Goal: Task Accomplishment & Management: Use online tool/utility

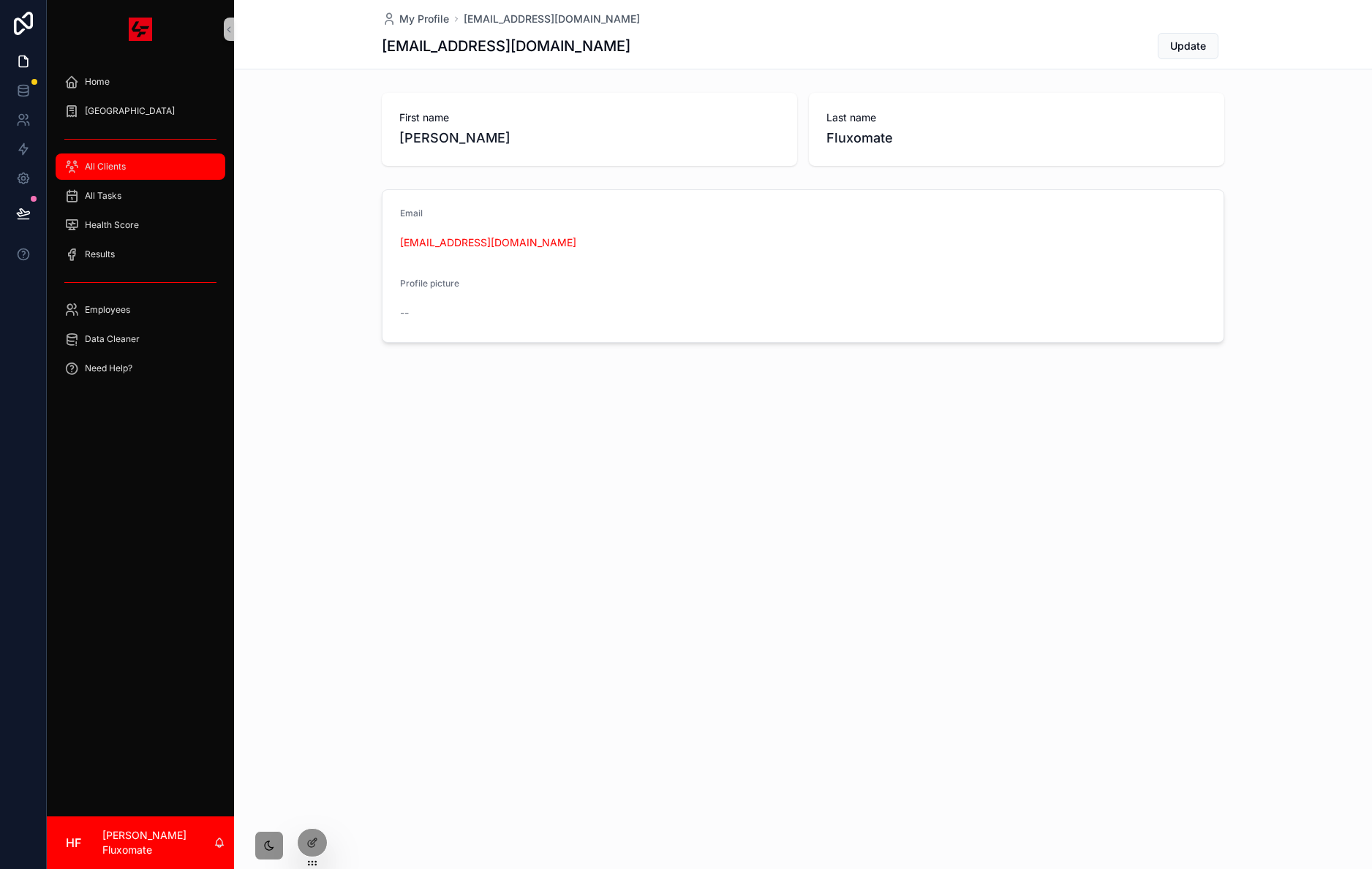
click at [175, 167] on div "All Clients" at bounding box center [140, 166] width 152 height 23
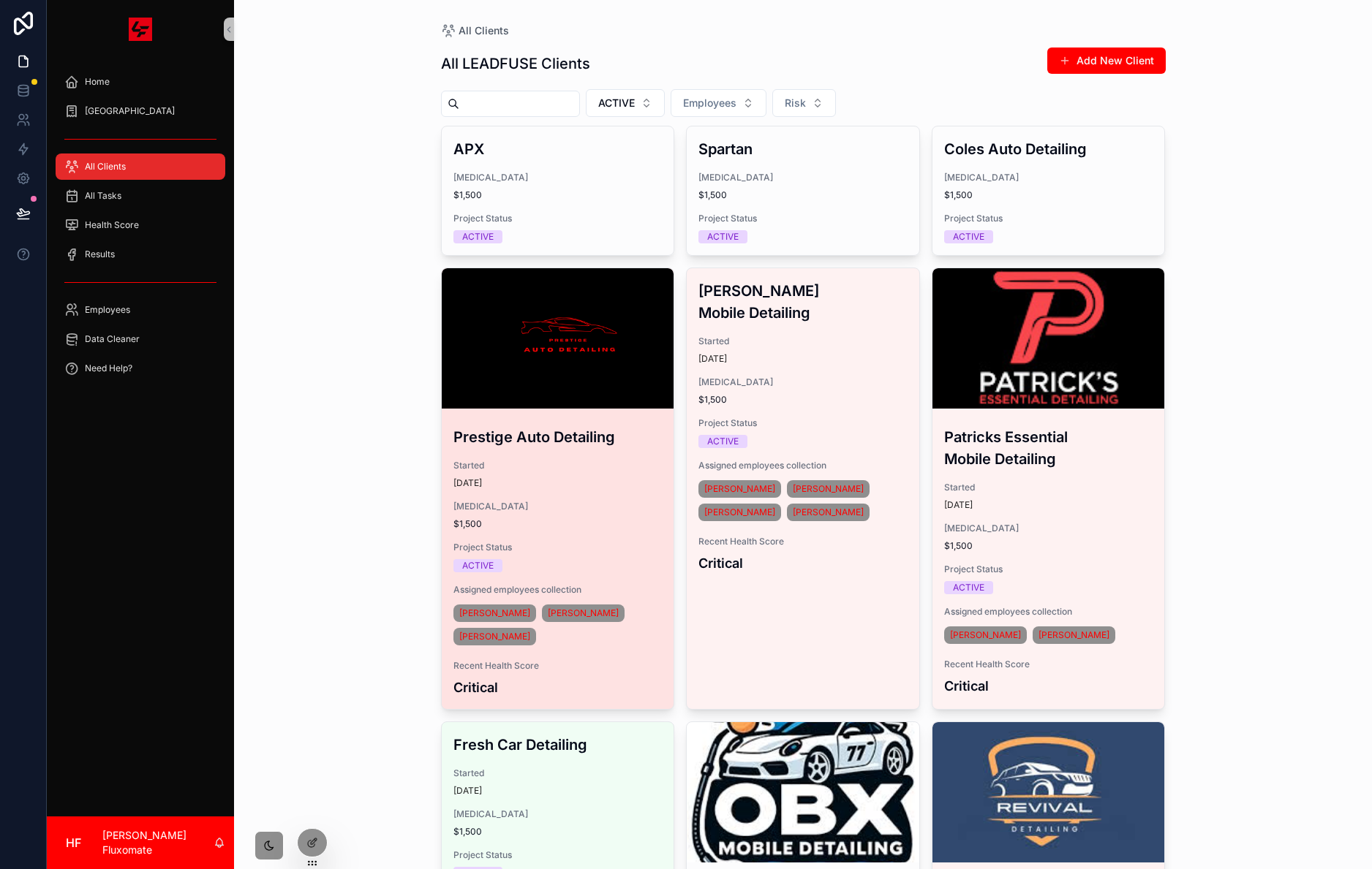
click at [585, 315] on div "scrollable content" at bounding box center [557, 339] width 232 height 140
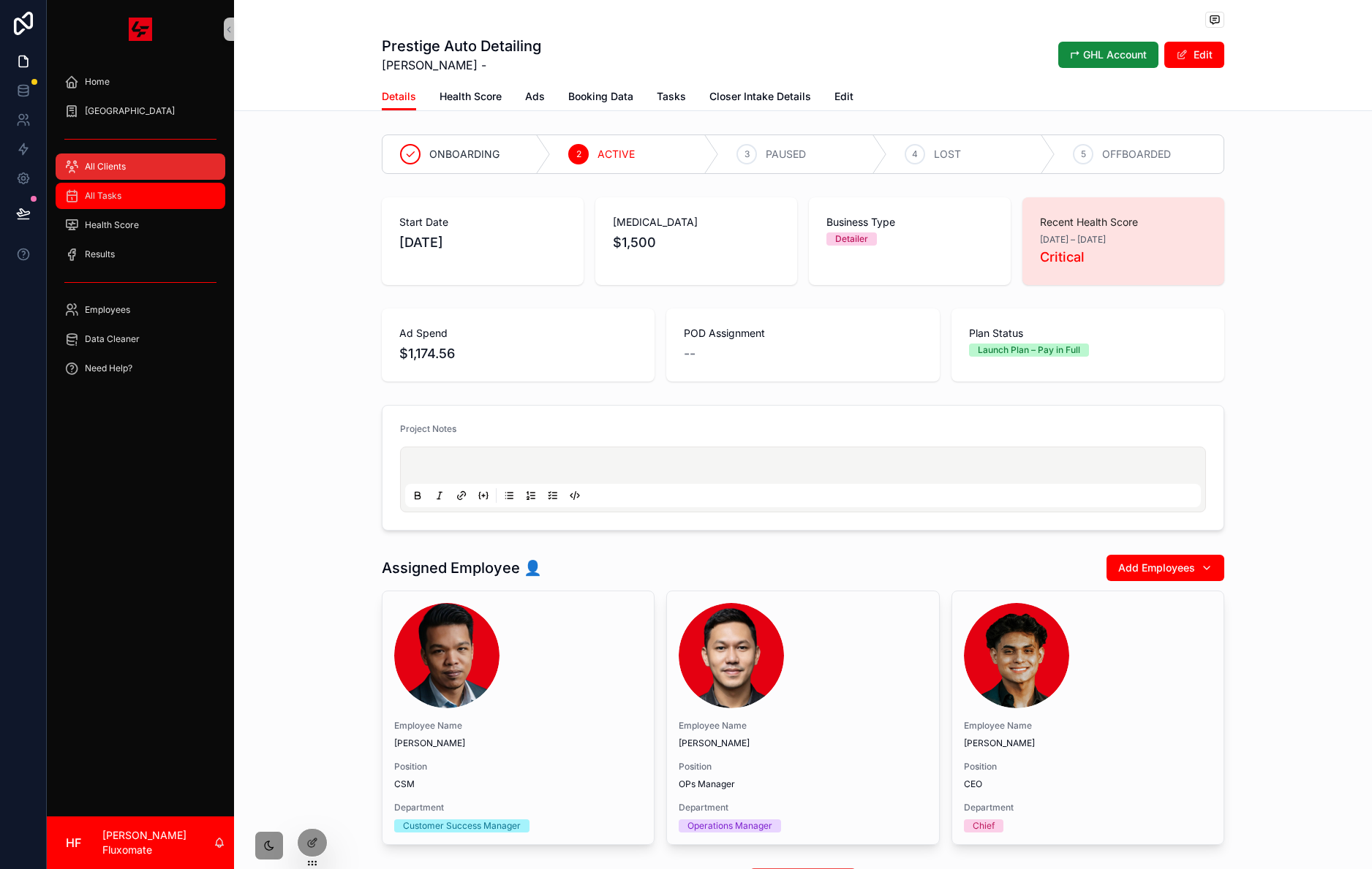
click at [160, 190] on div "All Tasks" at bounding box center [140, 195] width 152 height 23
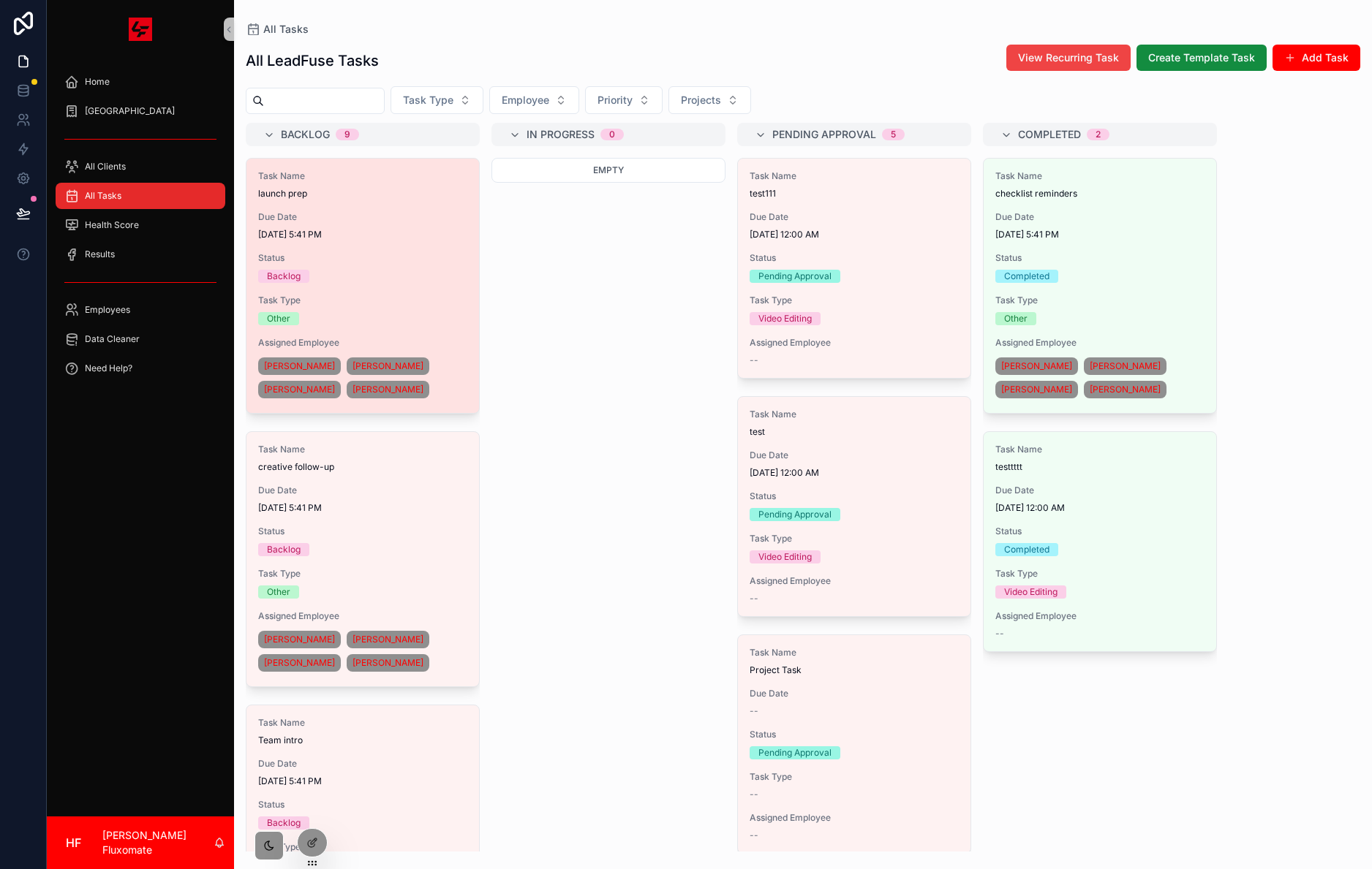
click at [420, 234] on span "8/14/2025 5:41 PM" at bounding box center [363, 234] width 209 height 12
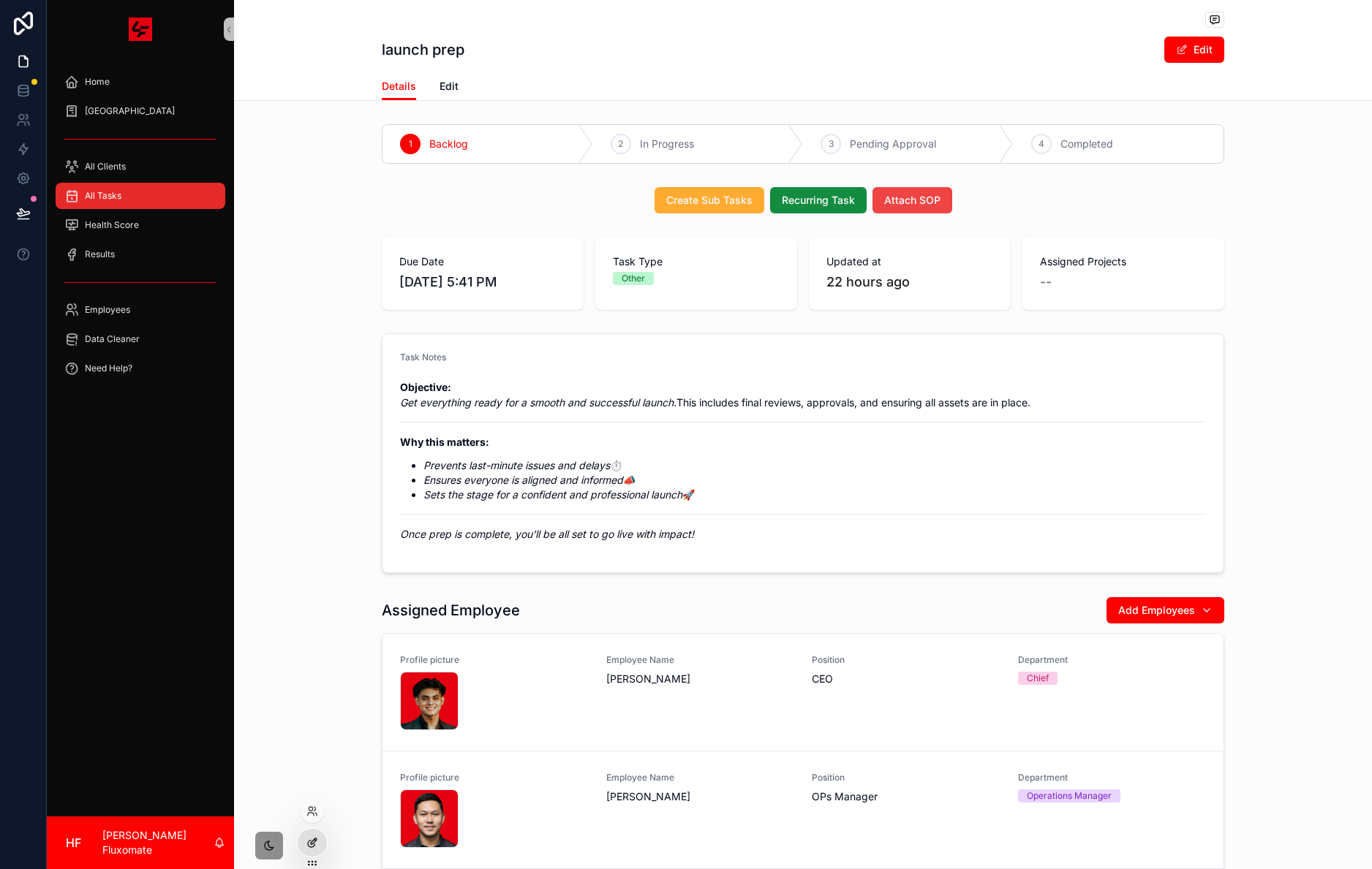
click at [315, 834] on div at bounding box center [312, 843] width 29 height 28
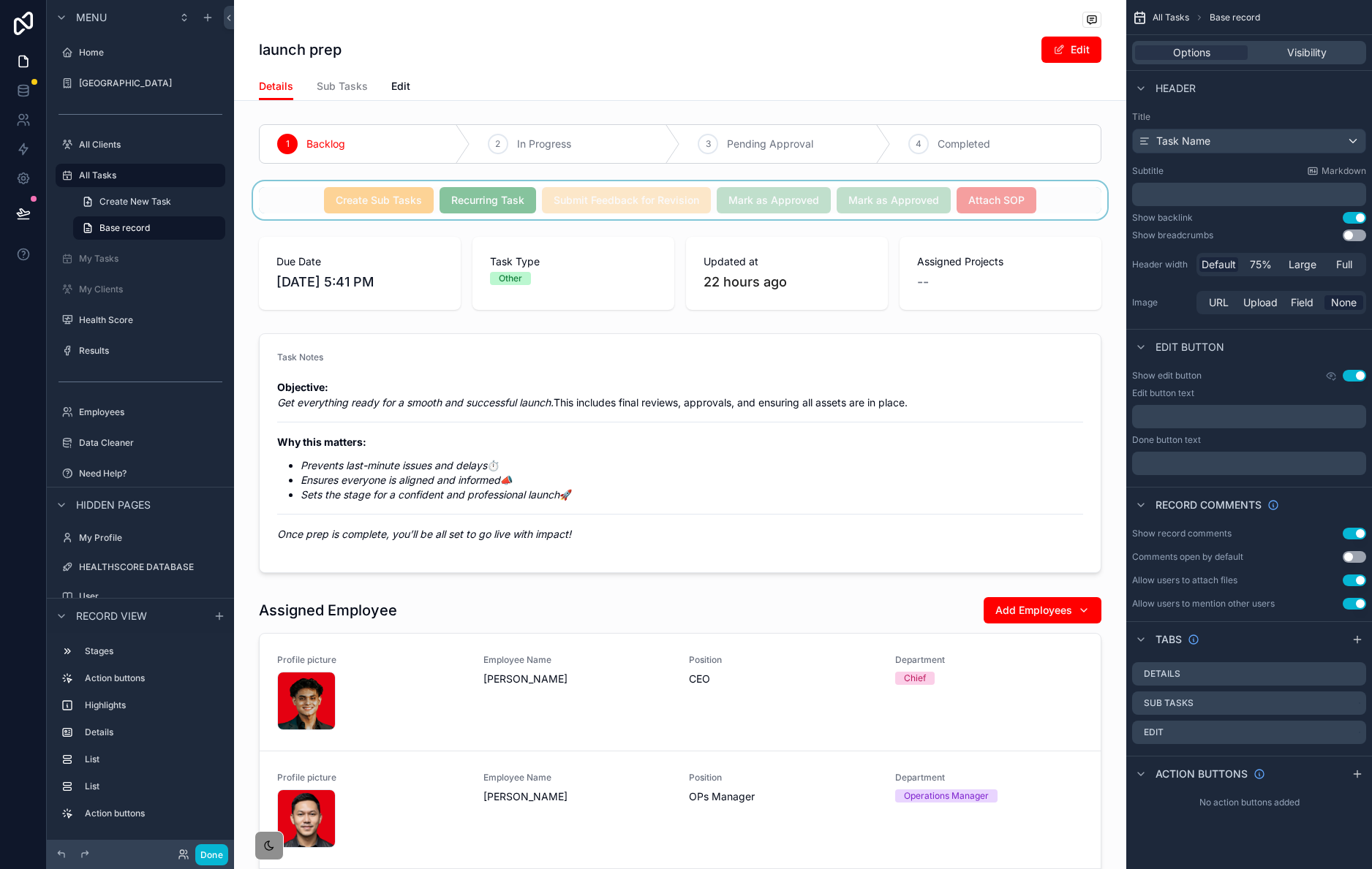
click at [1050, 205] on div "scrollable content" at bounding box center [680, 200] width 892 height 38
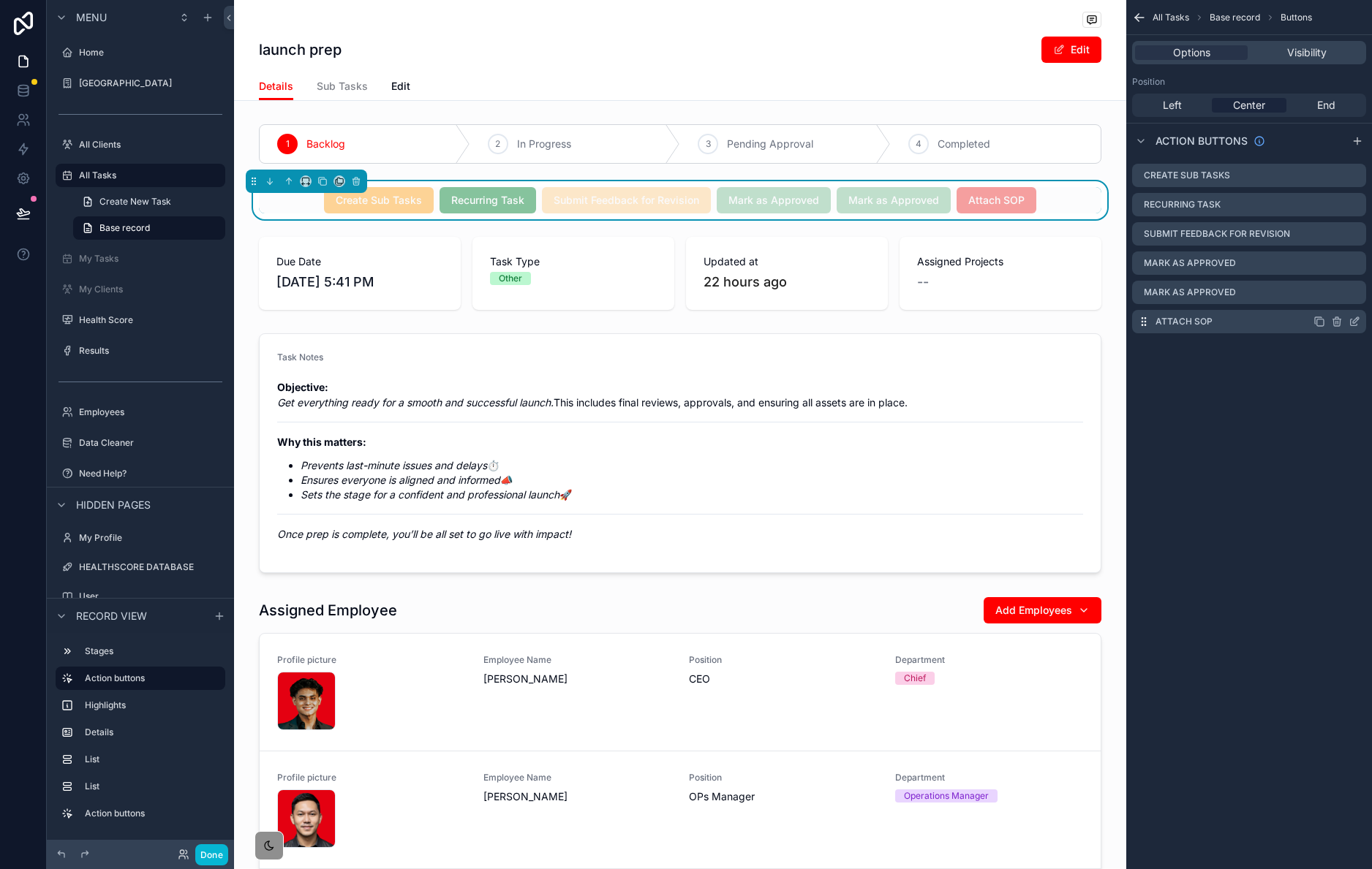
click at [1358, 324] on icon "scrollable content" at bounding box center [1354, 321] width 12 height 12
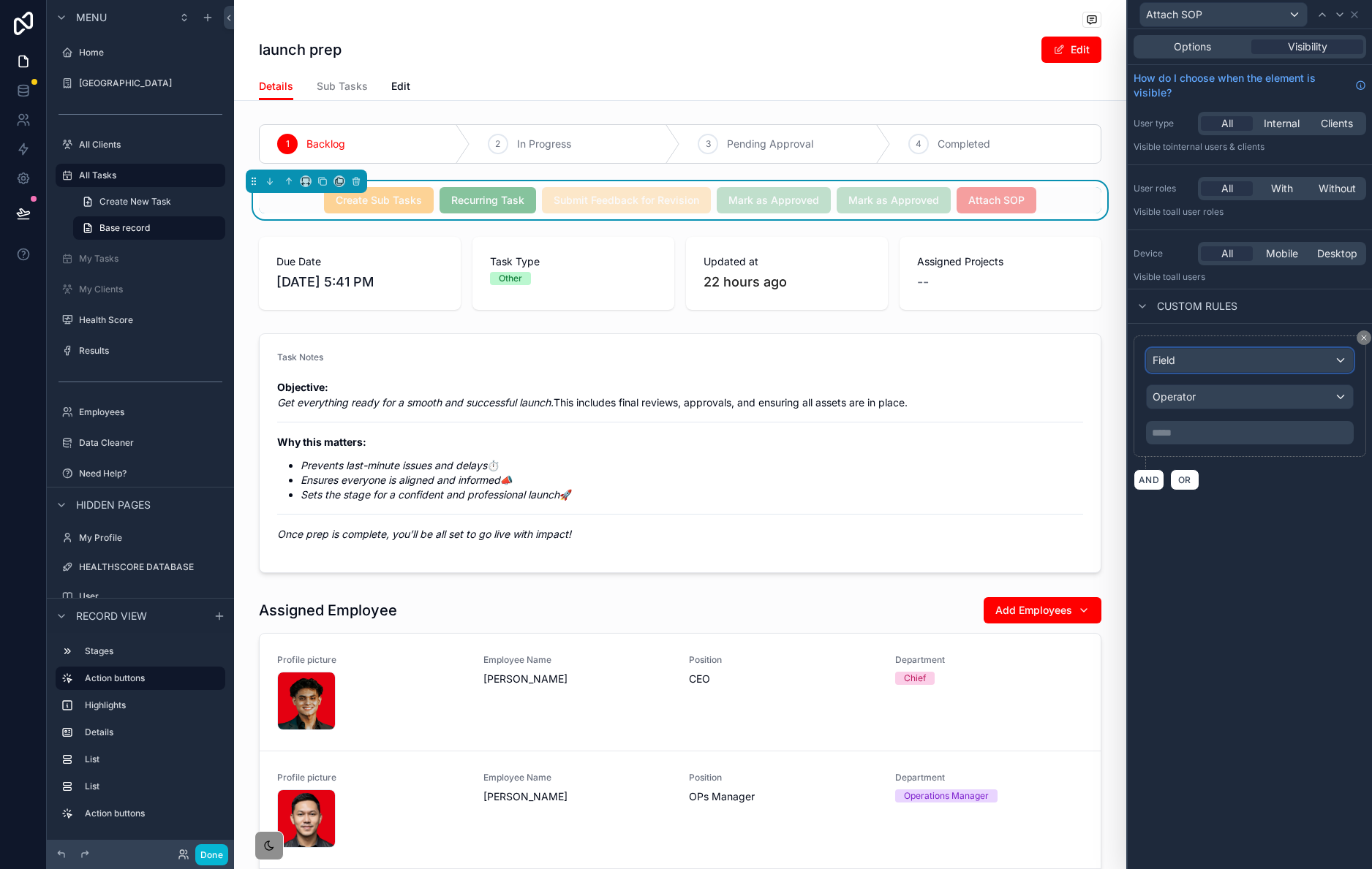
click at [1265, 367] on div "Field" at bounding box center [1249, 360] width 206 height 23
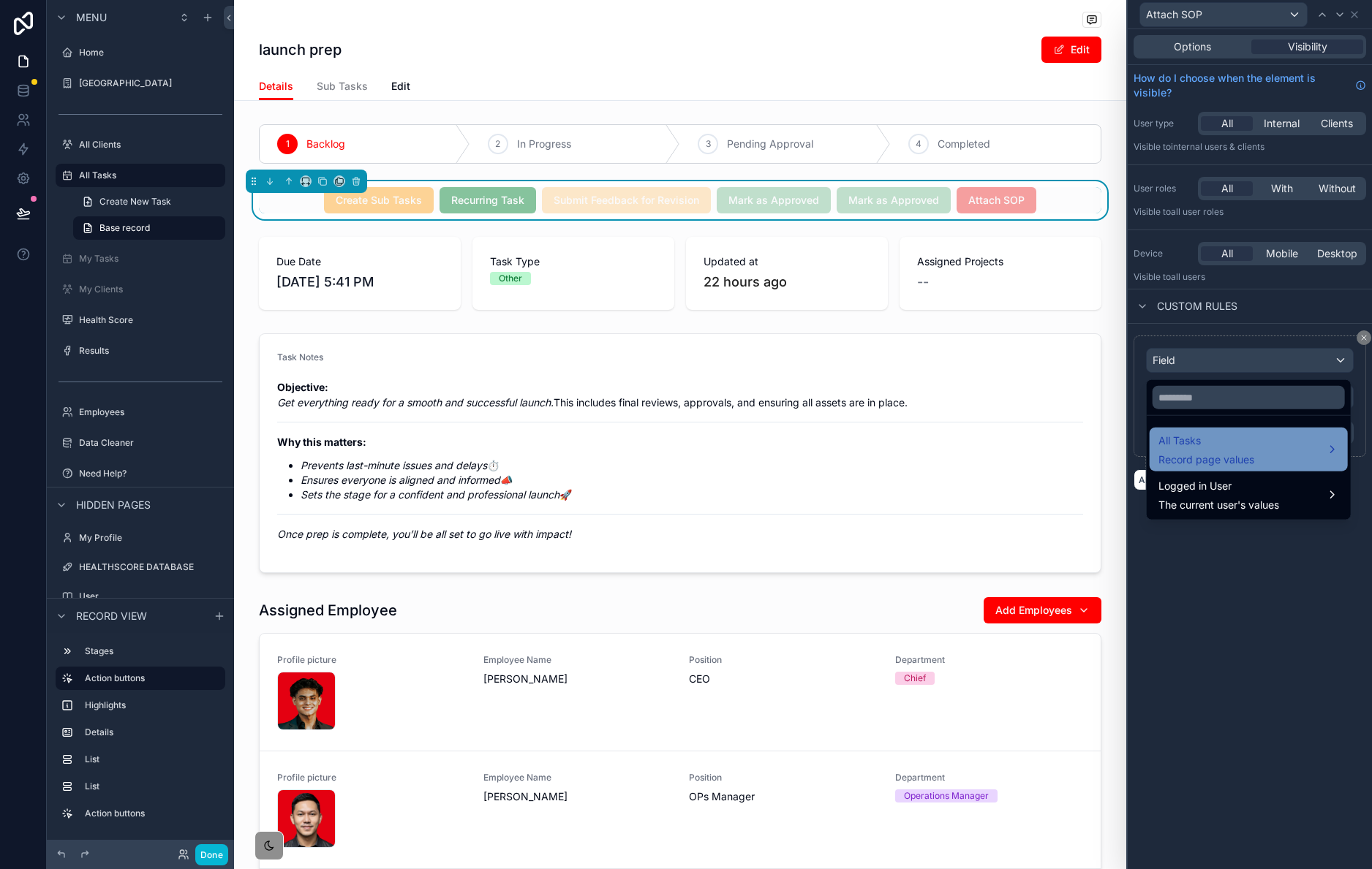
click at [1282, 450] on div "All Tasks Record page values" at bounding box center [1249, 450] width 181 height 35
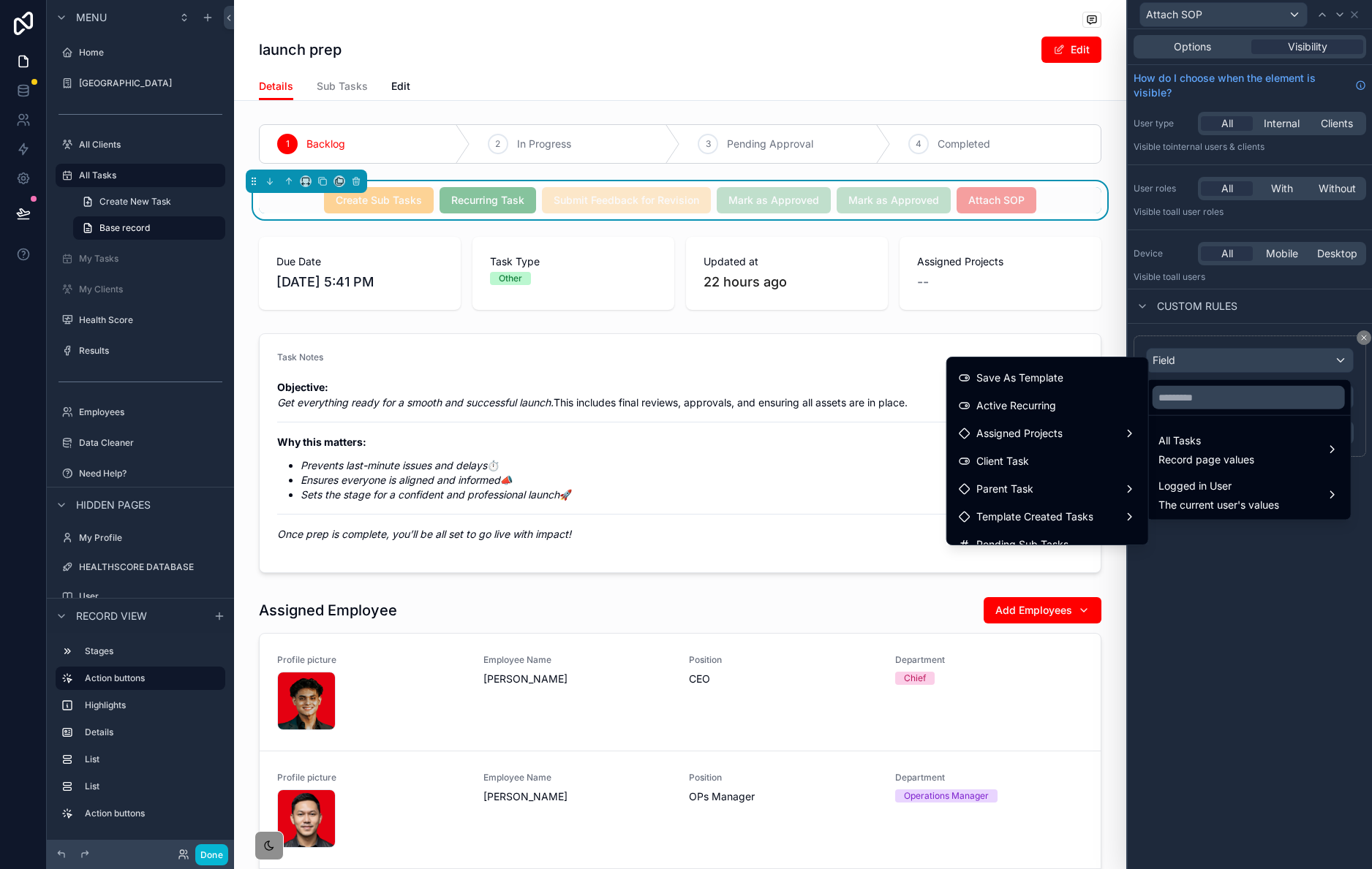
scroll to position [762, 0]
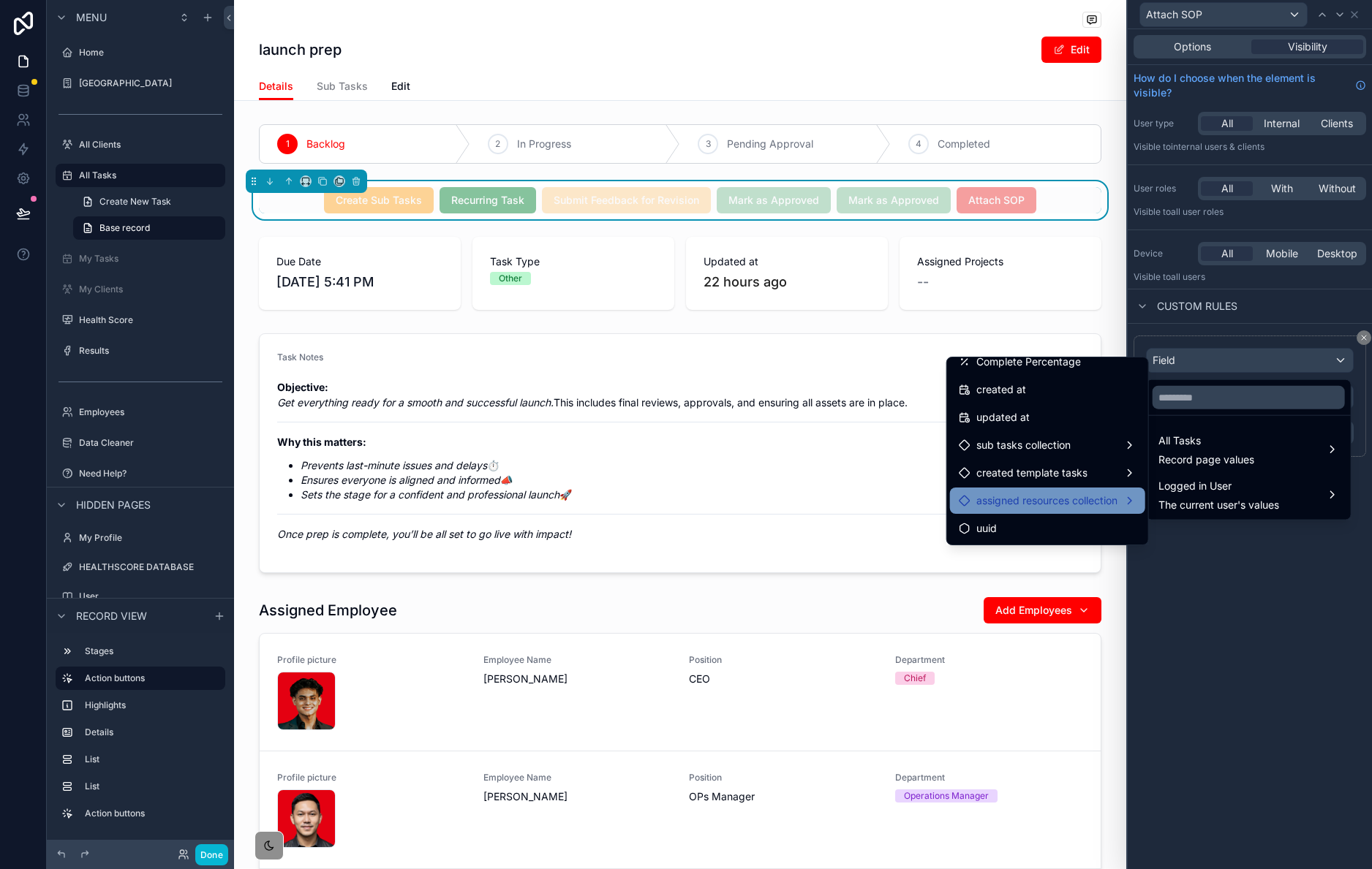
click at [1089, 510] on div "assigned resources collection" at bounding box center [1047, 501] width 195 height 26
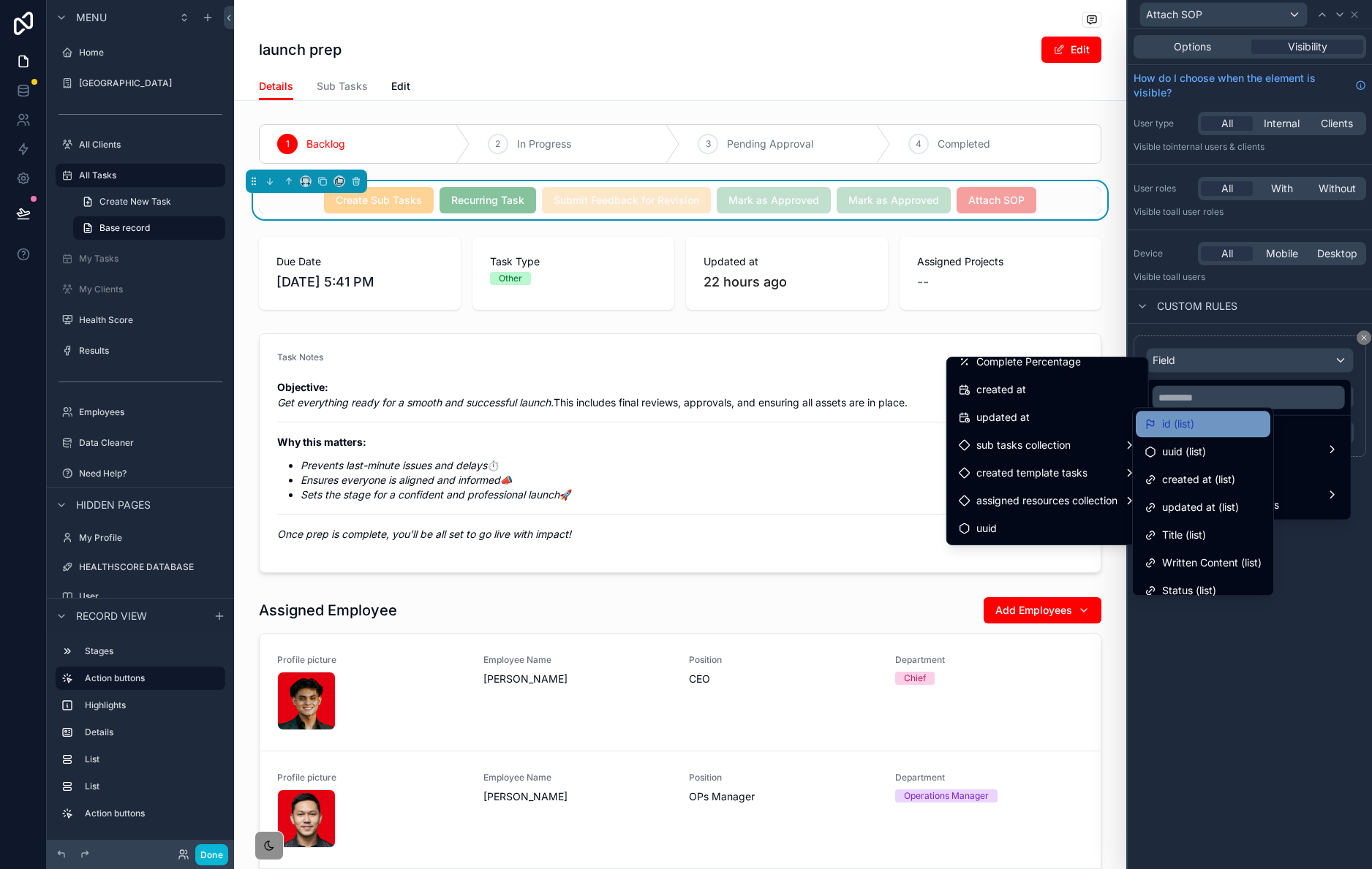
click at [1220, 423] on div "id (list)" at bounding box center [1202, 424] width 117 height 18
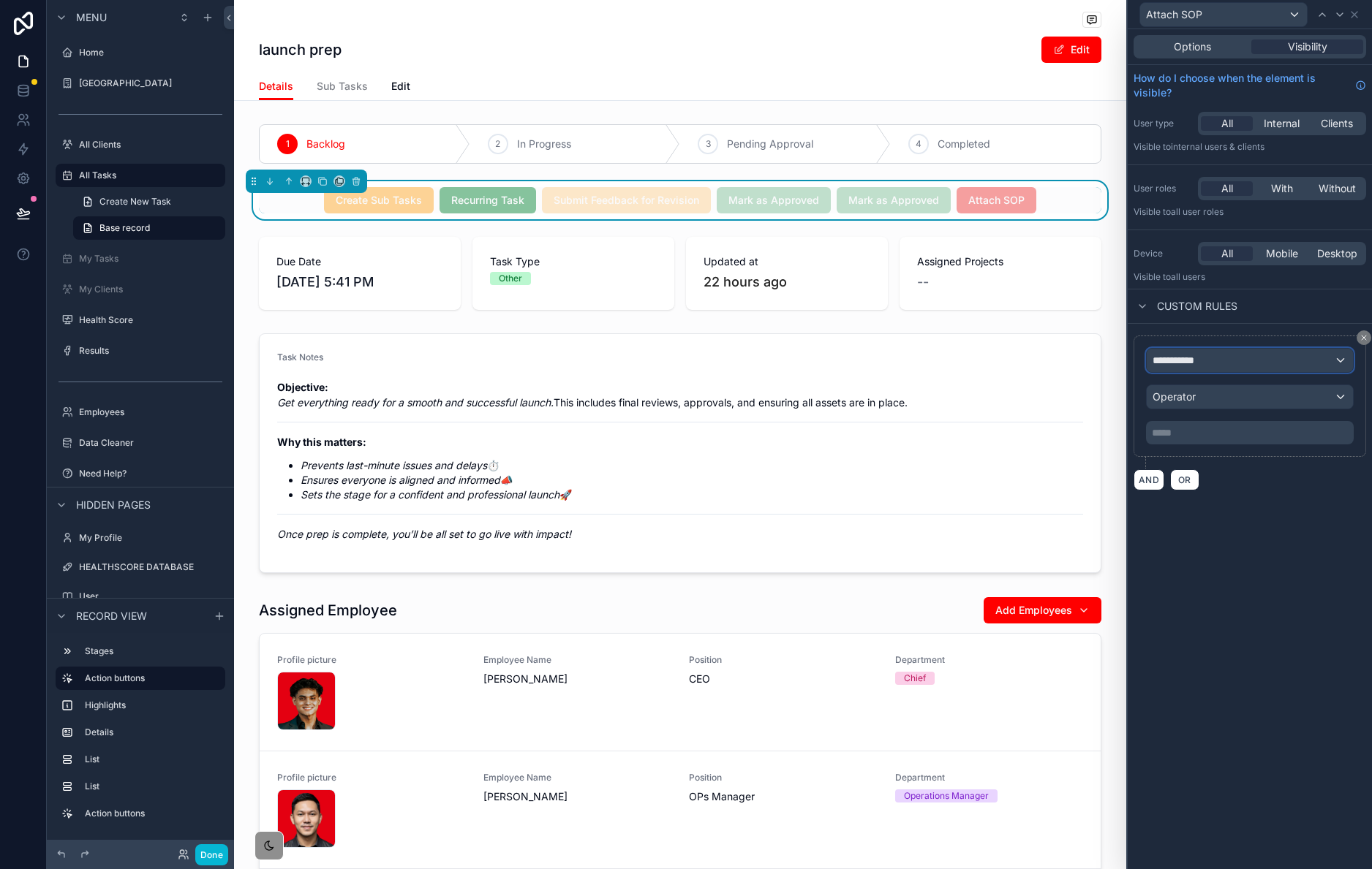
click at [1265, 369] on div "**********" at bounding box center [1249, 360] width 206 height 23
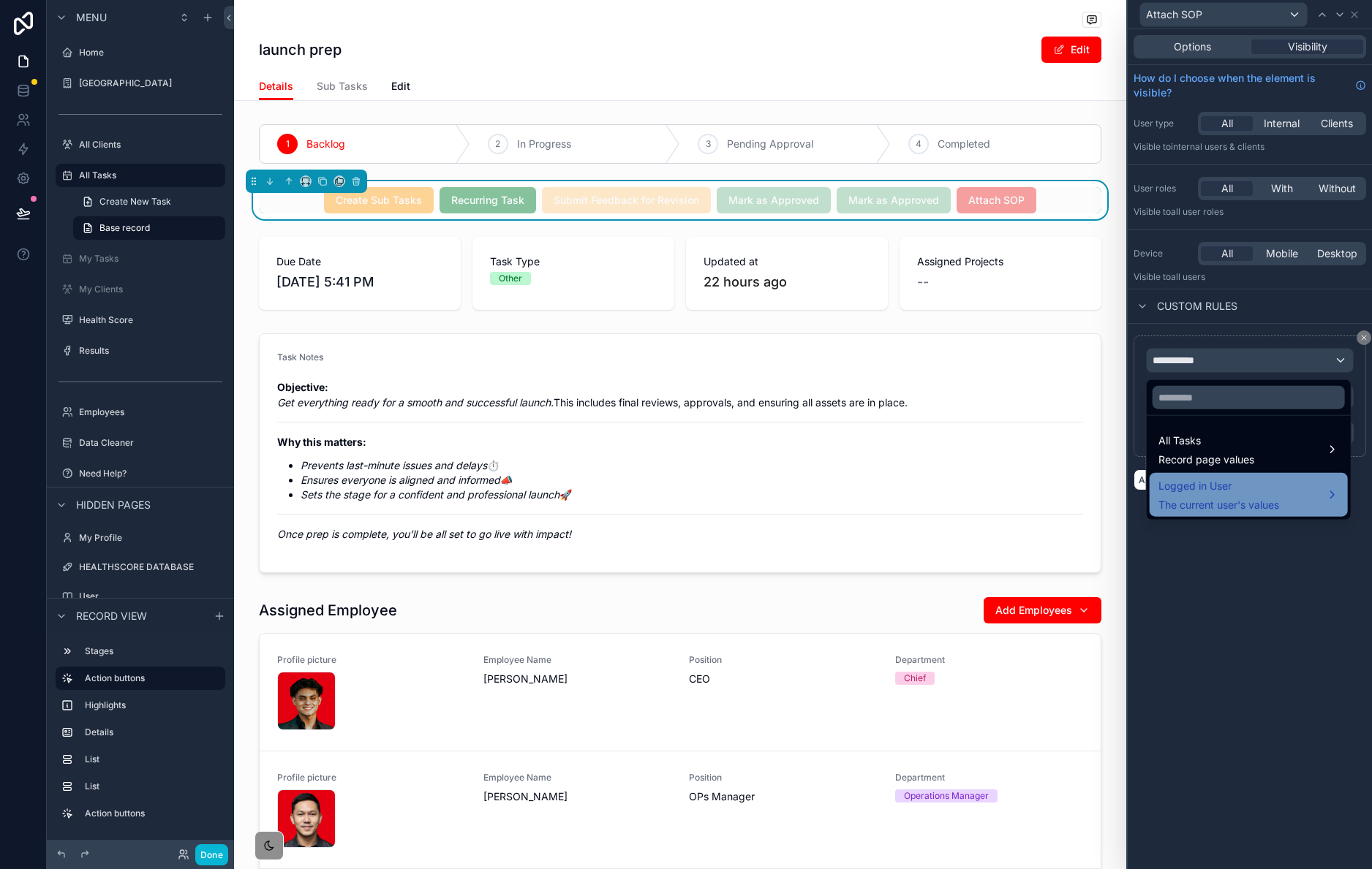
click at [1273, 501] on span "The current user's values" at bounding box center [1218, 505] width 120 height 15
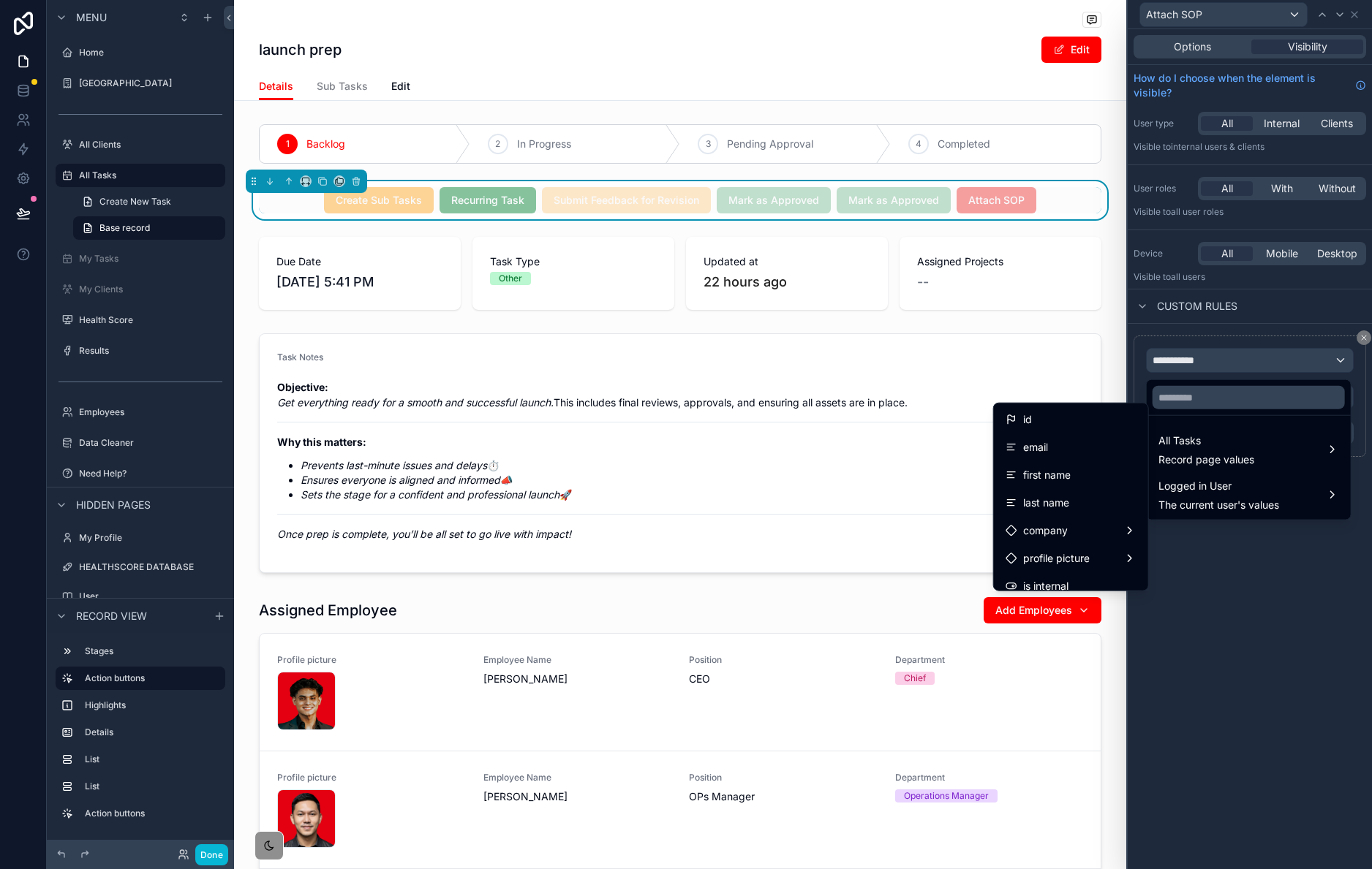
click at [1281, 586] on div at bounding box center [1250, 434] width 245 height 869
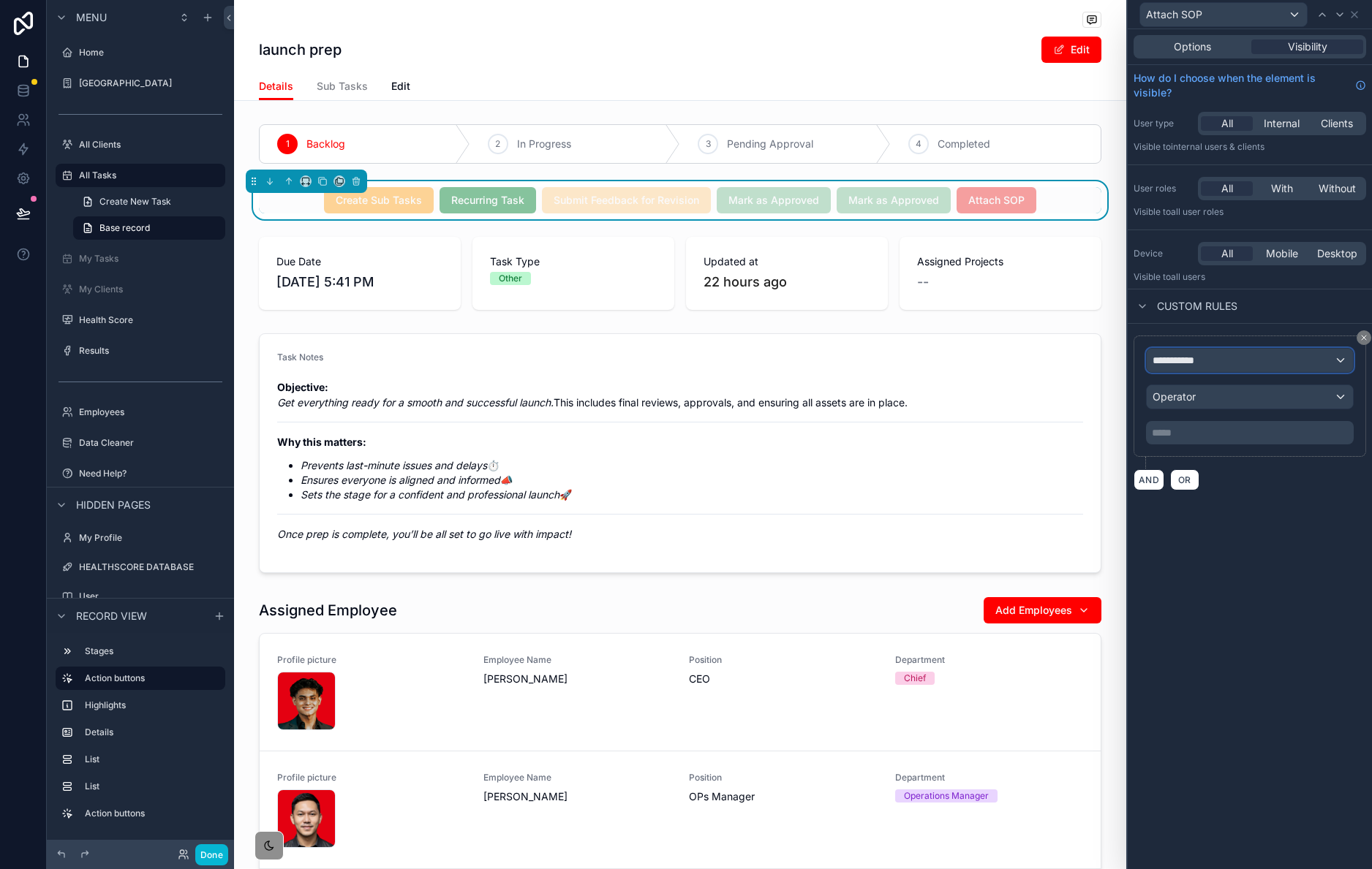
click at [1280, 359] on div "**********" at bounding box center [1249, 360] width 206 height 23
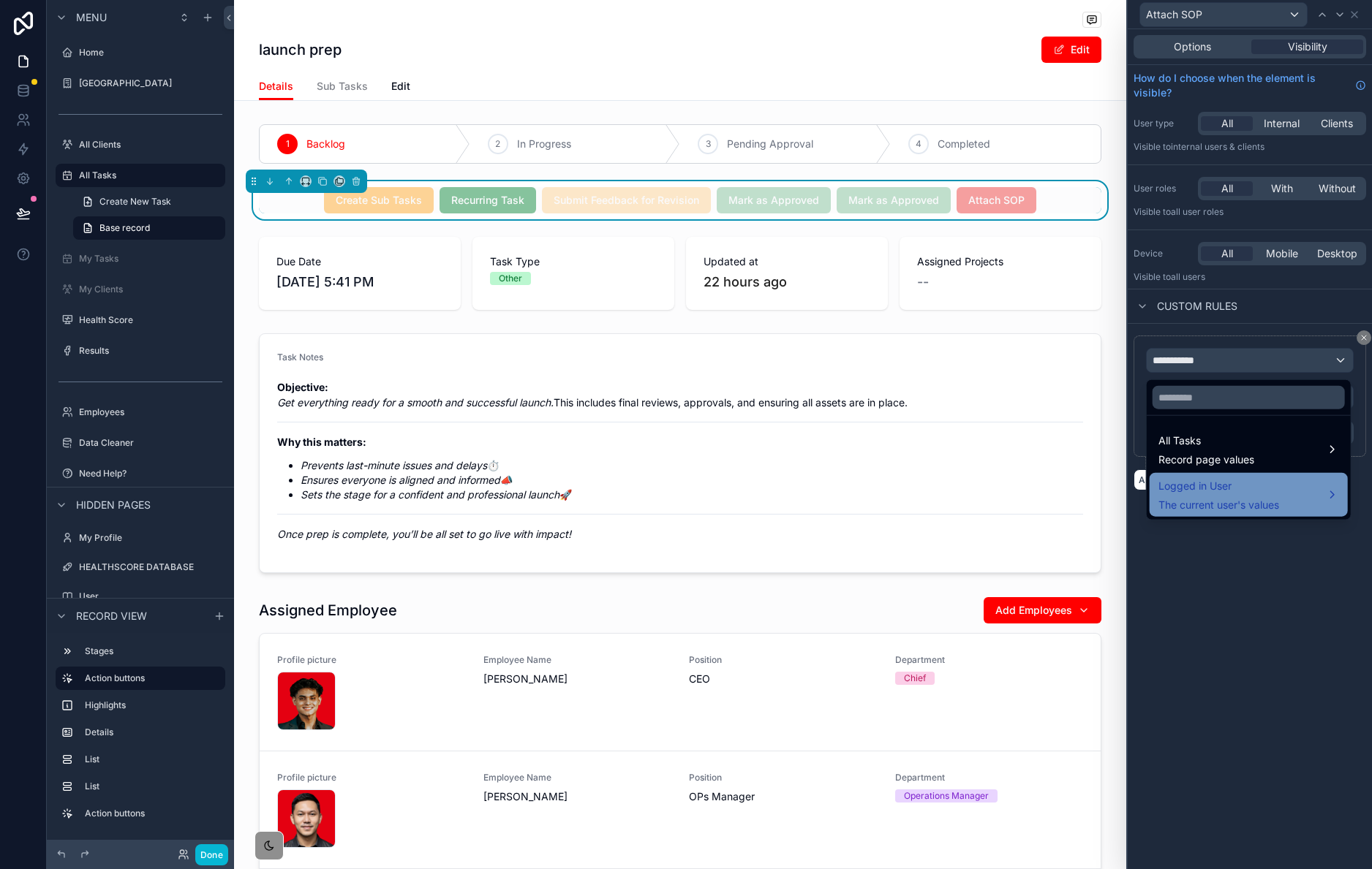
click at [1300, 479] on div "Logged in User The current user's values" at bounding box center [1249, 496] width 181 height 35
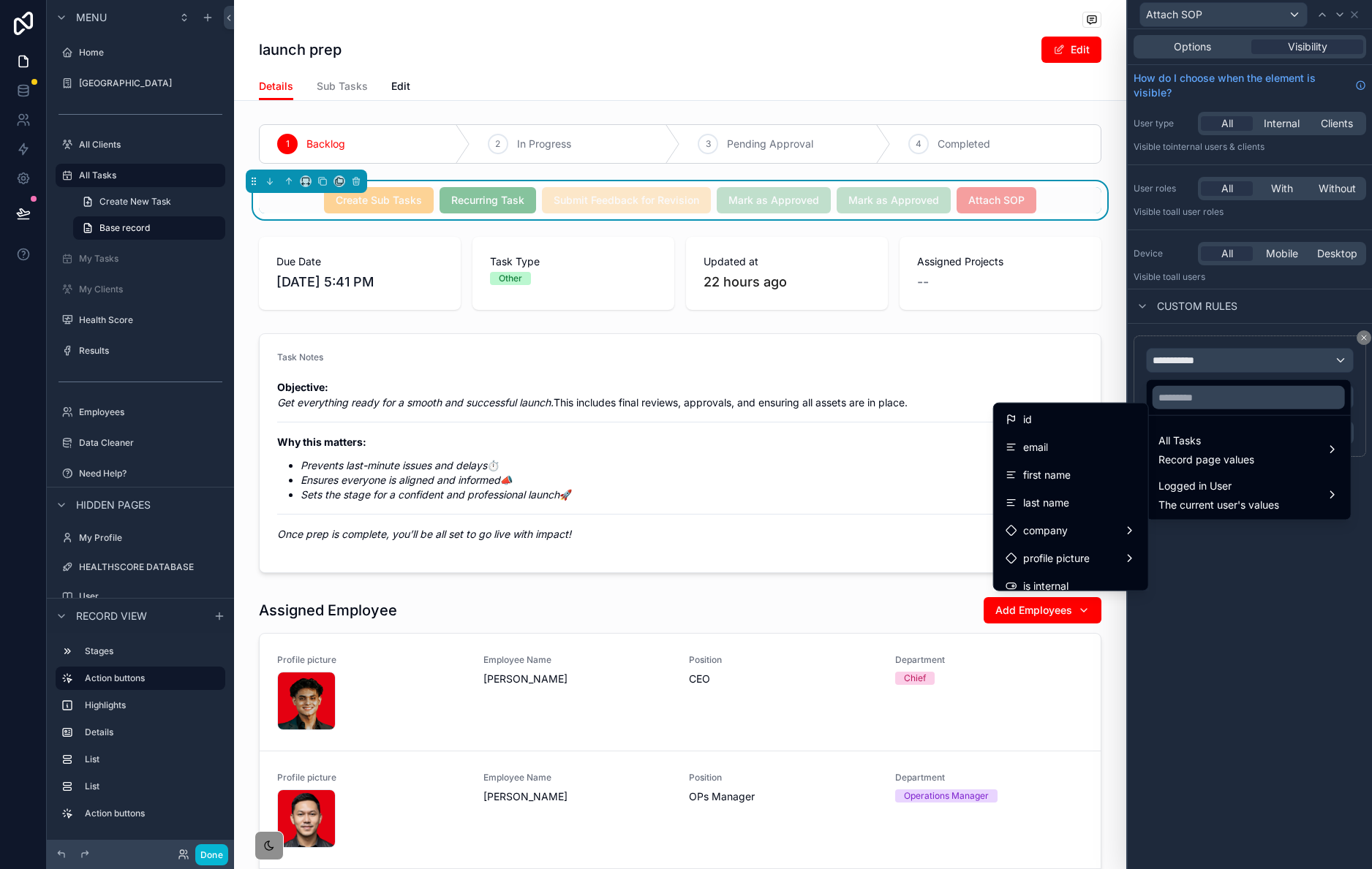
click at [1205, 370] on div at bounding box center [1250, 434] width 245 height 869
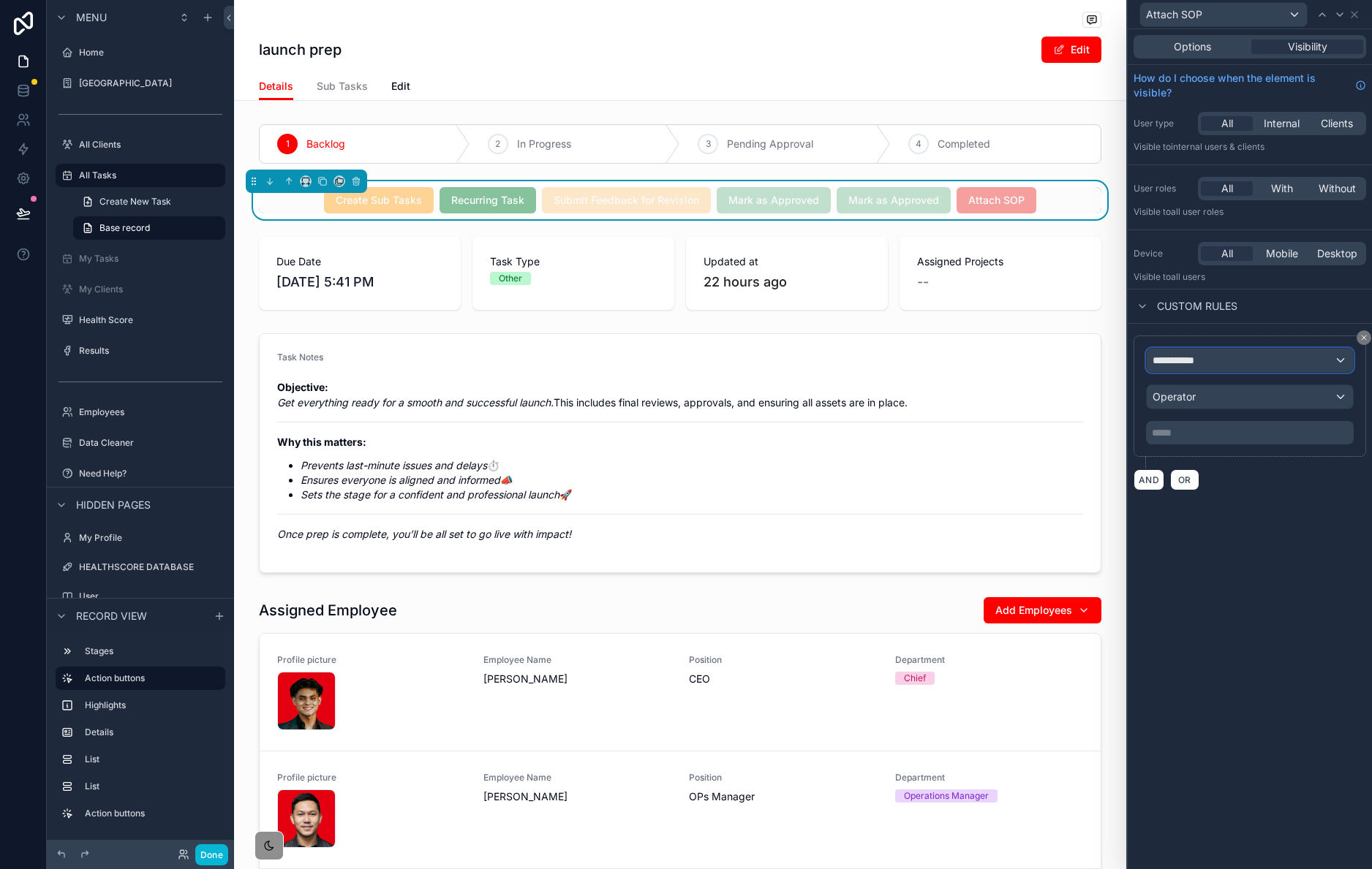
click at [1213, 359] on div "**********" at bounding box center [1249, 360] width 206 height 23
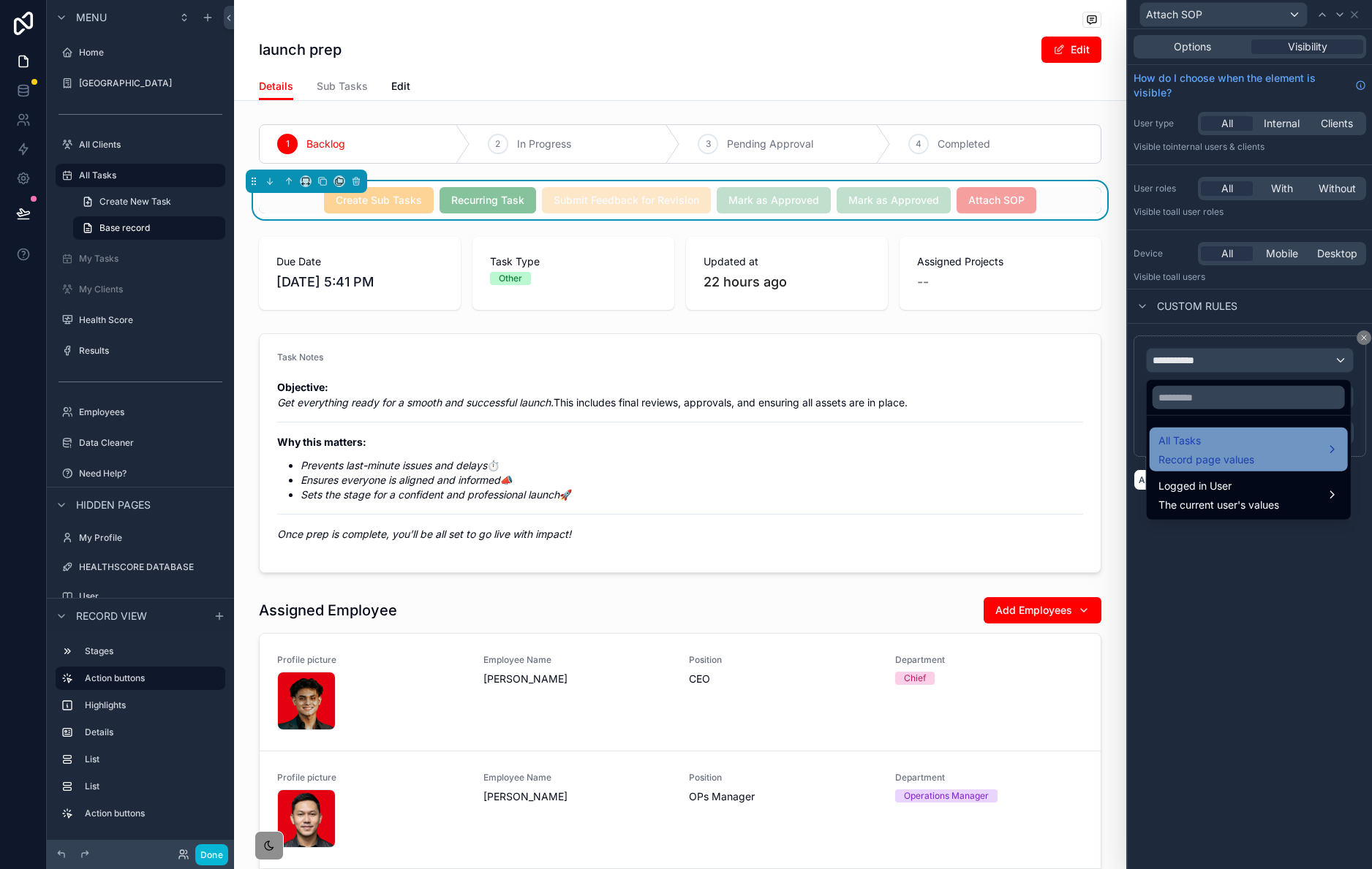
click at [1234, 437] on span "All Tasks" at bounding box center [1206, 441] width 96 height 18
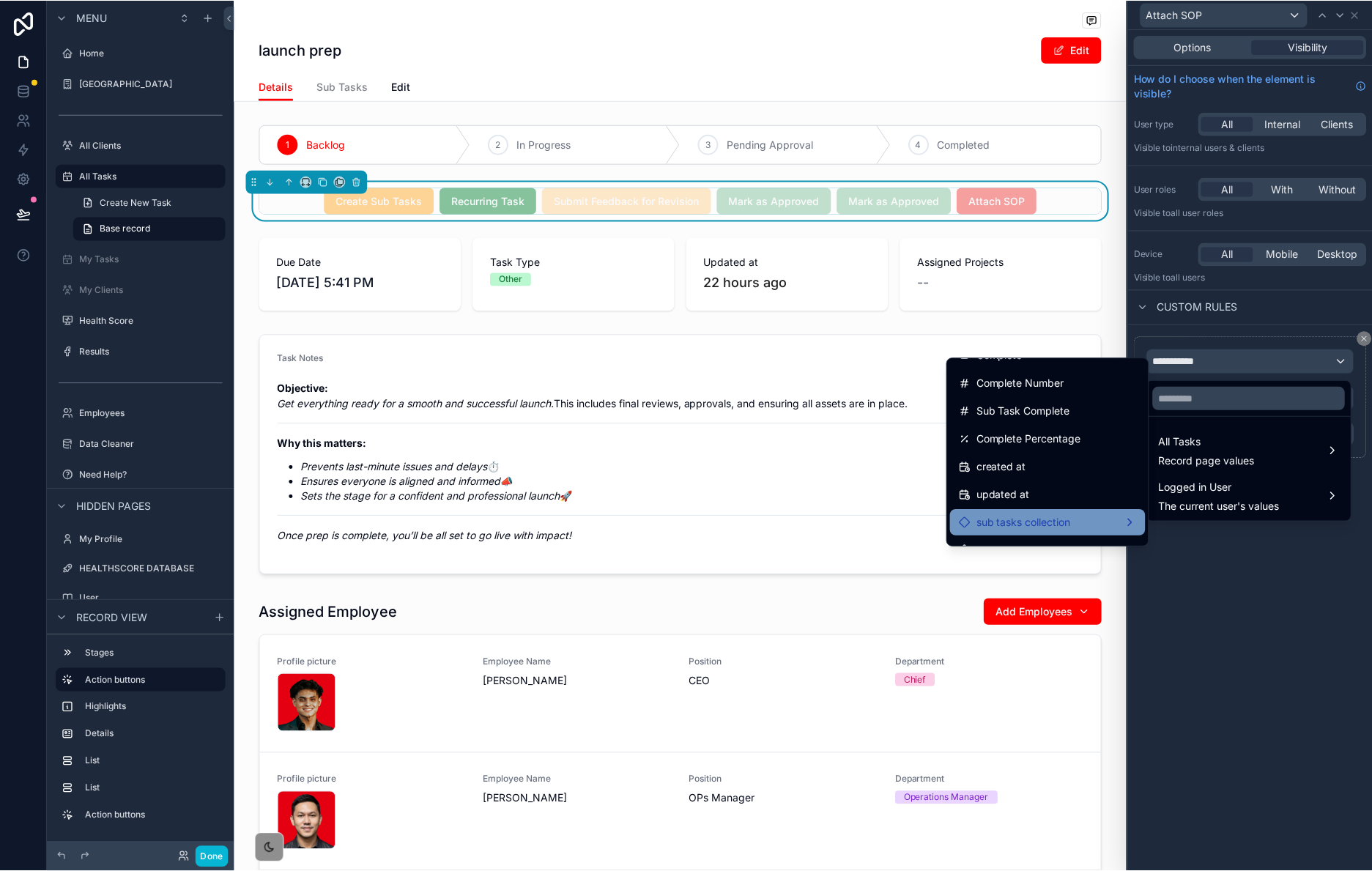
scroll to position [722, 0]
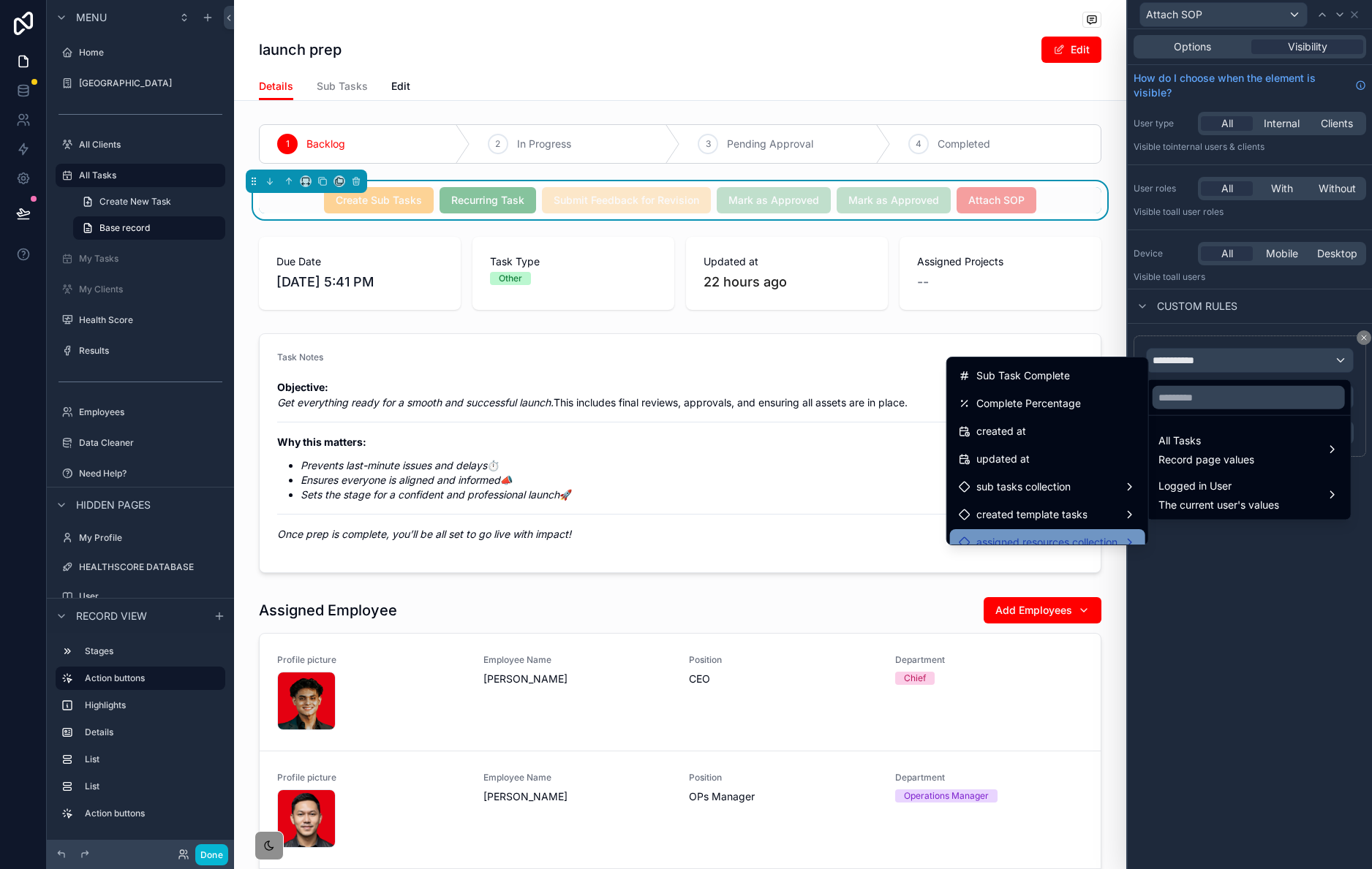
click at [1071, 531] on div "assigned resources collection" at bounding box center [1047, 542] width 195 height 26
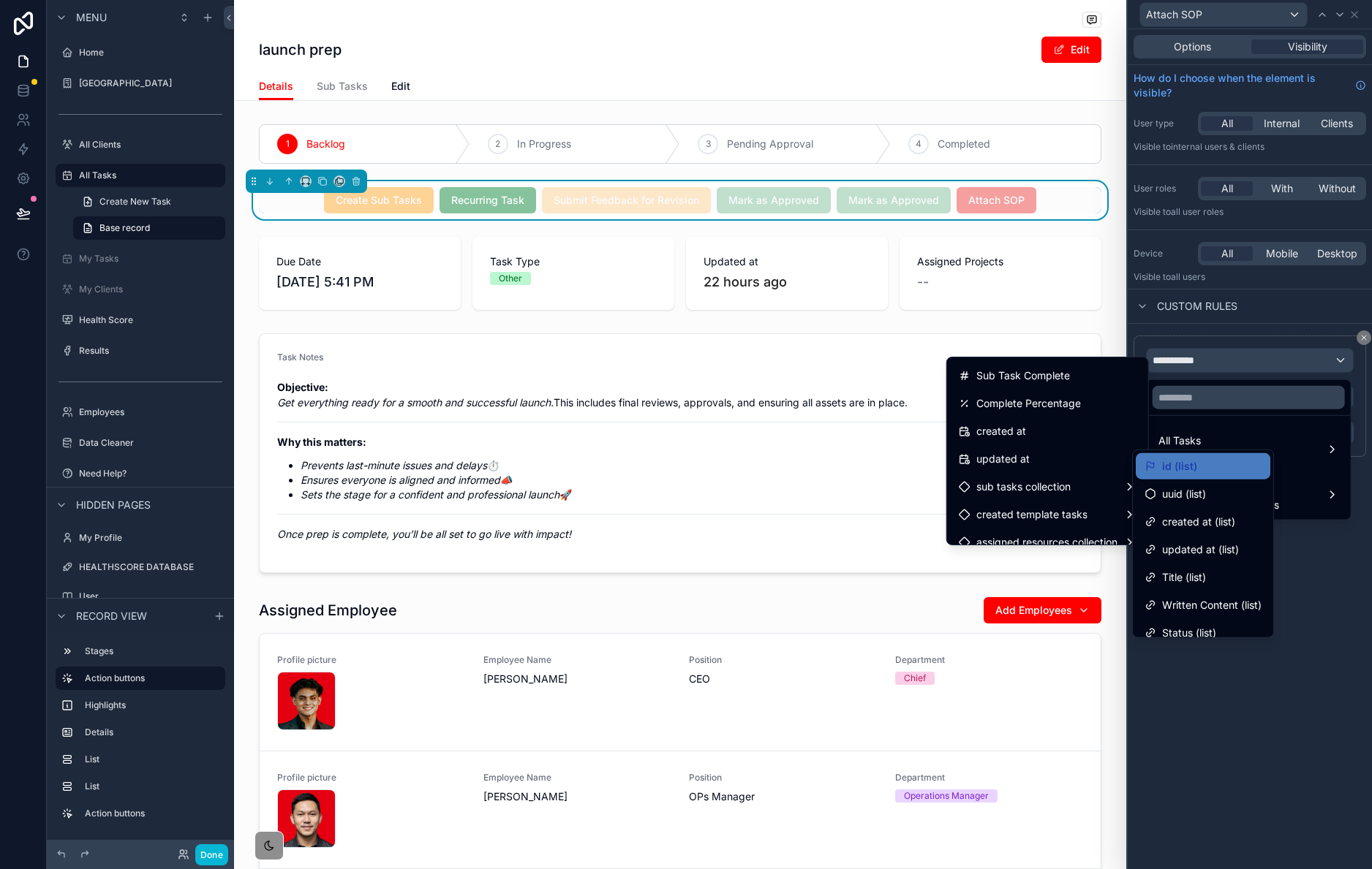
click at [1236, 457] on div "id (list)" at bounding box center [1202, 466] width 117 height 18
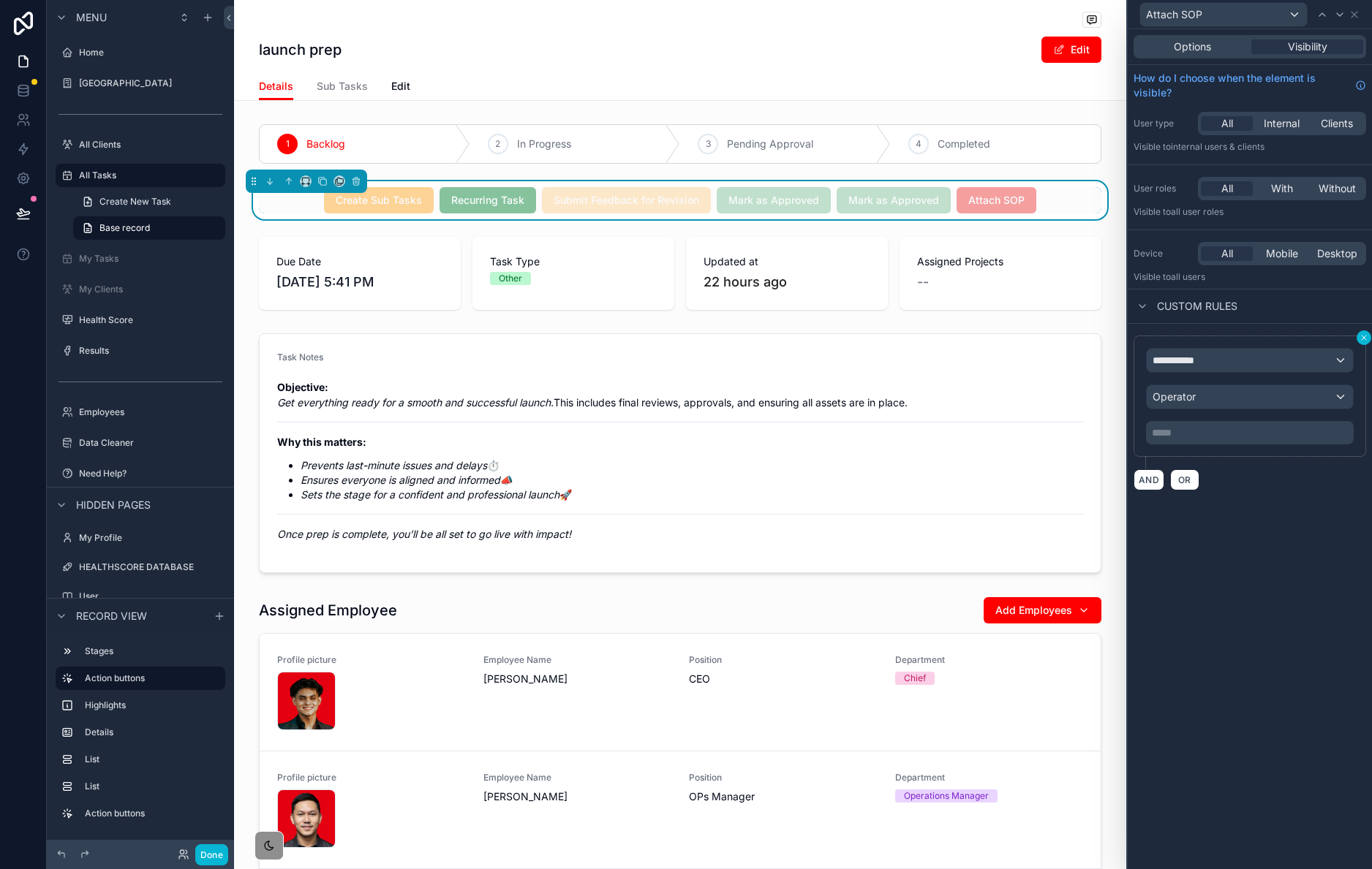
click at [1365, 336] on icon at bounding box center [1364, 338] width 5 height 5
click at [1360, 336] on icon at bounding box center [1361, 337] width 8 height 8
click at [1352, 317] on div "Custom rules" at bounding box center [1248, 306] width 245 height 35
click at [1364, 343] on icon at bounding box center [1361, 337] width 8 height 8
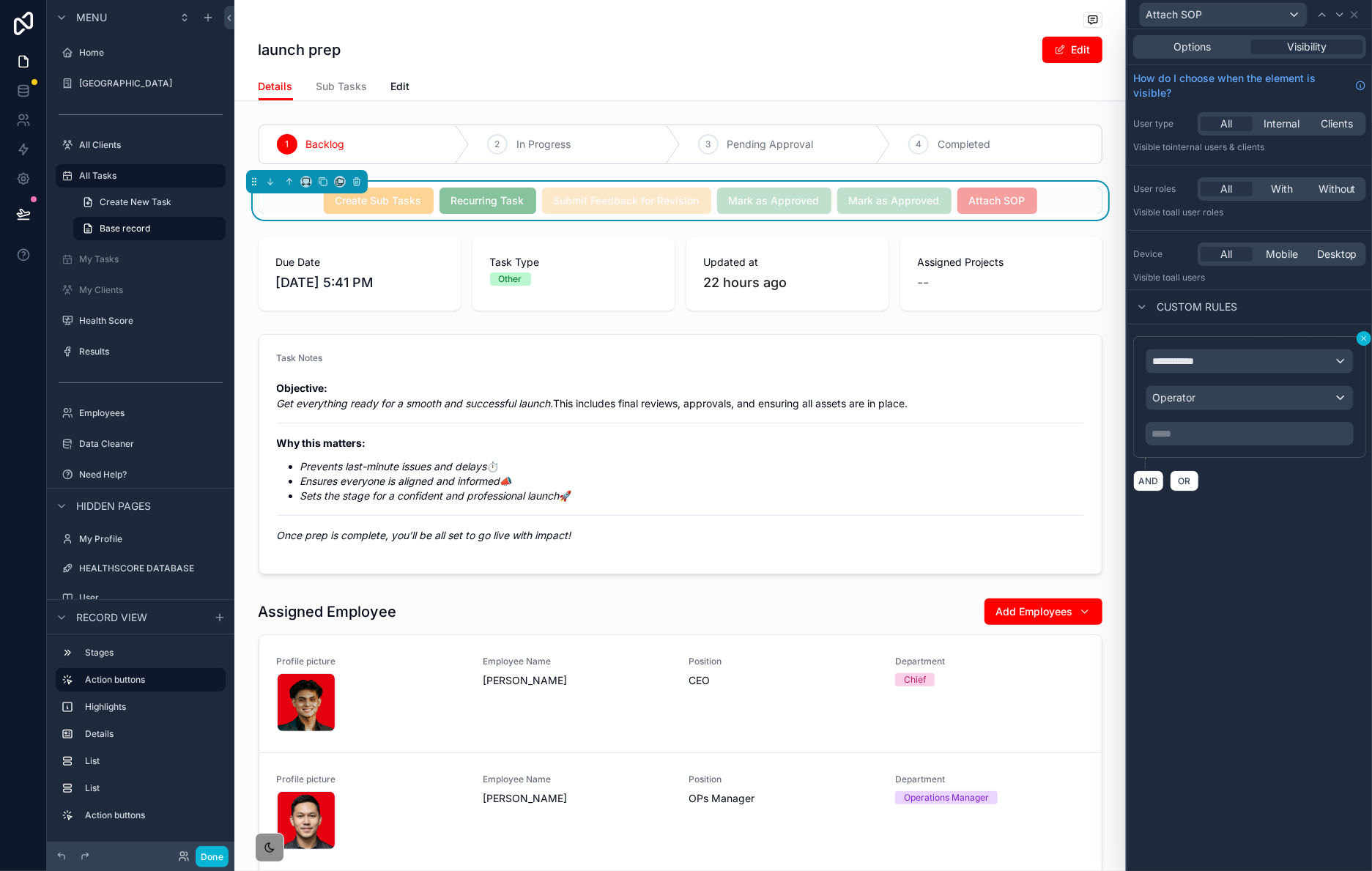
click at [1365, 342] on icon at bounding box center [1364, 338] width 8 height 8
click at [1365, 341] on icon at bounding box center [1364, 338] width 8 height 8
click at [1367, 342] on icon at bounding box center [1364, 338] width 8 height 8
click at [1365, 341] on icon at bounding box center [1364, 339] width 5 height 5
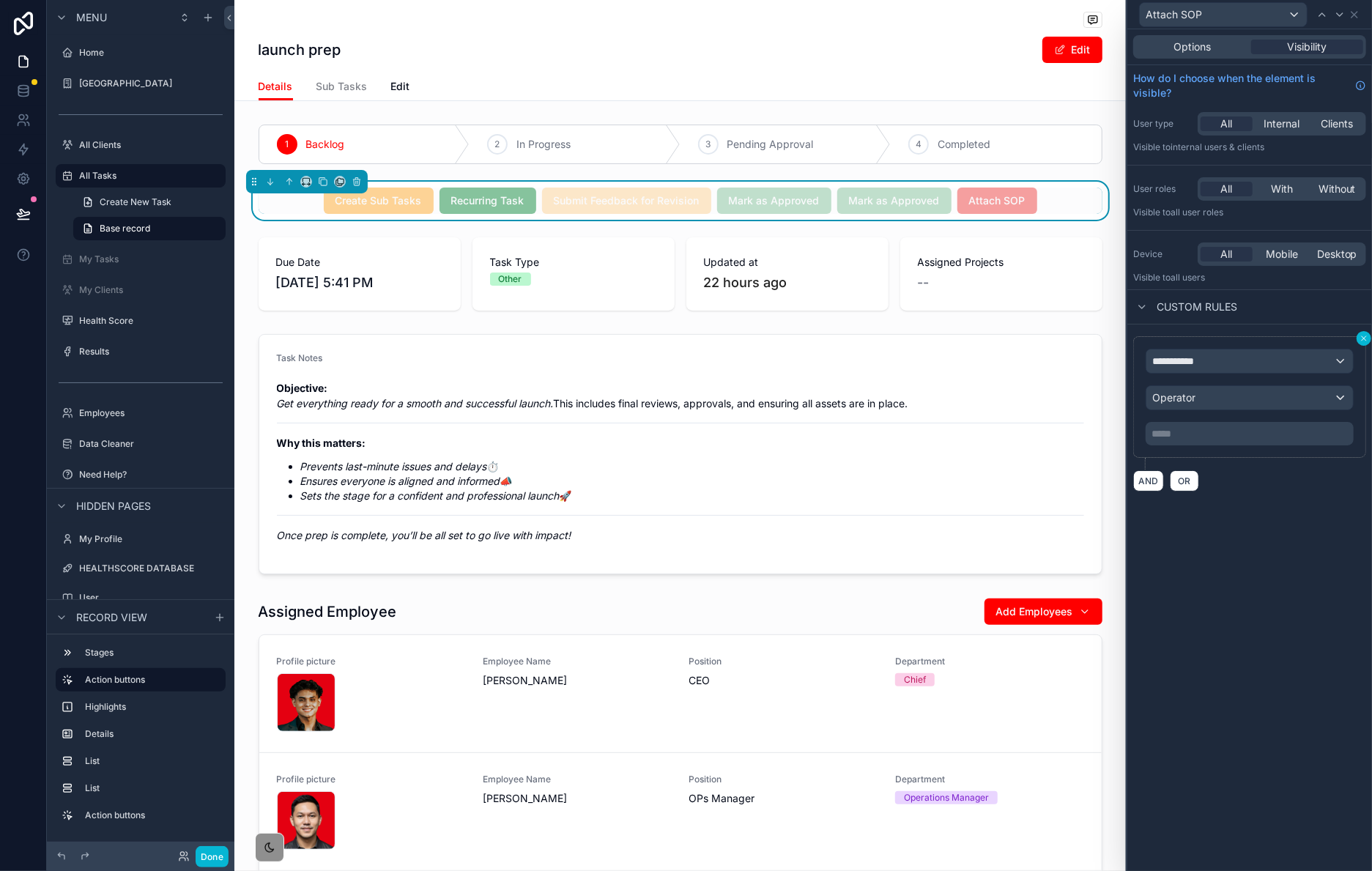
click at [1366, 341] on icon at bounding box center [1364, 339] width 5 height 5
click at [1062, 219] on div "Create Sub Tasks Recurring Task Submit Feedback for Revision Mark as Approved M…" at bounding box center [680, 200] width 891 height 38
click at [1041, 154] on div "scrollable content" at bounding box center [680, 144] width 891 height 51
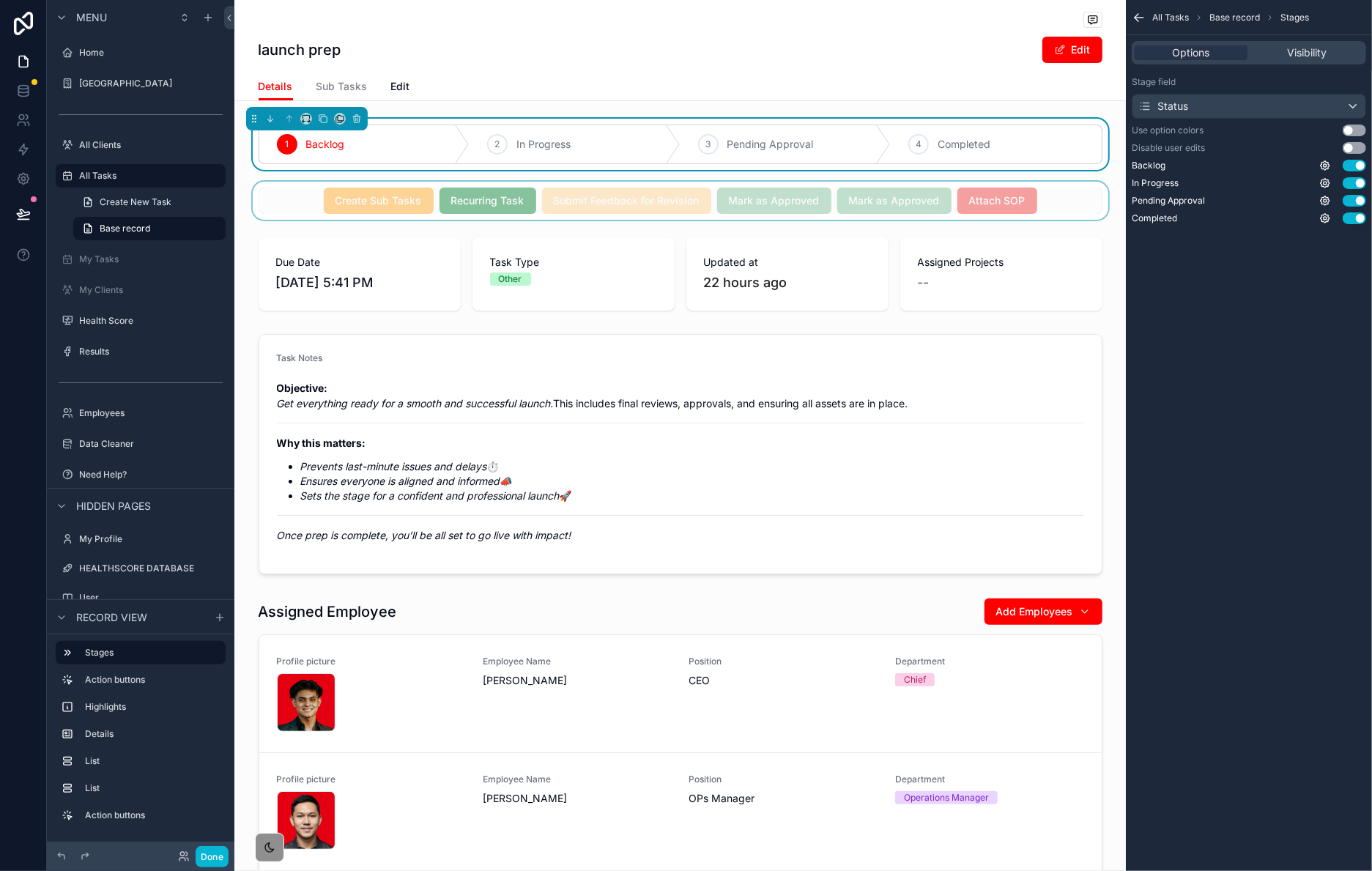
click at [1071, 211] on div "scrollable content" at bounding box center [680, 200] width 891 height 38
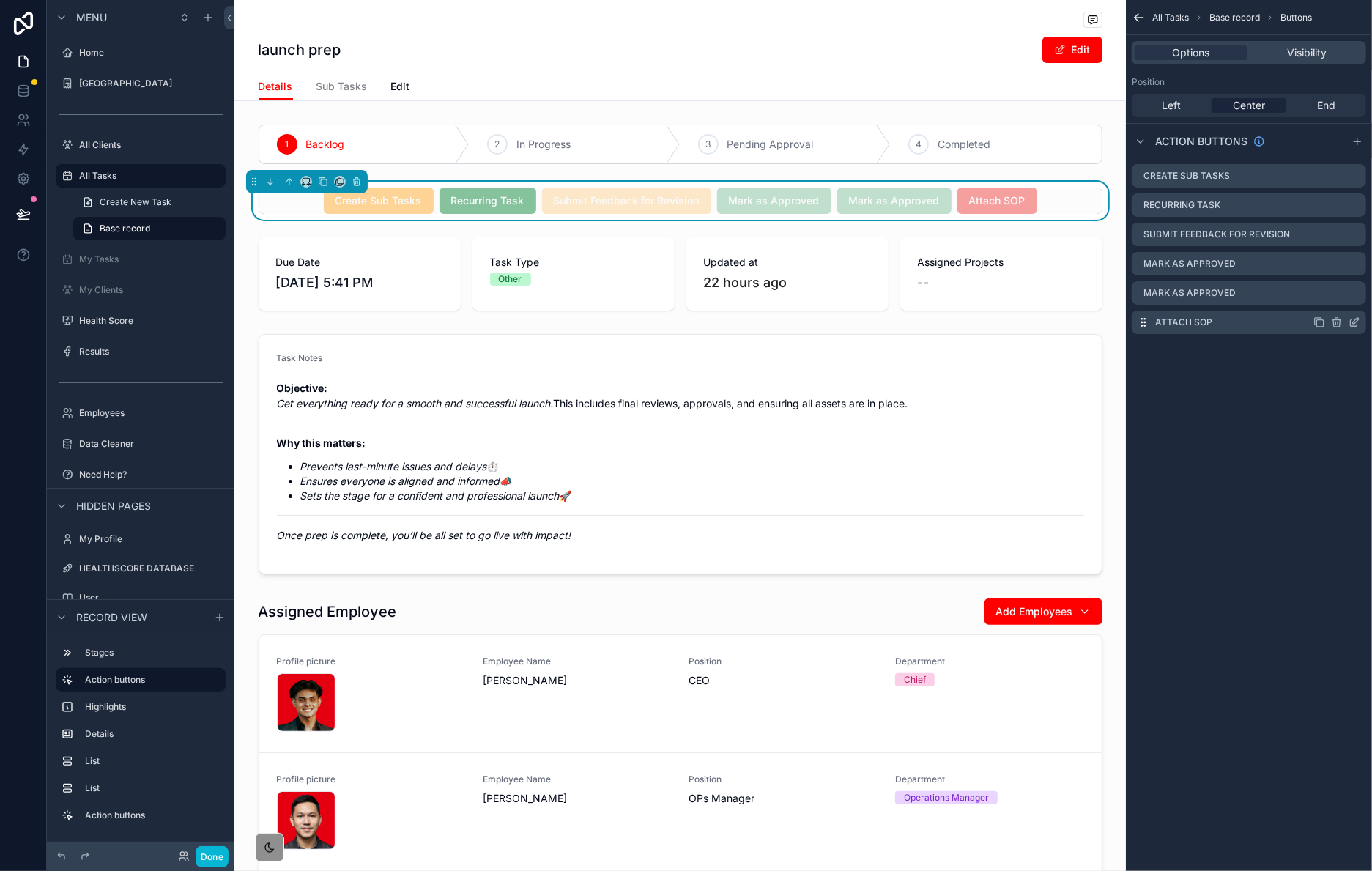
click at [1355, 323] on icon "scrollable content" at bounding box center [1354, 322] width 12 height 12
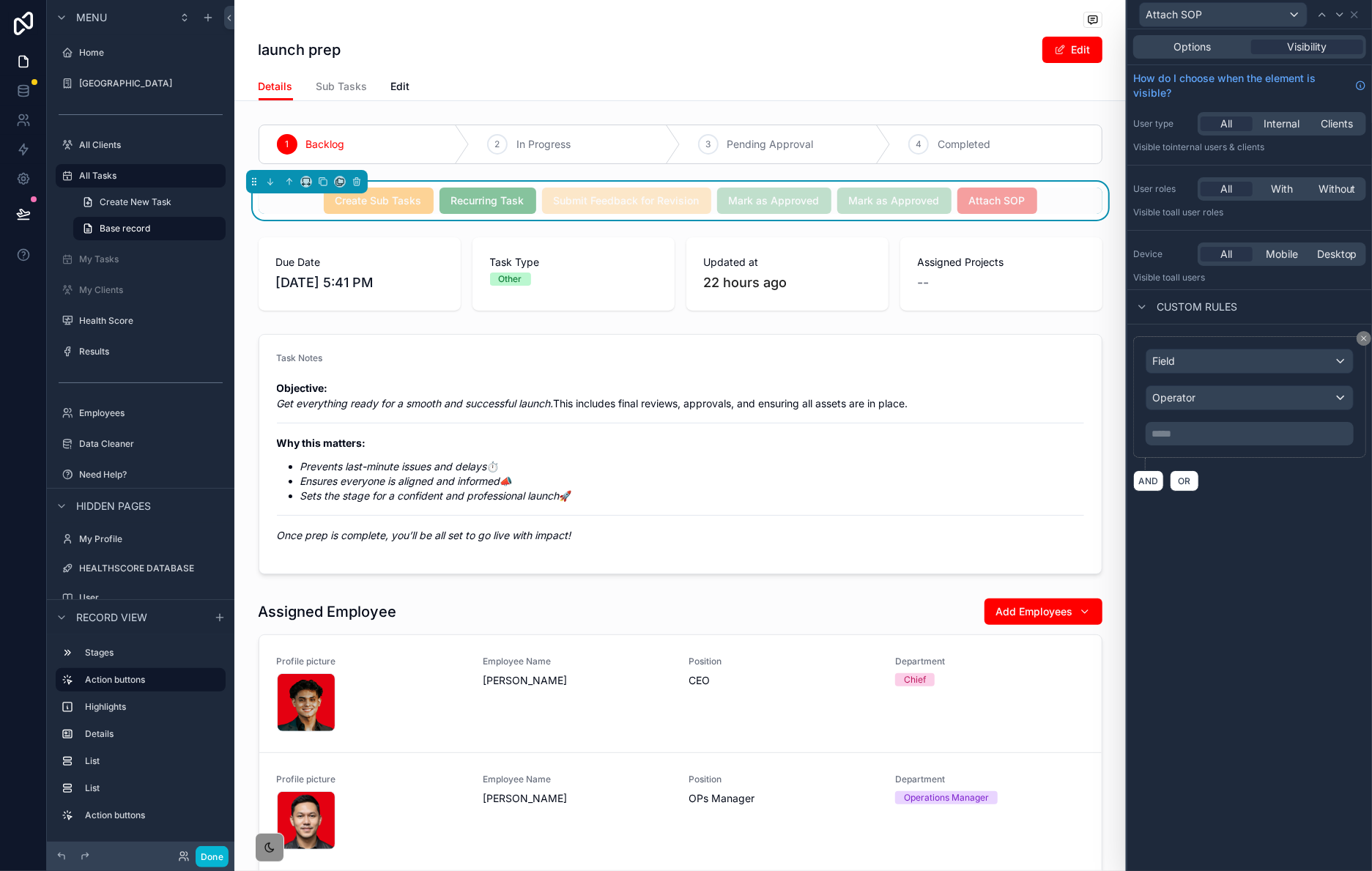
click at [1355, 323] on div "Attach SOP Options Visibility How do I choose when the element is visible? User…" at bounding box center [686, 435] width 1372 height 871
click at [1365, 340] on icon at bounding box center [1364, 338] width 8 height 8
click at [1364, 340] on icon at bounding box center [1364, 339] width 5 height 5
click at [1148, 488] on button "AND" at bounding box center [1148, 481] width 31 height 22
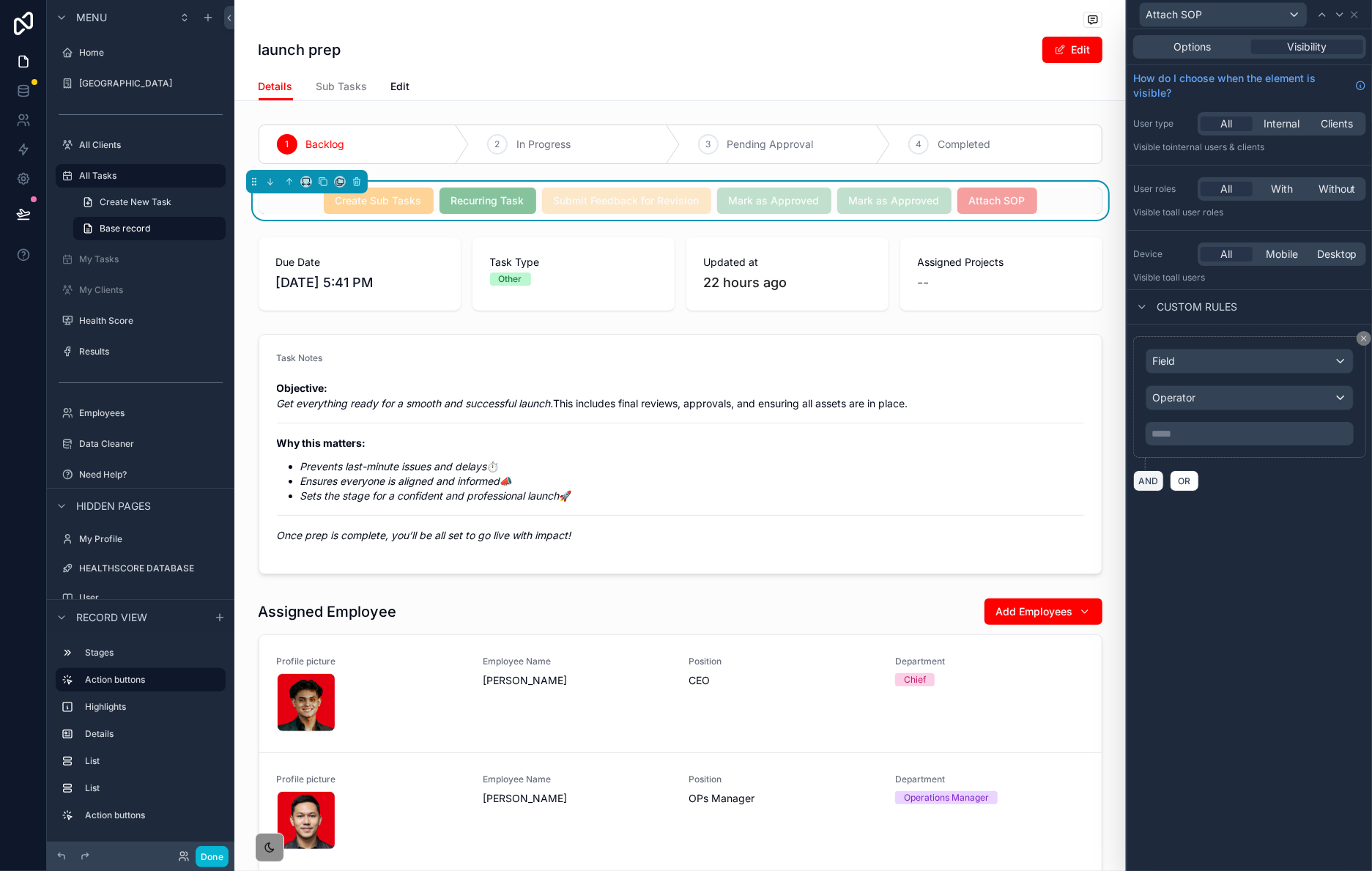
click at [1143, 486] on button "AND" at bounding box center [1148, 481] width 31 height 22
click at [1178, 492] on button "OR" at bounding box center [1184, 481] width 29 height 22
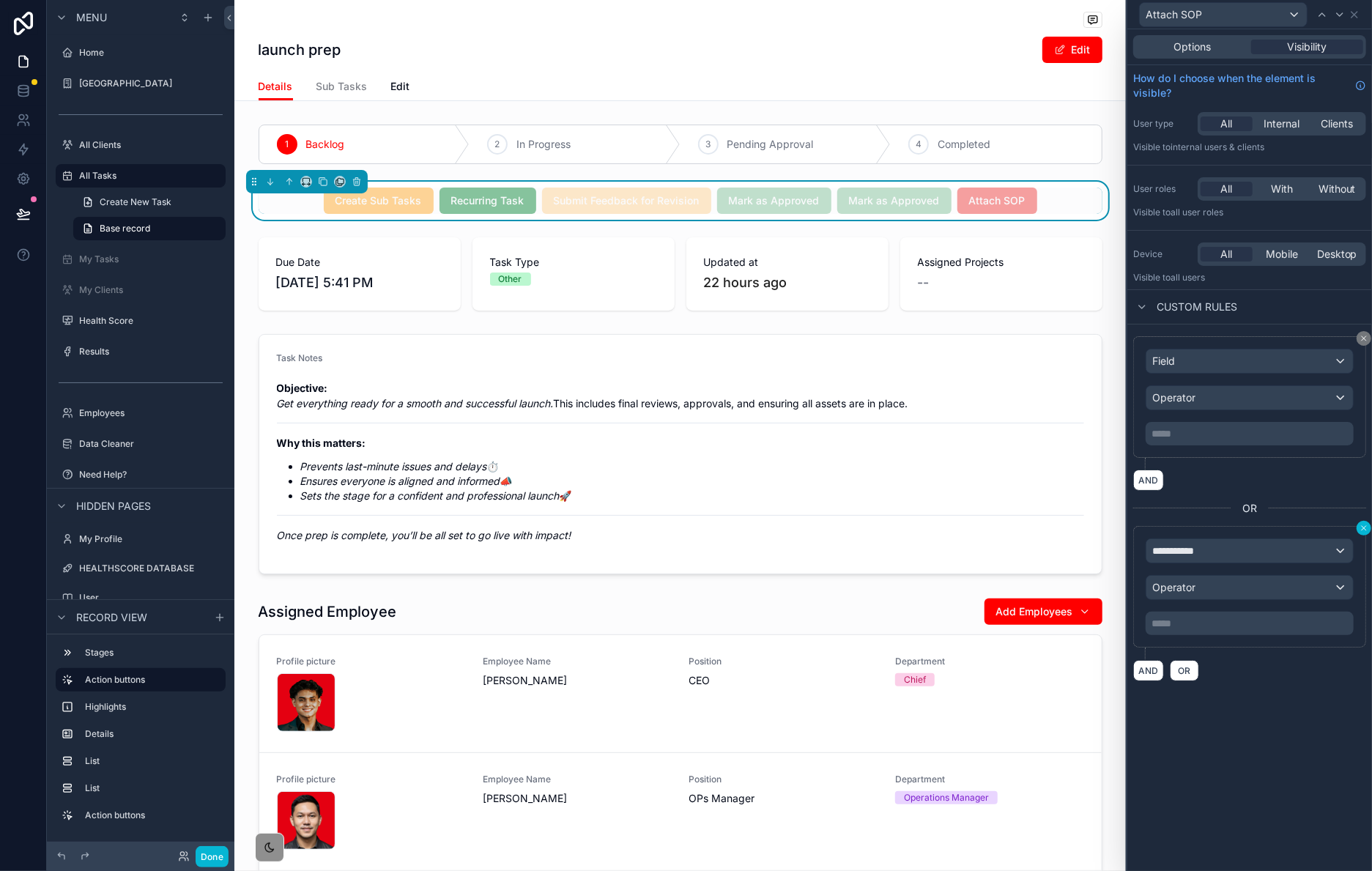
click at [1365, 533] on icon at bounding box center [1364, 528] width 8 height 8
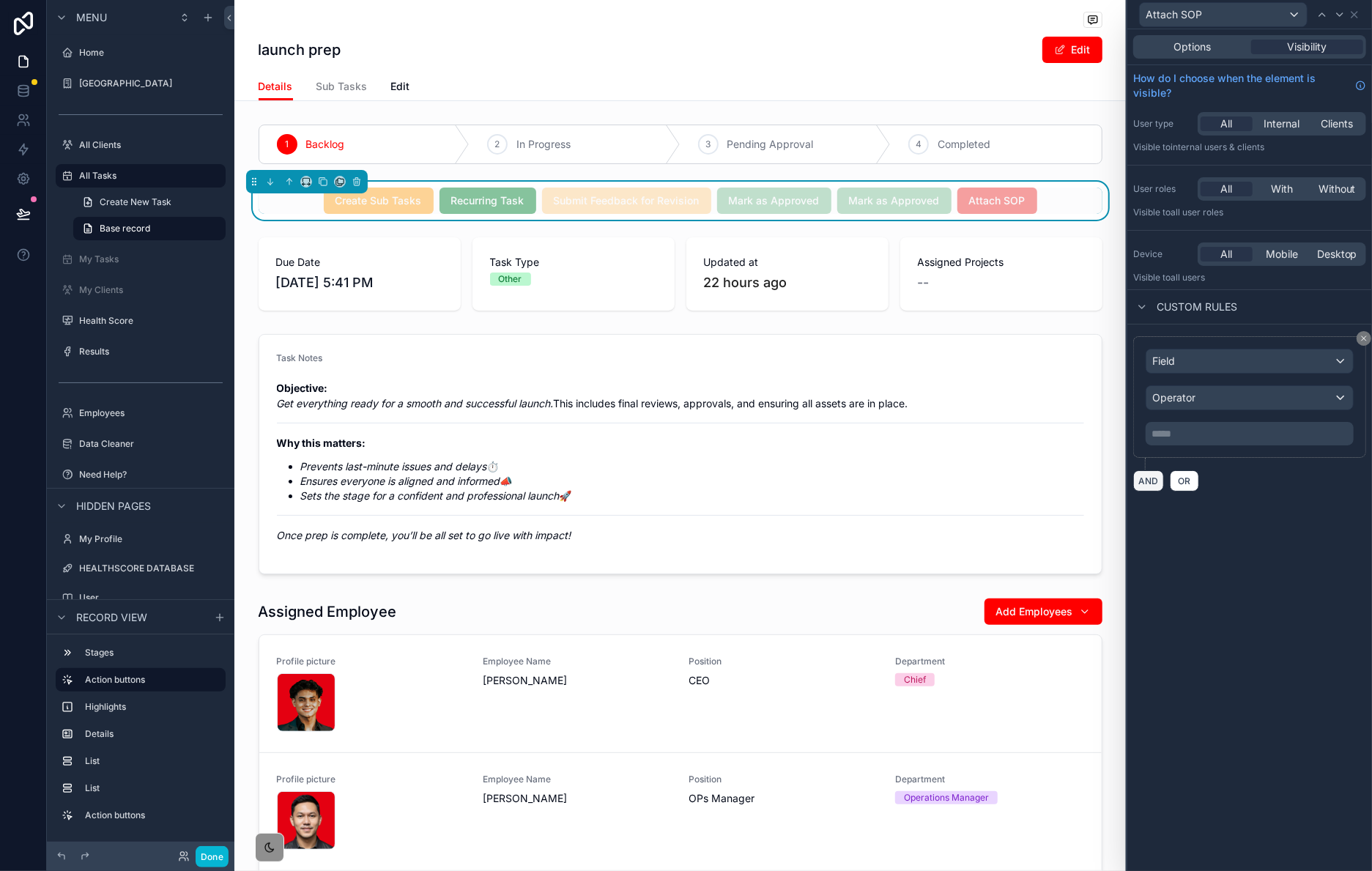
click at [1155, 491] on button "AND" at bounding box center [1148, 481] width 31 height 22
click at [1154, 488] on button "AND" at bounding box center [1148, 481] width 31 height 22
click at [1206, 360] on div "Field" at bounding box center [1249, 361] width 207 height 23
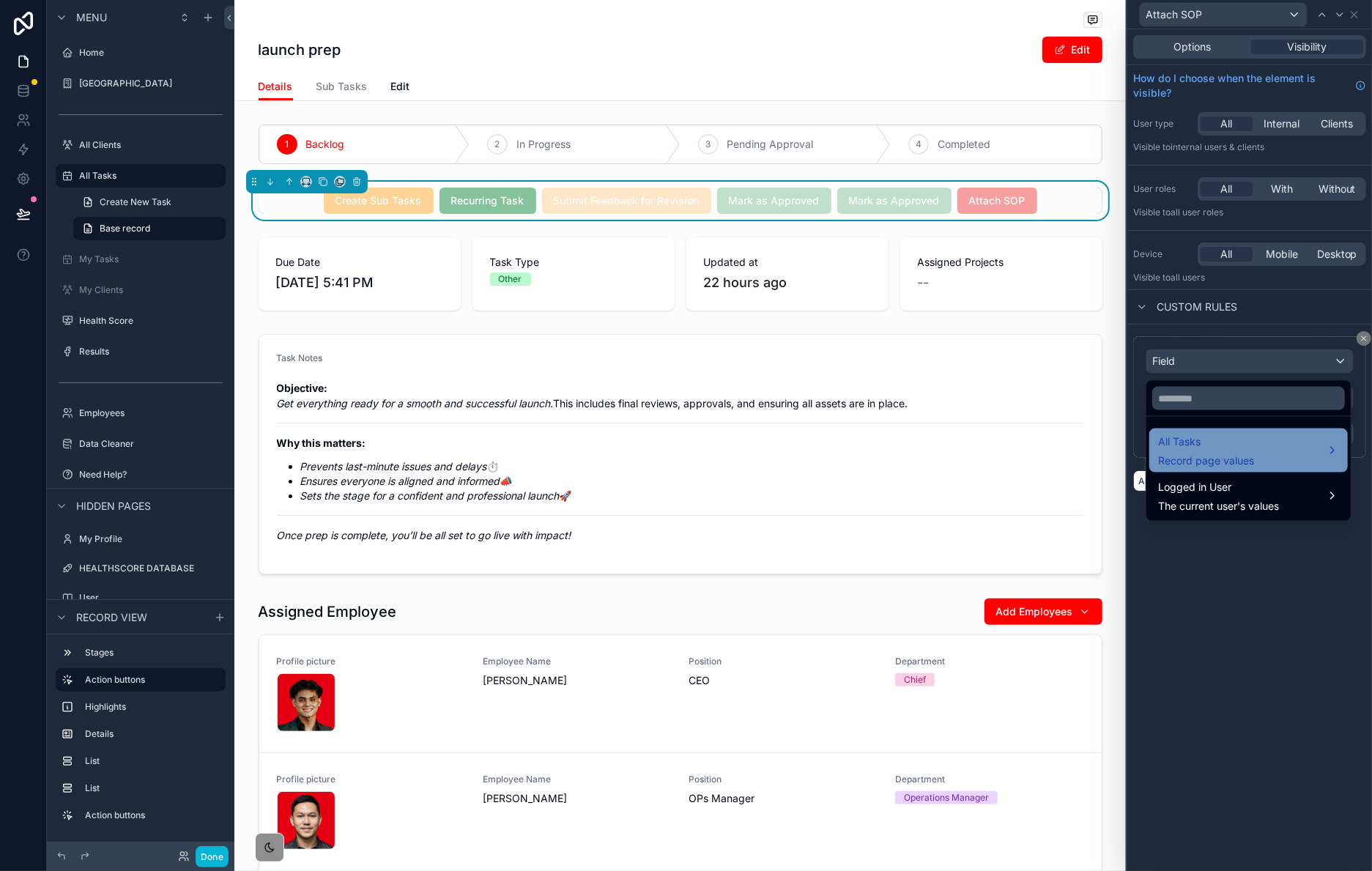
click at [1203, 447] on span "All Tasks" at bounding box center [1206, 442] width 96 height 18
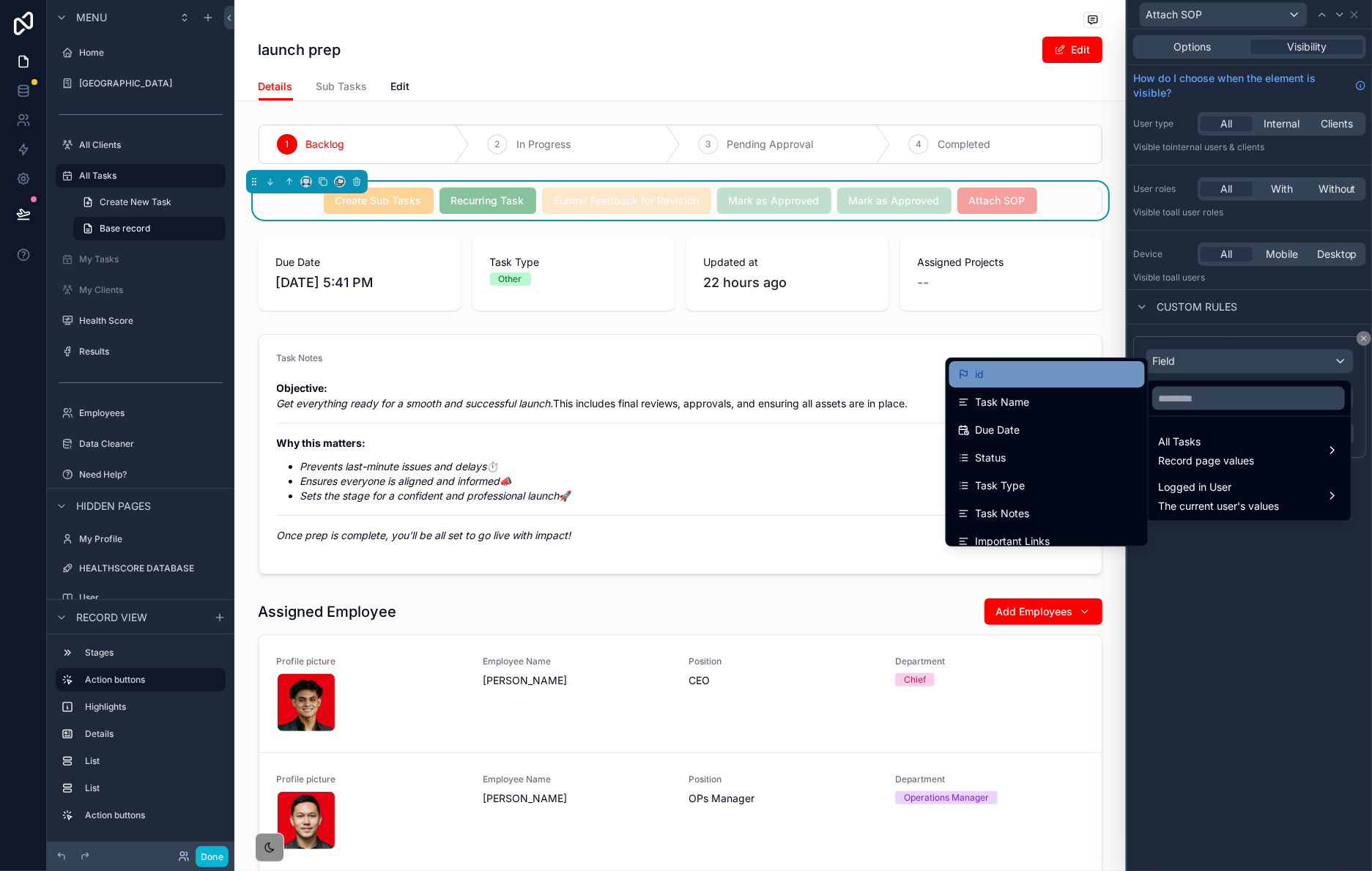
click at [1040, 375] on div "id" at bounding box center [1047, 374] width 178 height 18
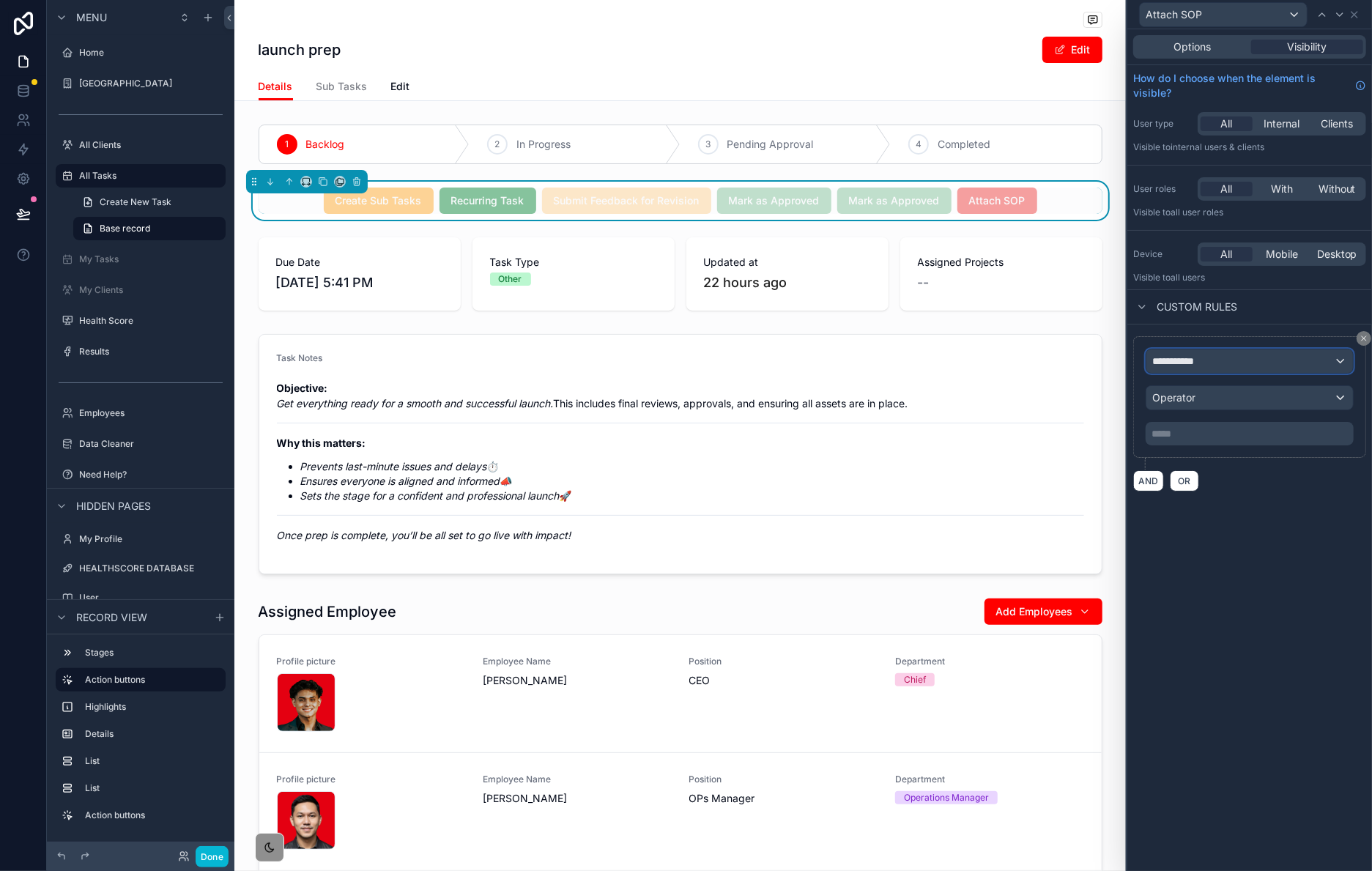
click at [1224, 369] on div "**********" at bounding box center [1249, 361] width 207 height 23
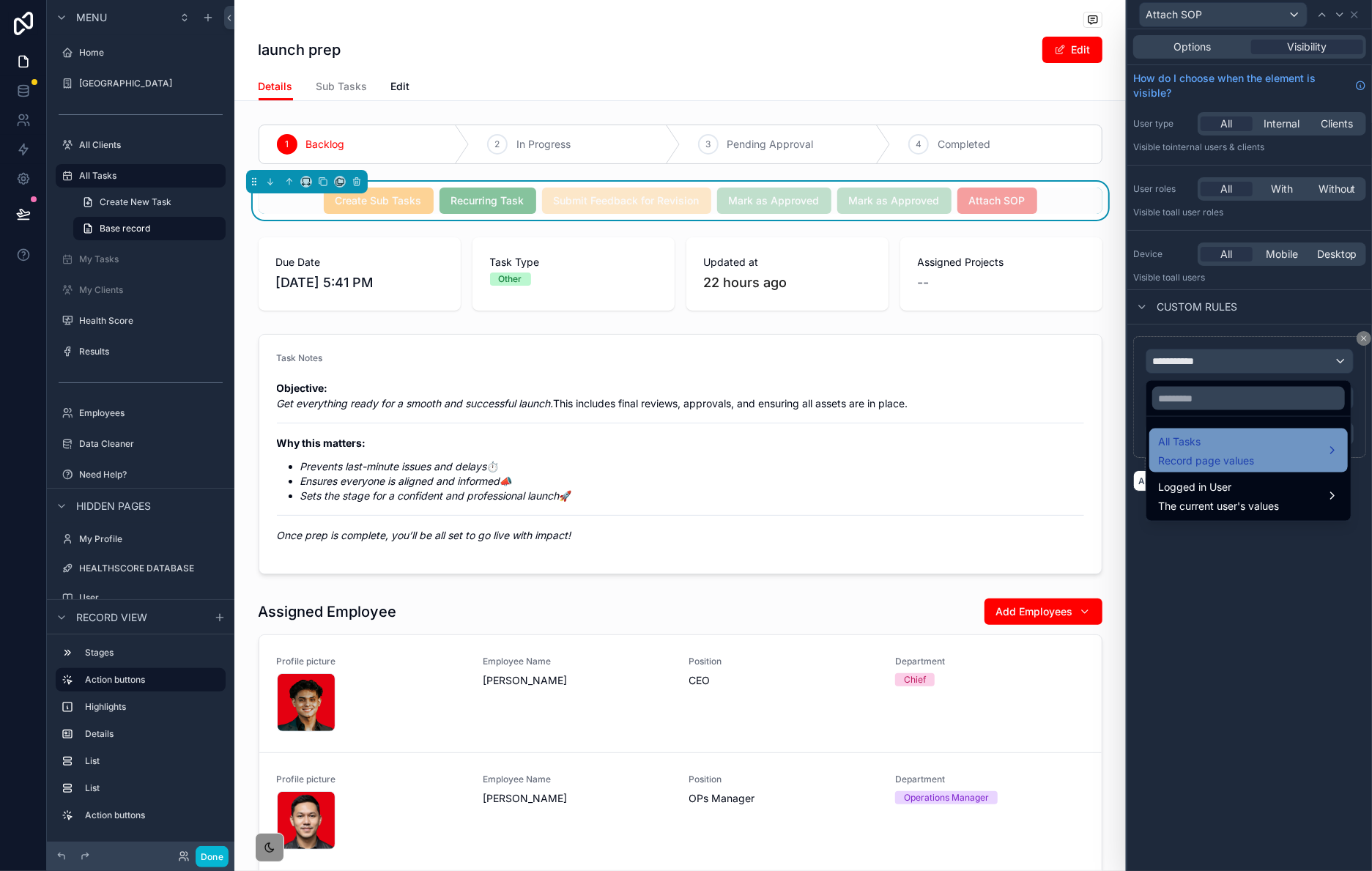
click at [1180, 448] on span "All Tasks" at bounding box center [1206, 442] width 96 height 18
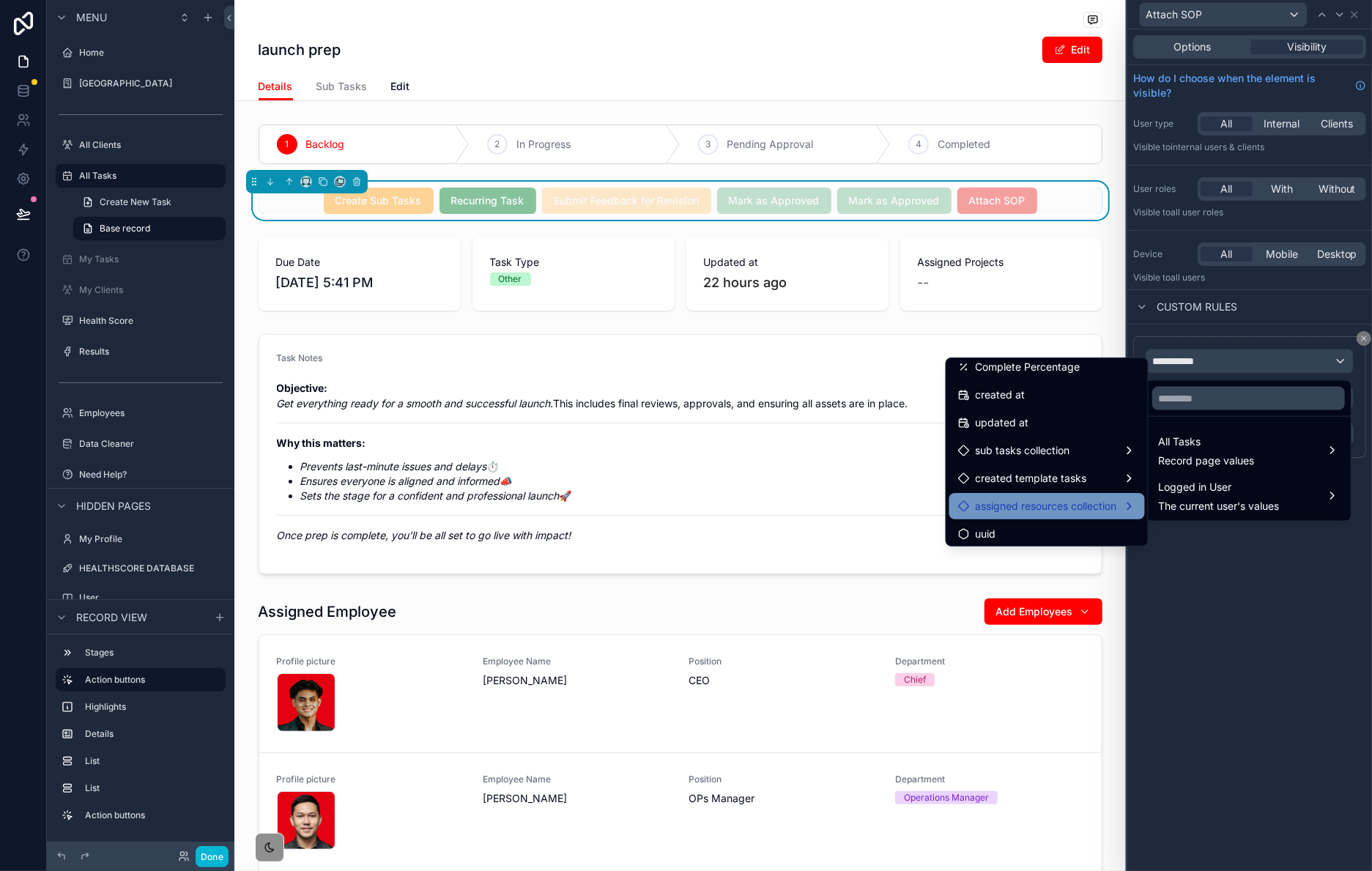
scroll to position [763, 0]
click at [1064, 496] on span "assigned resources collection" at bounding box center [1046, 501] width 141 height 18
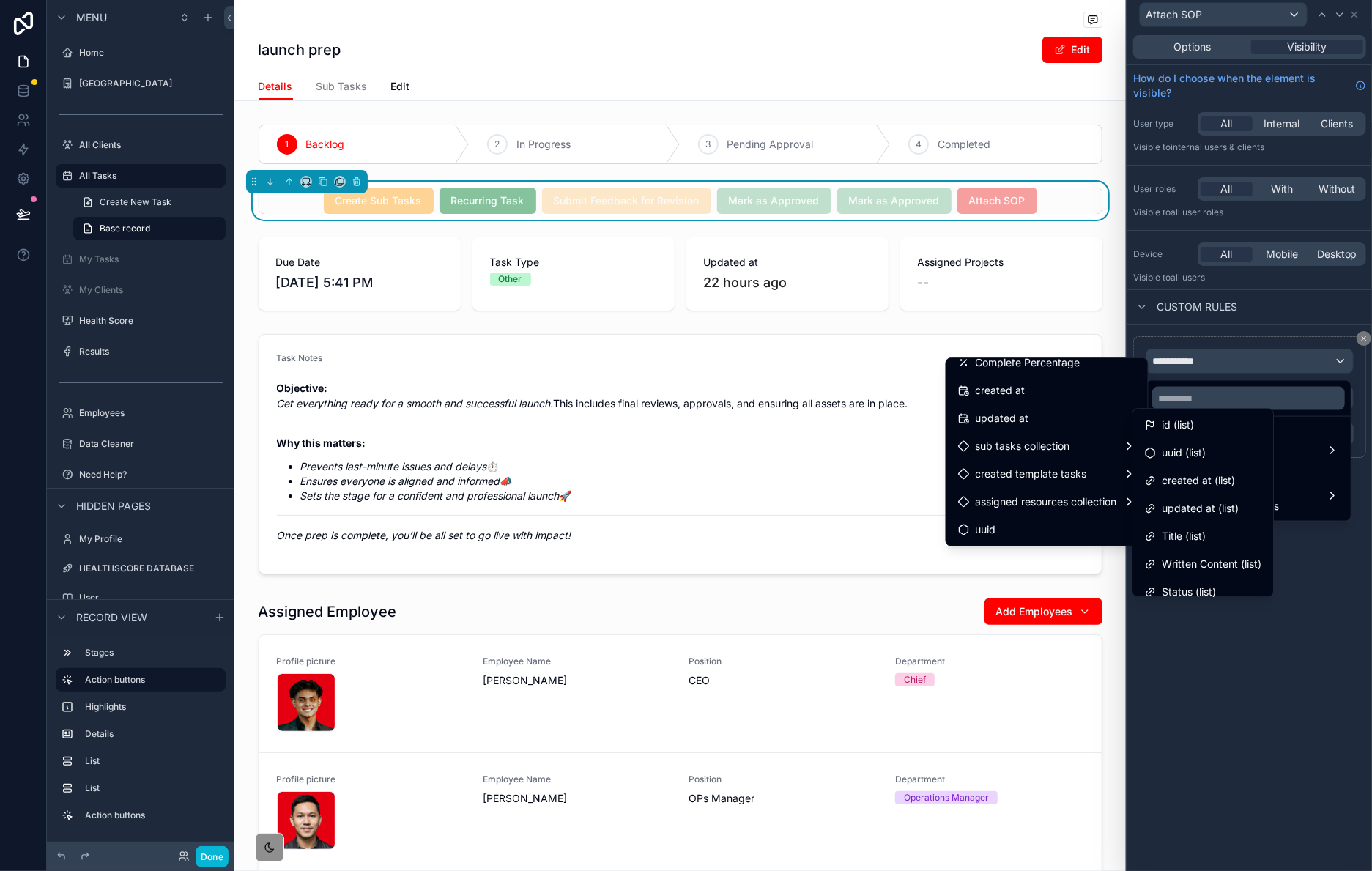
click at [1178, 420] on span "id (list)" at bounding box center [1177, 425] width 32 height 18
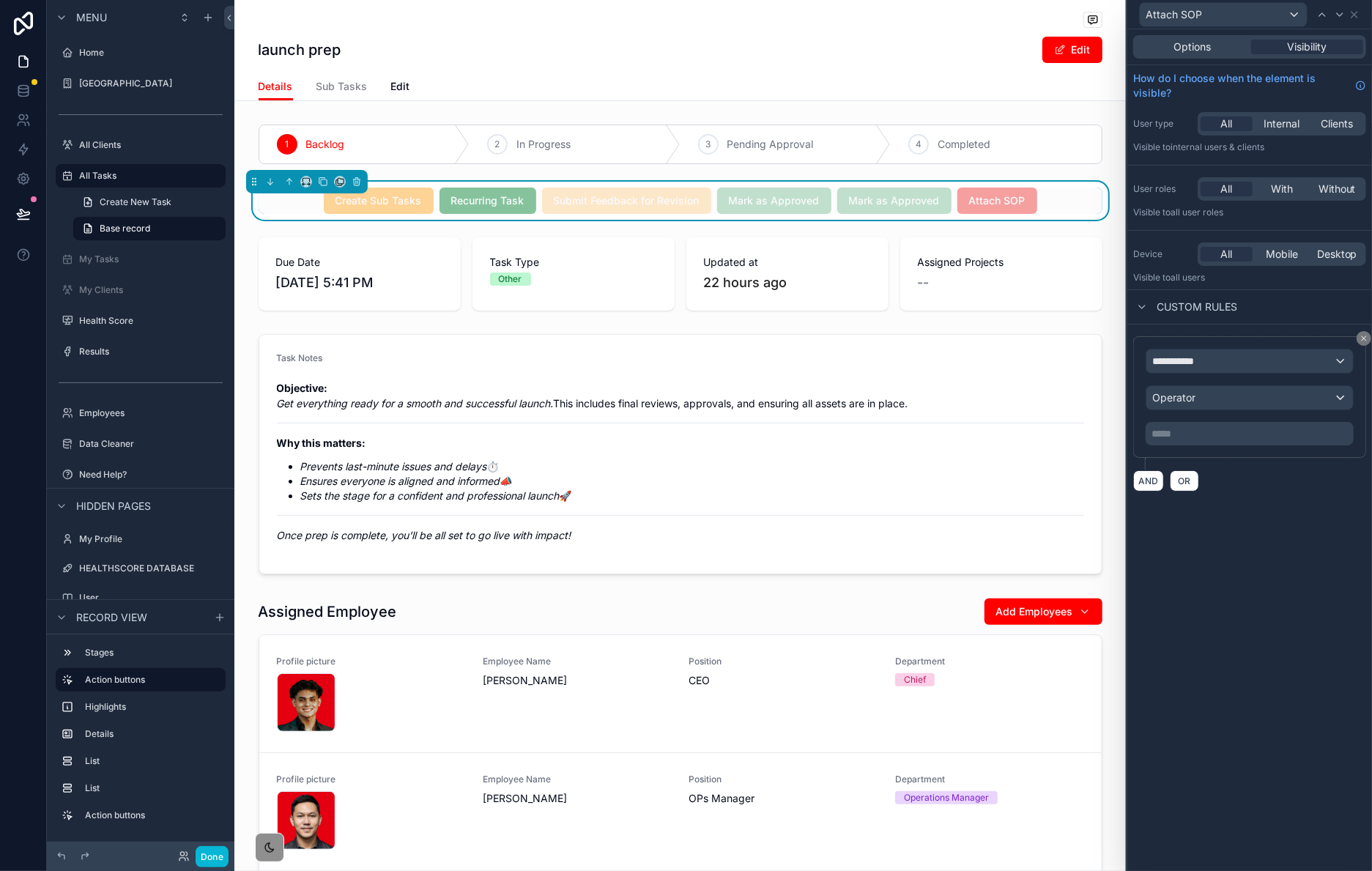
drag, startPoint x: 1206, startPoint y: 730, endPoint x: 1209, endPoint y: 712, distance: 18.2
click at [1206, 729] on div "**********" at bounding box center [1250, 450] width 245 height 842
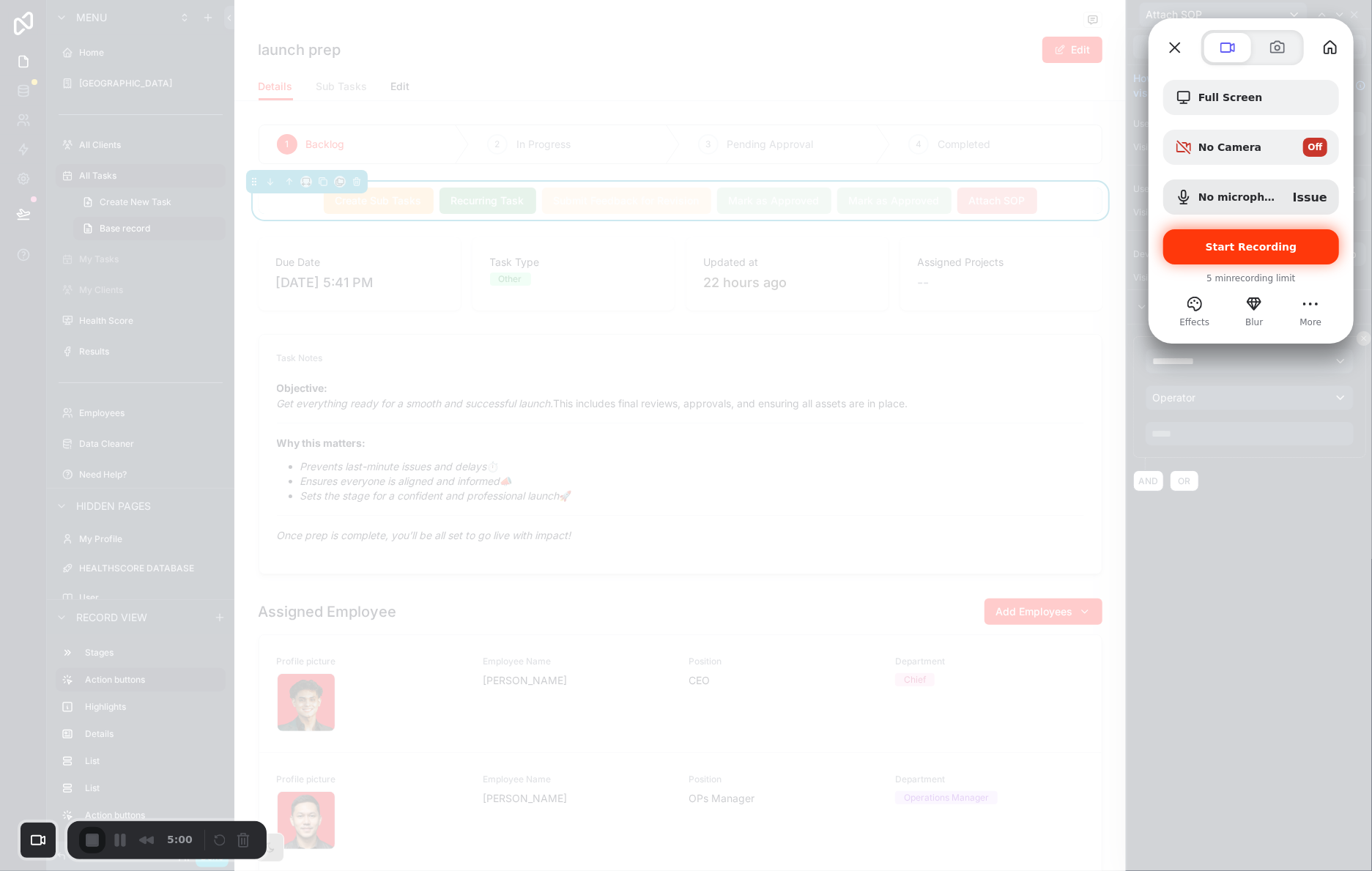
click at [1277, 253] on div "Start Recording" at bounding box center [1251, 247] width 176 height 36
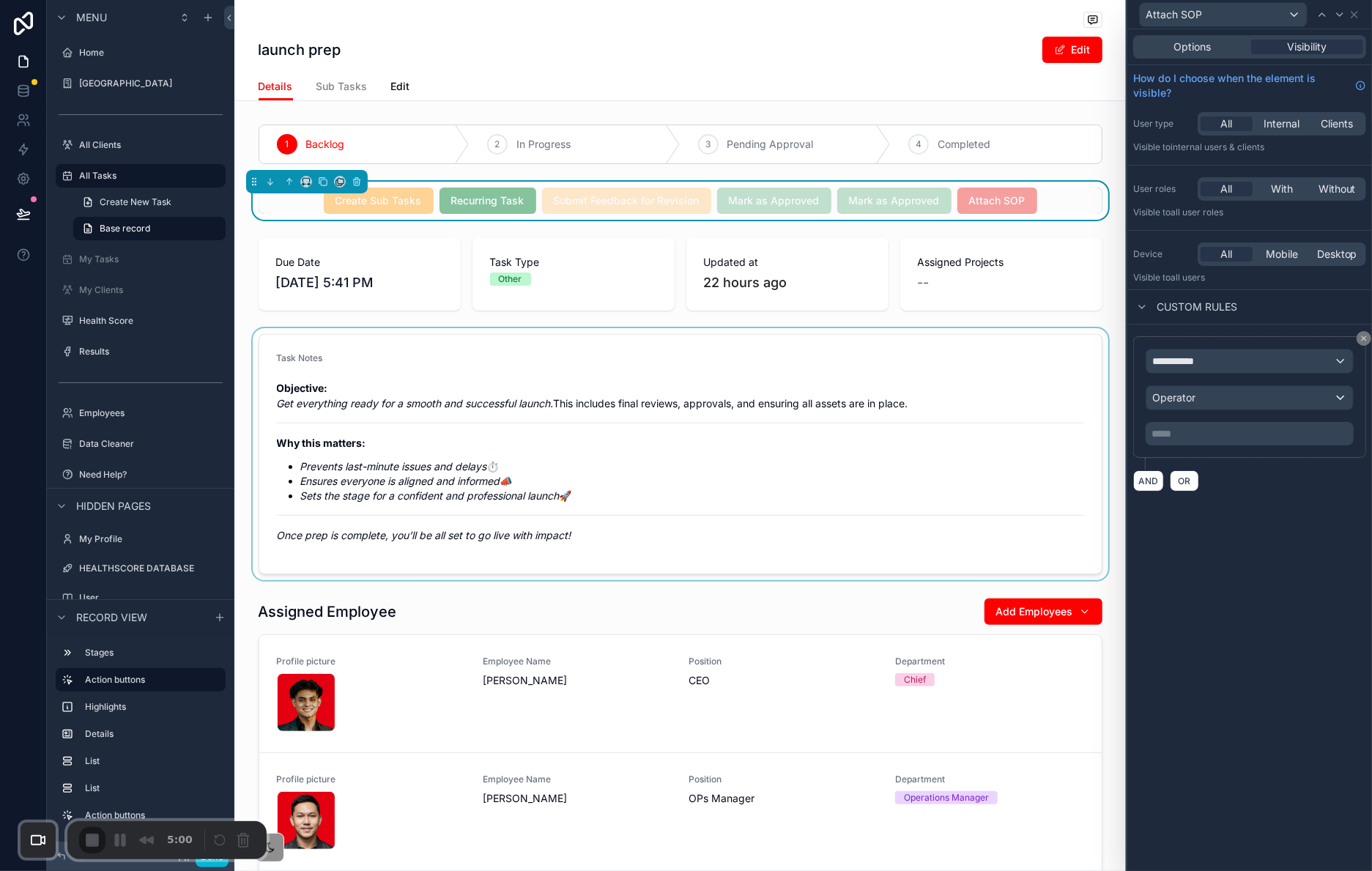
click at [1271, 367] on div "**********" at bounding box center [1249, 361] width 207 height 23
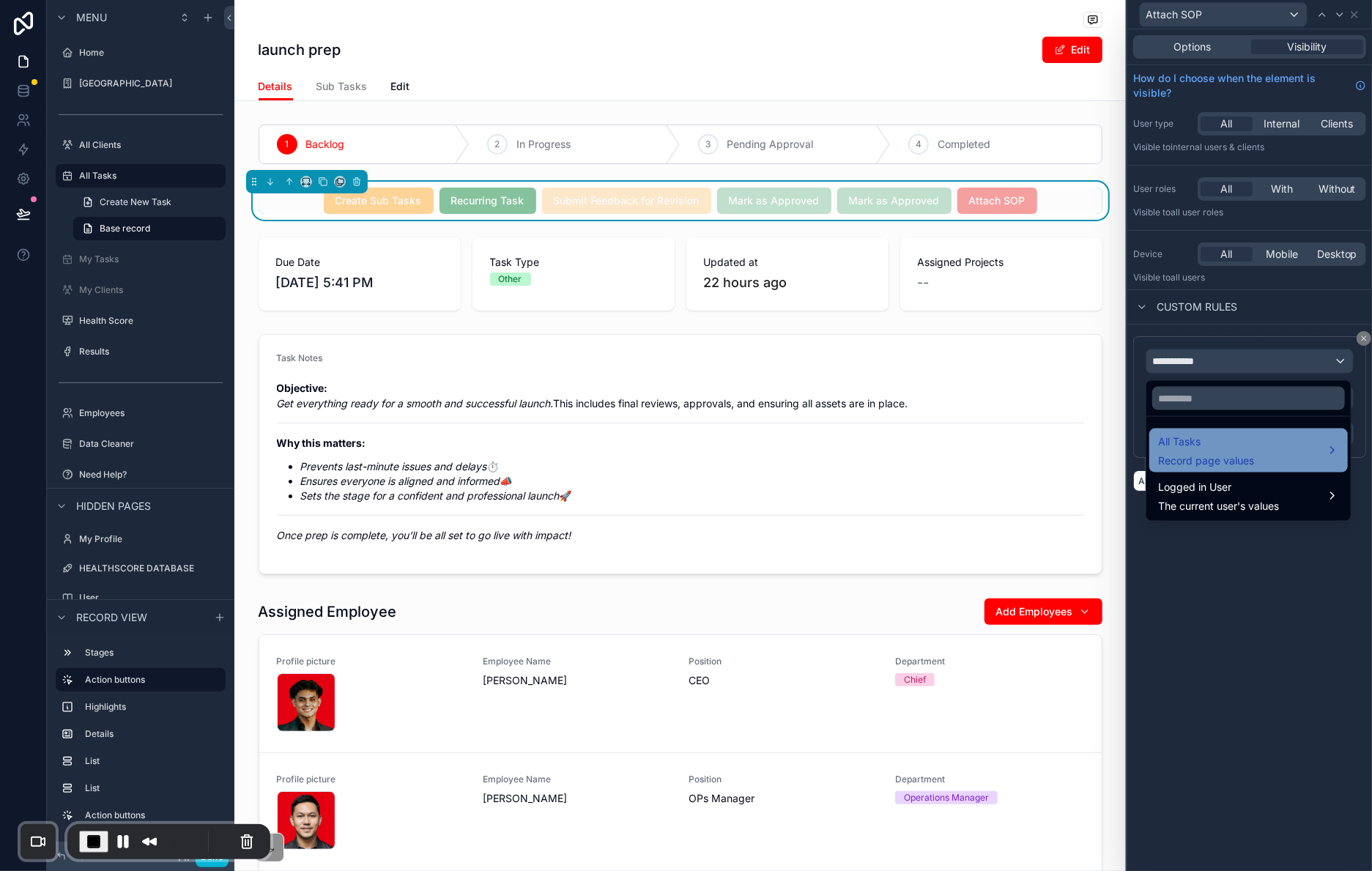
drag, startPoint x: 1234, startPoint y: 443, endPoint x: 1203, endPoint y: 437, distance: 31.6
click at [1234, 443] on span "All Tasks" at bounding box center [1206, 442] width 96 height 18
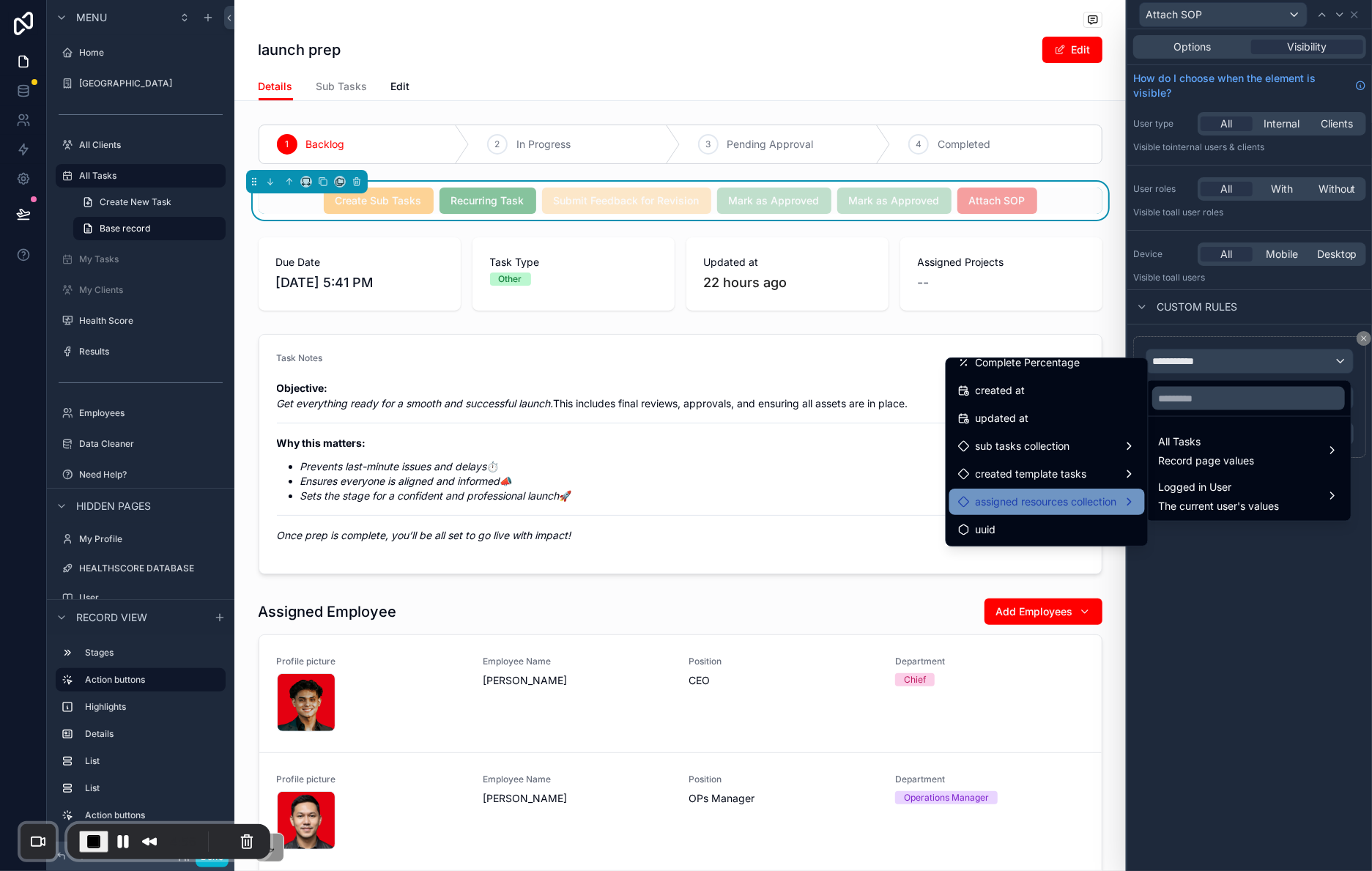
click at [1090, 497] on span "assigned resources collection" at bounding box center [1046, 501] width 141 height 18
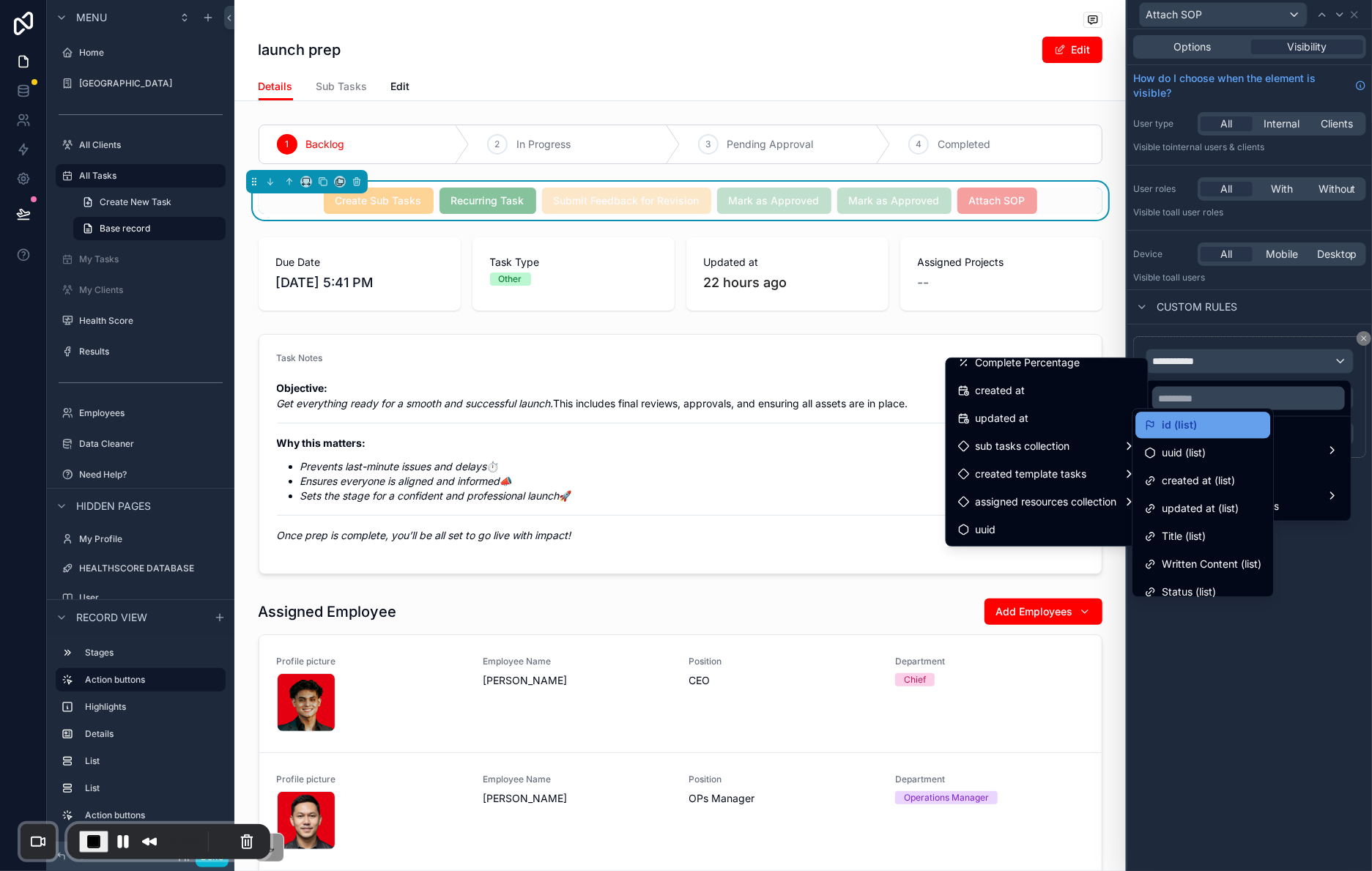
click at [1179, 430] on span "id (list)" at bounding box center [1179, 425] width 36 height 18
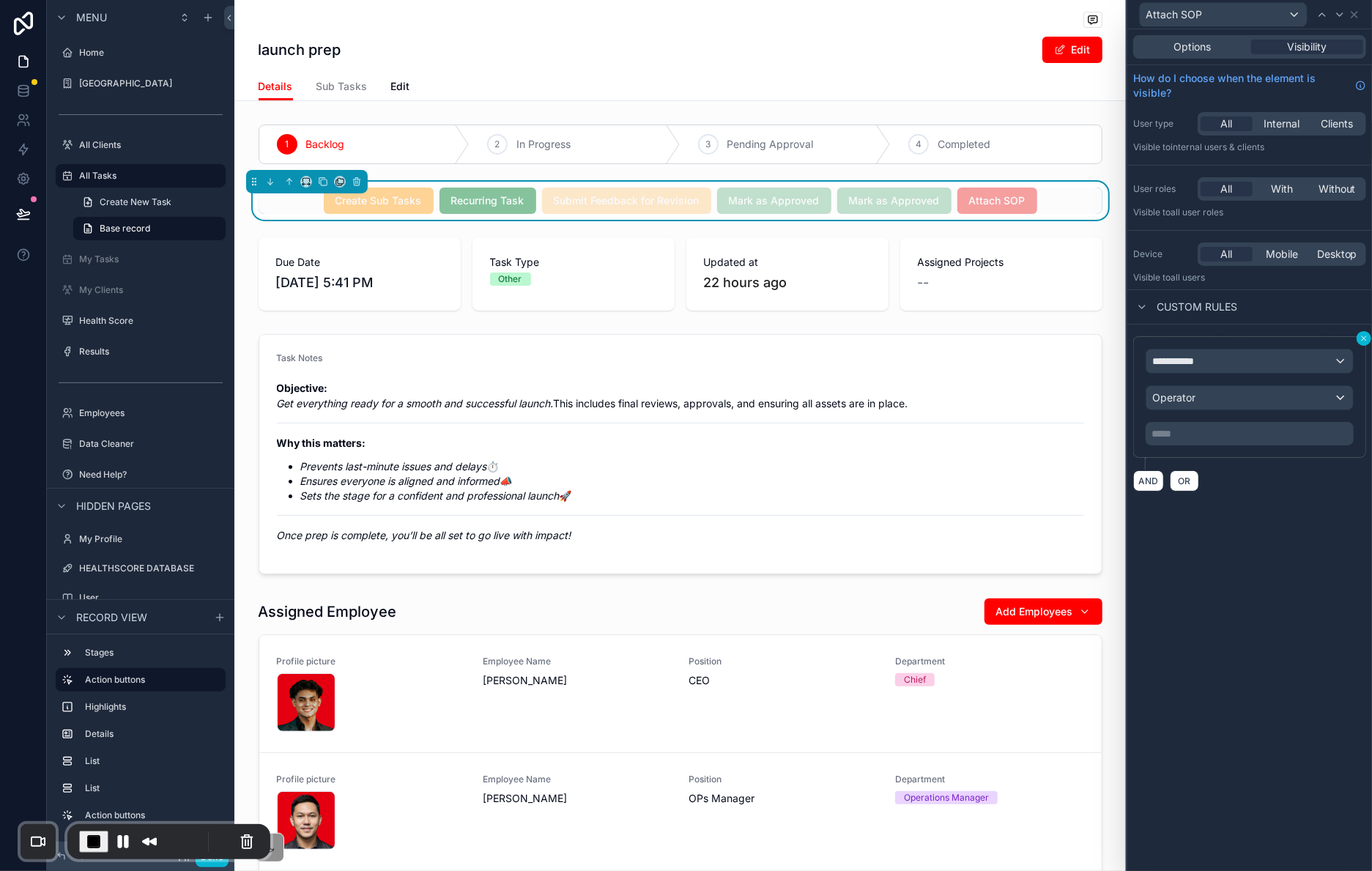
click at [1365, 340] on icon at bounding box center [1364, 338] width 8 height 8
click at [1364, 340] on icon at bounding box center [1364, 339] width 5 height 5
click at [1364, 340] on icon at bounding box center [1364, 338] width 8 height 8
drag, startPoint x: 1138, startPoint y: 493, endPoint x: 1148, endPoint y: 484, distance: 13.5
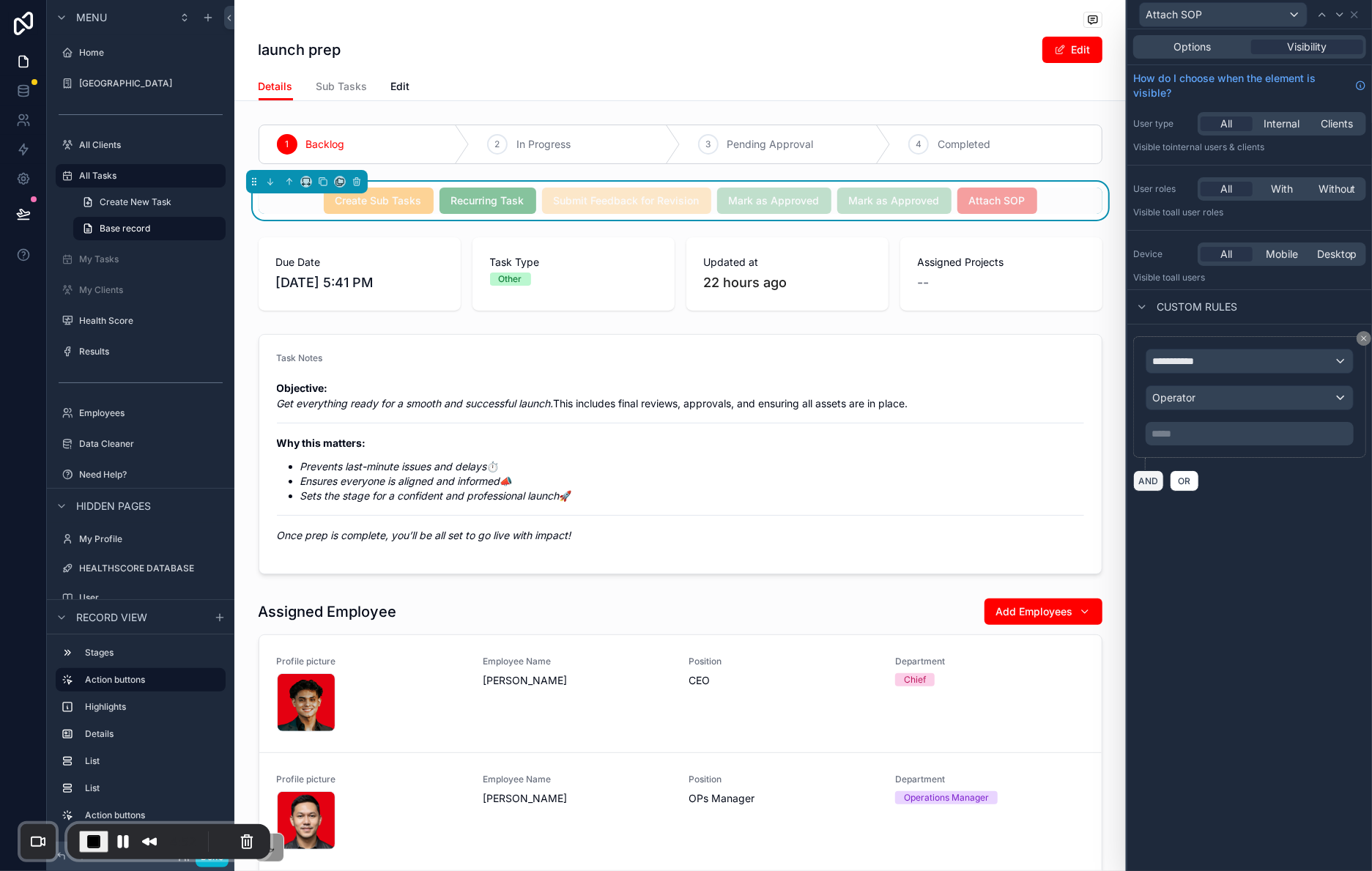
click at [1141, 492] on button "AND" at bounding box center [1148, 481] width 31 height 22
click at [1148, 483] on button "AND" at bounding box center [1148, 481] width 31 height 22
click at [1361, 332] on button at bounding box center [1365, 339] width 15 height 15
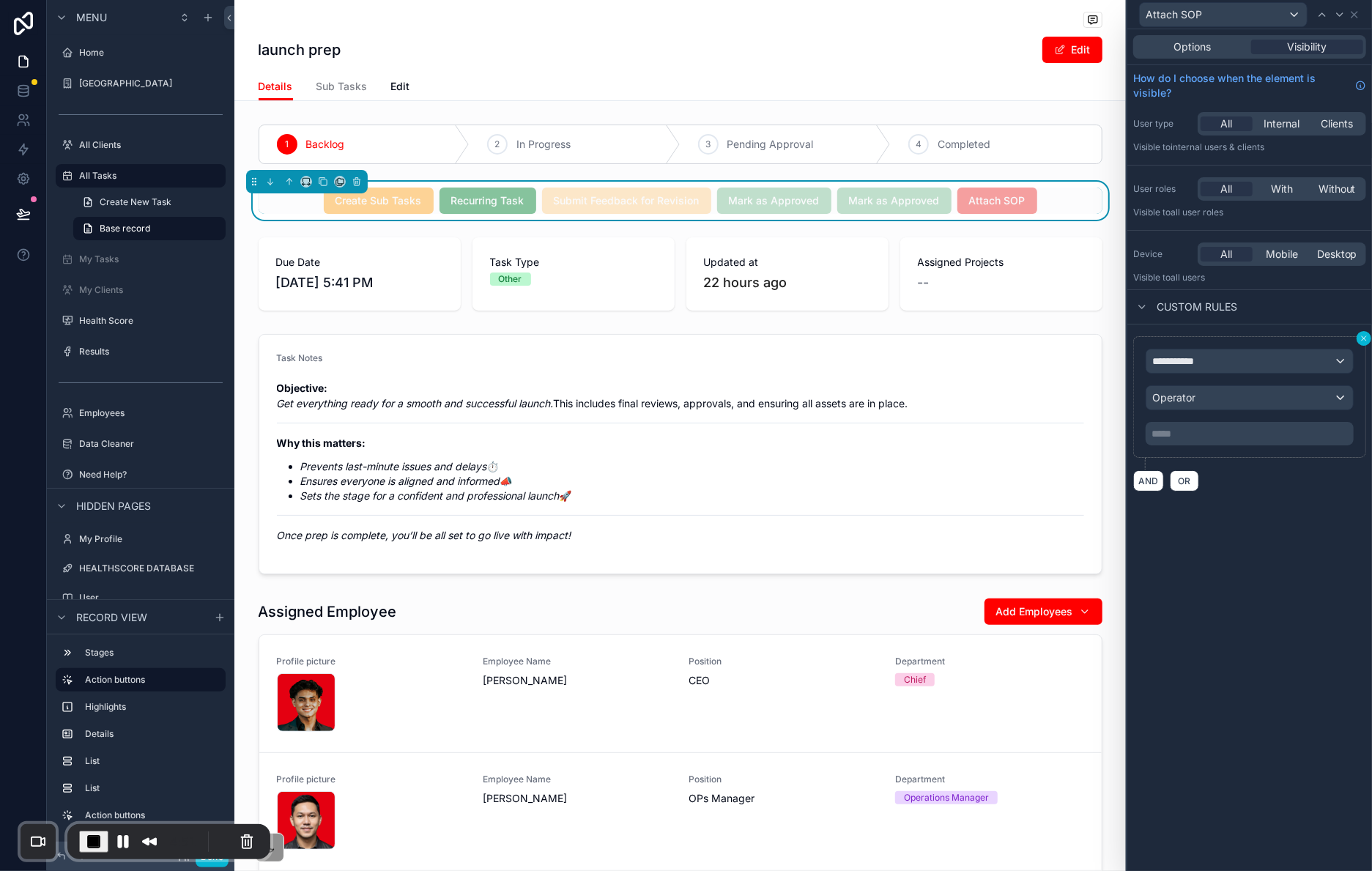
click at [1362, 339] on icon at bounding box center [1364, 338] width 8 height 8
drag, startPoint x: 1362, startPoint y: 339, endPoint x: 1304, endPoint y: 373, distance: 67.2
click at [1362, 339] on icon at bounding box center [1364, 338] width 8 height 8
click at [1152, 486] on button "AND" at bounding box center [1148, 481] width 31 height 22
drag, startPoint x: 1148, startPoint y: 484, endPoint x: 1155, endPoint y: 457, distance: 27.9
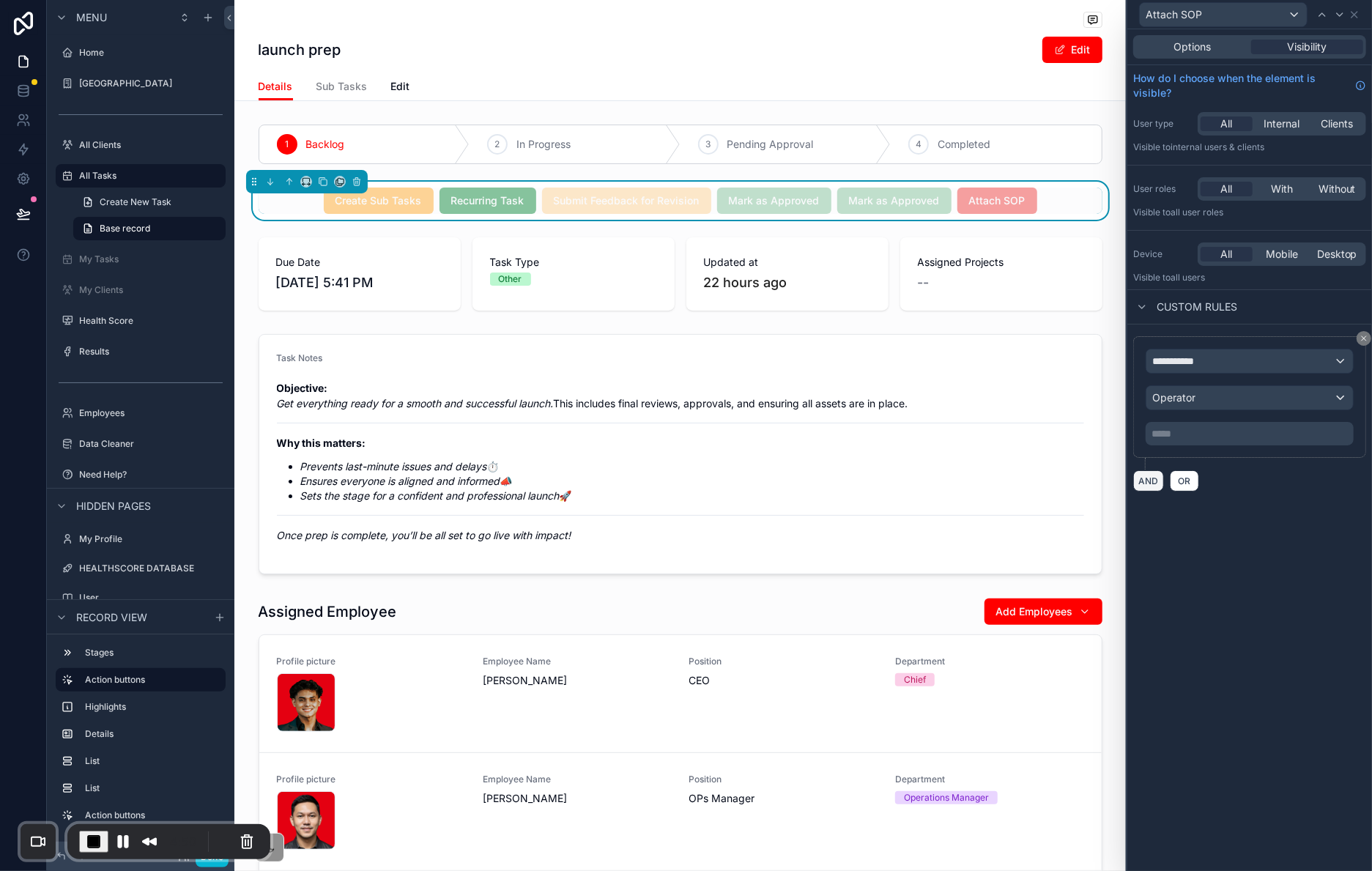
click at [1148, 484] on button "AND" at bounding box center [1148, 481] width 31 height 22
click at [1183, 364] on span "**********" at bounding box center [1179, 361] width 54 height 15
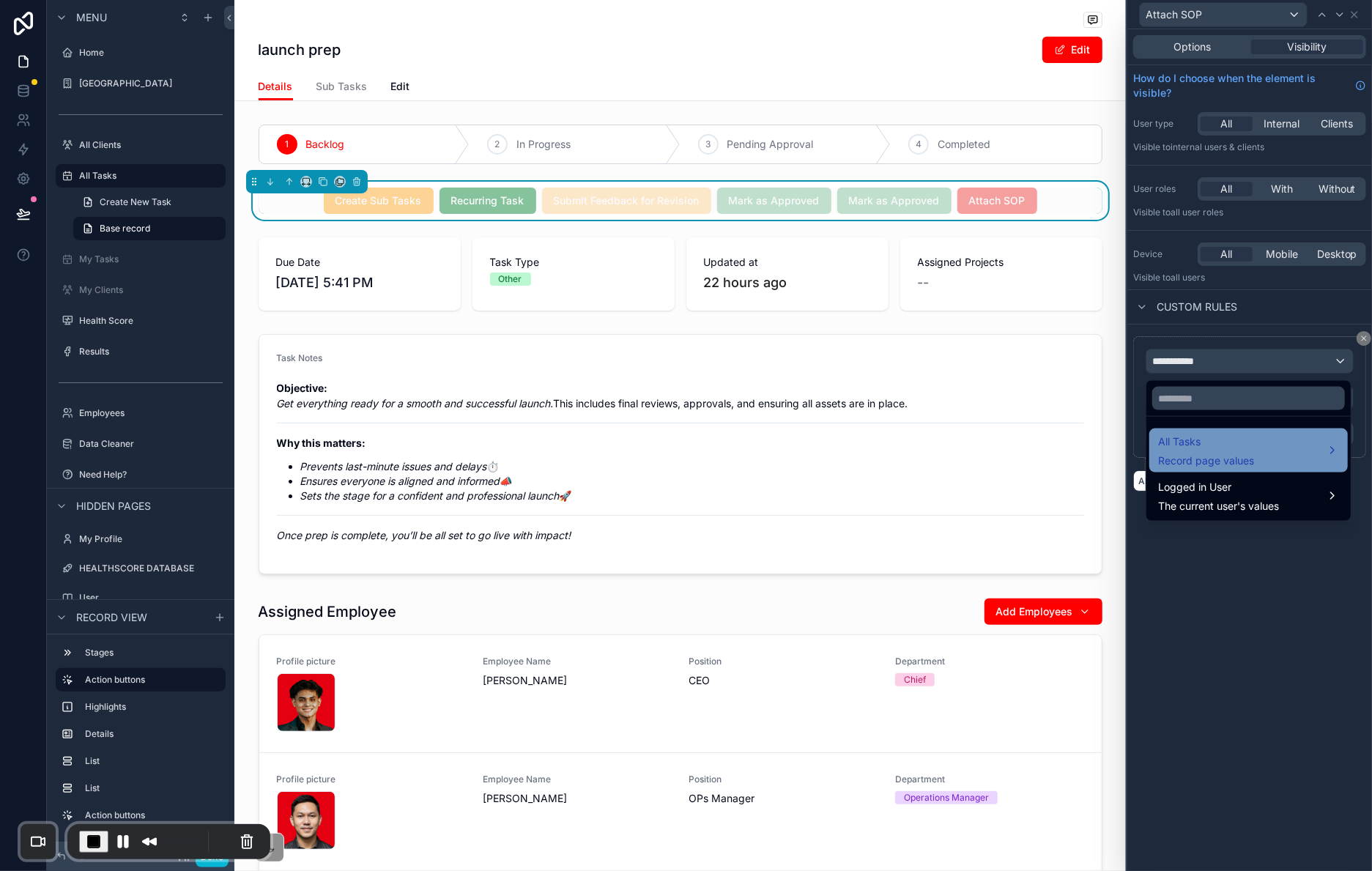
click at [1196, 430] on div "All Tasks Record page values" at bounding box center [1249, 450] width 198 height 44
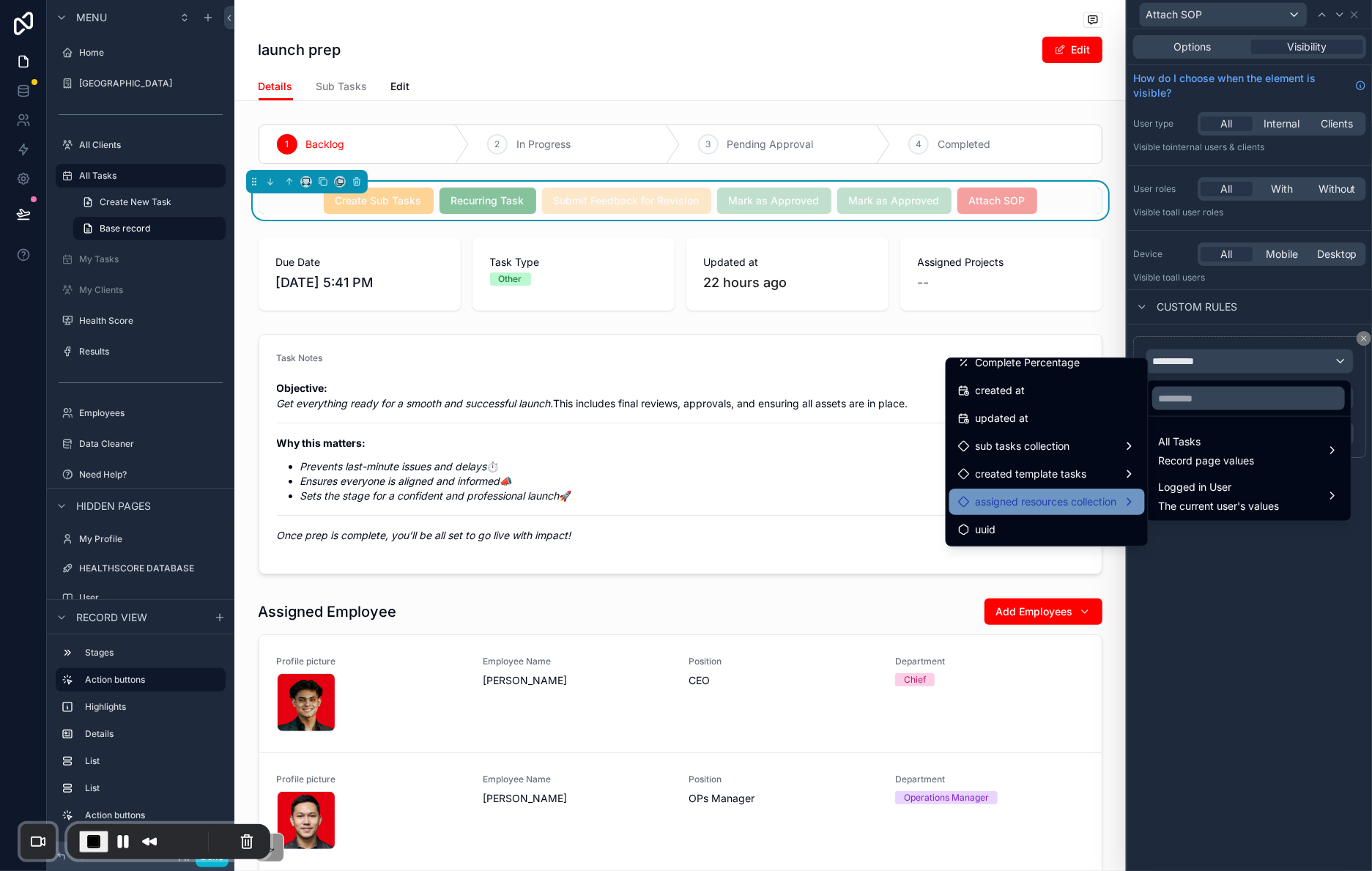
click at [1054, 490] on div "assigned resources collection" at bounding box center [1047, 502] width 195 height 26
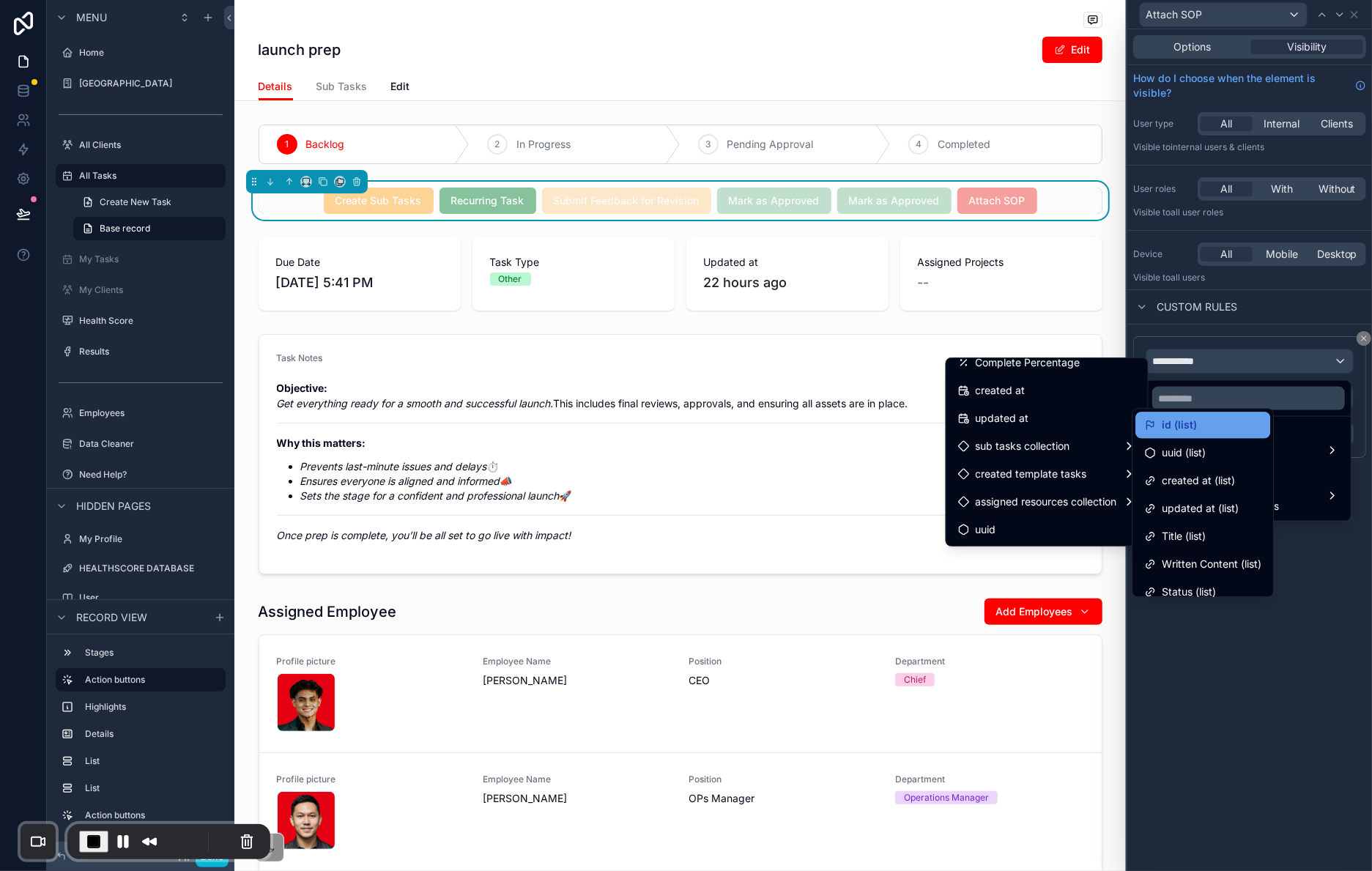
click at [1172, 428] on span "id (list)" at bounding box center [1179, 425] width 36 height 18
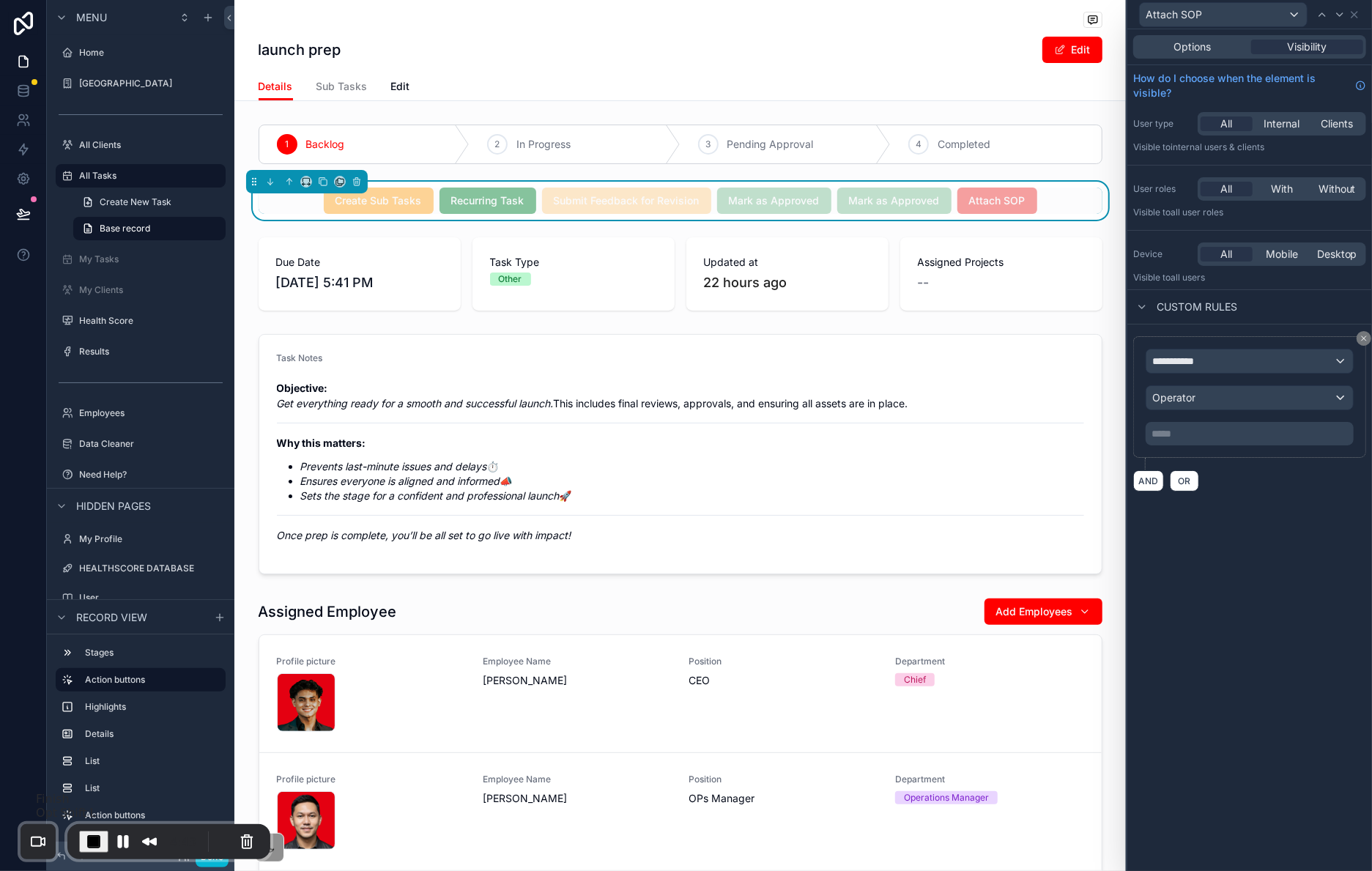
click at [88, 845] on span "End Recording" at bounding box center [94, 842] width 18 height 18
click at [1251, 616] on div "**********" at bounding box center [1250, 450] width 245 height 842
click at [1365, 339] on icon at bounding box center [1364, 339] width 5 height 5
click at [1362, 337] on icon at bounding box center [1364, 338] width 8 height 8
click at [1226, 49] on div "Options" at bounding box center [1192, 47] width 112 height 15
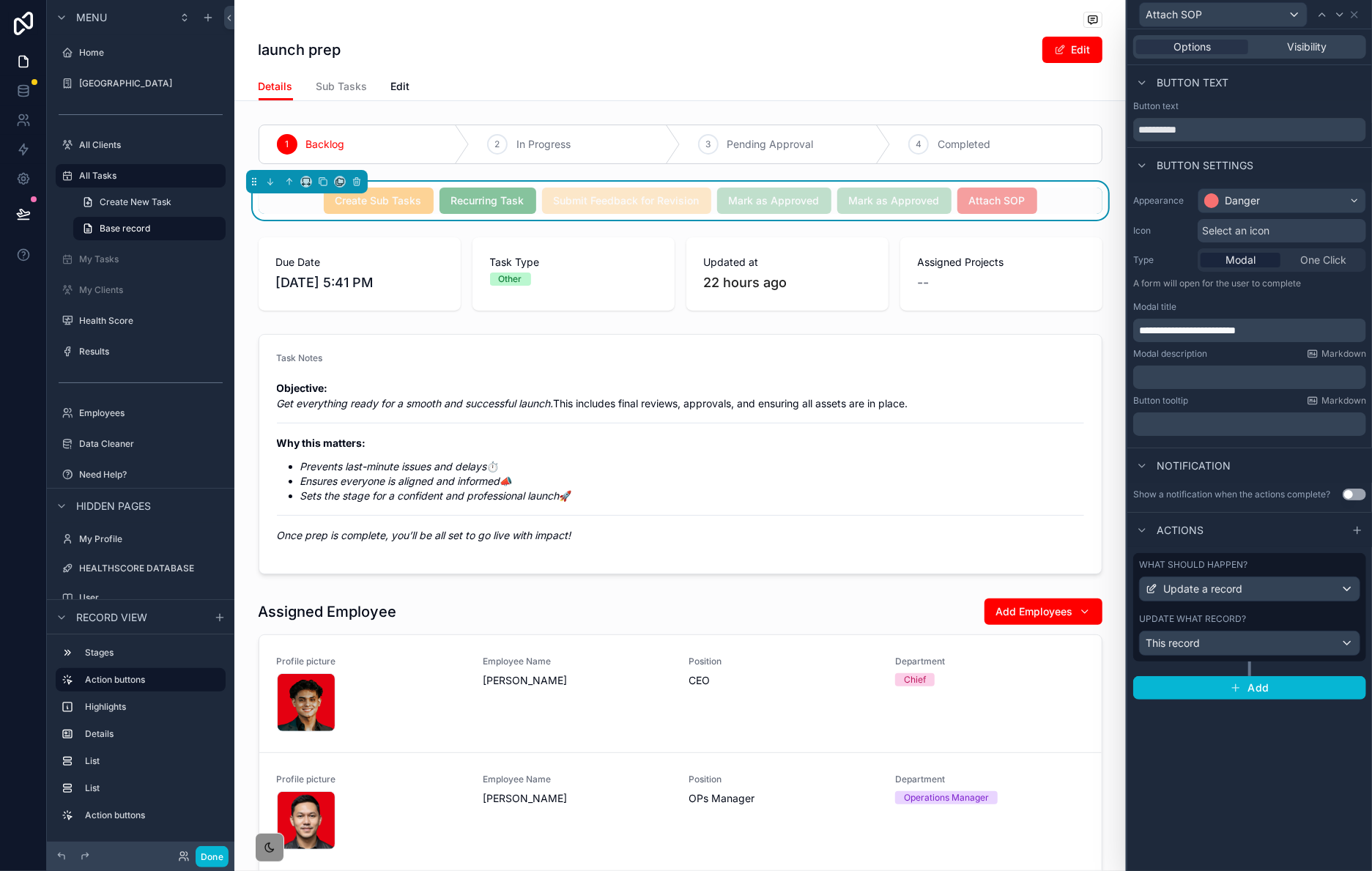
click at [1301, 57] on div "Options Visibility" at bounding box center [1249, 47] width 233 height 23
click at [1307, 46] on span "Visibility" at bounding box center [1307, 47] width 39 height 15
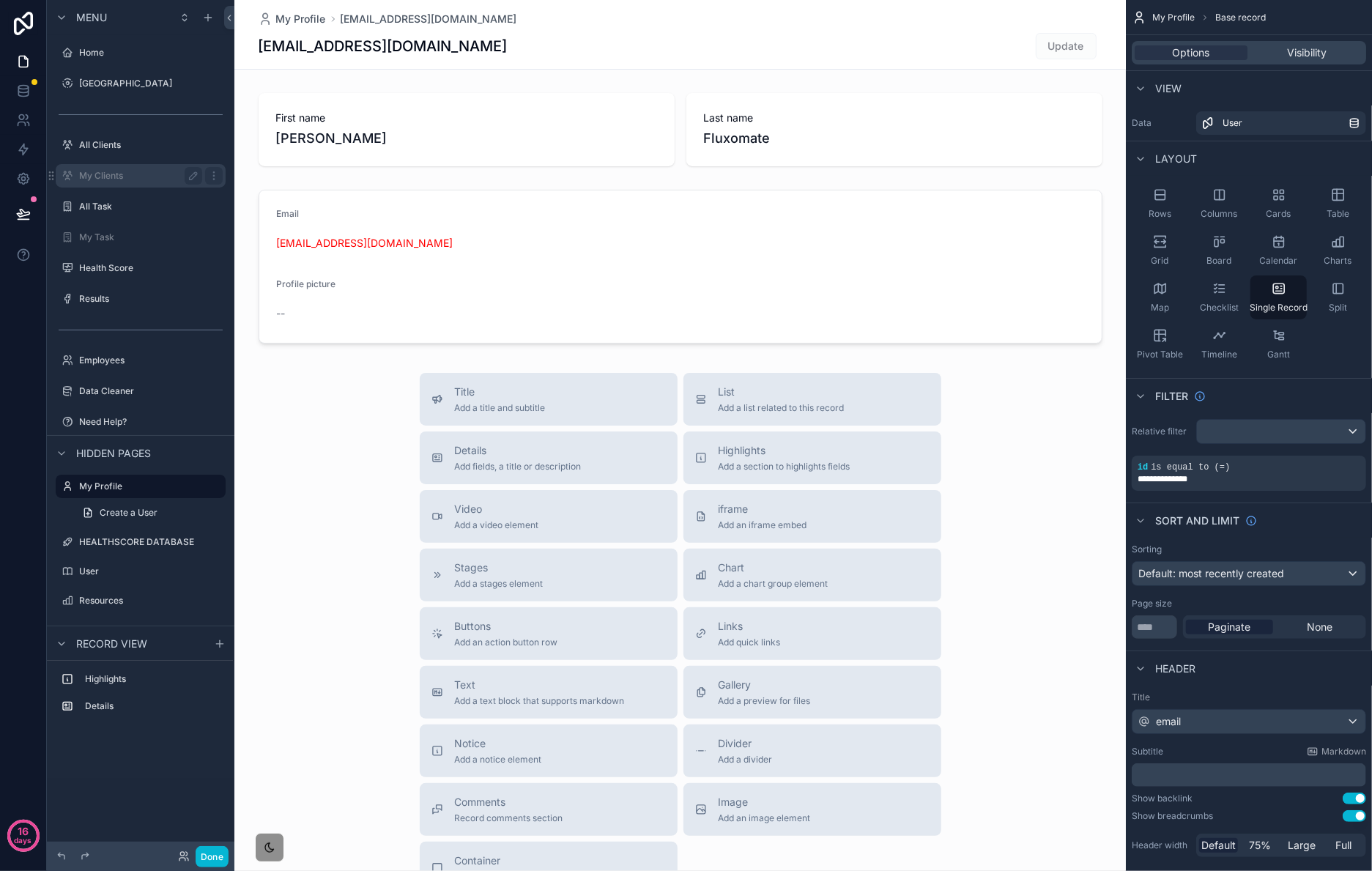
click at [157, 176] on label "My Clients" at bounding box center [137, 176] width 117 height 12
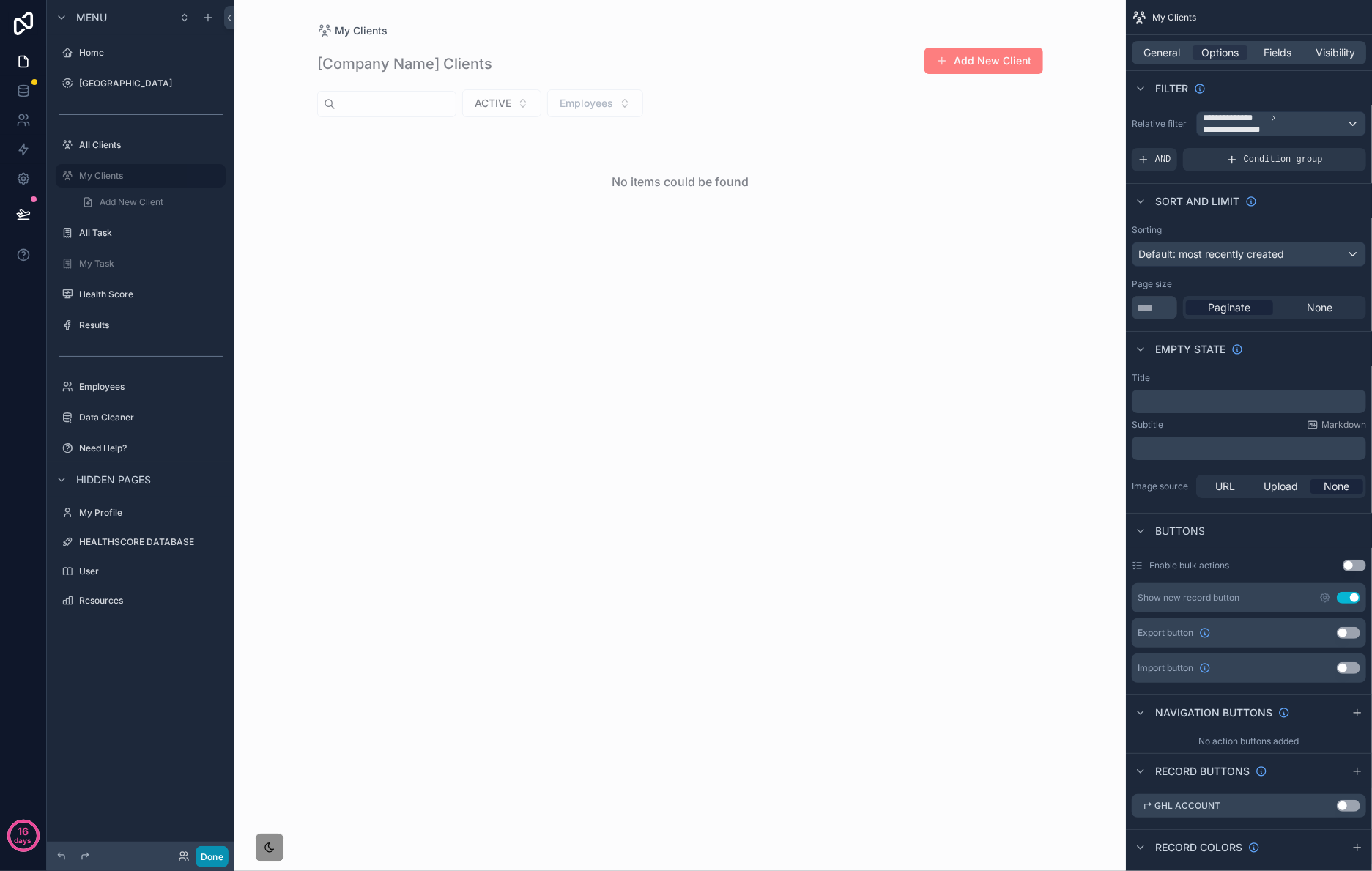
click at [207, 851] on button "Done" at bounding box center [211, 857] width 33 height 22
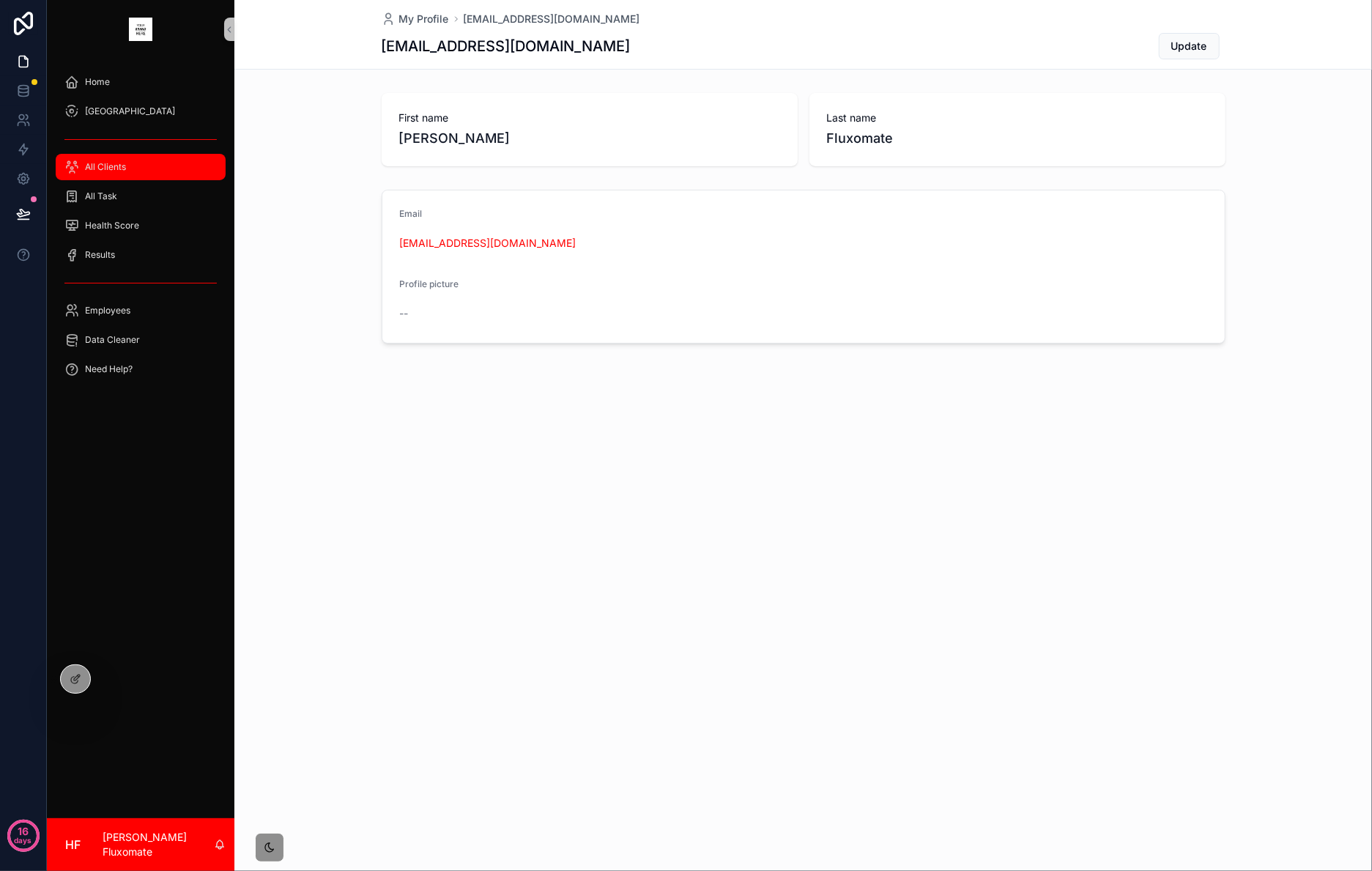
click at [117, 156] on div "All Clients" at bounding box center [140, 167] width 152 height 23
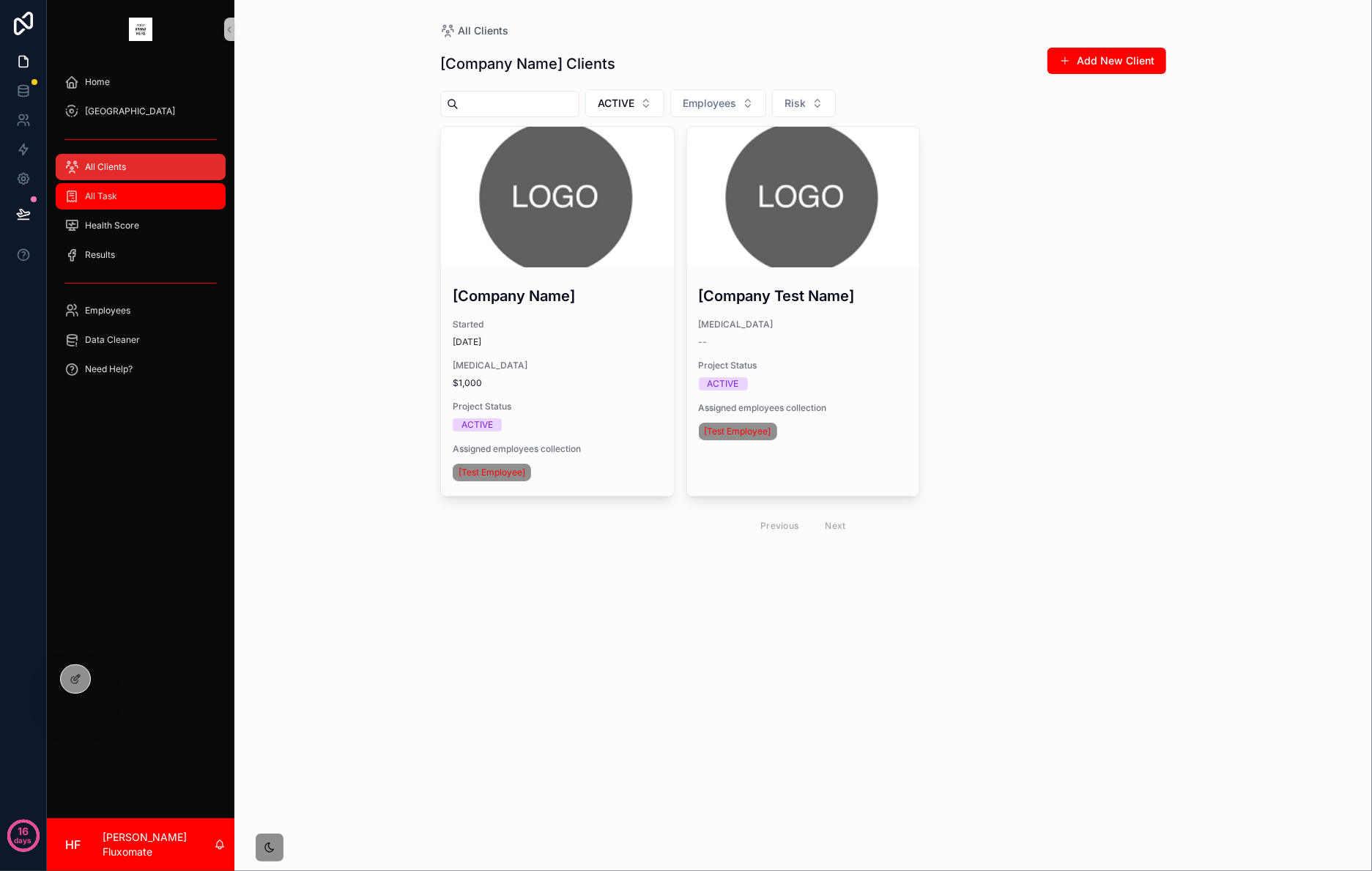
click at [157, 205] on div "All Task" at bounding box center [140, 196] width 152 height 23
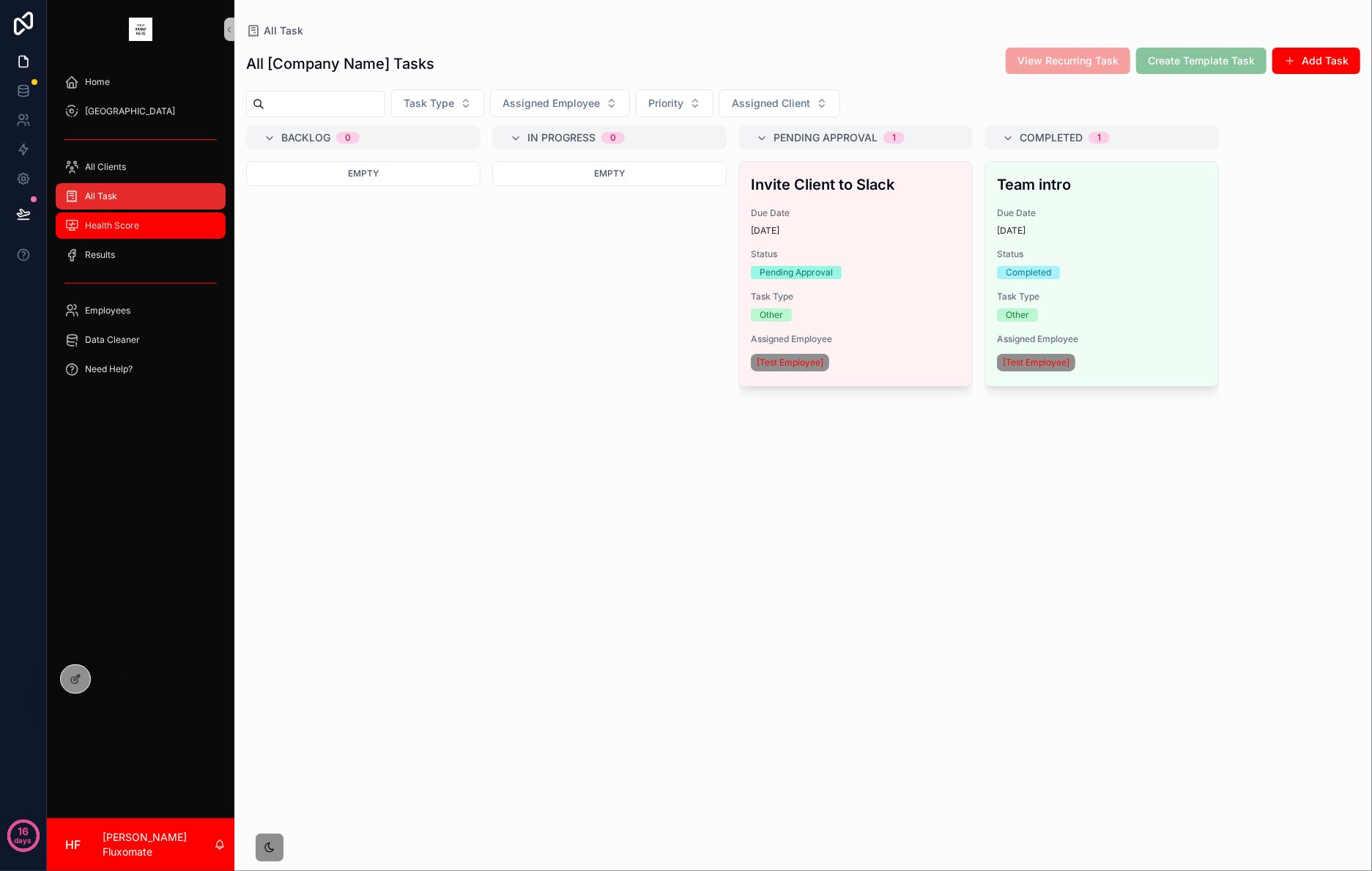
click at [174, 232] on div "Health Score" at bounding box center [140, 225] width 152 height 23
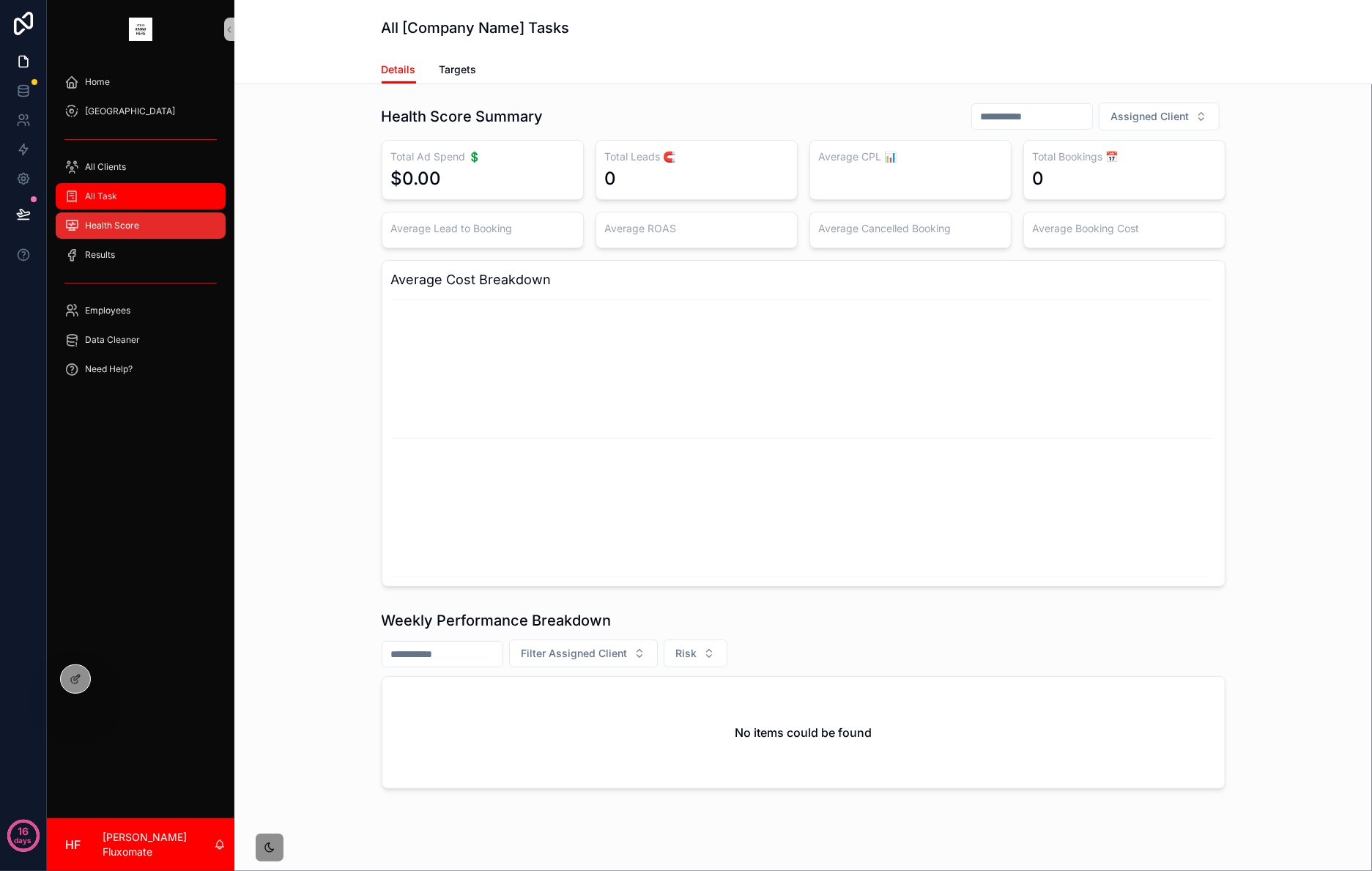
click at [158, 188] on div "All Task" at bounding box center [140, 196] width 152 height 23
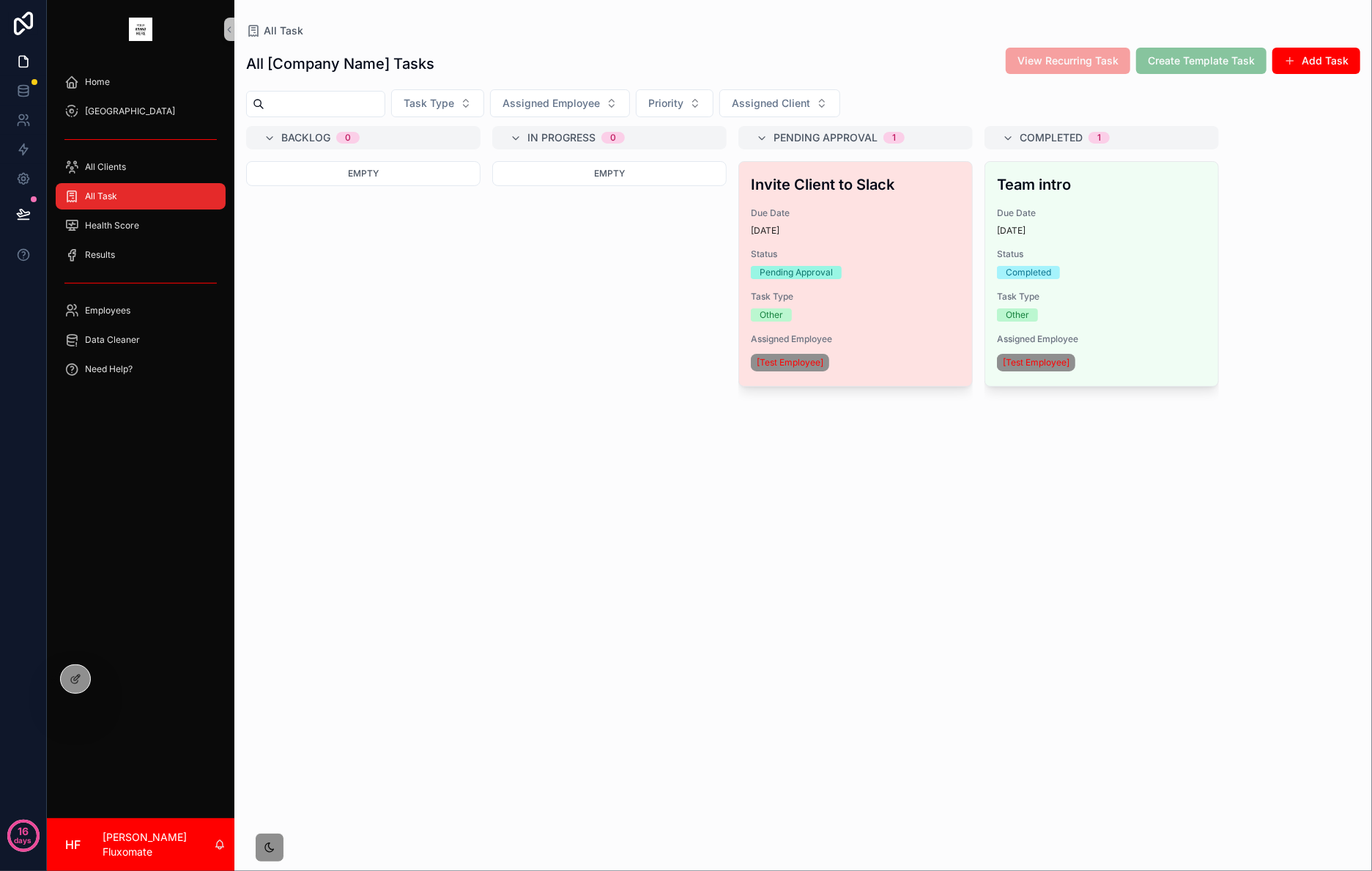
click at [895, 232] on div "11 days ago" at bounding box center [856, 231] width 209 height 12
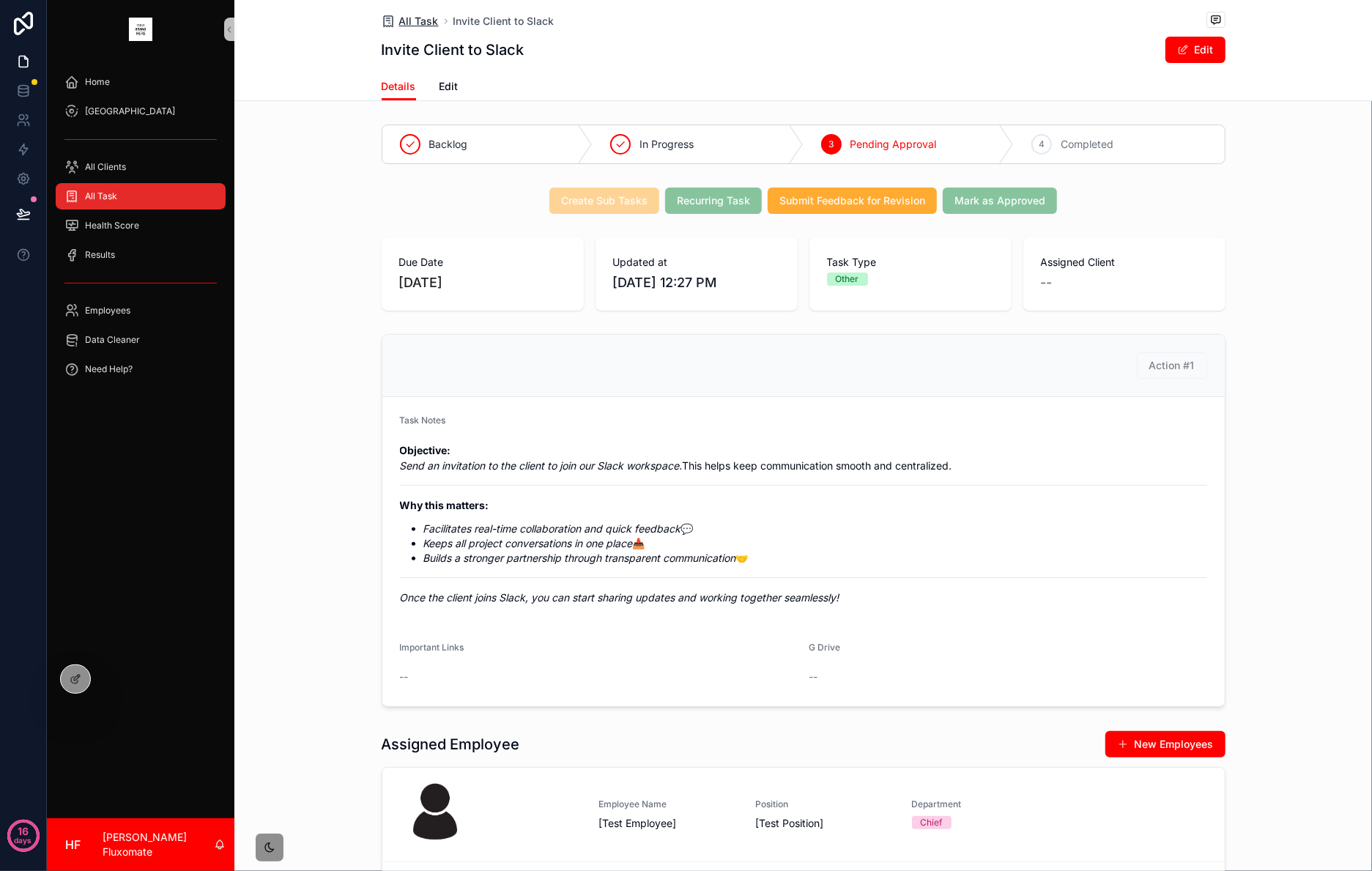
click at [425, 19] on span "All Task" at bounding box center [419, 22] width 39 height 15
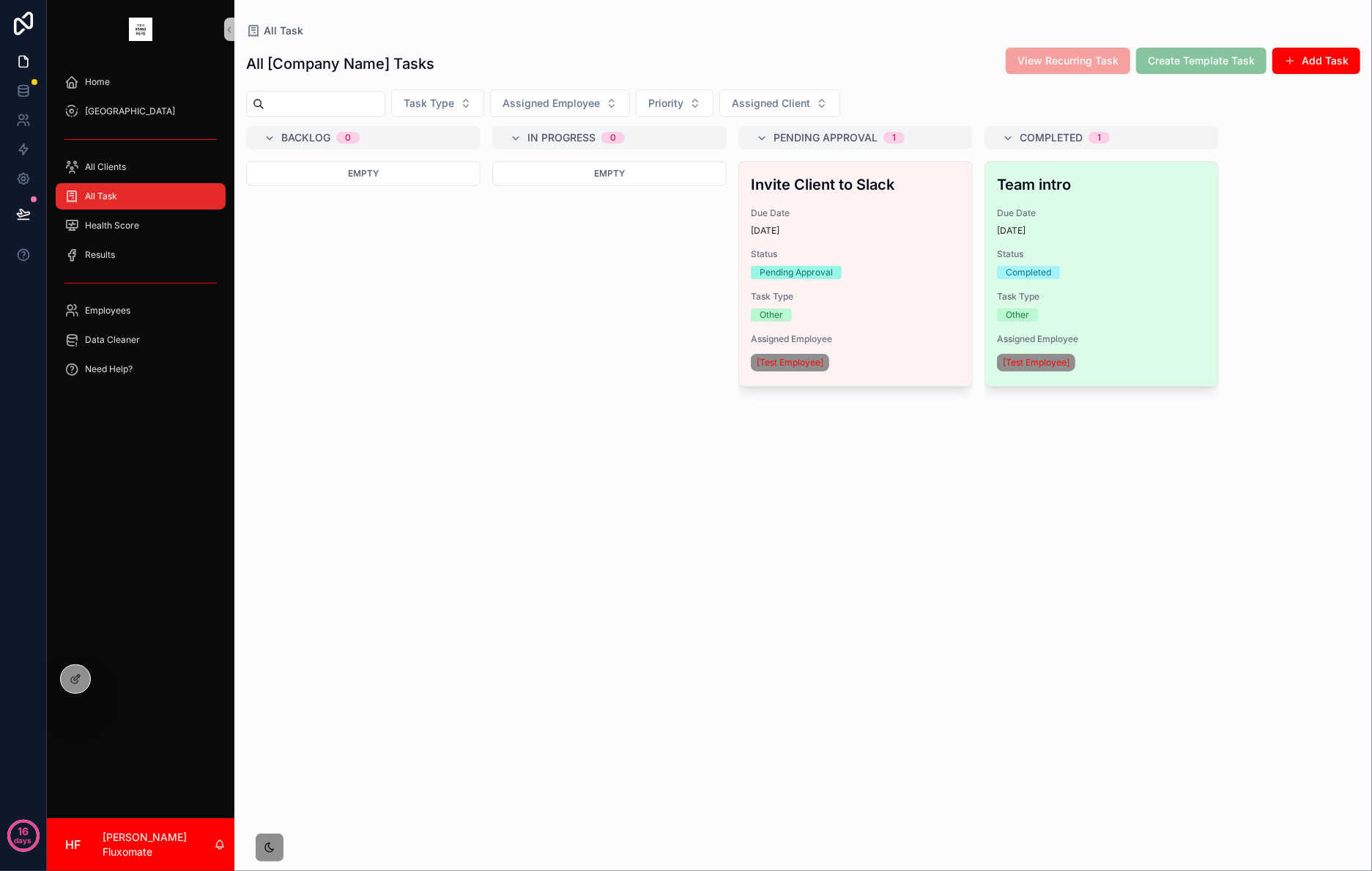
click at [1153, 277] on div "Completed" at bounding box center [1102, 272] width 209 height 13
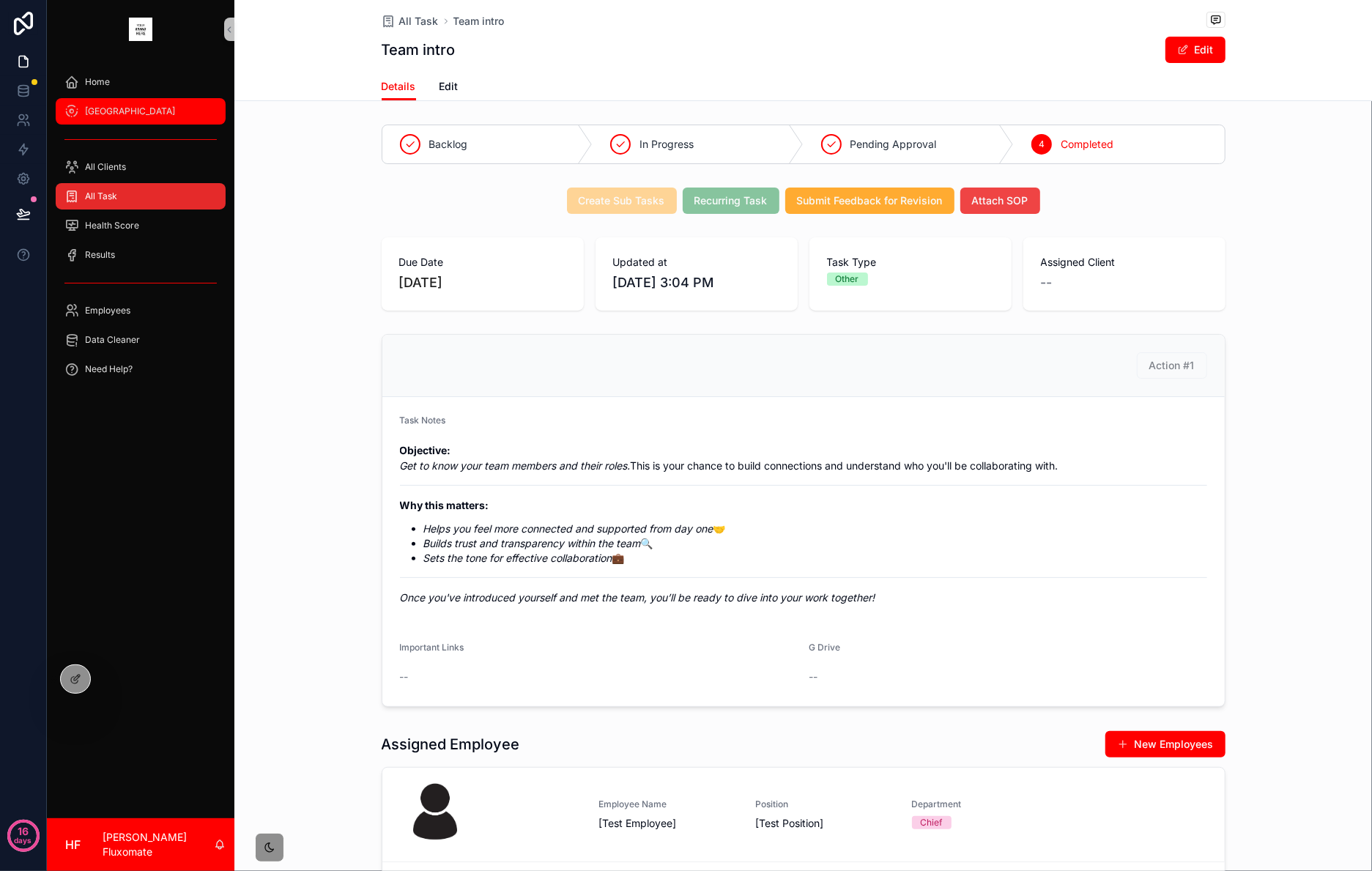
click at [172, 105] on div "SOP Center" at bounding box center [140, 111] width 152 height 23
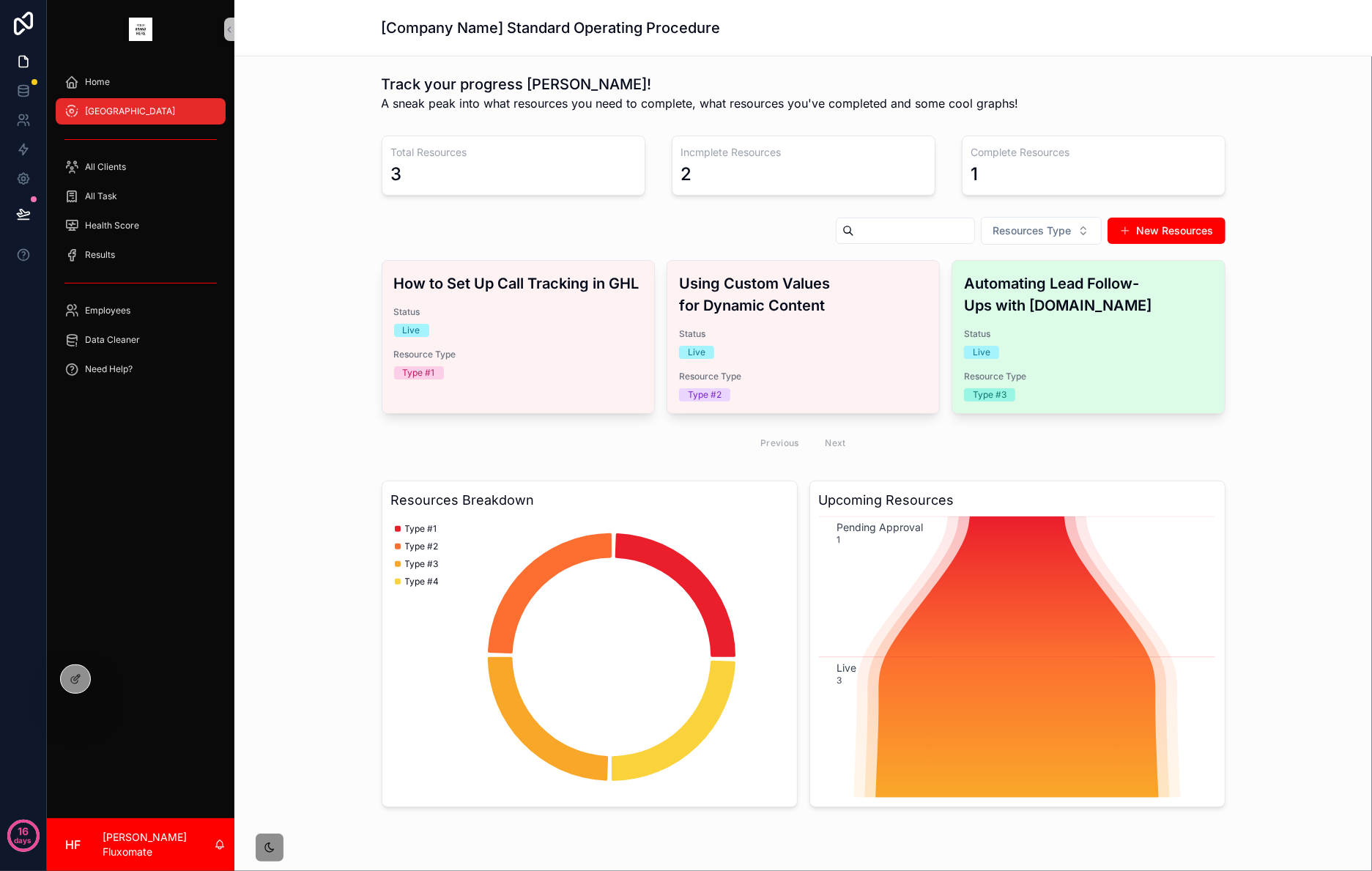
click at [1118, 332] on span "Status" at bounding box center [1089, 334] width 249 height 12
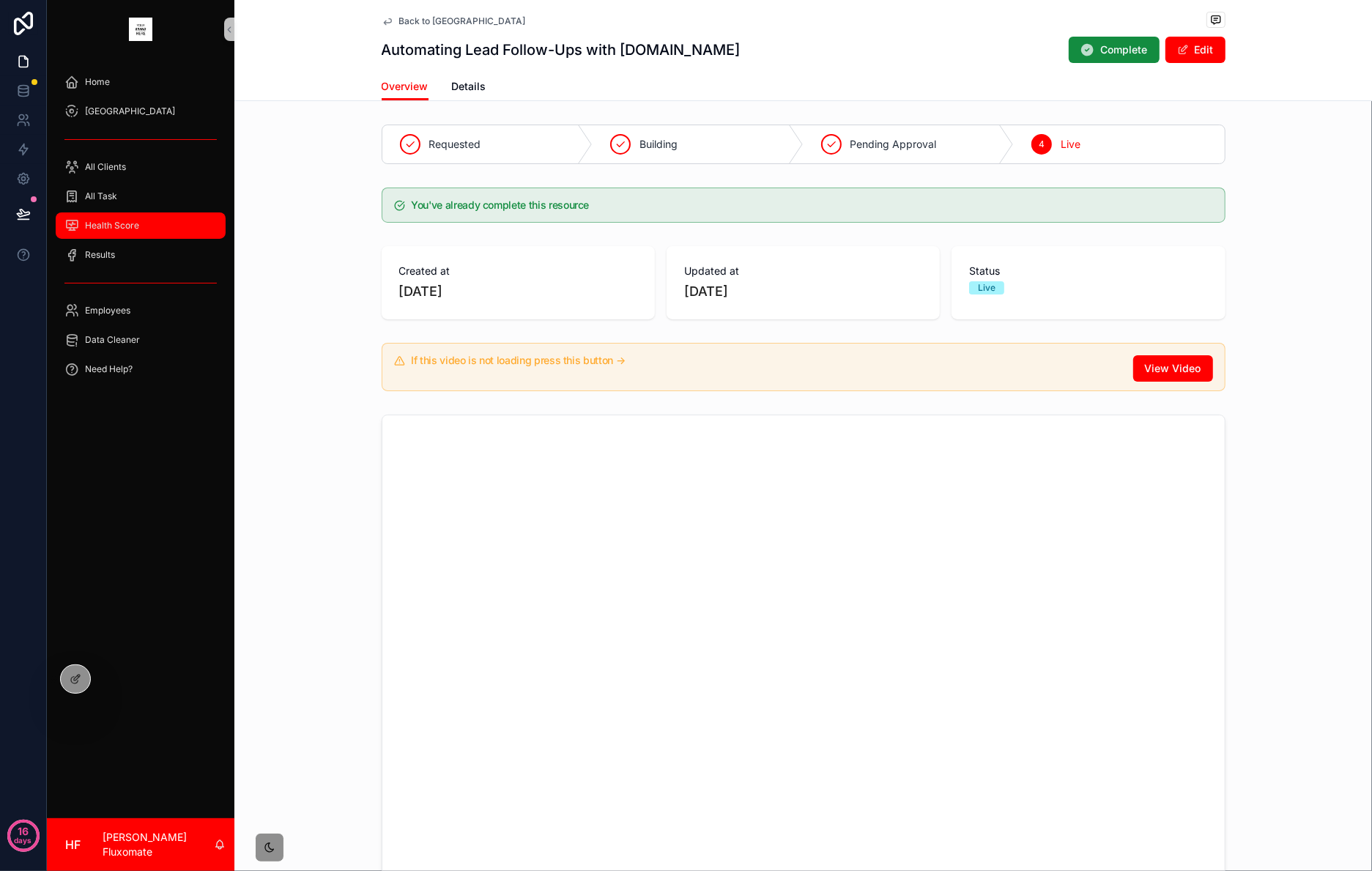
click at [186, 230] on div "Health Score" at bounding box center [140, 225] width 152 height 23
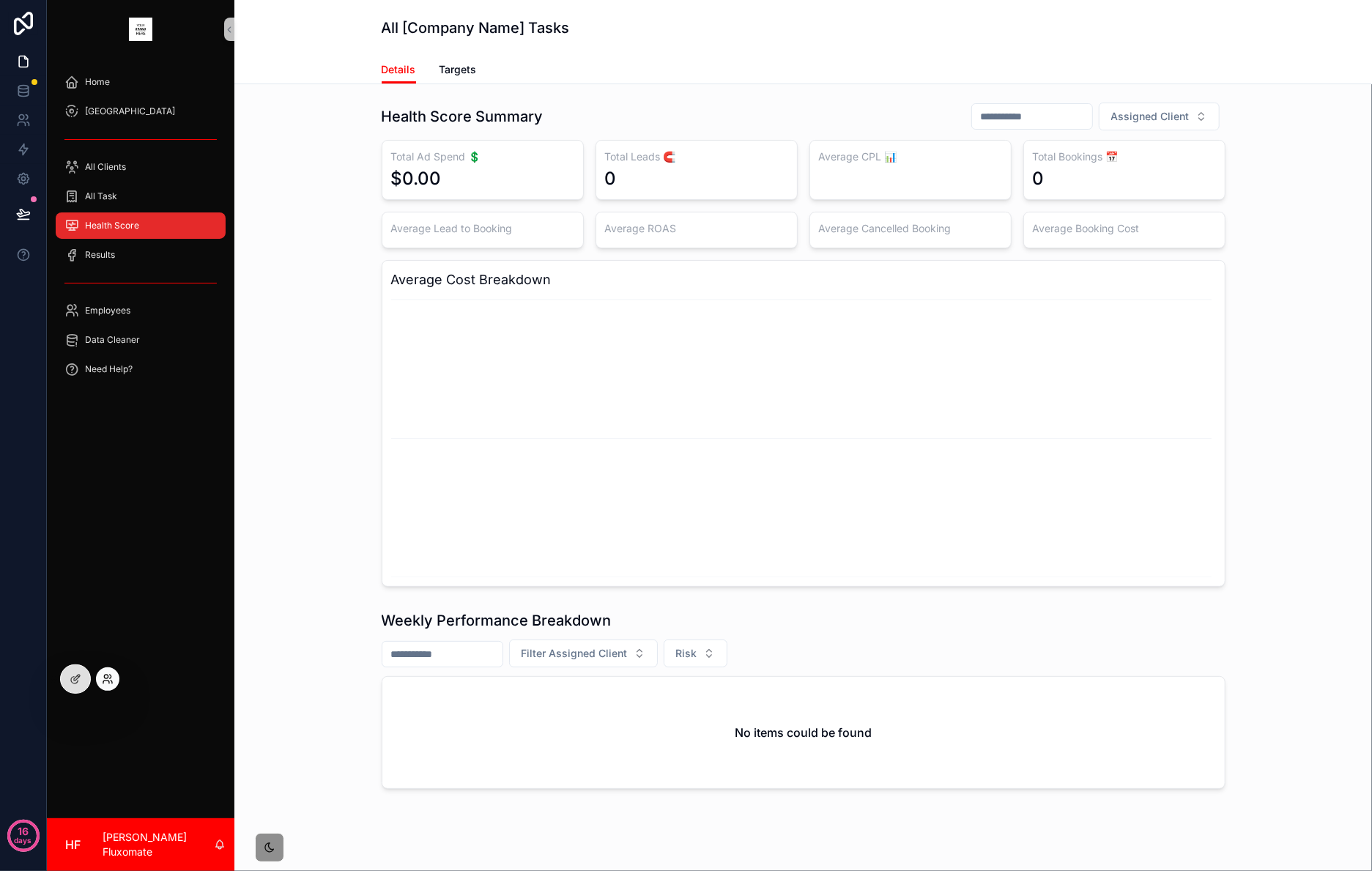
click at [113, 680] on icon at bounding box center [108, 679] width 12 height 12
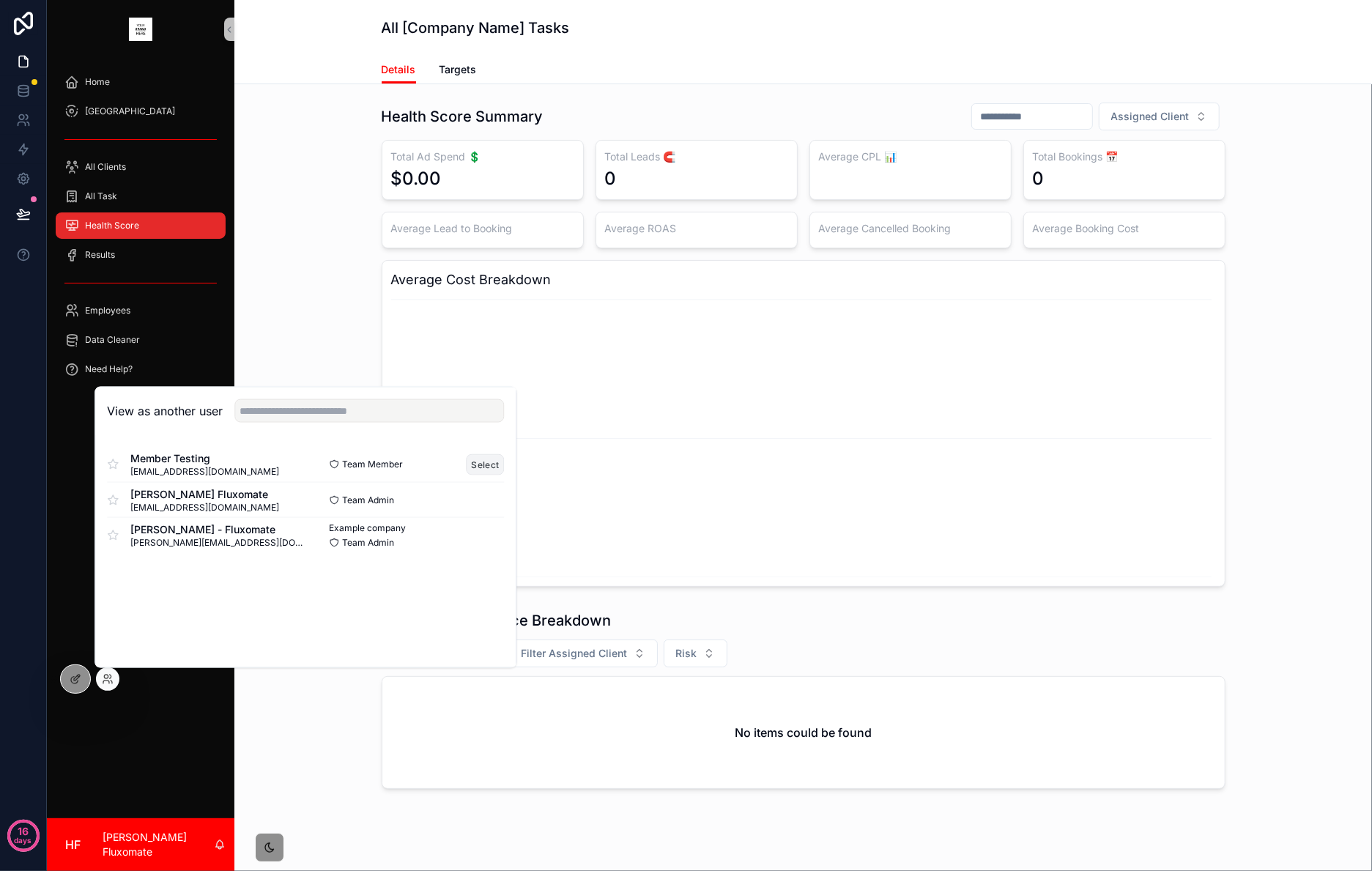
click at [472, 461] on button "Select" at bounding box center [485, 464] width 38 height 22
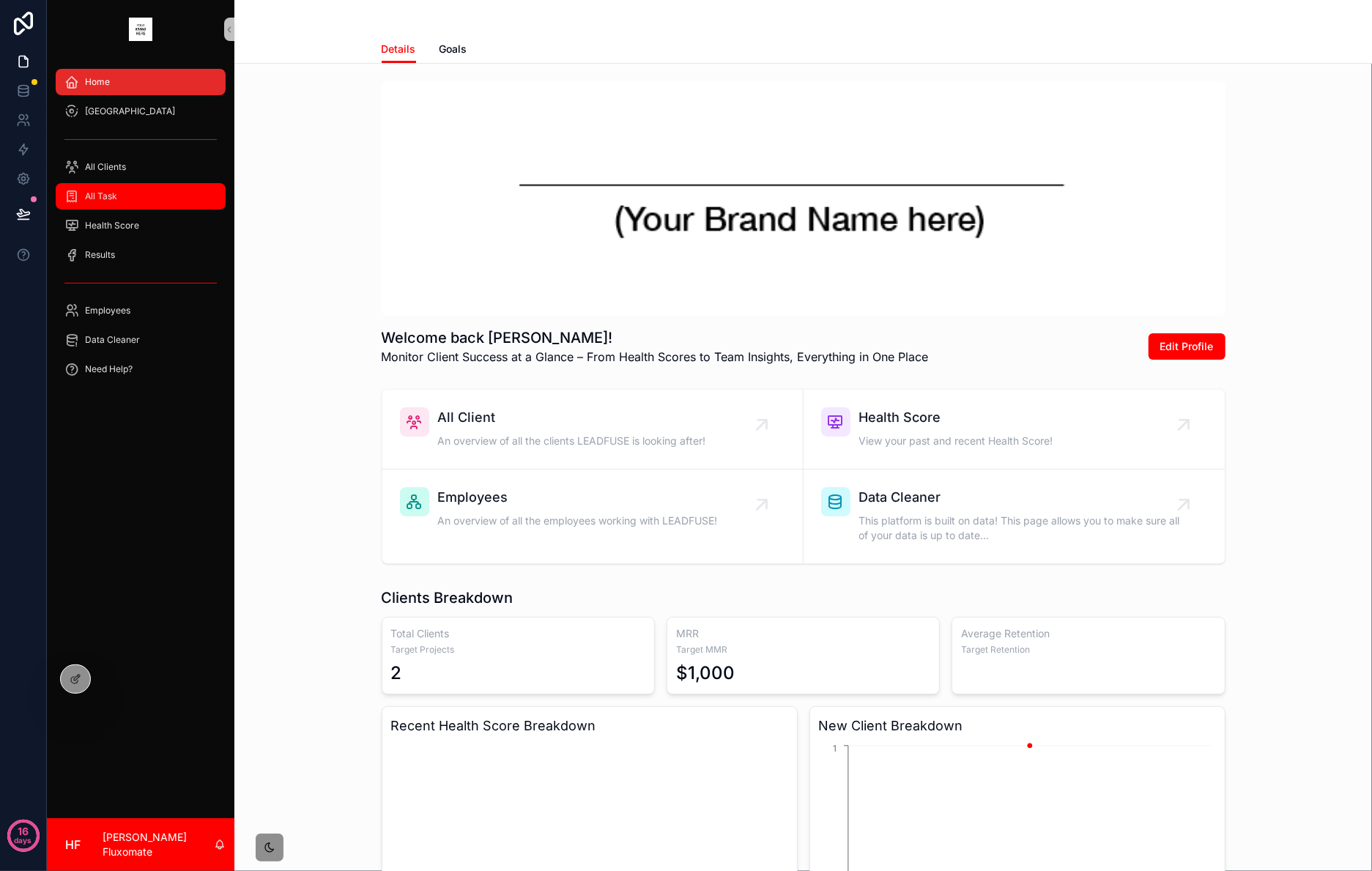
click at [195, 196] on div "All Task" at bounding box center [140, 196] width 152 height 23
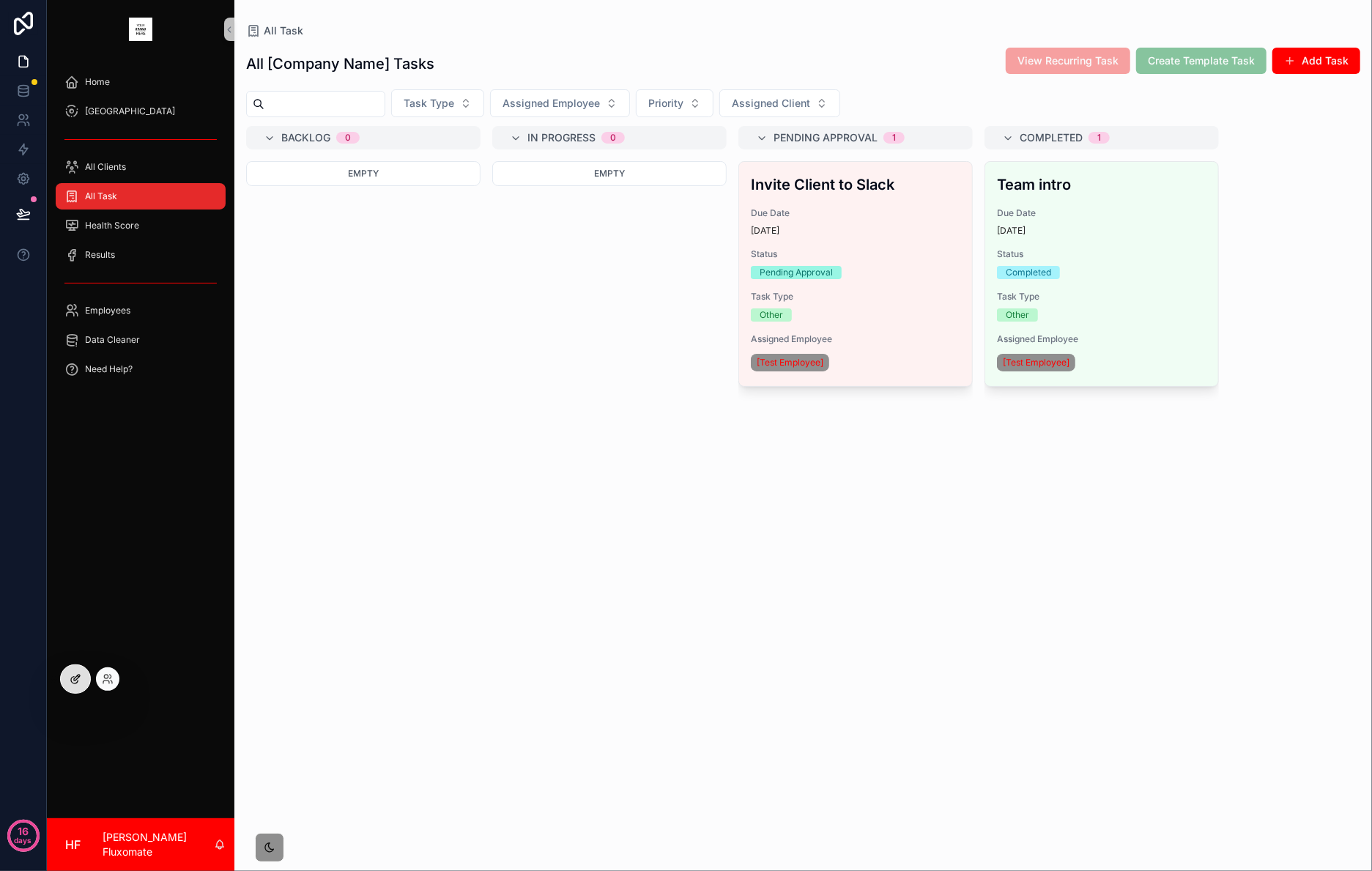
click at [78, 679] on icon at bounding box center [75, 679] width 12 height 12
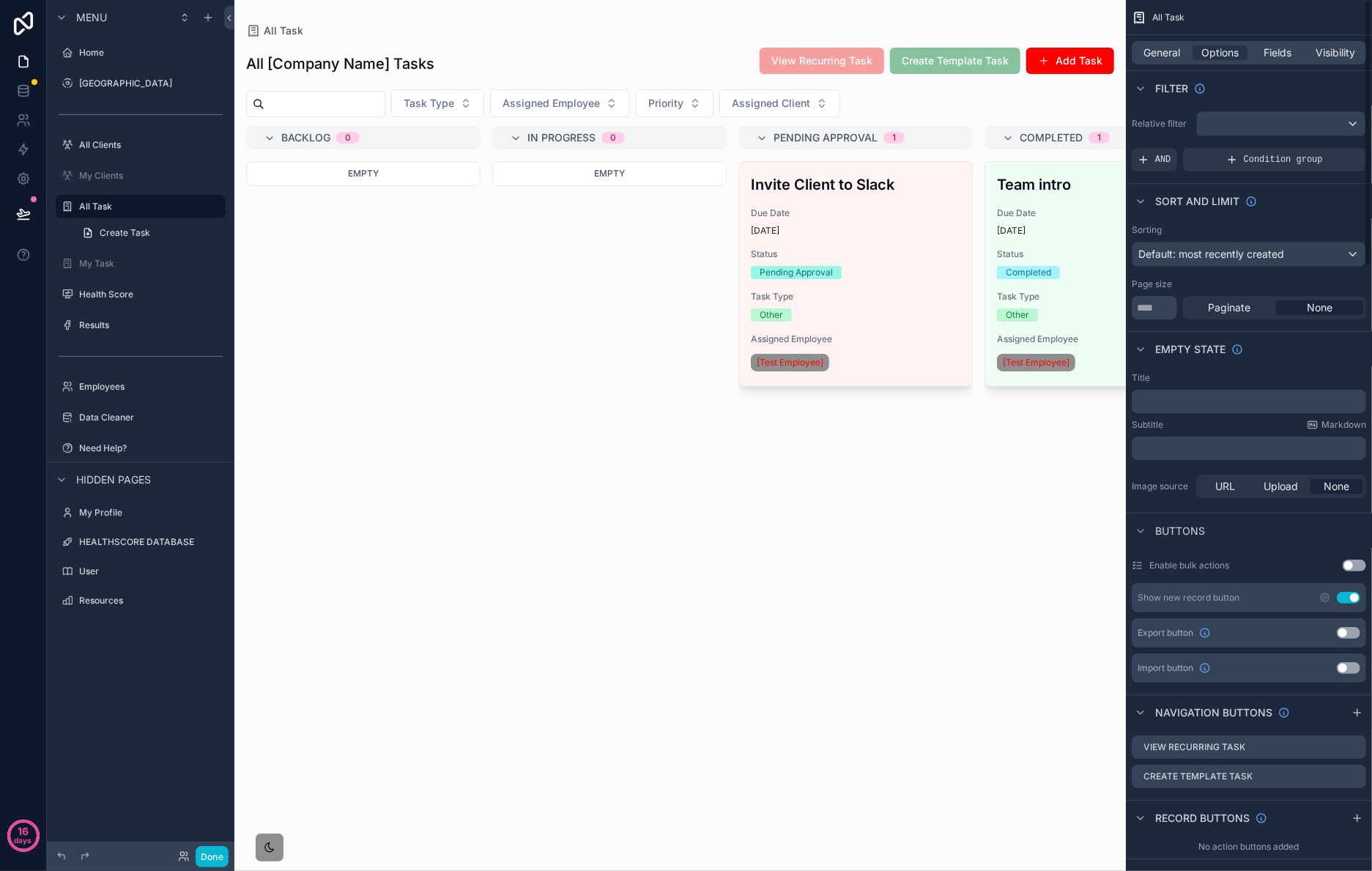
click at [848, 495] on div "scrollable content" at bounding box center [680, 435] width 891 height 871
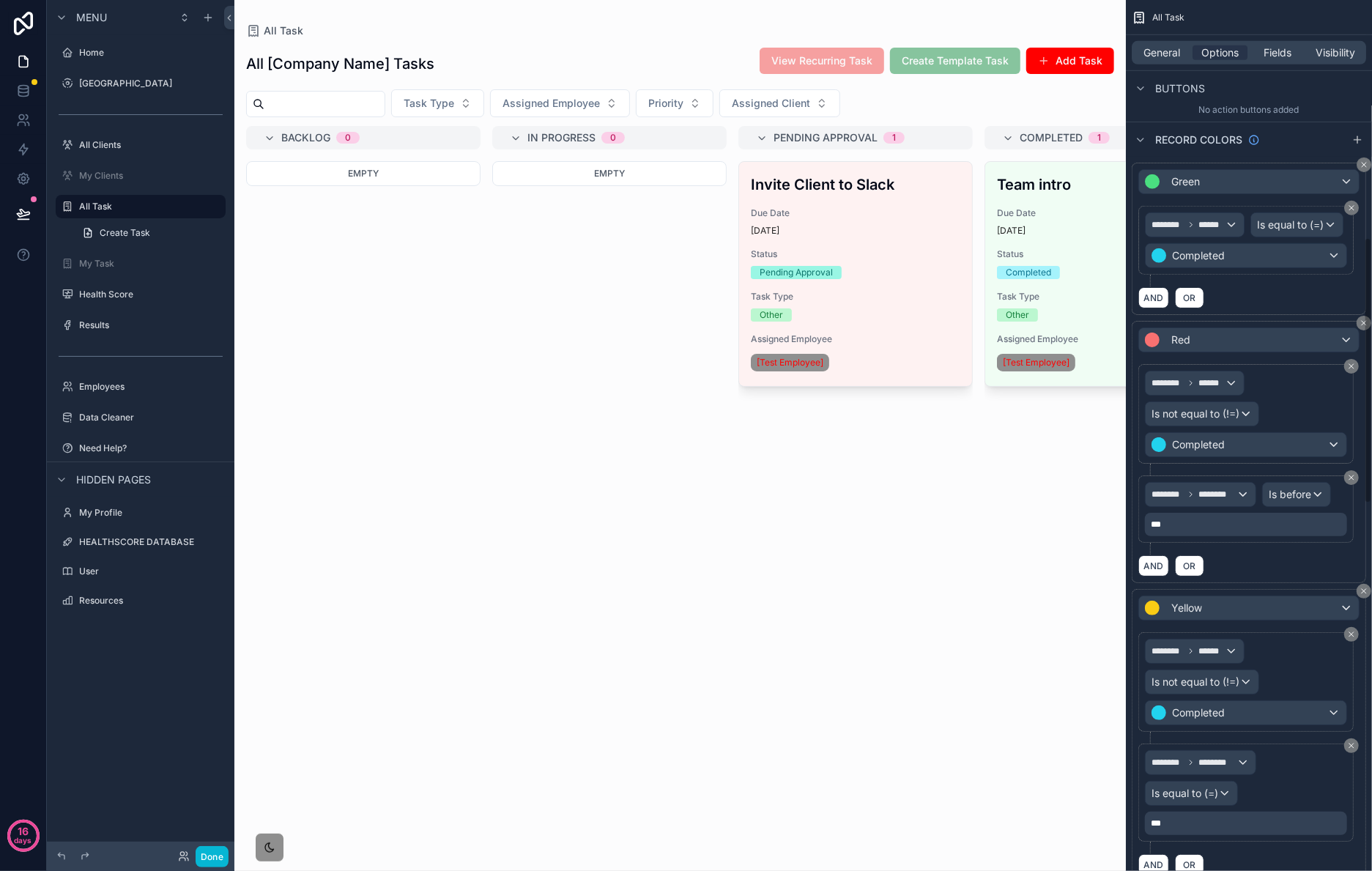
scroll to position [705, 0]
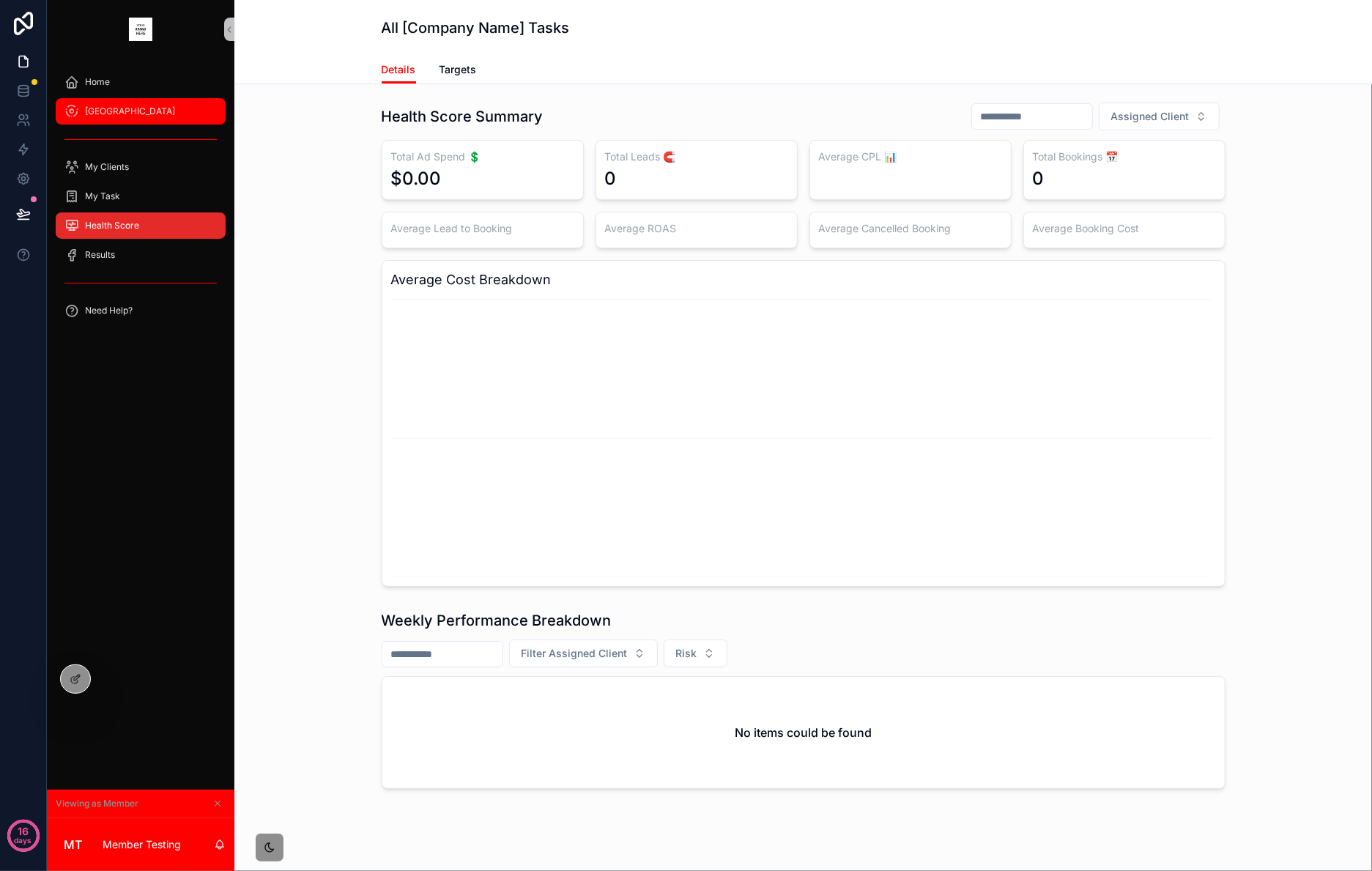
click at [159, 106] on div "[GEOGRAPHIC_DATA]" at bounding box center [140, 111] width 152 height 23
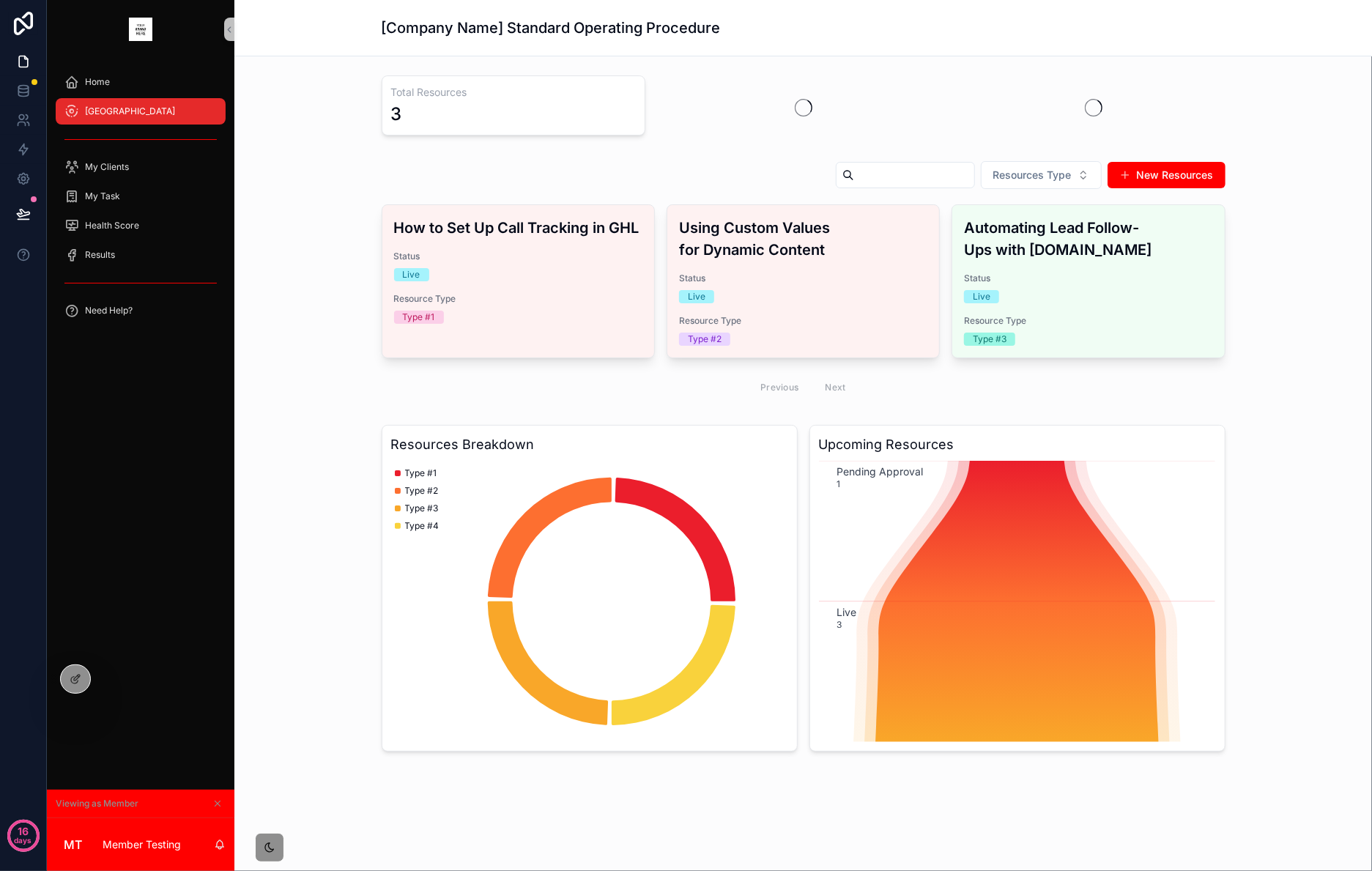
scroll to position [65, 0]
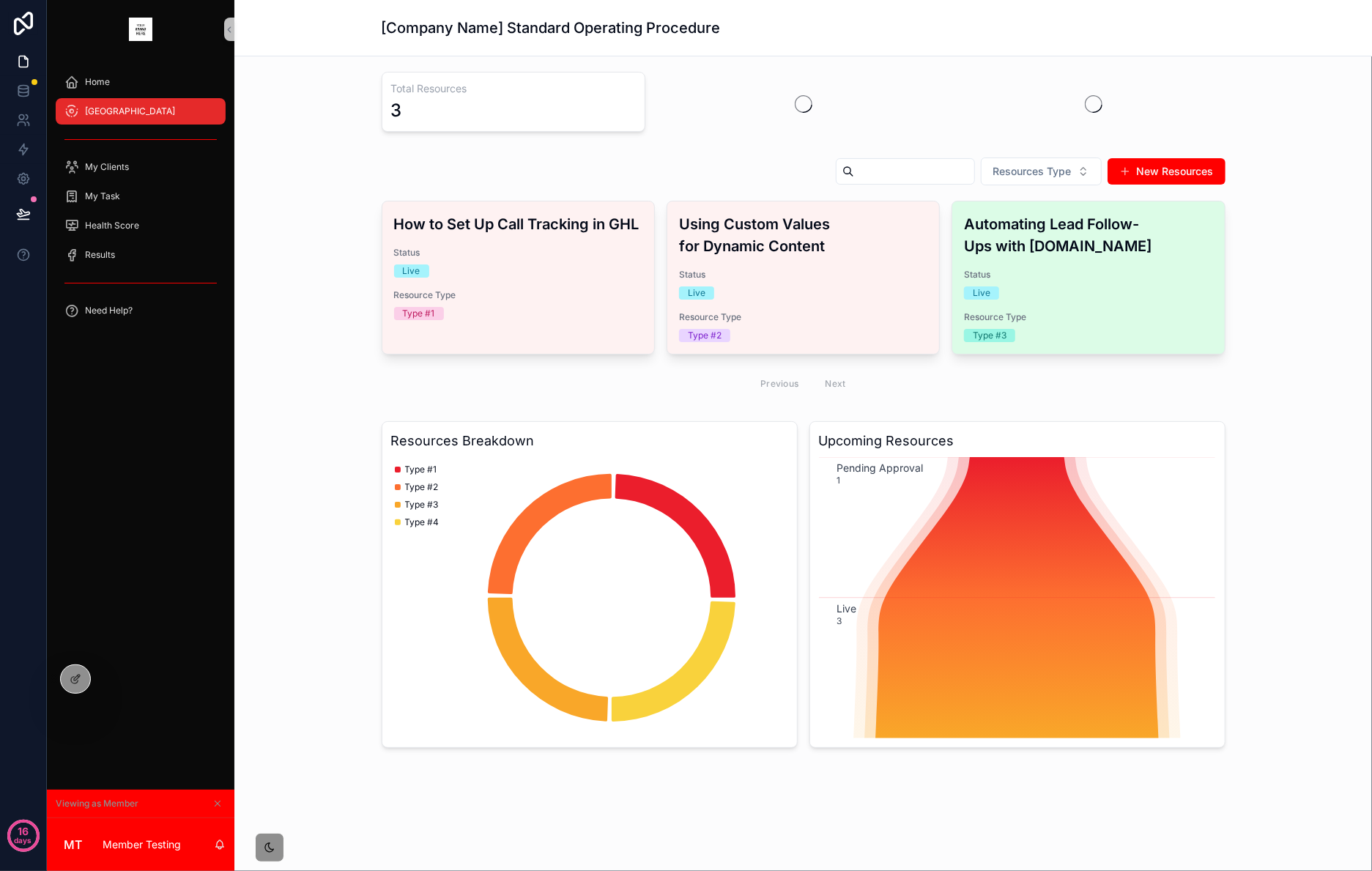
click at [1038, 267] on div "Automating Lead Follow-Ups with [DOMAIN_NAME] Status Live Resource Type Type #3" at bounding box center [1088, 277] width 272 height 152
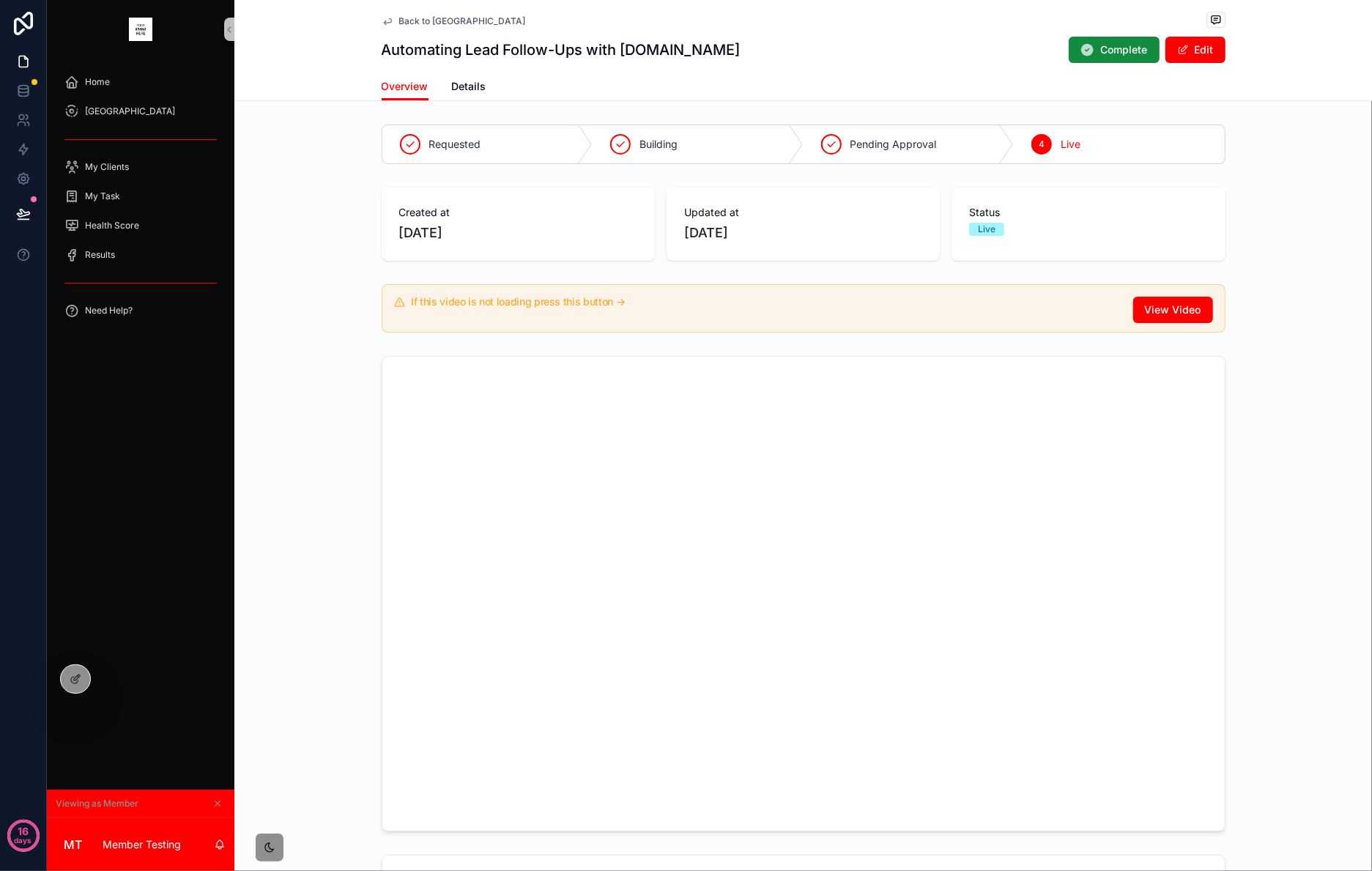
click at [411, 23] on span "Back to [GEOGRAPHIC_DATA]" at bounding box center [463, 21] width 127 height 12
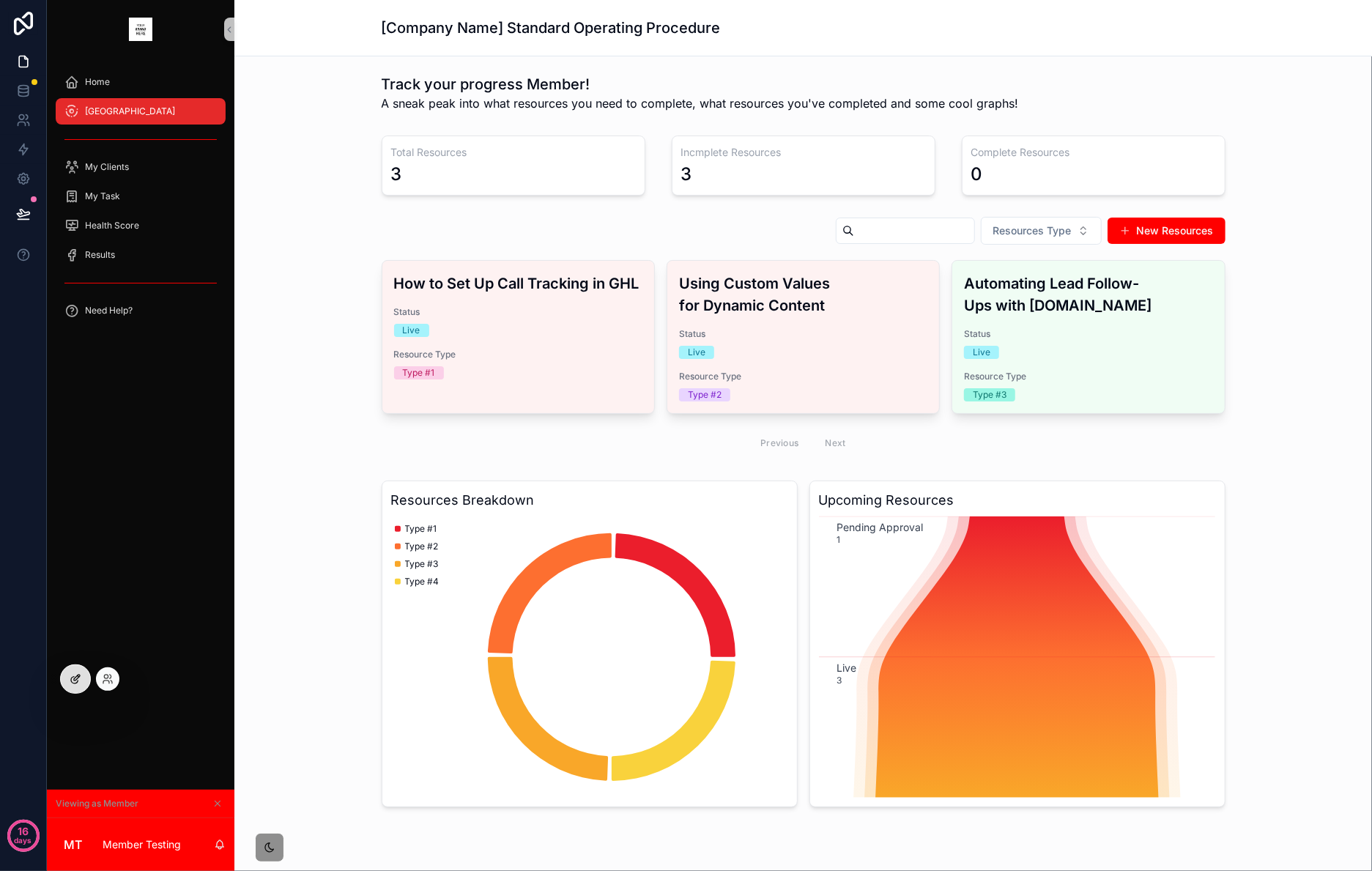
click at [76, 678] on icon at bounding box center [75, 679] width 12 height 12
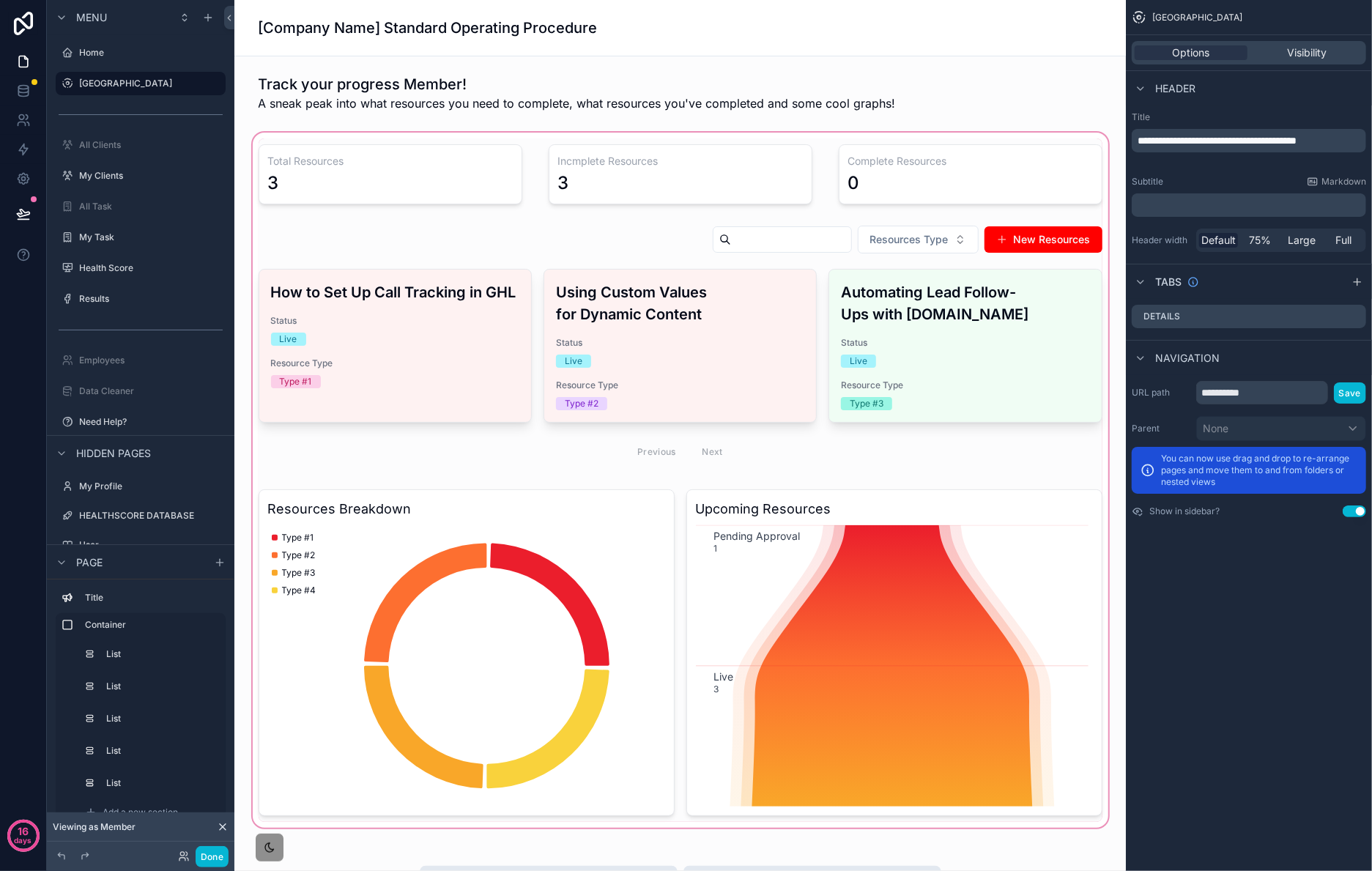
click at [567, 252] on div "scrollable content" at bounding box center [680, 481] width 868 height 702
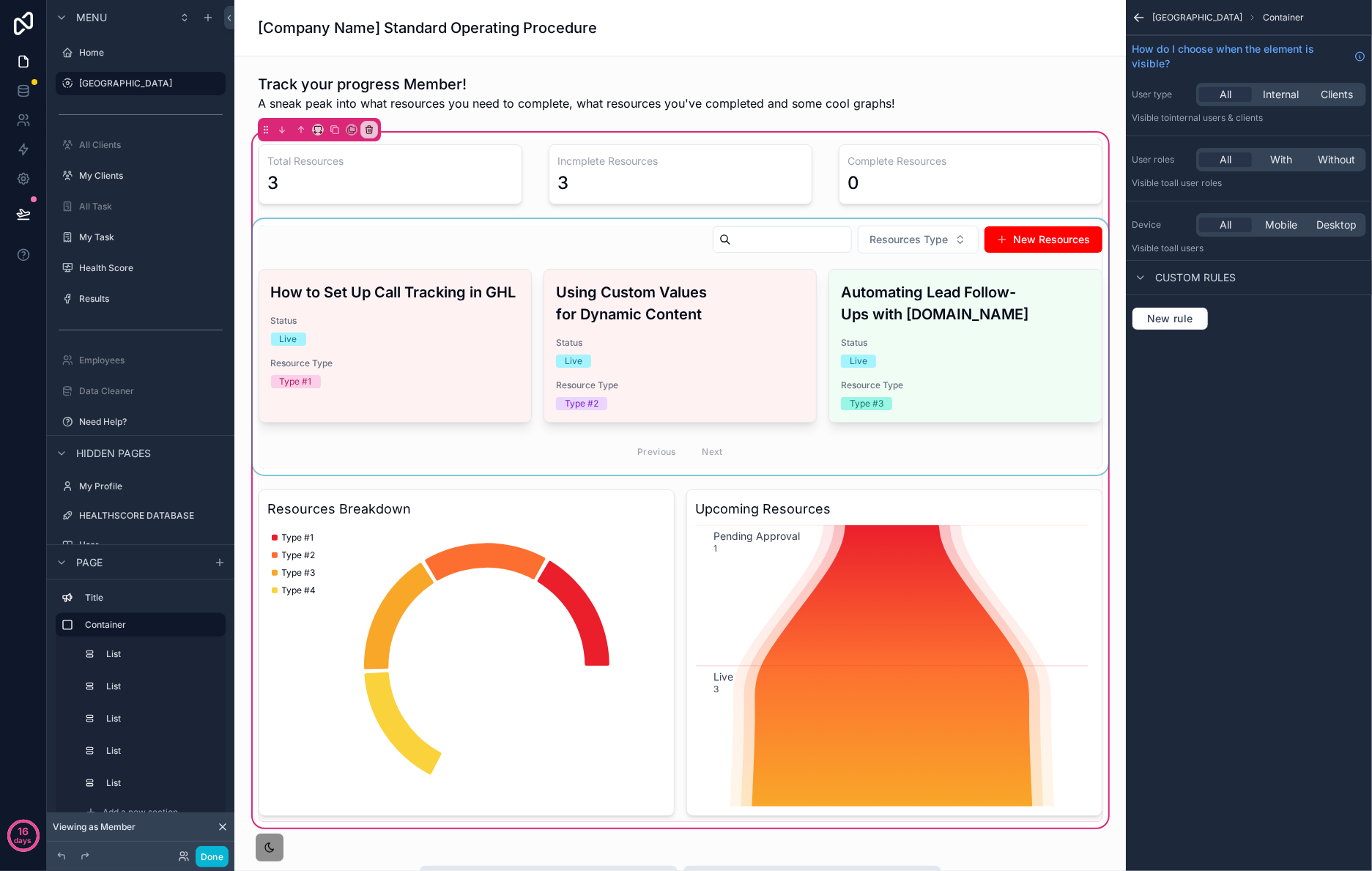
click at [603, 250] on div "scrollable content" at bounding box center [680, 346] width 861 height 255
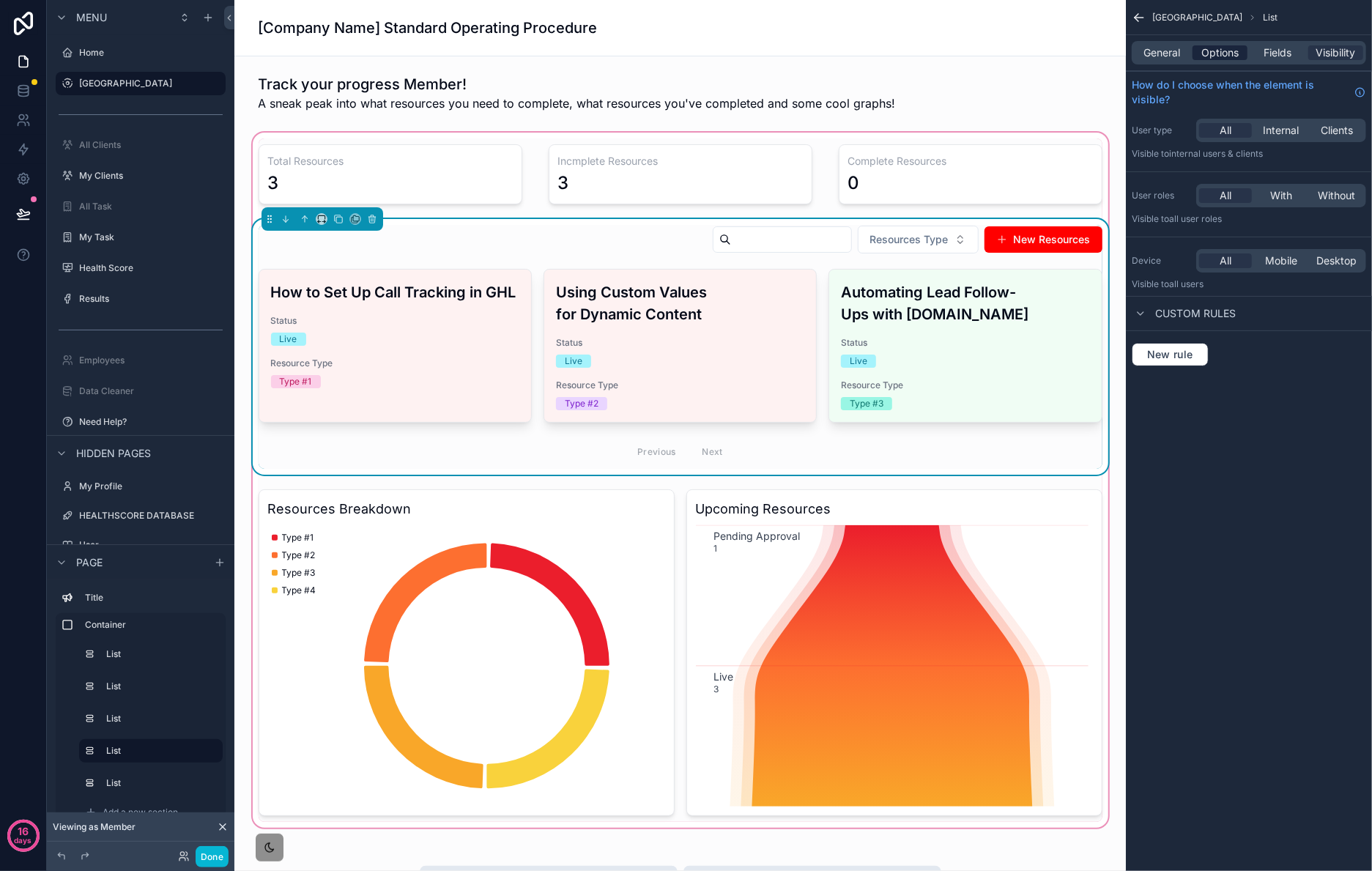
click at [1217, 51] on span "Options" at bounding box center [1220, 53] width 37 height 15
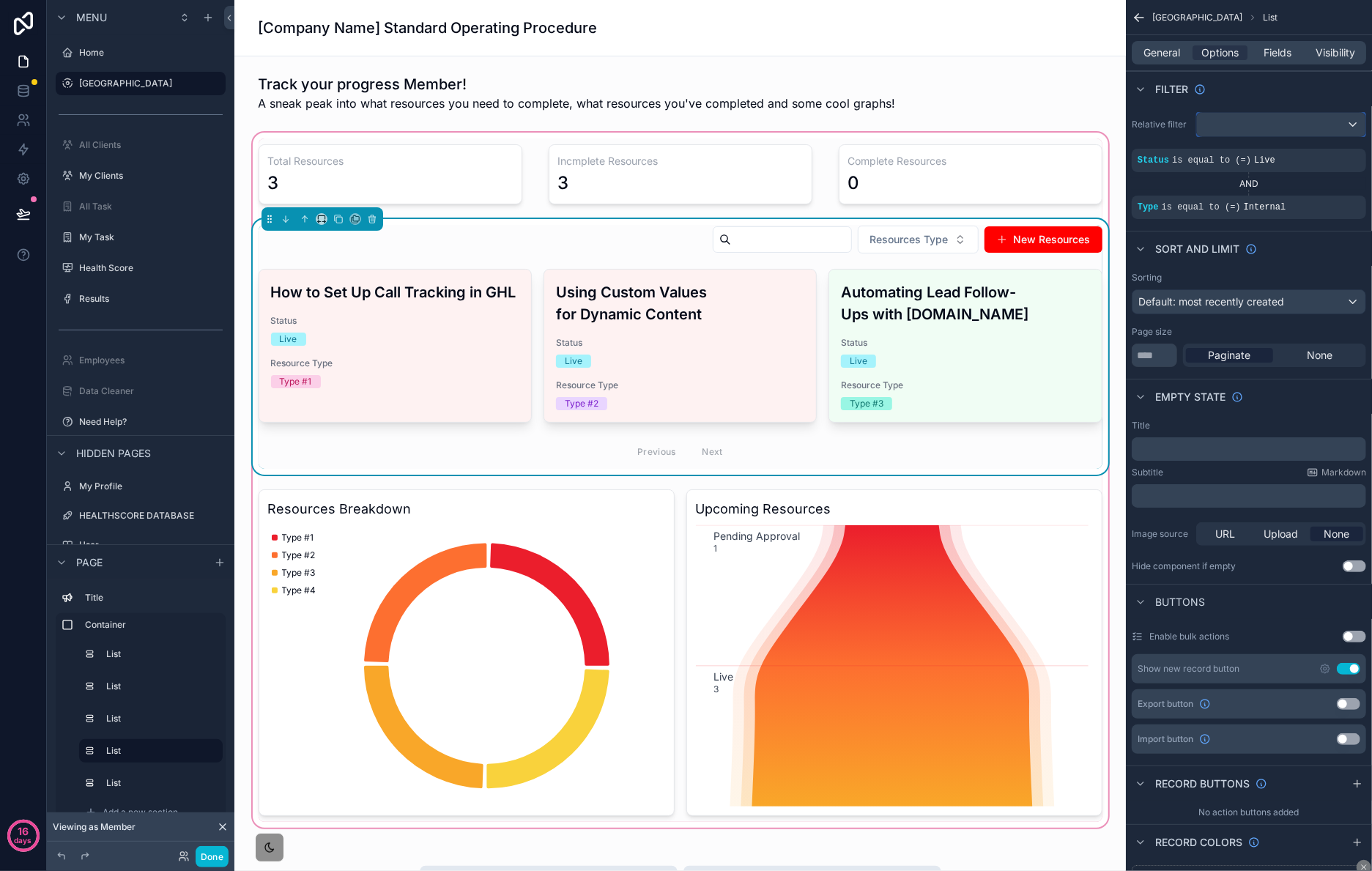
click at [1287, 115] on div "scrollable content" at bounding box center [1281, 124] width 168 height 23
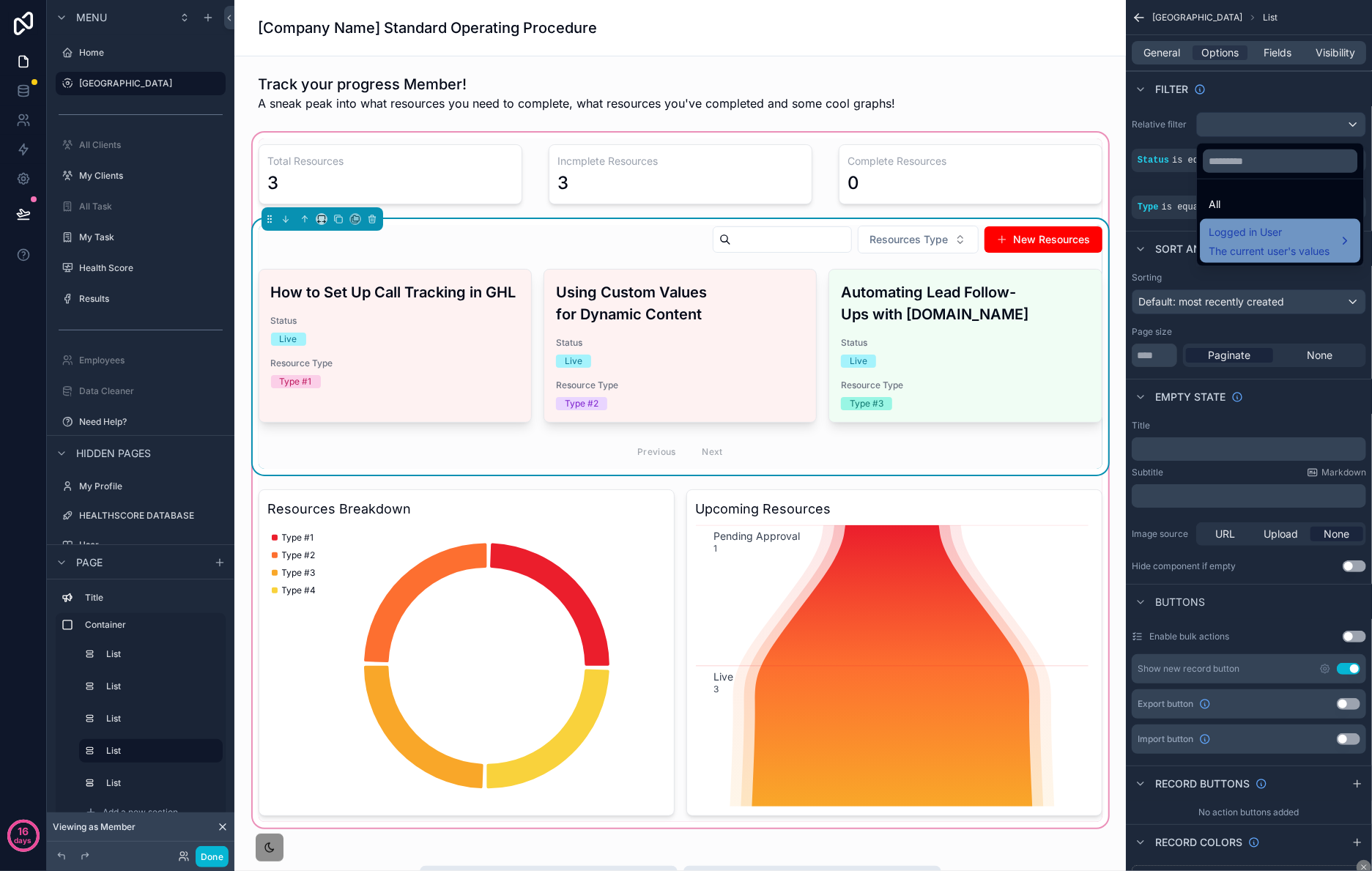
click at [1318, 256] on span "The current user's values" at bounding box center [1269, 252] width 121 height 15
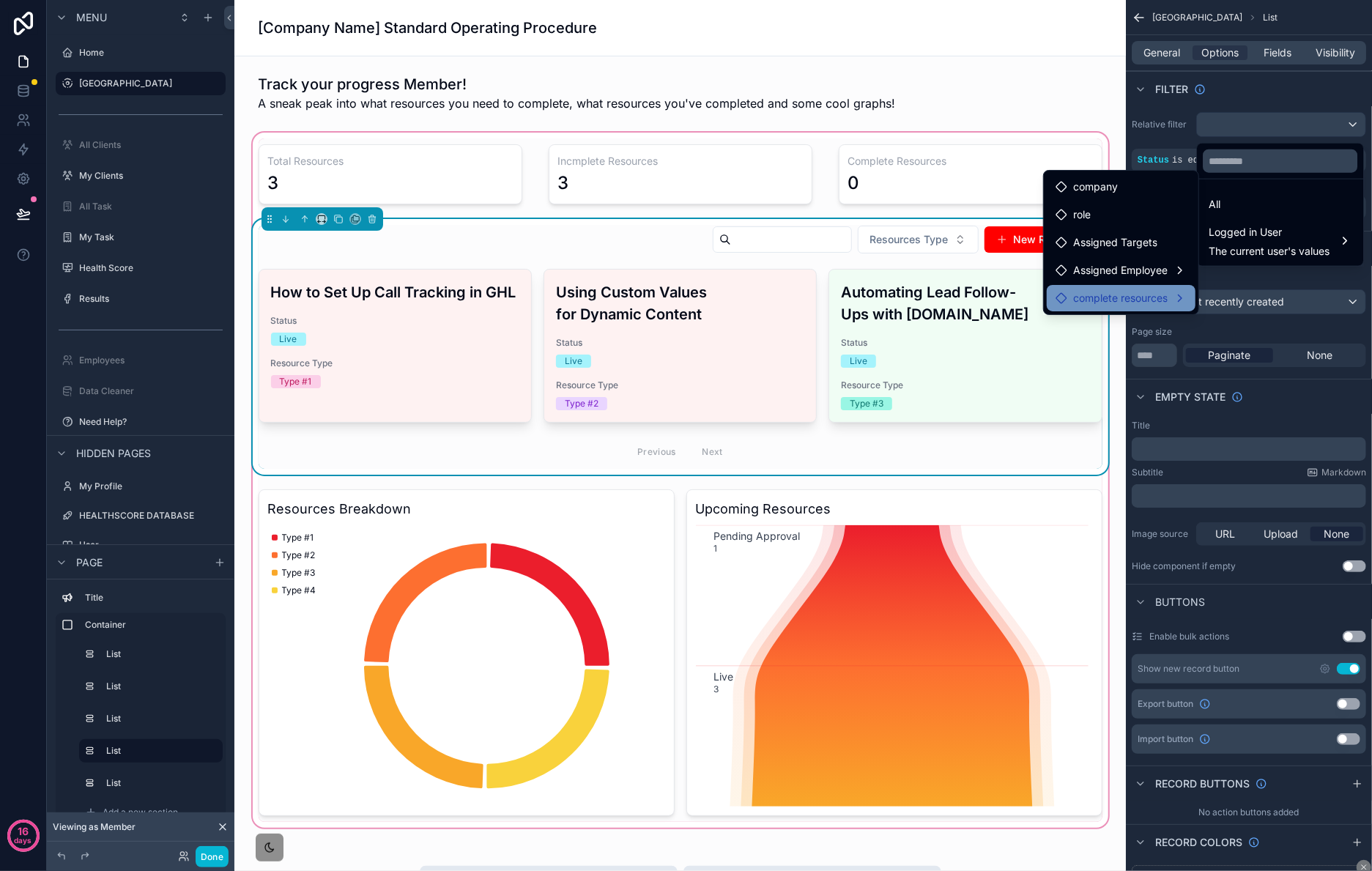
click at [1155, 304] on span "complete resources" at bounding box center [1120, 298] width 94 height 18
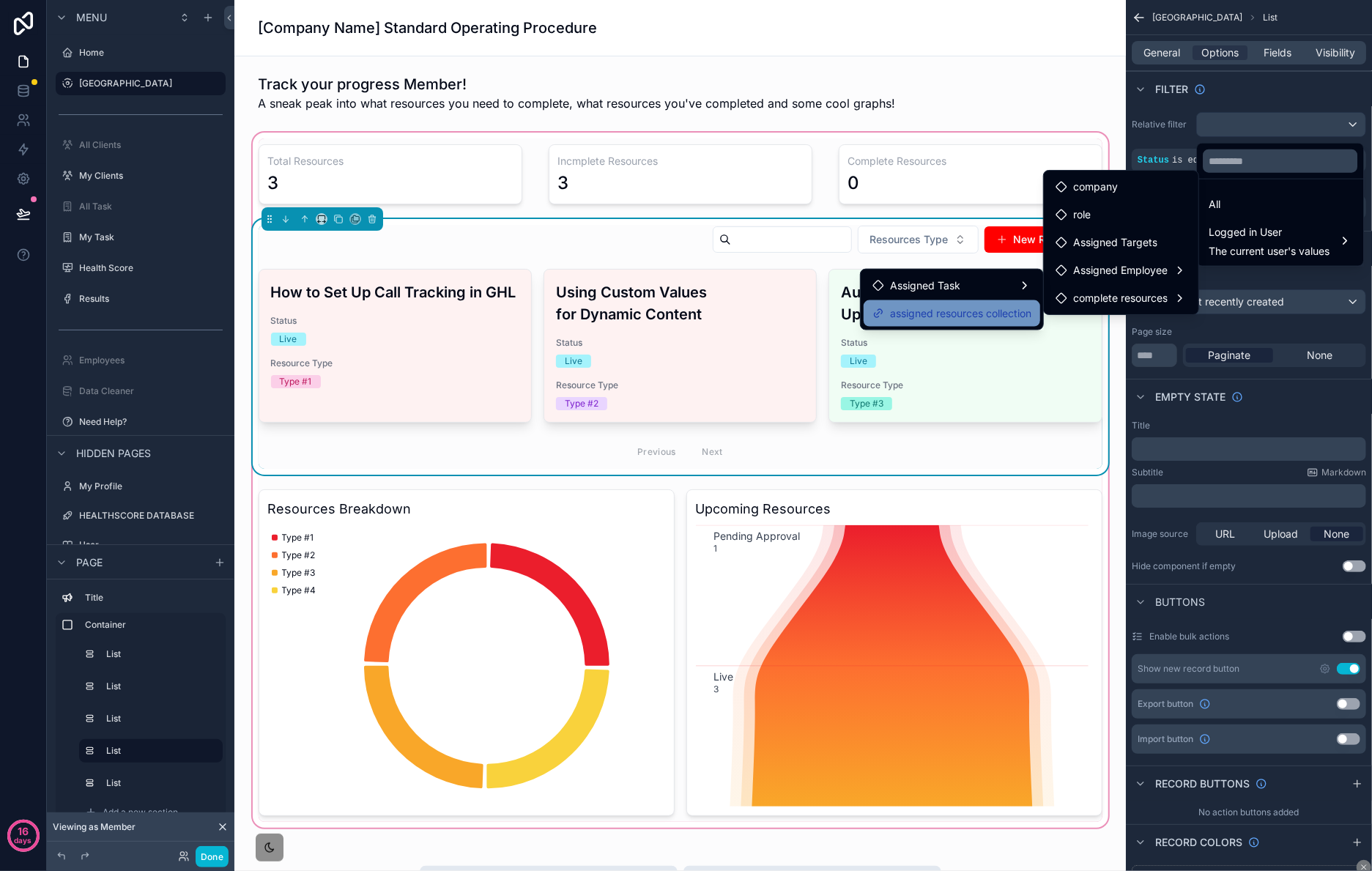
click at [963, 320] on span "assigned resources collection" at bounding box center [960, 313] width 141 height 18
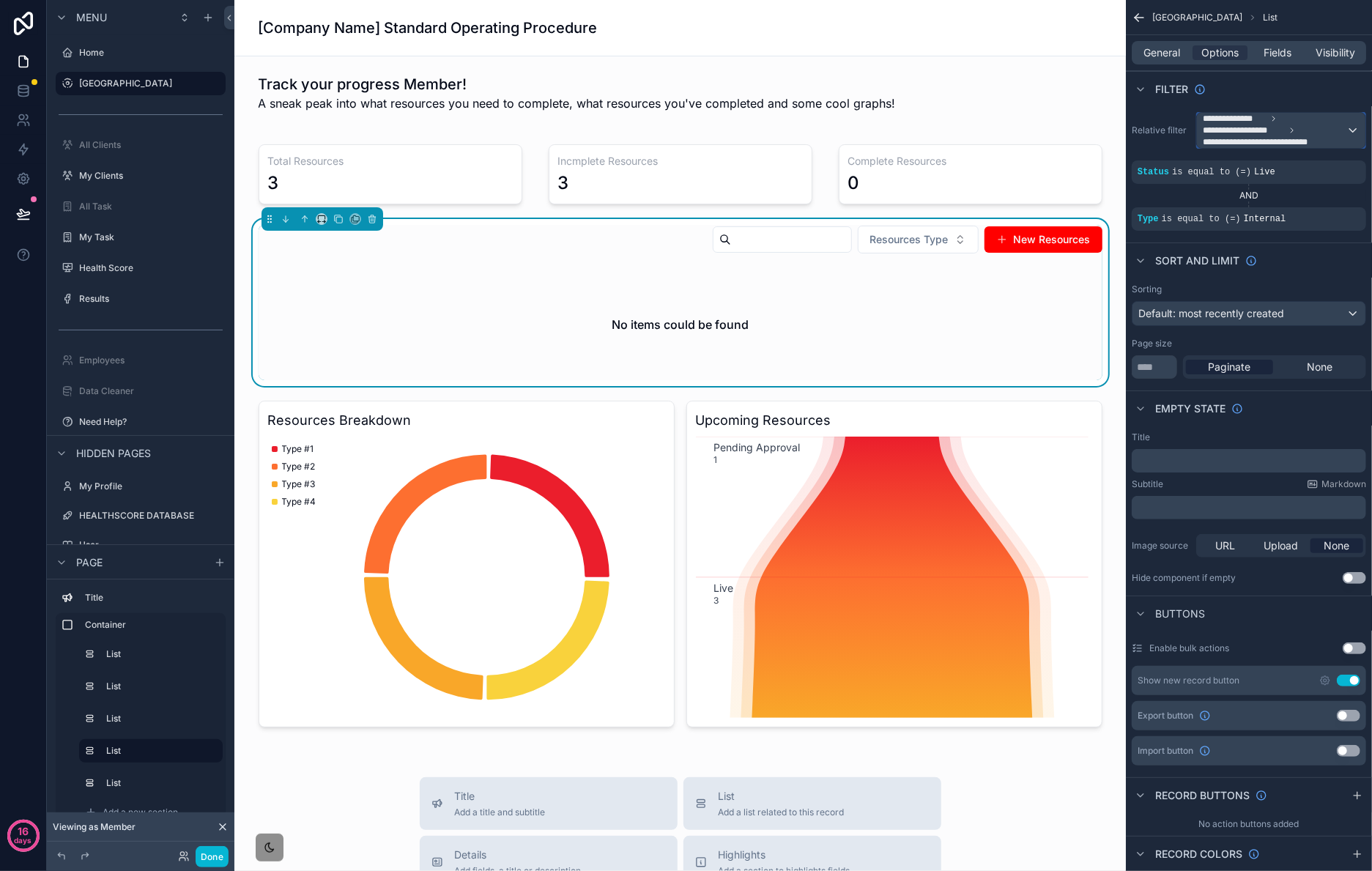
click at [1350, 127] on div "**********" at bounding box center [1281, 131] width 168 height 36
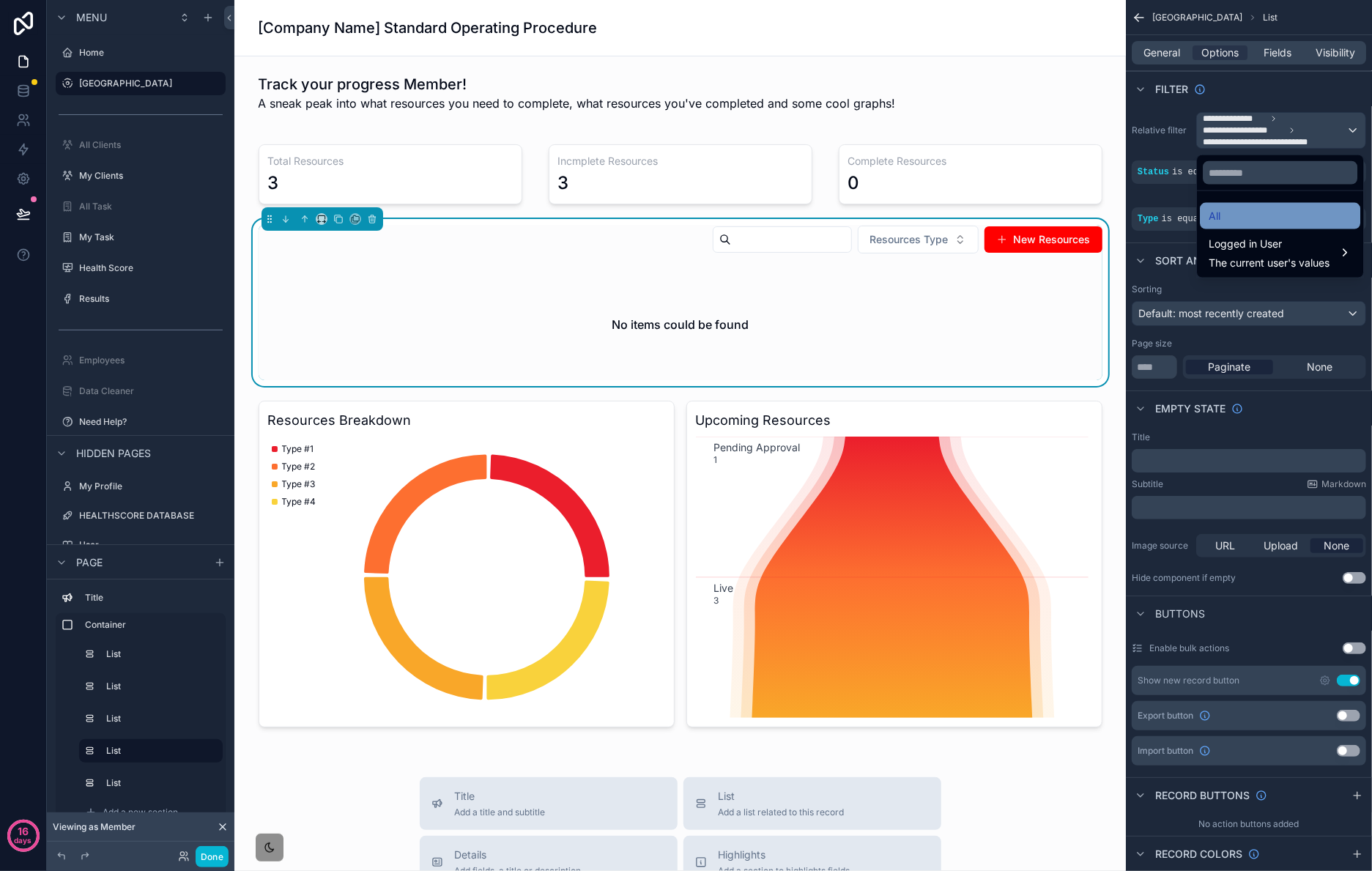
click at [1293, 211] on div "All" at bounding box center [1280, 216] width 143 height 18
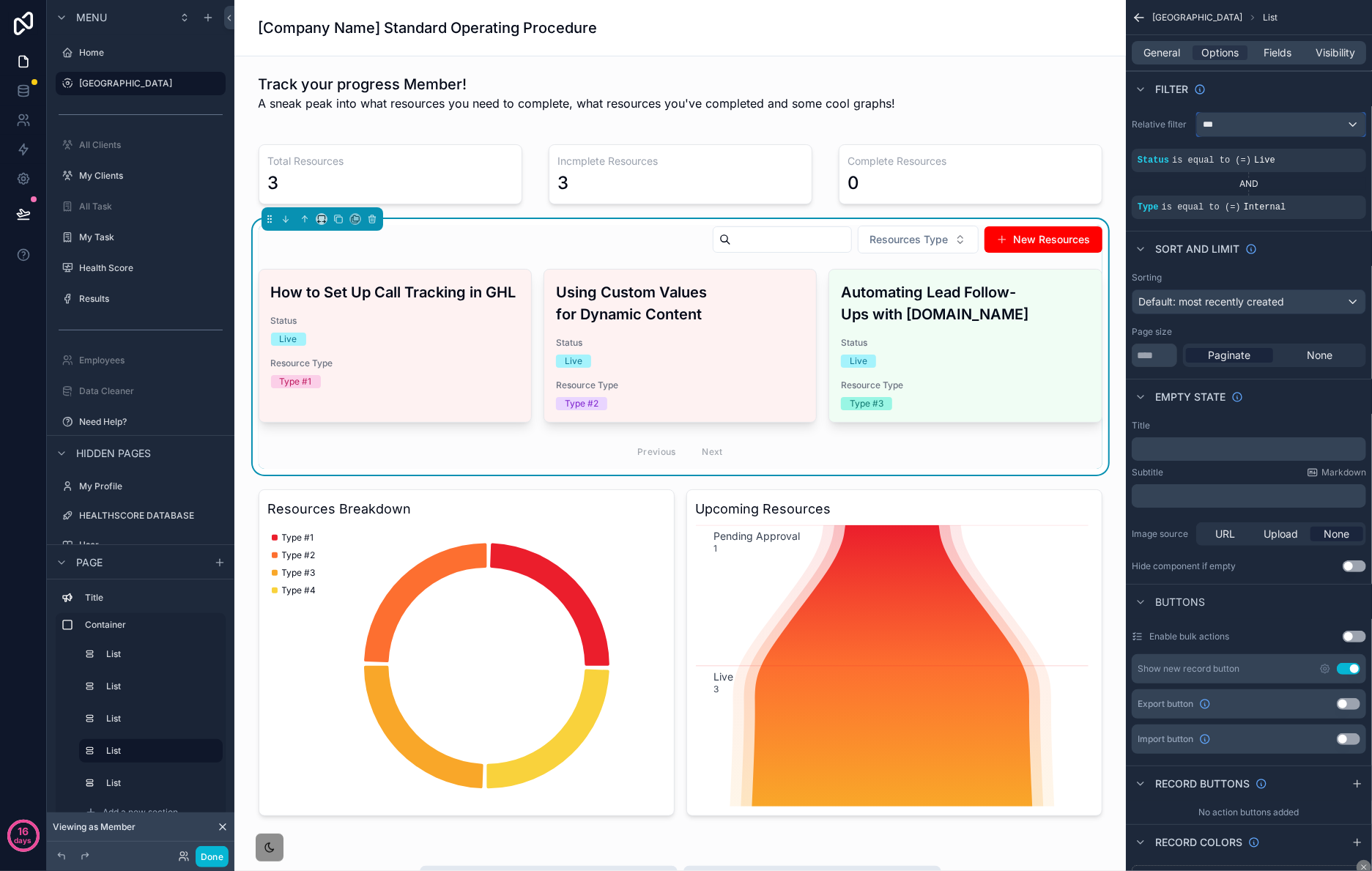
click at [1344, 123] on div "***" at bounding box center [1281, 124] width 168 height 23
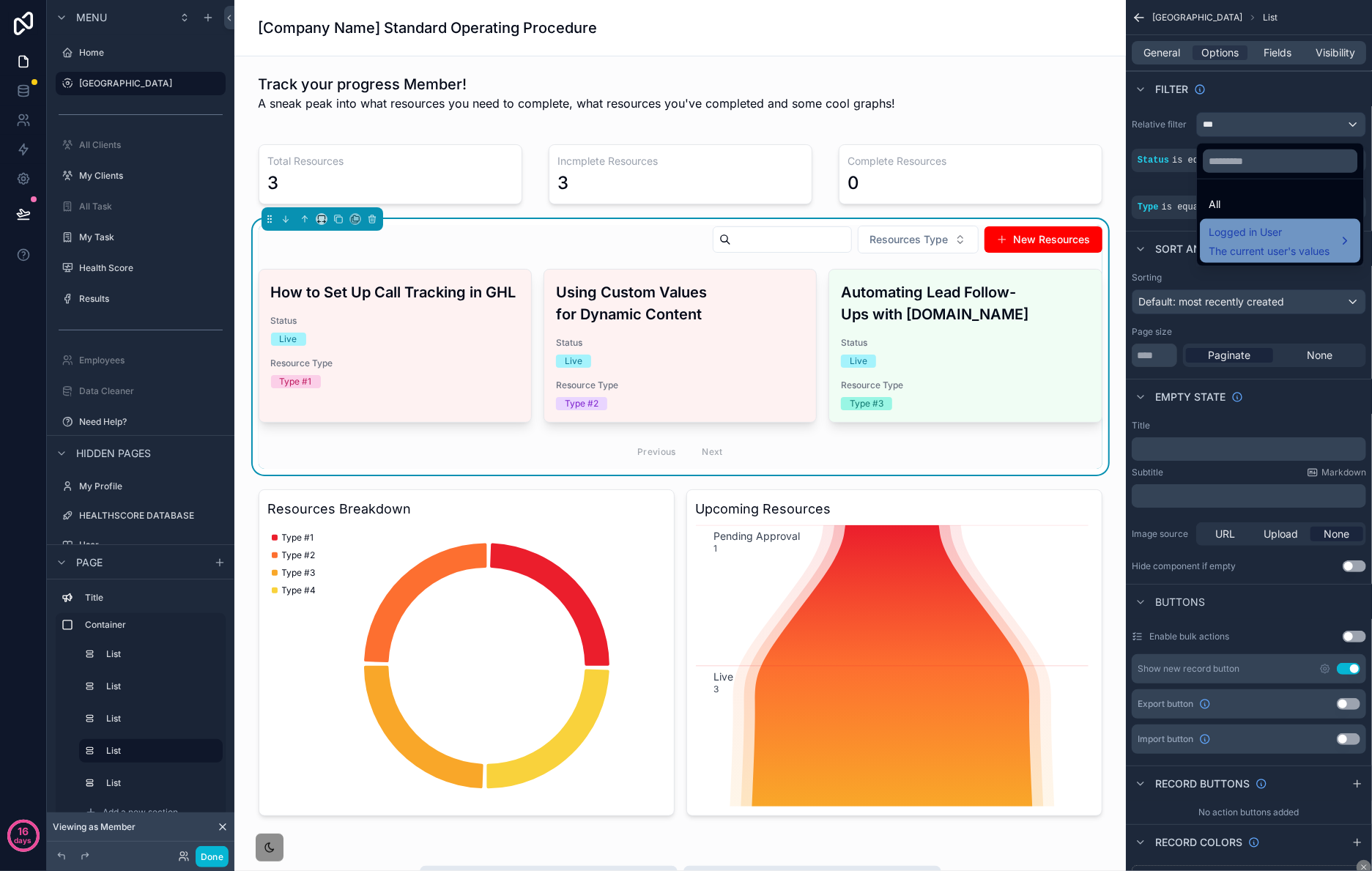
click at [1336, 229] on div "Logged in User The current user's values" at bounding box center [1280, 241] width 143 height 36
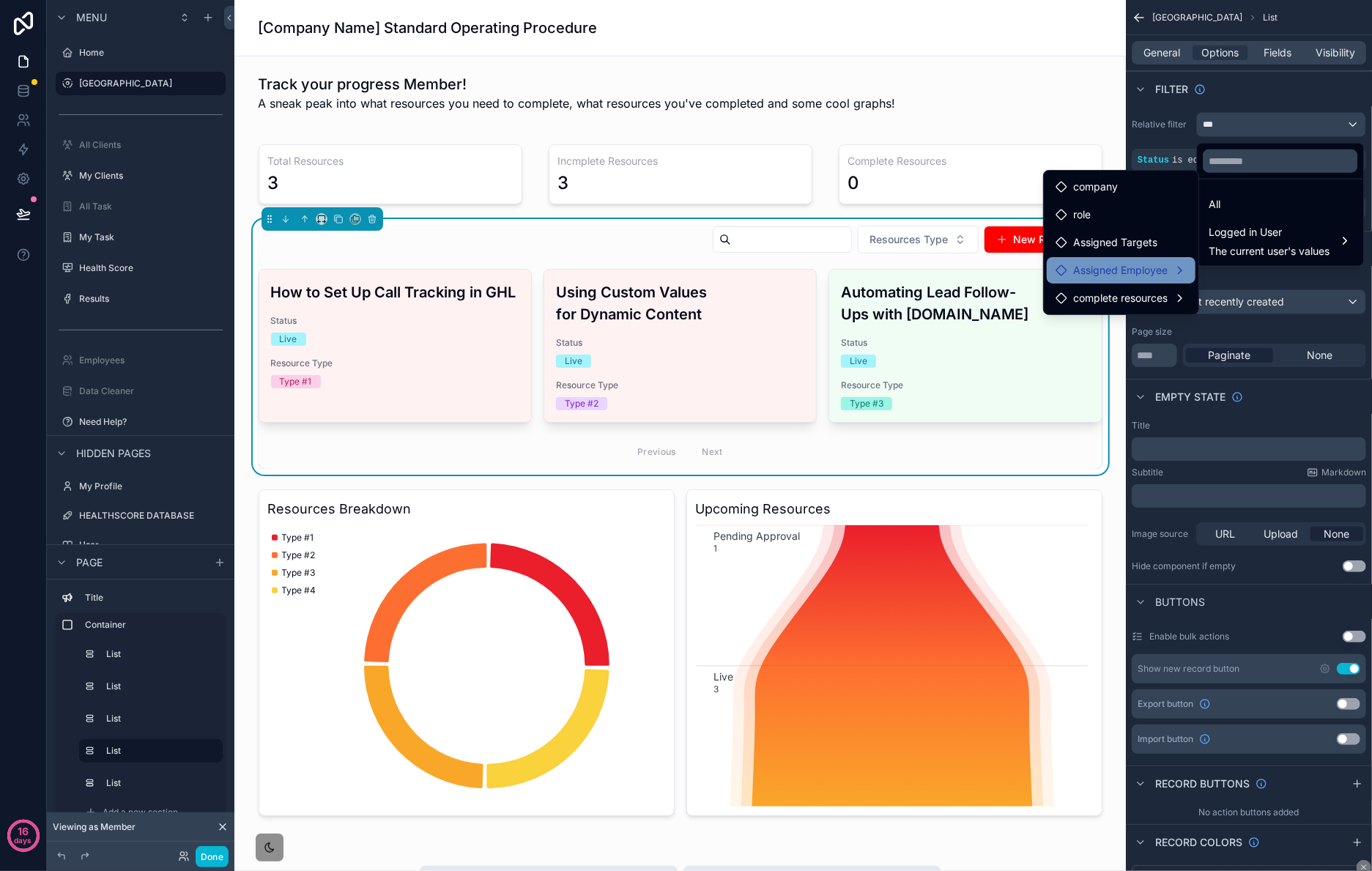
click at [1158, 264] on span "Assigned Employee" at bounding box center [1120, 270] width 94 height 18
click at [1284, 289] on div "user" at bounding box center [1274, 285] width 127 height 18
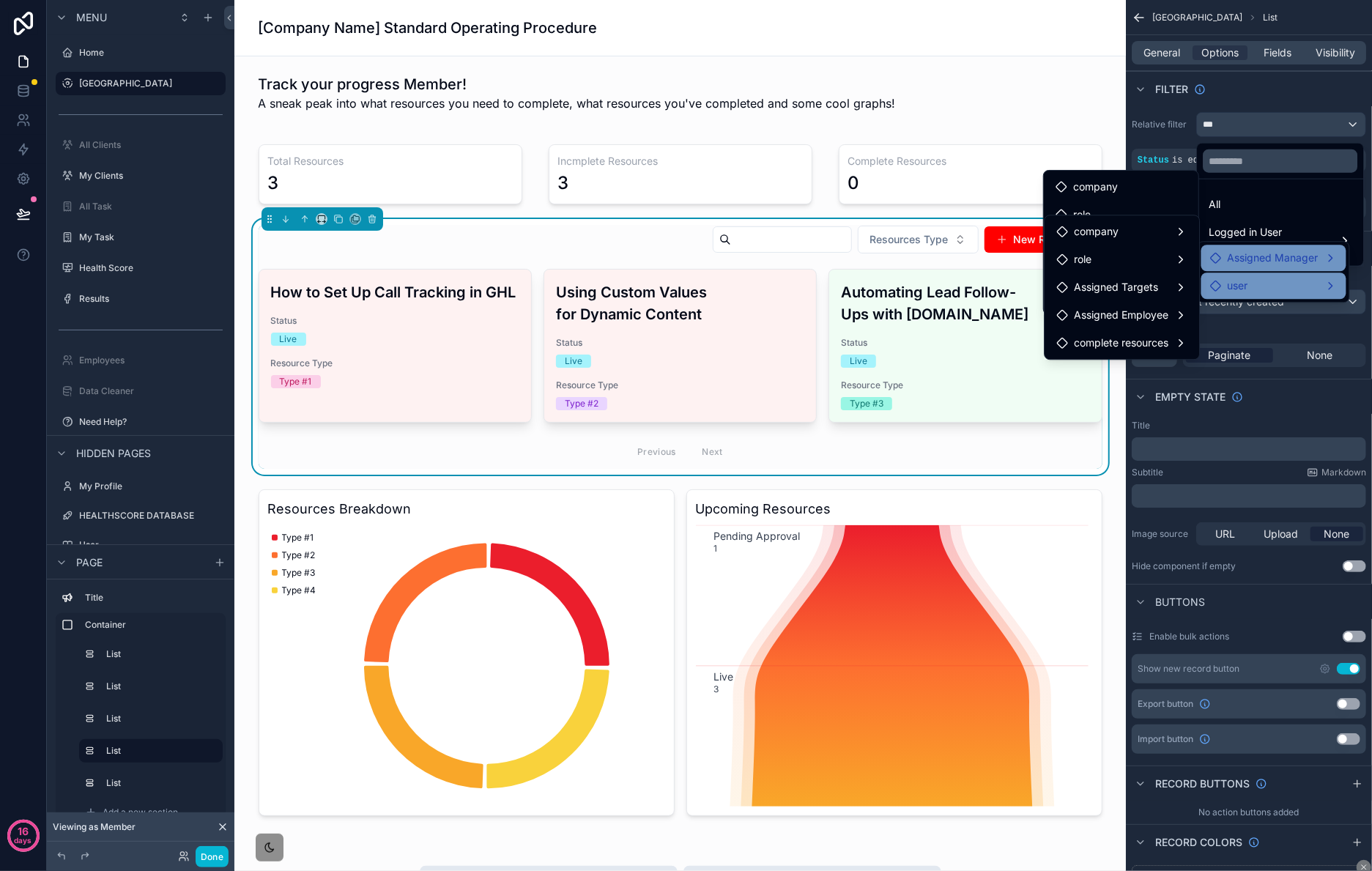
click at [1257, 257] on span "Assigned Manager" at bounding box center [1273, 257] width 91 height 18
click at [1257, 258] on span "Assigned Manager" at bounding box center [1273, 257] width 91 height 18
click at [1307, 95] on div "scrollable content" at bounding box center [686, 435] width 1372 height 871
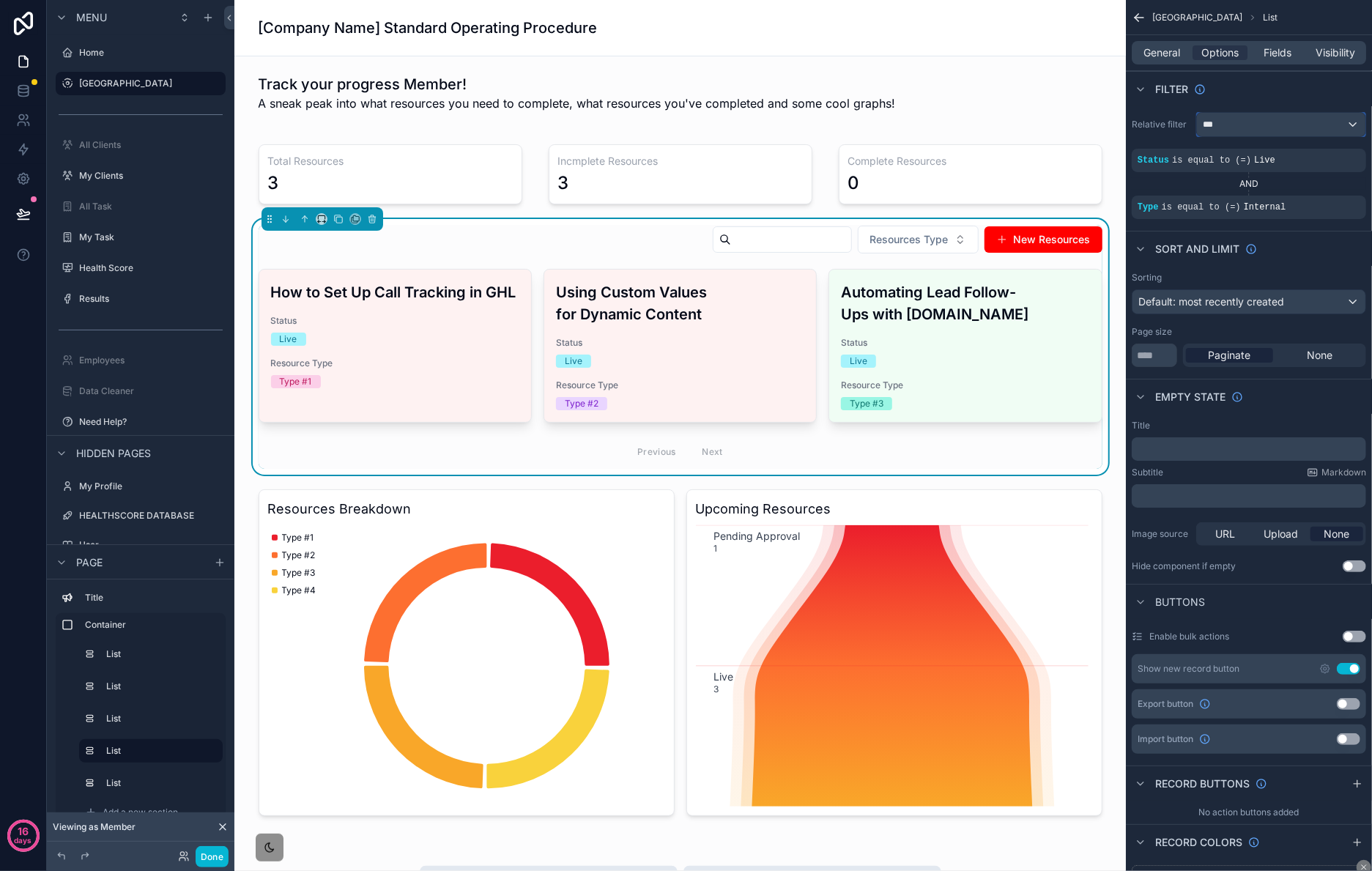
click at [1330, 128] on div "***" at bounding box center [1281, 124] width 168 height 23
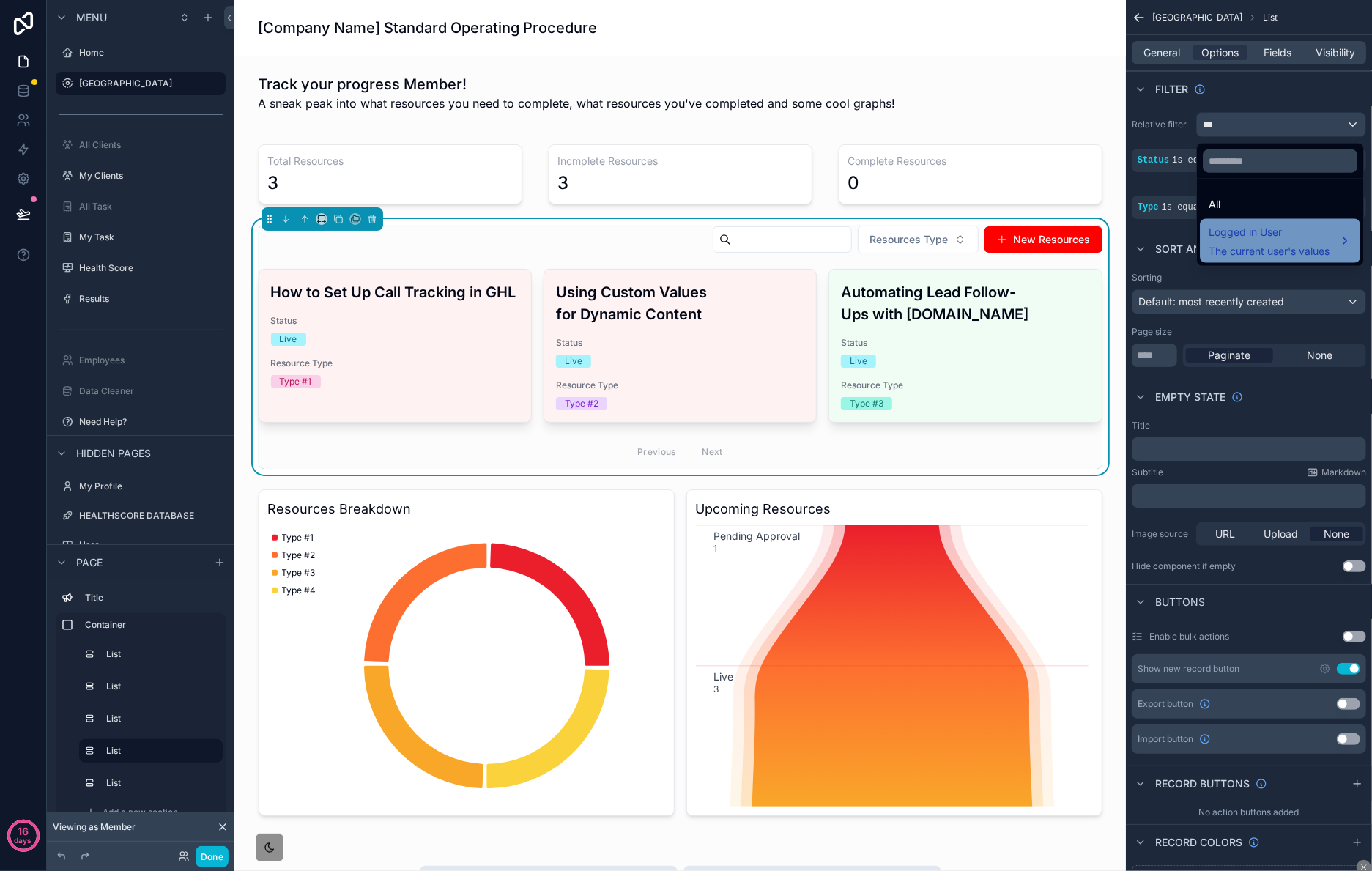
click at [1334, 231] on div "Logged in User The current user's values" at bounding box center [1280, 241] width 143 height 36
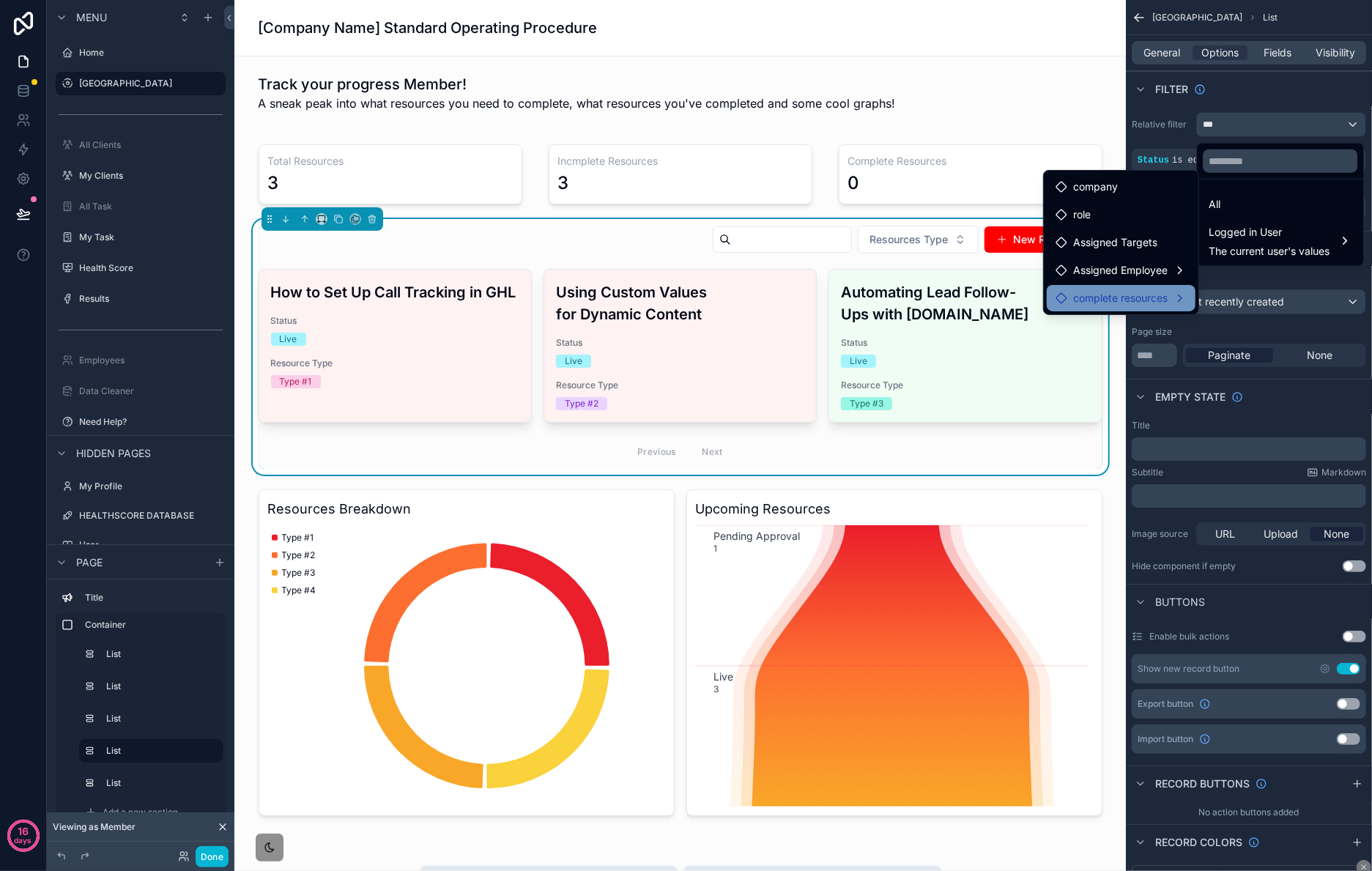
click at [1168, 294] on div "complete resources" at bounding box center [1121, 298] width 131 height 18
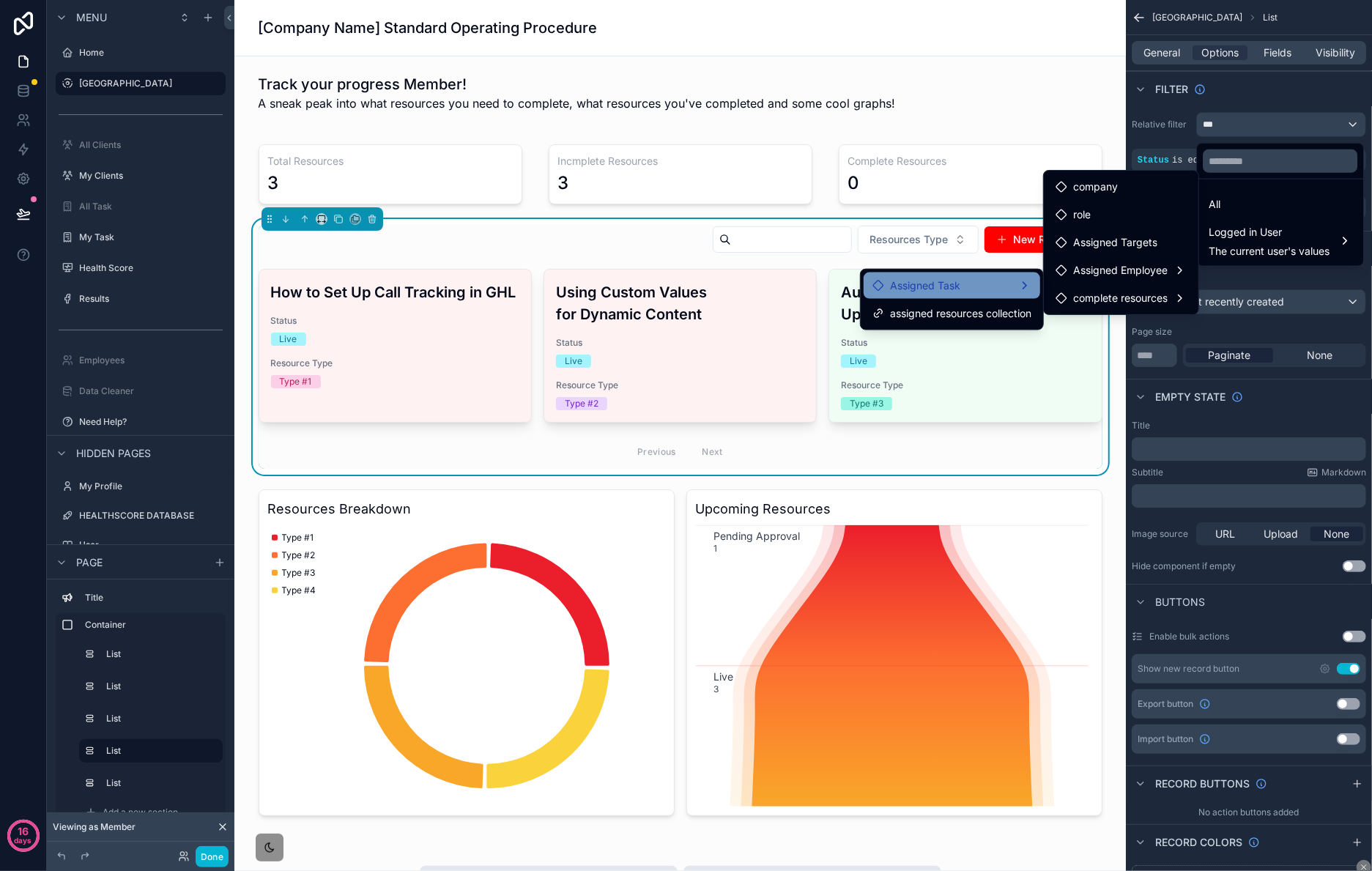
click at [979, 276] on div "Assigned Task" at bounding box center [952, 285] width 177 height 26
click at [1137, 300] on span "assigned resources collection" at bounding box center [1143, 300] width 141 height 18
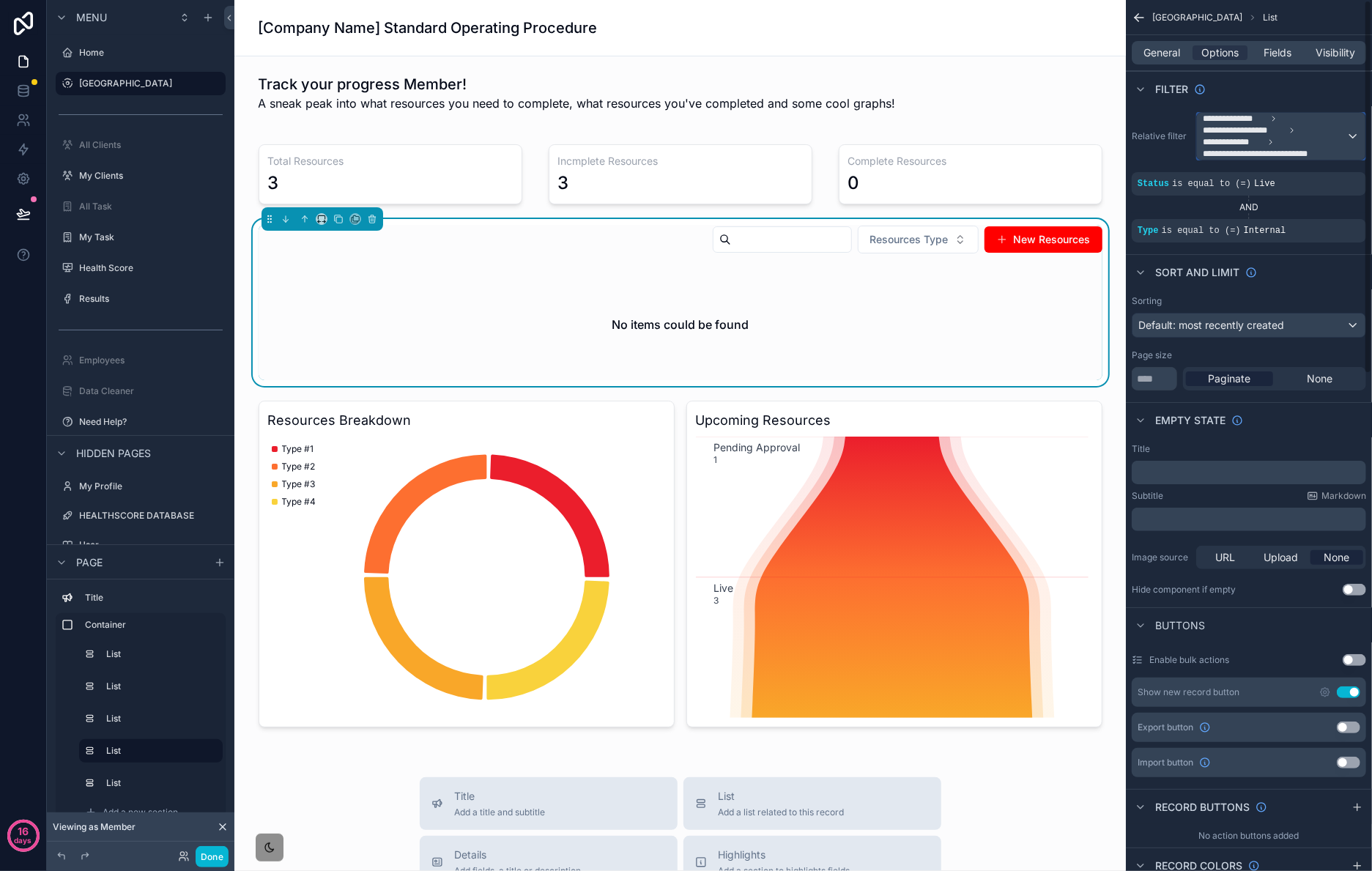
click at [1356, 128] on div "**********" at bounding box center [1281, 137] width 168 height 47
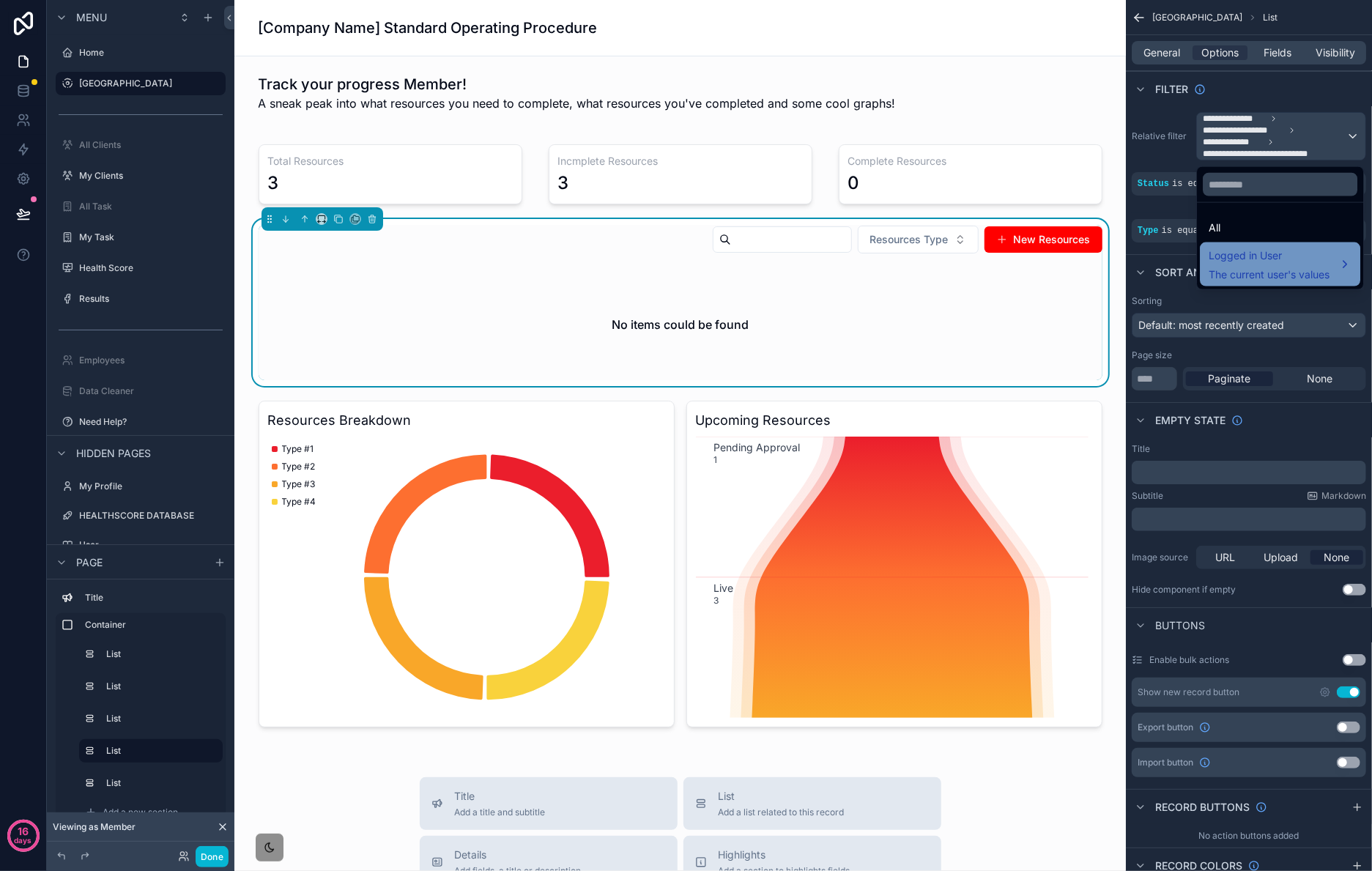
click at [1310, 257] on span "Logged in User" at bounding box center [1269, 255] width 121 height 18
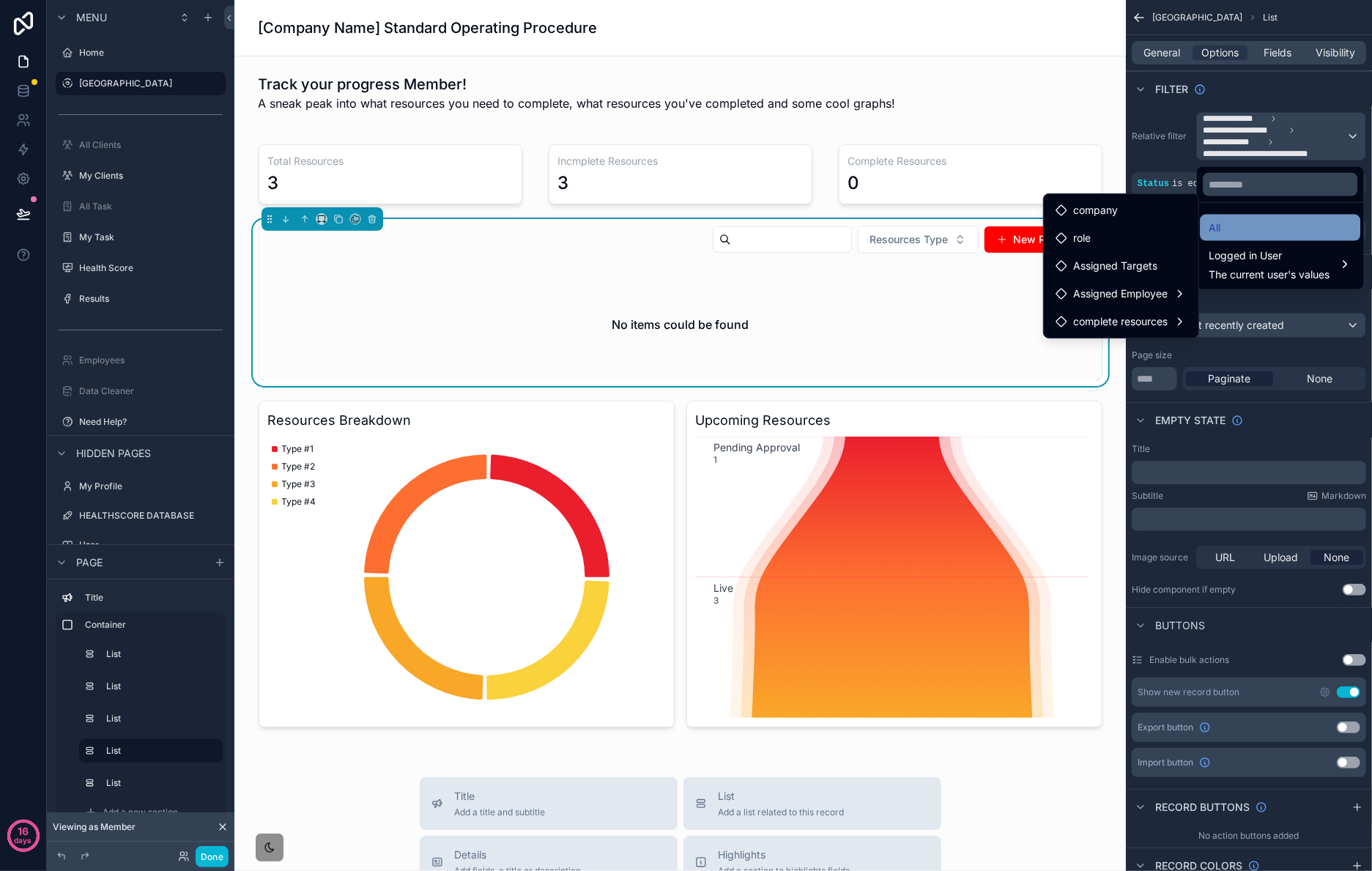
click at [1284, 225] on div "All" at bounding box center [1280, 227] width 143 height 18
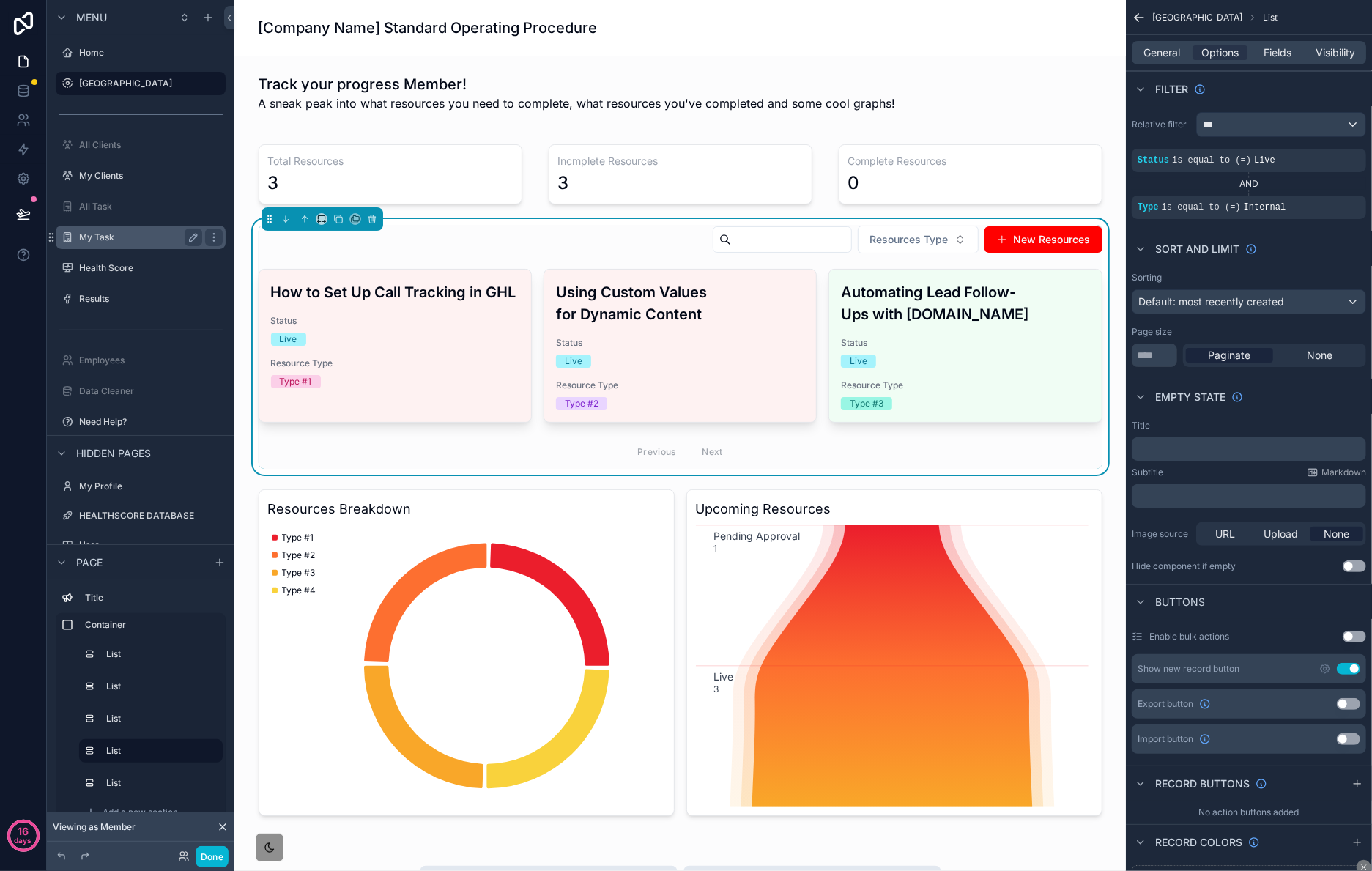
click at [131, 241] on label "My Task" at bounding box center [137, 238] width 117 height 12
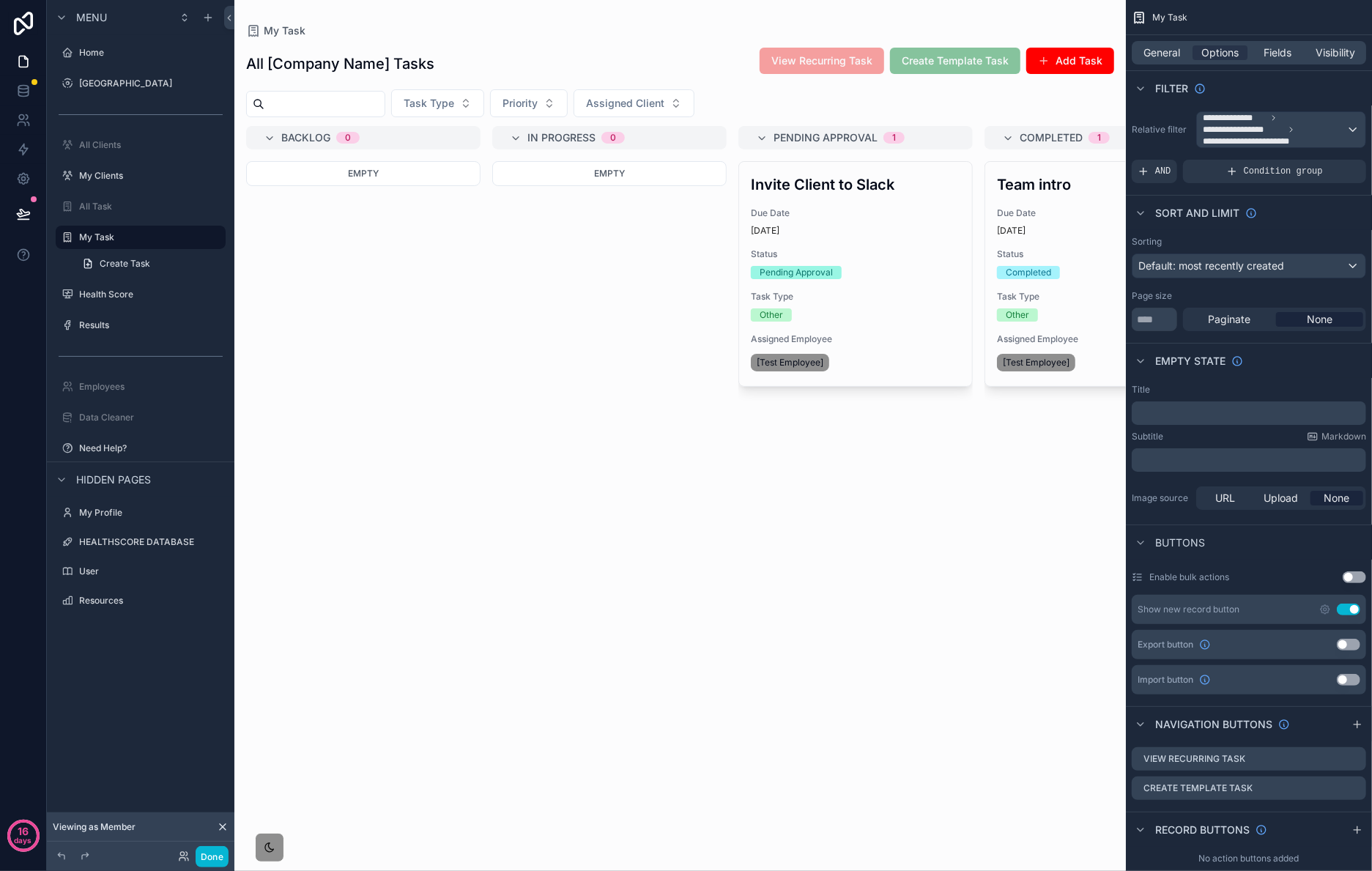
click at [930, 228] on div "scrollable content" at bounding box center [680, 435] width 891 height 871
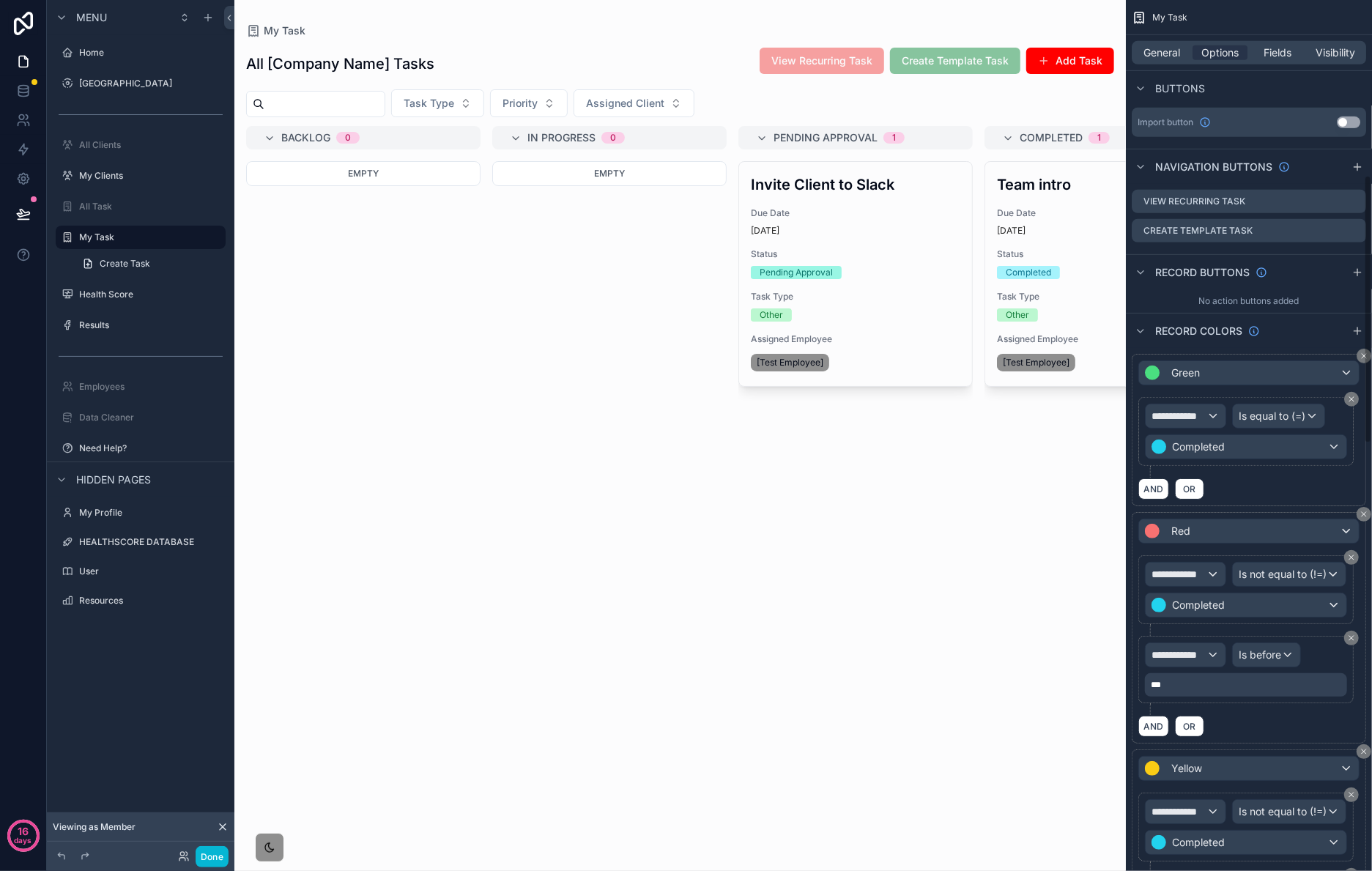
scroll to position [598, 0]
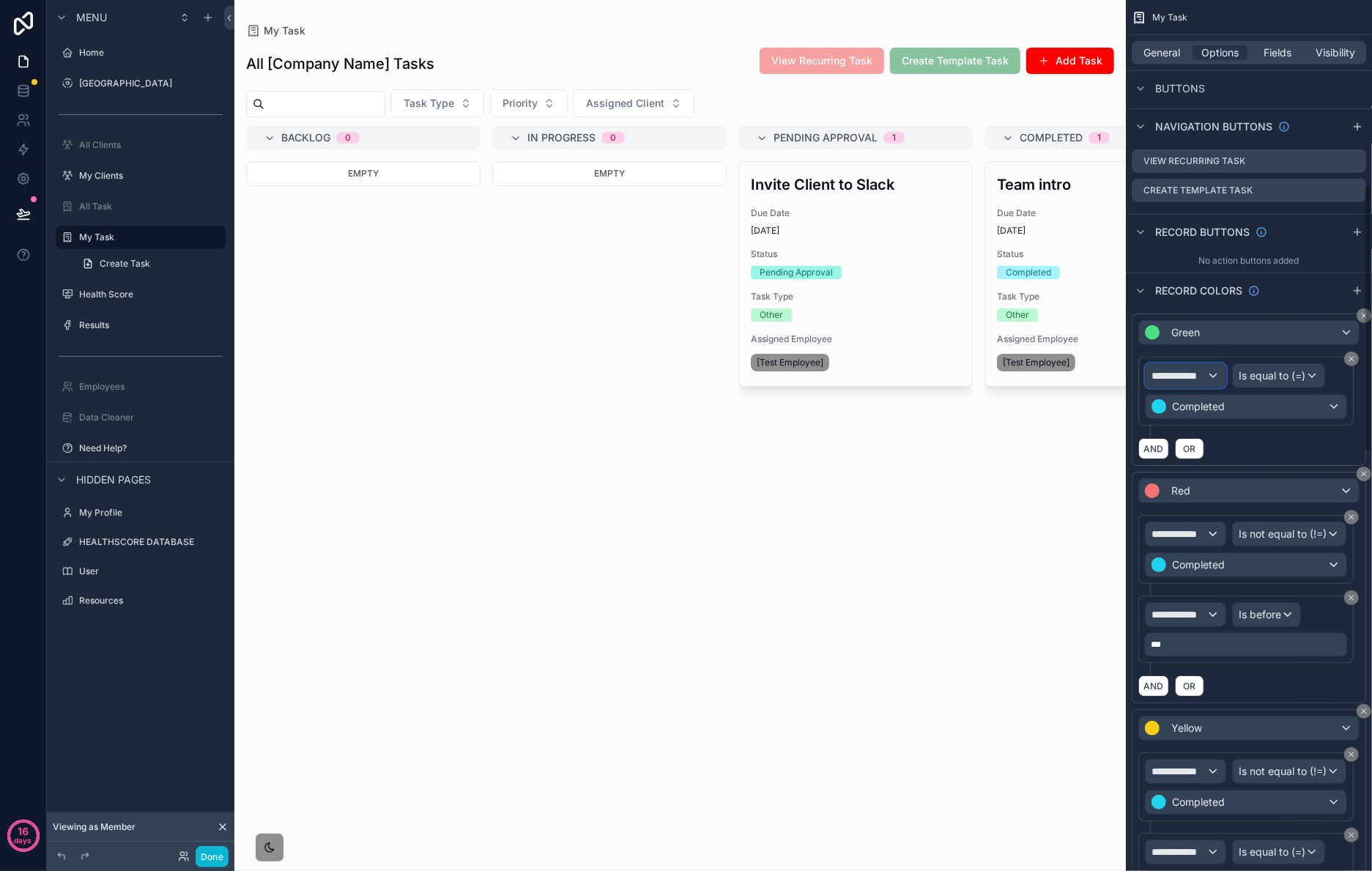
click at [1176, 385] on div "**********" at bounding box center [1185, 375] width 79 height 23
click at [1199, 452] on span "My Task" at bounding box center [1206, 457] width 96 height 18
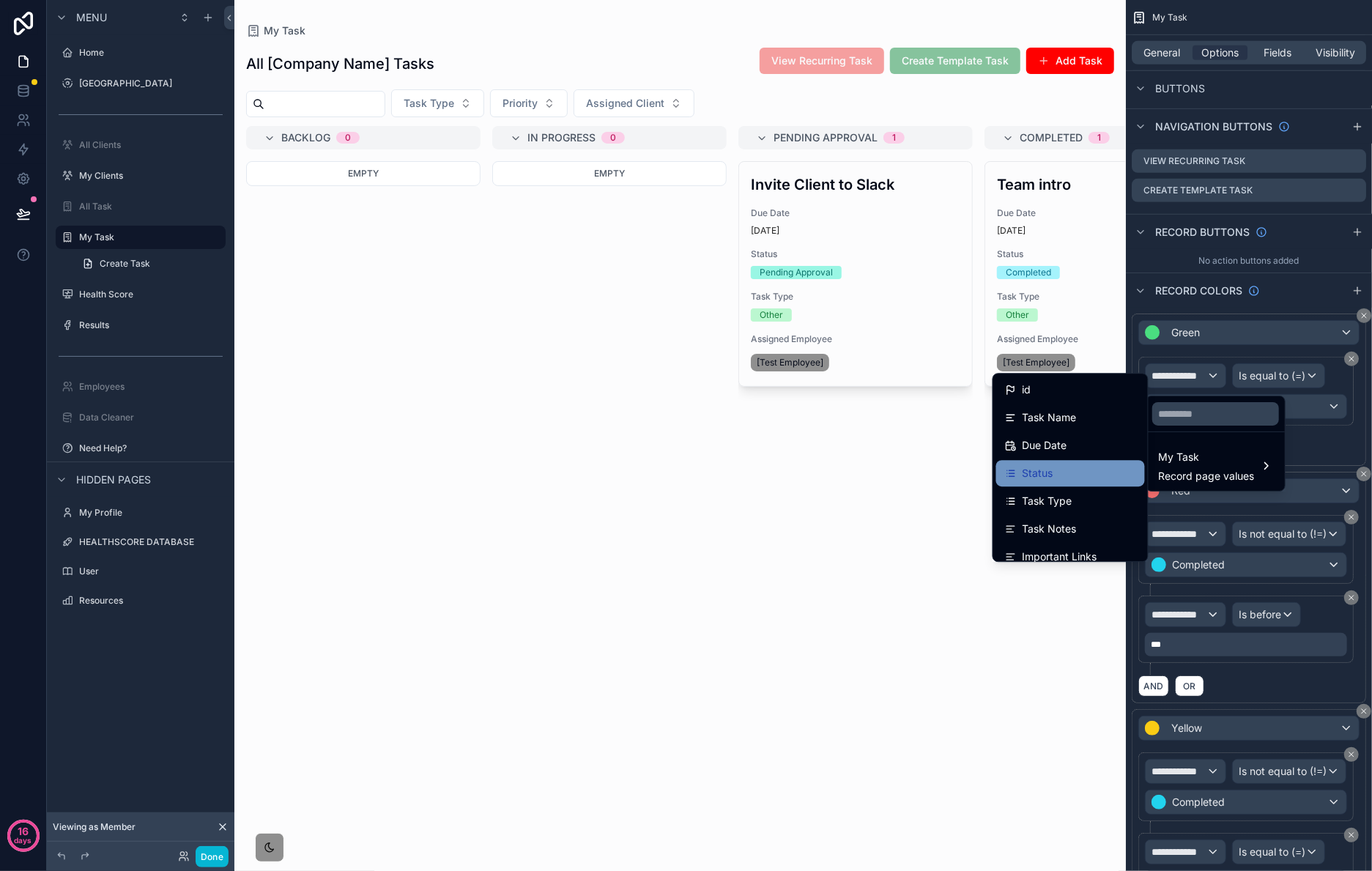
click at [1071, 479] on div "Status" at bounding box center [1071, 473] width 131 height 18
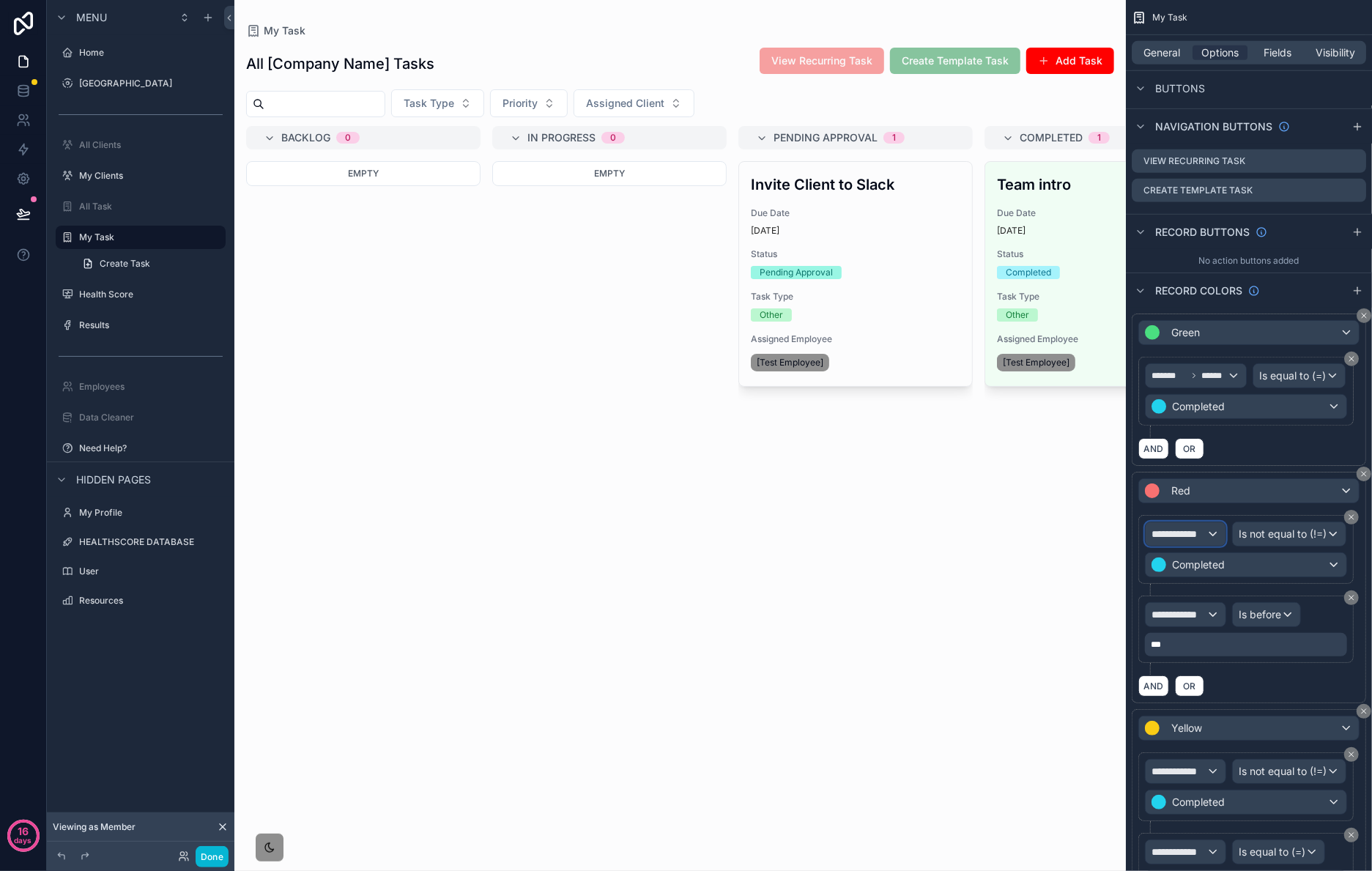
click at [1206, 542] on span "**********" at bounding box center [1179, 534] width 55 height 15
drag, startPoint x: 1219, startPoint y: 644, endPoint x: 1209, endPoint y: 634, distance: 14.1
click at [1219, 644] on span "My Task" at bounding box center [1206, 649] width 96 height 18
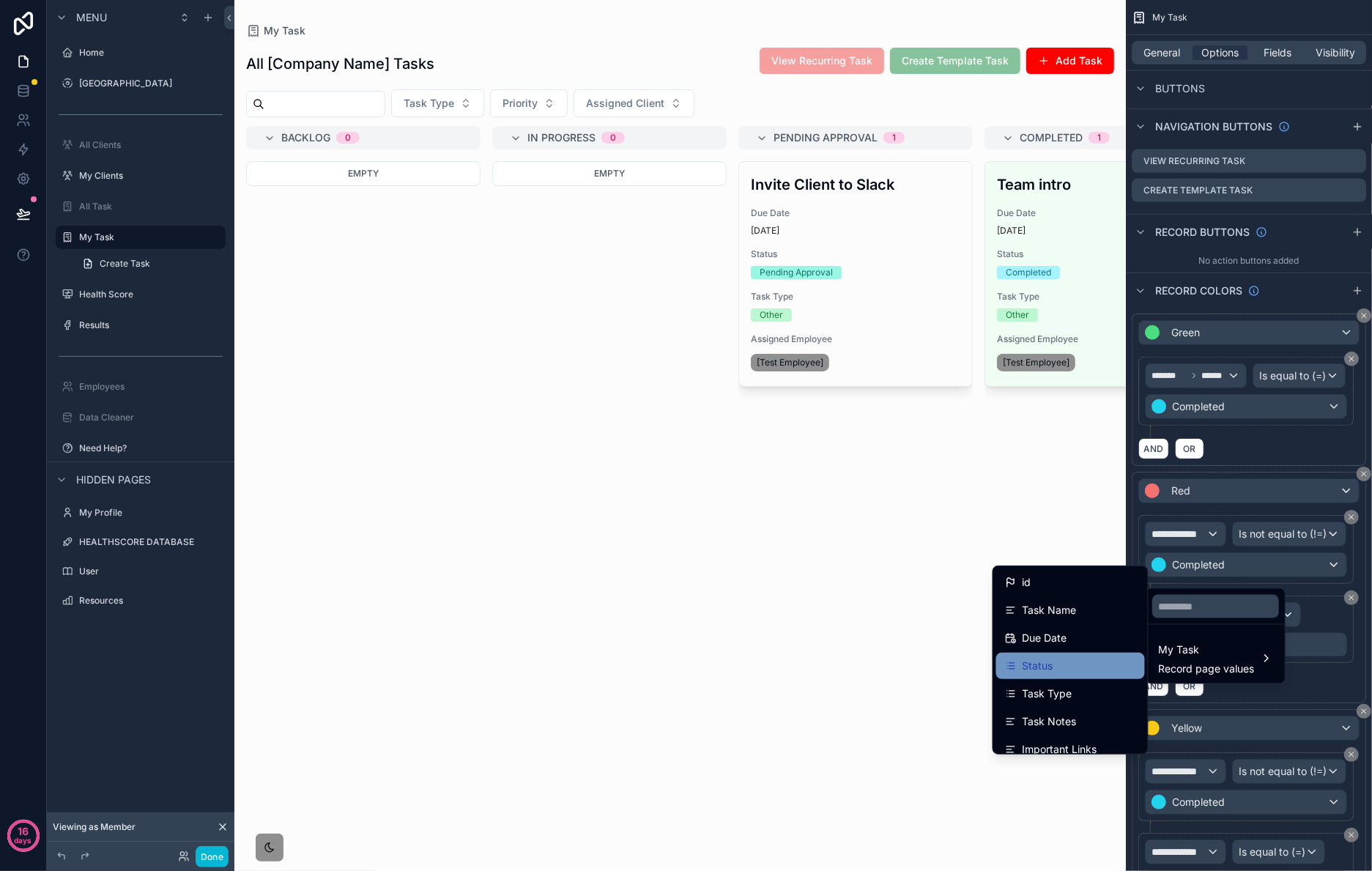
click at [1061, 668] on div "Status" at bounding box center [1071, 666] width 131 height 18
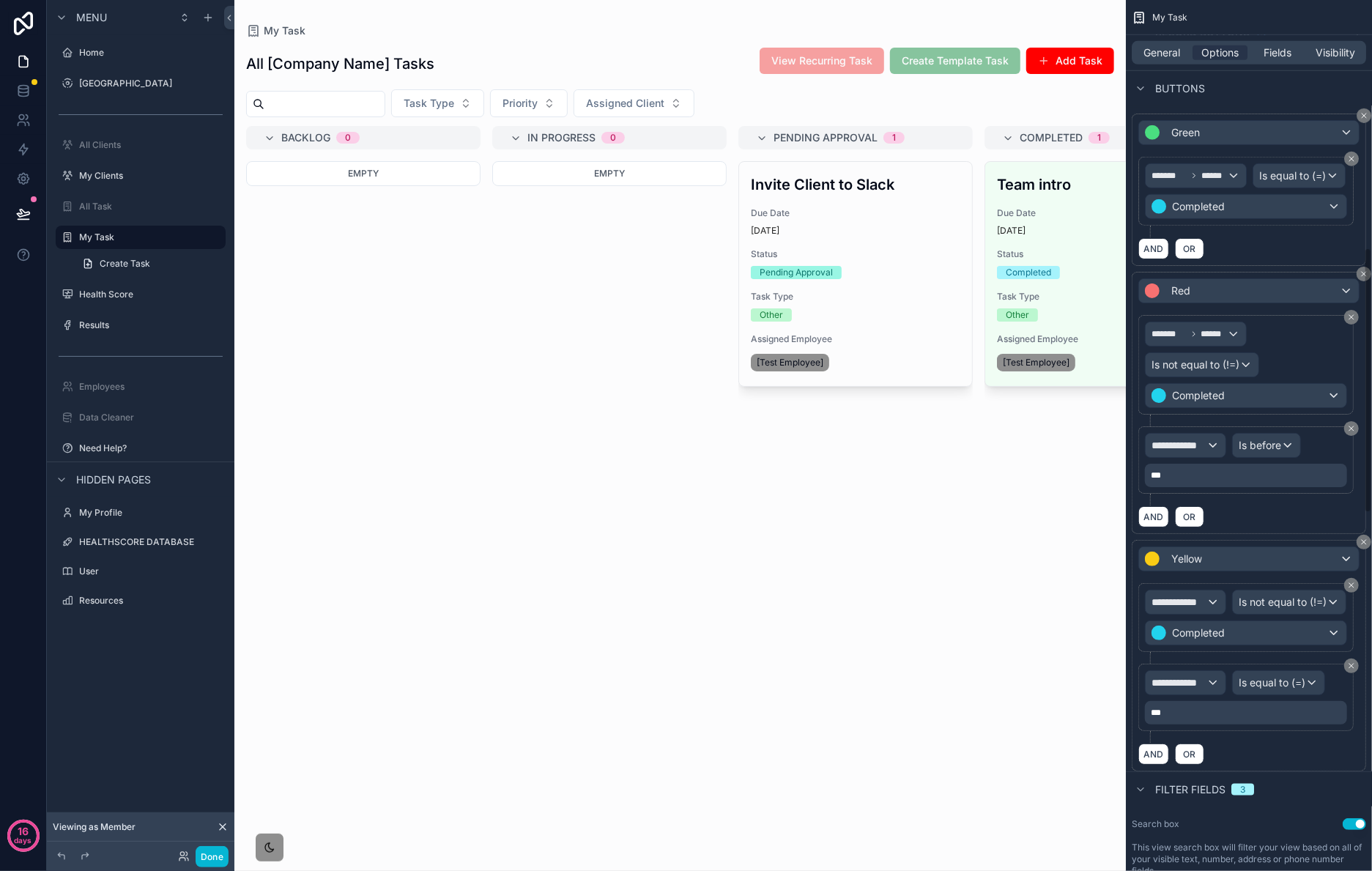
scroll to position [814, 0]
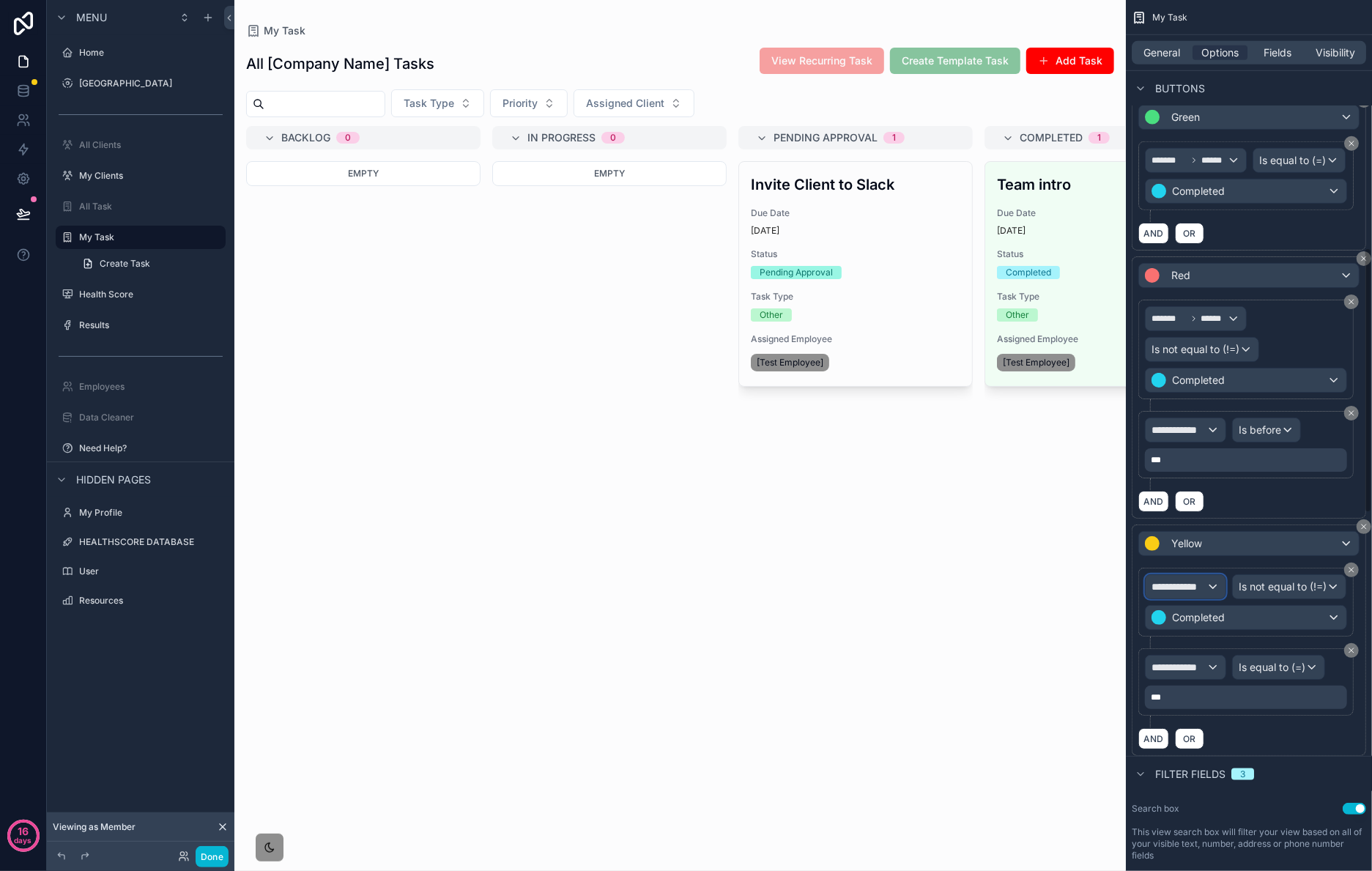
click at [1208, 599] on div "**********" at bounding box center [1185, 587] width 79 height 23
click at [1207, 682] on ul "My Task Record page values" at bounding box center [1216, 711] width 138 height 59
click at [1196, 676] on div at bounding box center [1216, 663] width 138 height 36
click at [1211, 711] on span "My Task" at bounding box center [1206, 706] width 96 height 18
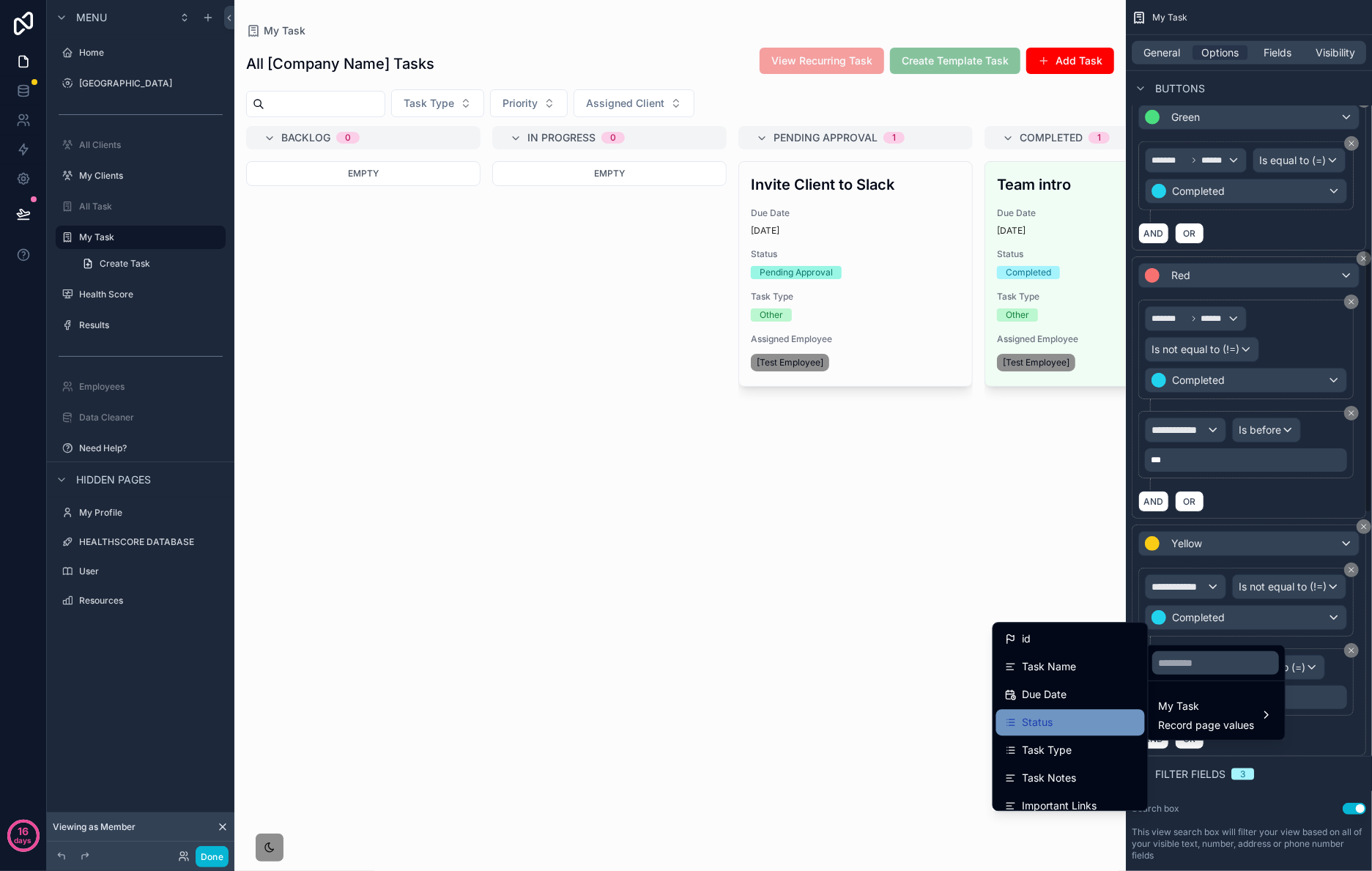
click at [1076, 718] on div "Status" at bounding box center [1071, 722] width 131 height 18
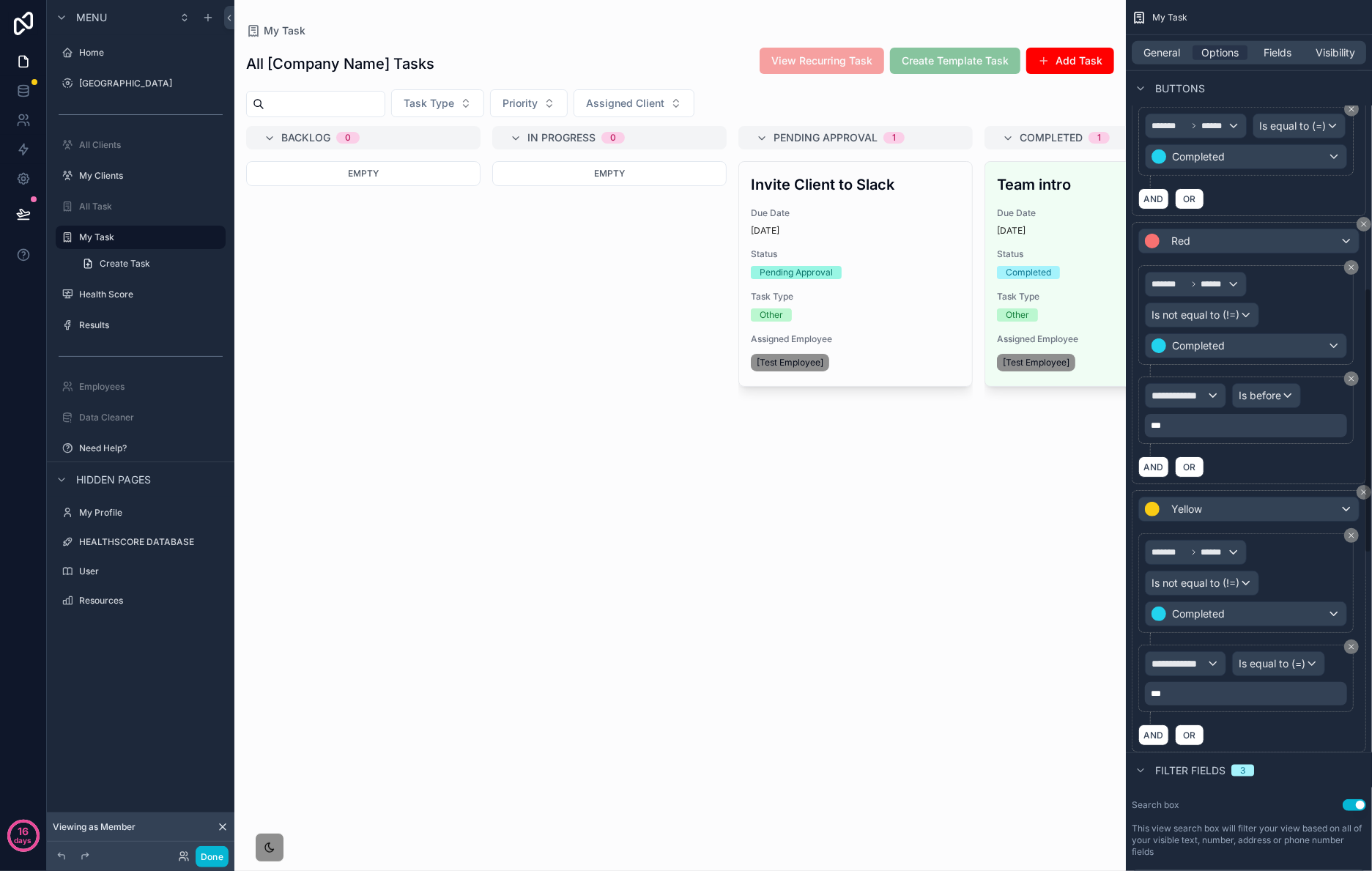
scroll to position [845, 0]
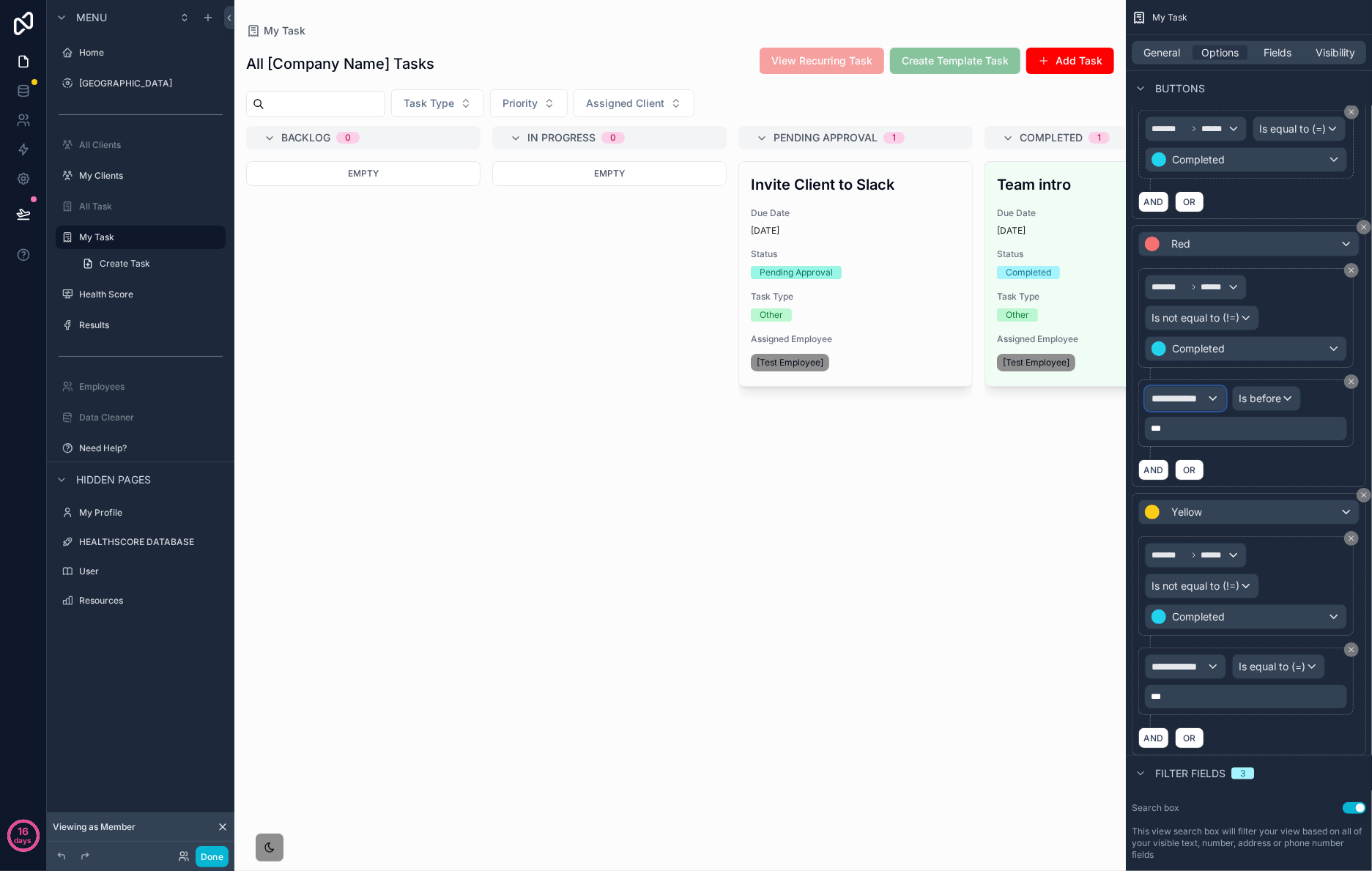
click at [1197, 406] on span "**********" at bounding box center [1179, 399] width 55 height 15
click at [1199, 477] on input "text" at bounding box center [1216, 472] width 127 height 23
click at [1201, 531] on span "Record page values" at bounding box center [1206, 535] width 96 height 15
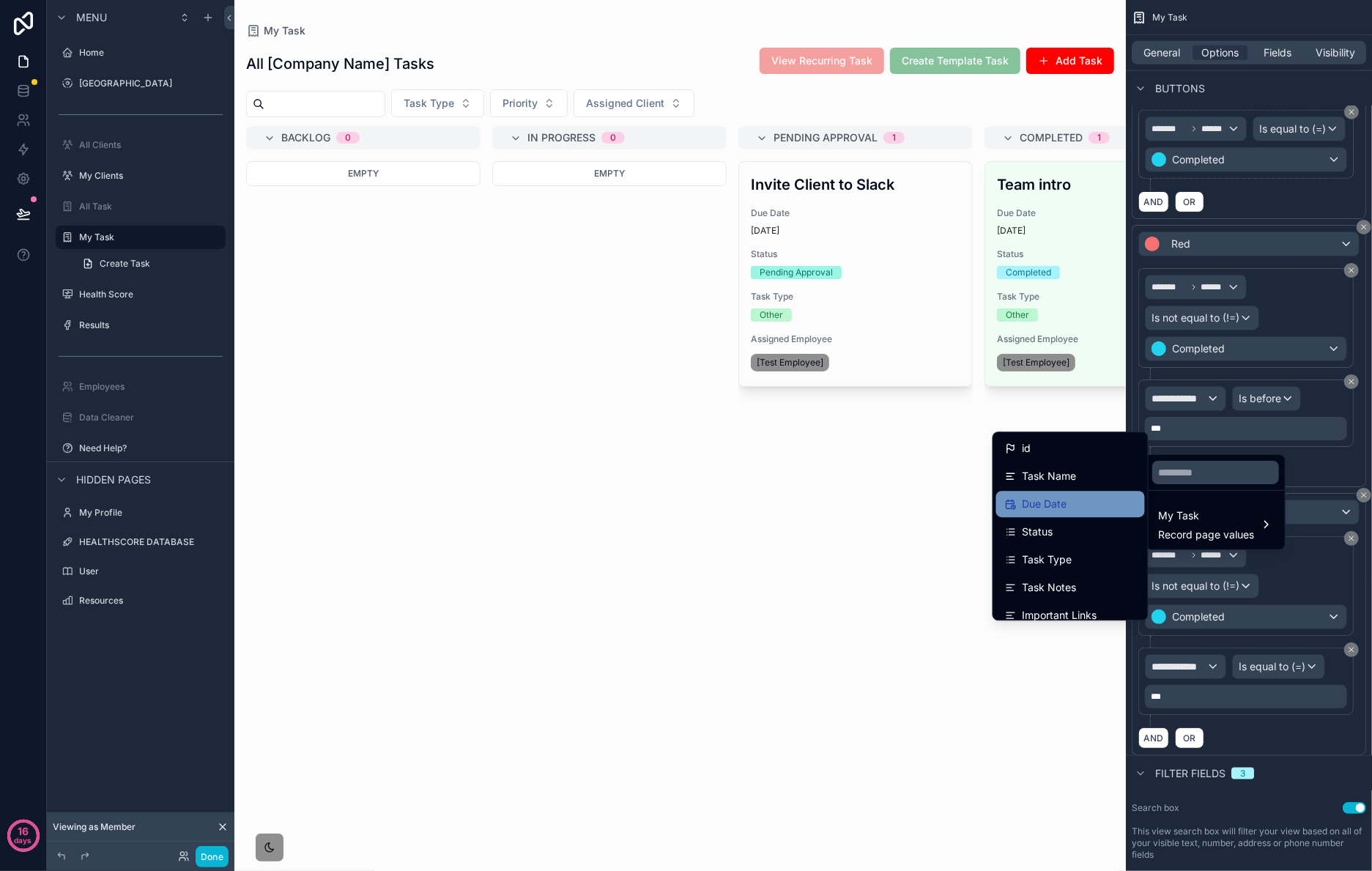
click at [1088, 507] on div "Due Date" at bounding box center [1071, 504] width 131 height 18
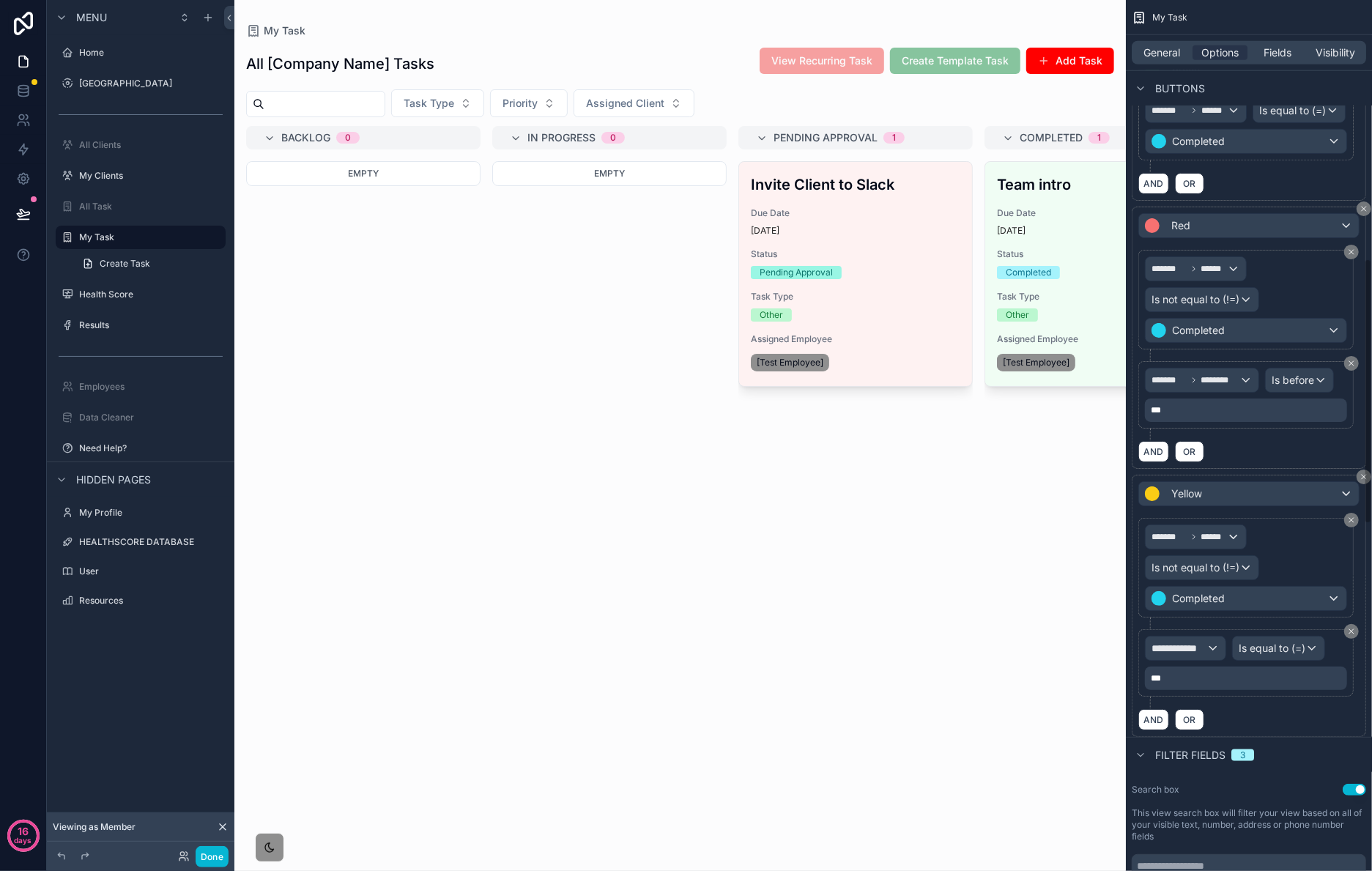
scroll to position [866, 0]
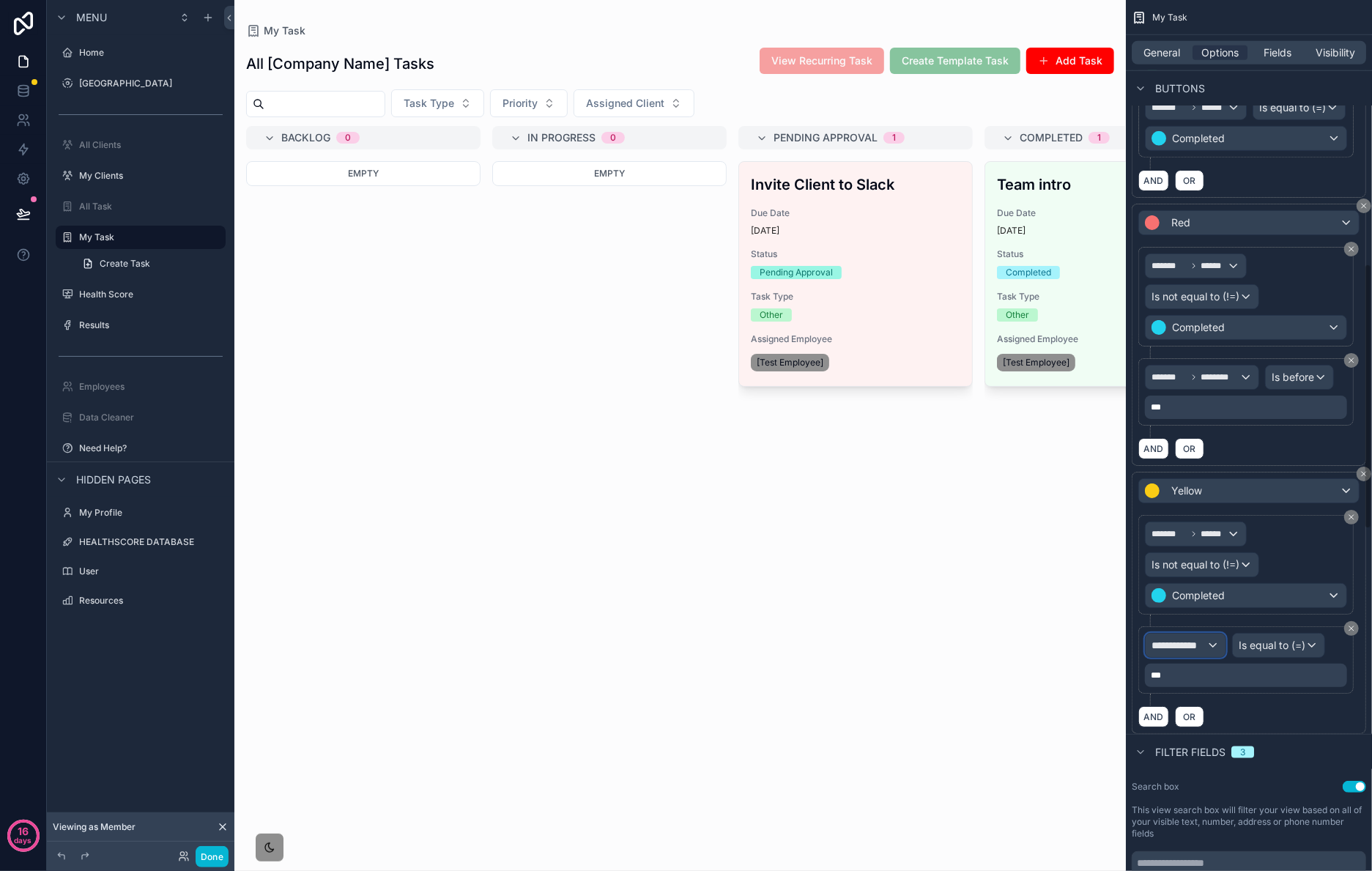
click at [1196, 658] on div "**********" at bounding box center [1185, 646] width 79 height 23
click at [1205, 763] on span "My Task" at bounding box center [1206, 767] width 96 height 18
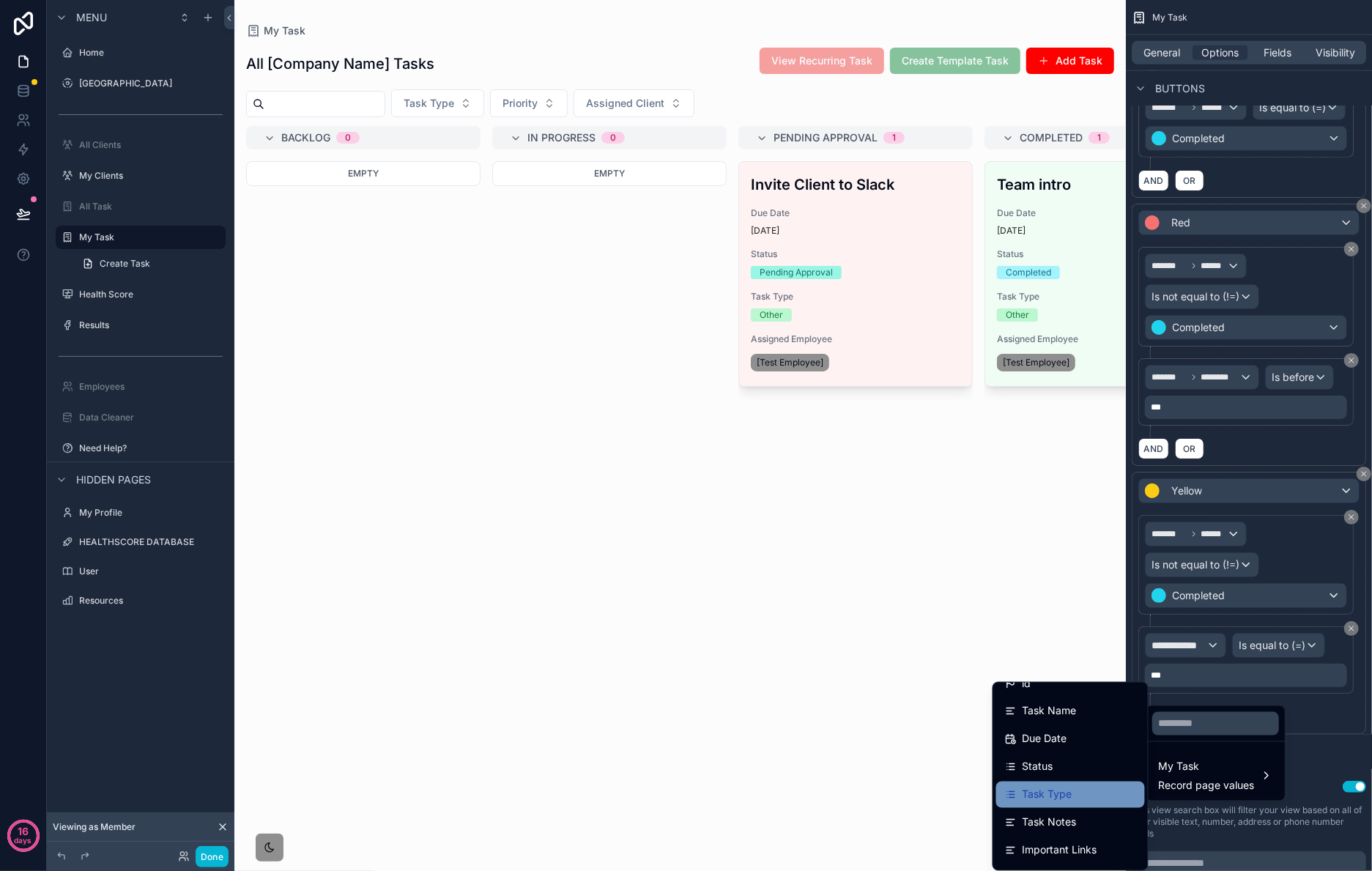
scroll to position [19, 0]
click at [1054, 731] on div "Due Date" at bounding box center [1071, 735] width 131 height 18
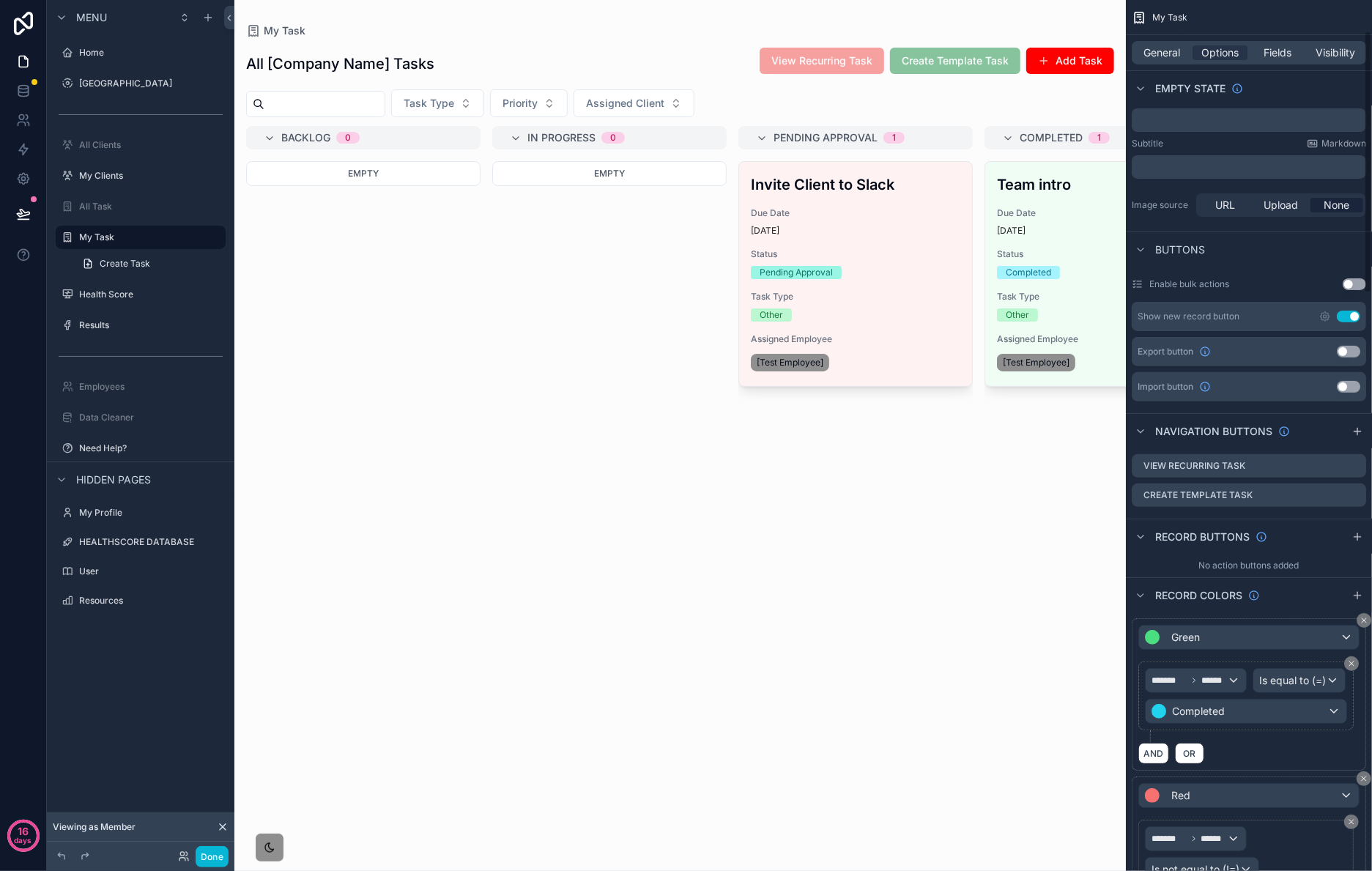
scroll to position [0, 0]
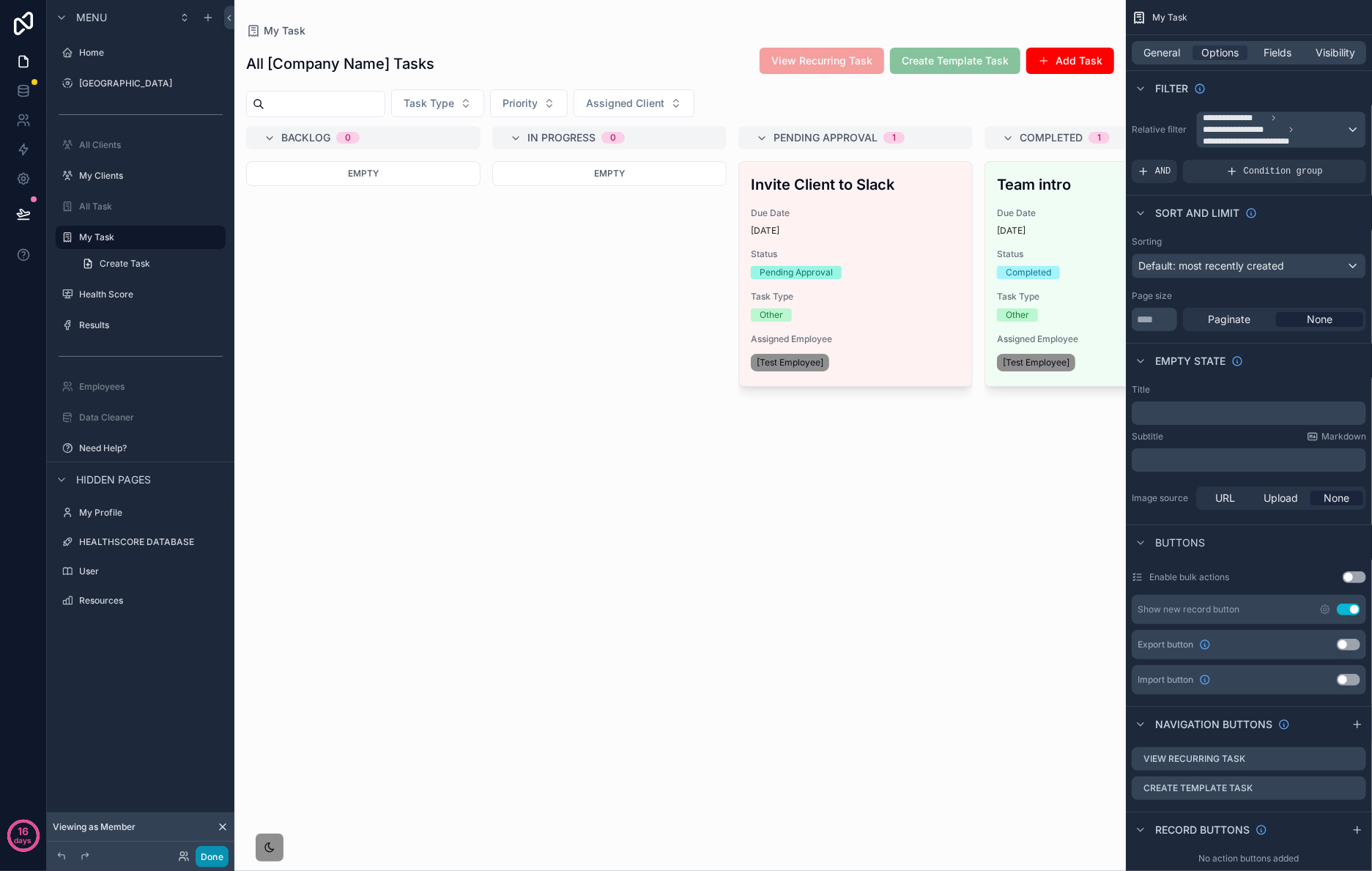
drag, startPoint x: 215, startPoint y: 848, endPoint x: 231, endPoint y: 827, distance: 26.4
click at [216, 848] on button "Done" at bounding box center [211, 857] width 33 height 22
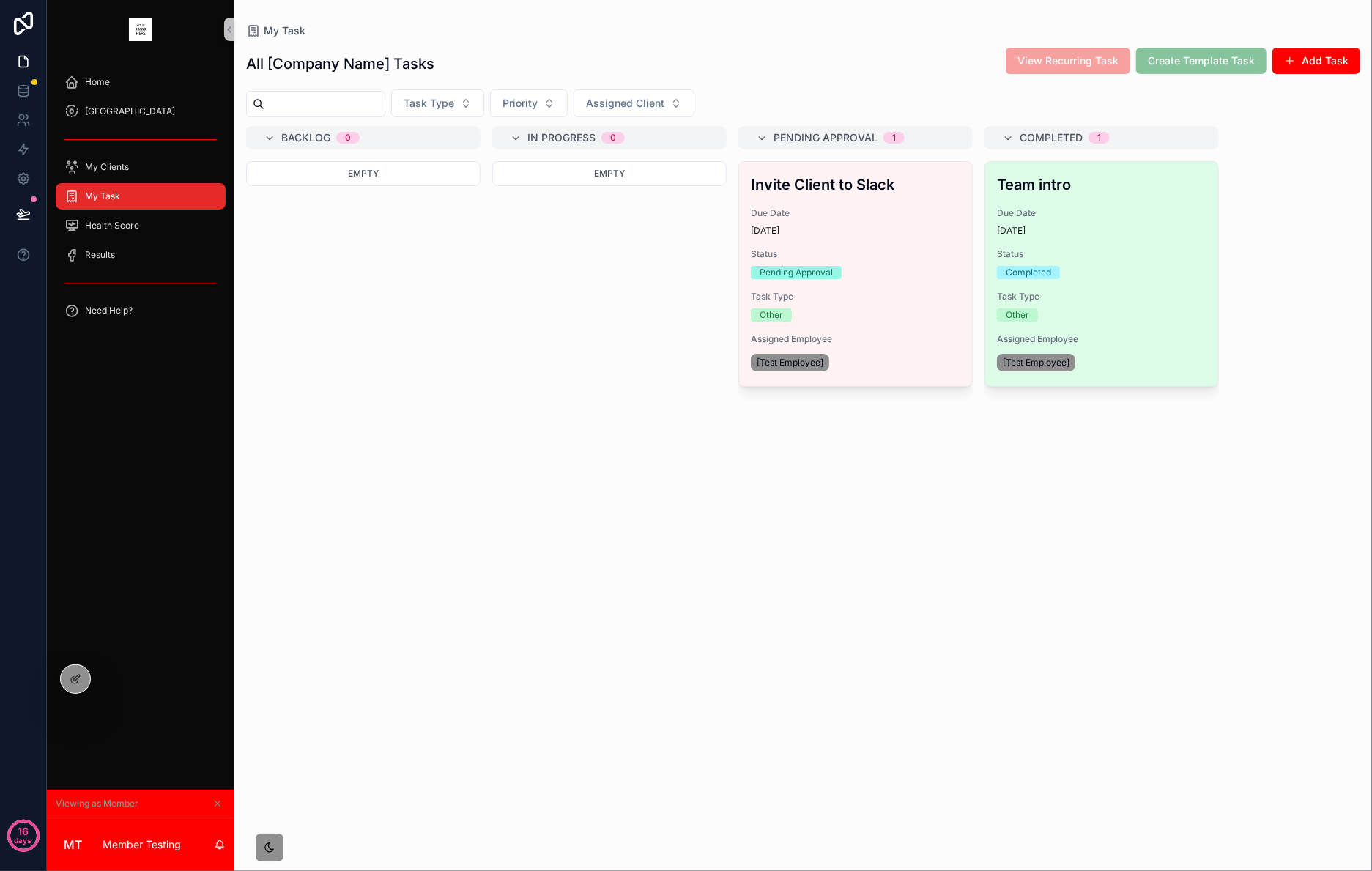
click at [1111, 208] on span "Due Date" at bounding box center [1102, 213] width 209 height 12
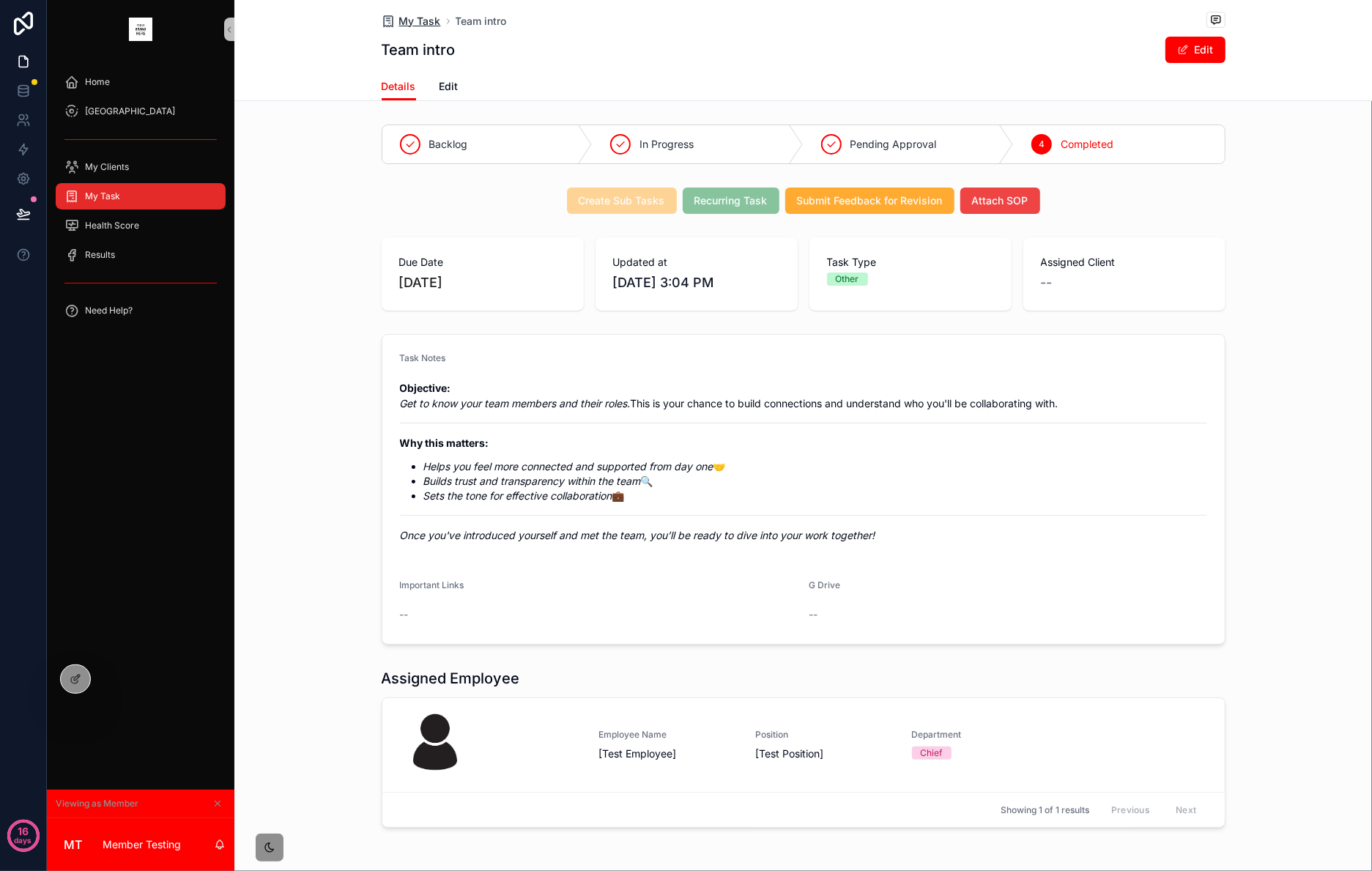
click at [407, 17] on span "My Task" at bounding box center [420, 22] width 42 height 15
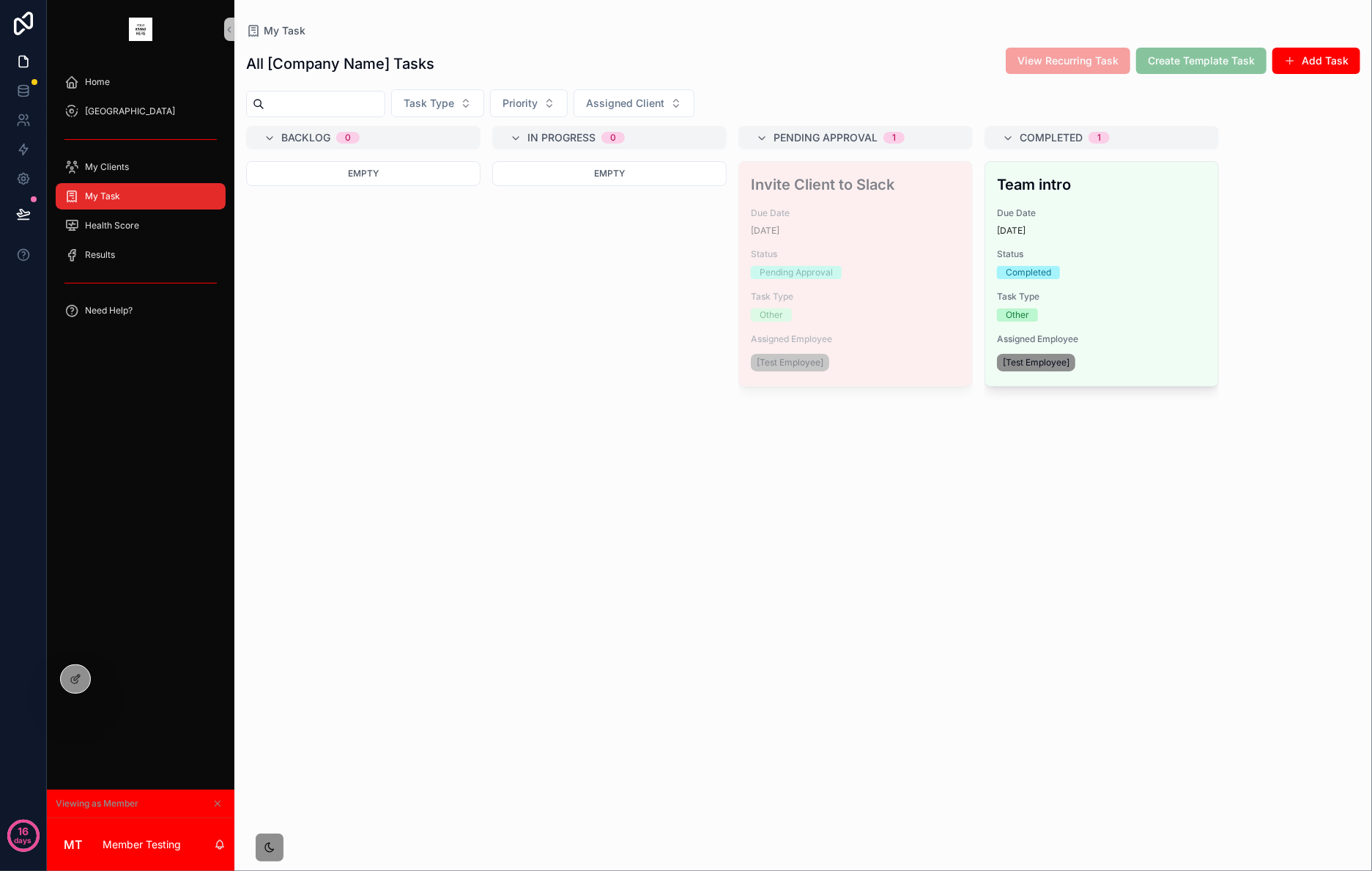
click at [820, 240] on div "Invite Client to Slack Due Date 11 days ago Status Pending Approval Task Type O…" at bounding box center [855, 274] width 233 height 225
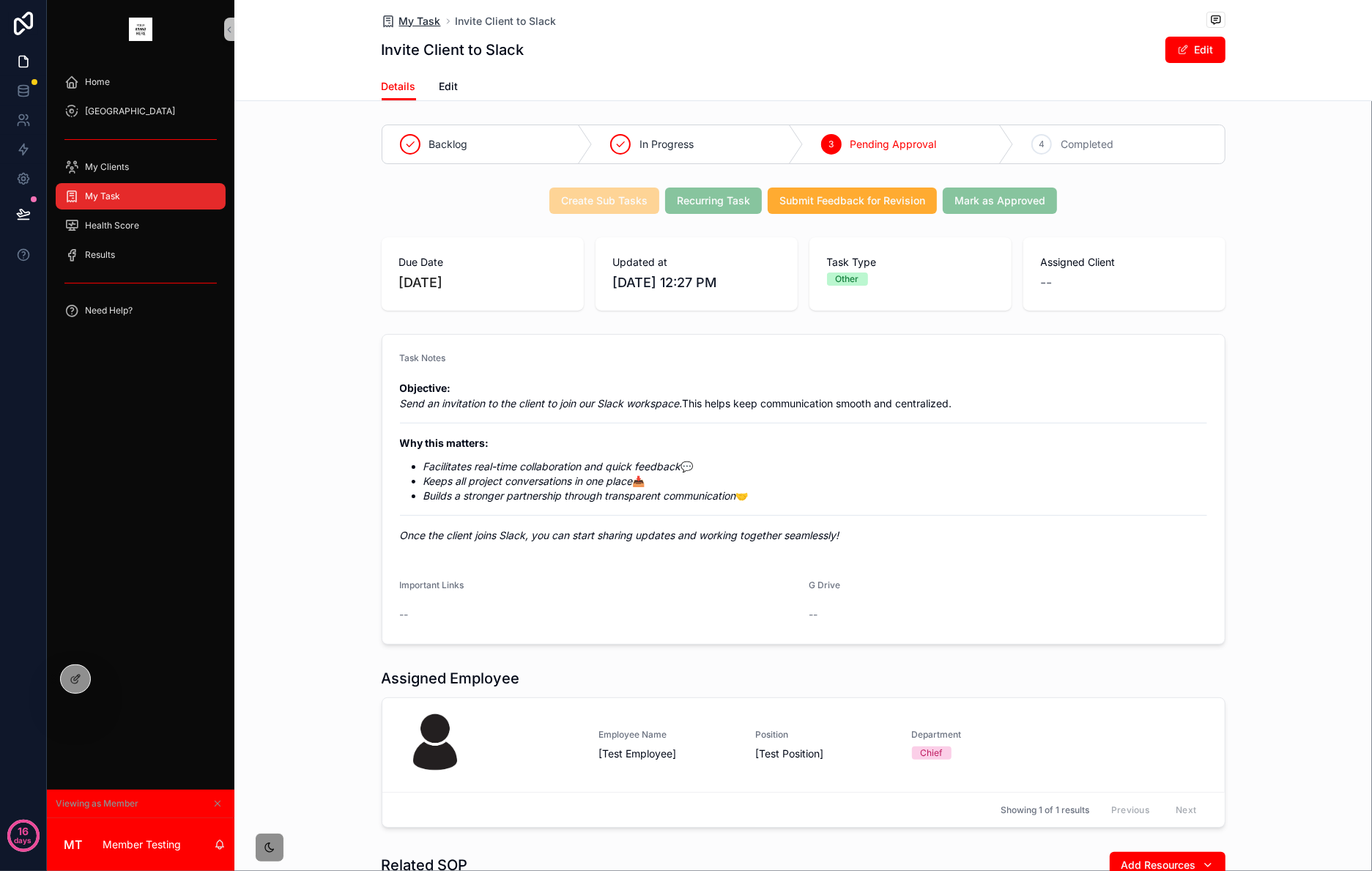
click at [401, 16] on span "My Task" at bounding box center [420, 22] width 42 height 15
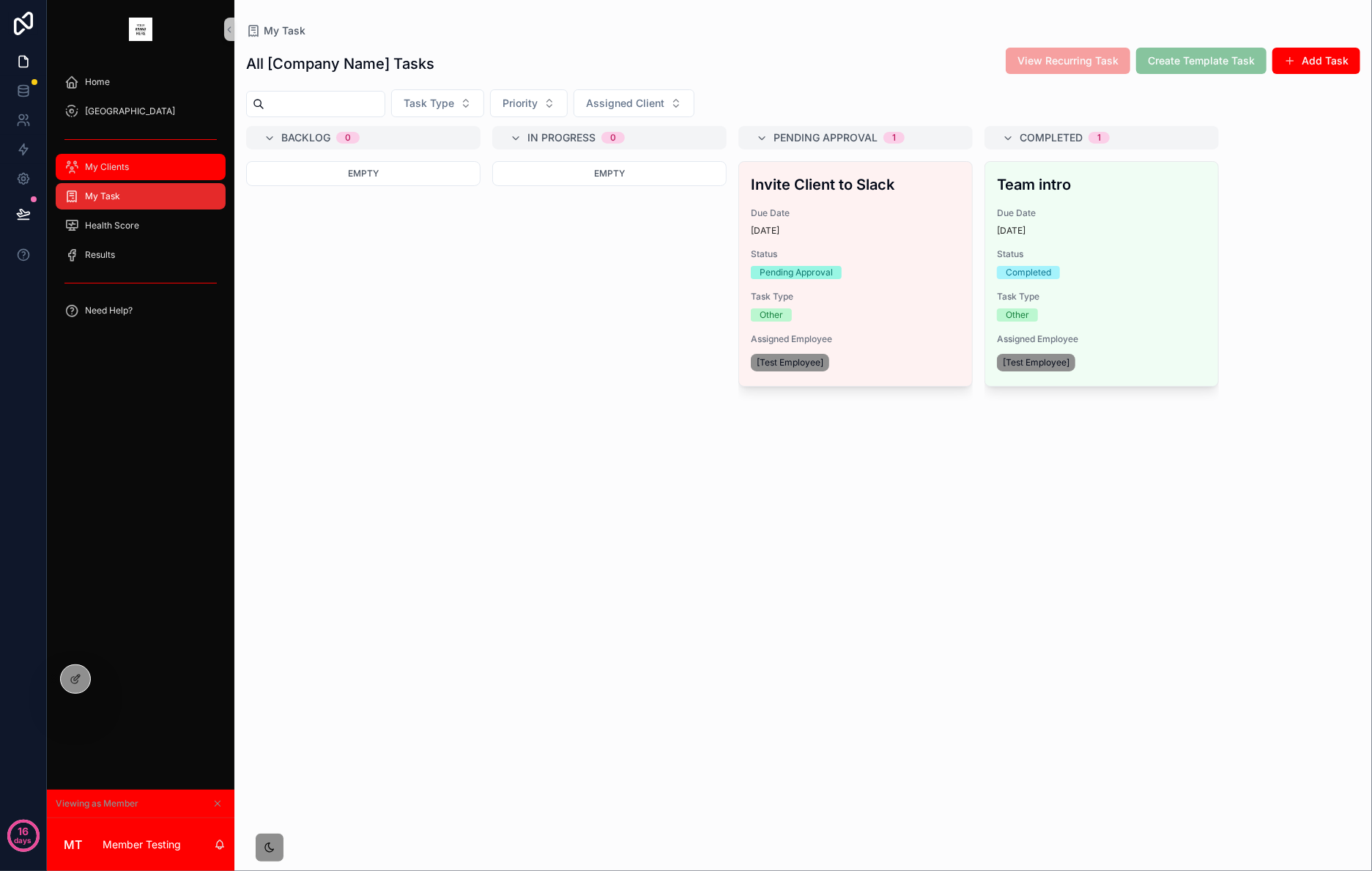
click at [151, 164] on div "My Clients" at bounding box center [140, 167] width 152 height 23
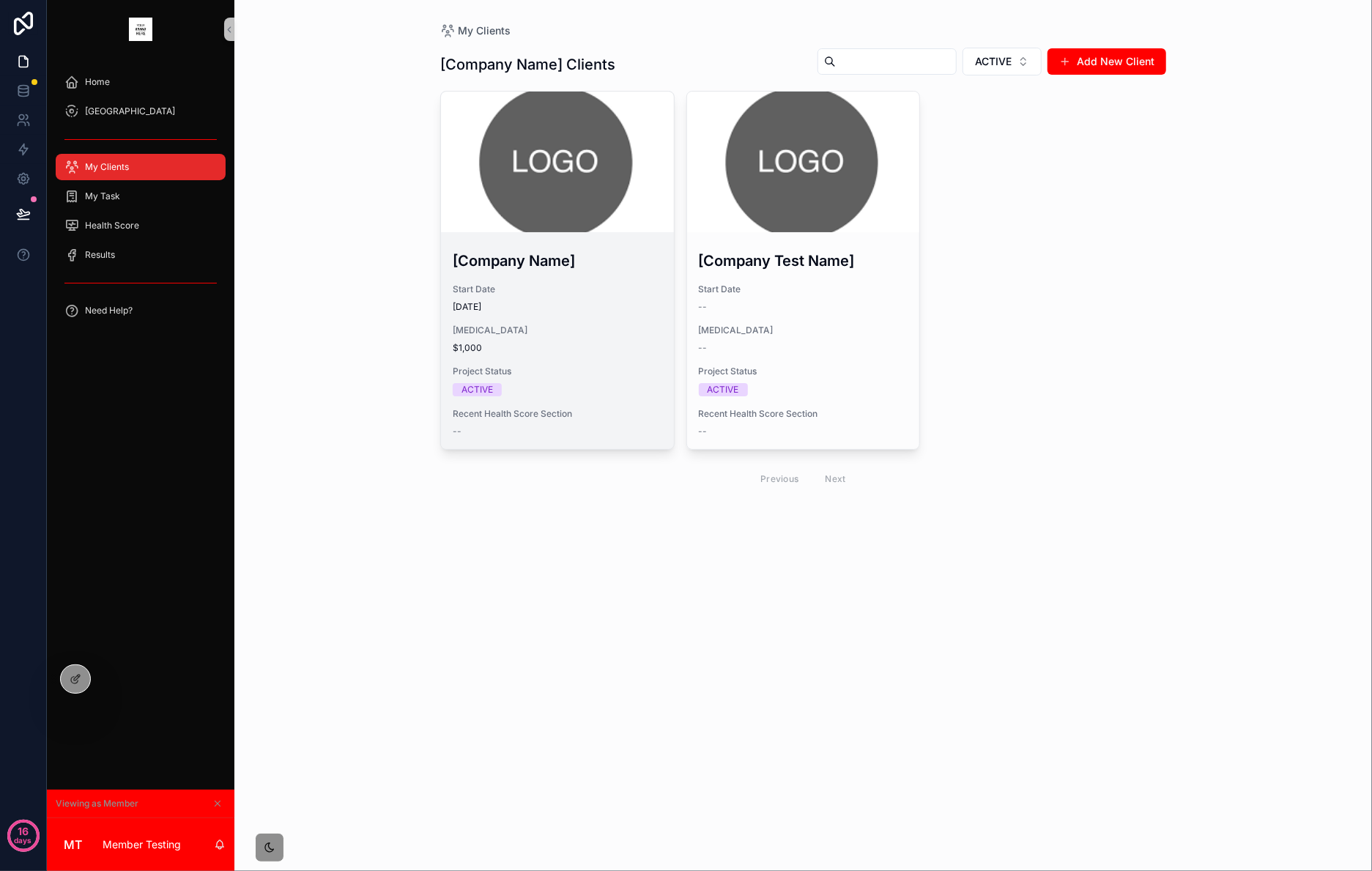
click at [647, 190] on div "scrollable content" at bounding box center [557, 162] width 233 height 140
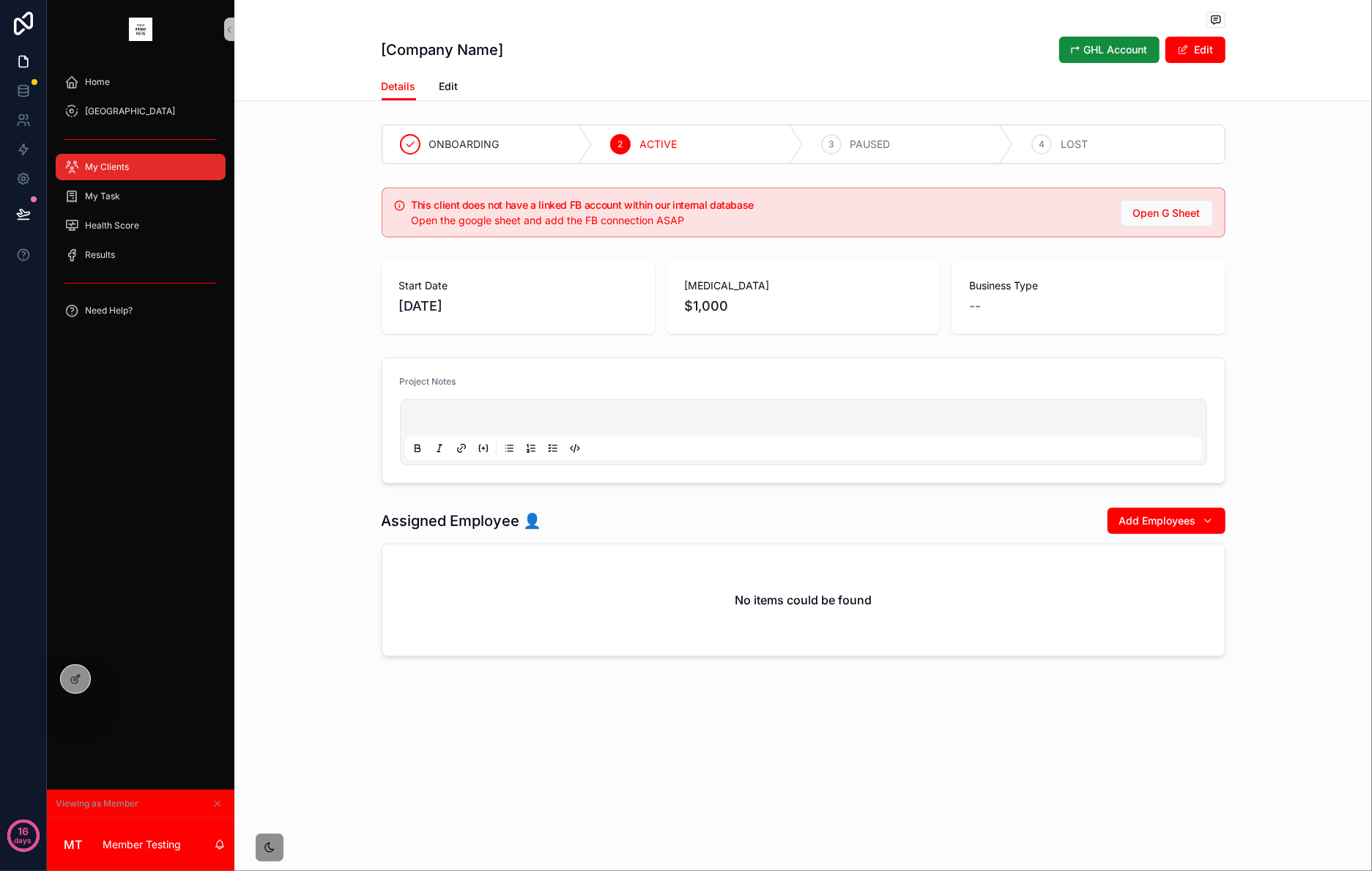
click at [115, 166] on span "My Clients" at bounding box center [107, 167] width 44 height 12
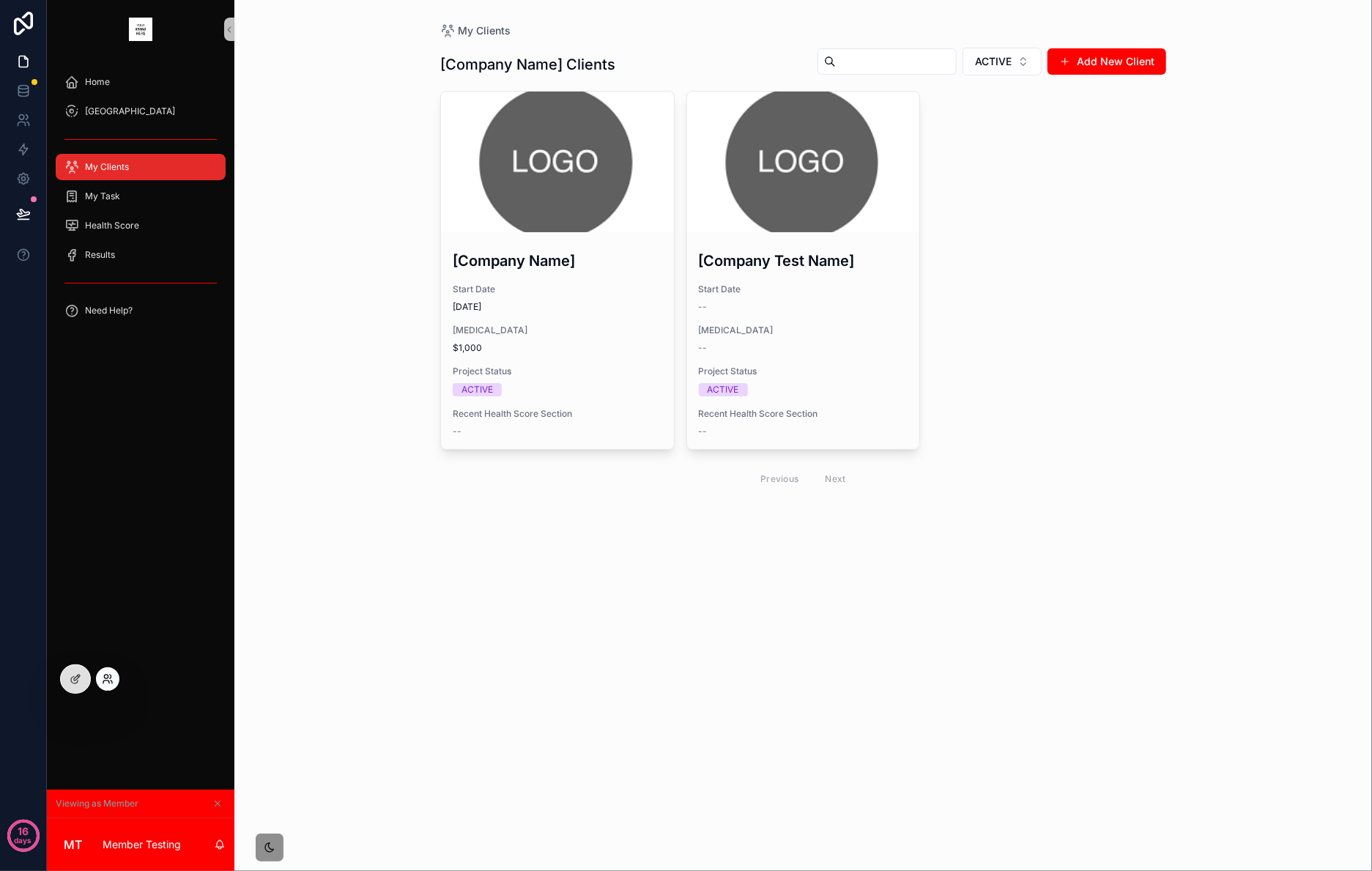
click at [112, 678] on icon at bounding box center [108, 679] width 12 height 12
click at [70, 678] on icon at bounding box center [75, 679] width 12 height 12
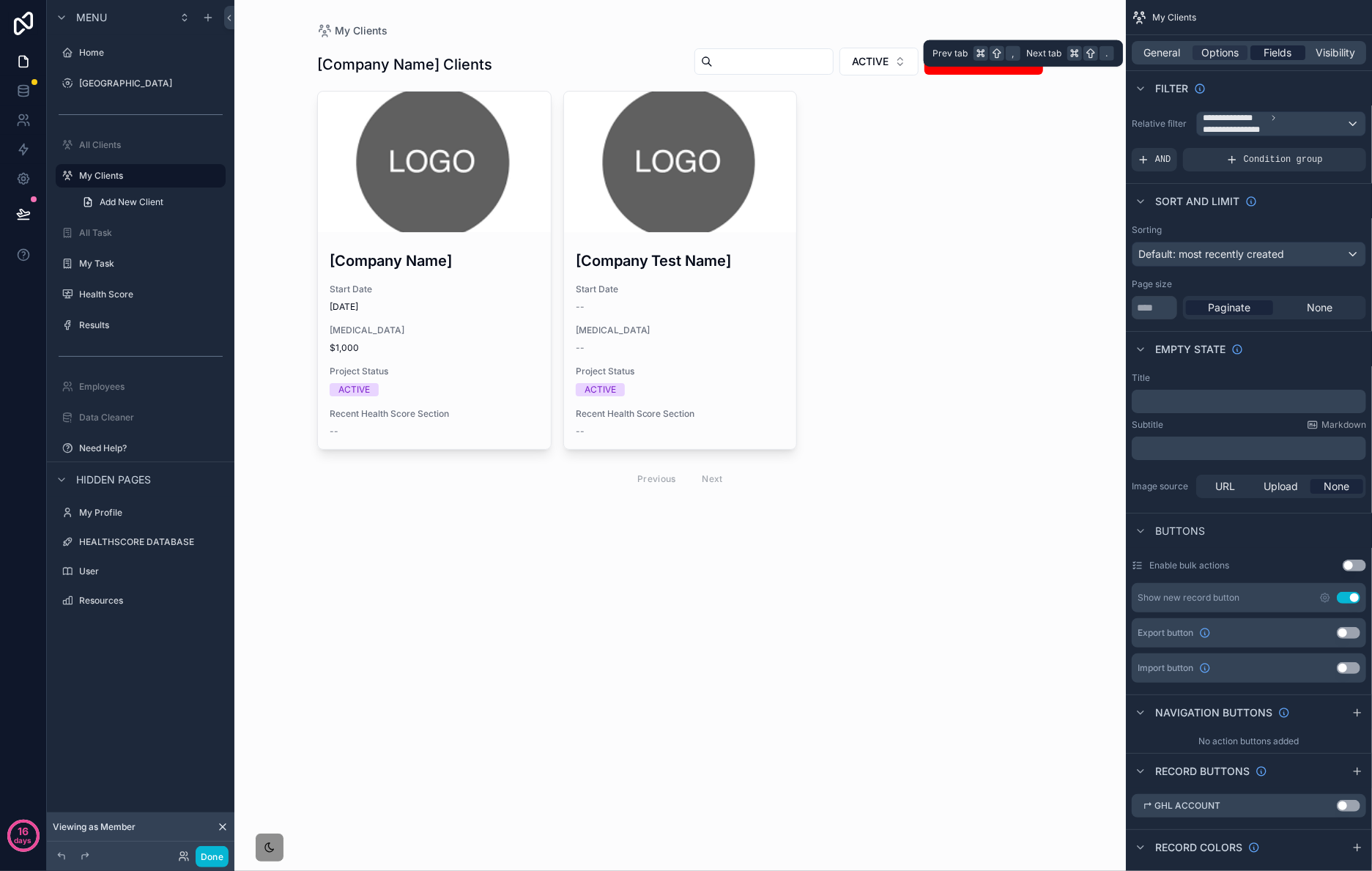
drag, startPoint x: 1286, startPoint y: 56, endPoint x: 1275, endPoint y: 56, distance: 11.0
click at [1285, 56] on span "Fields" at bounding box center [1278, 53] width 28 height 15
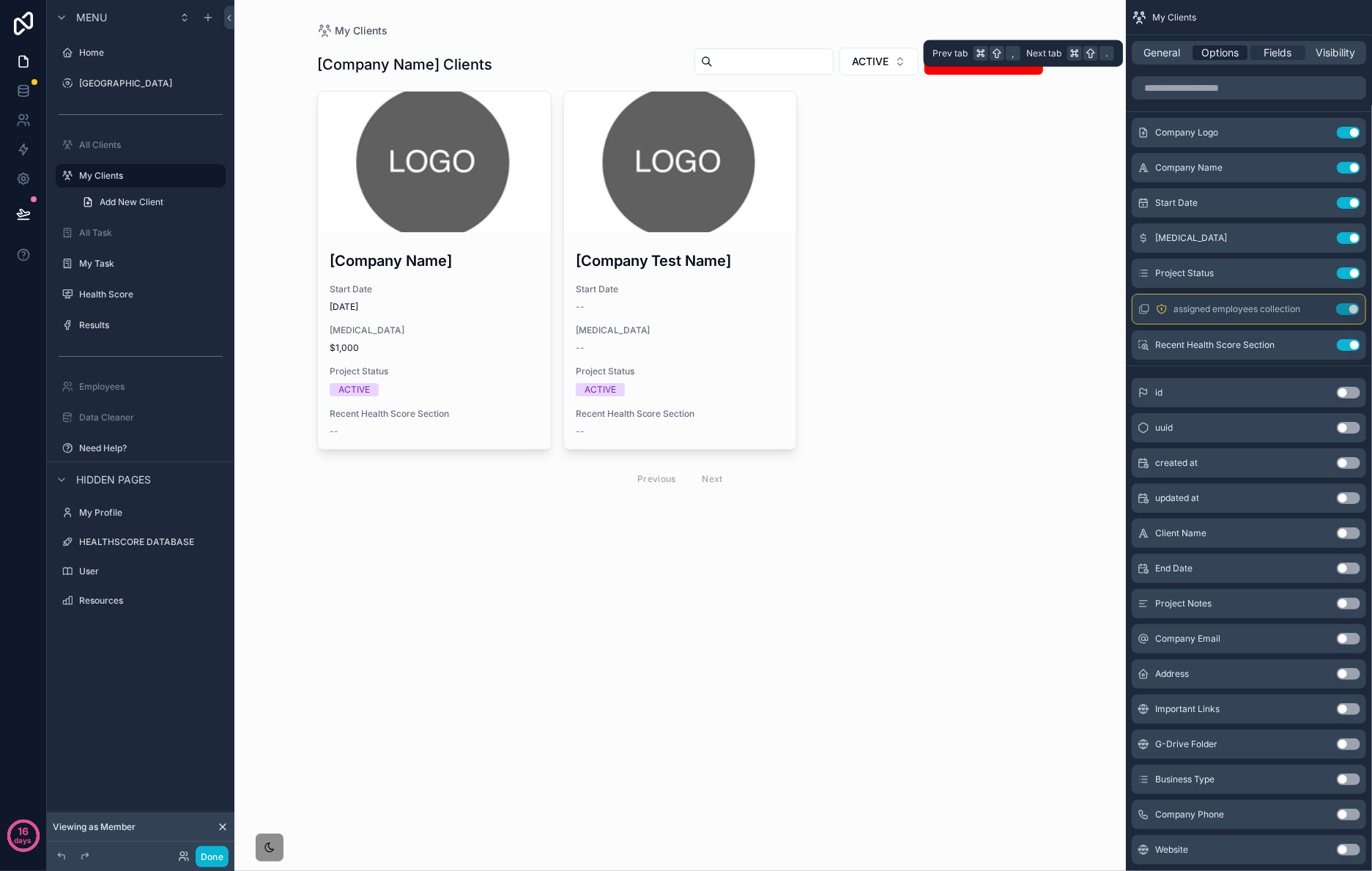
click at [1231, 51] on span "Options" at bounding box center [1220, 53] width 37 height 15
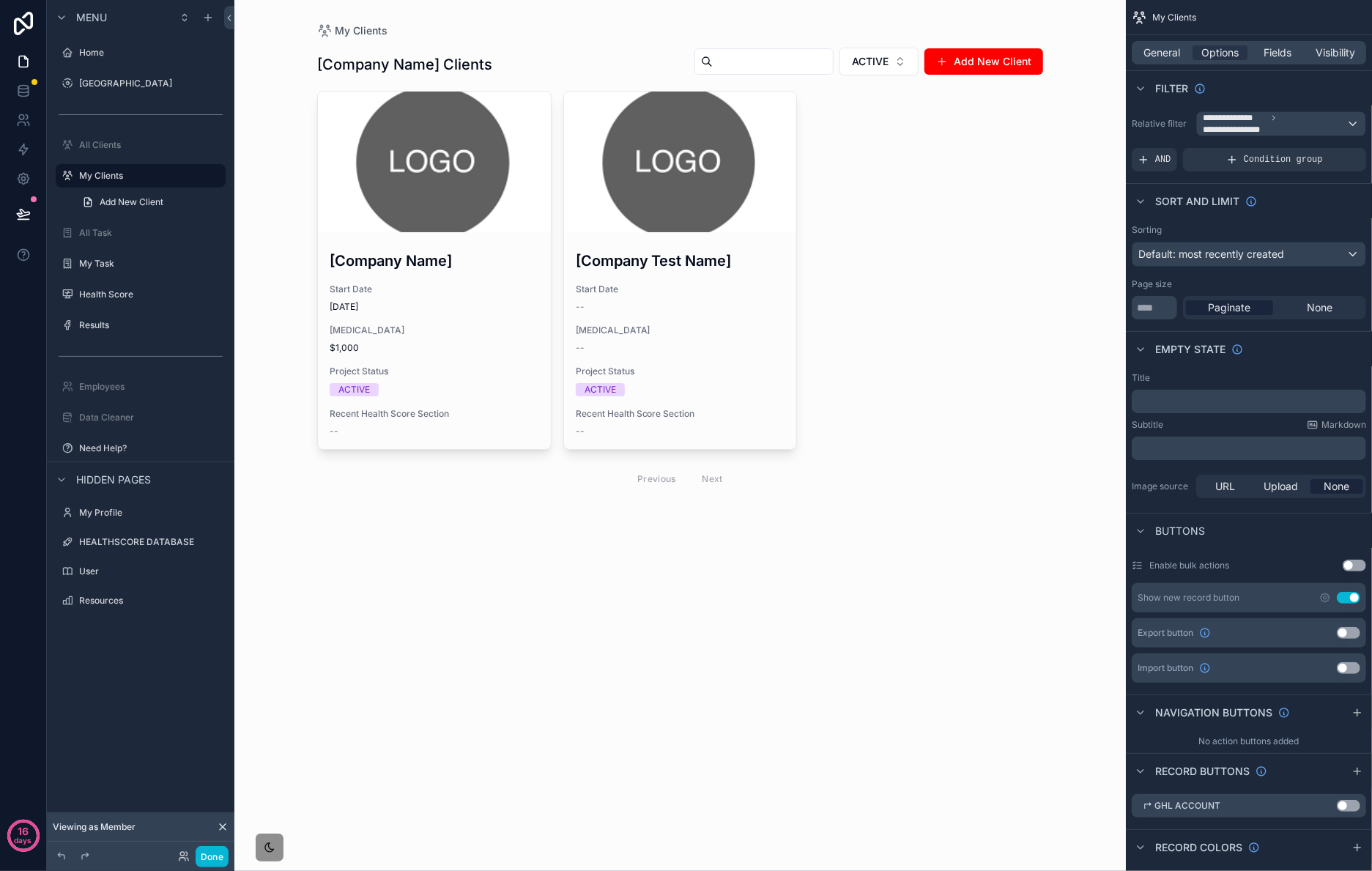
click at [730, 324] on div "scrollable content" at bounding box center [680, 271] width 749 height 544
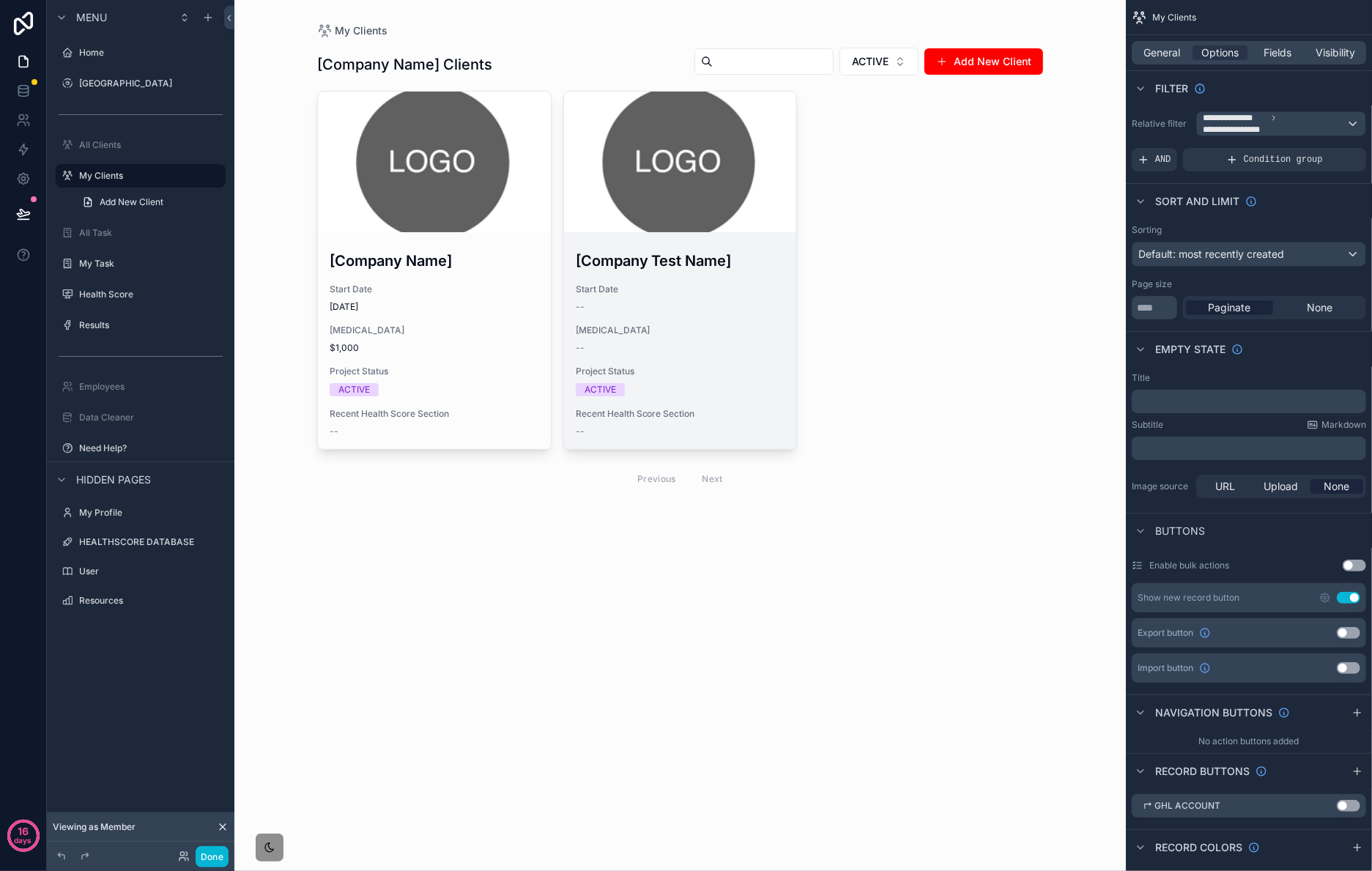
click at [705, 213] on div "scrollable content" at bounding box center [680, 162] width 233 height 140
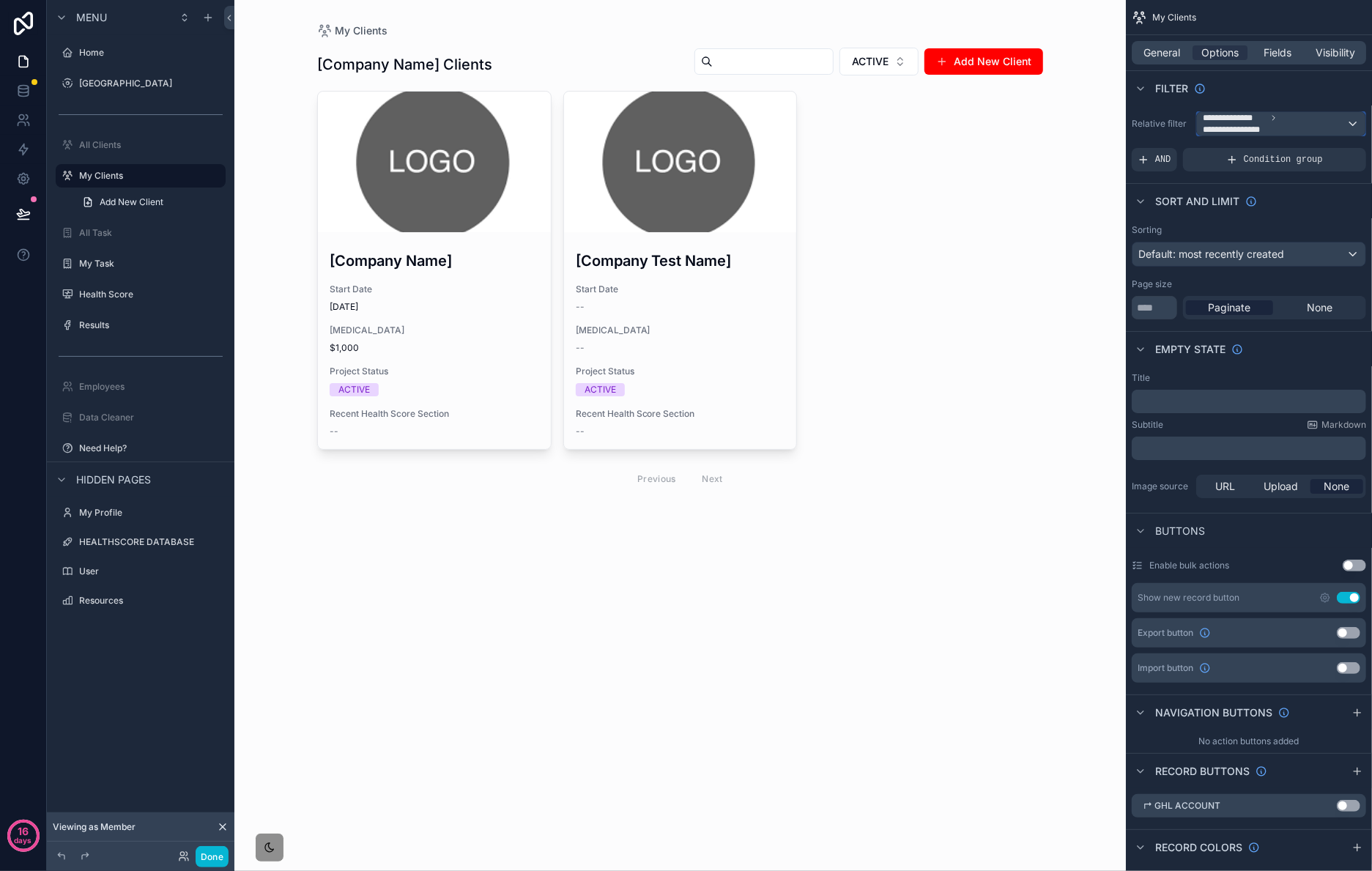
click at [1310, 120] on span "**********" at bounding box center [1275, 123] width 144 height 23
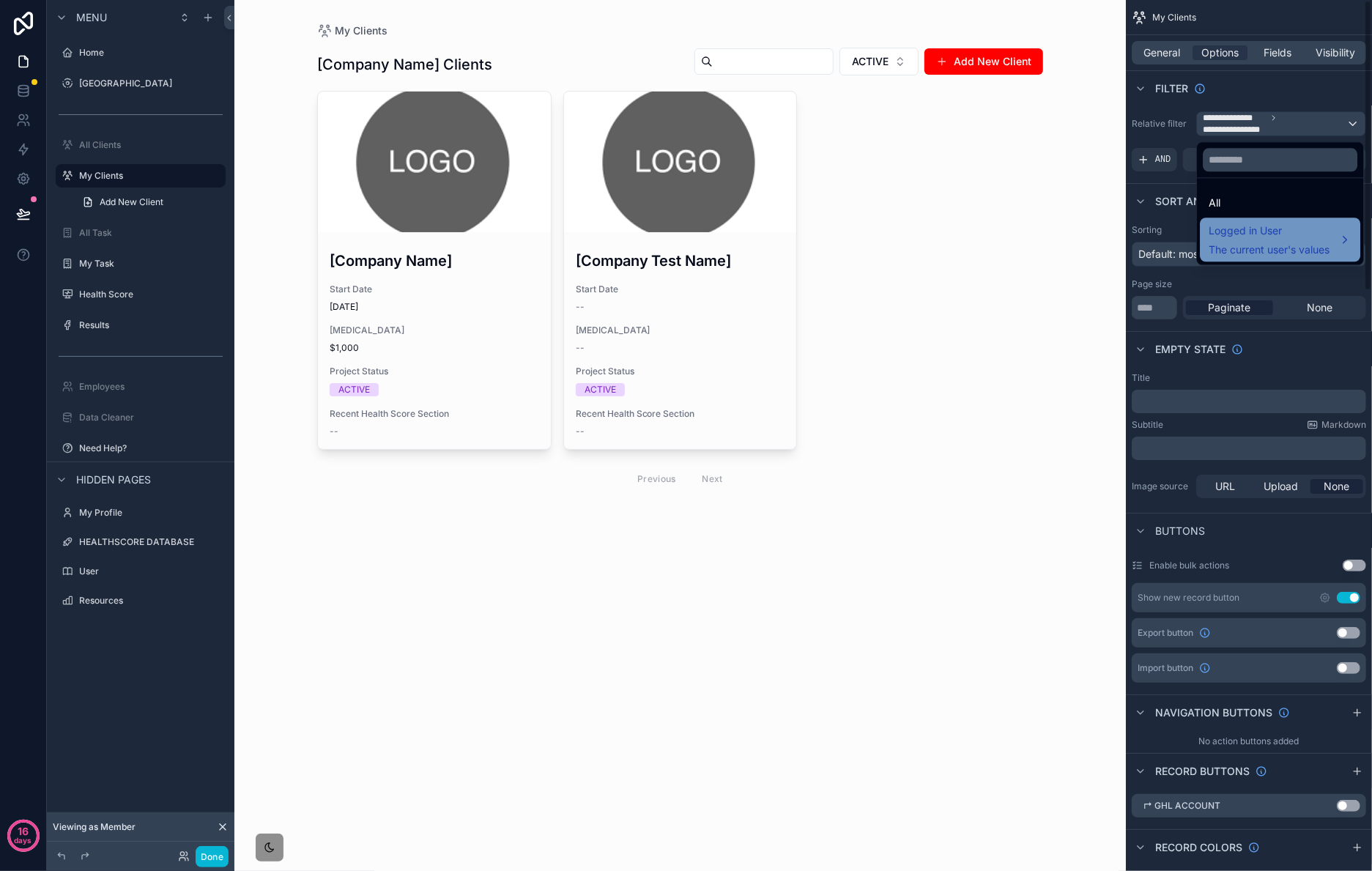
click at [1277, 231] on span "Logged in User" at bounding box center [1269, 230] width 121 height 18
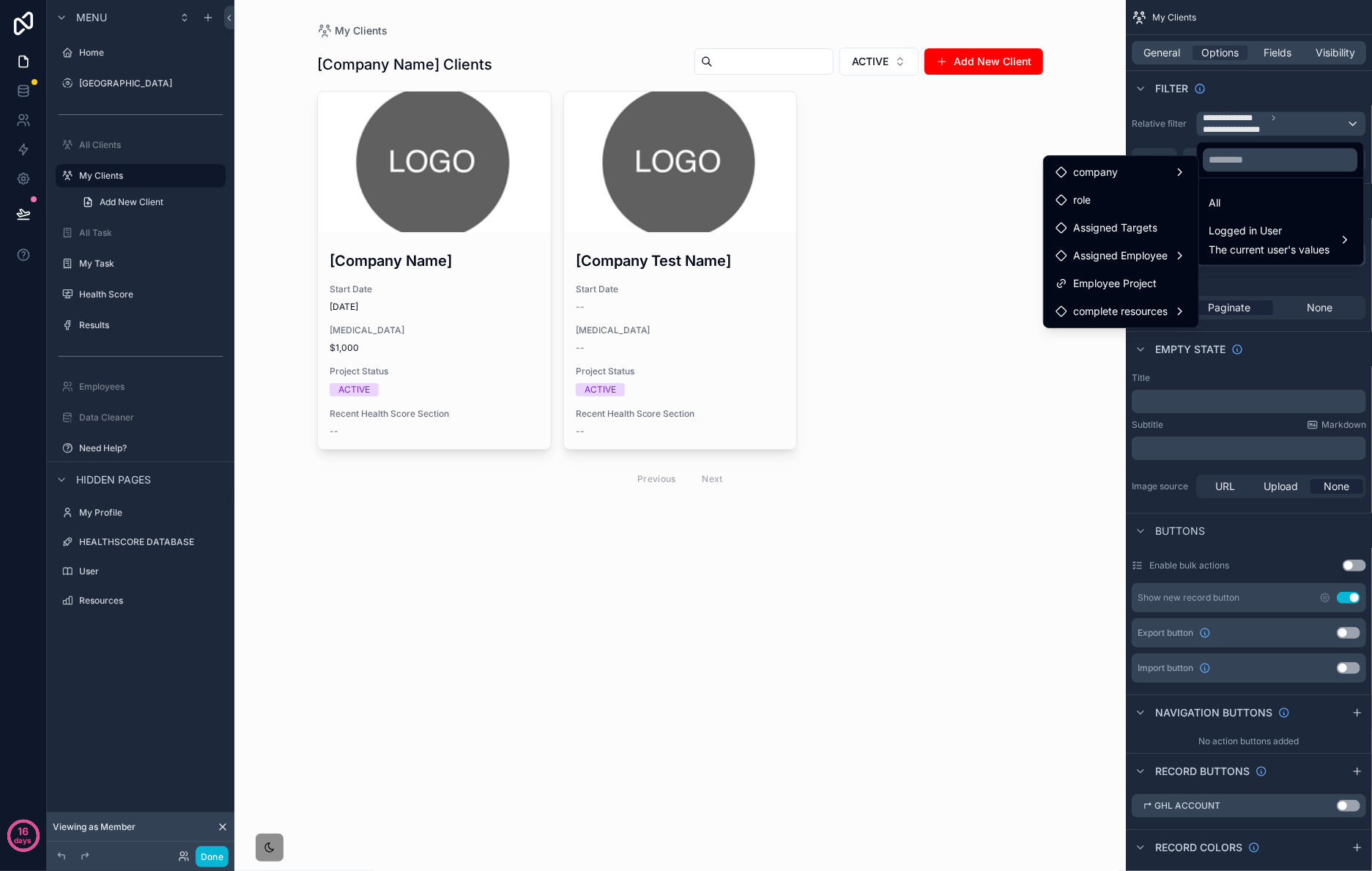
click at [954, 370] on div "[Company Name] Start Date 8/21/2025 Retainer $1,000 Project Status ACTIVE Recen…" at bounding box center [680, 293] width 726 height 405
drag, startPoint x: 640, startPoint y: 706, endPoint x: 1227, endPoint y: 174, distance: 792.2
click at [644, 695] on div "My Clients [Company Name] Clients ACTIVE Add New Client [Company Name] Start Da…" at bounding box center [680, 435] width 891 height 871
click at [1256, 157] on input "text" at bounding box center [1279, 159] width 154 height 23
click at [1303, 368] on div "scrollable content" at bounding box center [686, 435] width 1372 height 871
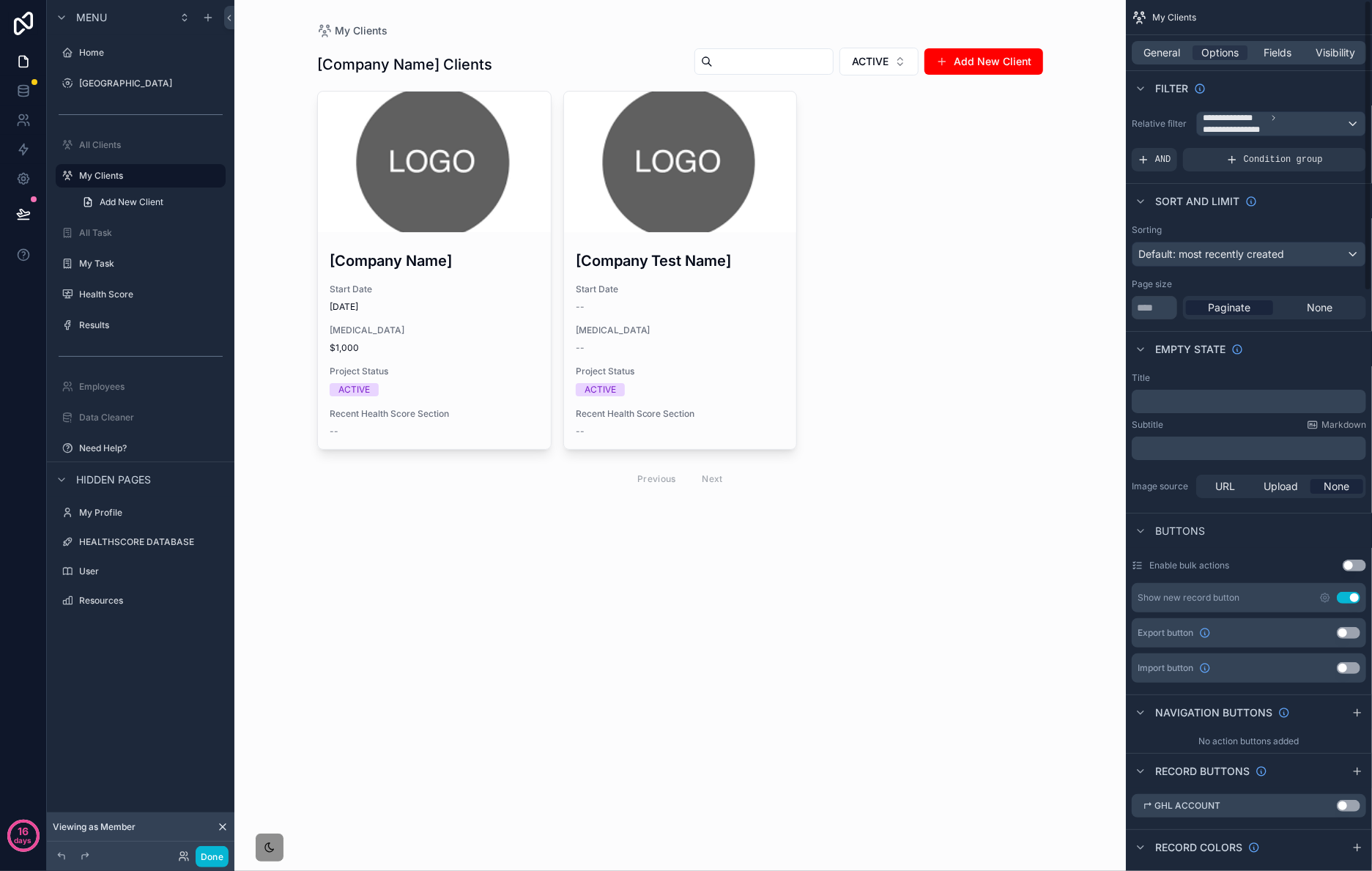
click at [1301, 360] on div "Empty state" at bounding box center [1249, 349] width 246 height 36
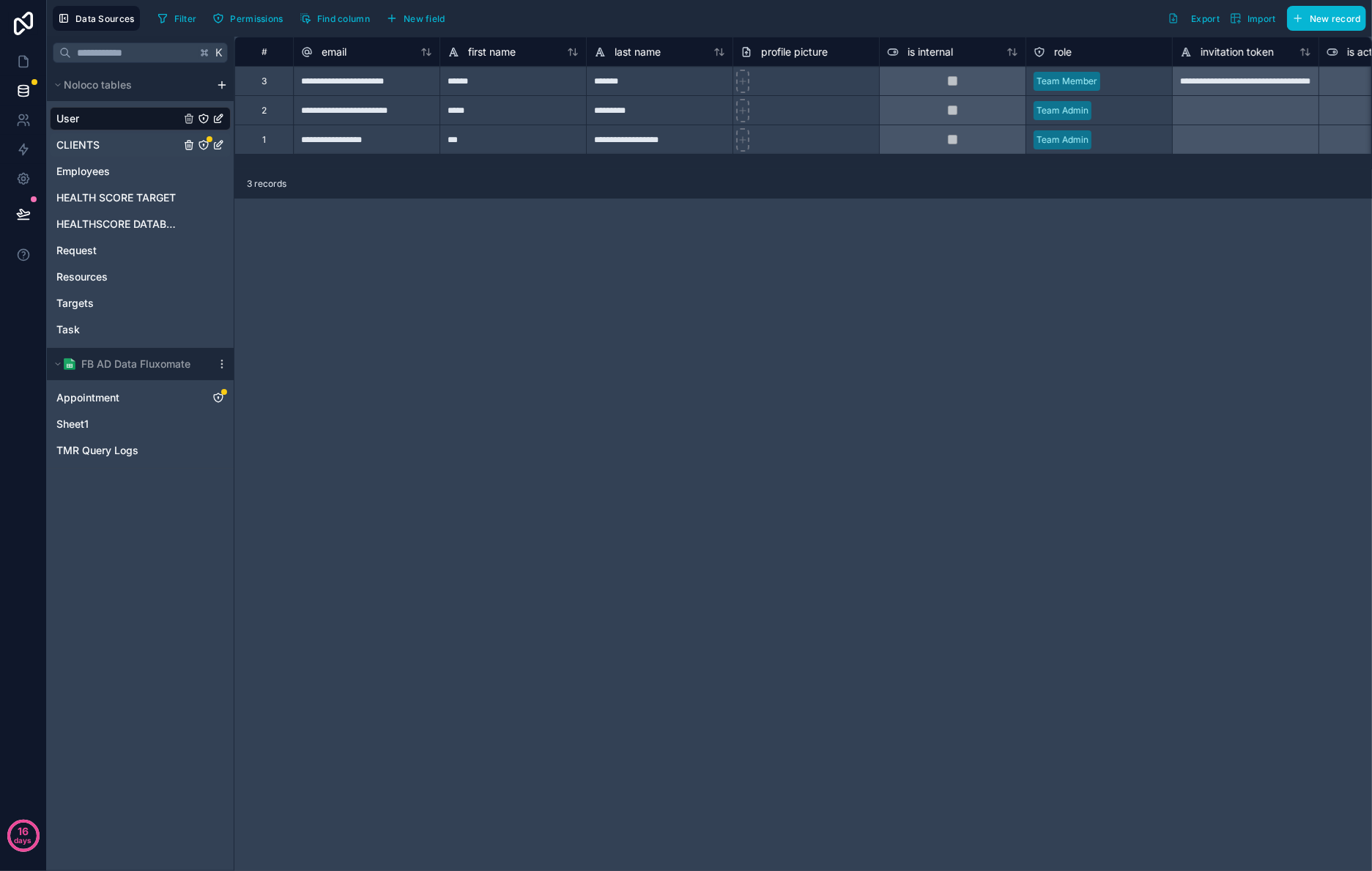
click at [136, 150] on div "CLIENTS" at bounding box center [140, 145] width 181 height 23
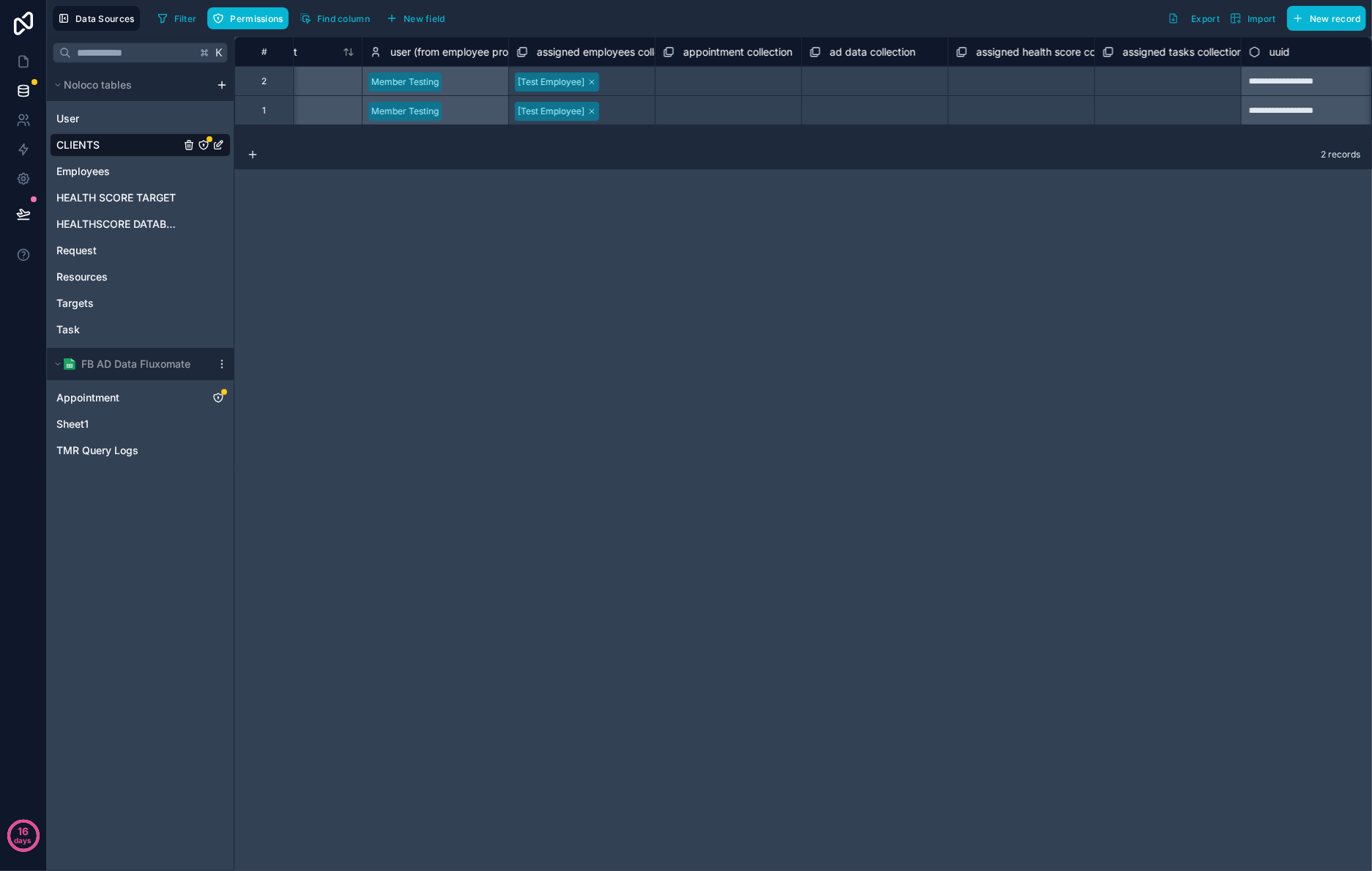
scroll to position [0, 4930]
click at [576, 83] on icon at bounding box center [575, 81] width 8 height 8
click at [641, 160] on div "2 records" at bounding box center [803, 154] width 1138 height 29
click at [95, 324] on div "Task" at bounding box center [140, 329] width 181 height 23
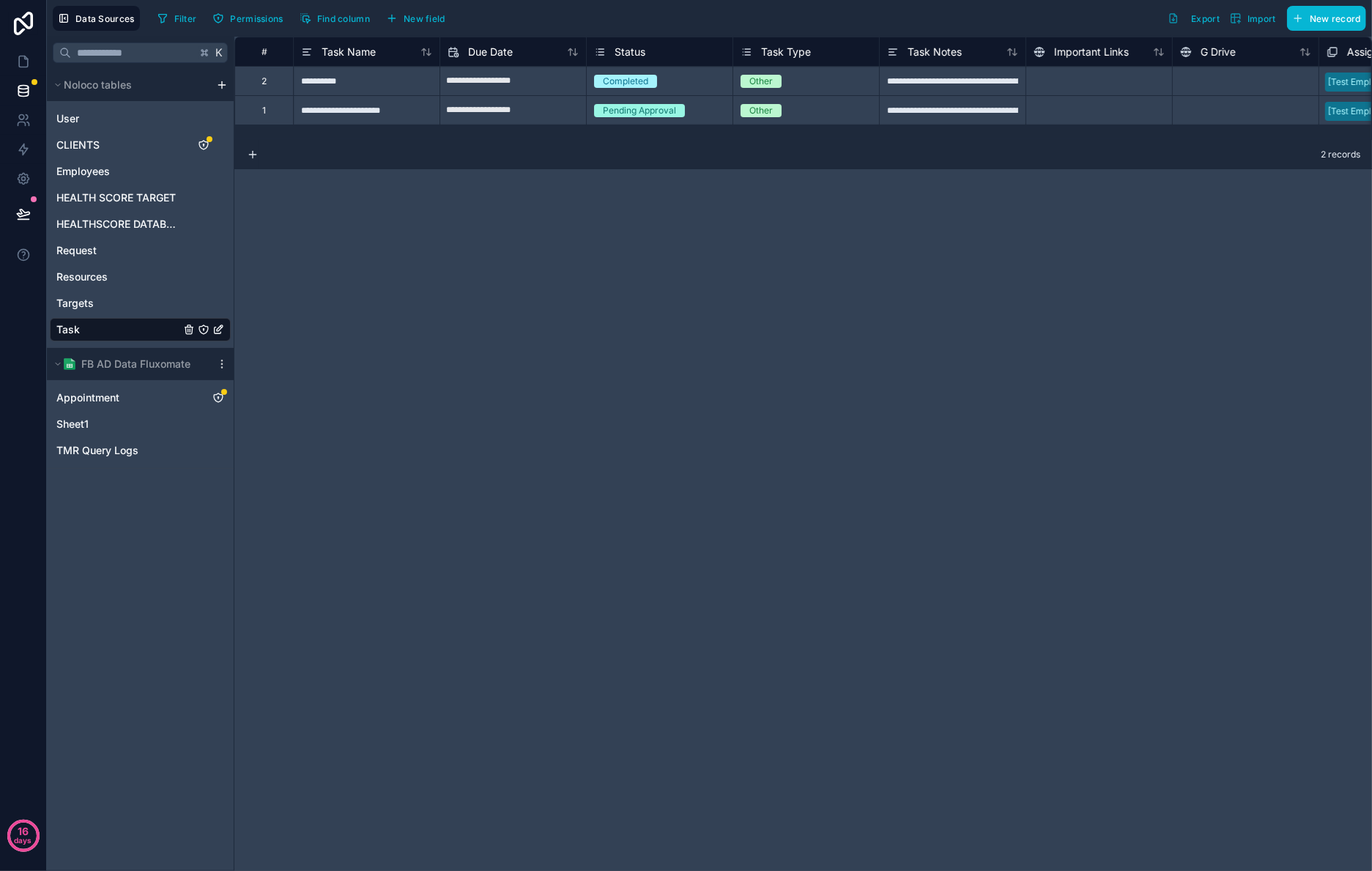
drag, startPoint x: 486, startPoint y: 139, endPoint x: 651, endPoint y: 137, distance: 165.0
click at [732, 125] on div "**********" at bounding box center [803, 88] width 1138 height 103
click at [87, 147] on span "CLIENTS" at bounding box center [78, 145] width 43 height 15
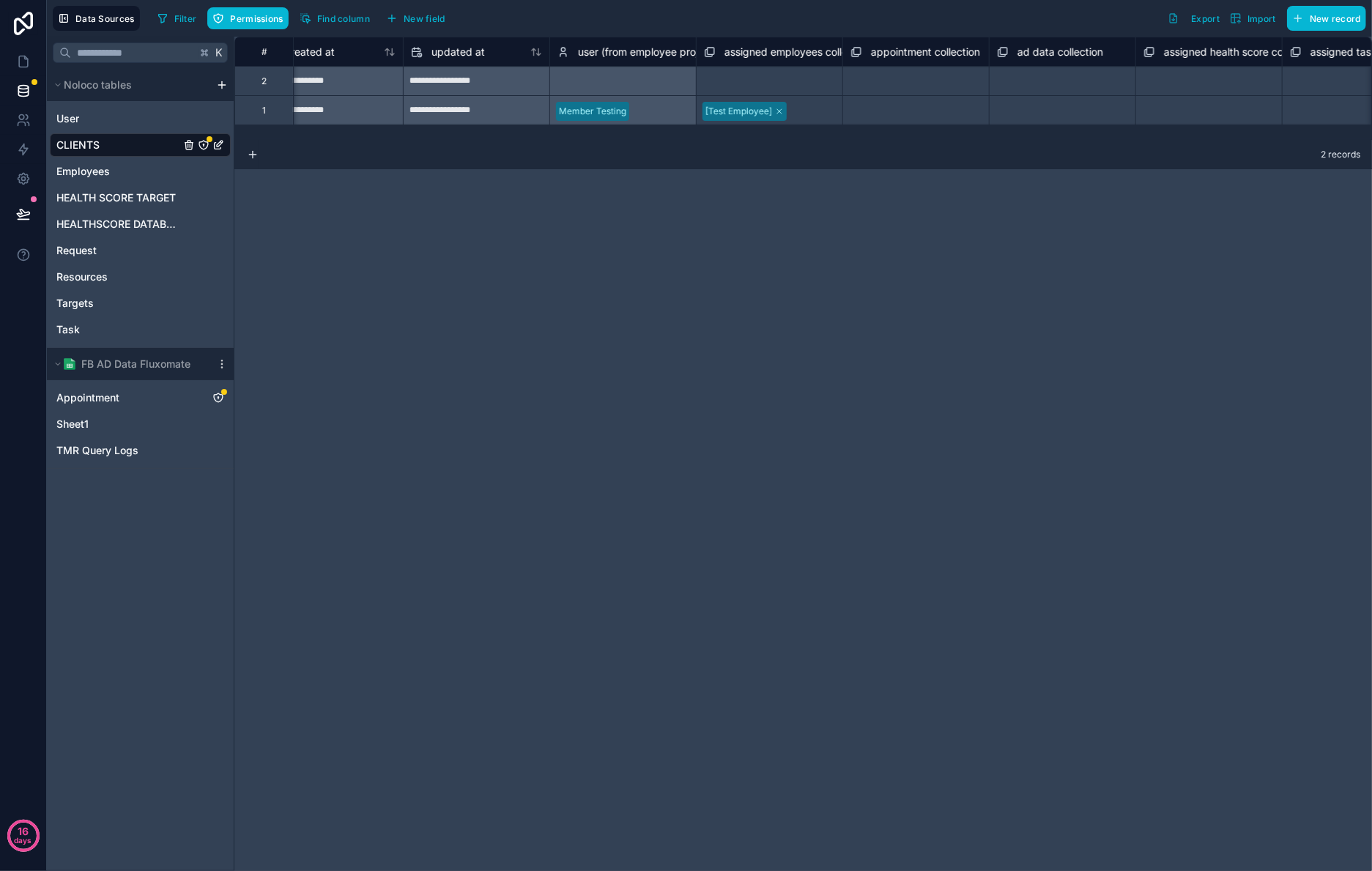
scroll to position [0, 4752]
click at [725, 80] on div "Select a assigned employees collection" at bounding box center [744, 81] width 131 height 23
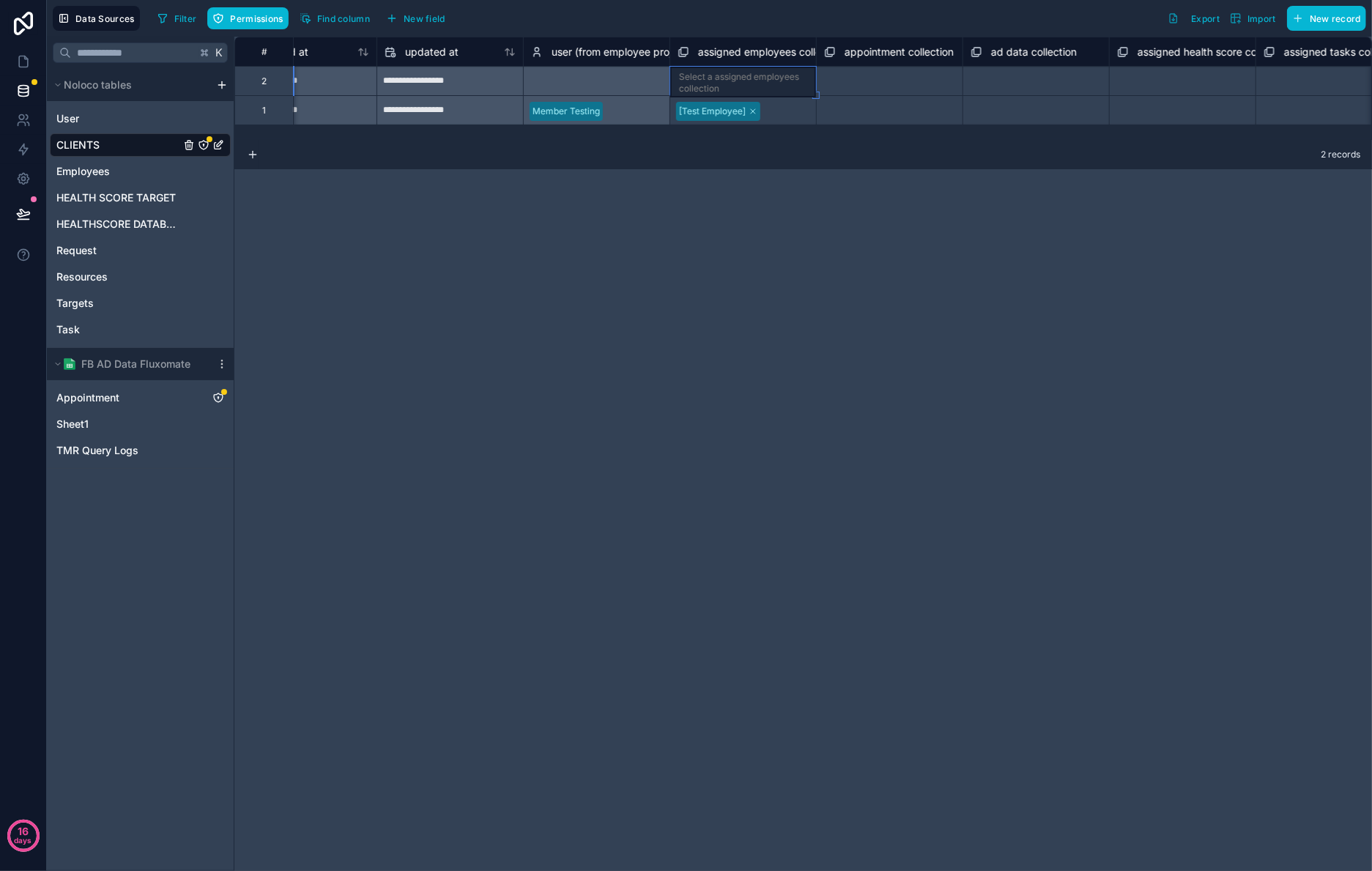
click at [725, 80] on div "Select a assigned employees collection" at bounding box center [743, 82] width 128 height 23
click at [743, 117] on div "[Test Employee]" at bounding box center [744, 119] width 146 height 29
click at [62, 339] on div "Task" at bounding box center [140, 329] width 181 height 23
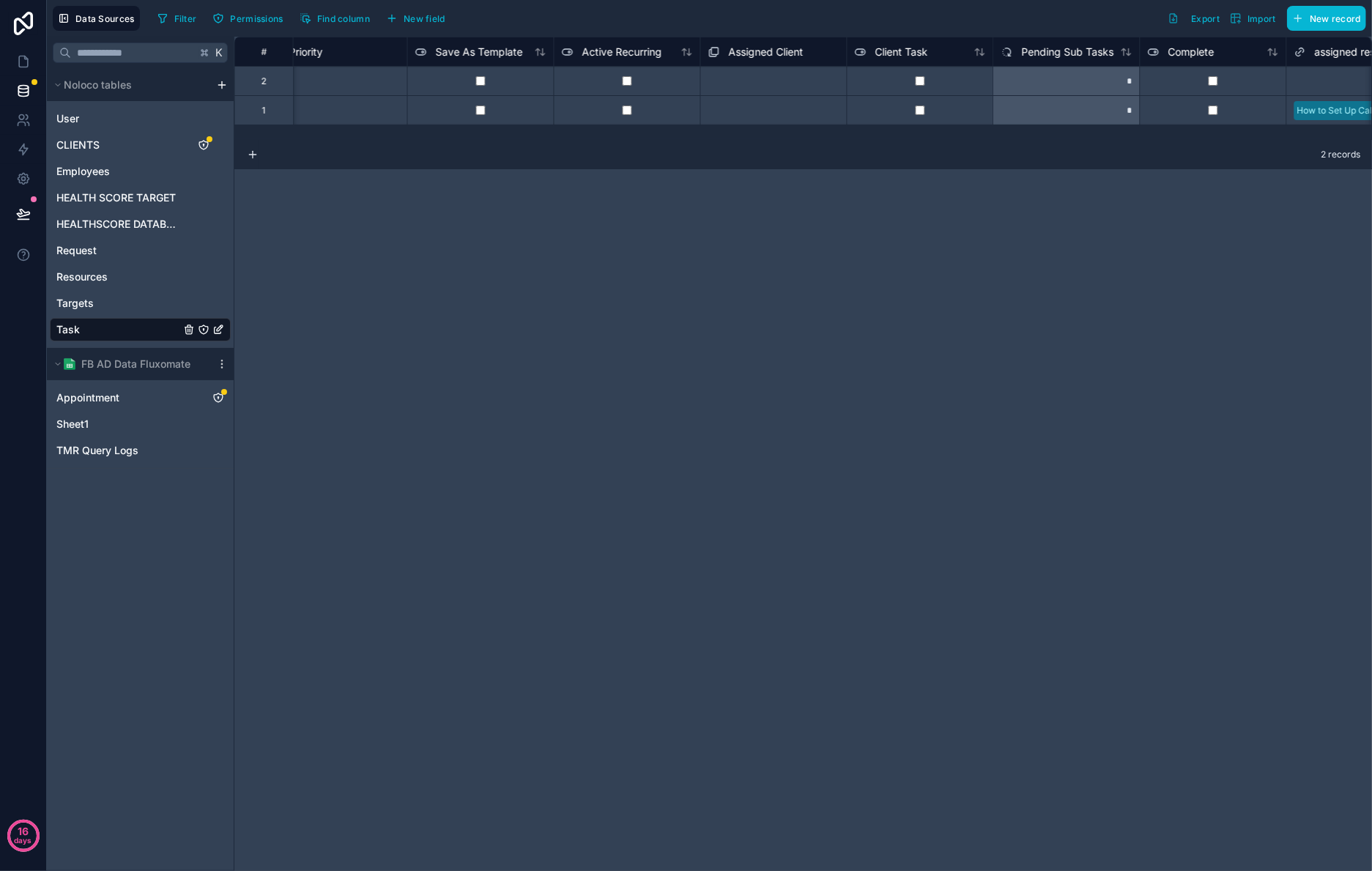
scroll to position [0, 2226]
click at [759, 73] on div "Select a Assigned Client" at bounding box center [778, 81] width 146 height 19
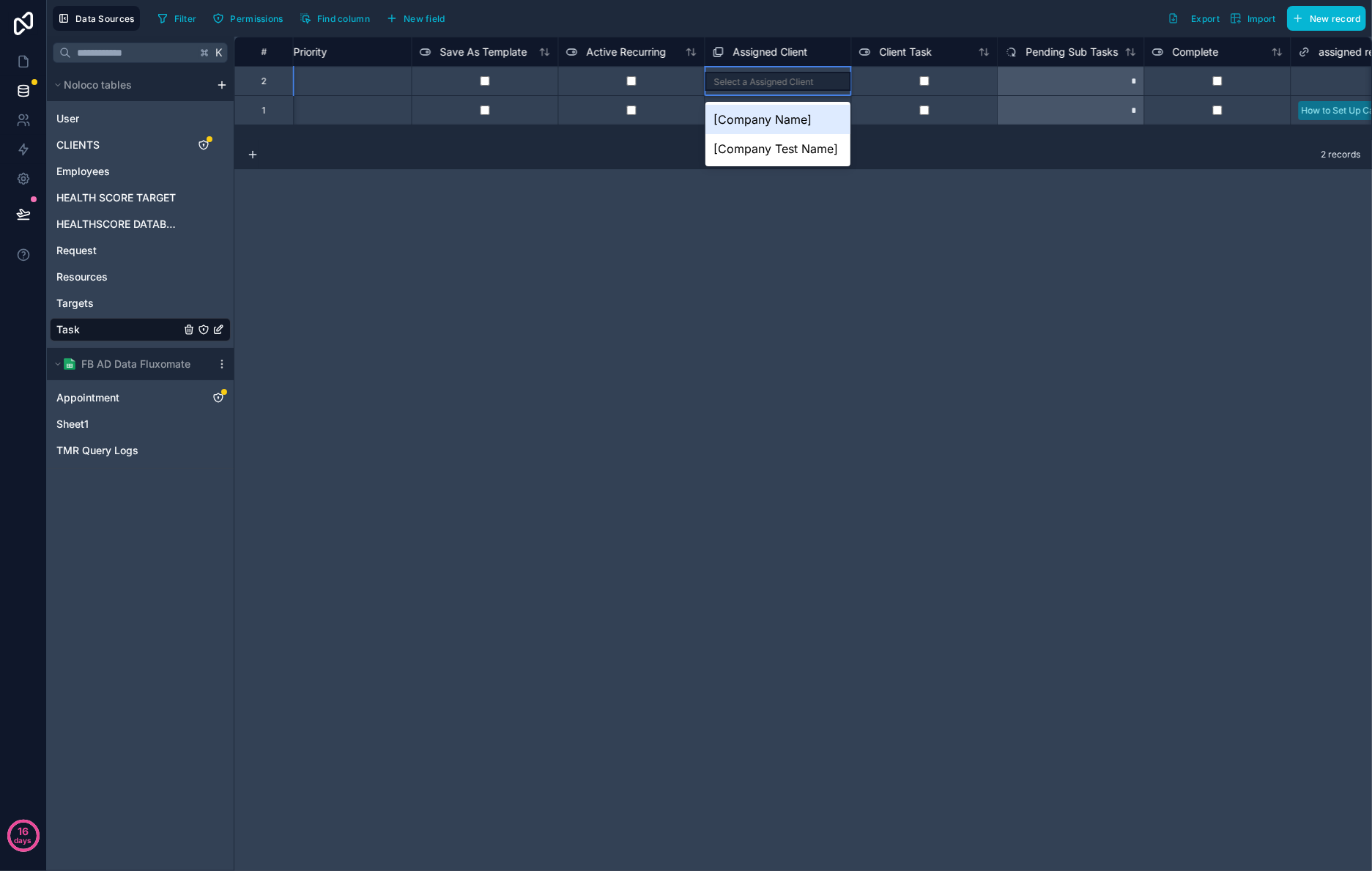
click at [787, 118] on div "[Company Name]" at bounding box center [778, 119] width 146 height 29
click at [764, 103] on div "Select a Assigned Client" at bounding box center [778, 110] width 146 height 16
click at [773, 111] on div "Select a Assigned Client" at bounding box center [764, 111] width 100 height 12
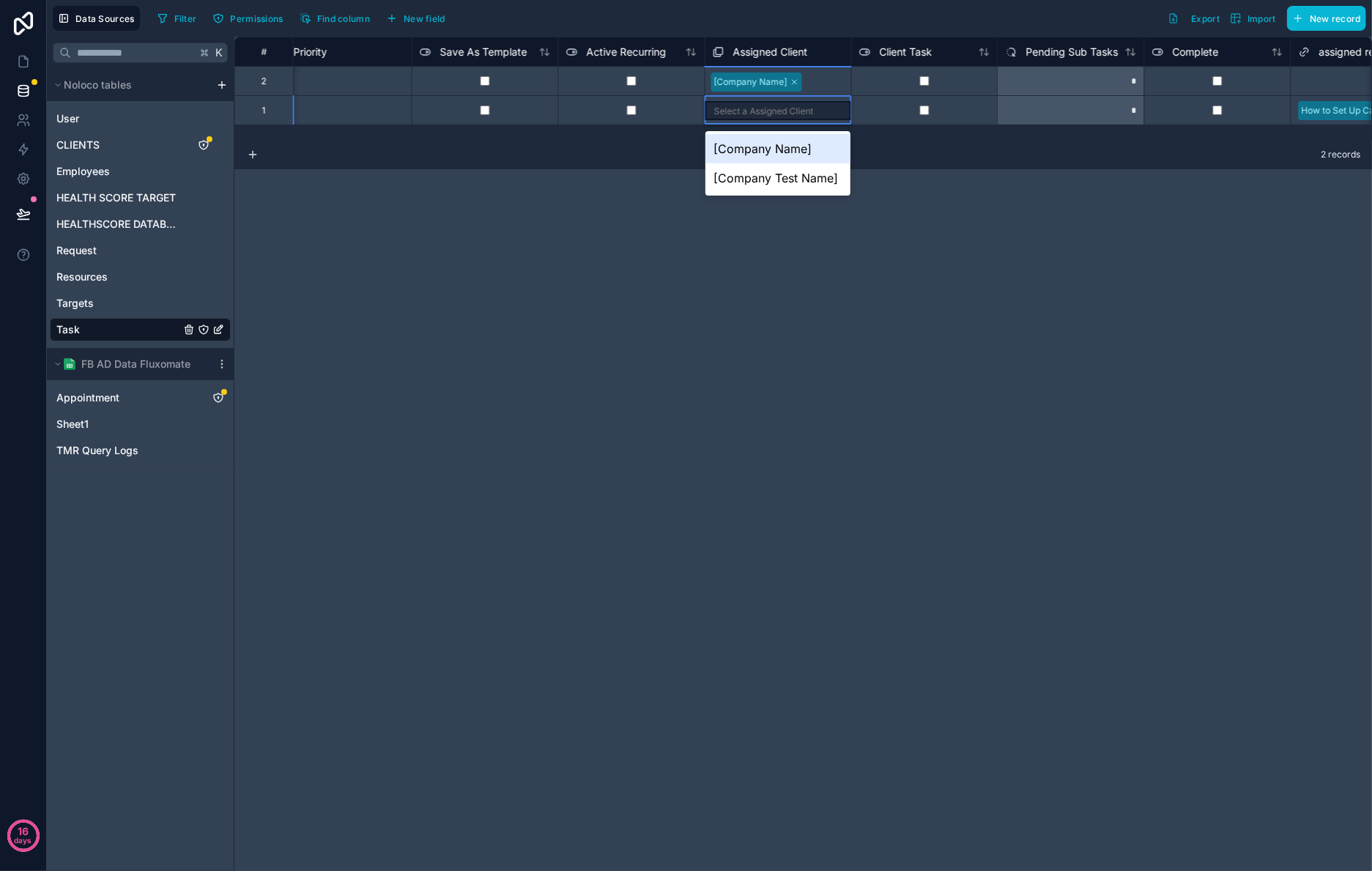
click at [773, 111] on div "Select a Assigned Client" at bounding box center [764, 111] width 100 height 12
click at [793, 187] on div "[Company Test Name]" at bounding box center [778, 178] width 146 height 29
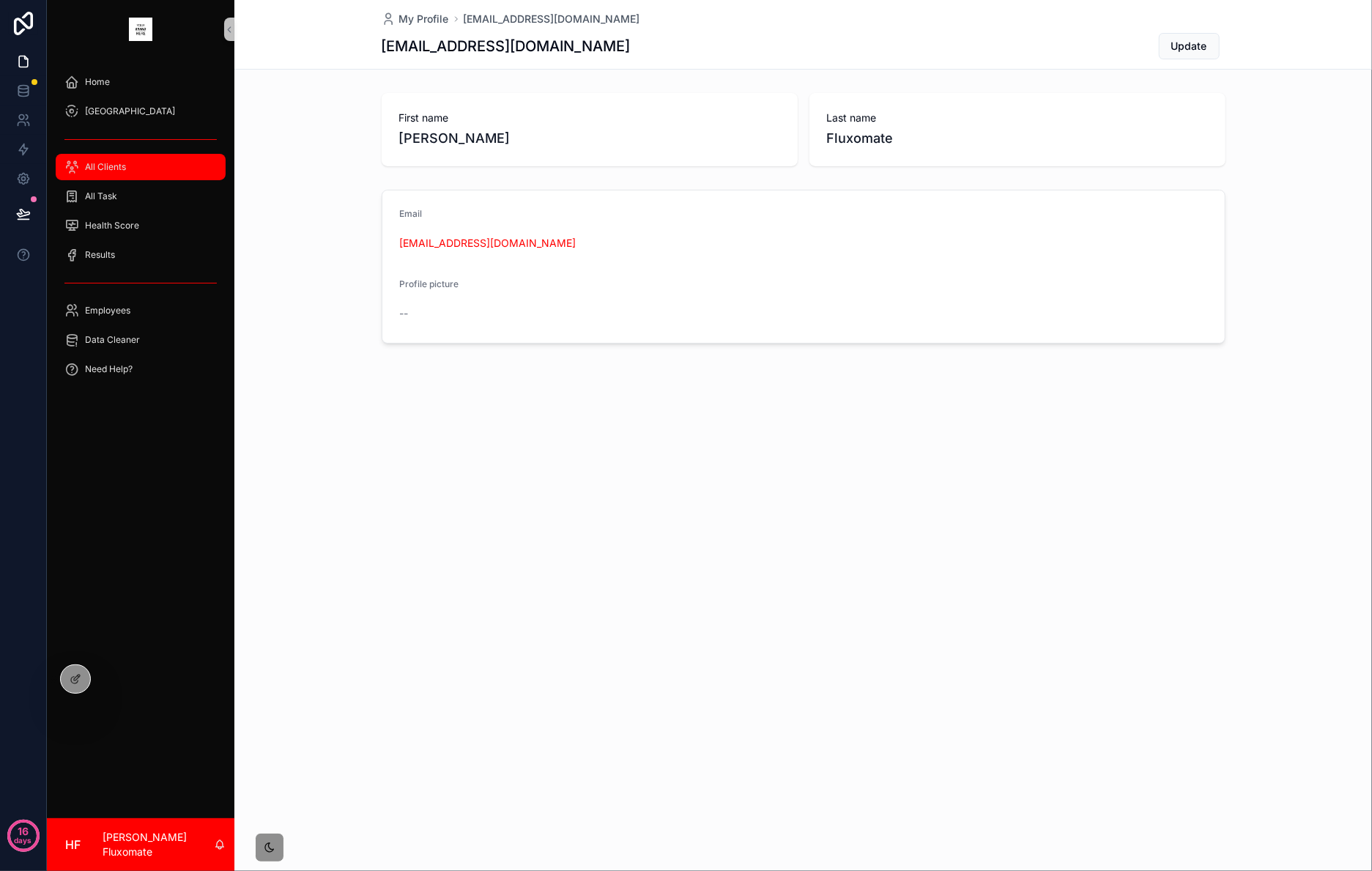
click at [135, 164] on div "All Clients" at bounding box center [140, 167] width 152 height 23
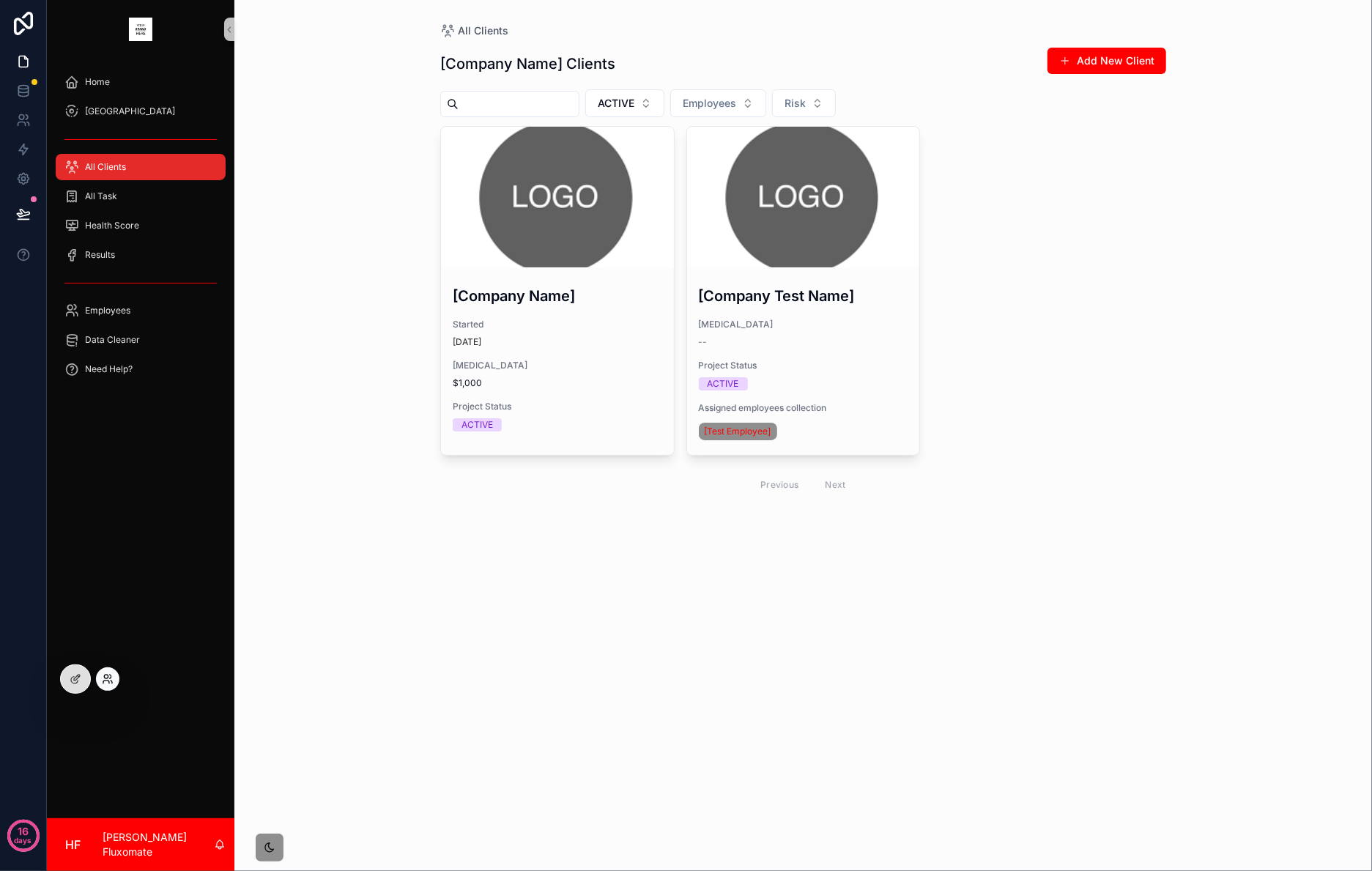
click at [110, 675] on icon at bounding box center [111, 677] width 2 height 4
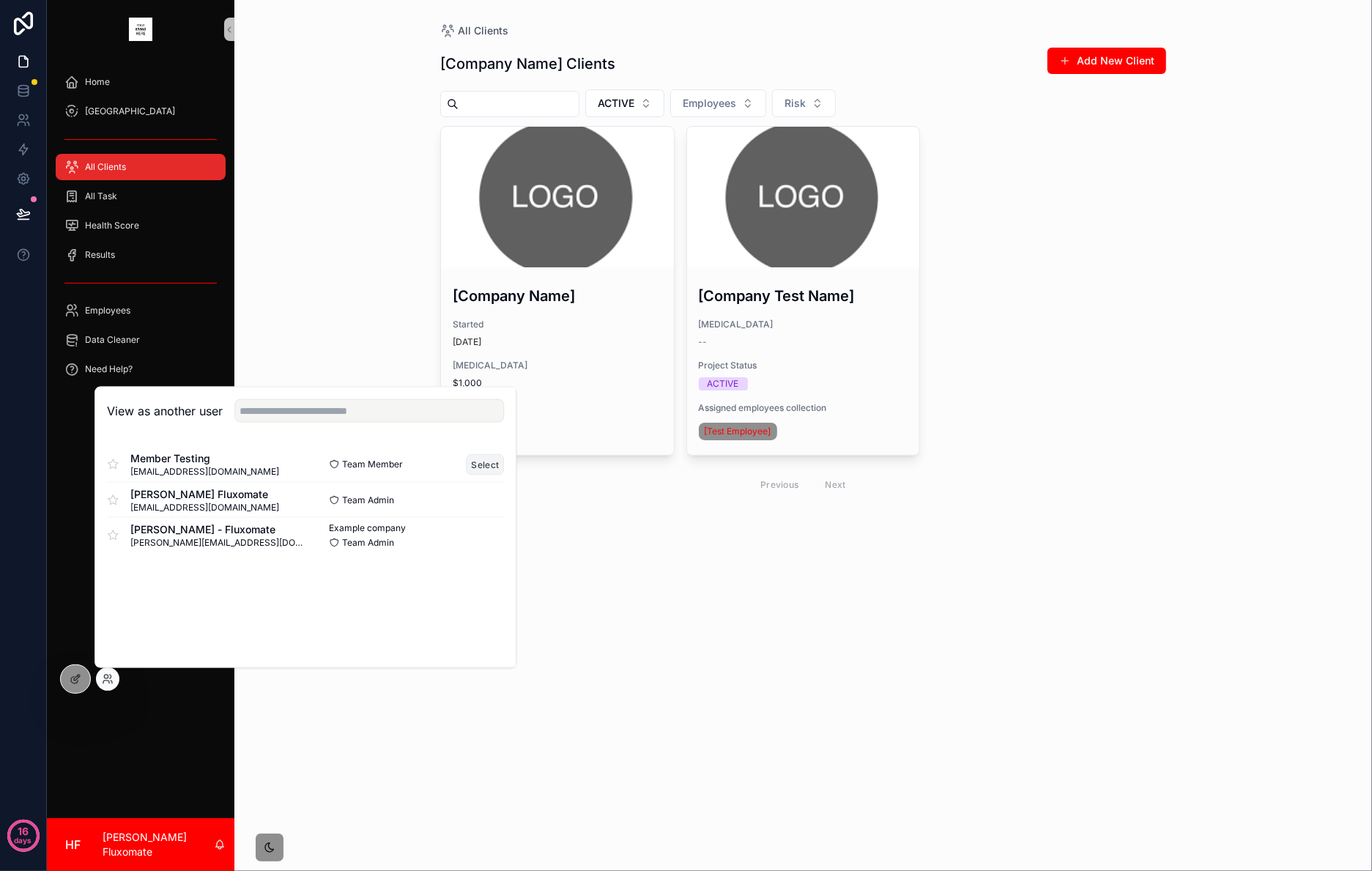
click at [484, 465] on button "Select" at bounding box center [485, 464] width 38 height 22
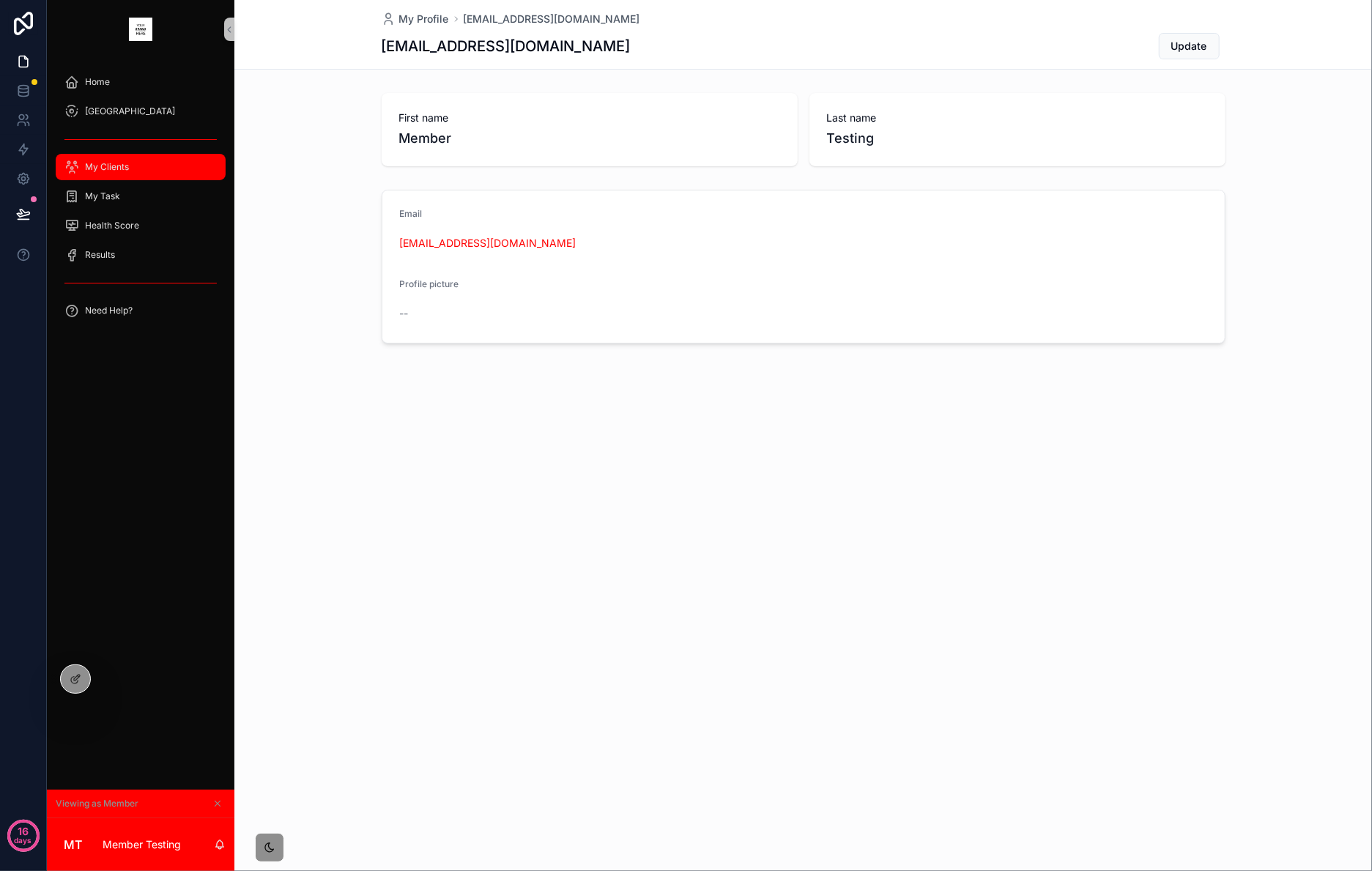
click at [157, 169] on div "My Clients" at bounding box center [140, 167] width 152 height 23
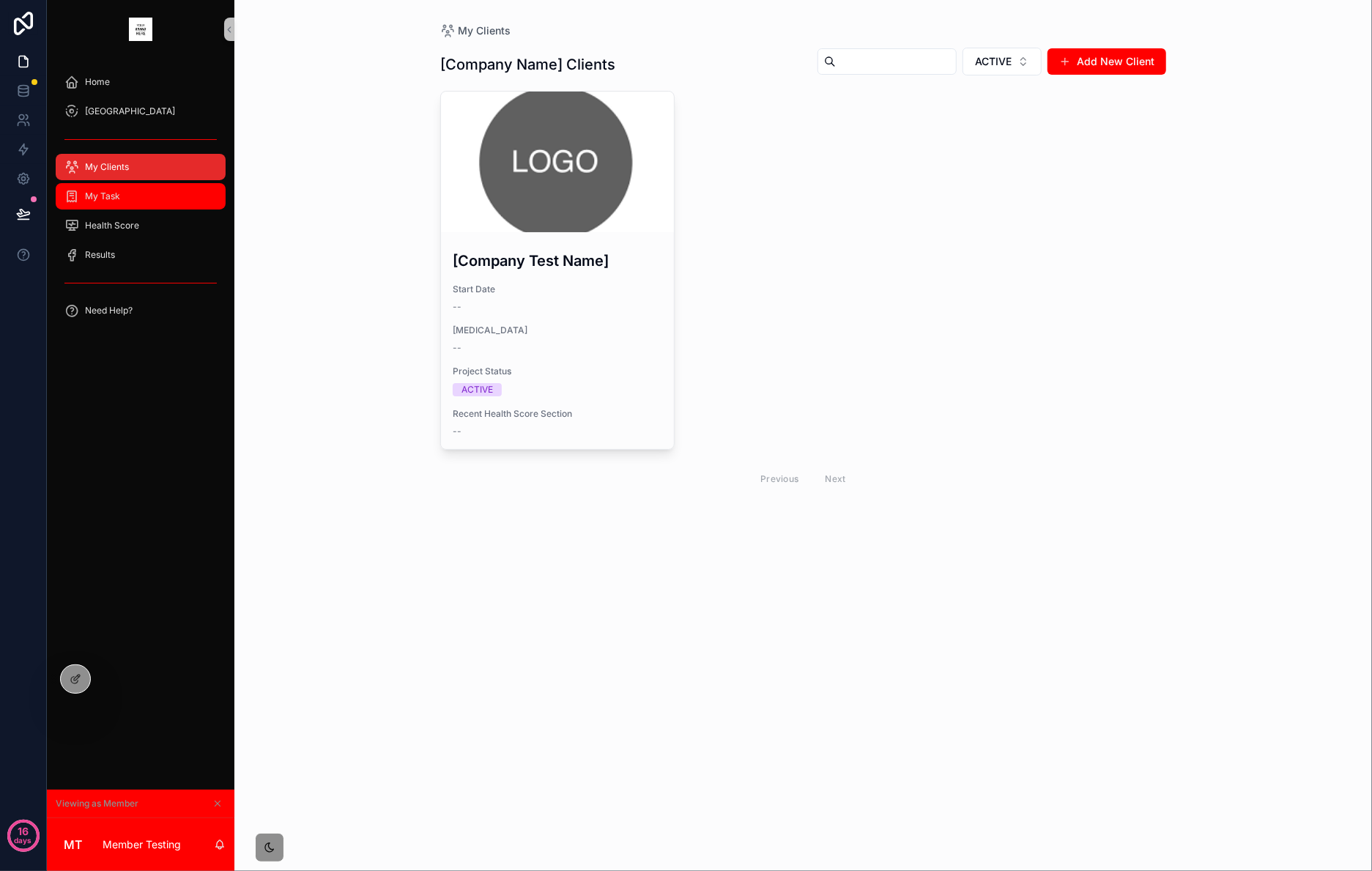
click at [108, 200] on span "My Task" at bounding box center [103, 196] width 36 height 12
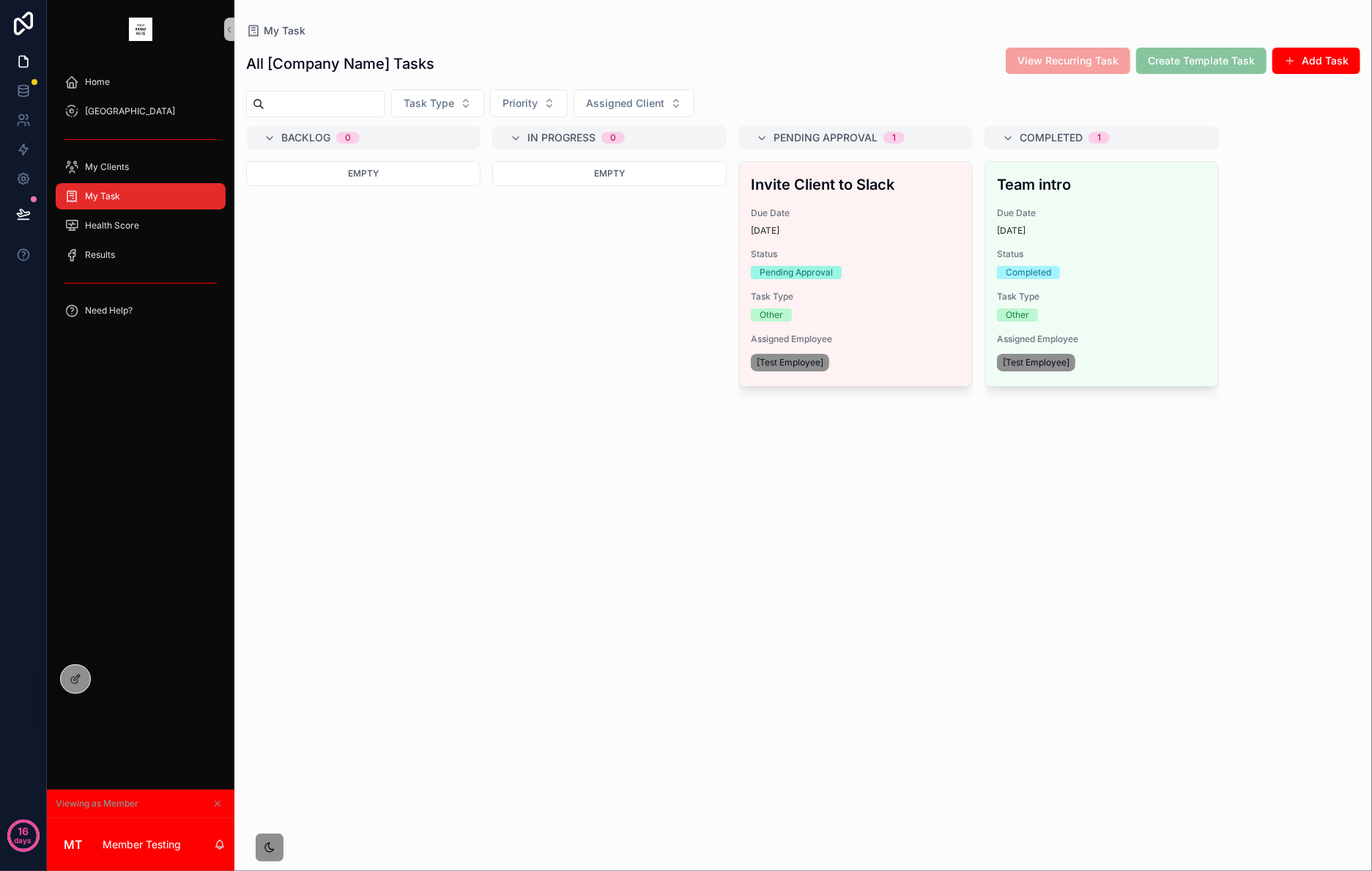
click at [1107, 53] on span "View Recurring Task" at bounding box center [1068, 60] width 124 height 15
click at [165, 229] on div "Health Score" at bounding box center [140, 225] width 152 height 23
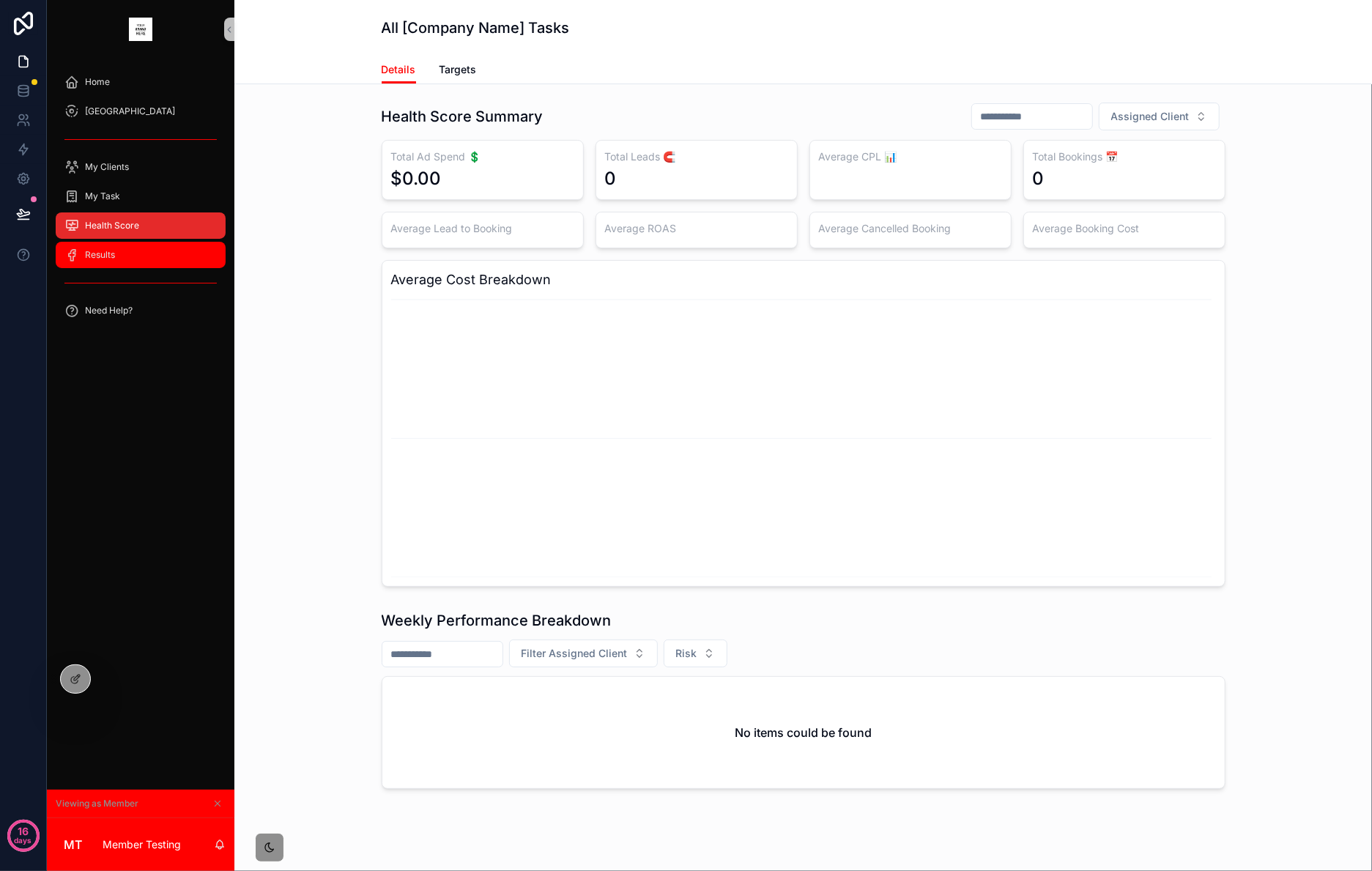
click at [133, 258] on div "Results" at bounding box center [140, 254] width 152 height 23
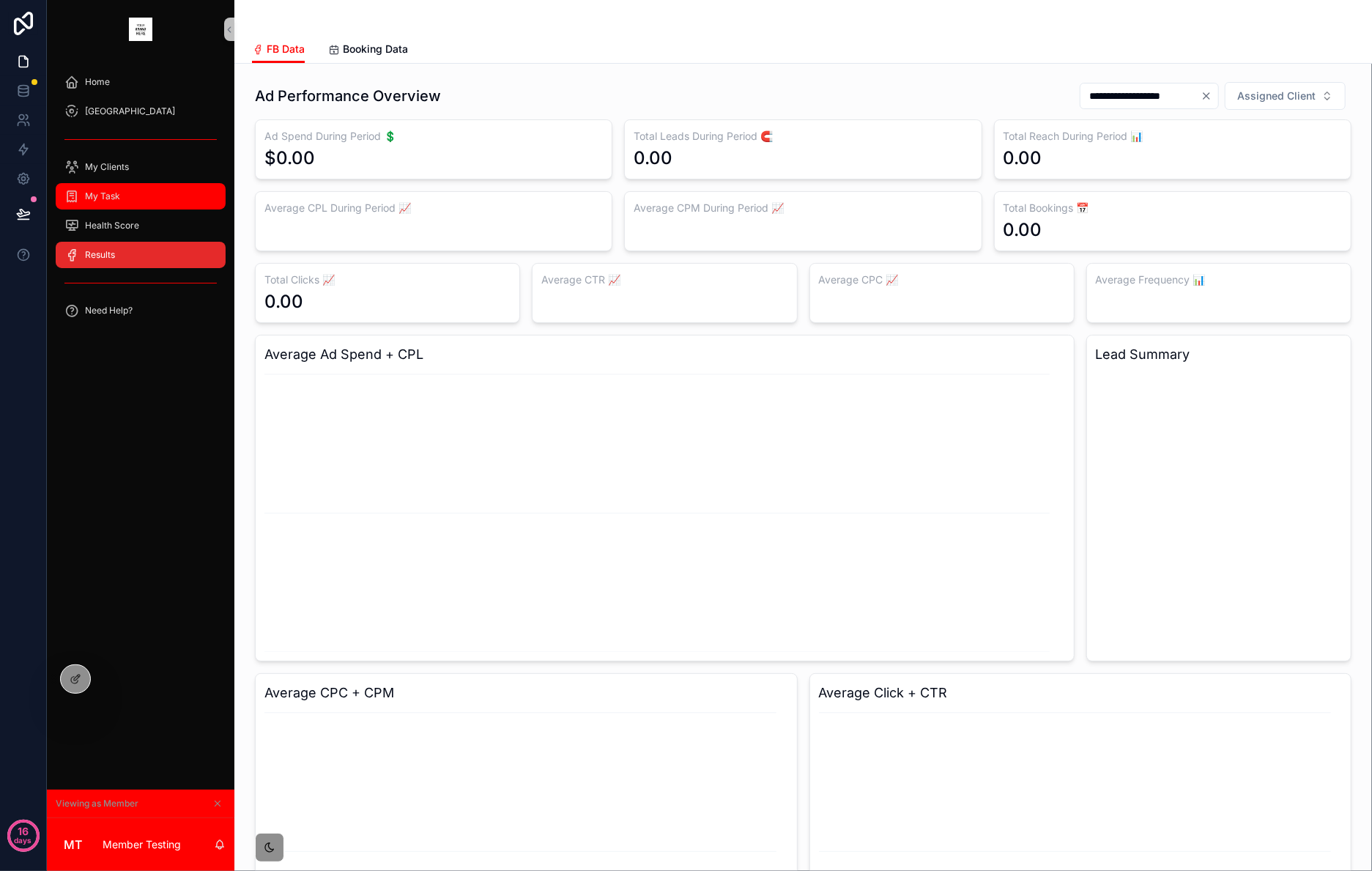
click at [130, 204] on div "My Task" at bounding box center [140, 196] width 152 height 23
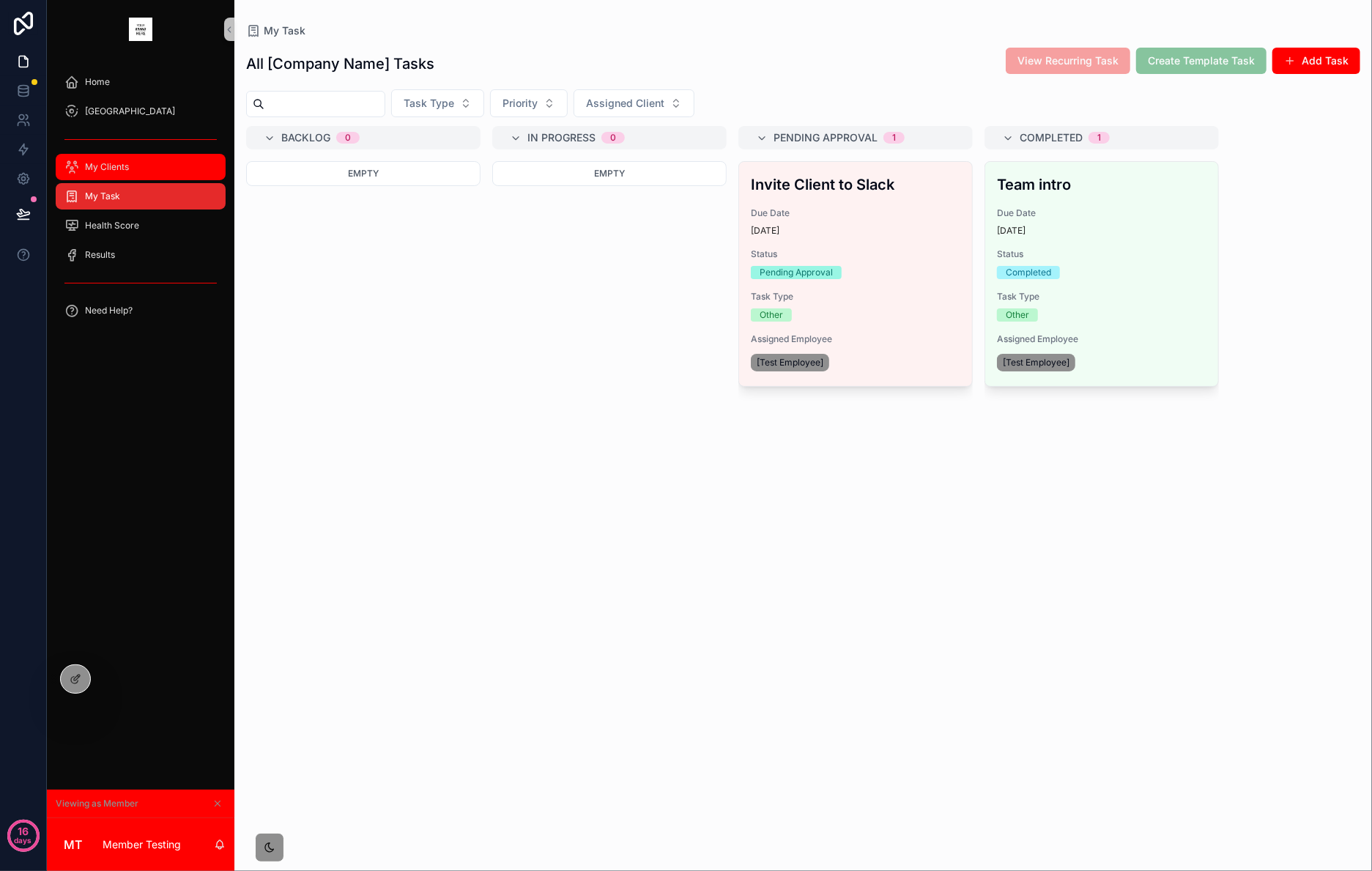
click at [144, 168] on div "My Clients" at bounding box center [140, 167] width 152 height 23
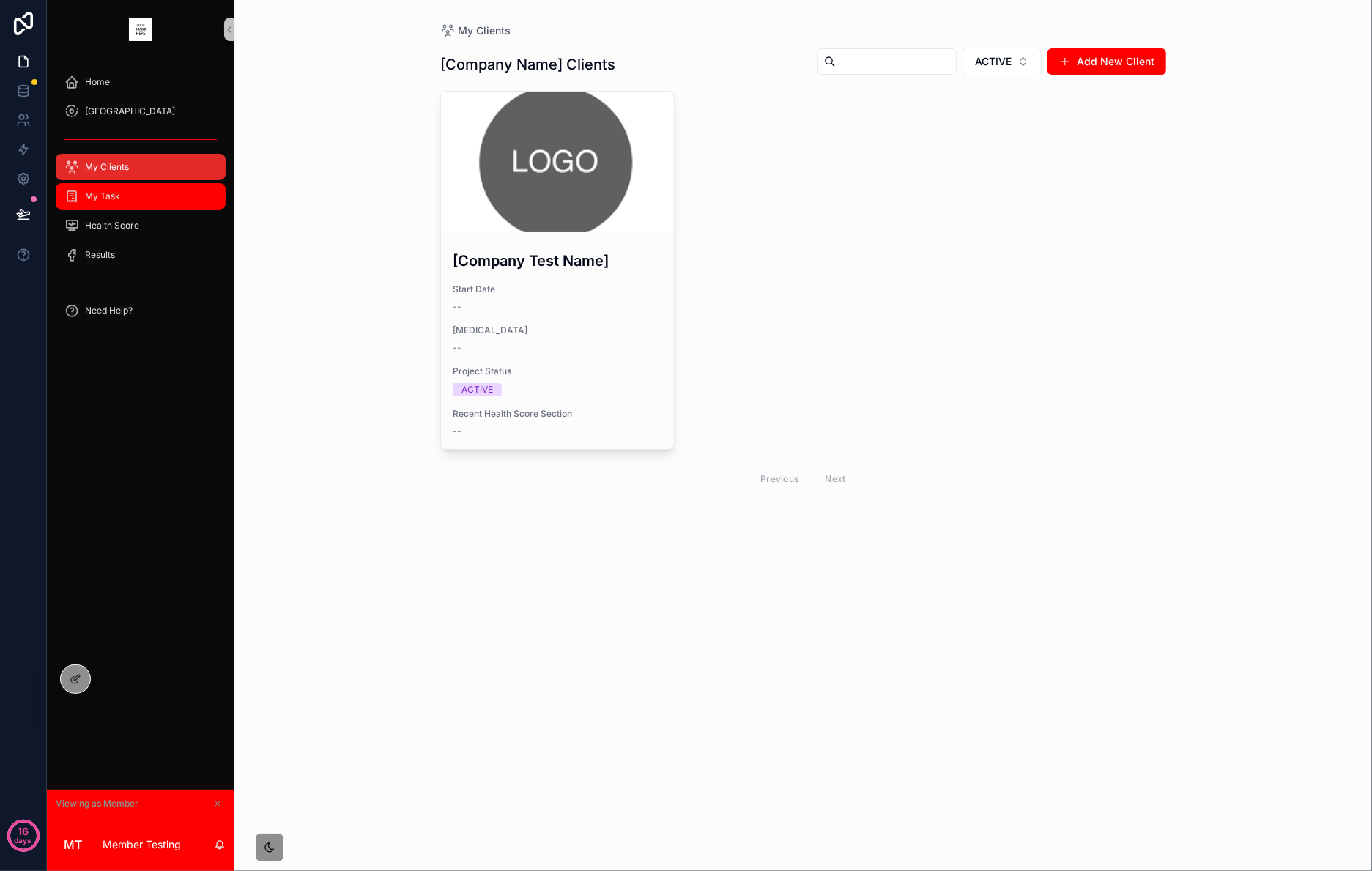
click at [166, 201] on div "My Task" at bounding box center [140, 196] width 152 height 23
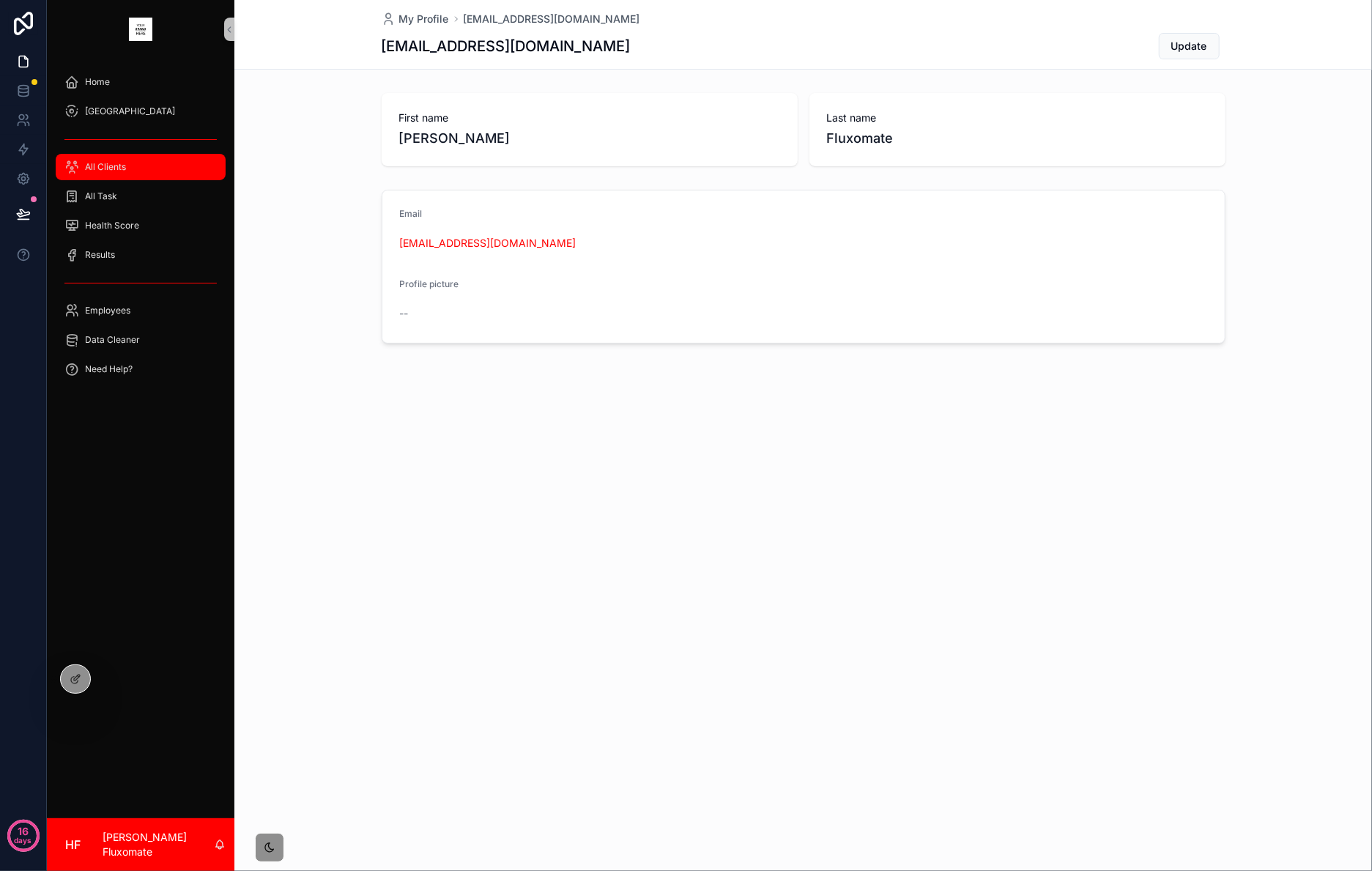
click at [194, 167] on div "All Clients" at bounding box center [140, 167] width 152 height 23
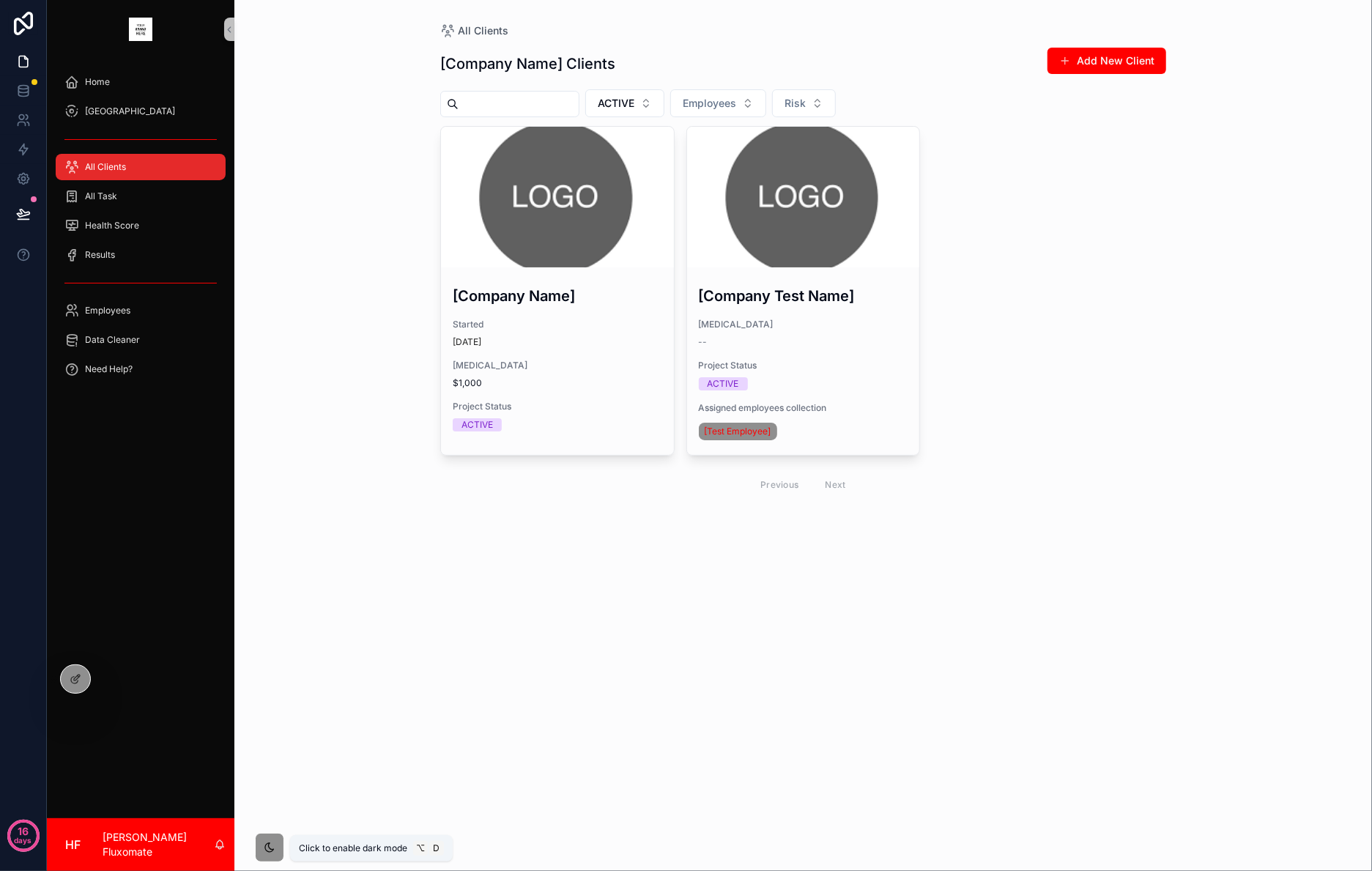
drag, startPoint x: 269, startPoint y: 835, endPoint x: 275, endPoint y: 827, distance: 10.0
click at [269, 835] on div "scrollable content" at bounding box center [269, 848] width 29 height 29
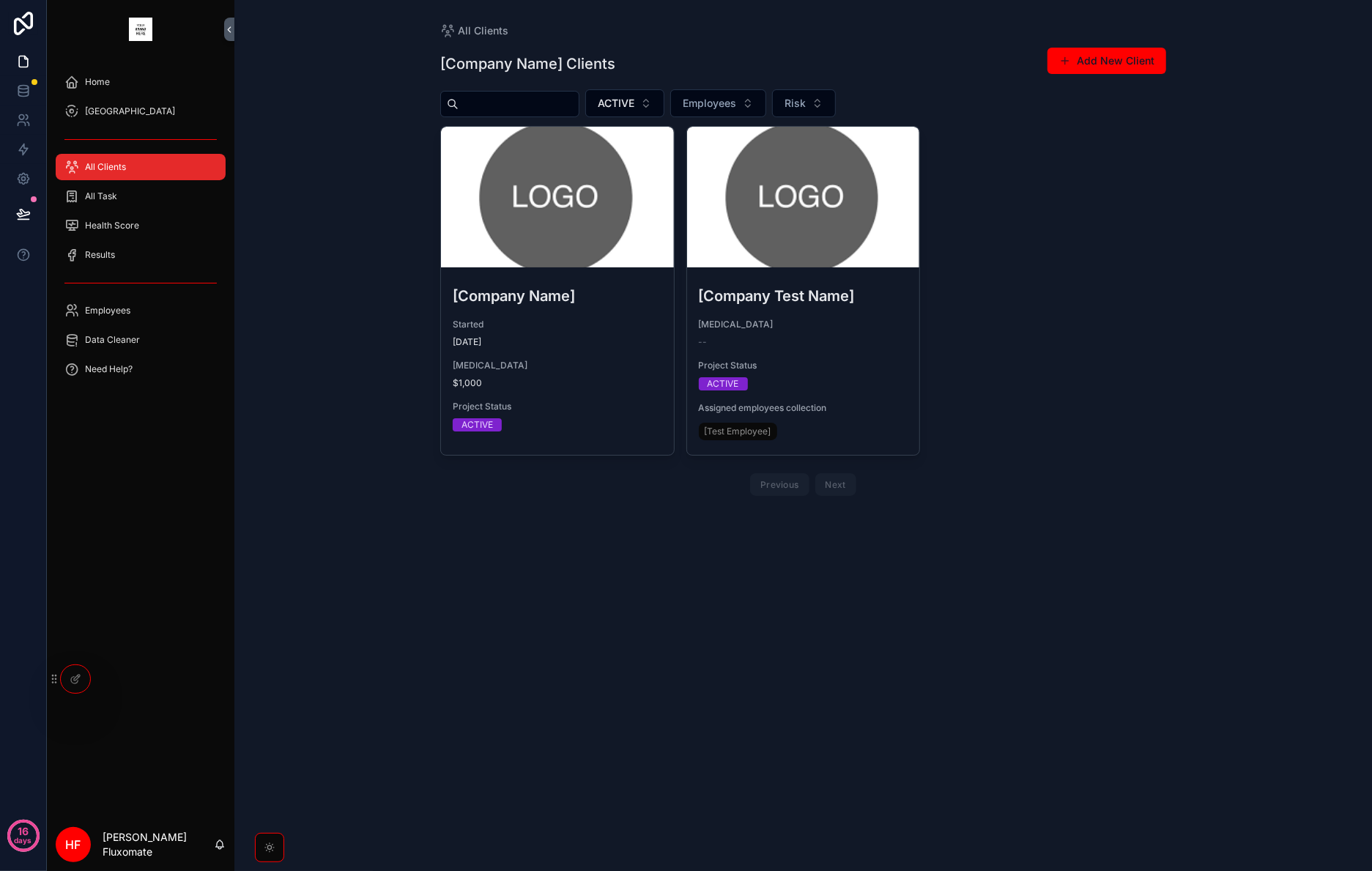
click at [268, 841] on div "scrollable content" at bounding box center [269, 848] width 13 height 13
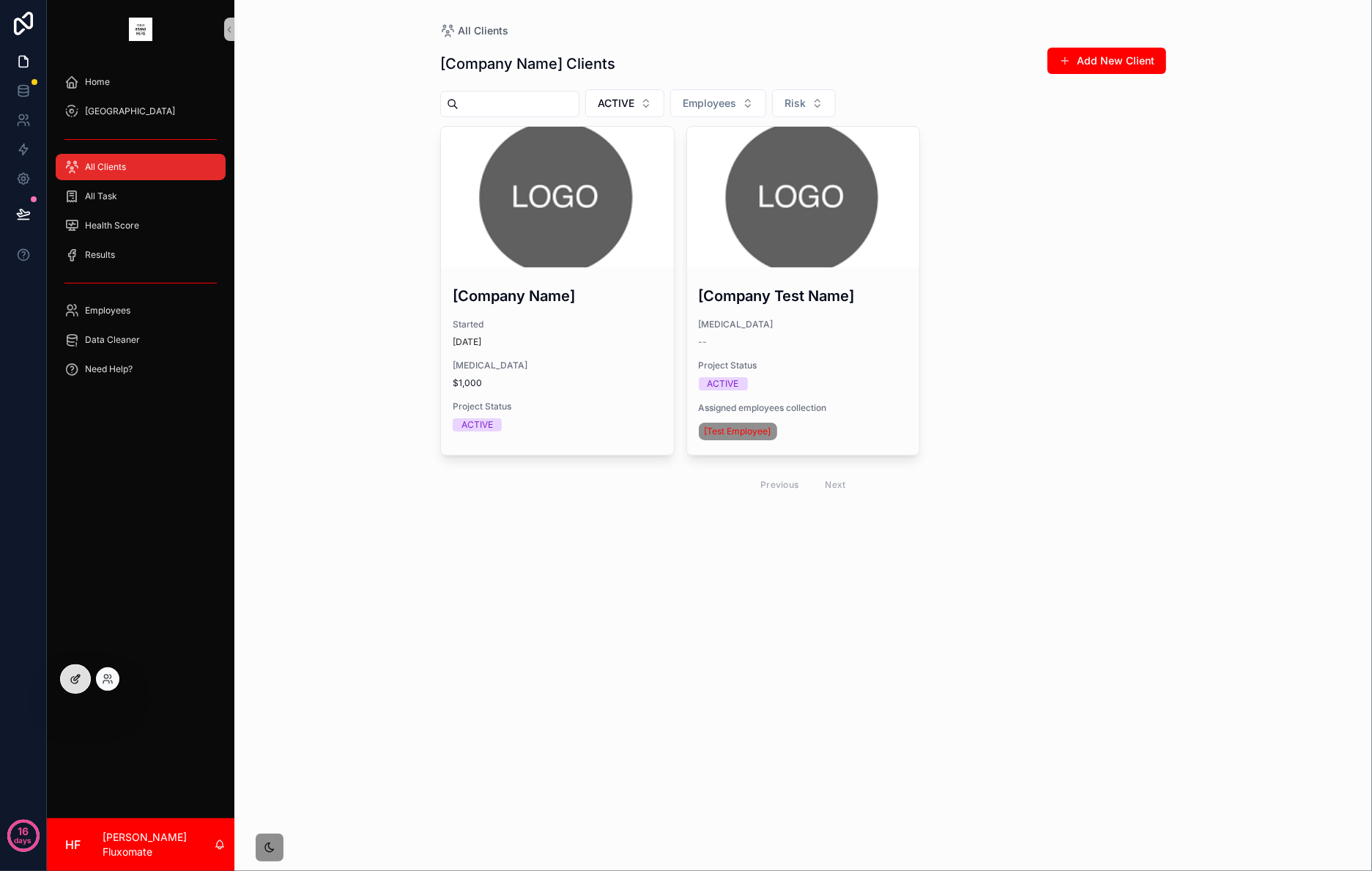
click at [74, 679] on icon at bounding box center [75, 679] width 12 height 12
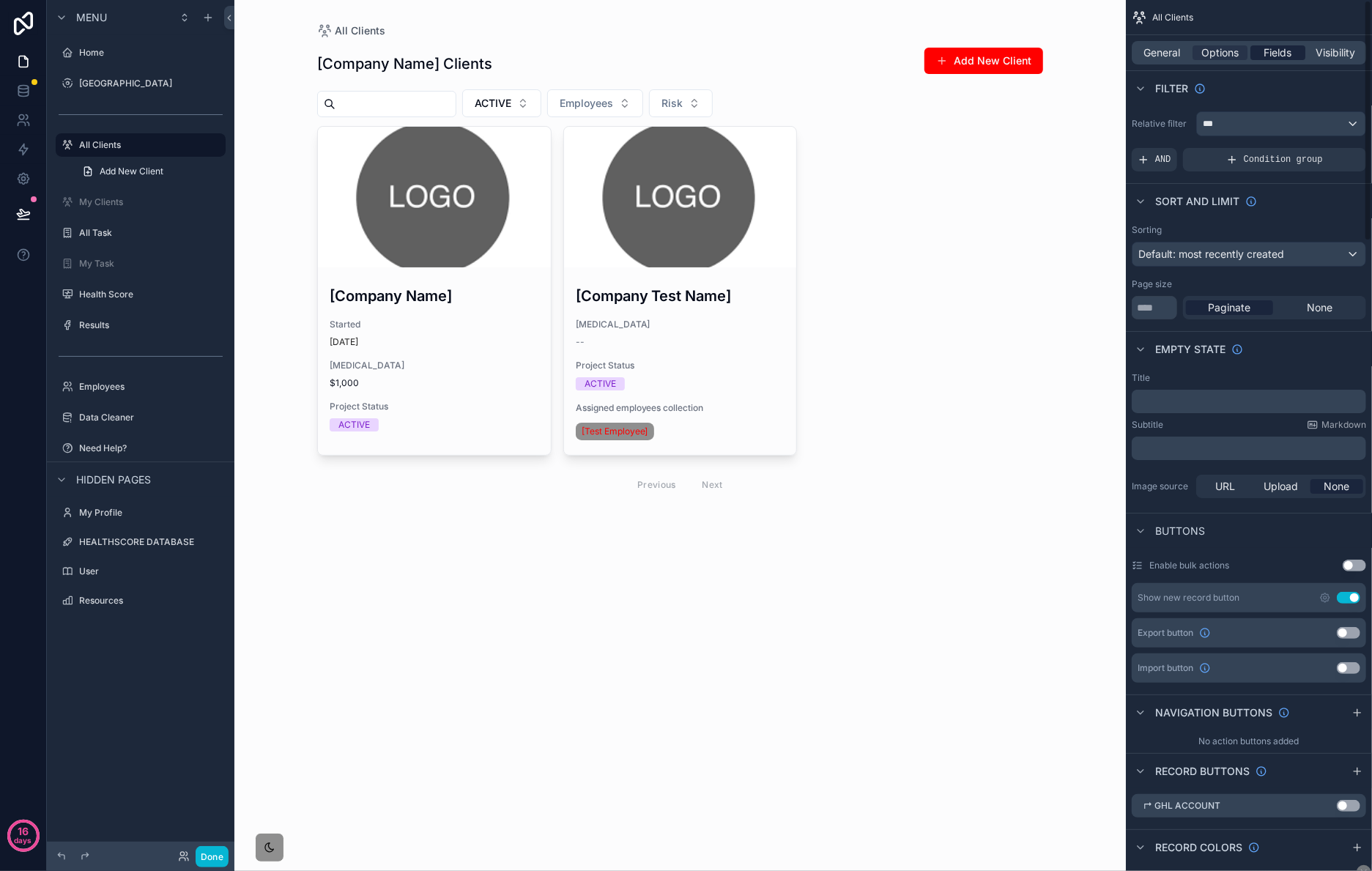
click at [1270, 56] on span "Fields" at bounding box center [1278, 53] width 28 height 15
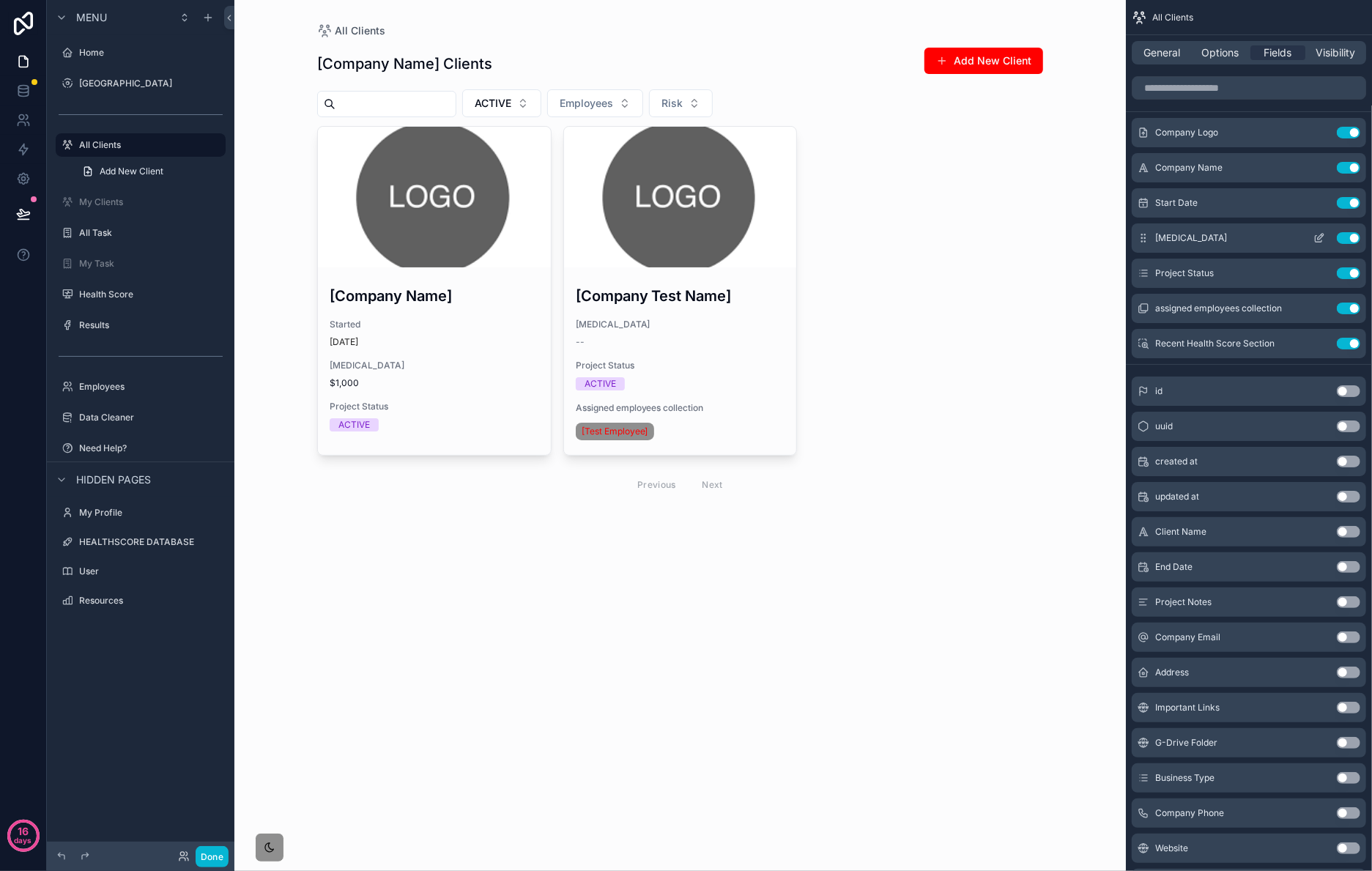
click at [1350, 240] on button "Use setting" at bounding box center [1349, 238] width 23 height 12
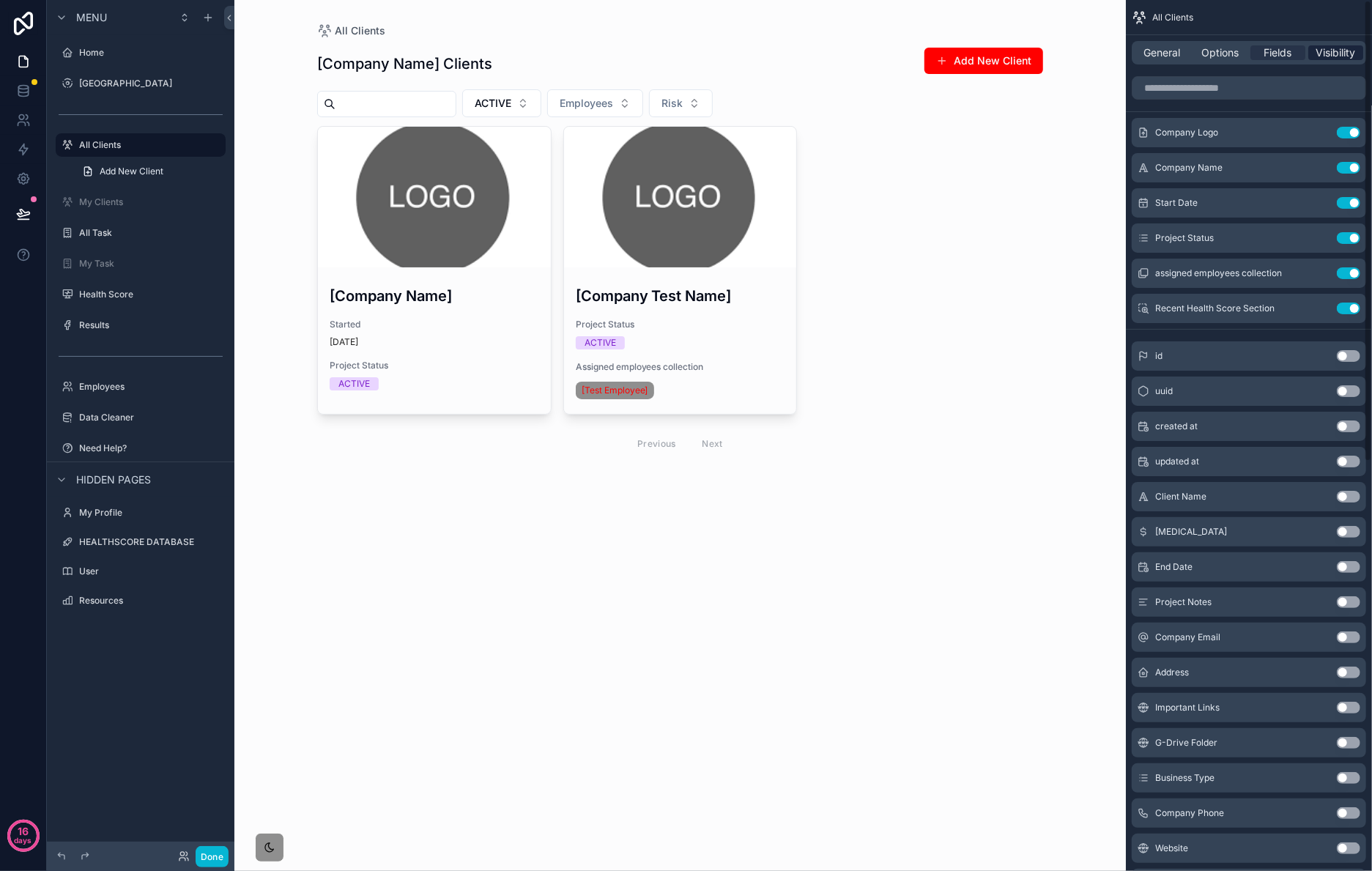
click at [1334, 50] on span "Visibility" at bounding box center [1336, 53] width 39 height 15
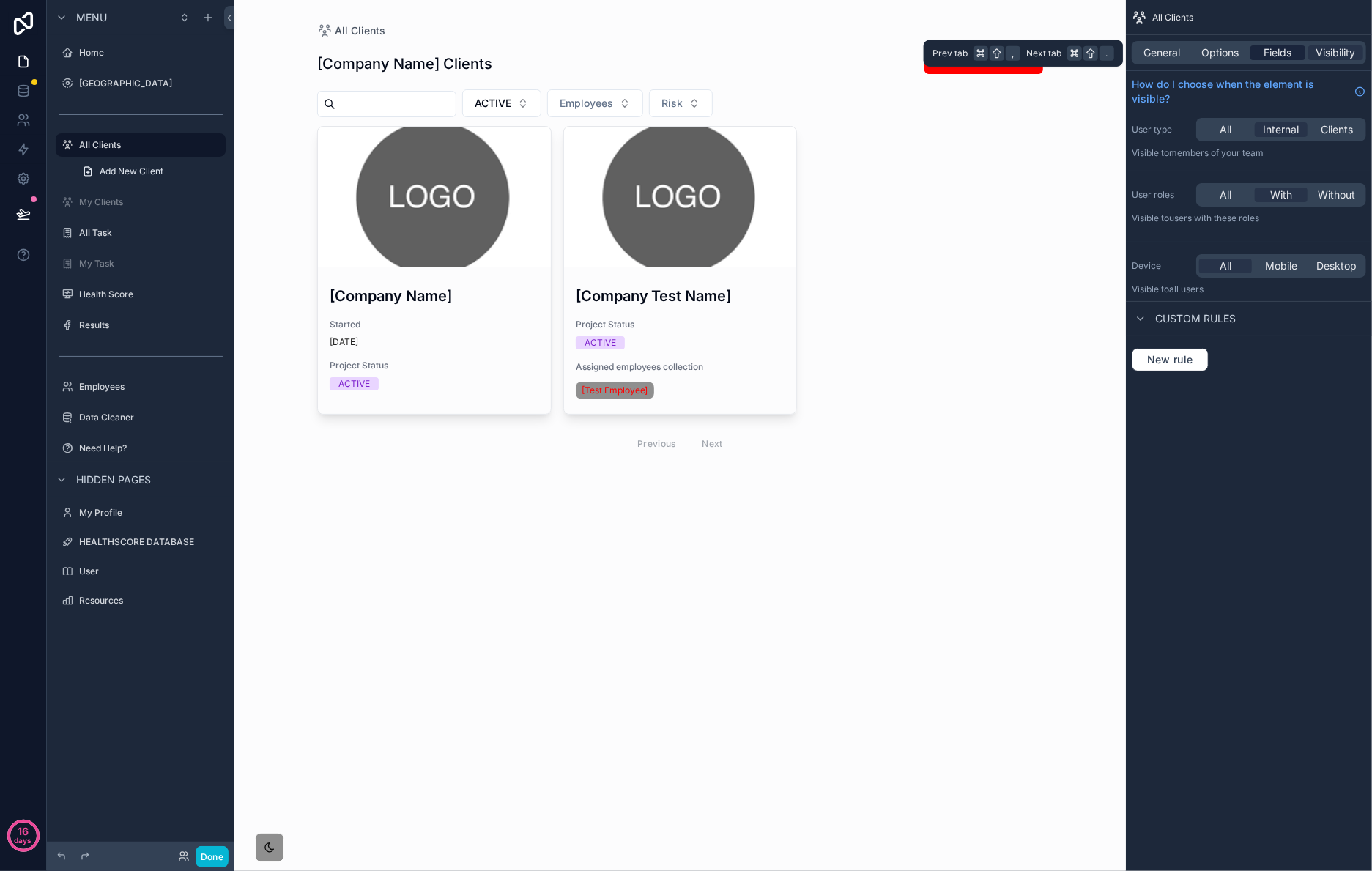
click at [1276, 53] on span "Fields" at bounding box center [1278, 53] width 28 height 15
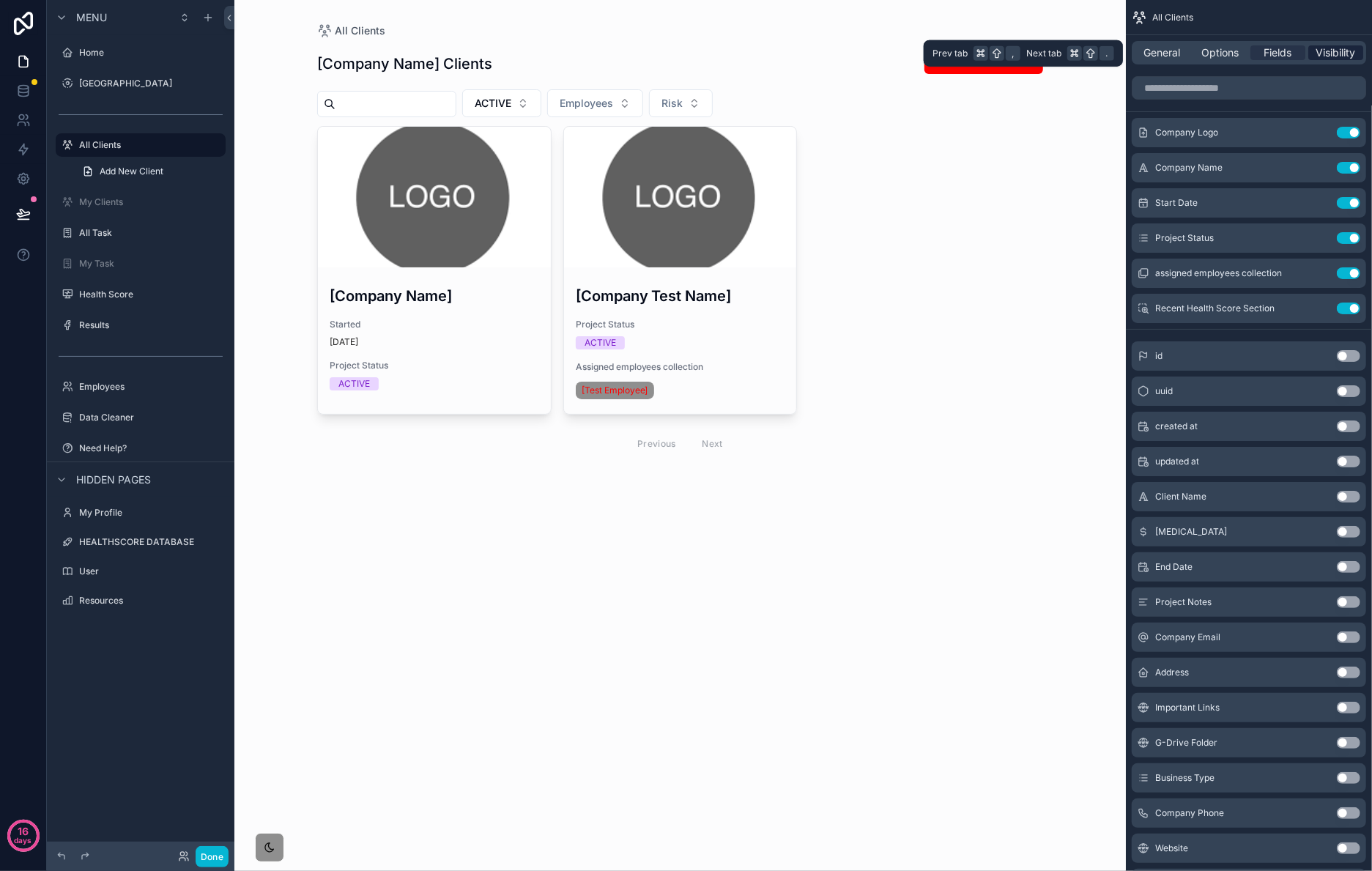
click at [1328, 57] on span "Visibility" at bounding box center [1336, 53] width 39 height 15
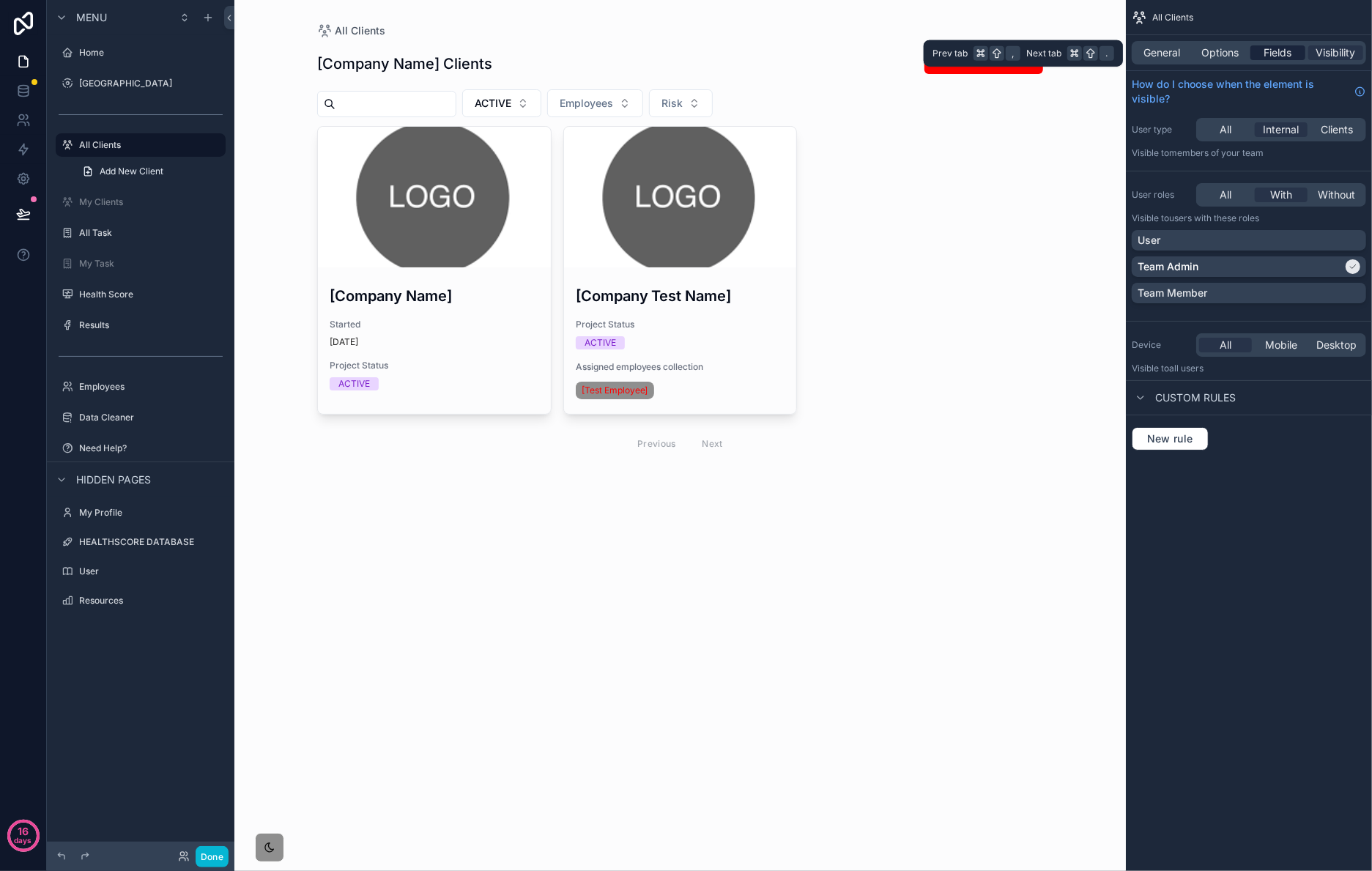
click at [1288, 49] on span "Fields" at bounding box center [1278, 53] width 28 height 15
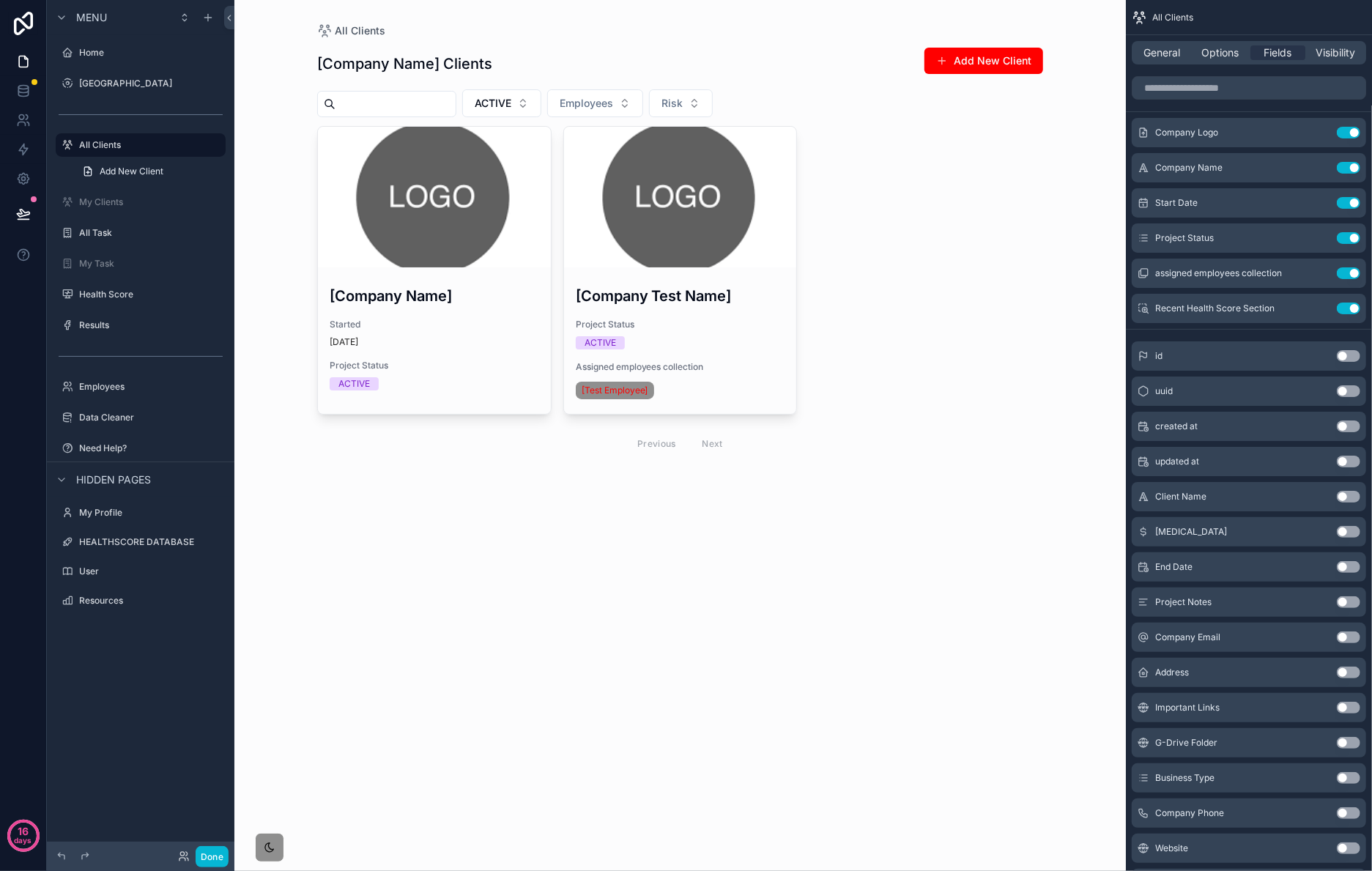
click at [931, 563] on div "All Clients [Company Name] Clients Add New Client ACTIVE Employees Risk [Compan…" at bounding box center [680, 435] width 891 height 871
click at [557, 579] on div "All Clients [Company Name] Clients Add New Client ACTIVE Employees Risk [Compan…" at bounding box center [680, 435] width 891 height 871
click at [205, 854] on button "Done" at bounding box center [211, 857] width 33 height 22
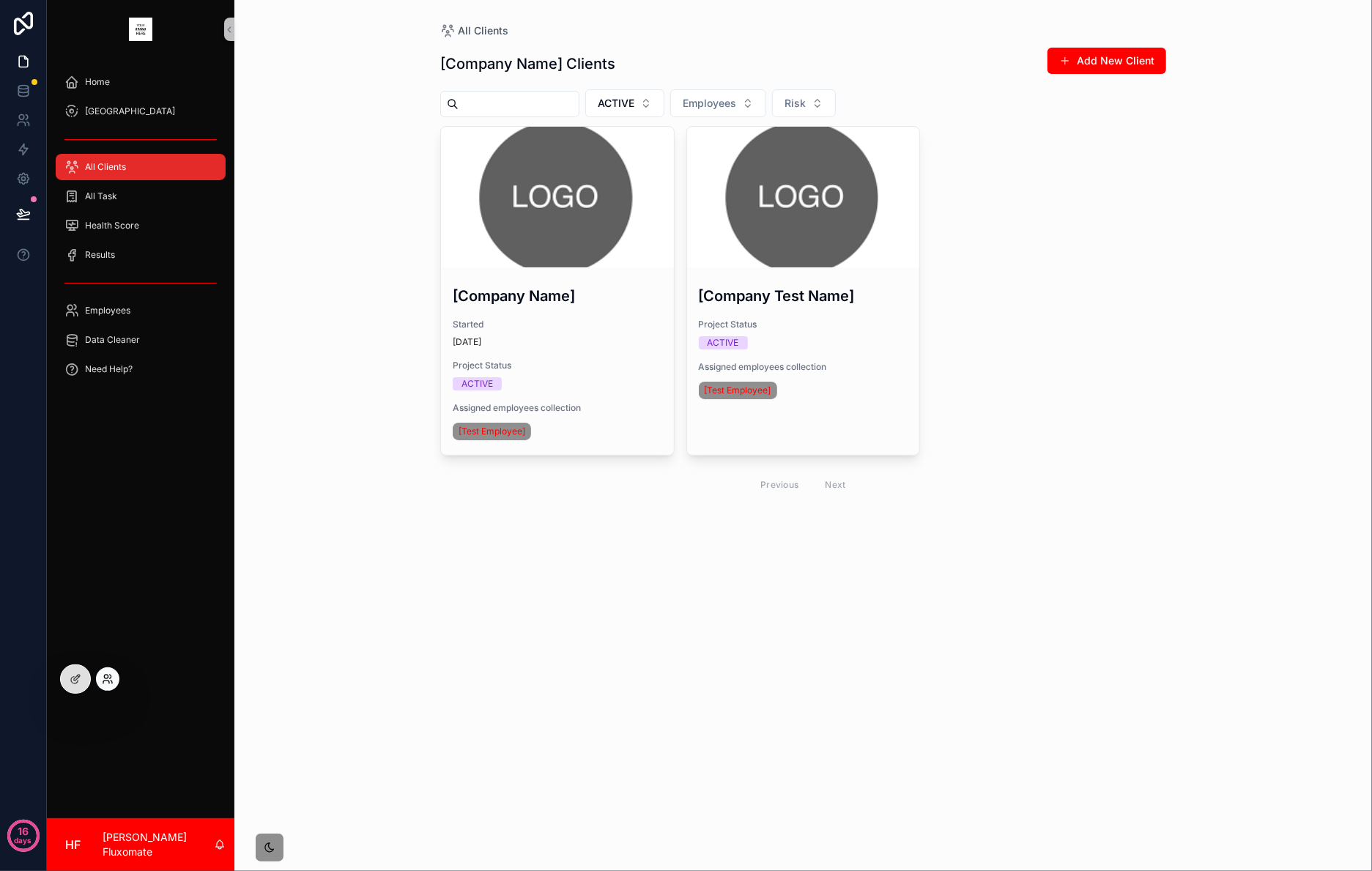
click at [110, 679] on icon at bounding box center [108, 679] width 12 height 12
drag, startPoint x: 743, startPoint y: 633, endPoint x: 732, endPoint y: 636, distance: 11.4
click at [740, 634] on div "All Clients [Company Name] Clients Add New Client ACTIVE Employees Risk [Compan…" at bounding box center [803, 435] width 1138 height 871
drag, startPoint x: 41, startPoint y: 685, endPoint x: 56, endPoint y: 680, distance: 15.8
click at [41, 685] on div "16 days" at bounding box center [23, 435] width 47 height 871
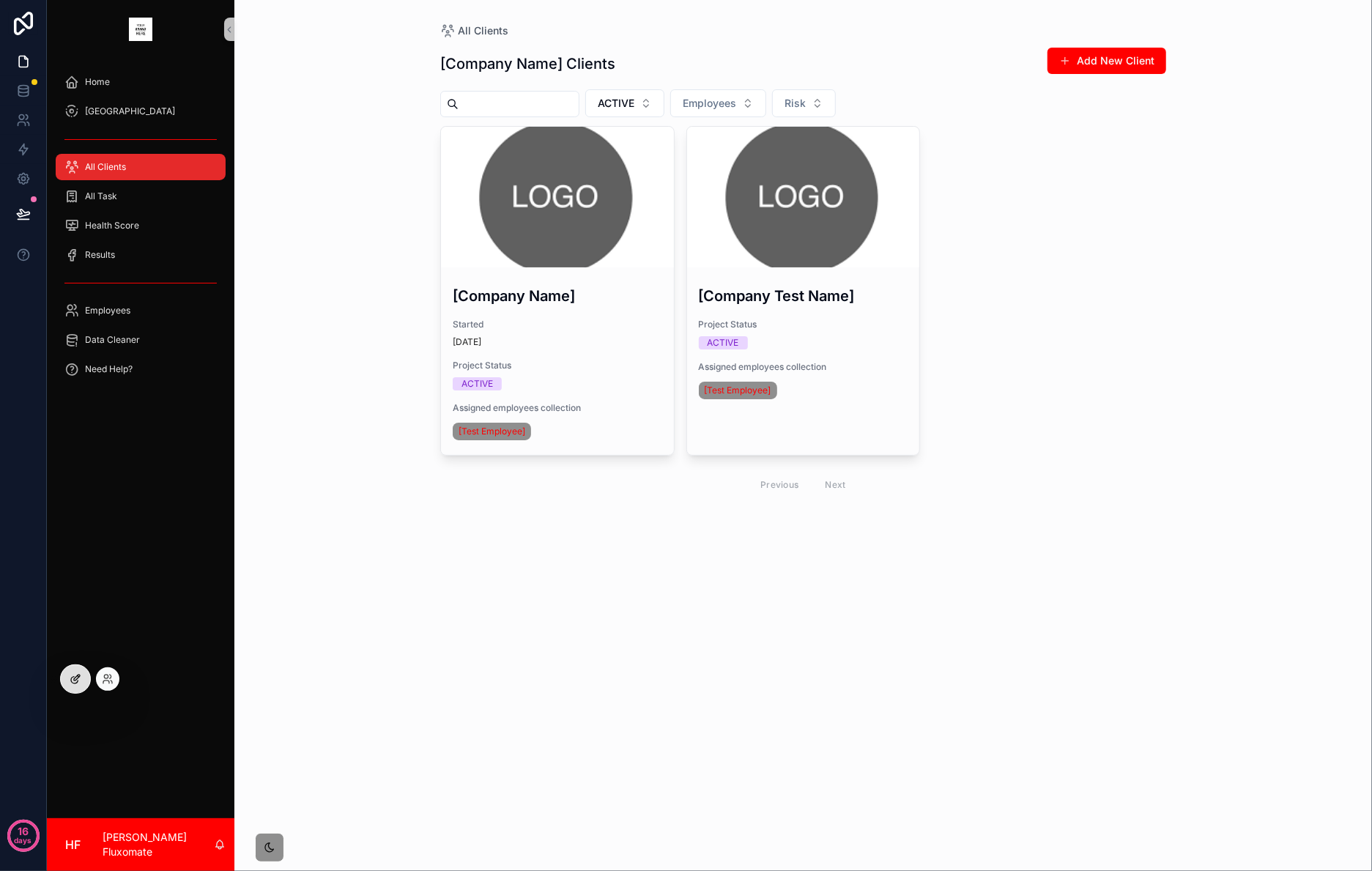
click at [66, 678] on div at bounding box center [75, 679] width 29 height 28
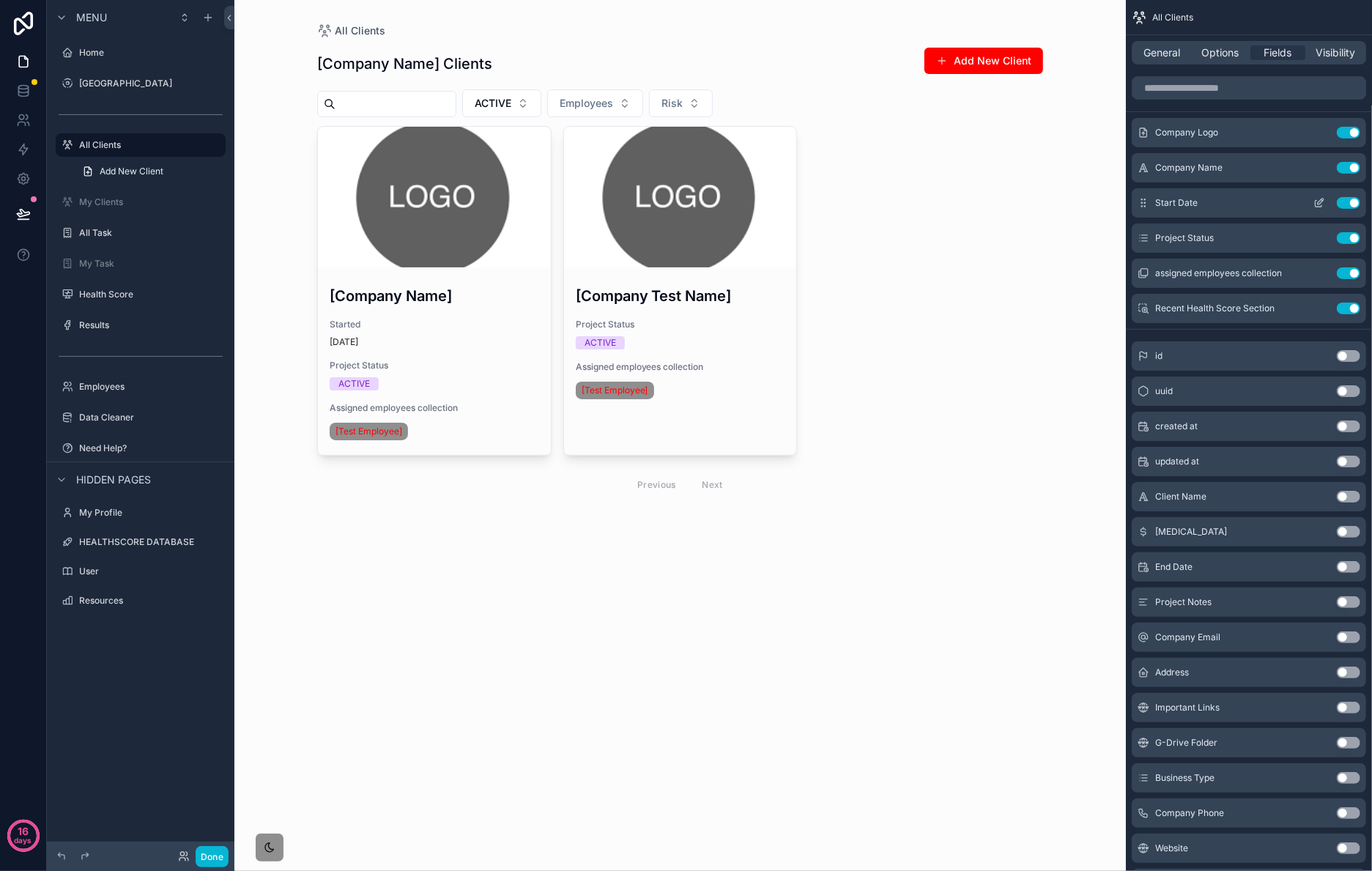
click at [1350, 206] on button "Use setting" at bounding box center [1349, 203] width 23 height 12
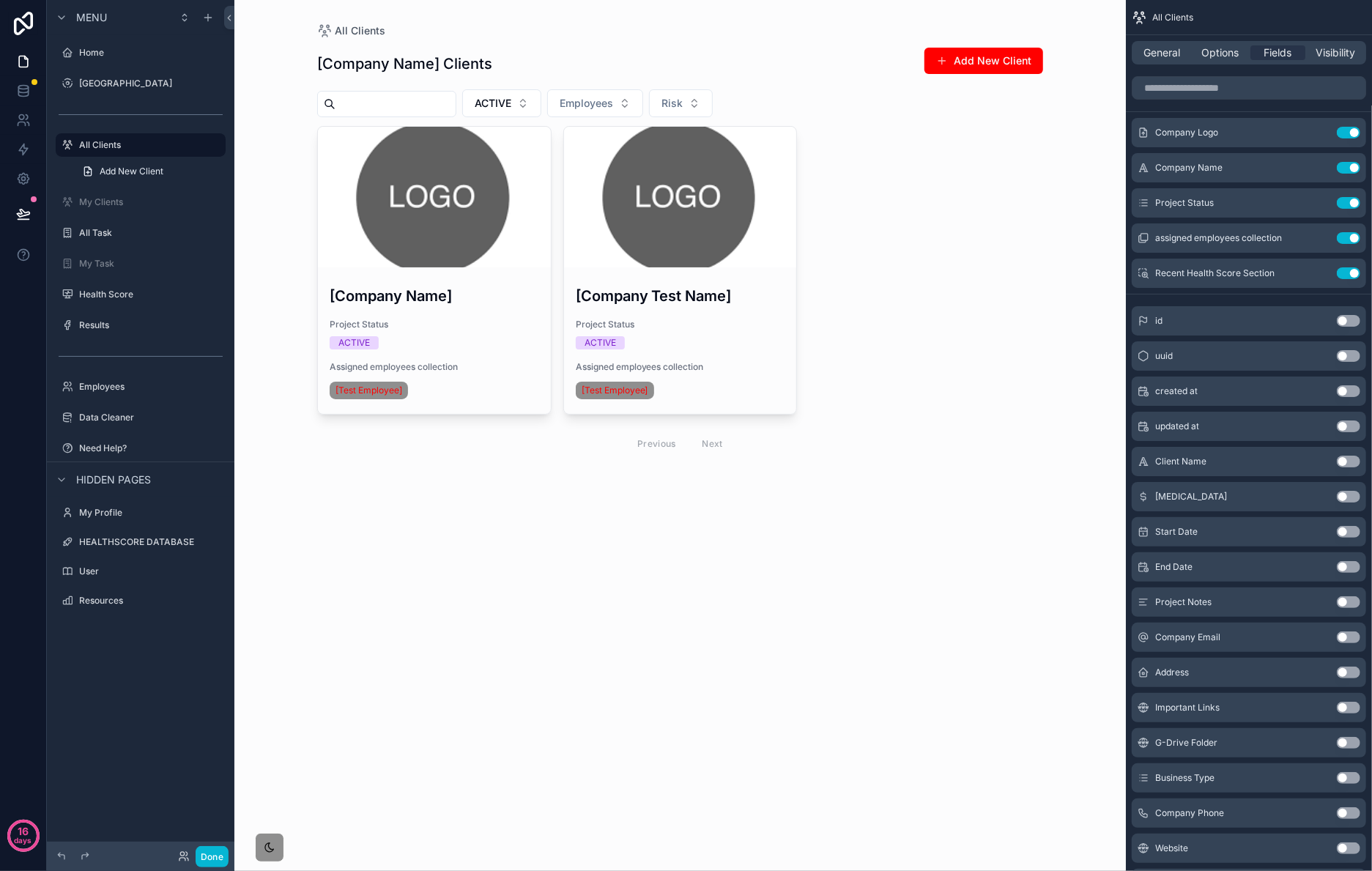
click at [902, 516] on div "All Clients [Company Name] Clients Add New Client ACTIVE Employees Risk [Compan…" at bounding box center [680, 435] width 891 height 871
click at [366, 196] on div "scrollable content" at bounding box center [680, 254] width 749 height 508
click at [401, 193] on div "scrollable content" at bounding box center [434, 196] width 233 height 18
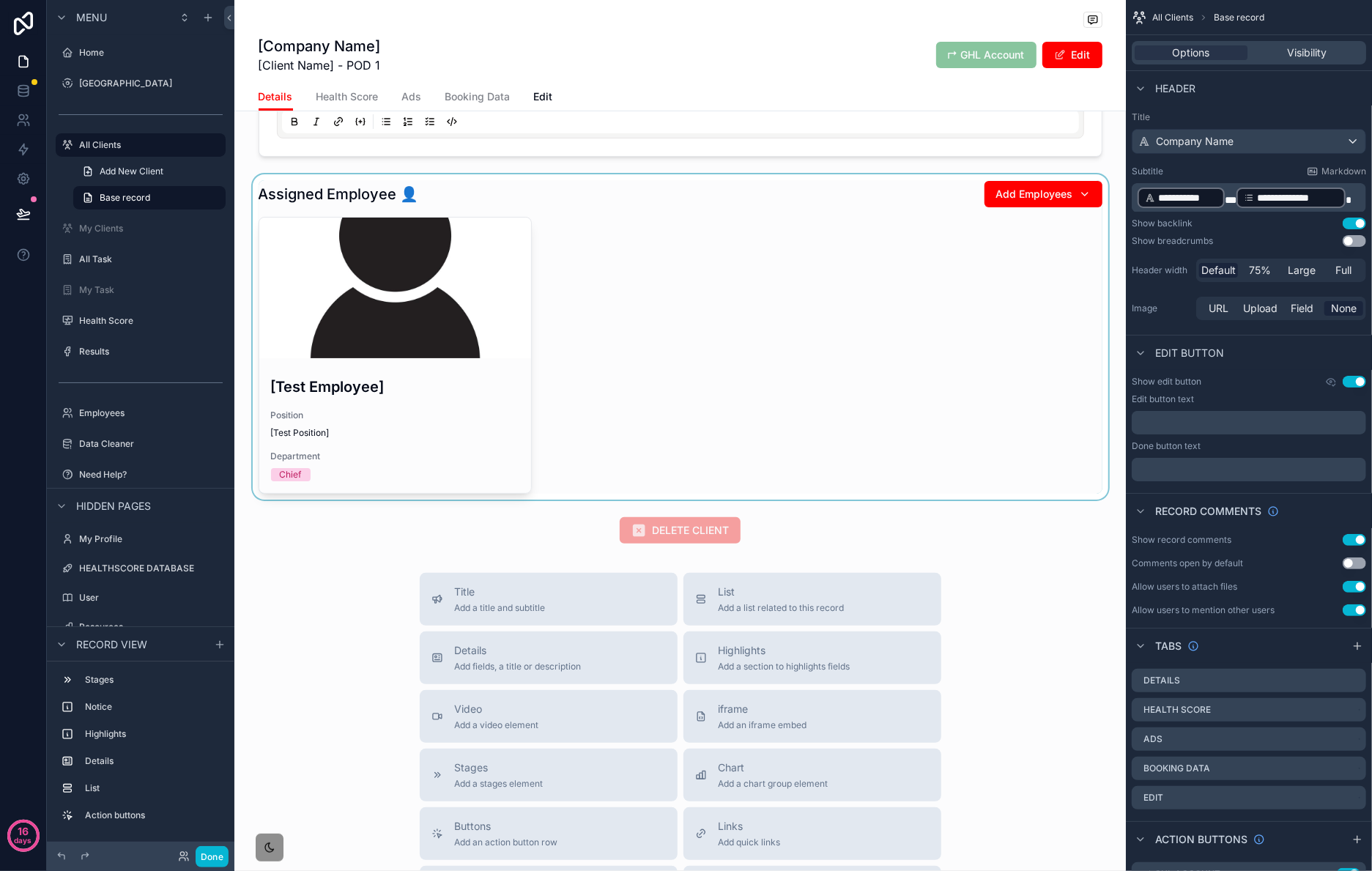
scroll to position [85, 0]
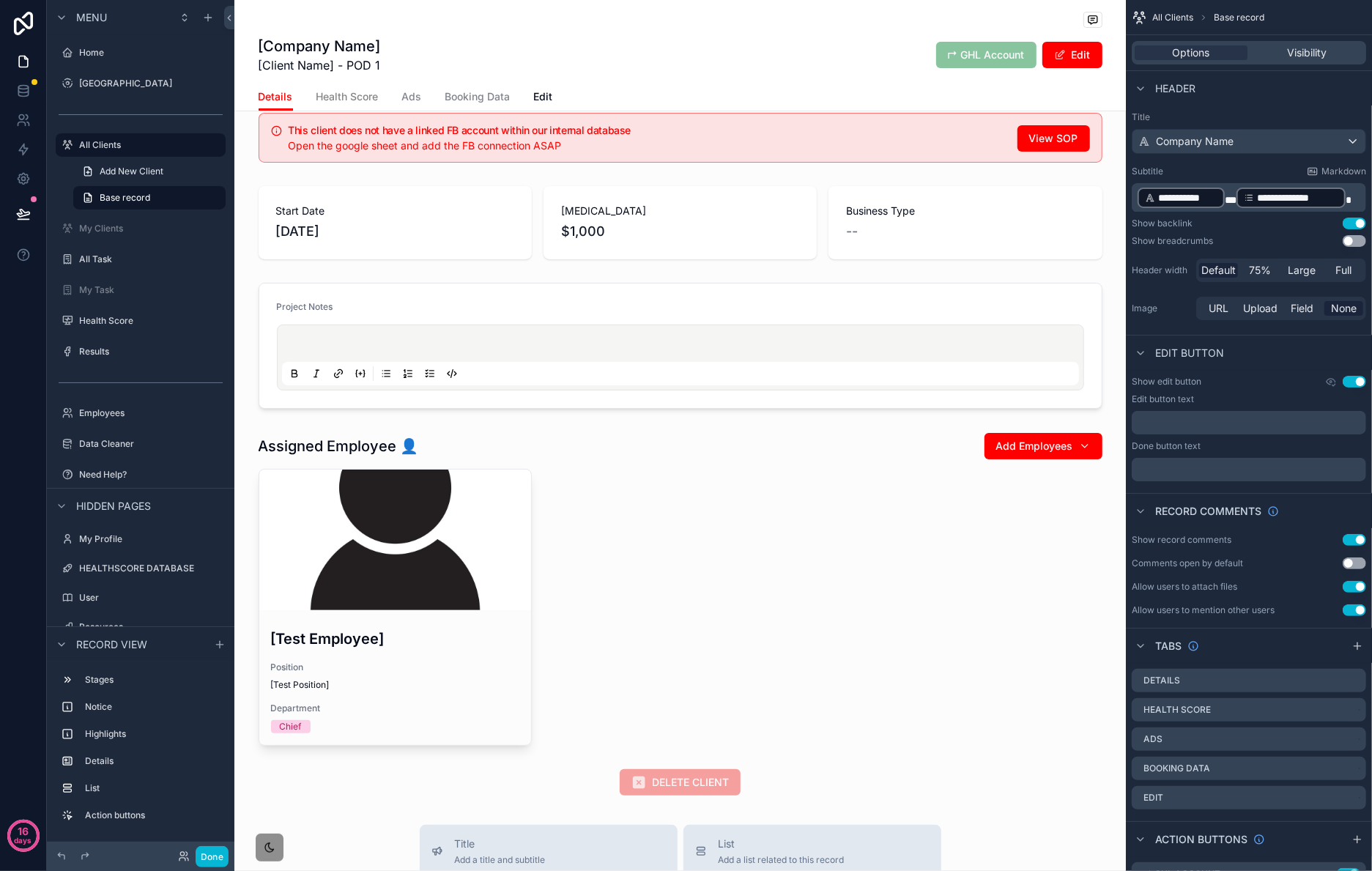
click at [345, 99] on span "Health Score" at bounding box center [347, 97] width 63 height 15
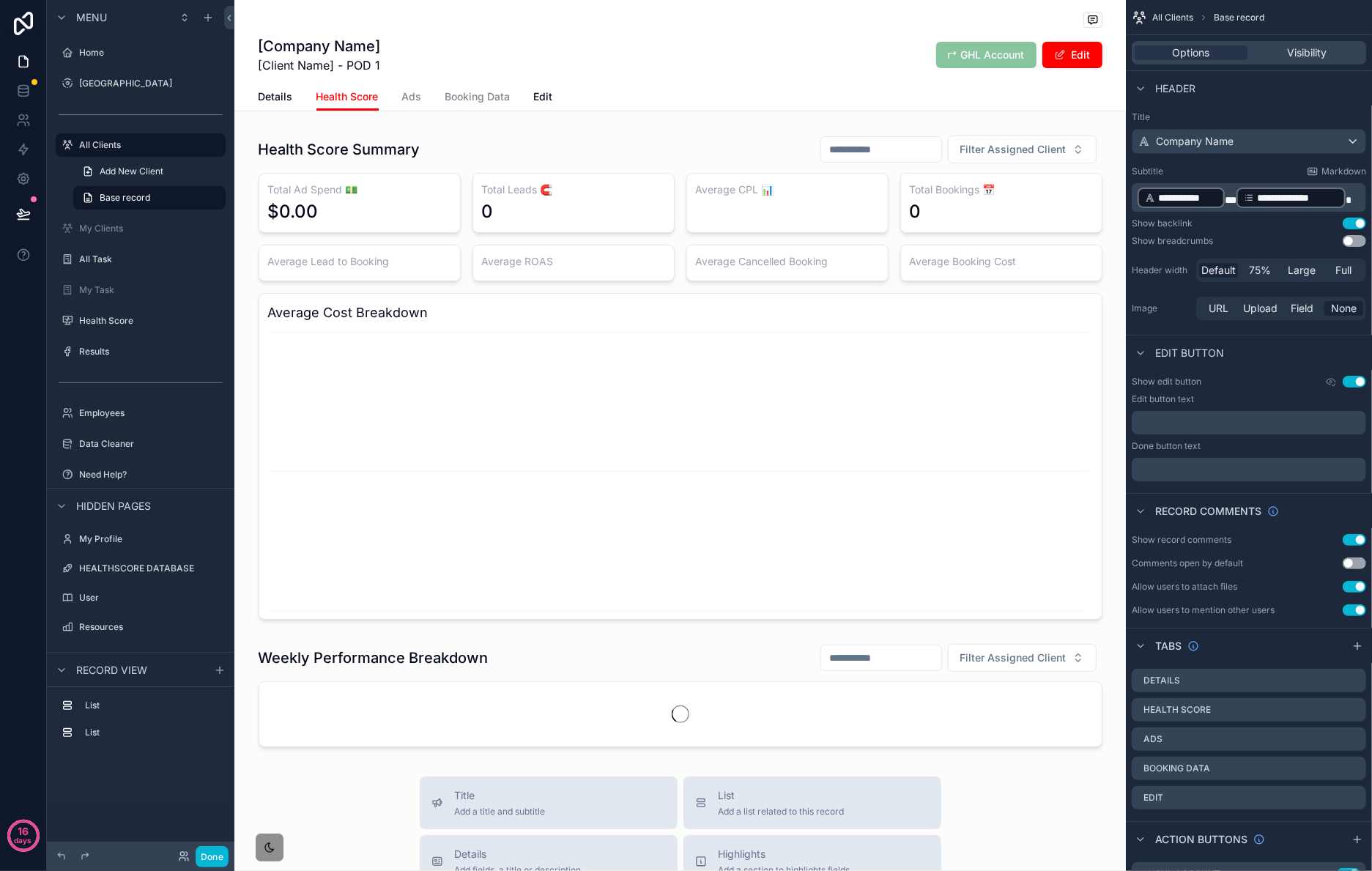
click at [402, 104] on span "Ads" at bounding box center [412, 97] width 20 height 15
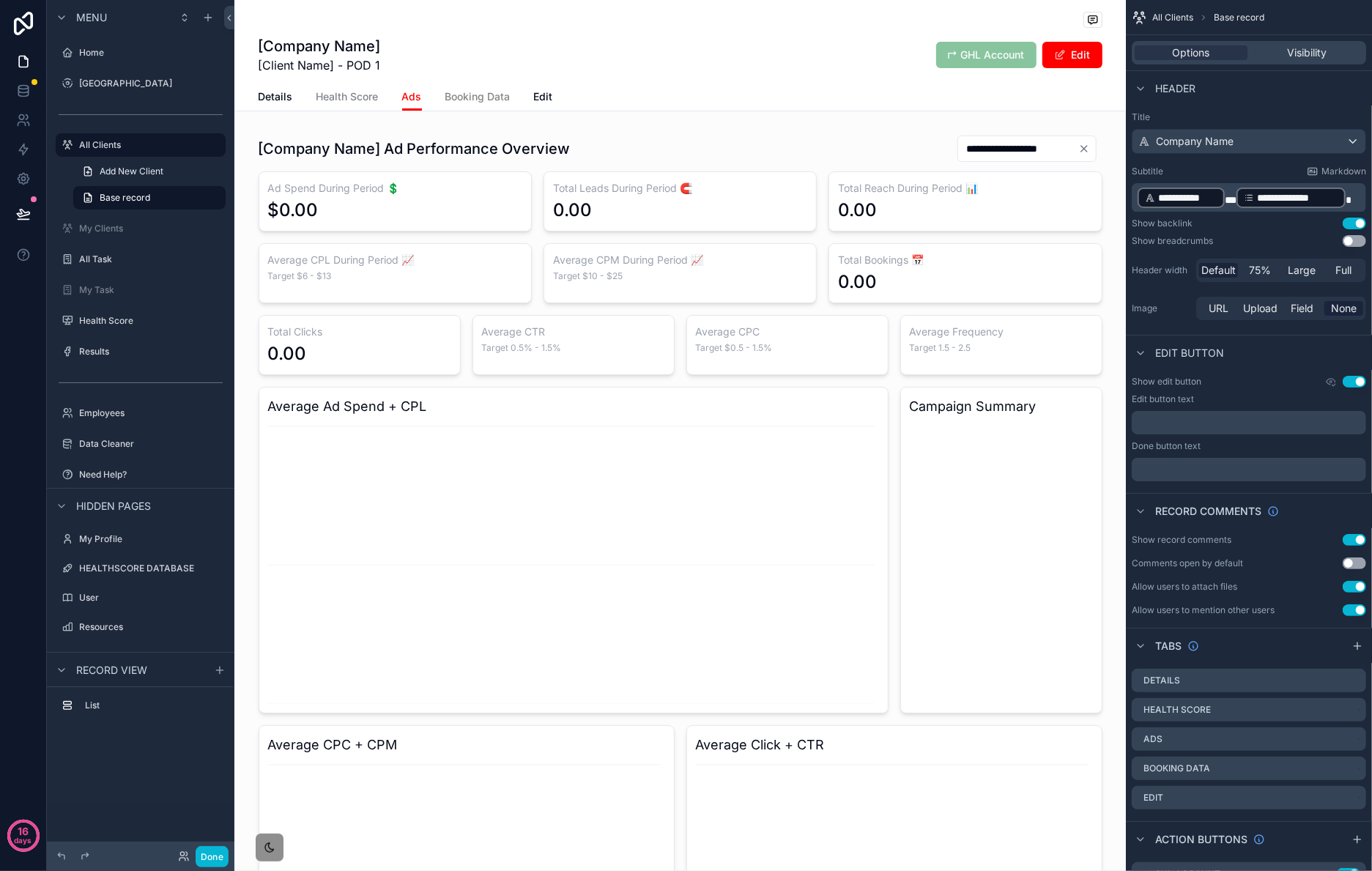
click at [457, 92] on span "Booking Data" at bounding box center [478, 97] width 65 height 15
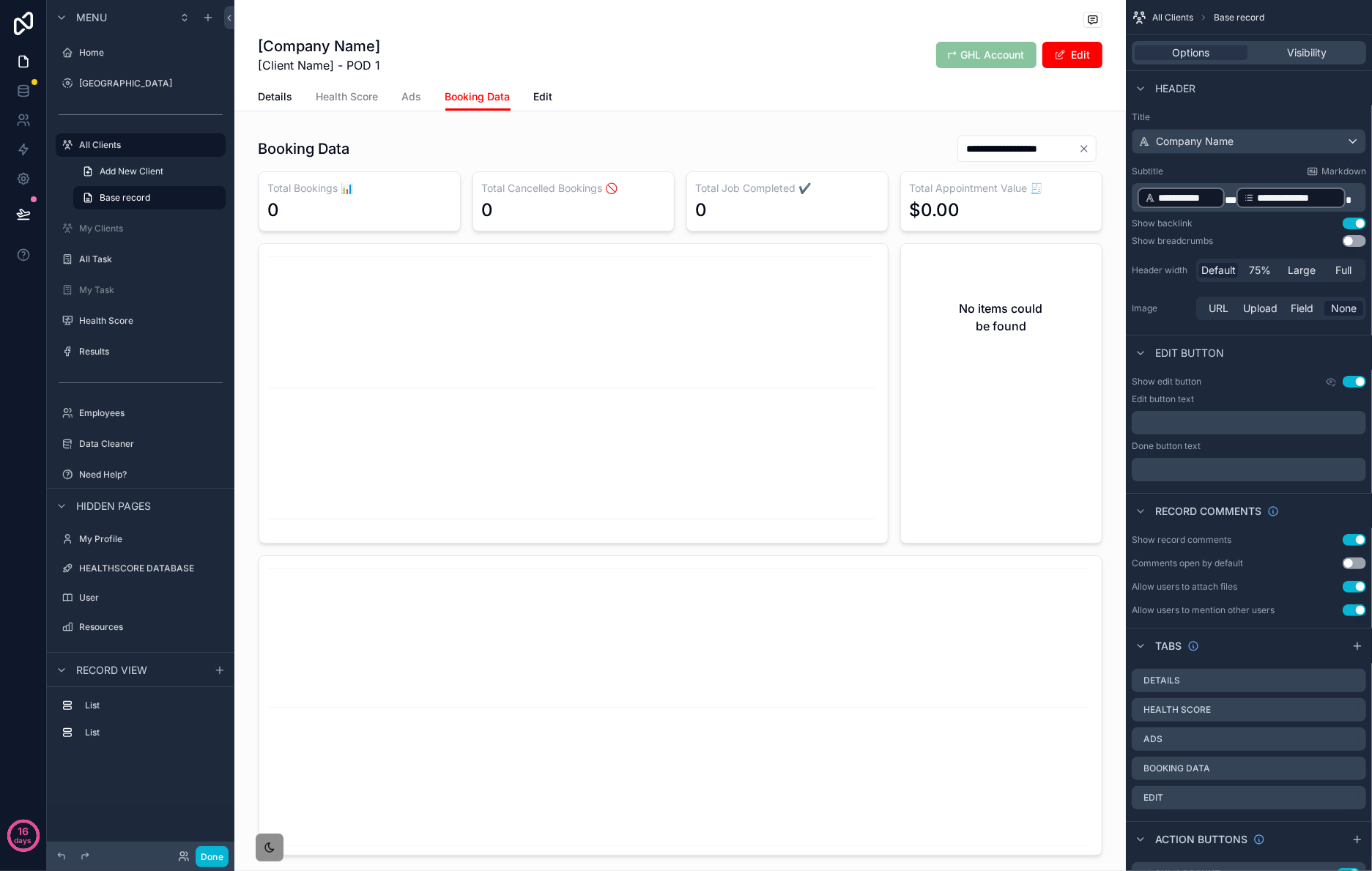
click at [525, 101] on div "Details Health Score Ads Booking Data Edit" at bounding box center [681, 97] width 844 height 28
click at [543, 98] on span "Edit" at bounding box center [543, 97] width 19 height 15
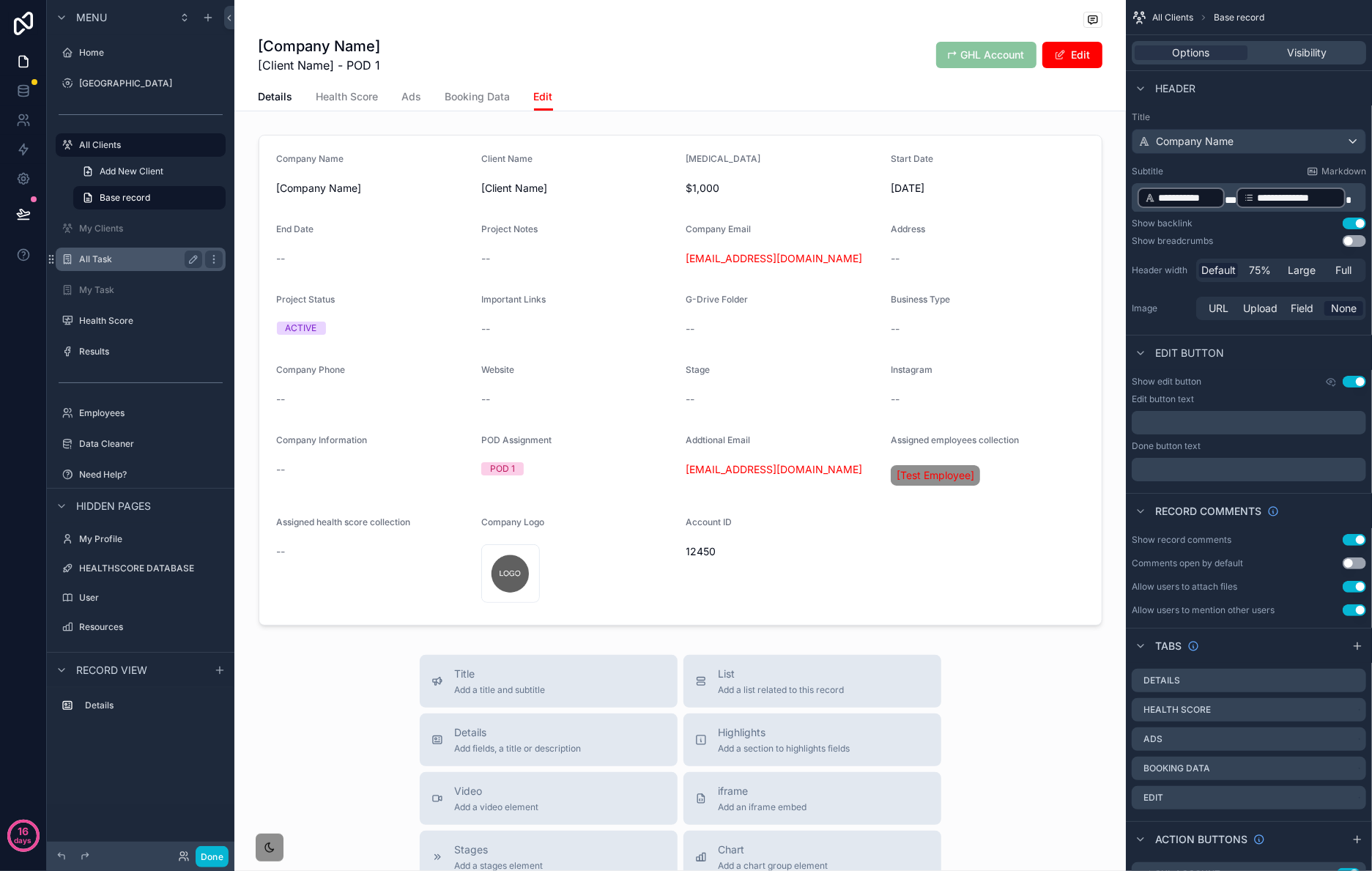
click at [128, 266] on div "All Task" at bounding box center [141, 259] width 123 height 18
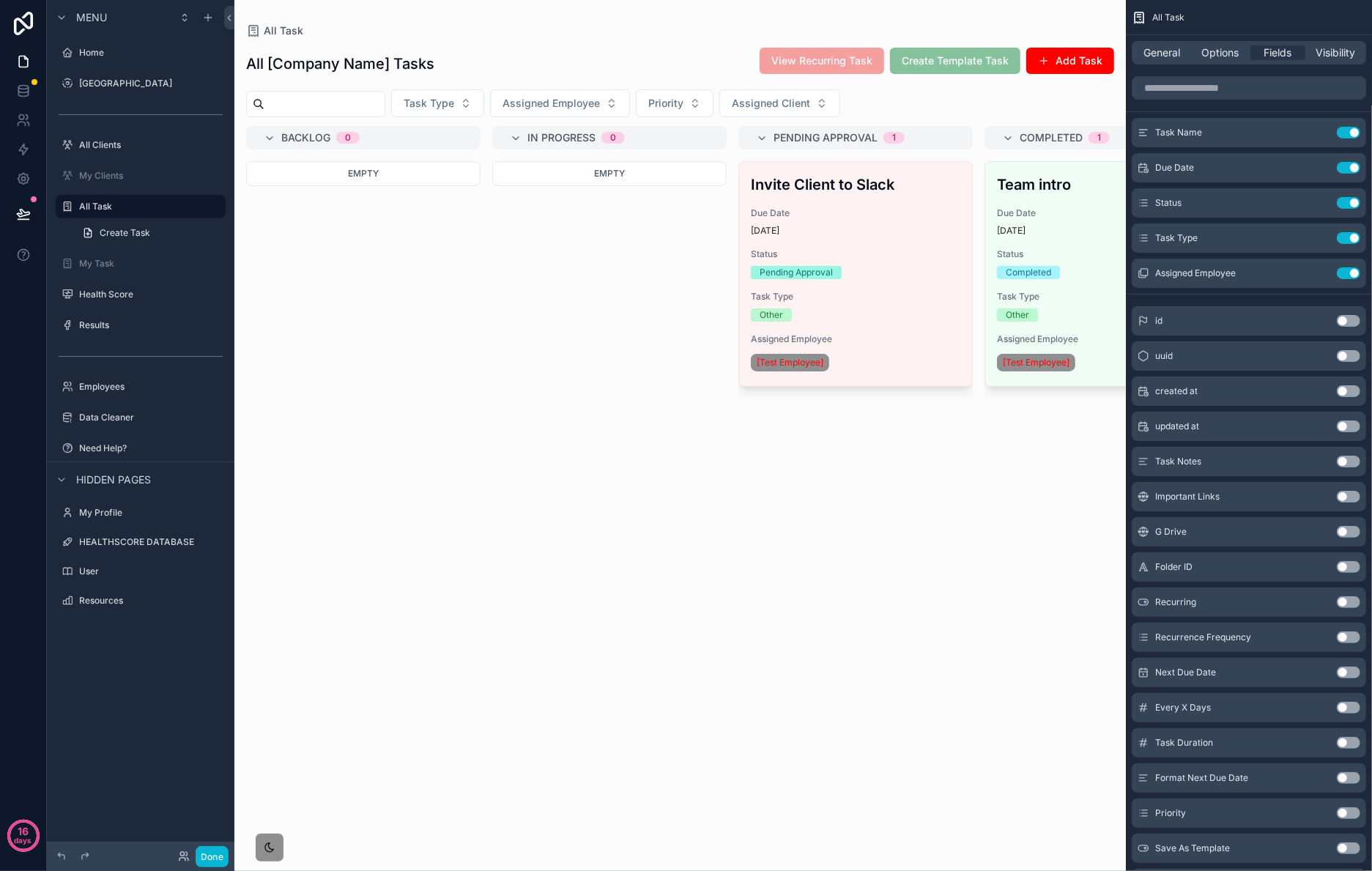
click at [844, 200] on div "scrollable content" at bounding box center [680, 435] width 891 height 871
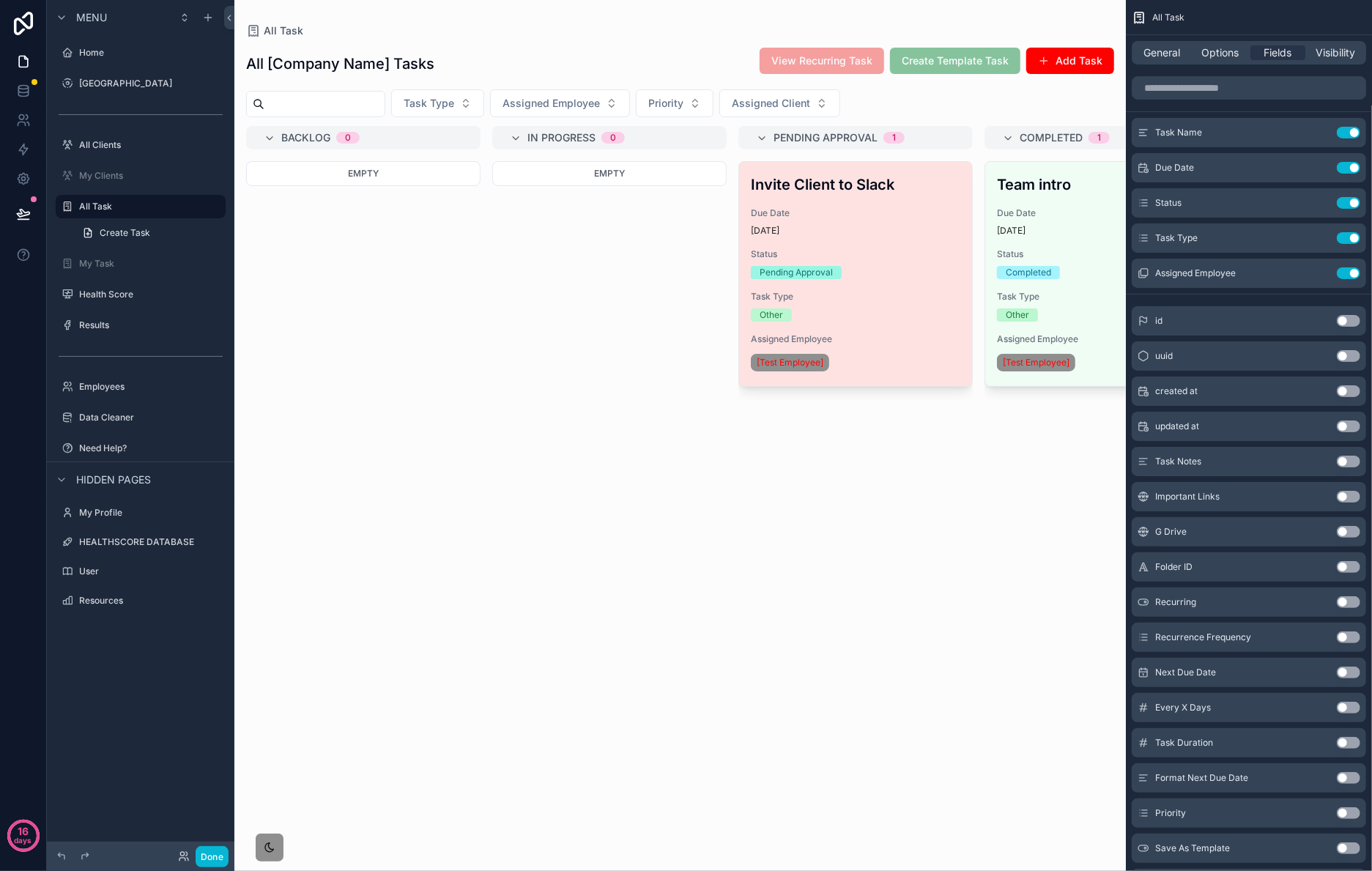
click at [892, 215] on span "Due Date" at bounding box center [856, 213] width 209 height 12
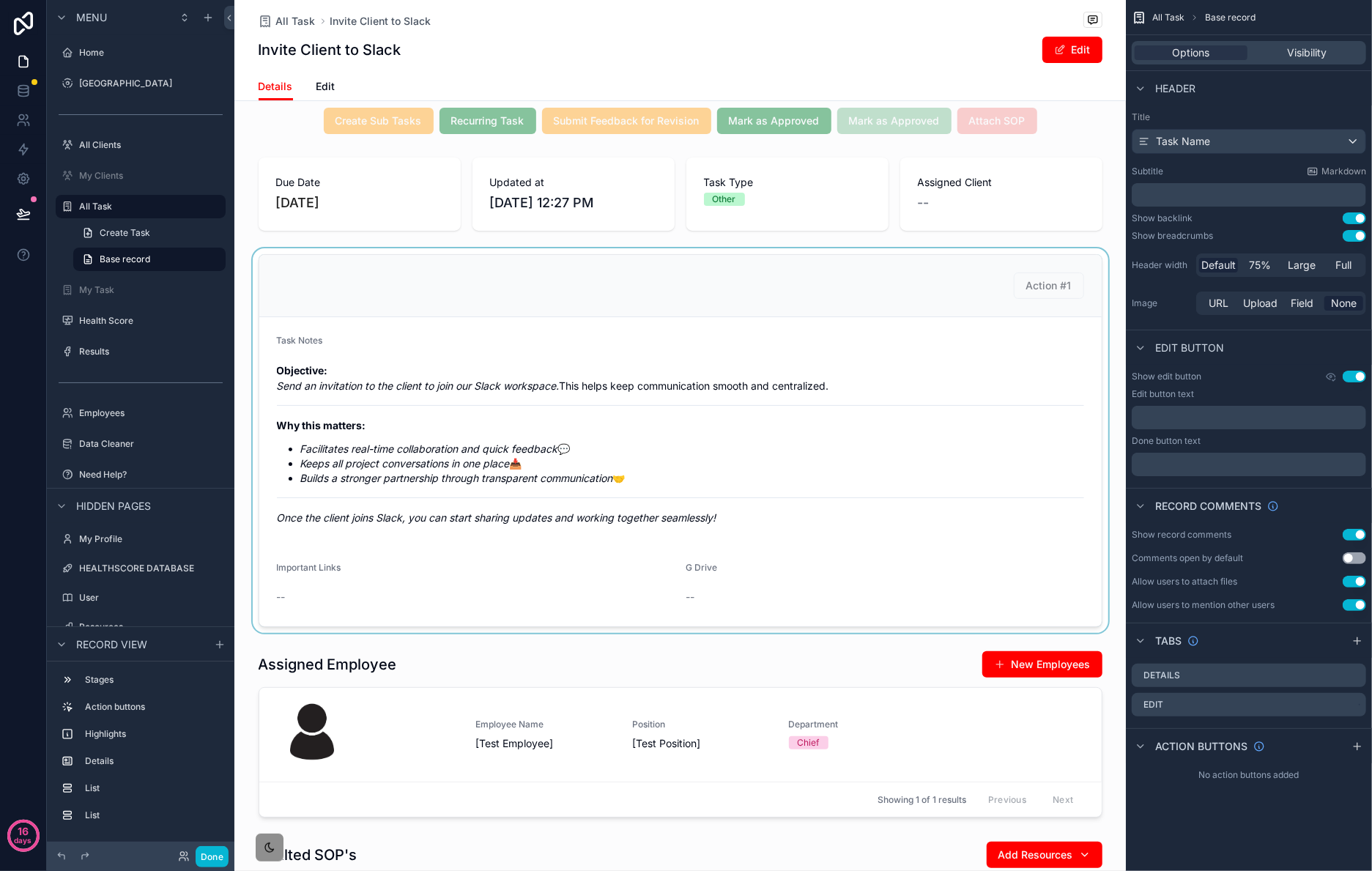
scroll to position [121, 0]
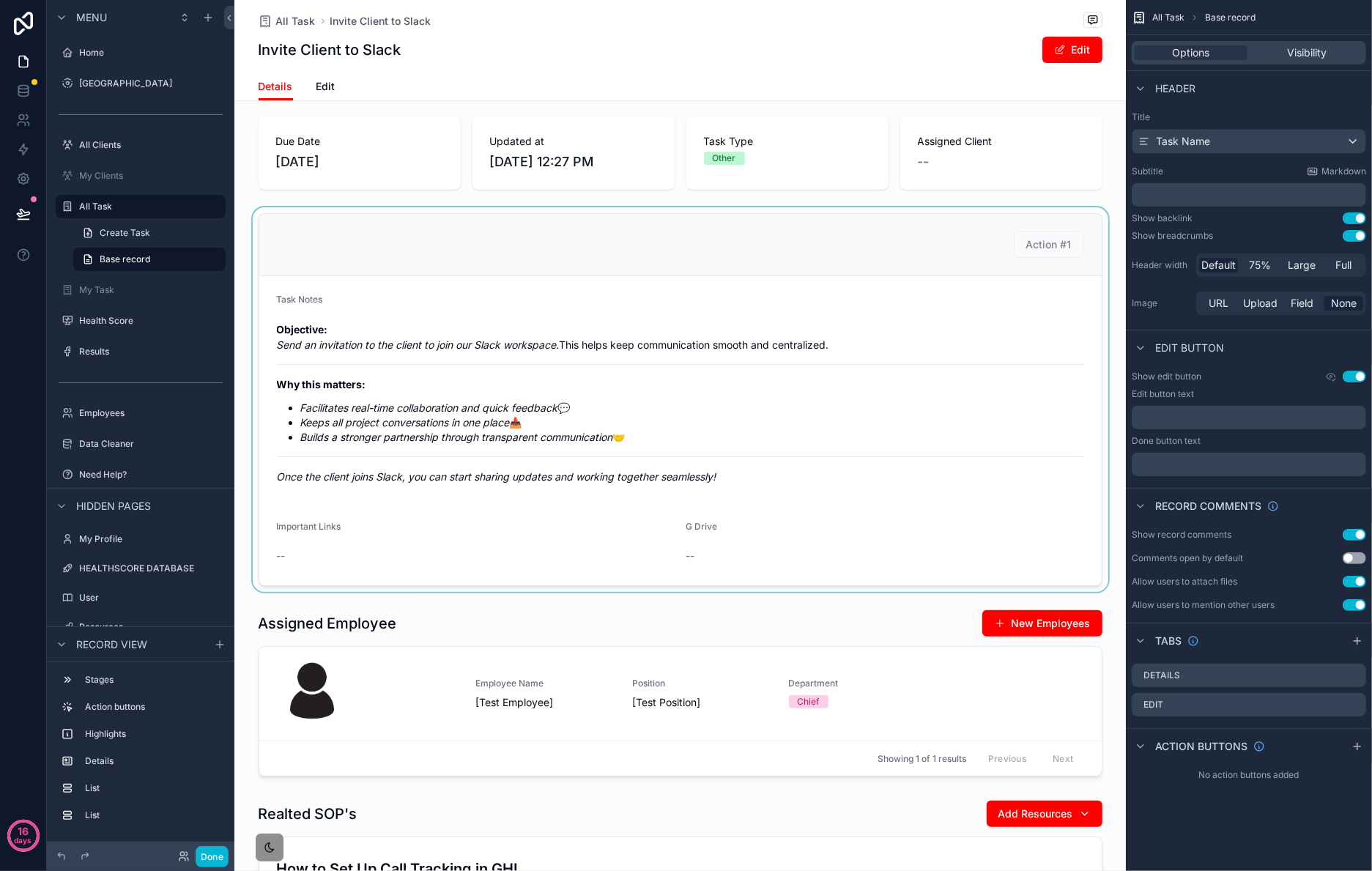
click at [766, 423] on div "scrollable content" at bounding box center [680, 399] width 891 height 385
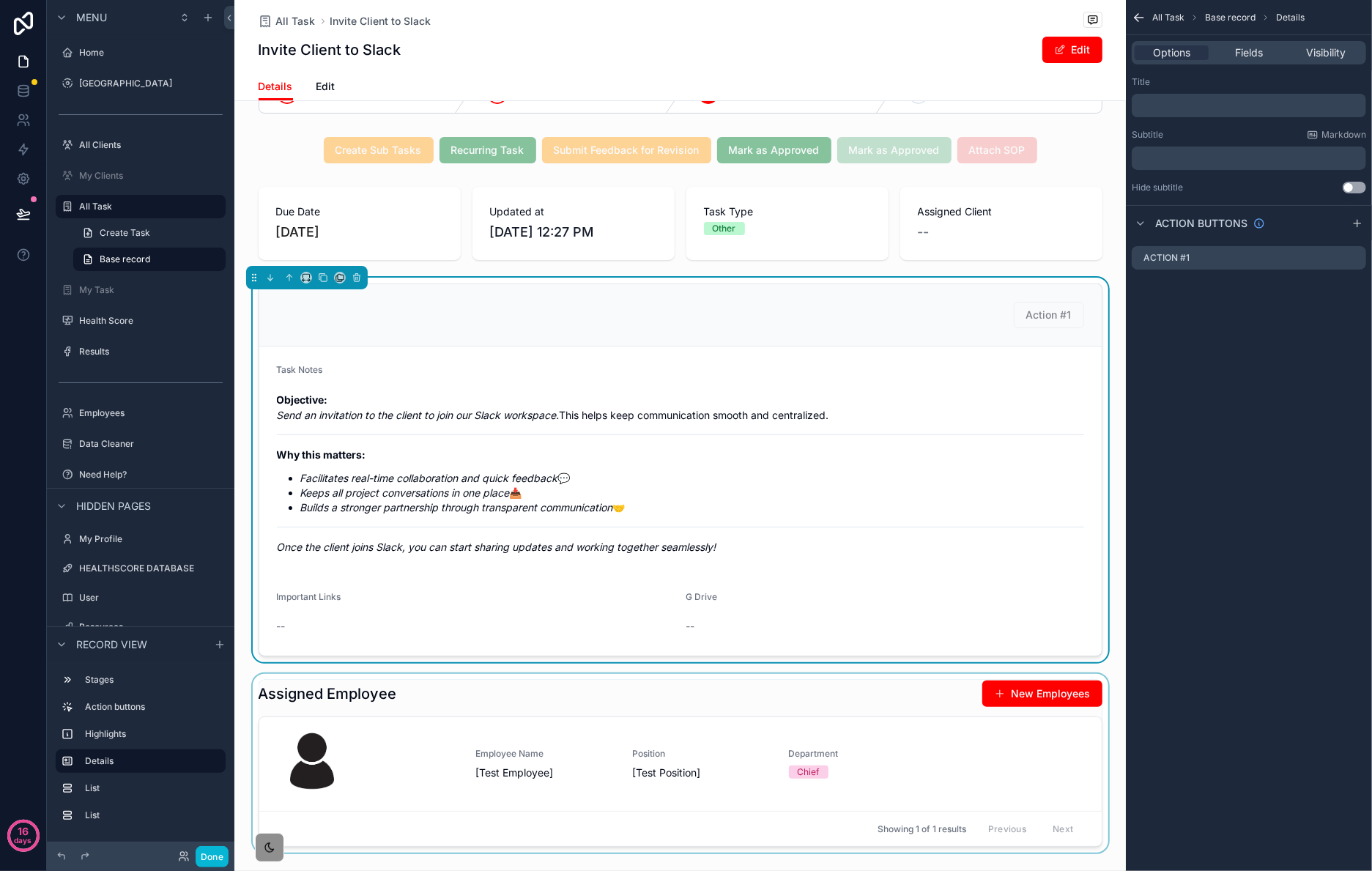
scroll to position [0, 0]
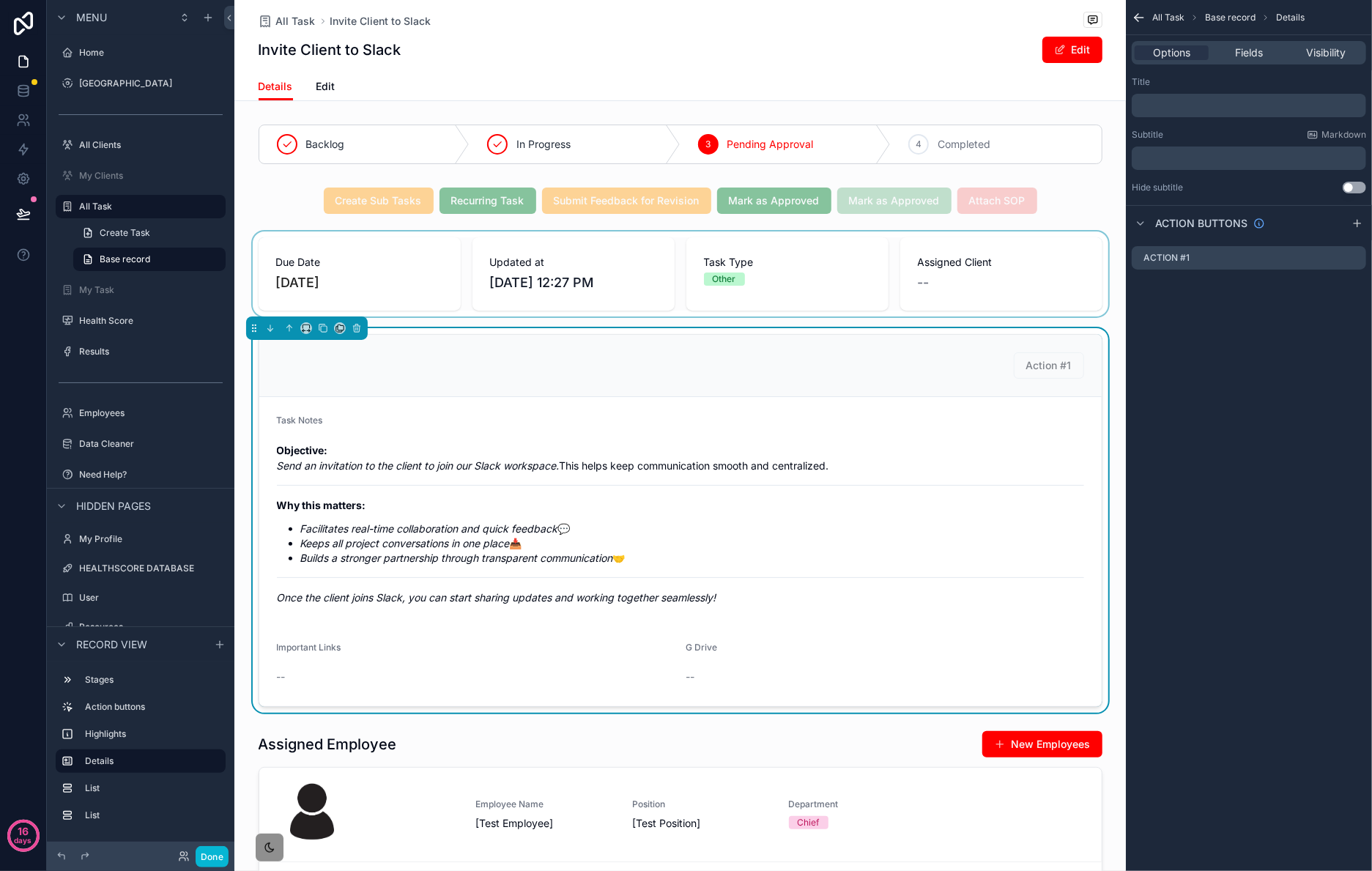
click at [516, 306] on div "scrollable content" at bounding box center [680, 274] width 891 height 85
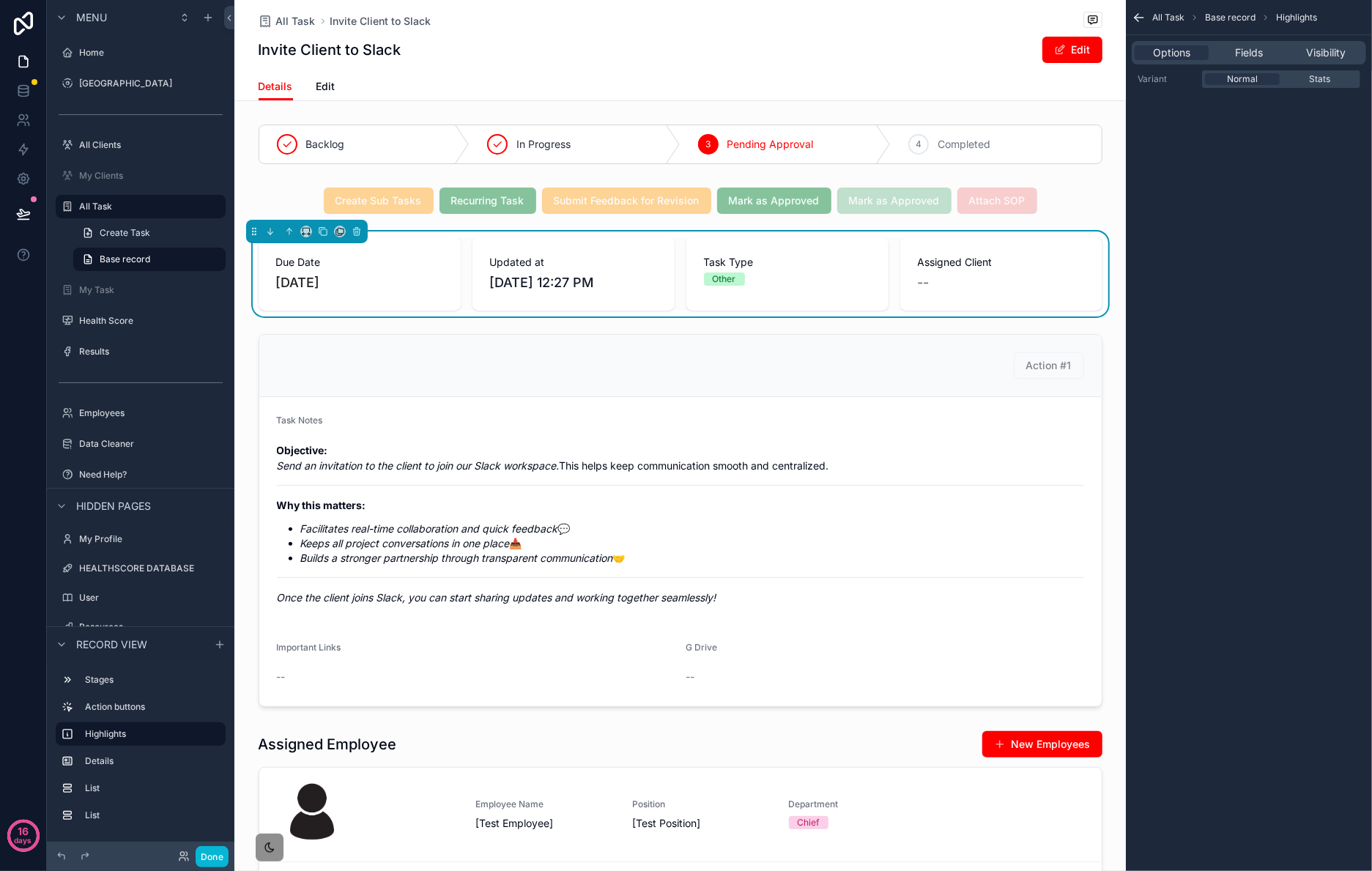
click at [1255, 41] on div "Options Fields Visibility" at bounding box center [1249, 52] width 235 height 23
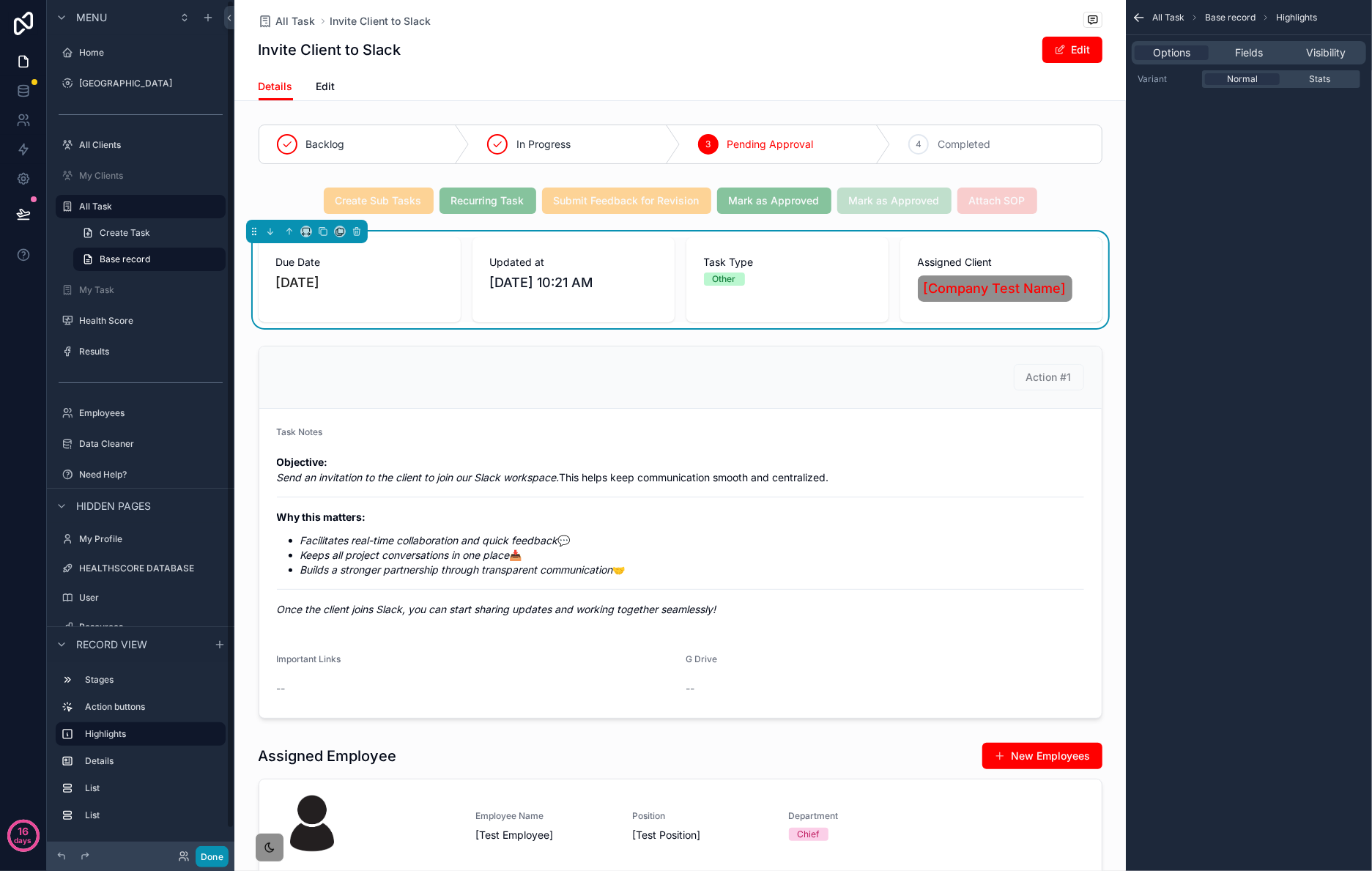
click at [213, 864] on button "Done" at bounding box center [211, 857] width 33 height 22
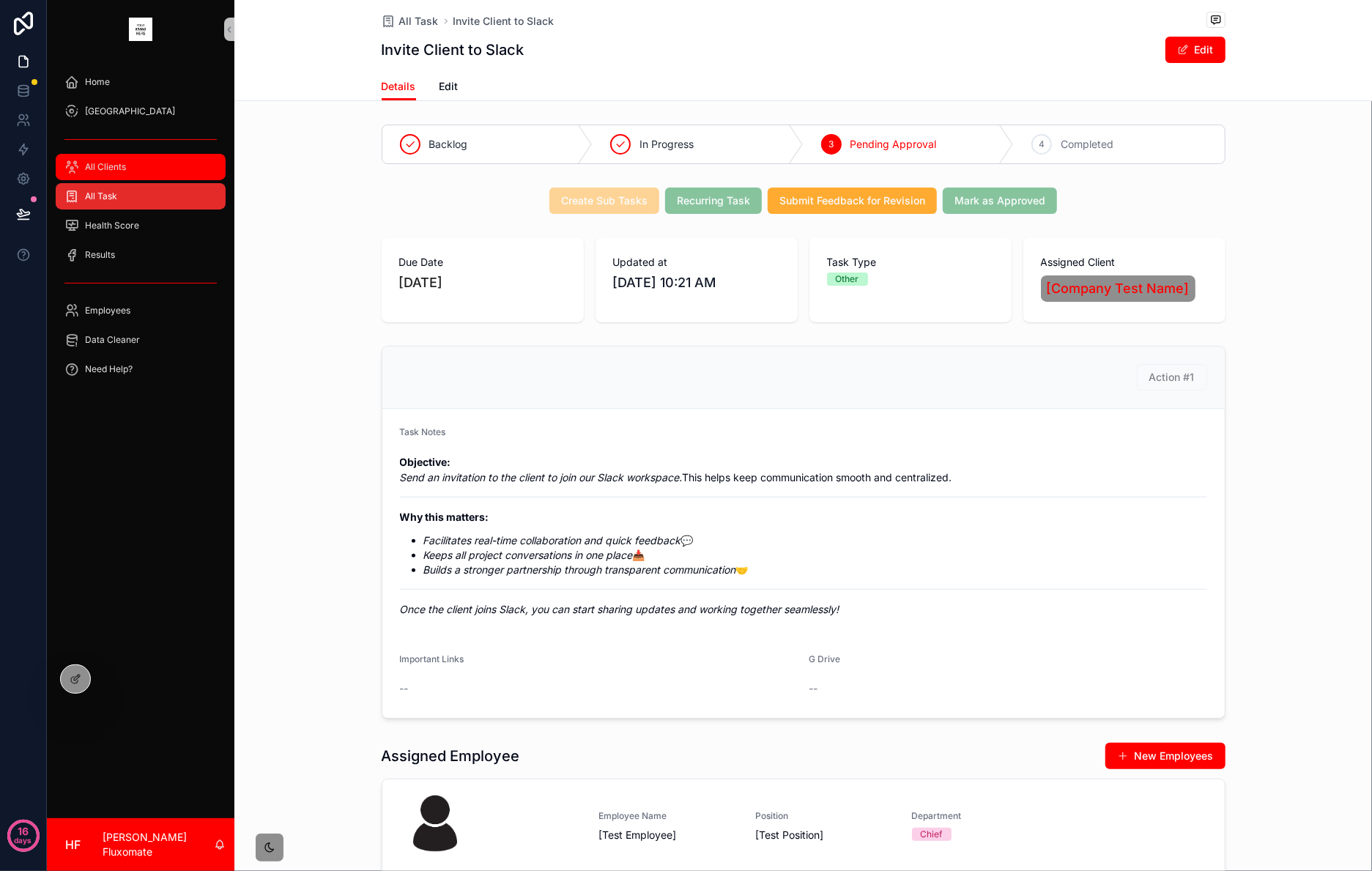
click at [132, 167] on div "All Clients" at bounding box center [140, 167] width 152 height 23
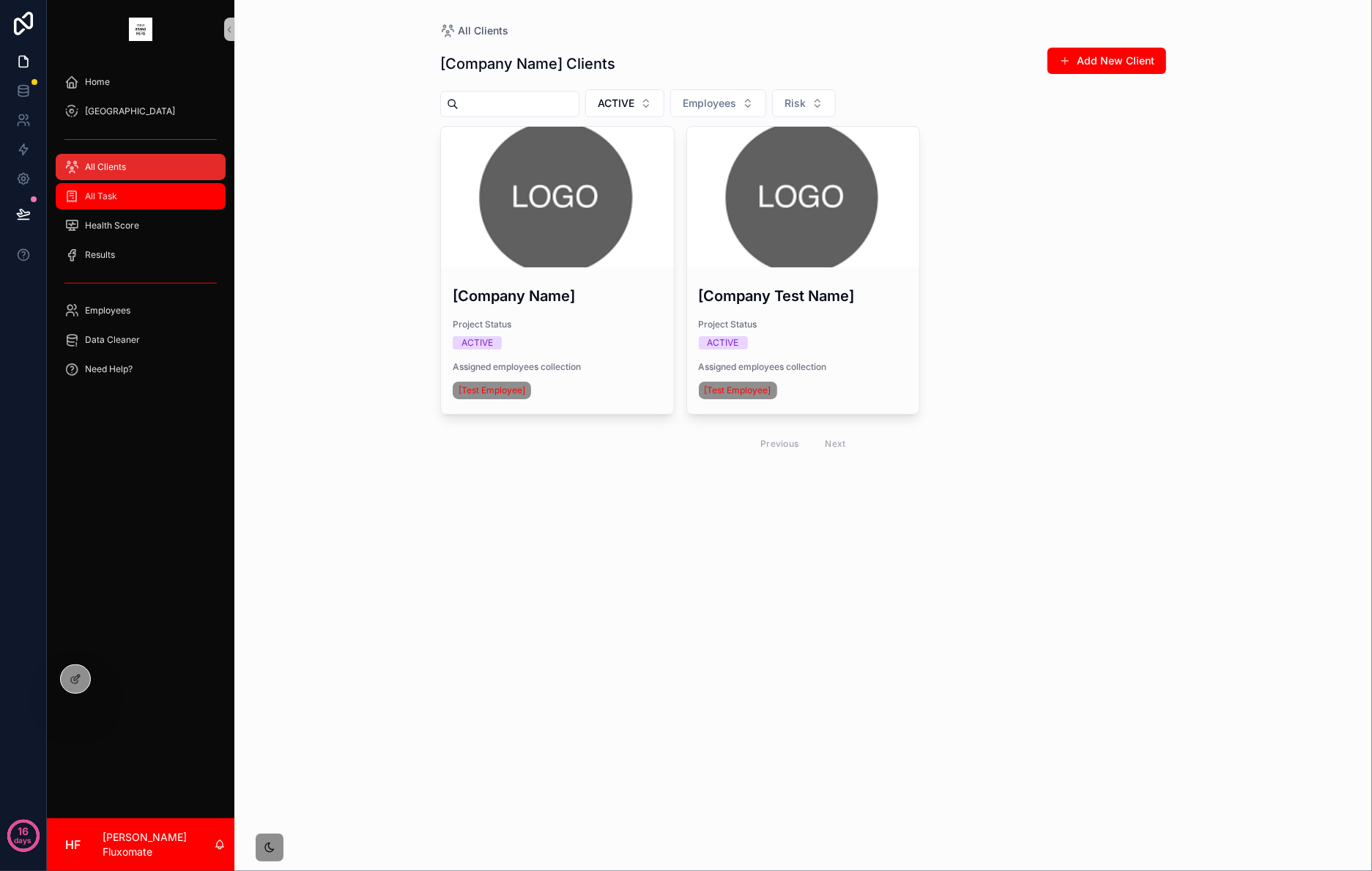
click at [110, 196] on span "All Task" at bounding box center [101, 196] width 32 height 12
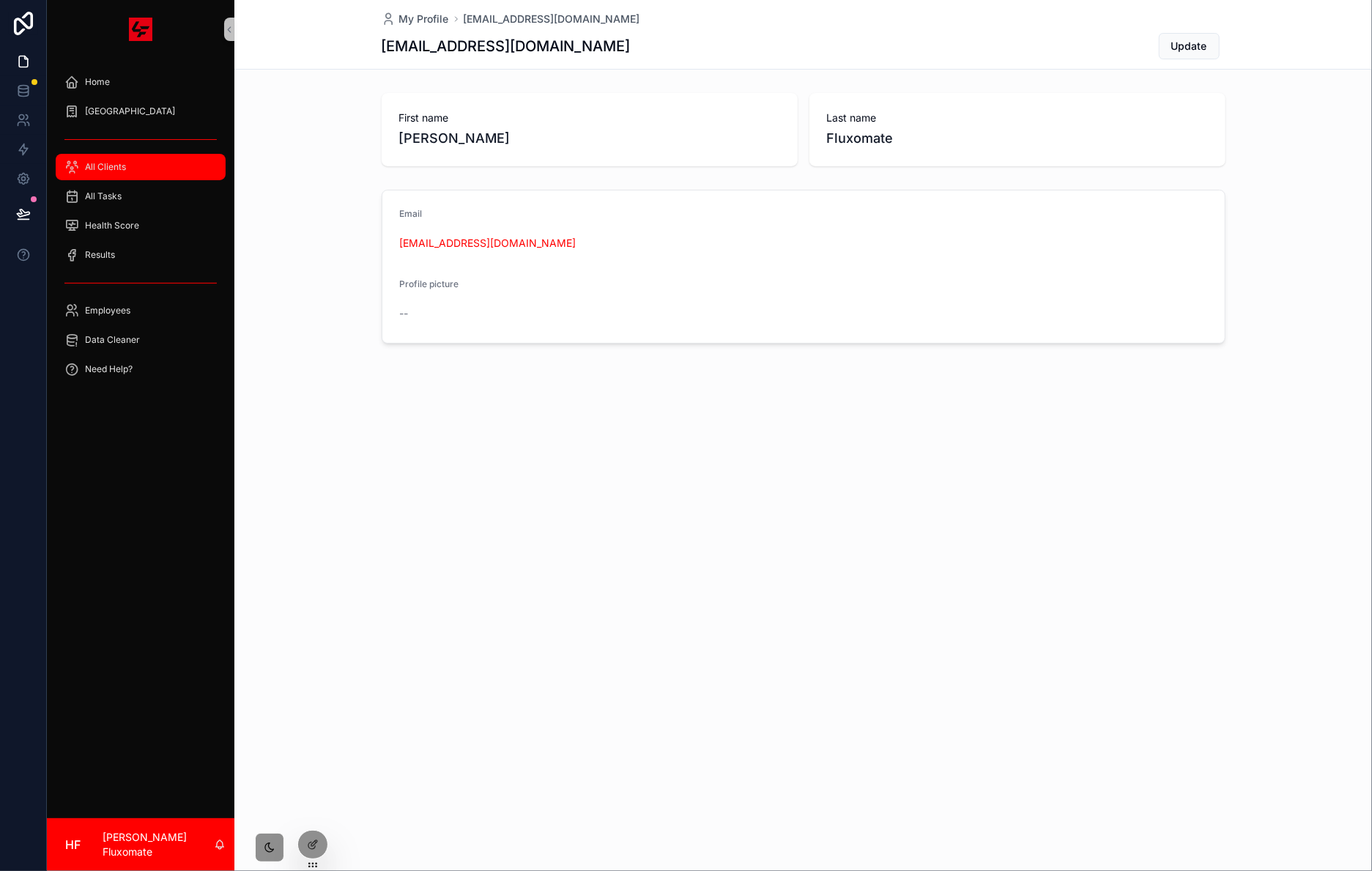
click at [141, 174] on div "All Clients" at bounding box center [140, 167] width 152 height 23
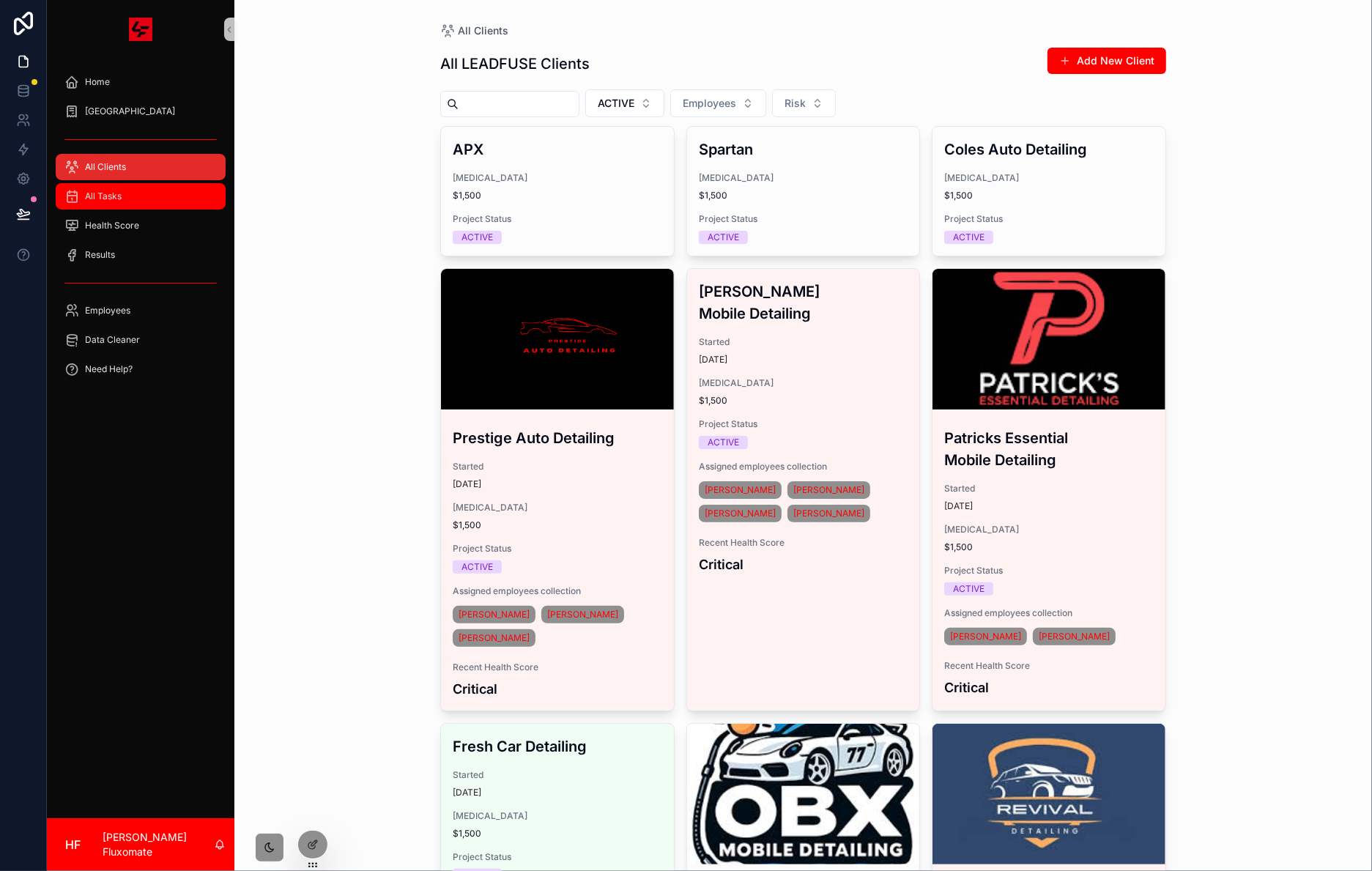
click at [164, 202] on div "All Tasks" at bounding box center [140, 196] width 152 height 23
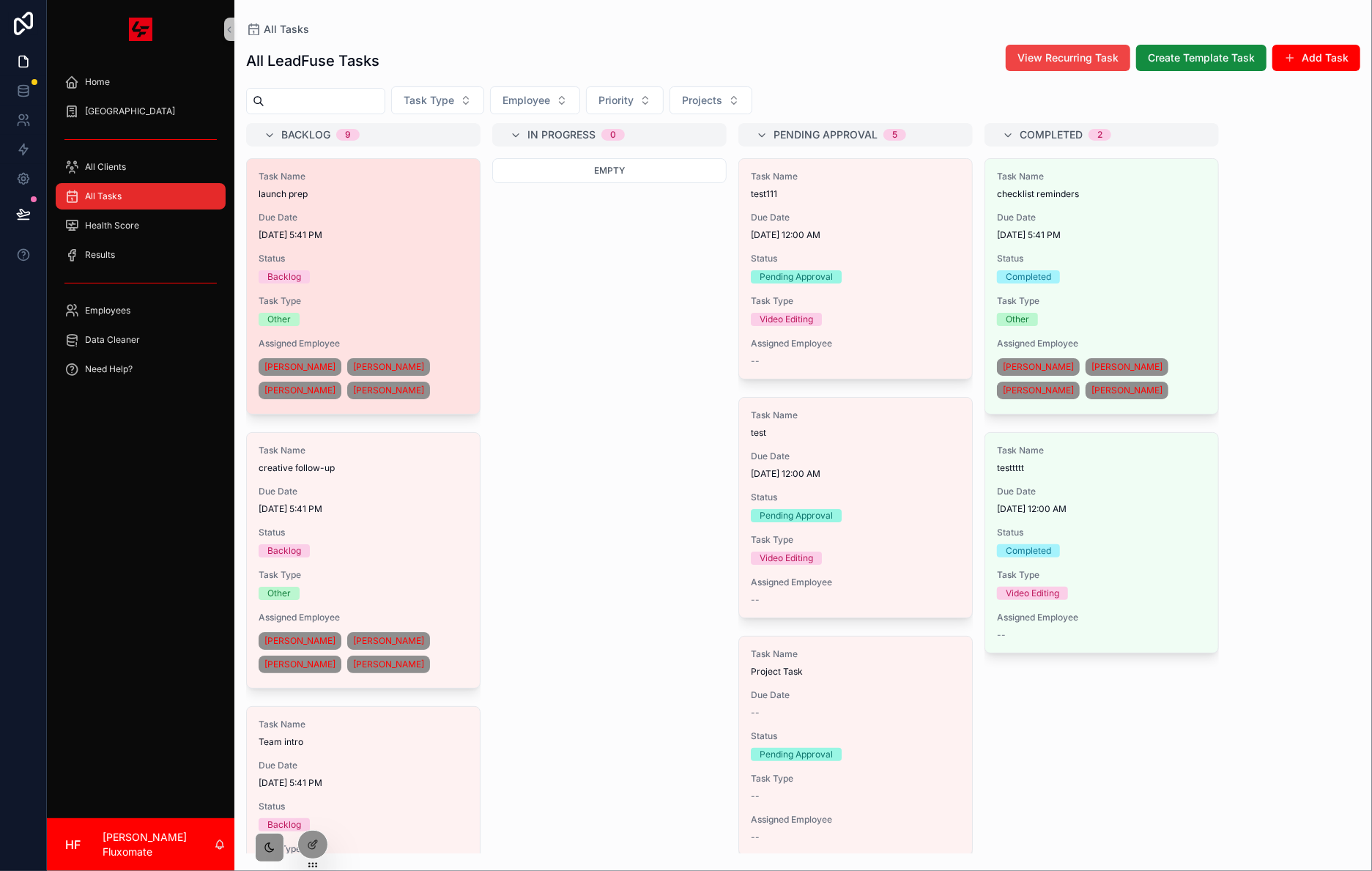
click at [393, 236] on span "[DATE] 5:41 PM" at bounding box center [364, 235] width 209 height 12
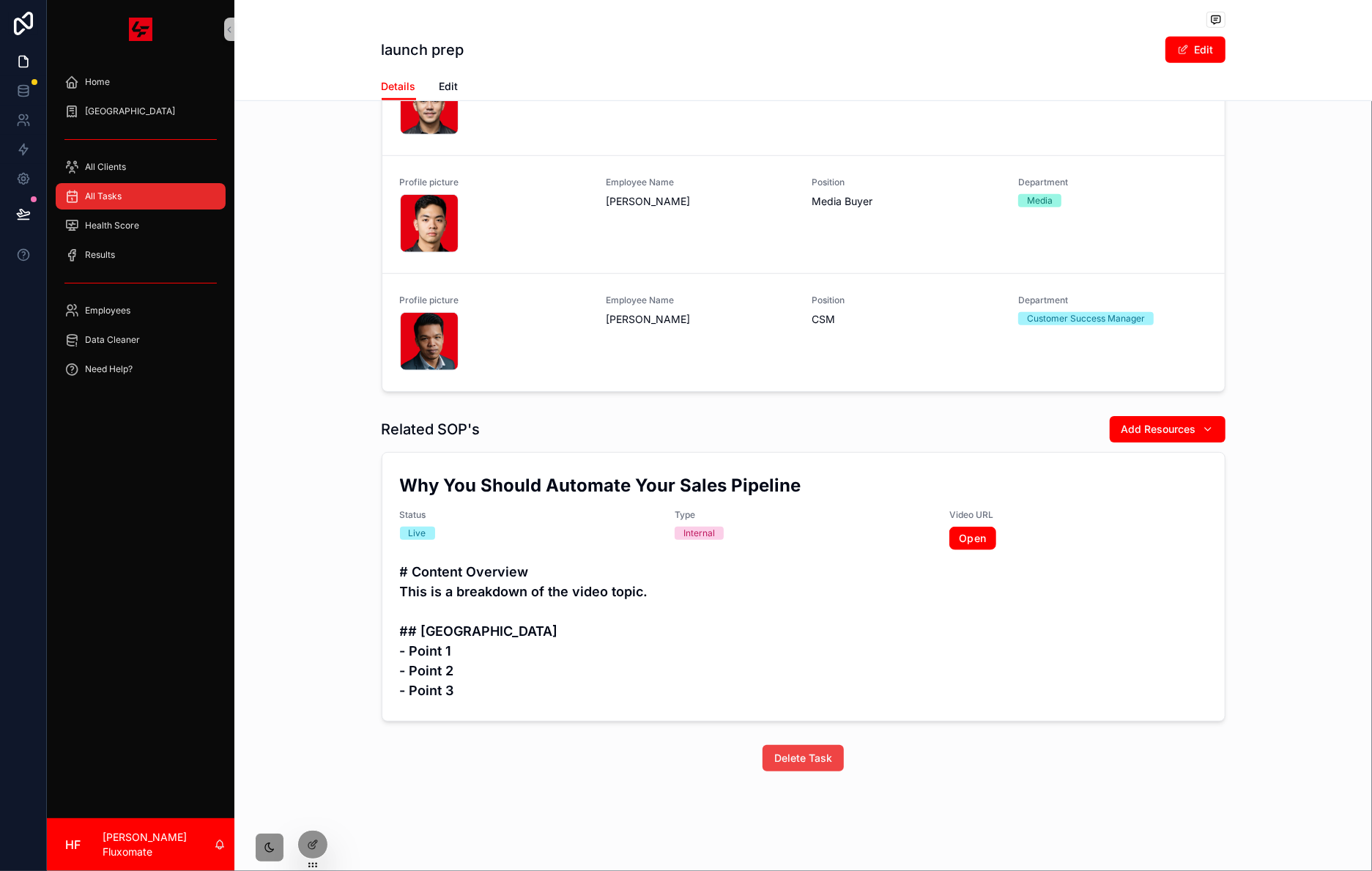
scroll to position [53, 0]
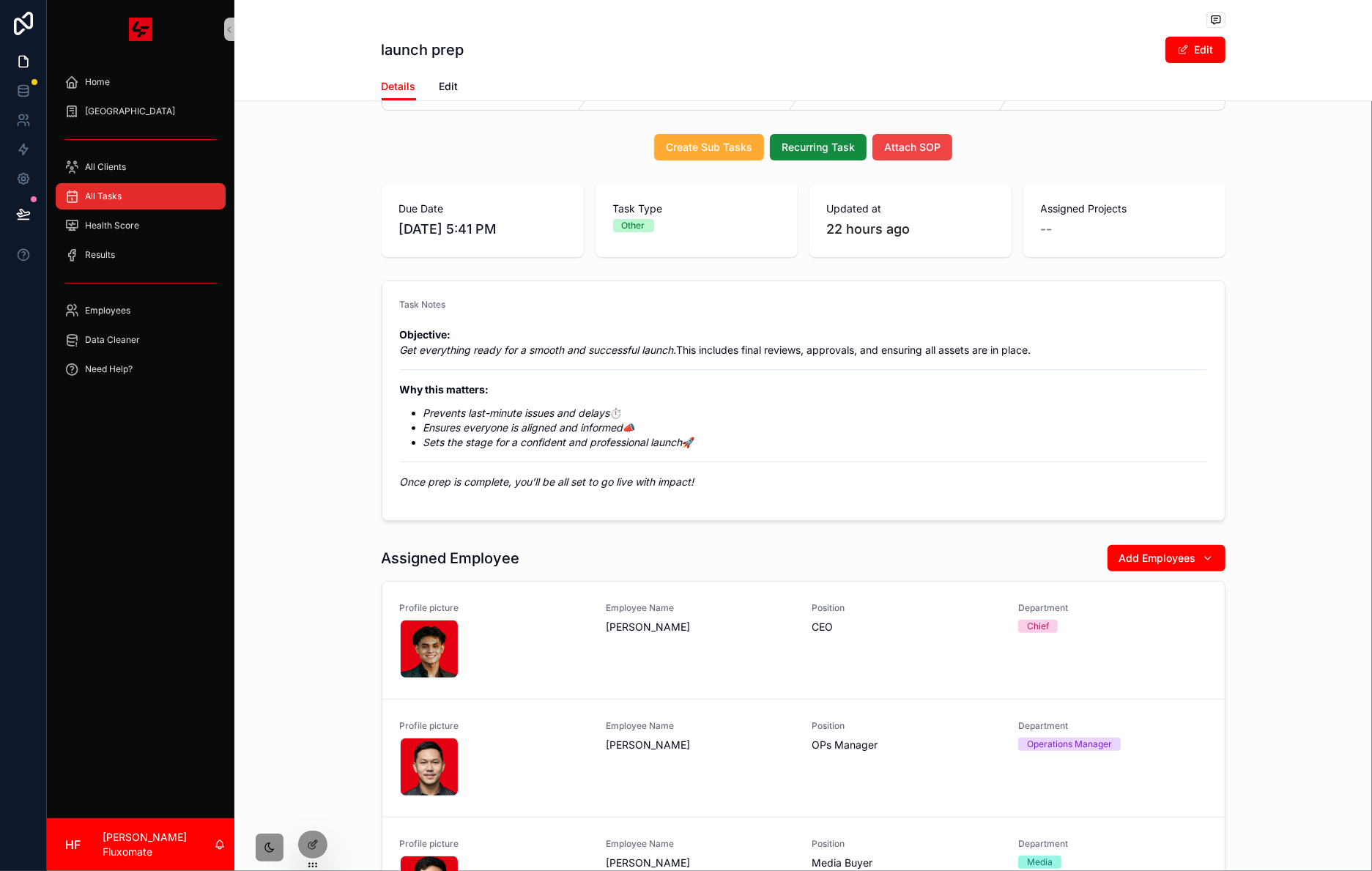
click at [137, 191] on div "All Tasks" at bounding box center [140, 196] width 152 height 23
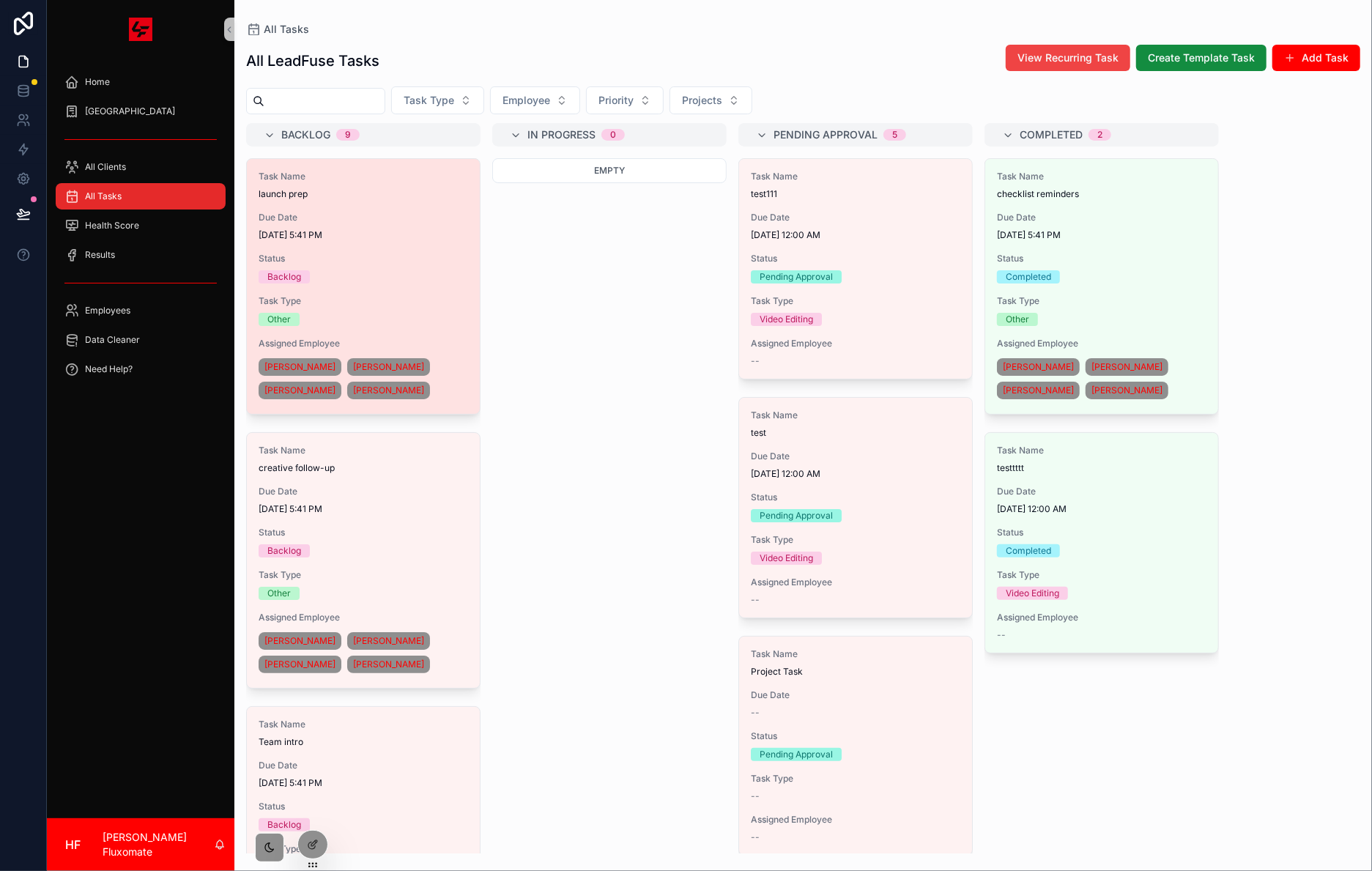
click at [296, 225] on div "Due Date [DATE] 5:41 PM" at bounding box center [364, 225] width 209 height 29
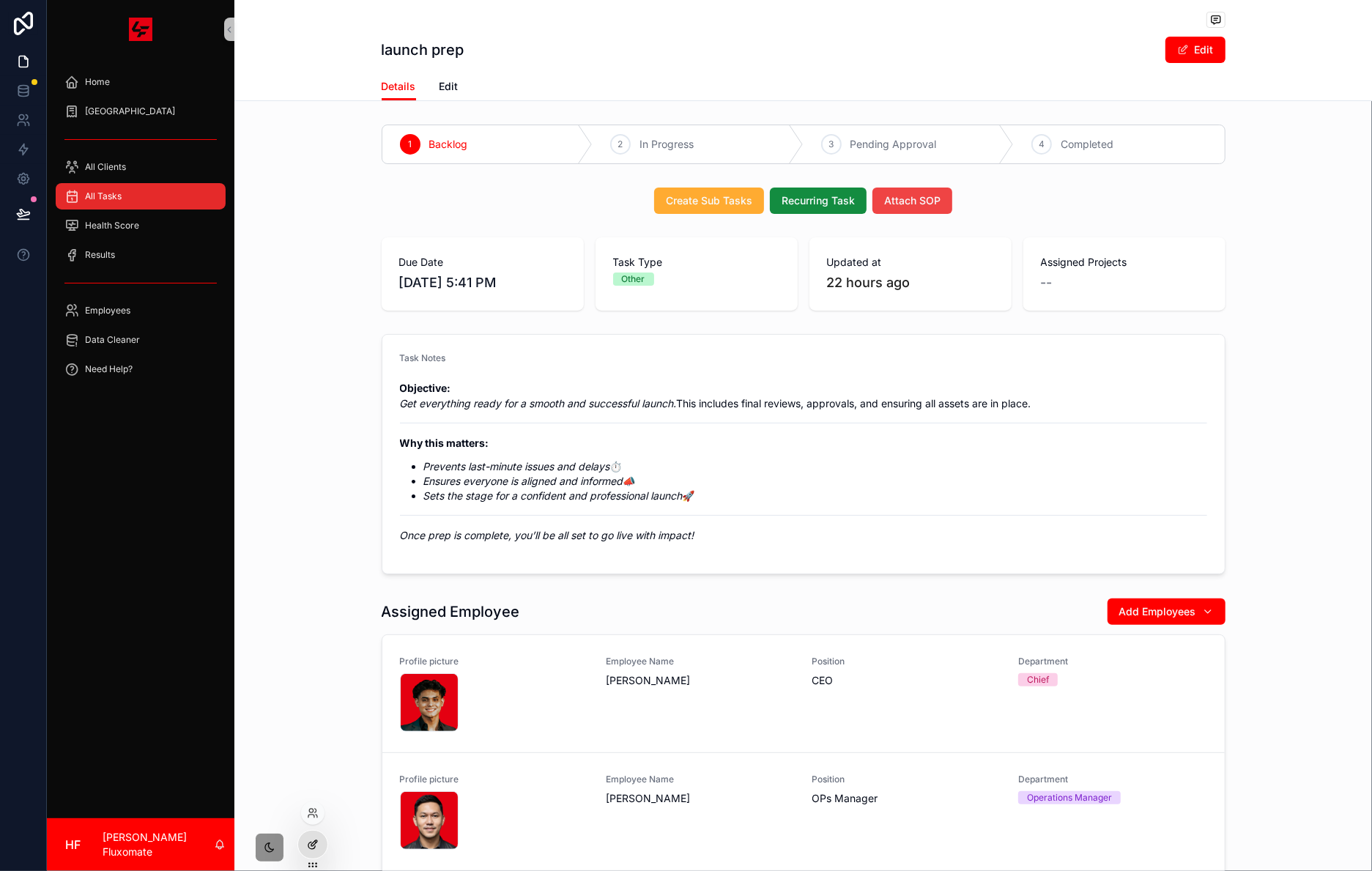
click at [305, 837] on div at bounding box center [312, 845] width 29 height 28
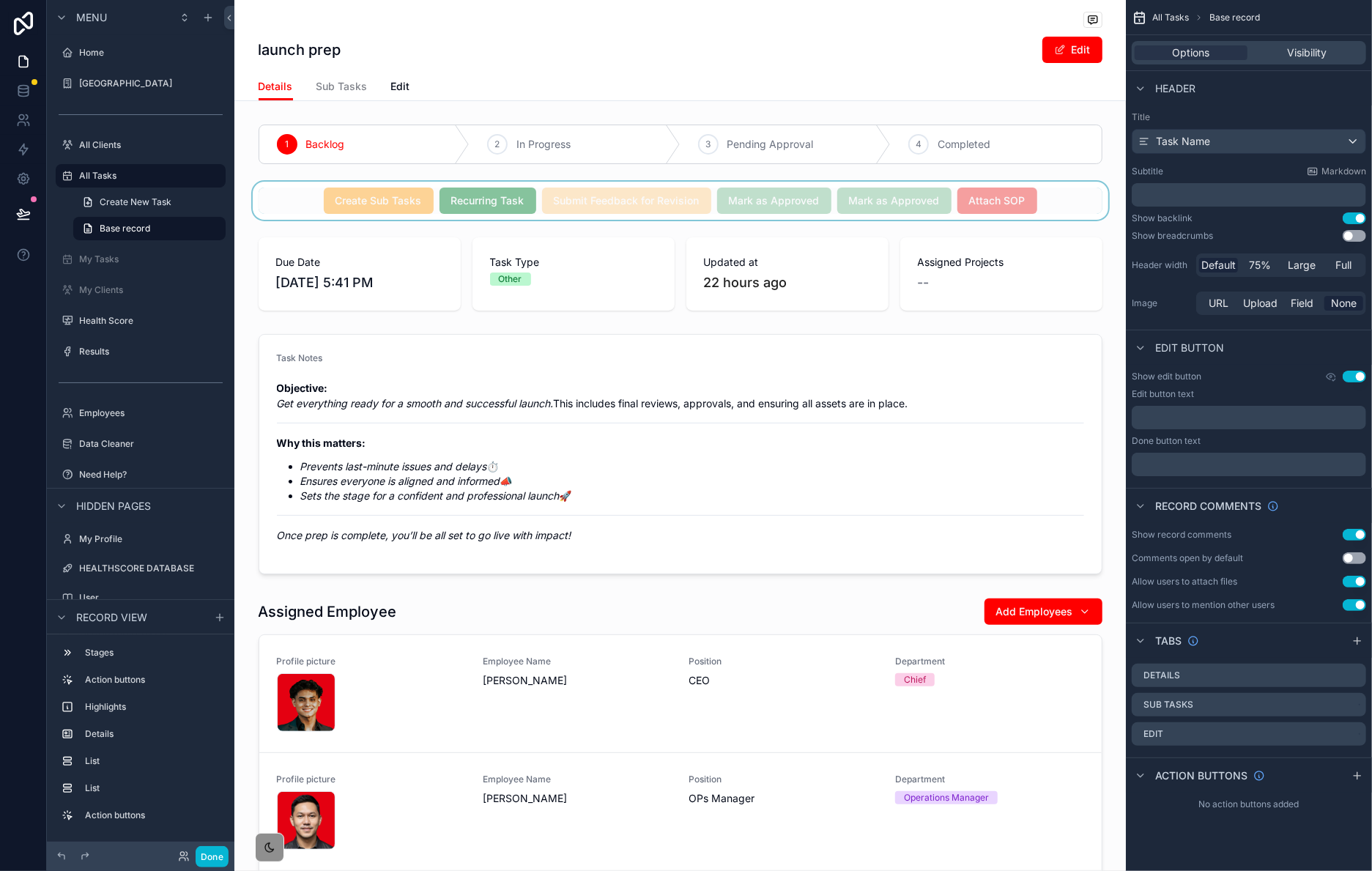
click at [1053, 205] on div "scrollable content" at bounding box center [680, 200] width 891 height 38
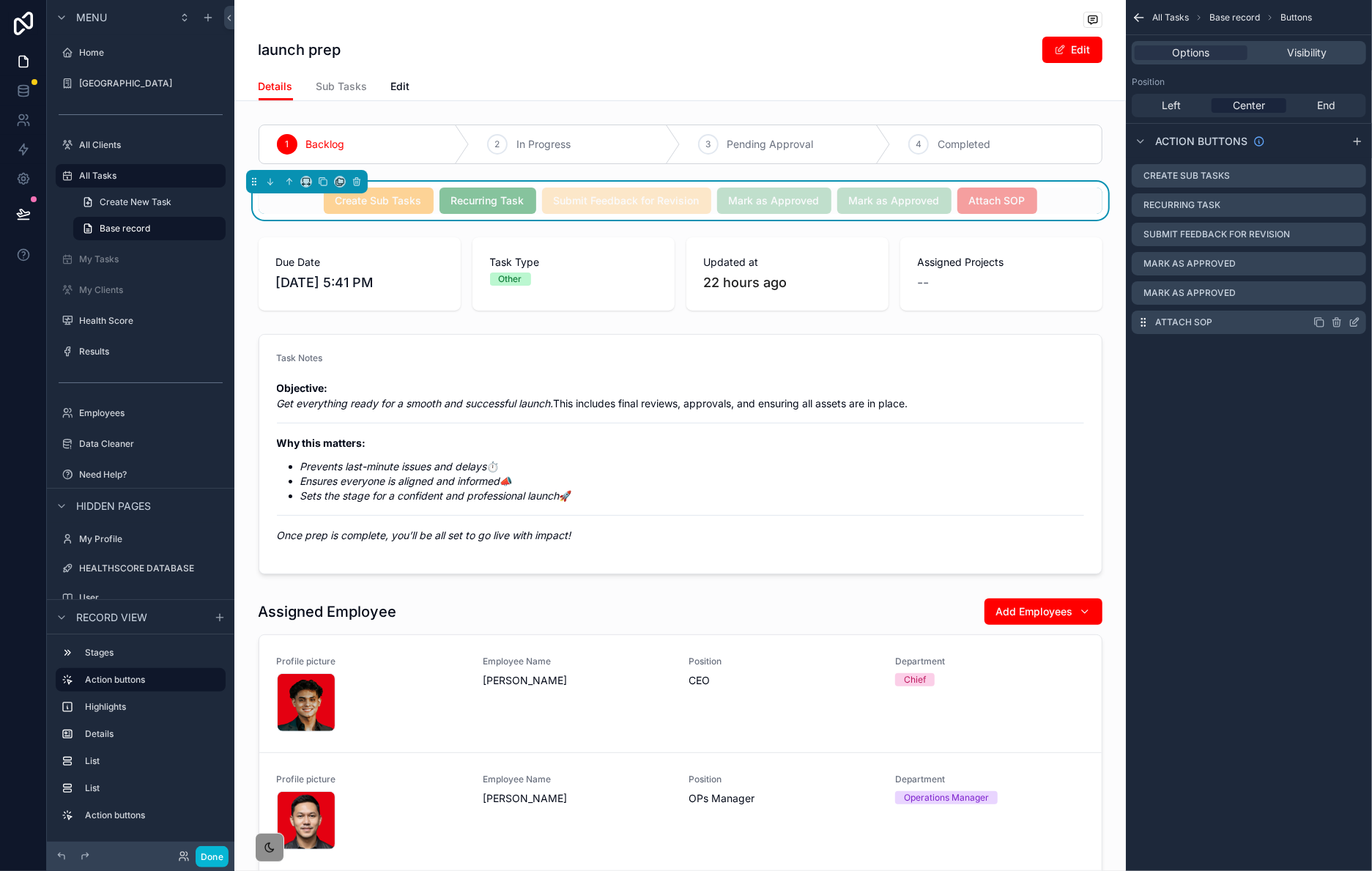
click at [1353, 323] on icon "scrollable content" at bounding box center [1356, 321] width 6 height 6
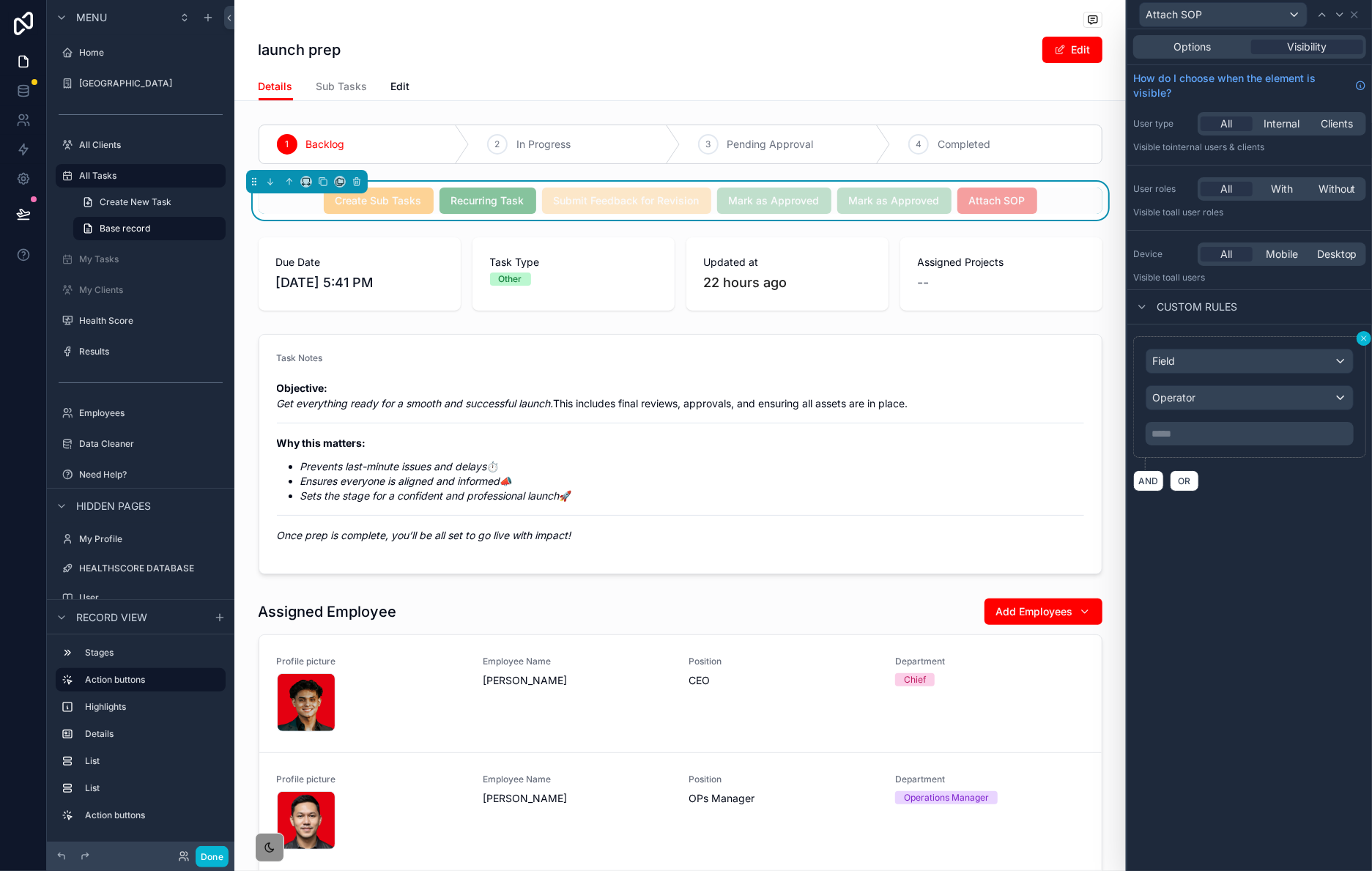
click at [1365, 343] on icon at bounding box center [1364, 338] width 8 height 8
click at [1367, 341] on icon at bounding box center [1364, 338] width 8 height 8
click at [1045, 211] on div "Create Sub Tasks Recurring Task Submit Feedback for Revision Mark as Approved M…" at bounding box center [681, 201] width 844 height 26
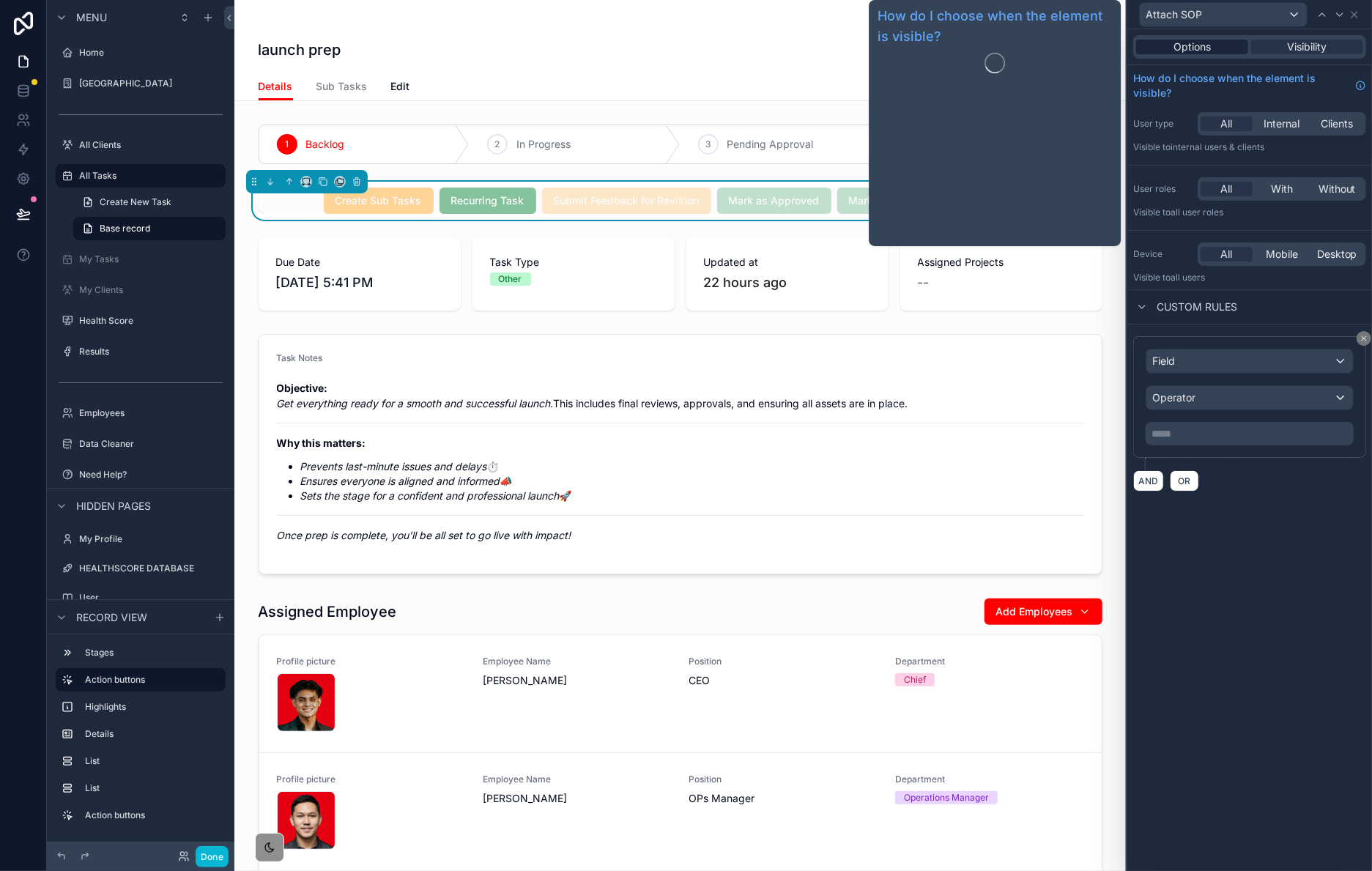
click at [1221, 42] on div "Options" at bounding box center [1192, 47] width 112 height 15
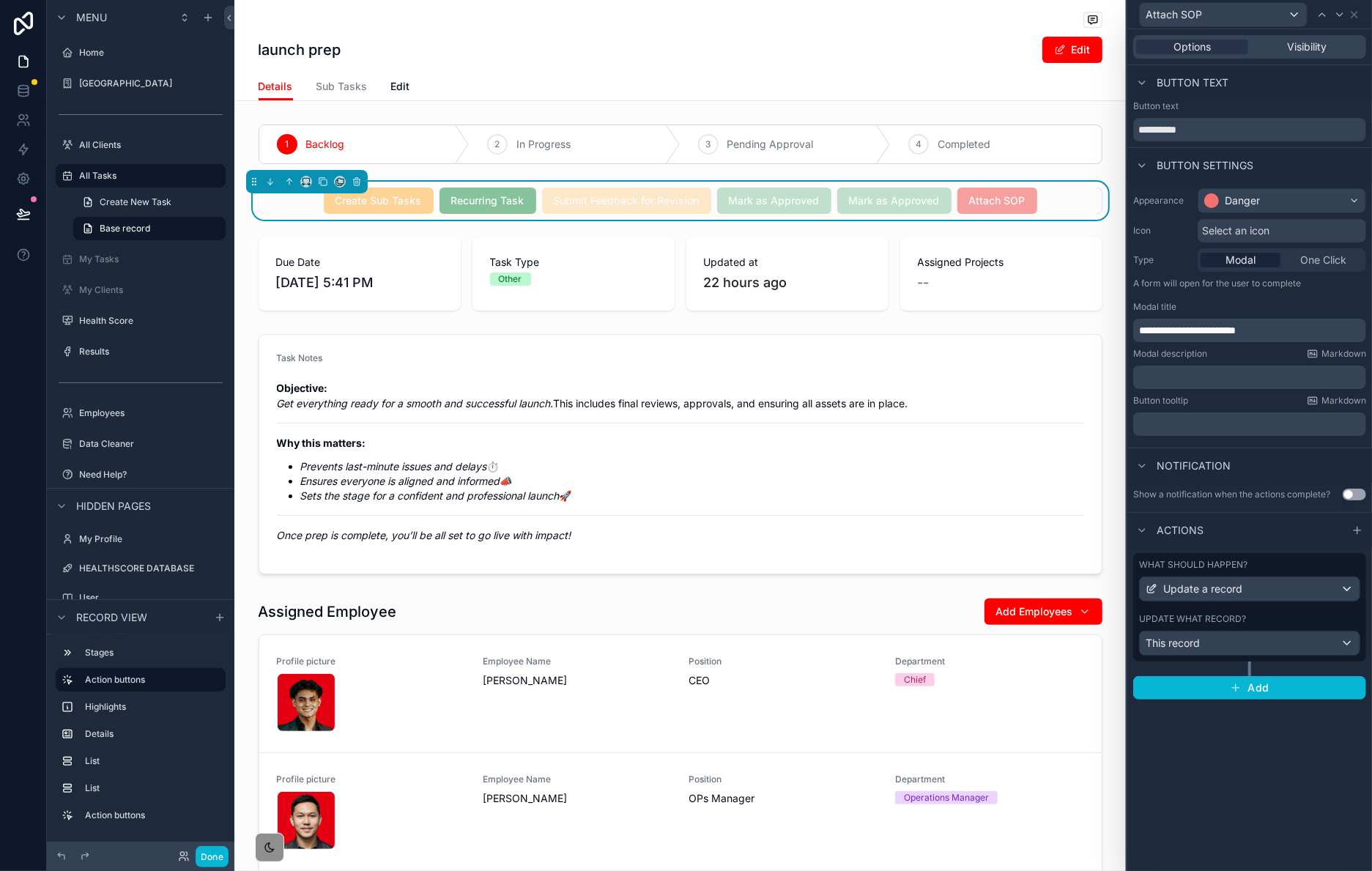
click at [1064, 211] on div "Create Sub Tasks Recurring Task Submit Feedback for Revision Mark as Approved M…" at bounding box center [681, 201] width 844 height 26
drag, startPoint x: 1358, startPoint y: 15, endPoint x: 1355, endPoint y: 22, distance: 7.6
click at [1358, 15] on icon at bounding box center [1354, 14] width 12 height 12
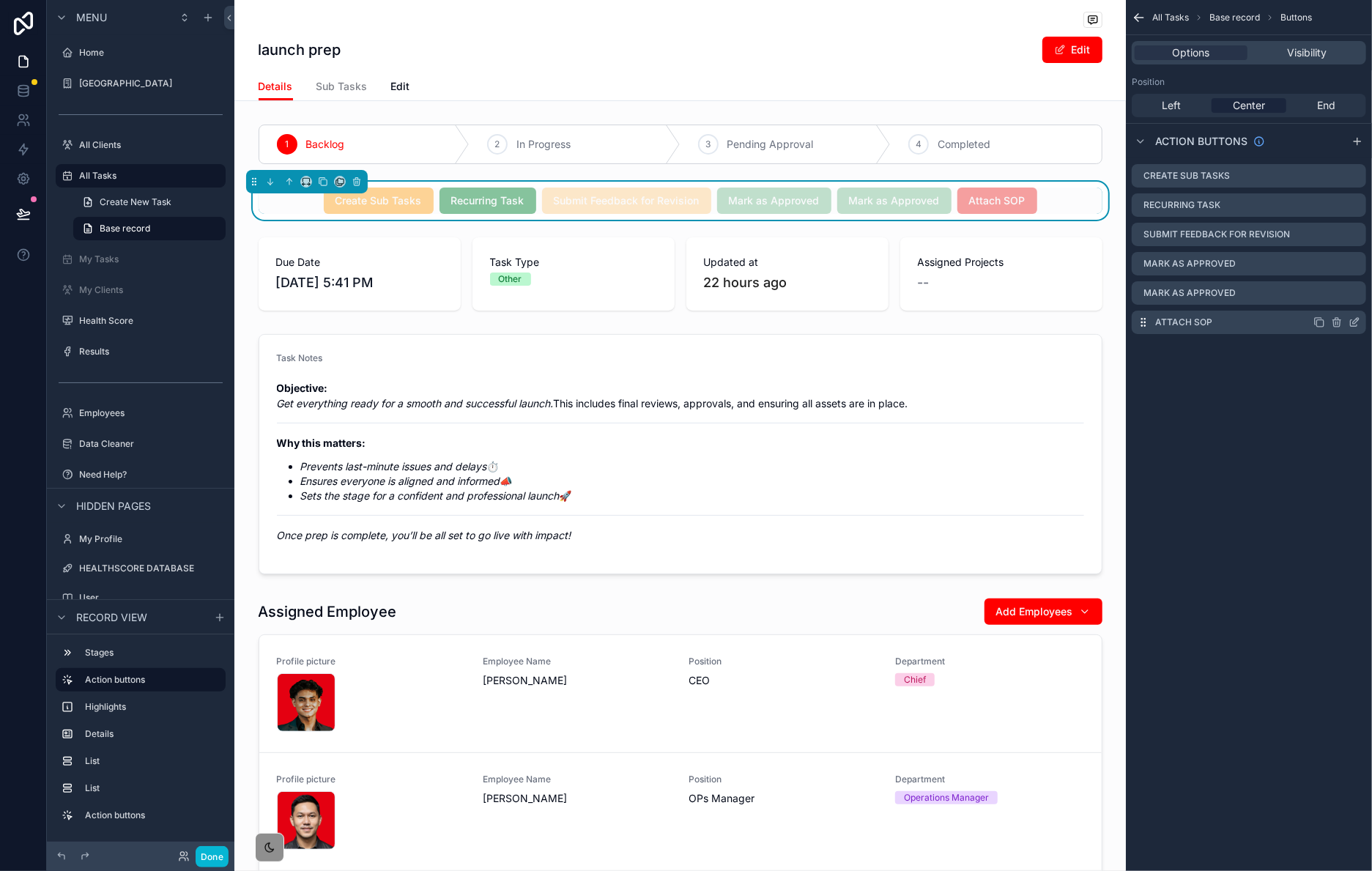
click at [1338, 321] on icon "scrollable content" at bounding box center [1336, 322] width 12 height 12
click at [1331, 303] on icon at bounding box center [1331, 298] width 12 height 12
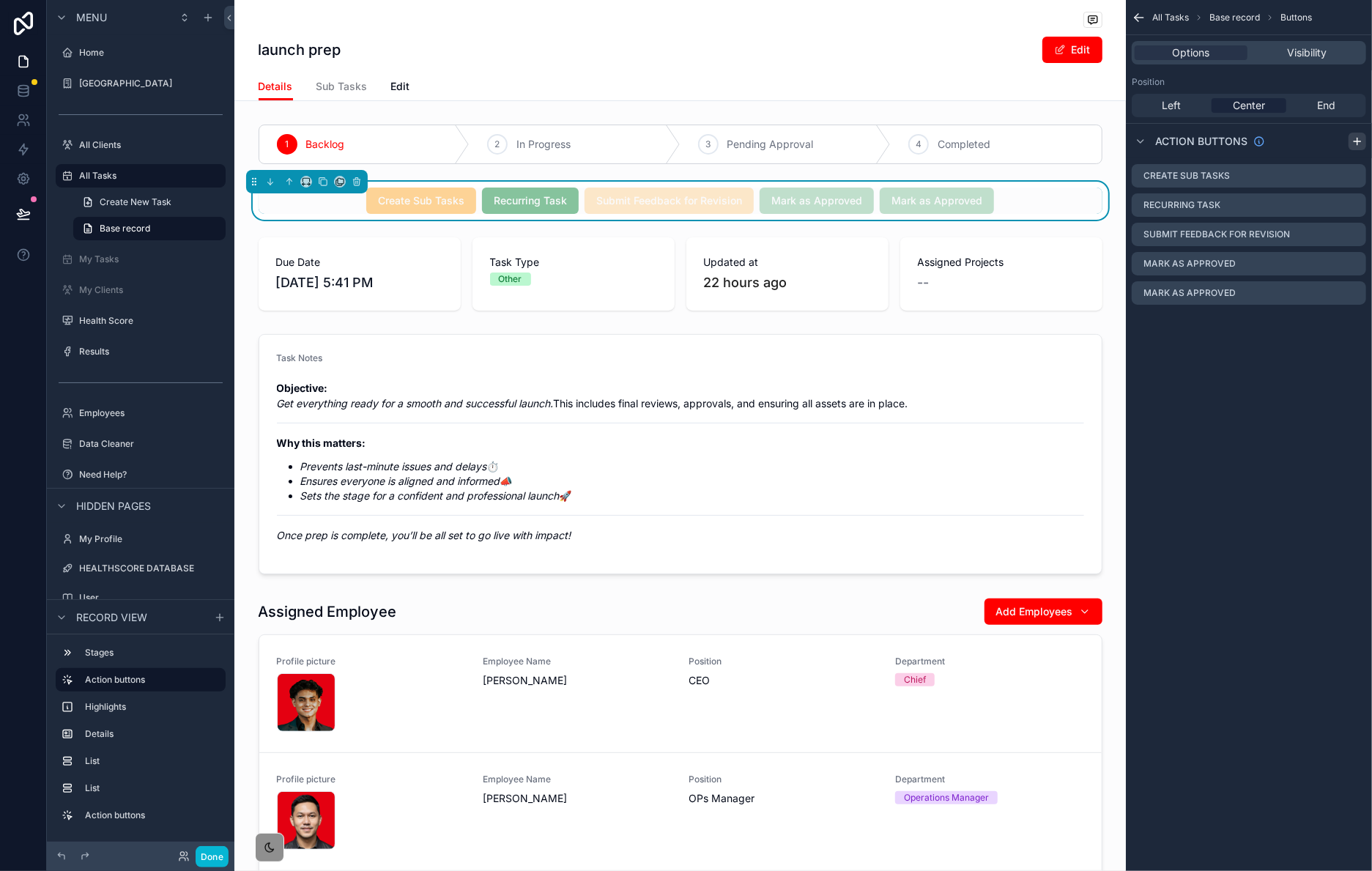
click at [1357, 142] on icon "scrollable content" at bounding box center [1357, 141] width 12 height 12
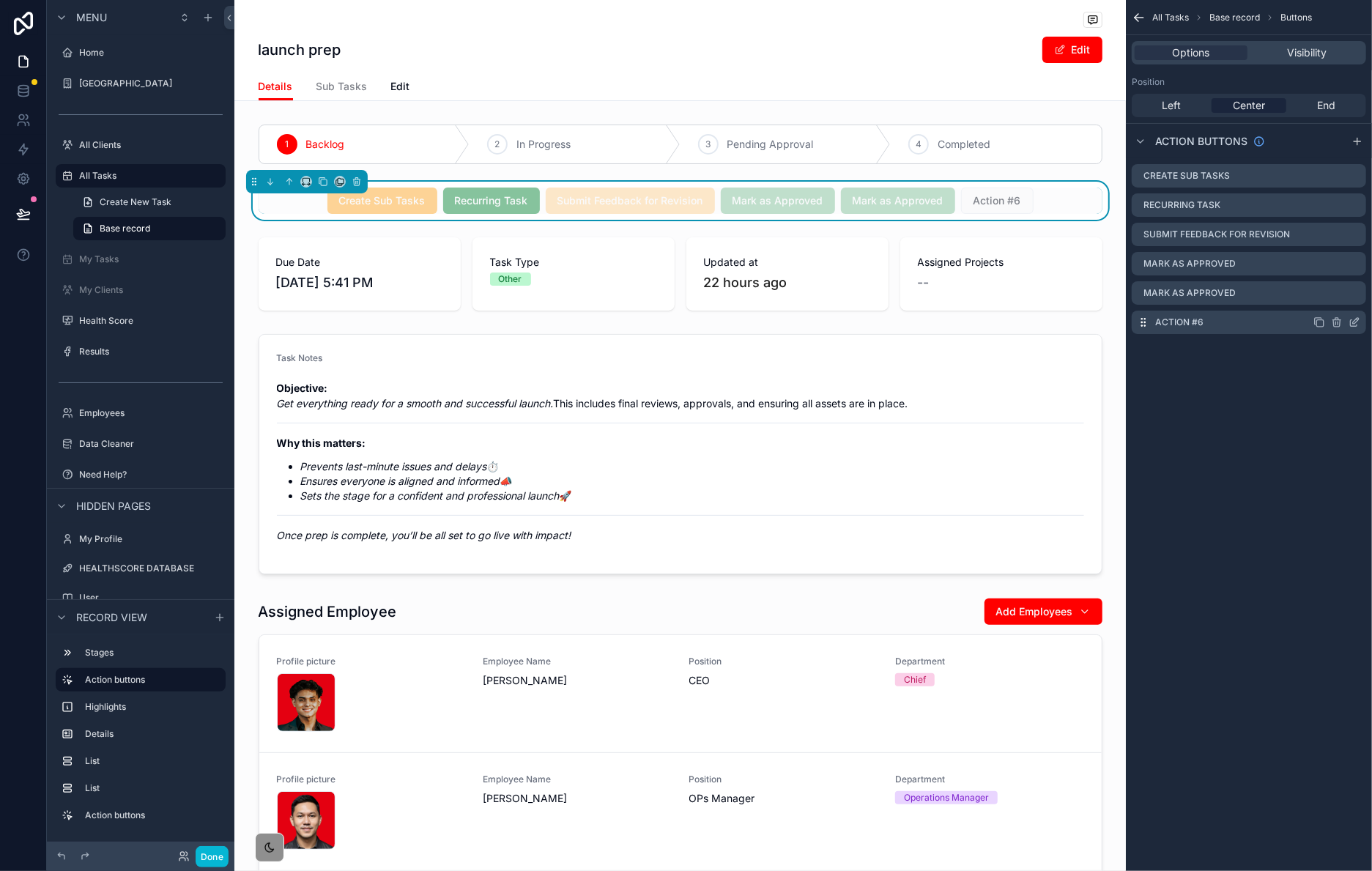
click at [1356, 322] on icon "scrollable content" at bounding box center [1356, 321] width 6 height 6
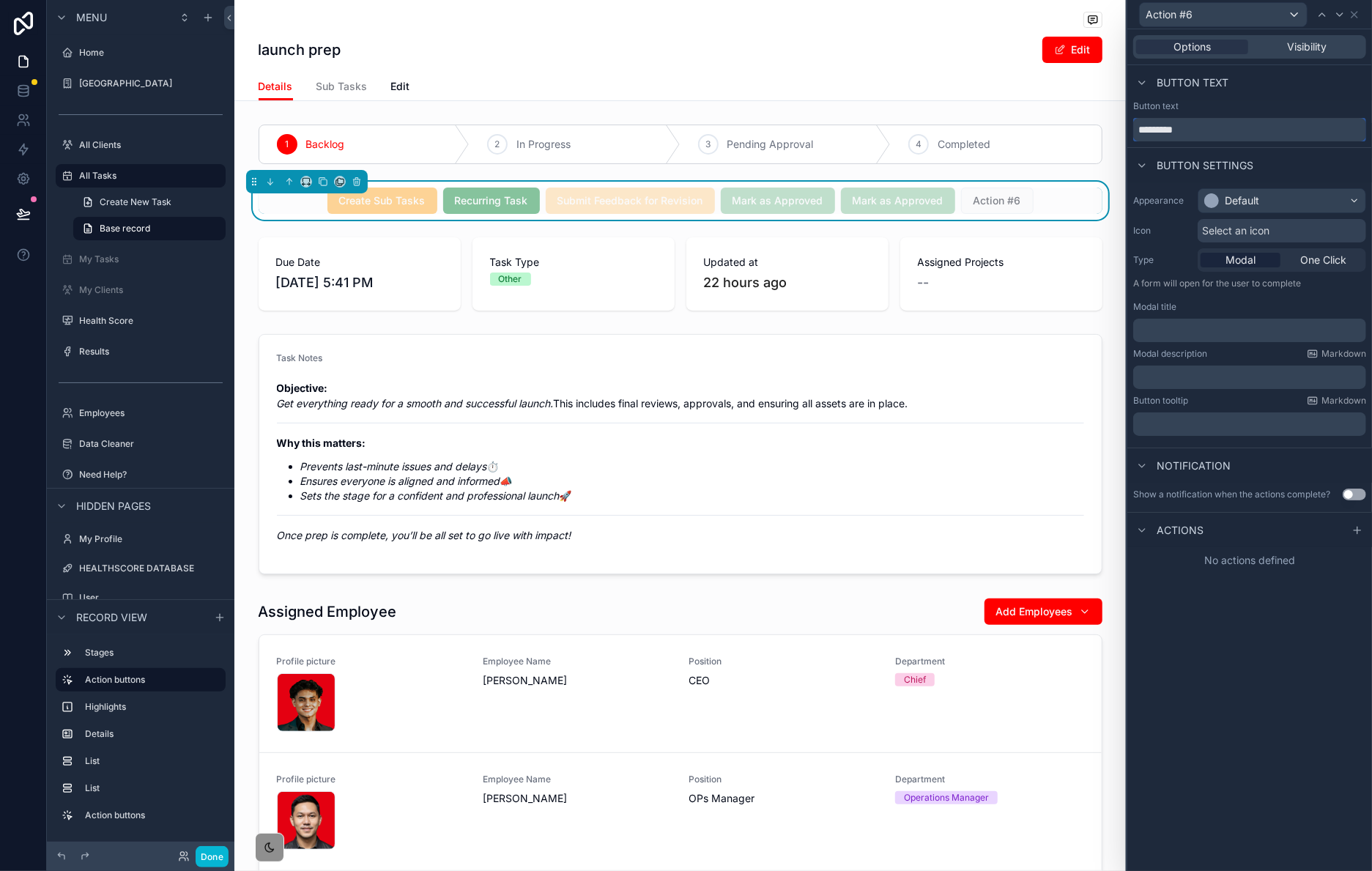
click at [1231, 136] on input "*********" at bounding box center [1249, 129] width 233 height 23
click at [1232, 136] on input "*********" at bounding box center [1249, 129] width 233 height 23
type input "**********"
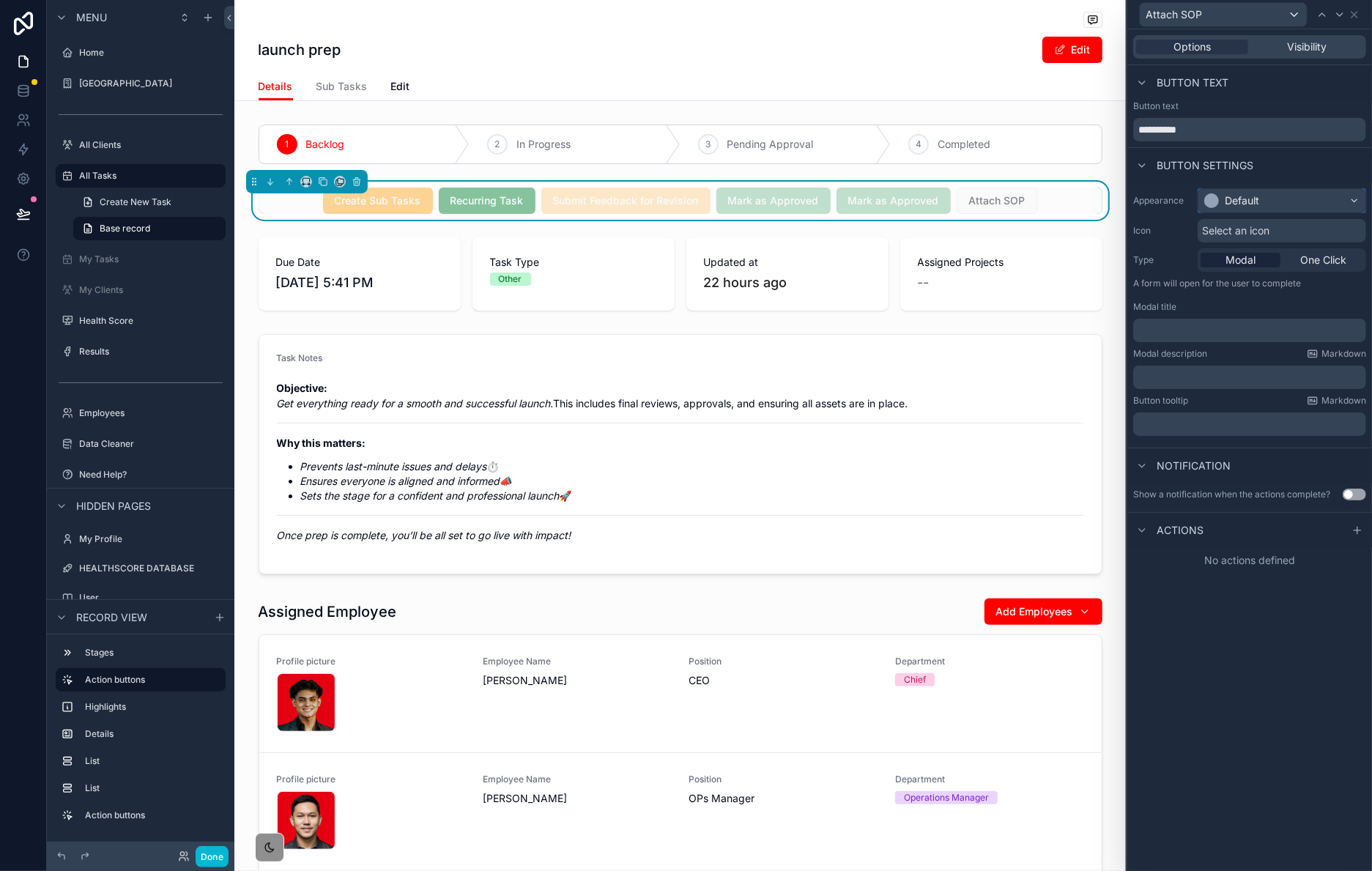
click at [1274, 195] on div "Default" at bounding box center [1282, 200] width 167 height 23
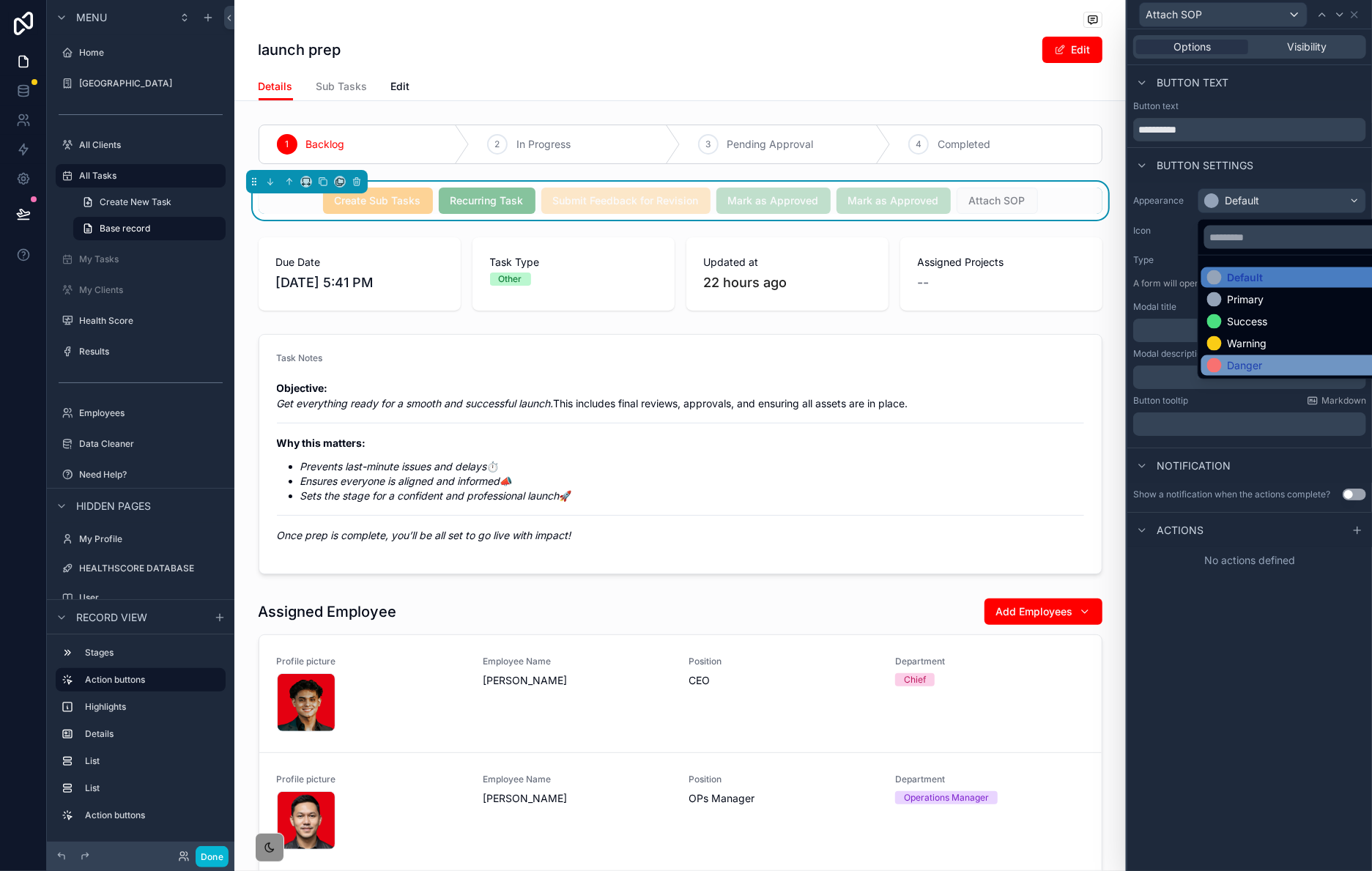
click at [1294, 370] on div "Danger" at bounding box center [1299, 366] width 183 height 15
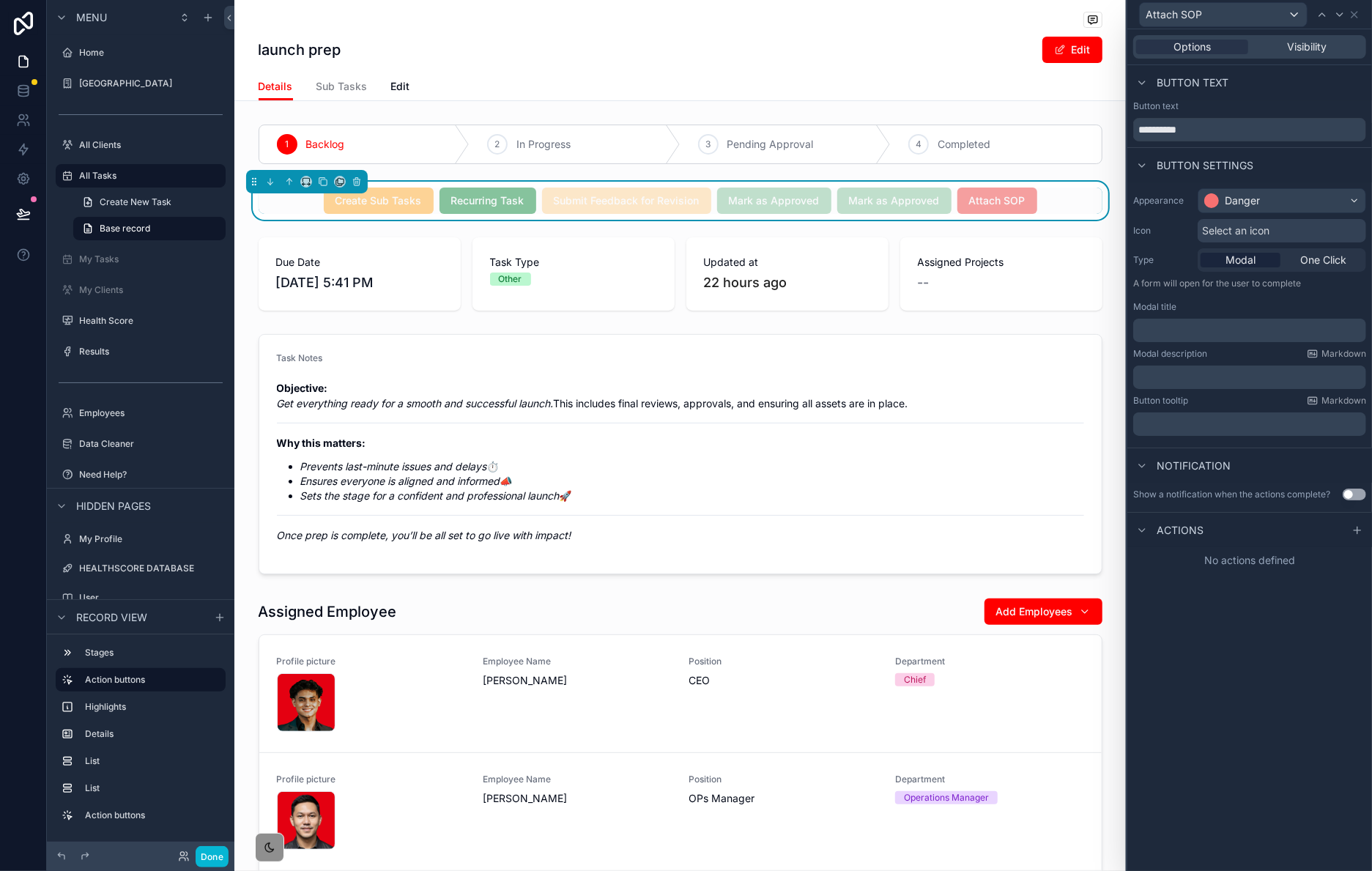
click at [1293, 222] on div "Select an icon" at bounding box center [1282, 230] width 168 height 23
drag, startPoint x: 1321, startPoint y: 299, endPoint x: 1309, endPoint y: 306, distance: 13.9
click at [1321, 299] on div "Appearance Danger Icon Select an icon Type Modal One Click A form will open for…" at bounding box center [1250, 312] width 245 height 259
click at [1286, 55] on div "Options Visibility" at bounding box center [1249, 47] width 233 height 23
click at [1286, 53] on div "Visibility" at bounding box center [1307, 47] width 112 height 15
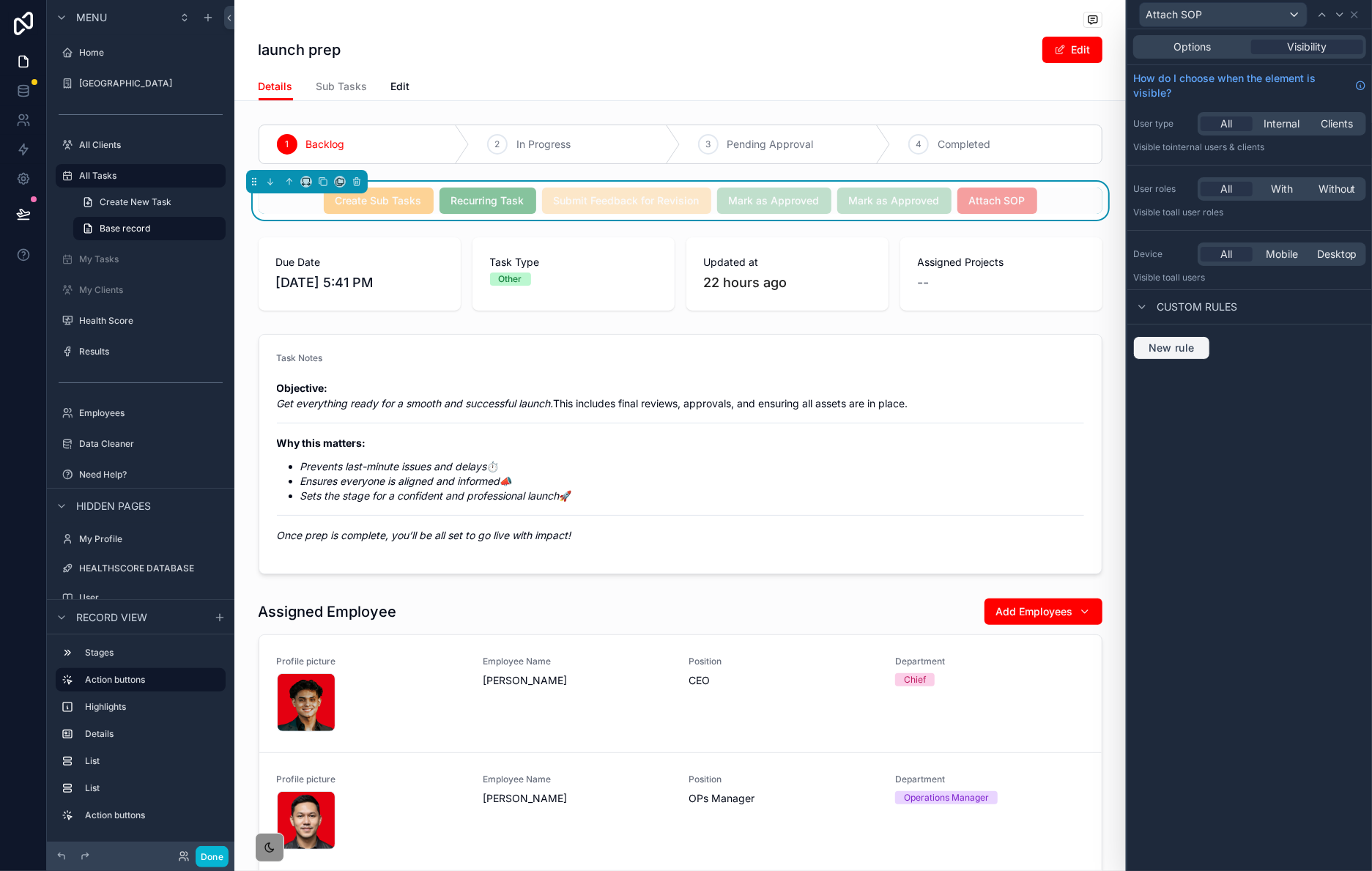
click at [1191, 347] on span "New rule" at bounding box center [1172, 348] width 58 height 13
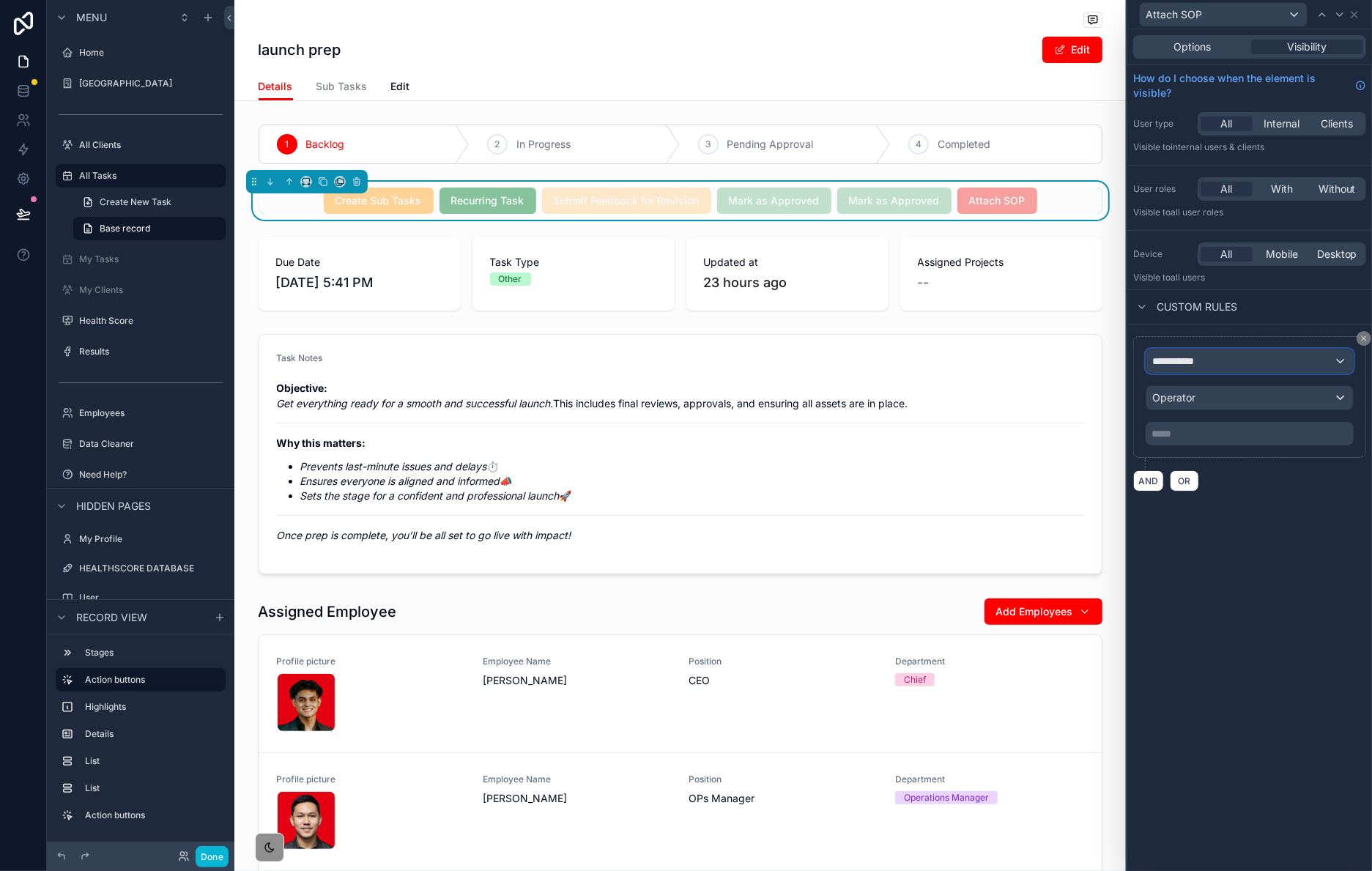
click at [1216, 367] on div "**********" at bounding box center [1249, 361] width 207 height 23
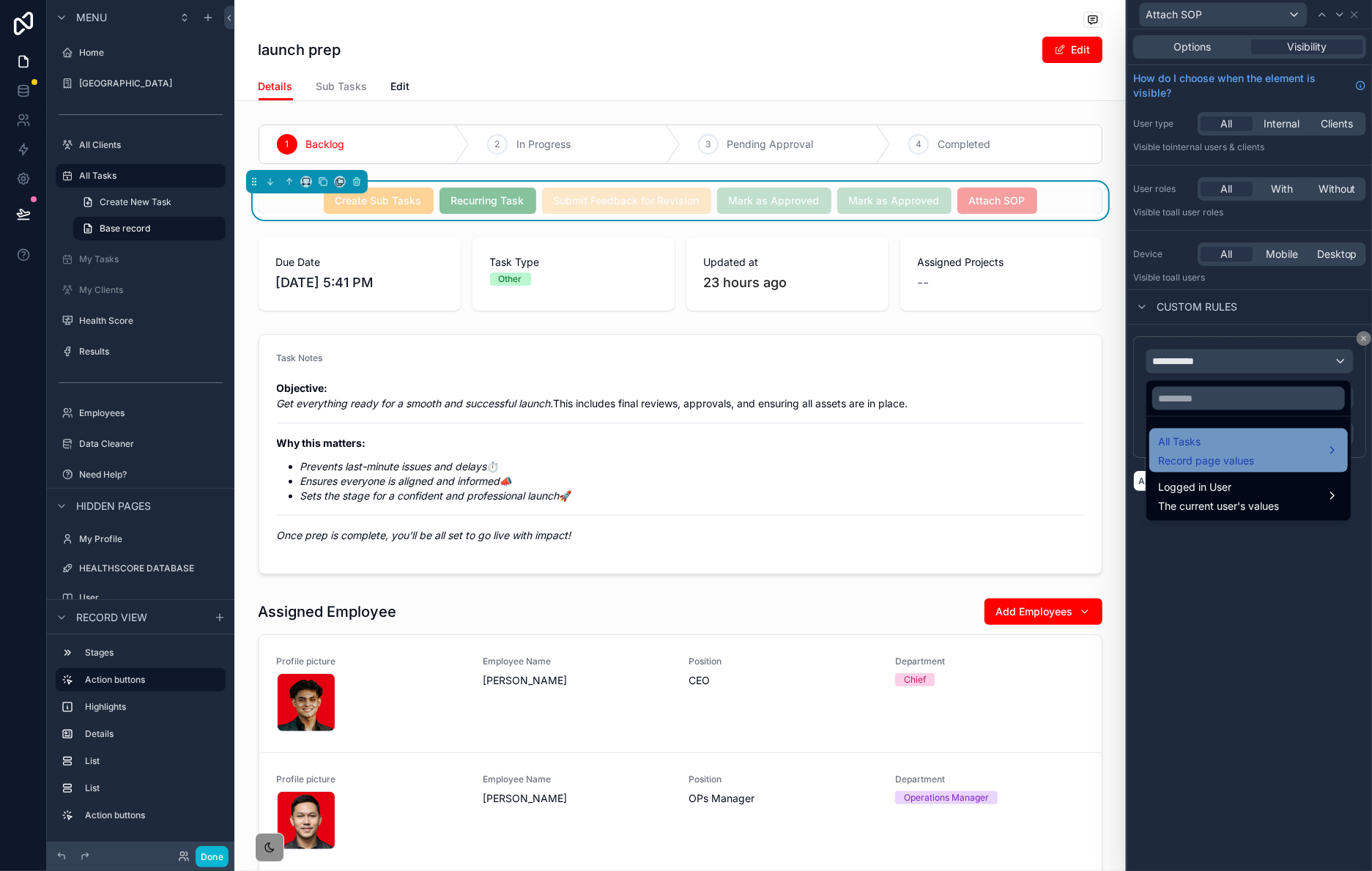
click at [1261, 452] on div "All Tasks Record page values" at bounding box center [1249, 451] width 181 height 36
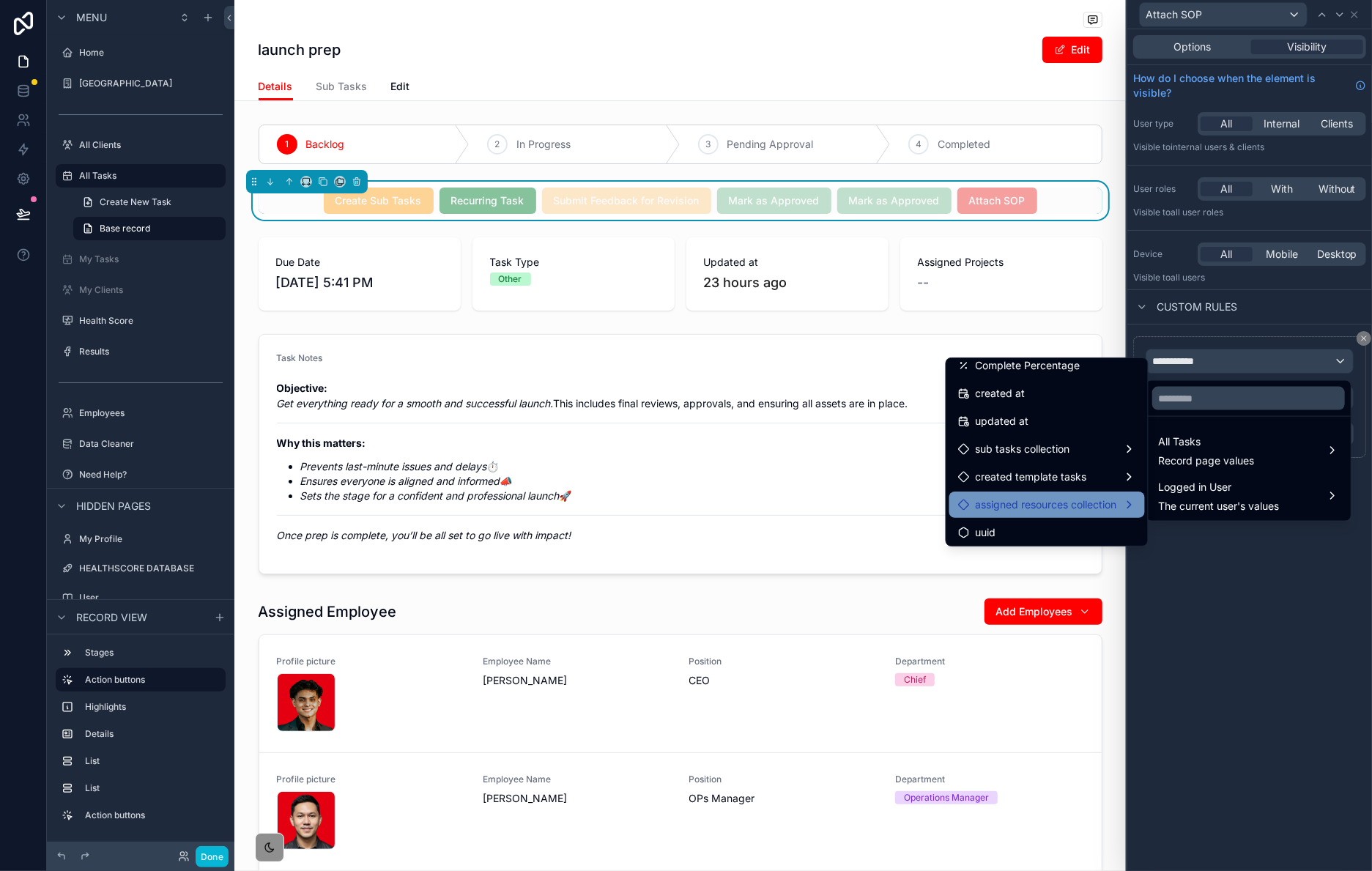
scroll to position [763, 0]
click at [1071, 505] on span "assigned resources collection" at bounding box center [1046, 501] width 141 height 18
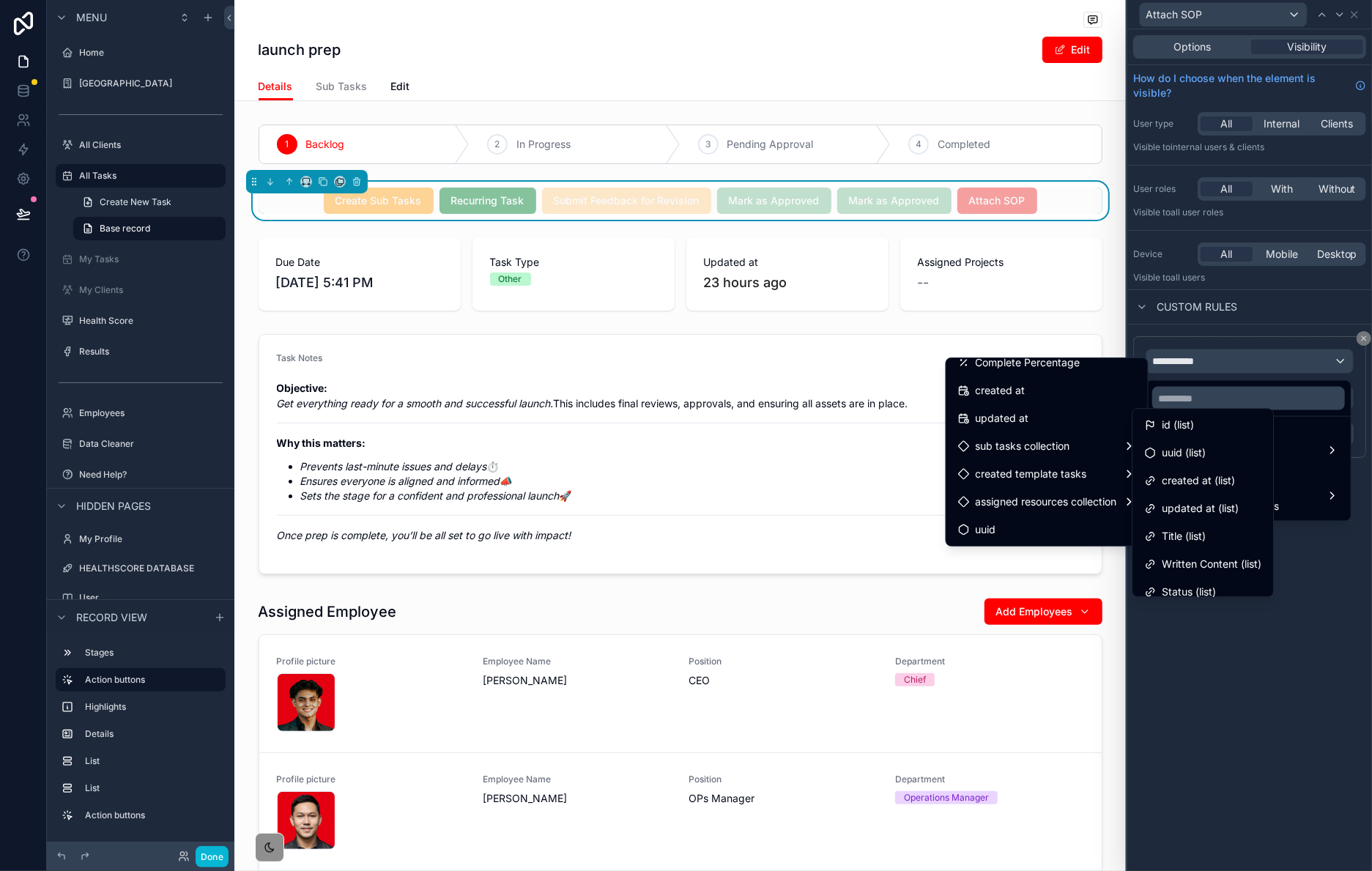
click at [1194, 418] on span "id (list)" at bounding box center [1177, 425] width 32 height 18
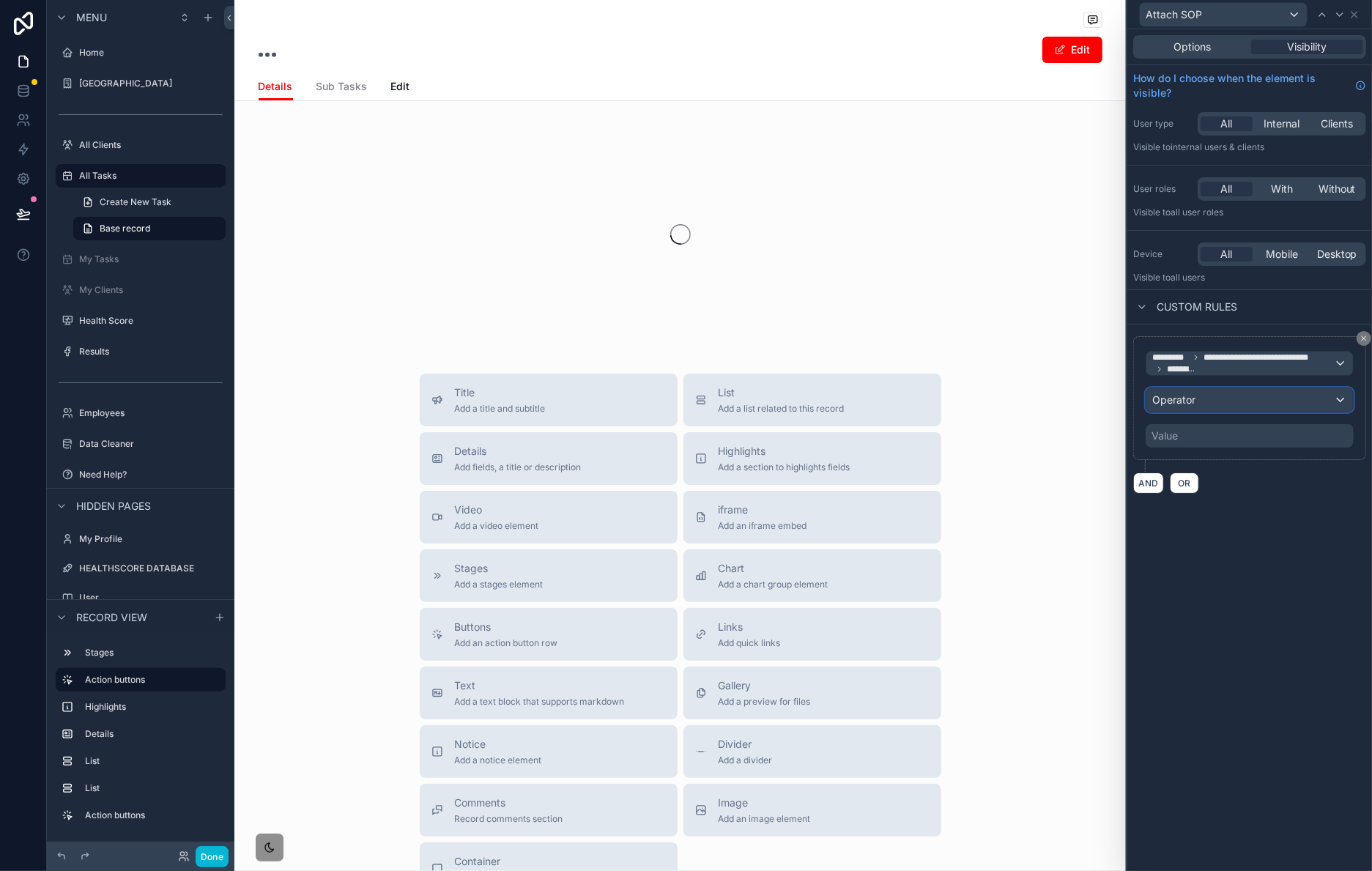
click at [1252, 399] on div "Operator" at bounding box center [1249, 399] width 207 height 23
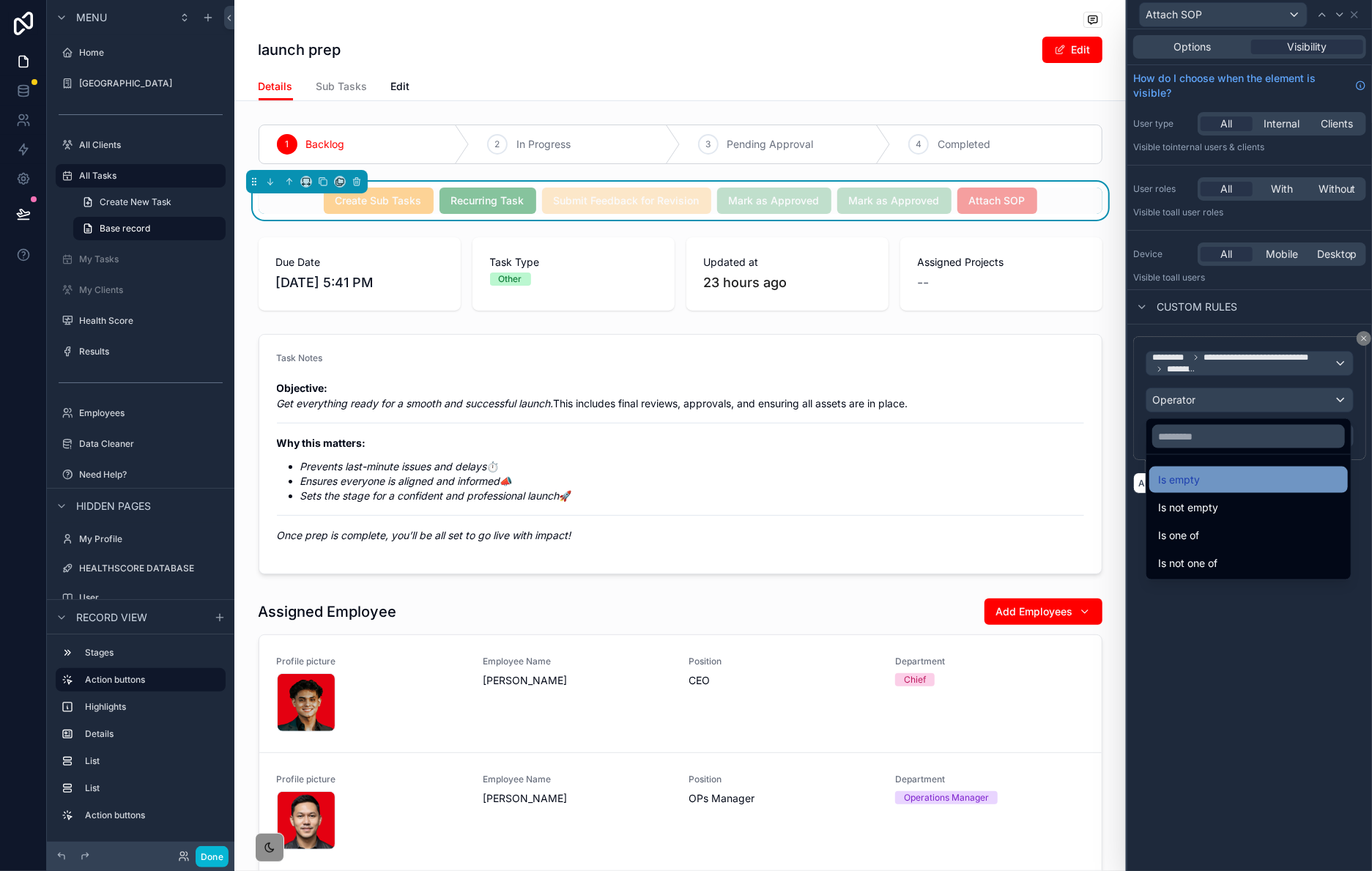
click at [1224, 486] on div "Is empty" at bounding box center [1249, 480] width 181 height 18
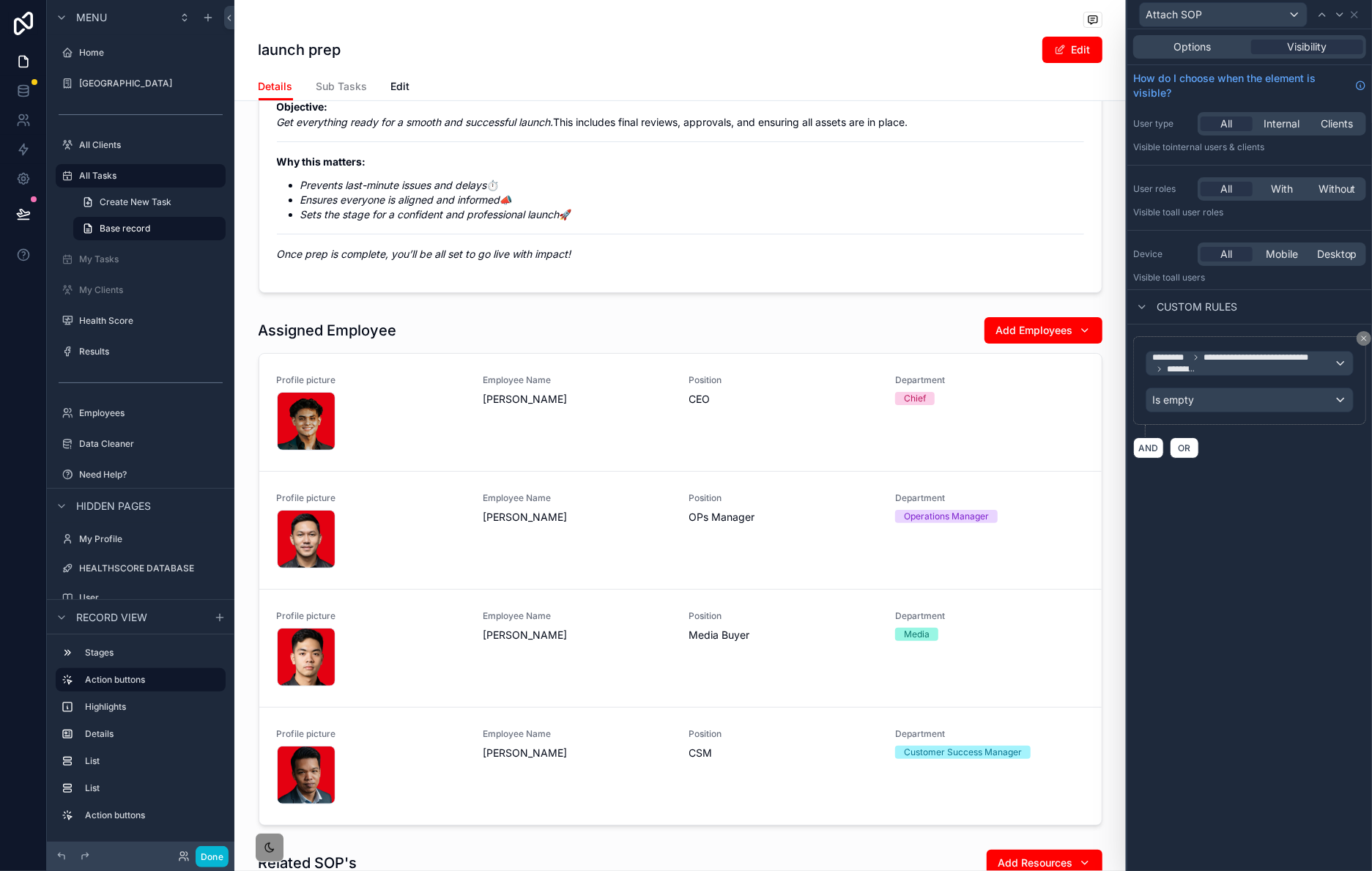
scroll to position [0, 0]
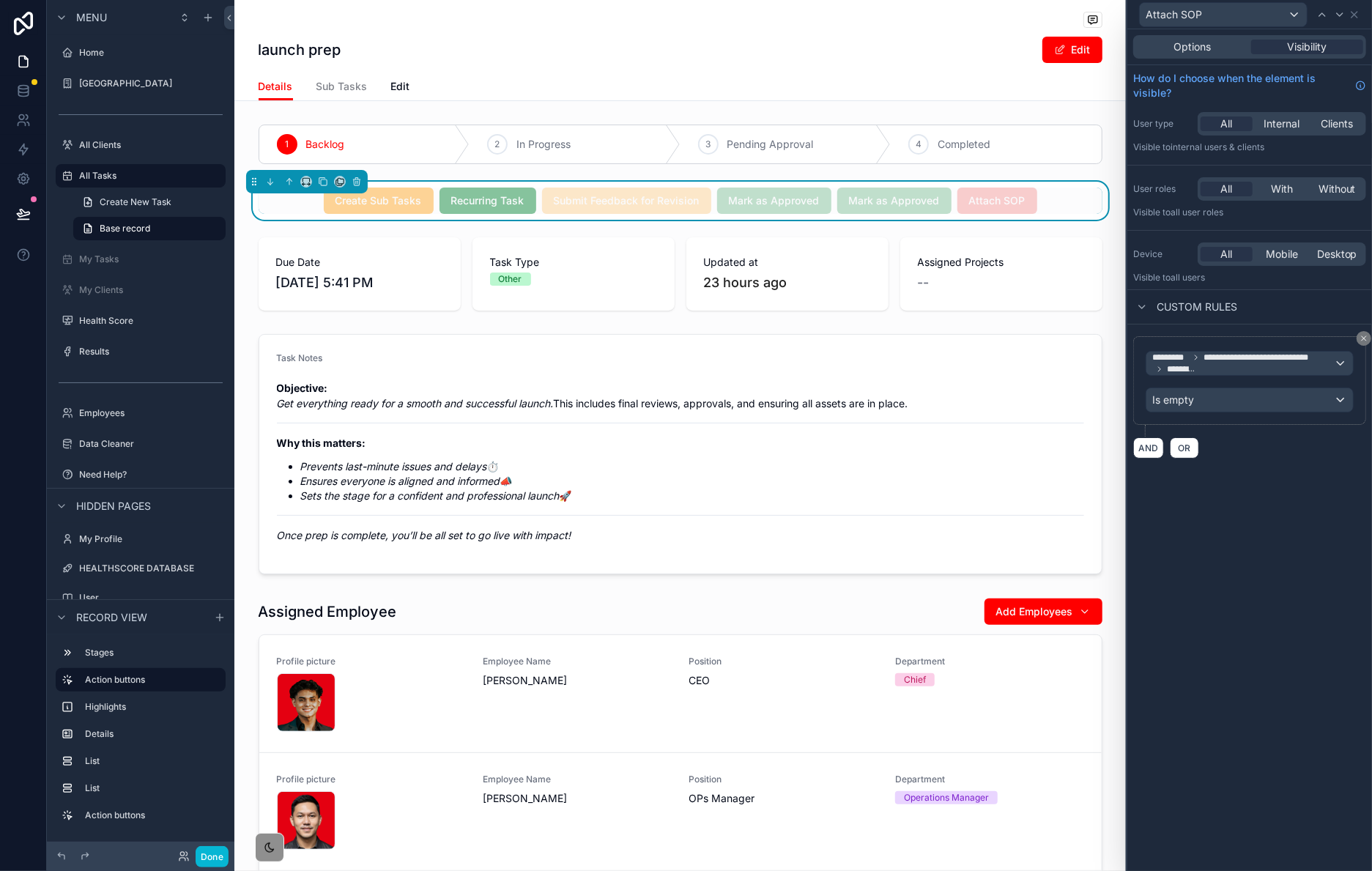
click at [1071, 203] on div "Create Sub Tasks Recurring Task Submit Feedback for Revision Mark as Approved M…" at bounding box center [681, 201] width 844 height 26
click at [1331, 364] on span "**********" at bounding box center [1243, 363] width 181 height 23
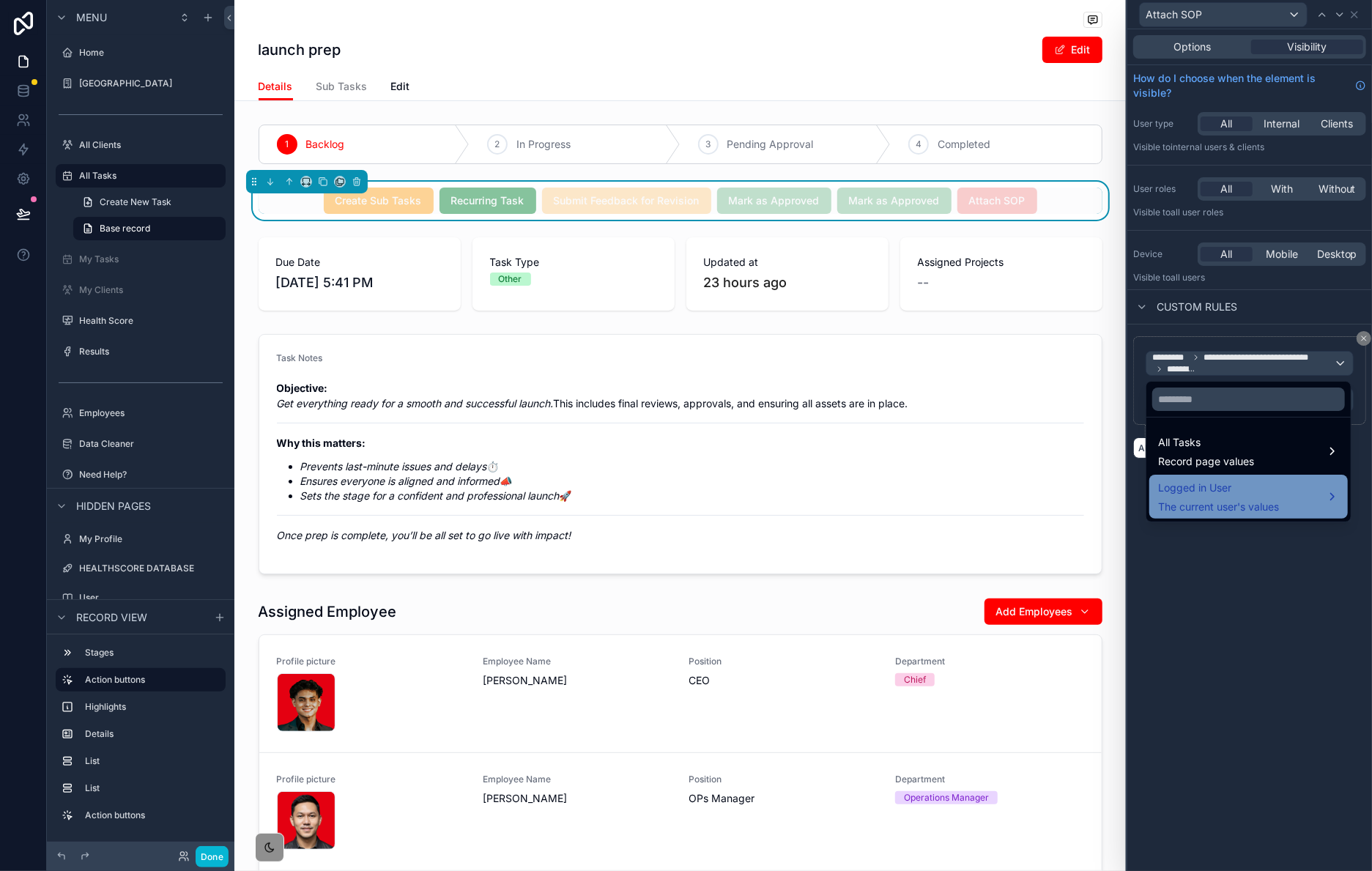
click at [1256, 497] on span "Logged in User" at bounding box center [1219, 487] width 121 height 18
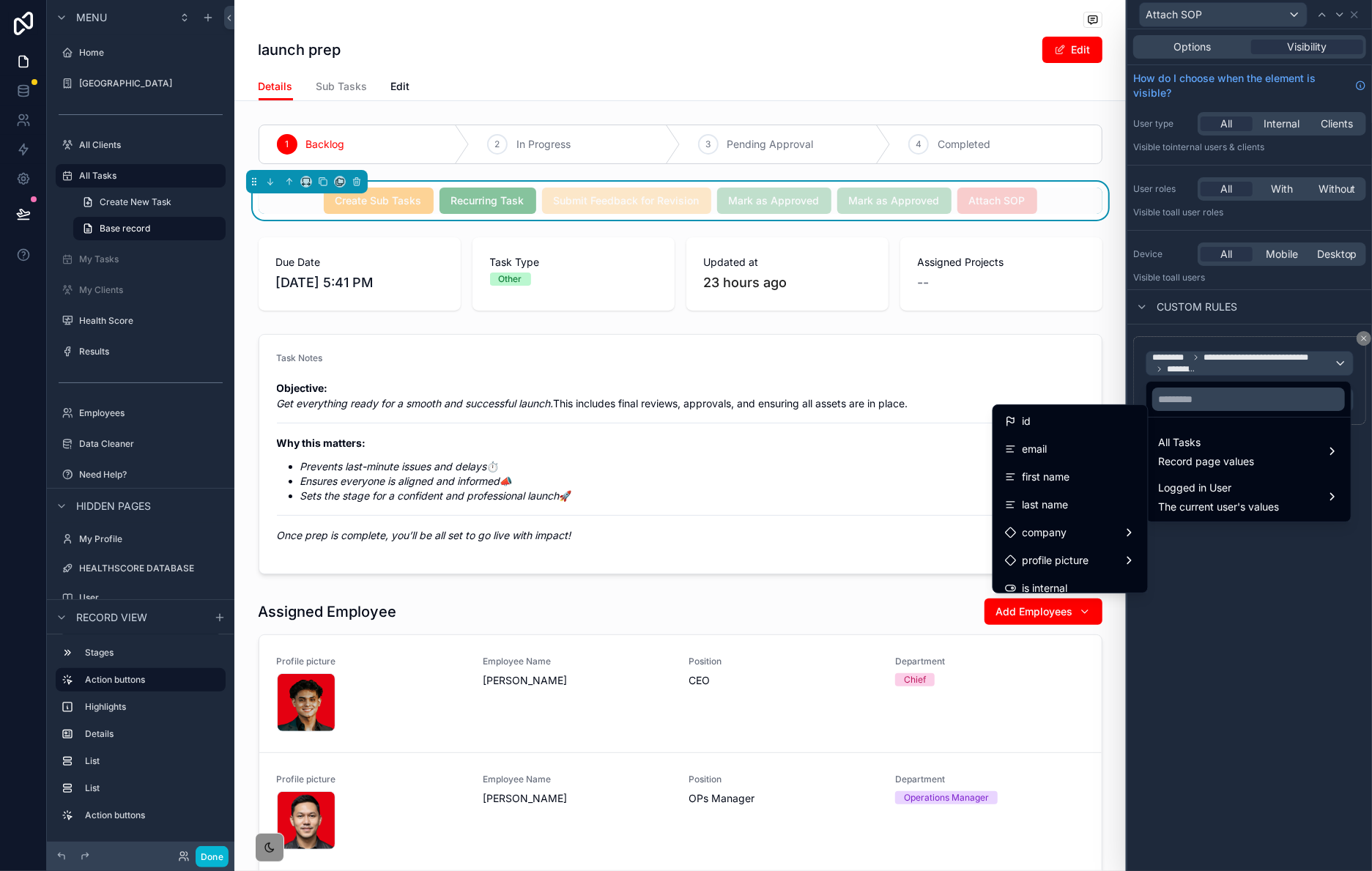
click at [1362, 341] on div at bounding box center [1250, 435] width 245 height 871
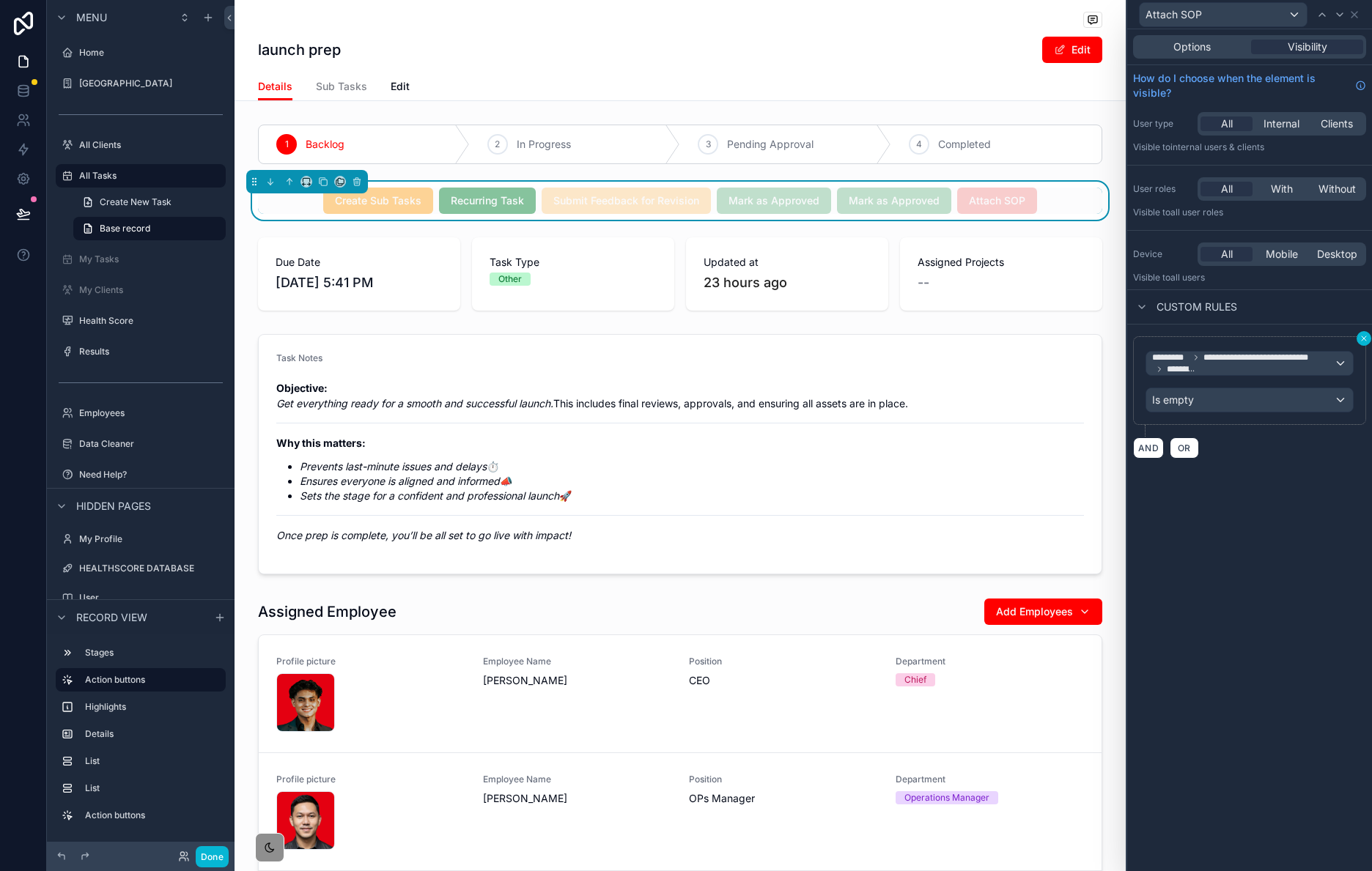
click at [1362, 340] on icon at bounding box center [1363, 338] width 8 height 8
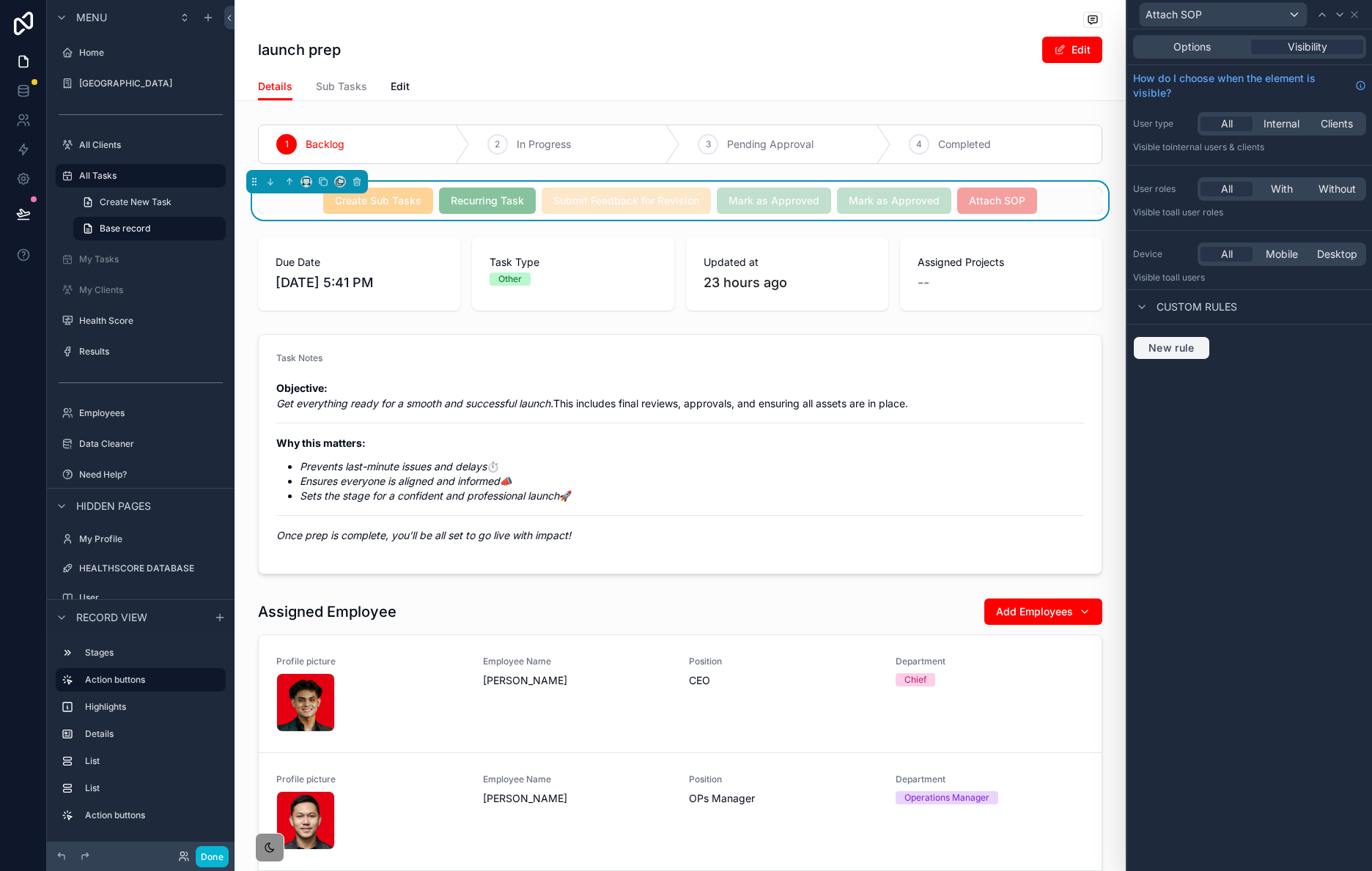
click at [1164, 351] on span "New rule" at bounding box center [1171, 348] width 58 height 13
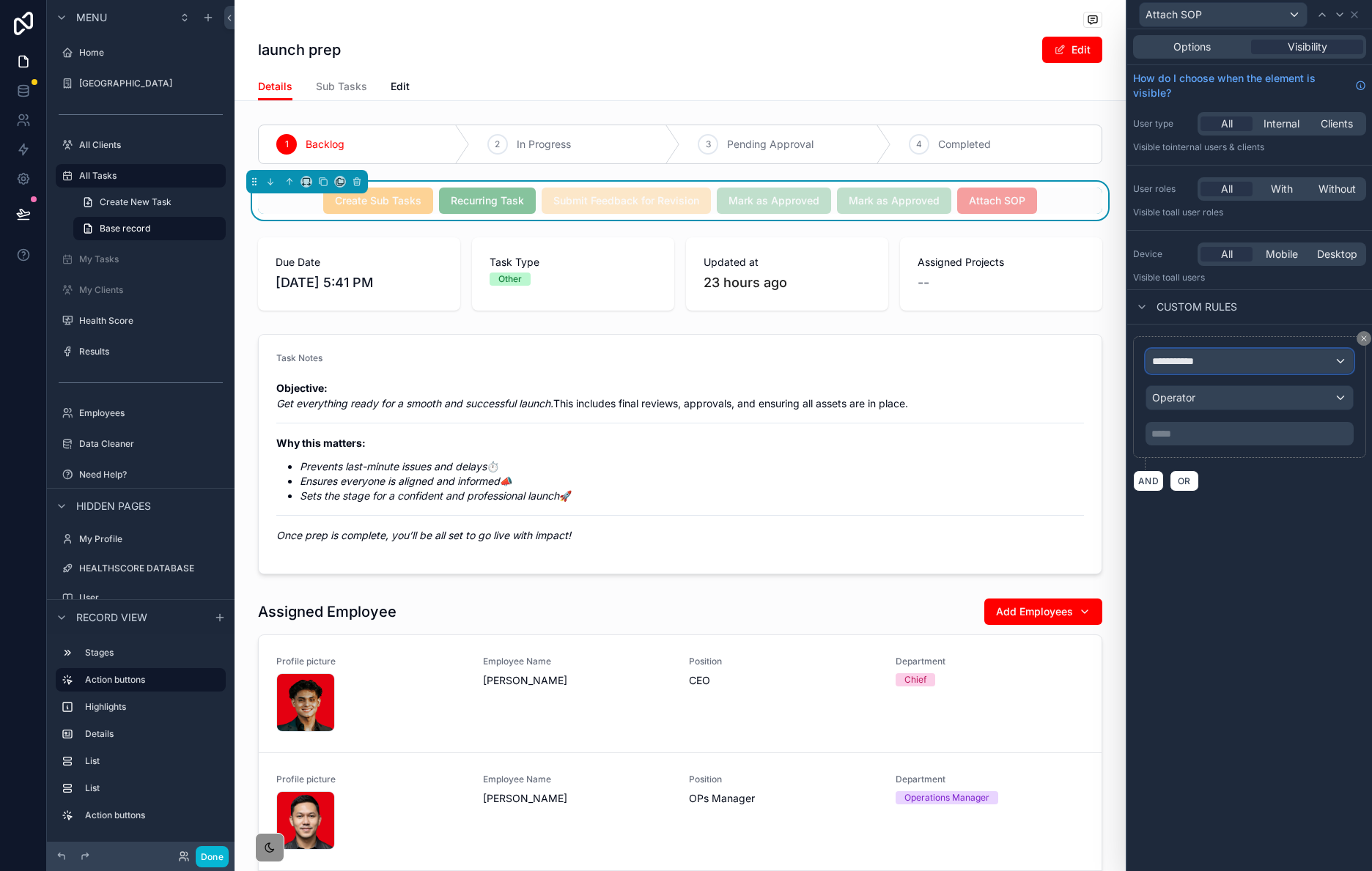
click at [1196, 369] on span "**********" at bounding box center [1179, 361] width 54 height 15
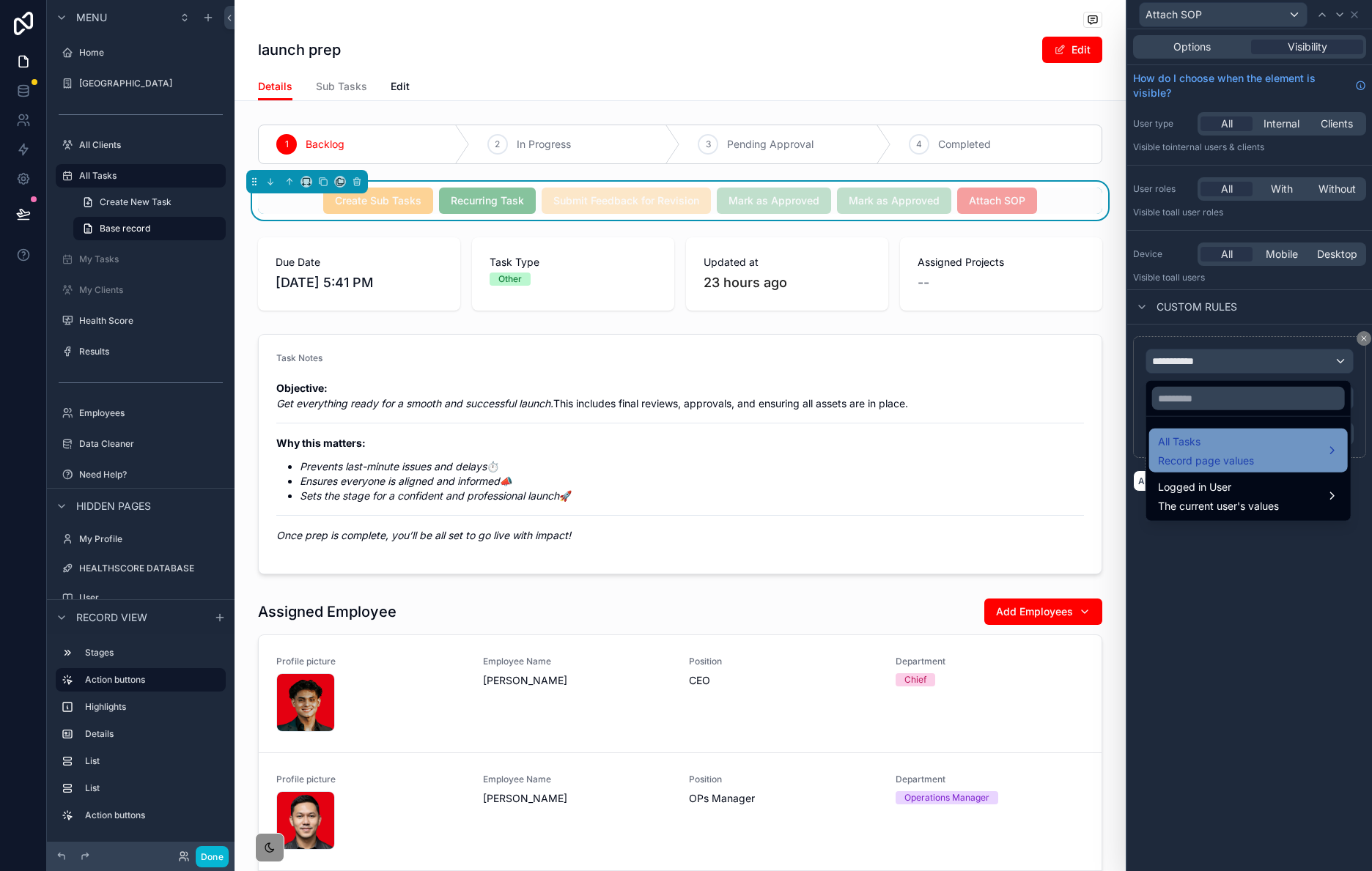
click at [1217, 437] on span "All Tasks" at bounding box center [1206, 442] width 96 height 18
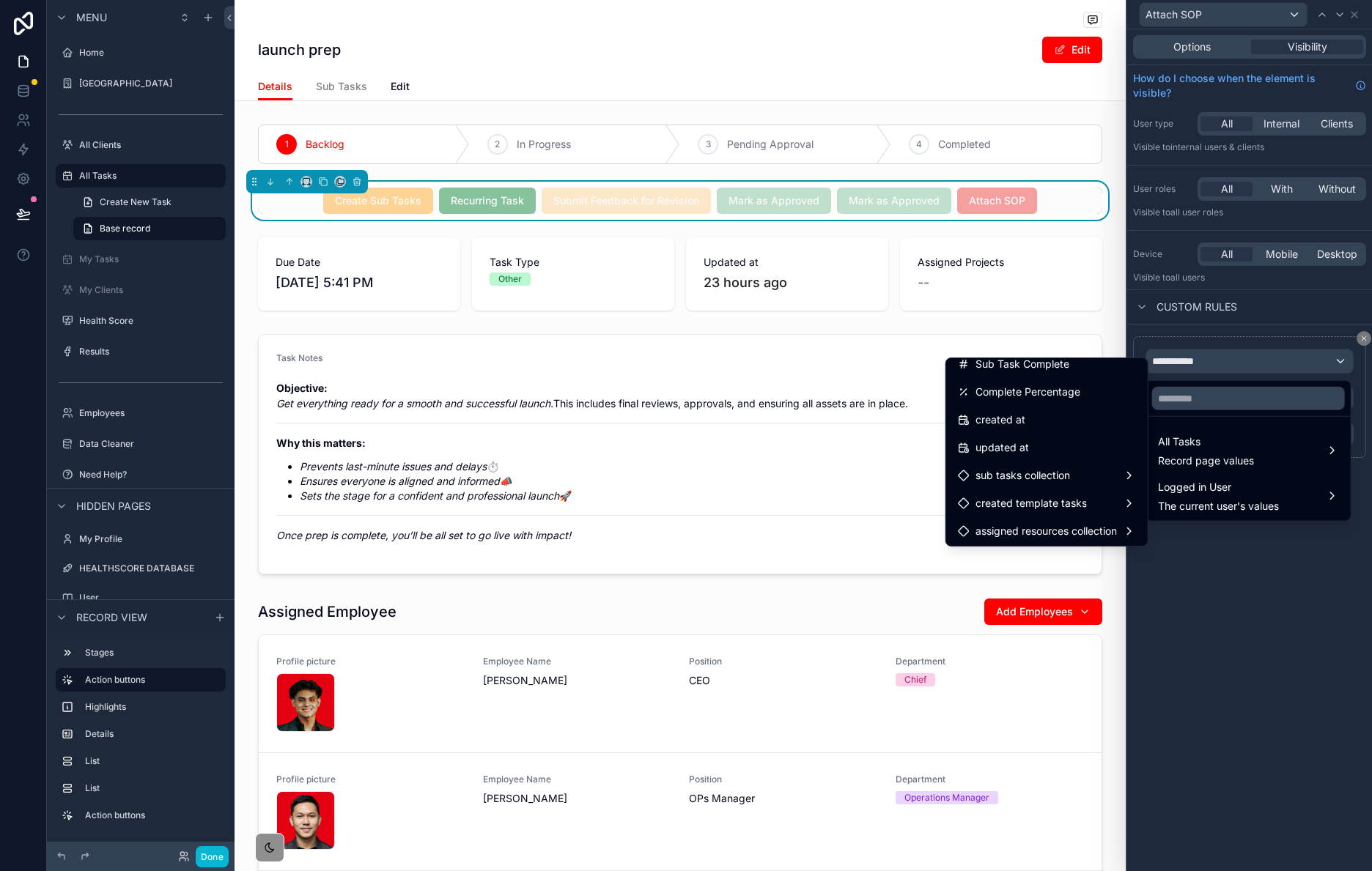
scroll to position [763, 0]
click at [1199, 567] on div at bounding box center [1249, 435] width 245 height 871
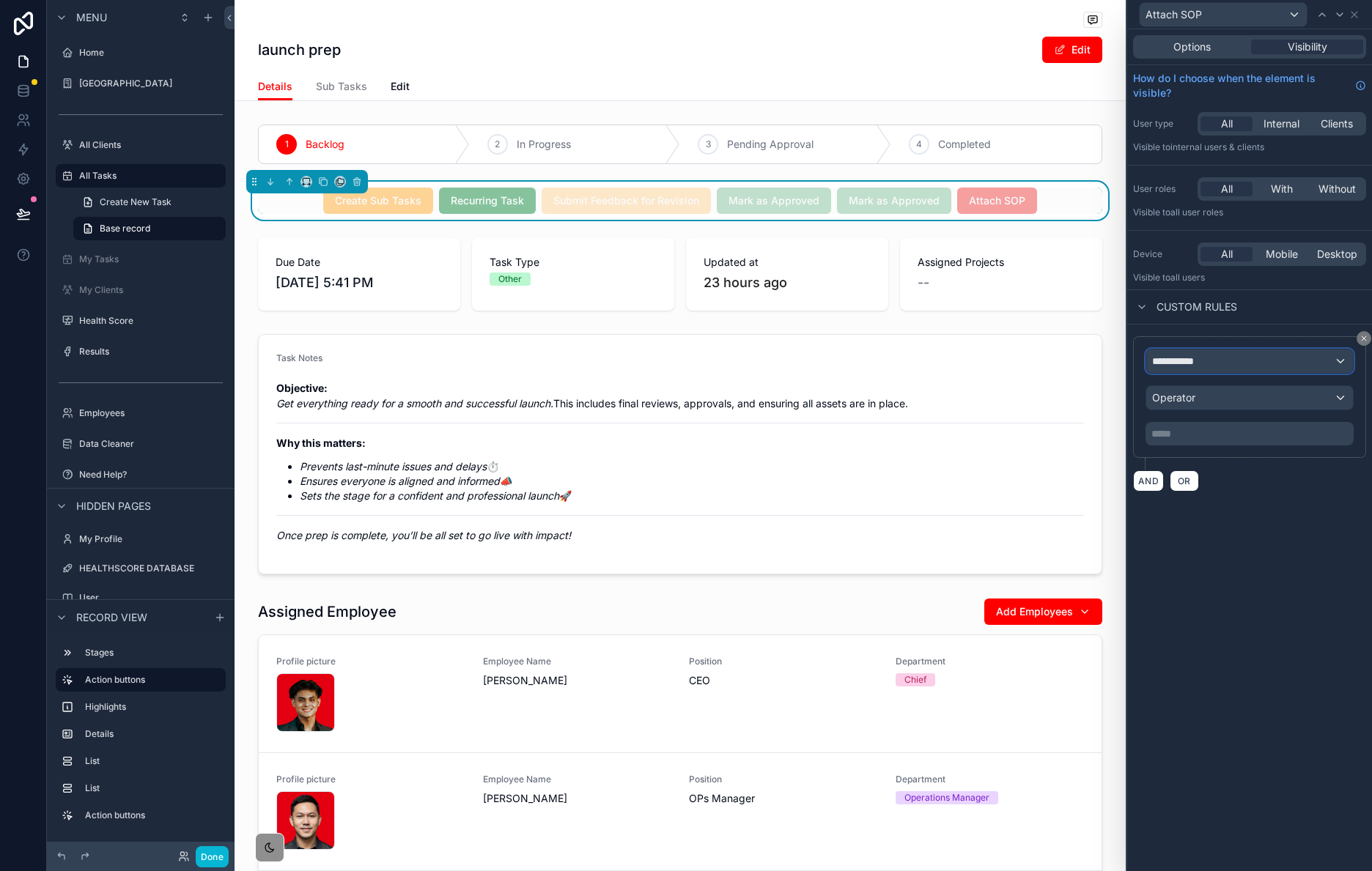
click at [1213, 368] on div "**********" at bounding box center [1249, 361] width 207 height 23
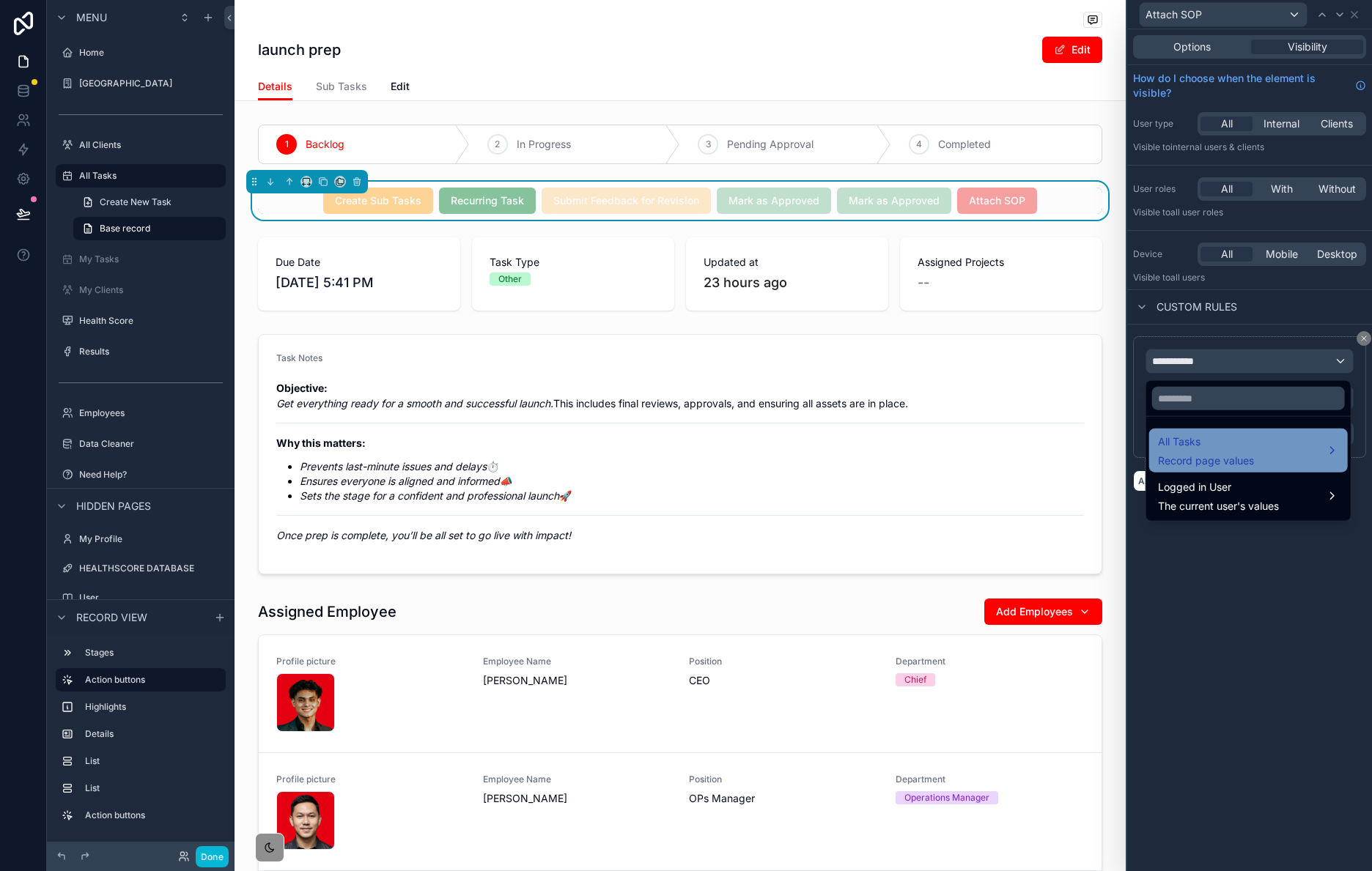
click at [1225, 438] on span "All Tasks" at bounding box center [1206, 442] width 96 height 18
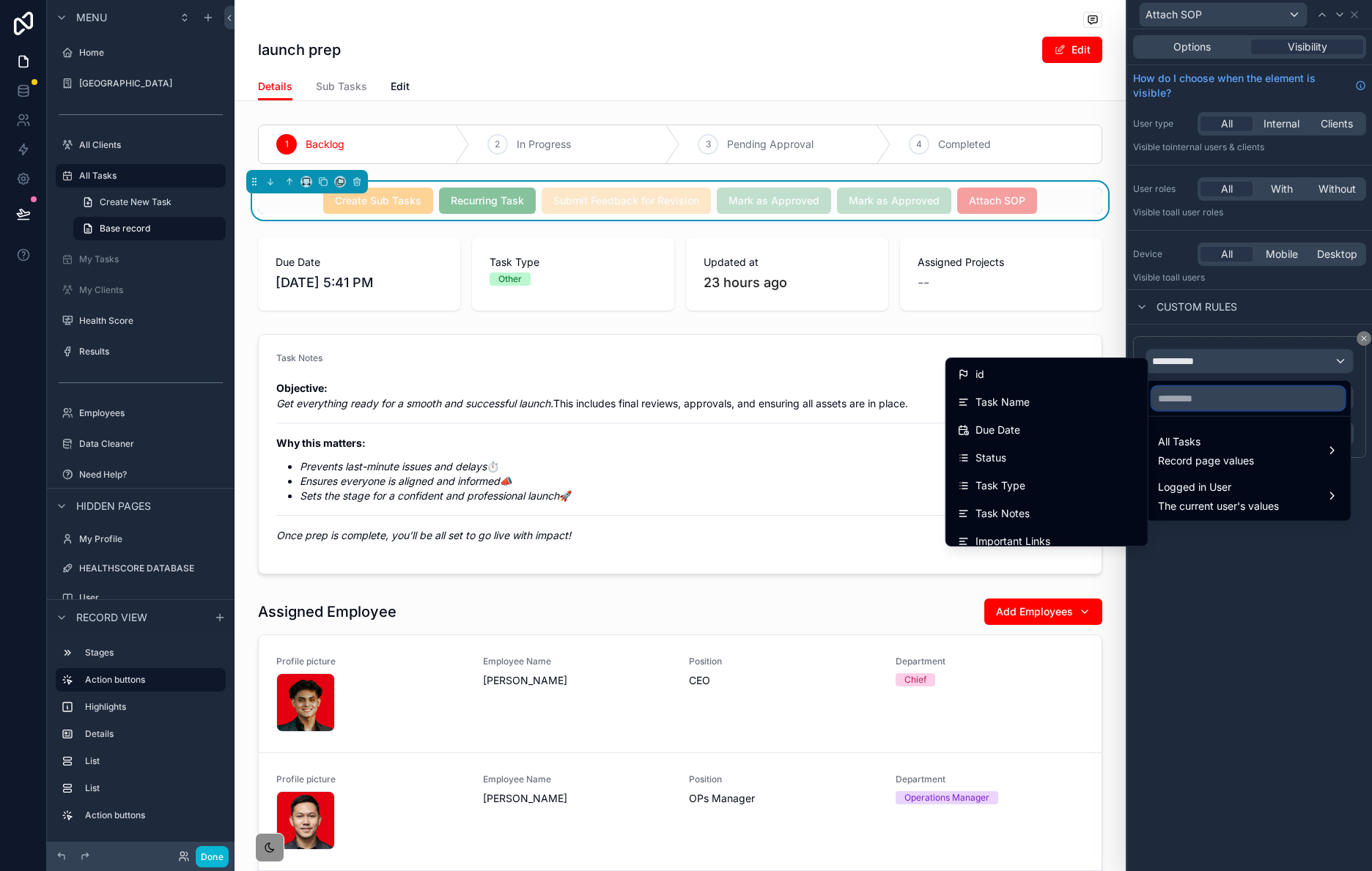
click at [1206, 406] on input "text" at bounding box center [1249, 399] width 193 height 23
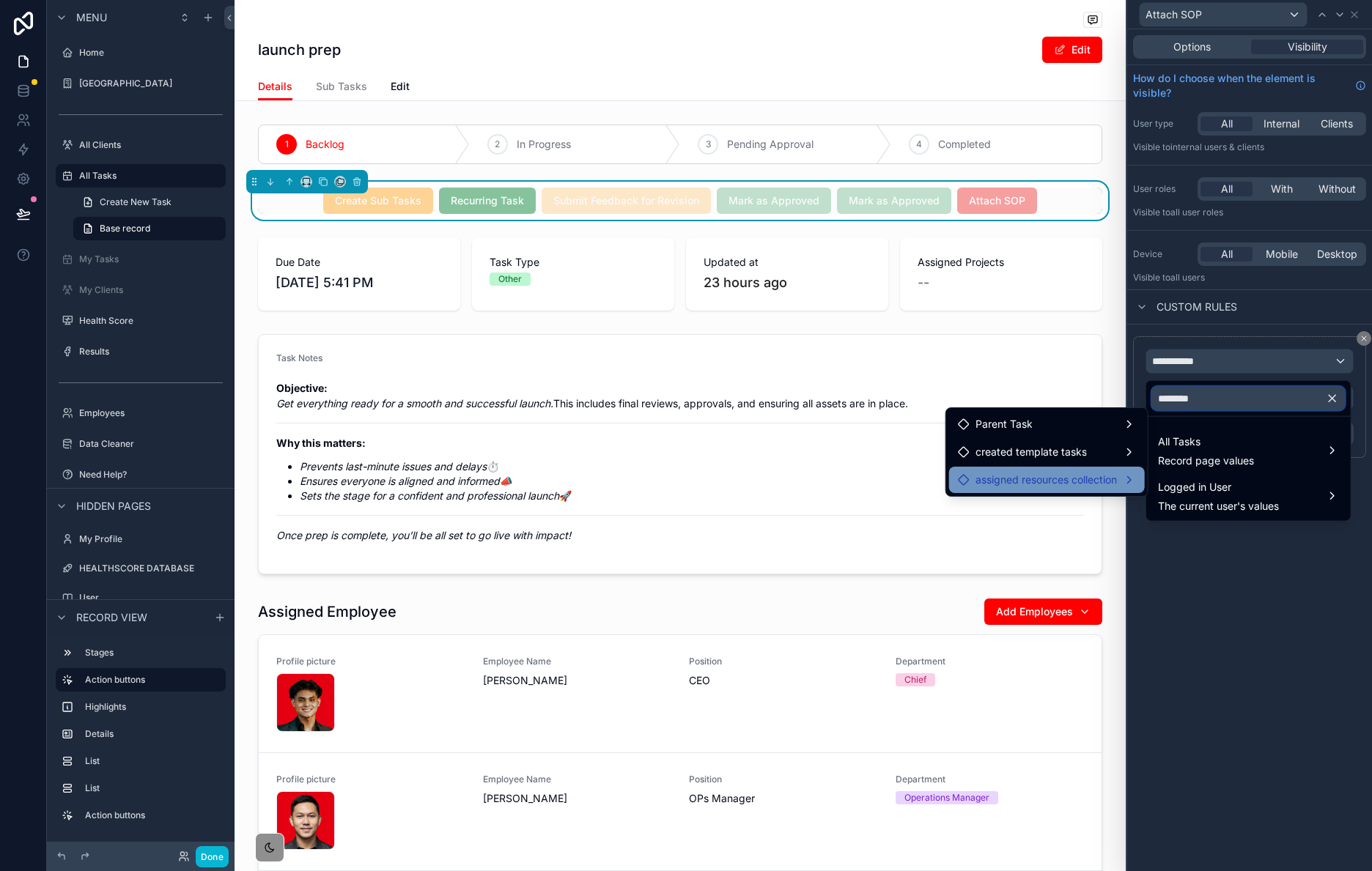
type input "********"
click at [1077, 486] on span "assigned resources collection" at bounding box center [1046, 480] width 141 height 18
click at [1261, 485] on span "Resource Type (list)" at bounding box center [1223, 482] width 95 height 18
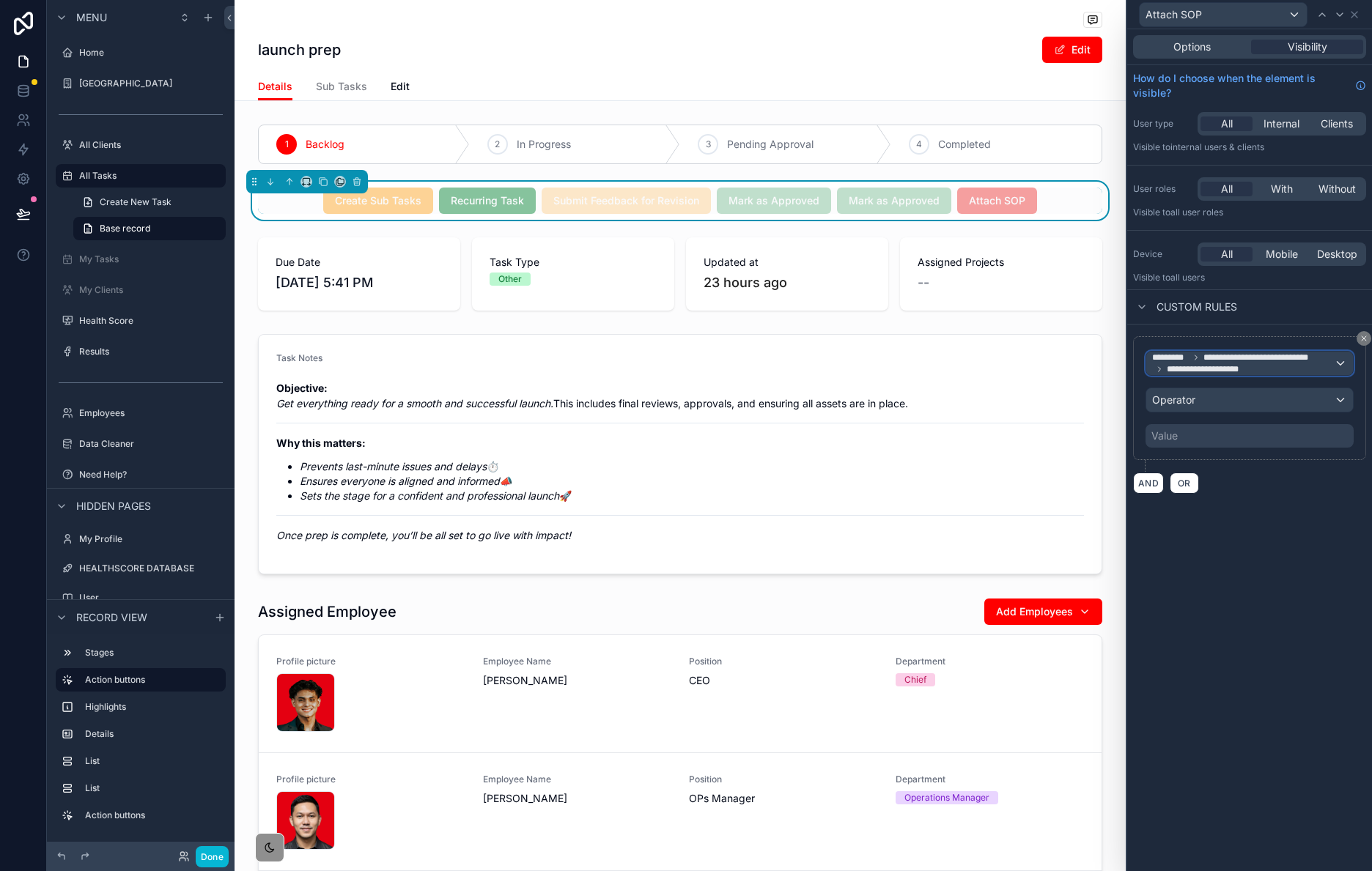
click at [1293, 369] on span "**********" at bounding box center [1243, 363] width 181 height 23
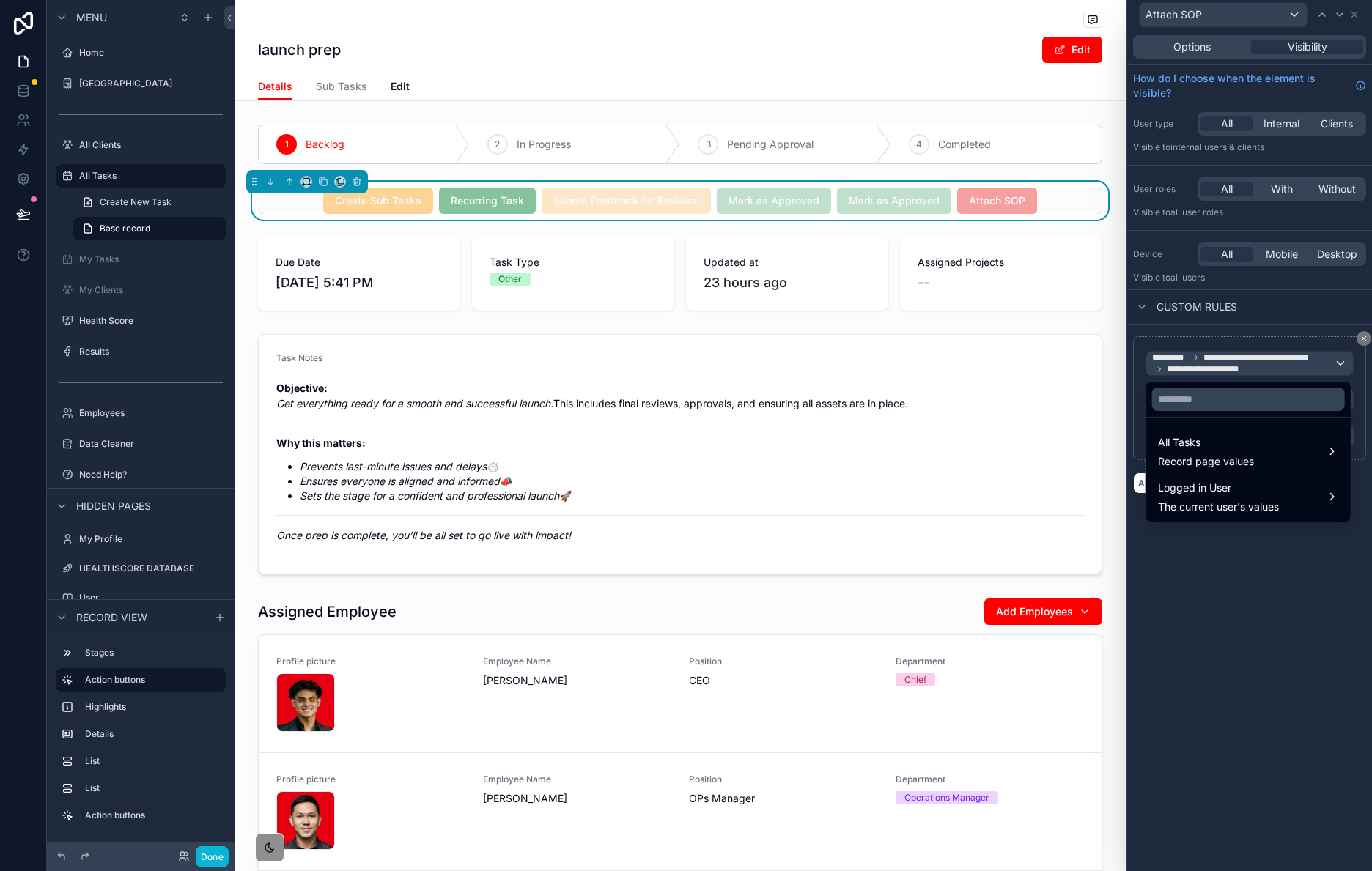
click at [1364, 343] on div at bounding box center [1249, 435] width 245 height 871
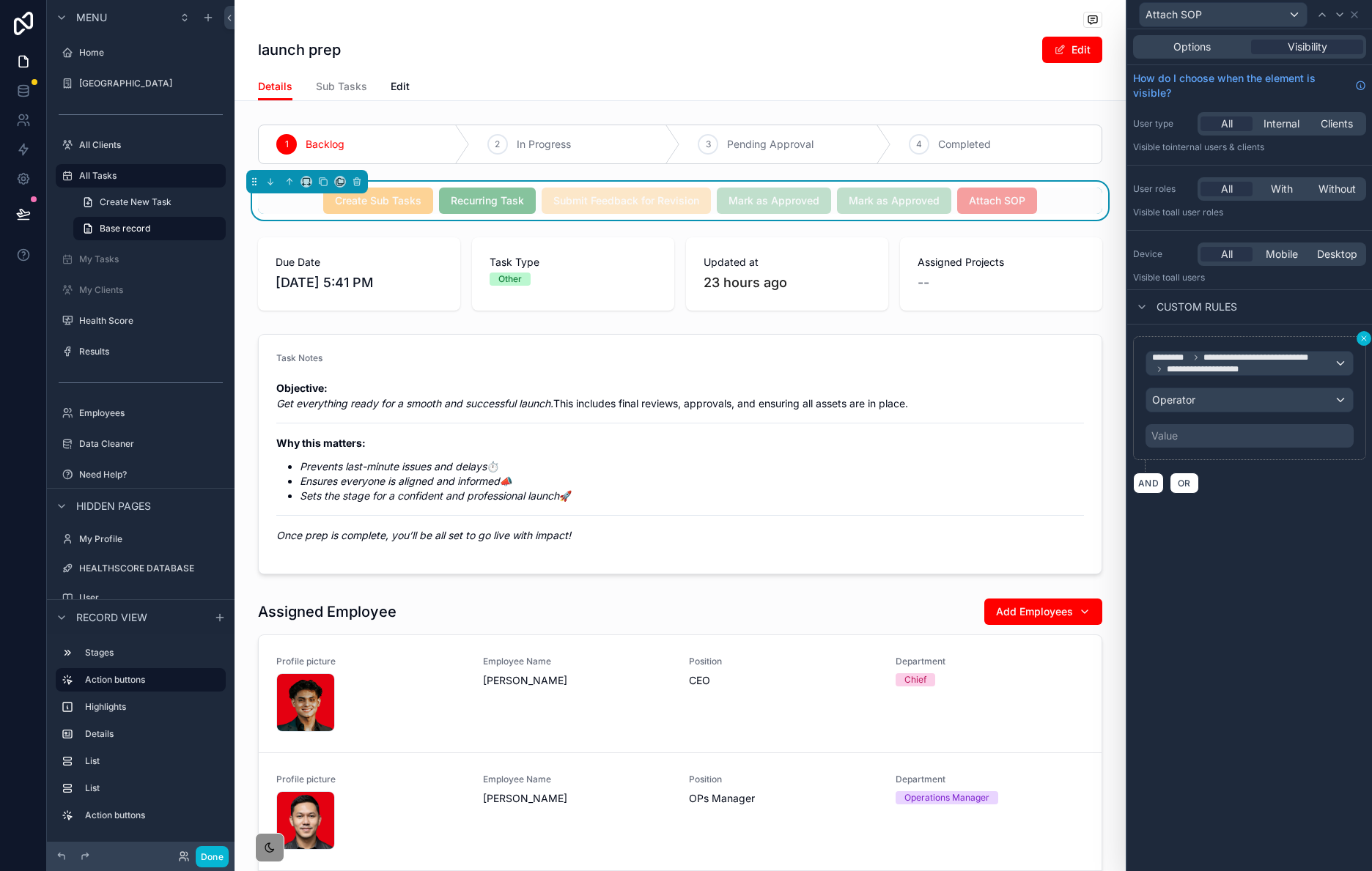
click at [1365, 337] on icon at bounding box center [1364, 339] width 5 height 5
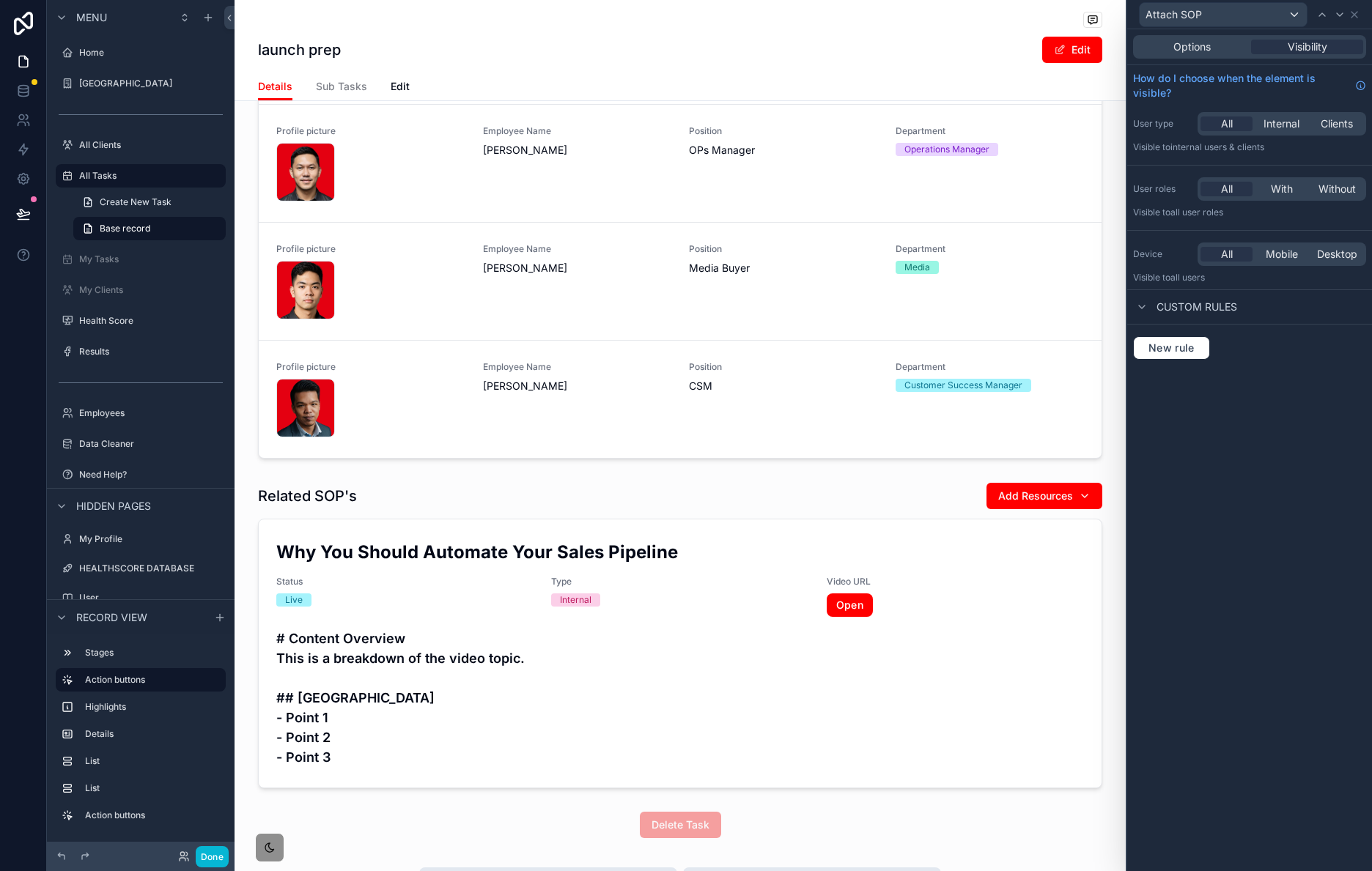
scroll to position [0, 0]
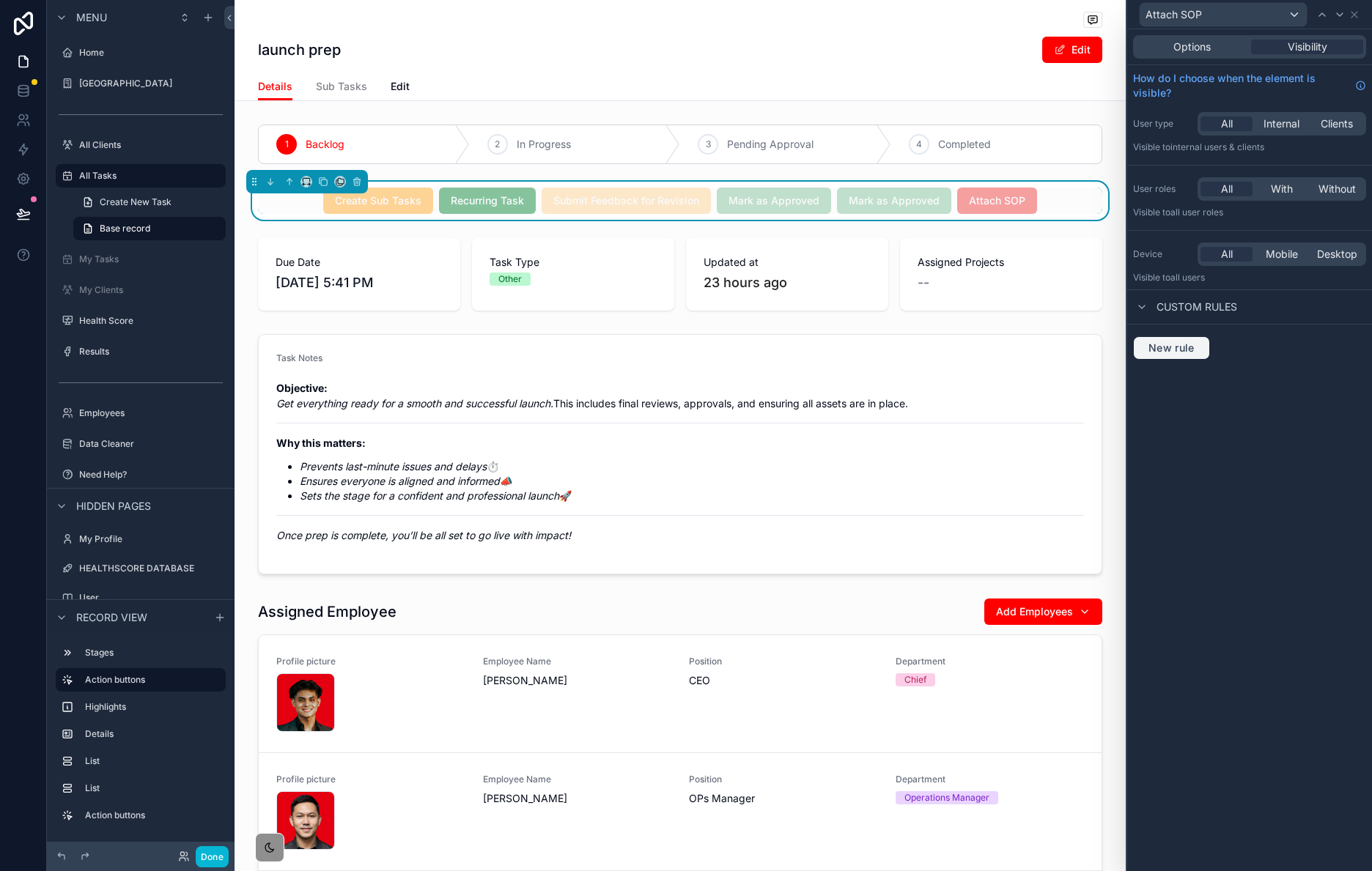
click at [1190, 341] on button "New rule" at bounding box center [1171, 348] width 77 height 23
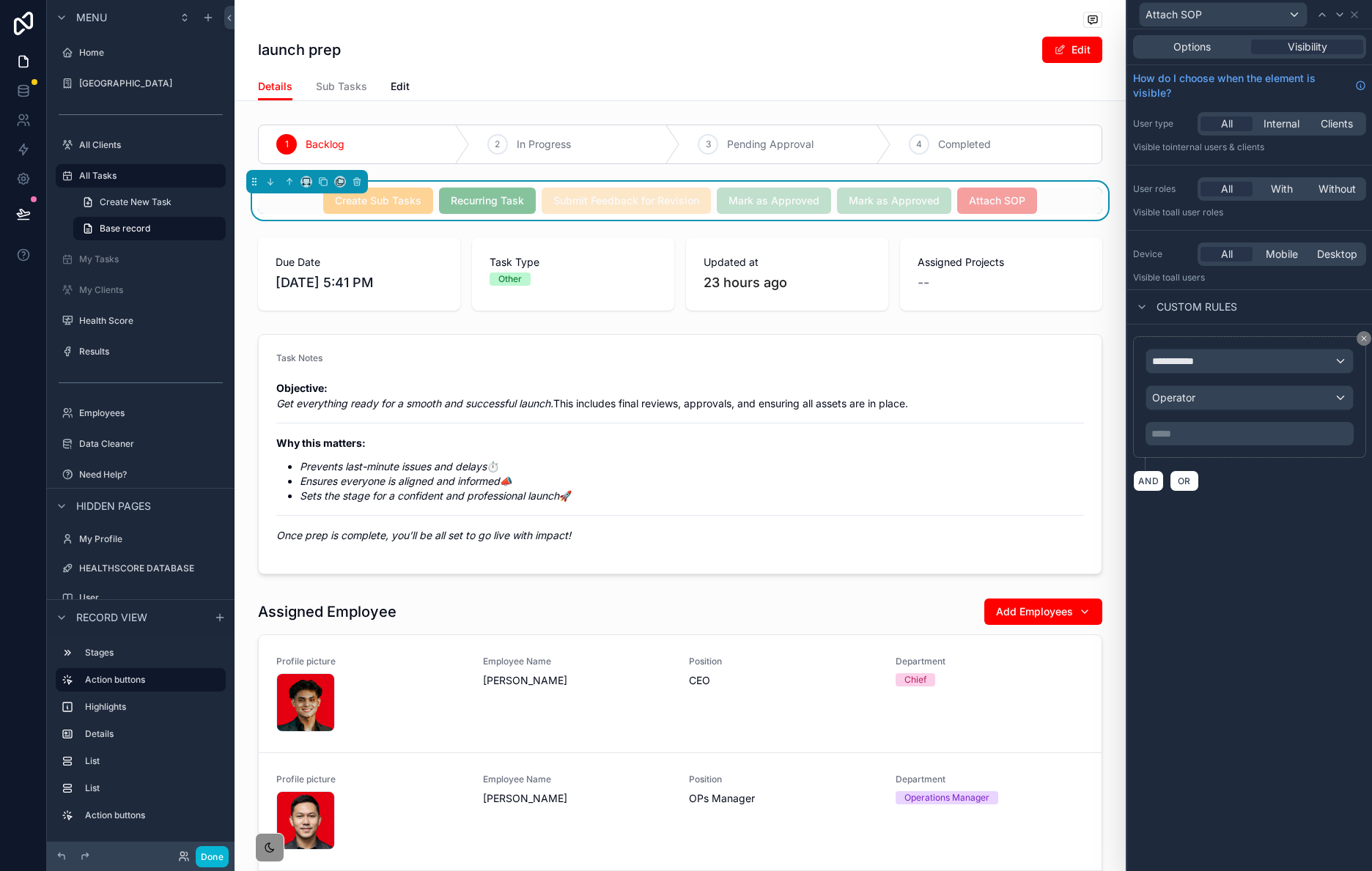
click at [1243, 375] on div "**********" at bounding box center [1249, 397] width 208 height 96
click at [1242, 369] on div "**********" at bounding box center [1249, 361] width 207 height 23
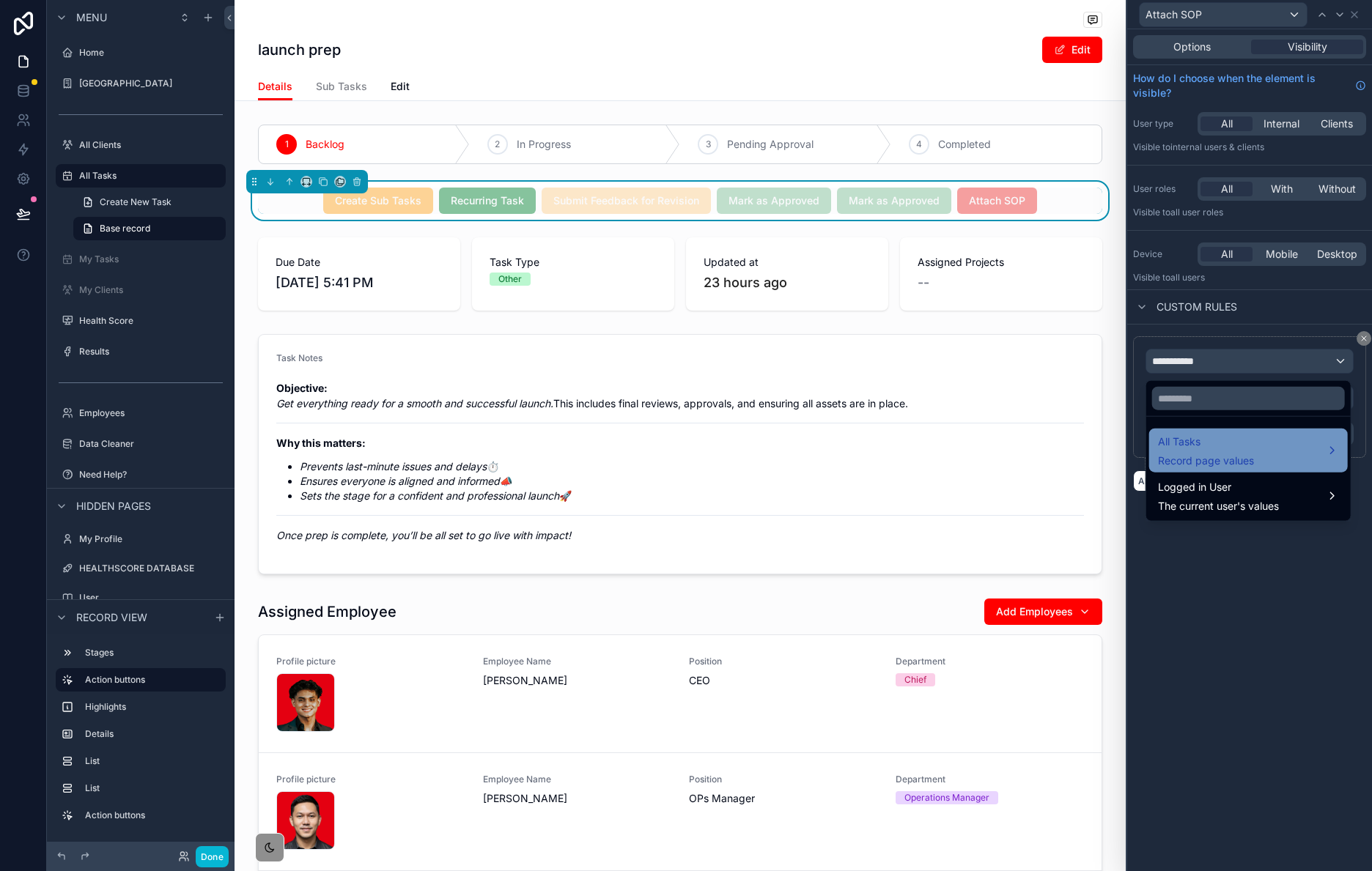
click at [1268, 443] on div "All Tasks Record page values" at bounding box center [1249, 451] width 181 height 36
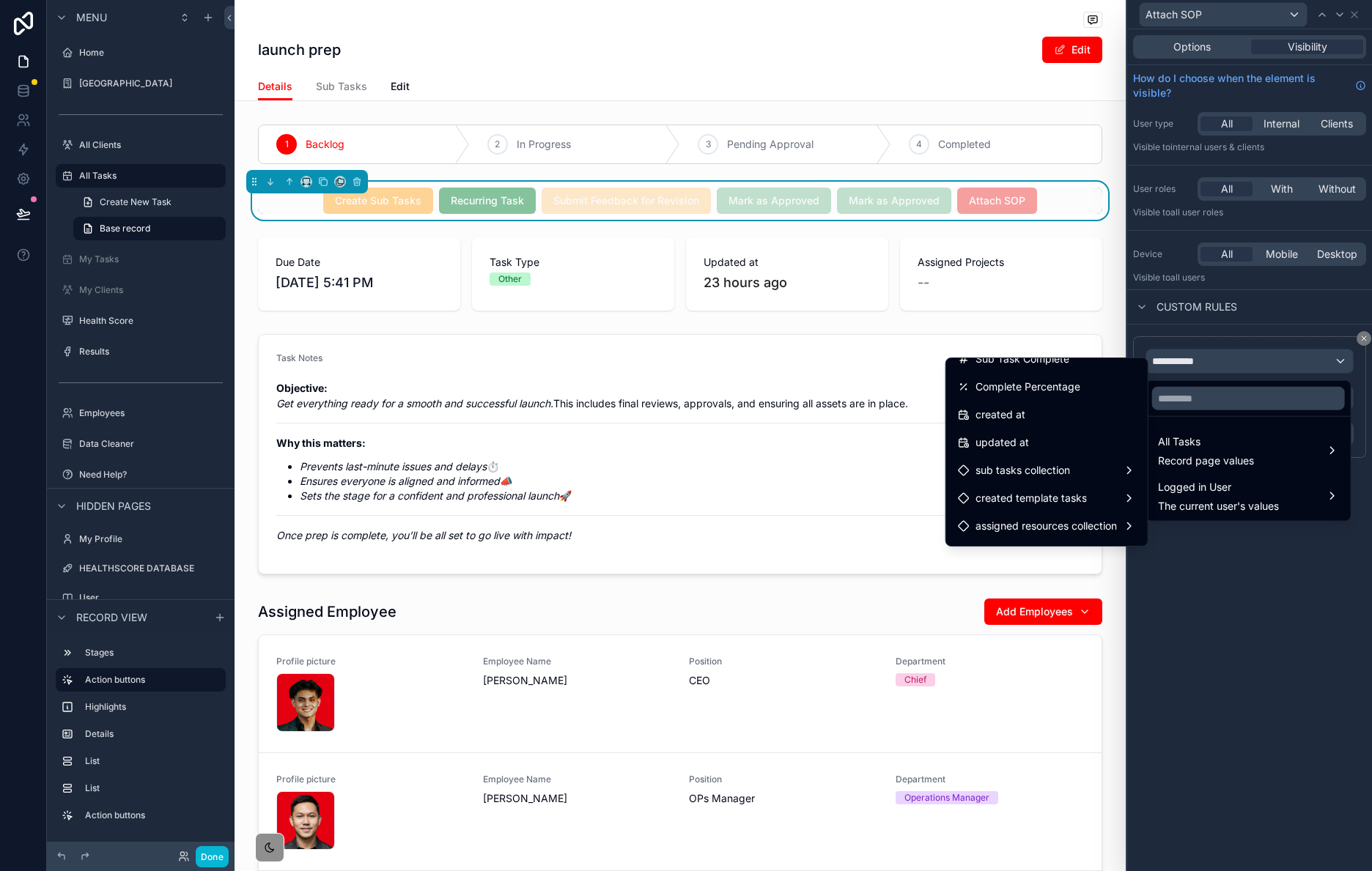
scroll to position [763, 0]
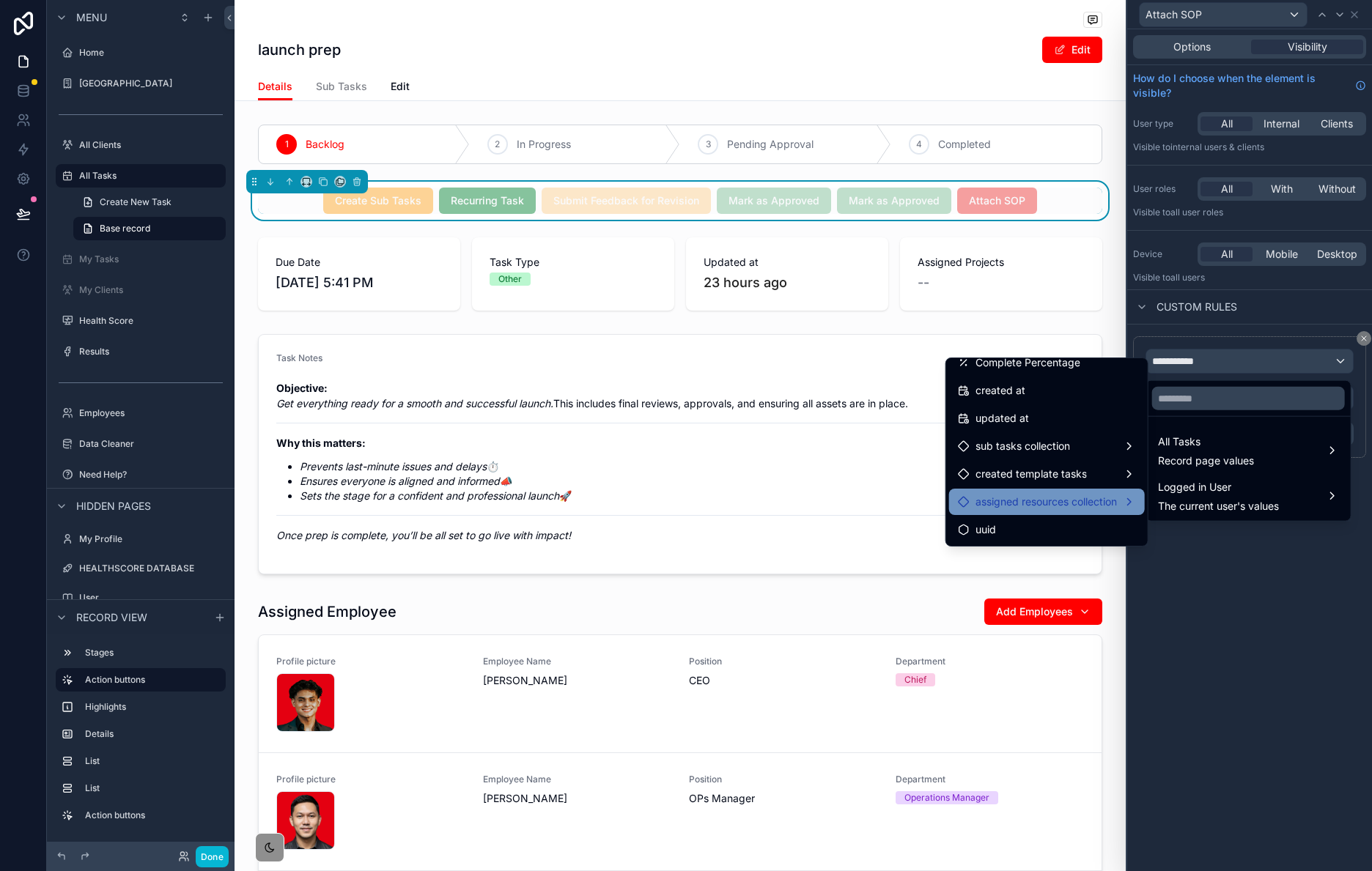
click at [1078, 506] on span "assigned resources collection" at bounding box center [1046, 501] width 141 height 18
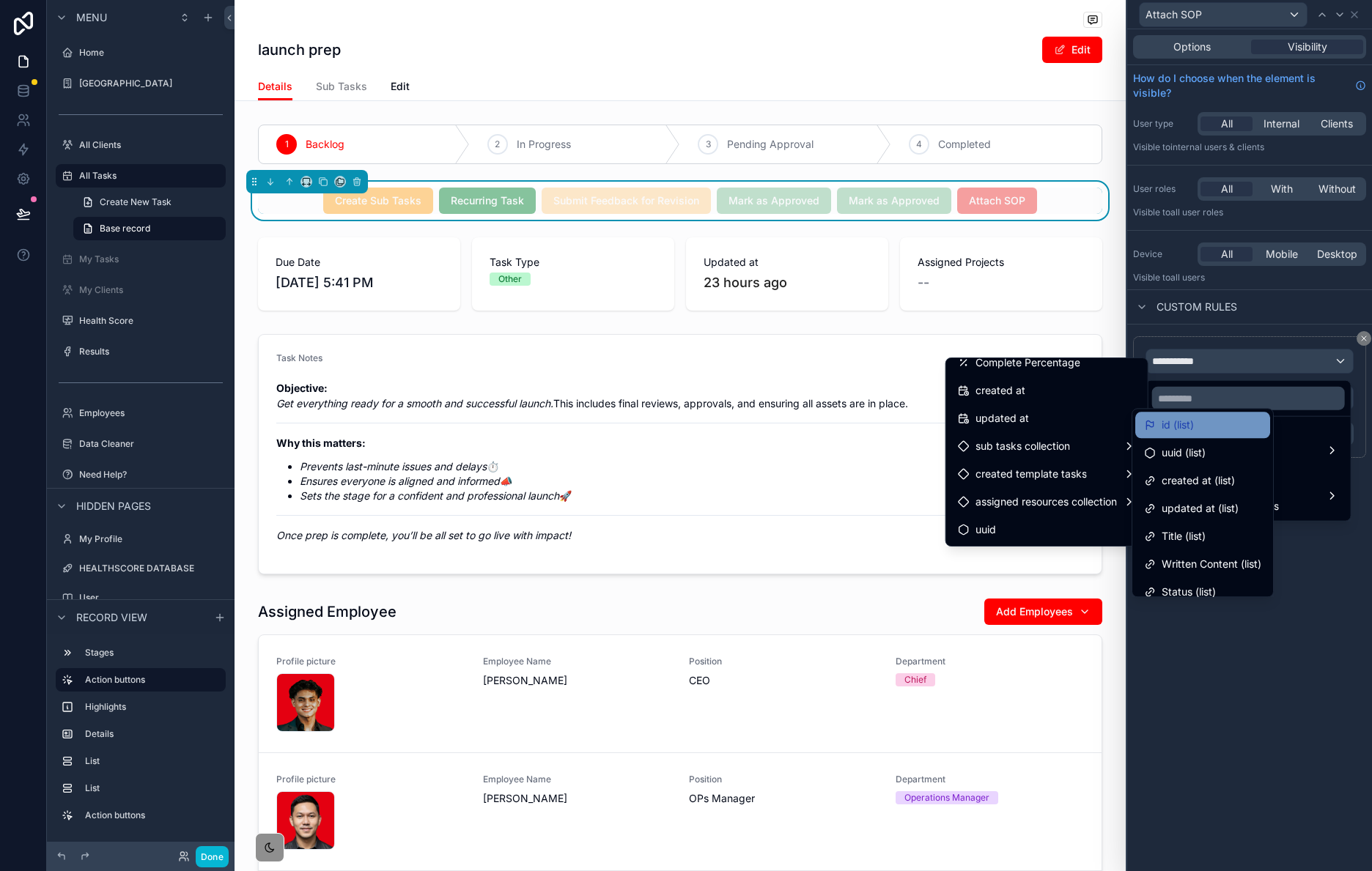
click at [1196, 418] on div "id (list)" at bounding box center [1202, 425] width 117 height 18
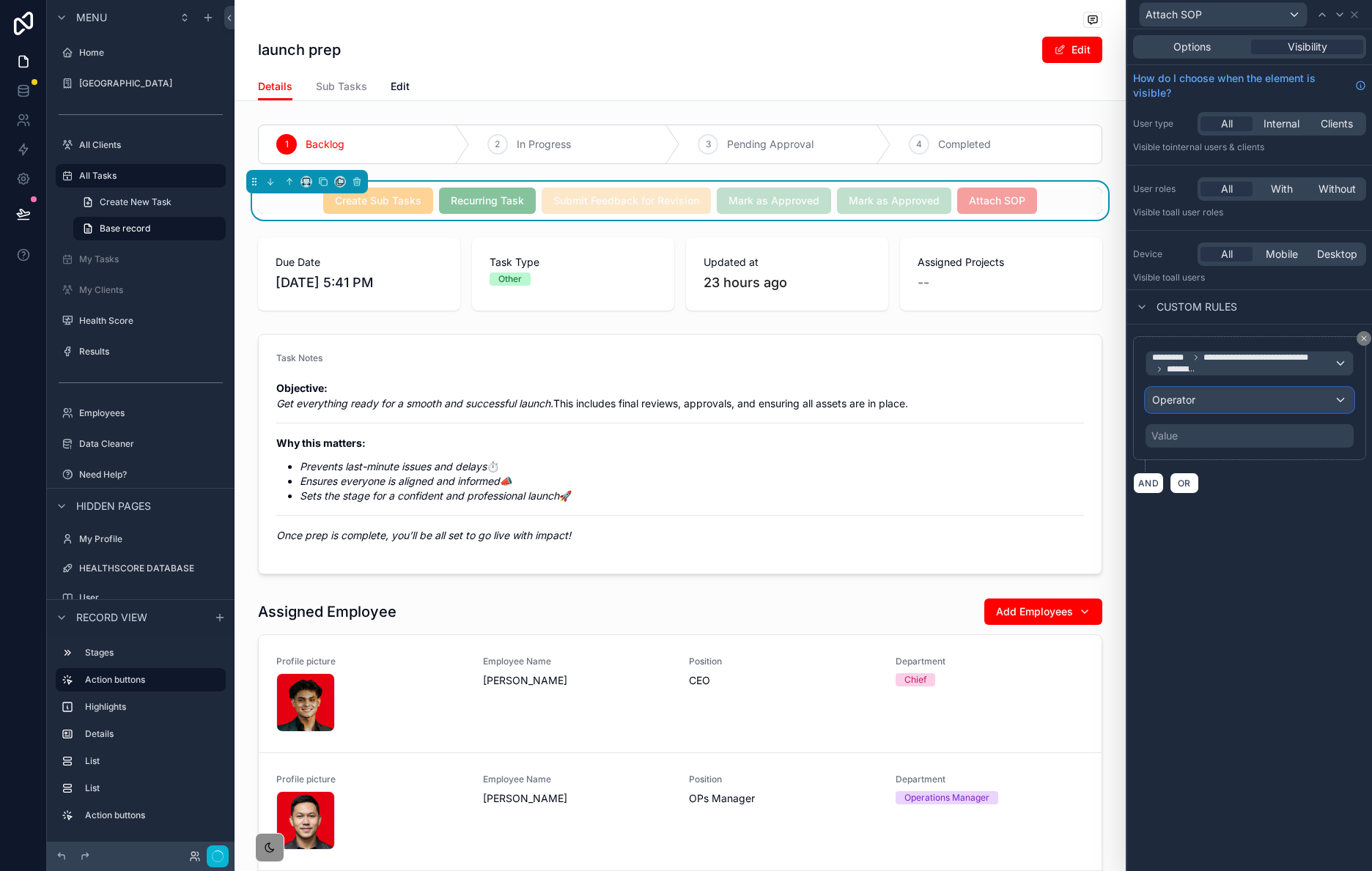
click at [1268, 405] on div "Operator" at bounding box center [1249, 399] width 207 height 23
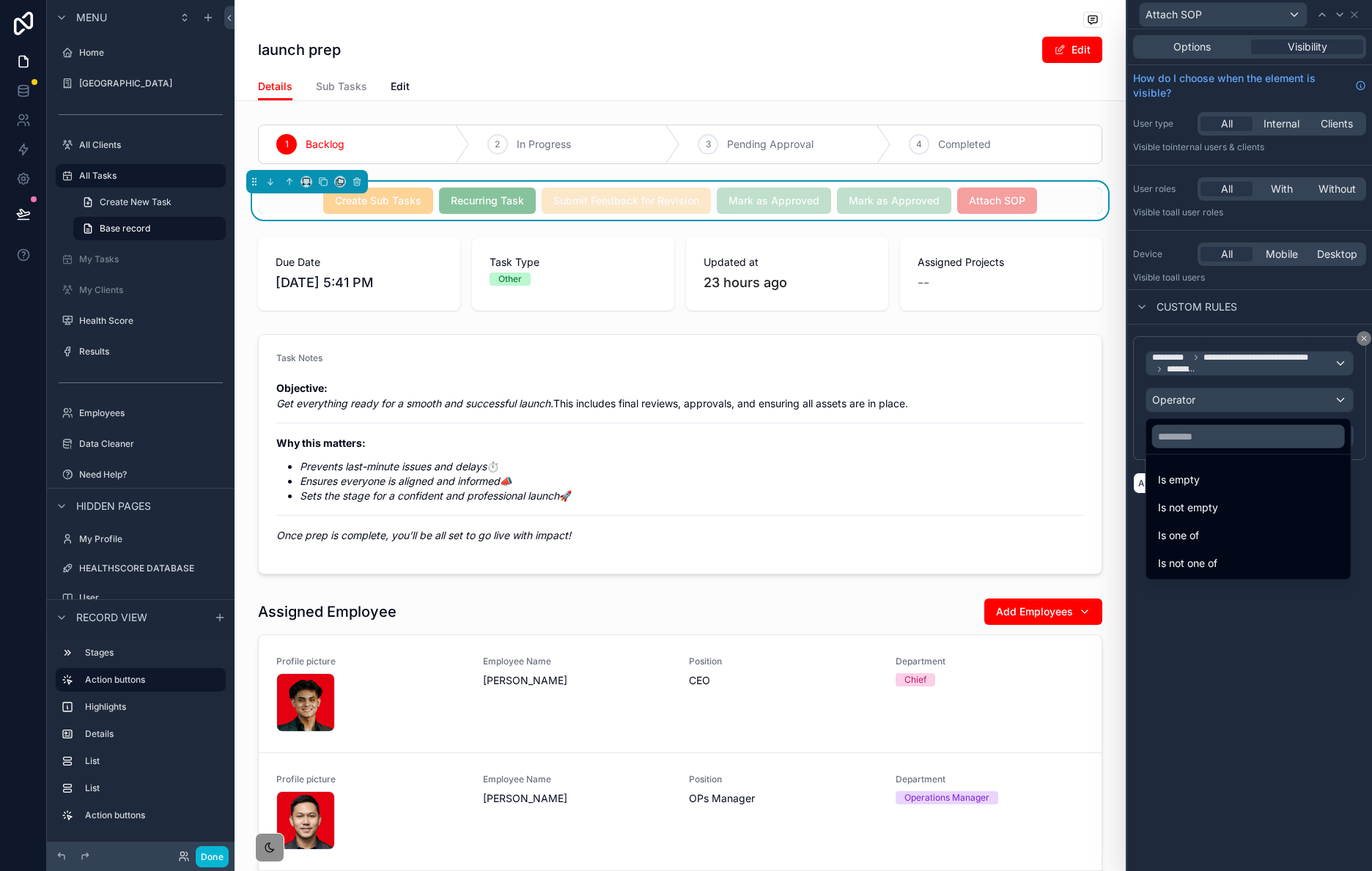
click at [1257, 475] on div "Is empty" at bounding box center [1249, 480] width 181 height 18
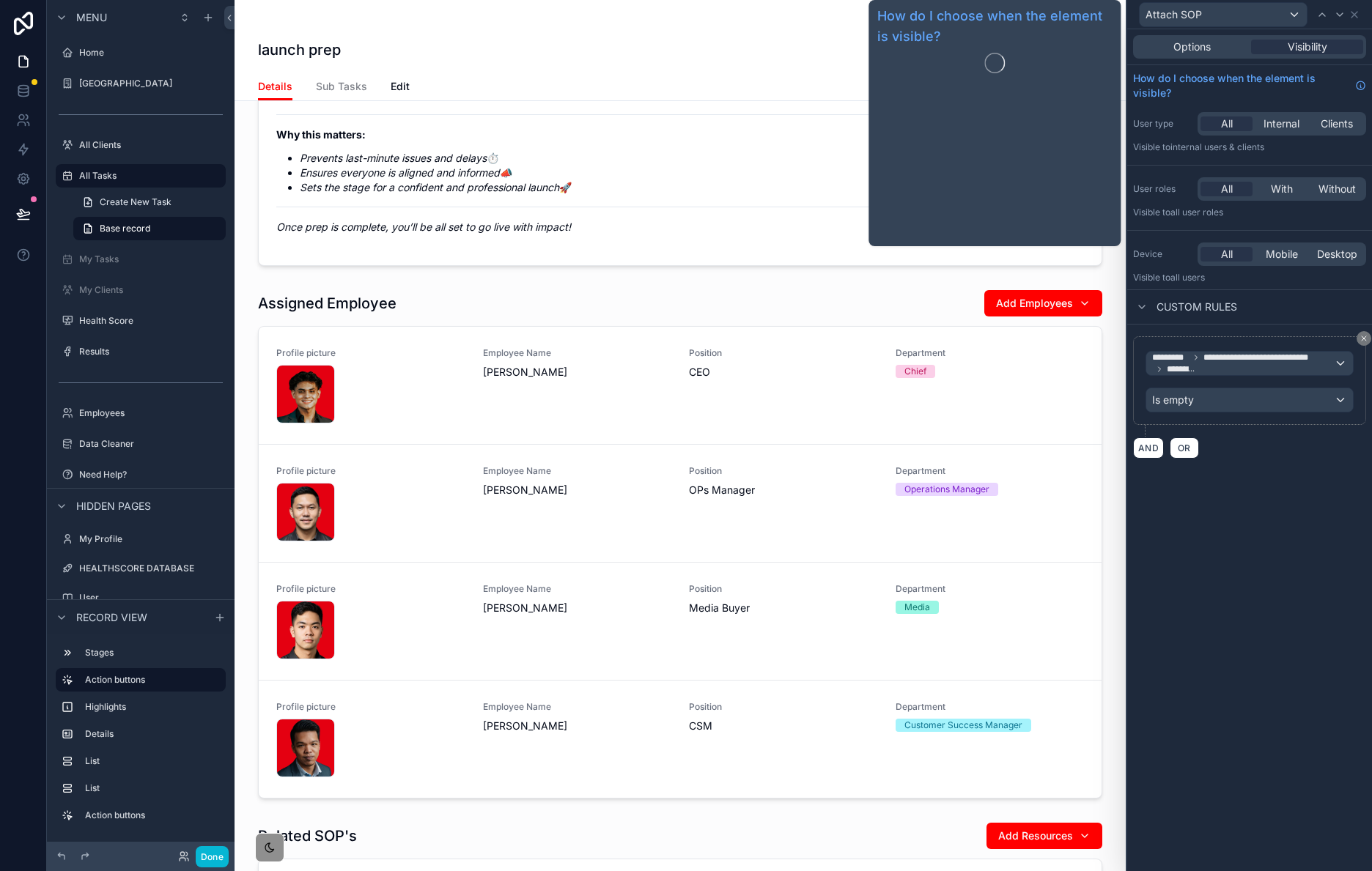
scroll to position [297, 0]
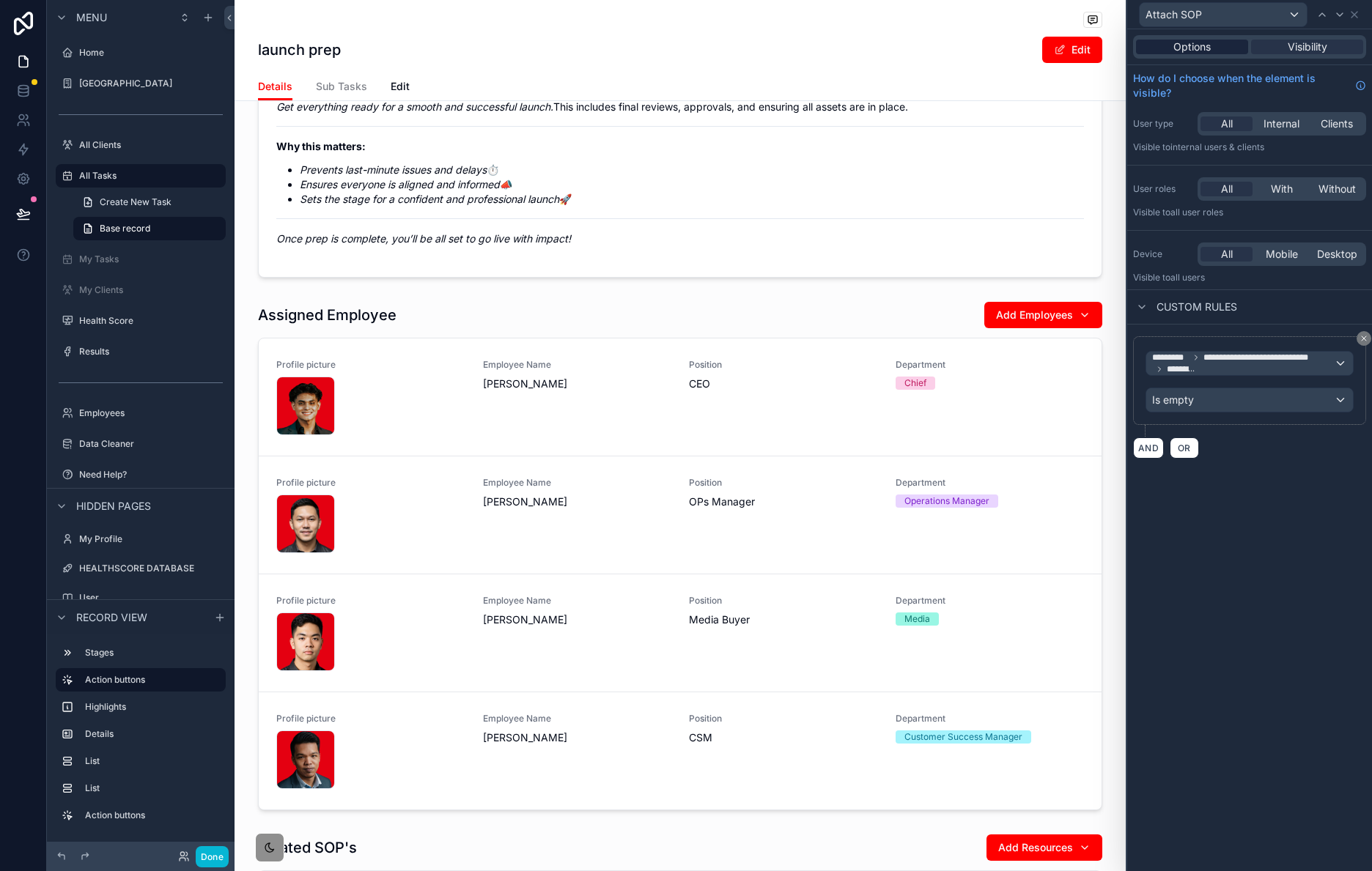
click at [1195, 52] on span "Options" at bounding box center [1191, 47] width 37 height 15
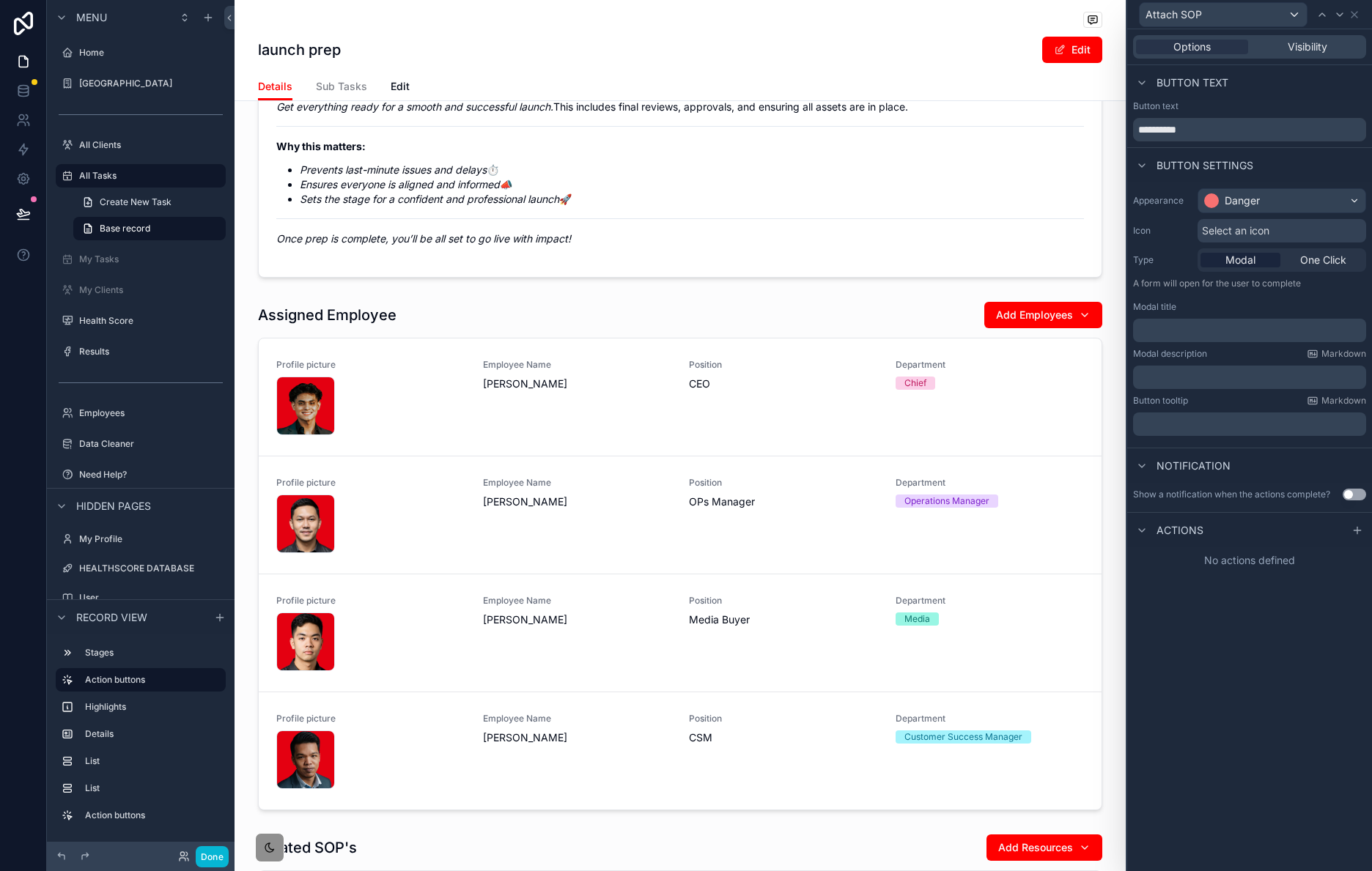
click at [1249, 337] on p "﻿" at bounding box center [1250, 330] width 224 height 15
click at [1358, 530] on icon at bounding box center [1357, 530] width 12 height 12
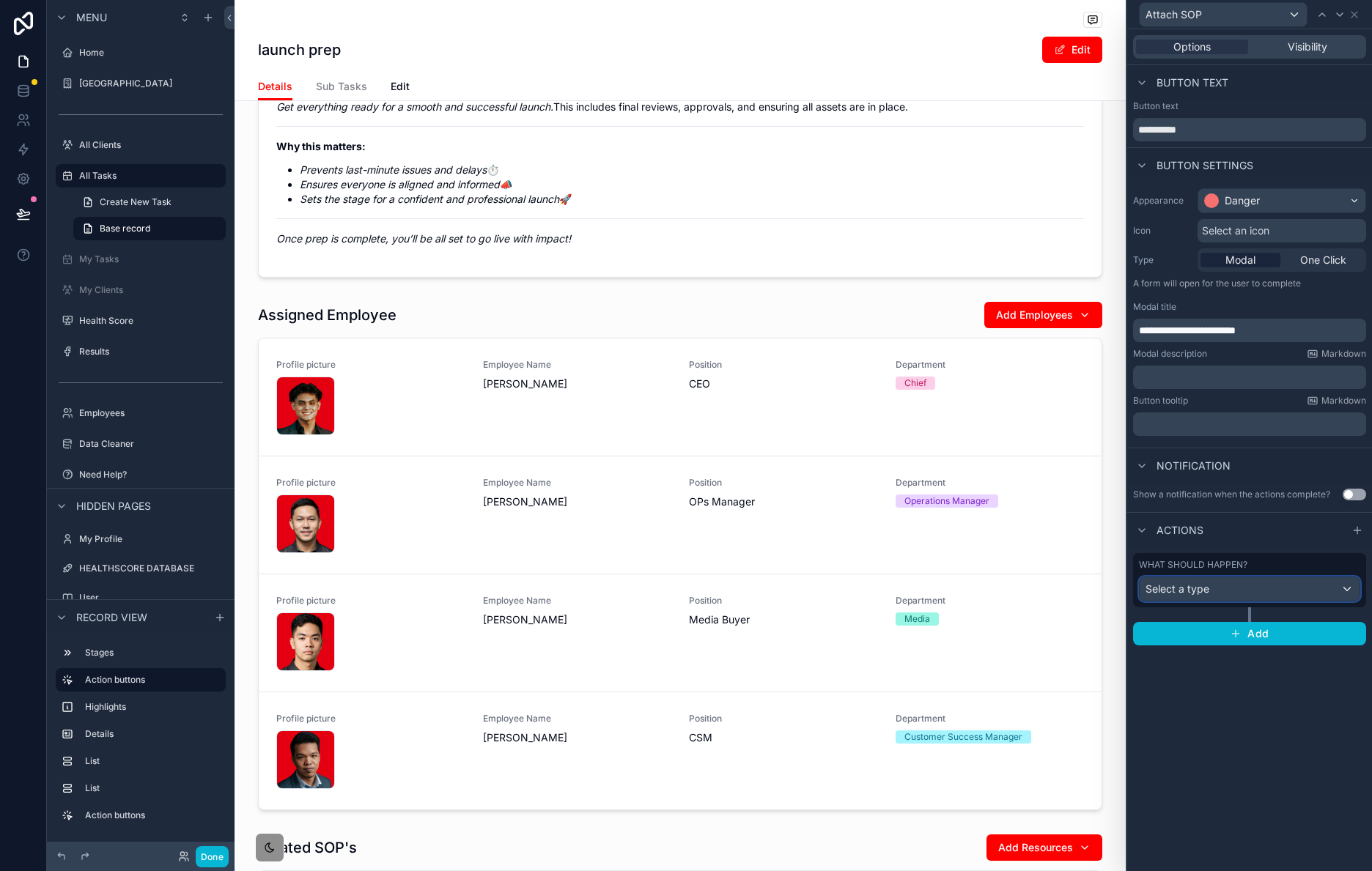
click at [1268, 589] on div "Select a type" at bounding box center [1249, 588] width 220 height 23
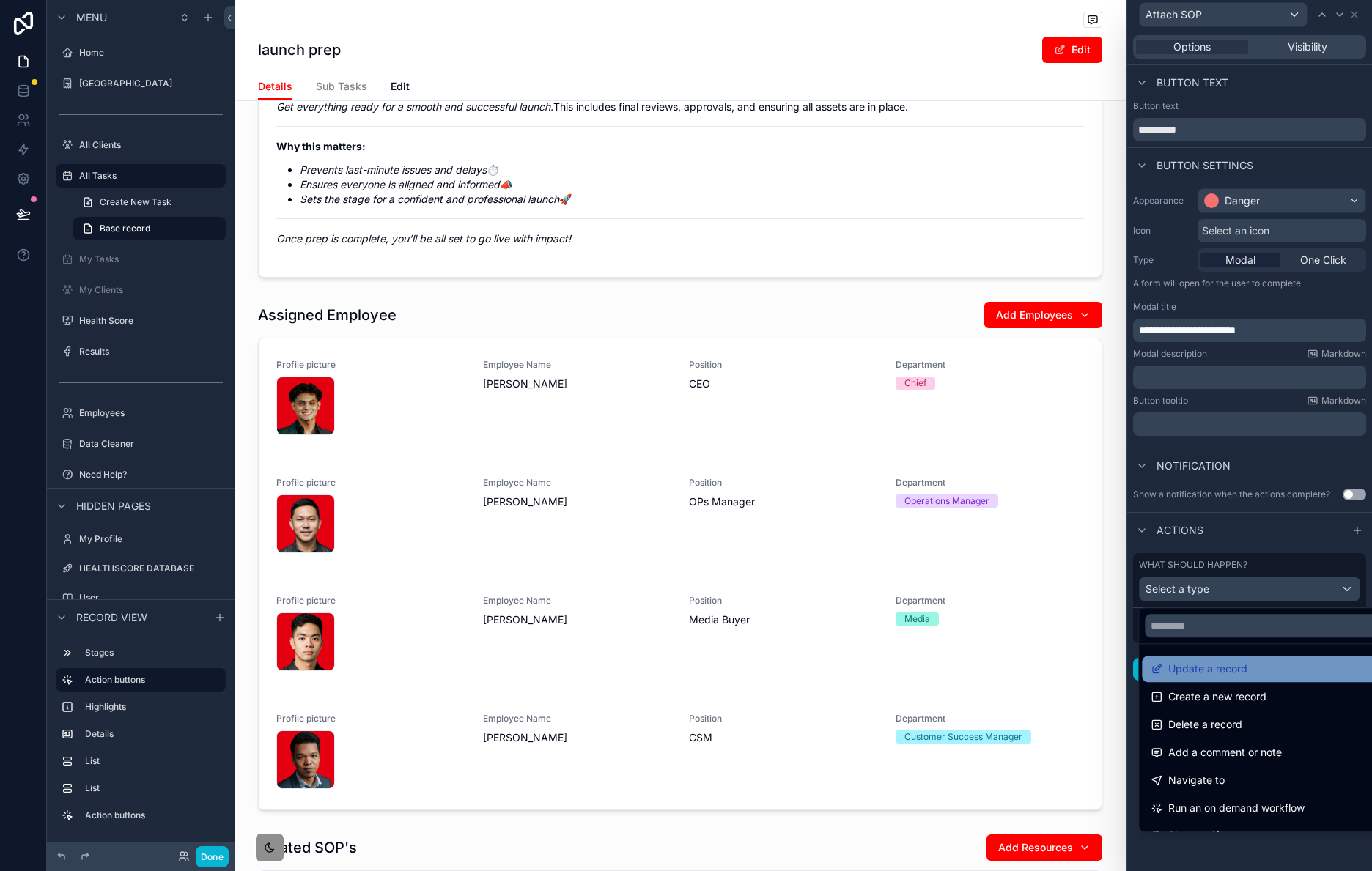
click at [1238, 671] on span "Update a record" at bounding box center [1207, 669] width 79 height 18
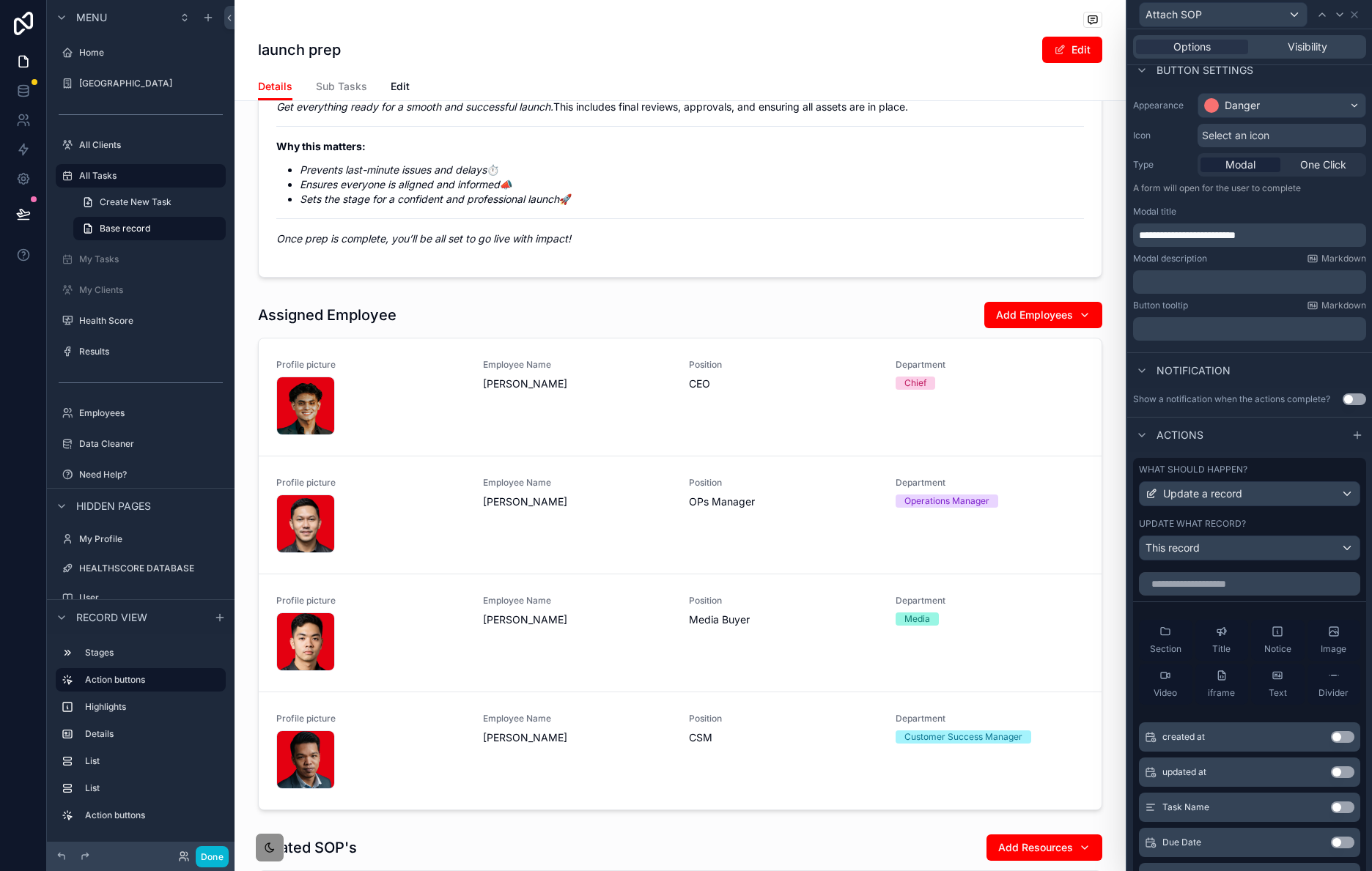
scroll to position [137, 0]
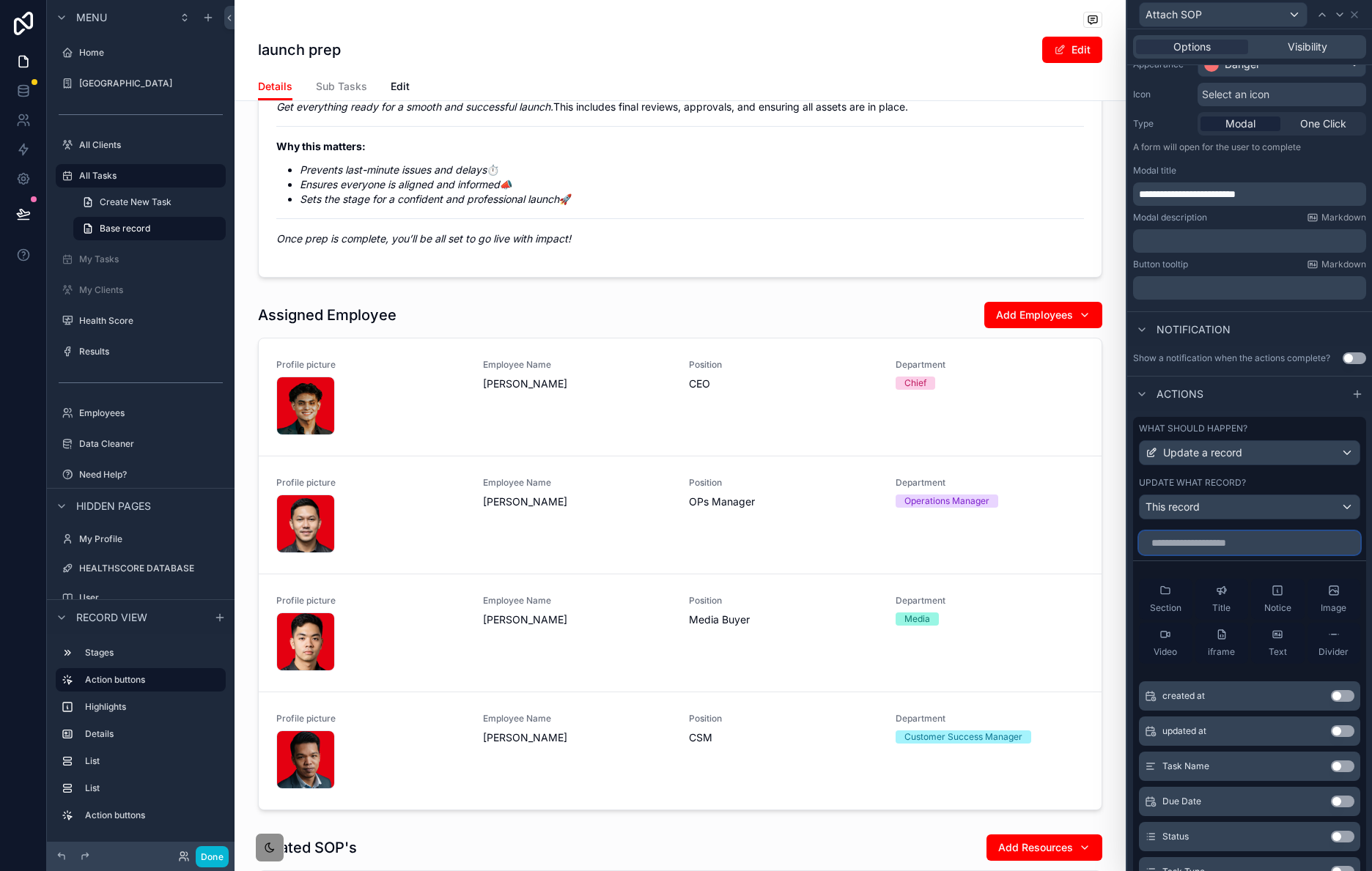
click at [1277, 555] on input "text" at bounding box center [1249, 543] width 222 height 23
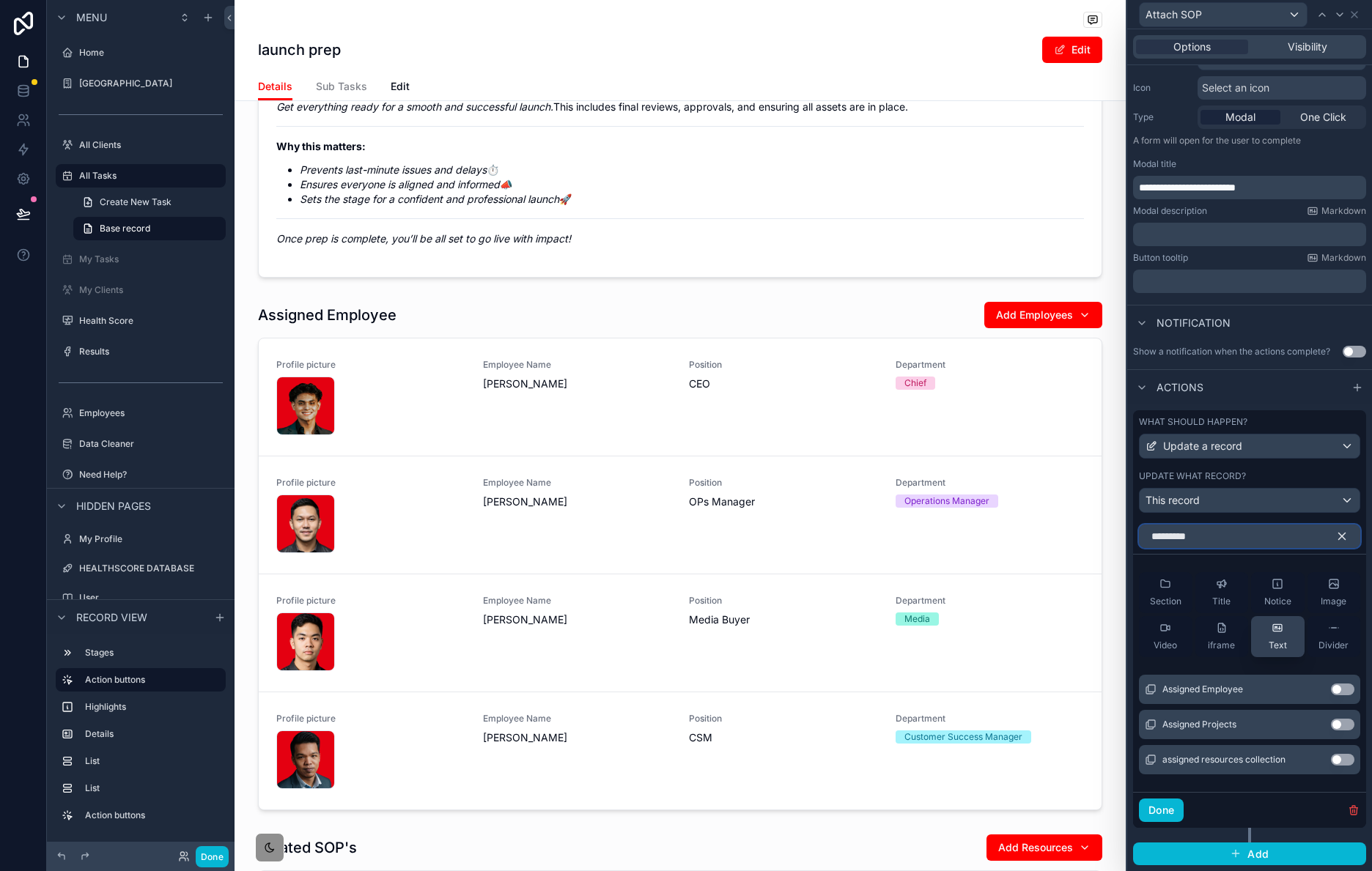
scroll to position [157, 0]
type input "********"
click at [1333, 758] on button "Use setting" at bounding box center [1342, 760] width 23 height 12
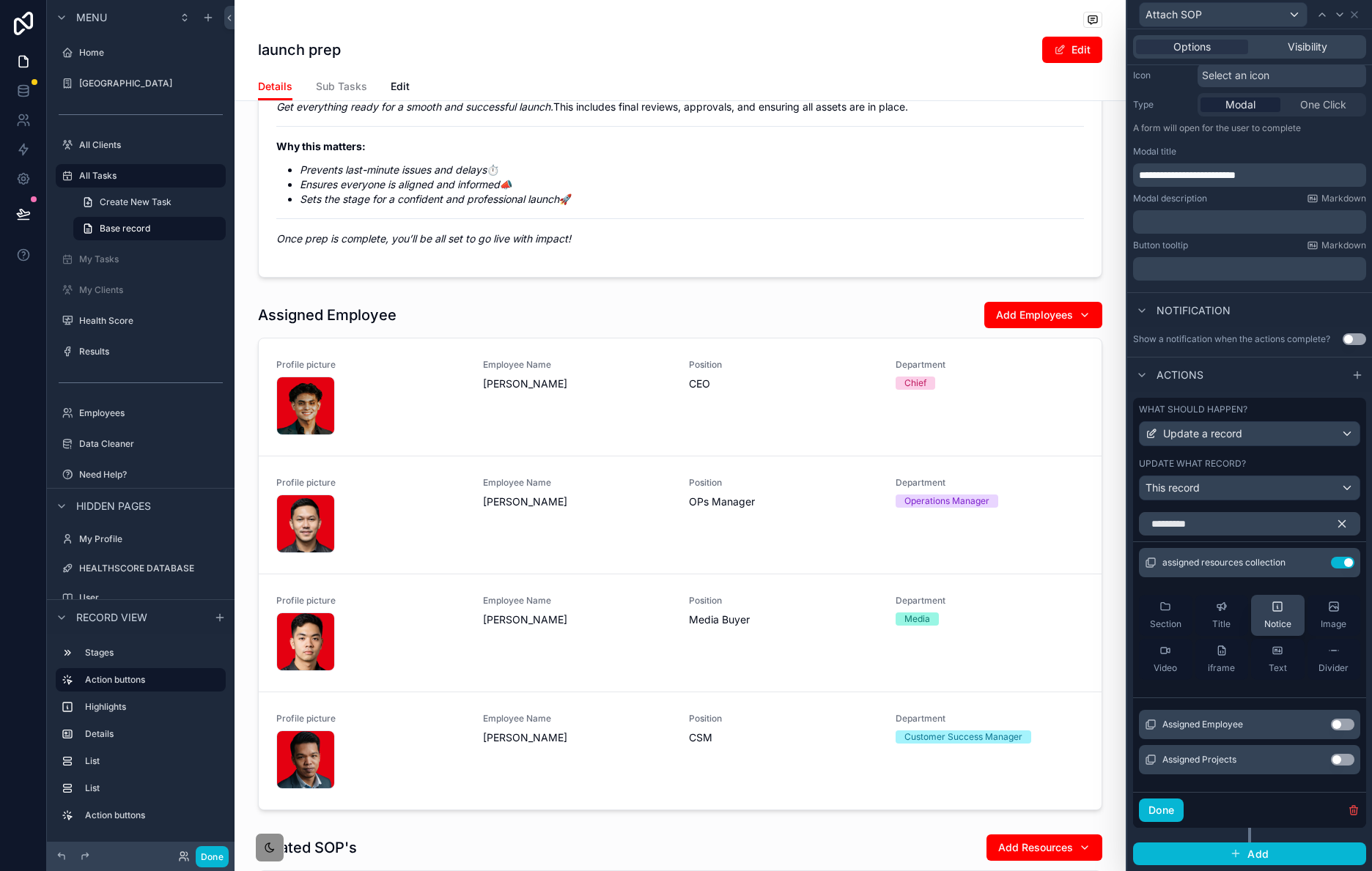
scroll to position [170, 0]
click at [1168, 809] on button "Done" at bounding box center [1161, 810] width 45 height 23
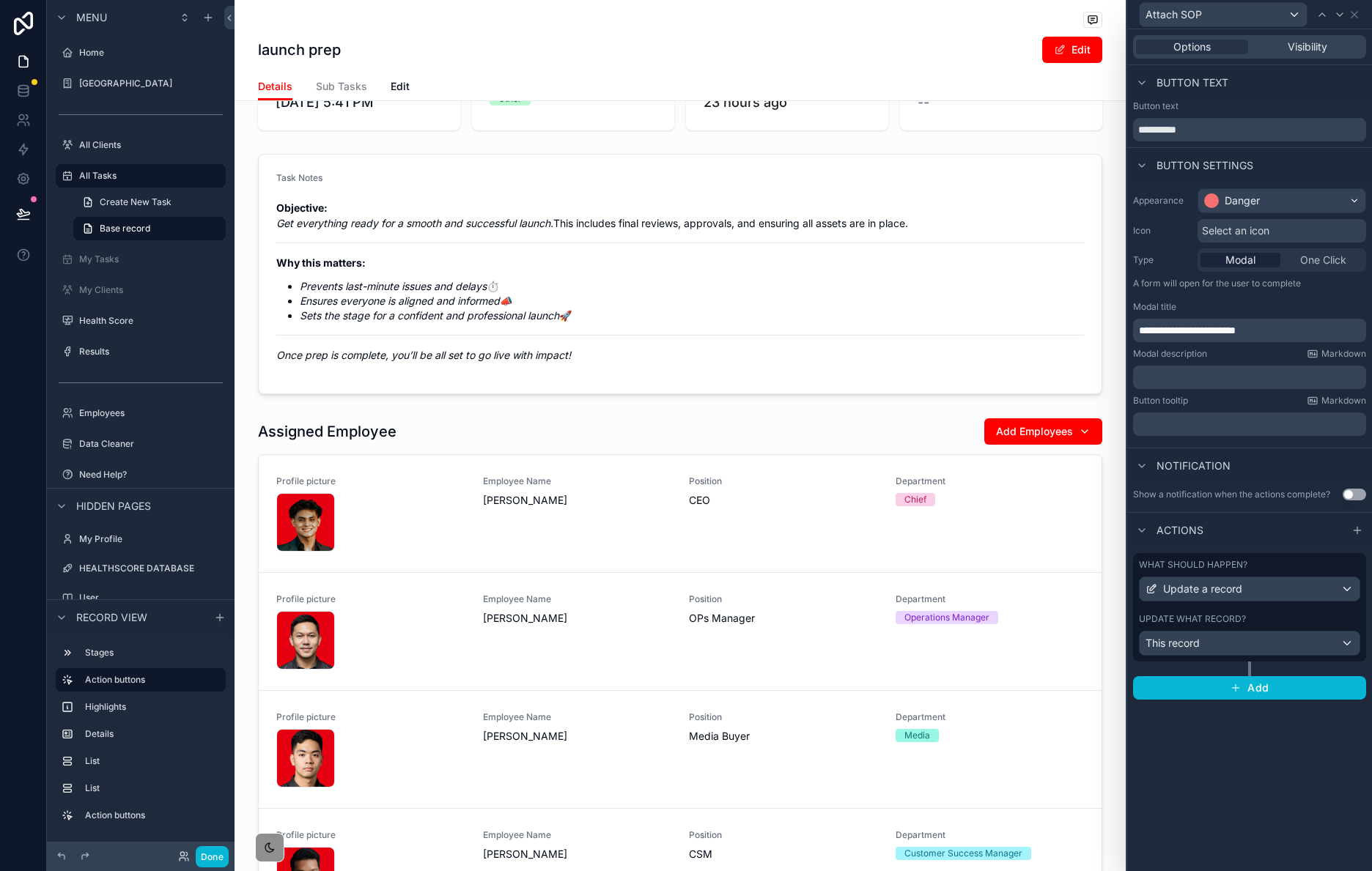
scroll to position [0, 0]
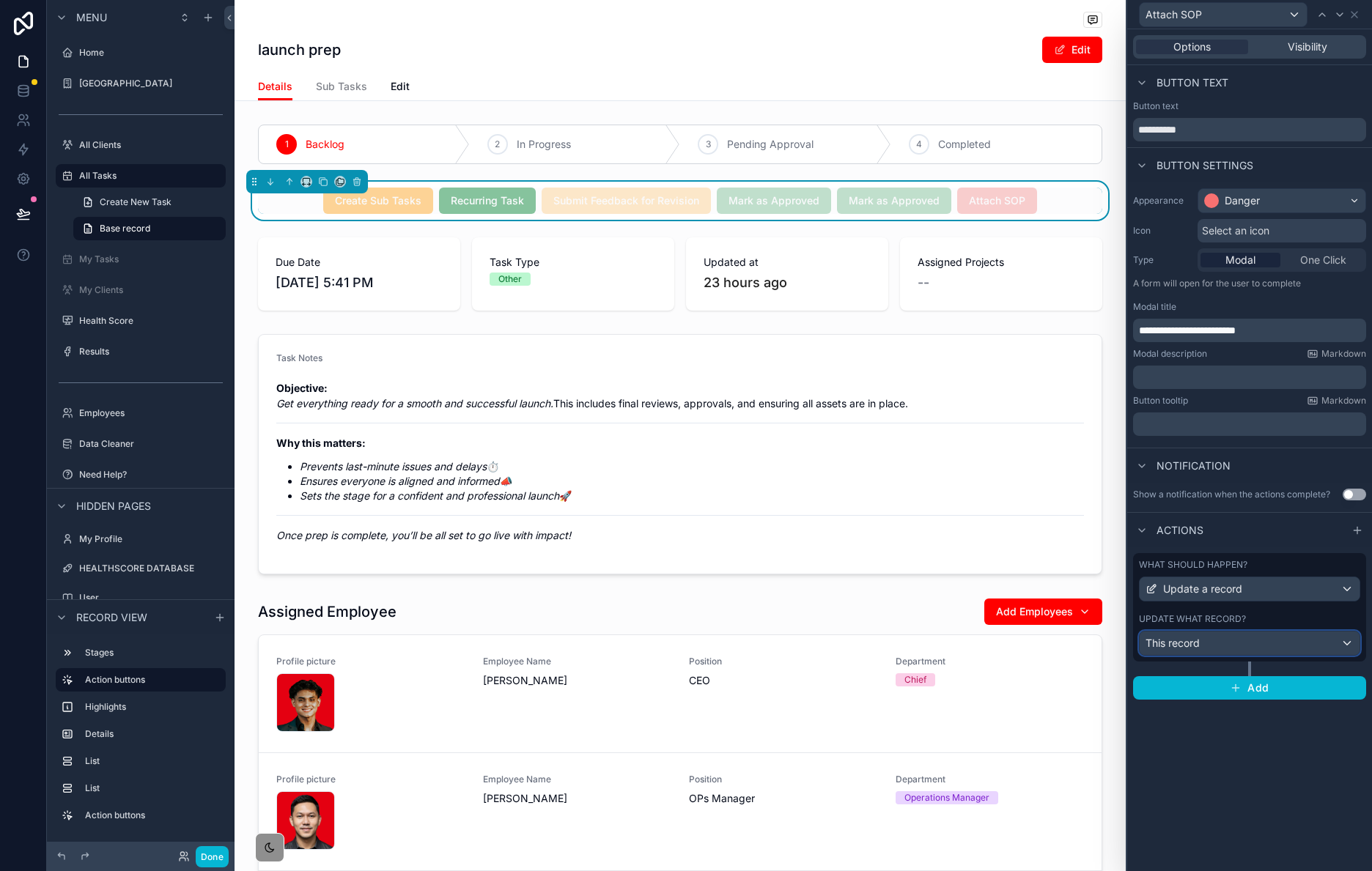
click at [1229, 645] on div "This record" at bounding box center [1249, 643] width 220 height 23
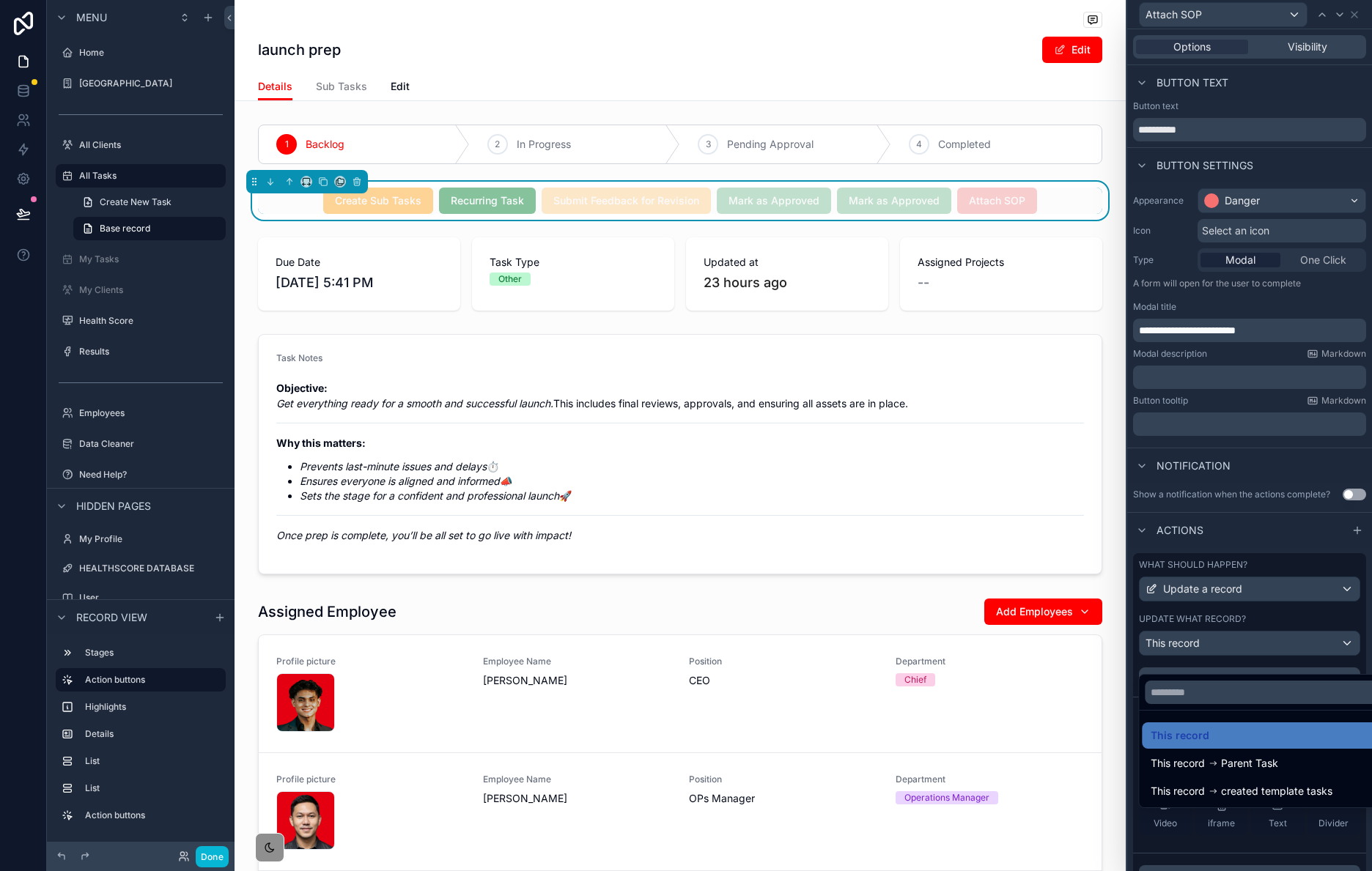
click at [1200, 742] on span "This record" at bounding box center [1179, 735] width 59 height 18
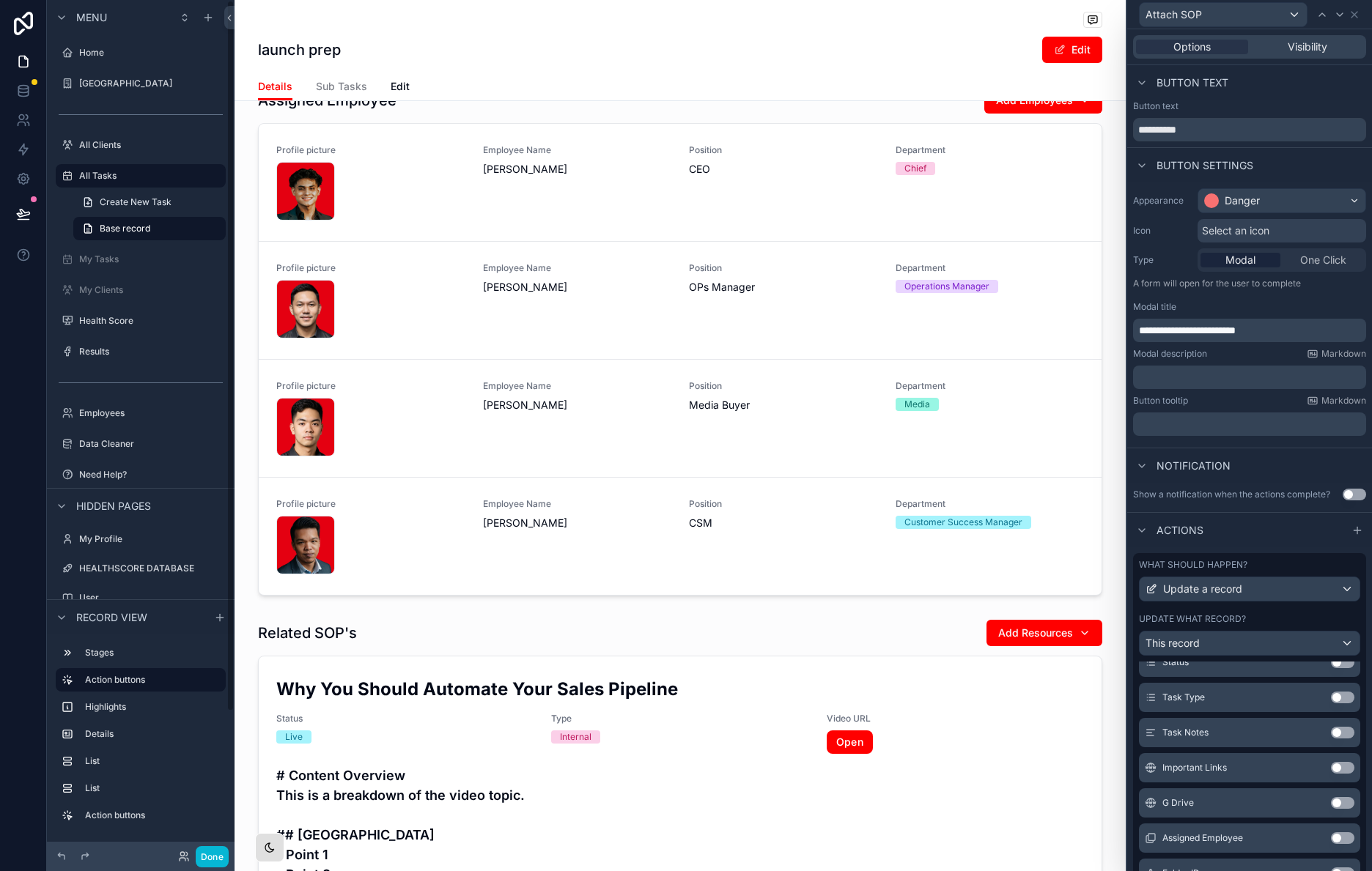
scroll to position [500, 0]
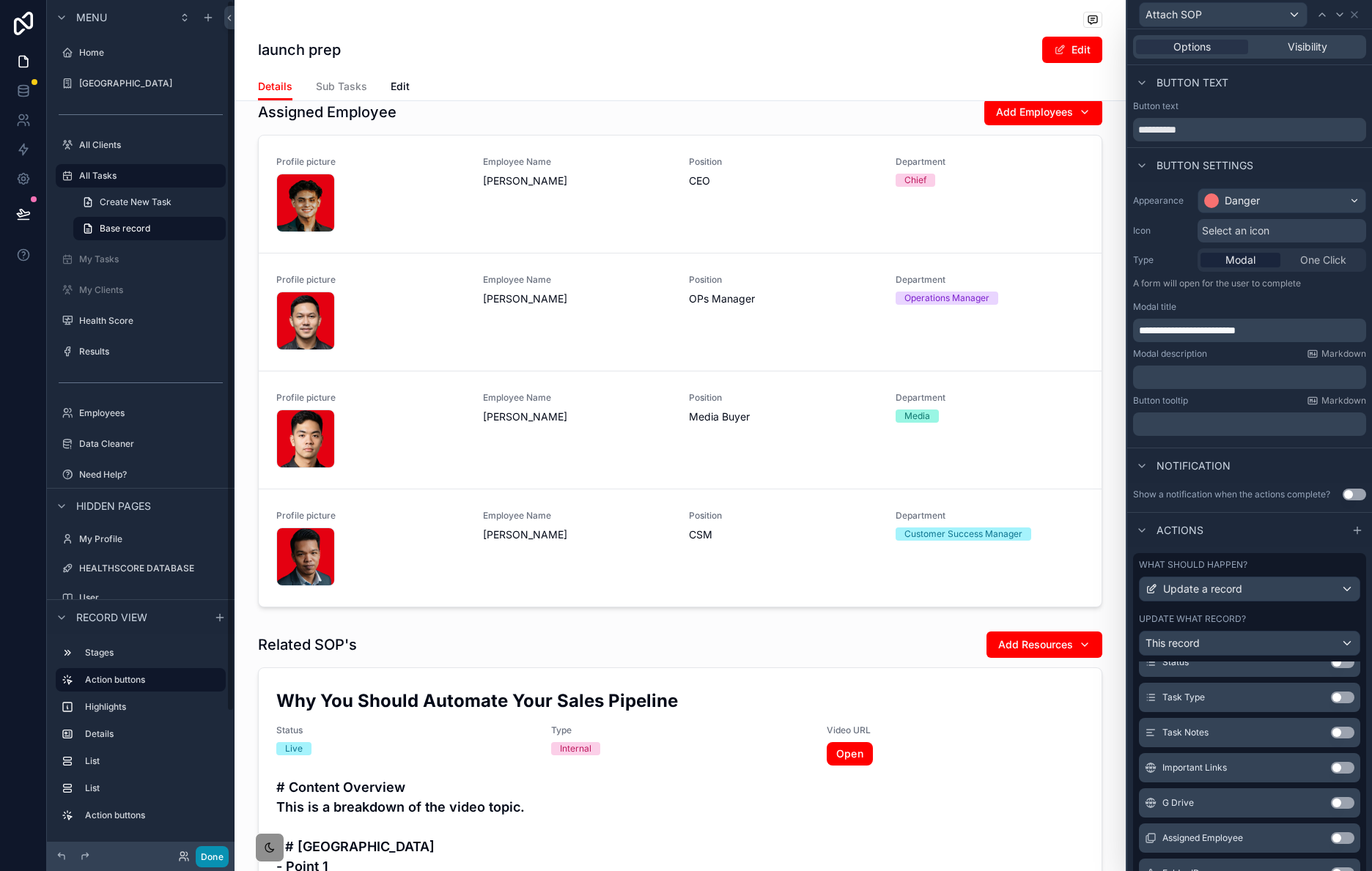
click at [215, 854] on button "Done" at bounding box center [211, 857] width 33 height 22
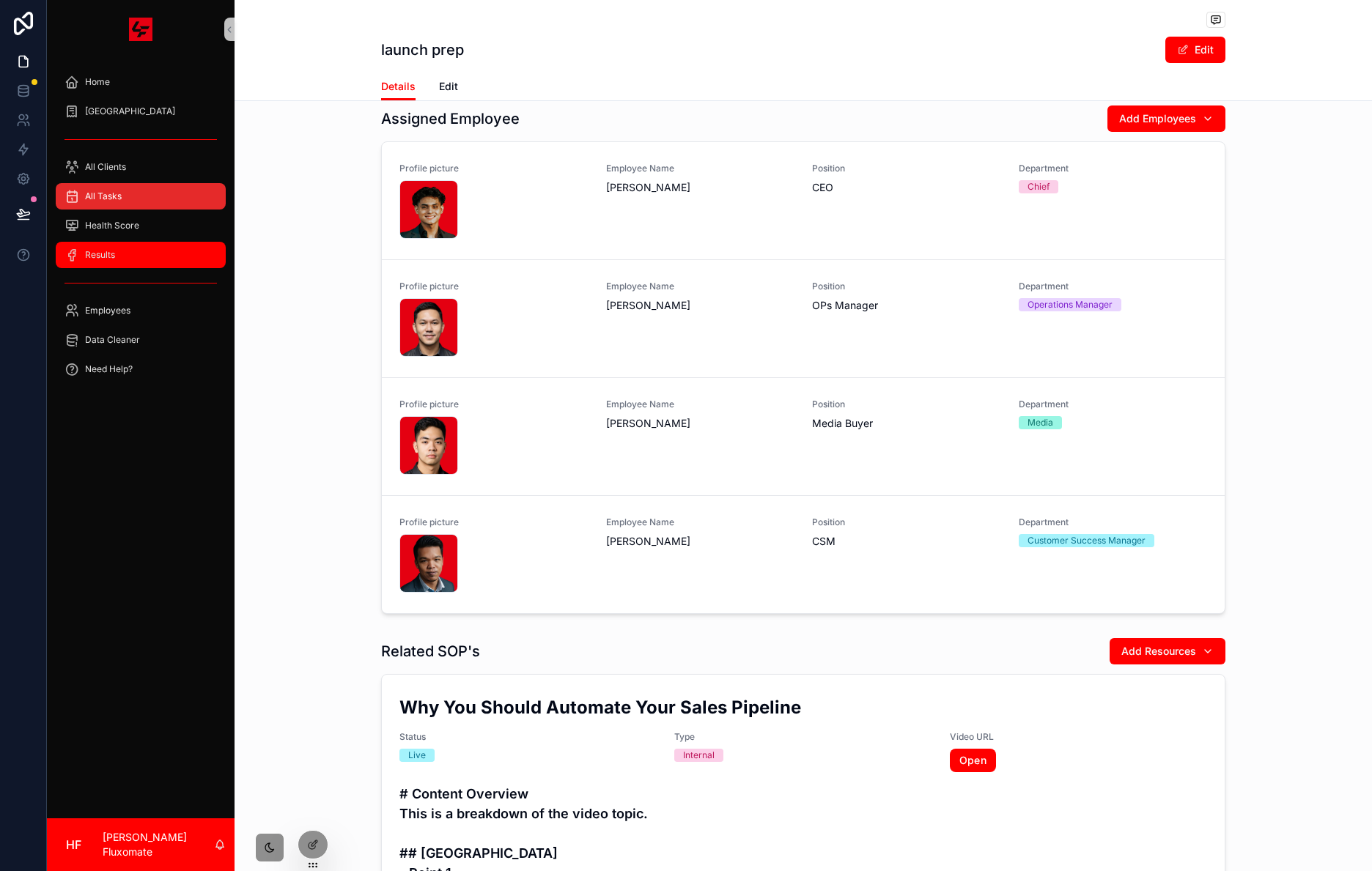
scroll to position [492, 0]
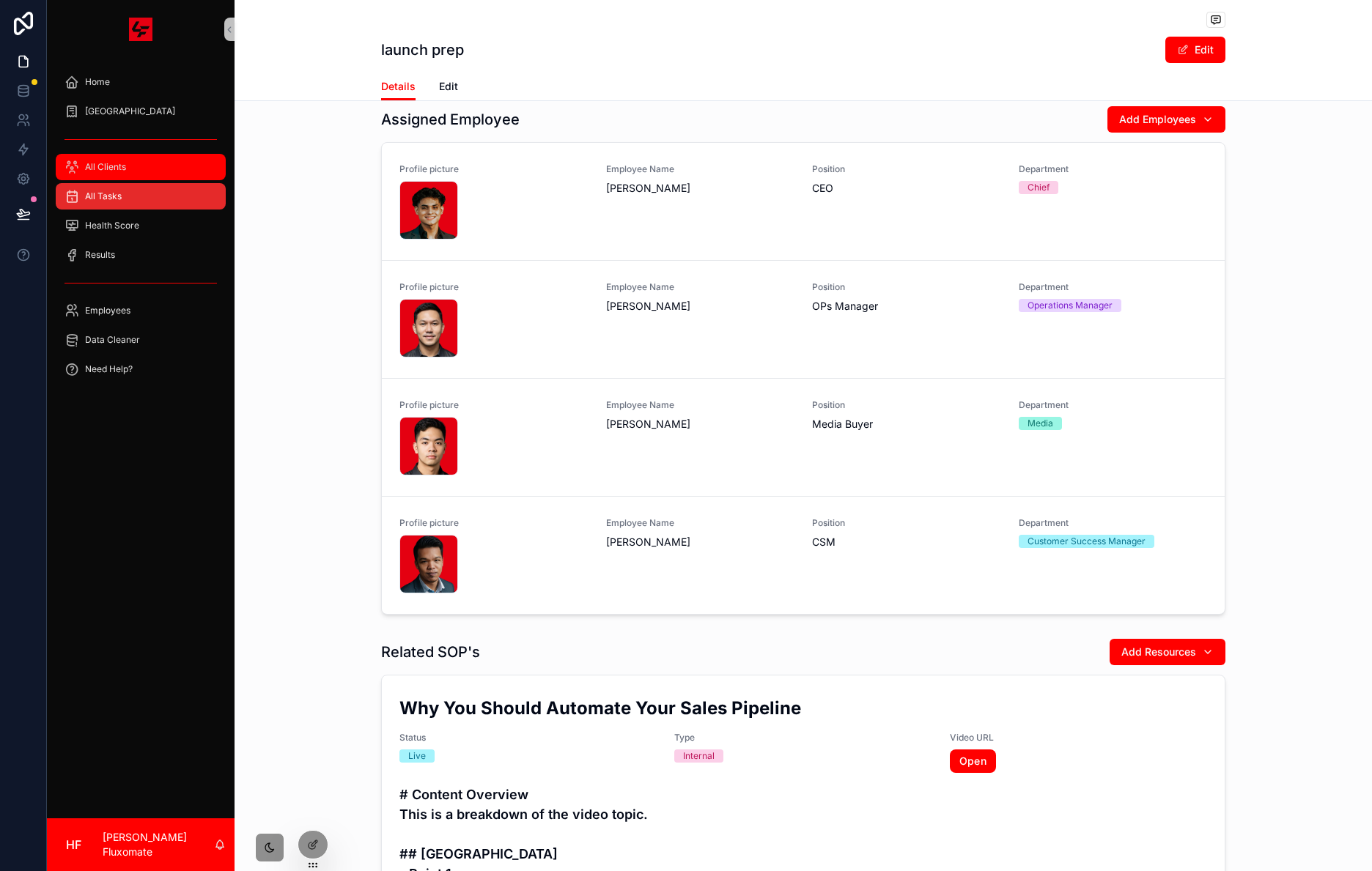
click at [118, 173] on div "All Clients" at bounding box center [140, 167] width 152 height 23
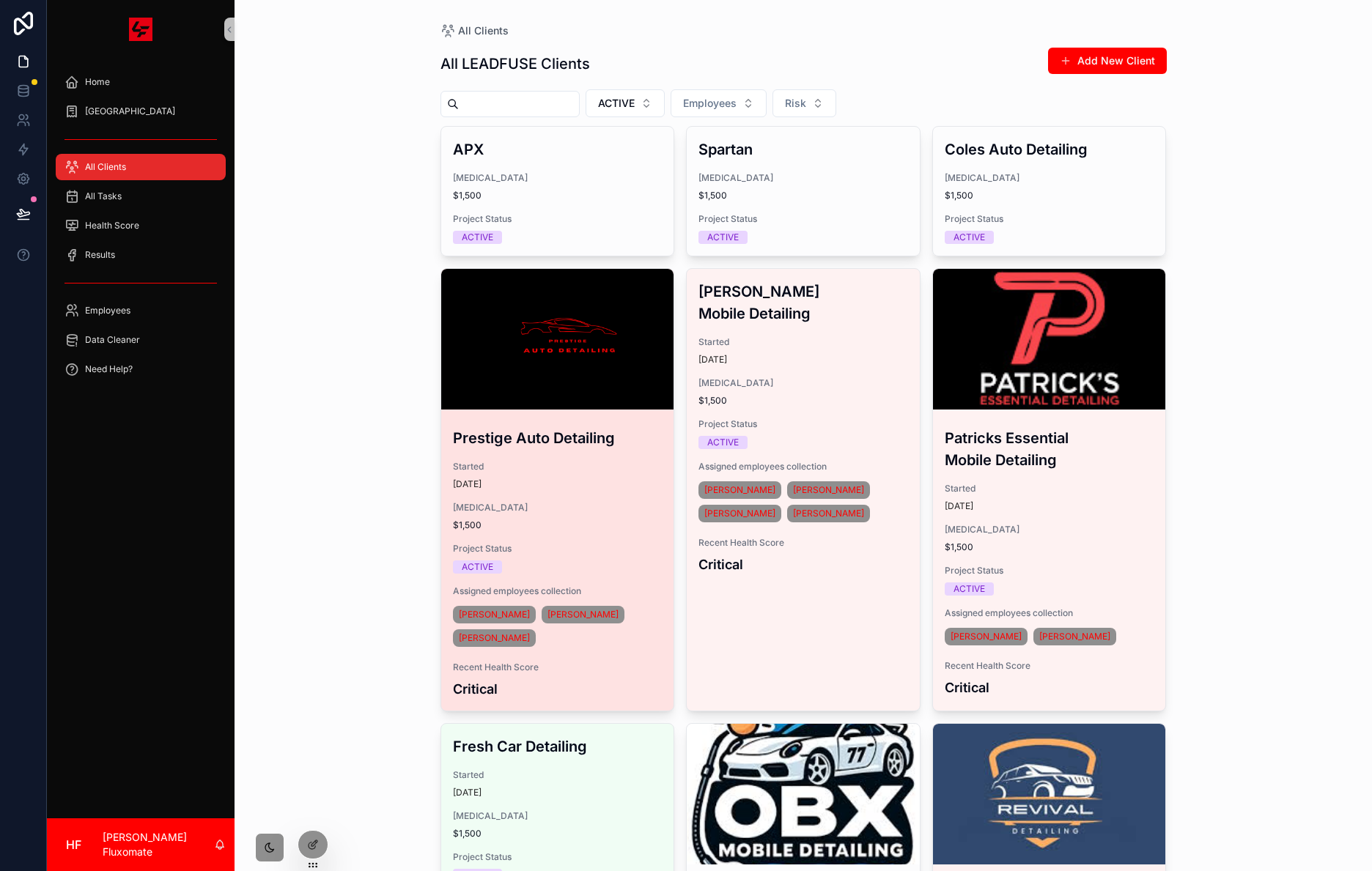
click at [578, 357] on div "scrollable content" at bounding box center [557, 340] width 233 height 140
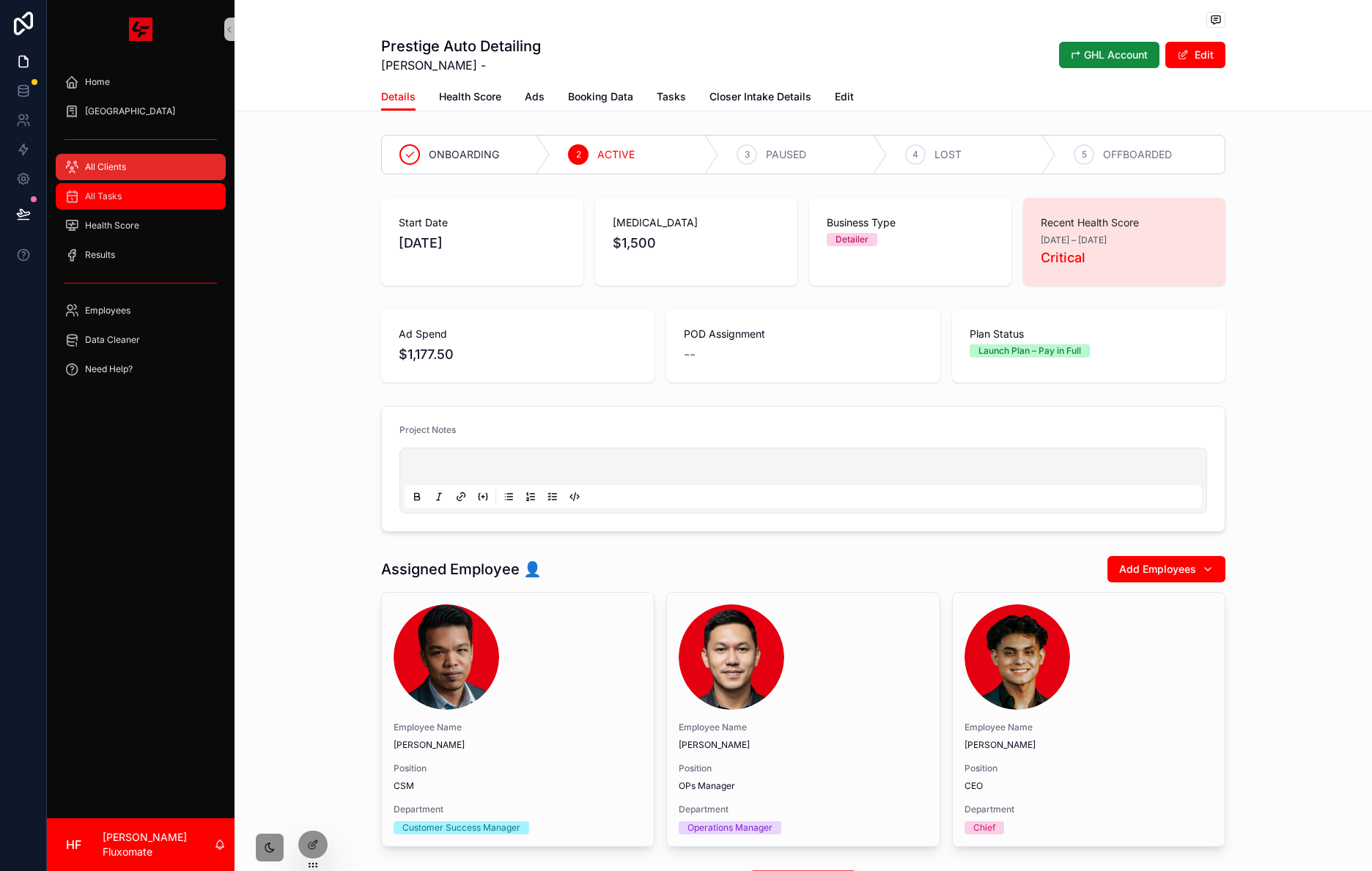
click at [95, 197] on span "All Tasks" at bounding box center [103, 196] width 36 height 12
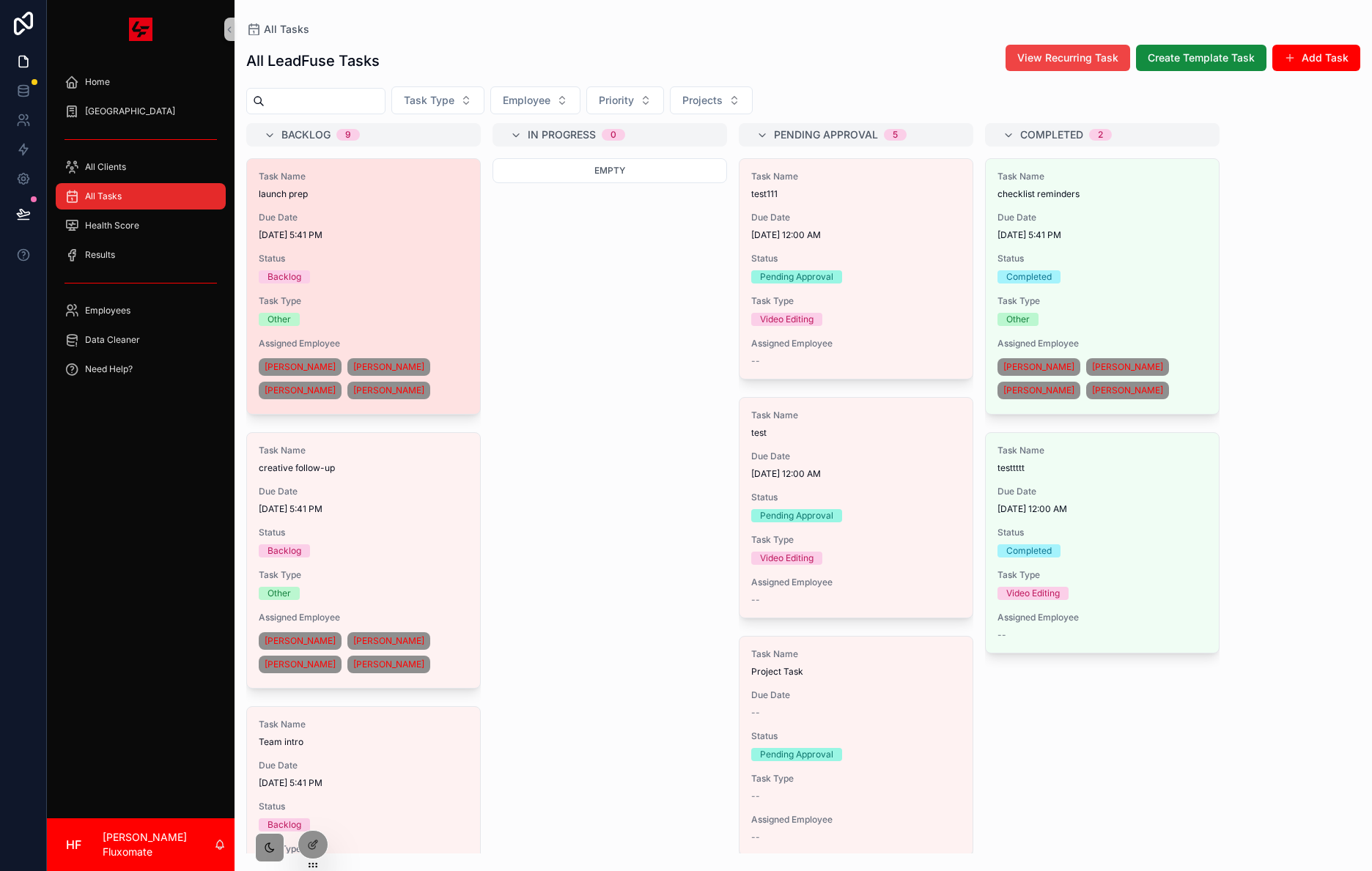
click at [401, 254] on span "Status" at bounding box center [364, 258] width 209 height 12
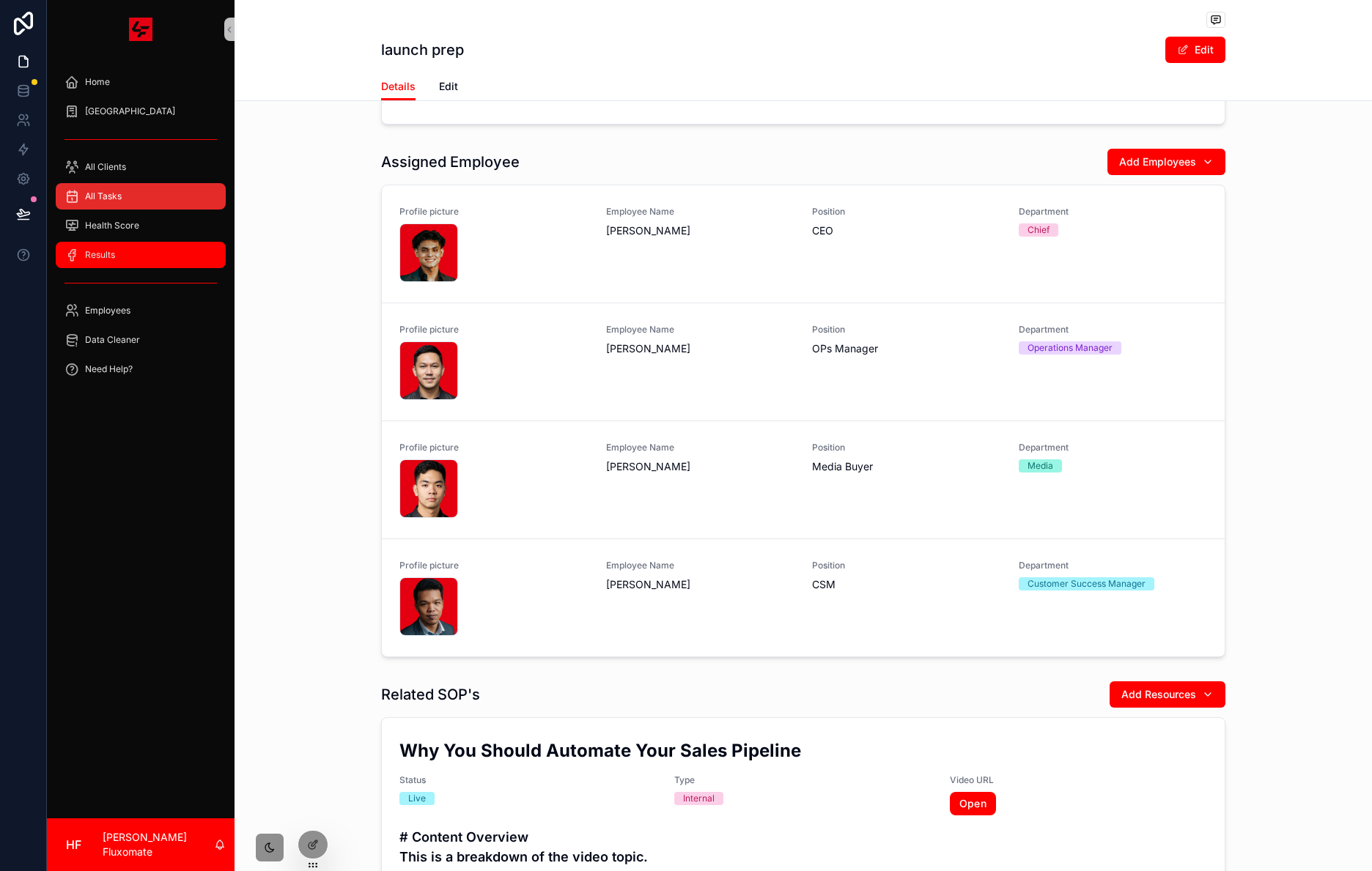
scroll to position [47, 0]
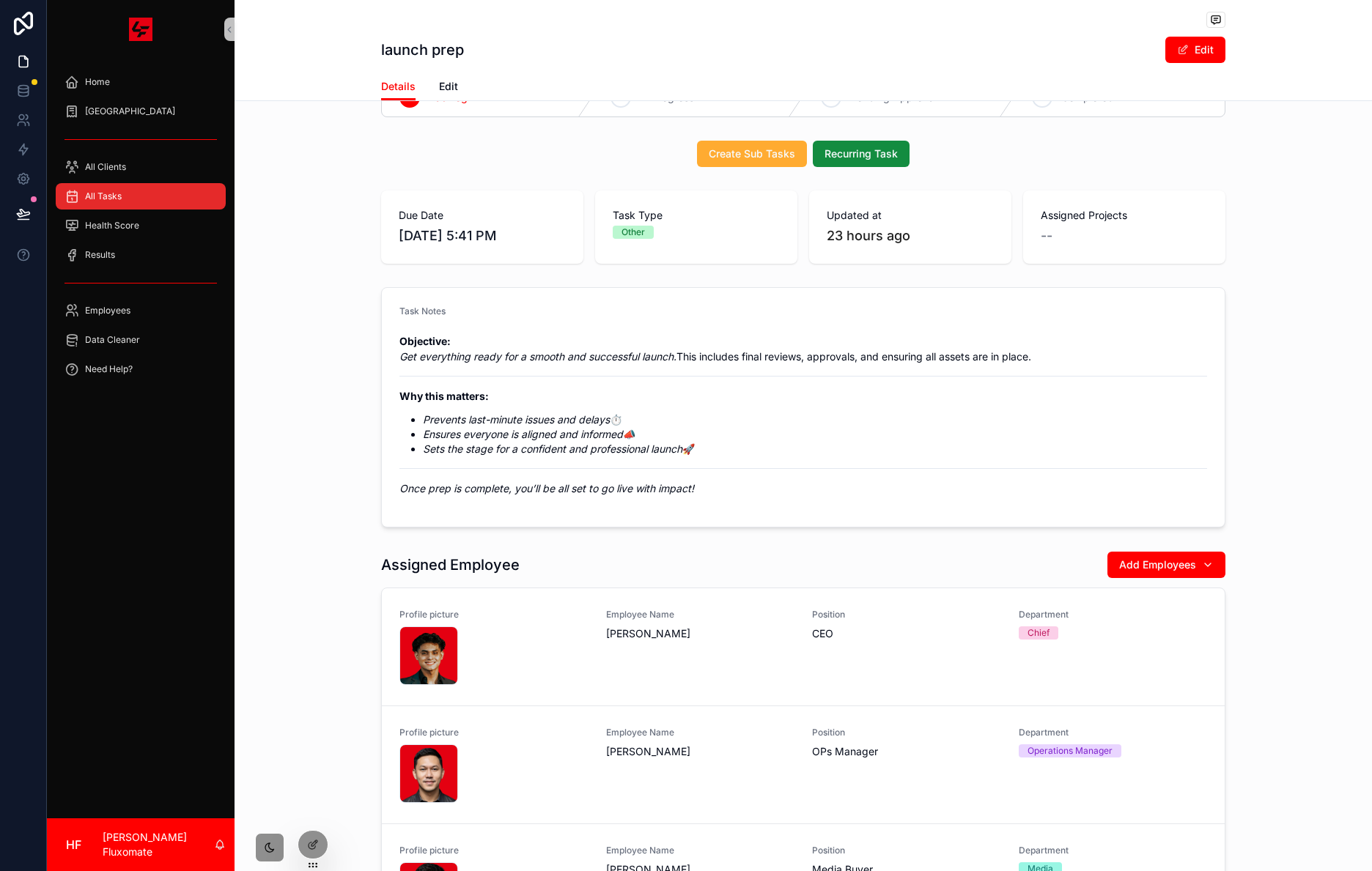
click at [92, 202] on div "All Tasks" at bounding box center [140, 196] width 152 height 23
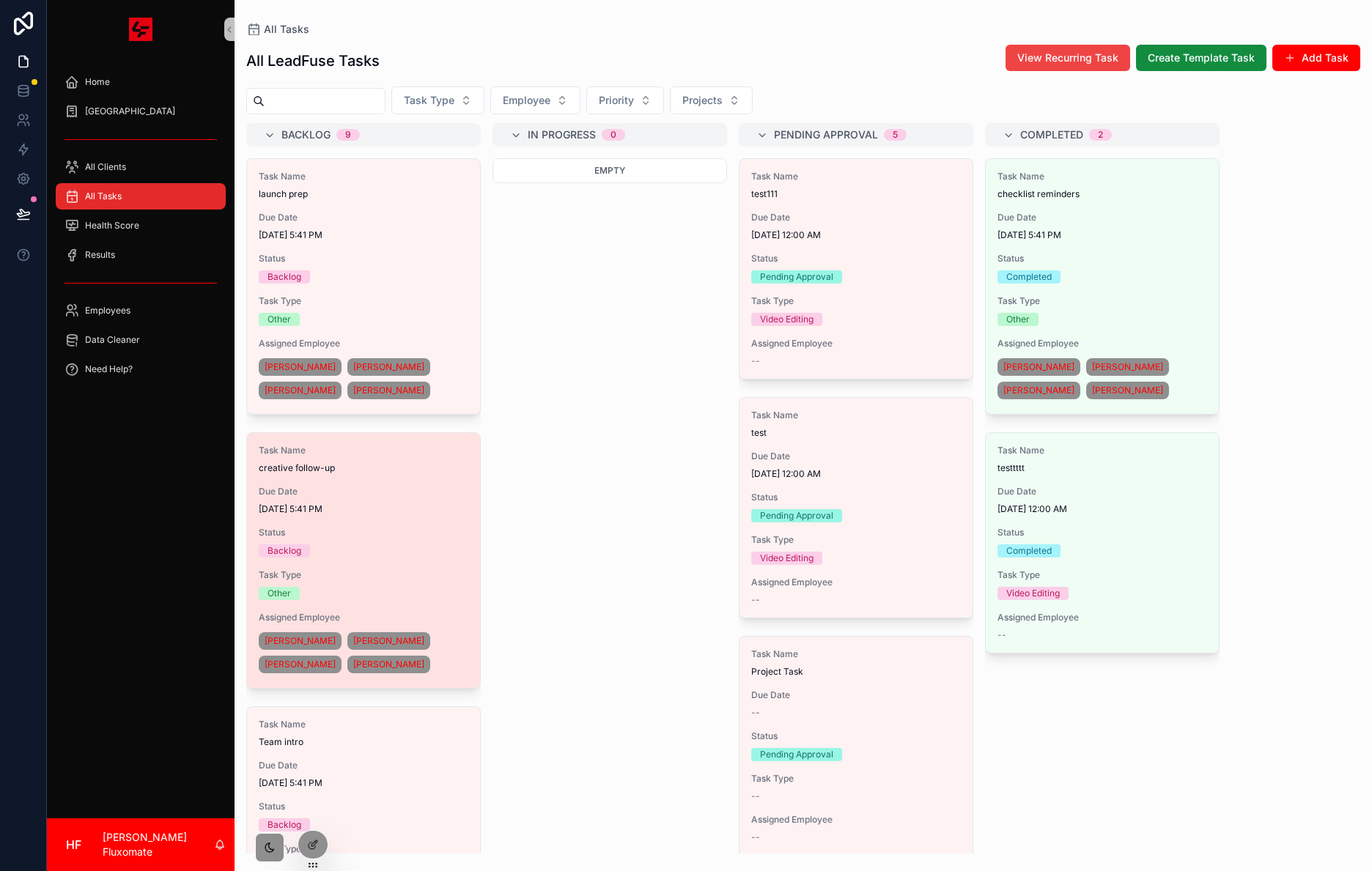
click at [367, 509] on span "8/14/2025 5:41 PM" at bounding box center [364, 509] width 209 height 12
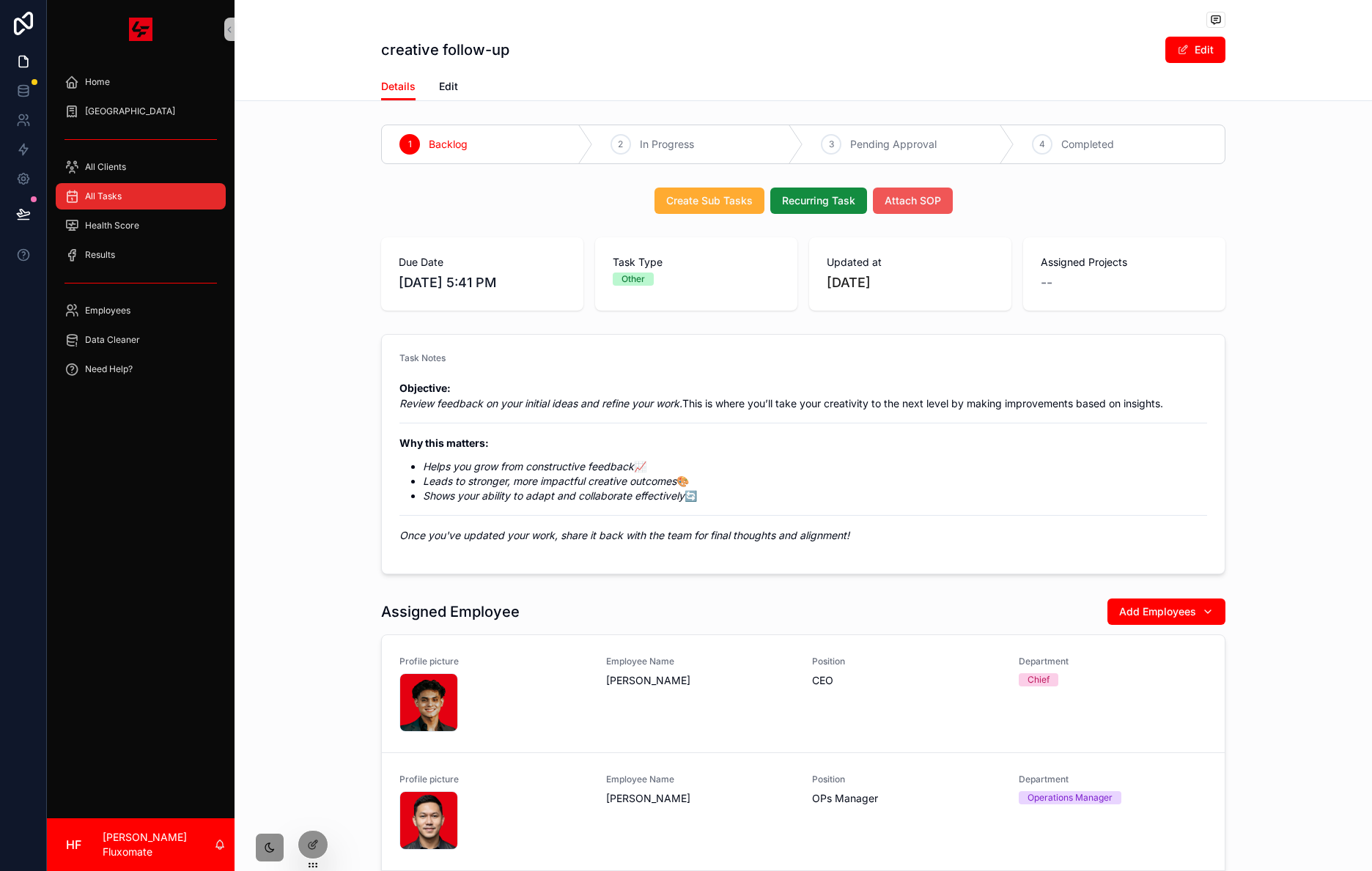
click at [915, 193] on button "Attach SOP" at bounding box center [912, 201] width 79 height 26
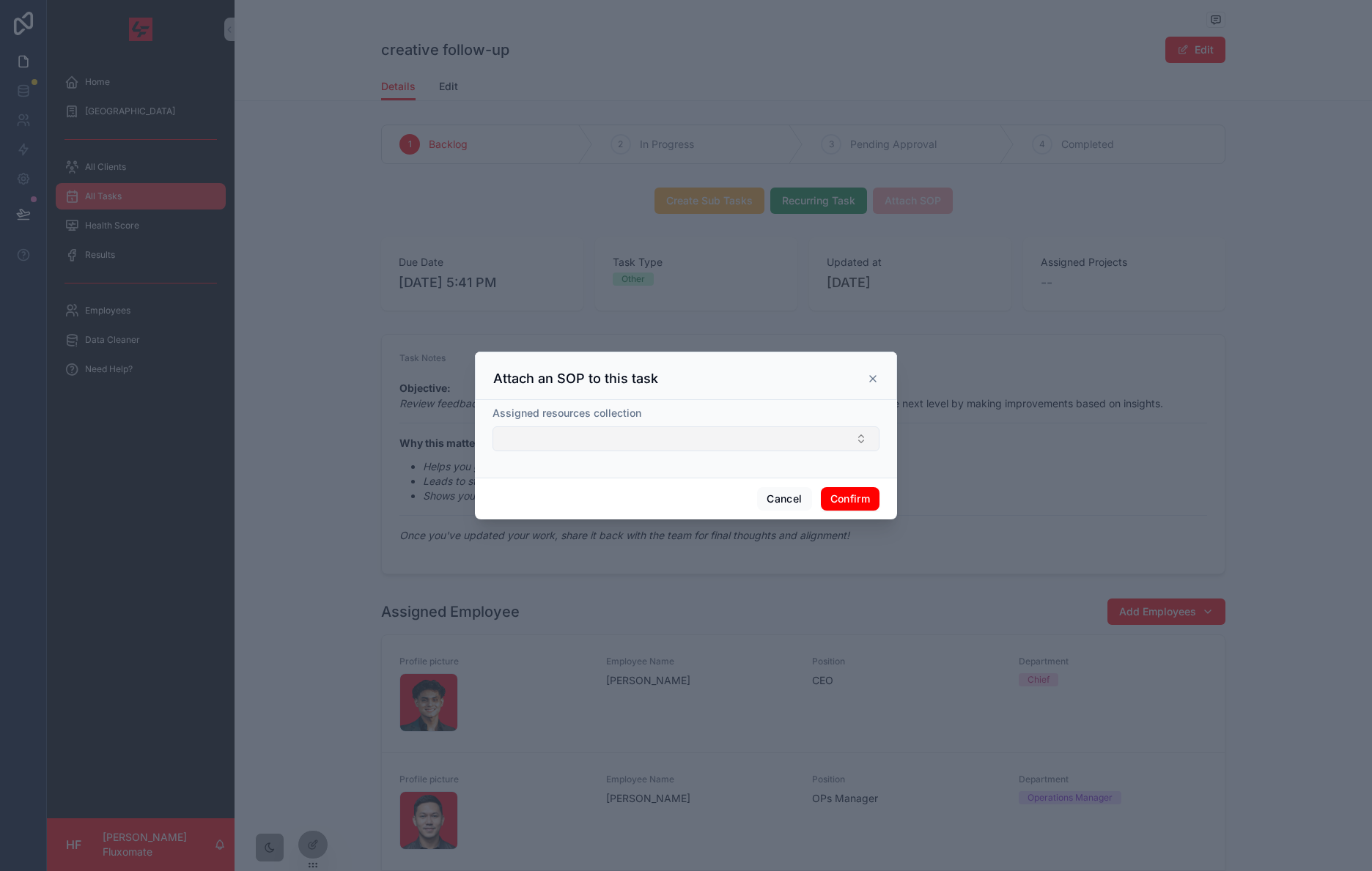
click at [746, 442] on button "Select Button" at bounding box center [686, 439] width 387 height 25
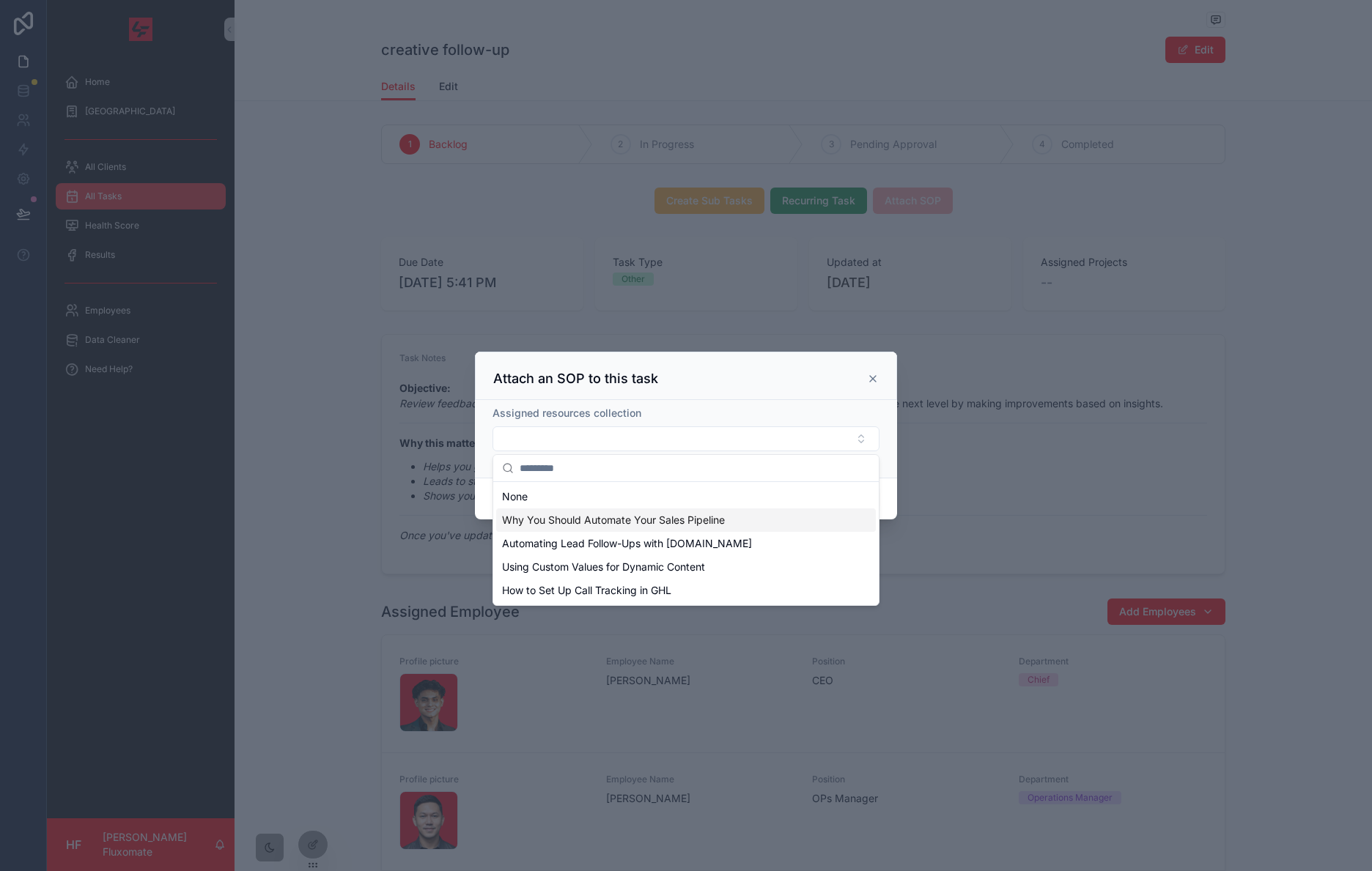
click at [628, 522] on span "Why You Should Automate Your Sales Pipeline" at bounding box center [614, 520] width 223 height 15
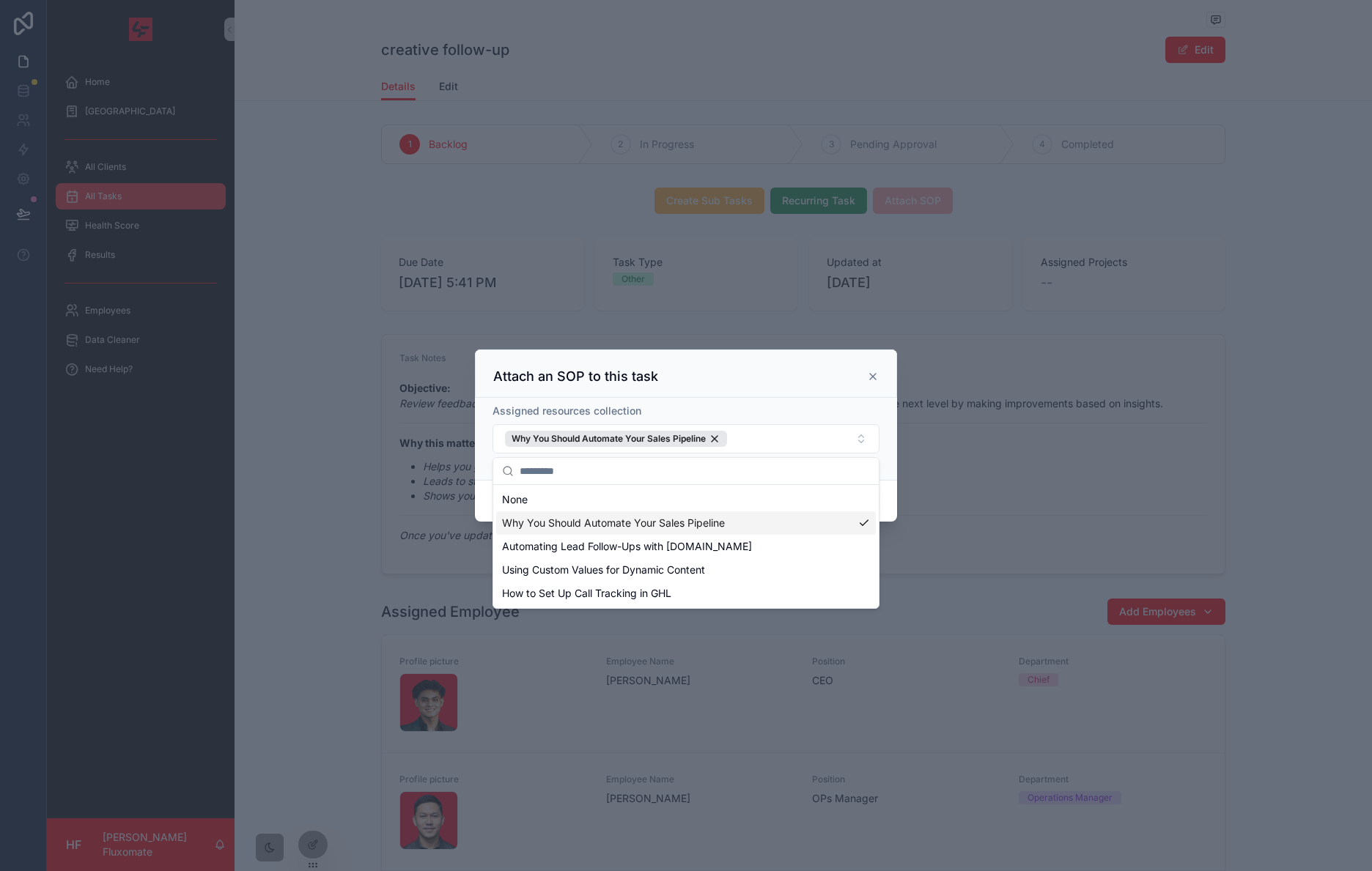
click at [867, 421] on div "Assigned resources collection Why You Should Automate Your Sales Pipeline" at bounding box center [686, 428] width 387 height 50
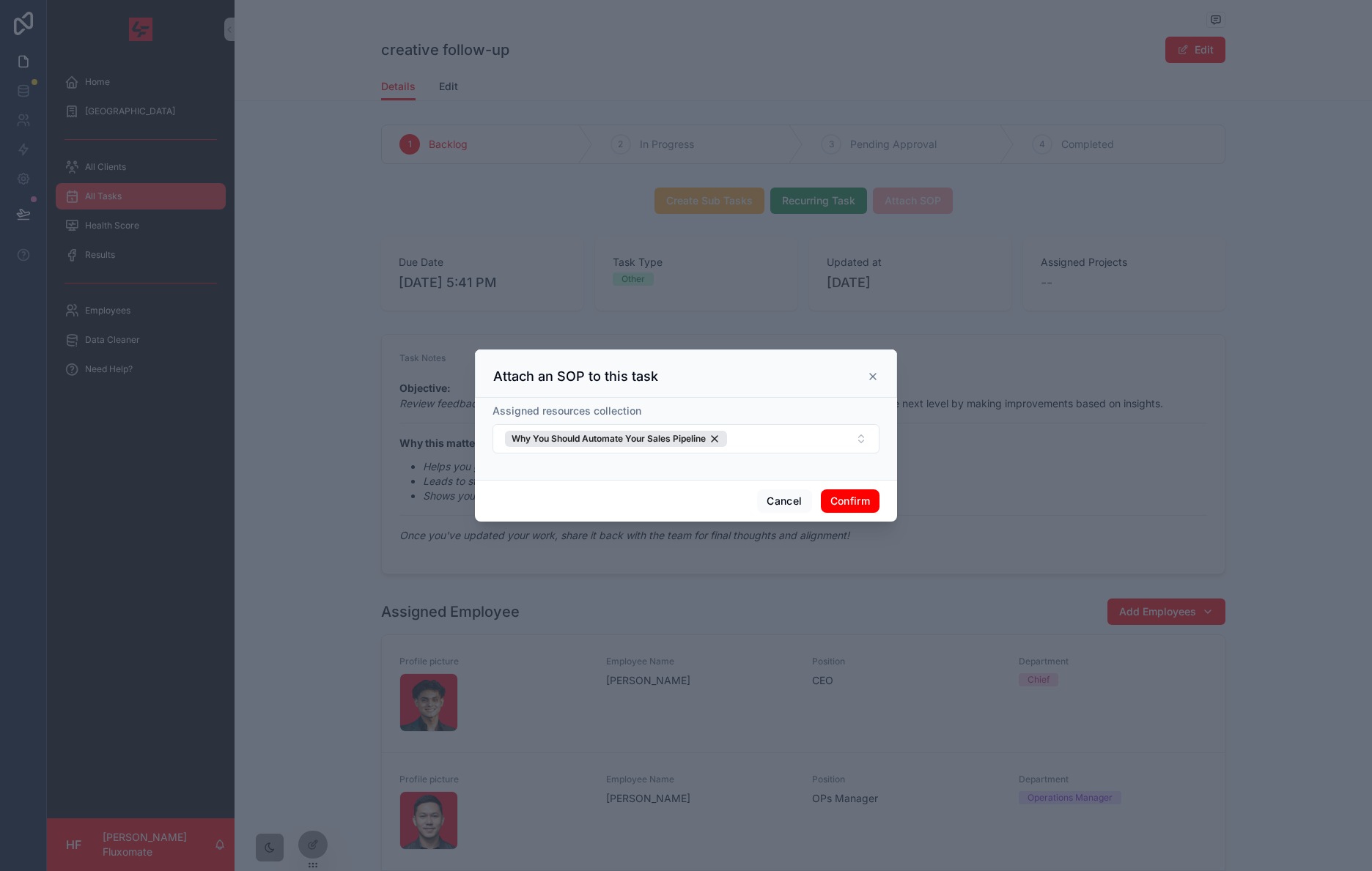
click at [850, 506] on button "Confirm" at bounding box center [849, 501] width 59 height 23
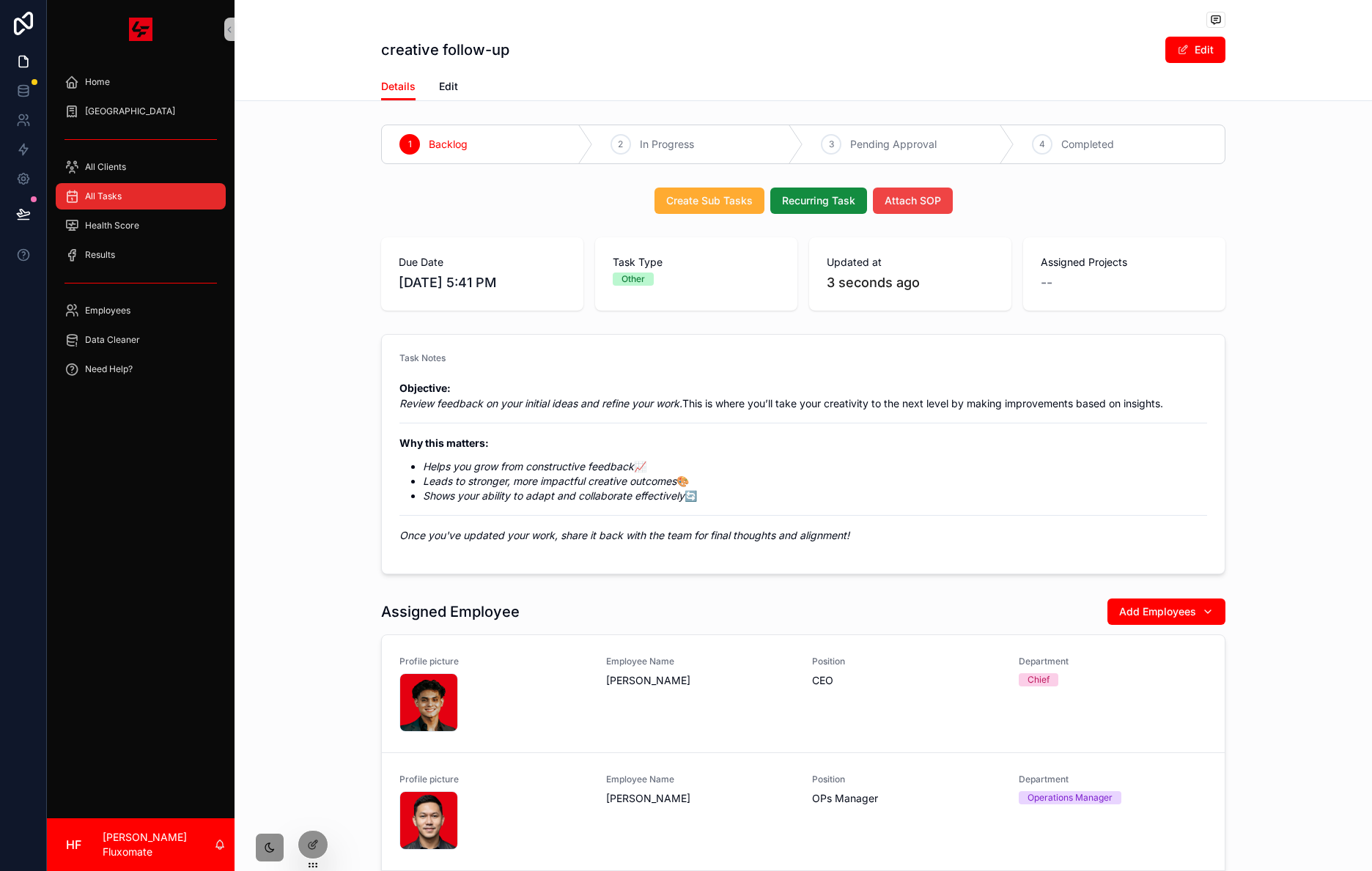
click at [111, 198] on span "All Tasks" at bounding box center [103, 196] width 36 height 12
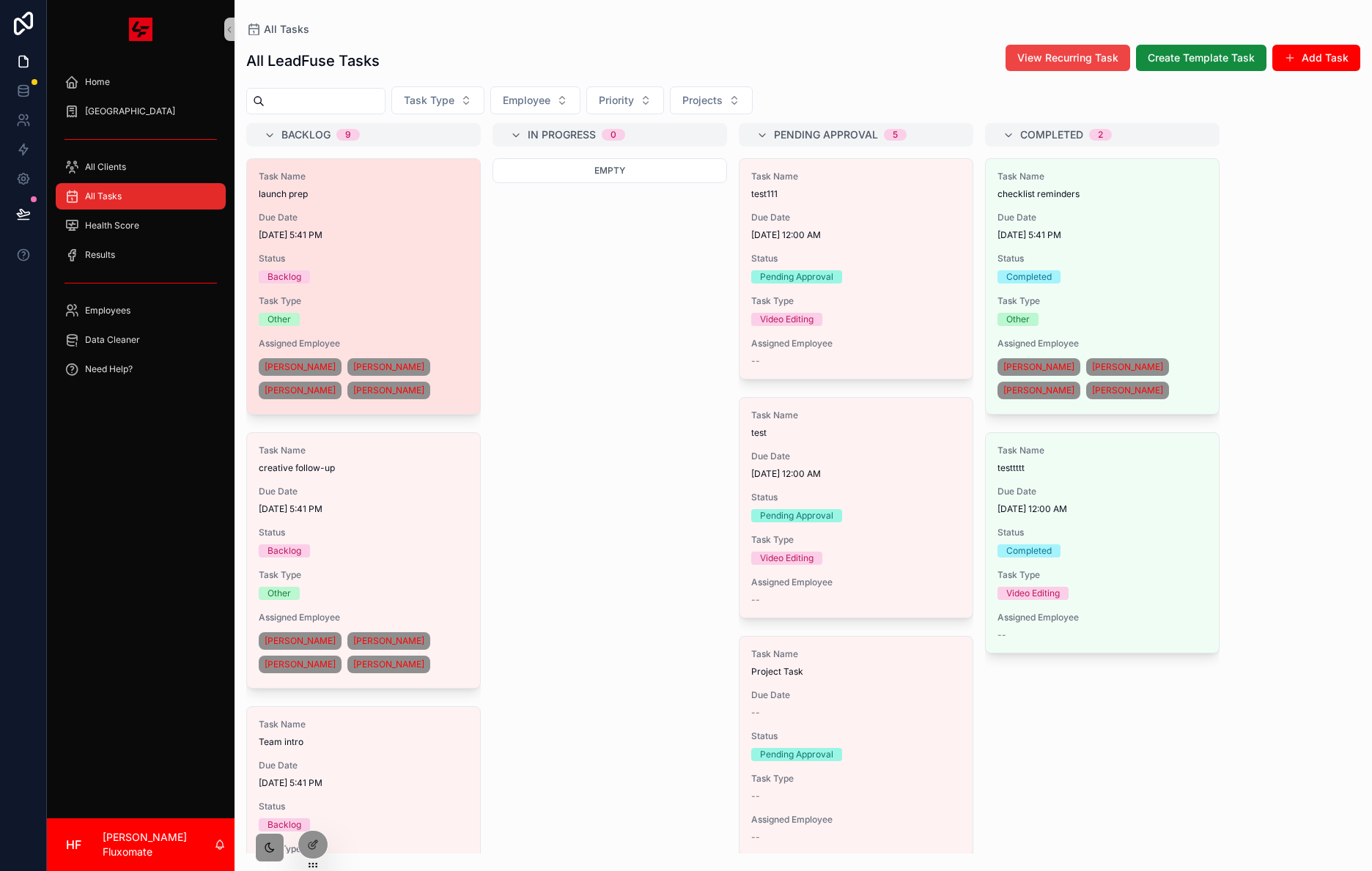
click at [435, 246] on div "Task Name launch prep Due Date 8/14/2025 5:41 PM Status Backlog Task Type Other…" at bounding box center [363, 286] width 233 height 255
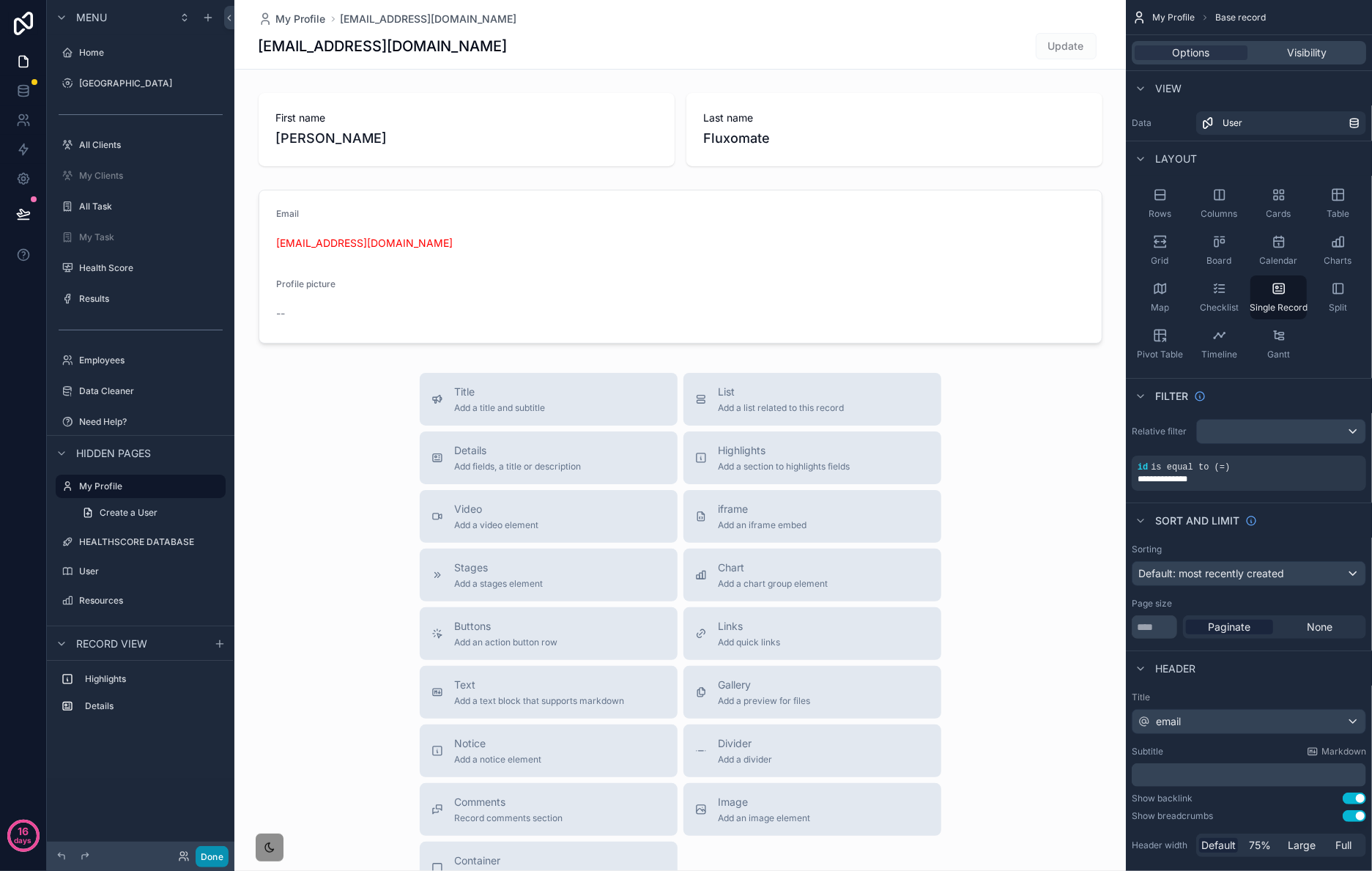
click at [213, 653] on button "Done" at bounding box center [211, 857] width 33 height 22
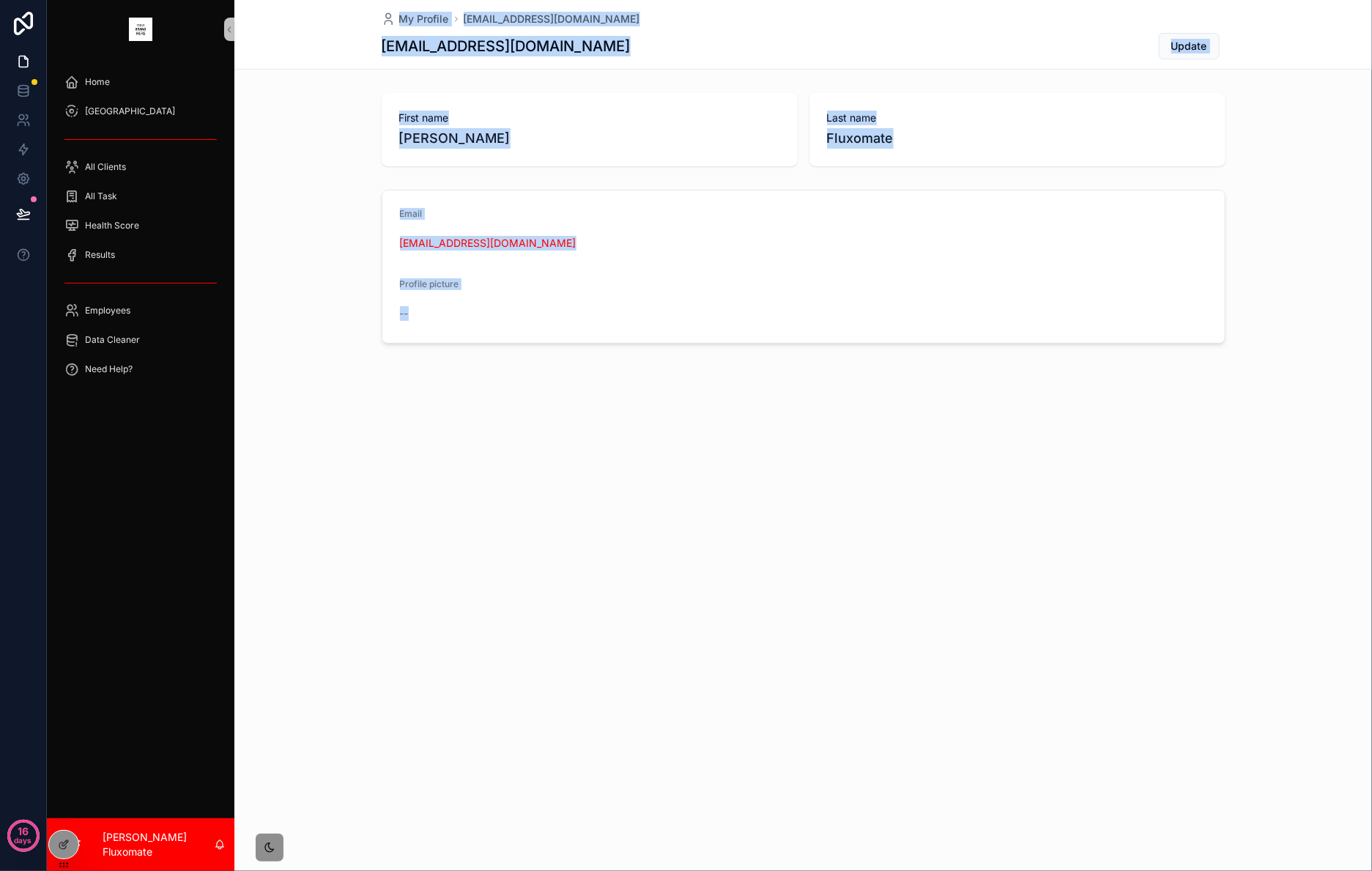
drag, startPoint x: 213, startPoint y: 849, endPoint x: 209, endPoint y: 579, distance: 270.0
click at [242, 653] on div "Home SOP Center All Clients All Task Health Score Results Employees Data Cleane…" at bounding box center [709, 435] width 1325 height 871
click at [109, 168] on span "All Clients" at bounding box center [106, 167] width 41 height 12
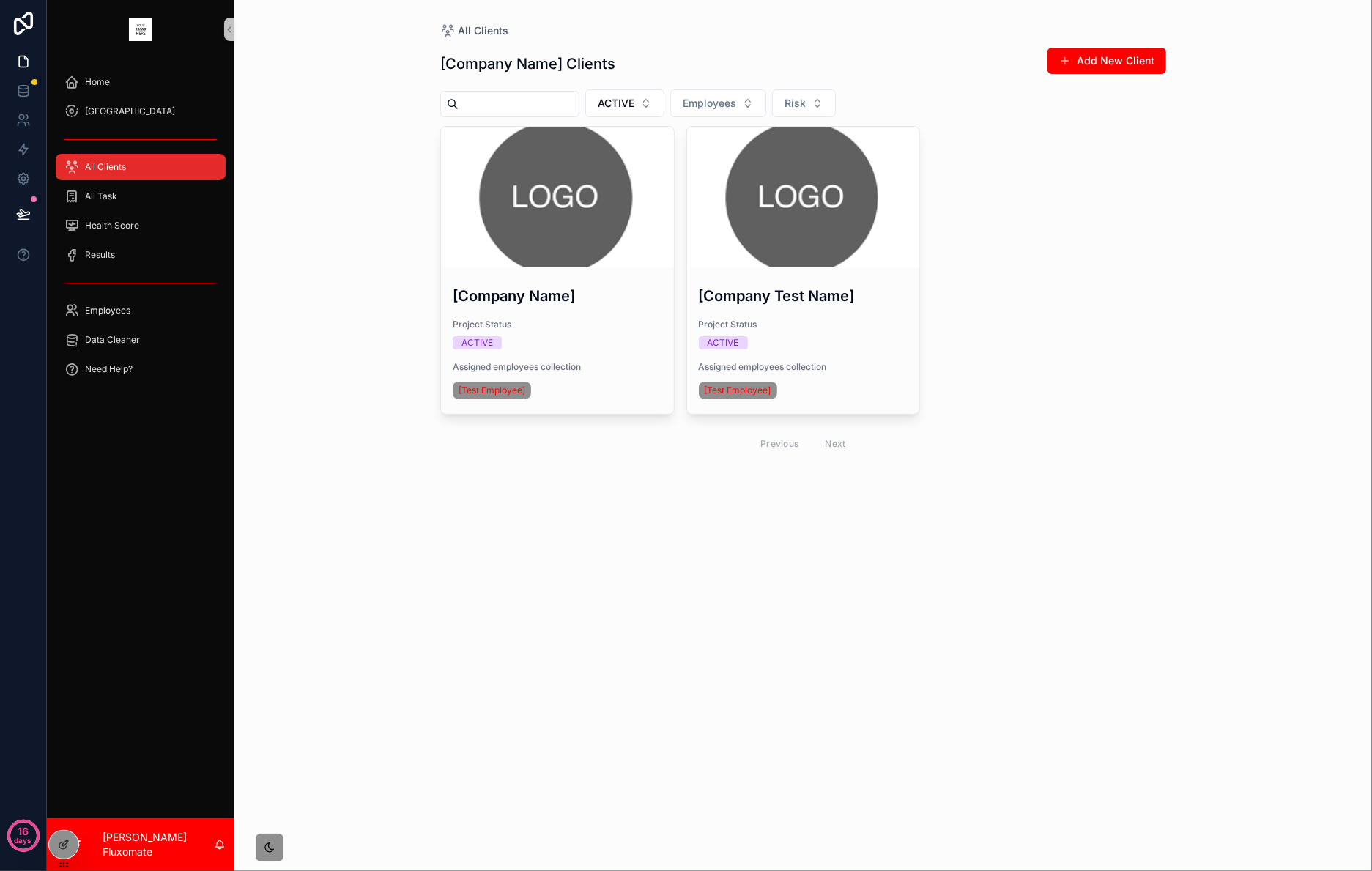
drag, startPoint x: 684, startPoint y: 654, endPoint x: 652, endPoint y: 634, distance: 37.7
click at [682, 653] on div "All Clients [Company Name] Clients Add New Client ACTIVE Employees Risk [Compan…" at bounding box center [803, 435] width 1138 height 871
click at [146, 198] on div "All Task" at bounding box center [140, 196] width 152 height 23
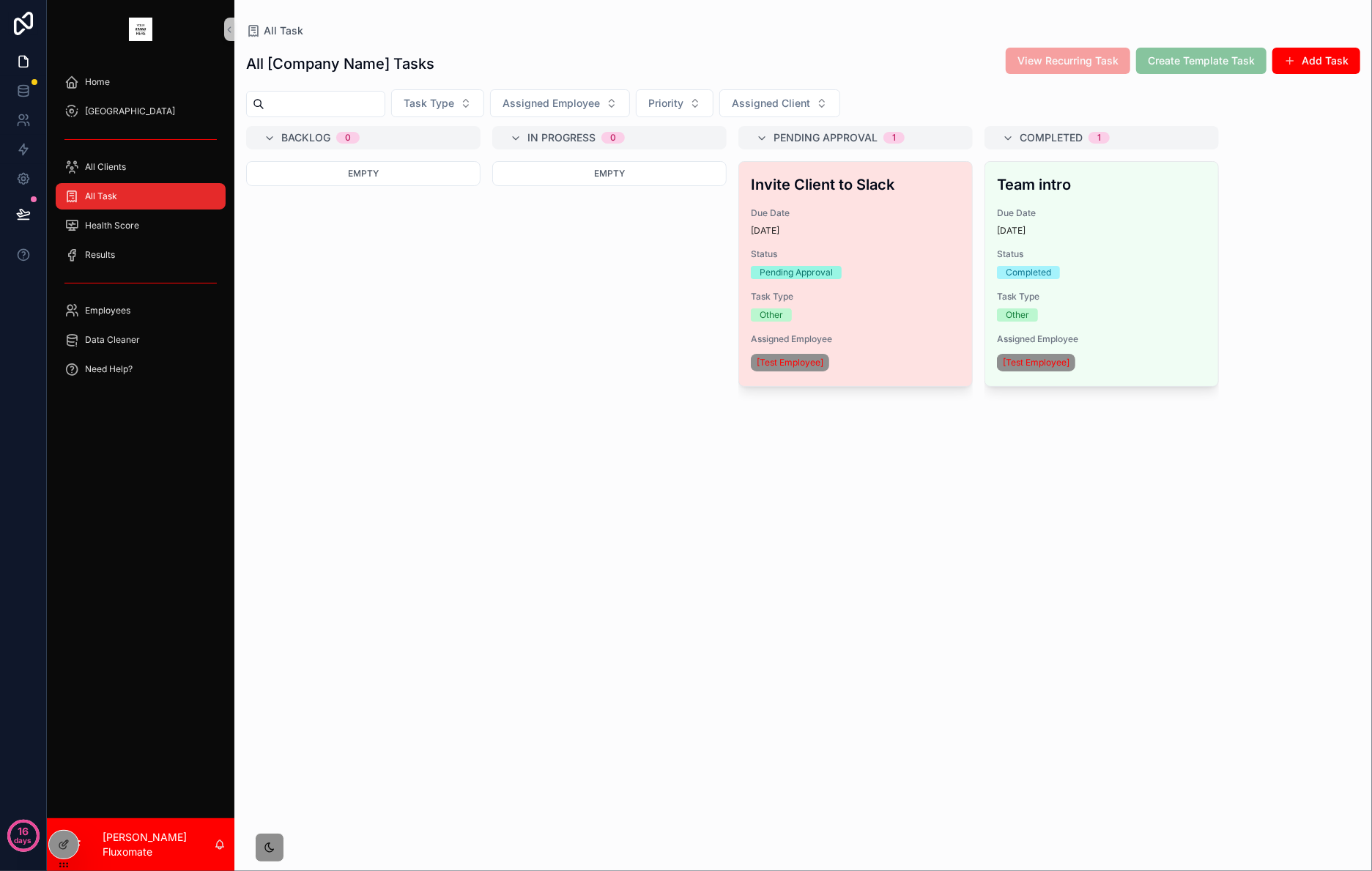
click at [878, 240] on div "Invite Client to Slack Due Date 11 days ago Status Pending Approval Task Type O…" at bounding box center [855, 274] width 233 height 225
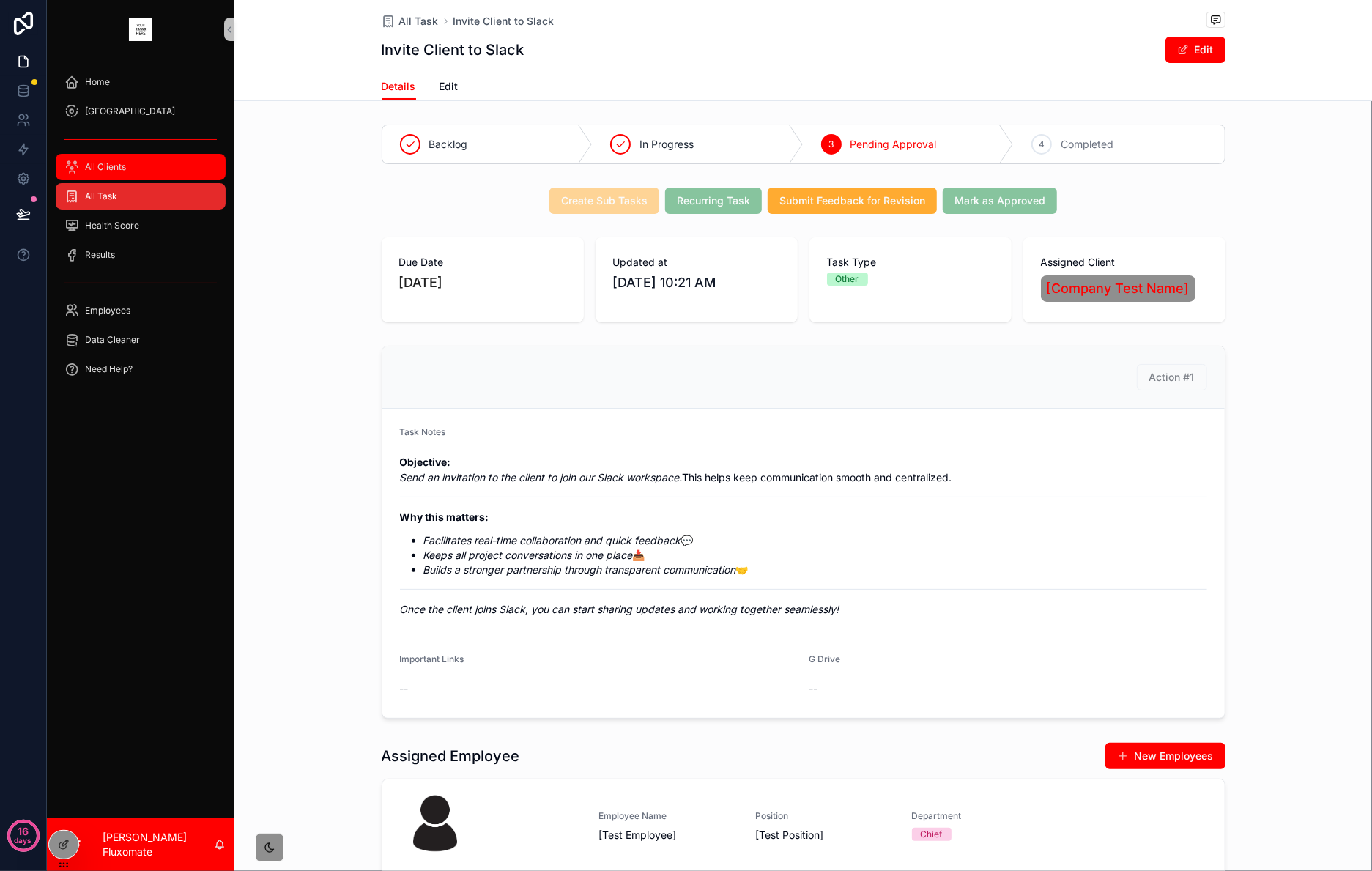
click at [123, 165] on span "All Clients" at bounding box center [106, 167] width 41 height 12
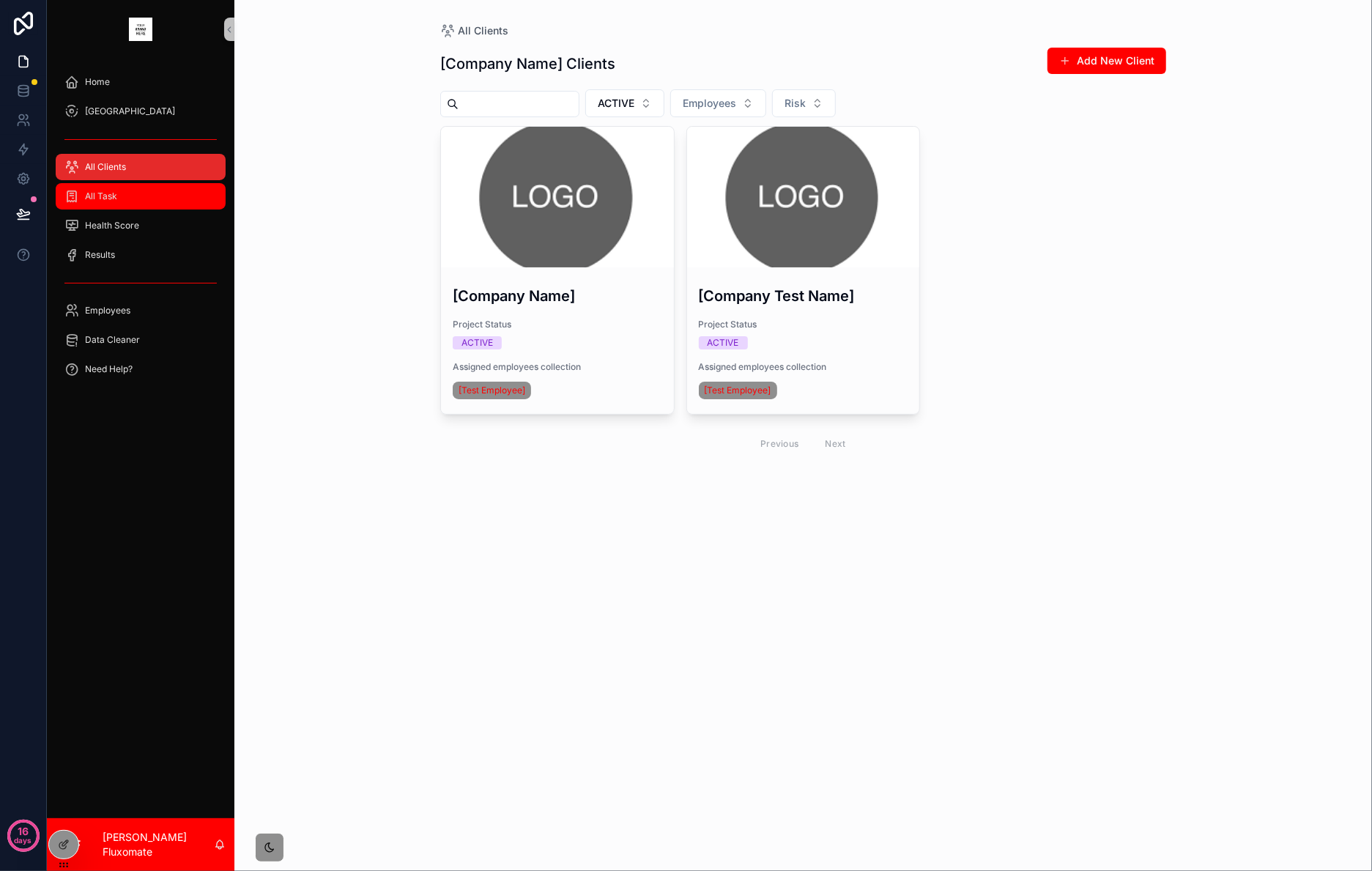
click at [107, 197] on span "All Task" at bounding box center [101, 196] width 32 height 12
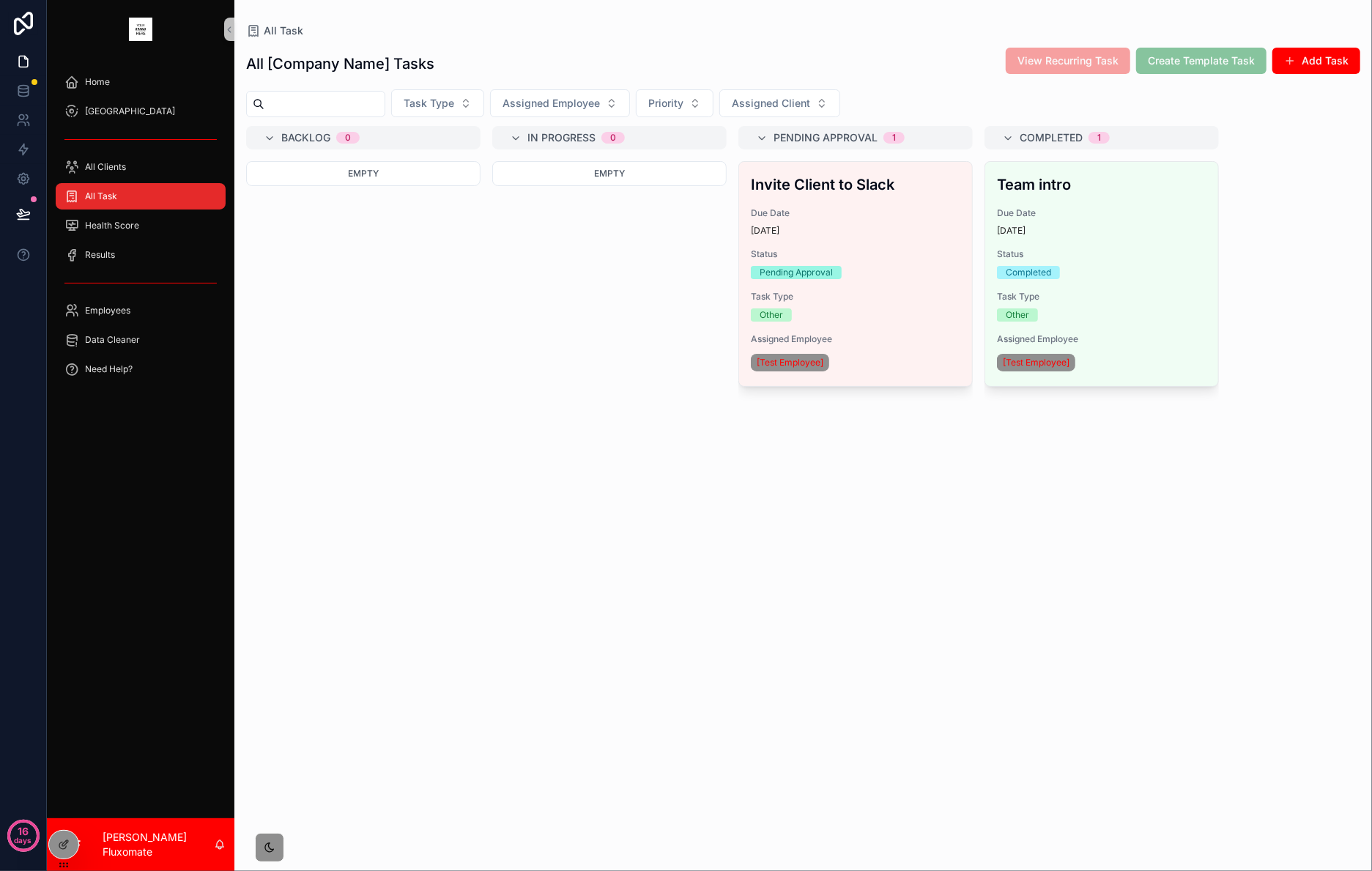
drag, startPoint x: 79, startPoint y: 817, endPoint x: 39, endPoint y: 871, distance: 67.2
click at [76, 653] on div "Home SOP Center All Clients All Task Health Score Results Employees Data Cleane…" at bounding box center [709, 435] width 1325 height 871
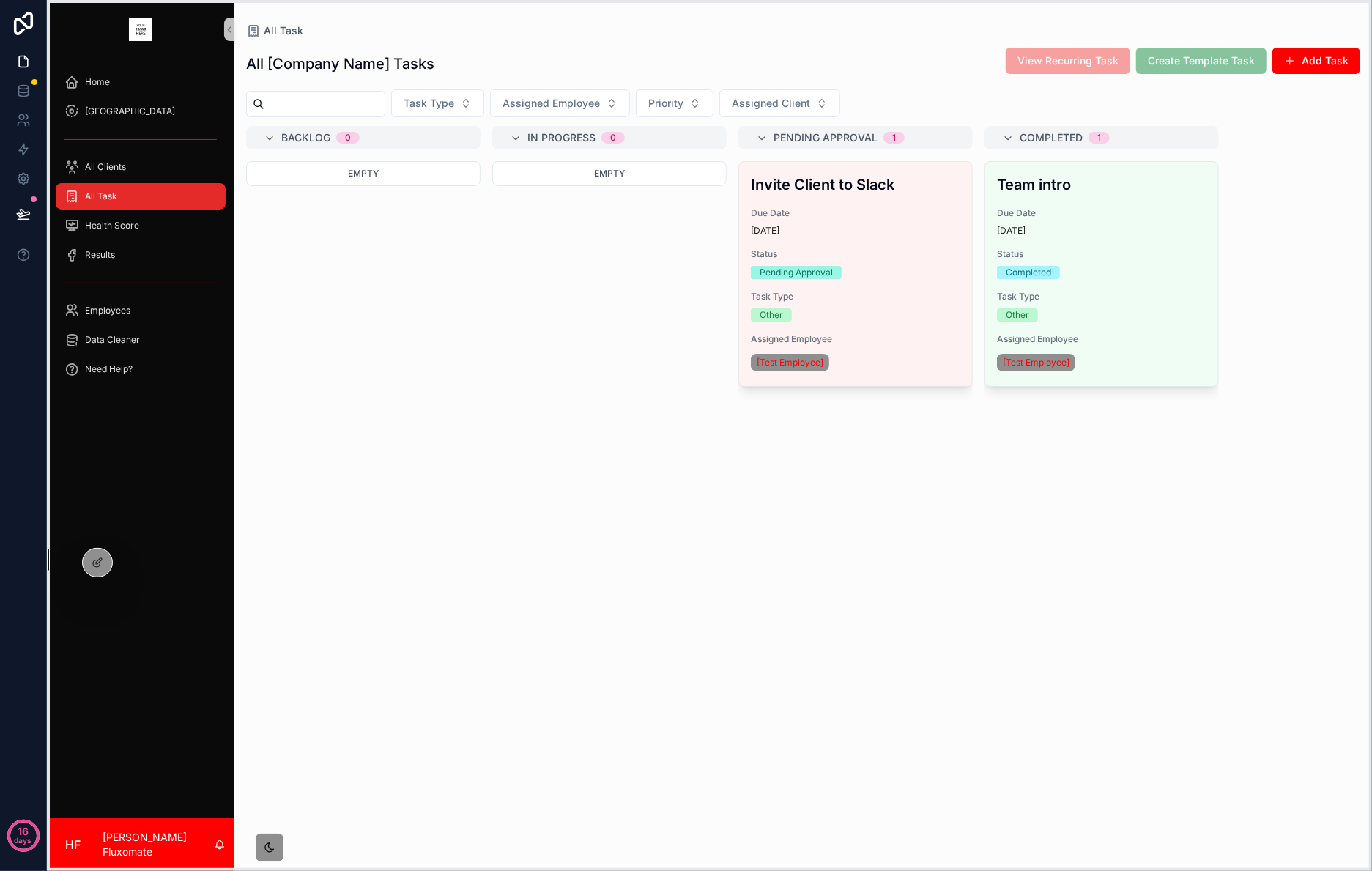
drag, startPoint x: 59, startPoint y: 864, endPoint x: 80, endPoint y: 802, distance: 65.5
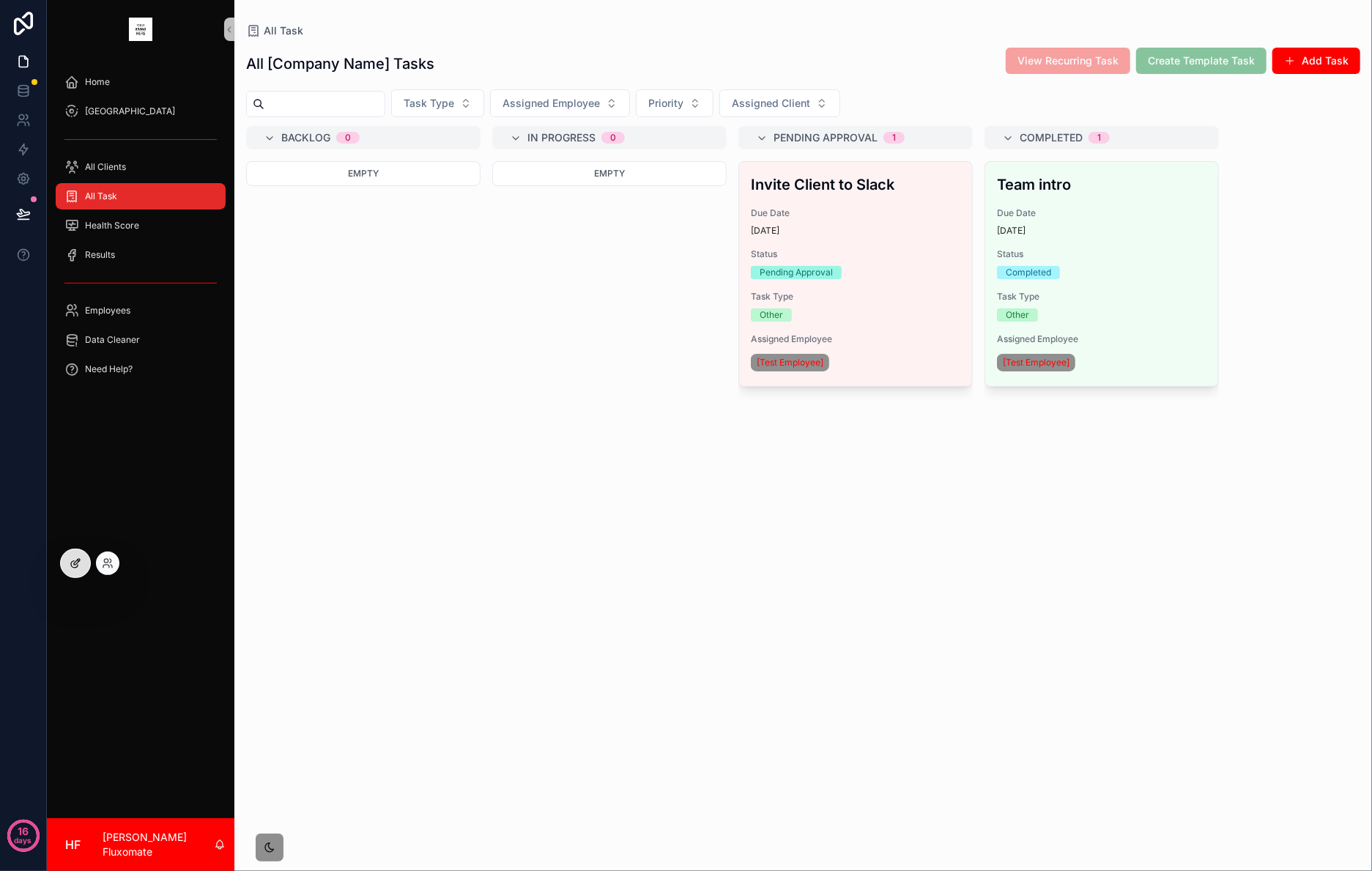
click at [68, 561] on div at bounding box center [75, 564] width 29 height 28
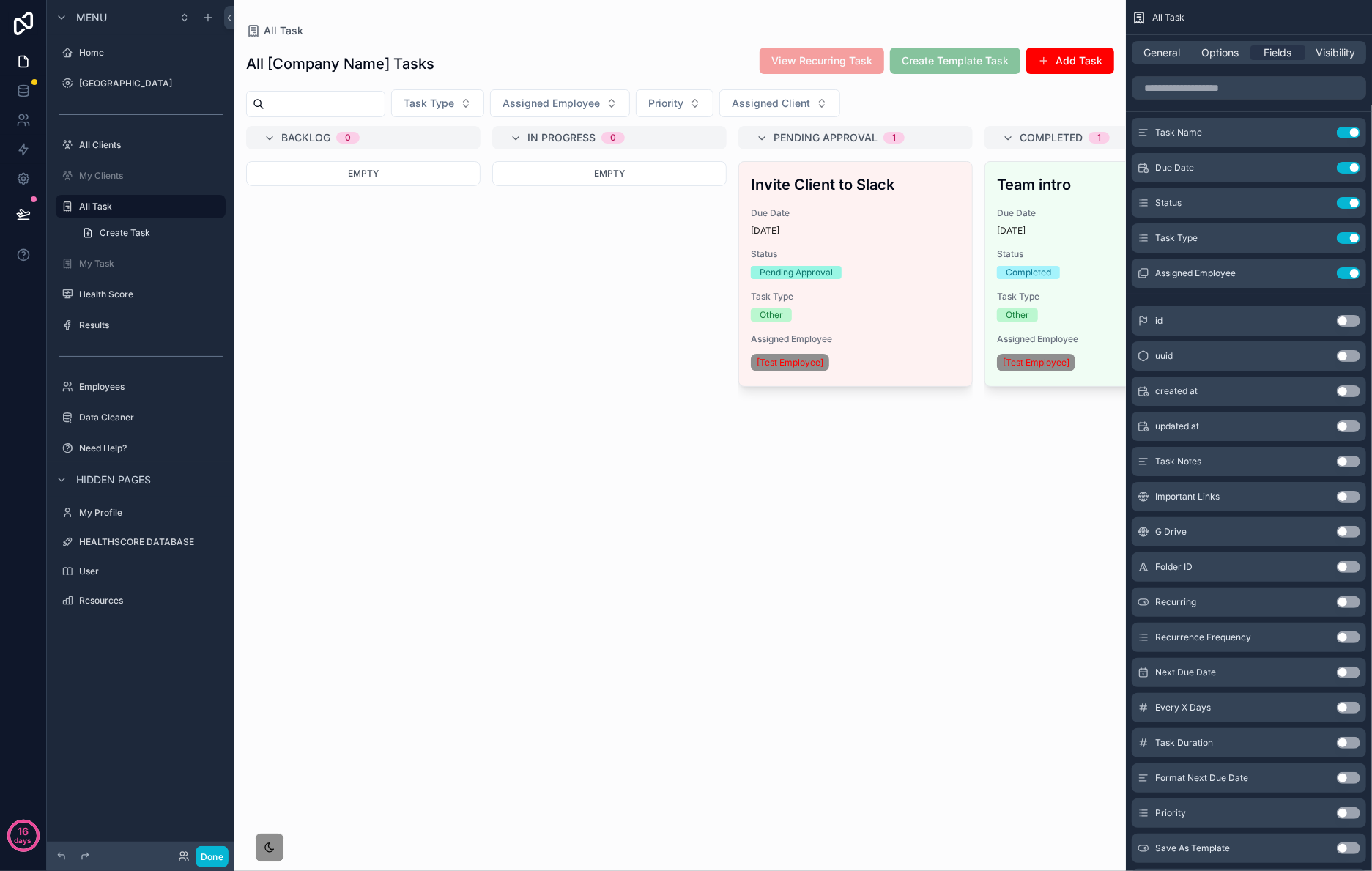
click at [937, 227] on div "scrollable content" at bounding box center [680, 435] width 891 height 871
click at [937, 227] on div "11 days ago" at bounding box center [856, 231] width 209 height 12
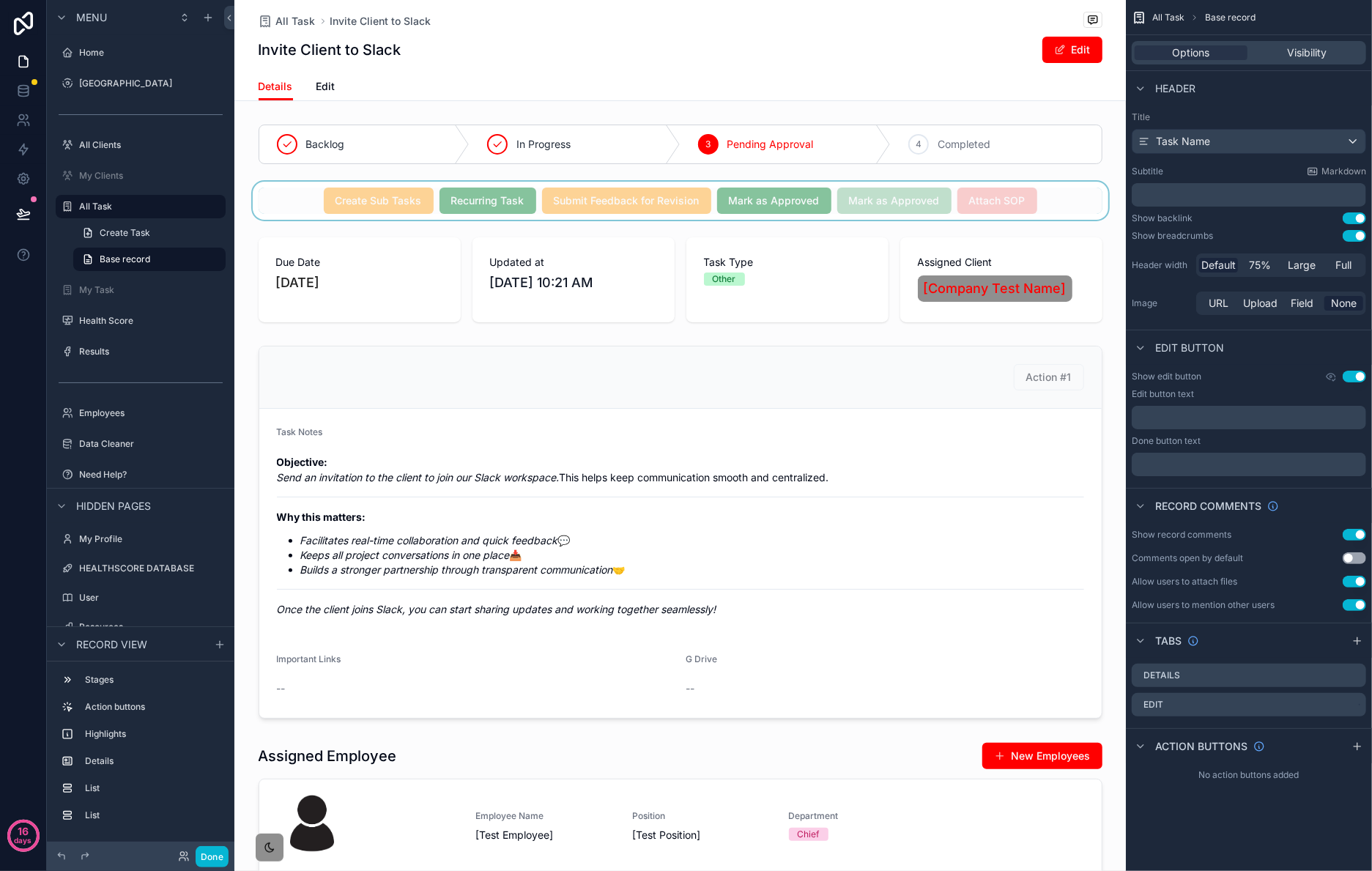
click at [1029, 187] on div "scrollable content" at bounding box center [680, 200] width 891 height 38
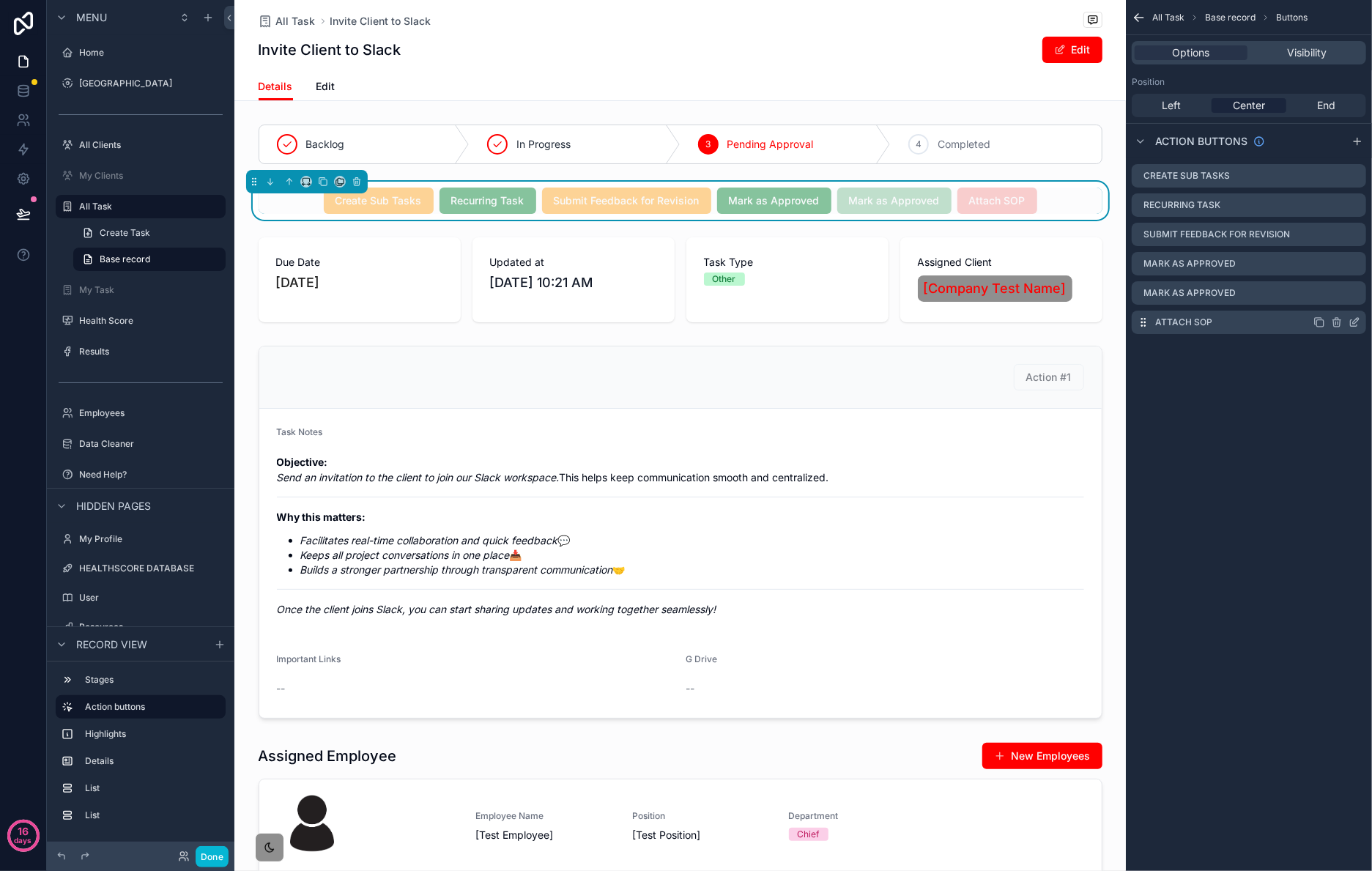
click at [1029, 321] on icon "scrollable content" at bounding box center [1356, 321] width 6 height 6
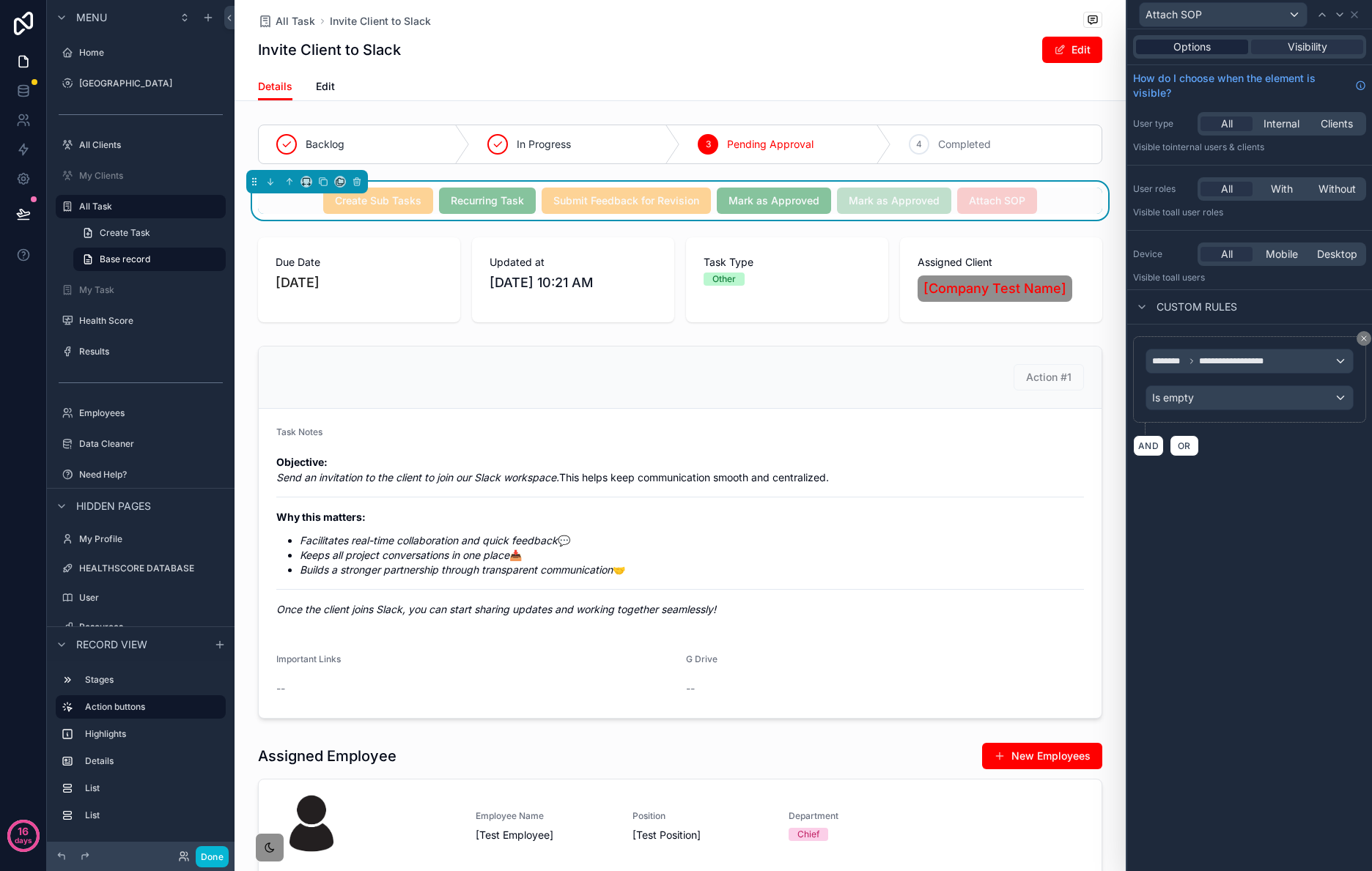
click at [1029, 48] on div "Options" at bounding box center [1191, 47] width 112 height 15
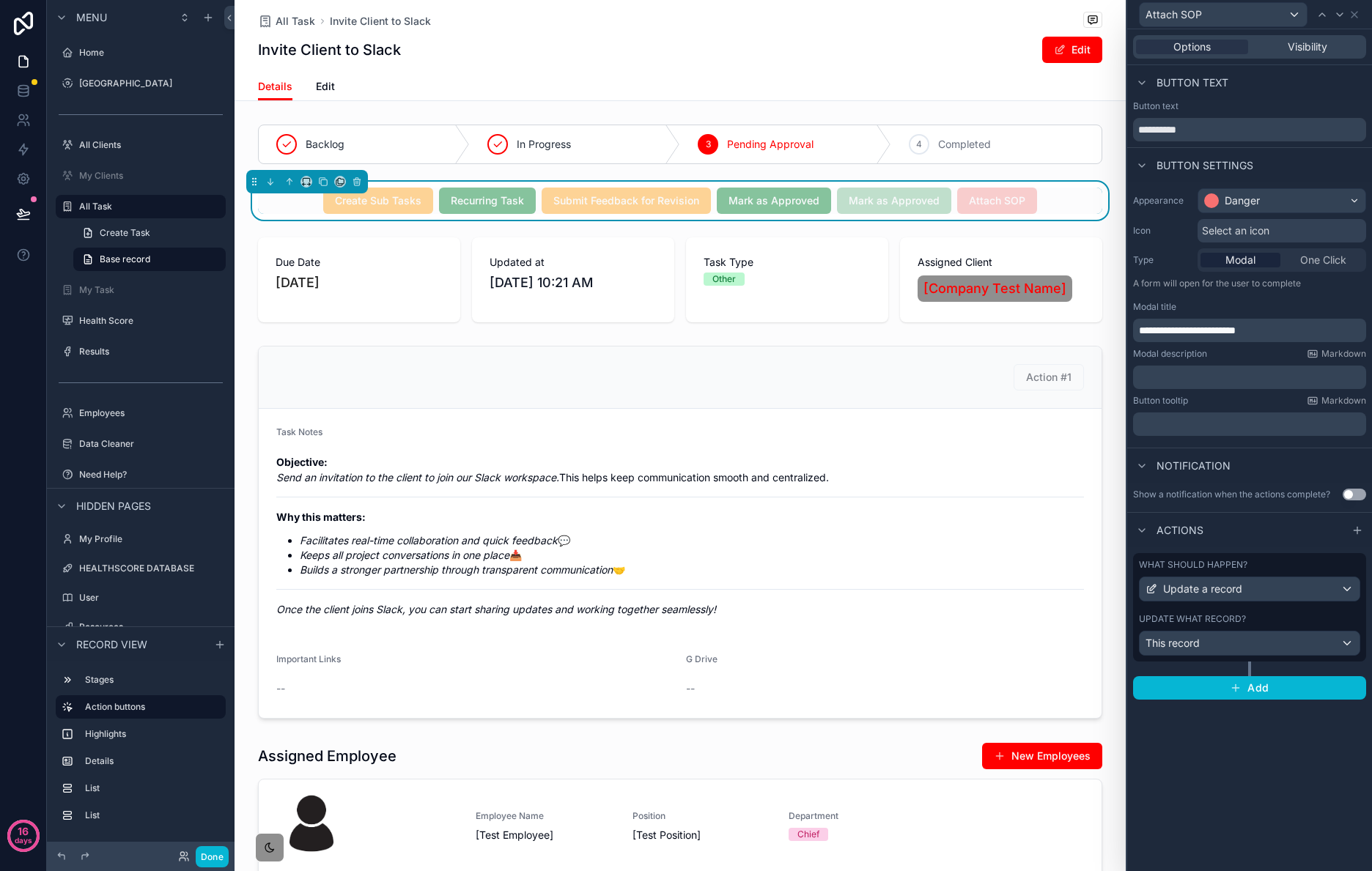
click at [1029, 329] on p "**********" at bounding box center [1250, 330] width 224 height 15
drag, startPoint x: 1307, startPoint y: 333, endPoint x: 1118, endPoint y: 332, distance: 189.0
click at [1029, 336] on div "**********" at bounding box center [686, 435] width 1372 height 871
copy span "**********"
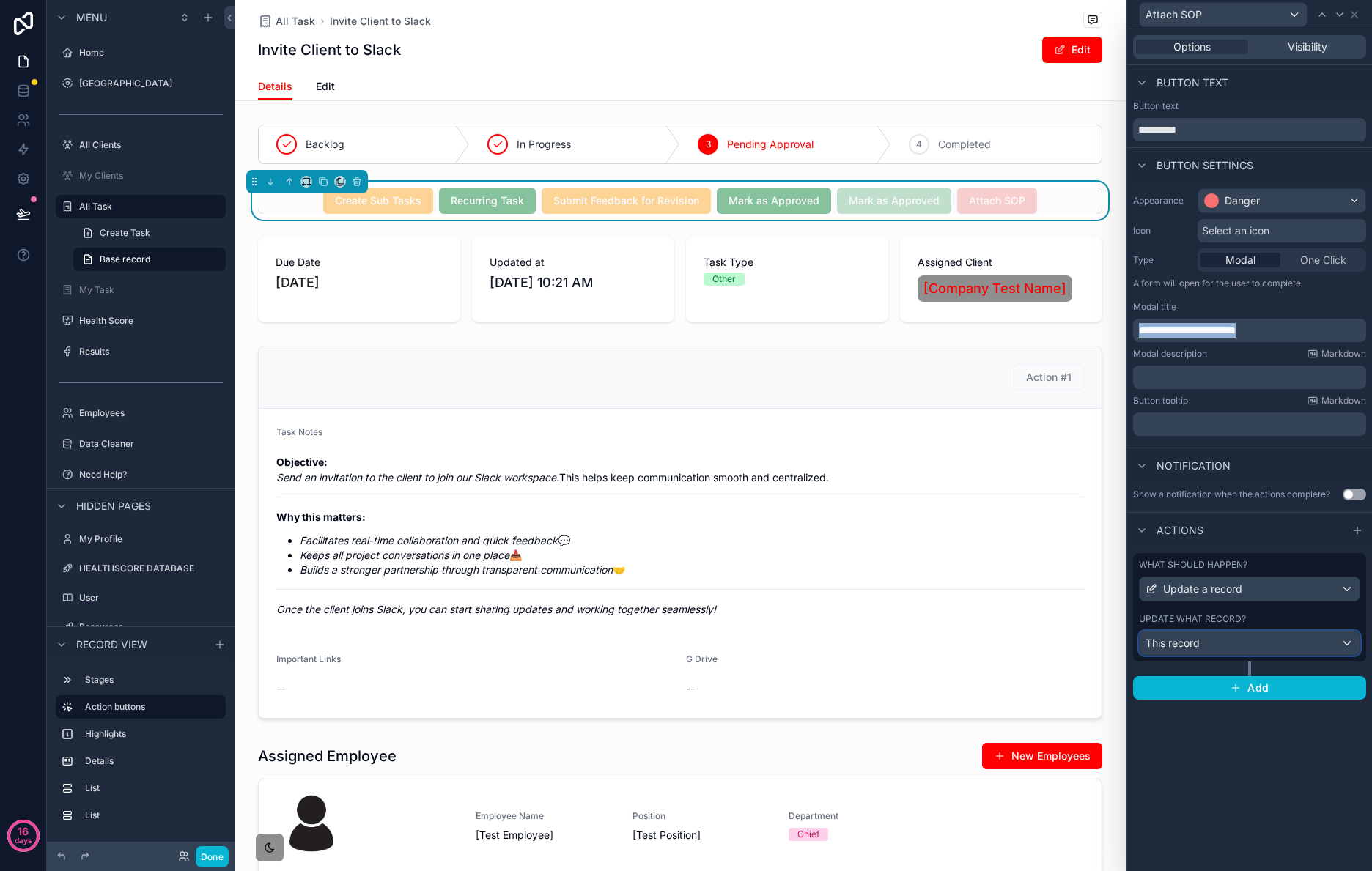
click at [1029, 646] on div "This record" at bounding box center [1249, 643] width 220 height 23
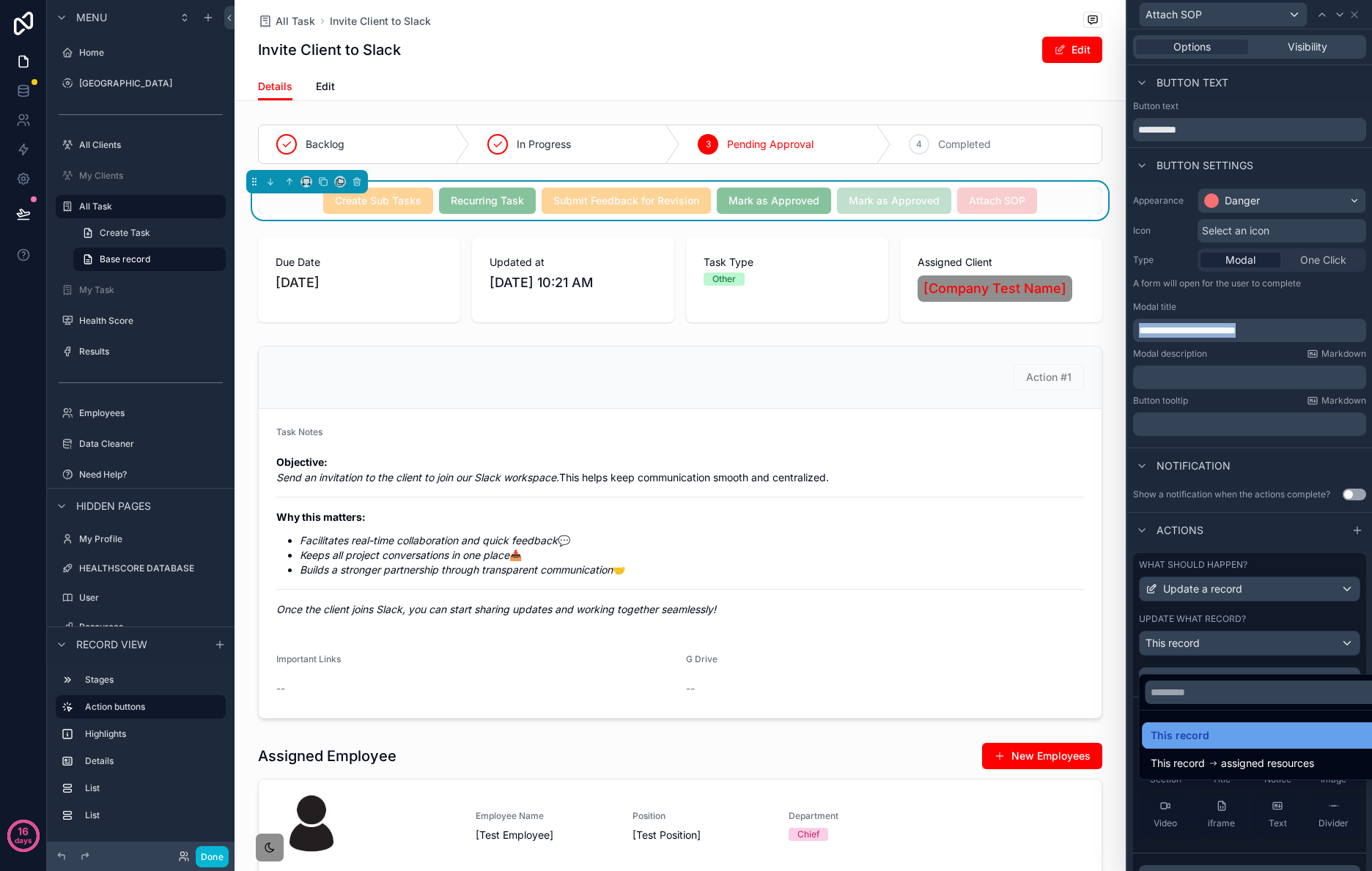
click at [1029, 653] on span "This record" at bounding box center [1179, 735] width 59 height 18
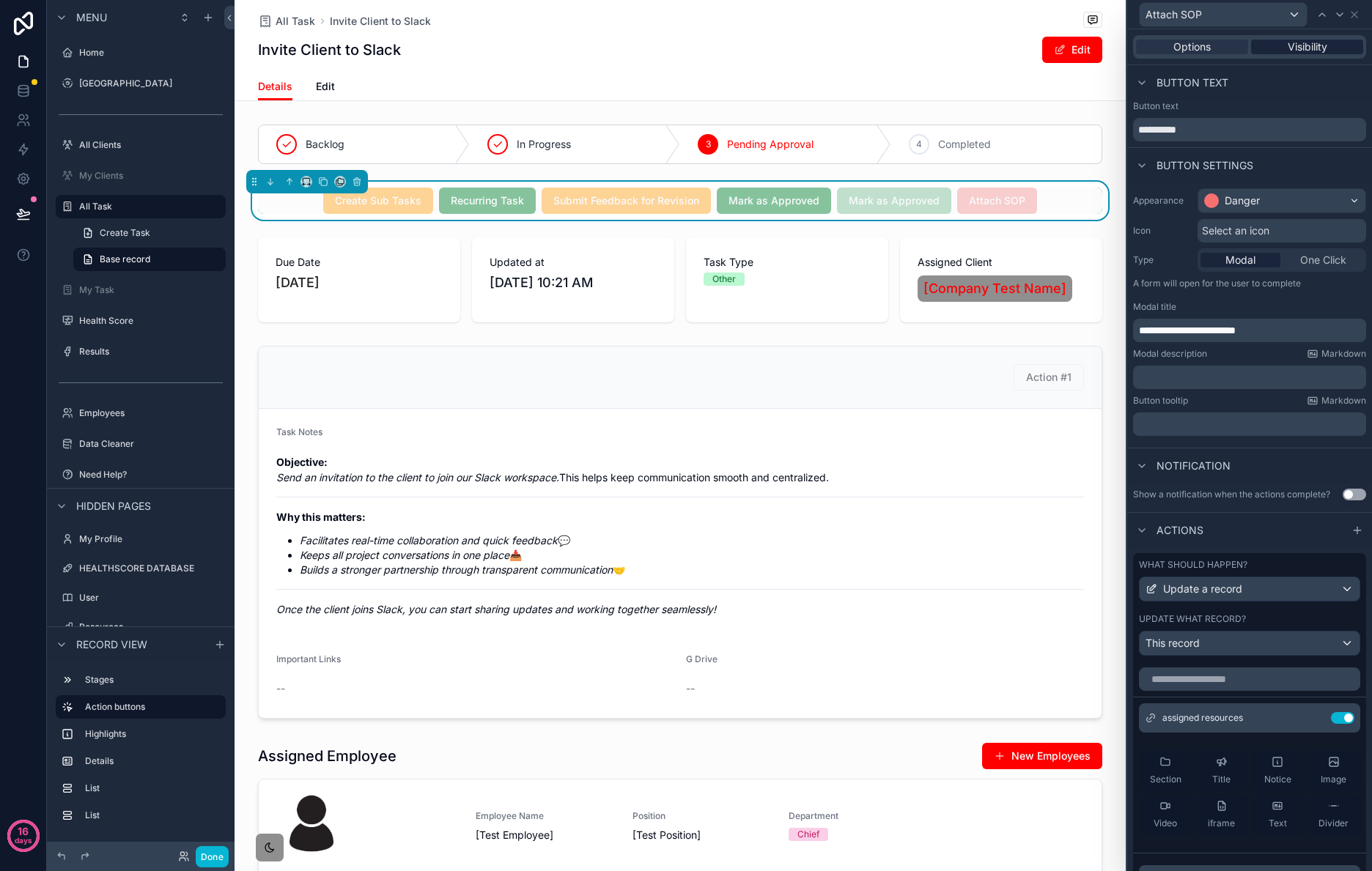
click at [1029, 52] on span "Visibility" at bounding box center [1307, 47] width 39 height 15
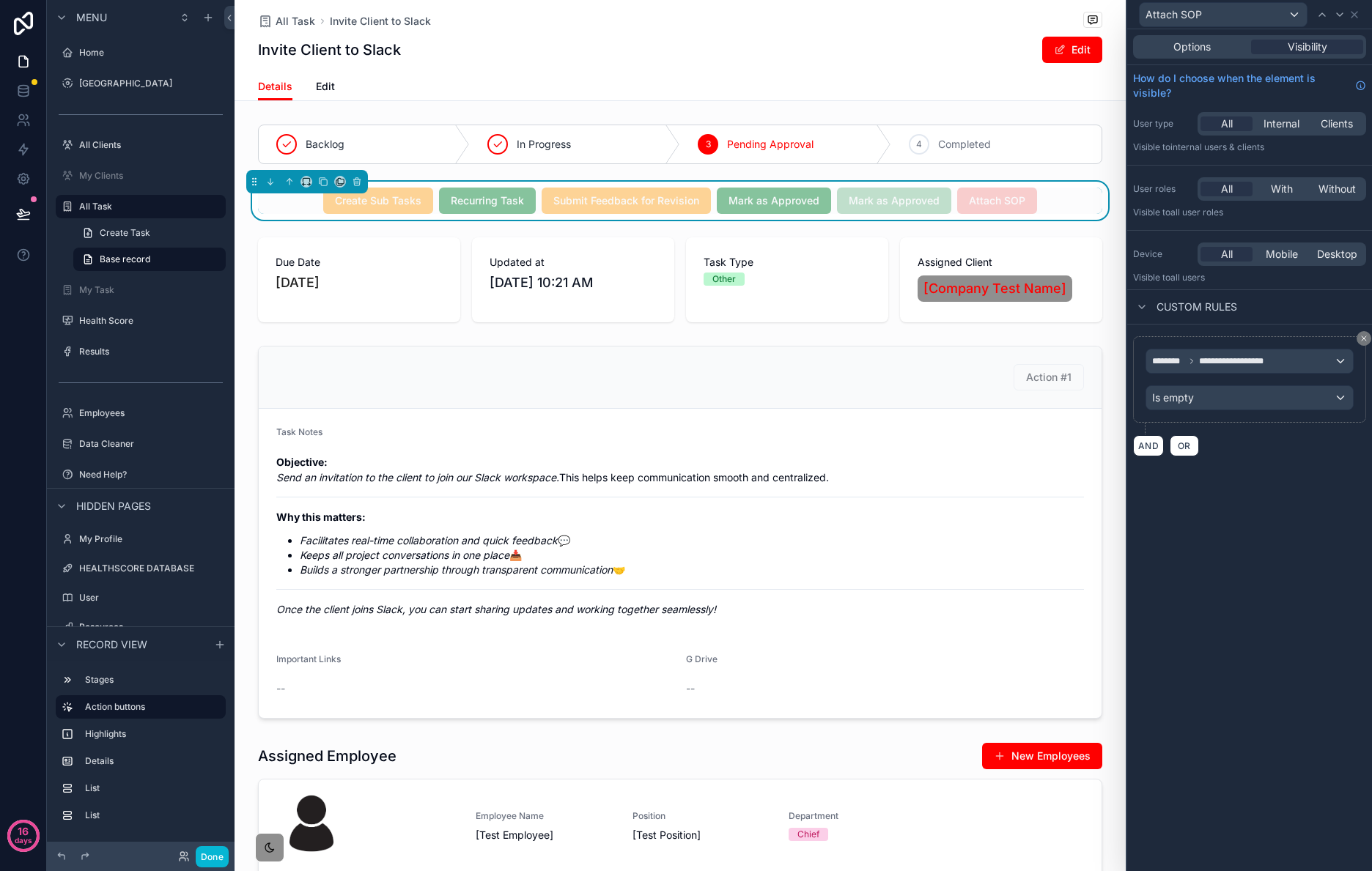
click at [1029, 54] on div "Options Visibility" at bounding box center [1249, 47] width 233 height 23
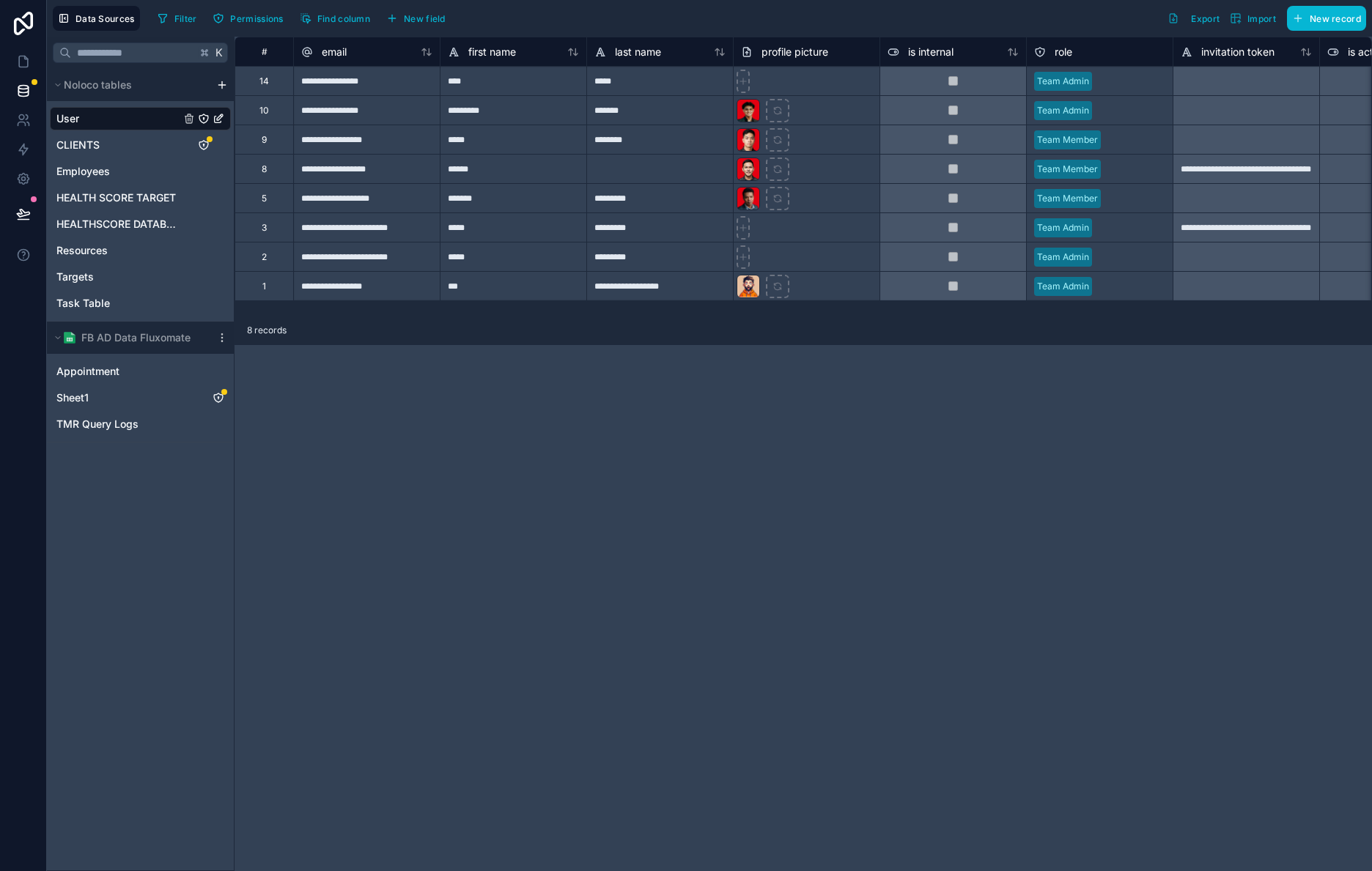
click at [144, 320] on div "User CLIENTS Employees HEALTH SCORE TARGET HEALTHSCORE DATABASE Resources Targe…" at bounding box center [140, 210] width 187 height 220
click at [143, 313] on div "Task Table" at bounding box center [140, 303] width 181 height 23
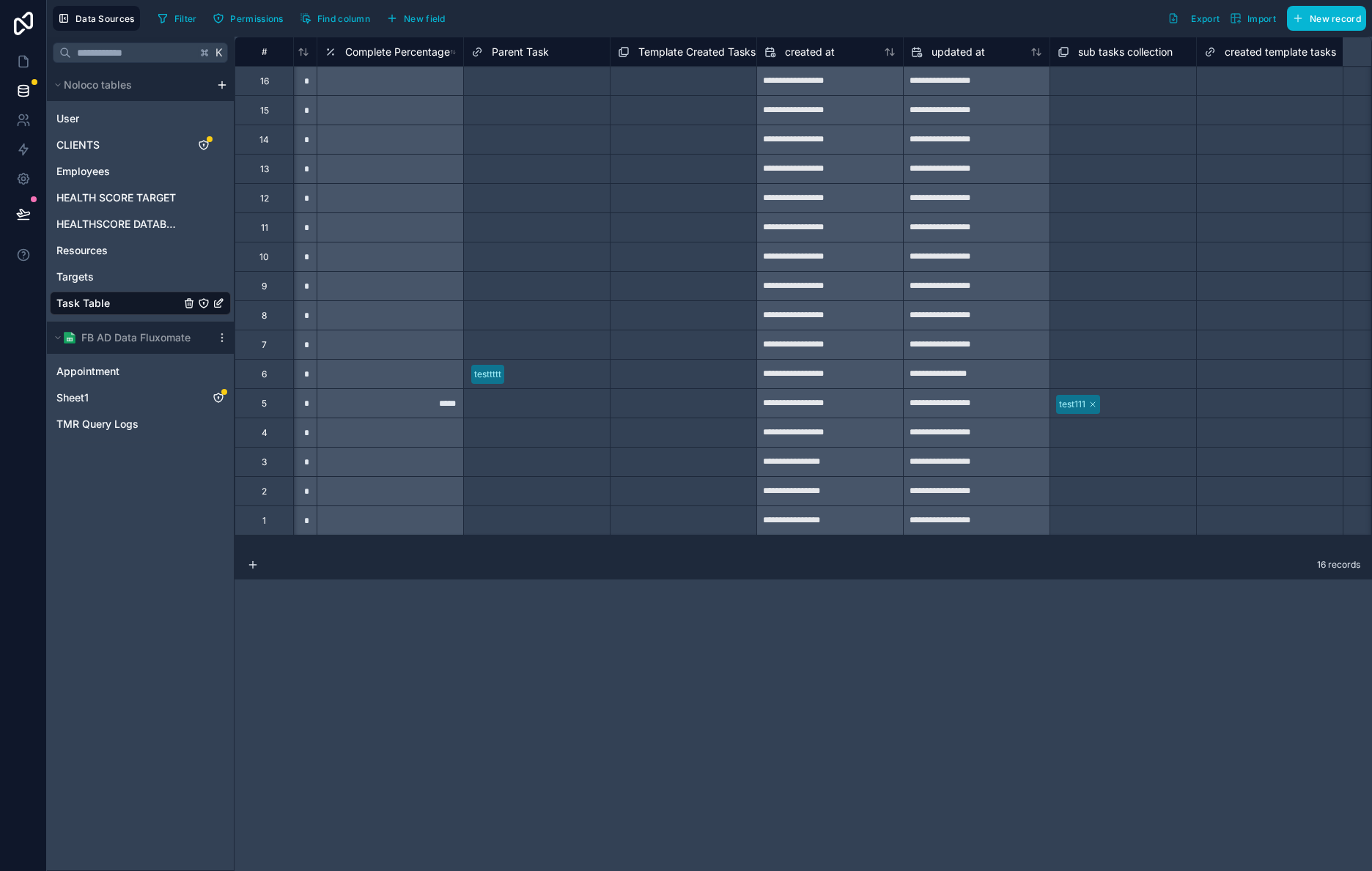
scroll to position [0, 3758]
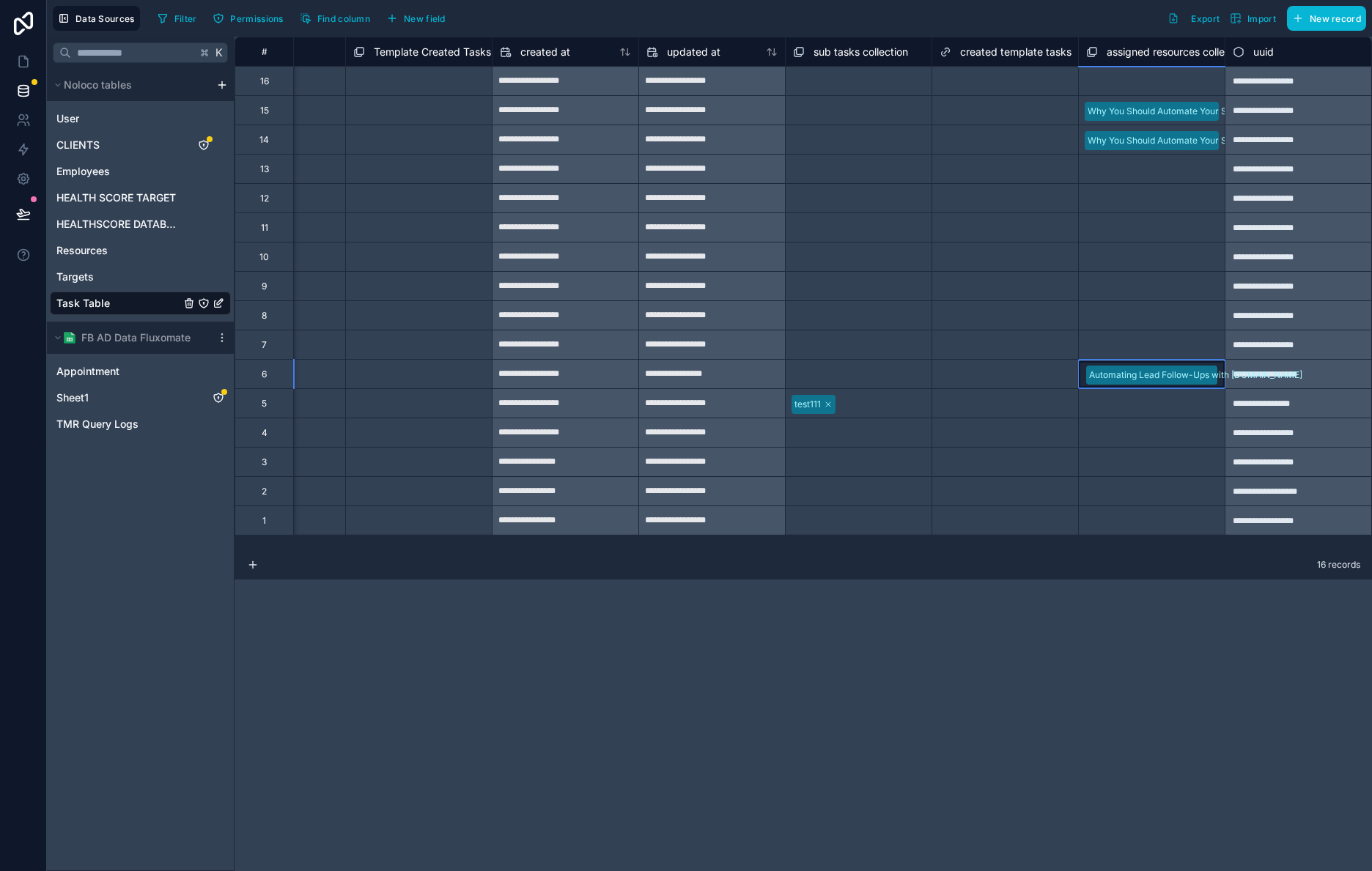
click at [1216, 377] on div "Automating Lead Follow-Ups with [DOMAIN_NAME]" at bounding box center [1195, 375] width 213 height 13
click at [1159, 140] on div "Why You Should Automate Your Sales Pipeline" at bounding box center [1183, 140] width 191 height 13
click at [1125, 107] on div "Why You Should Automate Your Sales Pipeline" at bounding box center [1183, 111] width 191 height 13
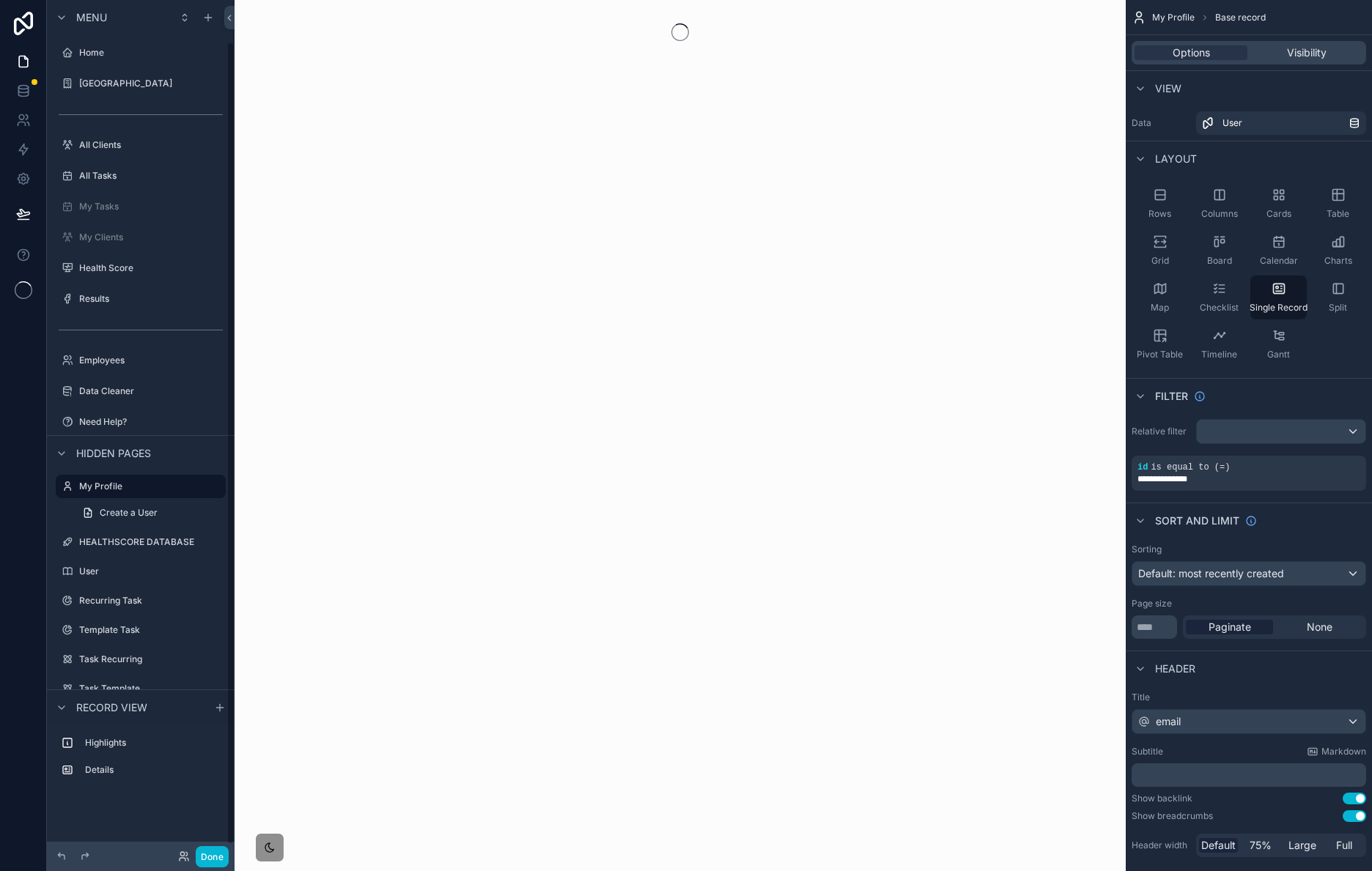
scroll to position [45, 0]
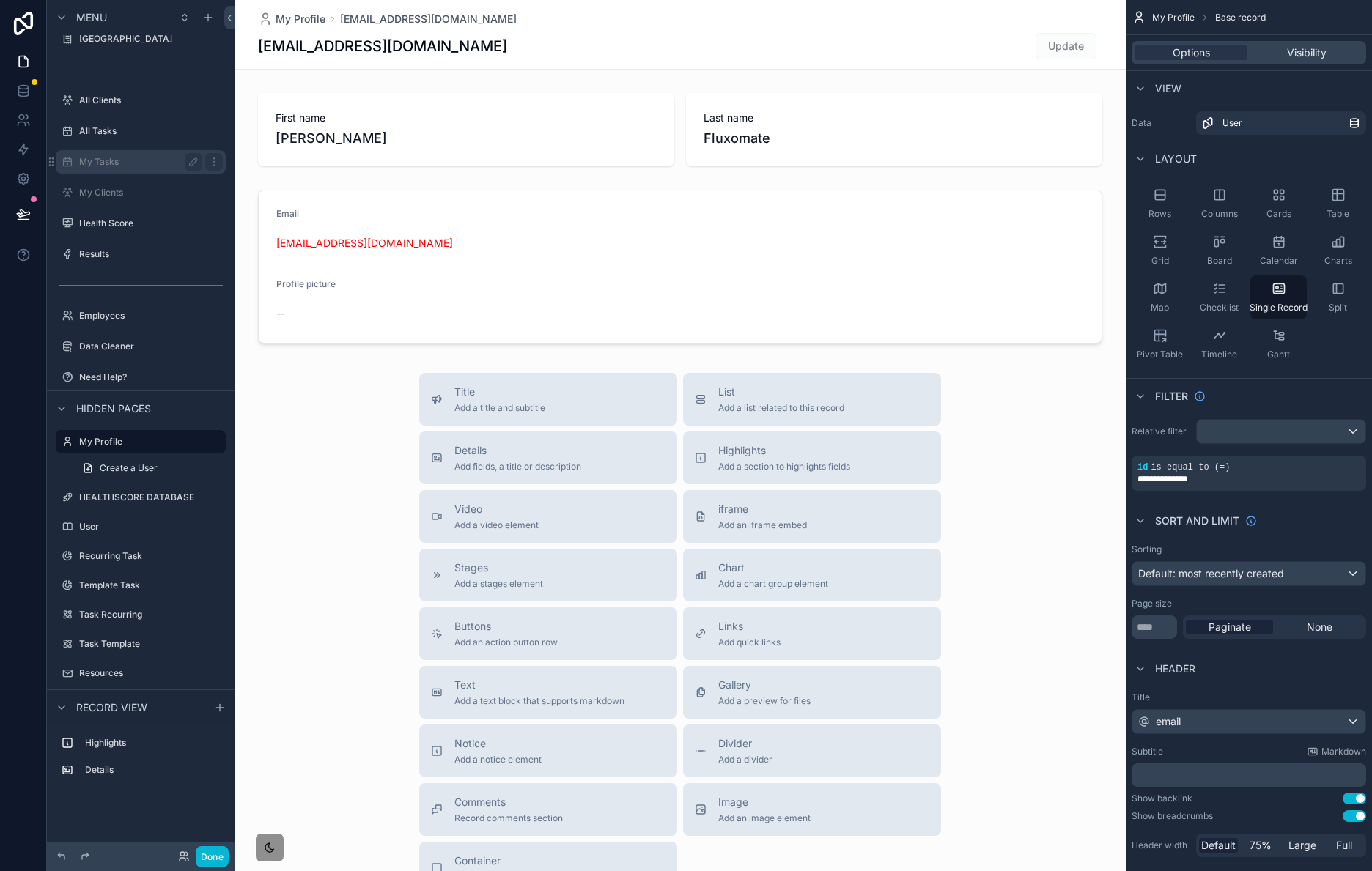
click at [99, 170] on div "My Tasks" at bounding box center [141, 162] width 123 height 18
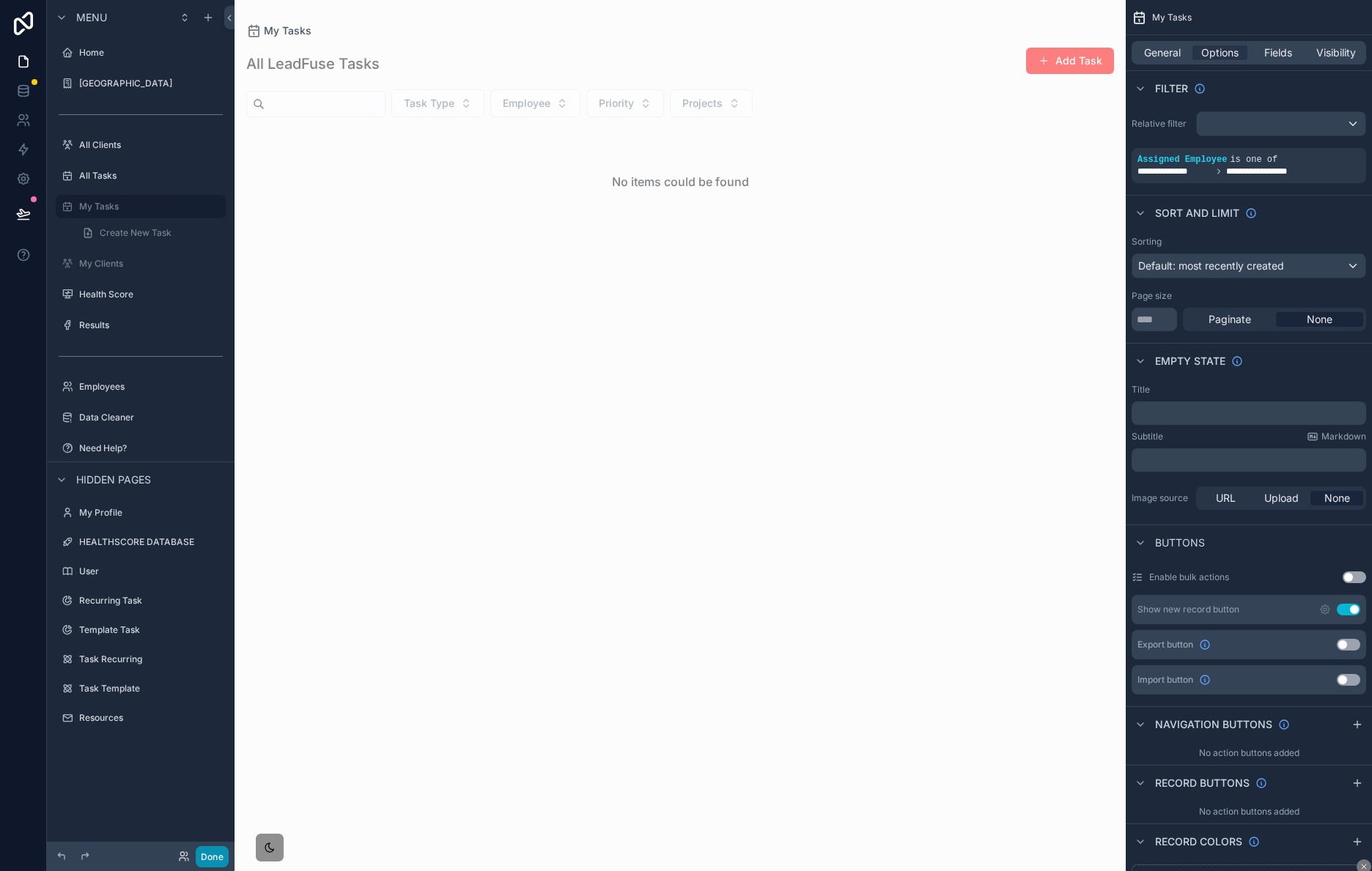
click at [207, 858] on button "Done" at bounding box center [211, 857] width 33 height 22
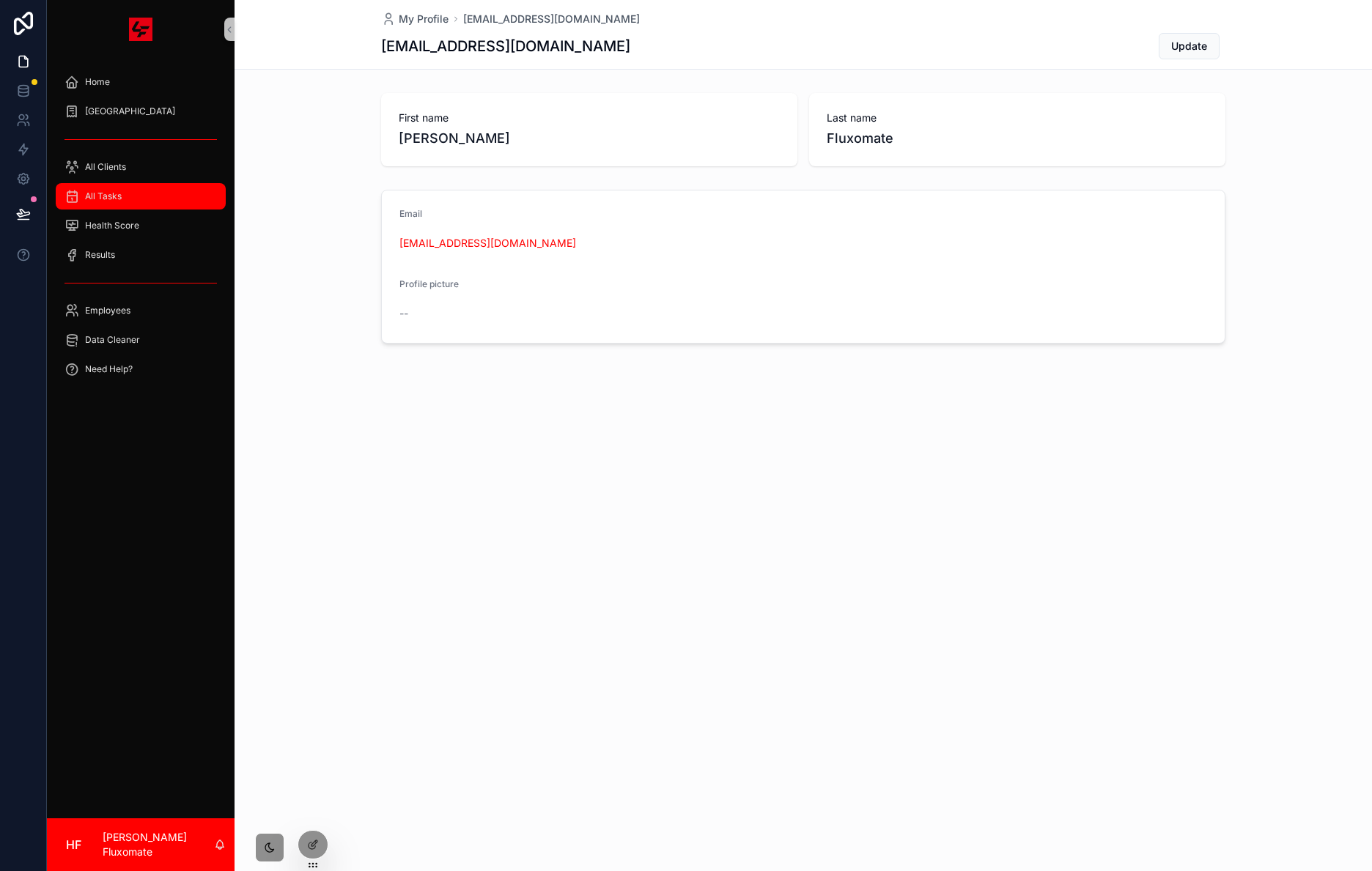
click at [122, 198] on div "All Tasks" at bounding box center [140, 196] width 152 height 23
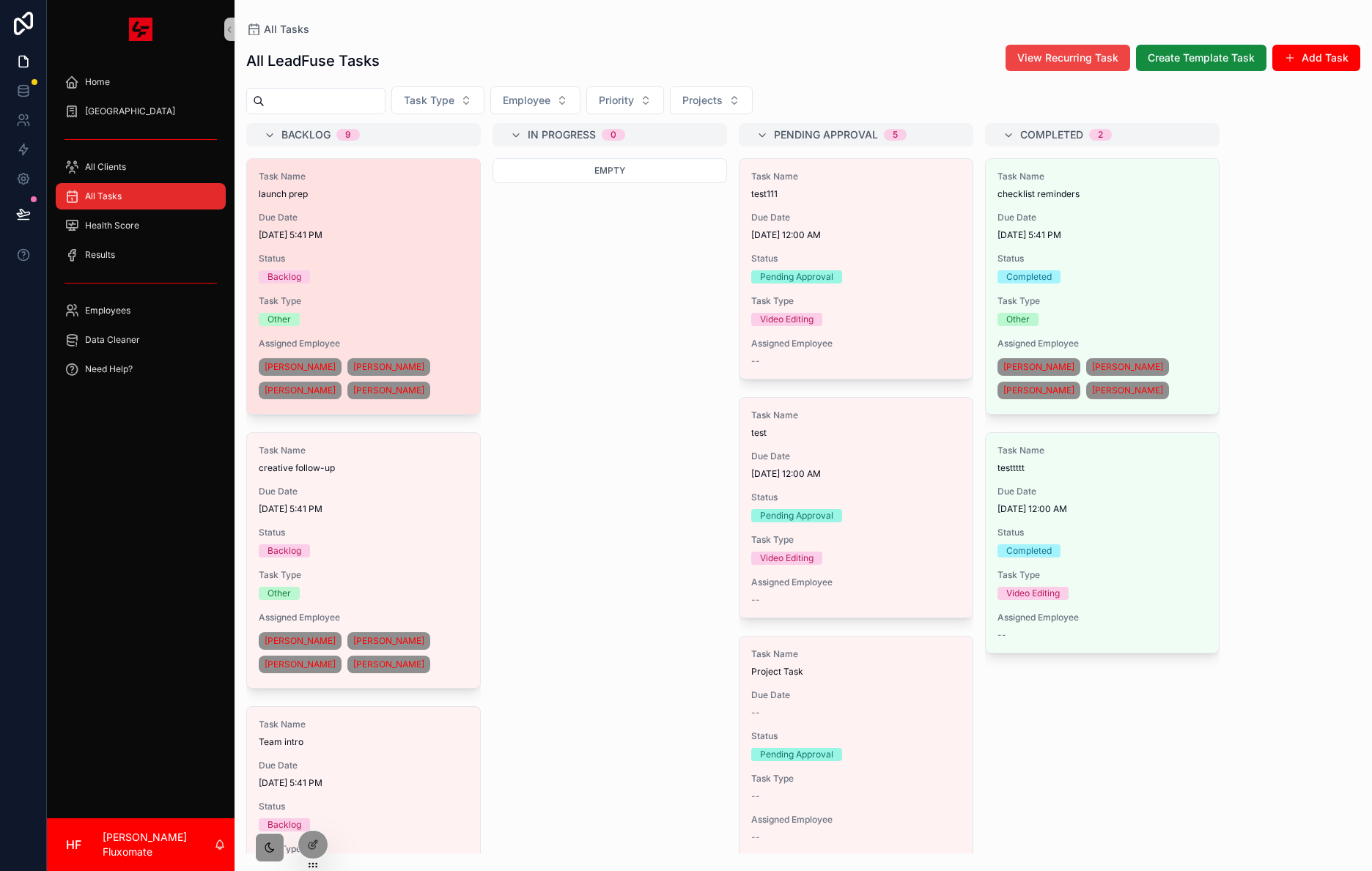
click at [382, 262] on span "Status" at bounding box center [364, 258] width 209 height 12
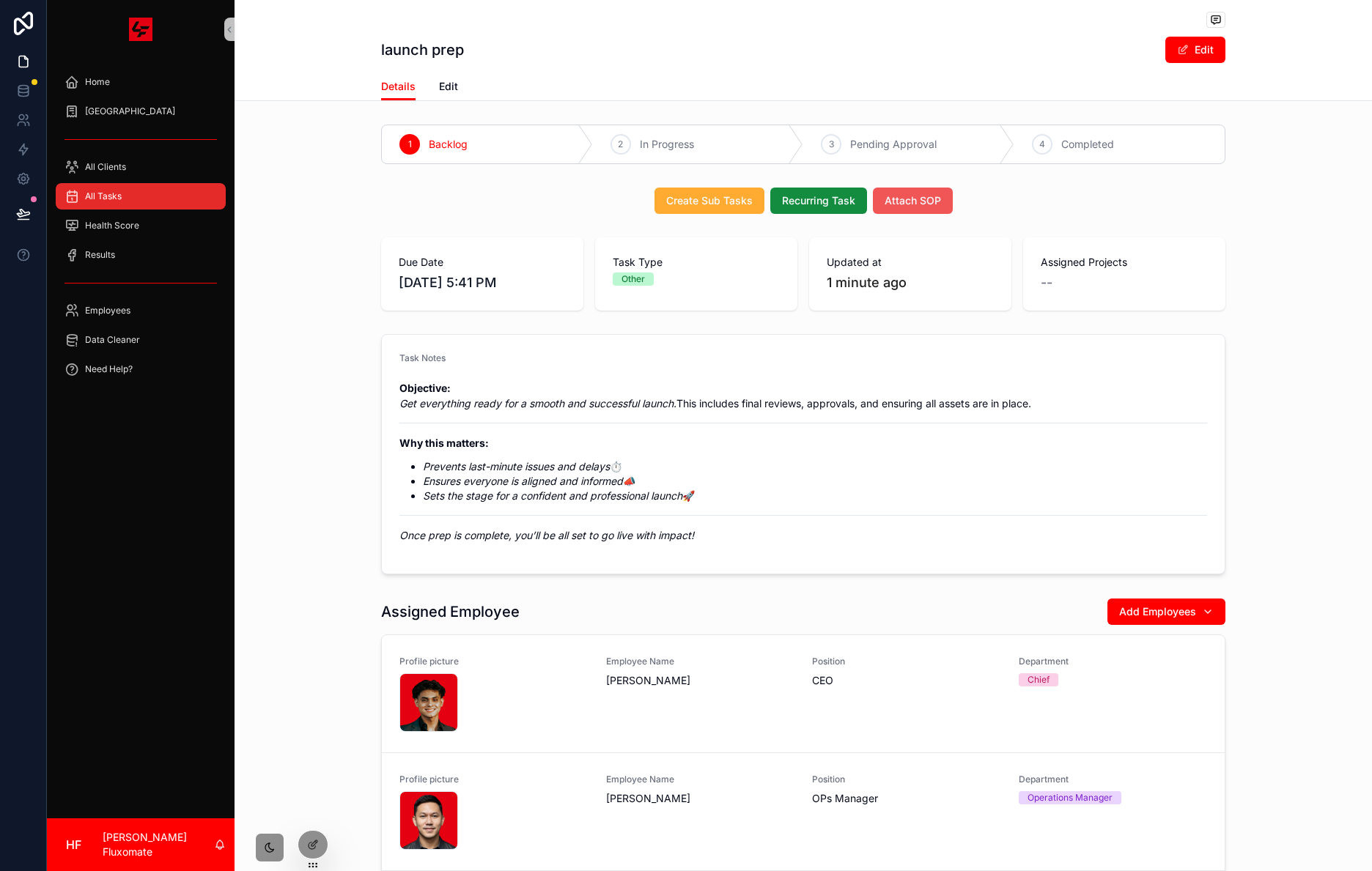
click at [934, 198] on button "Attach SOP" at bounding box center [912, 201] width 79 height 26
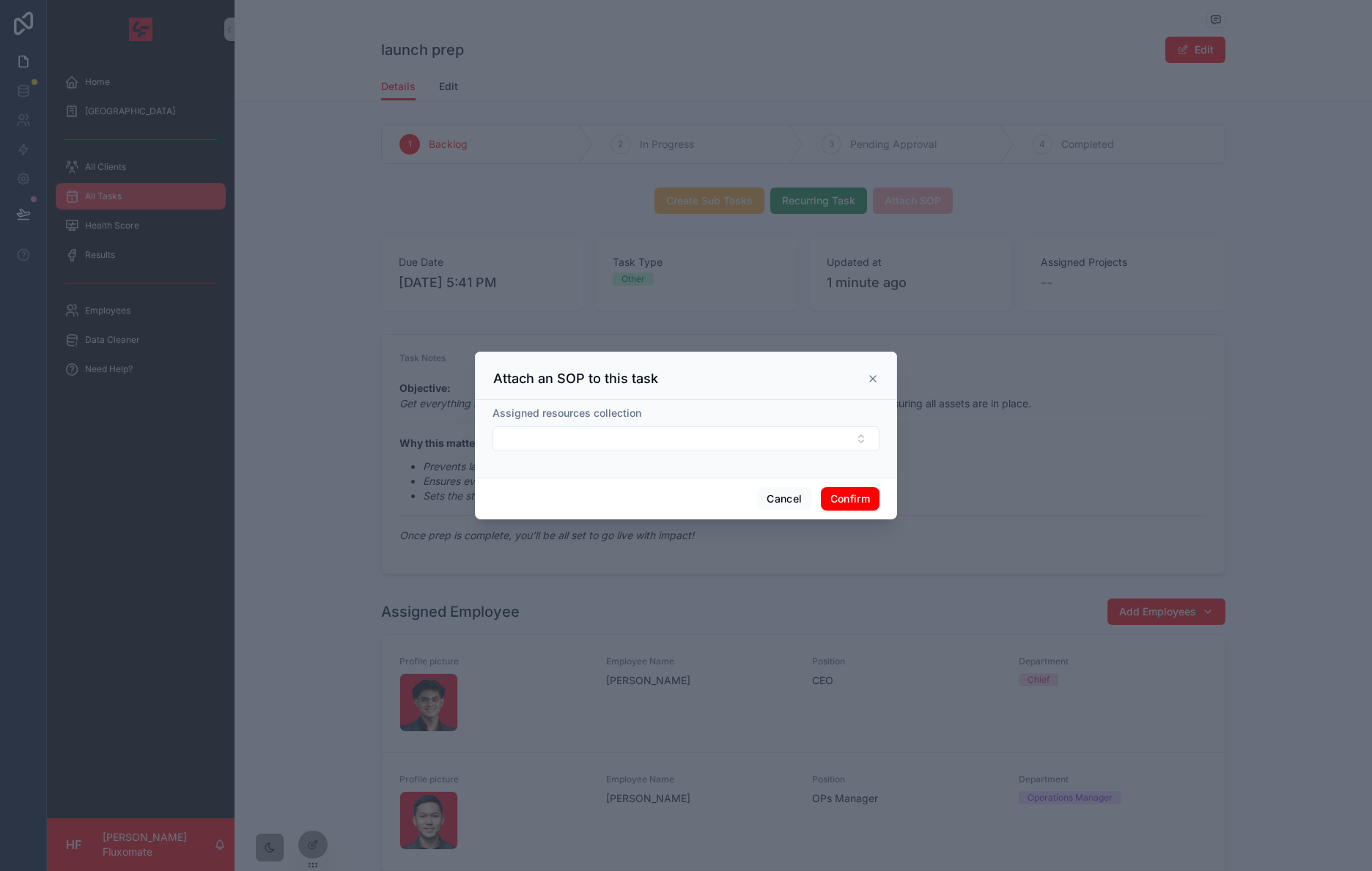
click at [854, 501] on button "Confirm" at bounding box center [849, 499] width 59 height 23
click at [860, 448] on button "Select Button" at bounding box center [686, 439] width 387 height 25
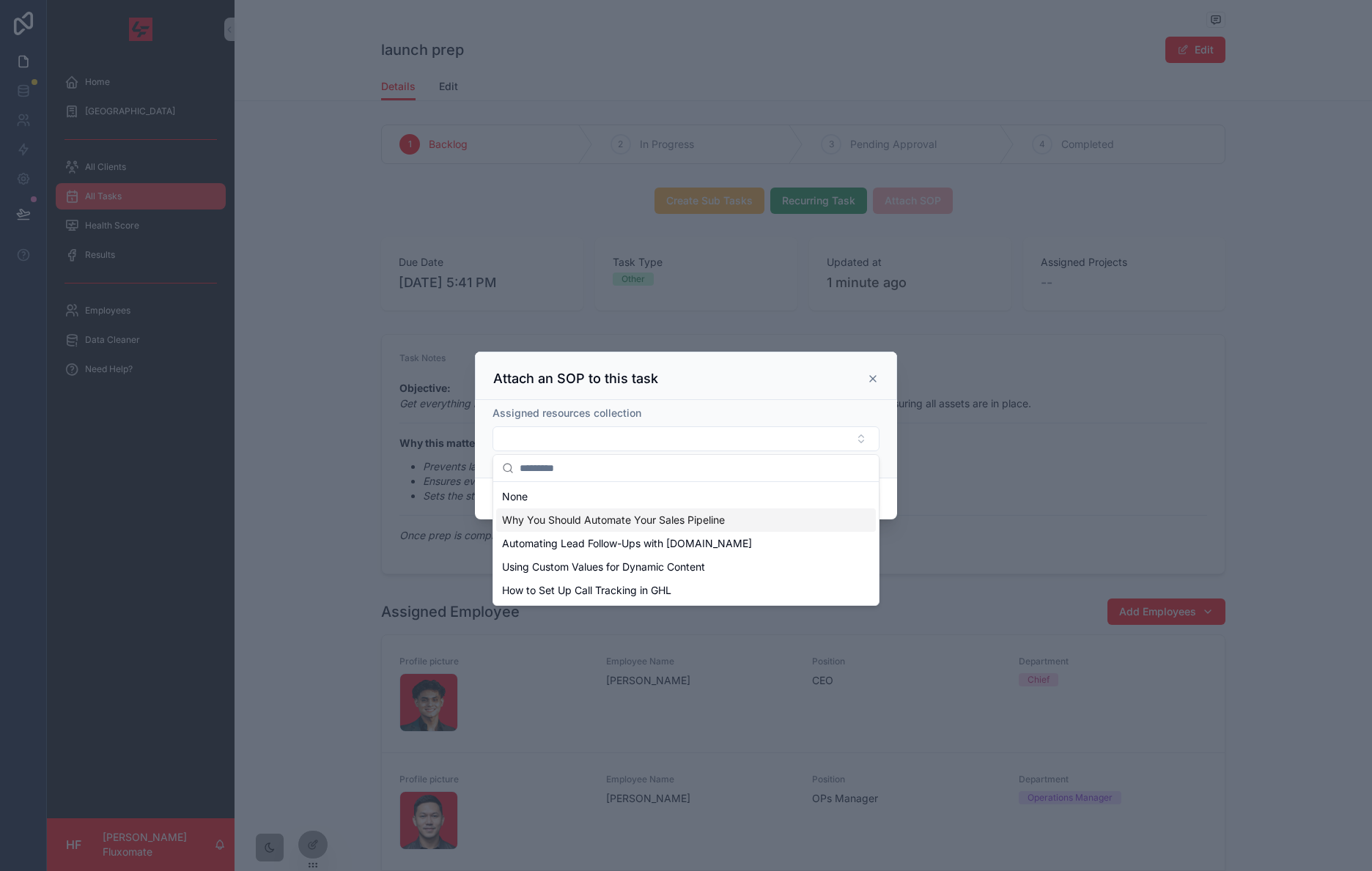
click at [673, 530] on div "Why You Should Automate Your Sales Pipeline" at bounding box center [686, 520] width 380 height 23
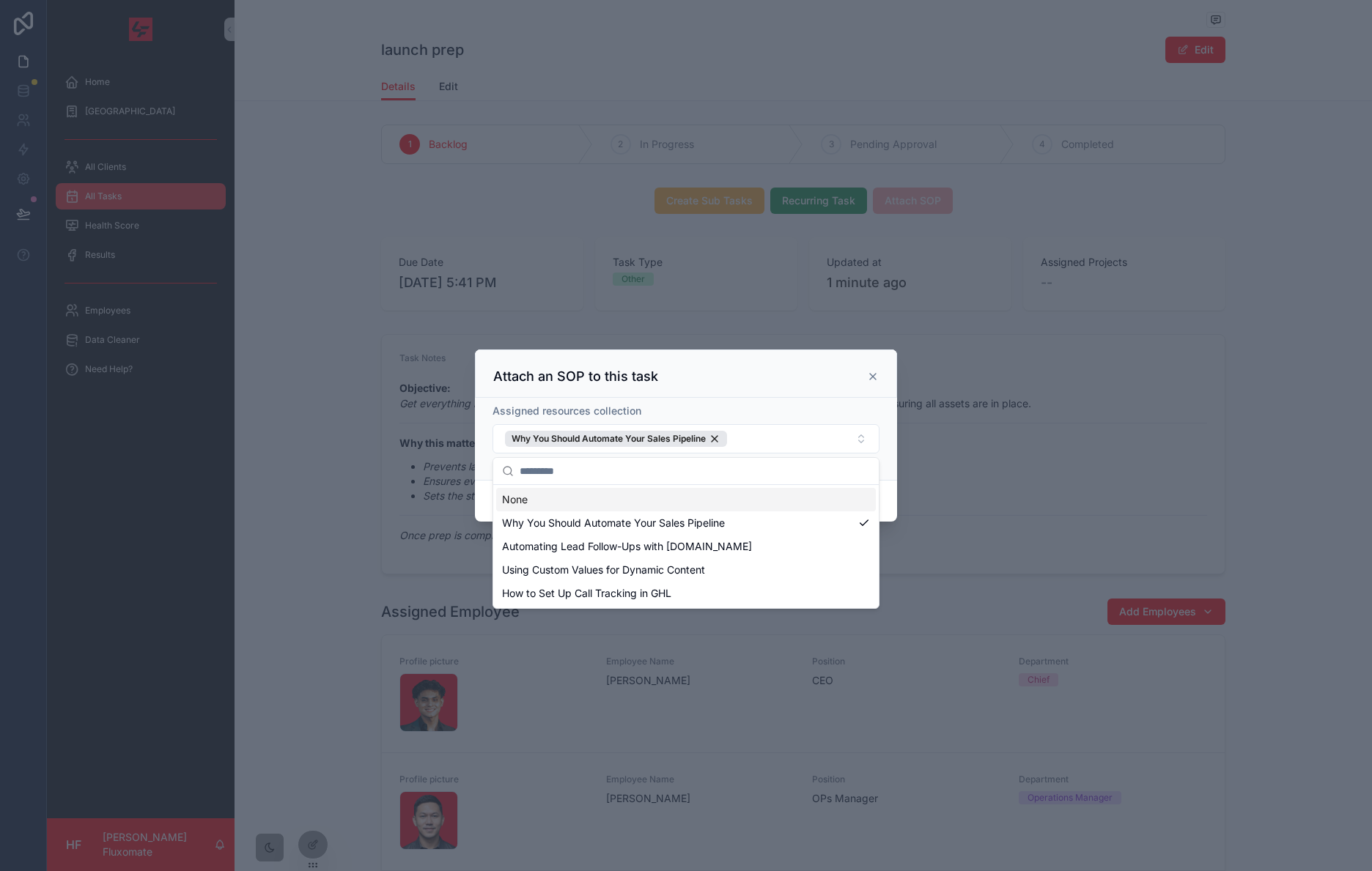
click at [881, 456] on div "Assigned resources collection Why You Should Automate Your Sales Pipeline" at bounding box center [686, 439] width 422 height 82
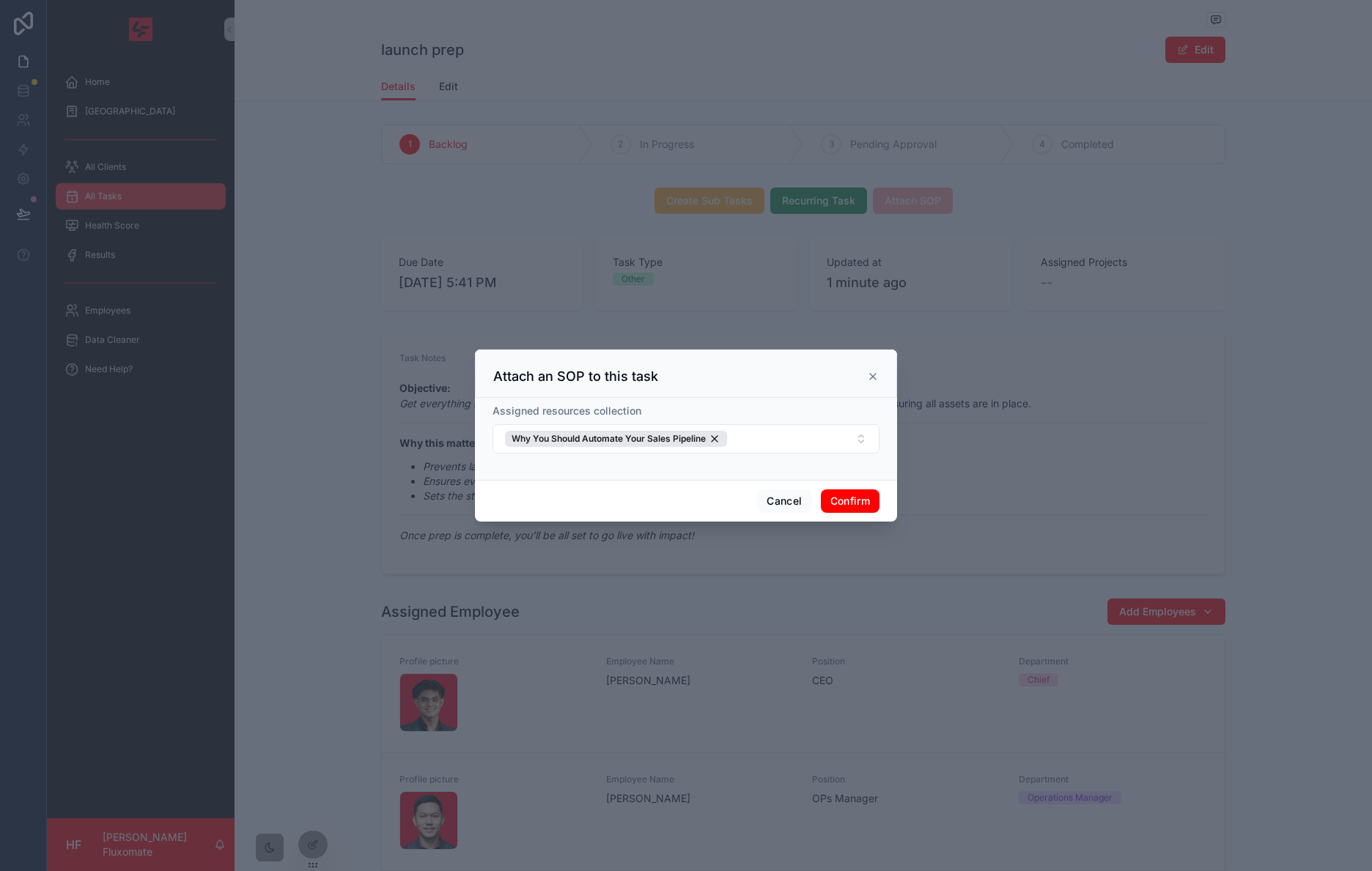
click at [854, 496] on button "Confirm" at bounding box center [849, 501] width 59 height 23
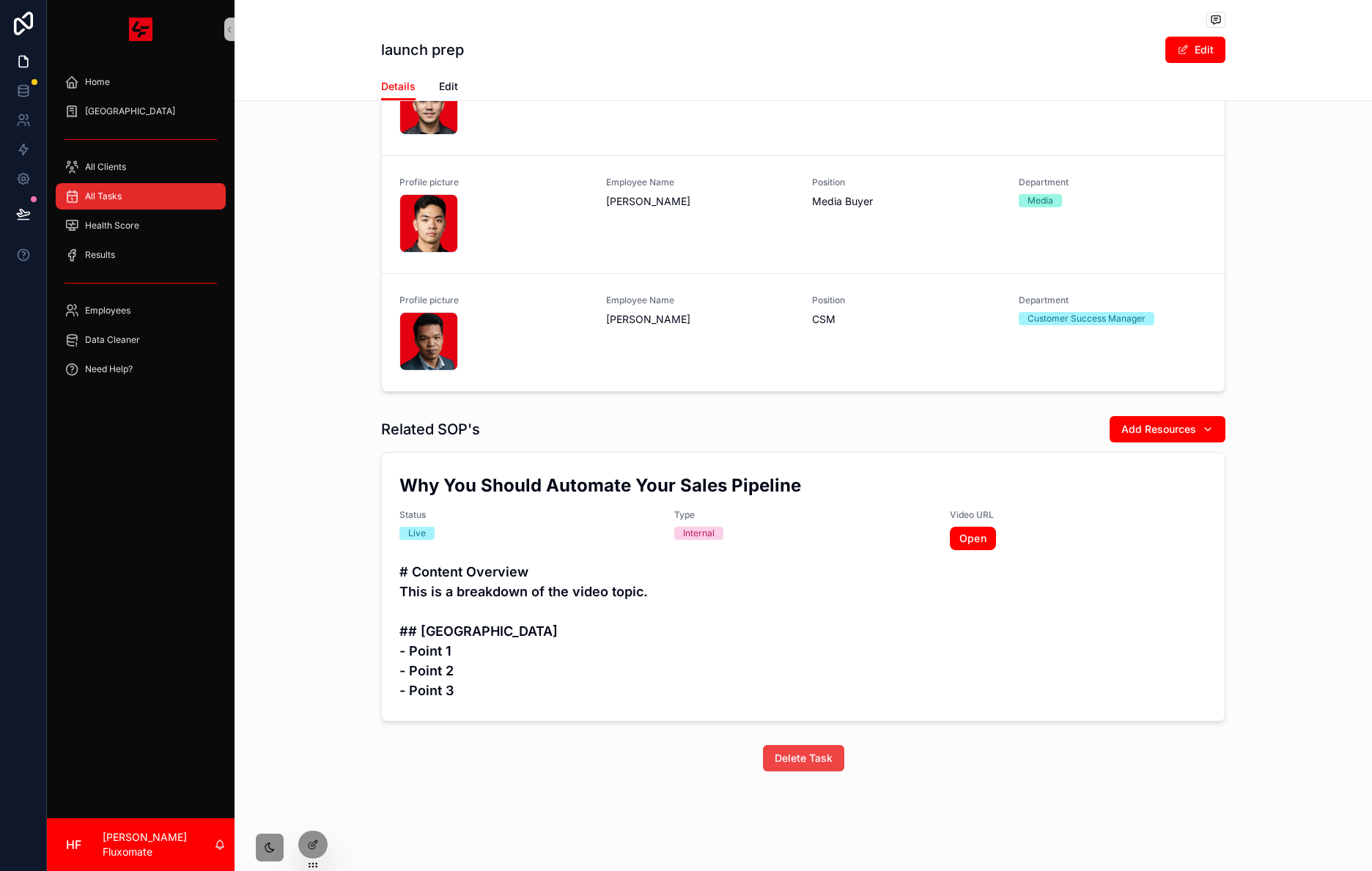
scroll to position [734, 0]
drag, startPoint x: 450, startPoint y: 427, endPoint x: 391, endPoint y: 433, distance: 59.3
click at [381, 431] on div "Related SOP's Add Resources" at bounding box center [802, 429] width 844 height 28
copy h1 "Related SOP's"
drag, startPoint x: 334, startPoint y: 704, endPoint x: 337, endPoint y: 820, distance: 116.0
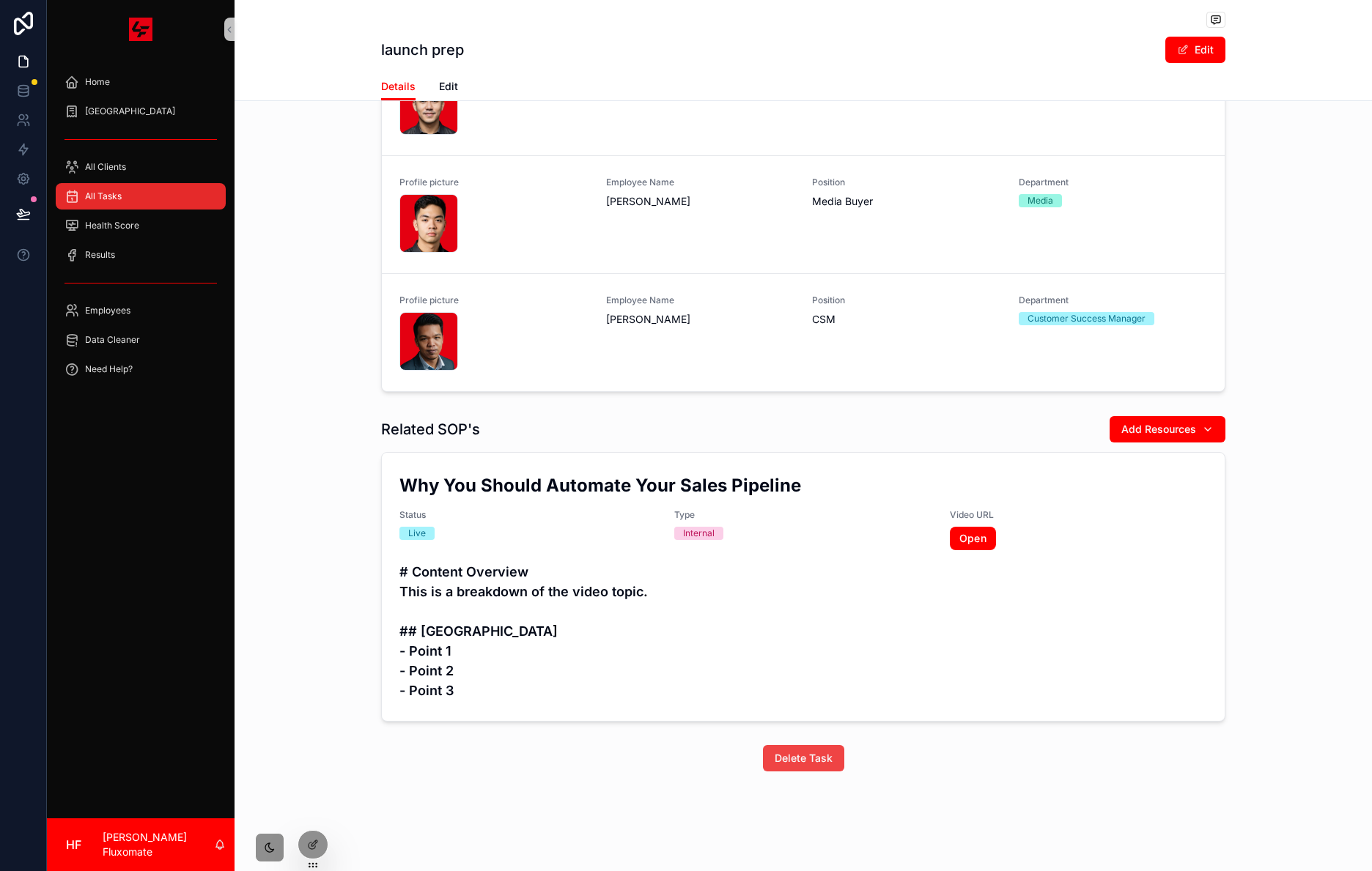
click at [334, 704] on div "Related SOP's Add Resources Why You Should Automate Your Sales Pipeline Status …" at bounding box center [803, 569] width 1137 height 318
click at [313, 840] on icon at bounding box center [312, 845] width 12 height 12
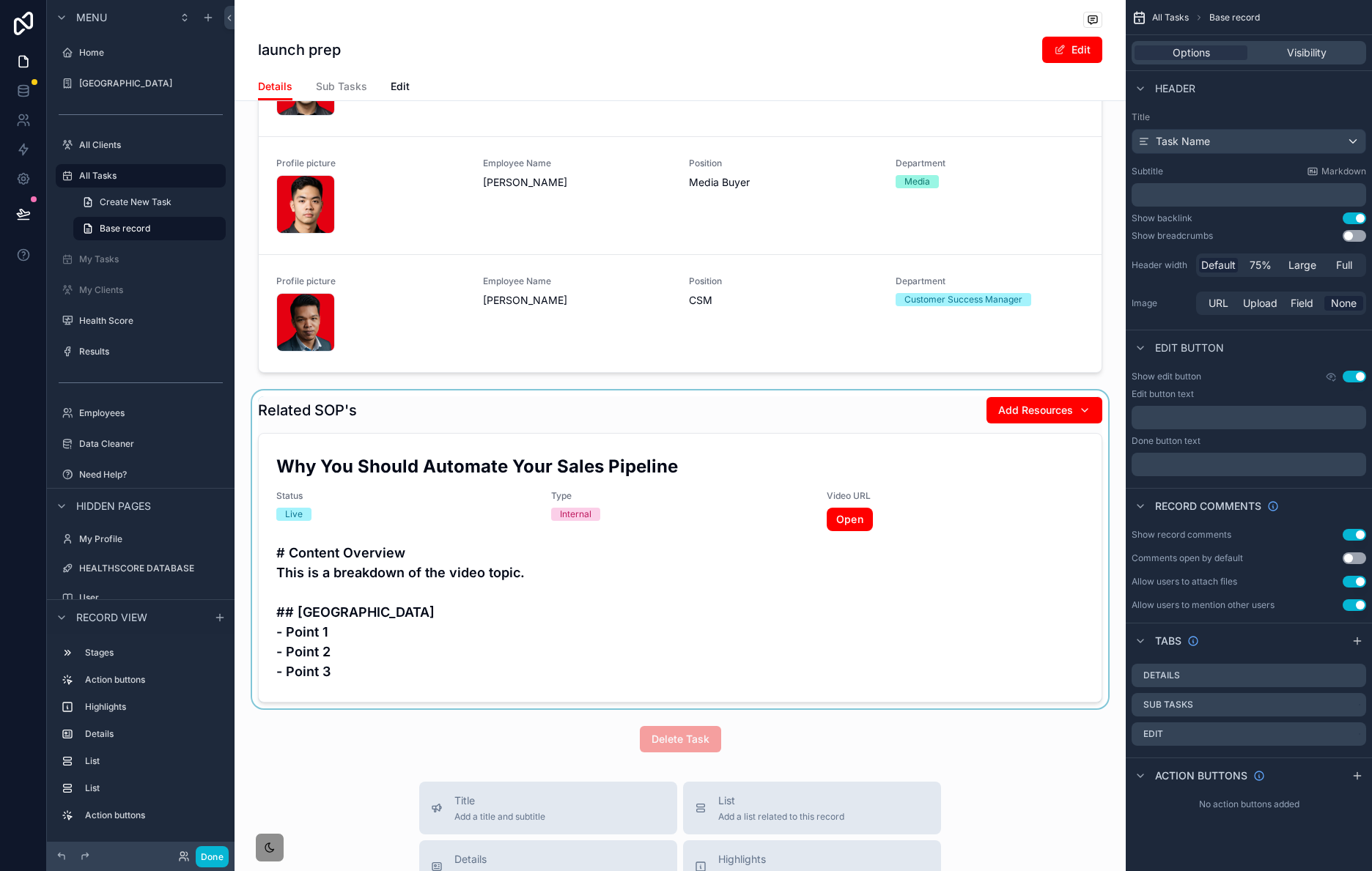
click at [339, 422] on div "scrollable content" at bounding box center [680, 550] width 891 height 318
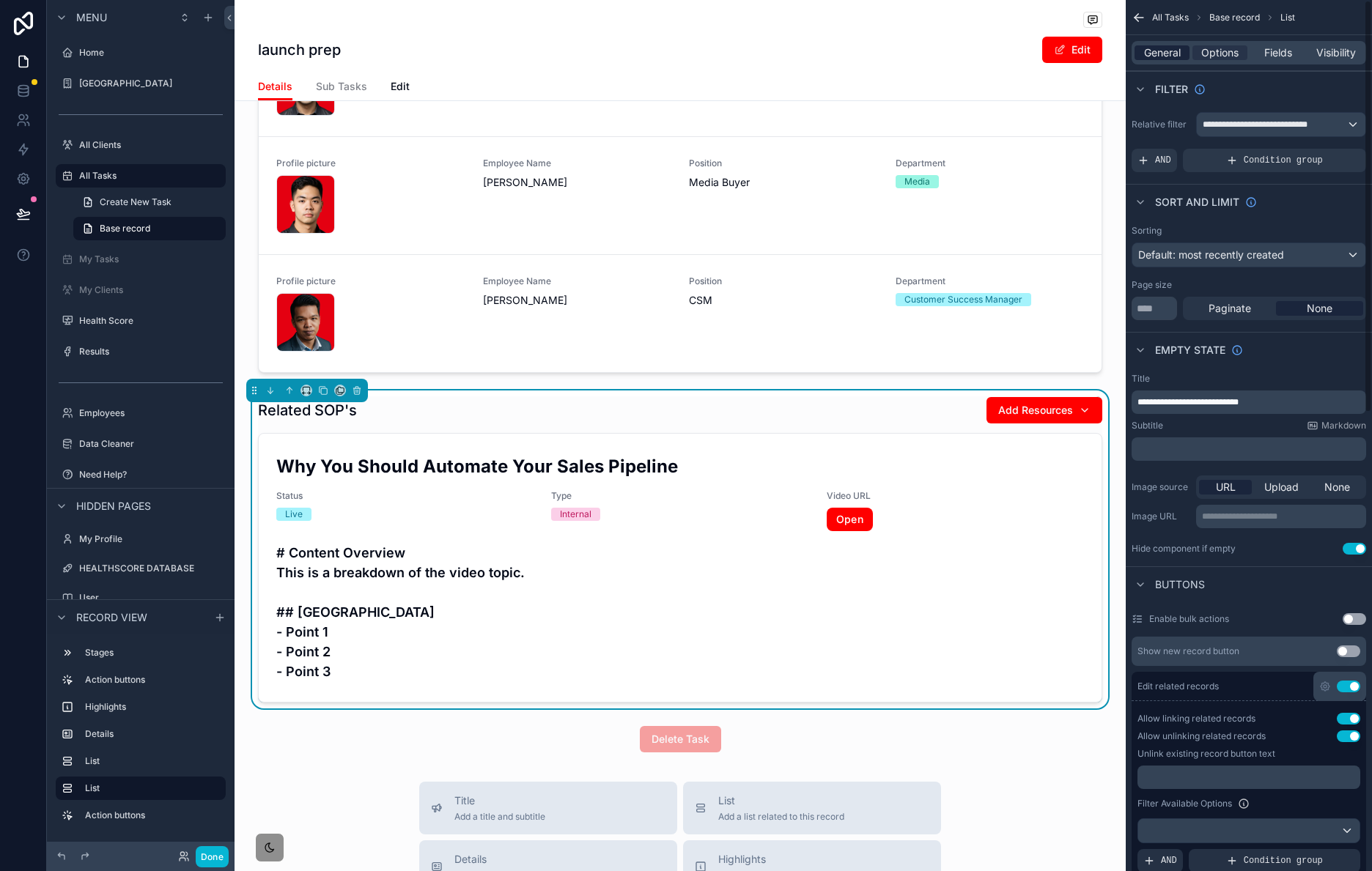
click at [1172, 53] on span "General" at bounding box center [1162, 53] width 36 height 15
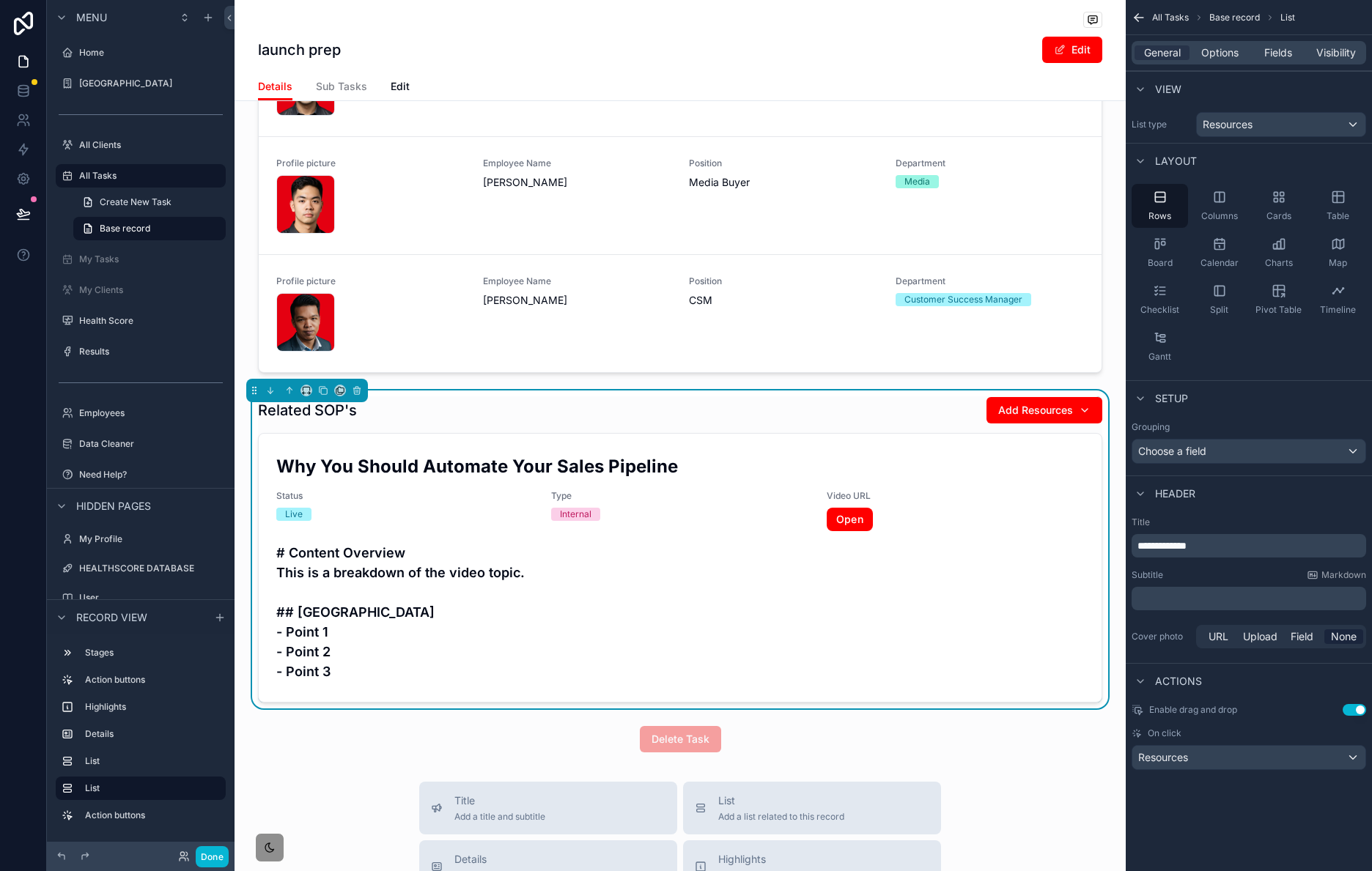
click at [1222, 544] on p "**********" at bounding box center [1249, 546] width 225 height 15
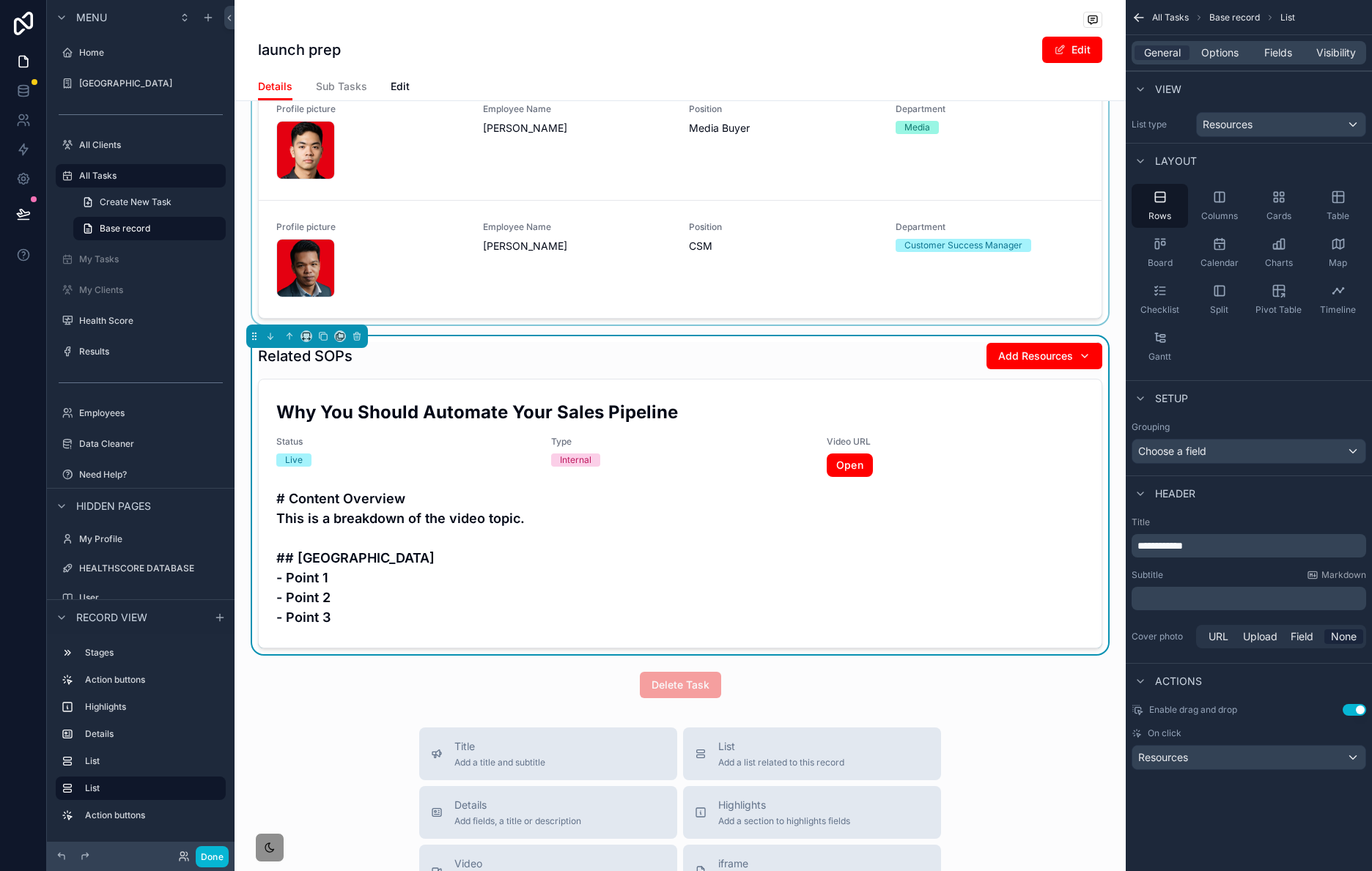
scroll to position [806, 0]
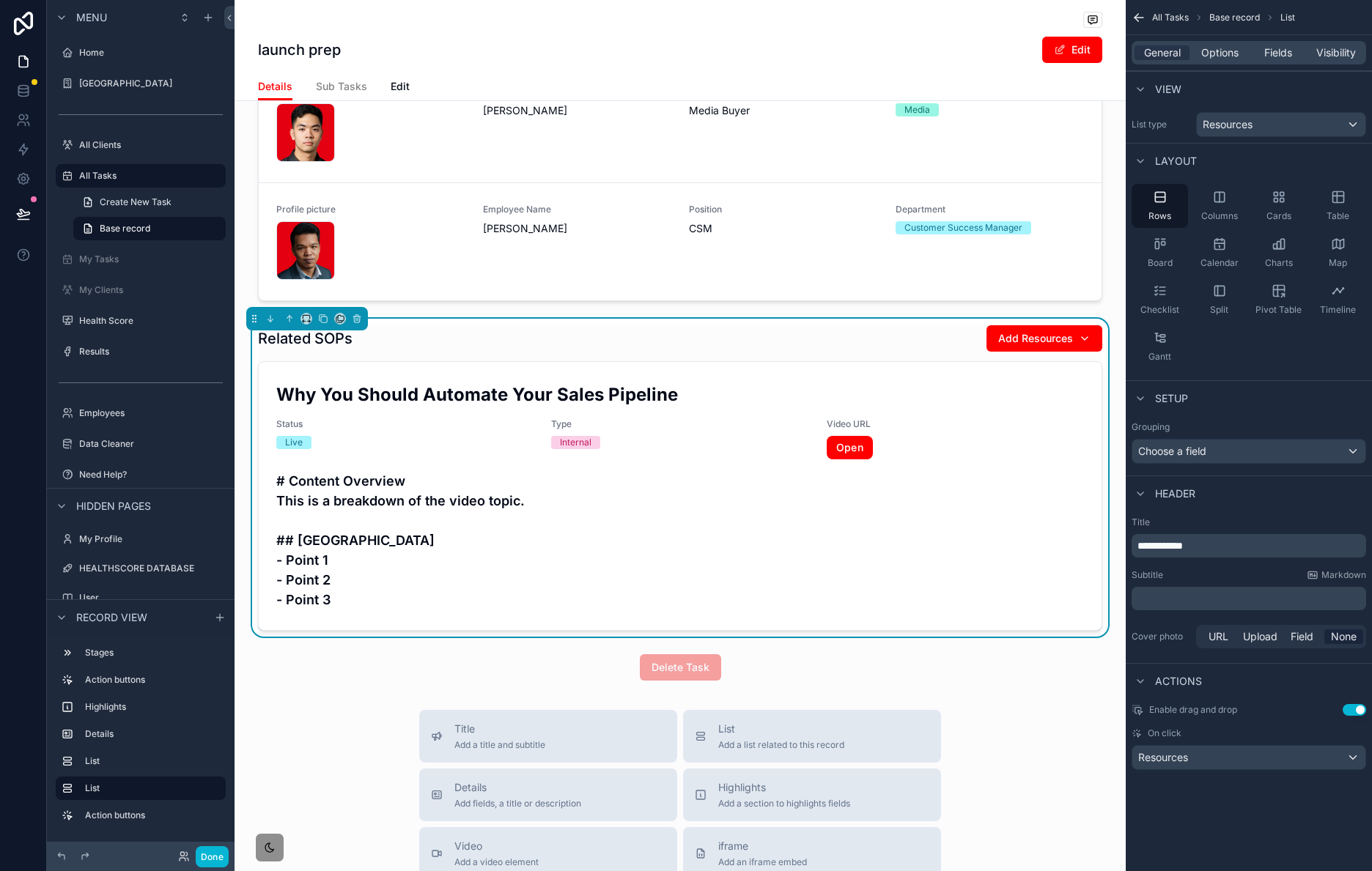
click at [320, 94] on span "Sub Tasks" at bounding box center [341, 87] width 51 height 15
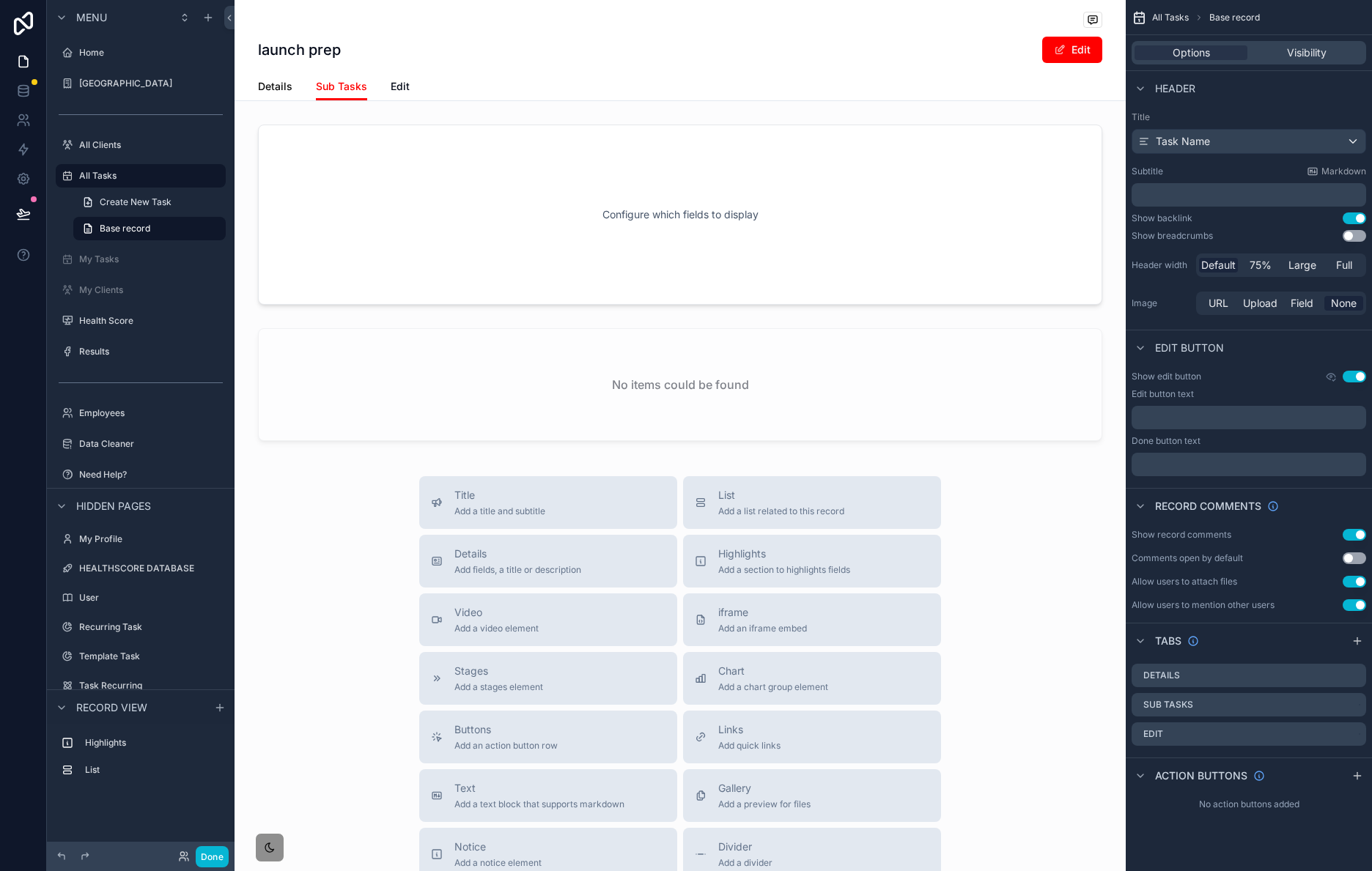
click at [258, 86] on span "Details" at bounding box center [275, 87] width 35 height 15
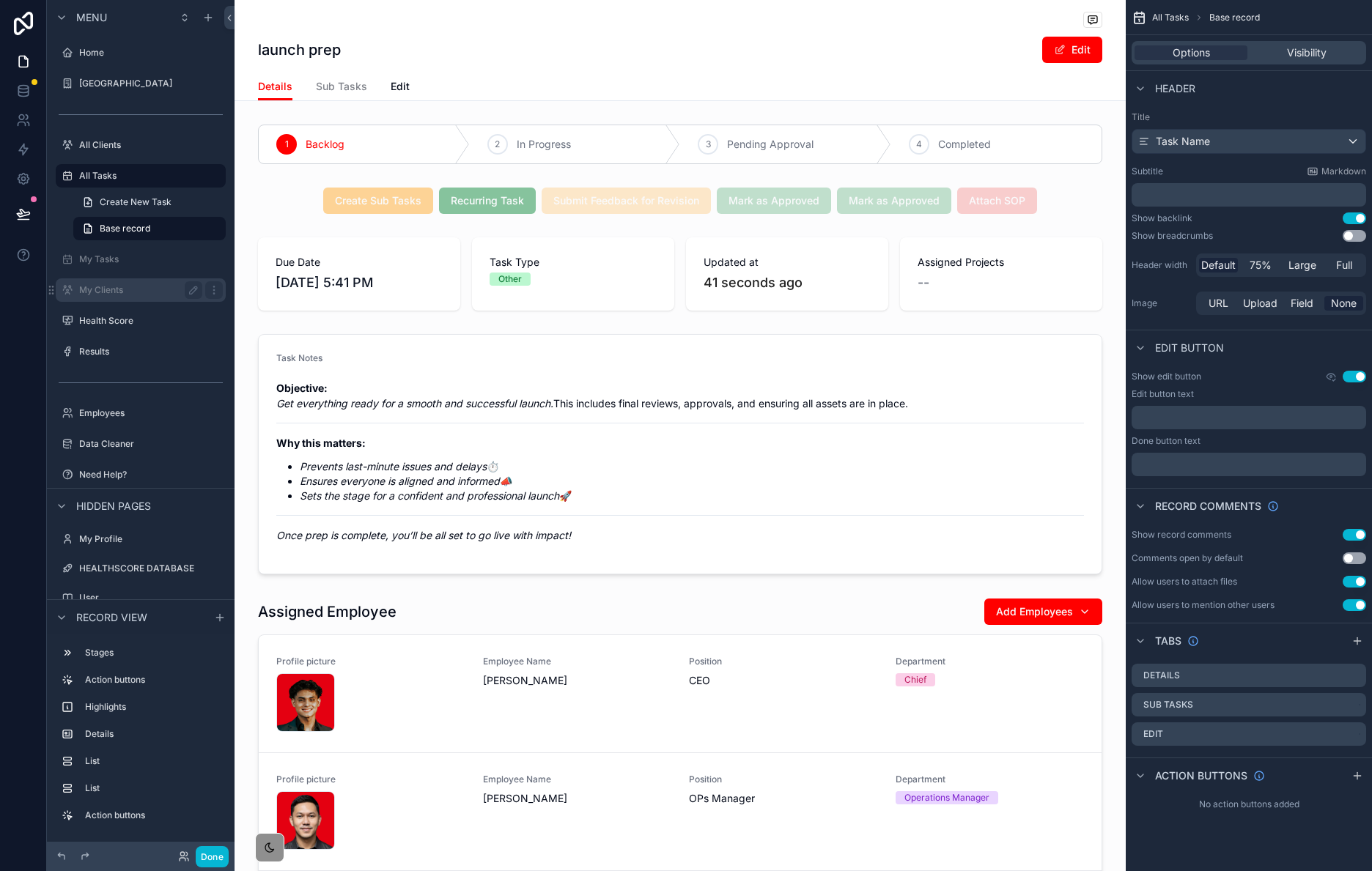
click at [155, 293] on label "My Clients" at bounding box center [137, 290] width 117 height 12
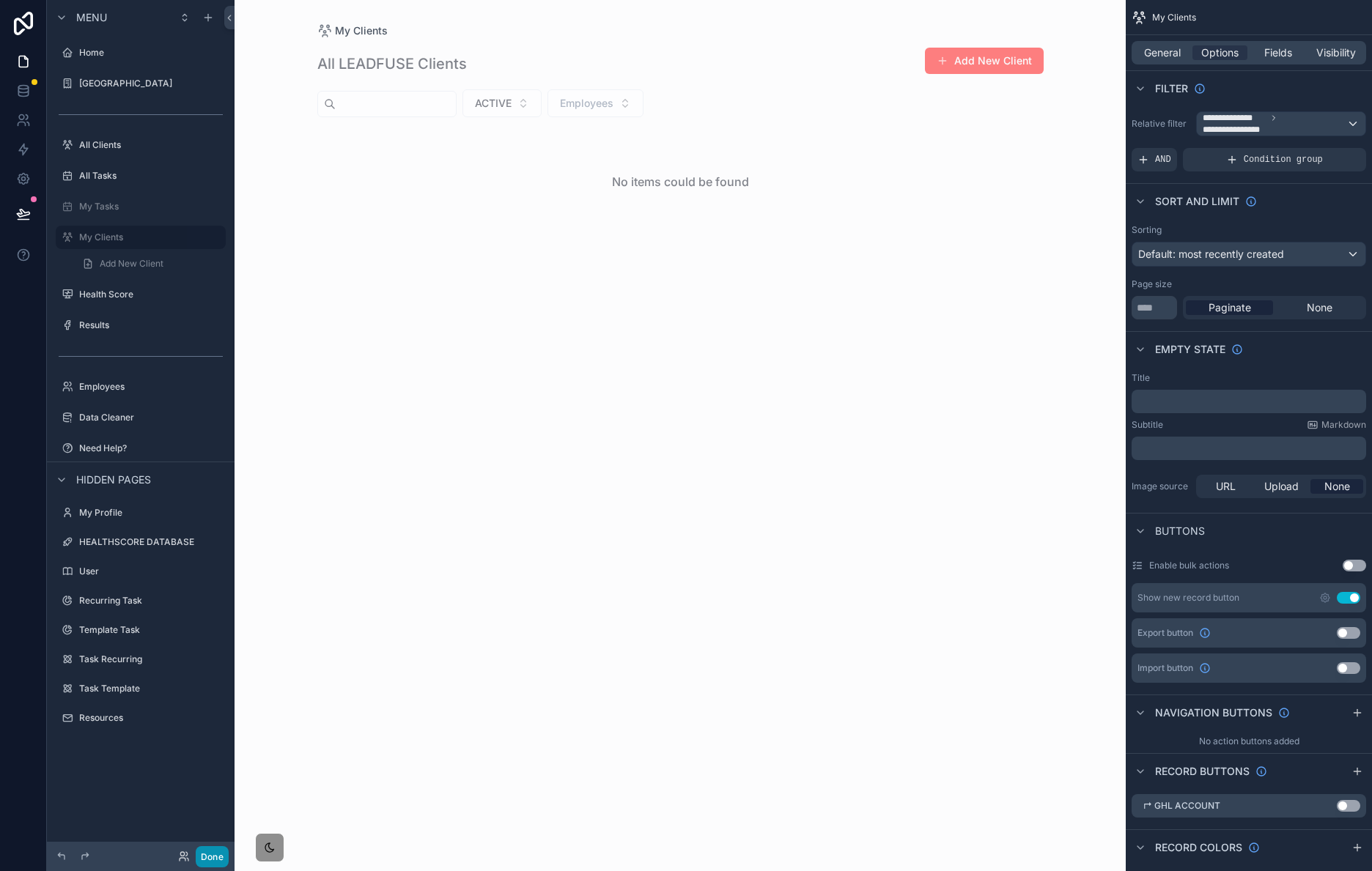
click at [215, 856] on button "Done" at bounding box center [211, 857] width 33 height 22
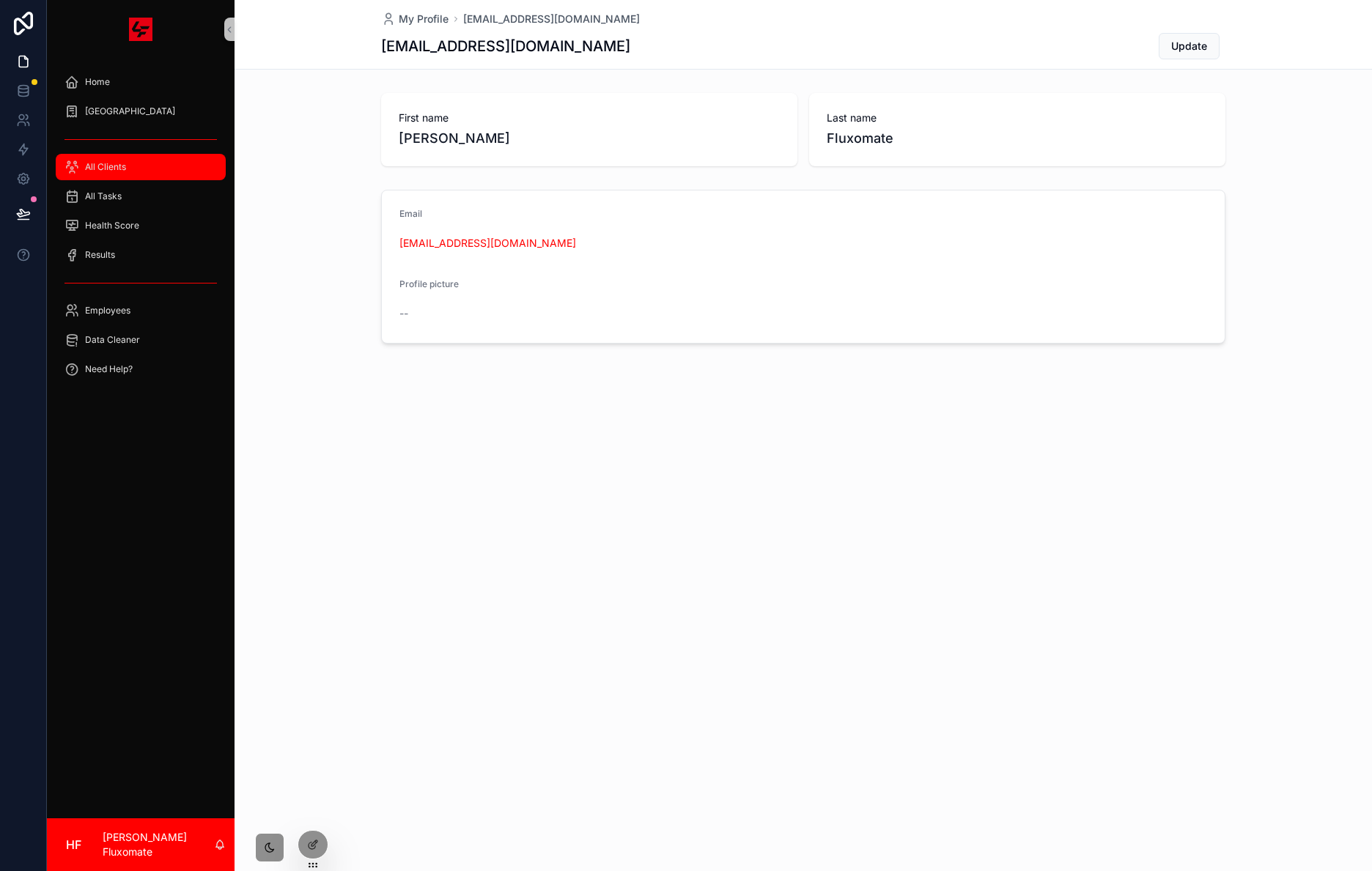
click at [125, 179] on link "All Clients" at bounding box center [141, 167] width 170 height 26
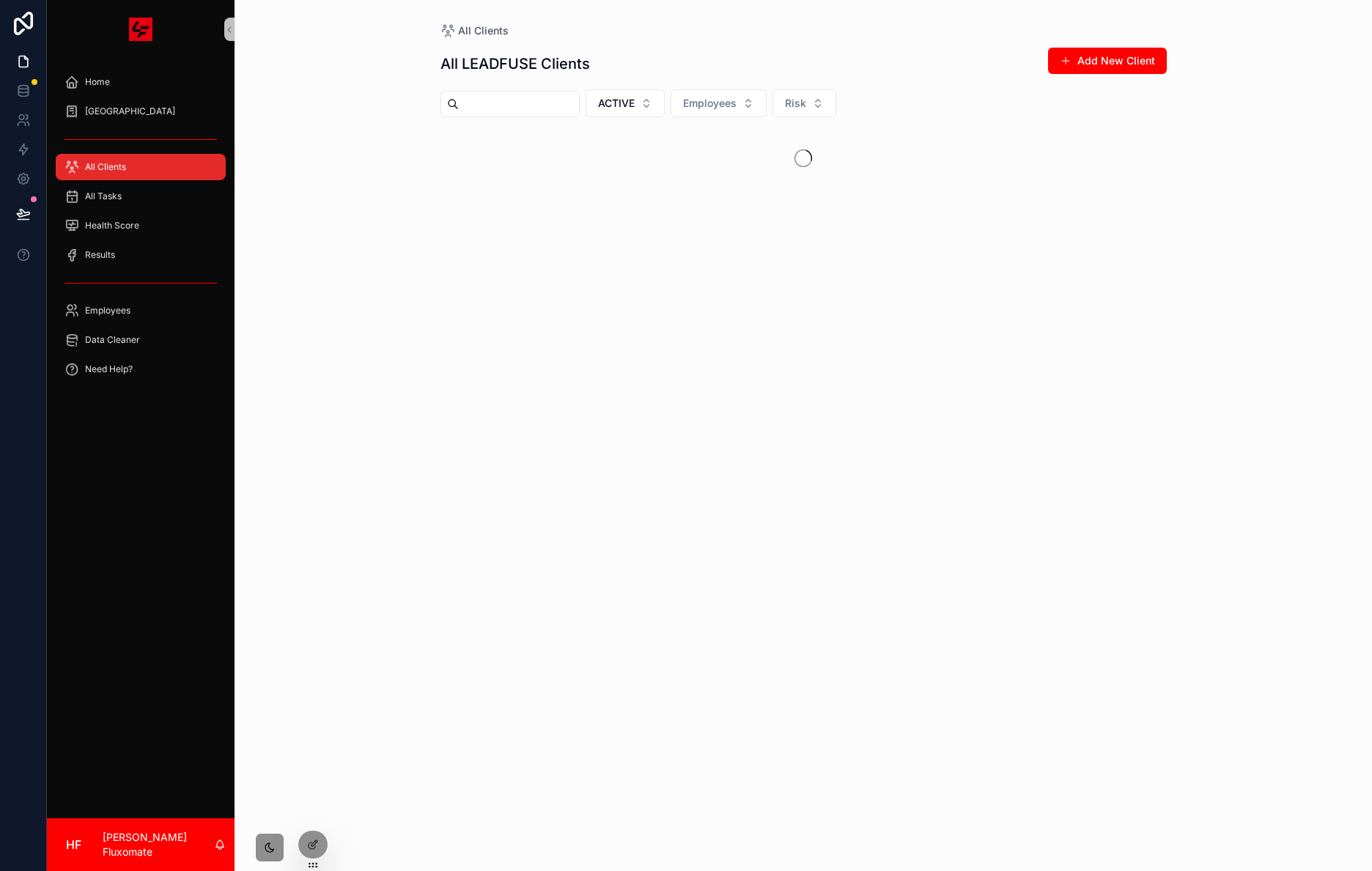
click at [125, 179] on link "All Clients" at bounding box center [141, 167] width 170 height 26
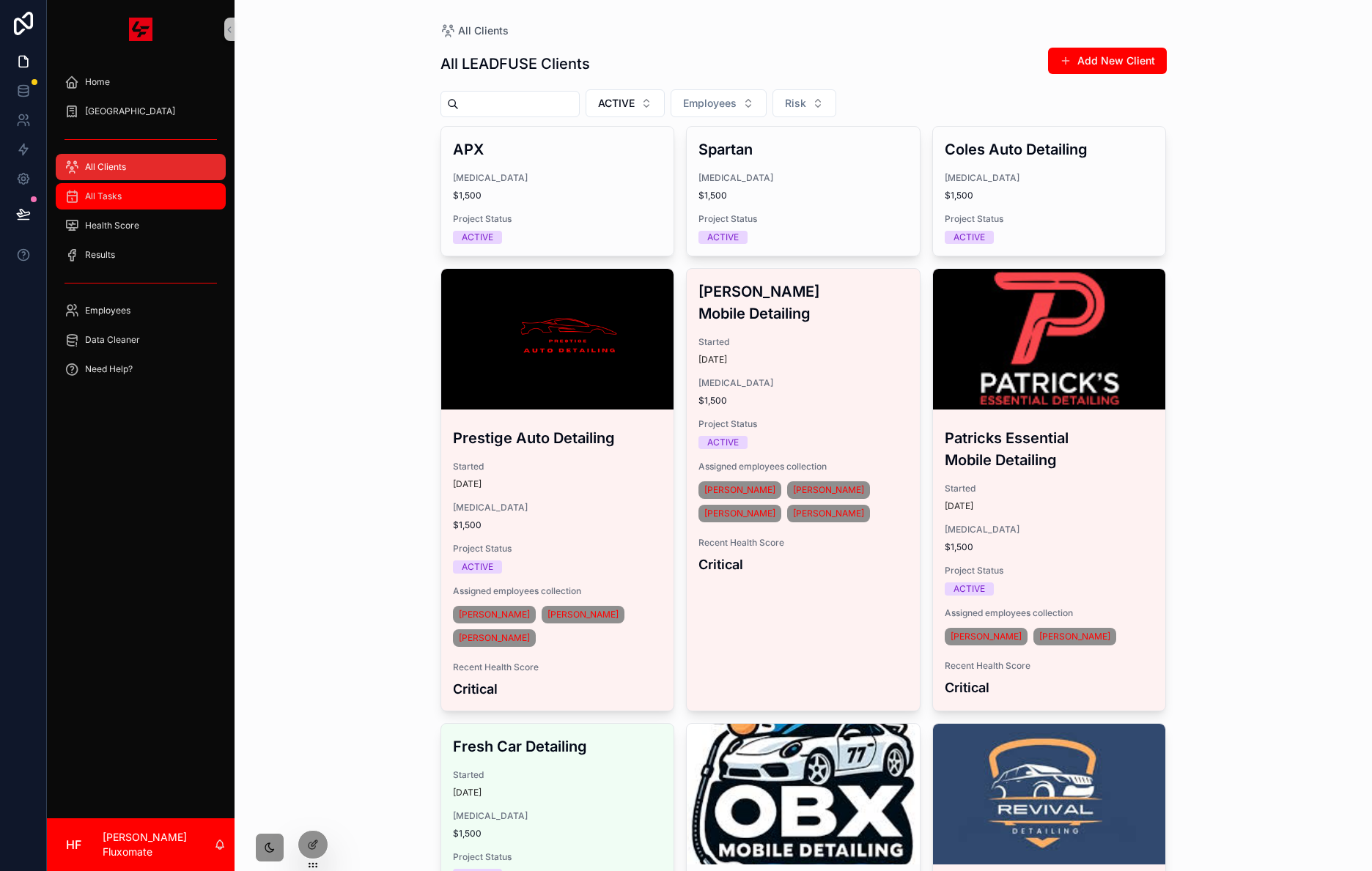
click at [131, 205] on div "All Tasks" at bounding box center [140, 196] width 152 height 23
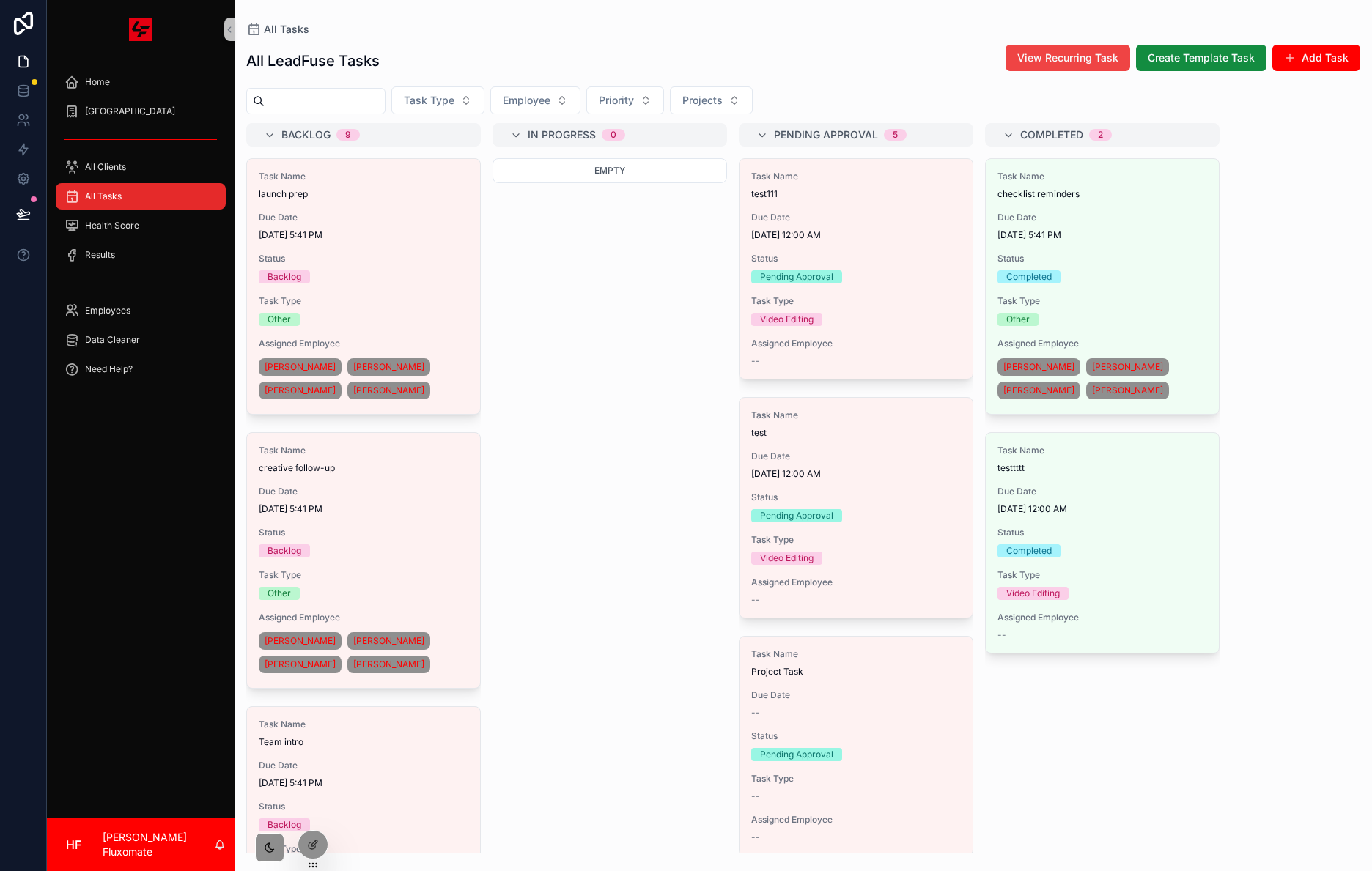
click at [354, 239] on span "[DATE] 5:41 PM" at bounding box center [364, 235] width 209 height 12
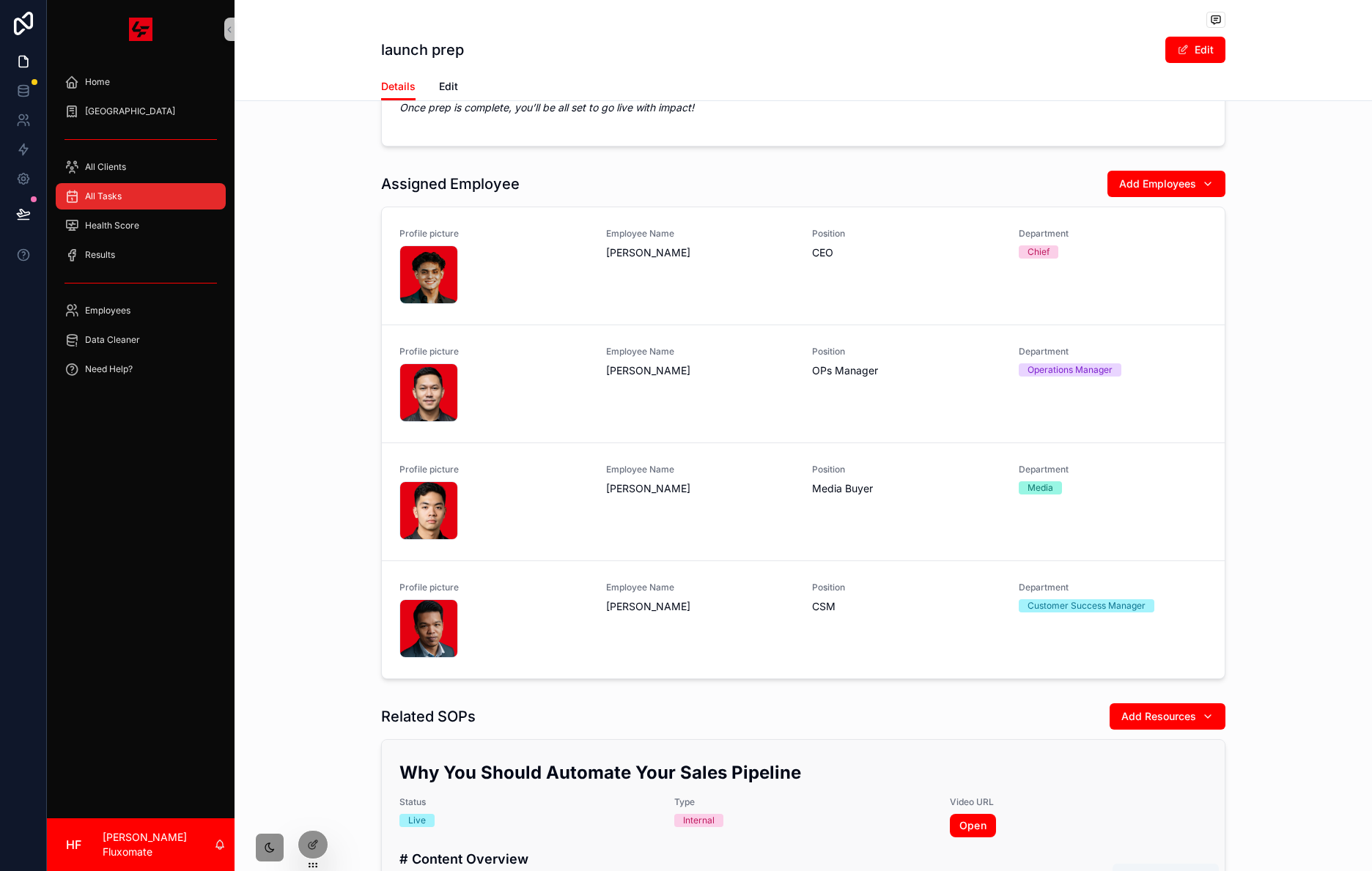
scroll to position [734, 0]
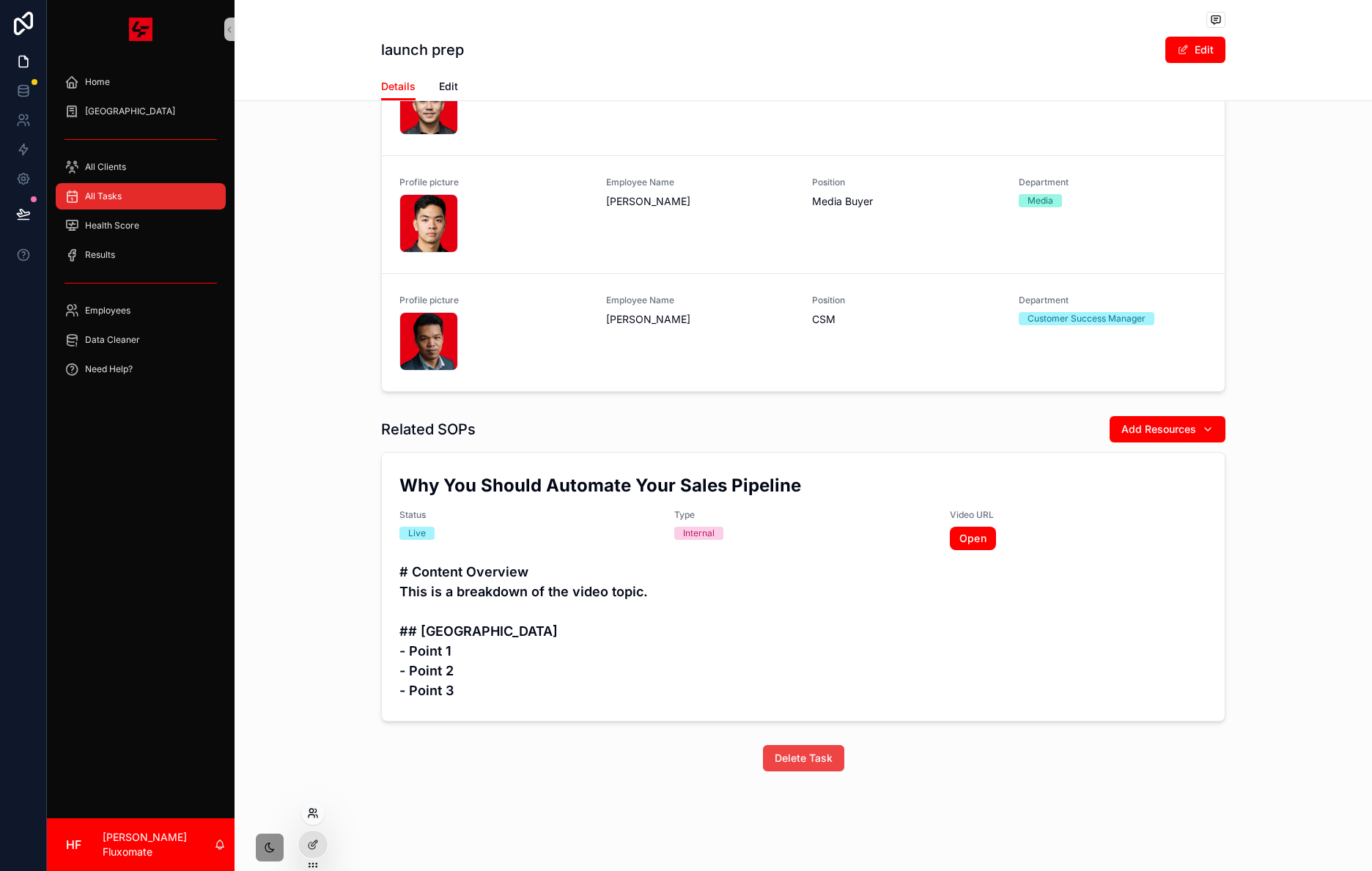
click at [312, 810] on icon at bounding box center [312, 813] width 12 height 12
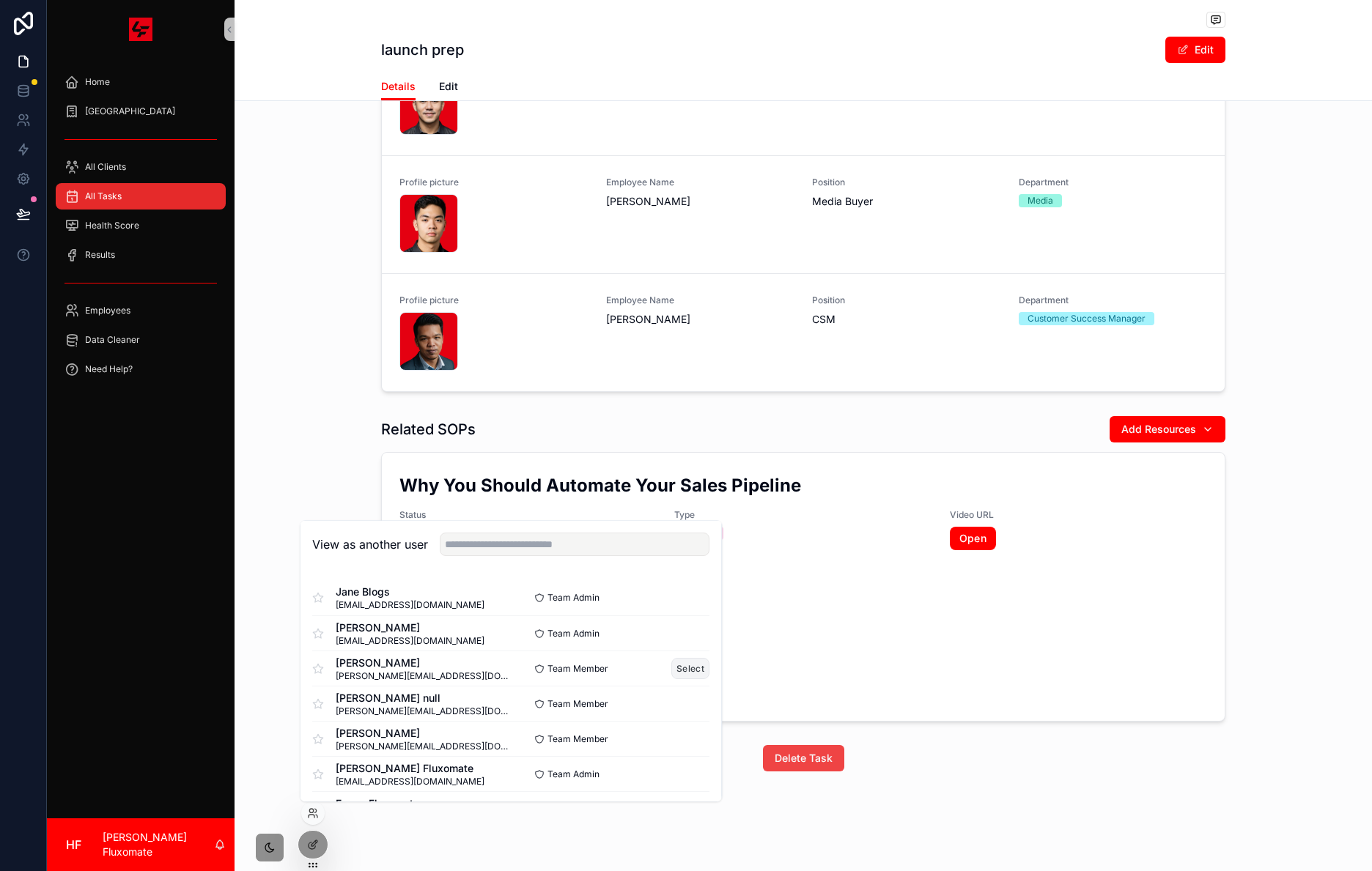
click at [680, 665] on button "Select" at bounding box center [690, 668] width 38 height 22
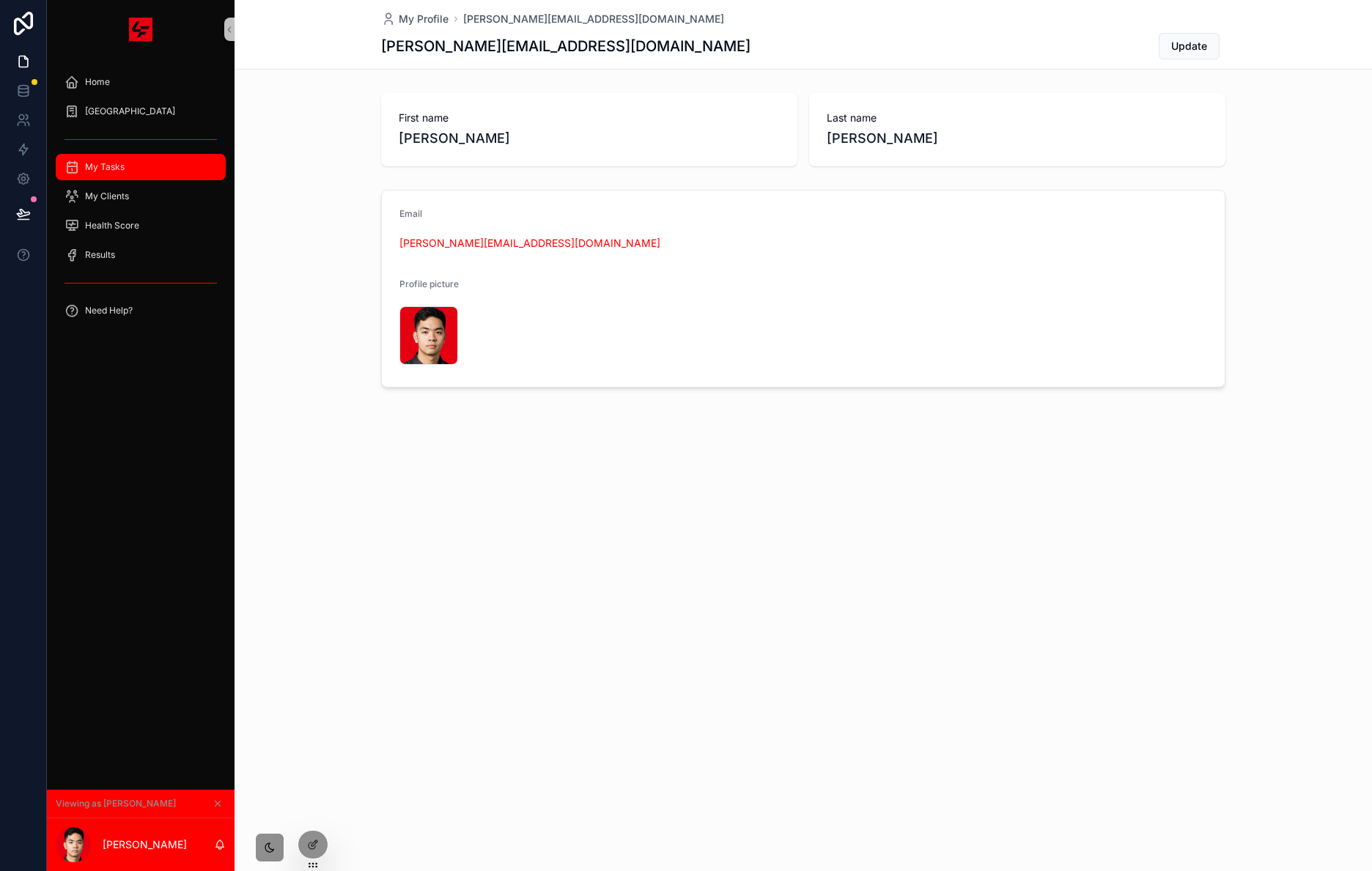
click at [133, 171] on div "My Tasks" at bounding box center [140, 167] width 152 height 23
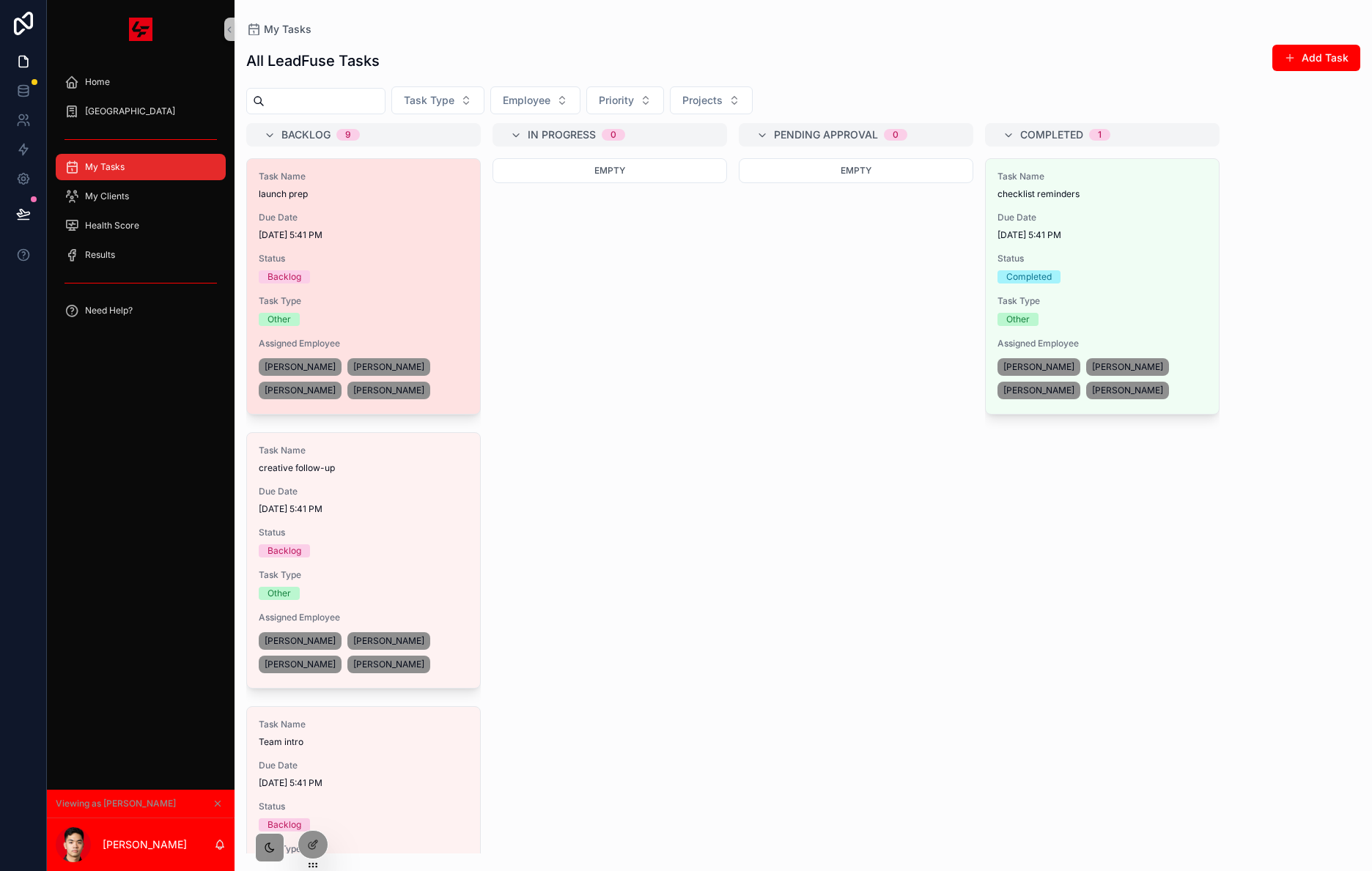
click at [369, 245] on div "Task Name launch prep Due Date [DATE] 5:41 PM Status Backlog Task Type Other As…" at bounding box center [363, 286] width 233 height 255
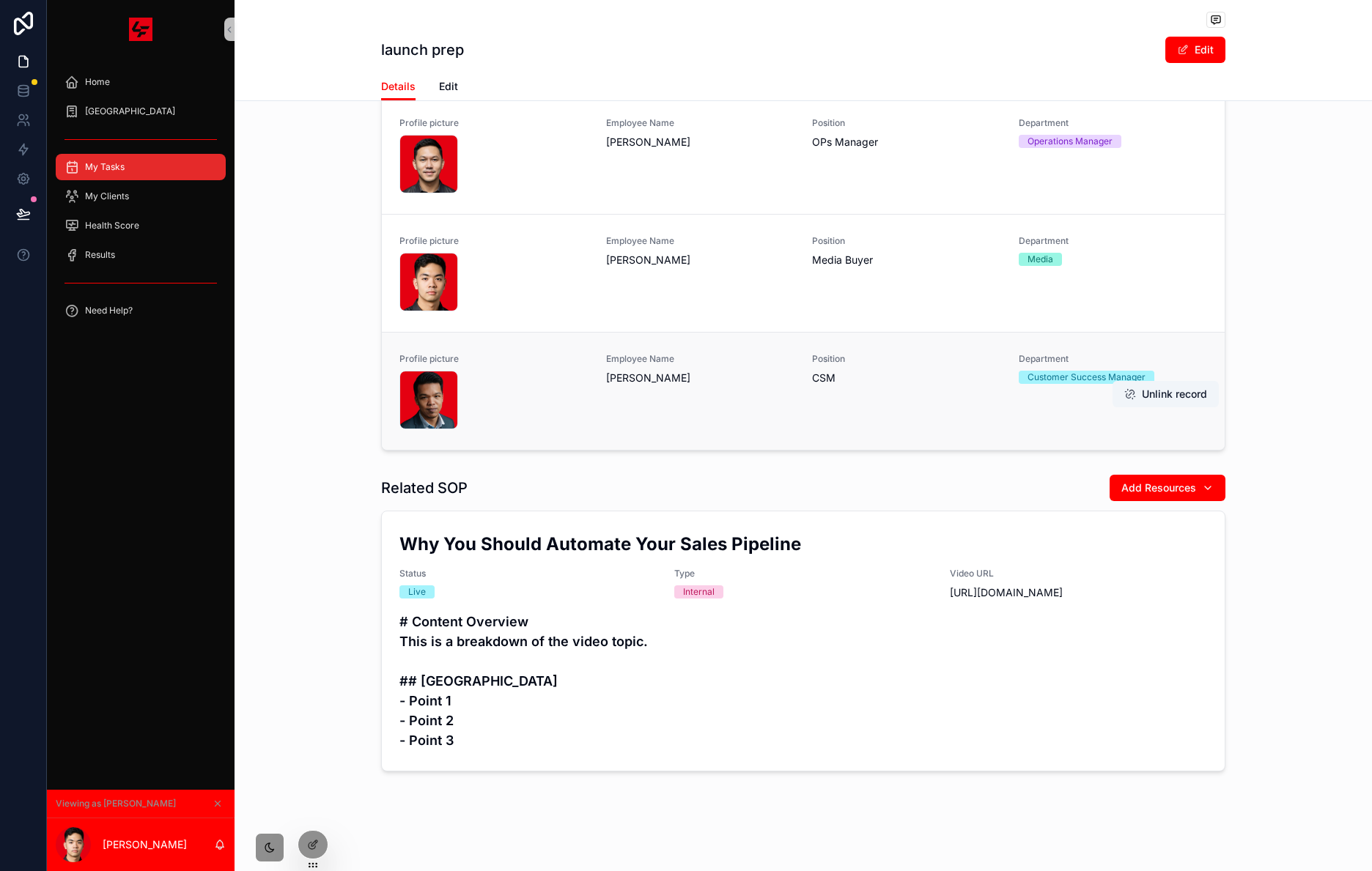
scroll to position [59, 0]
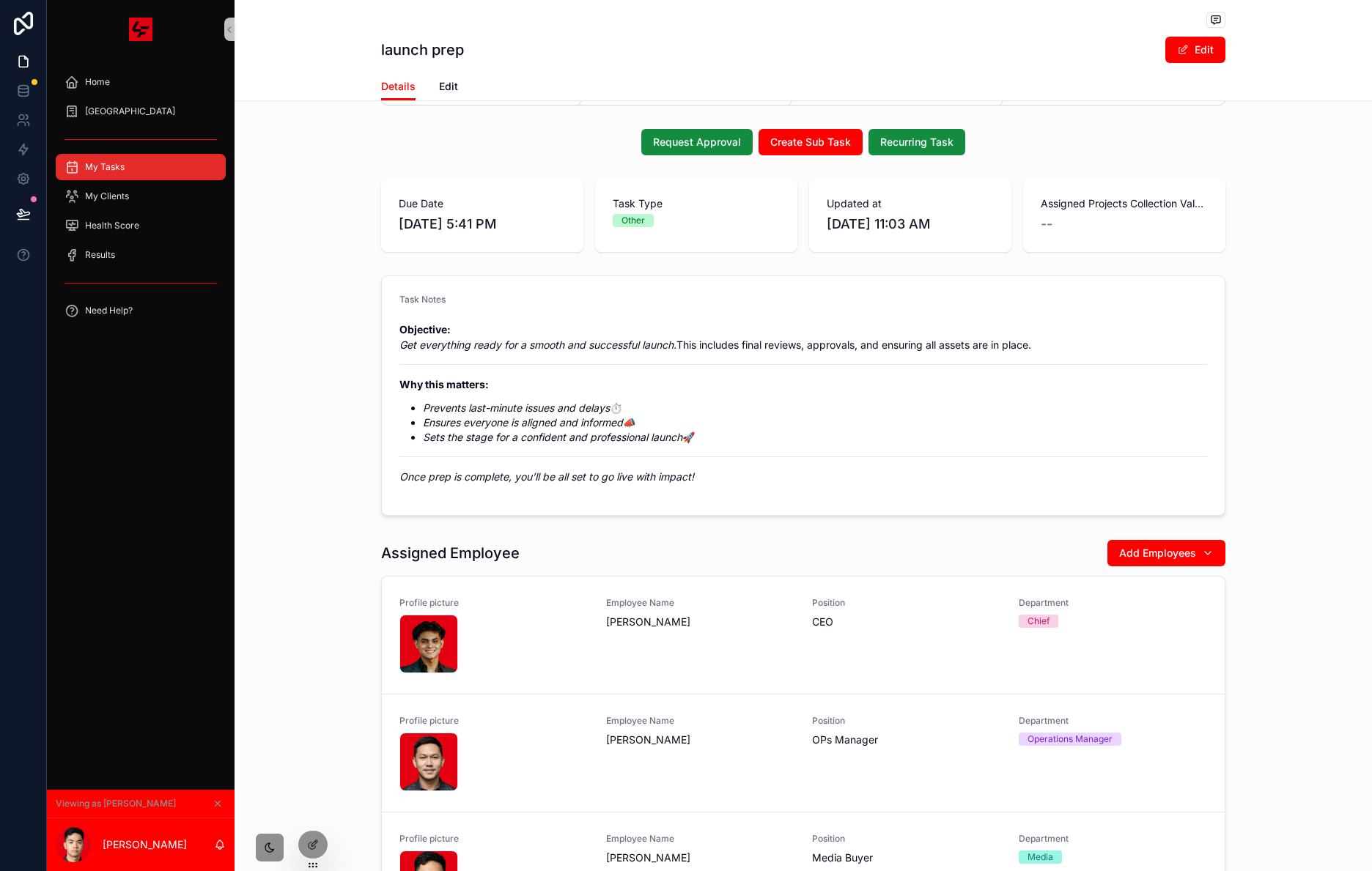
click at [161, 165] on div "My Tasks" at bounding box center [140, 167] width 152 height 23
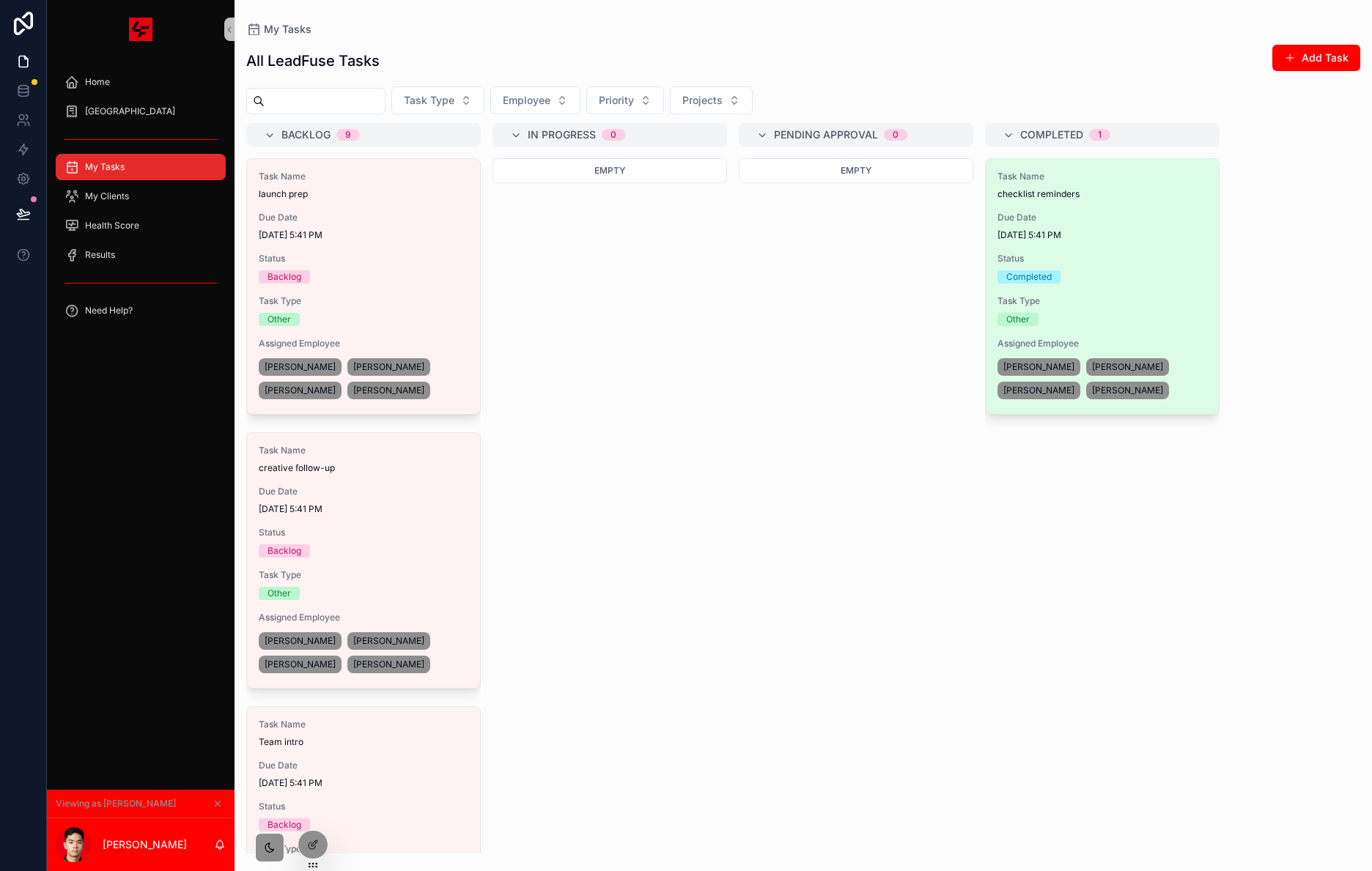
click at [1111, 234] on span "[DATE] 5:41 PM" at bounding box center [1102, 235] width 209 height 12
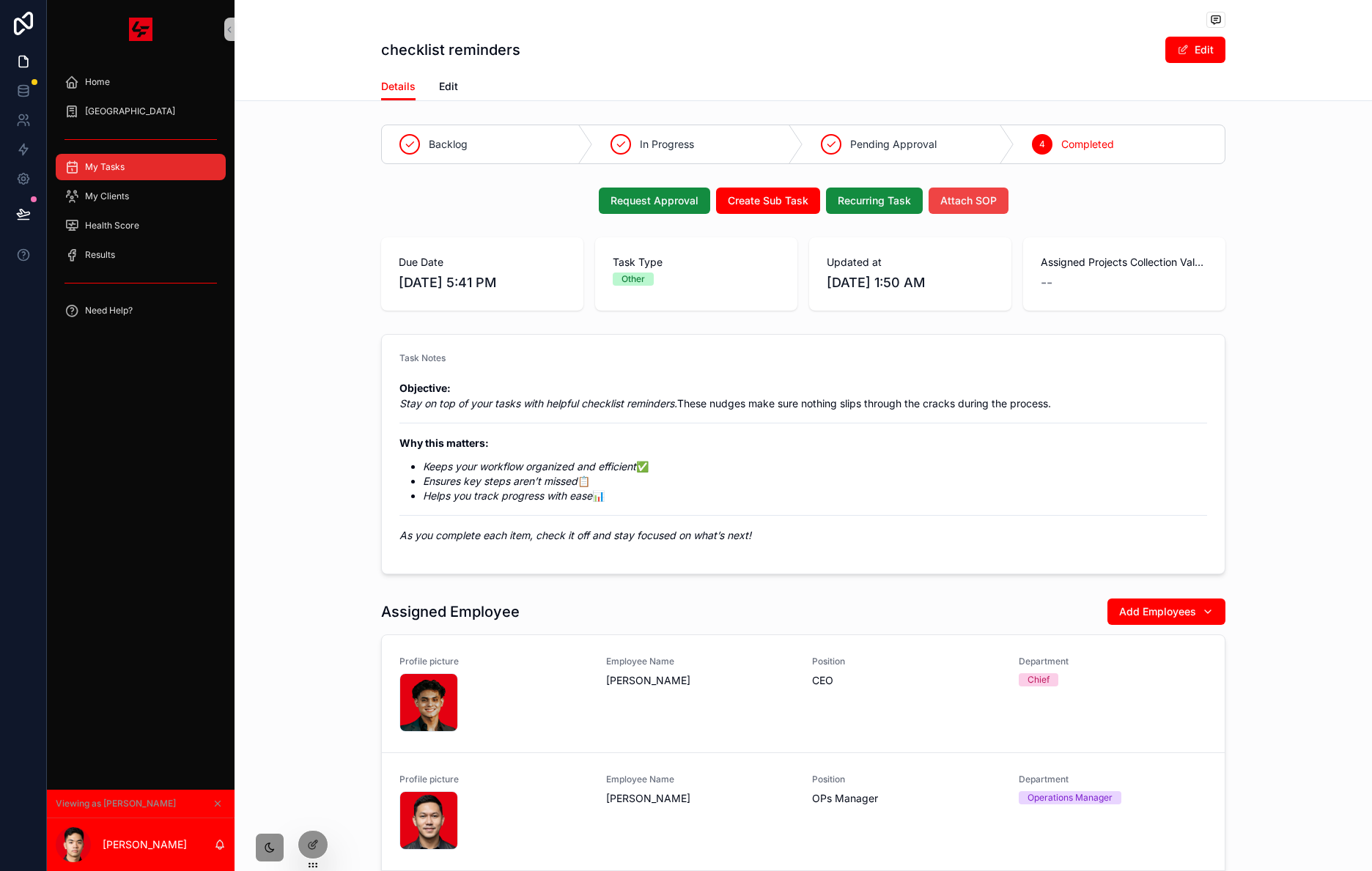
click at [157, 164] on div "My Tasks" at bounding box center [140, 167] width 152 height 23
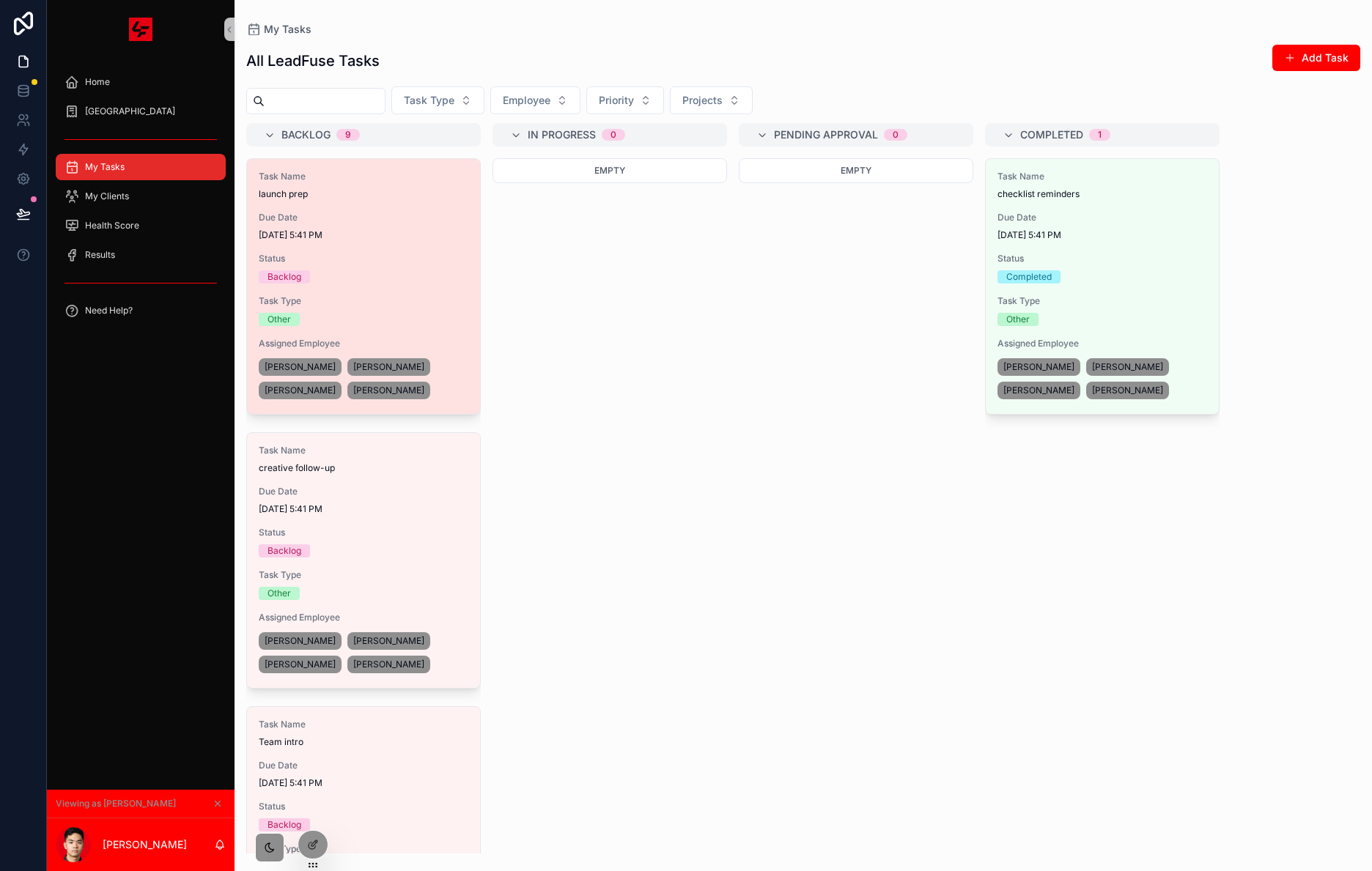
click at [421, 276] on div "Backlog" at bounding box center [364, 277] width 209 height 13
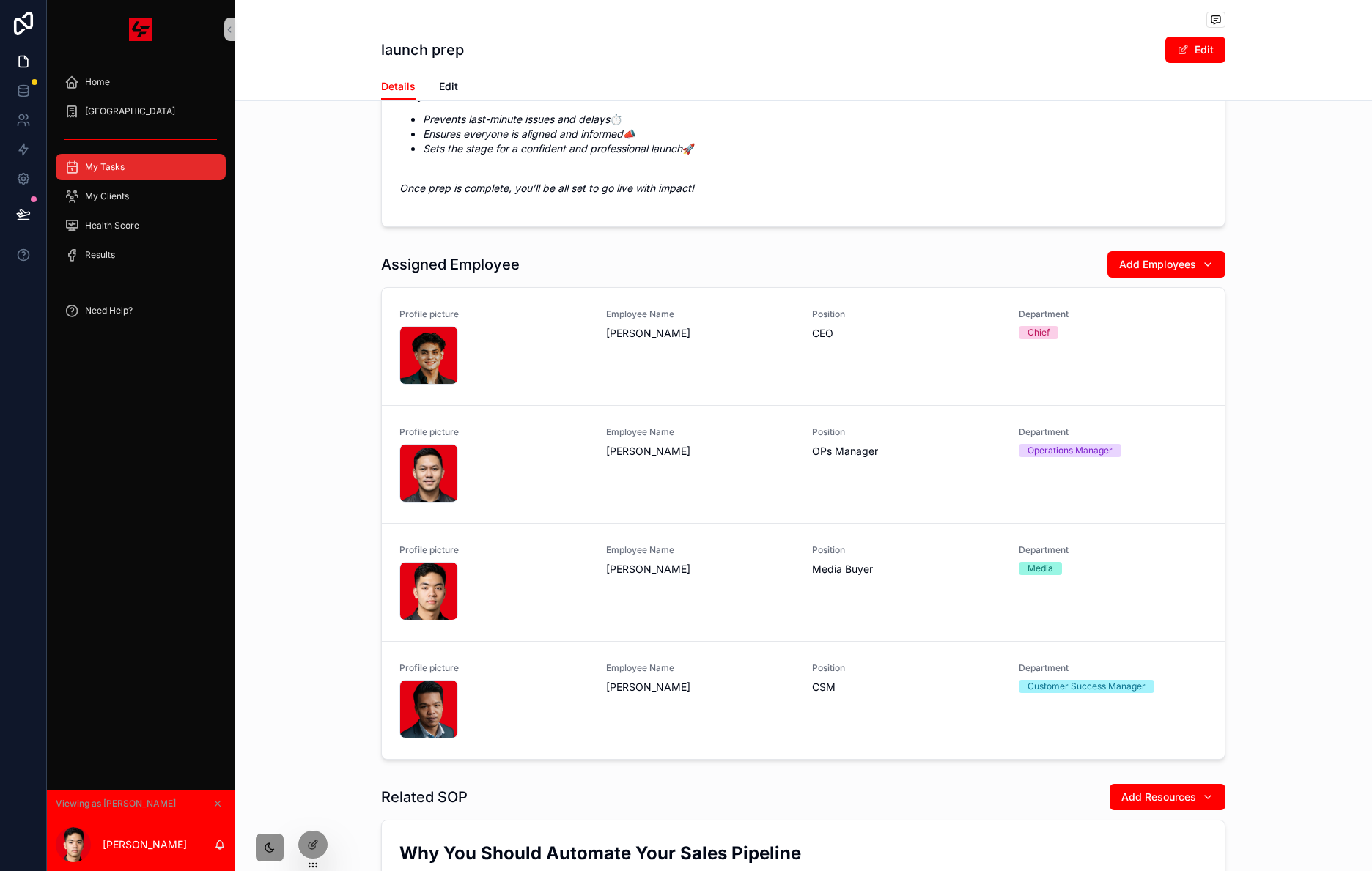
scroll to position [675, 0]
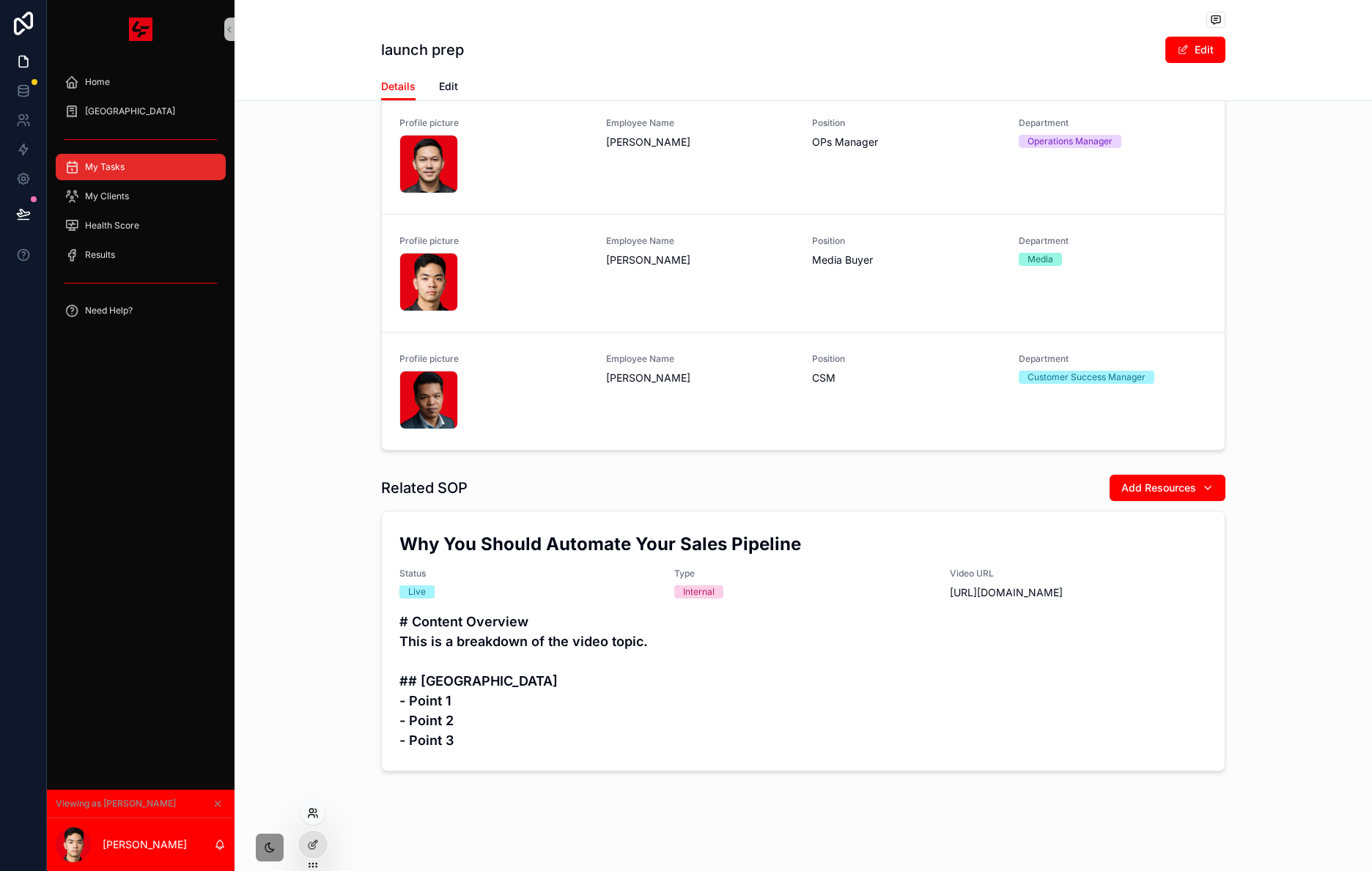
click at [307, 812] on icon at bounding box center [312, 813] width 12 height 12
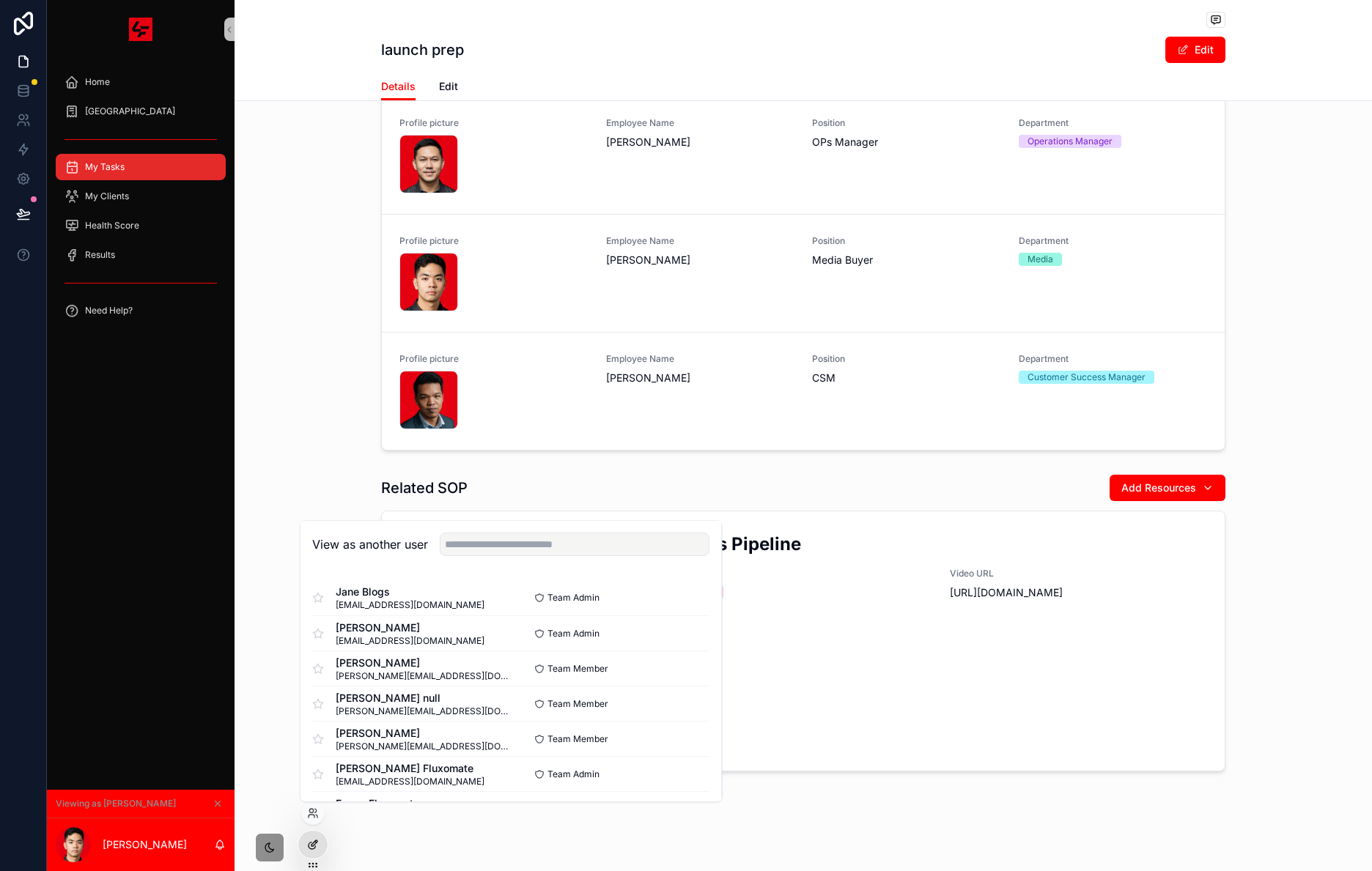
click at [317, 853] on div at bounding box center [312, 845] width 29 height 28
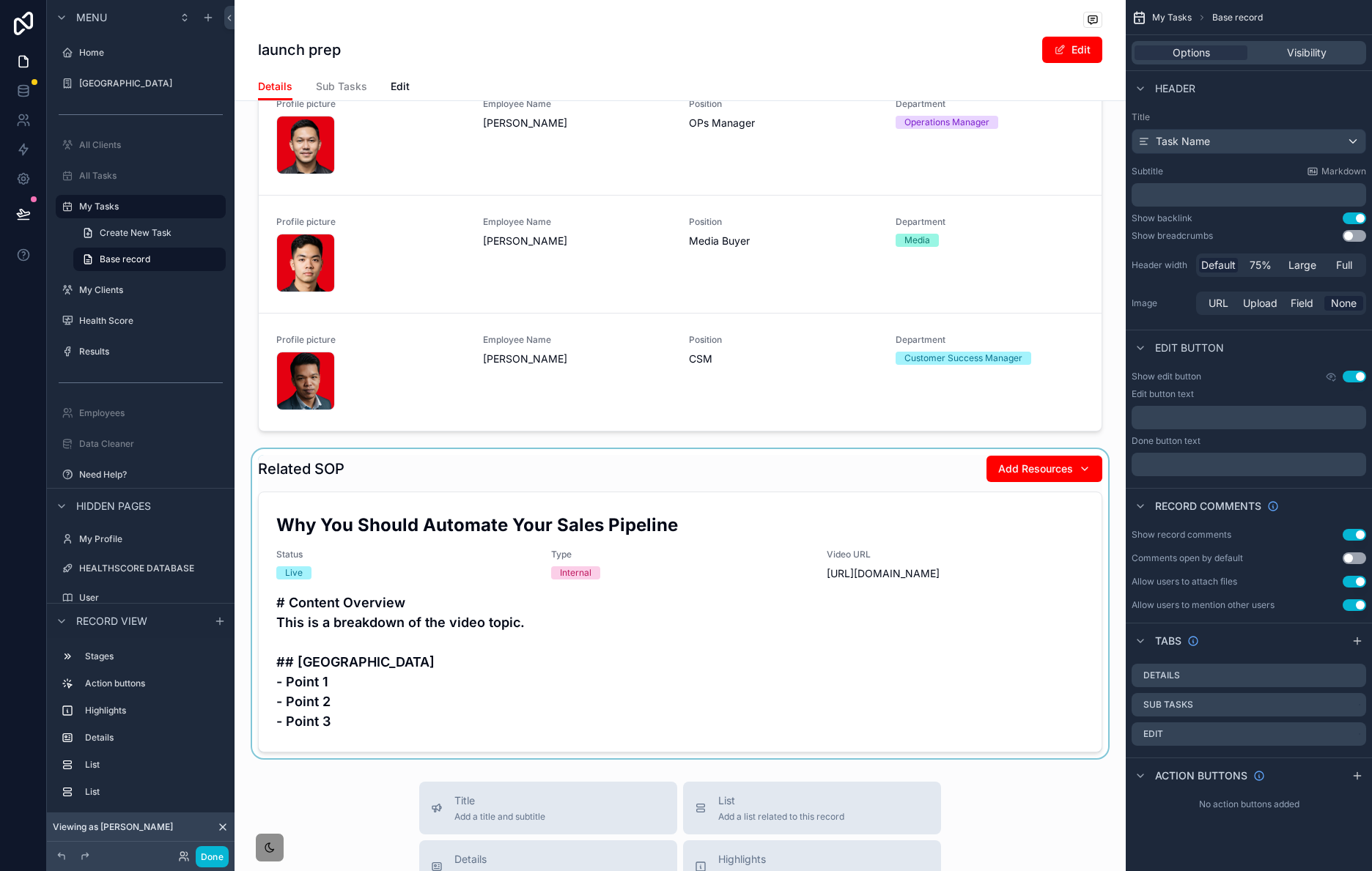
click at [422, 503] on div "scrollable content" at bounding box center [680, 603] width 891 height 310
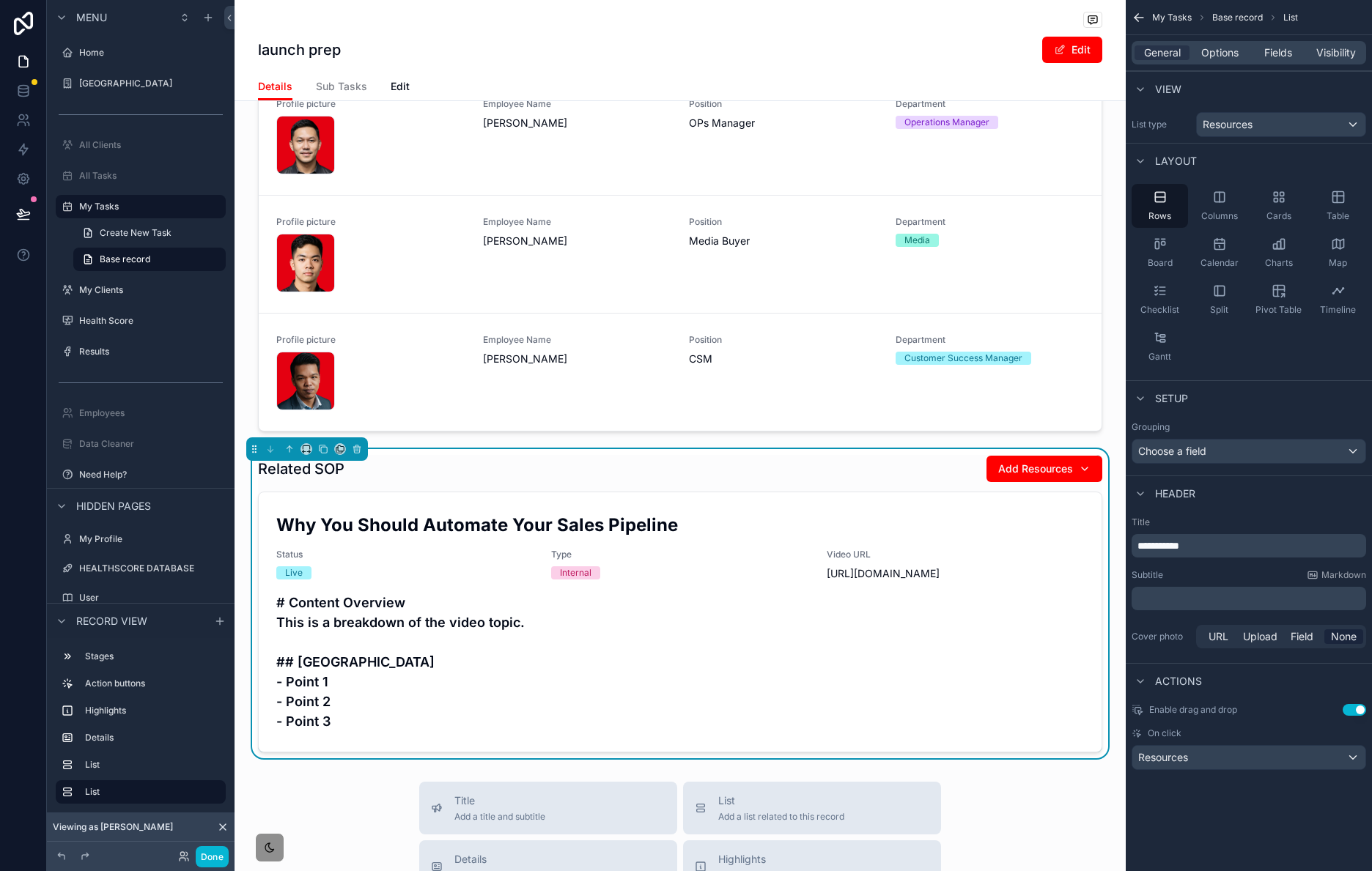
click at [504, 483] on div "Related SOP Add Resources" at bounding box center [680, 469] width 844 height 28
drag, startPoint x: 1249, startPoint y: 46, endPoint x: 1264, endPoint y: 47, distance: 15.0
click at [1249, 46] on div "General Options Fields Visibility" at bounding box center [1249, 52] width 235 height 23
click at [1264, 46] on span "Fields" at bounding box center [1278, 53] width 28 height 15
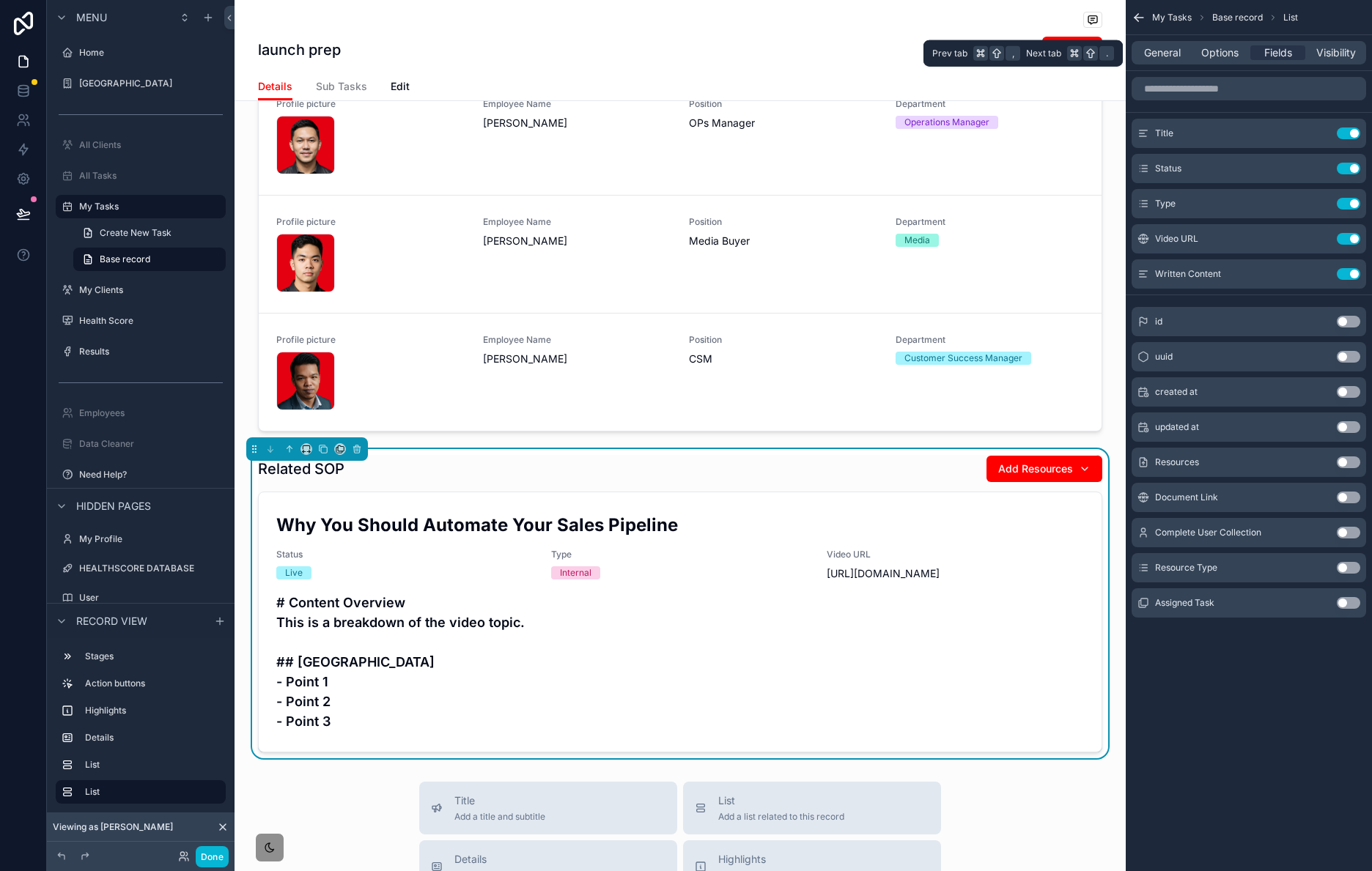
click at [1226, 64] on div "General Options Fields Visibility" at bounding box center [1249, 52] width 235 height 23
click at [1199, 59] on div "Options" at bounding box center [1220, 53] width 55 height 15
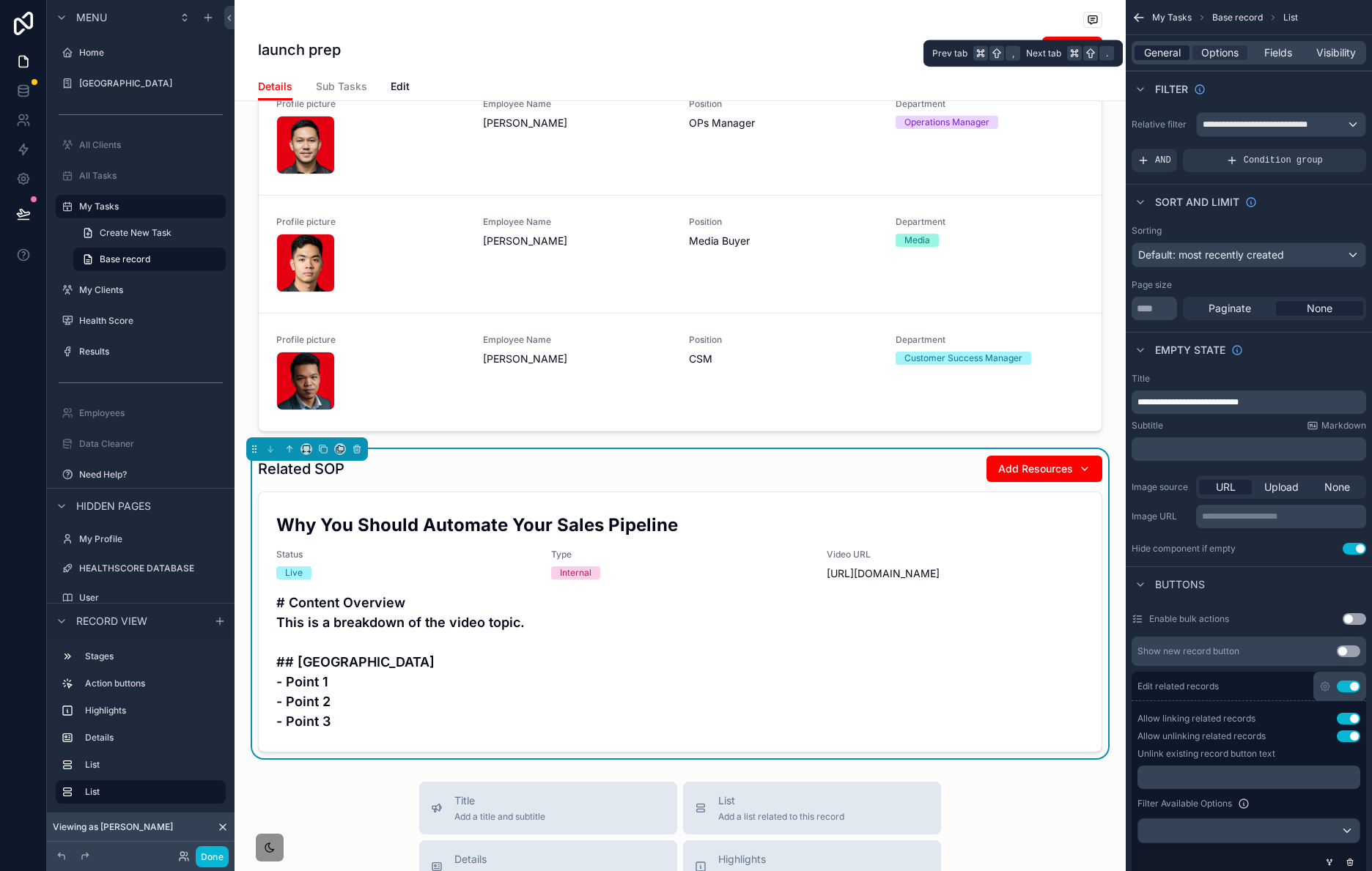
drag, startPoint x: 1211, startPoint y: 56, endPoint x: 1173, endPoint y: 56, distance: 38.0
click at [1210, 56] on span "Options" at bounding box center [1220, 53] width 37 height 15
click at [1151, 52] on span "General" at bounding box center [1162, 53] width 36 height 15
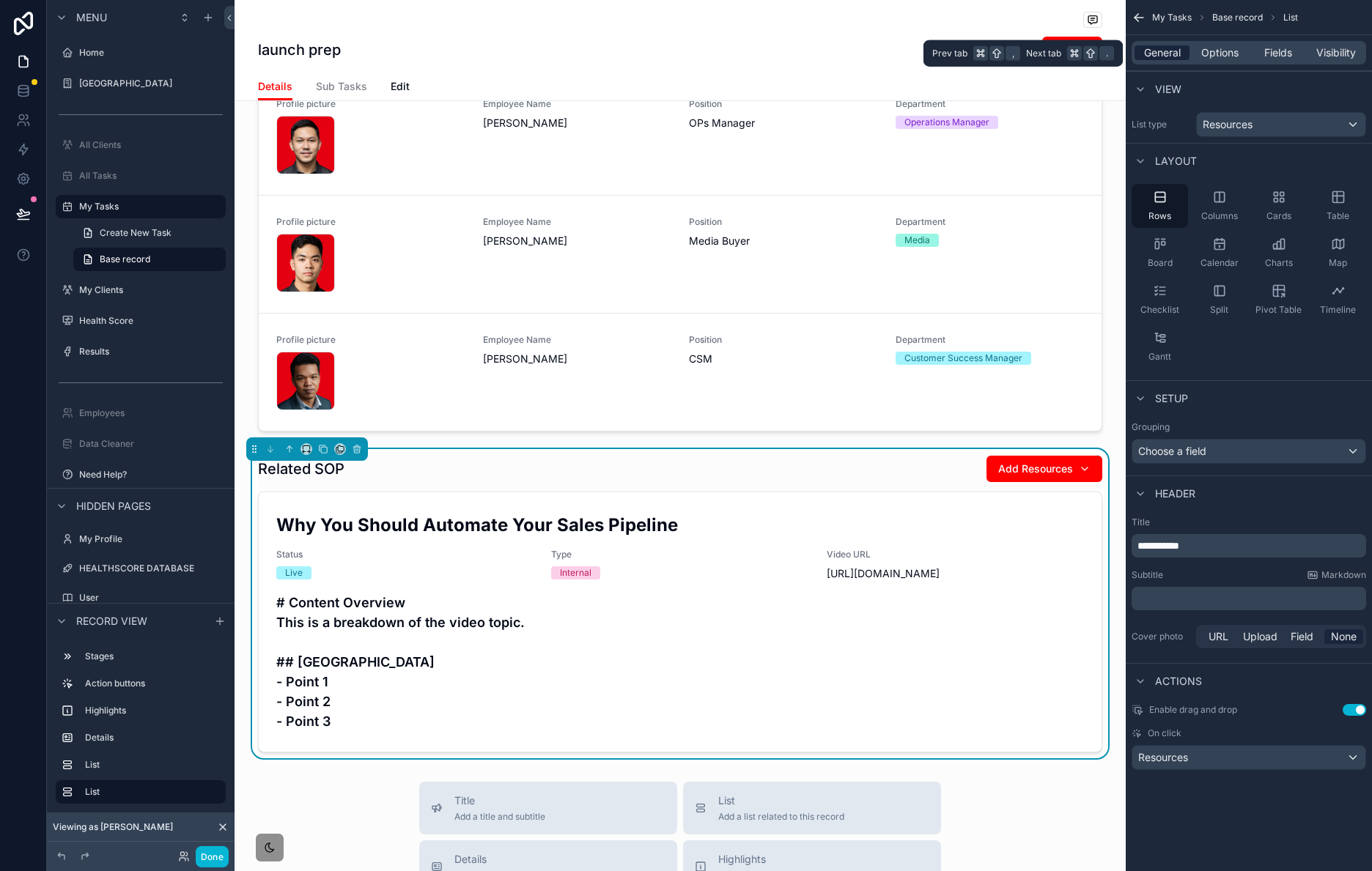
click at [1152, 51] on span "General" at bounding box center [1162, 53] width 36 height 15
click at [1226, 546] on p "**********" at bounding box center [1249, 546] width 225 height 15
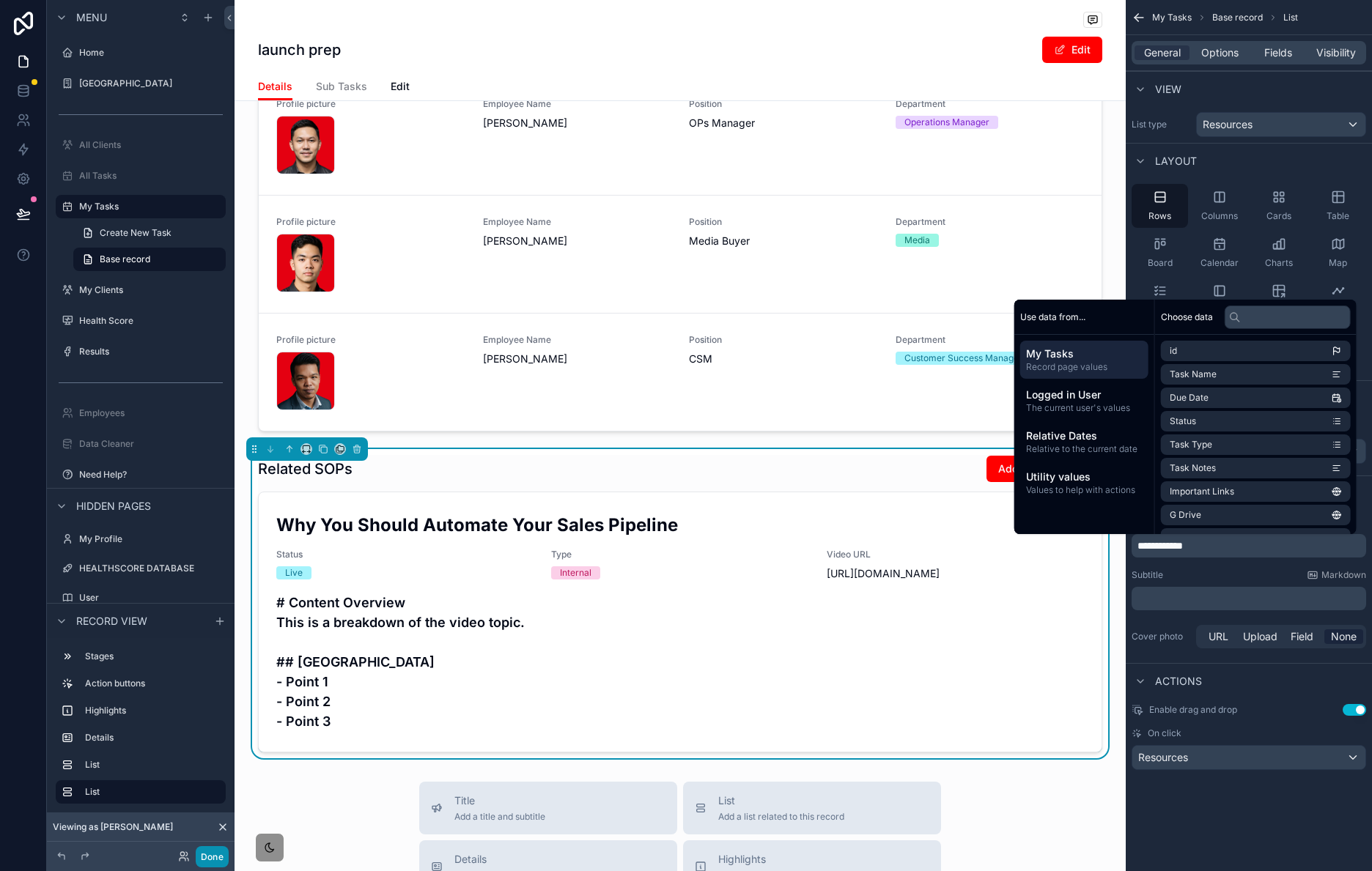
click at [211, 862] on button "Done" at bounding box center [211, 857] width 33 height 22
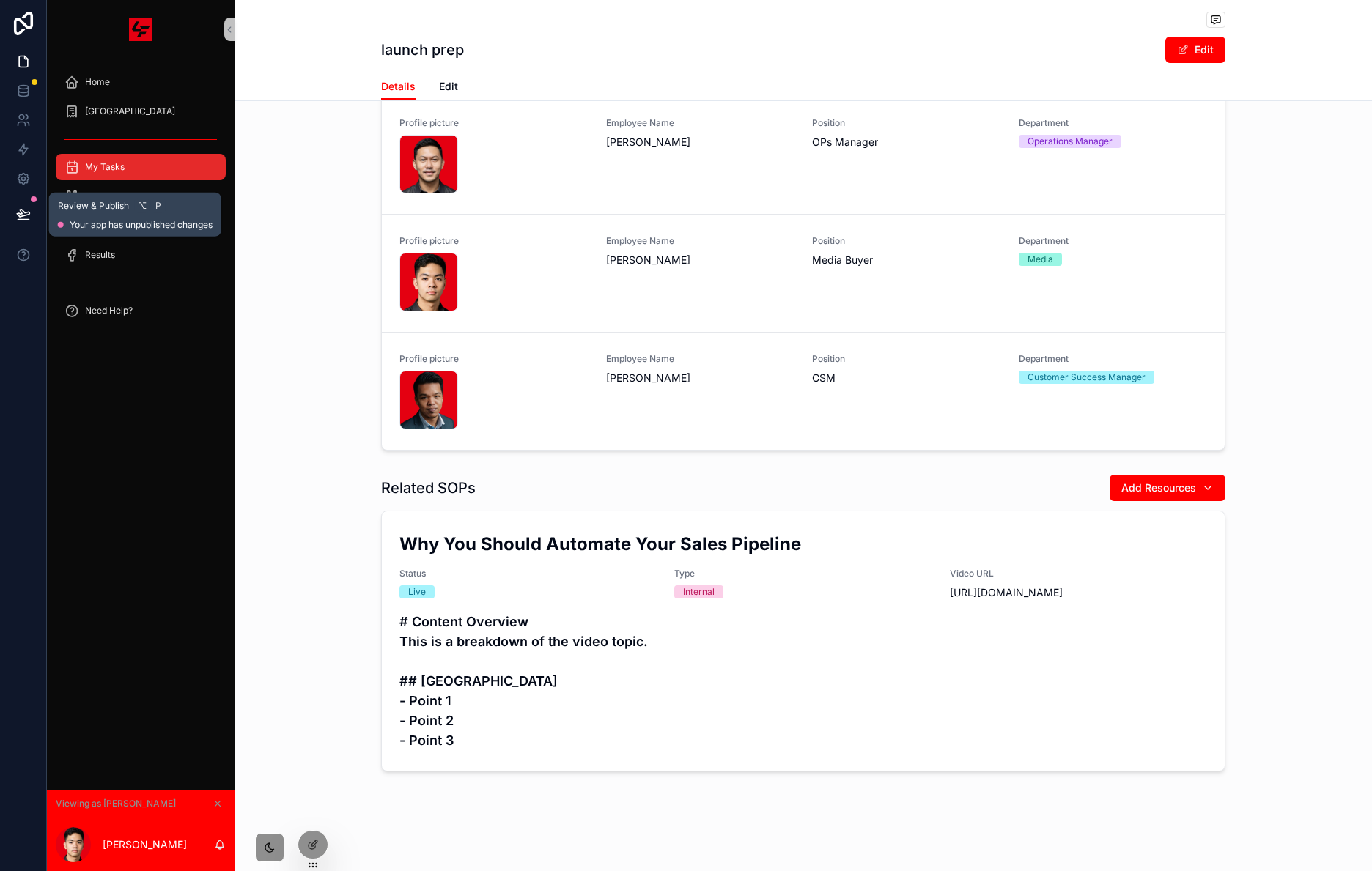
click at [22, 221] on icon at bounding box center [23, 214] width 15 height 15
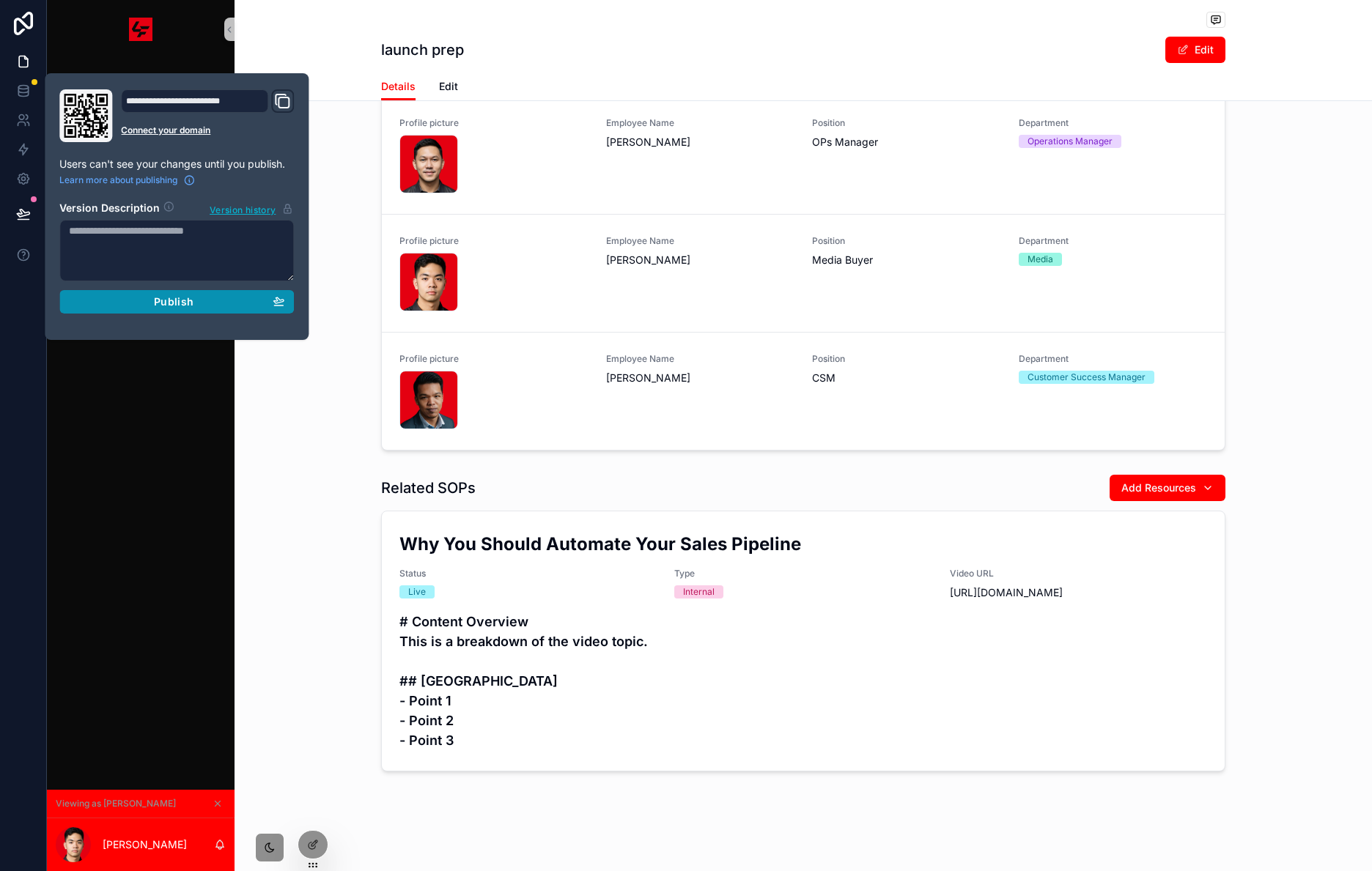
click at [192, 302] on span "Publish" at bounding box center [174, 302] width 39 height 13
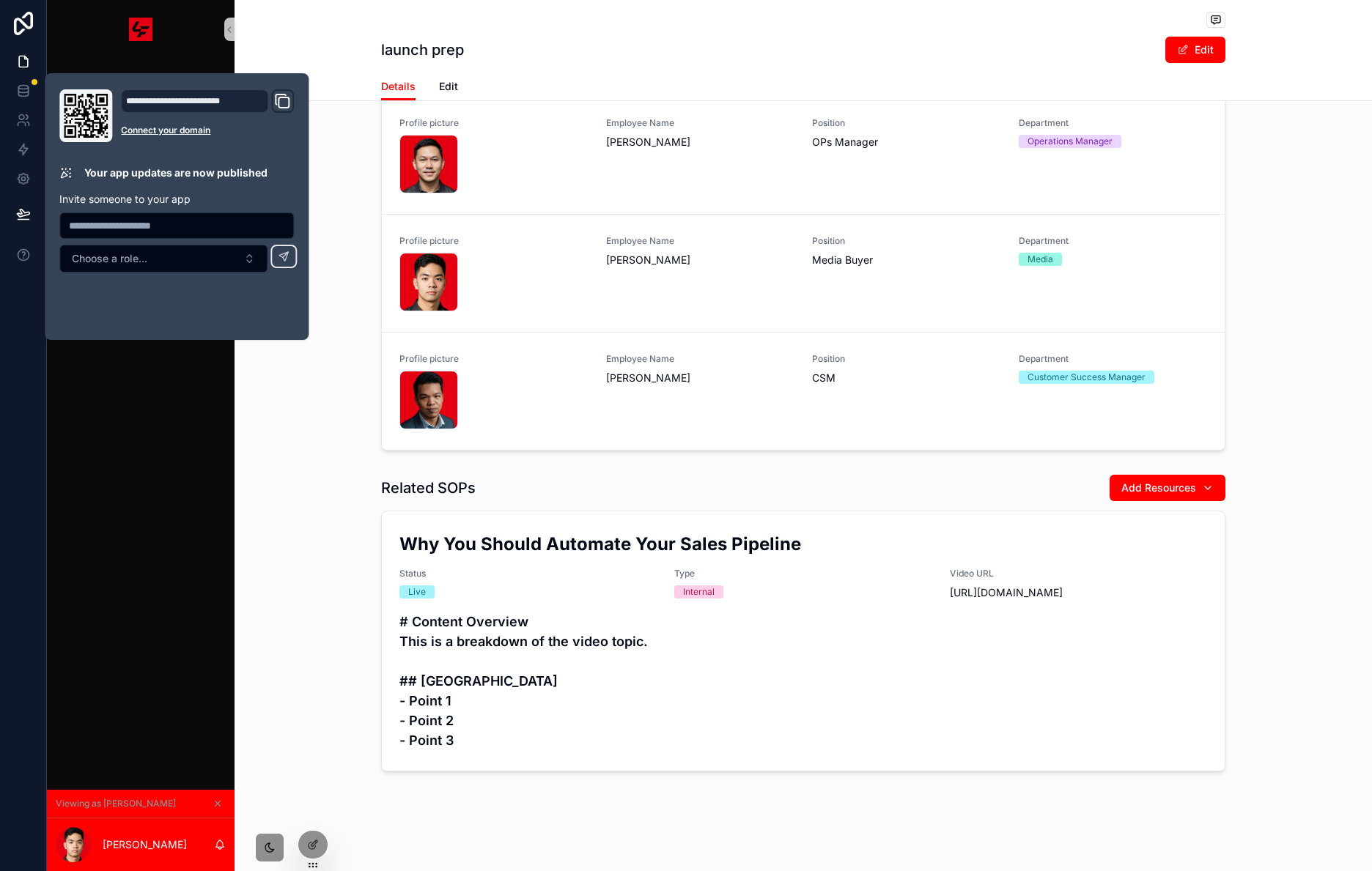
click at [262, 568] on div "Related SOPs Add Resources Why You Should Automate Your Sales Pipeline Status L…" at bounding box center [803, 623] width 1137 height 310
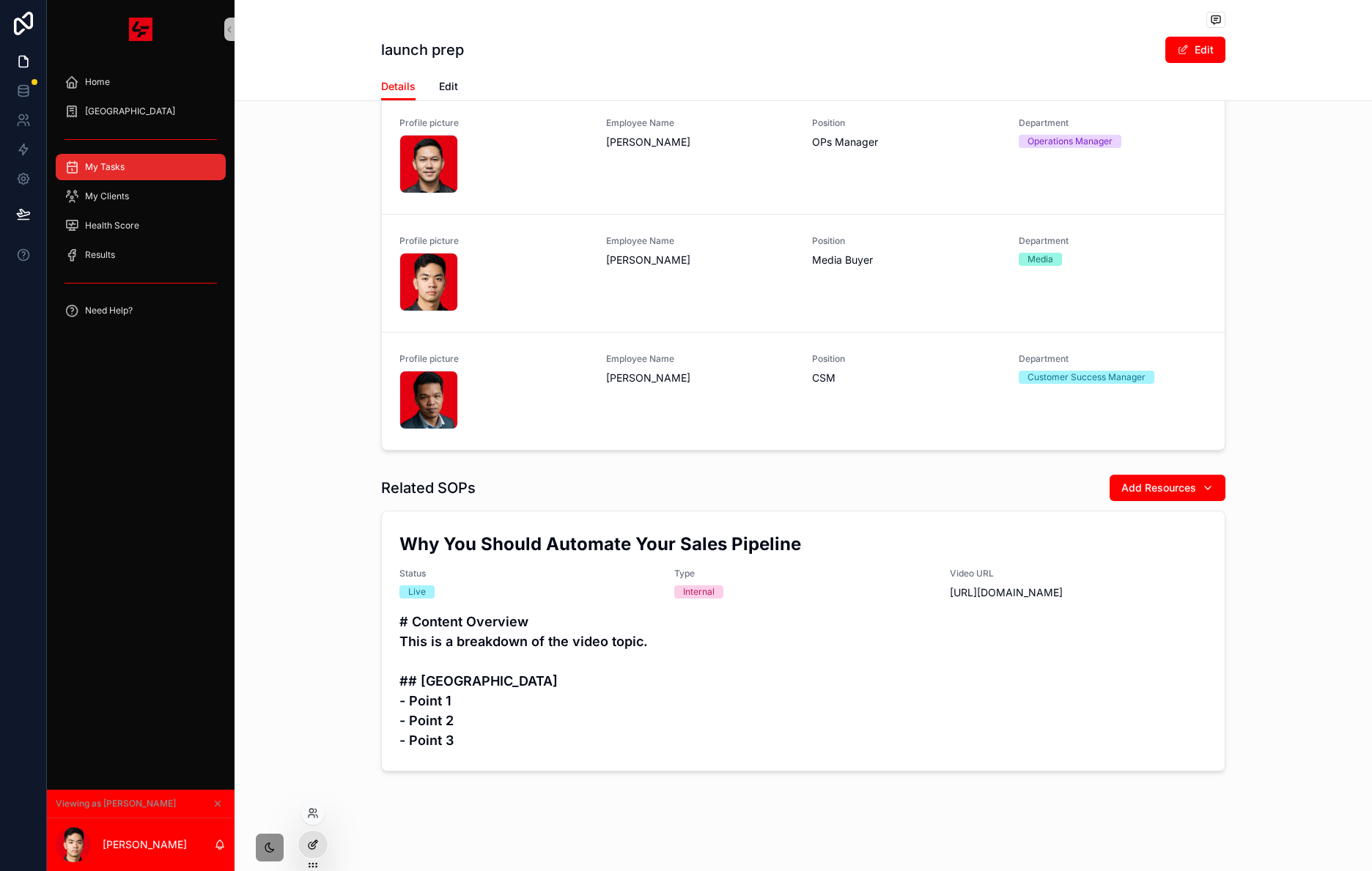
click at [307, 848] on icon at bounding box center [312, 845] width 12 height 12
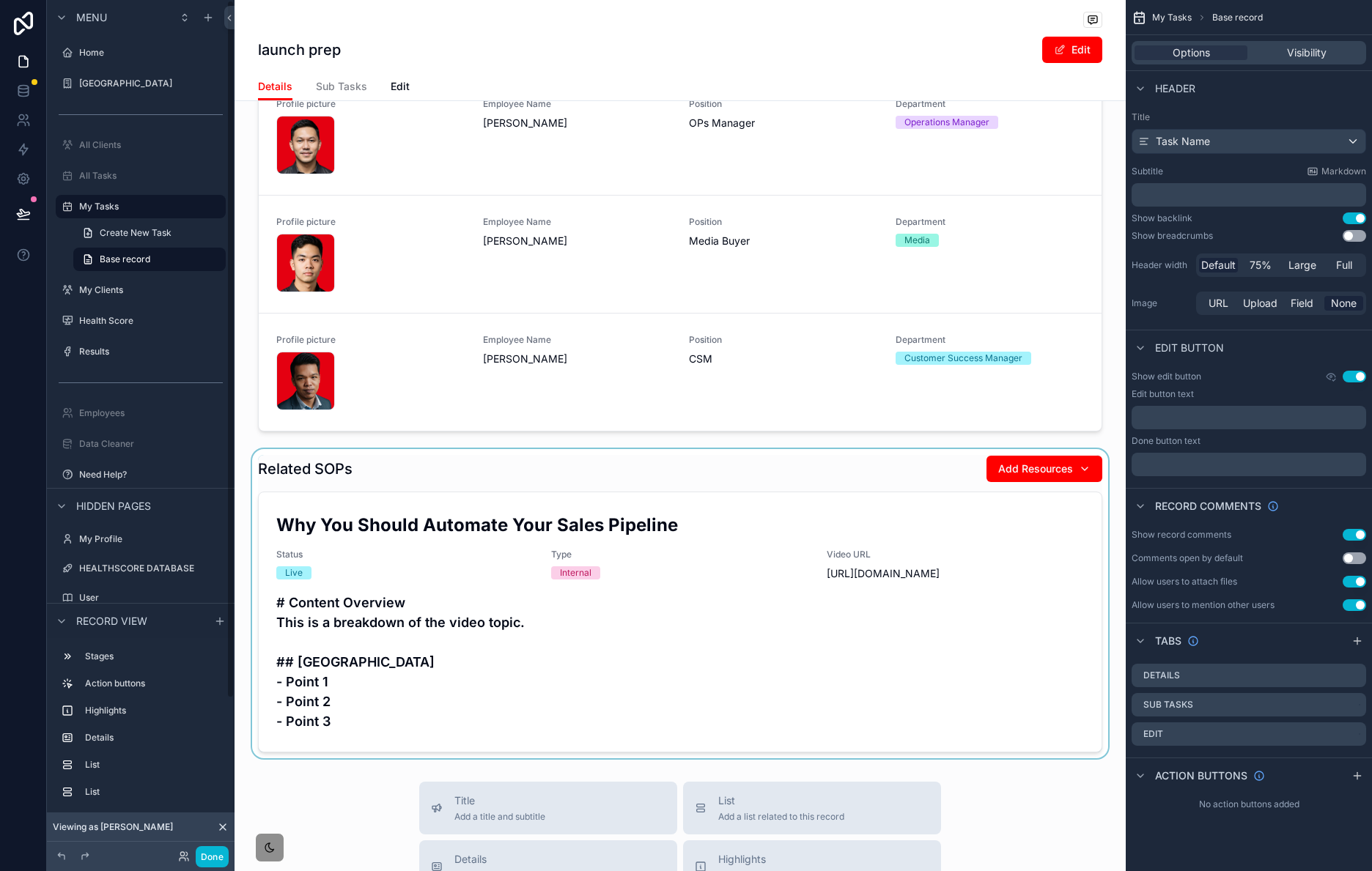
click at [788, 516] on div "scrollable content" at bounding box center [680, 603] width 891 height 310
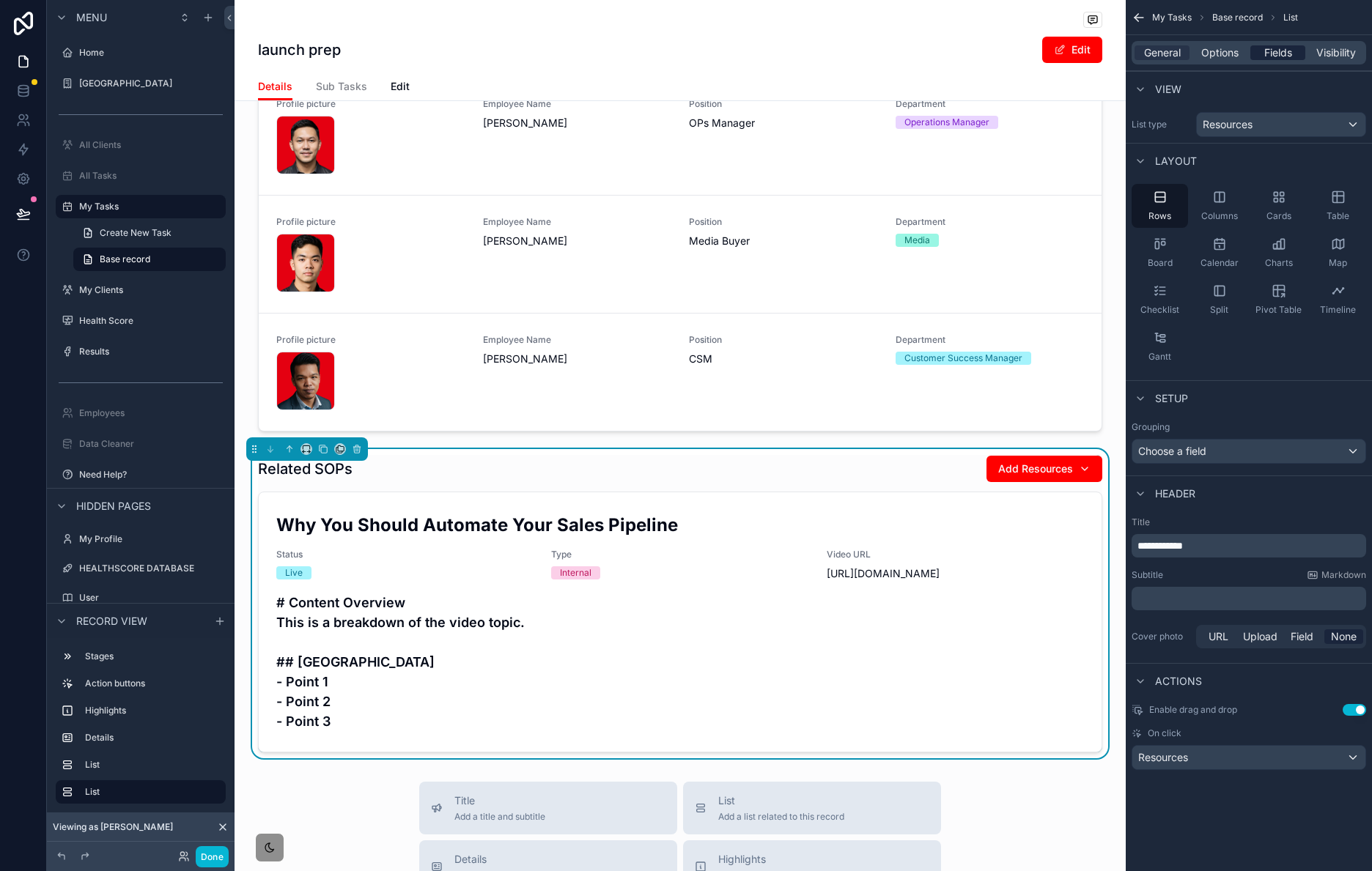
click at [1281, 57] on span "Fields" at bounding box center [1278, 53] width 28 height 15
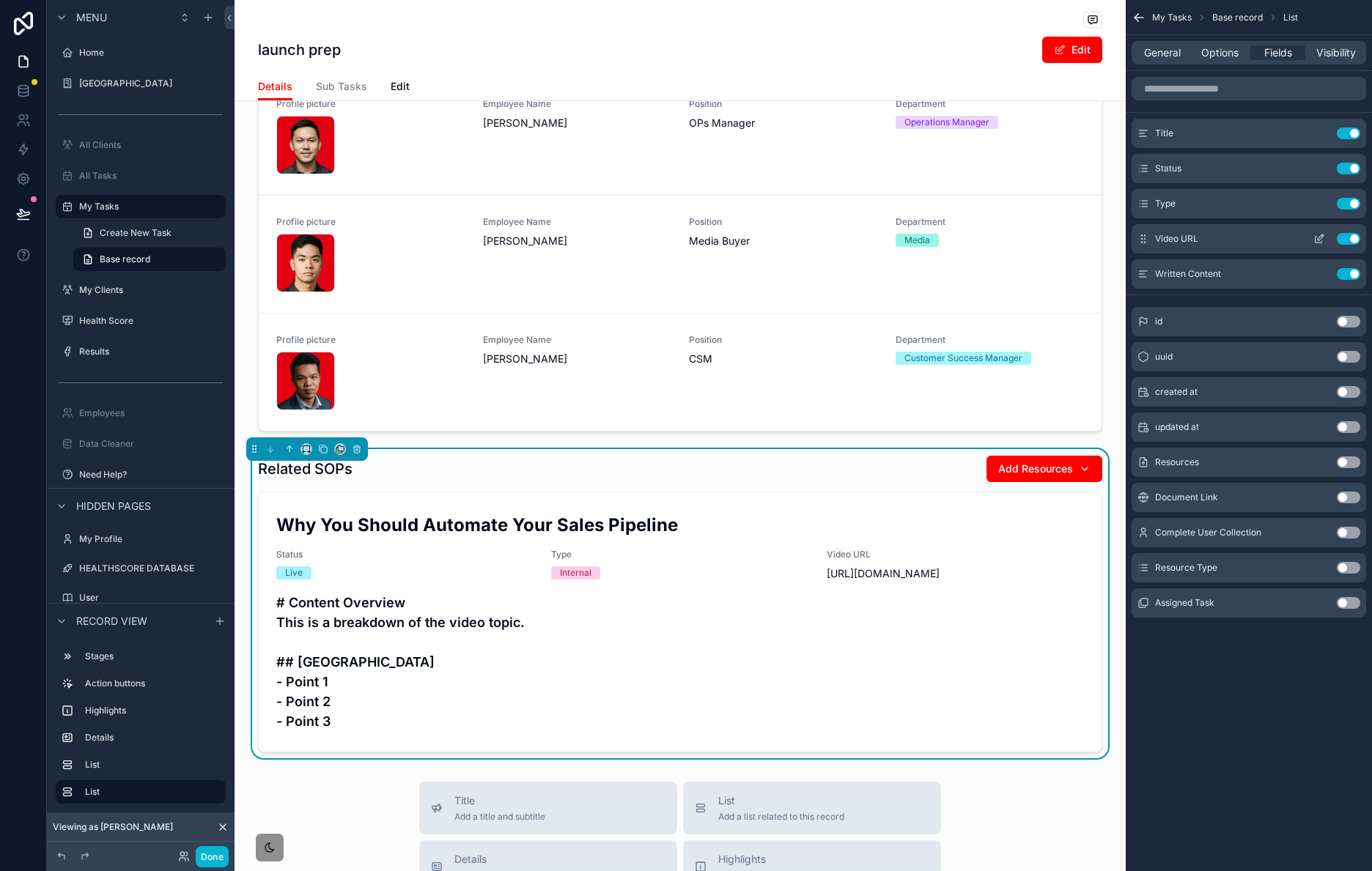
click at [1327, 239] on button "scrollable content" at bounding box center [1319, 239] width 23 height 12
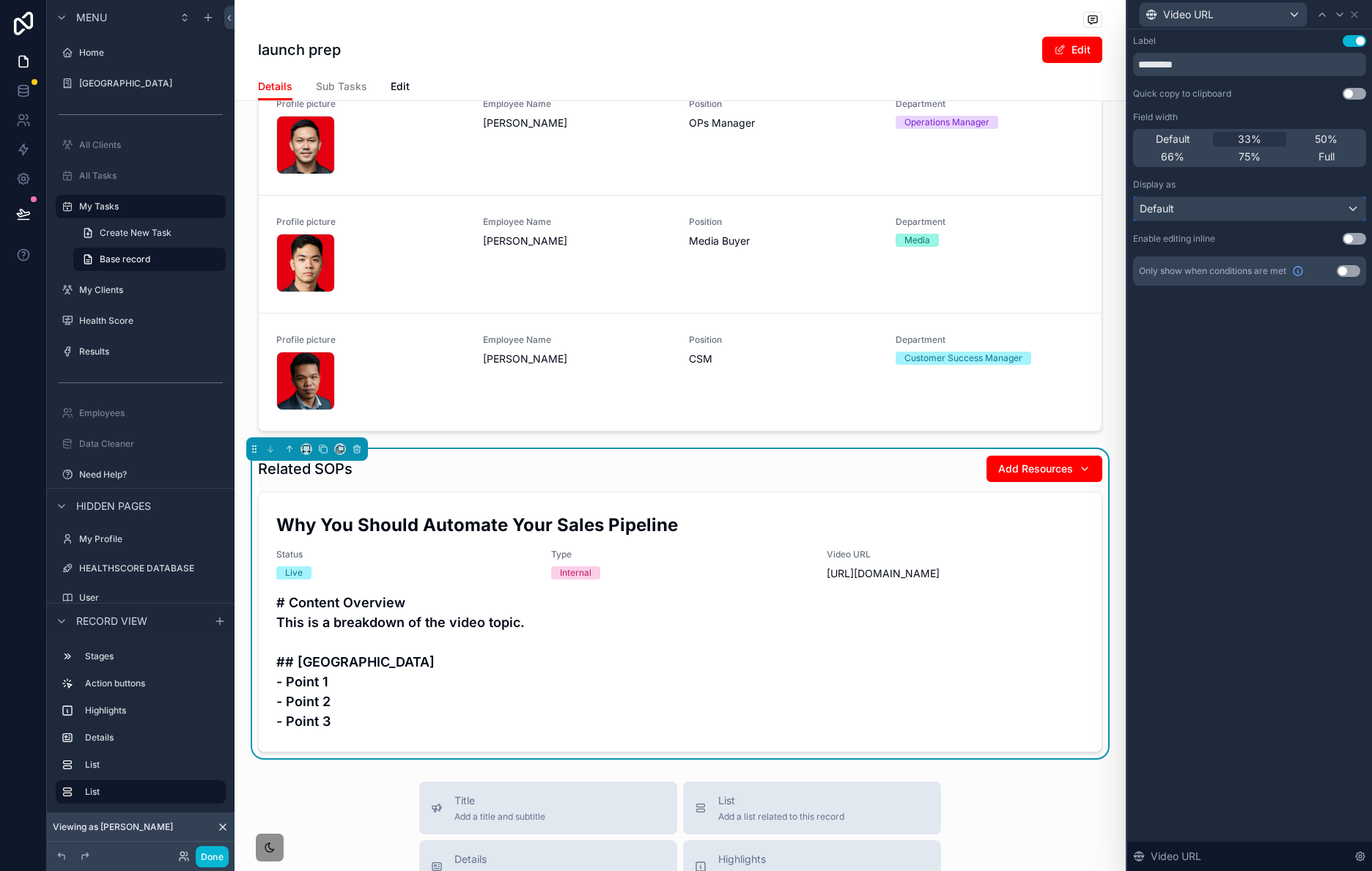
click at [1224, 216] on div "Default" at bounding box center [1249, 209] width 232 height 23
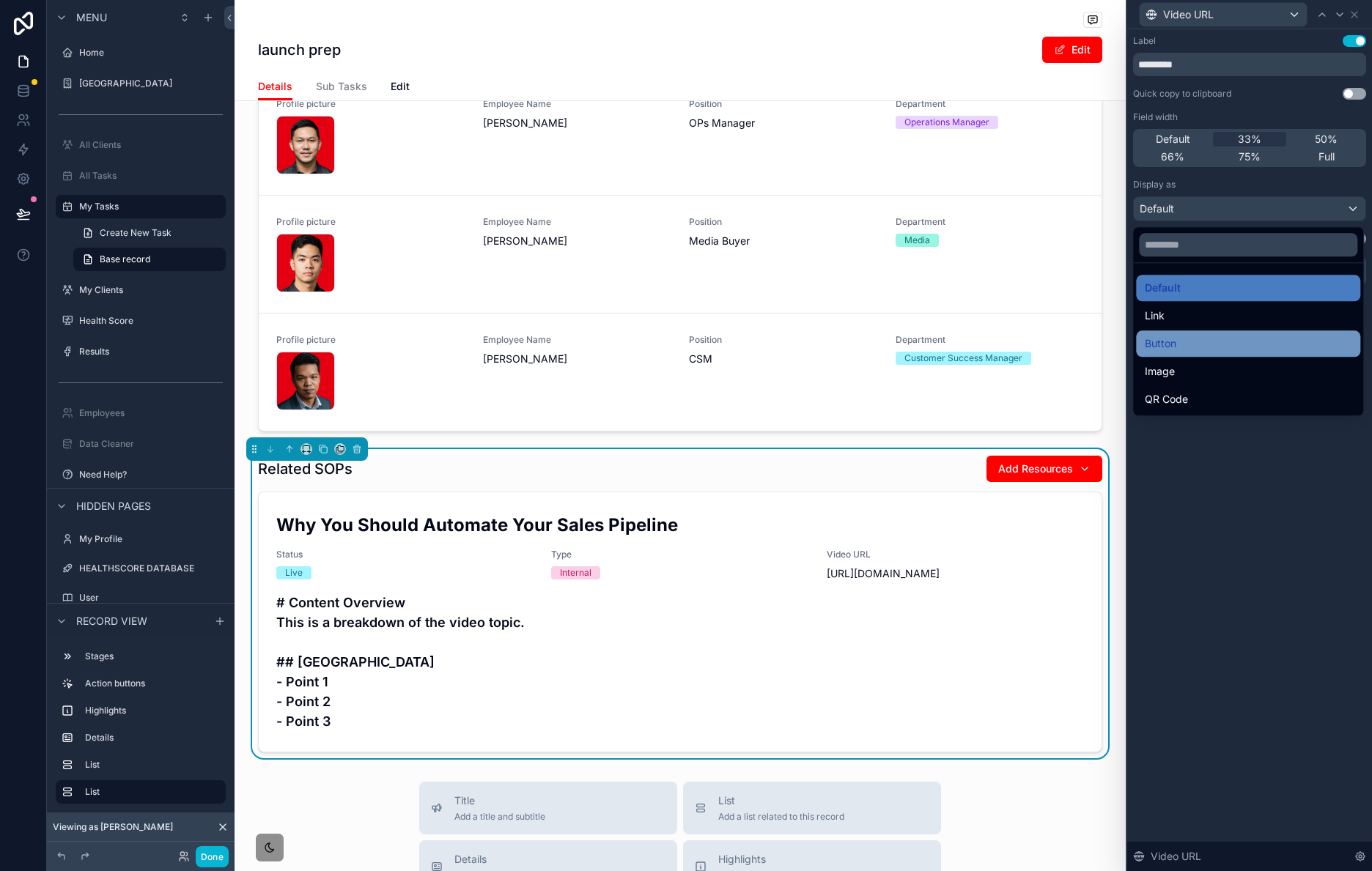
click at [1245, 337] on div "Button" at bounding box center [1248, 343] width 207 height 18
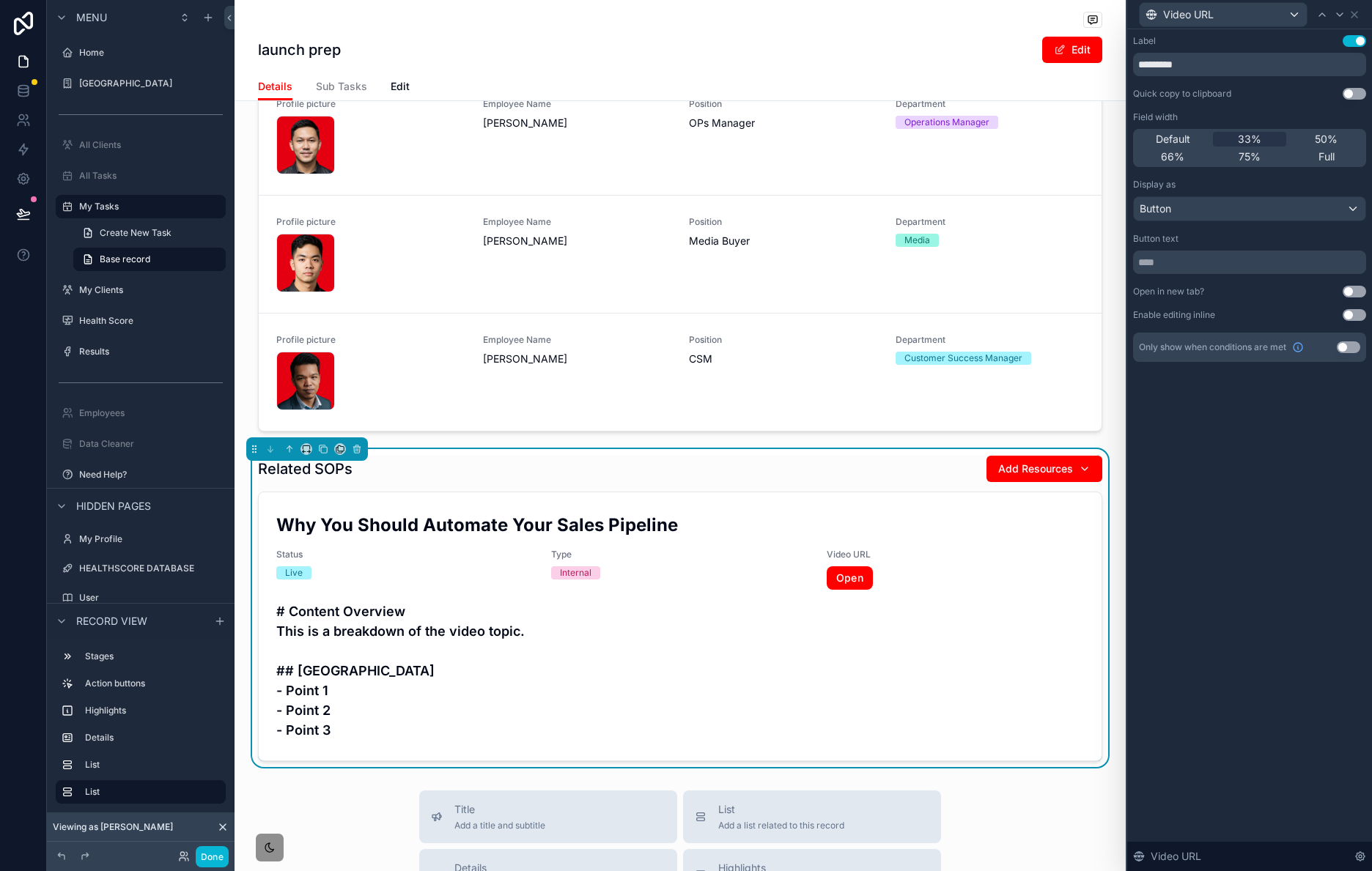
click at [1354, 295] on button "Use setting" at bounding box center [1353, 292] width 23 height 12
drag, startPoint x: 211, startPoint y: 854, endPoint x: 225, endPoint y: 840, distance: 19.8
click at [211, 854] on button "Done" at bounding box center [211, 857] width 33 height 22
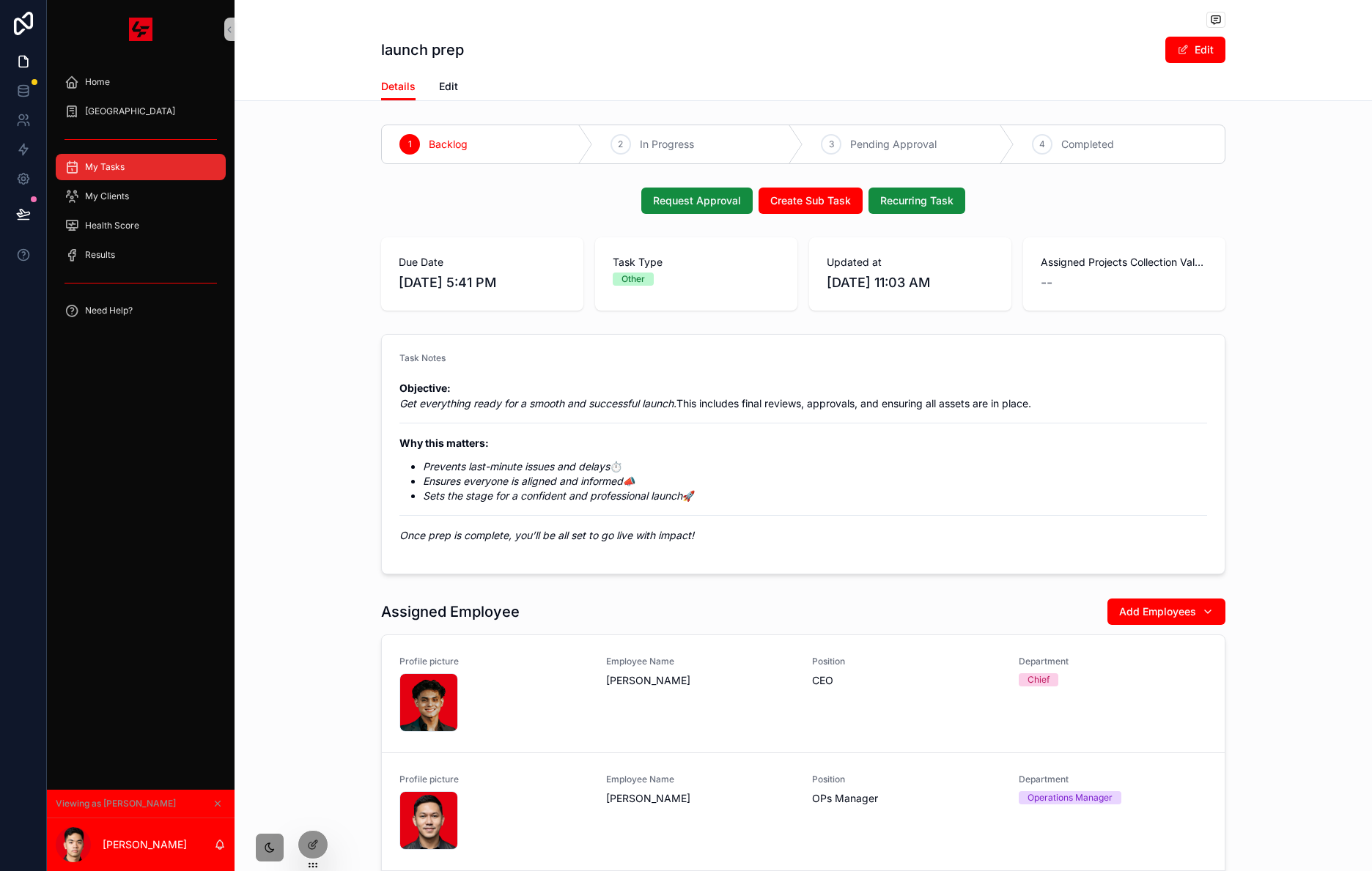
click at [551, 417] on div "Objective: Get everything ready for a smooth and successful launch. This includ…" at bounding box center [802, 462] width 807 height 163
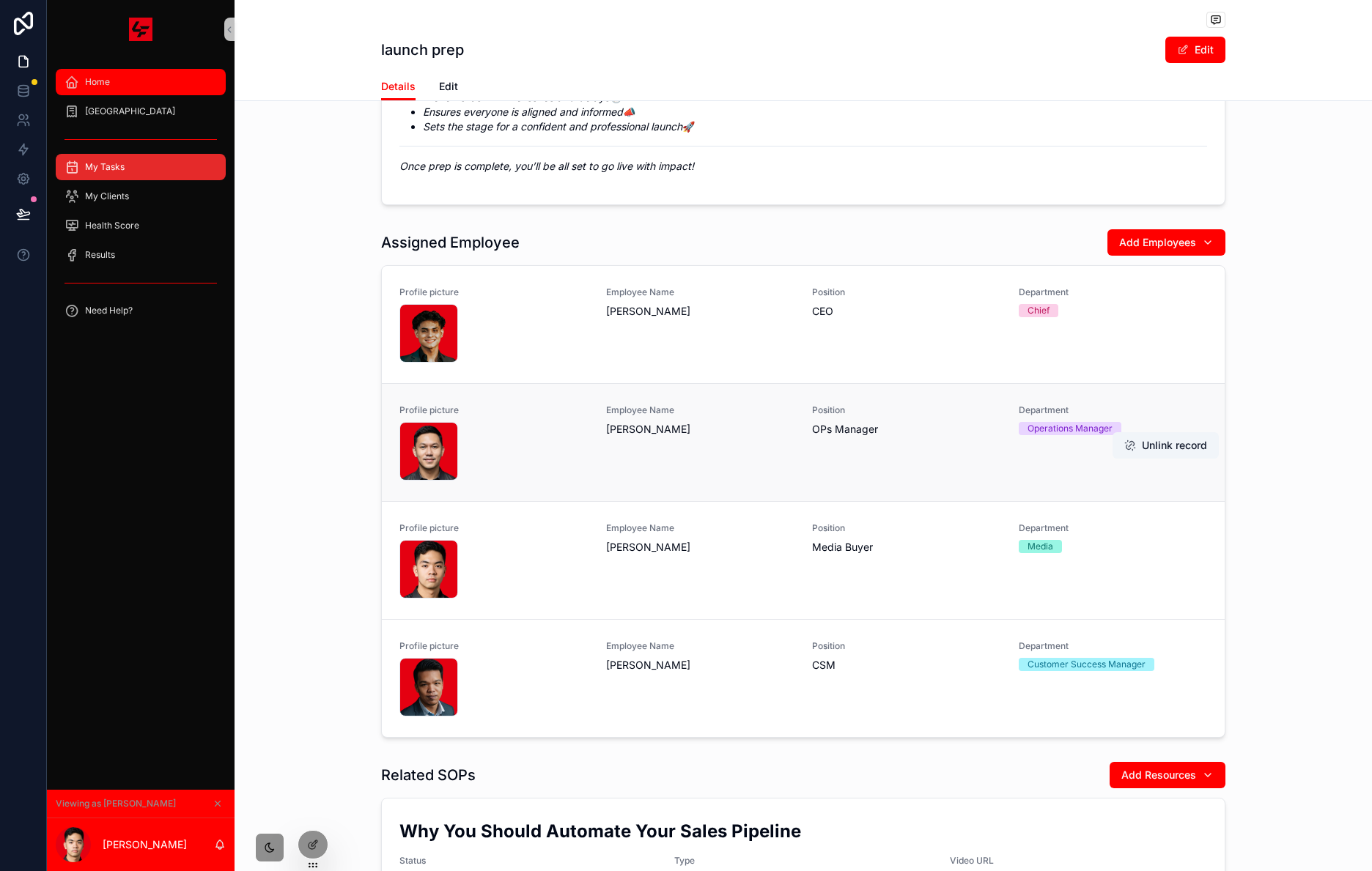
scroll to position [685, 0]
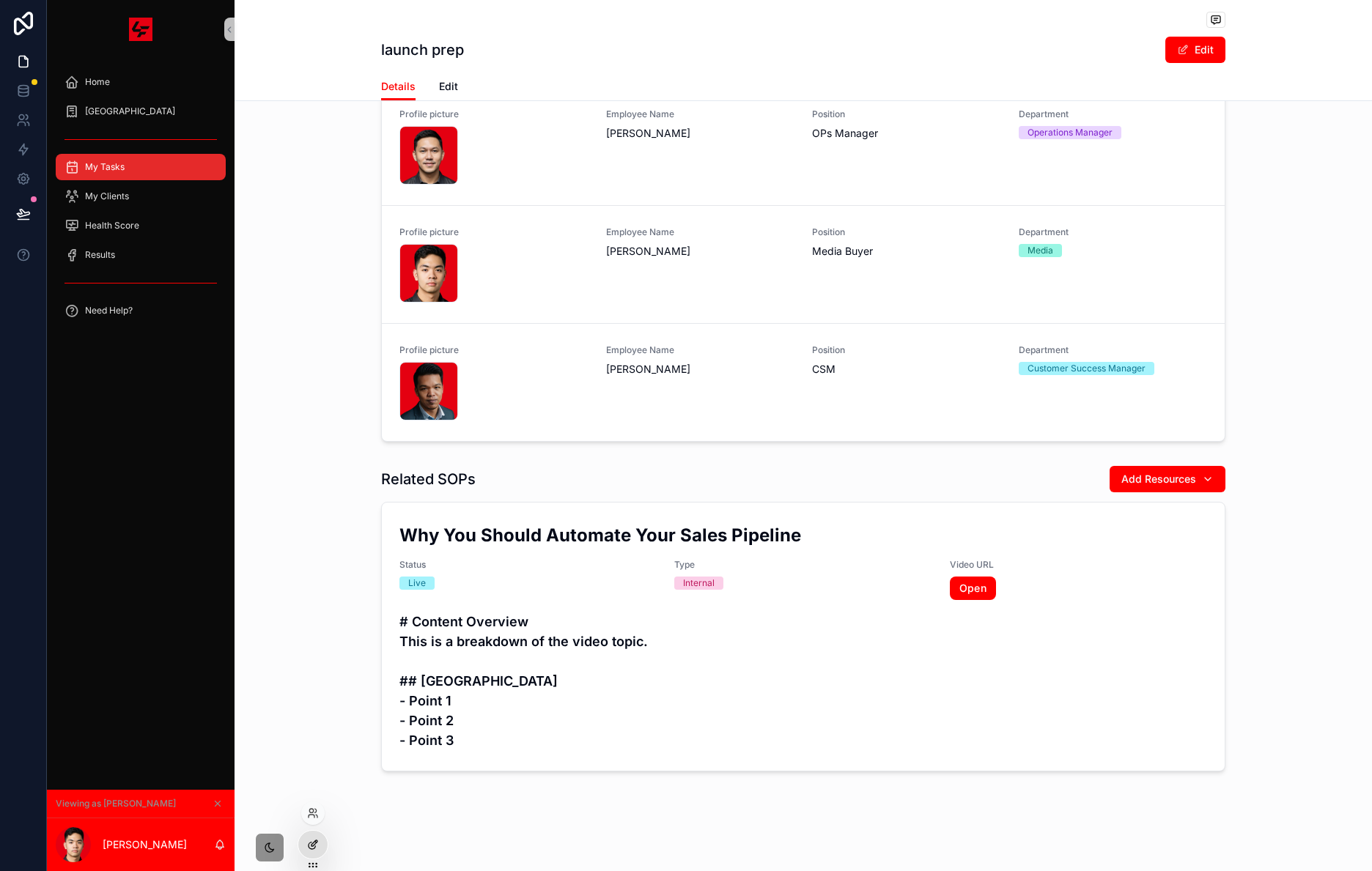
click at [320, 844] on div at bounding box center [312, 845] width 29 height 28
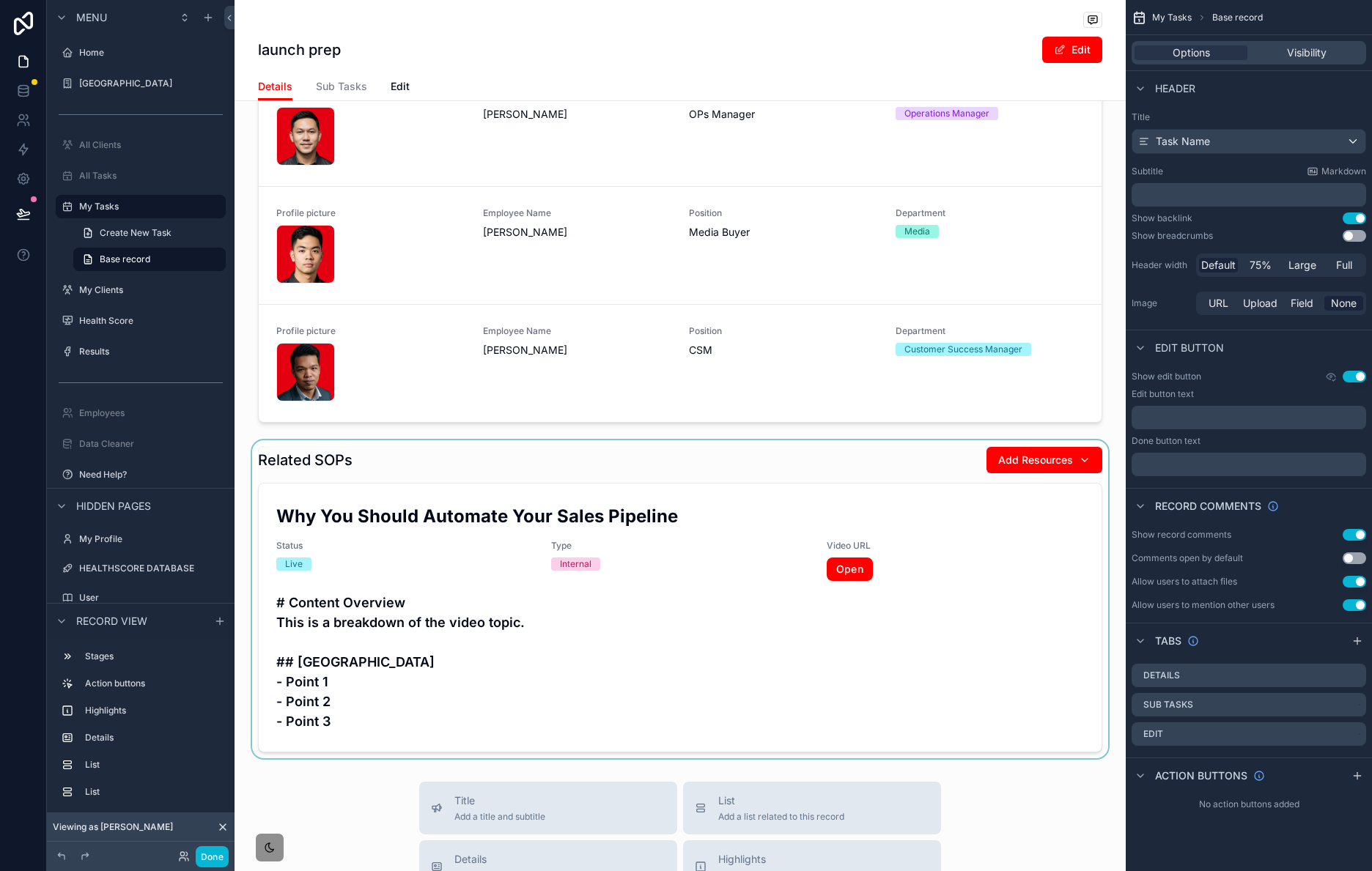
click at [724, 536] on div "scrollable content" at bounding box center [680, 600] width 891 height 318
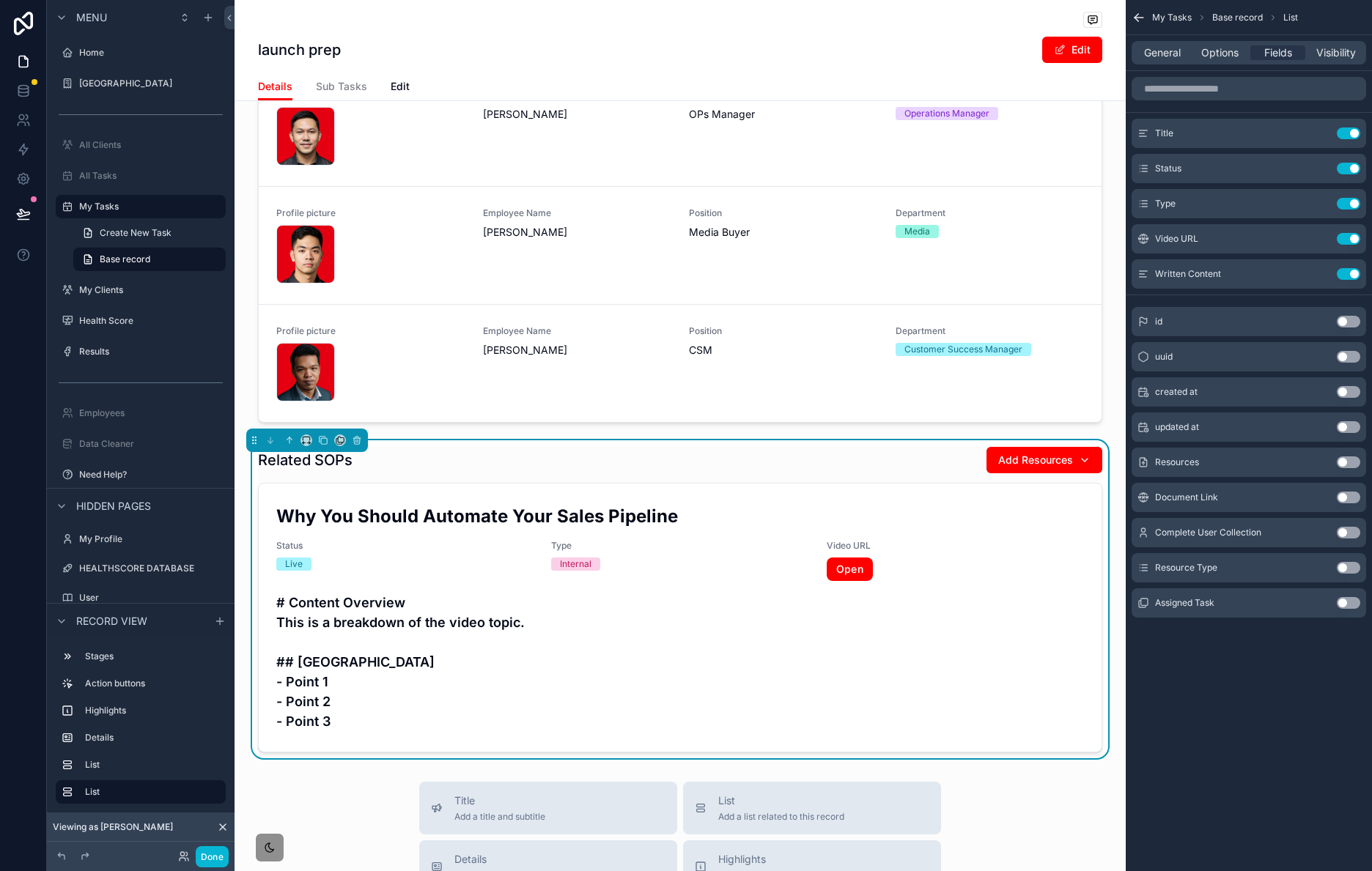
click at [1354, 464] on button "Use setting" at bounding box center [1348, 462] width 23 height 12
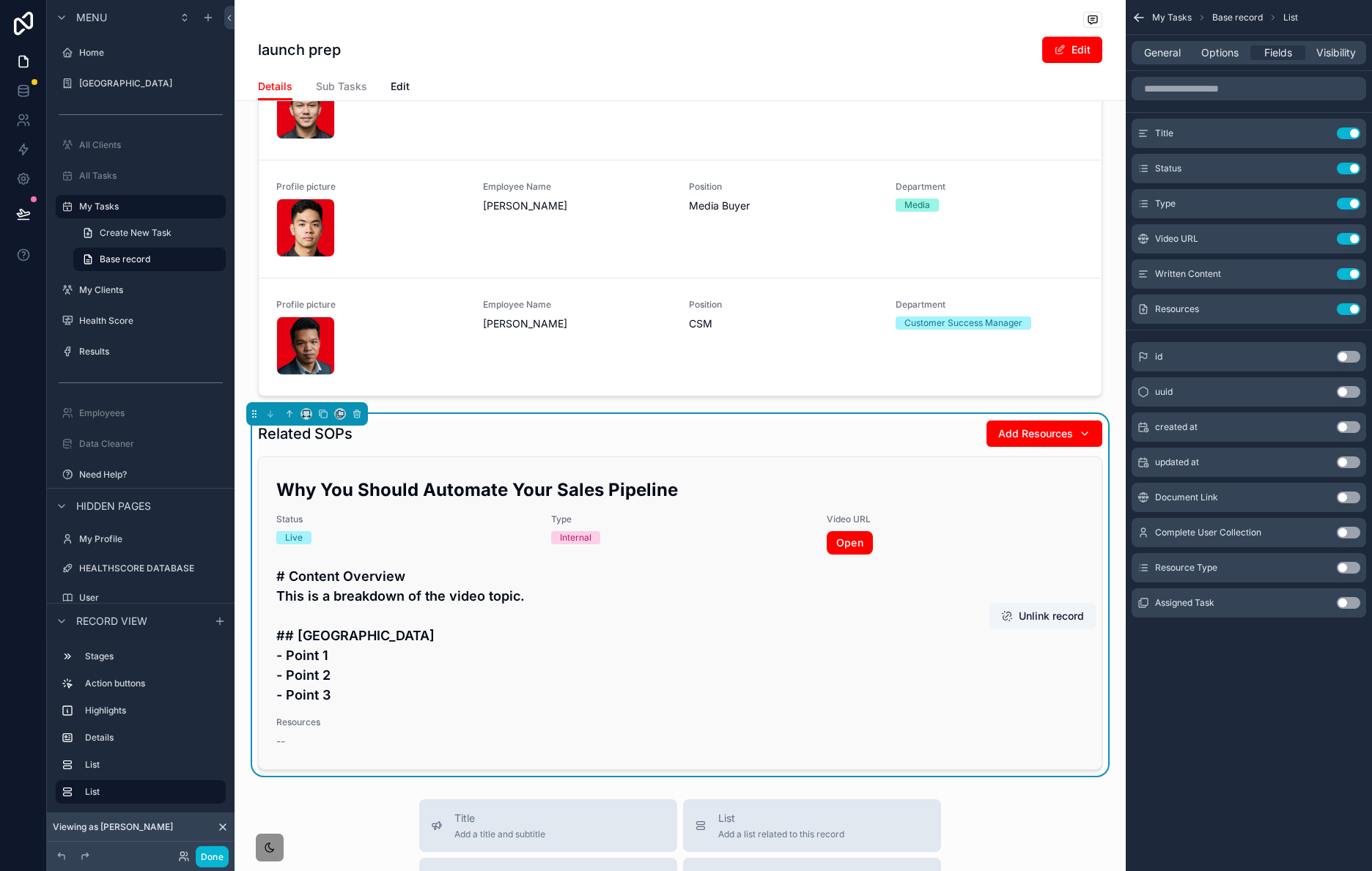
scroll to position [714, 0]
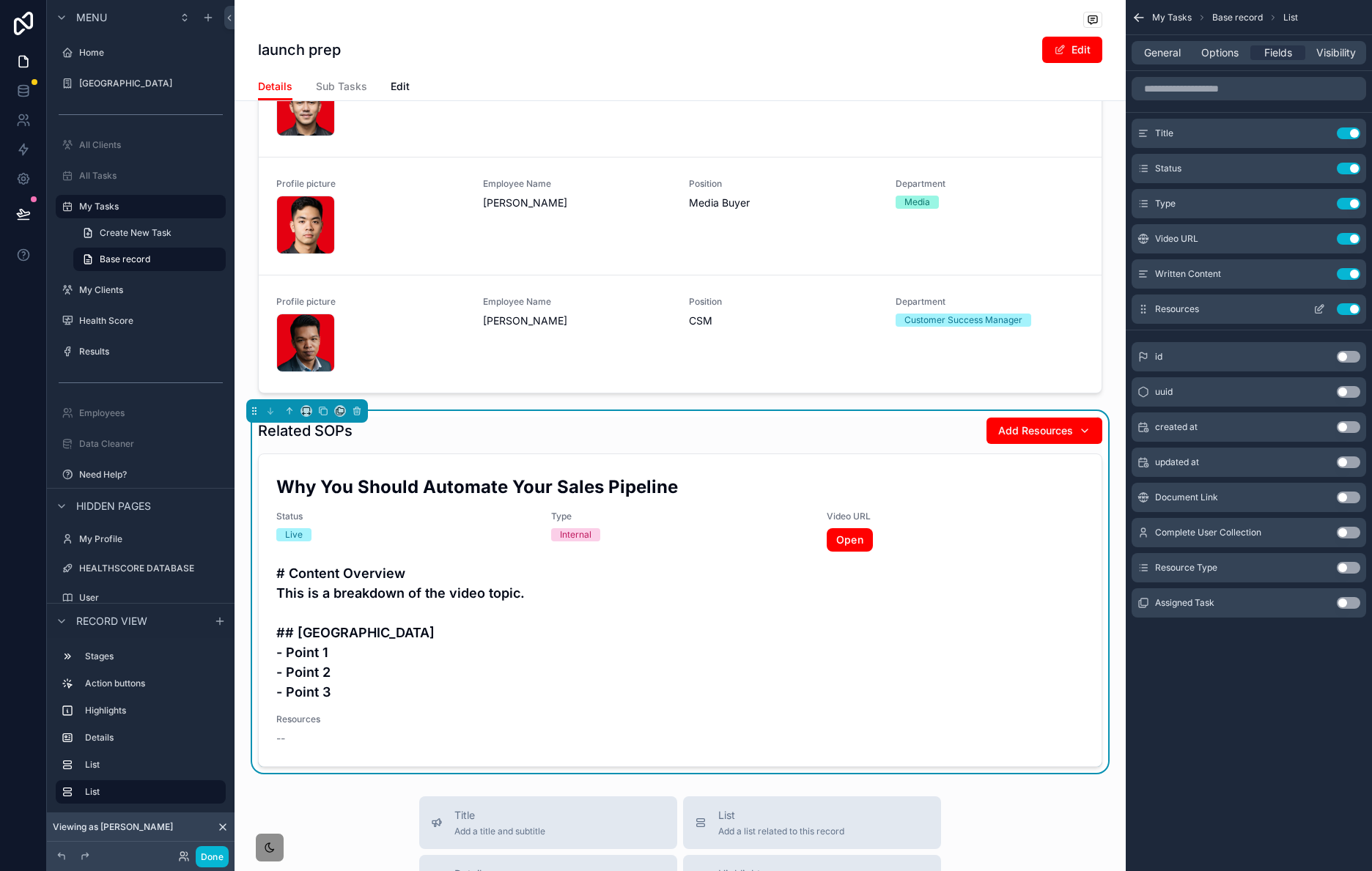
click at [1322, 312] on icon "scrollable content" at bounding box center [1319, 309] width 12 height 12
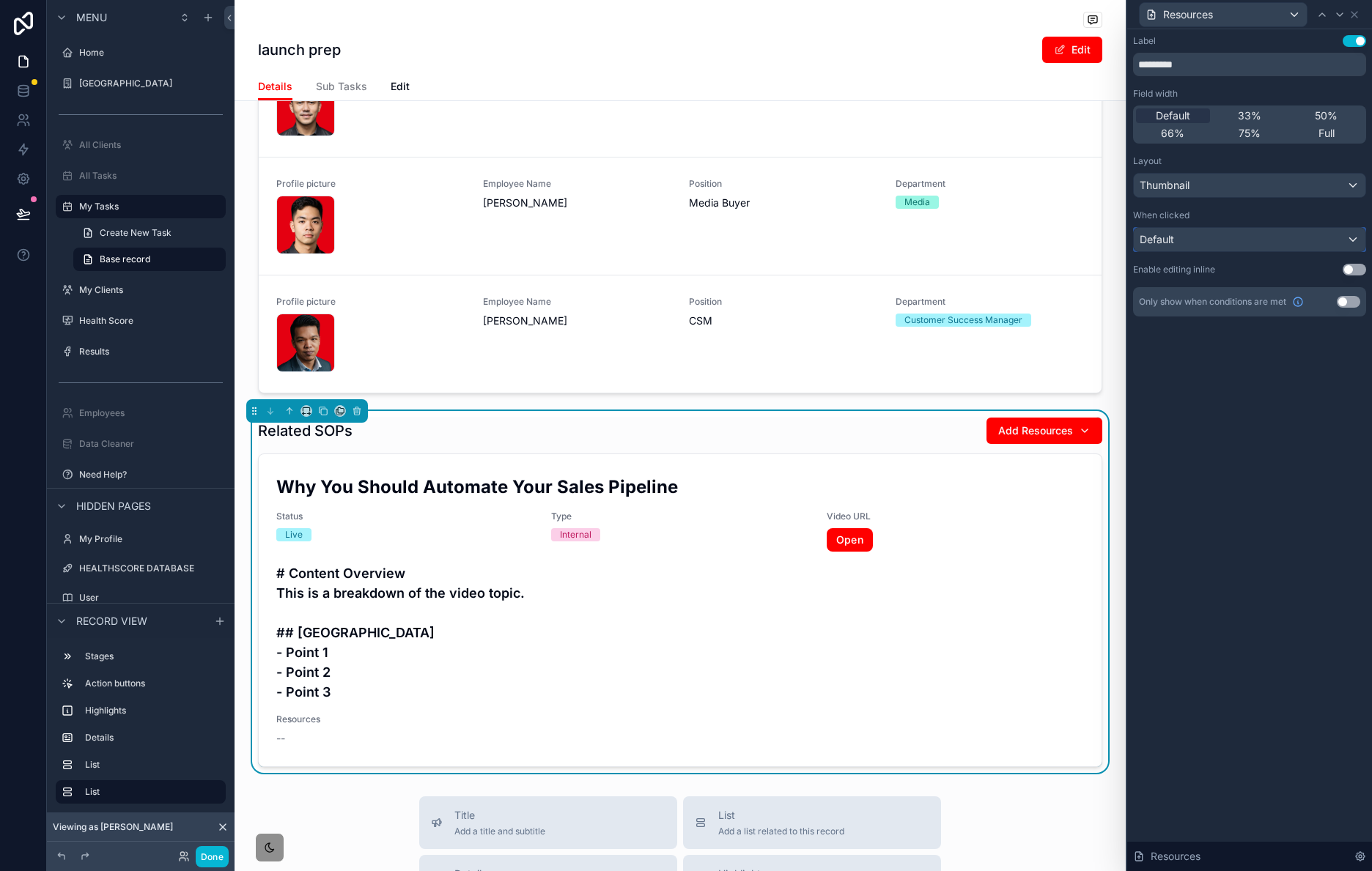
click at [1230, 246] on div "Default" at bounding box center [1249, 240] width 232 height 23
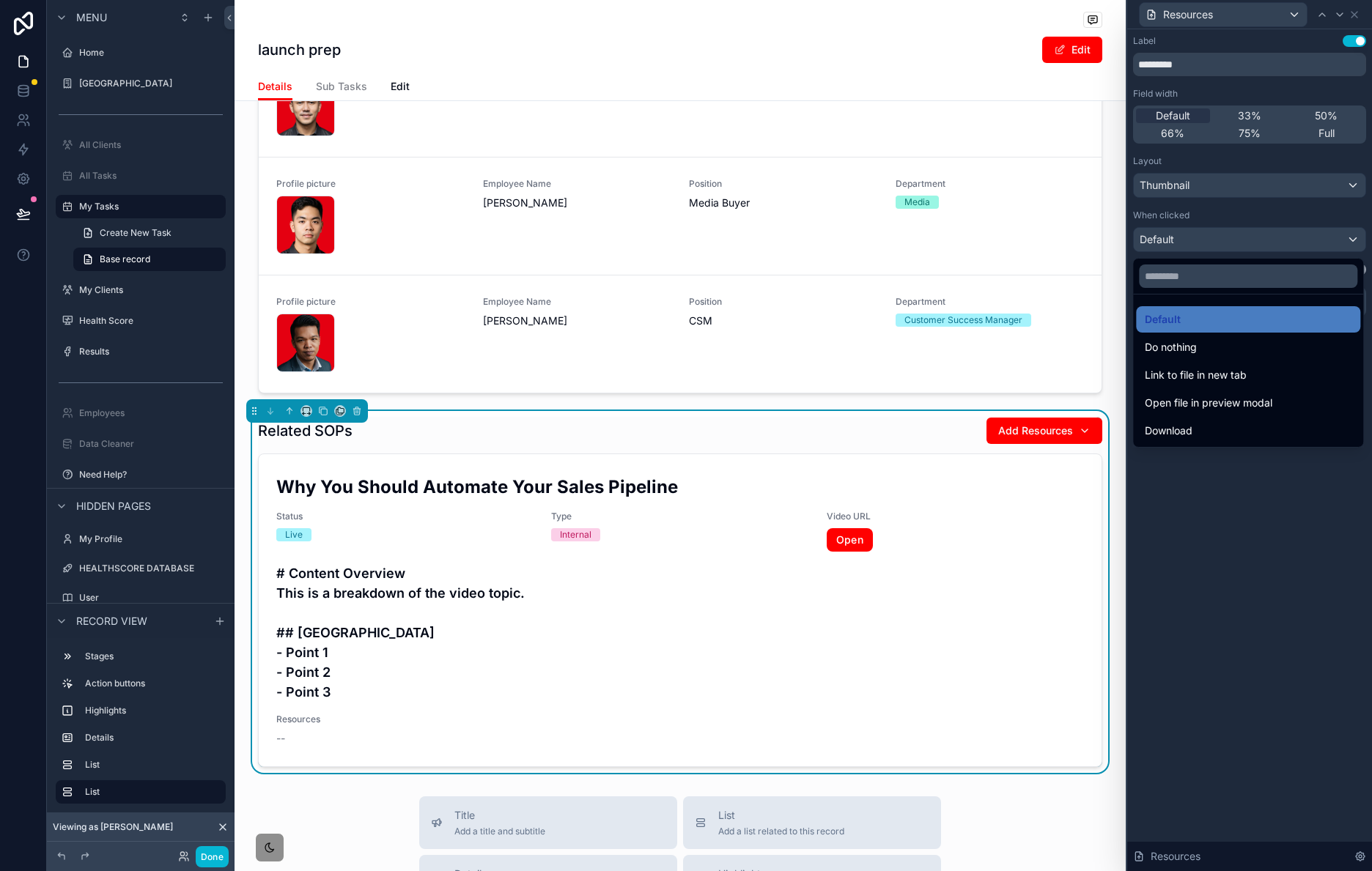
click at [1285, 406] on div "Open file in preview modal" at bounding box center [1248, 402] width 207 height 18
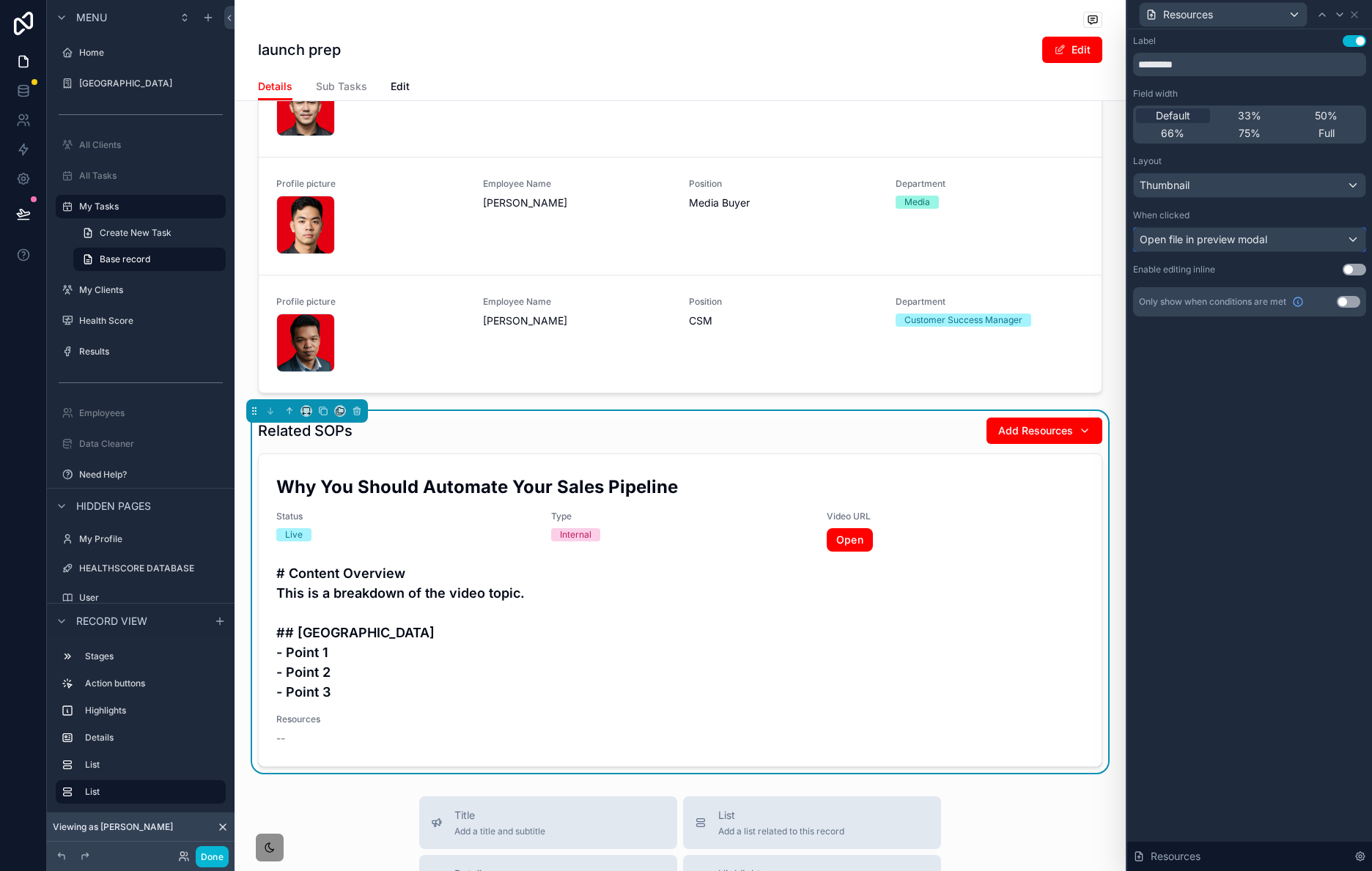
click at [1314, 242] on div "Open file in preview modal" at bounding box center [1249, 240] width 232 height 23
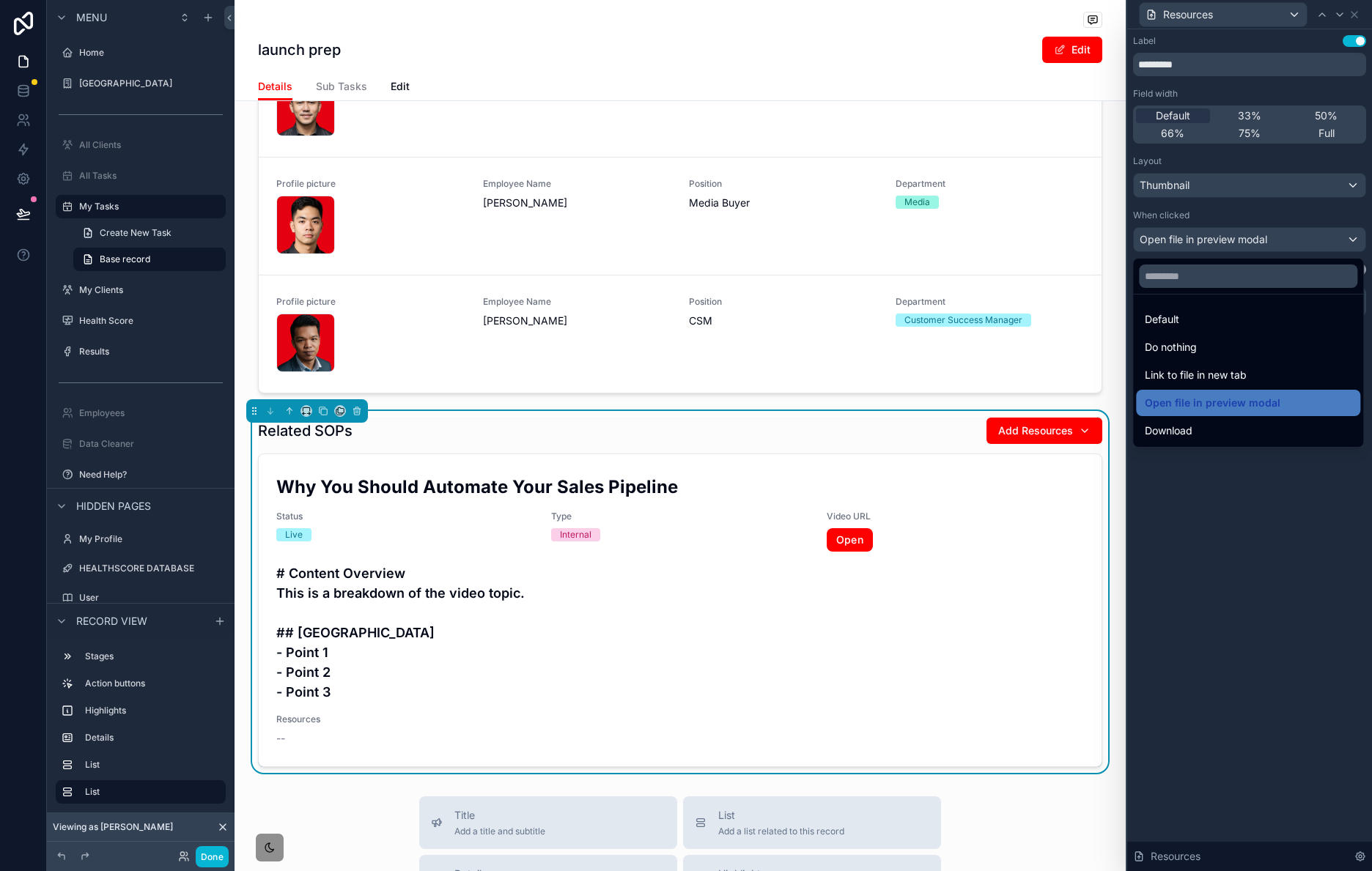
click at [1257, 513] on div at bounding box center [1249, 435] width 245 height 871
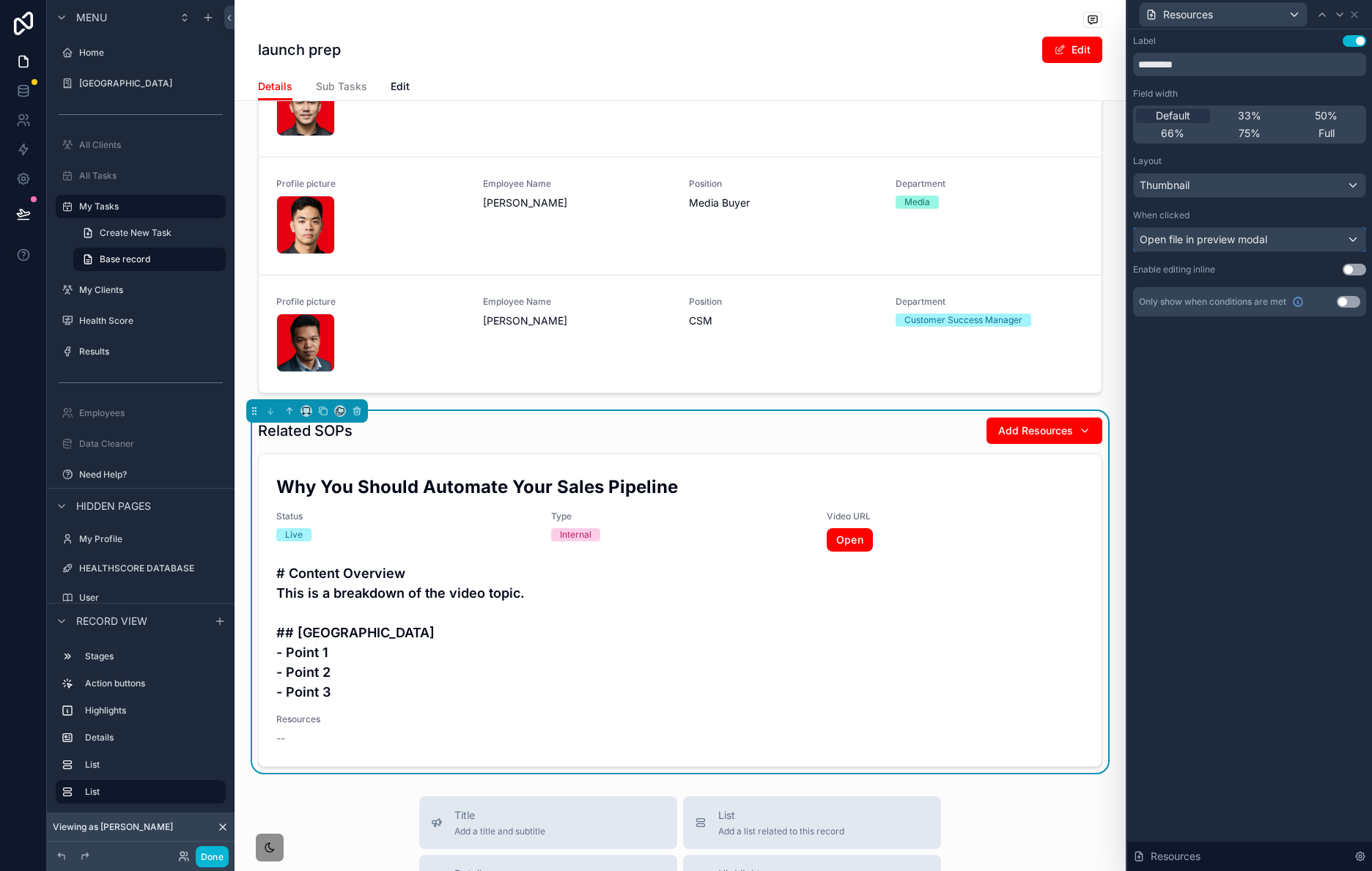
click at [1308, 243] on div "Open file in preview modal" at bounding box center [1249, 240] width 232 height 23
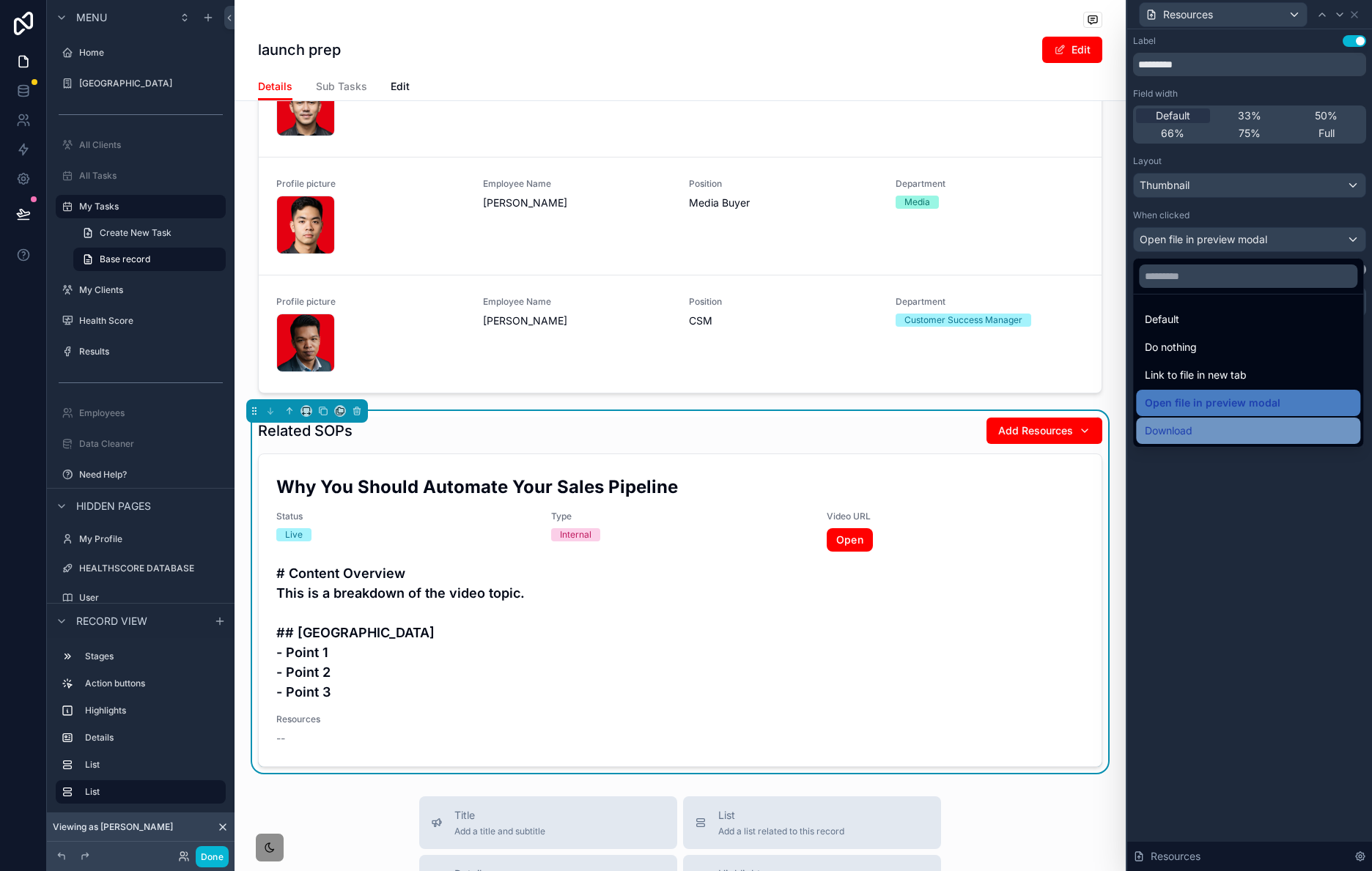
click at [1251, 425] on div "Download" at bounding box center [1248, 430] width 207 height 18
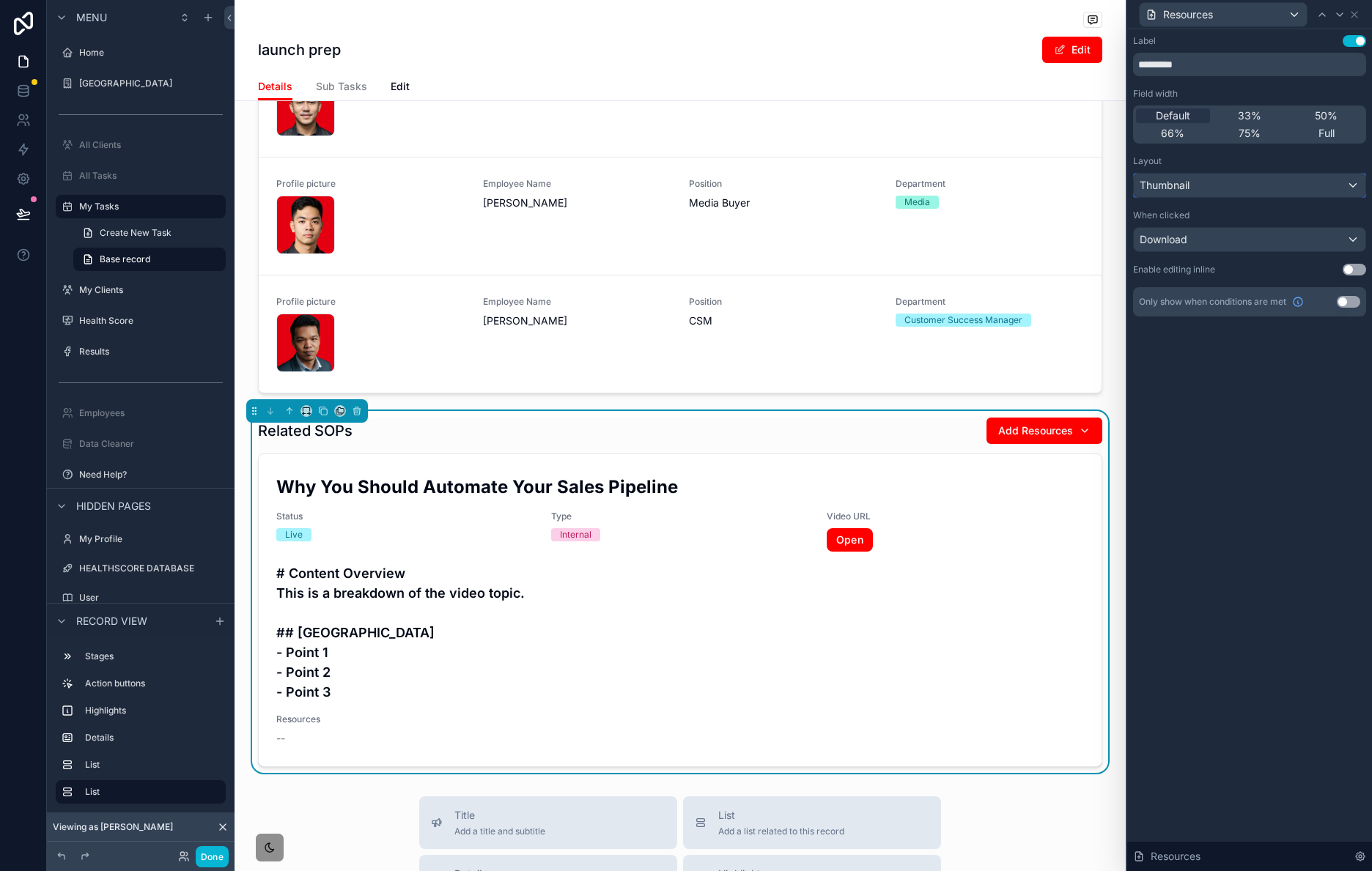
click at [1315, 191] on div "Thumbnail" at bounding box center [1249, 185] width 232 height 23
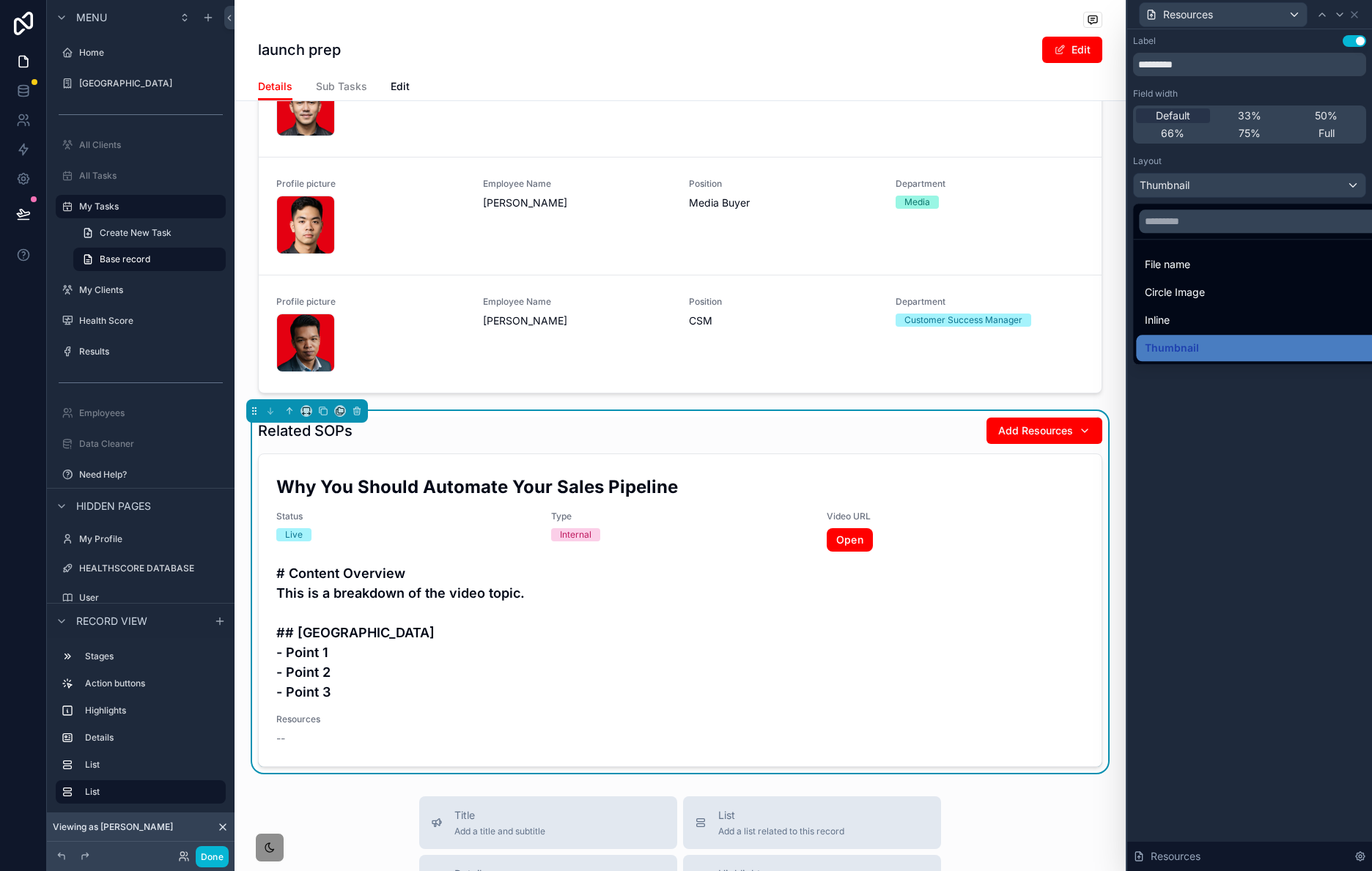
click at [1353, 15] on div at bounding box center [1249, 435] width 245 height 871
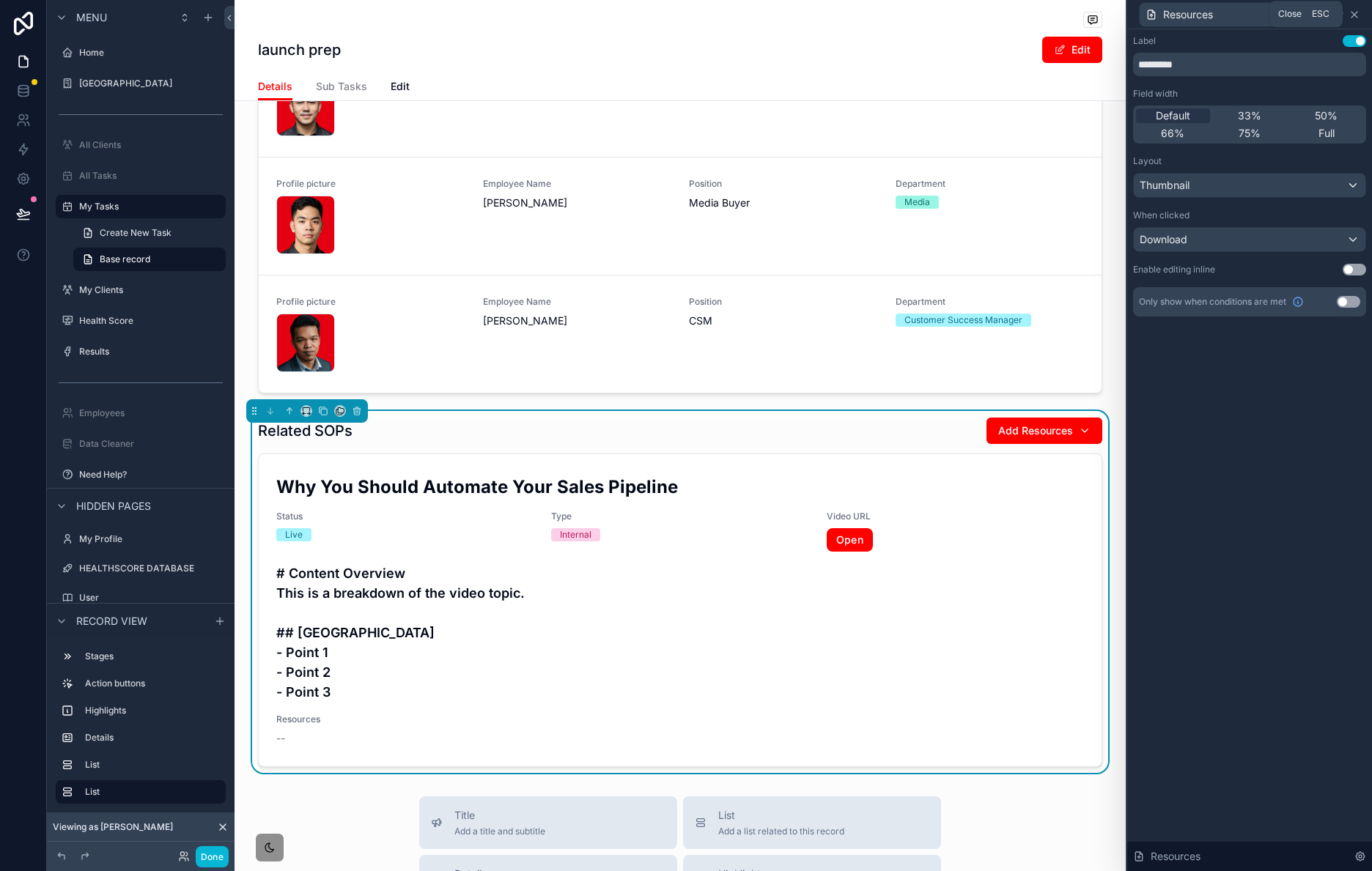
click at [1353, 15] on icon at bounding box center [1353, 14] width 12 height 12
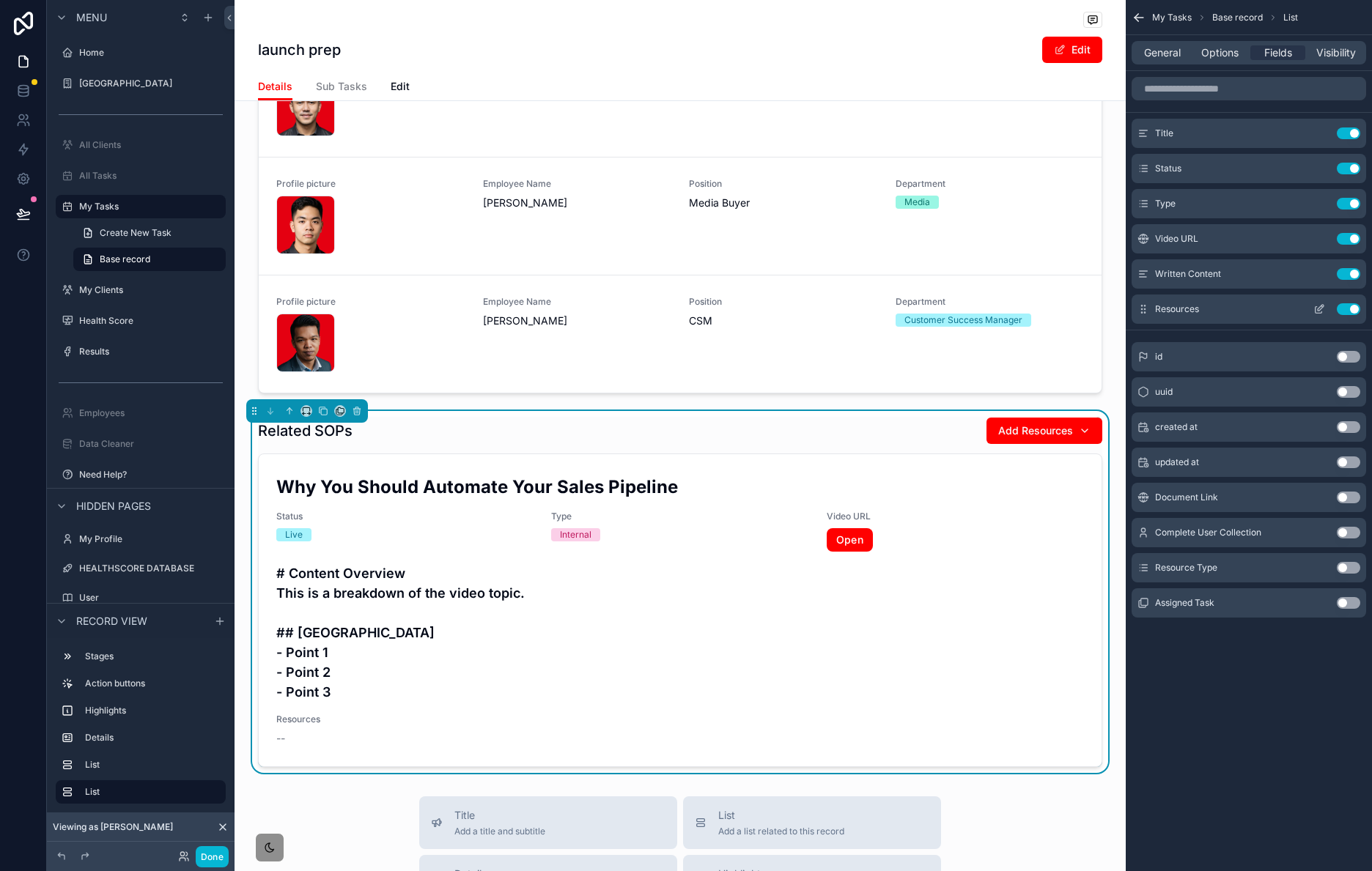
click at [1349, 310] on button "Use setting" at bounding box center [1348, 309] width 23 height 12
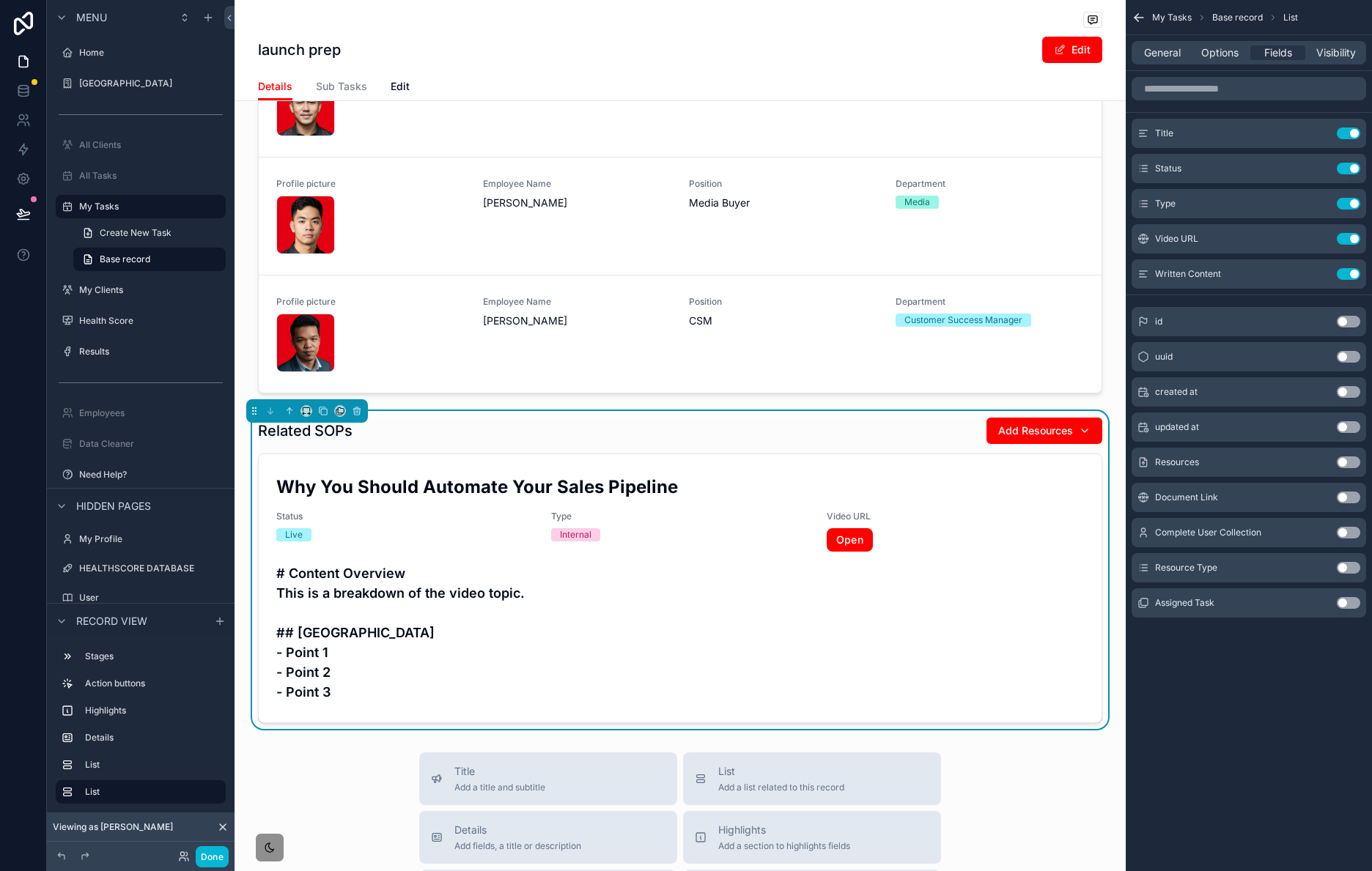
click at [1350, 463] on button "Use setting" at bounding box center [1348, 462] width 23 height 12
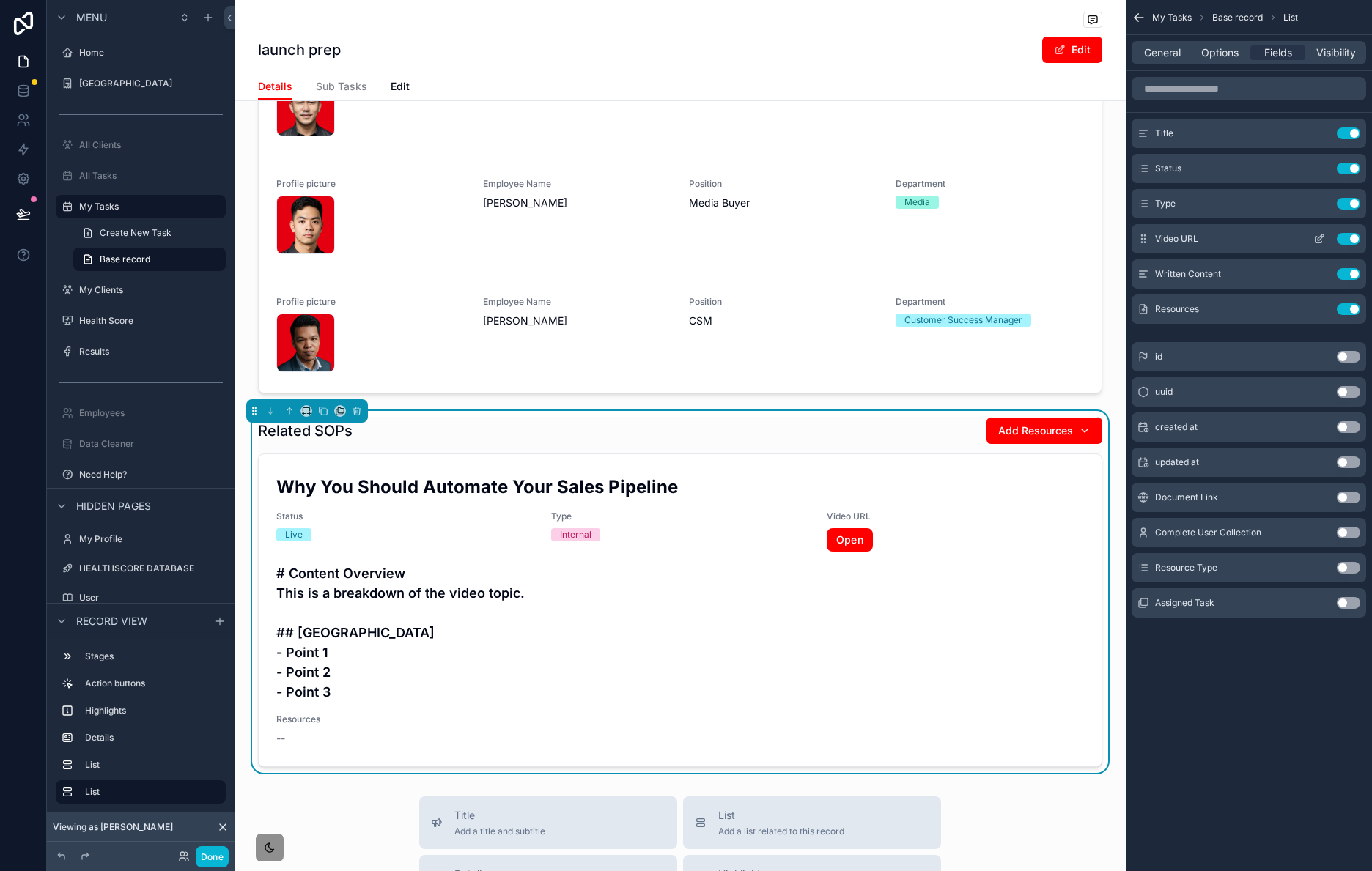
click at [1321, 241] on icon "scrollable content" at bounding box center [1319, 239] width 12 height 12
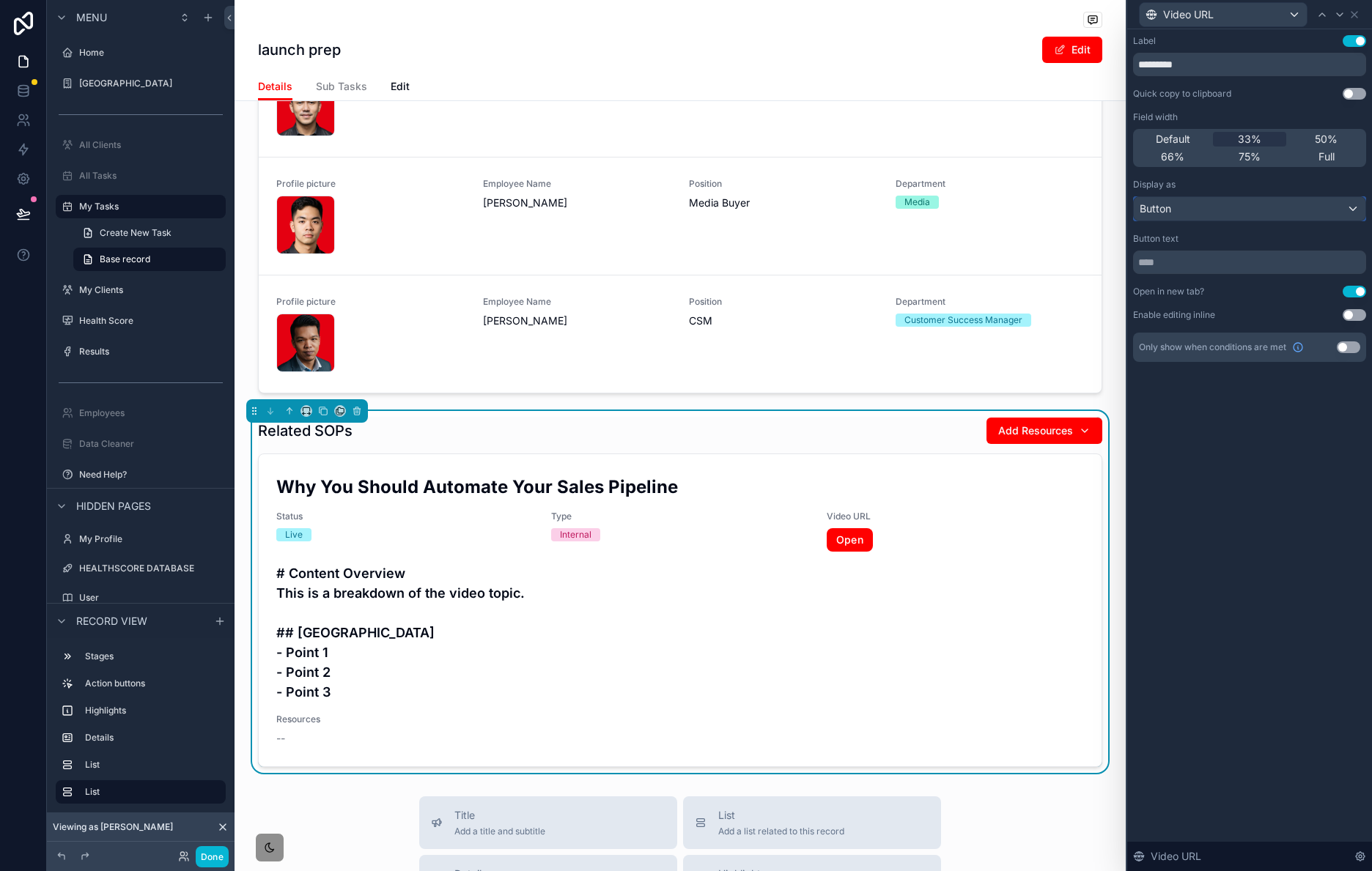
click at [1275, 206] on div "Button" at bounding box center [1249, 209] width 232 height 23
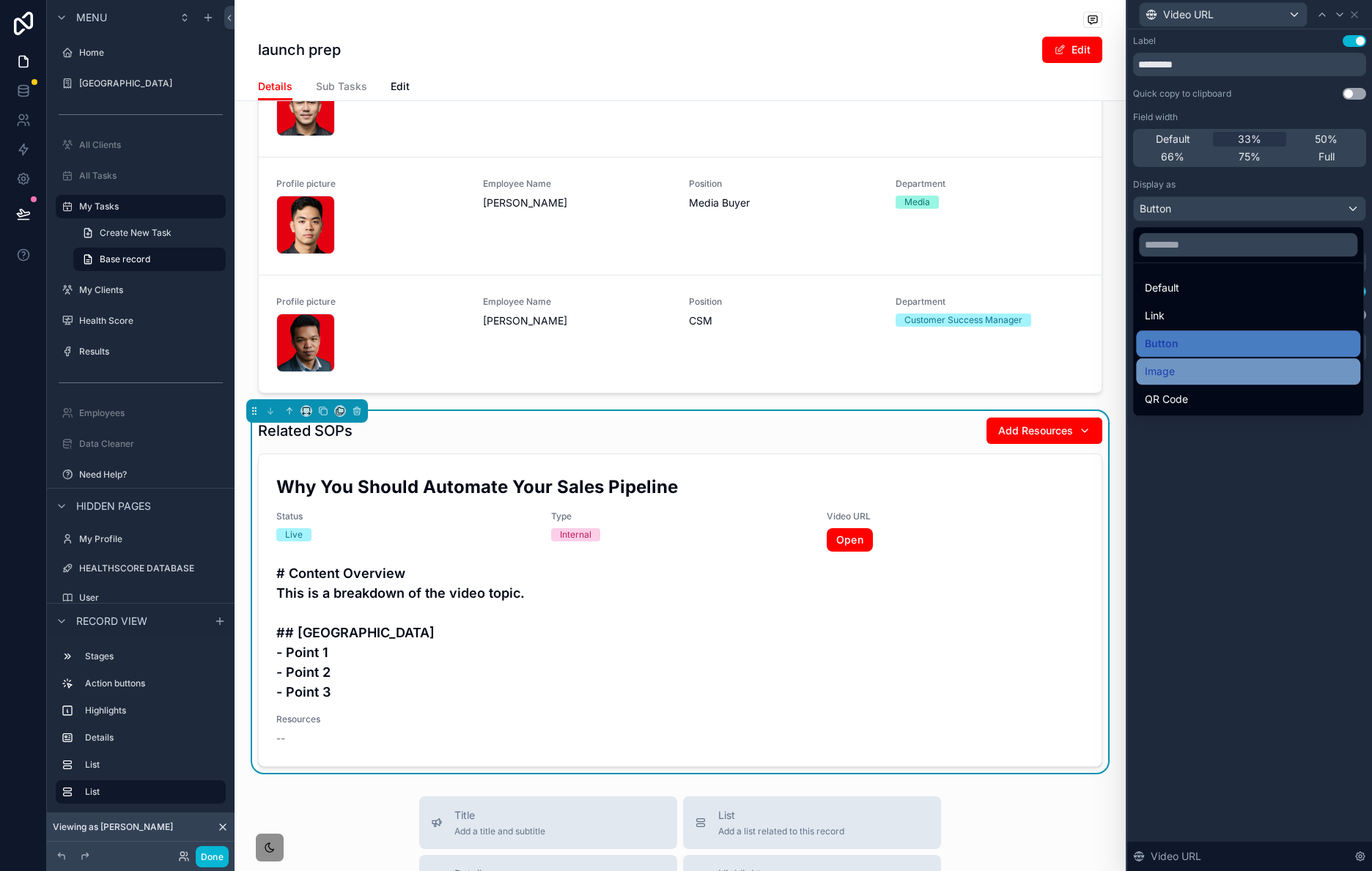
click at [1235, 369] on div "Image" at bounding box center [1248, 371] width 207 height 18
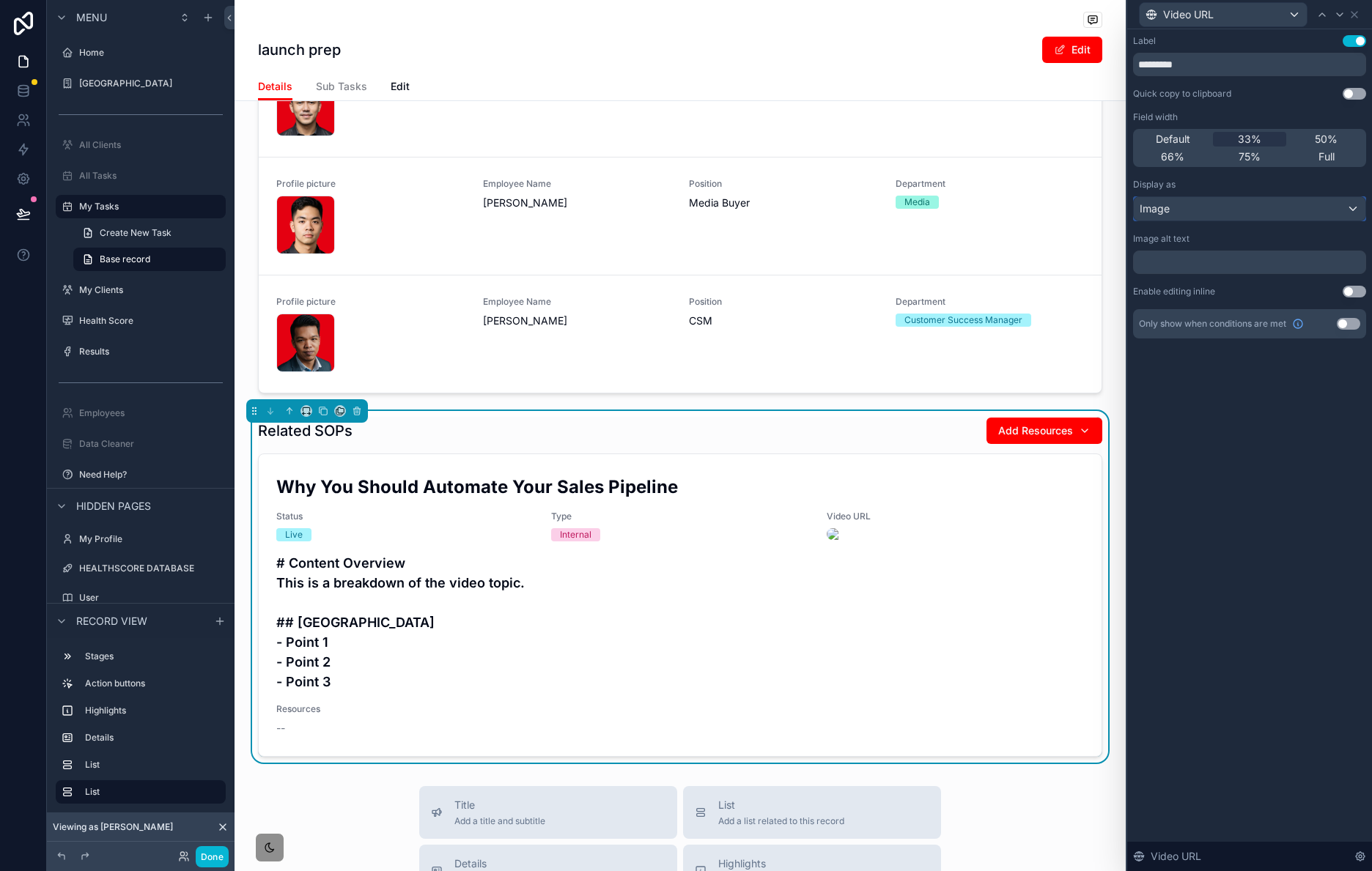
click at [1190, 211] on div "Image" at bounding box center [1249, 209] width 232 height 23
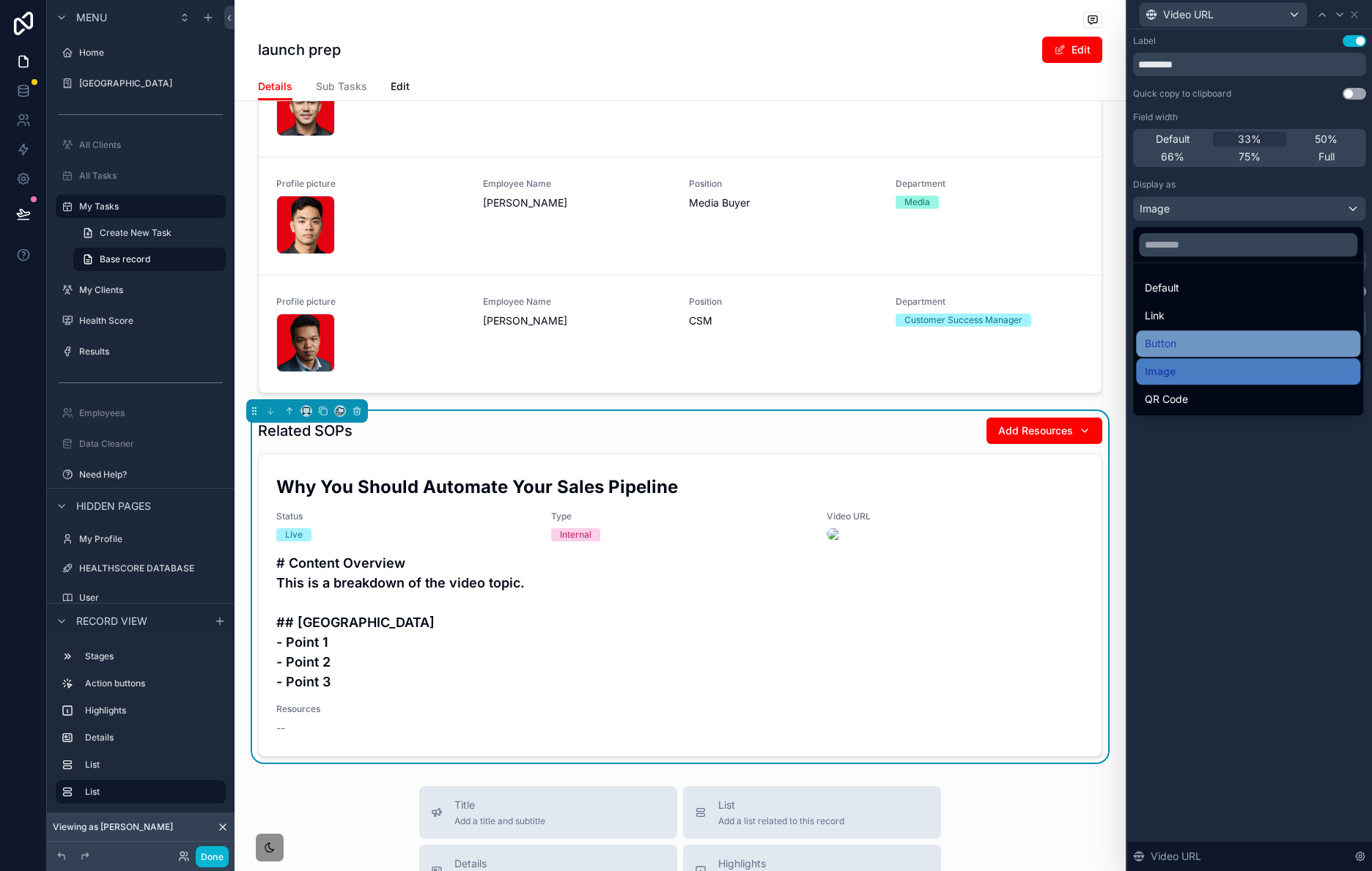
click at [1190, 337] on div "Button" at bounding box center [1248, 343] width 207 height 18
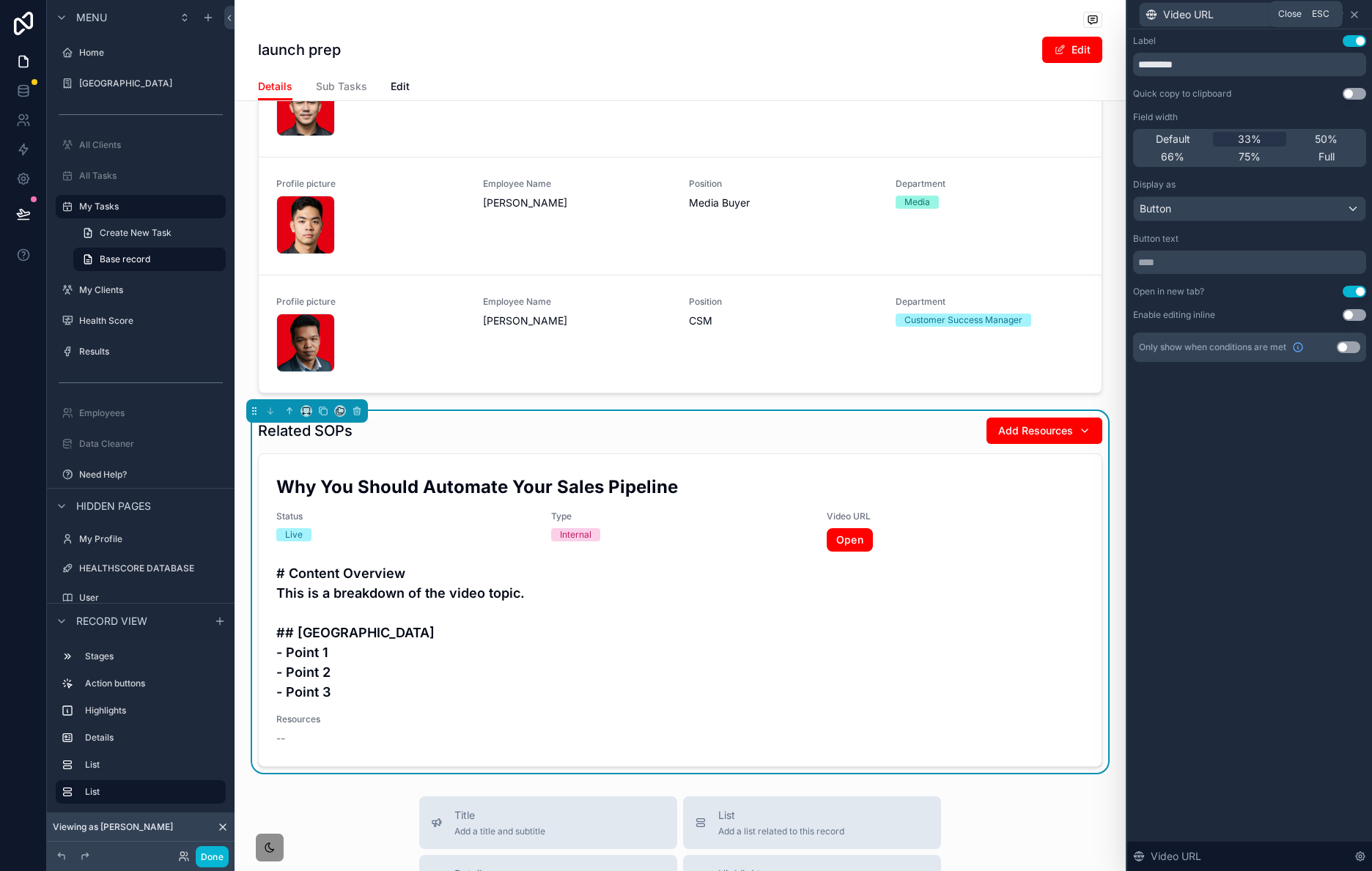
click at [1351, 12] on icon at bounding box center [1354, 15] width 6 height 6
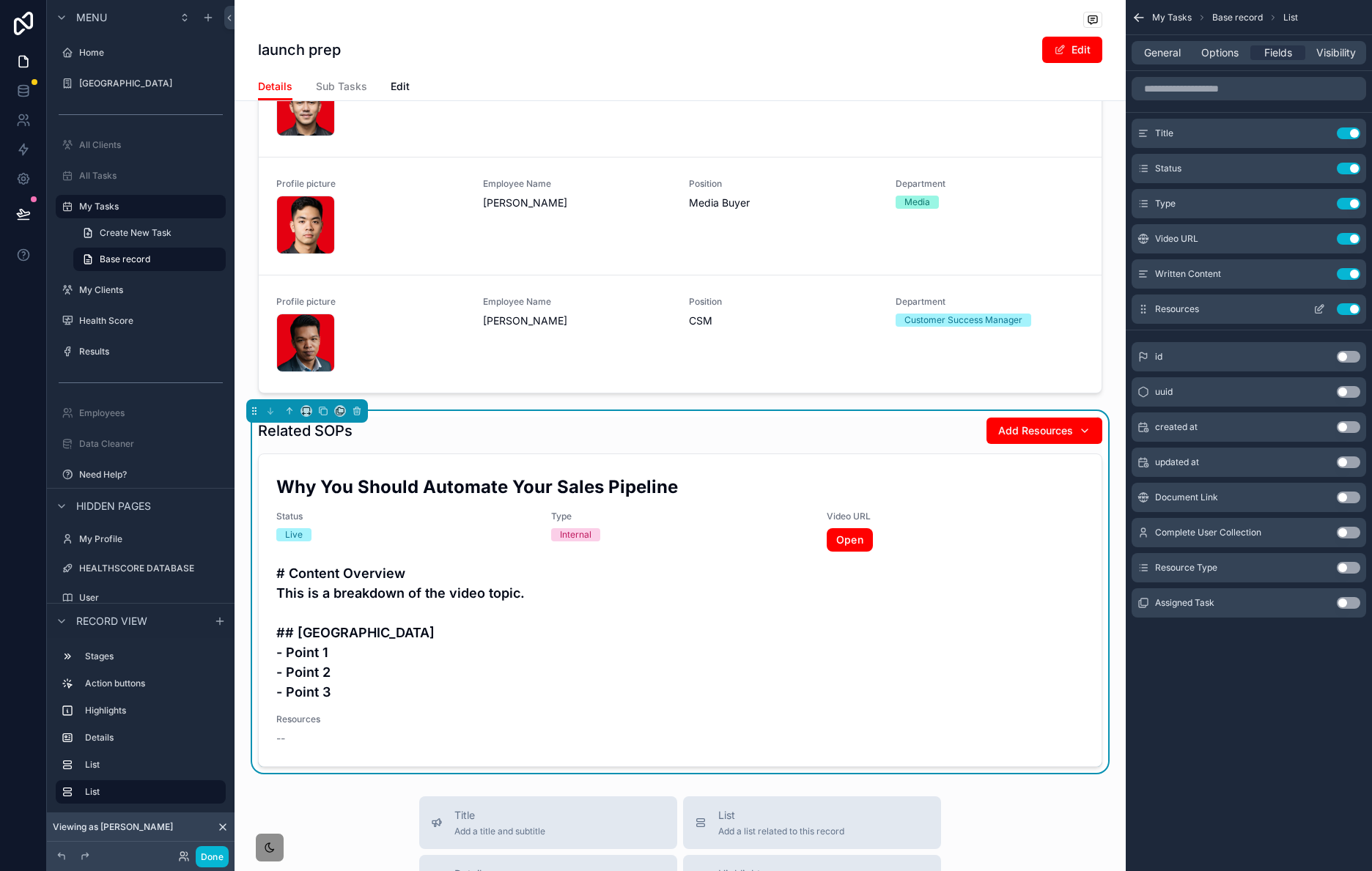
click at [1350, 310] on button "Use setting" at bounding box center [1348, 309] width 23 height 12
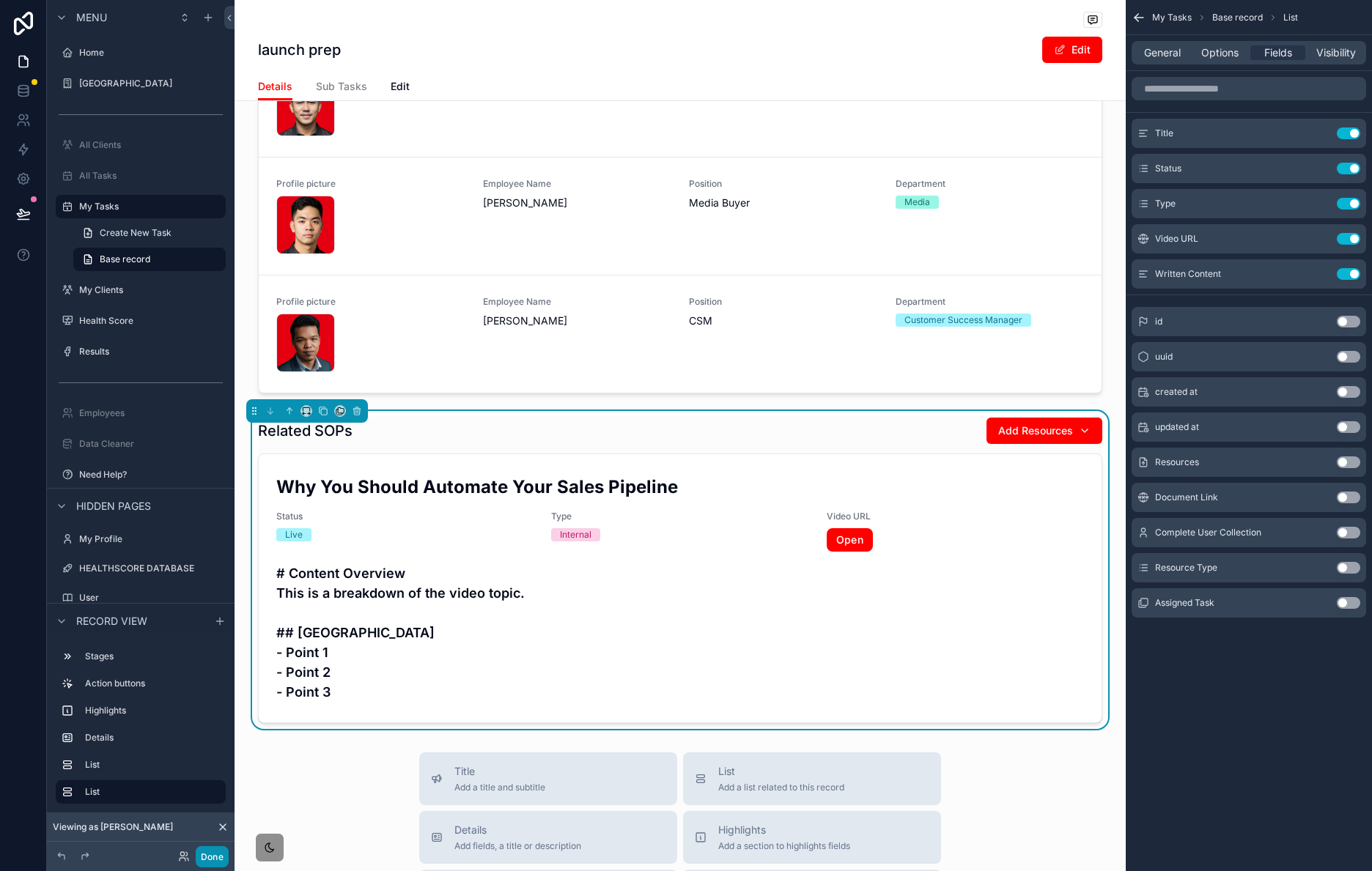
click at [209, 859] on button "Done" at bounding box center [211, 857] width 33 height 22
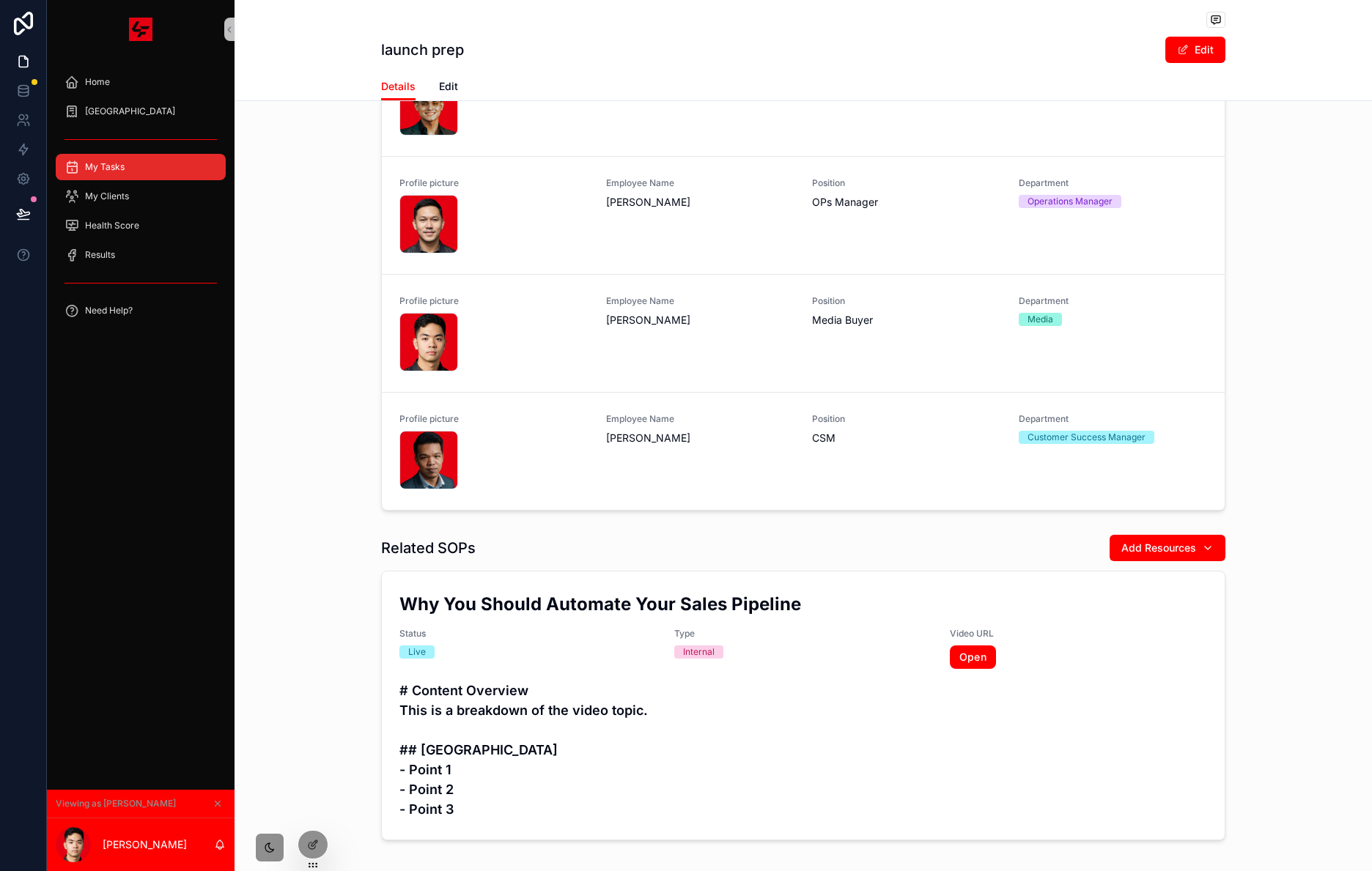
scroll to position [598, 0]
click at [178, 173] on div "My Tasks" at bounding box center [140, 167] width 152 height 23
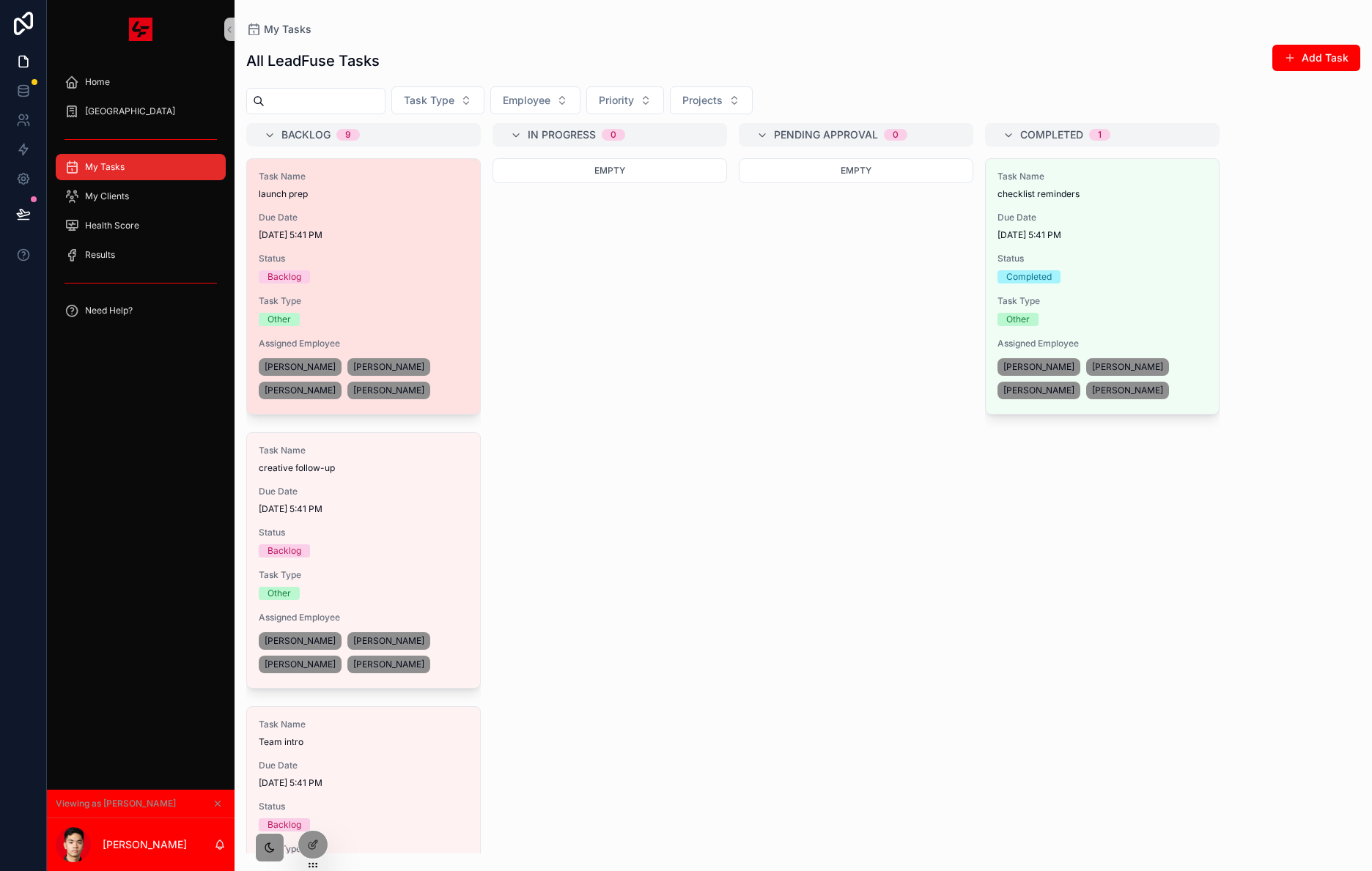
click at [398, 241] on div "Task Name launch prep Due Date 8/14/2025 5:41 PM Status Backlog Task Type Other…" at bounding box center [363, 286] width 233 height 255
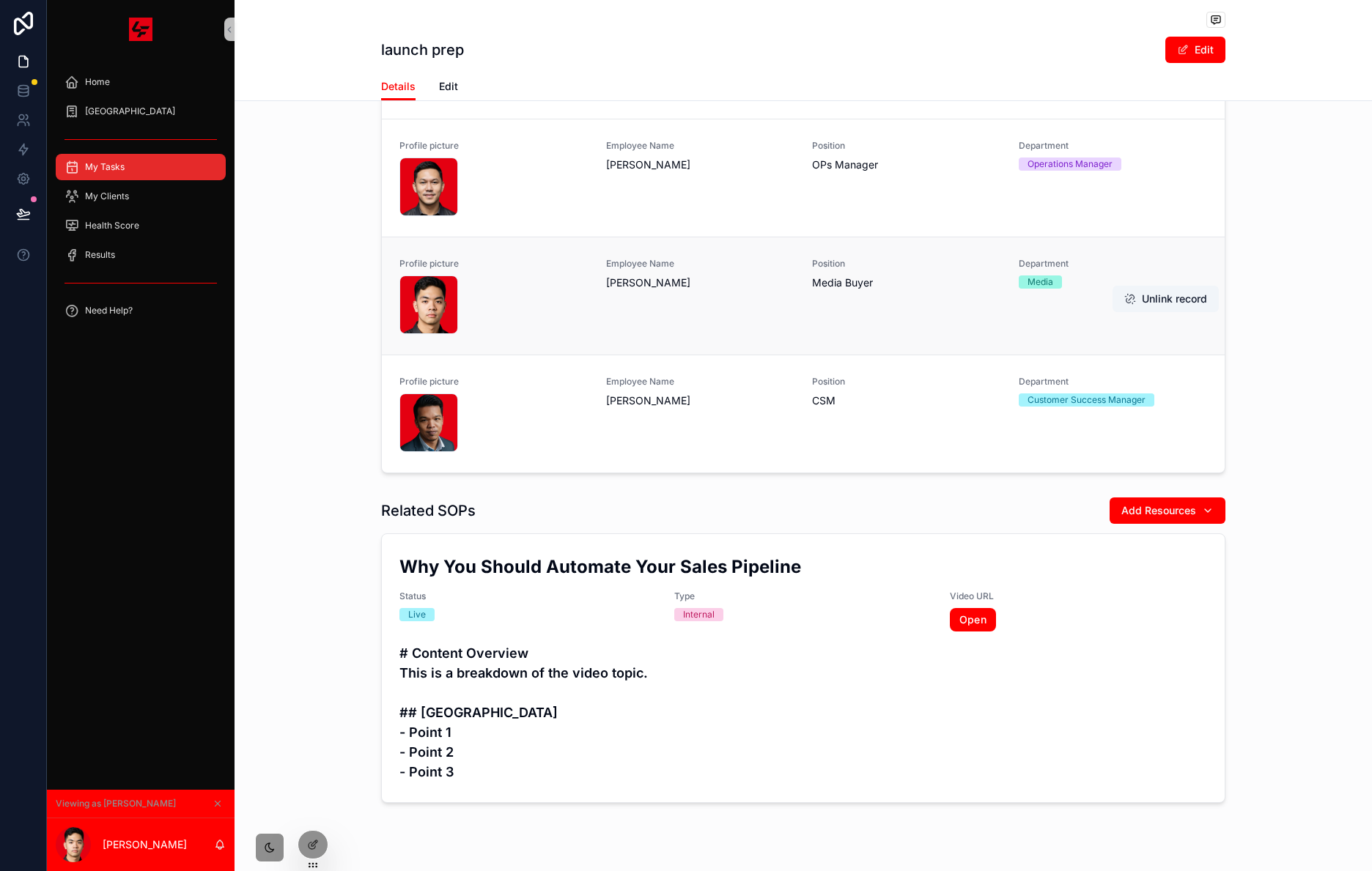
scroll to position [658, 0]
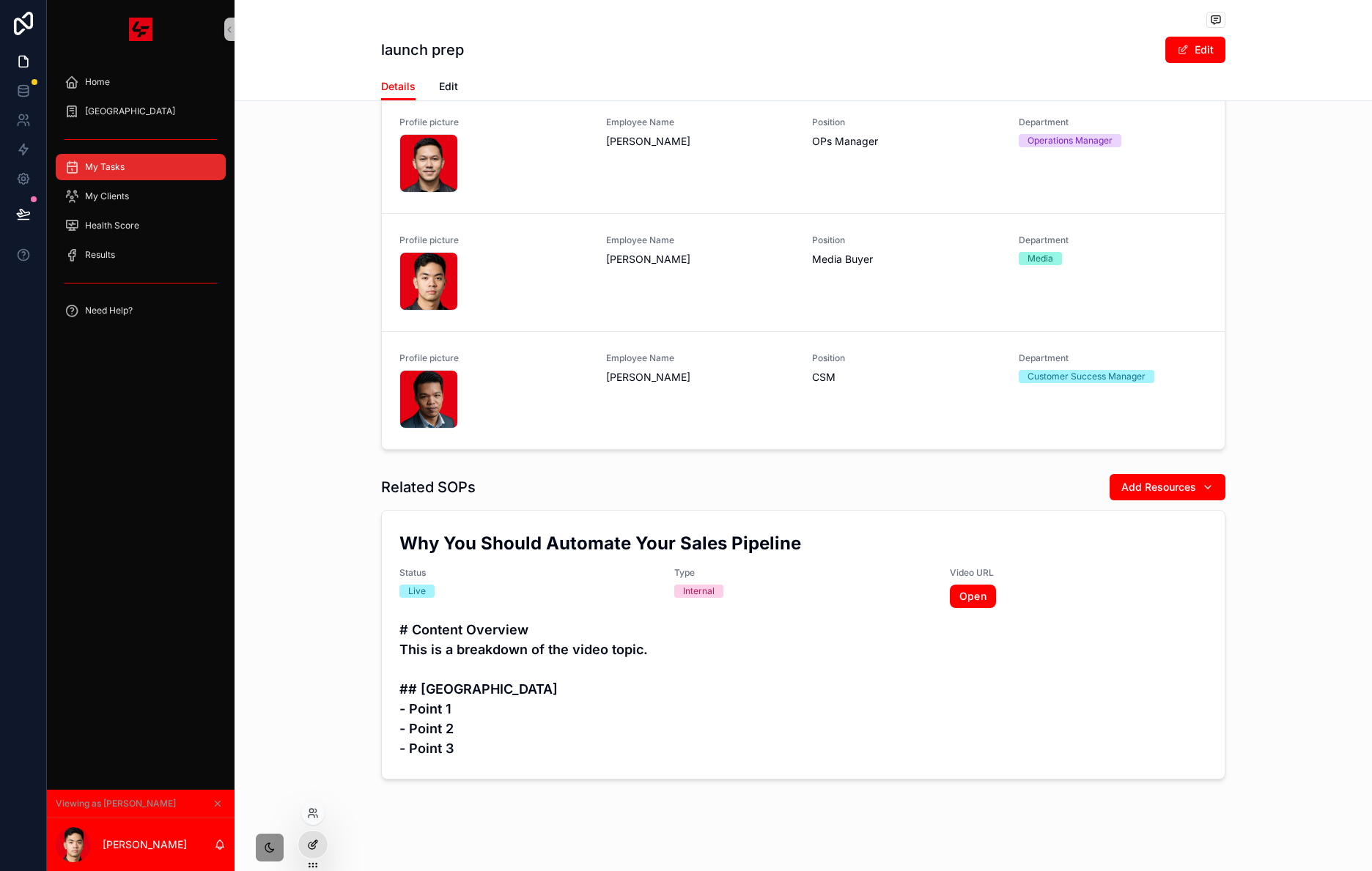
click at [311, 856] on div at bounding box center [312, 845] width 29 height 28
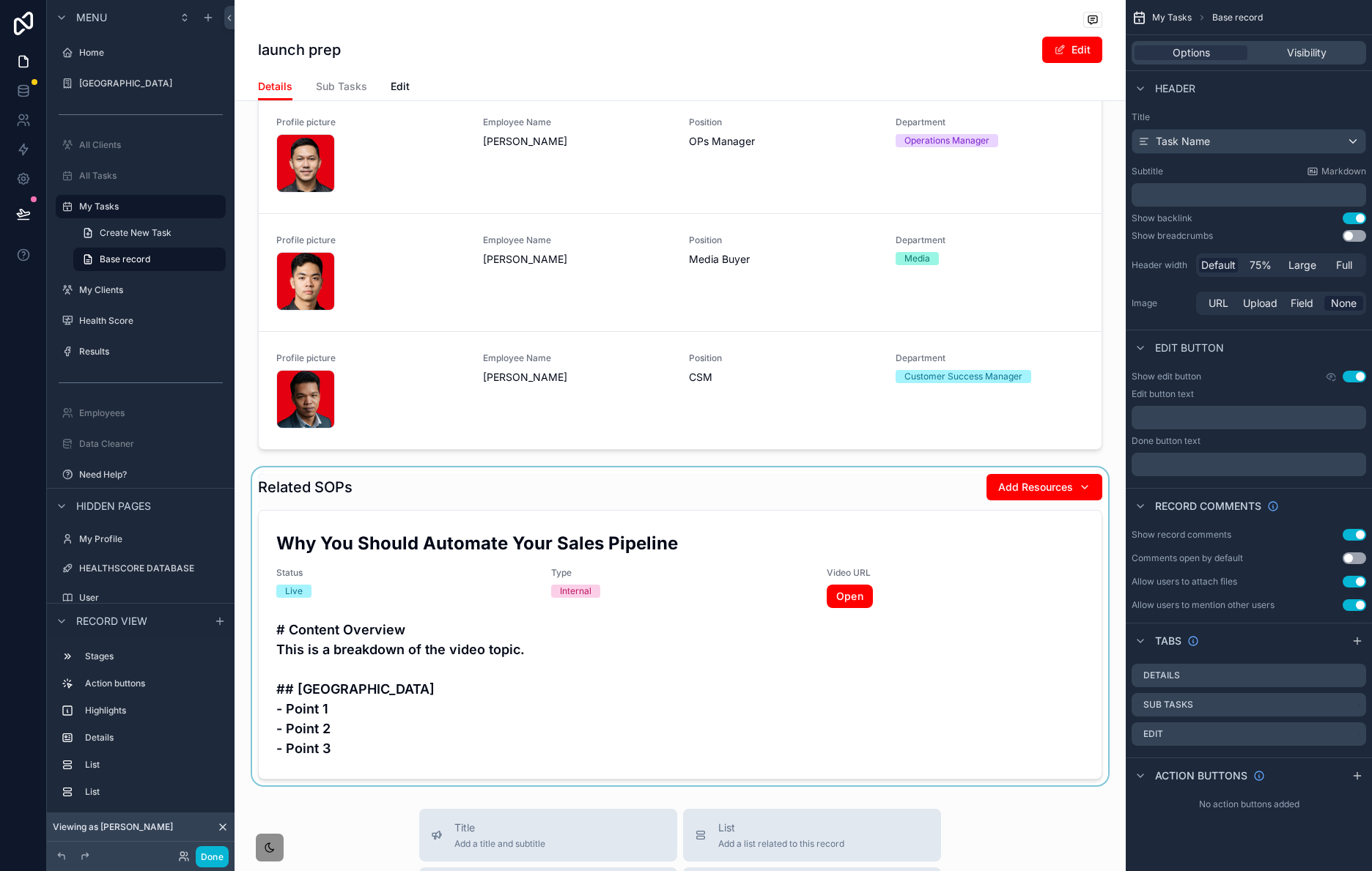
click at [852, 522] on div "scrollable content" at bounding box center [680, 627] width 891 height 318
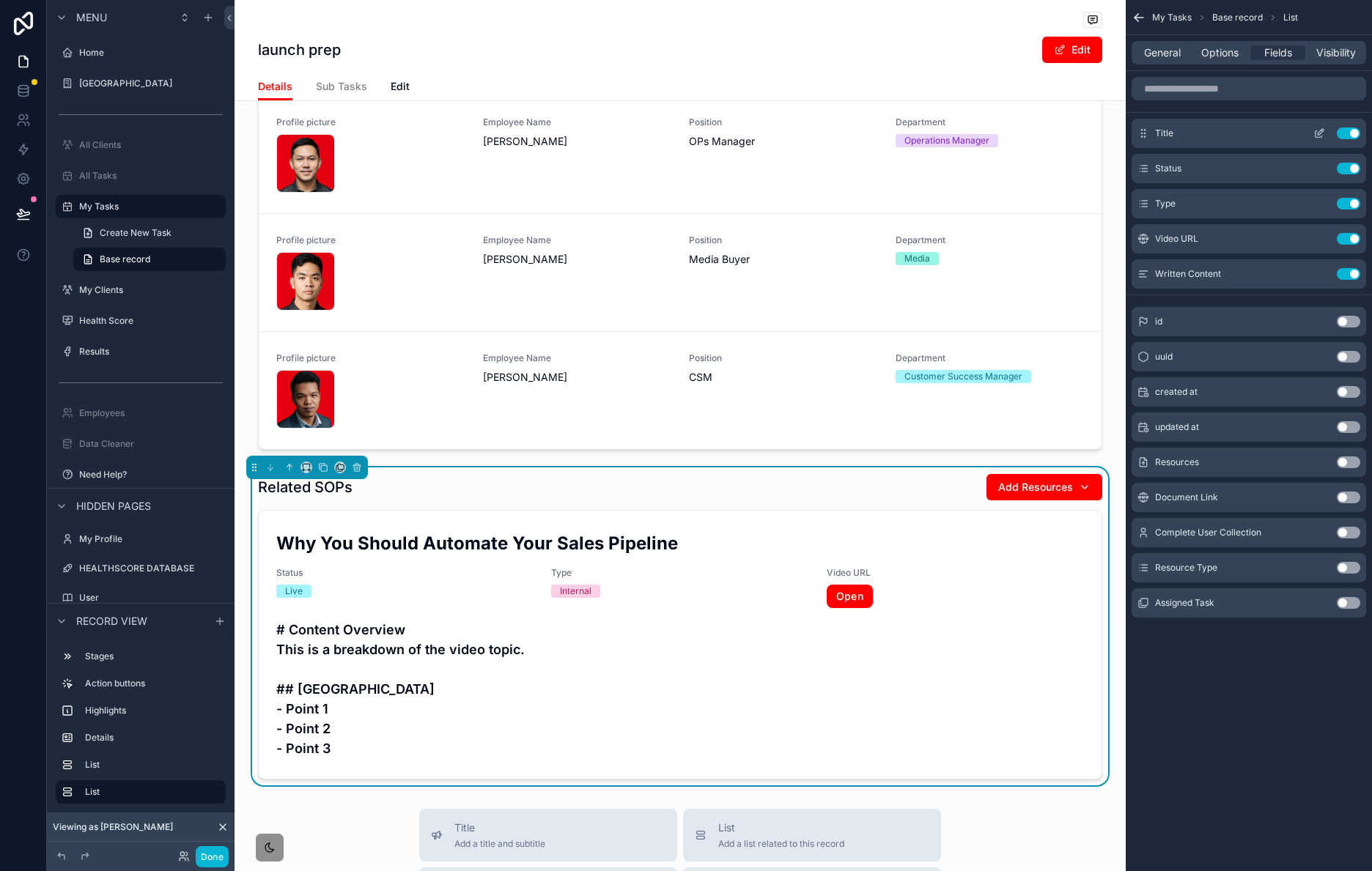
click at [1321, 130] on icon "scrollable content" at bounding box center [1319, 133] width 12 height 12
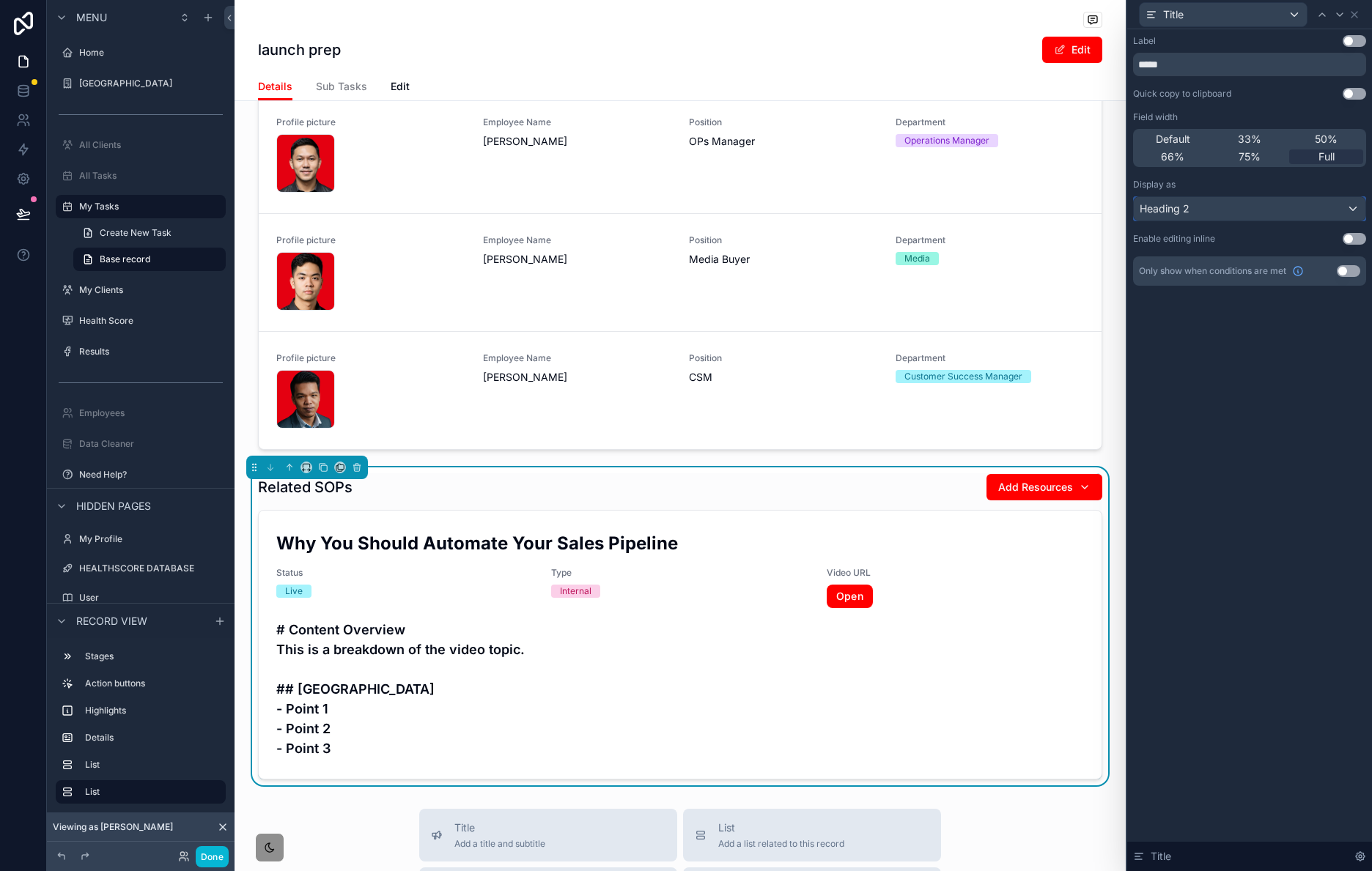
click at [1252, 203] on div "Heading 2" at bounding box center [1249, 209] width 232 height 23
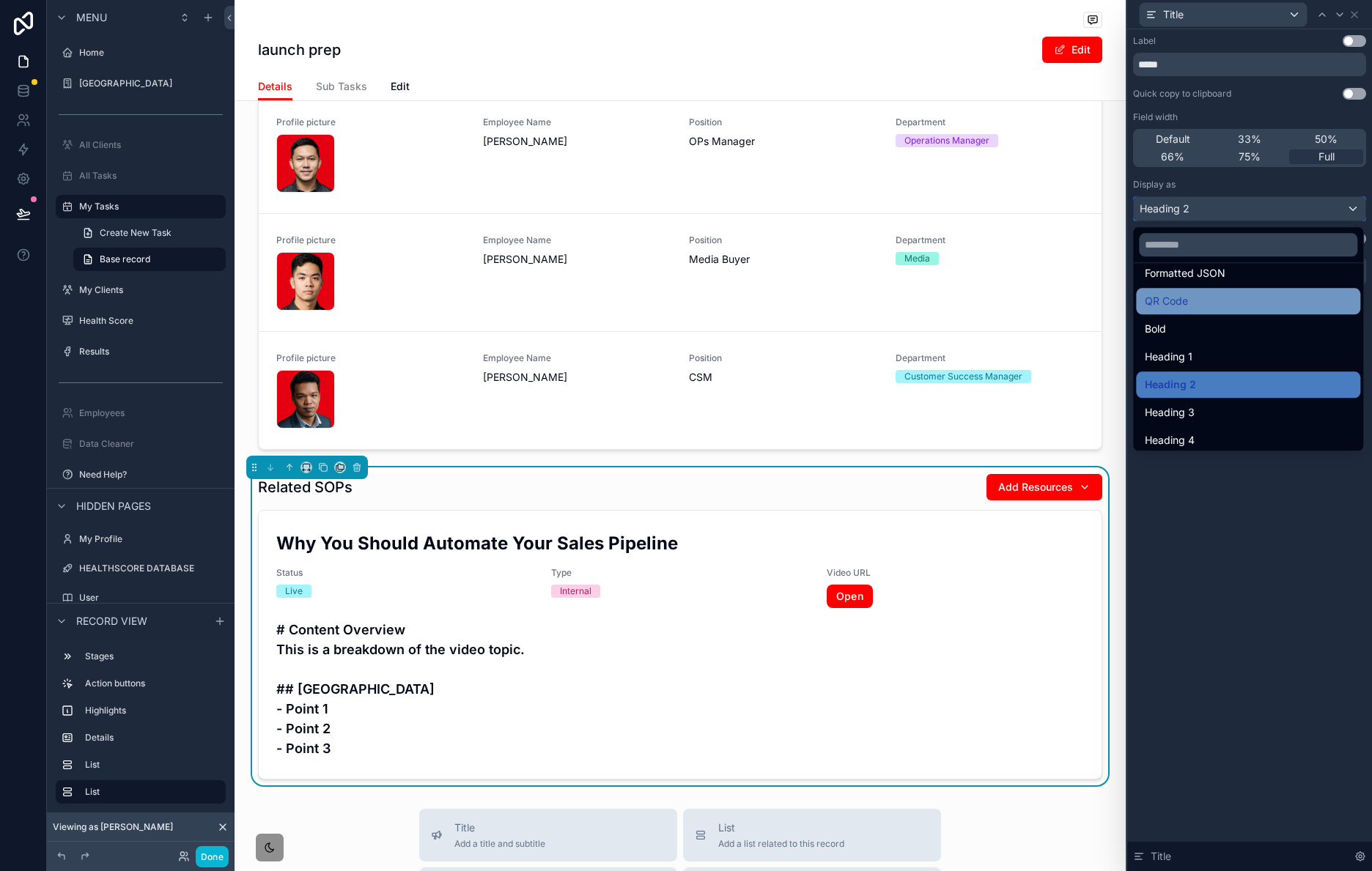
scroll to position [160, 0]
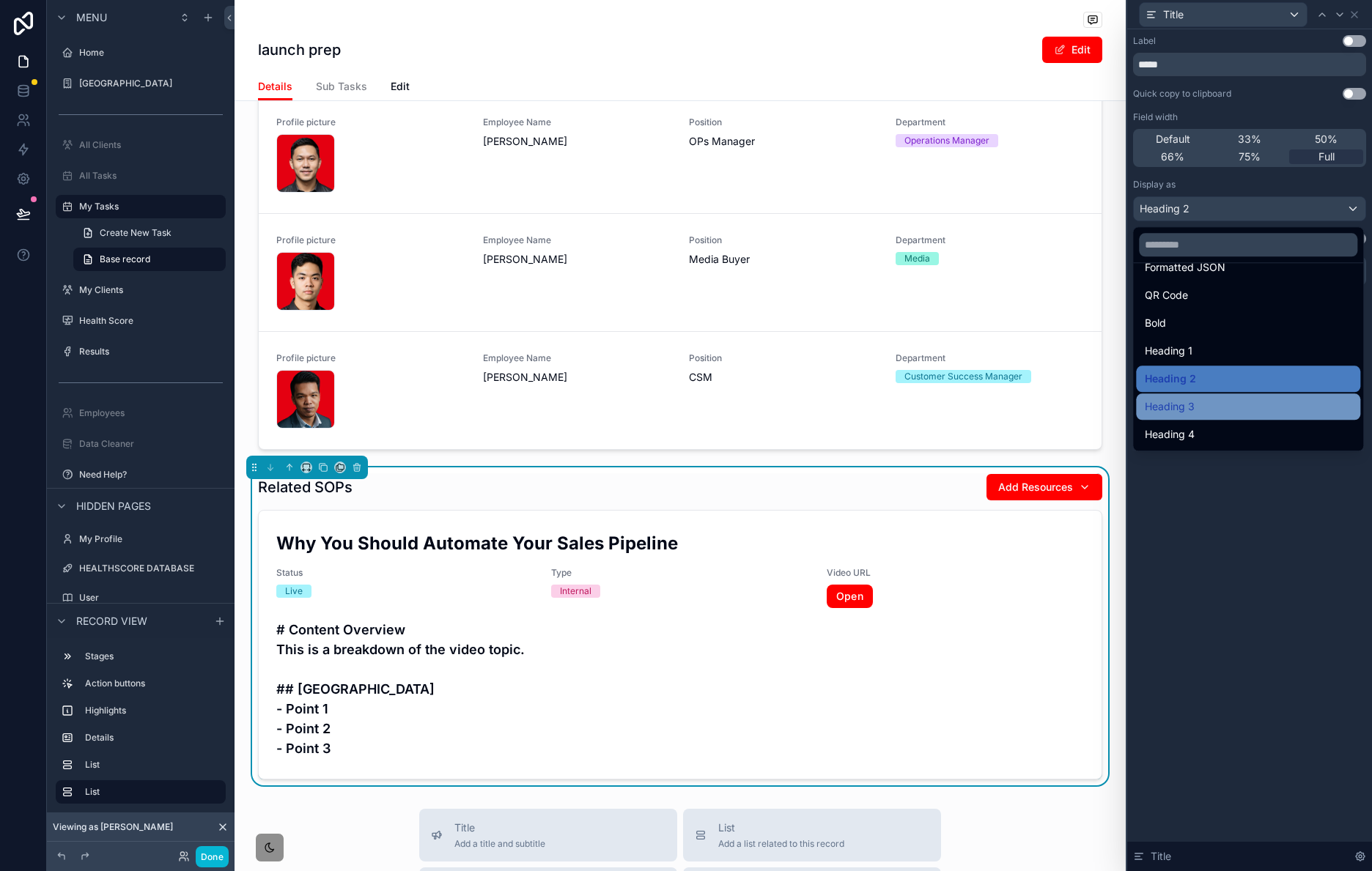
click at [1233, 410] on div "Heading 3" at bounding box center [1248, 406] width 207 height 18
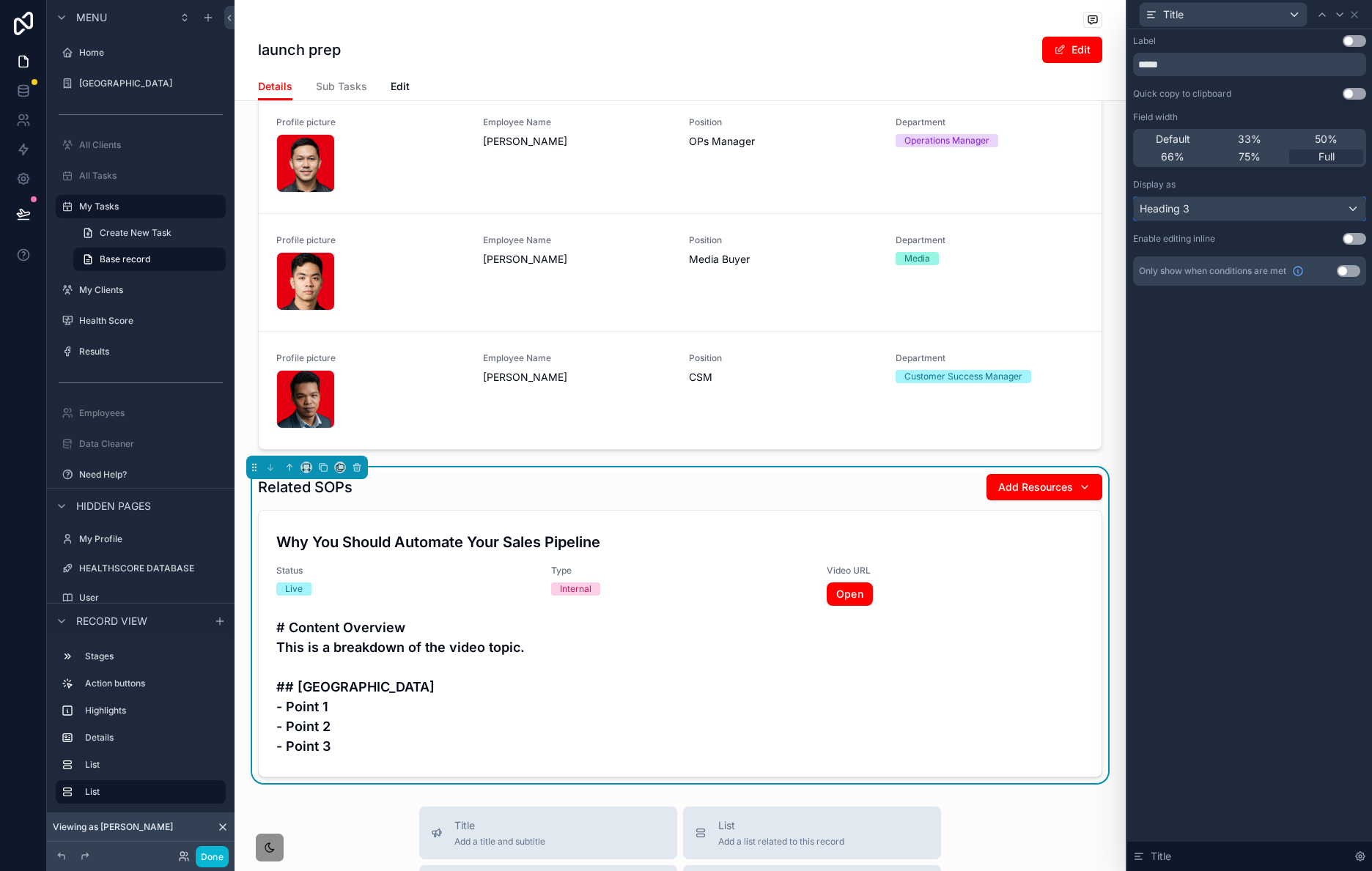
click at [1268, 213] on div "Heading 3" at bounding box center [1249, 209] width 232 height 23
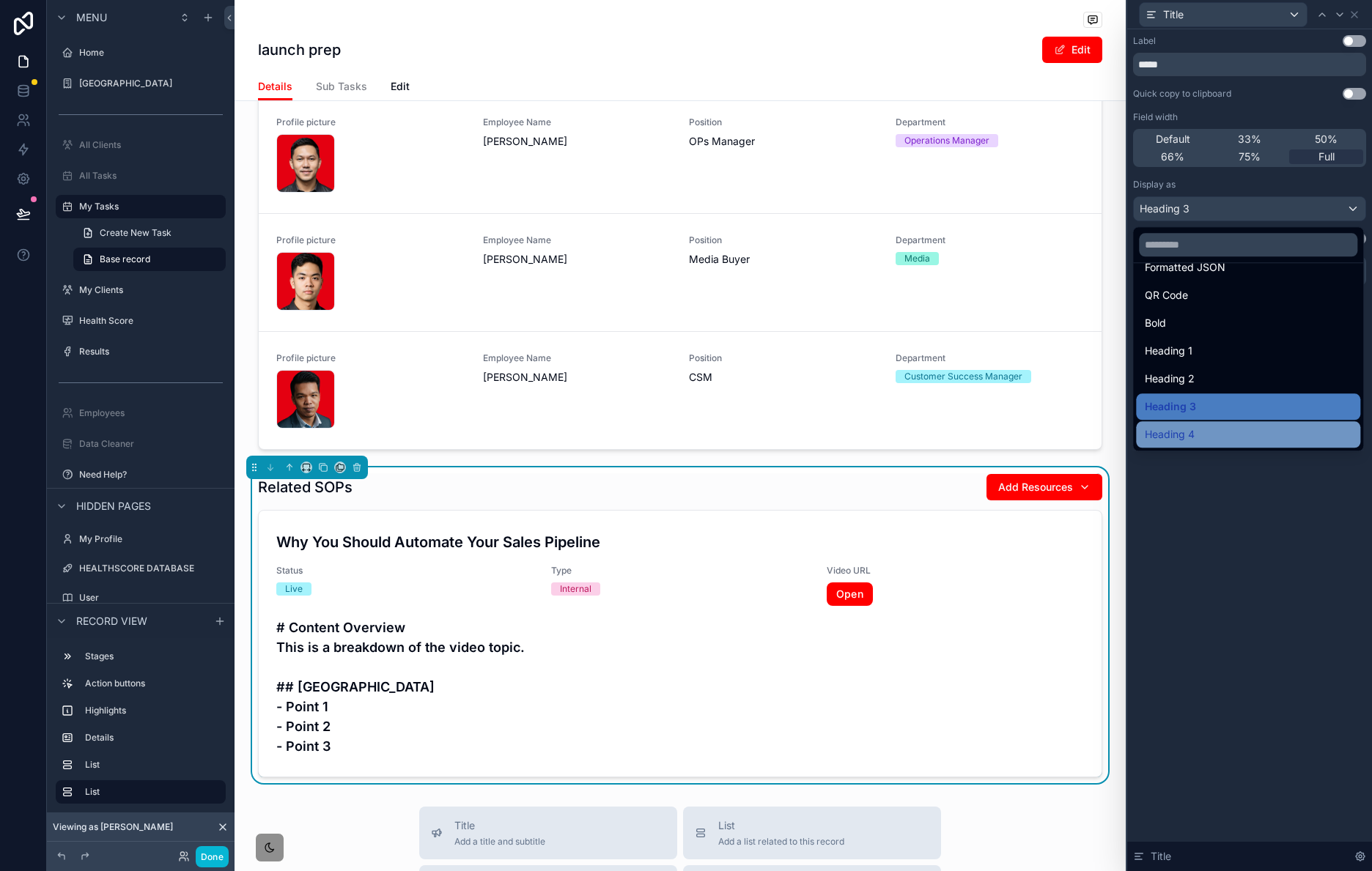
click at [1220, 436] on div "Heading 4" at bounding box center [1248, 434] width 207 height 18
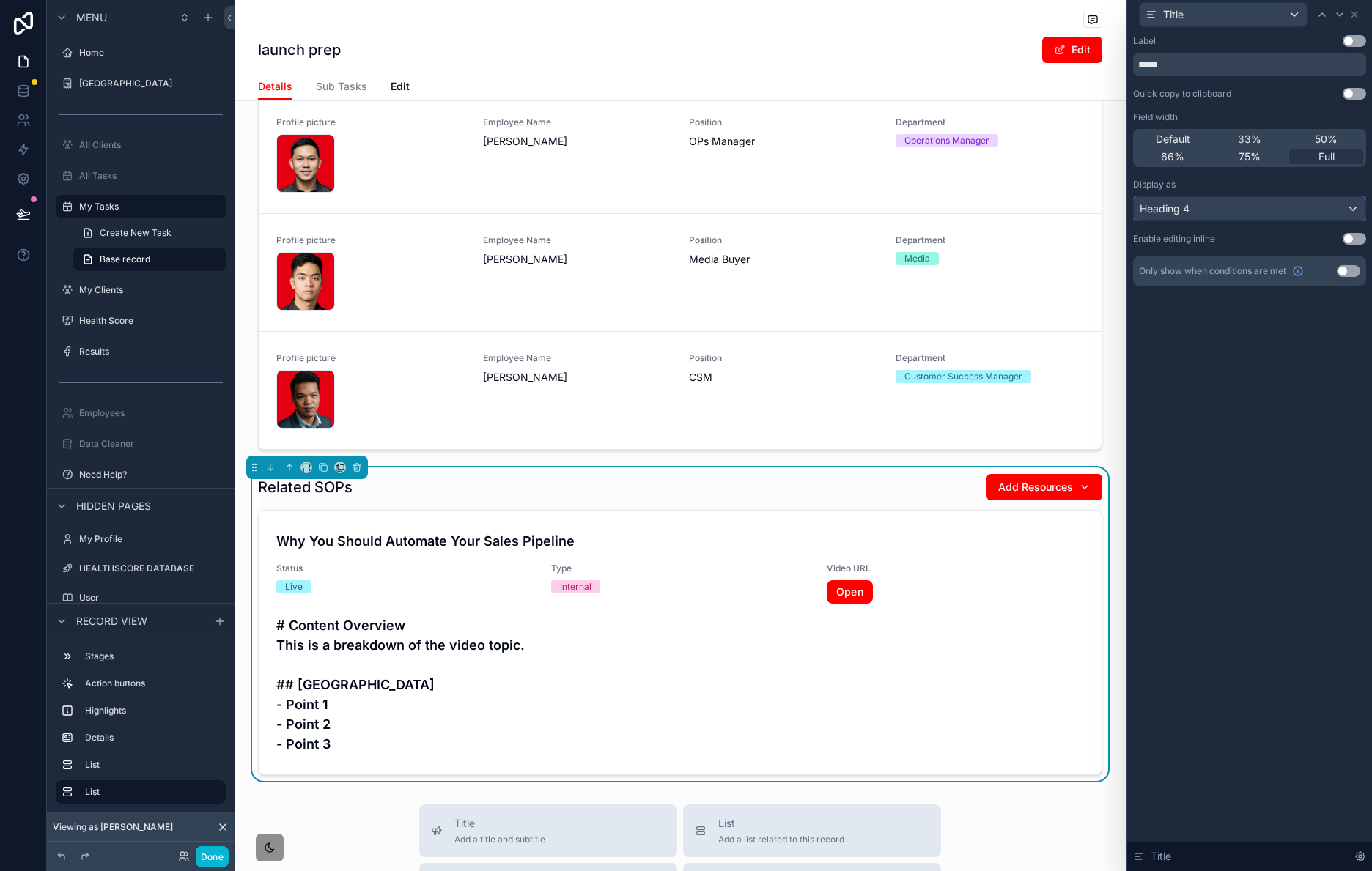
click at [1259, 212] on div "Heading 4" at bounding box center [1249, 209] width 232 height 23
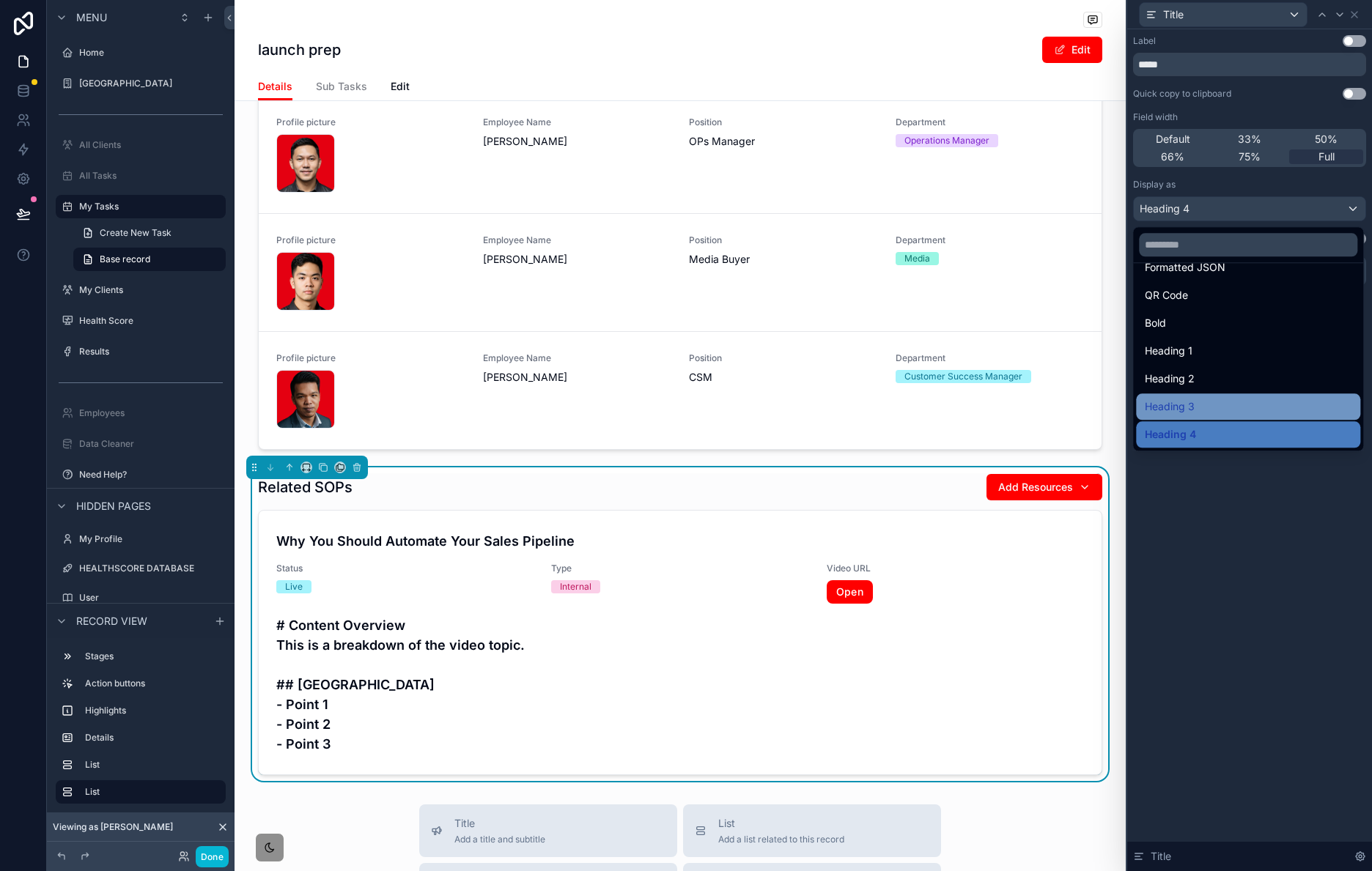
click at [1246, 398] on div "Heading 3" at bounding box center [1248, 406] width 207 height 18
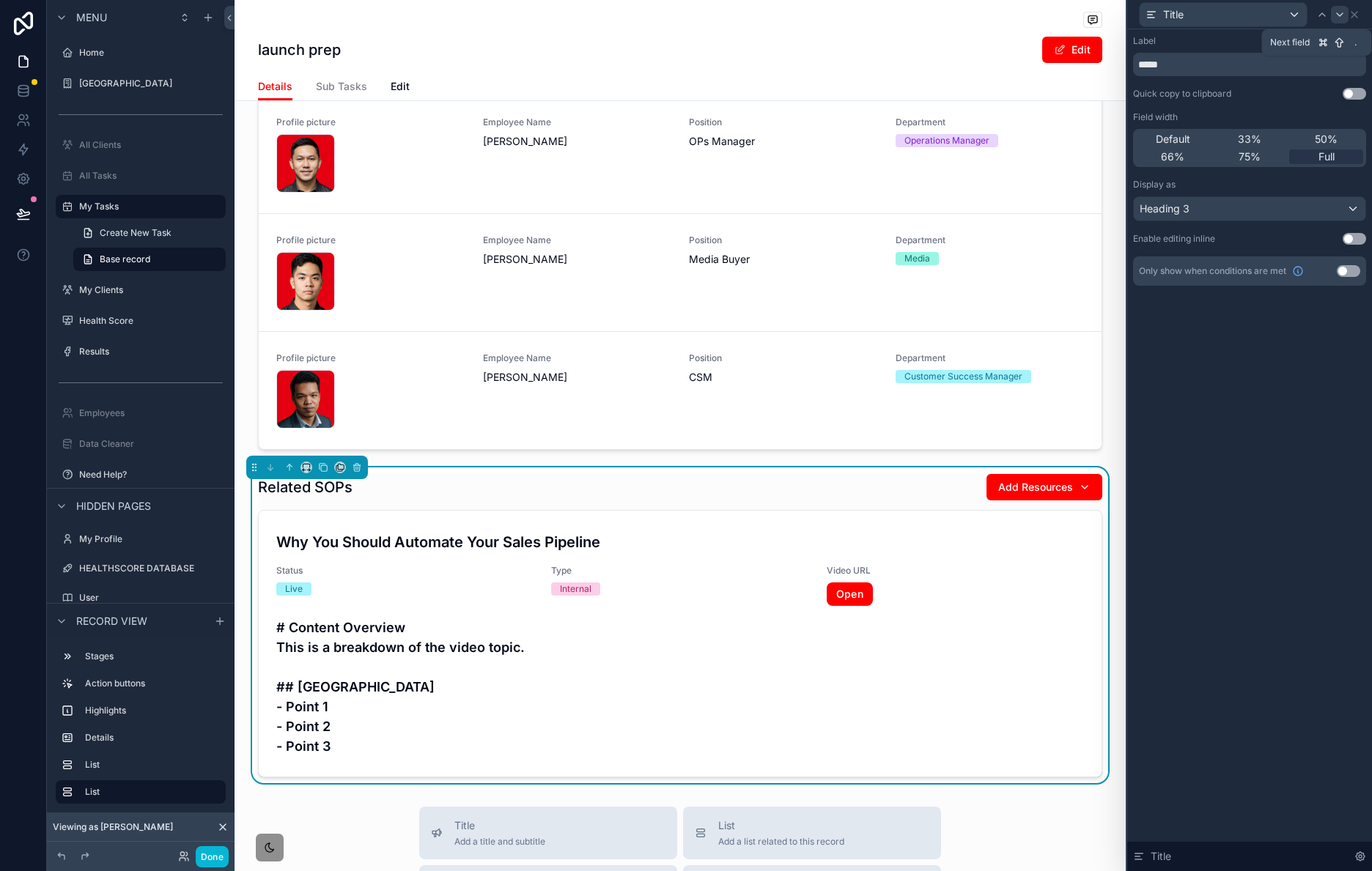
click at [1337, 19] on icon at bounding box center [1339, 14] width 12 height 12
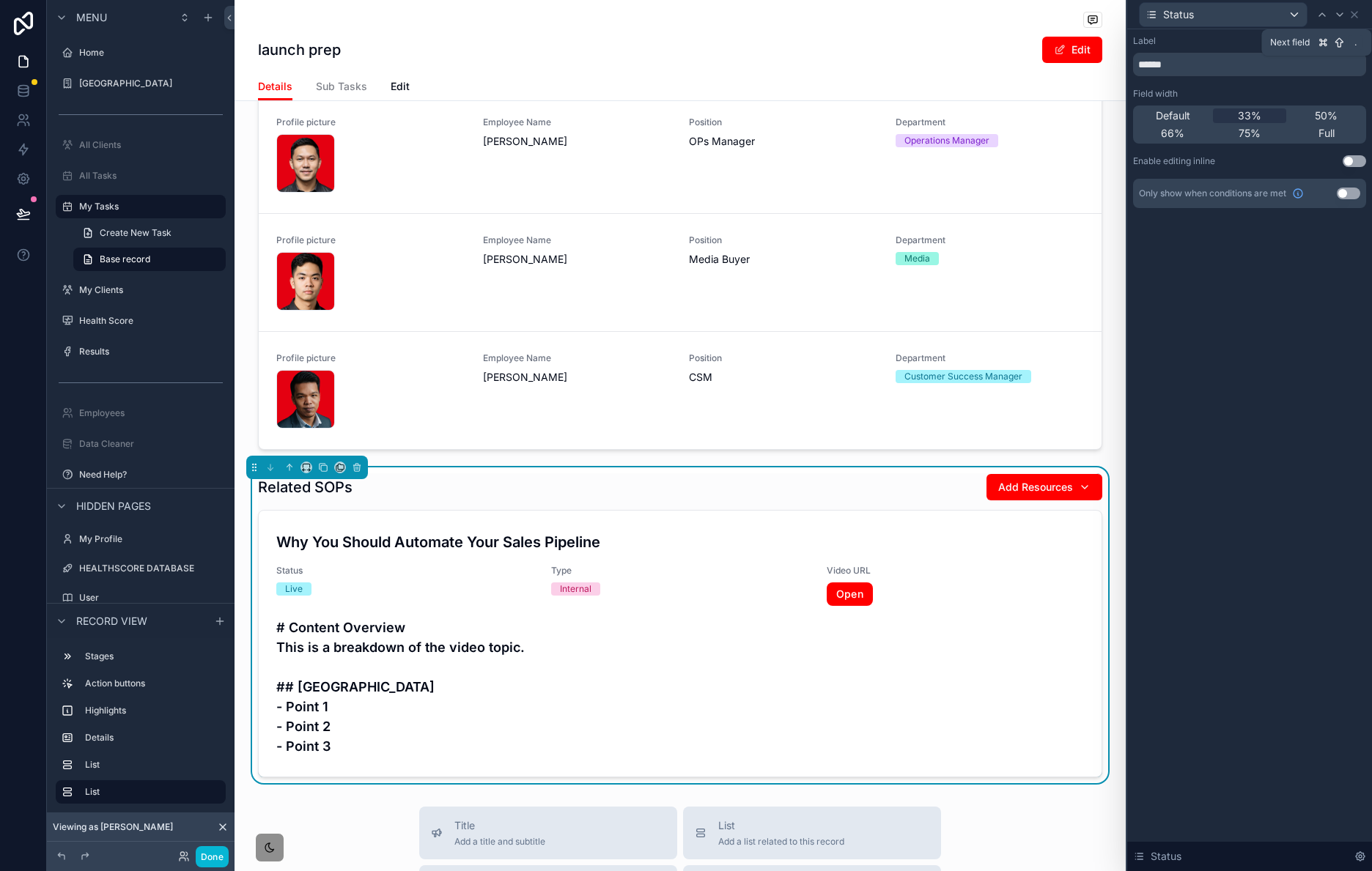
click at [1342, 19] on icon at bounding box center [1339, 14] width 12 height 12
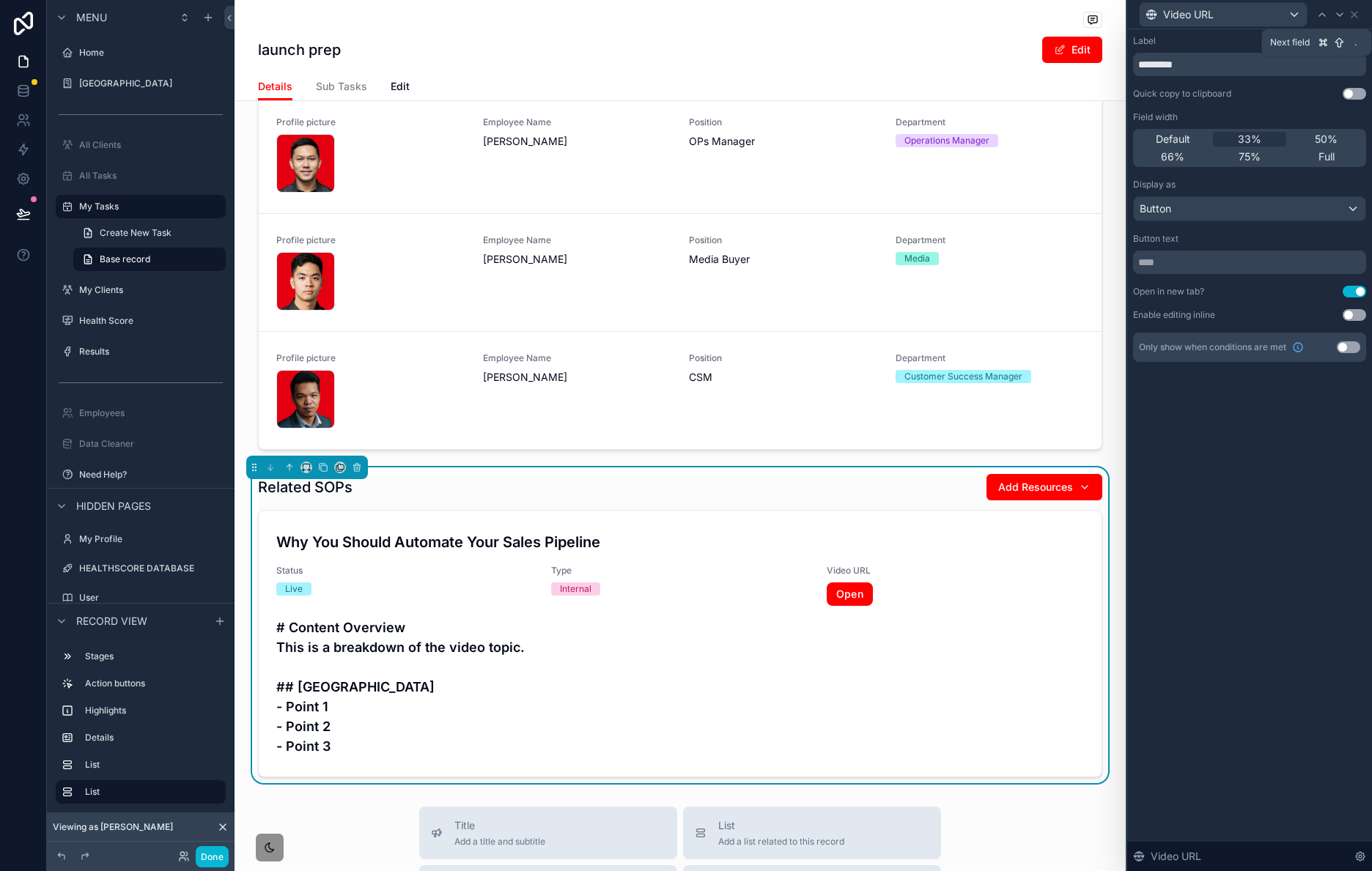
click at [1342, 19] on icon at bounding box center [1339, 14] width 12 height 12
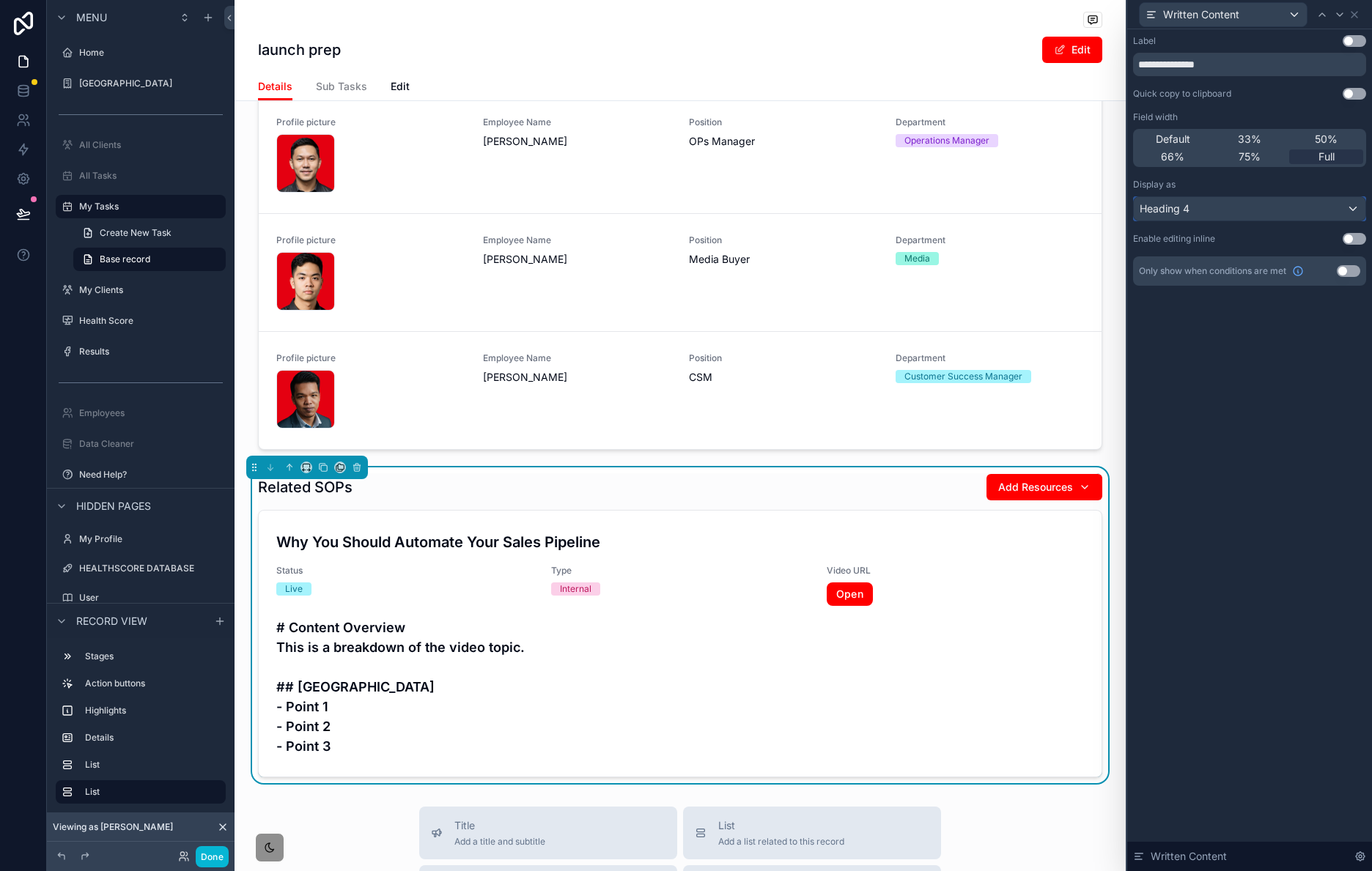
click at [1280, 202] on div "Heading 4" at bounding box center [1249, 209] width 232 height 23
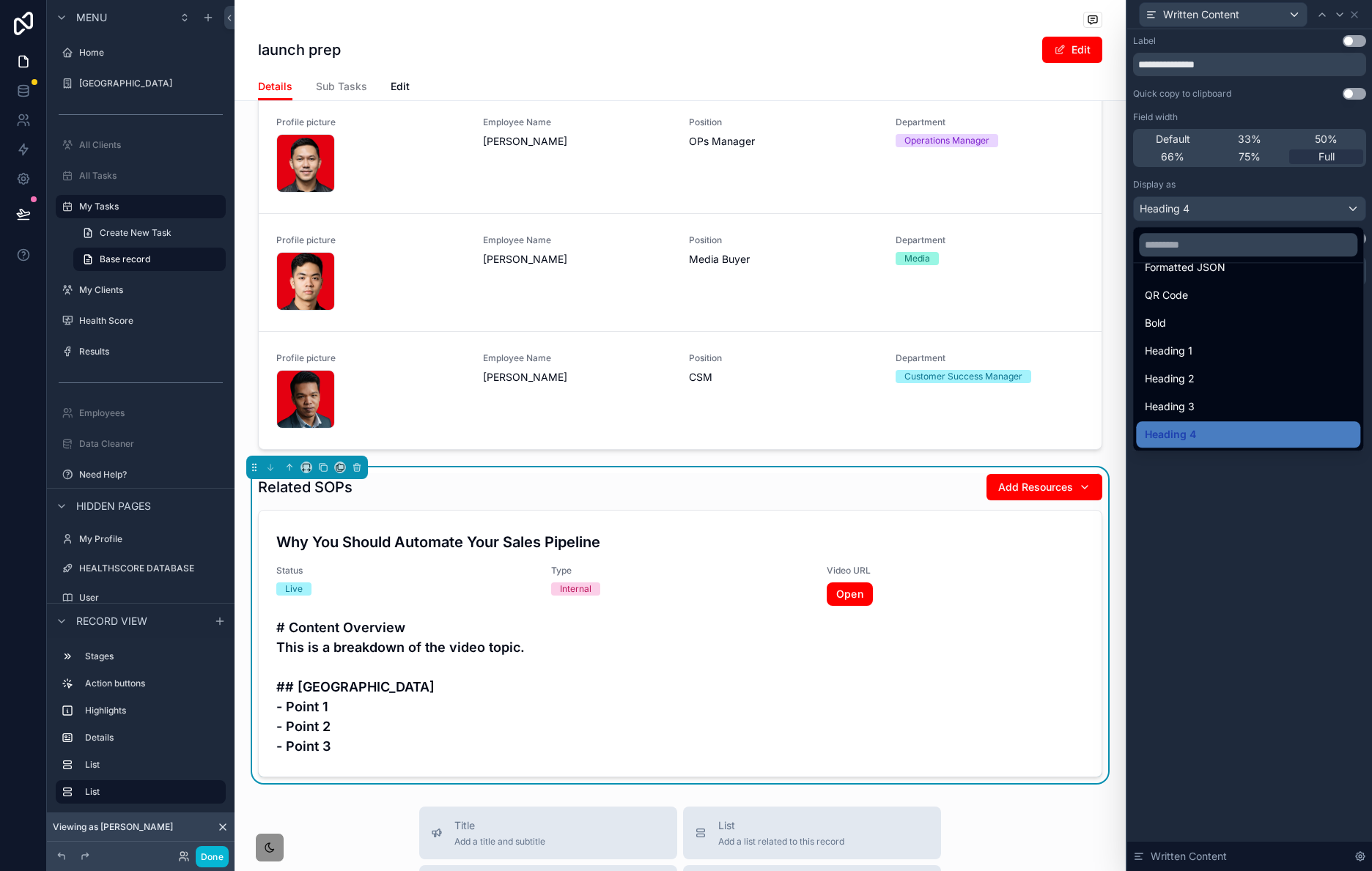
click at [1239, 499] on div at bounding box center [1249, 435] width 245 height 871
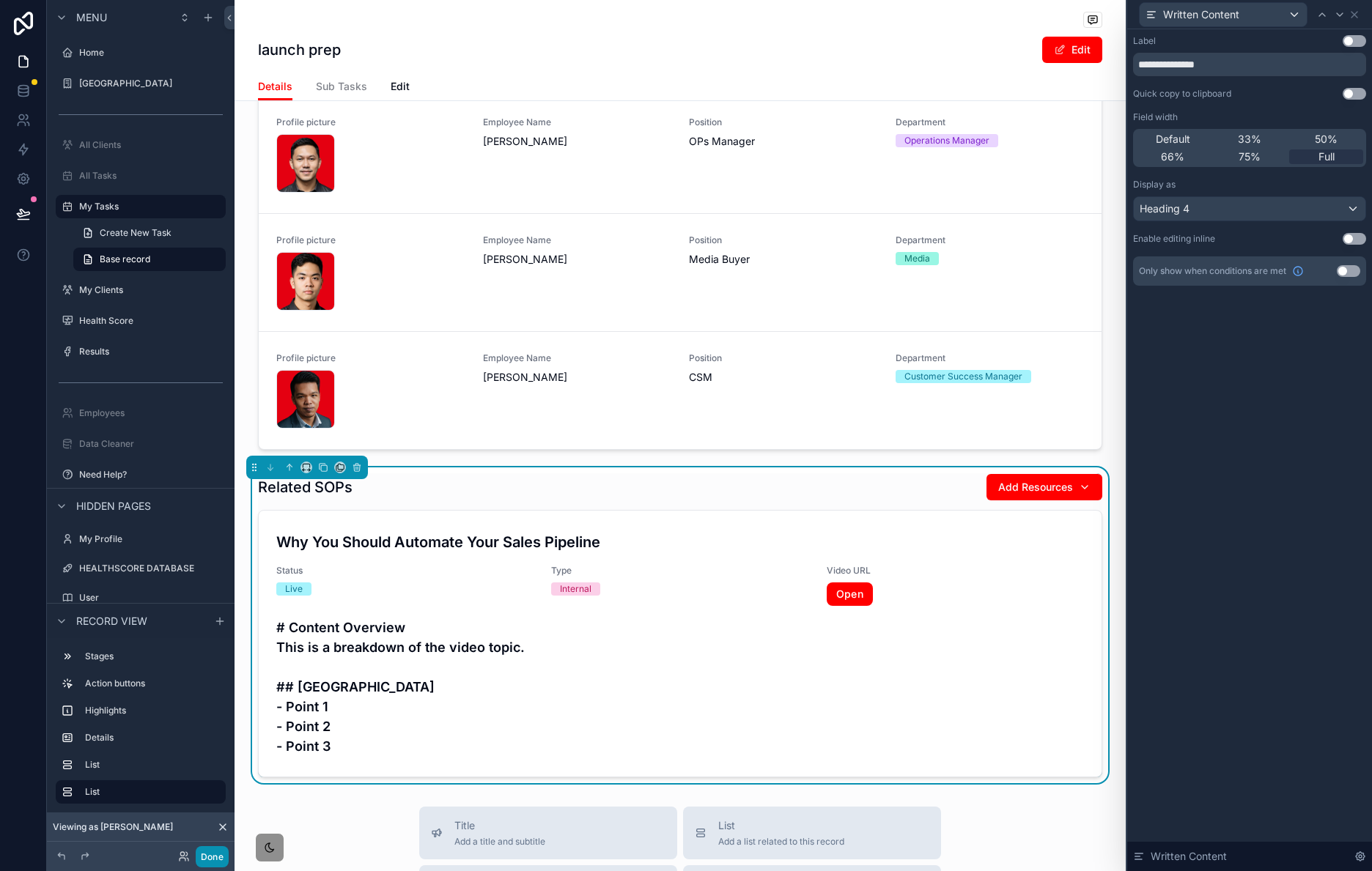
click at [208, 851] on button "Done" at bounding box center [211, 857] width 33 height 22
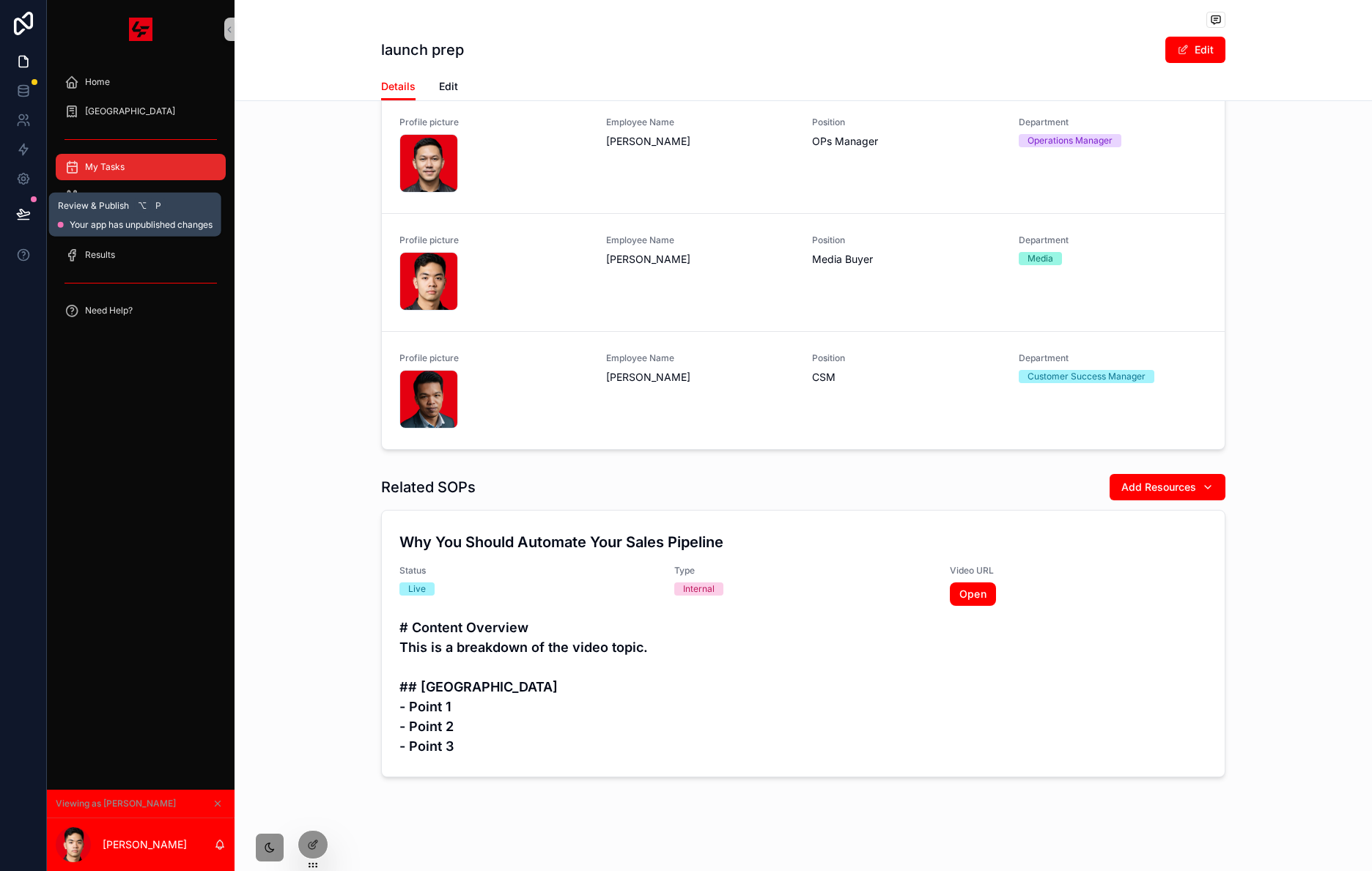
click at [19, 220] on icon at bounding box center [23, 220] width 11 height 0
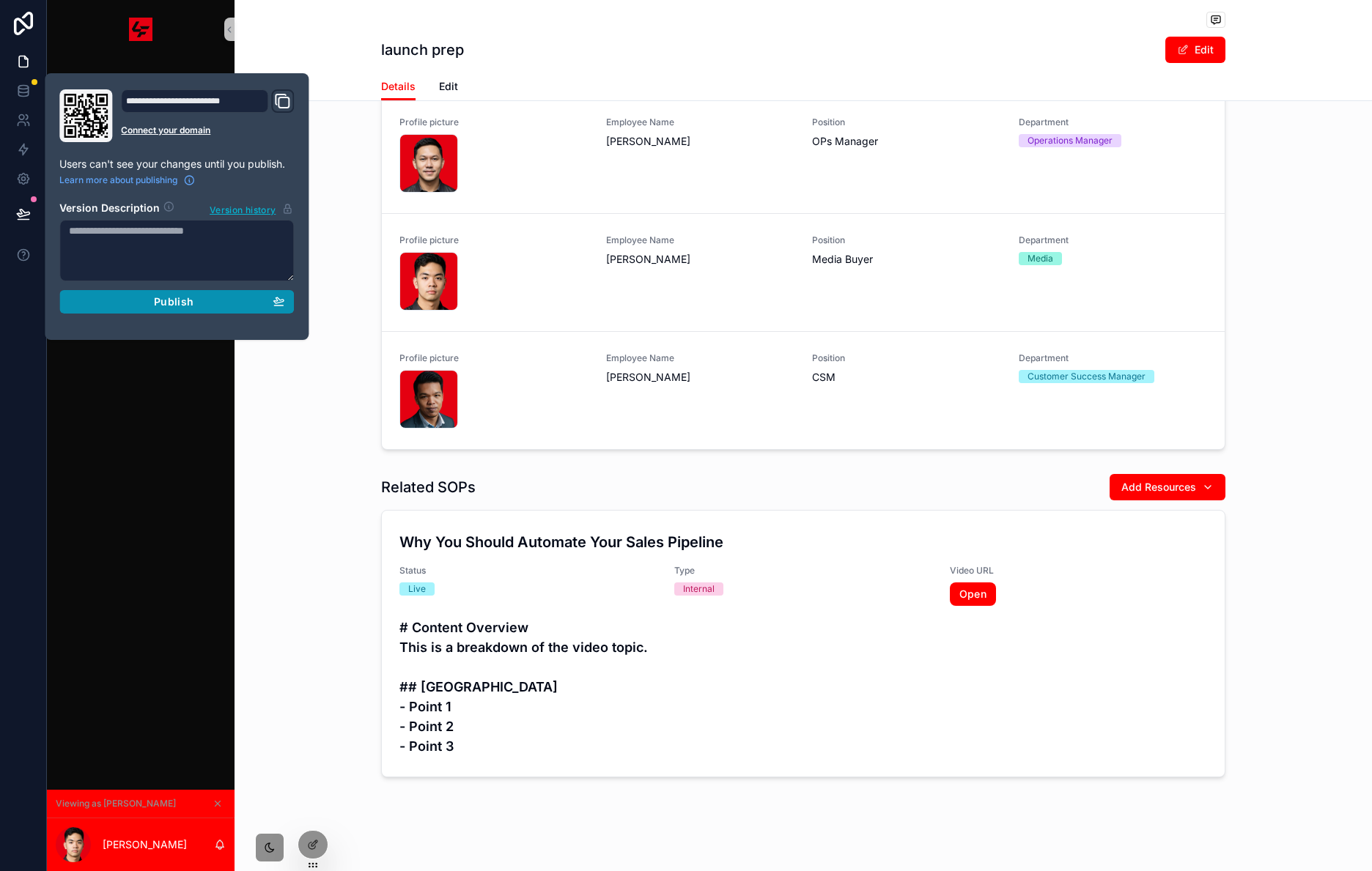
click at [137, 304] on div "Publish" at bounding box center [177, 302] width 215 height 13
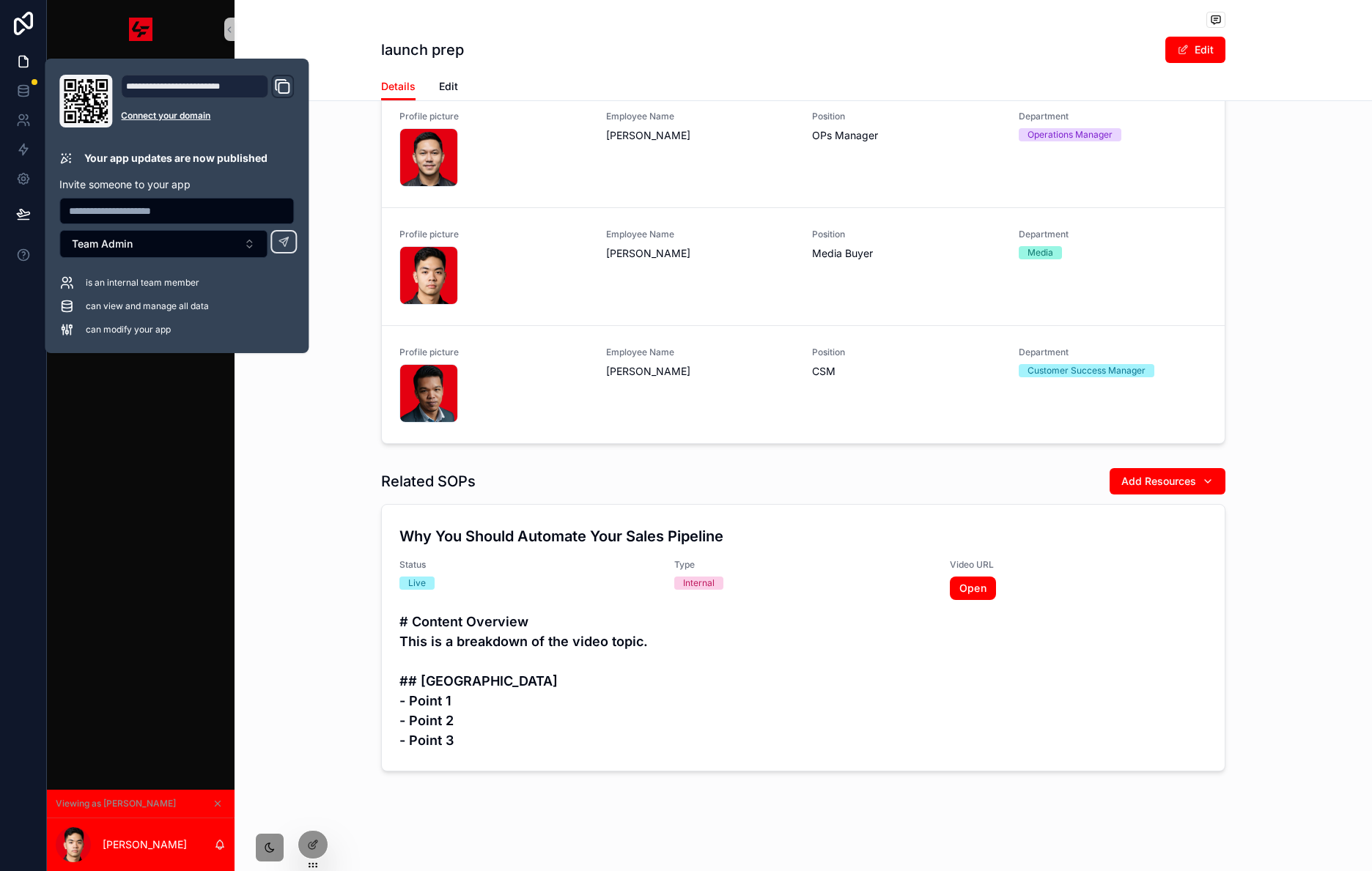
click at [323, 556] on div "Related SOPs Add Resources Why You Should Automate Your Sales Pipeline Status L…" at bounding box center [803, 620] width 1137 height 316
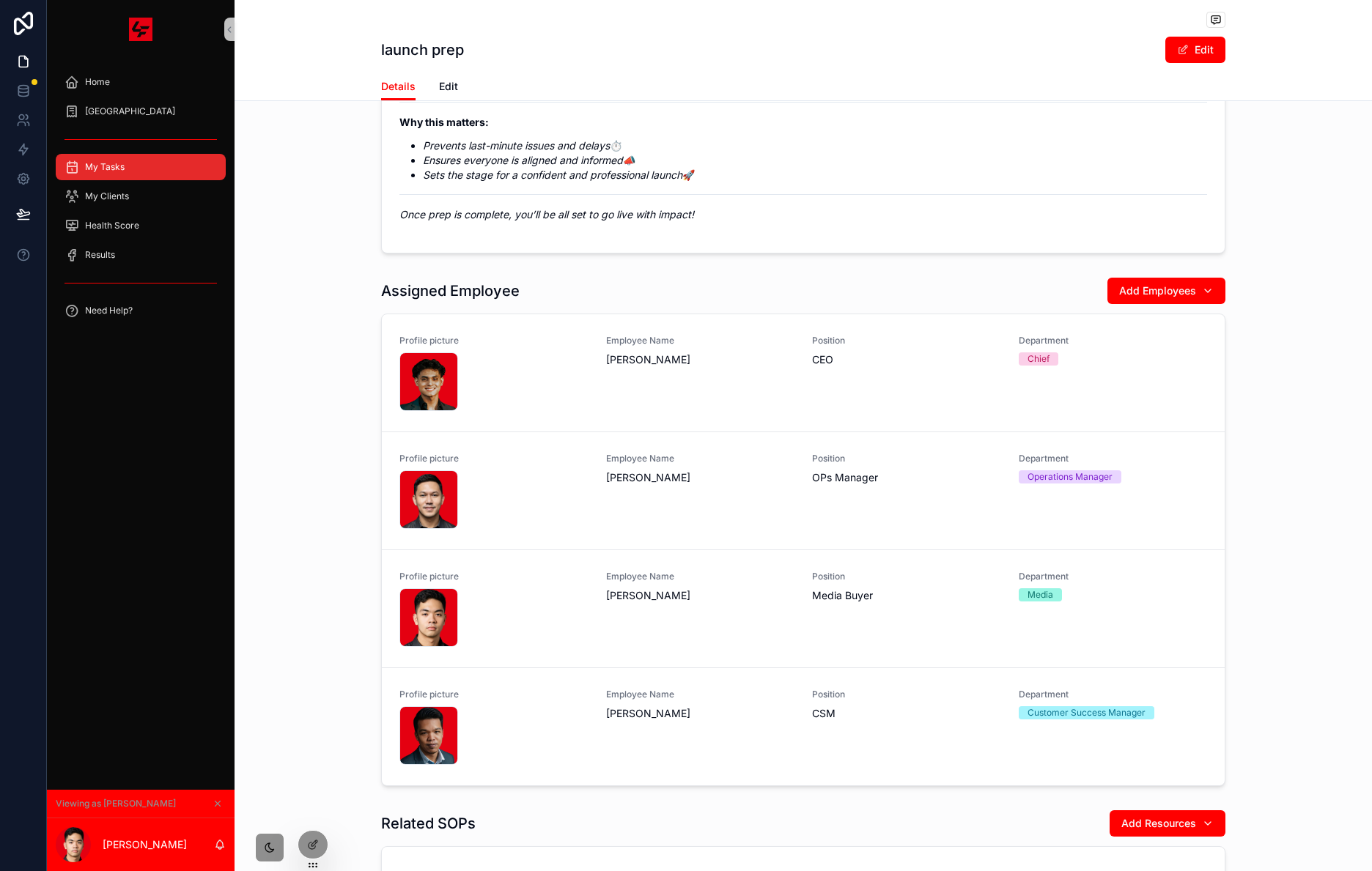
scroll to position [683, 0]
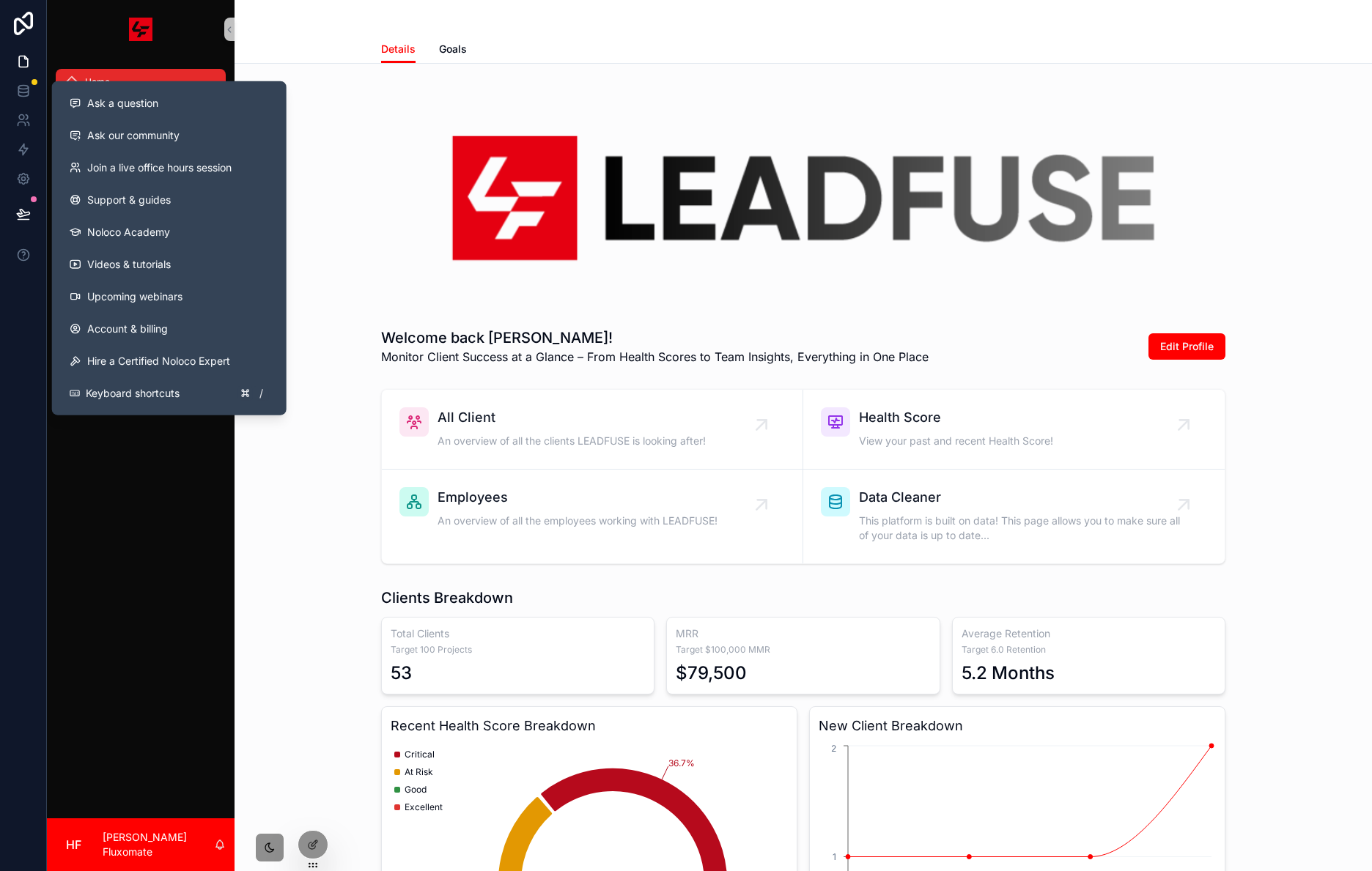
click at [151, 558] on div "Home SOP Center All Clients All Tasks Health Score Results Employees Data Clean…" at bounding box center [140, 439] width 188 height 760
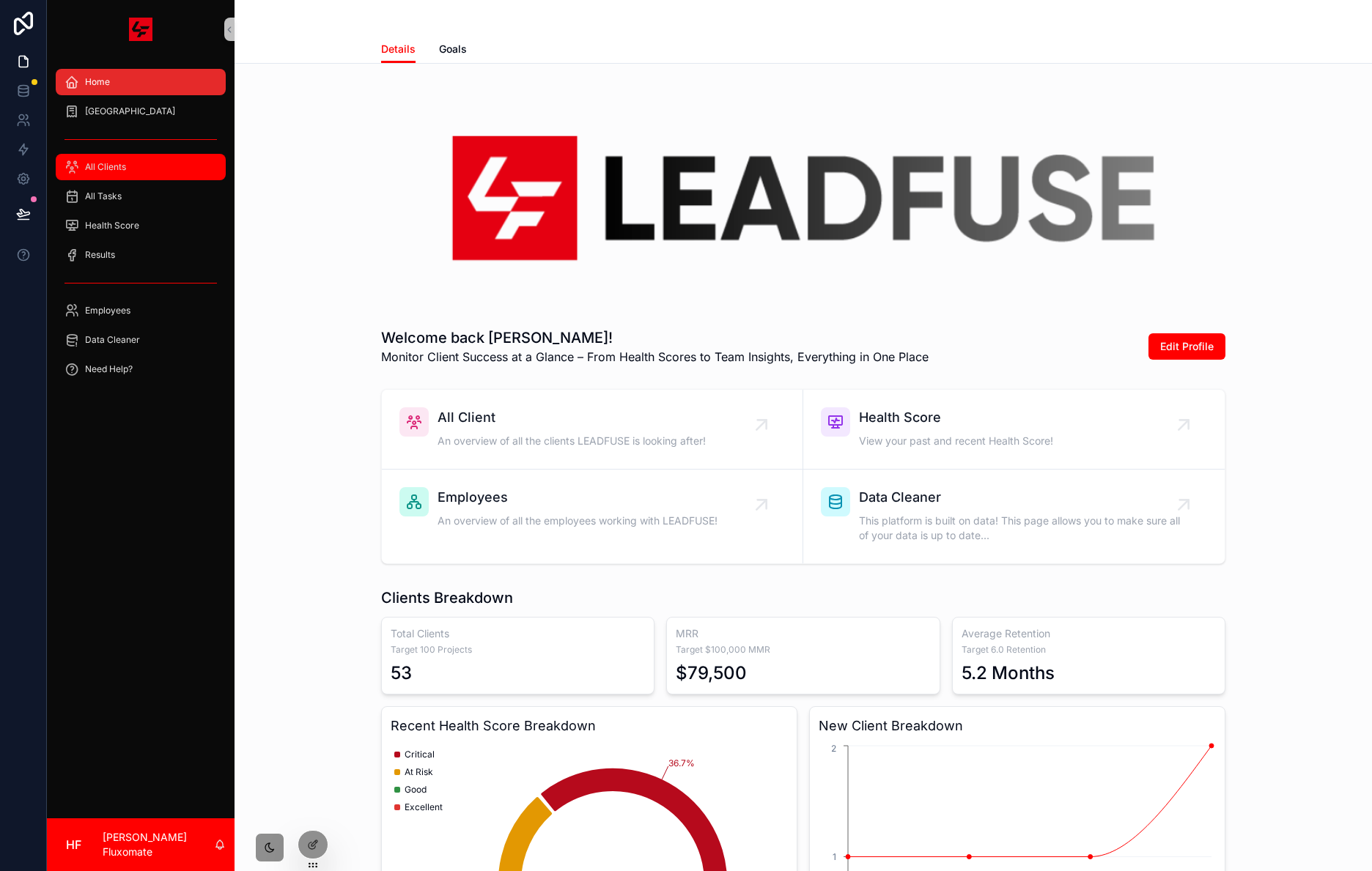
click at [138, 173] on div "All Clients" at bounding box center [140, 167] width 152 height 23
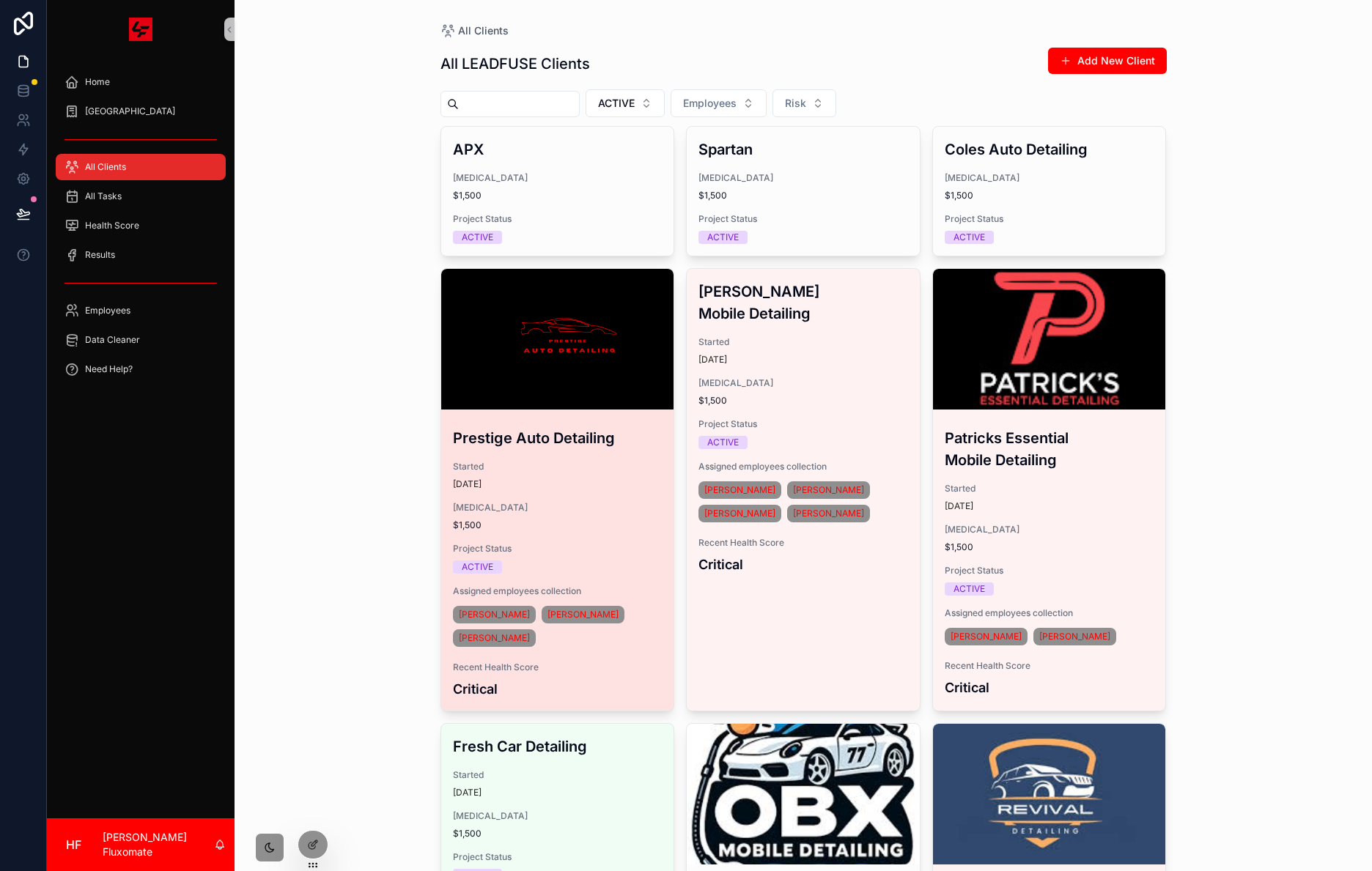
click at [577, 334] on div "scrollable content" at bounding box center [557, 339] width 233 height 18
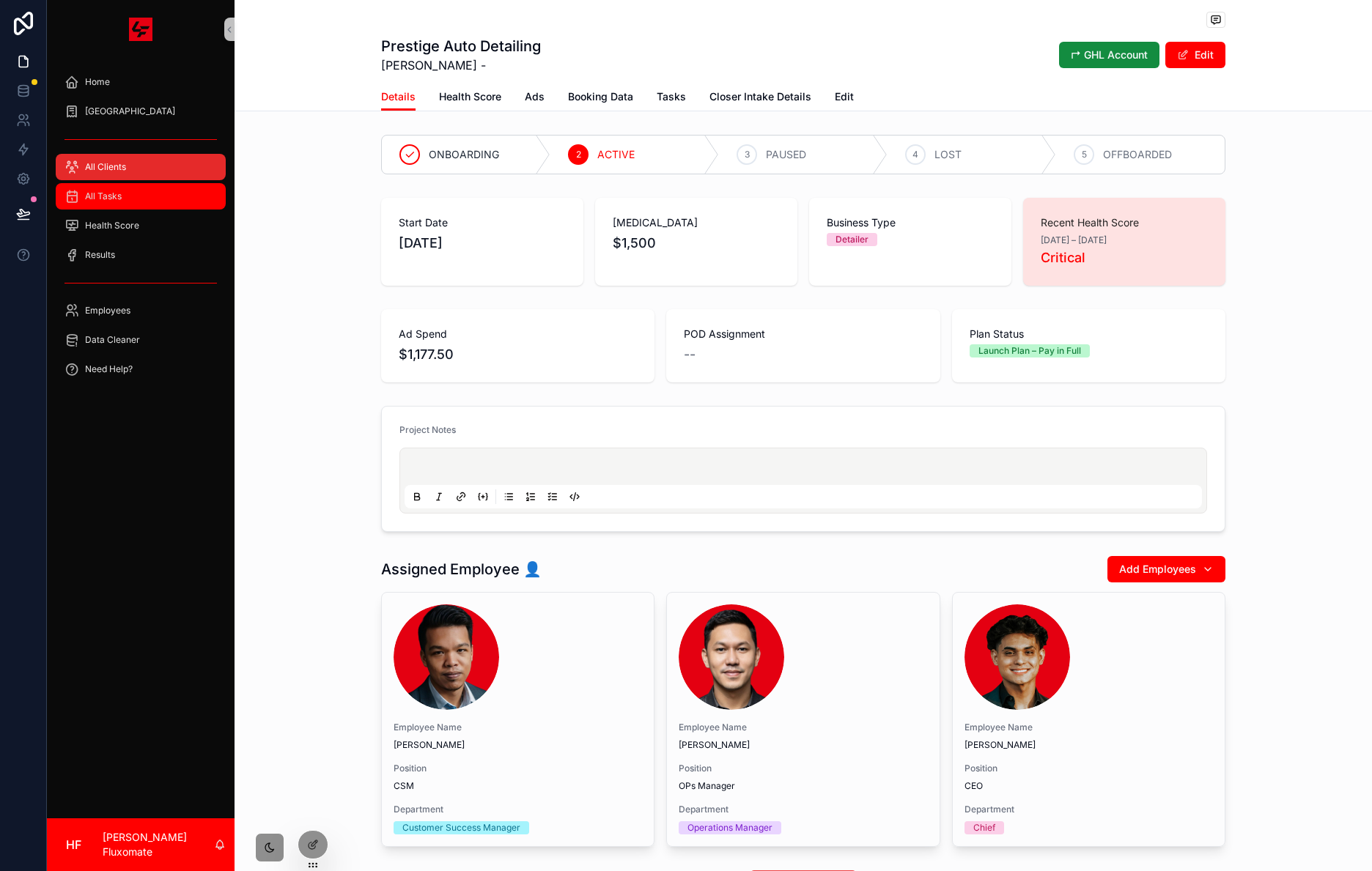
click at [157, 191] on div "All Tasks" at bounding box center [140, 196] width 152 height 23
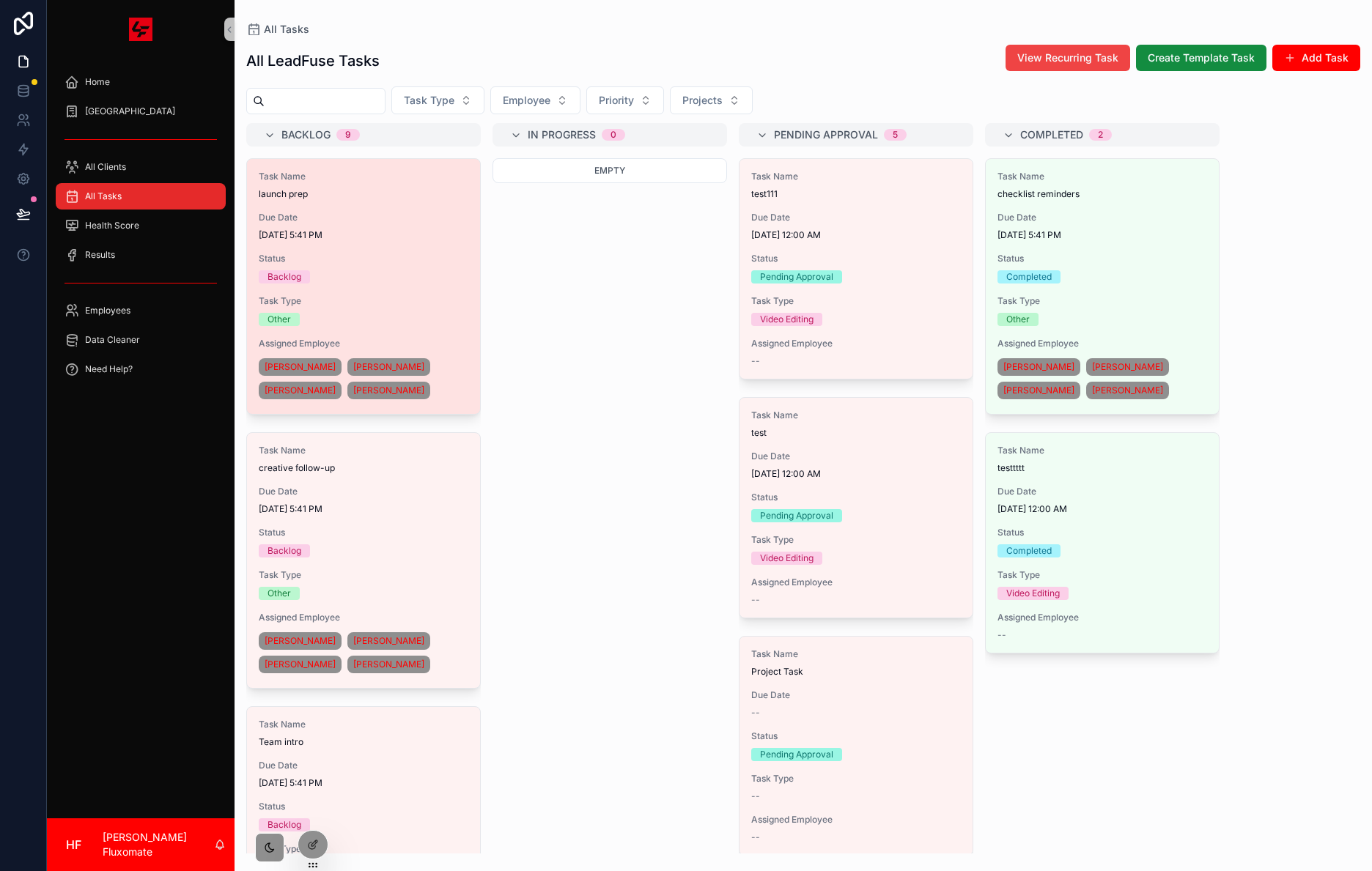
click at [360, 265] on span "Status" at bounding box center [364, 258] width 209 height 12
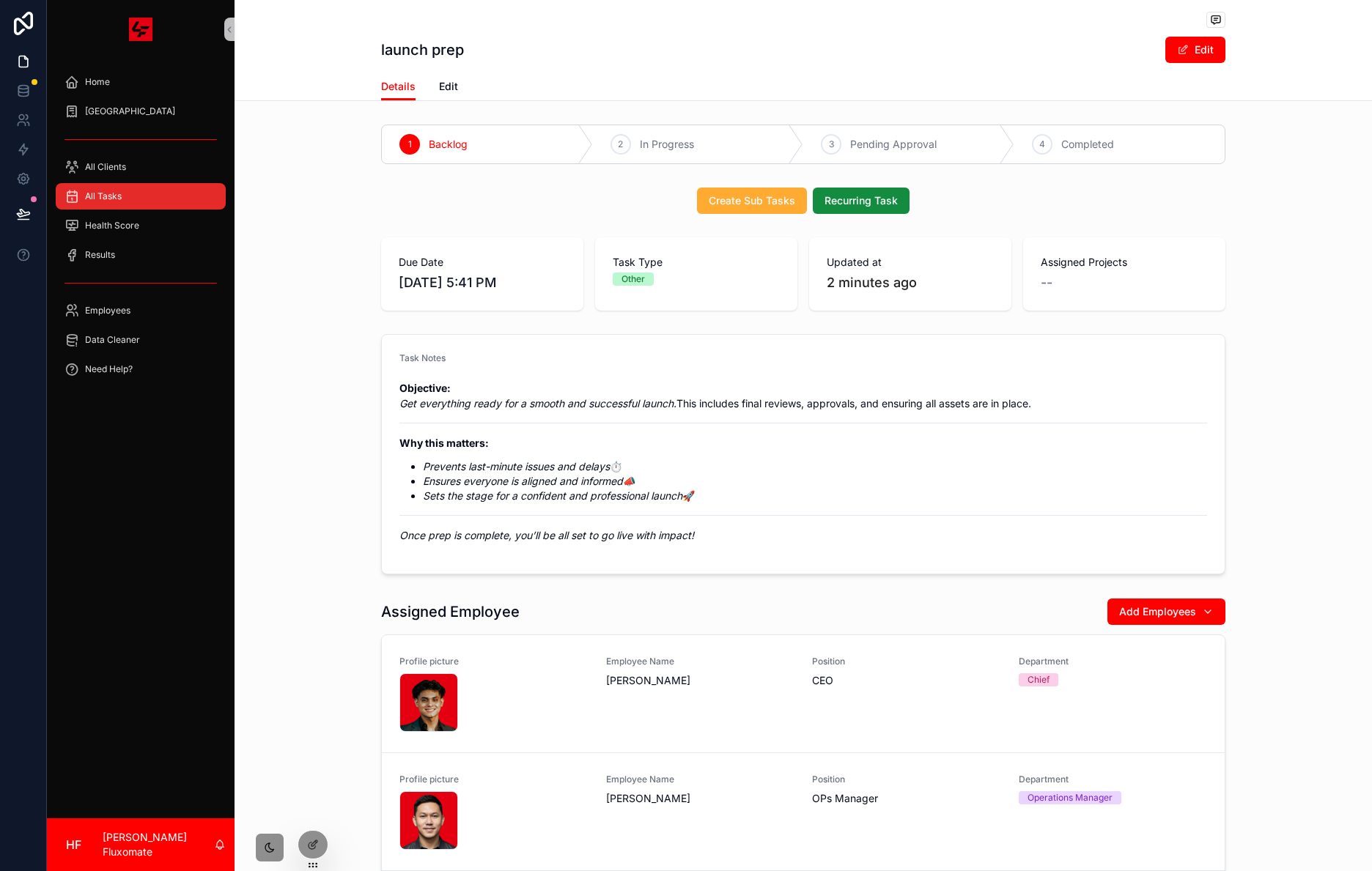
click at [129, 200] on div "All Tasks" at bounding box center [140, 196] width 152 height 23
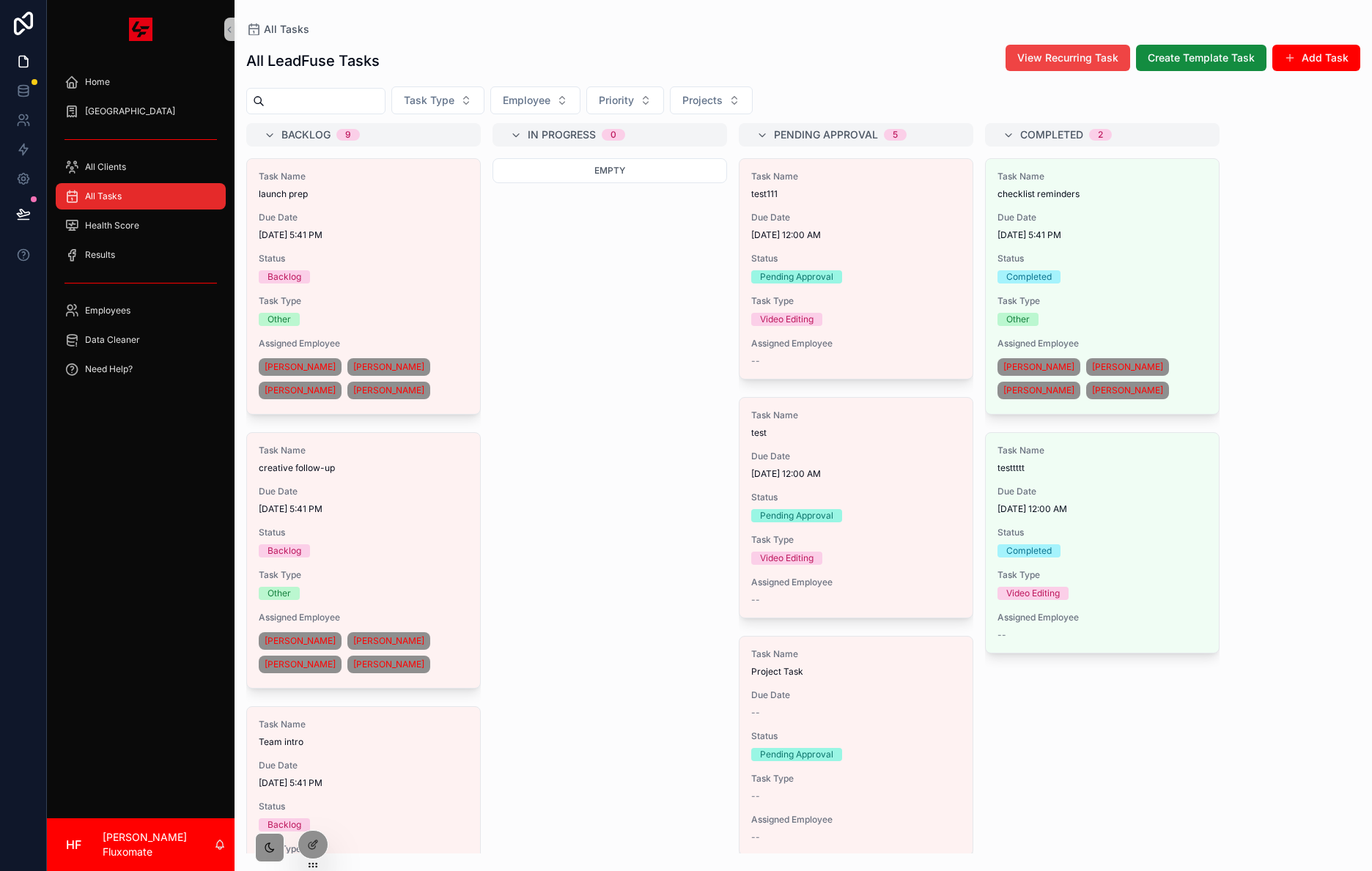
click at [428, 213] on span "Due Date" at bounding box center [364, 217] width 209 height 12
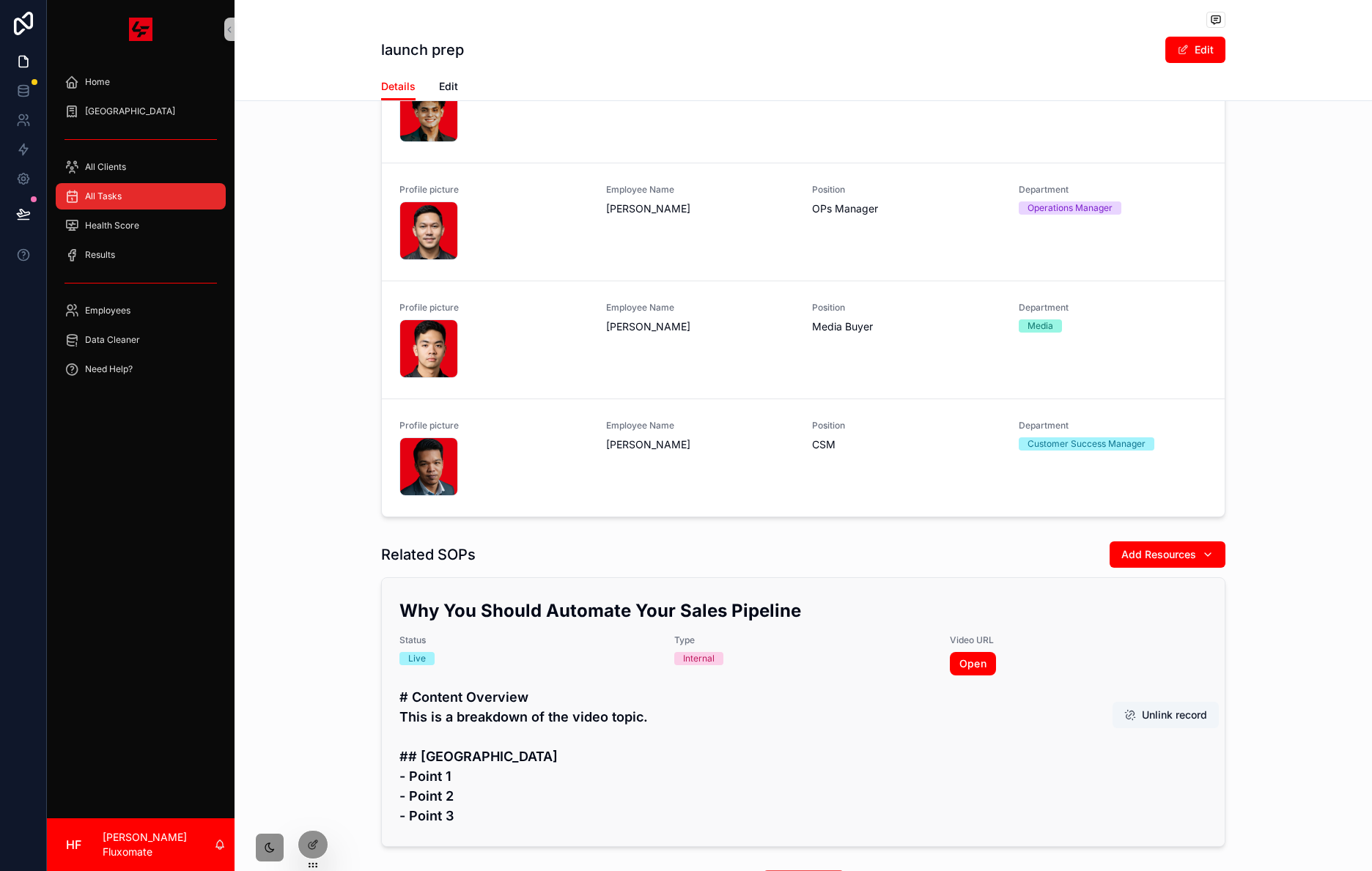
scroll to position [734, 0]
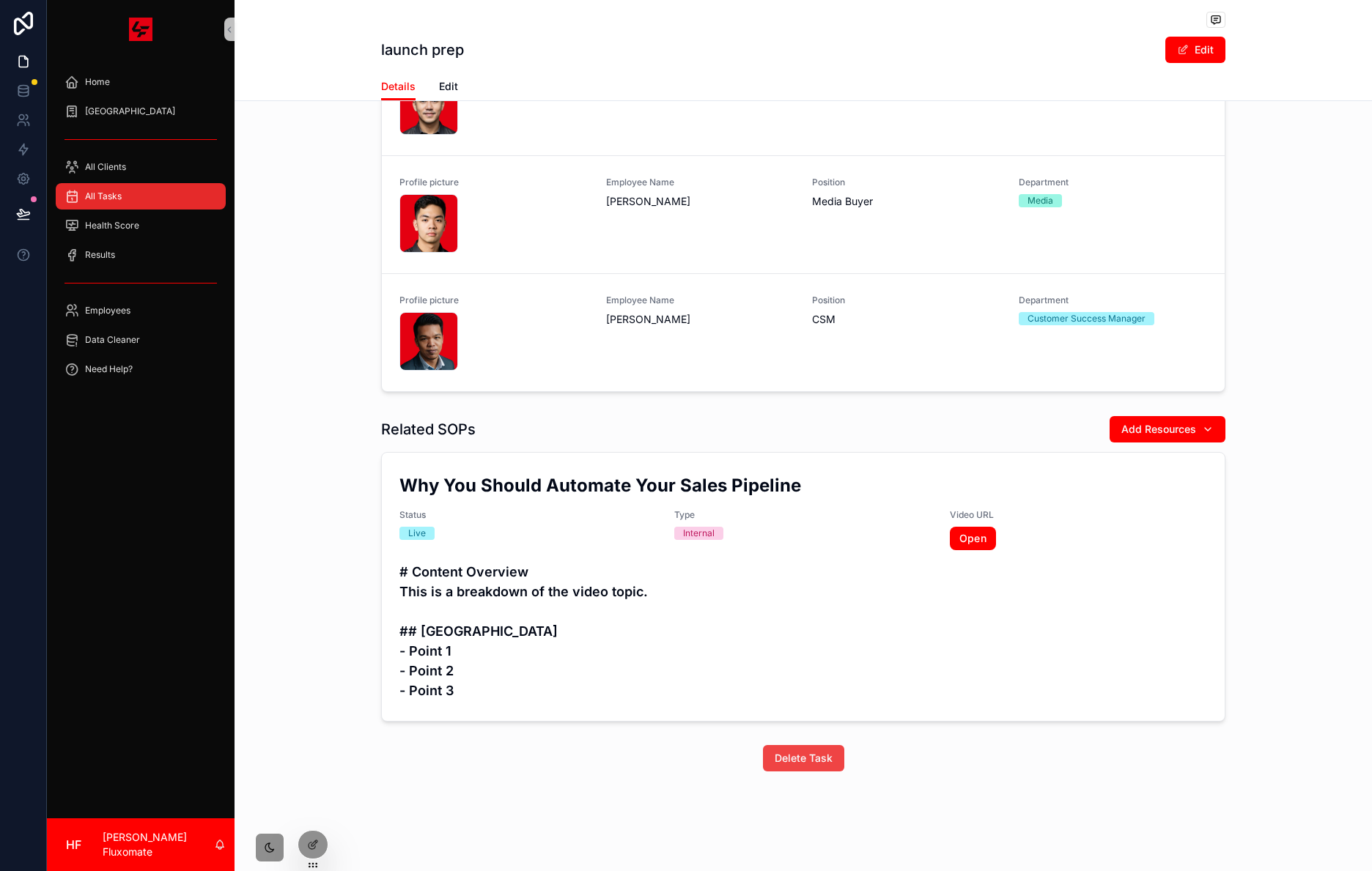
click at [129, 193] on div "All Tasks" at bounding box center [140, 196] width 152 height 23
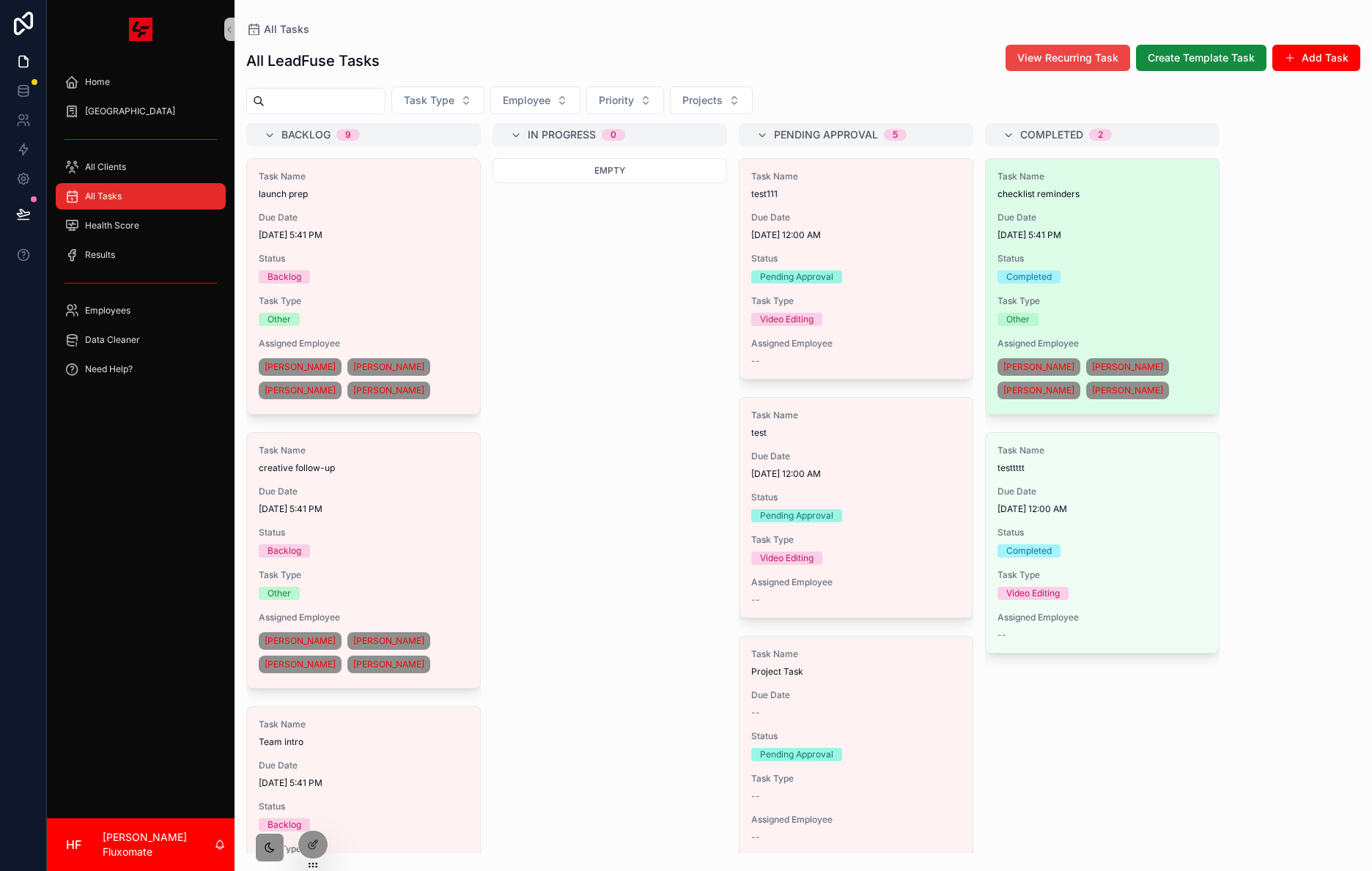
click at [1101, 215] on span "Due Date" at bounding box center [1102, 217] width 209 height 12
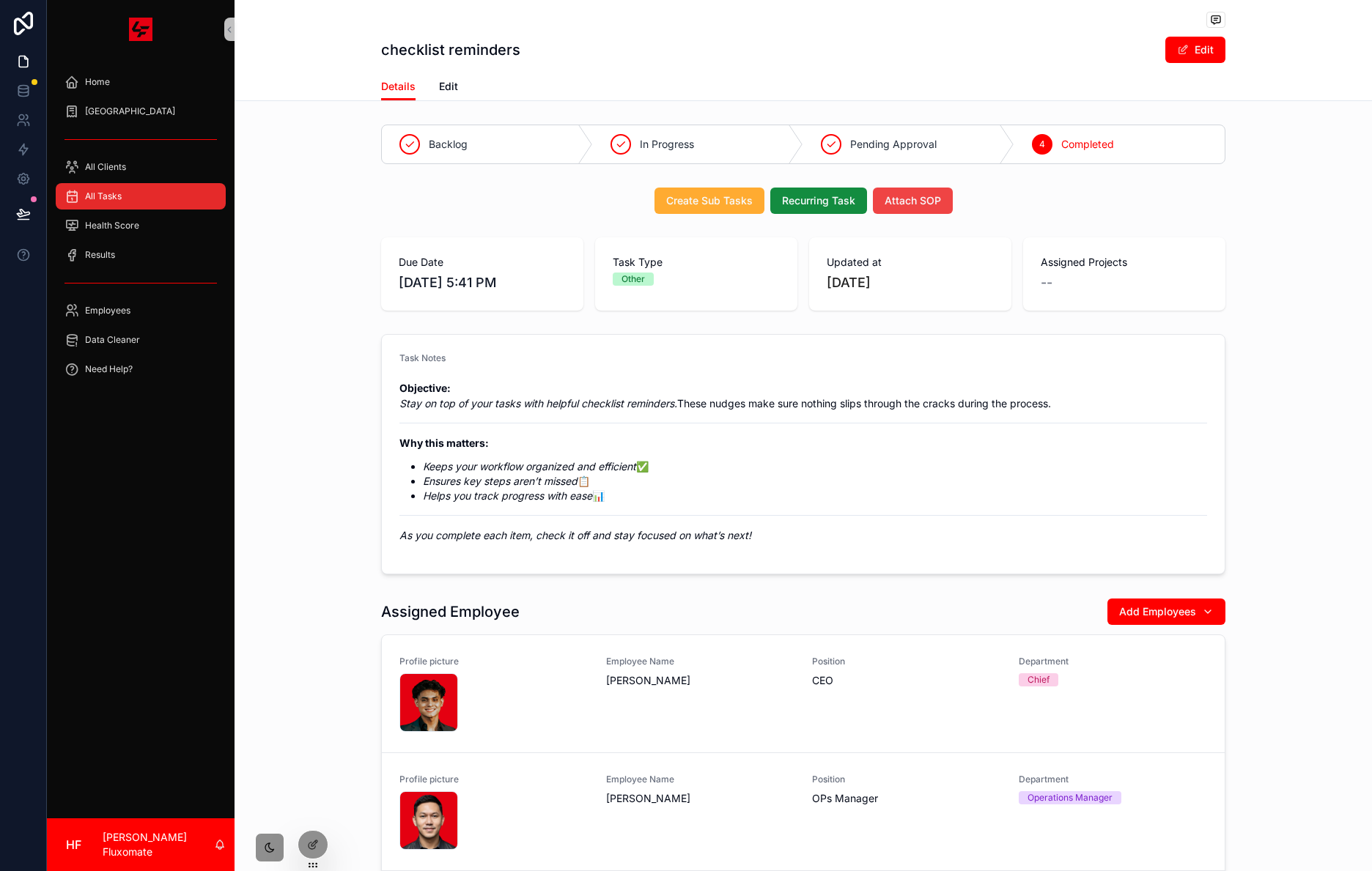
click at [117, 196] on span "All Tasks" at bounding box center [103, 196] width 36 height 12
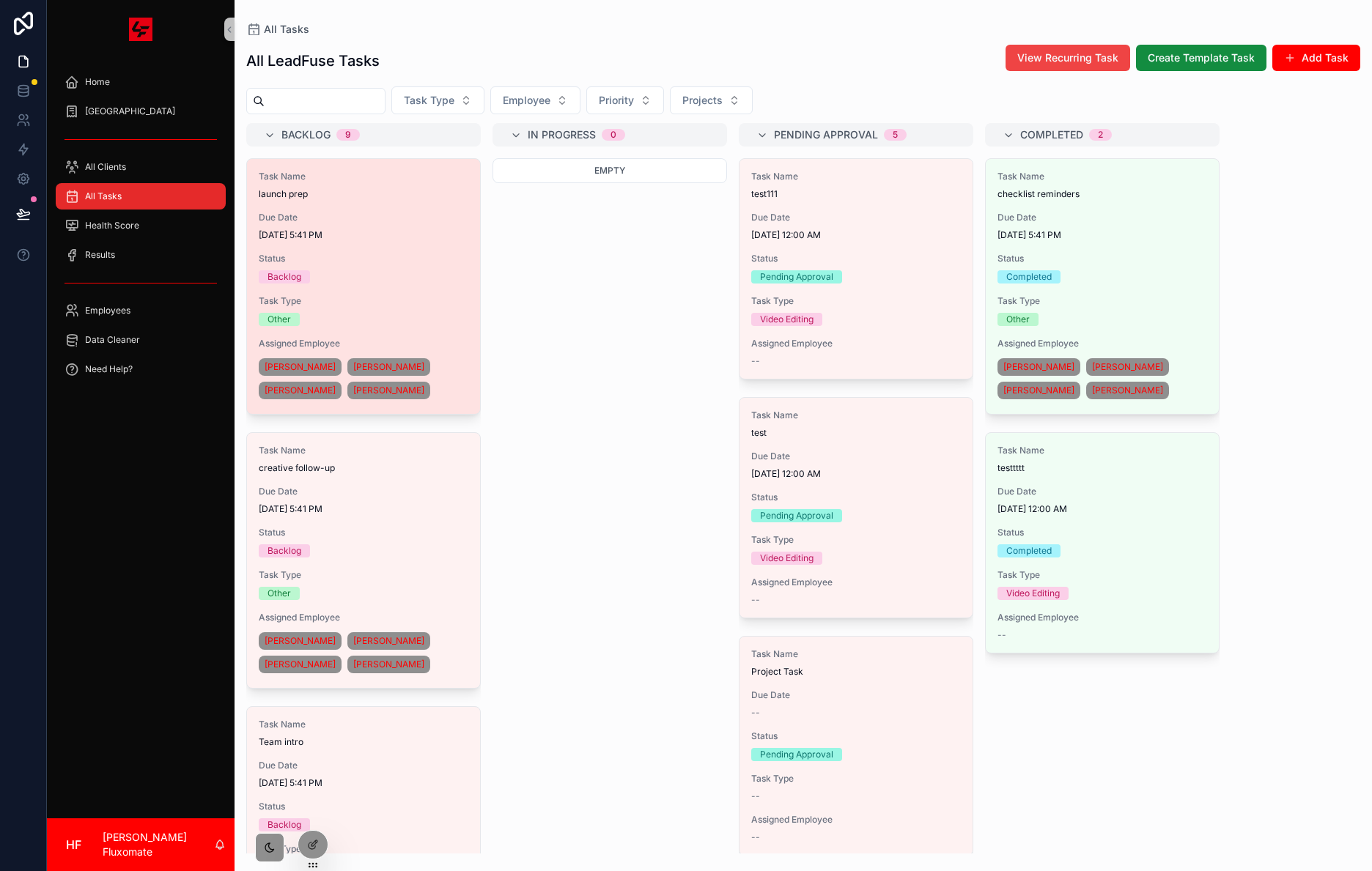
click at [448, 329] on div "Task Name launch prep Due Date 8/14/2025 5:41 PM Status Backlog Task Type Other…" at bounding box center [363, 286] width 233 height 255
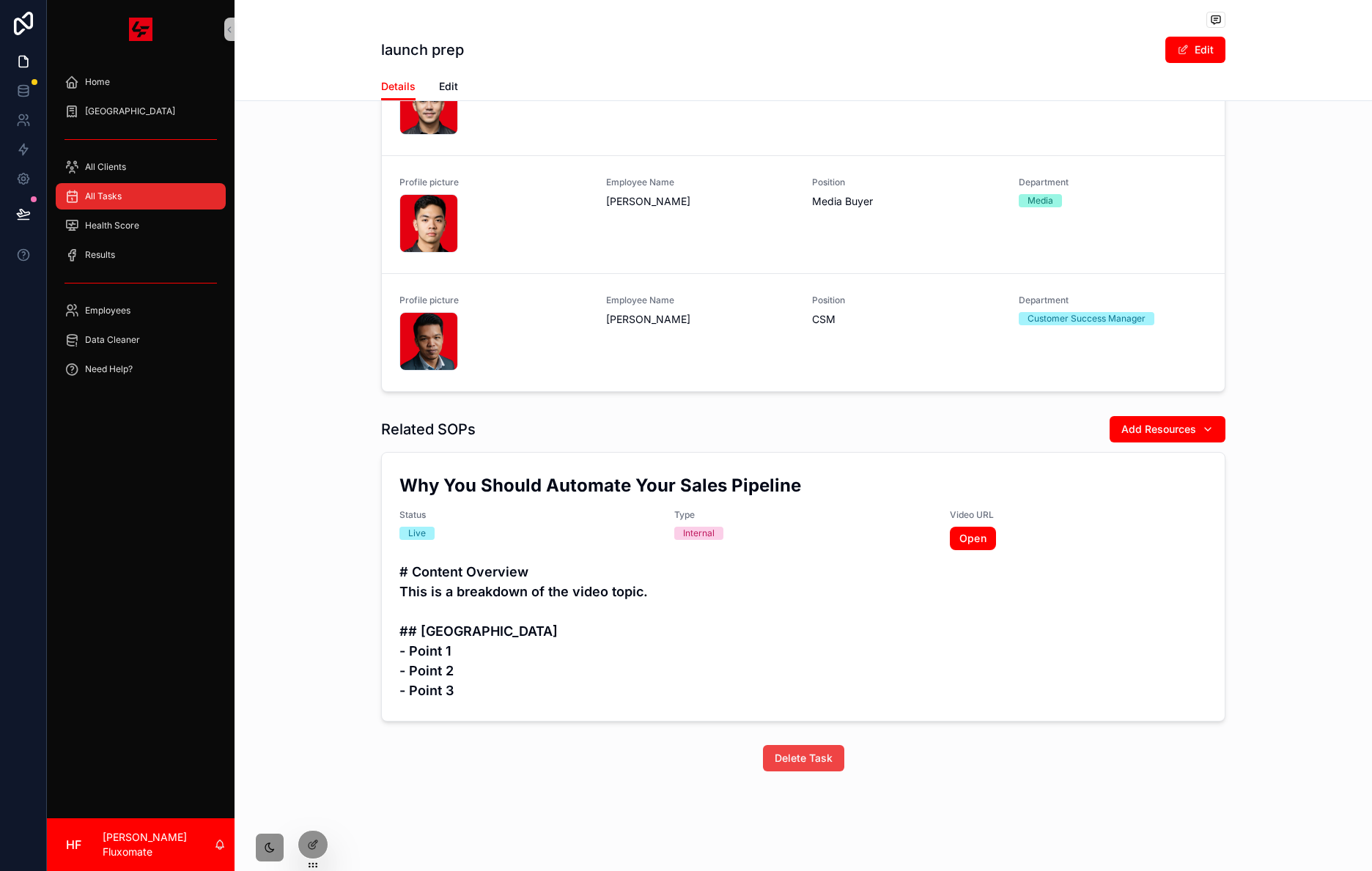
scroll to position [734, 0]
click at [319, 845] on div at bounding box center [312, 845] width 29 height 28
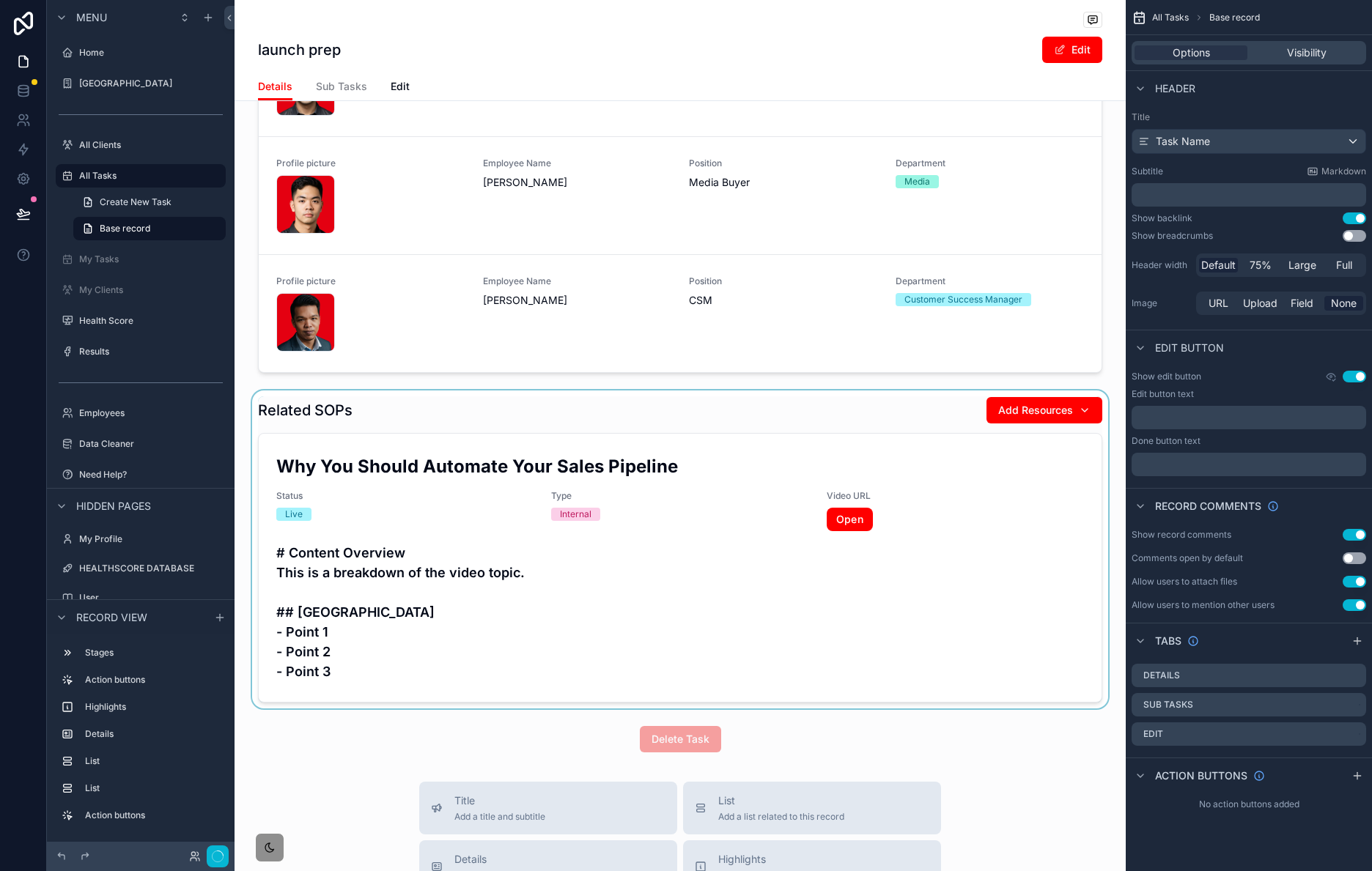
click at [675, 532] on div "scrollable content" at bounding box center [680, 550] width 891 height 318
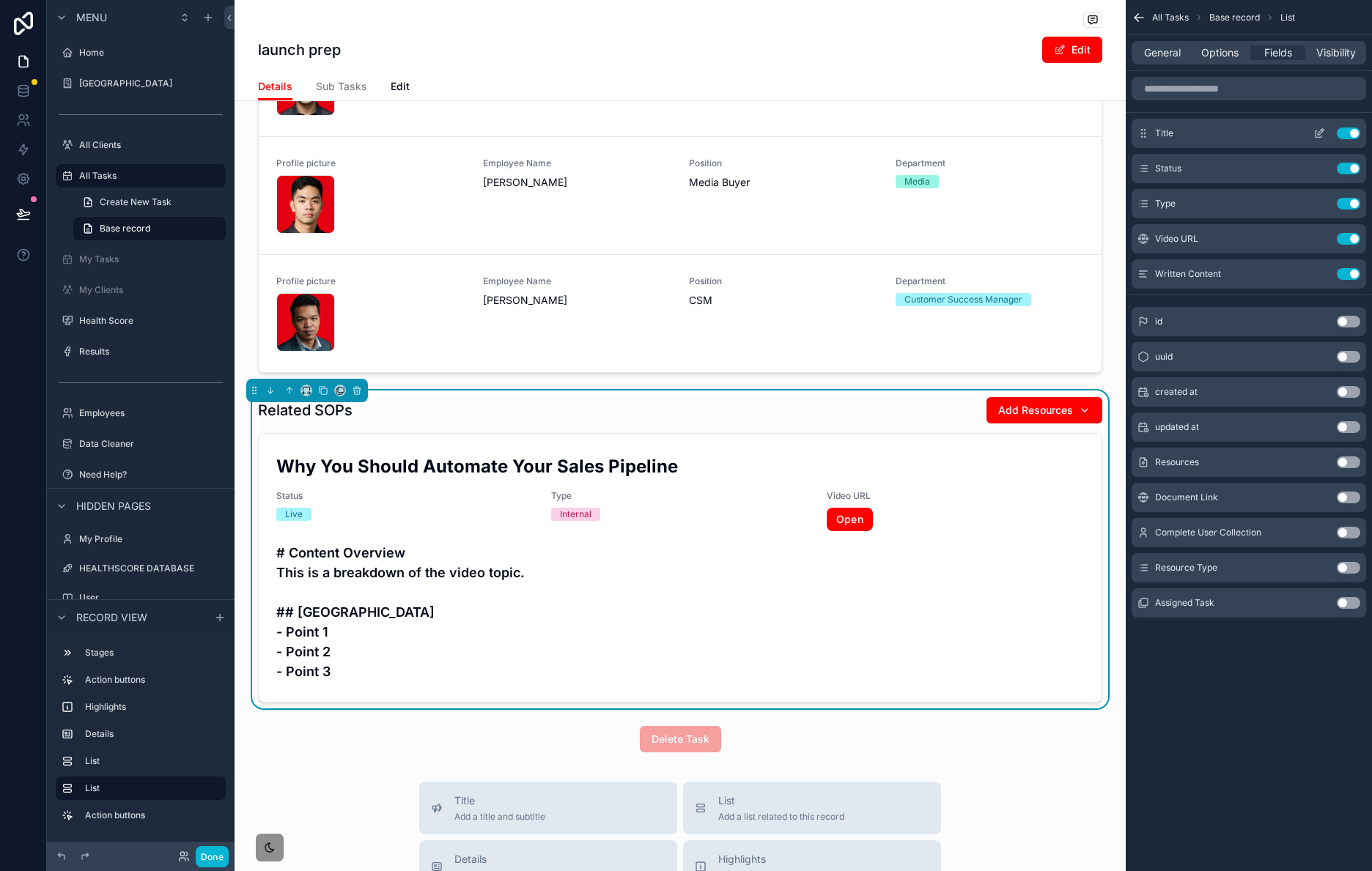
click at [1316, 134] on icon "scrollable content" at bounding box center [1319, 133] width 12 height 12
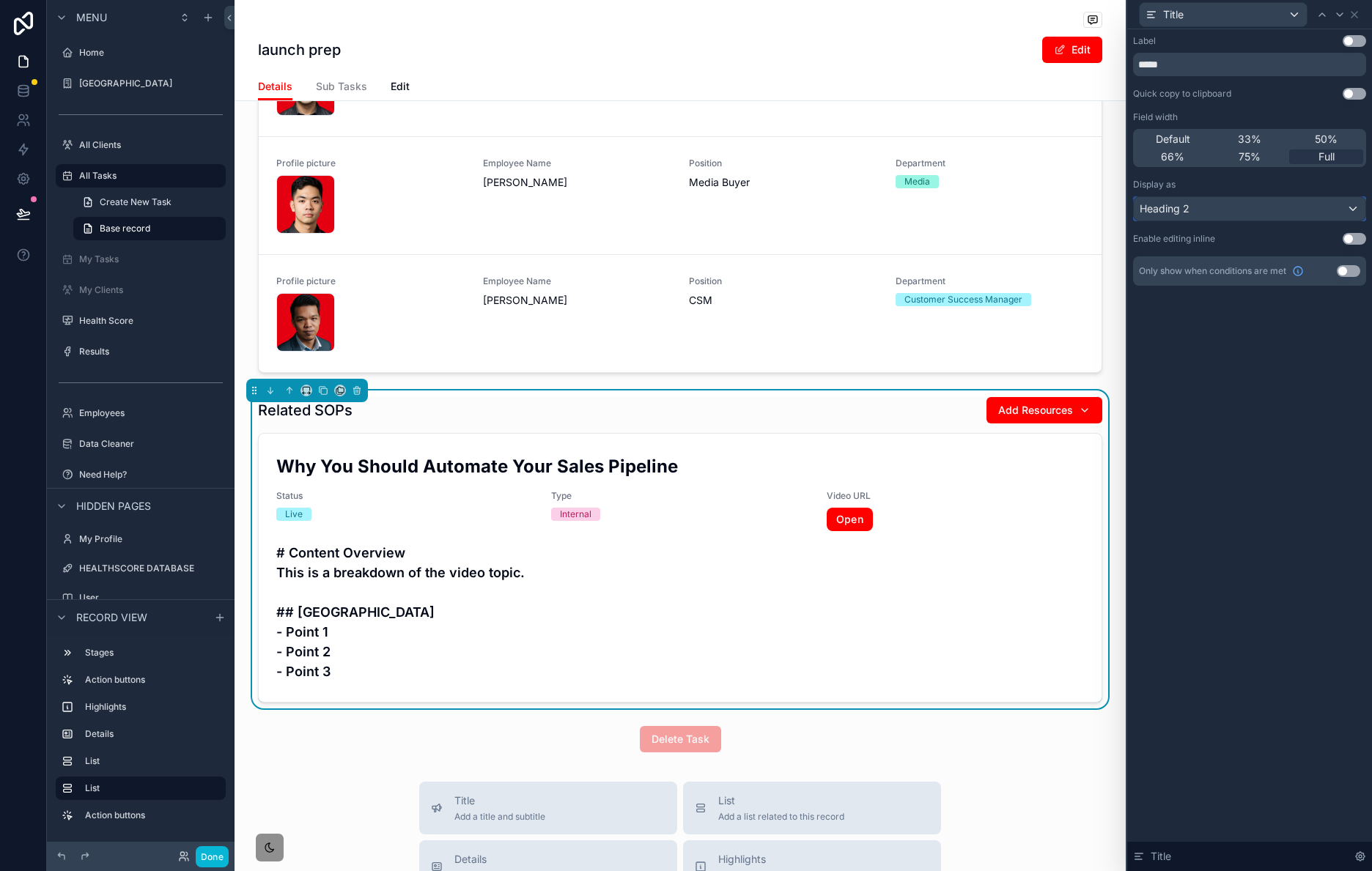
click at [1267, 211] on div "Heading 2" at bounding box center [1249, 209] width 232 height 23
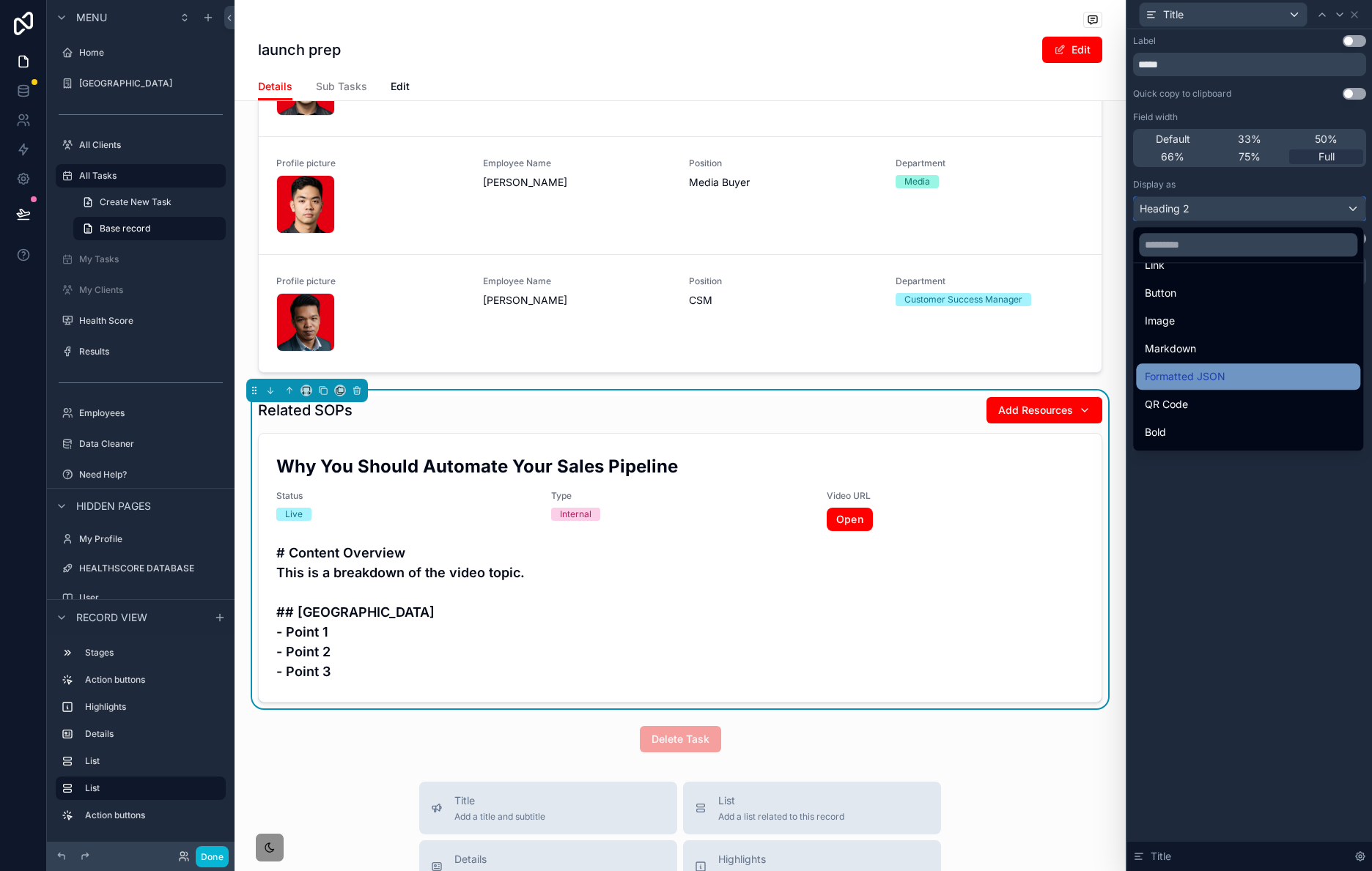
scroll to position [160, 0]
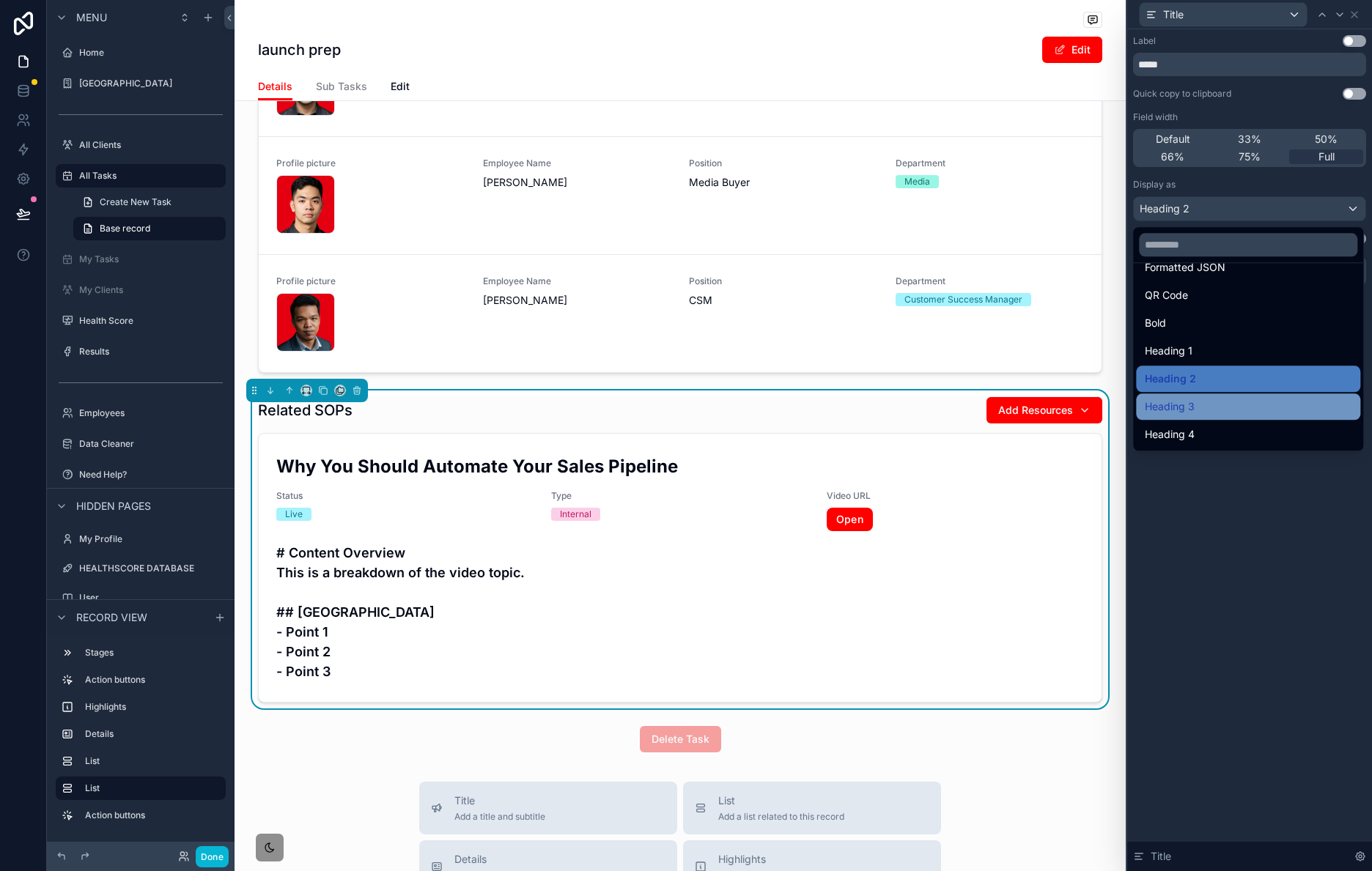
click at [1238, 406] on div "Heading 3" at bounding box center [1248, 406] width 207 height 18
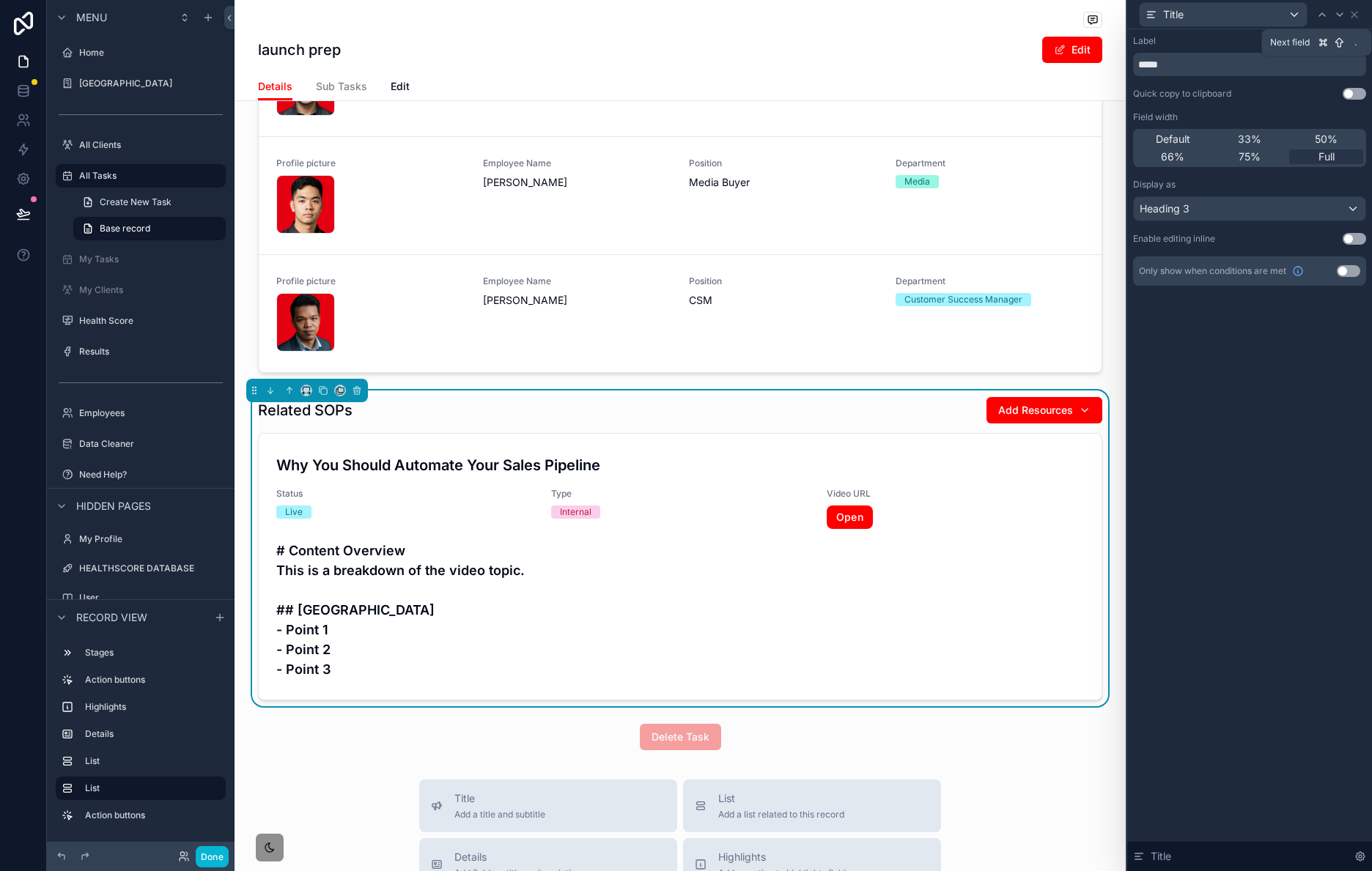
click at [1337, 15] on icon at bounding box center [1339, 14] width 12 height 12
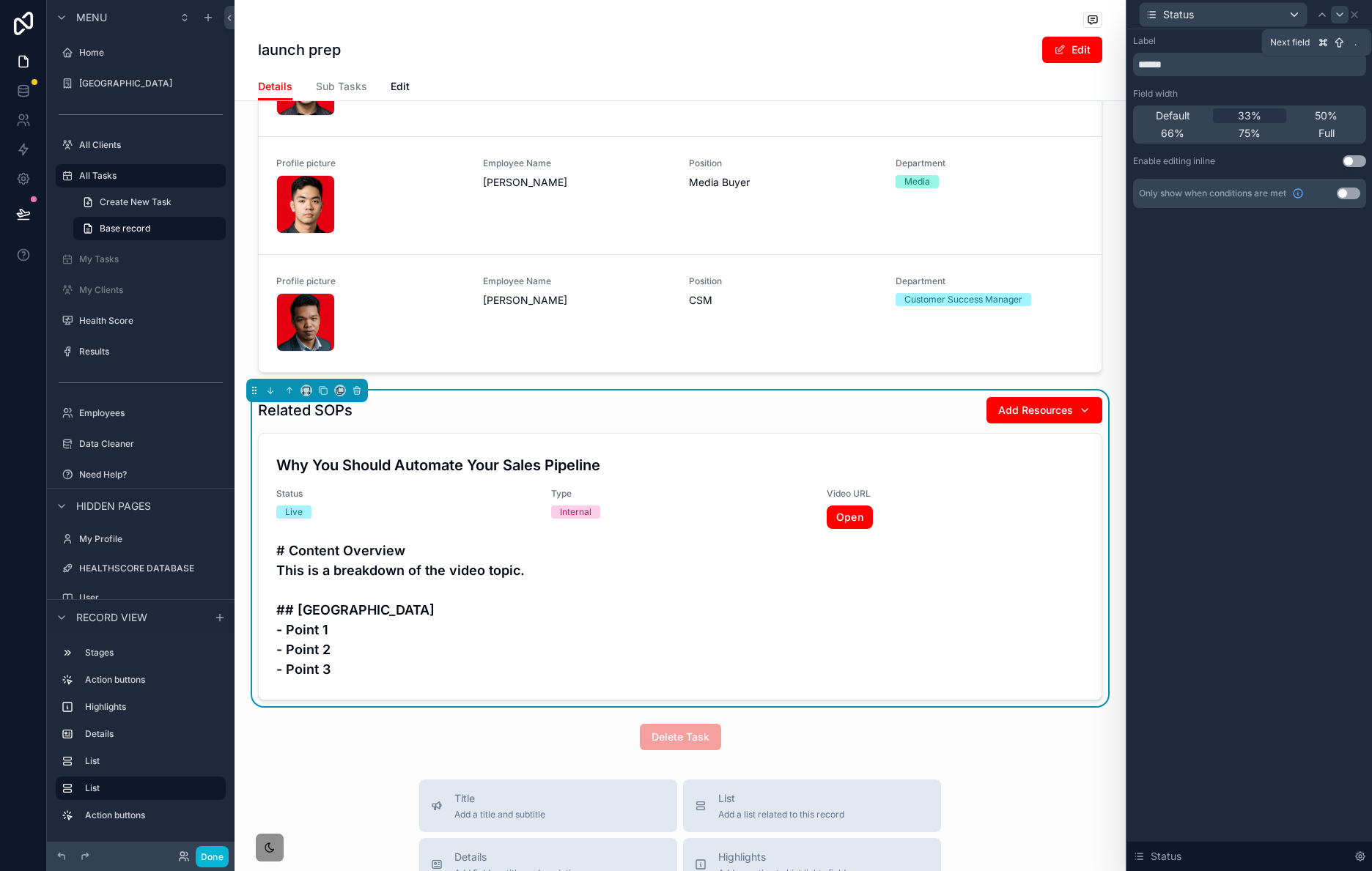
click at [1345, 15] on icon at bounding box center [1339, 14] width 12 height 12
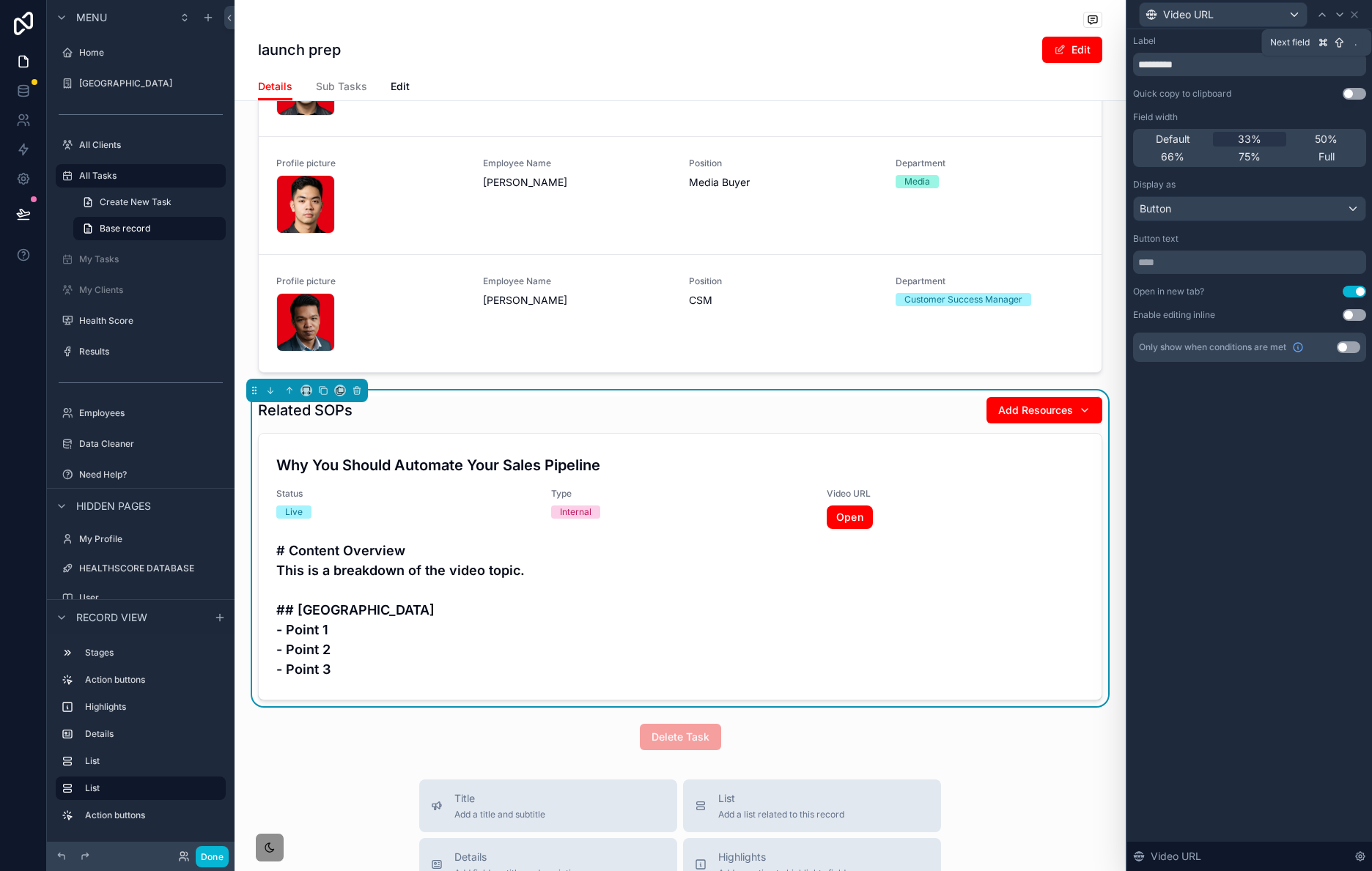
click at [1345, 15] on icon at bounding box center [1339, 14] width 12 height 12
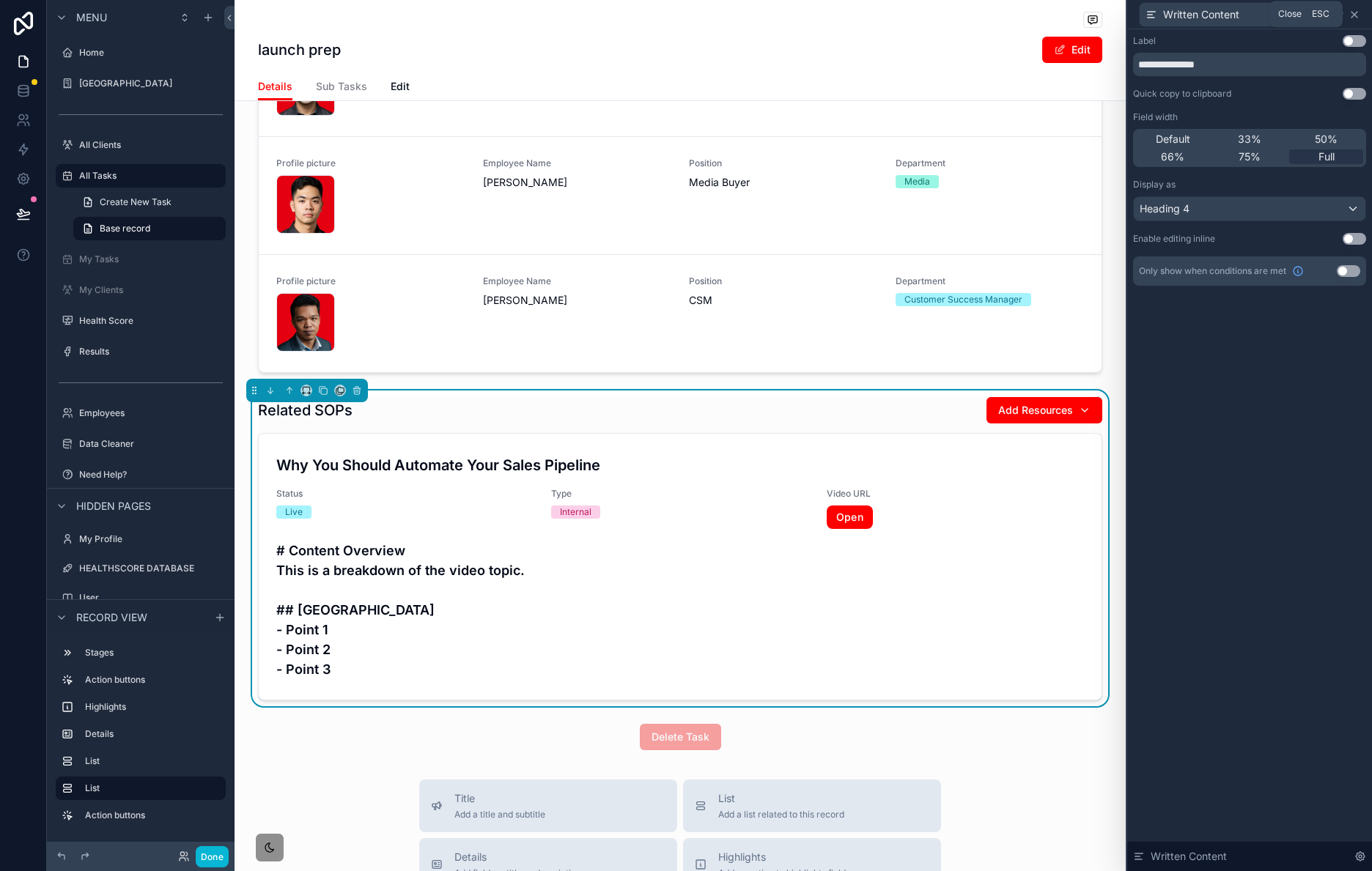
click at [1358, 13] on icon at bounding box center [1353, 14] width 12 height 12
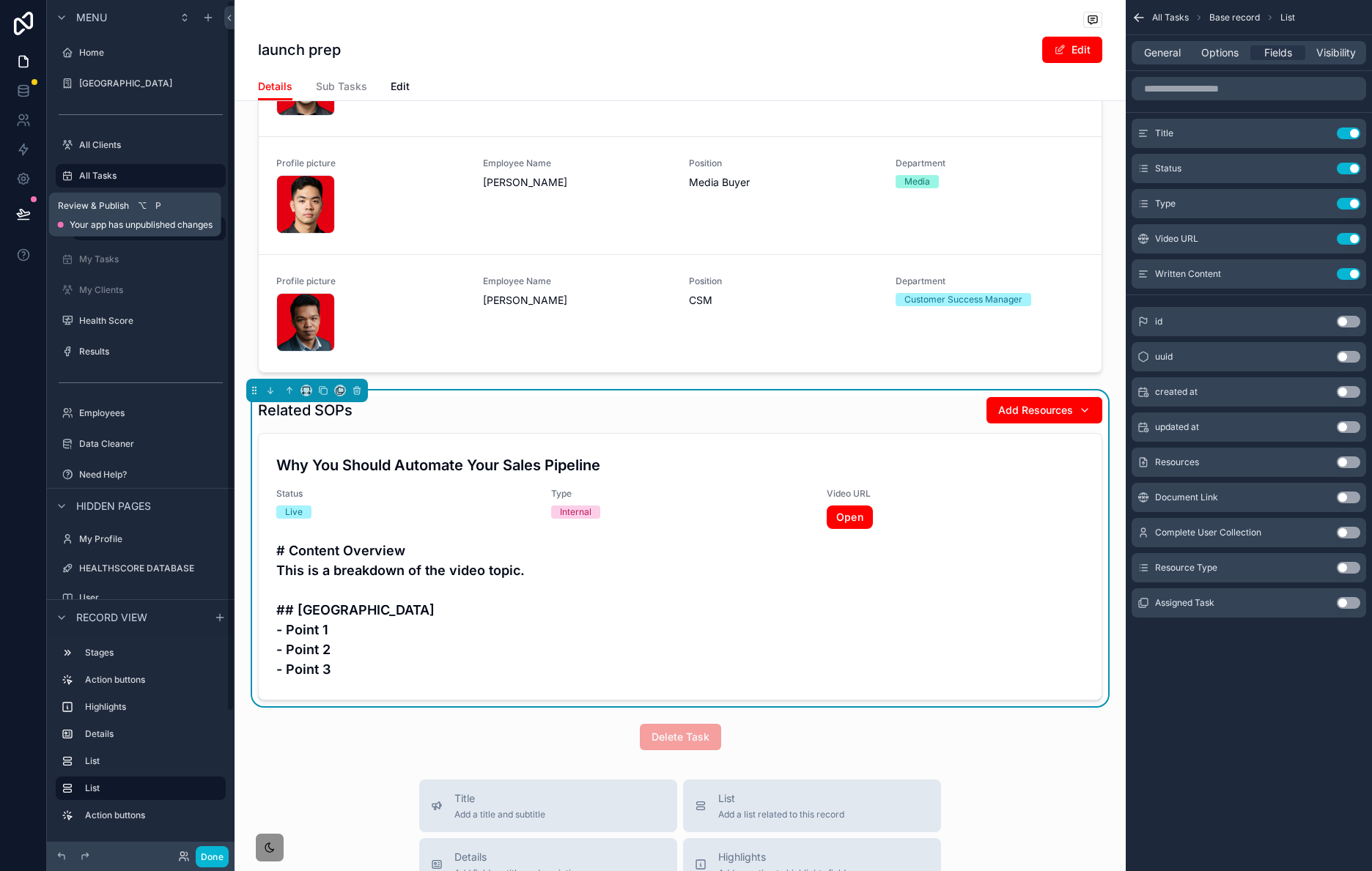
click at [29, 223] on button at bounding box center [23, 214] width 32 height 41
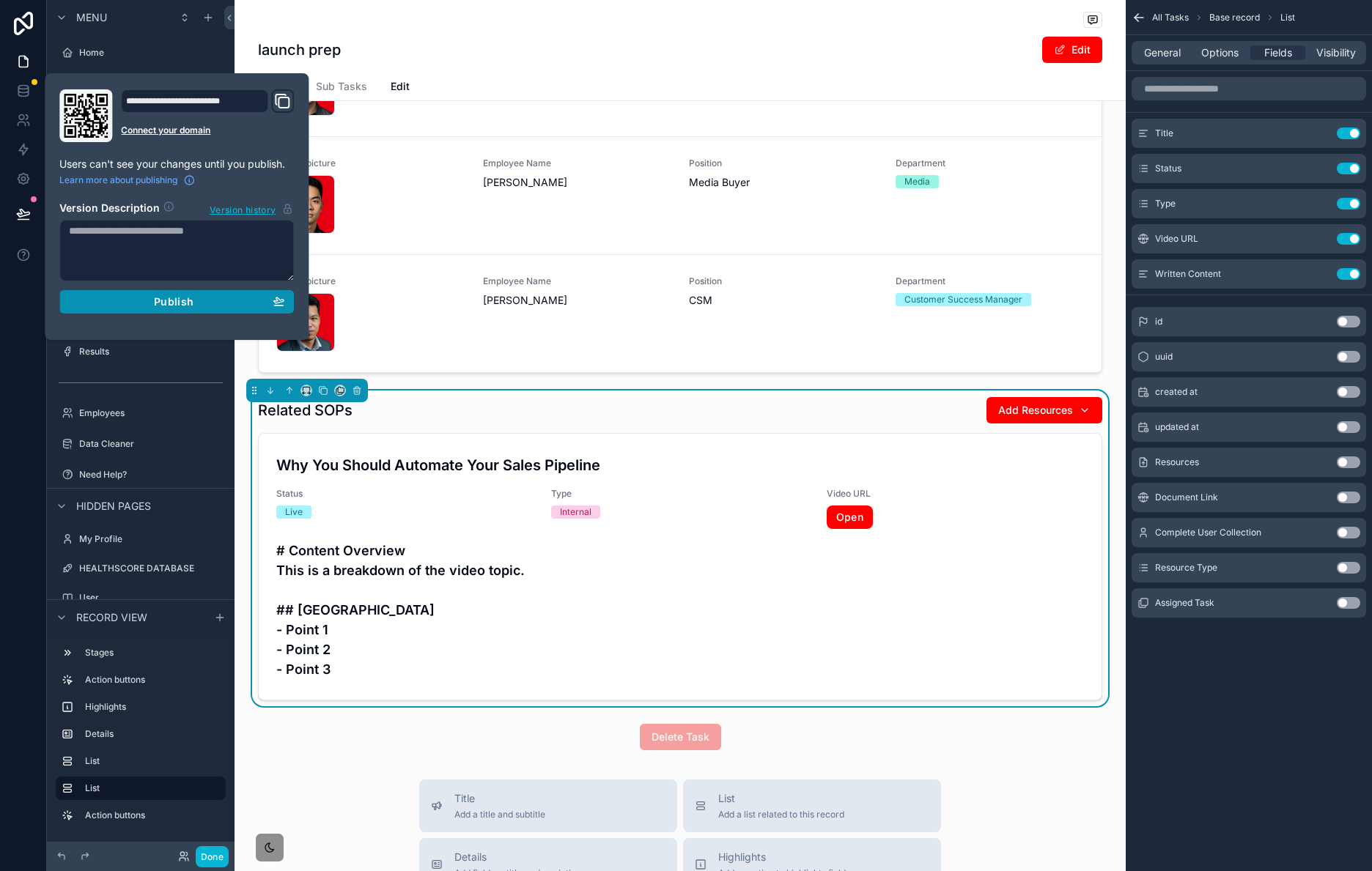
click at [174, 301] on span "Publish" at bounding box center [174, 302] width 39 height 13
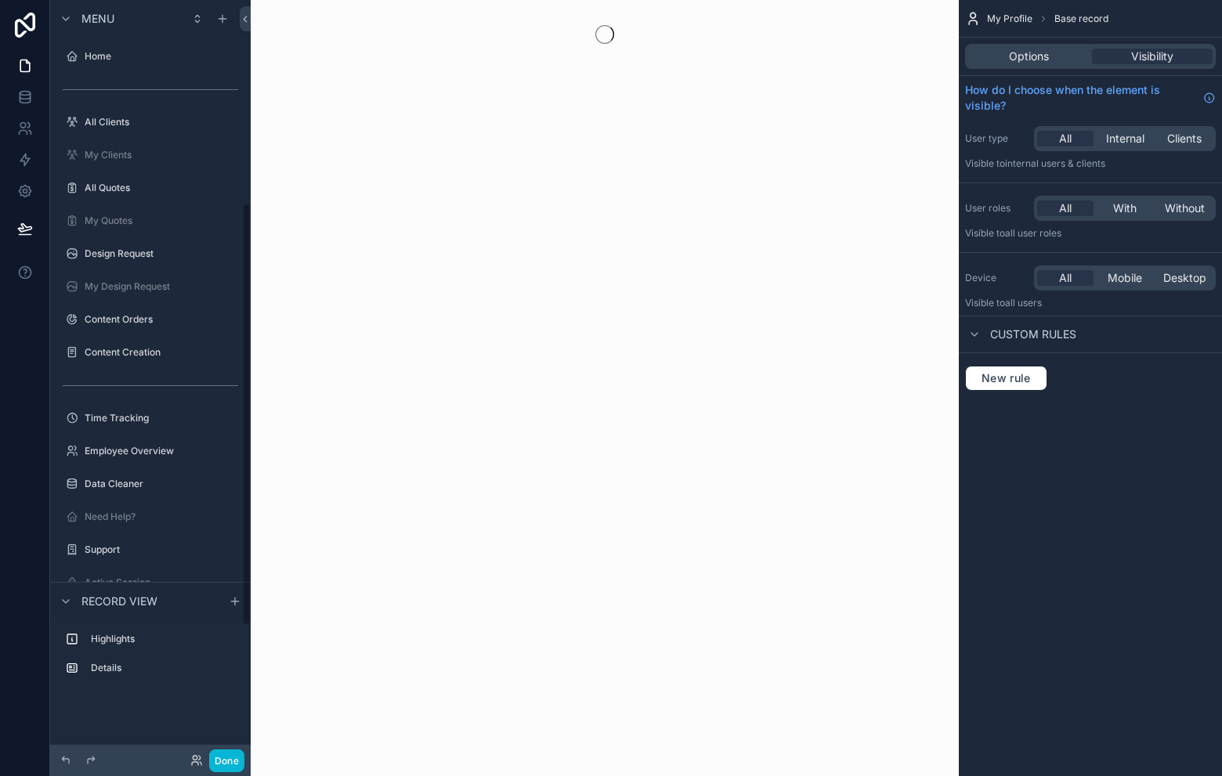
scroll to position [362, 0]
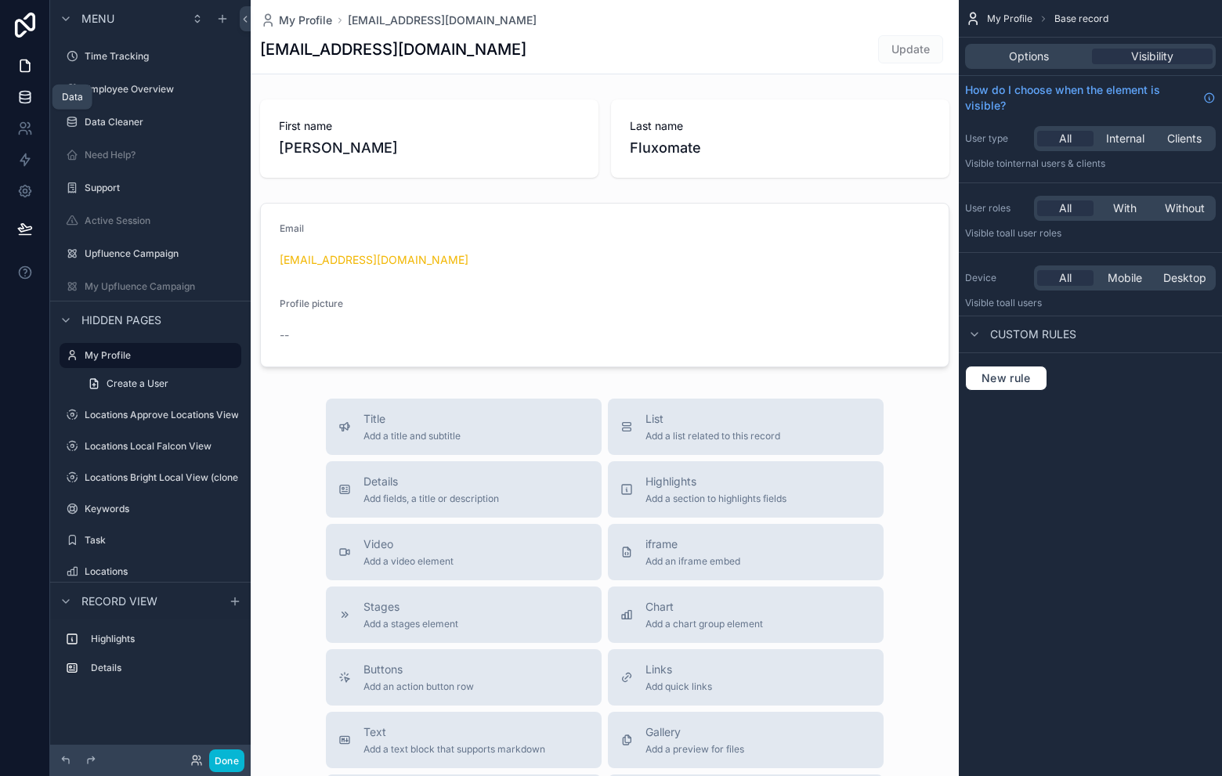
click at [20, 104] on icon at bounding box center [25, 97] width 16 height 16
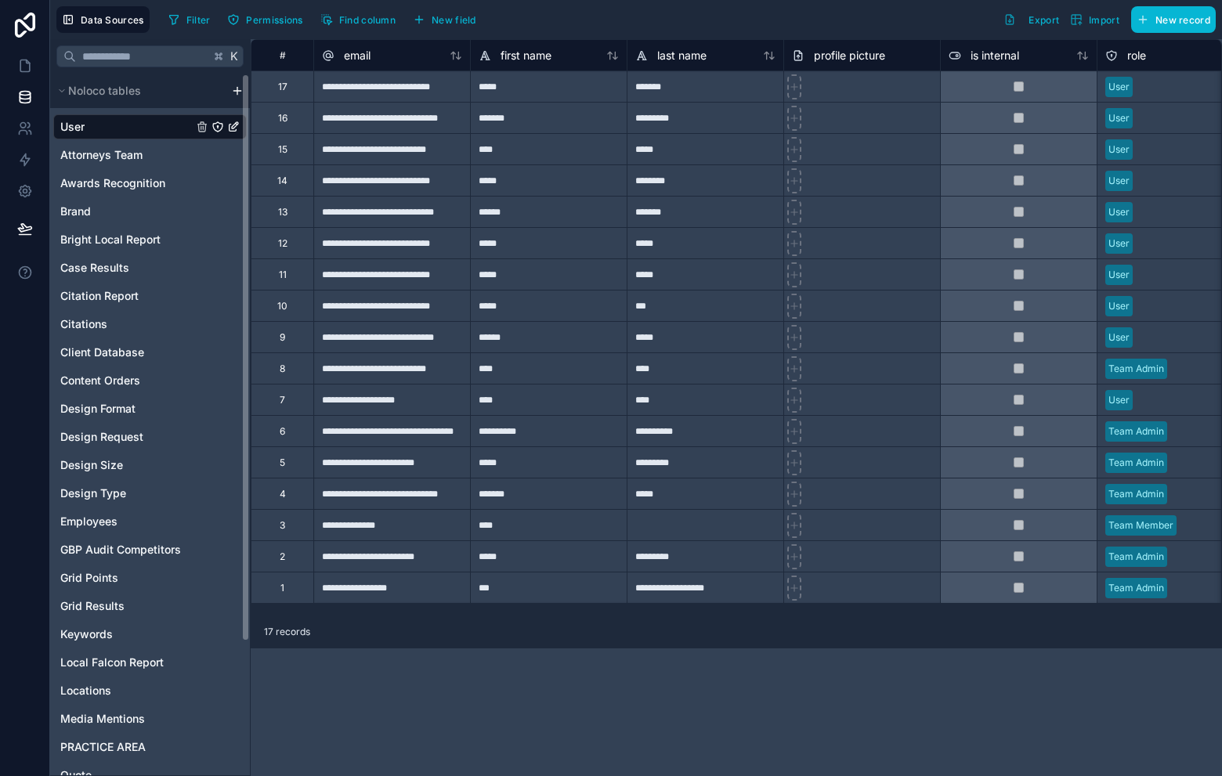
click at [77, 129] on span "User" at bounding box center [72, 127] width 24 height 16
click at [33, 94] on link at bounding box center [24, 96] width 49 height 31
click at [29, 94] on icon at bounding box center [25, 96] width 10 height 6
click at [135, 147] on span "Attorneys Team" at bounding box center [101, 155] width 82 height 16
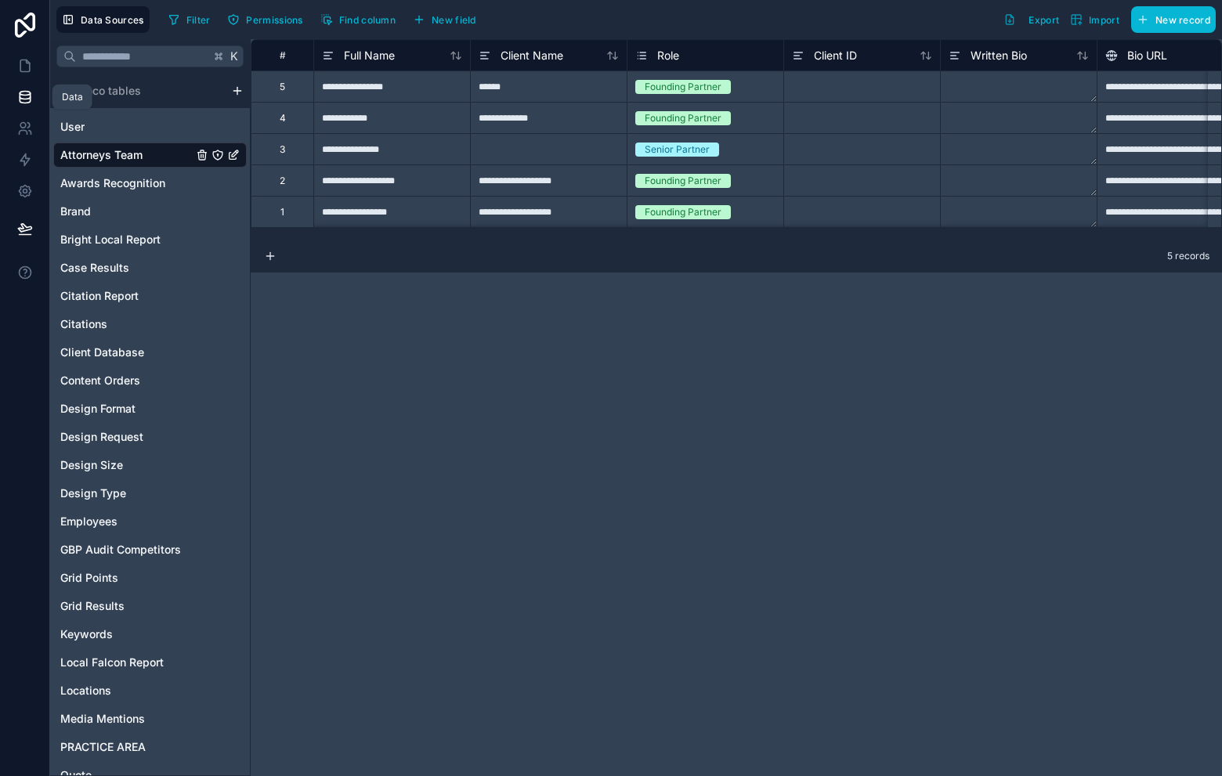
click at [25, 104] on icon at bounding box center [25, 97] width 16 height 16
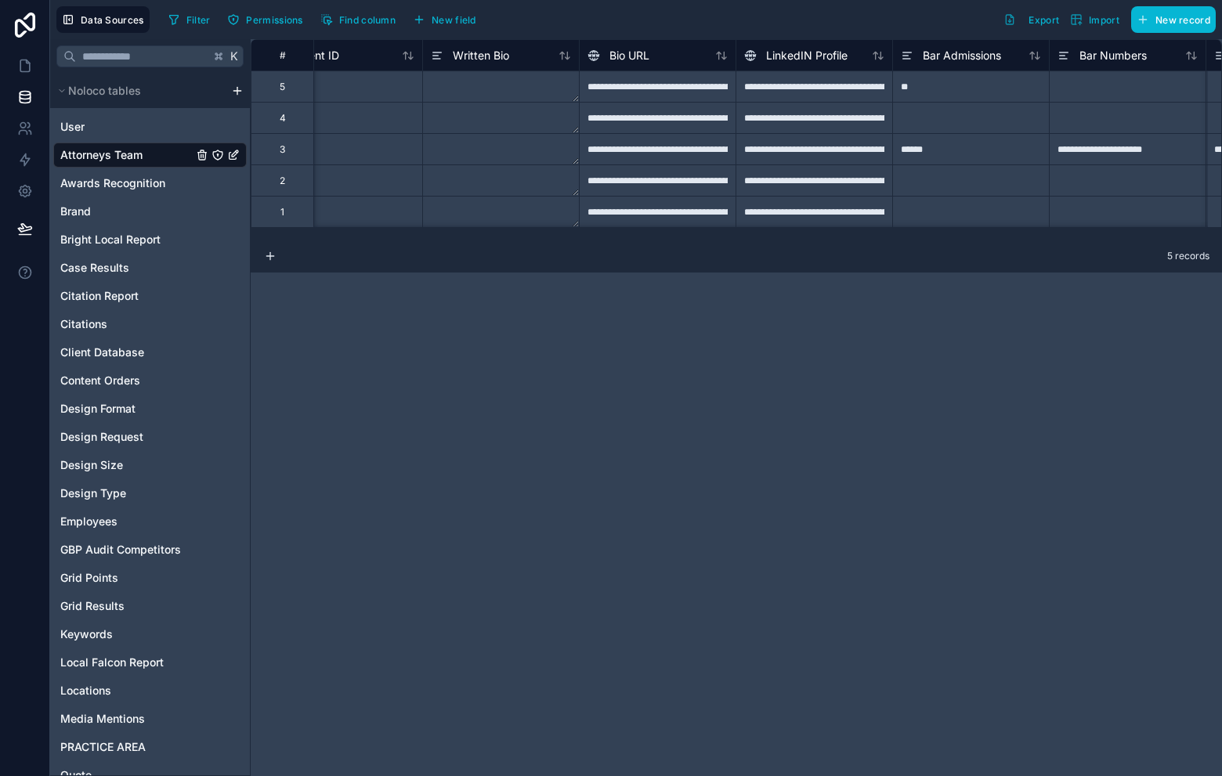
scroll to position [0, 512]
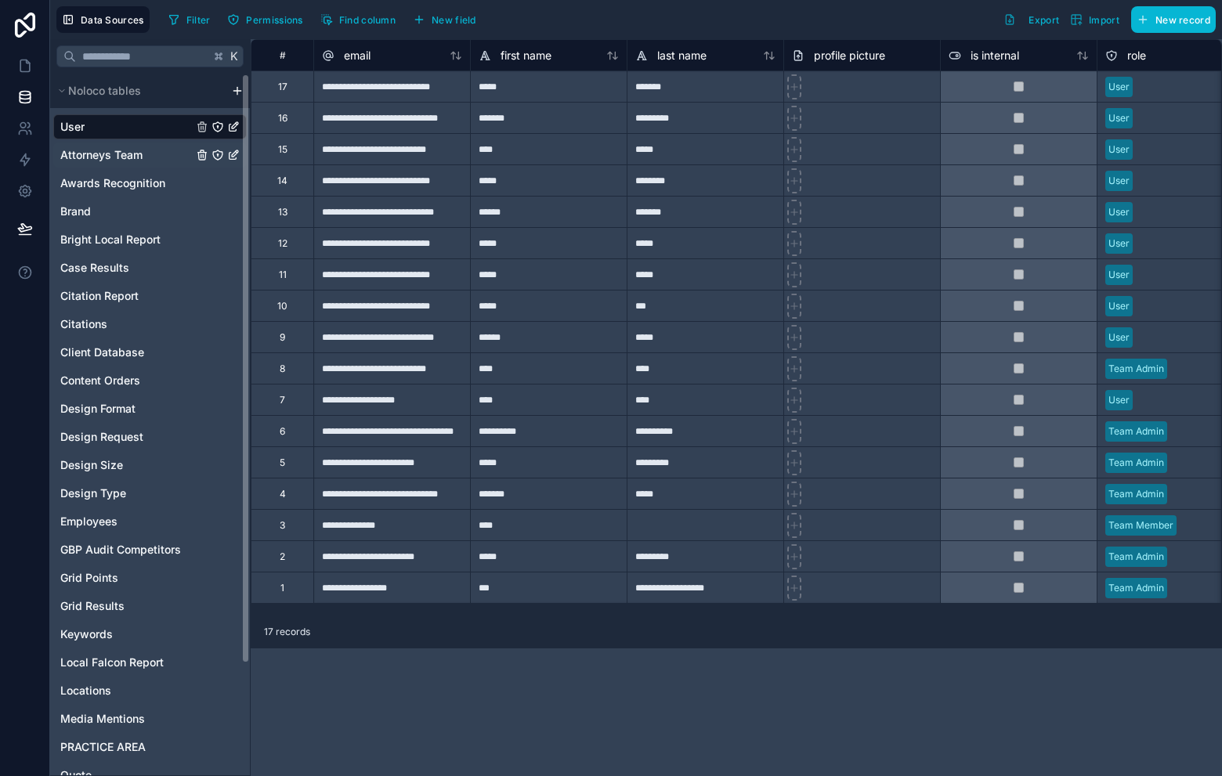
click at [146, 164] on div "Attorneys Team" at bounding box center [150, 155] width 194 height 25
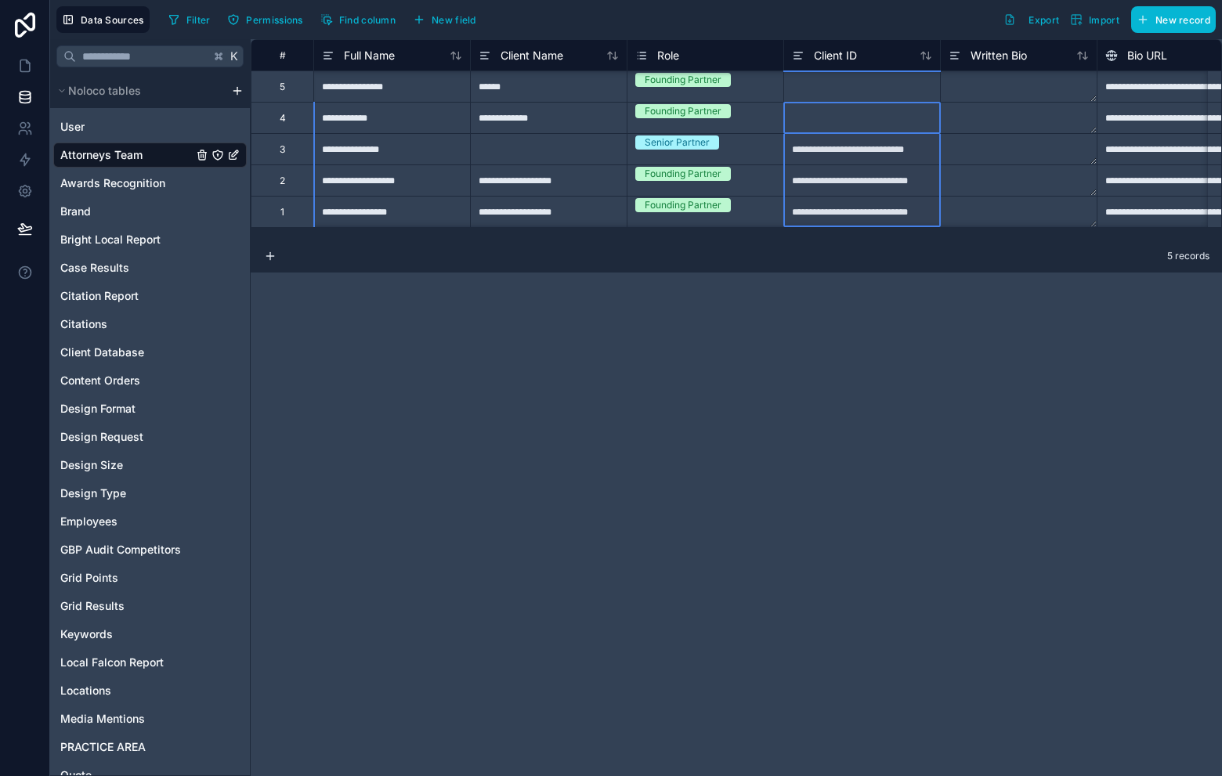
scroll to position [1, 0]
drag, startPoint x: 877, startPoint y: 133, endPoint x: 870, endPoint y: 219, distance: 86.4
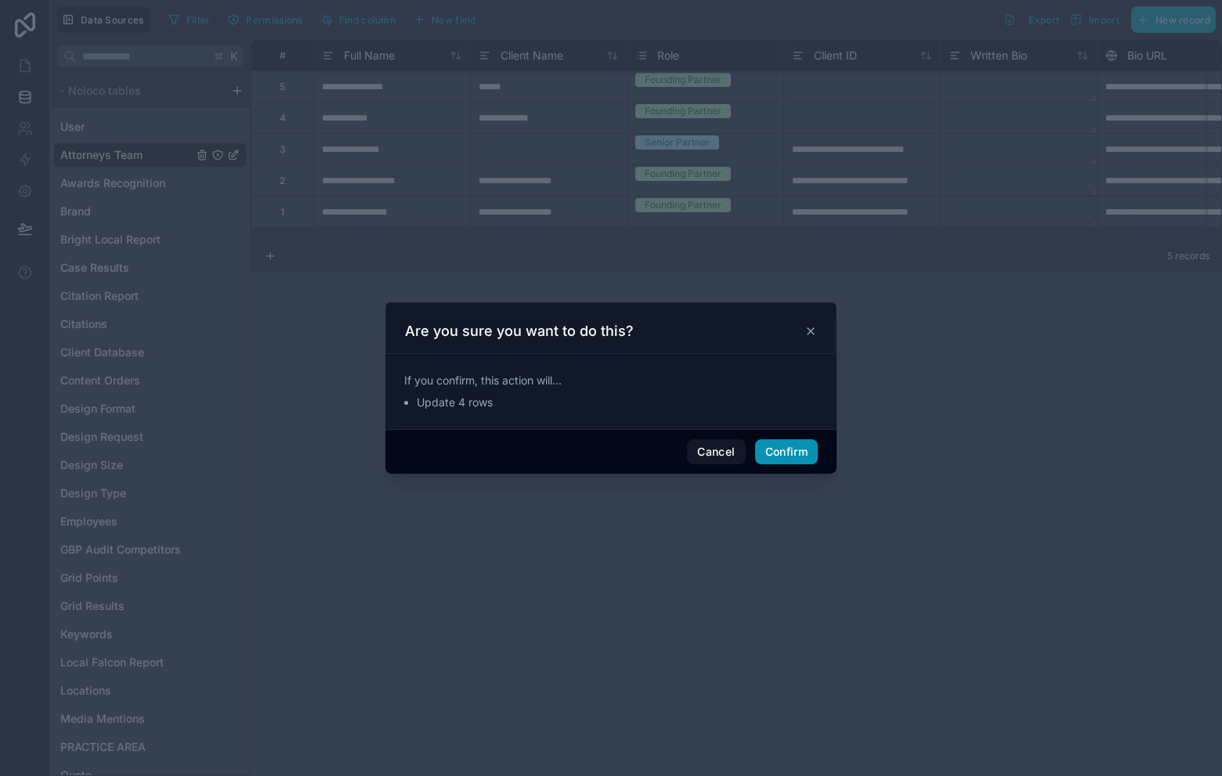
click at [779, 451] on button "Confirm" at bounding box center [786, 451] width 63 height 25
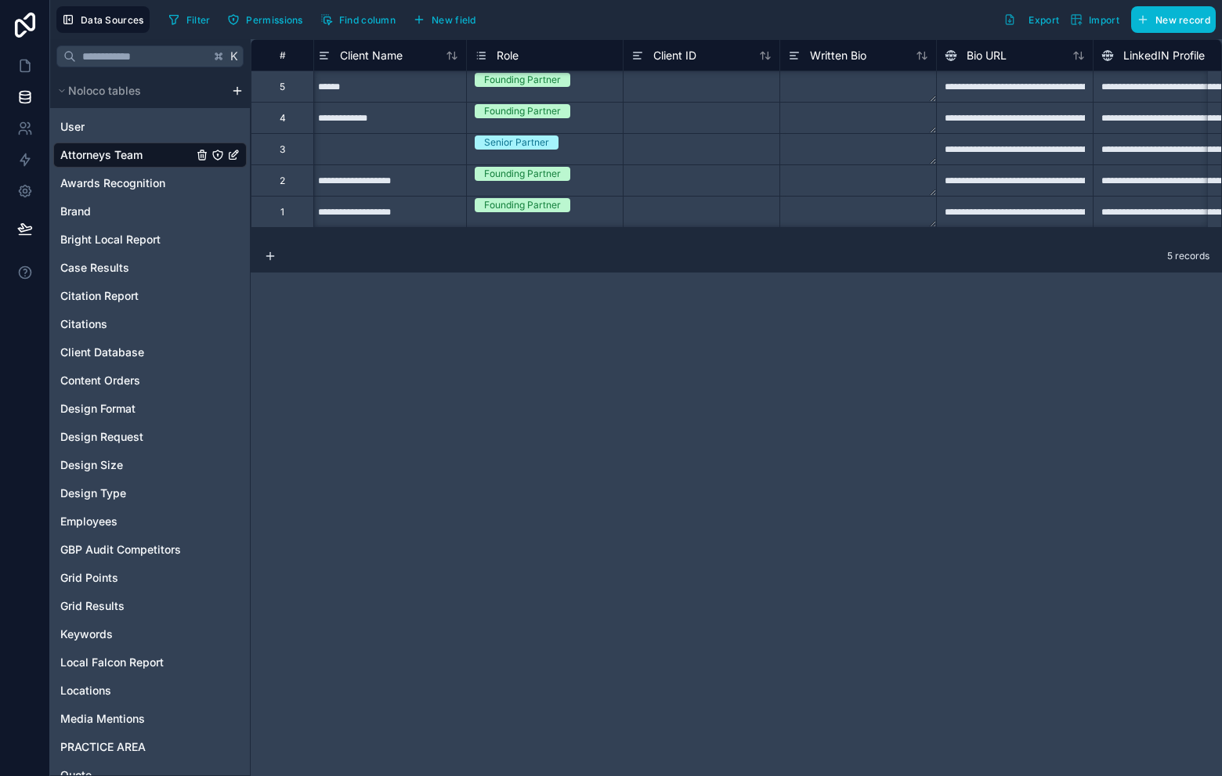
scroll to position [1, 5]
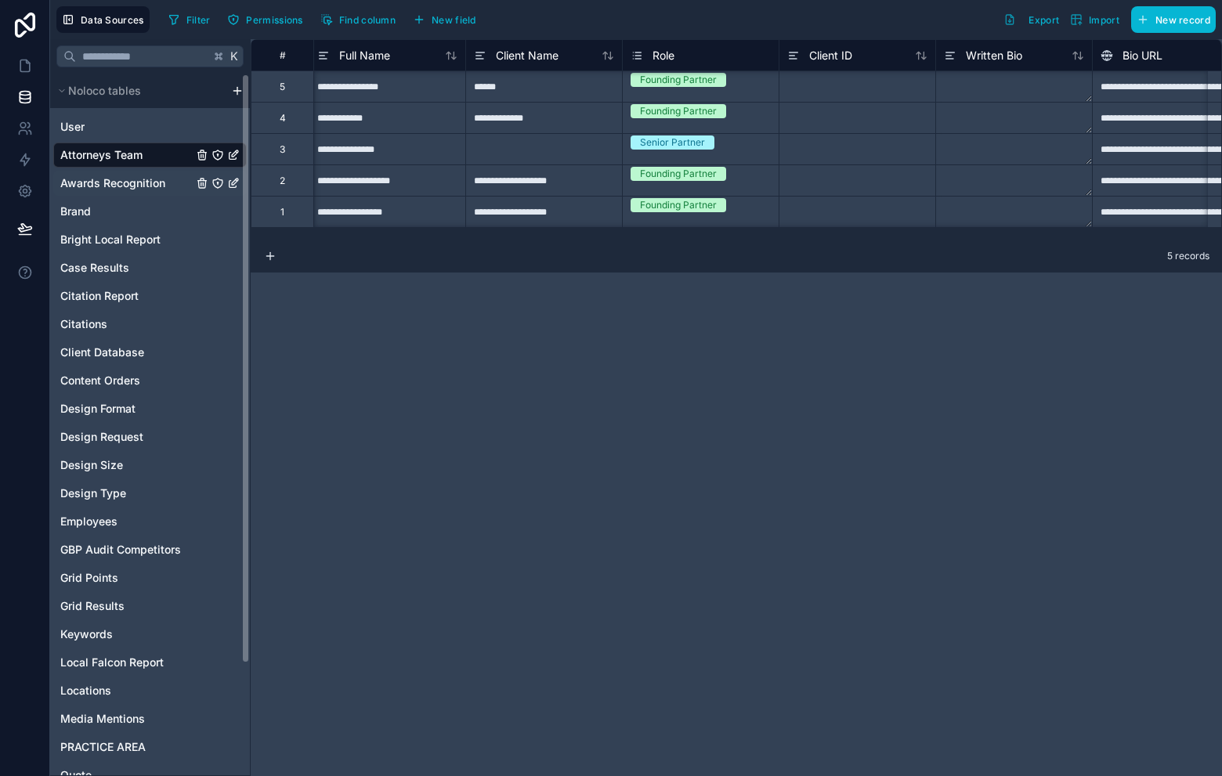
click at [127, 186] on span "Awards Recognition" at bounding box center [112, 183] width 105 height 16
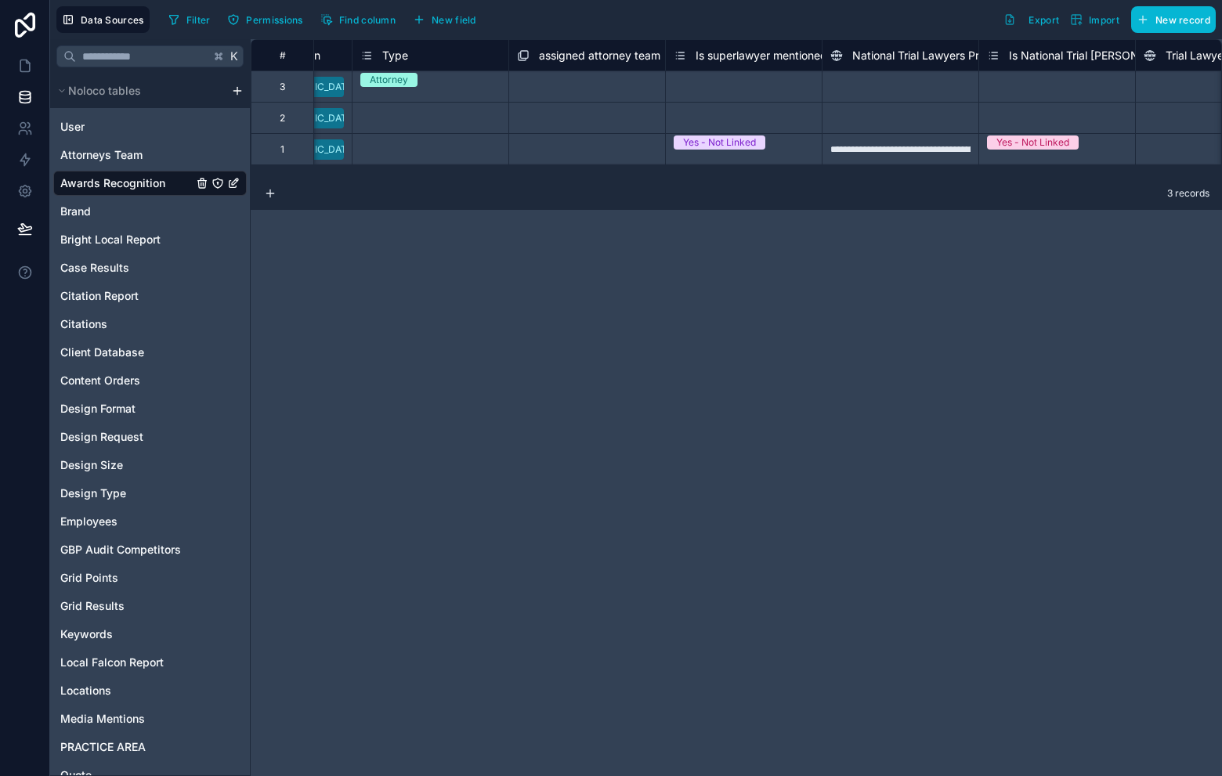
scroll to position [0, 4376]
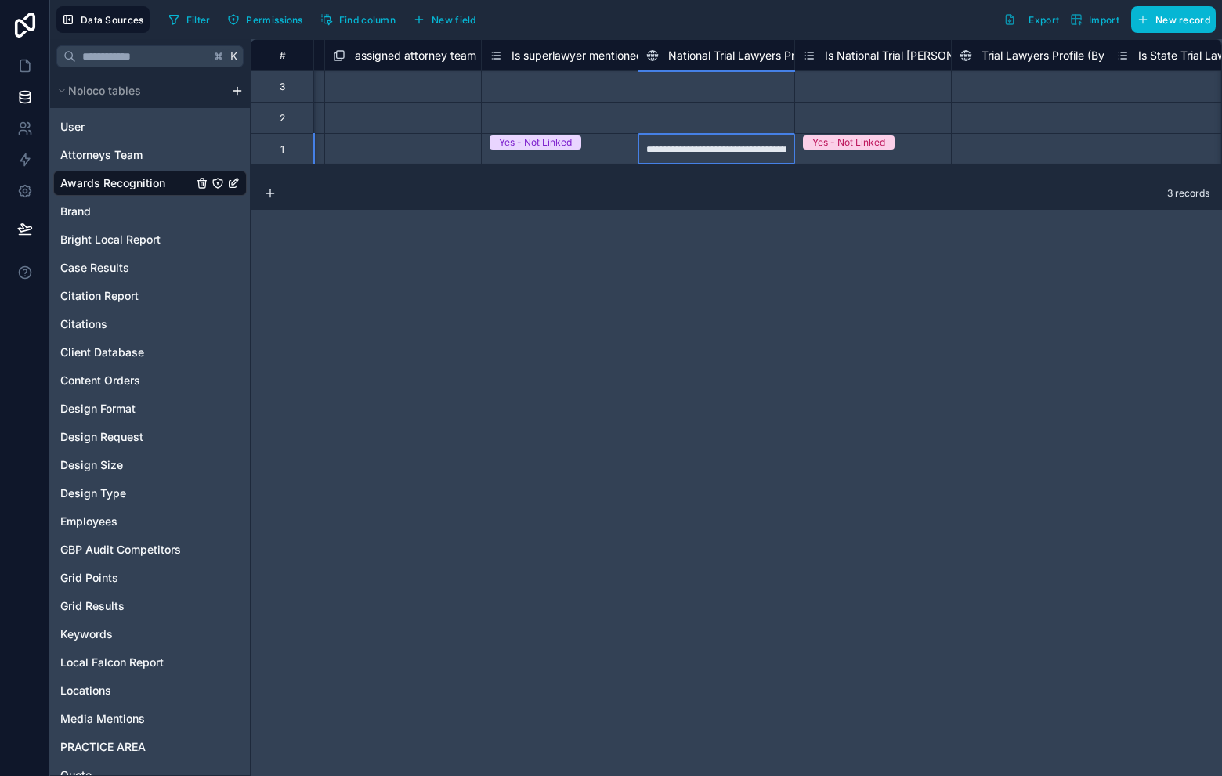
click at [671, 156] on div "**********" at bounding box center [716, 148] width 157 height 31
click at [840, 341] on div "**********" at bounding box center [736, 407] width 971 height 737
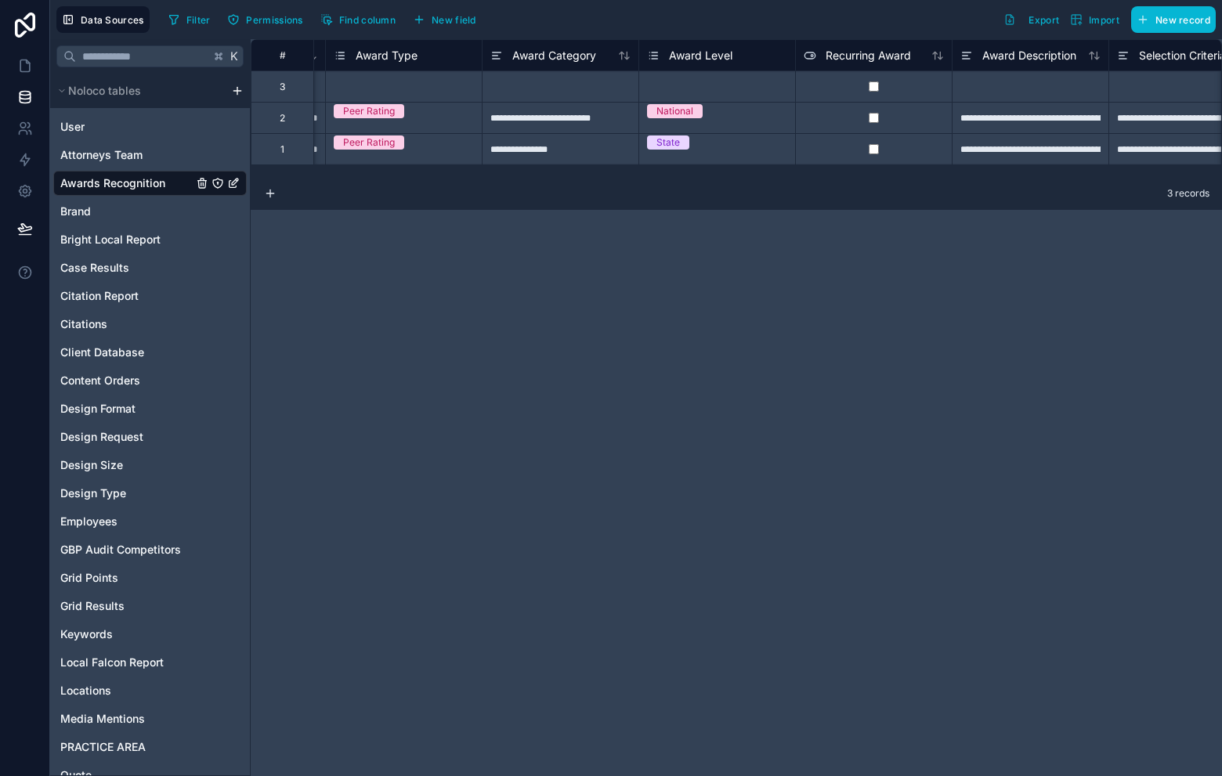
scroll to position [0, 0]
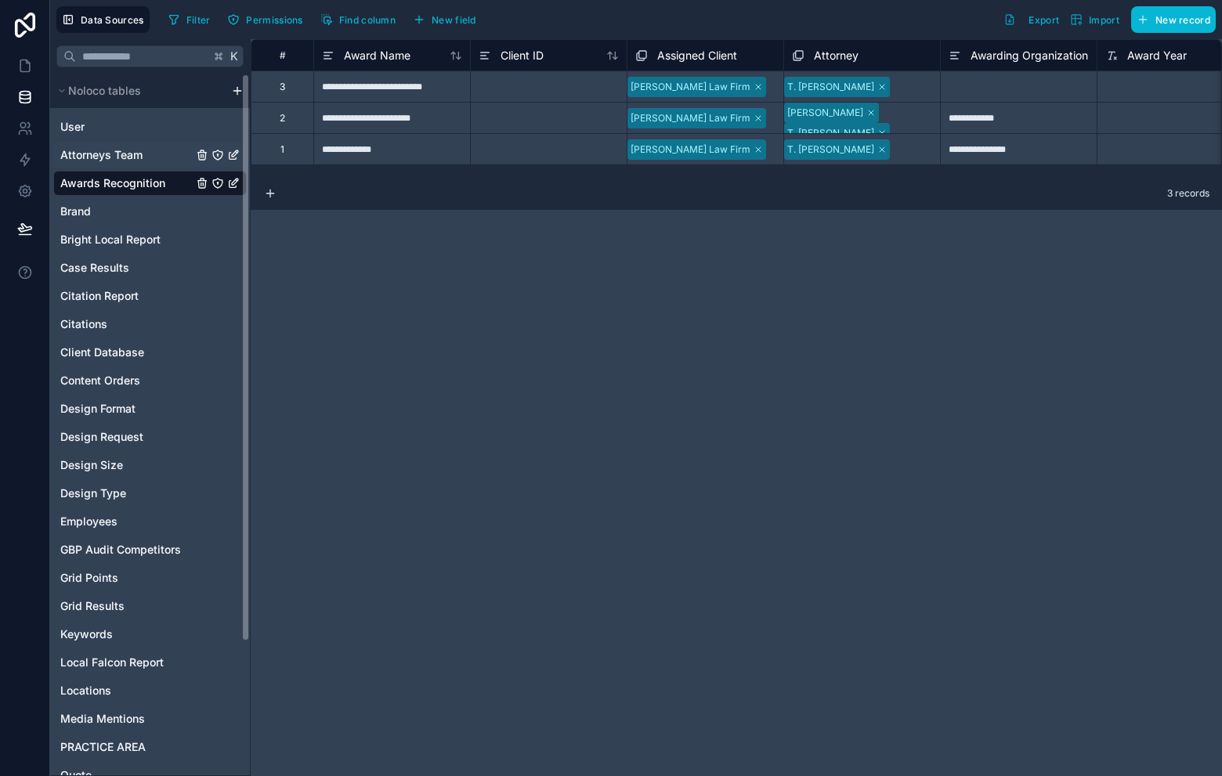
click at [138, 152] on span "Attorneys Team" at bounding box center [101, 155] width 82 height 16
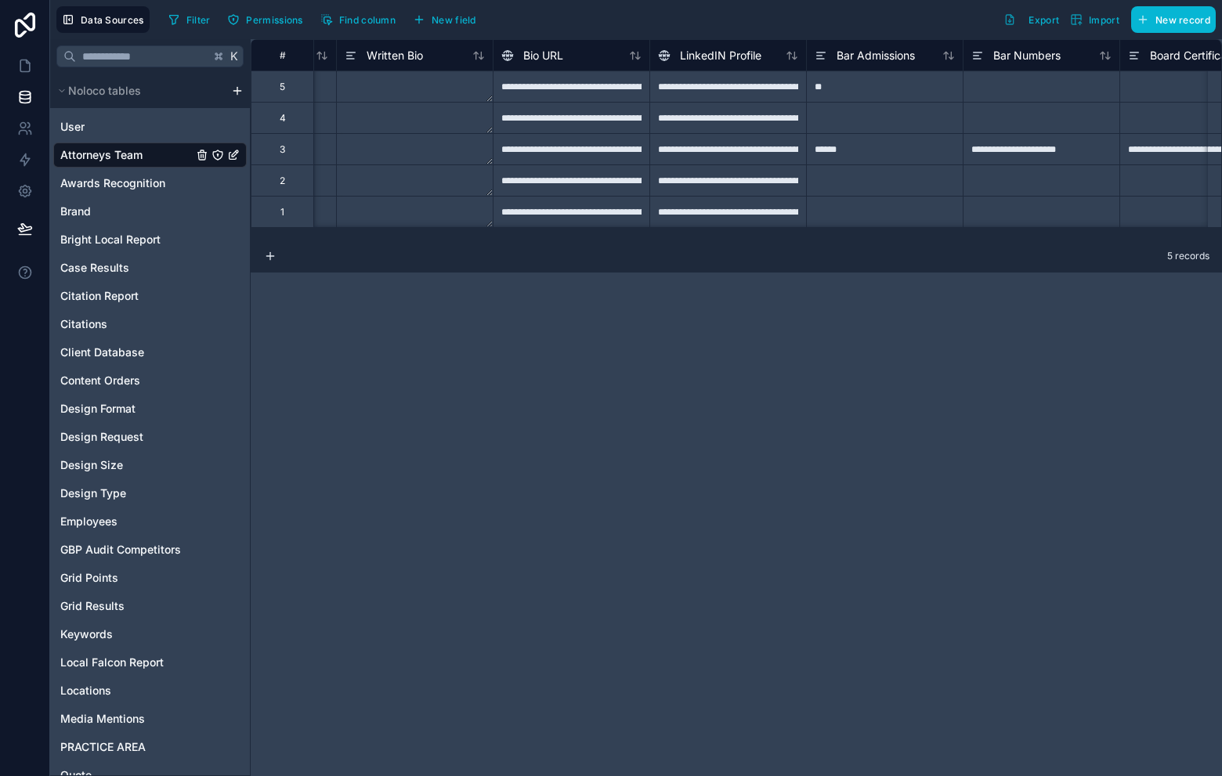
scroll to position [0, 644]
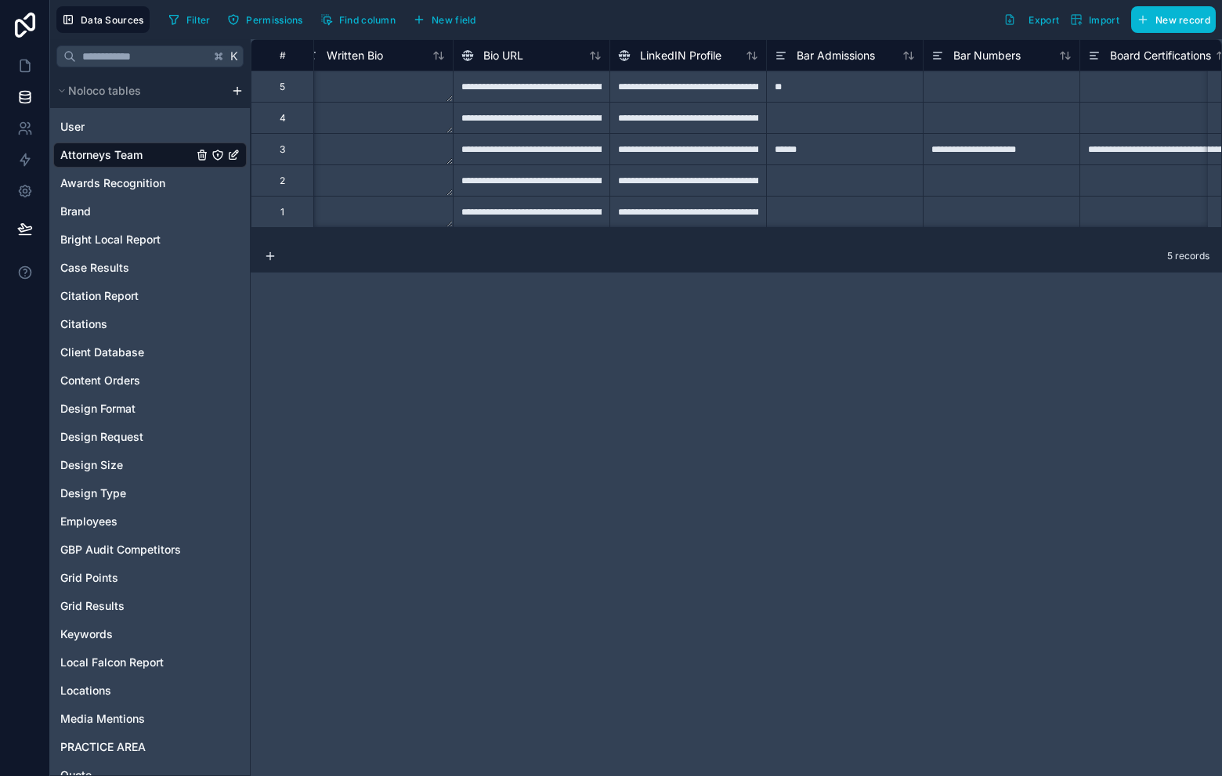
click at [691, 185] on div "**********" at bounding box center [687, 180] width 157 height 31
click at [695, 184] on div "**********" at bounding box center [687, 180] width 157 height 31
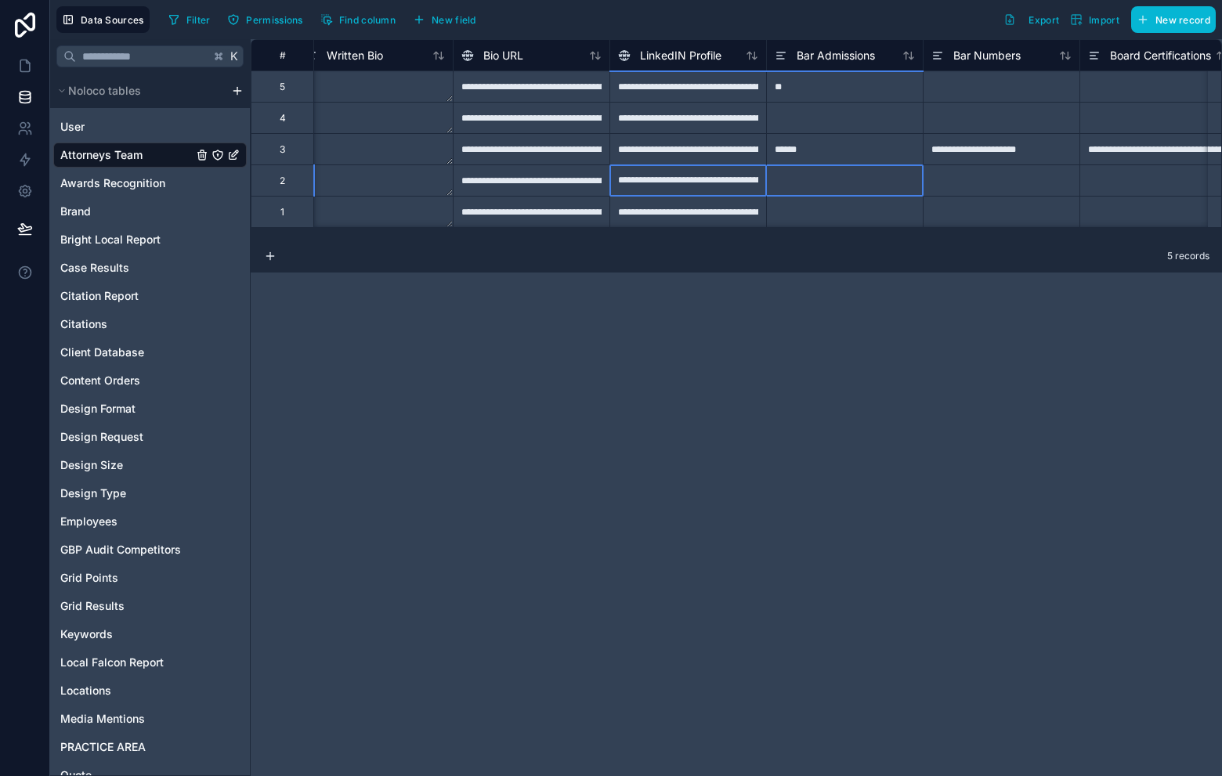
drag, startPoint x: 672, startPoint y: 179, endPoint x: 830, endPoint y: 186, distance: 157.6
click at [689, 179] on div "**********" at bounding box center [687, 180] width 157 height 31
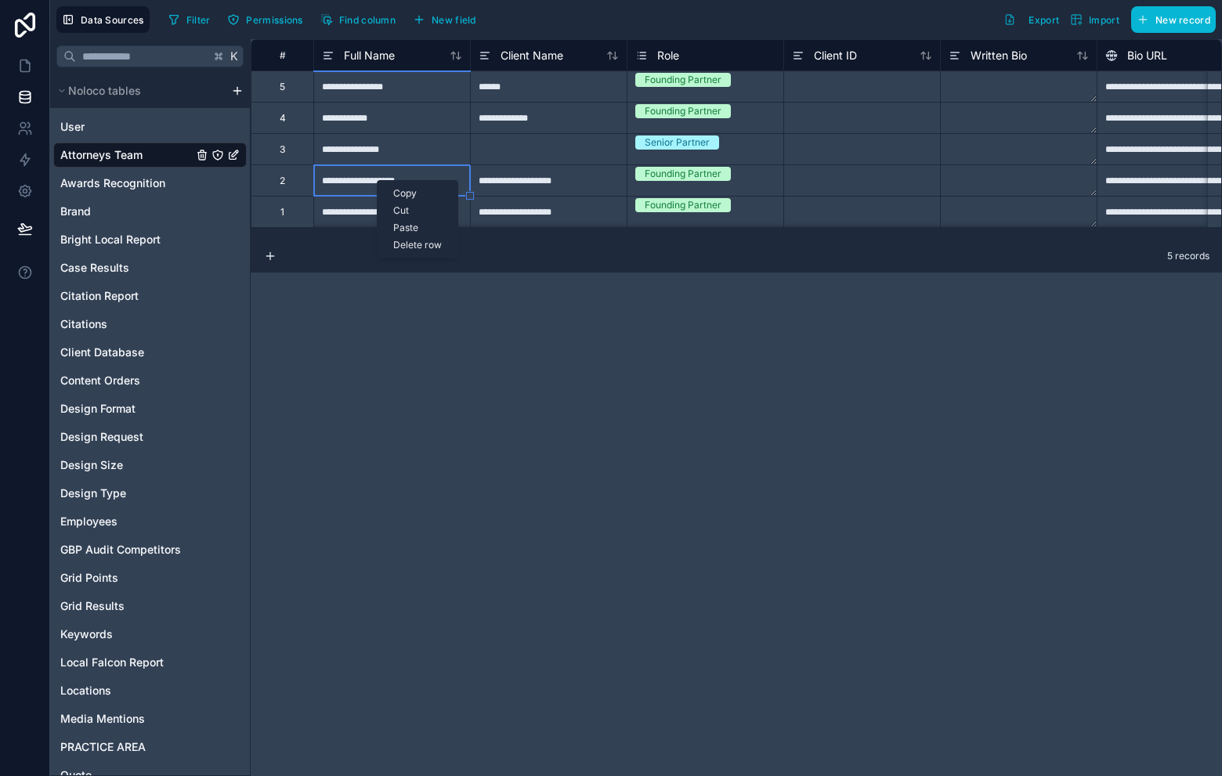
click at [414, 192] on div "Copy" at bounding box center [418, 193] width 80 height 17
click at [548, 172] on div "**********" at bounding box center [548, 180] width 157 height 31
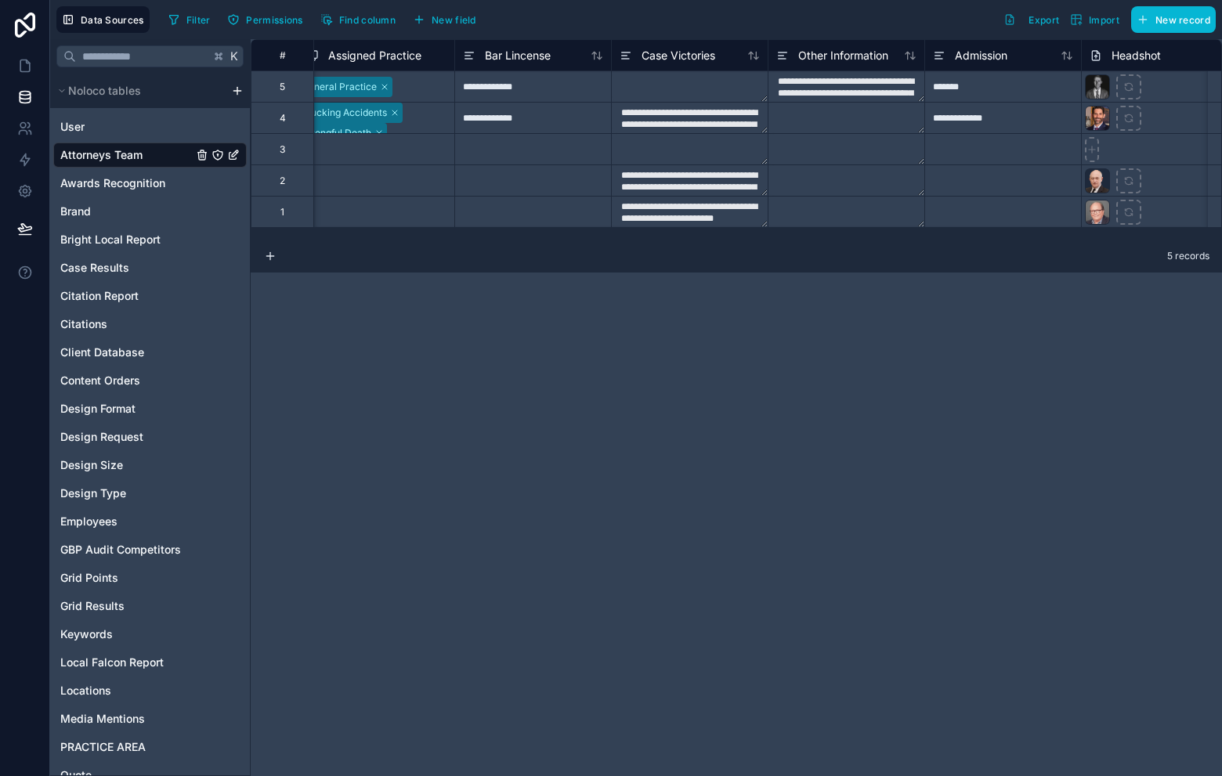
scroll to position [0, 5359]
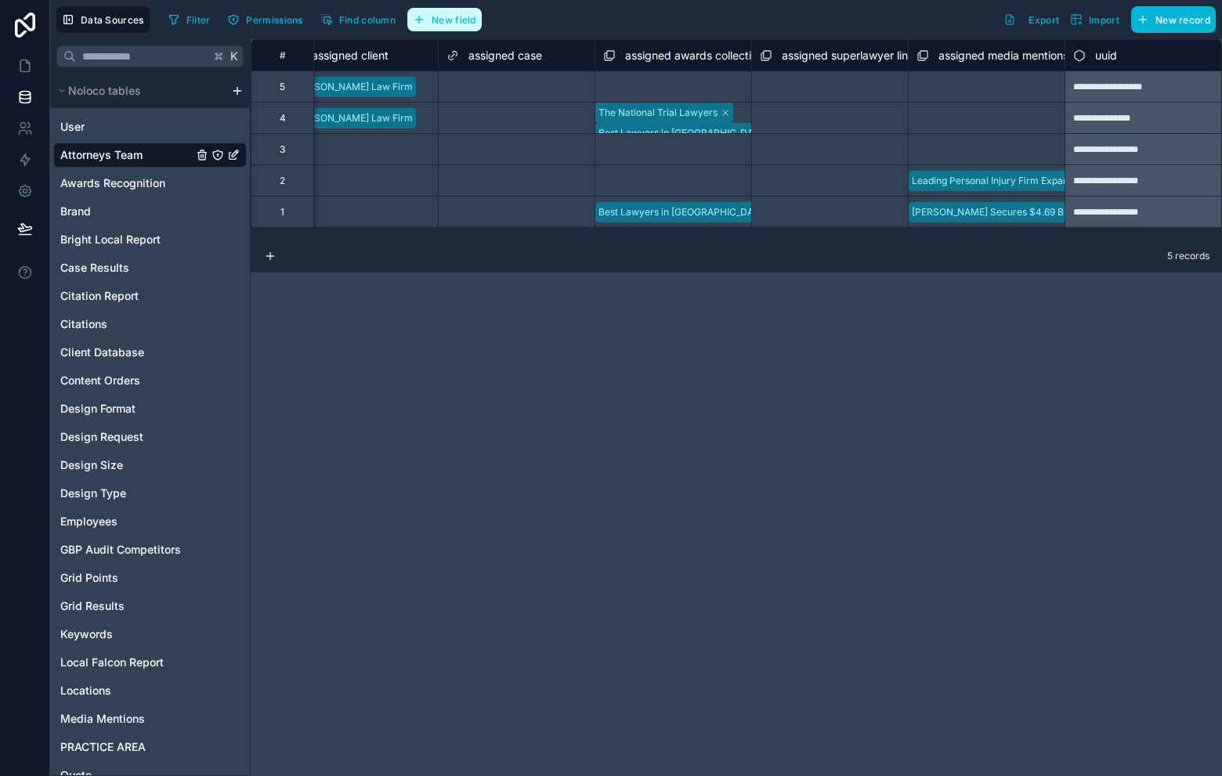
click at [479, 24] on button "New field" at bounding box center [444, 20] width 74 height 24
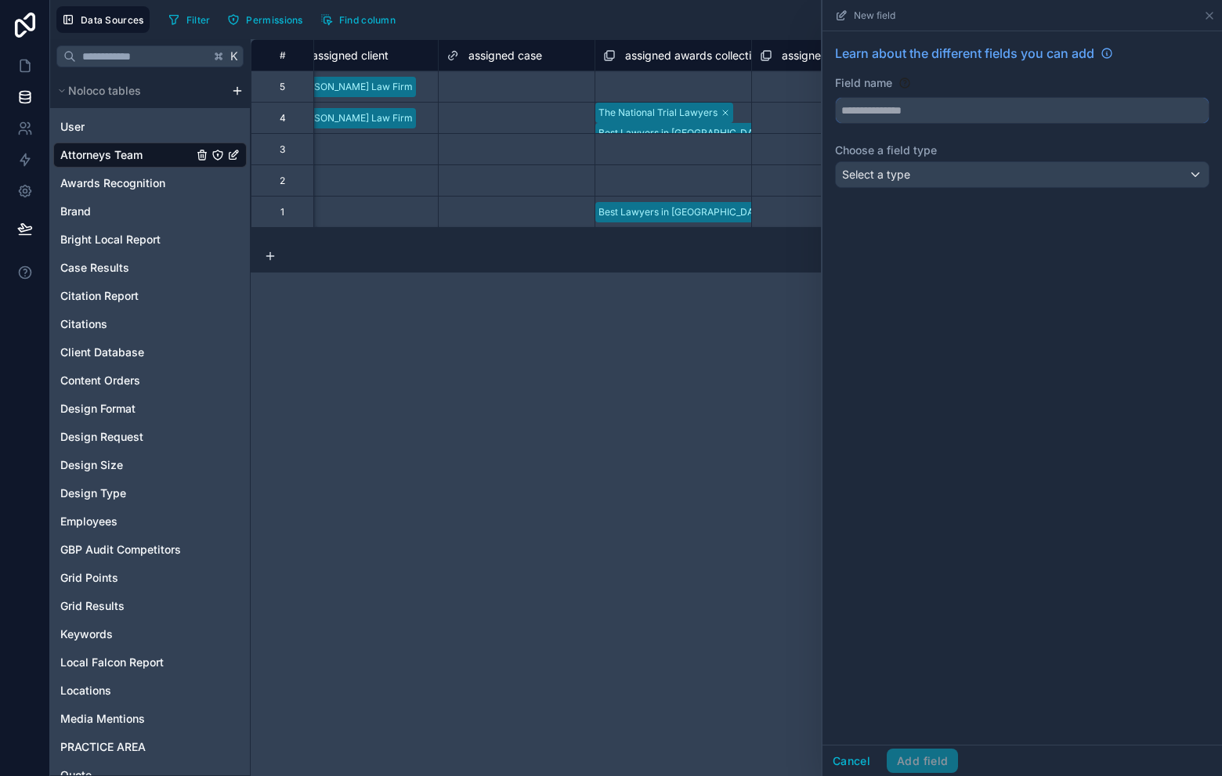
click at [904, 117] on input "text" at bounding box center [1022, 110] width 373 height 25
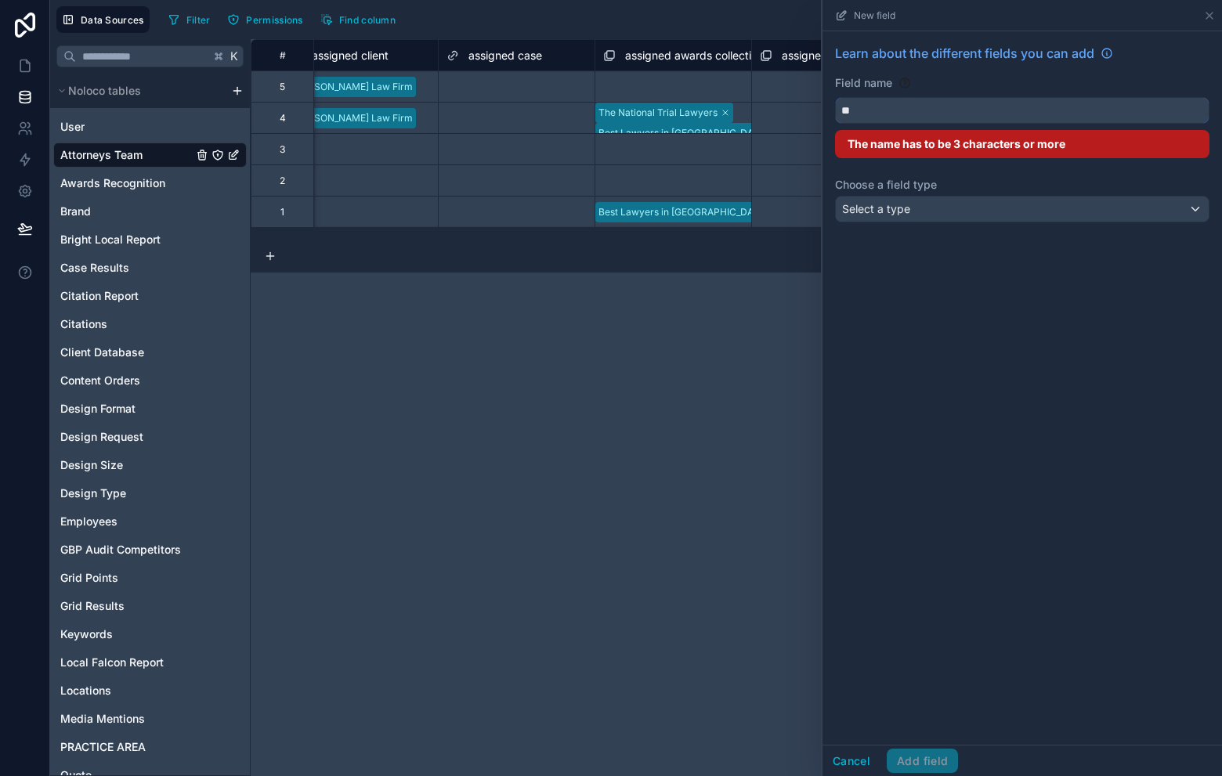
type input "*"
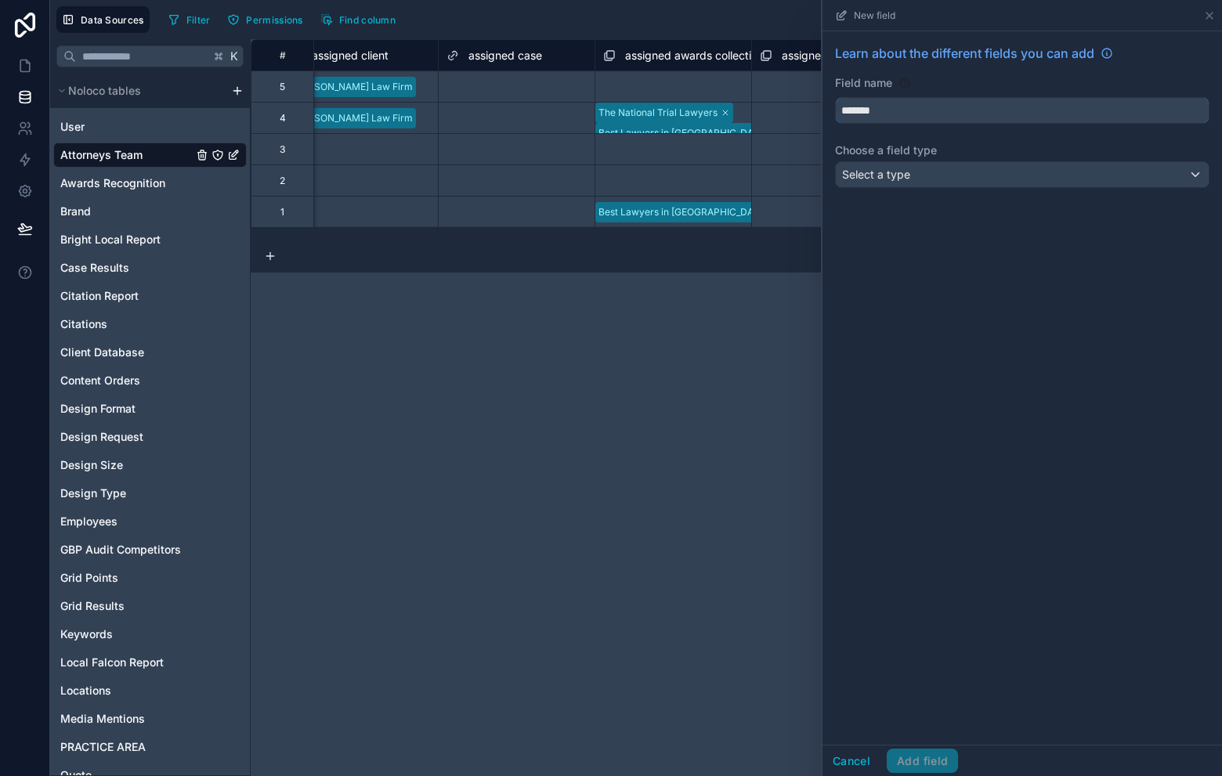
click at [835, 97] on button "*******" at bounding box center [1022, 110] width 374 height 27
click at [835, 97] on button "**********" at bounding box center [1022, 110] width 374 height 27
type input "**********"
click at [906, 174] on span "Select a type" at bounding box center [876, 174] width 68 height 13
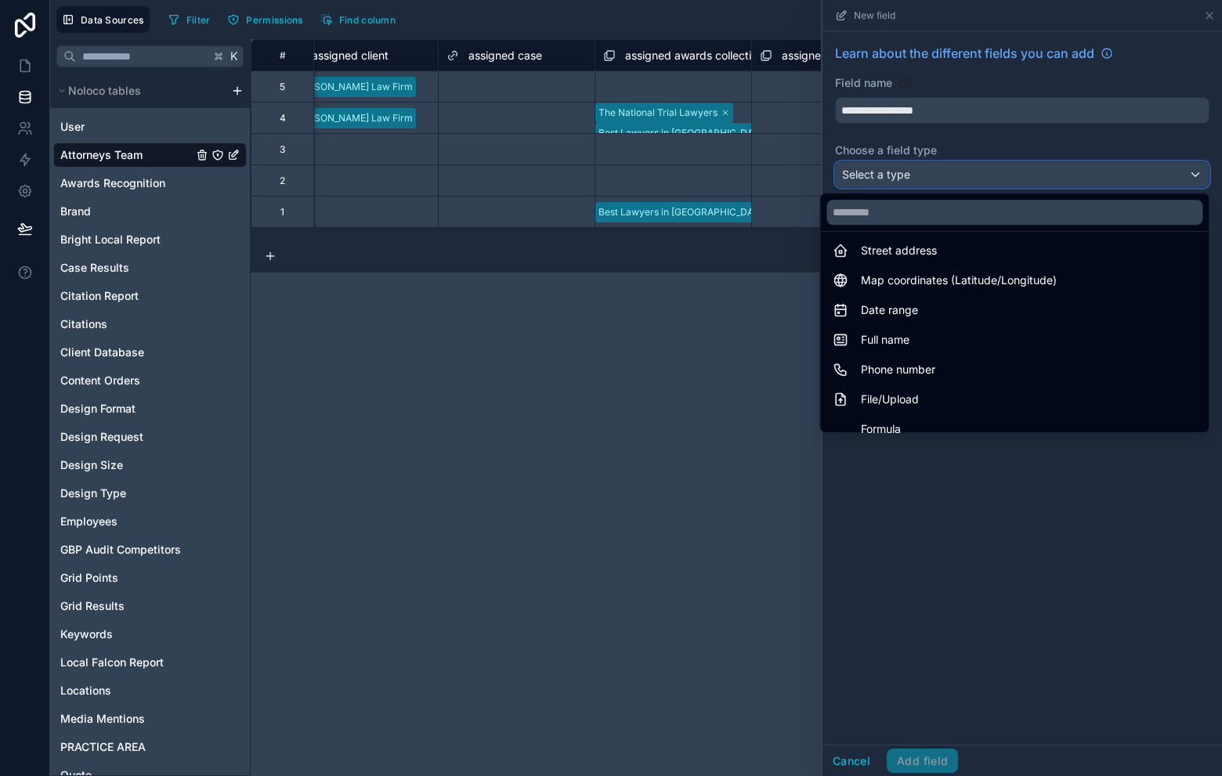
scroll to position [454, 0]
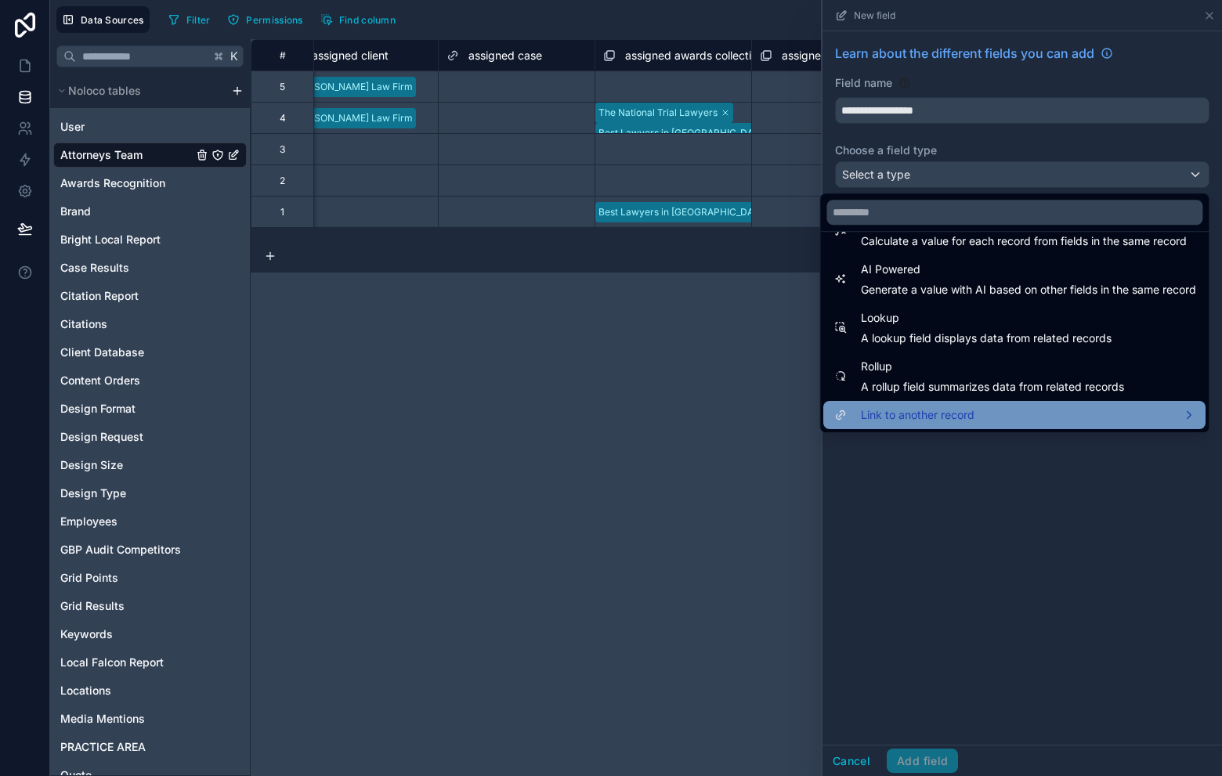
click at [913, 416] on span "Link to another record" at bounding box center [918, 415] width 114 height 19
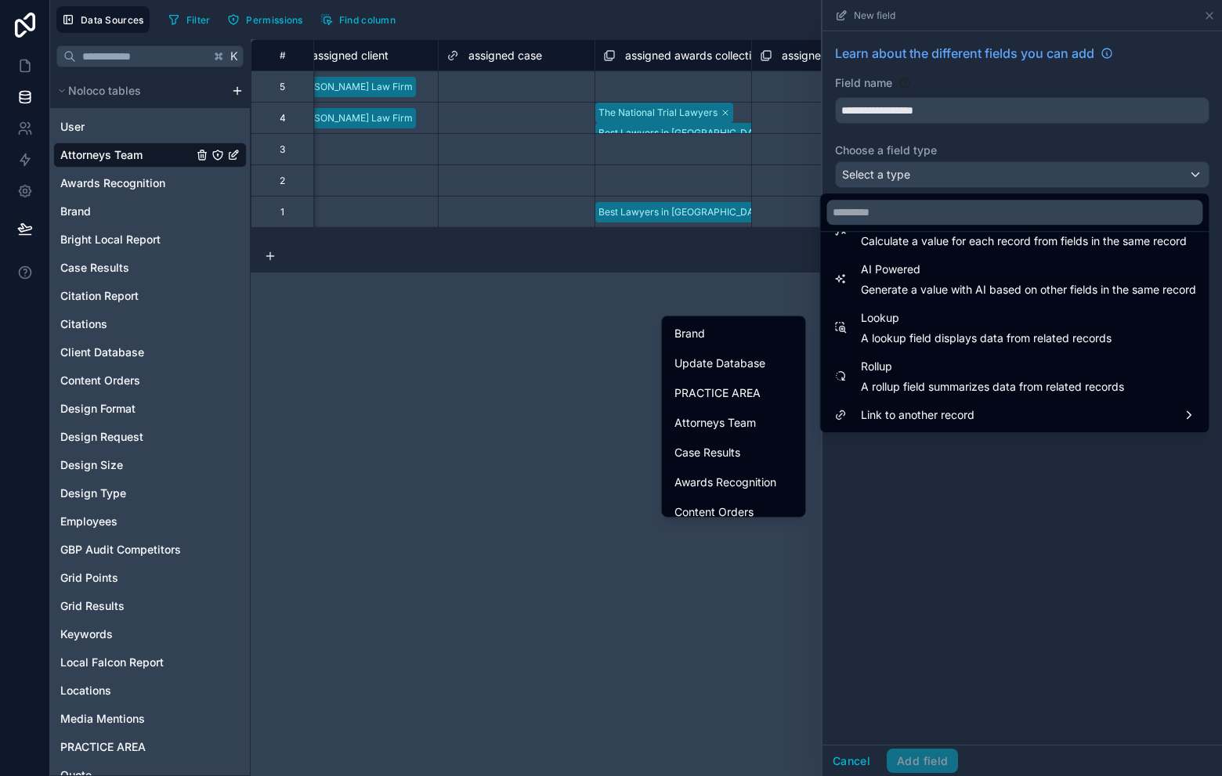
scroll to position [597, 0]
click at [751, 482] on span "Awards Recognition" at bounding box center [726, 474] width 102 height 19
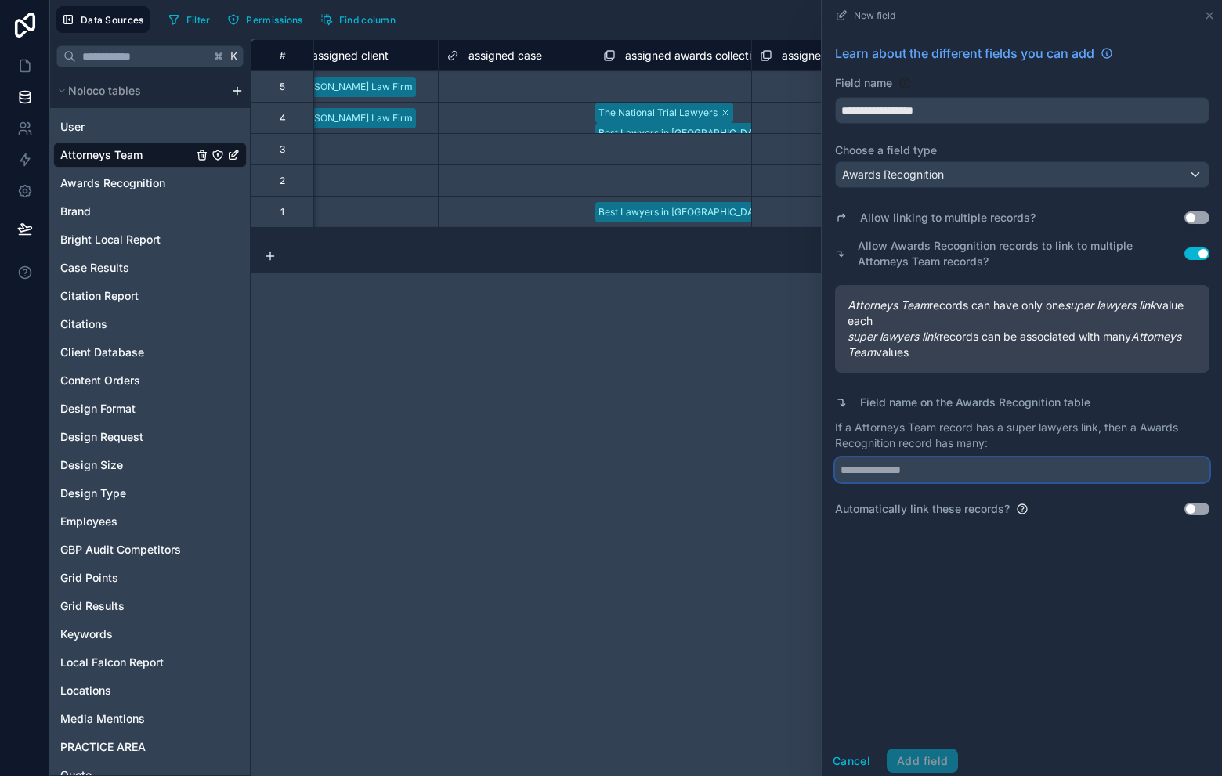
click at [1033, 462] on input "text" at bounding box center [1022, 470] width 374 height 25
type input "**********"
click at [942, 757] on button "Add field" at bounding box center [922, 761] width 71 height 25
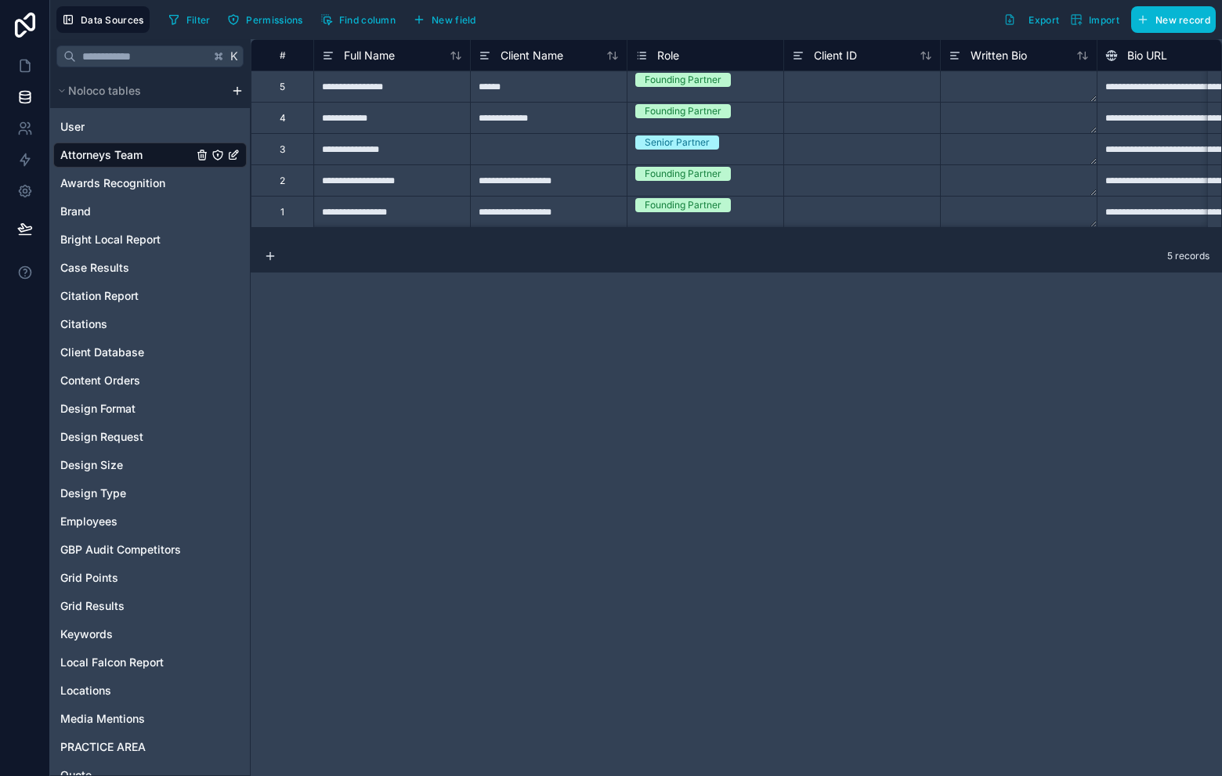
drag, startPoint x: 366, startPoint y: 239, endPoint x: 649, endPoint y: 255, distance: 283.2
click at [1117, 248] on div "**********" at bounding box center [736, 407] width 971 height 737
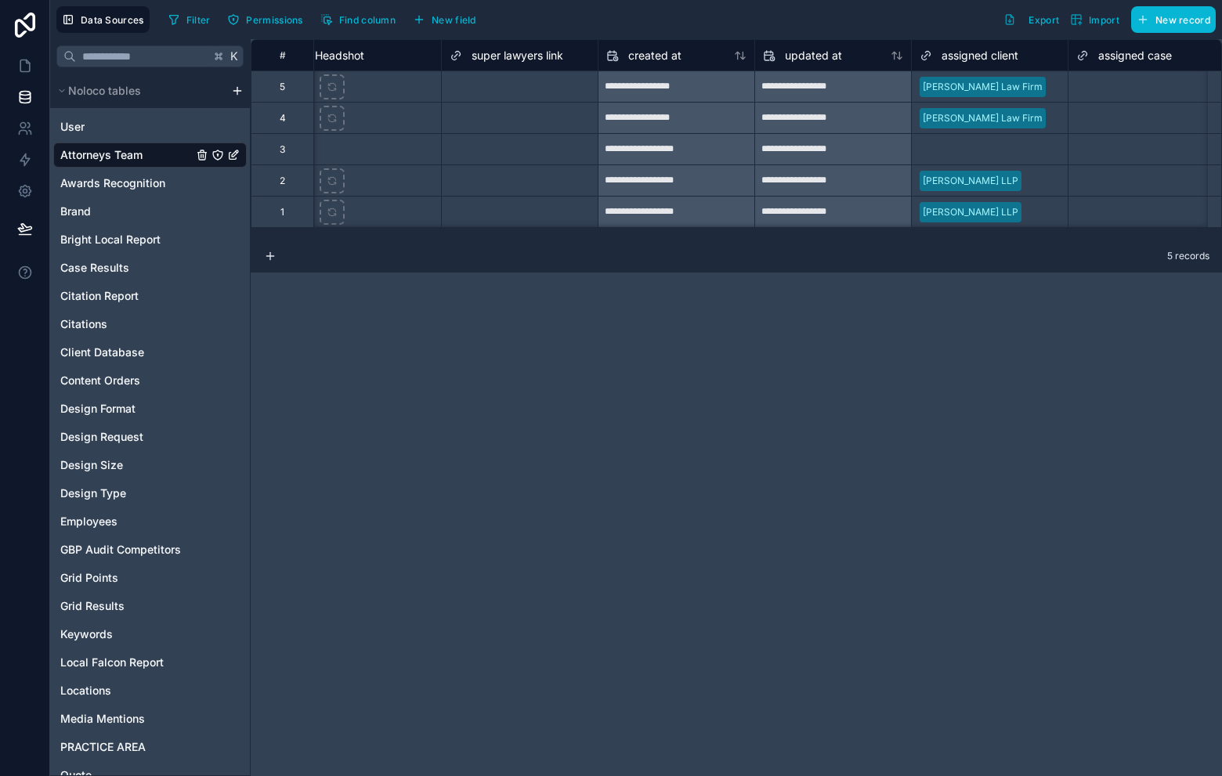
scroll to position [0, 4804]
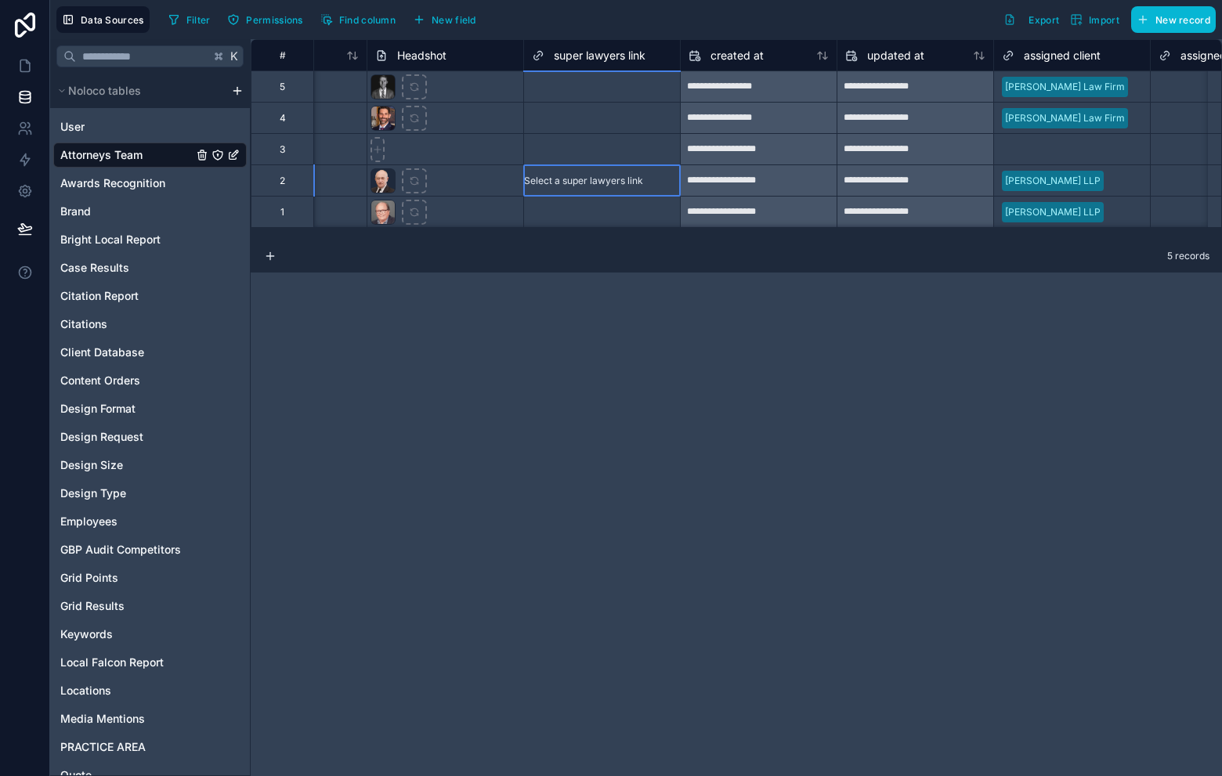
click at [594, 185] on div "Select a super lawyers link" at bounding box center [583, 181] width 119 height 13
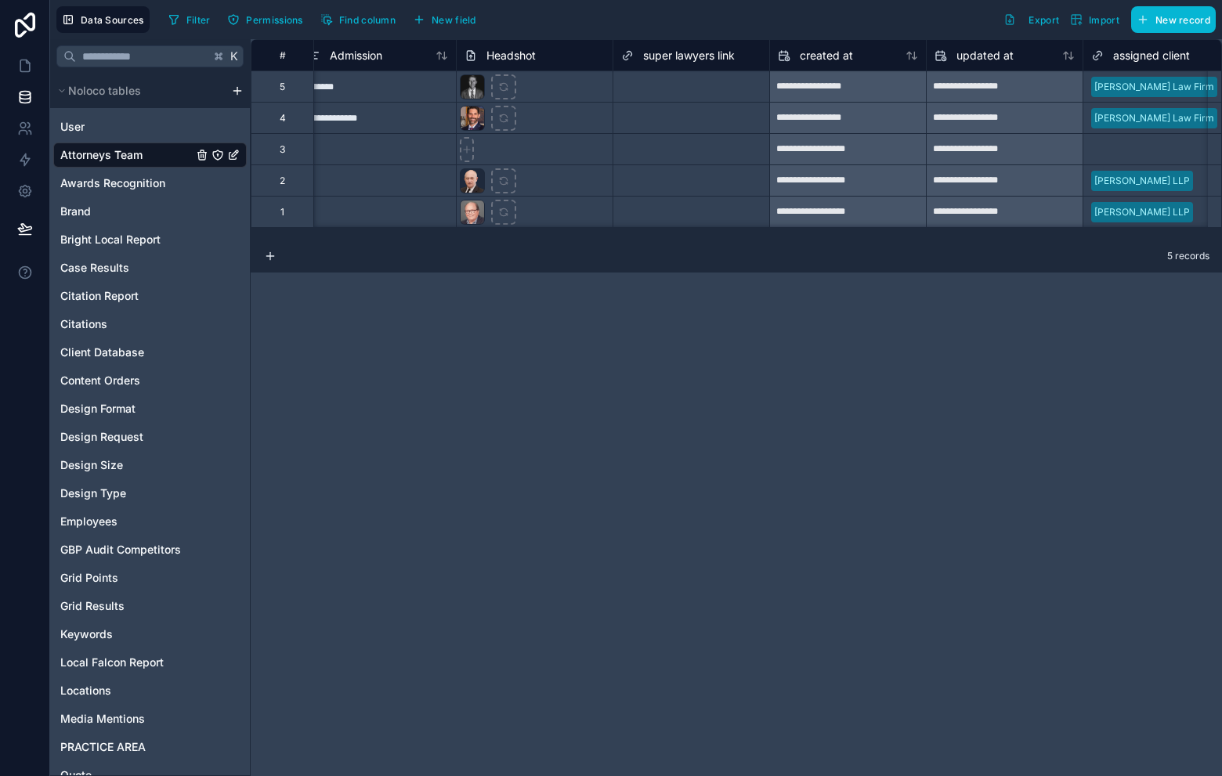
scroll to position [0, 4615]
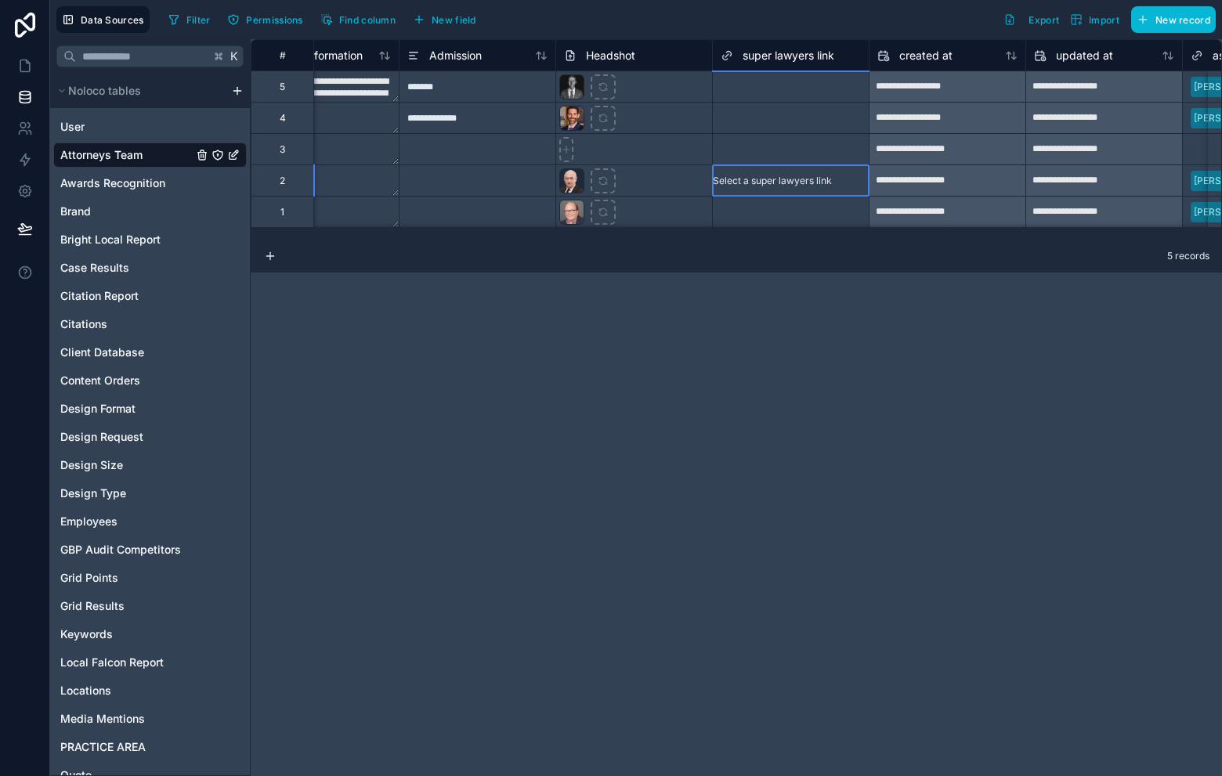
click at [779, 178] on div "Select a super lawyers link" at bounding box center [772, 181] width 119 height 13
click at [810, 203] on div "Select a super lawyers link" at bounding box center [791, 212] width 156 height 31
click at [793, 181] on div "Select a super lawyers link" at bounding box center [780, 181] width 119 height 13
click at [776, 183] on div "Select a super lawyers link" at bounding box center [772, 181] width 119 height 13
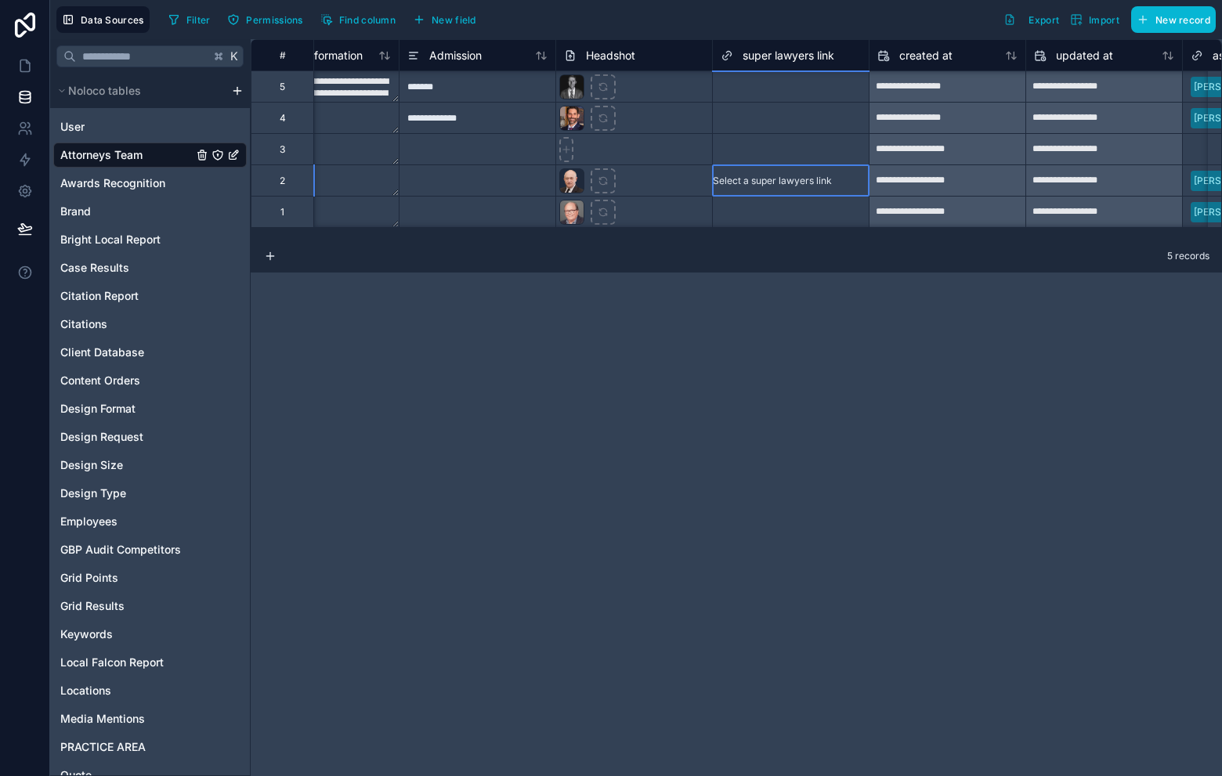
click at [776, 183] on div "Select a super lawyers link" at bounding box center [772, 181] width 119 height 13
click at [899, 330] on div "**********" at bounding box center [736, 407] width 971 height 737
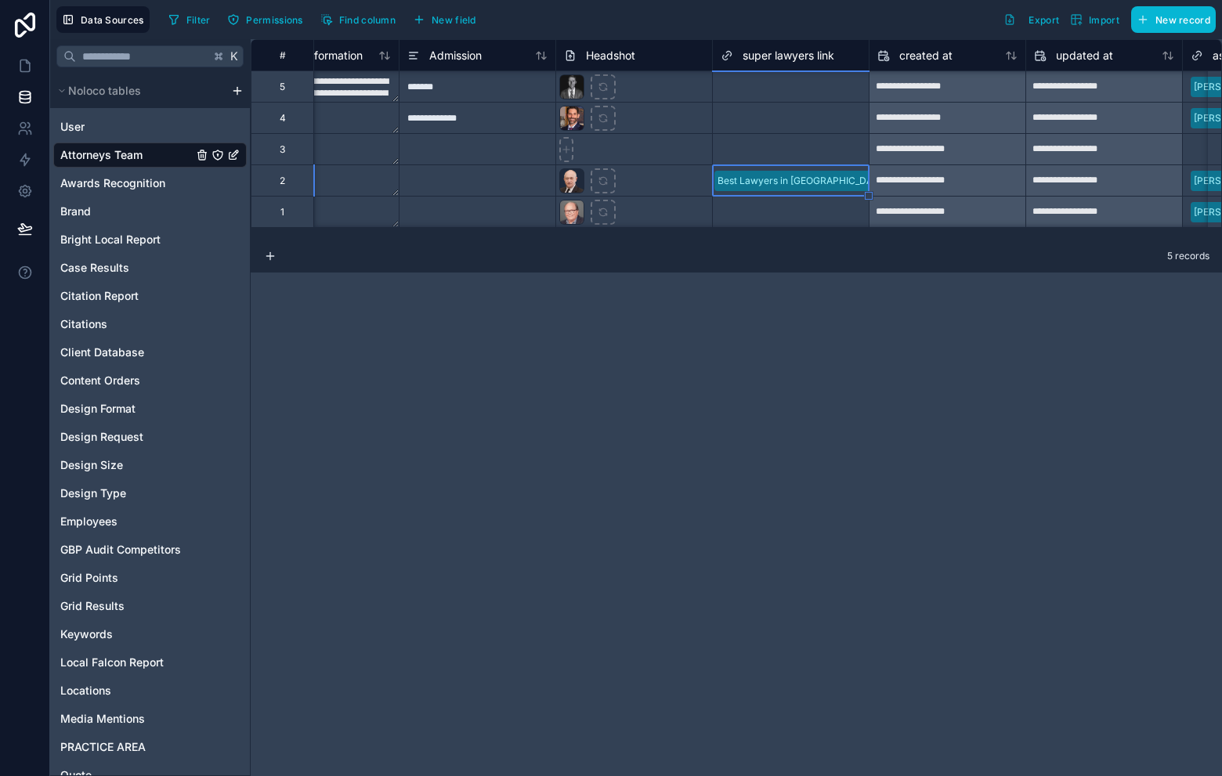
click at [848, 185] on div "Best Lawyers in America" at bounding box center [802, 181] width 179 height 20
click at [961, 293] on div "**********" at bounding box center [736, 407] width 971 height 737
click at [939, 258] on div "5 records" at bounding box center [736, 256] width 971 height 31
click at [860, 183] on div "Best Lawyers in America" at bounding box center [802, 181] width 179 height 20
click at [816, 776] on div "The National Trial Lawyers" at bounding box center [611, 785] width 1222 height 19
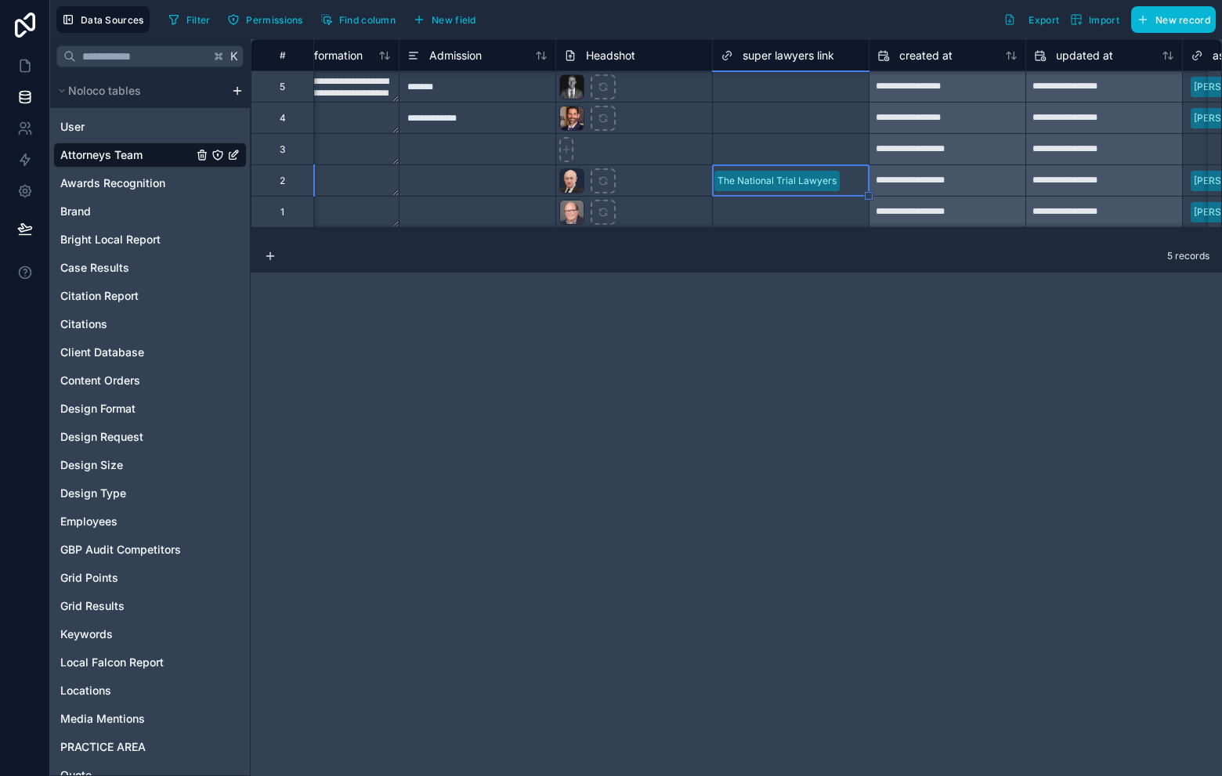
click at [841, 172] on div "The National Trial Lawyers" at bounding box center [777, 181] width 128 height 20
click at [910, 258] on div "5 records" at bounding box center [736, 256] width 971 height 31
click at [735, 61] on div "super lawyers link" at bounding box center [778, 55] width 114 height 19
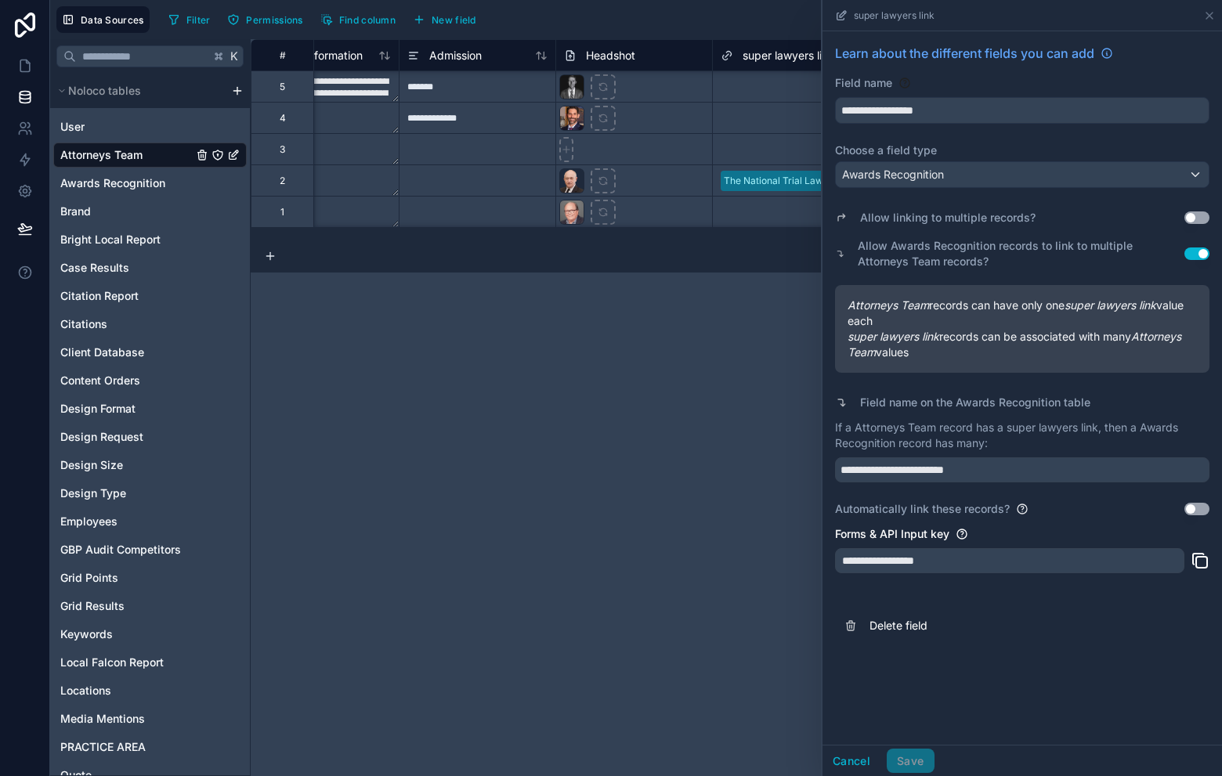
click at [753, 241] on div "5 records" at bounding box center [736, 256] width 971 height 31
drag, startPoint x: 865, startPoint y: 765, endPoint x: 816, endPoint y: 648, distance: 126.4
click at [865, 765] on button "Cancel" at bounding box center [852, 761] width 58 height 25
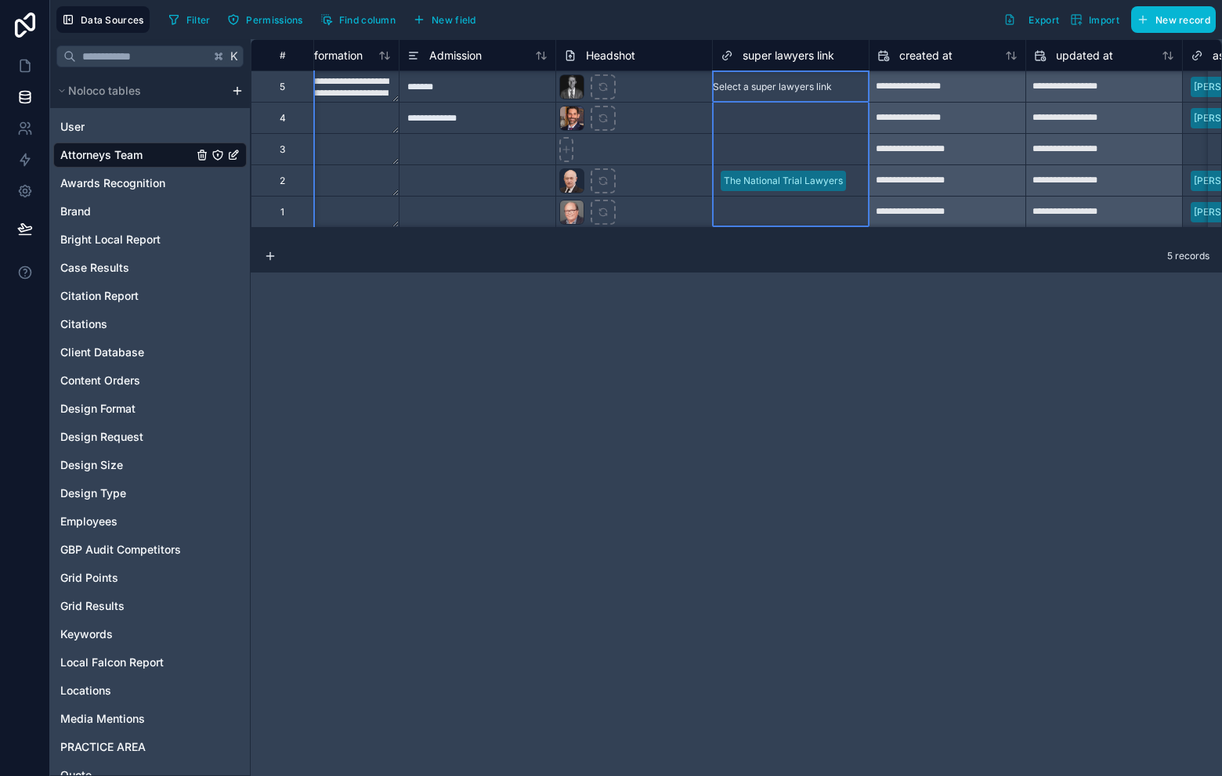
click at [729, 58] on icon at bounding box center [727, 55] width 13 height 19
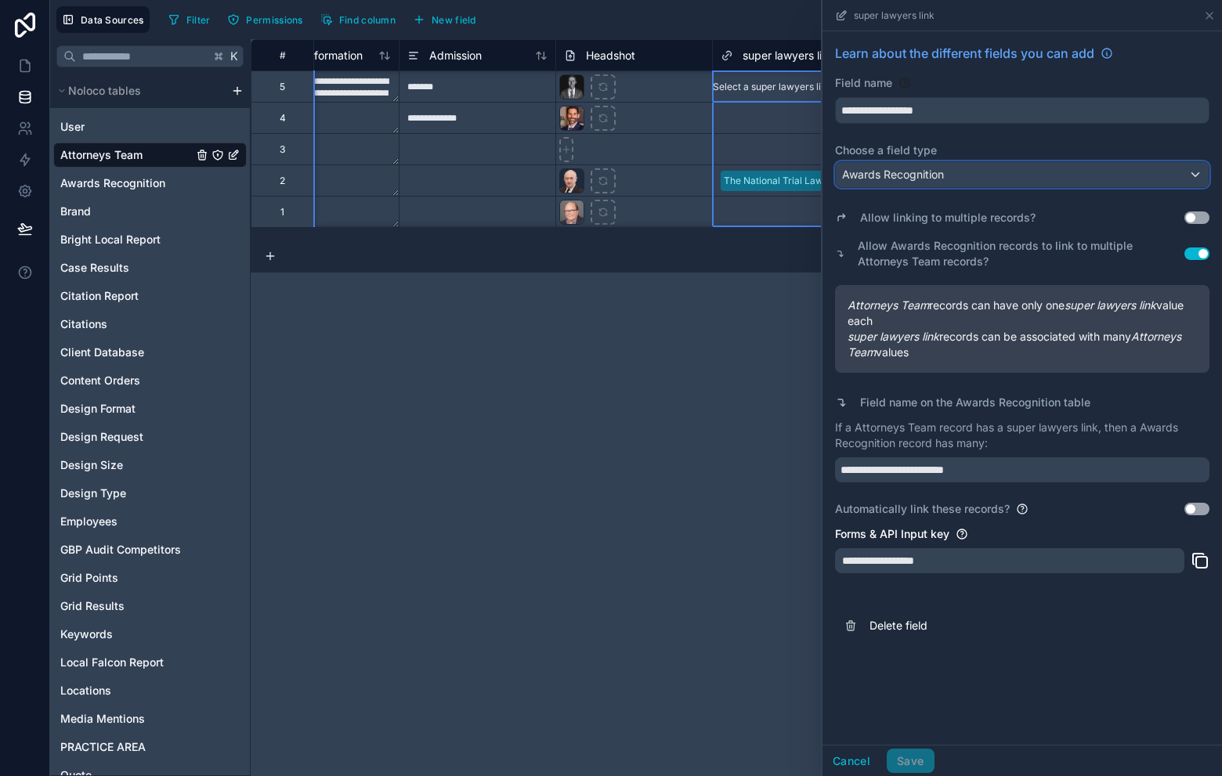
click at [1017, 180] on div "Awards Recognition" at bounding box center [1022, 174] width 373 height 25
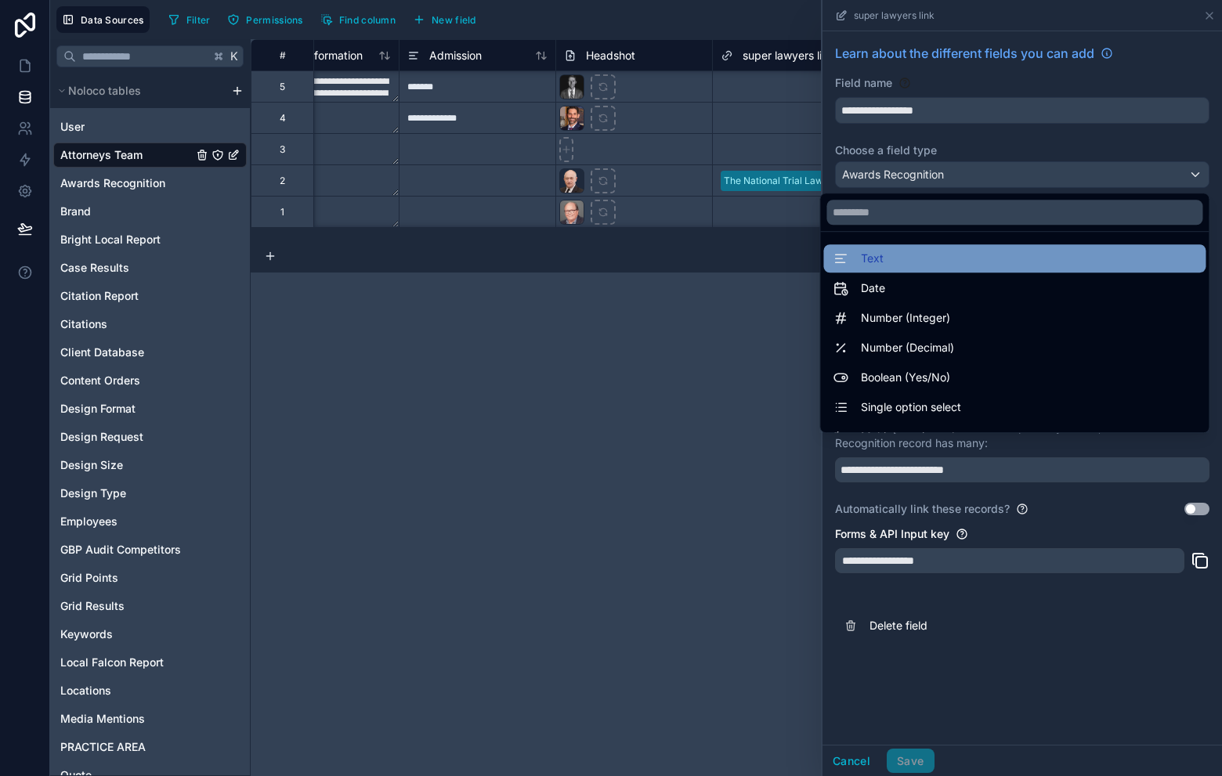
click at [994, 250] on div "Text" at bounding box center [1014, 258] width 363 height 19
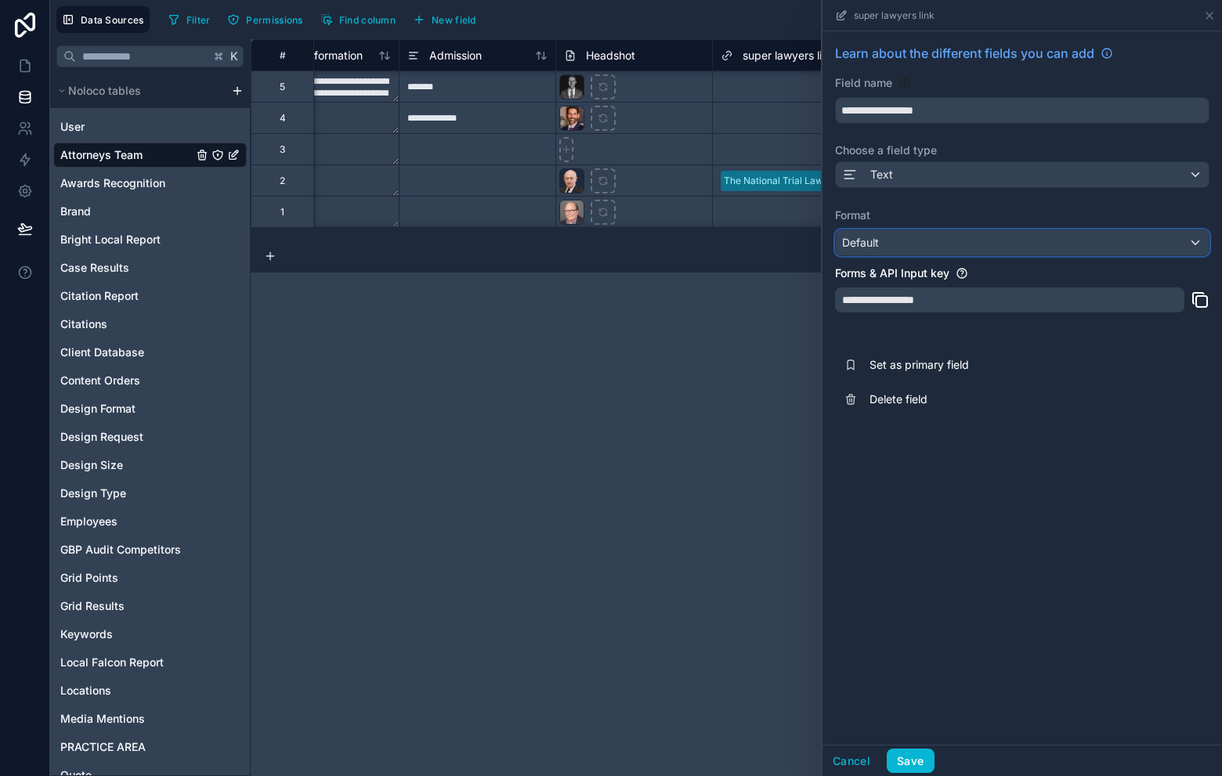
click at [1000, 243] on div "Default" at bounding box center [1022, 242] width 373 height 25
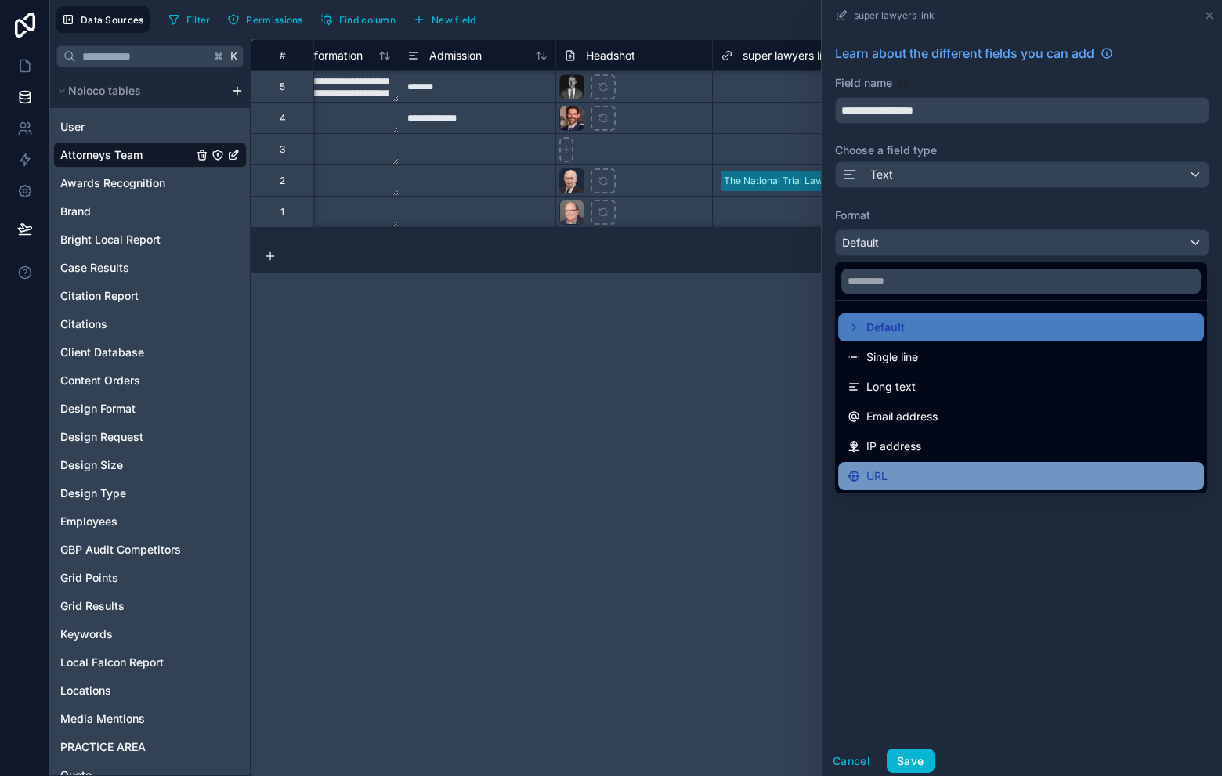
click at [928, 473] on div "URL" at bounding box center [1021, 476] width 347 height 19
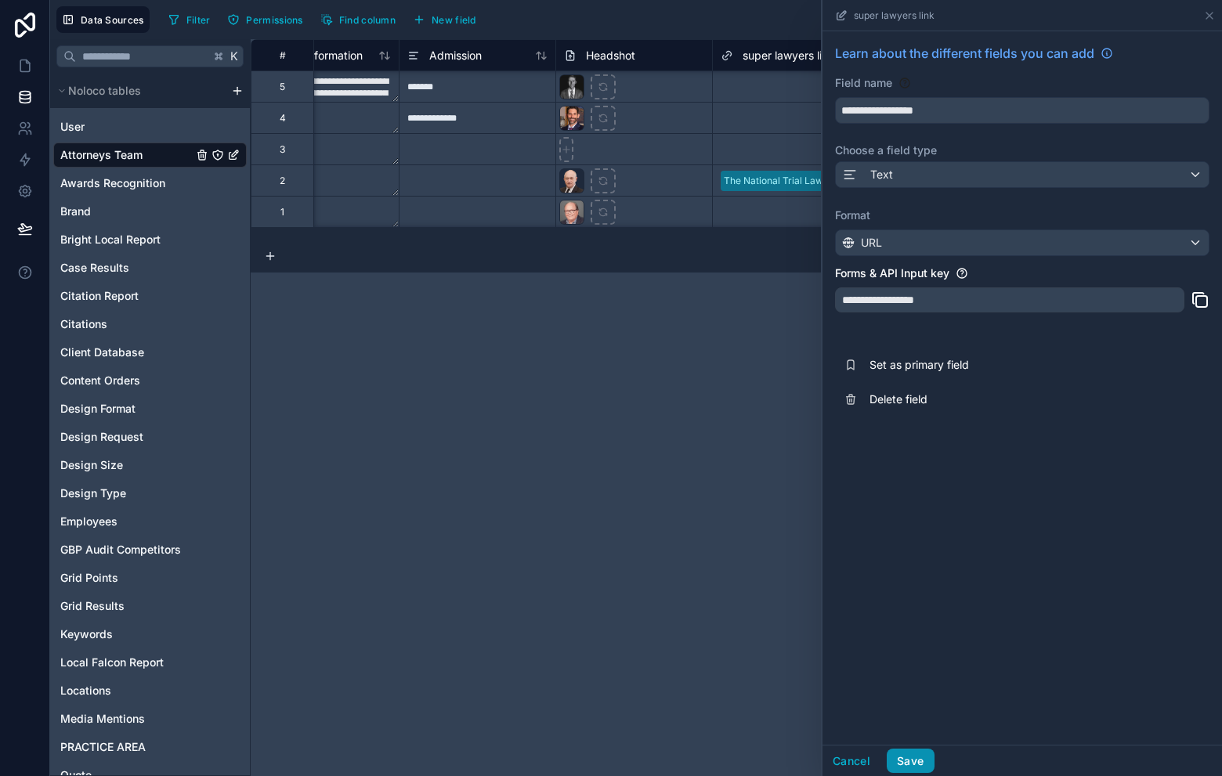
click at [921, 756] on button "Save" at bounding box center [910, 761] width 47 height 25
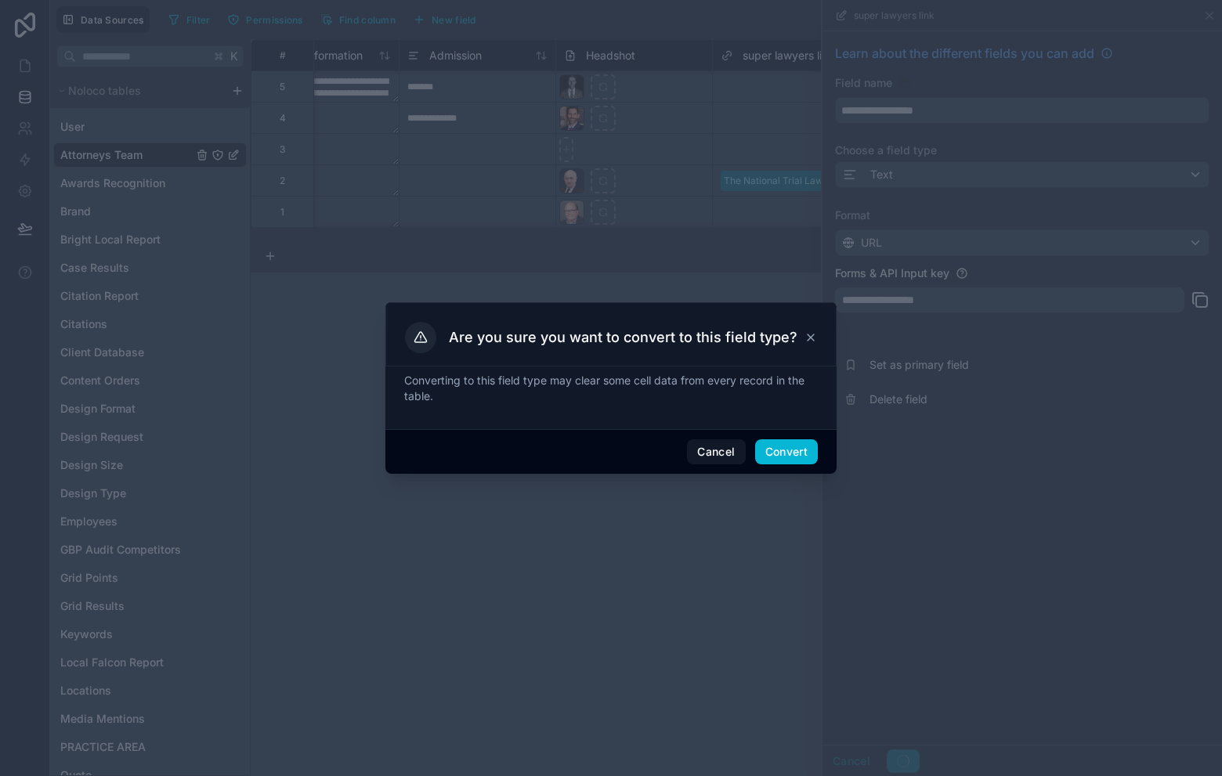
drag, startPoint x: 779, startPoint y: 464, endPoint x: 805, endPoint y: 468, distance: 26.1
click at [779, 464] on div "Cancel Convert" at bounding box center [610, 451] width 451 height 45
click at [794, 457] on button "Convert" at bounding box center [786, 451] width 63 height 25
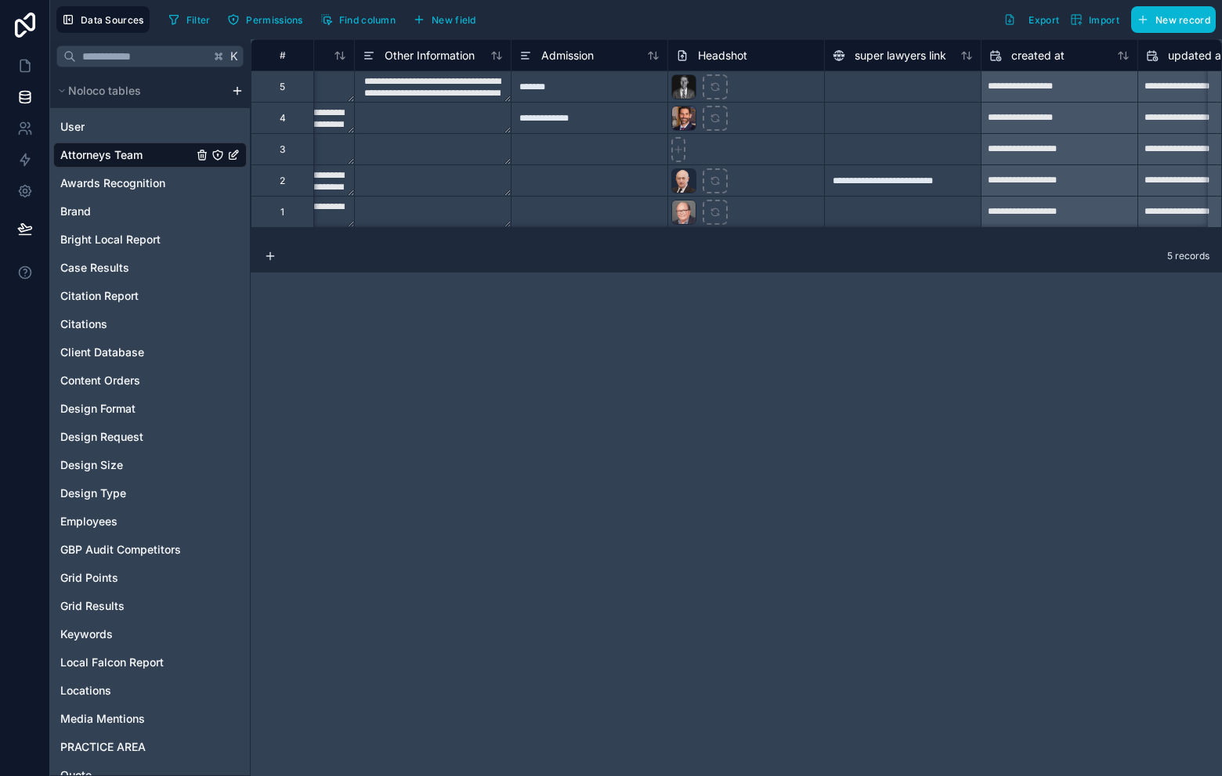
scroll to position [0, 4451]
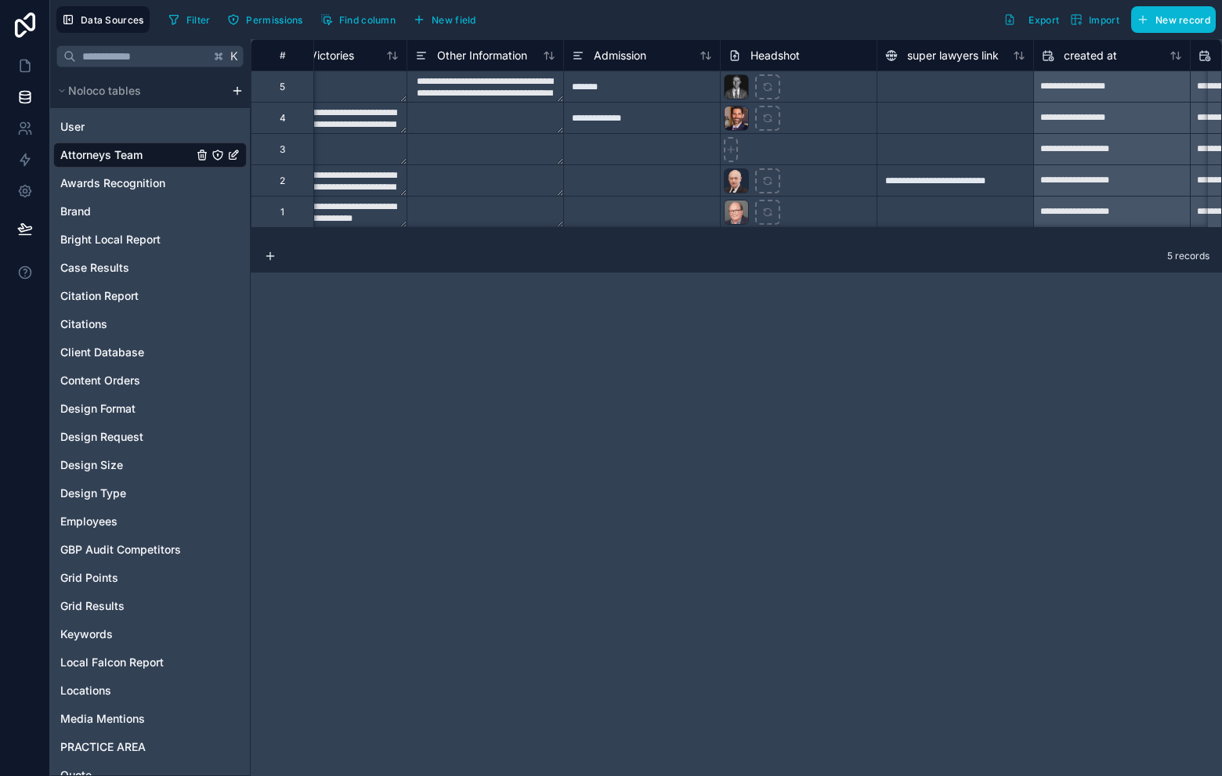
click at [949, 179] on div "**********" at bounding box center [955, 180] width 157 height 31
paste input "**********"
type input "**********"
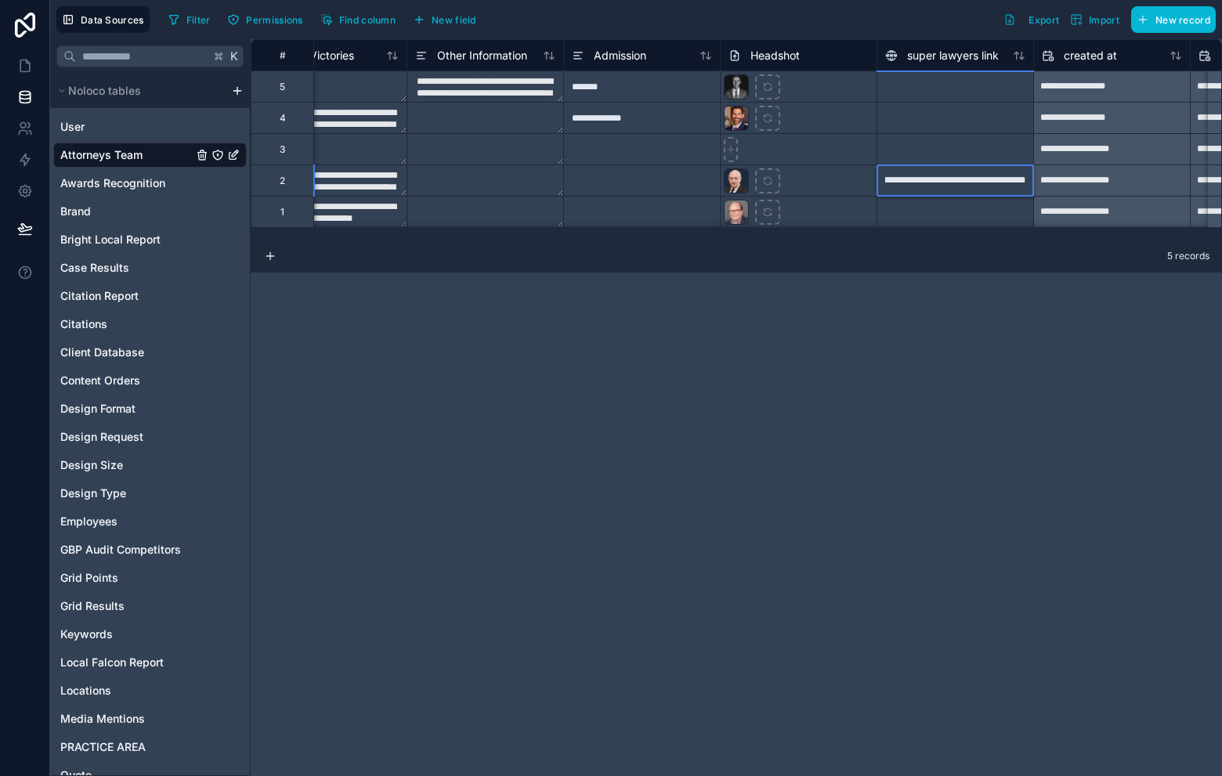
scroll to position [0, 0]
click at [907, 208] on div at bounding box center [955, 211] width 157 height 31
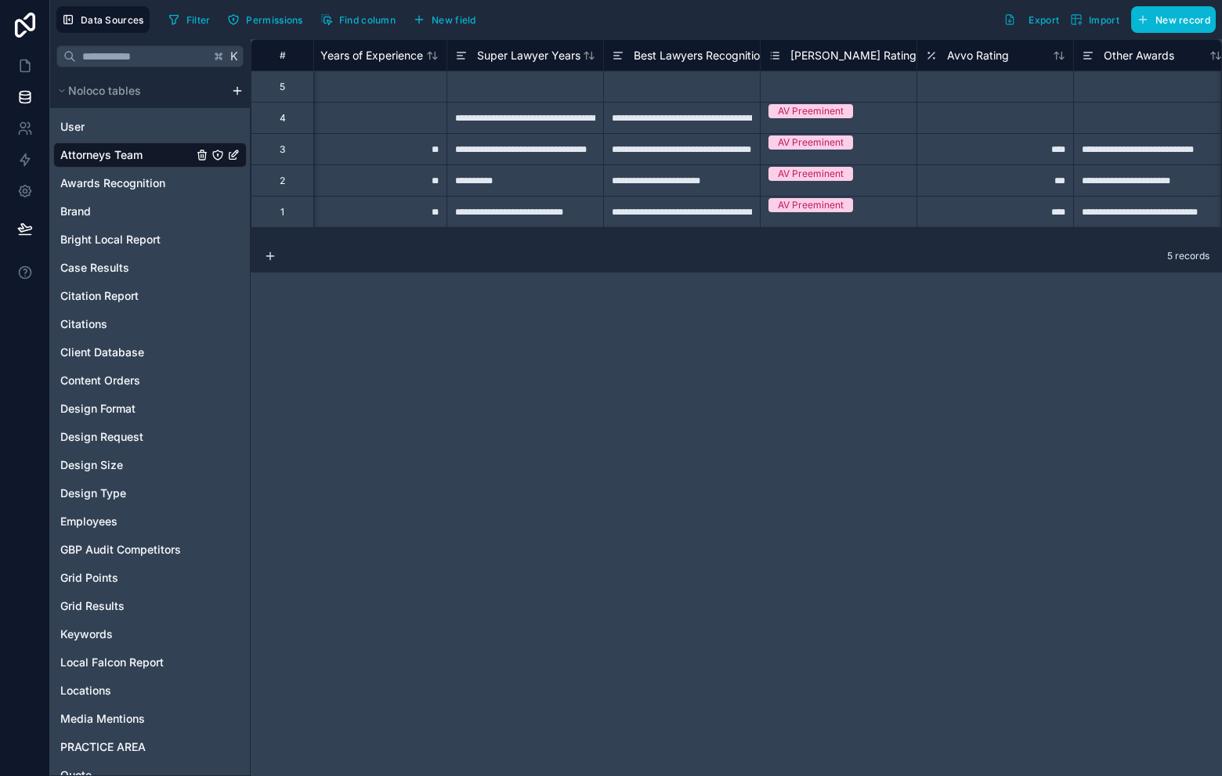
scroll to position [0, 2345]
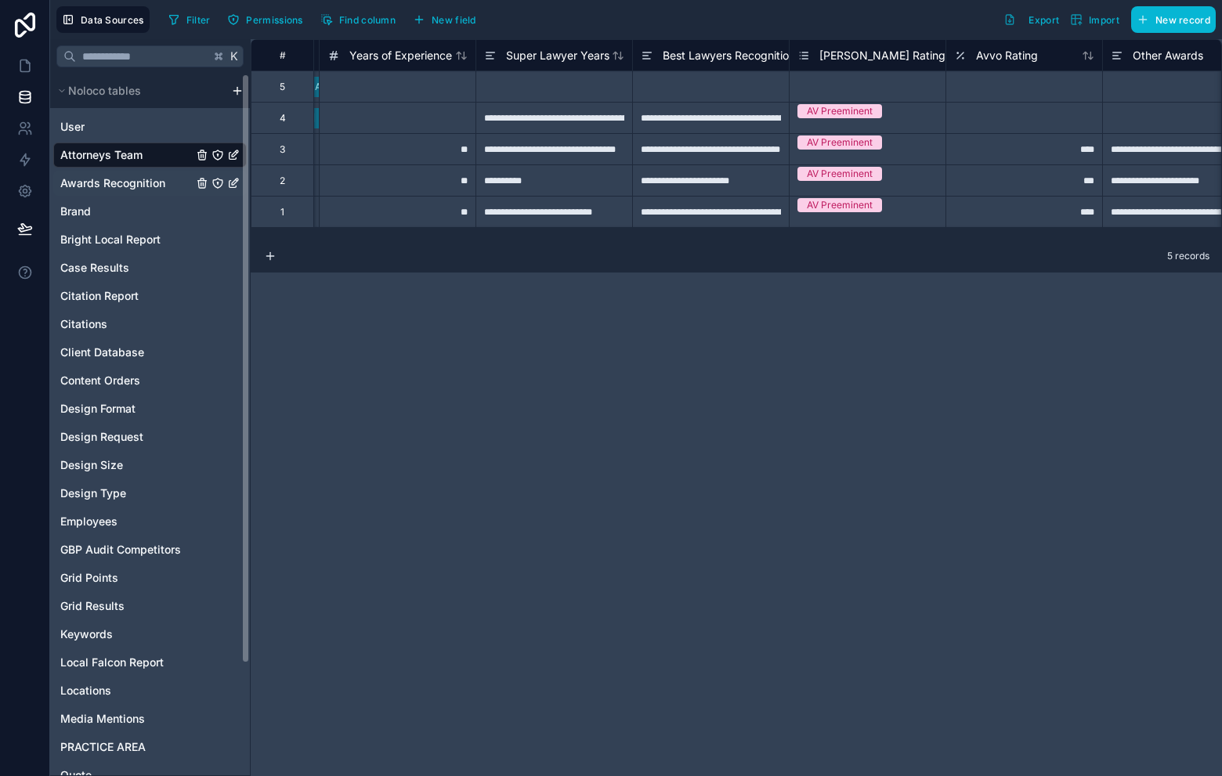
click at [137, 186] on span "Awards Recognition" at bounding box center [112, 183] width 105 height 16
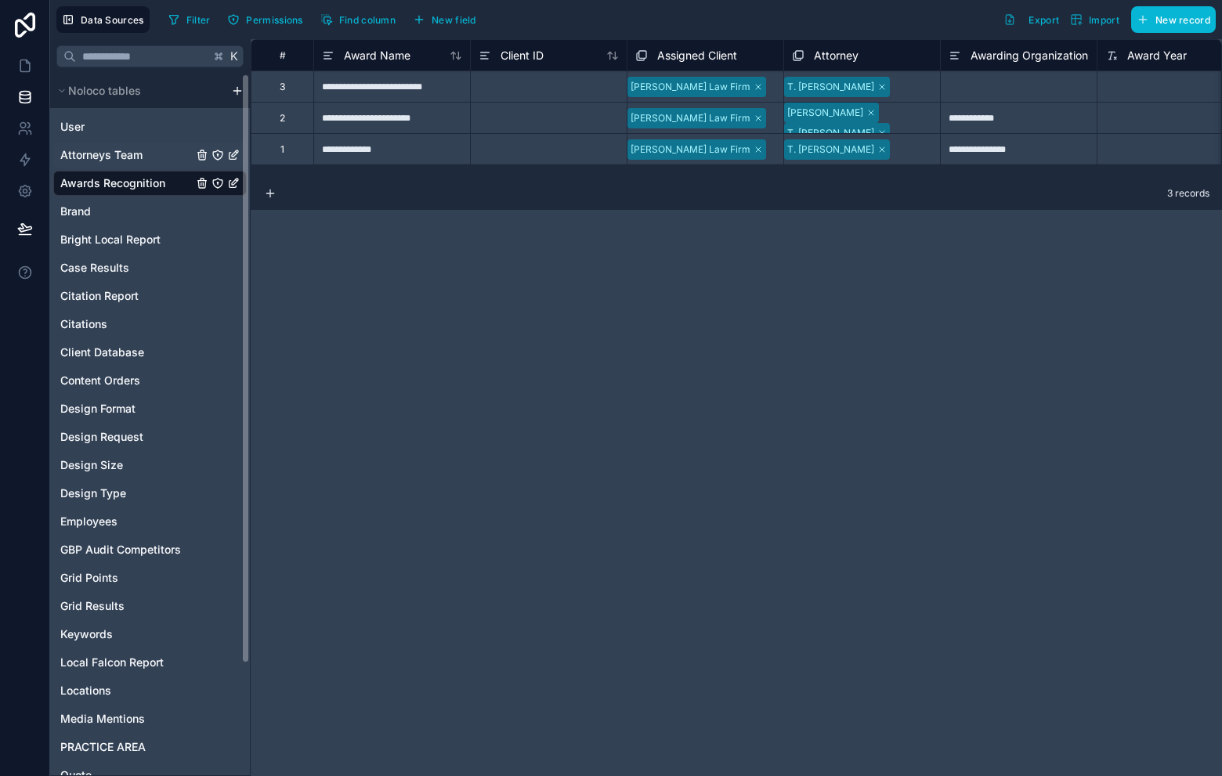
click at [121, 149] on span "Attorneys Team" at bounding box center [101, 155] width 82 height 16
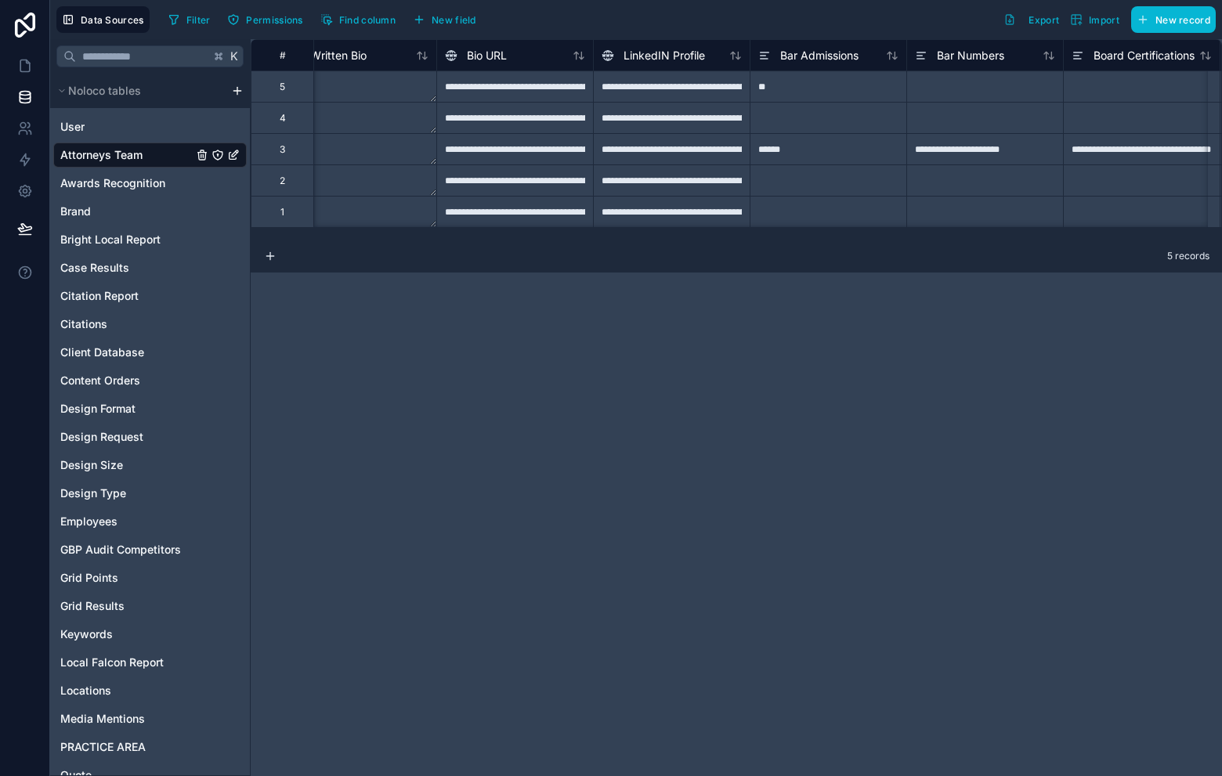
scroll to position [0, 695]
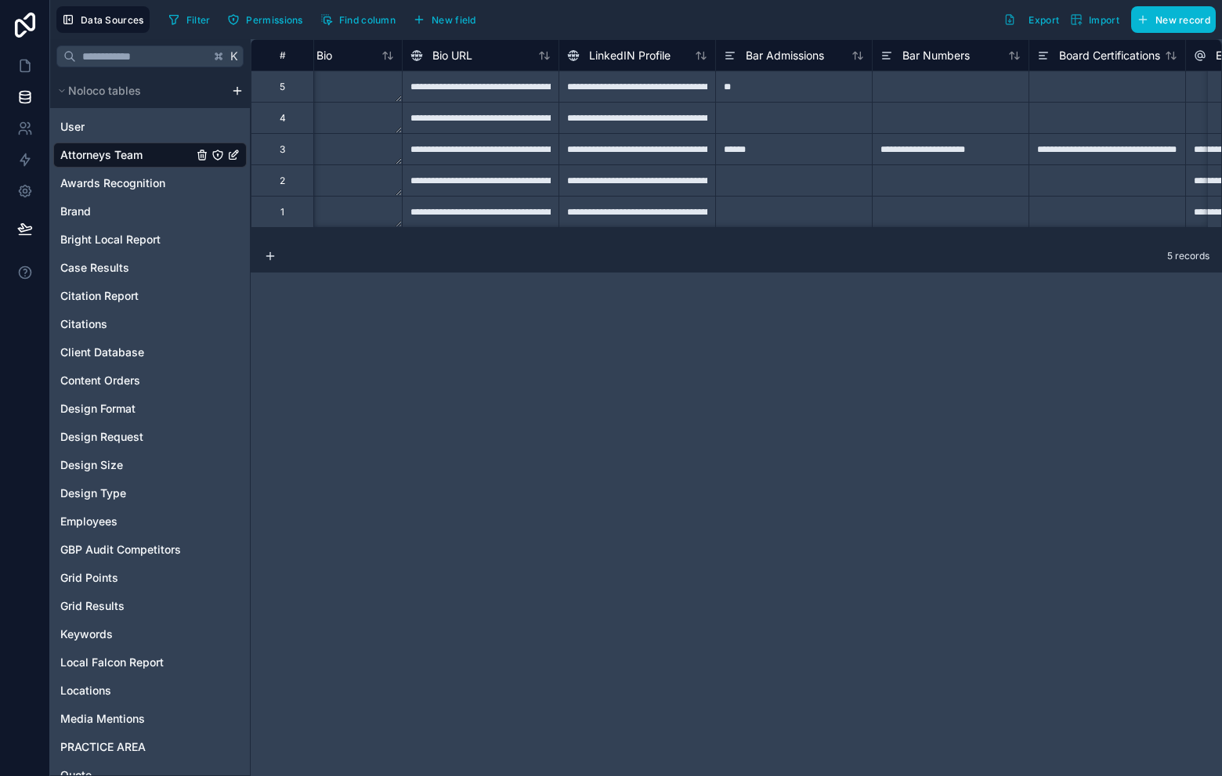
click at [512, 182] on div "**********" at bounding box center [480, 180] width 157 height 31
click at [589, 185] on div "**********" at bounding box center [637, 180] width 157 height 31
drag, startPoint x: 639, startPoint y: 212, endPoint x: 662, endPoint y: 197, distance: 27.2
click at [639, 212] on div "**********" at bounding box center [637, 211] width 157 height 31
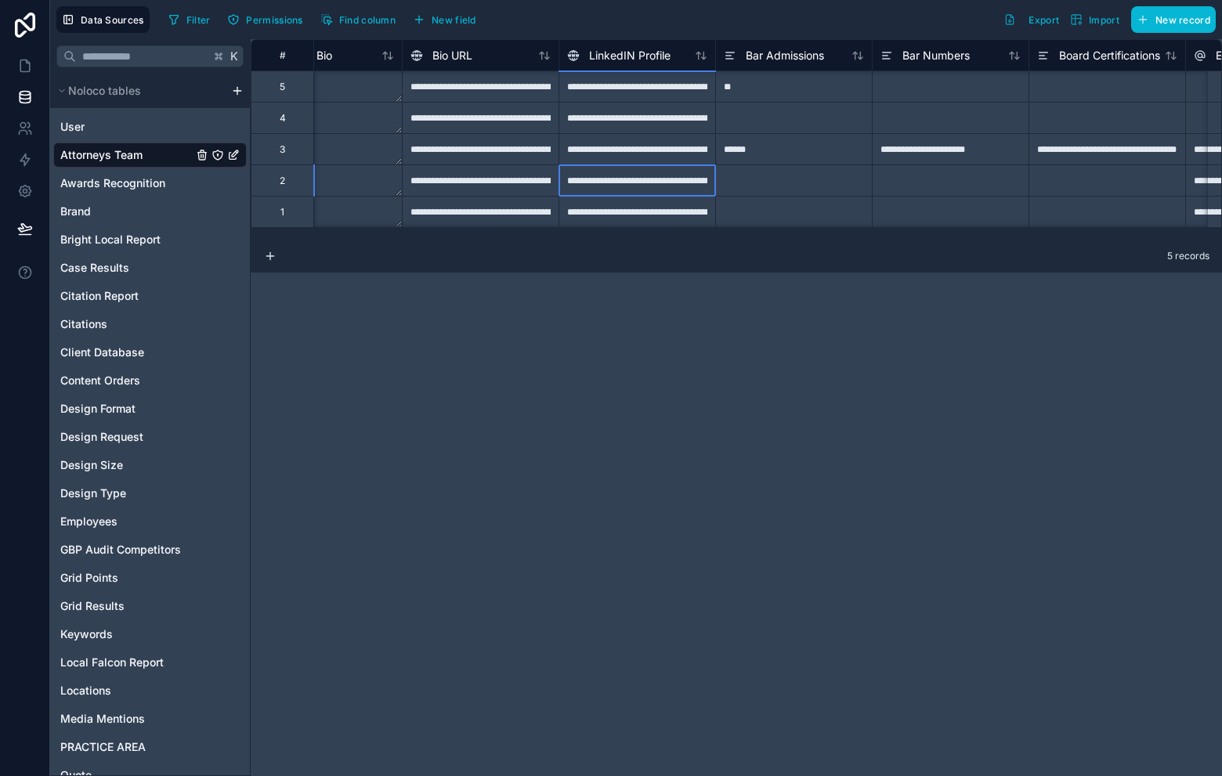
click at [675, 188] on div "**********" at bounding box center [637, 180] width 157 height 31
drag, startPoint x: 668, startPoint y: 219, endPoint x: 675, endPoint y: 226, distance: 10.5
click at [669, 219] on div "**********" at bounding box center [637, 211] width 157 height 31
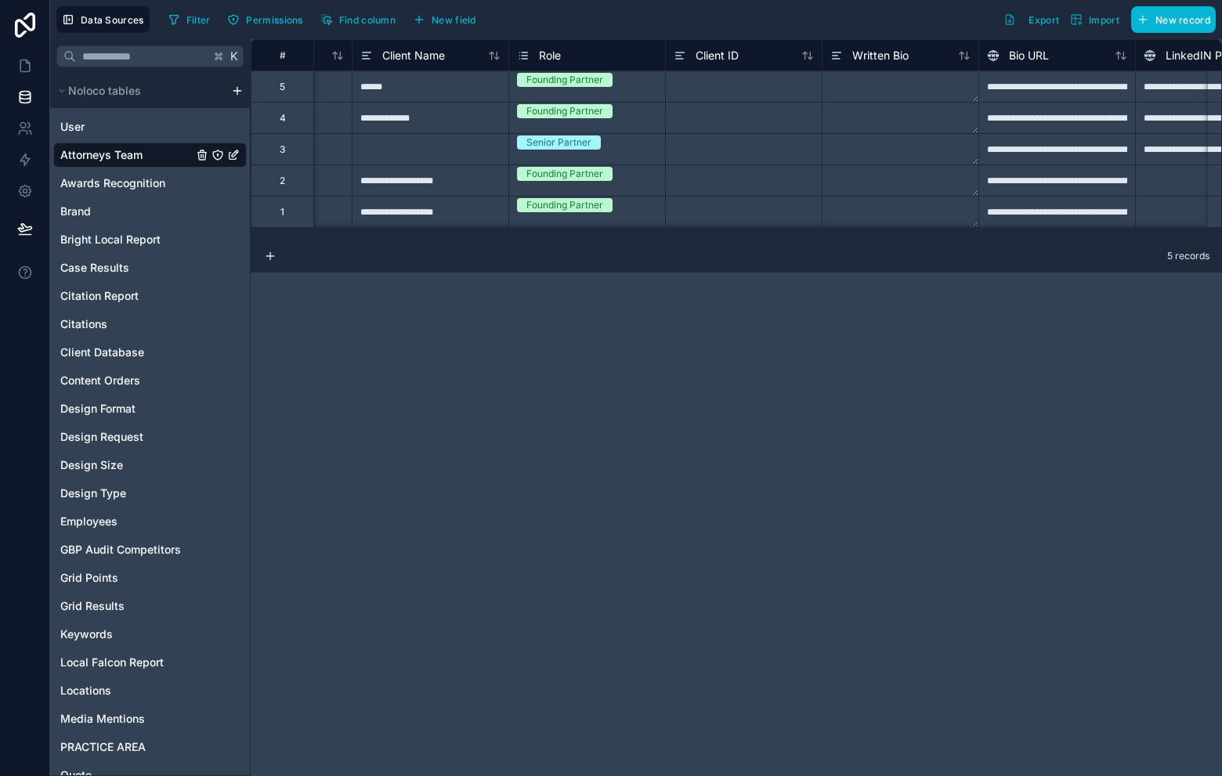
scroll to position [0, 0]
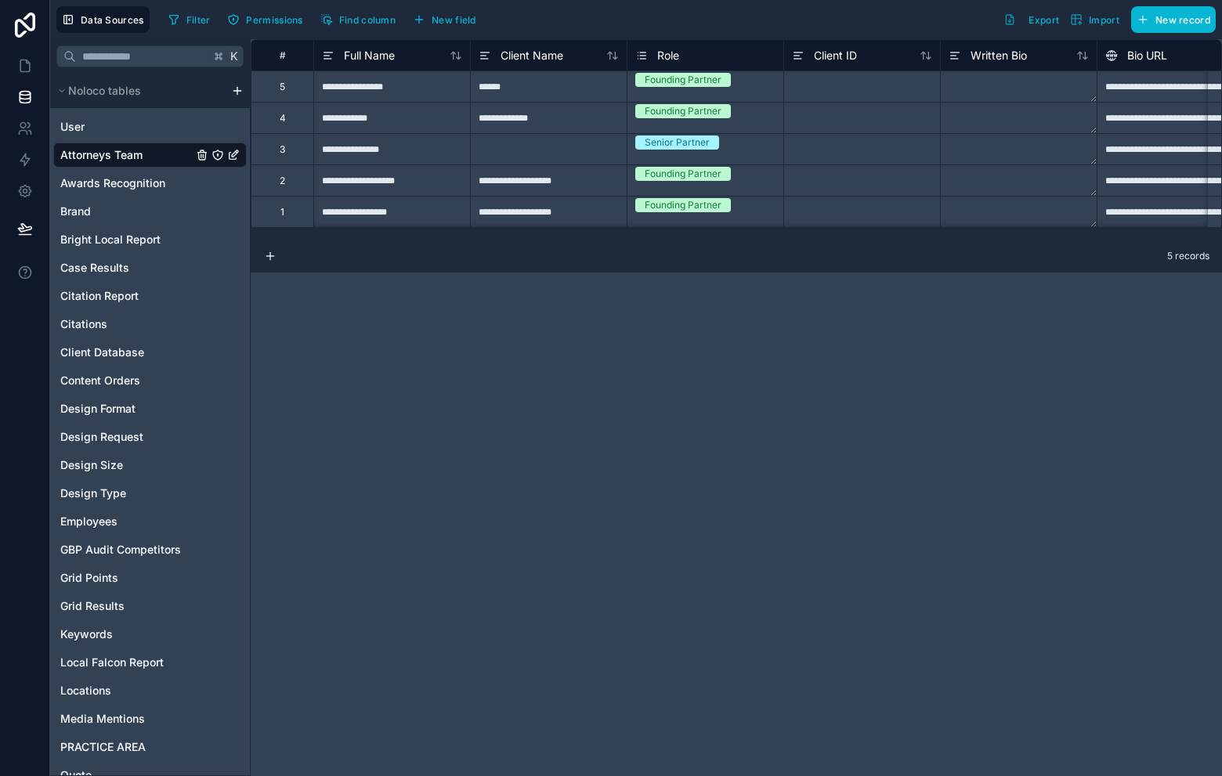
drag, startPoint x: 350, startPoint y: 244, endPoint x: 372, endPoint y: 242, distance: 22.1
click at [391, 246] on div "5 records" at bounding box center [736, 256] width 971 height 31
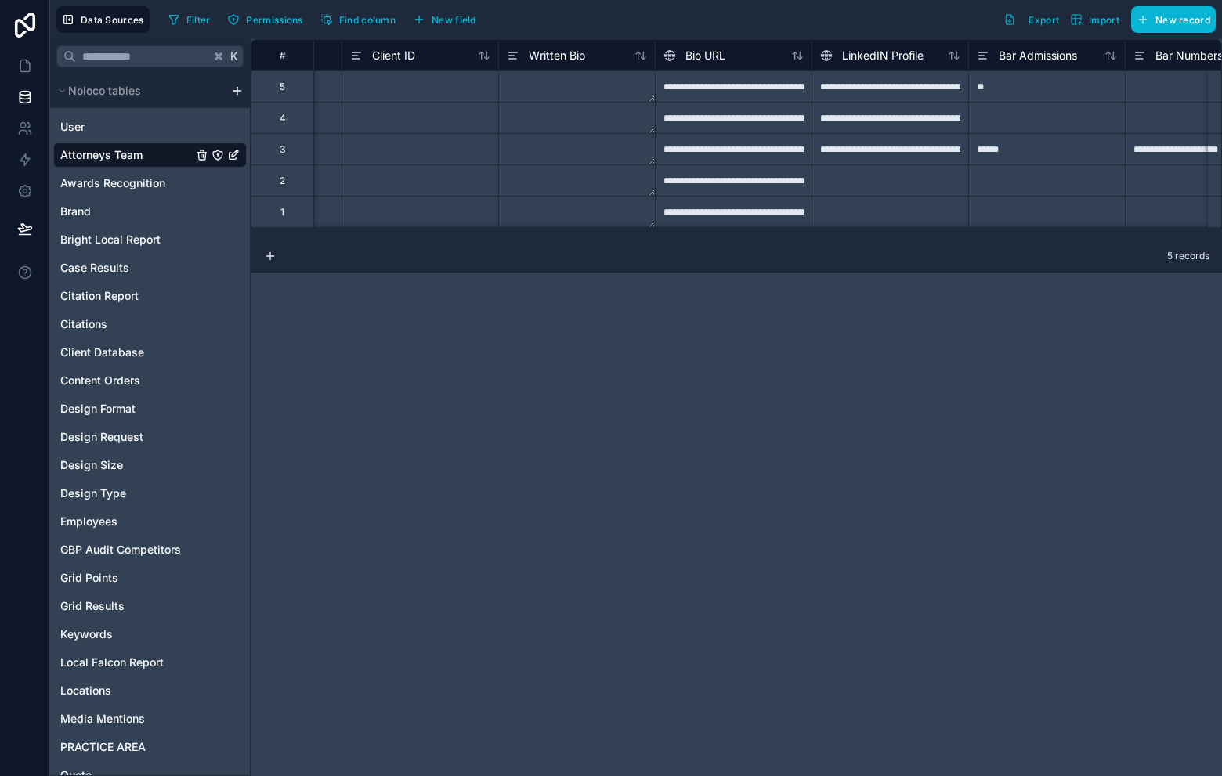
scroll to position [0, 494]
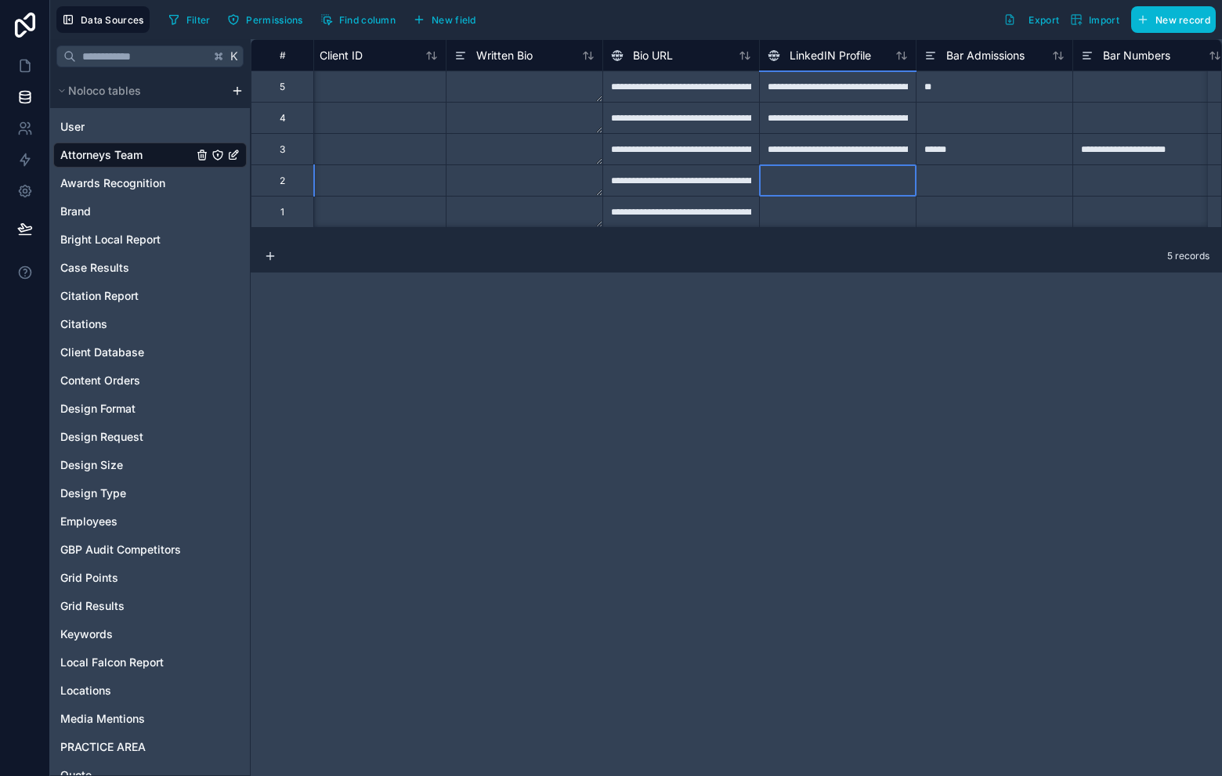
click at [873, 175] on div at bounding box center [837, 180] width 157 height 31
click at [837, 223] on div at bounding box center [837, 211] width 157 height 31
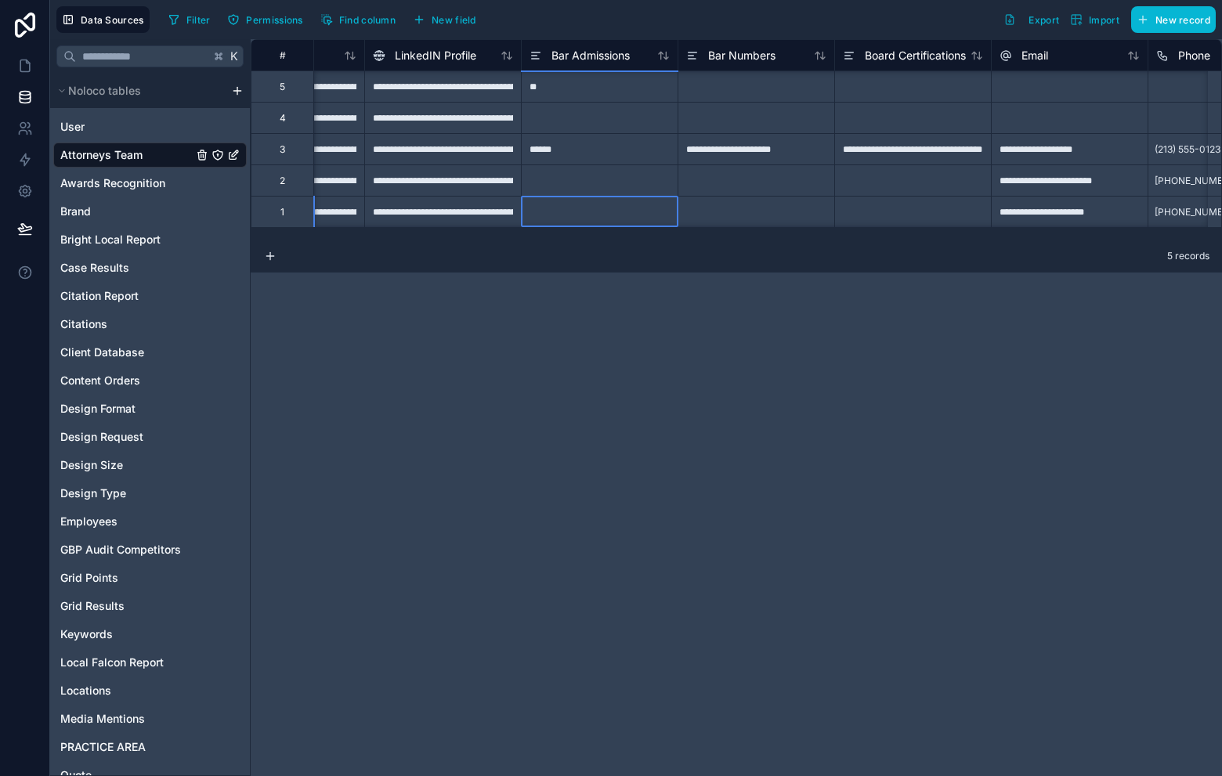
scroll to position [1, 889]
click at [581, 210] on div at bounding box center [599, 211] width 157 height 31
click at [623, 183] on div at bounding box center [599, 180] width 157 height 31
click at [711, 200] on div at bounding box center [756, 211] width 157 height 31
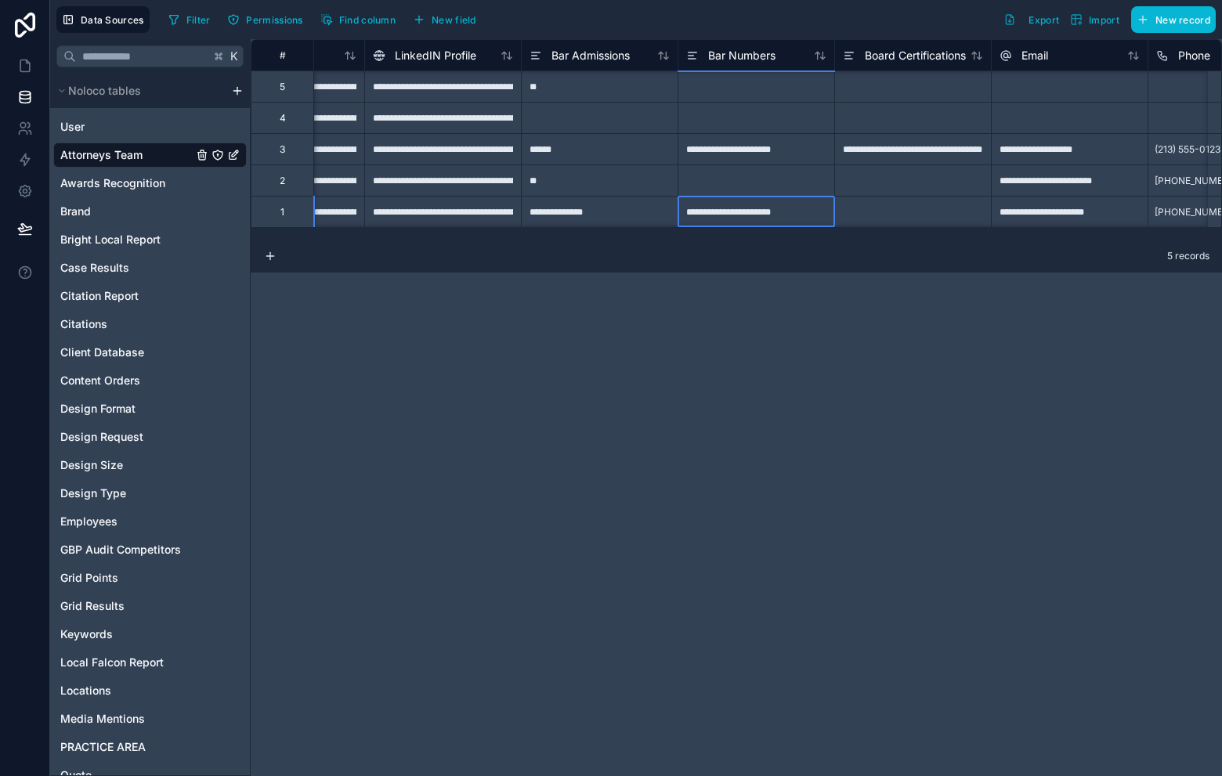
click at [744, 186] on div at bounding box center [756, 180] width 157 height 31
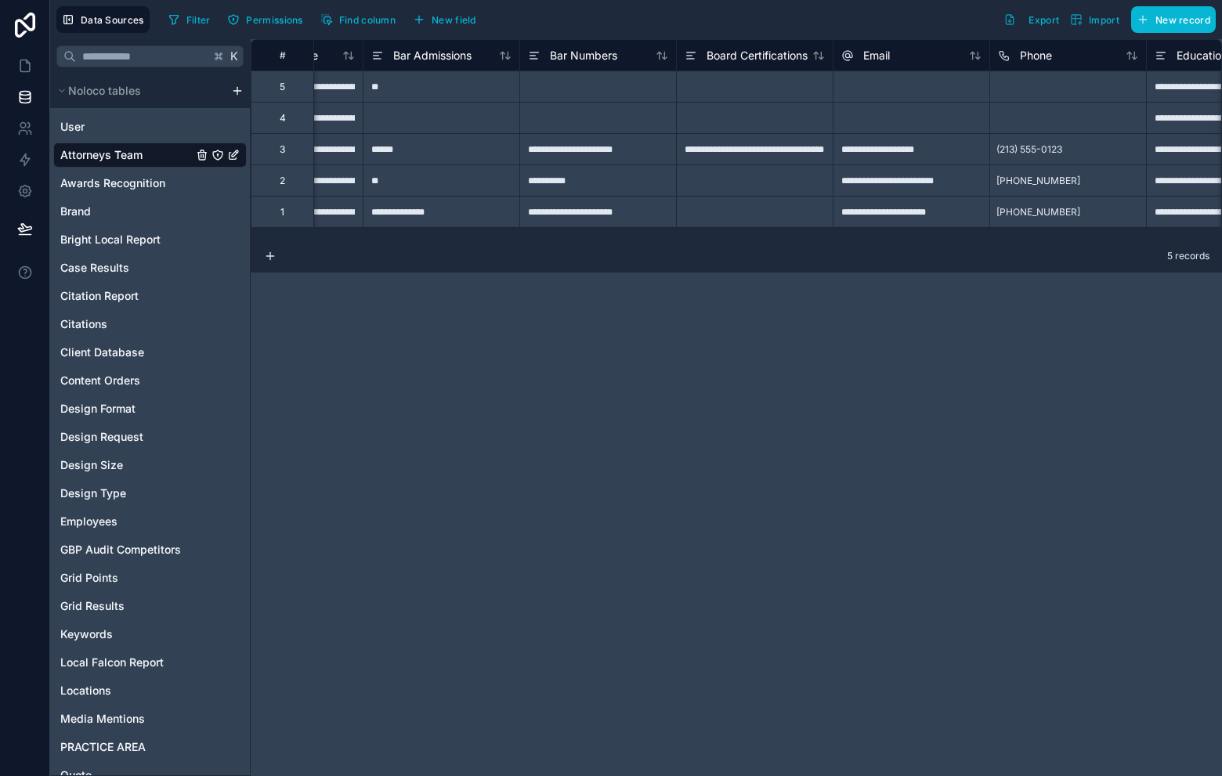
scroll to position [0, 1099]
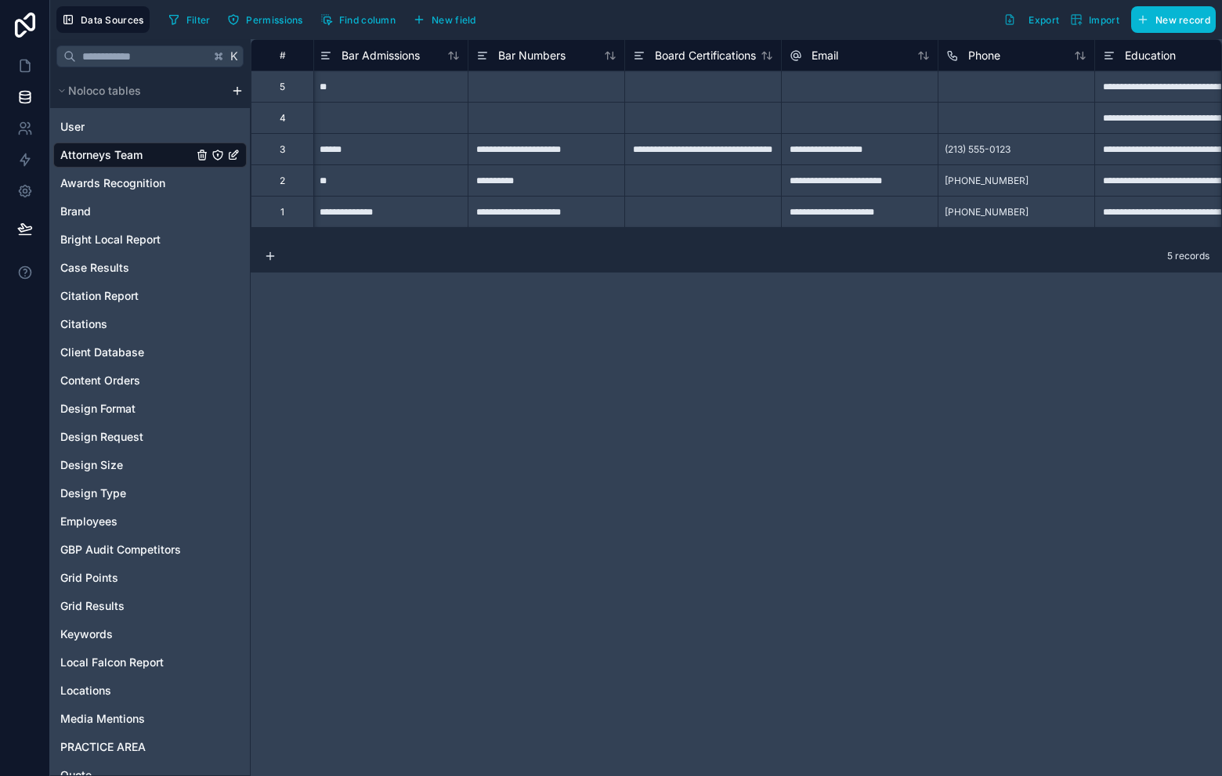
click at [700, 214] on div at bounding box center [702, 211] width 157 height 31
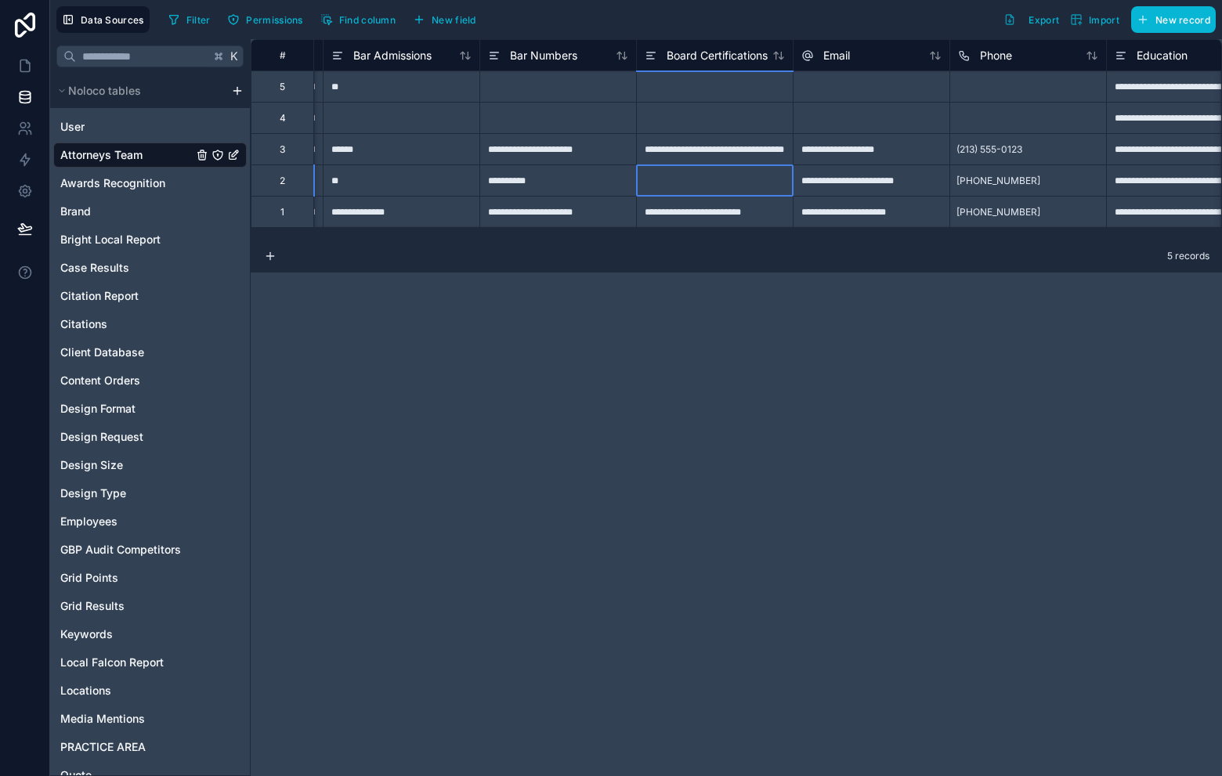
click at [690, 178] on div at bounding box center [714, 180] width 157 height 31
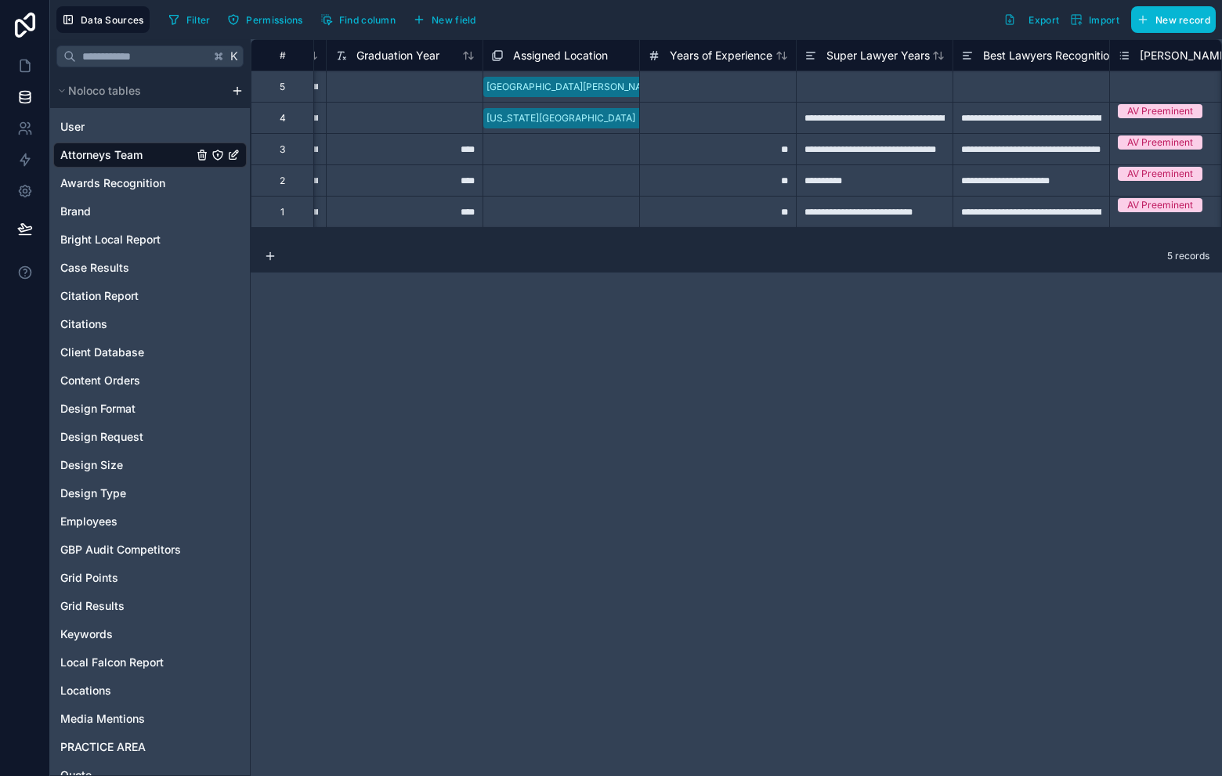
scroll to position [0, 2025]
click at [592, 187] on div "Select a Assigned Location" at bounding box center [544, 181] width 122 height 13
click at [596, 186] on div "Select a Assigned Location" at bounding box center [542, 181] width 119 height 13
click at [596, 179] on div "Select a Assigned Location" at bounding box center [542, 181] width 119 height 13
click at [570, 776] on div "Forest Hills (Queens), NY" at bounding box center [611, 785] width 1222 height 19
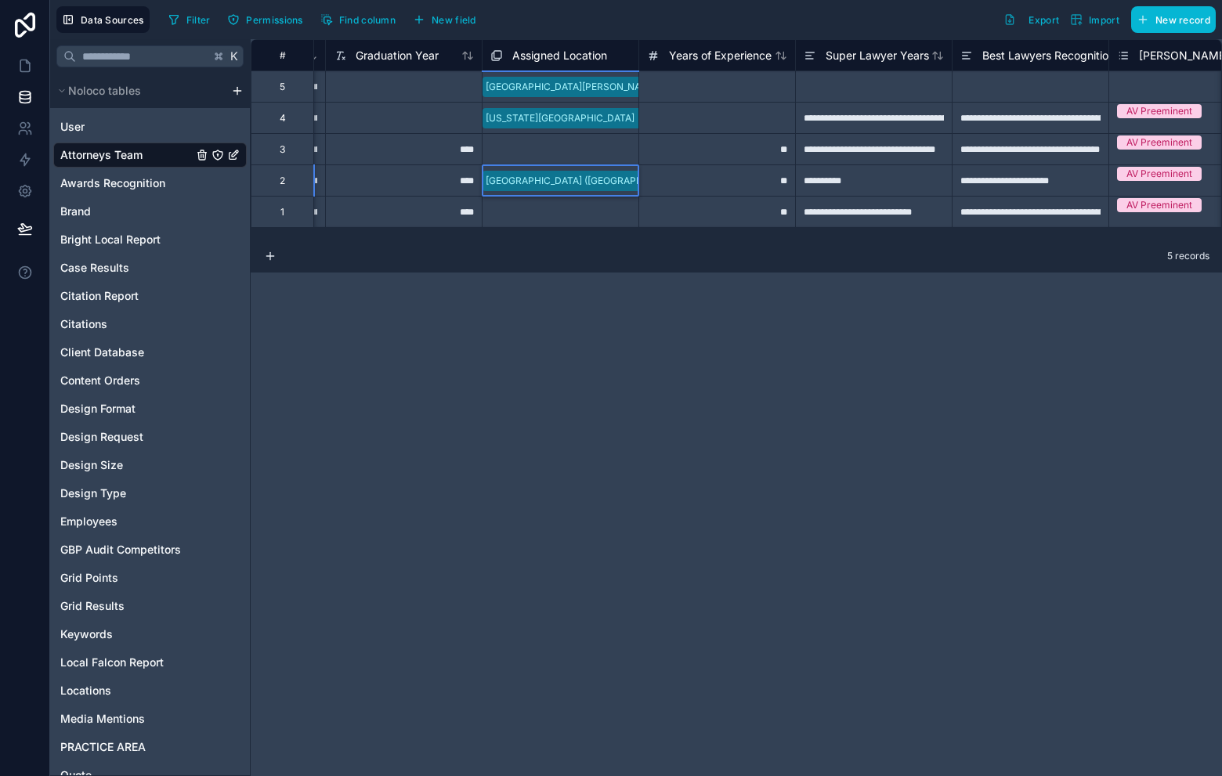
click at [630, 181] on div "Forest Hills (Queens), NY" at bounding box center [643, 181] width 321 height 20
click at [628, 191] on div "Forest Hills (Queens), NY" at bounding box center [643, 181] width 321 height 20
click at [629, 190] on div "Forest Hills (Queens), NY" at bounding box center [643, 181] width 321 height 20
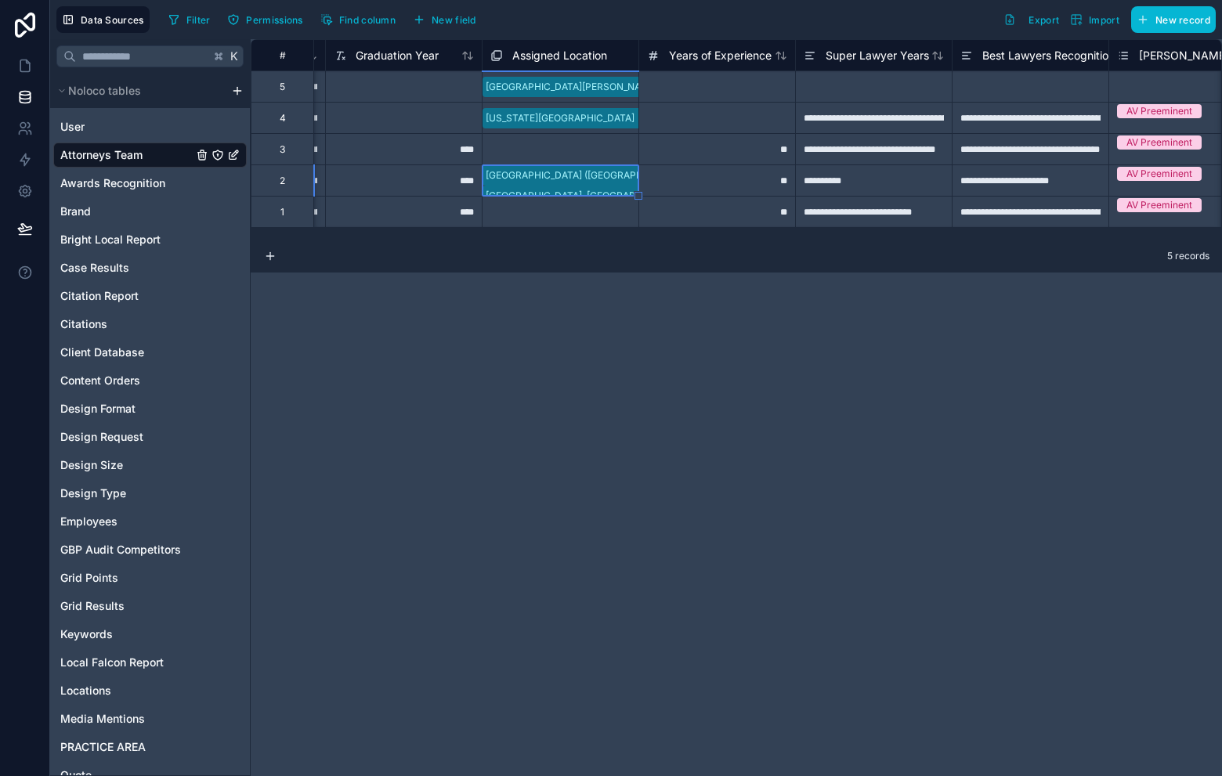
click at [628, 190] on div "Forest Hills (Queens), NY Bonita Springs, FL" at bounding box center [643, 185] width 321 height 41
click at [576, 776] on div "Forest Hills (Queens), NY" at bounding box center [611, 785] width 1222 height 19
click at [613, 186] on div "Bonita Springs, FL" at bounding box center [591, 181] width 216 height 20
click at [627, 183] on div "Bonita Springs, FL" at bounding box center [591, 181] width 216 height 20
click at [594, 776] on div "Forest Hills (Queens), NY" at bounding box center [611, 785] width 1222 height 19
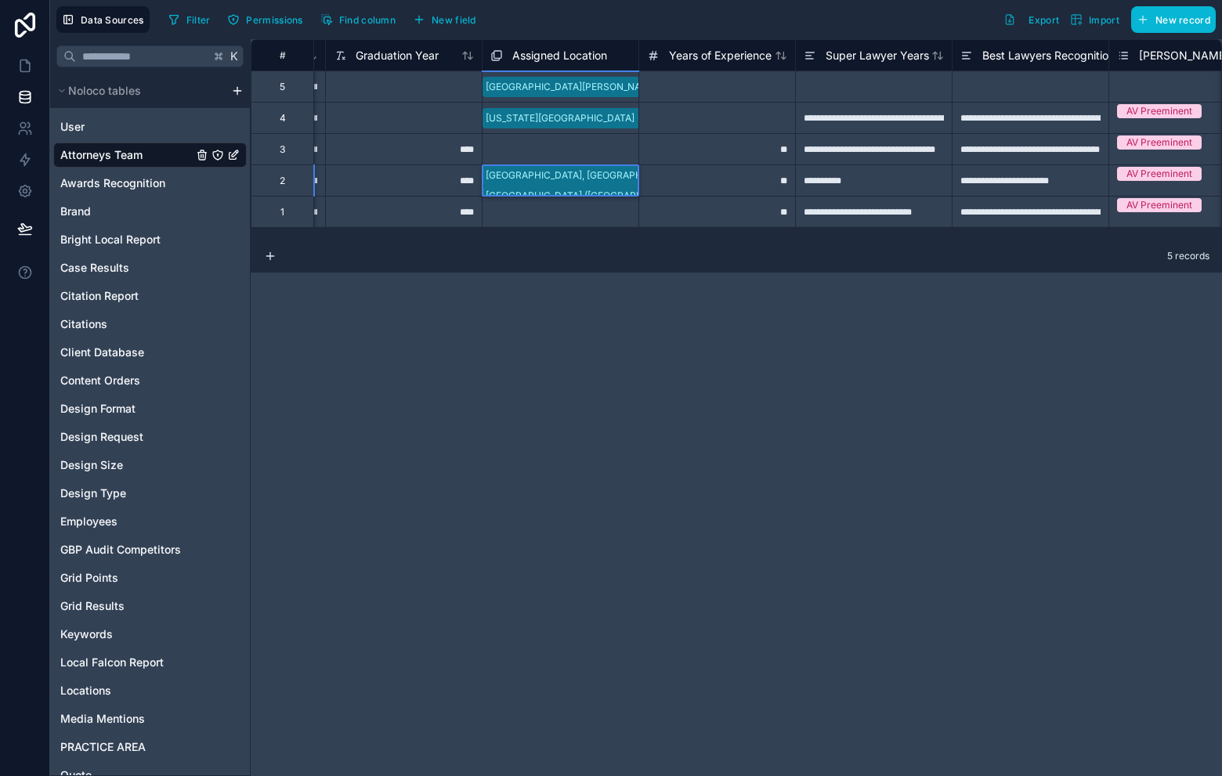
click at [635, 179] on div "Bonita Springs, FL Forest Hills (Queens), NY" at bounding box center [643, 185] width 321 height 41
click at [625, 189] on div "Bonita Springs, FL Forest Hills (Queens), NY" at bounding box center [643, 185] width 321 height 41
click at [631, 177] on div "Bonita Springs, FL Forest Hills (Queens), NY Port Washington, Nassau County (Lo…" at bounding box center [720, 195] width 475 height 61
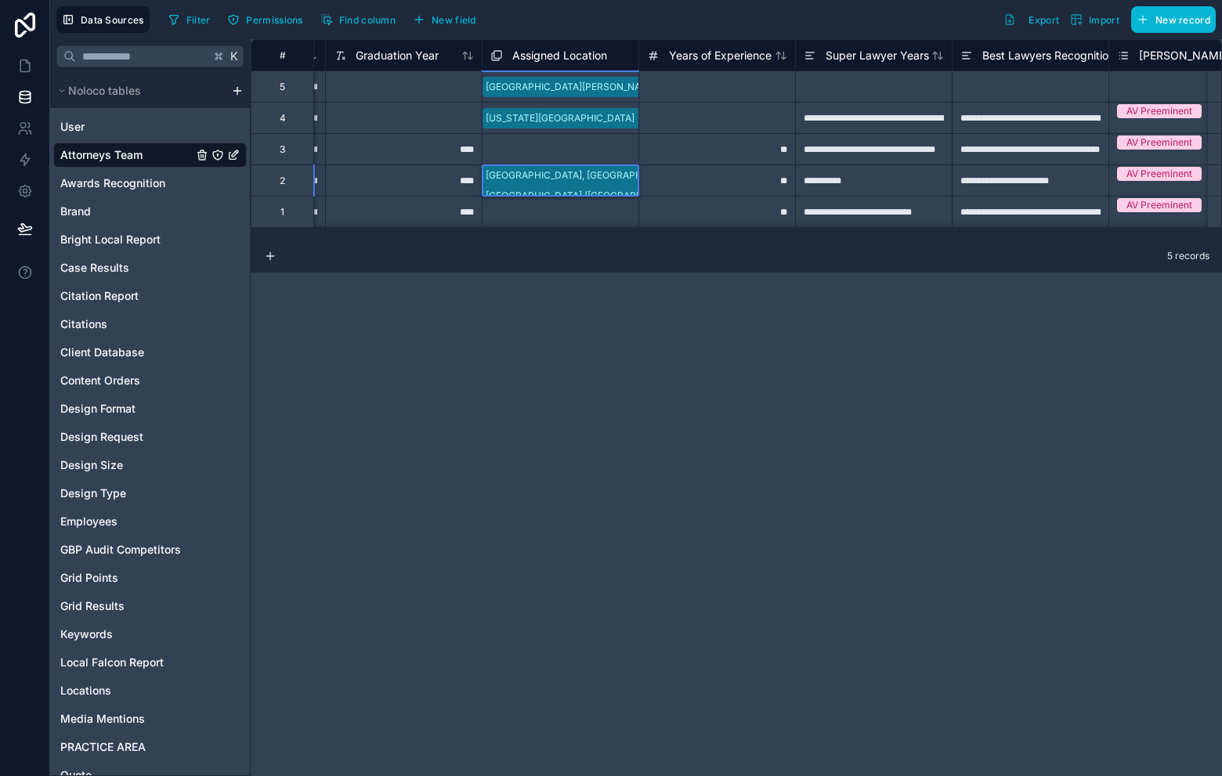
click at [632, 190] on div "Bonita Springs, FL Forest Hills (Queens), NY Port Washington, Nassau County (Lo…" at bounding box center [720, 195] width 475 height 61
click at [619, 172] on div "Bonita Springs, FL Forest Hills (Queens), NY Port Washington, Nassau County (Lo…" at bounding box center [720, 205] width 475 height 81
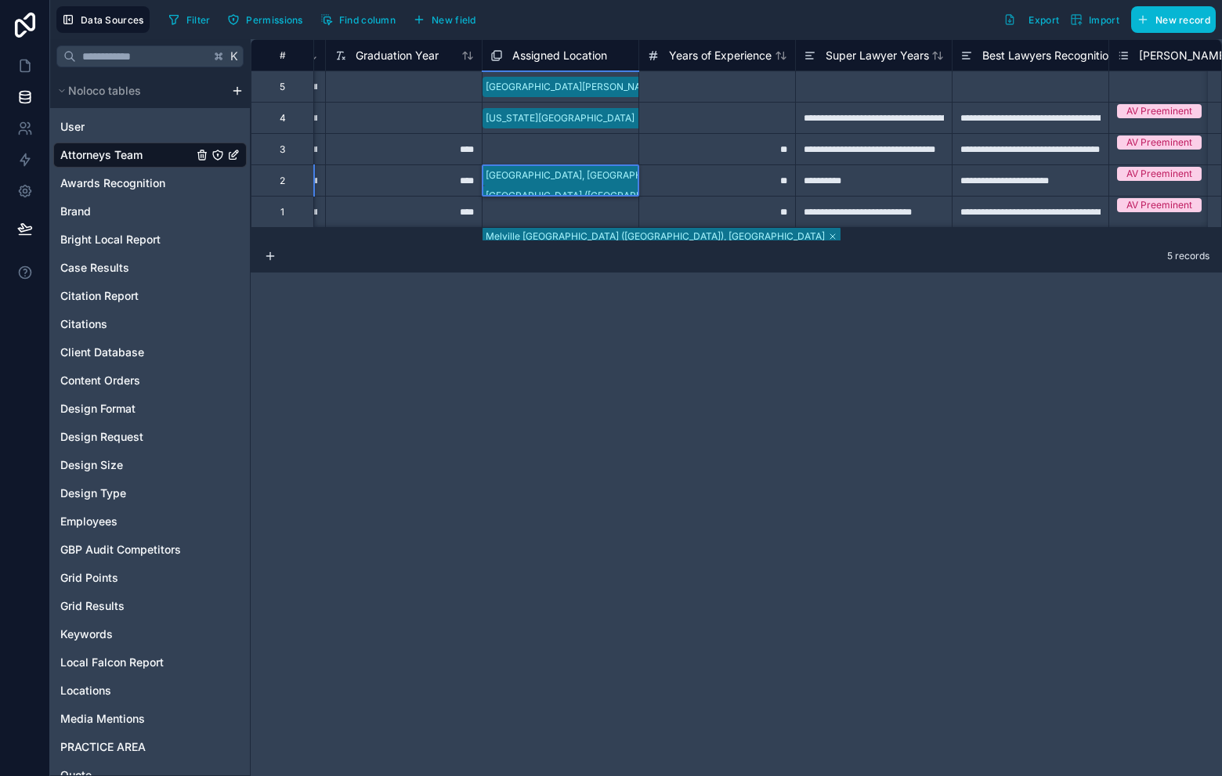
click at [879, 418] on div "**********" at bounding box center [736, 407] width 971 height 737
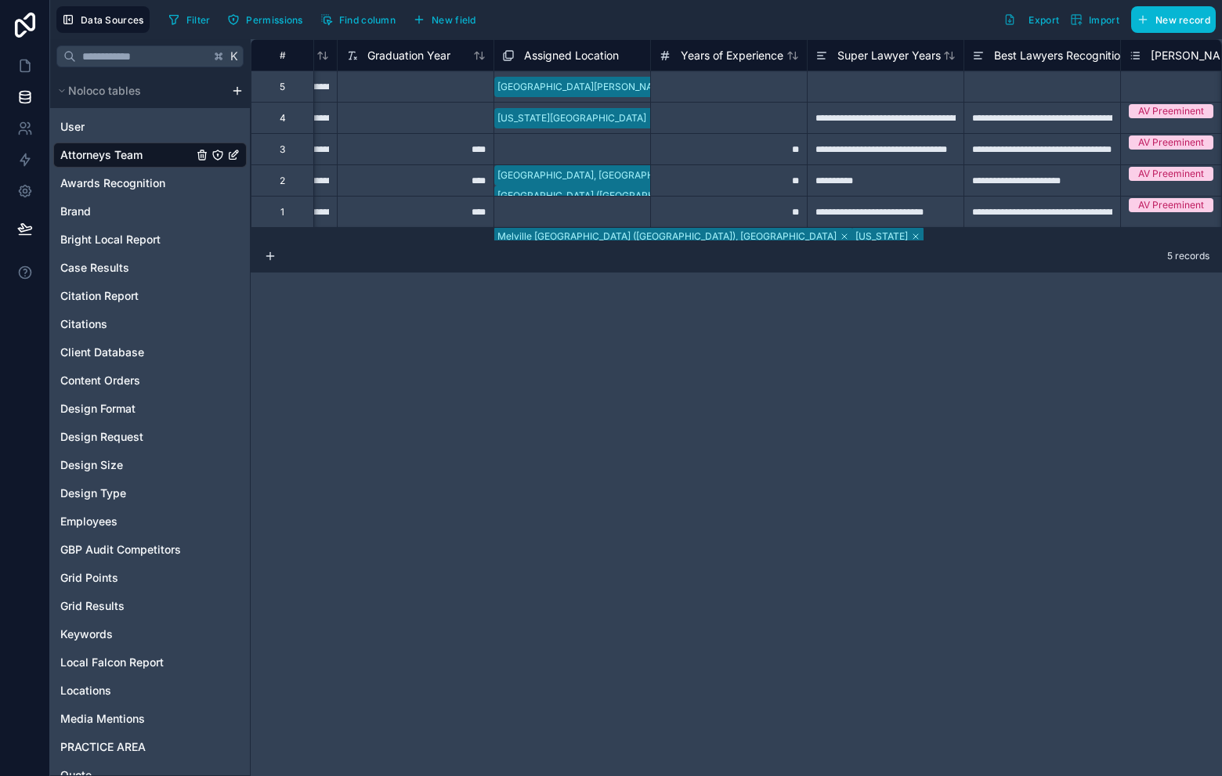
scroll to position [0, 1955]
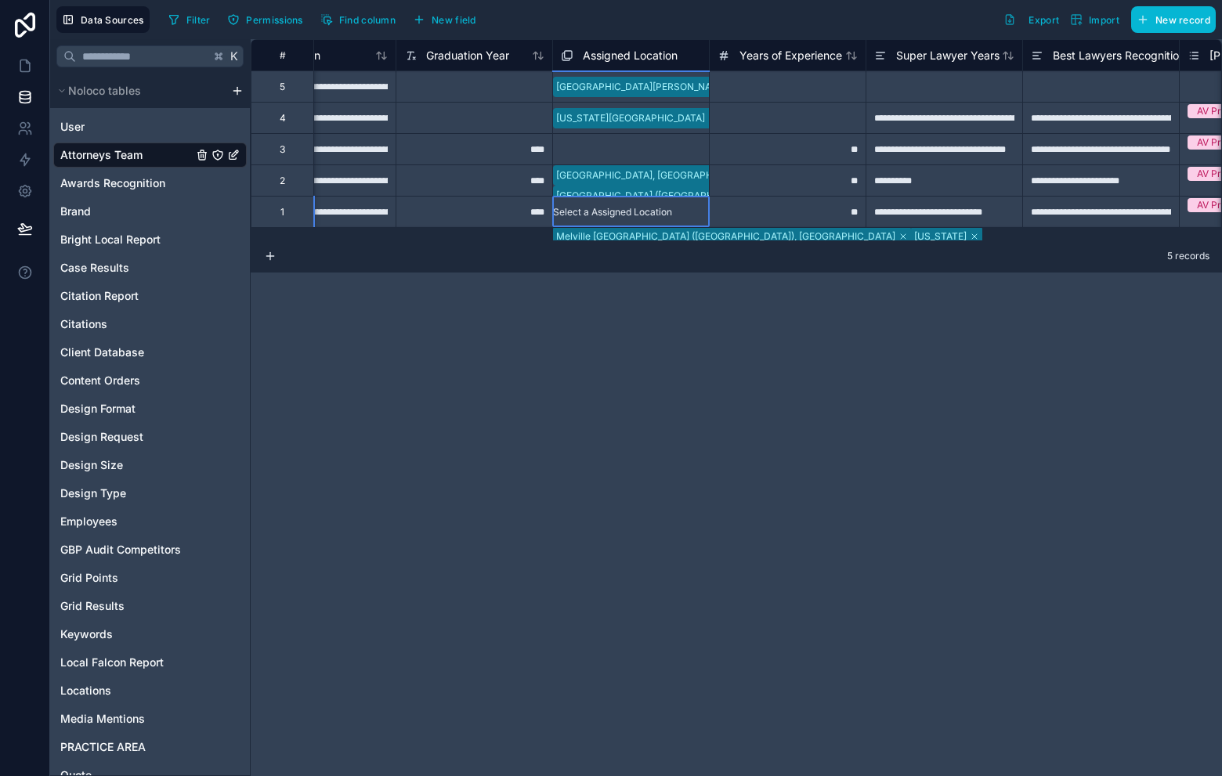
click at [608, 213] on div "Select a Assigned Location" at bounding box center [612, 212] width 119 height 13
click at [647, 776] on div "Forest Hills (Queens), NY" at bounding box center [611, 785] width 1222 height 19
click at [699, 212] on div "Forest Hills (Queens), NY" at bounding box center [713, 212] width 321 height 20
click at [693, 222] on div "Forest Hills (Queens), NY" at bounding box center [713, 212] width 321 height 20
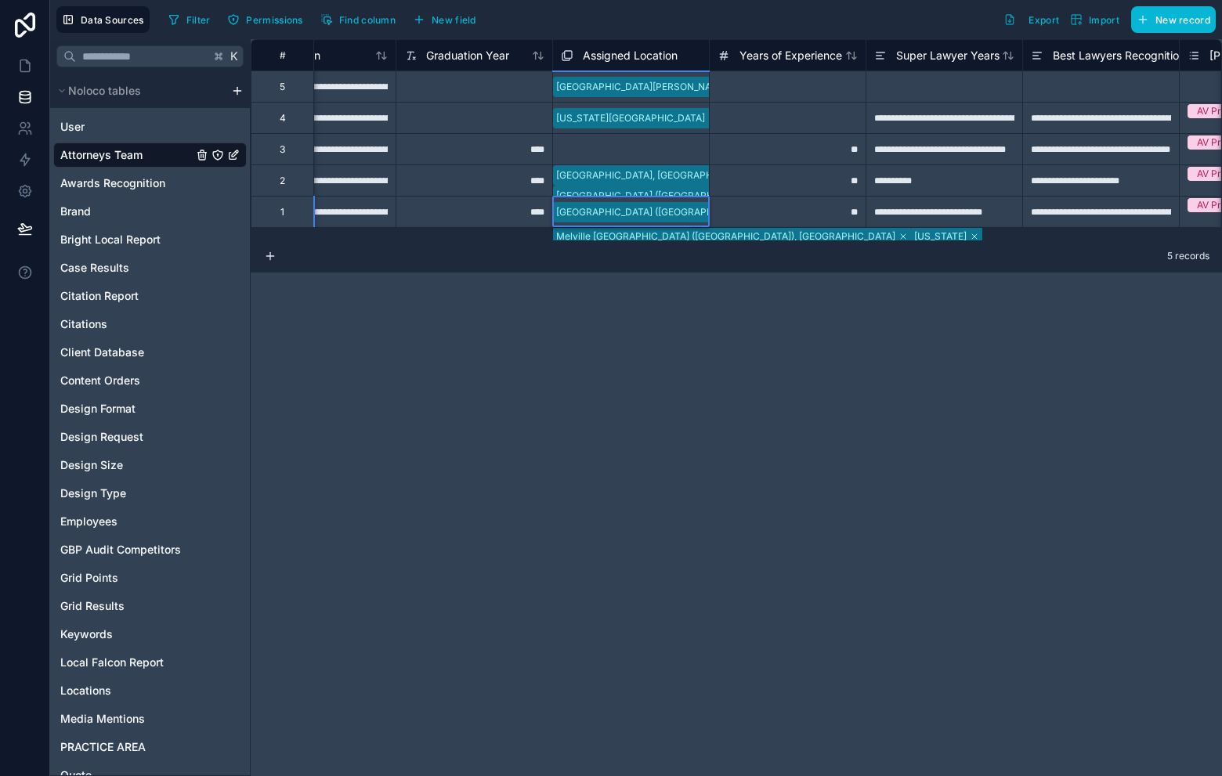
click at [700, 208] on div "Forest Hills (Queens), NY Bonita Springs, FL" at bounding box center [713, 216] width 321 height 41
click at [696, 224] on div "Forest Hills (Queens), NY Bonita Springs, FL Port Washington, Nassau County (Lo…" at bounding box center [790, 226] width 475 height 61
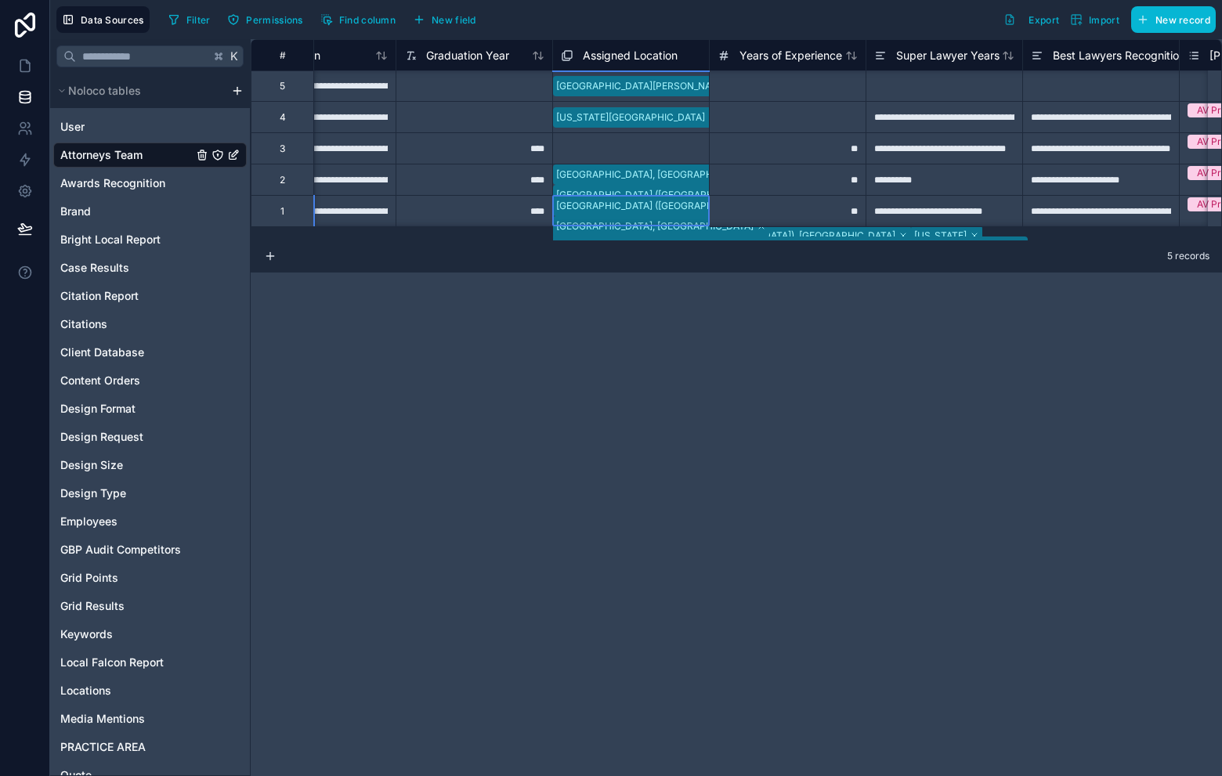
click at [699, 212] on div "Forest Hills (Queens), NY Bonita Springs, FL Port Washington, Nassau County (Lo…" at bounding box center [790, 226] width 475 height 61
click at [700, 212] on div "Forest Hills (Queens), NY Bonita Springs, FL Port Washington, Nassau County (Lo…" at bounding box center [790, 236] width 475 height 81
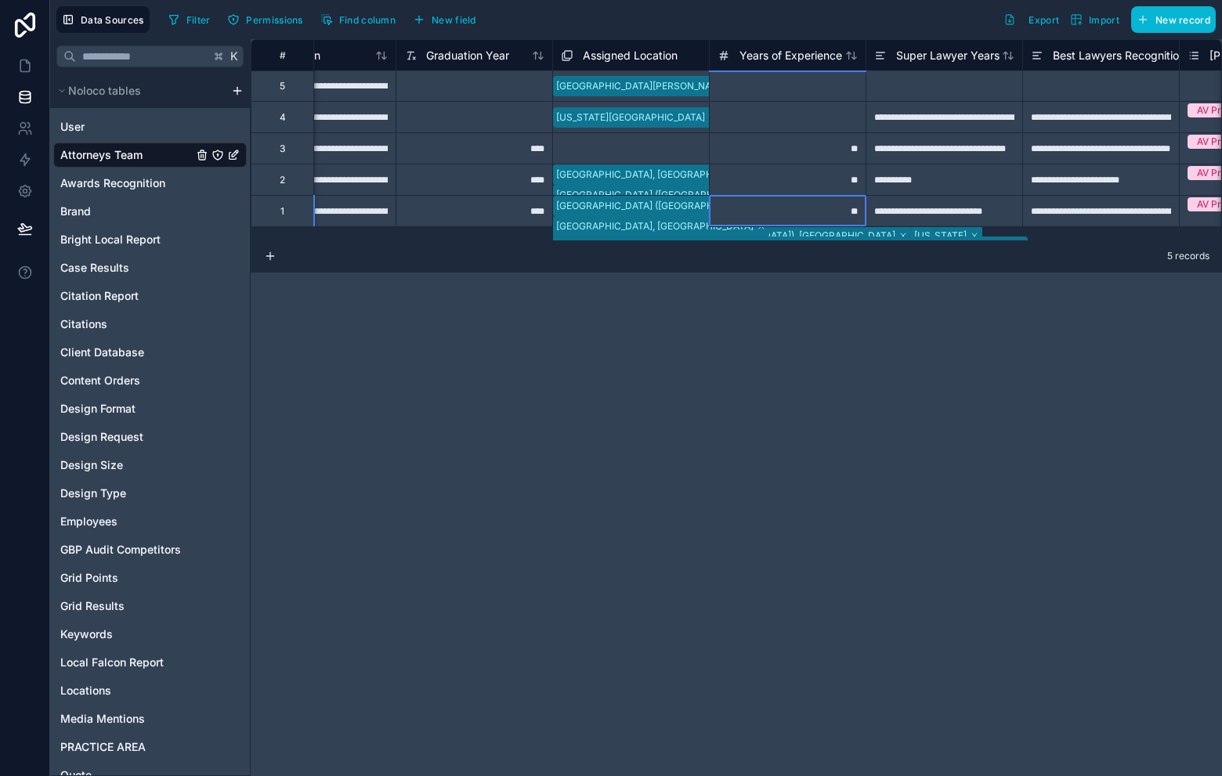
click at [742, 210] on div "**" at bounding box center [787, 210] width 157 height 31
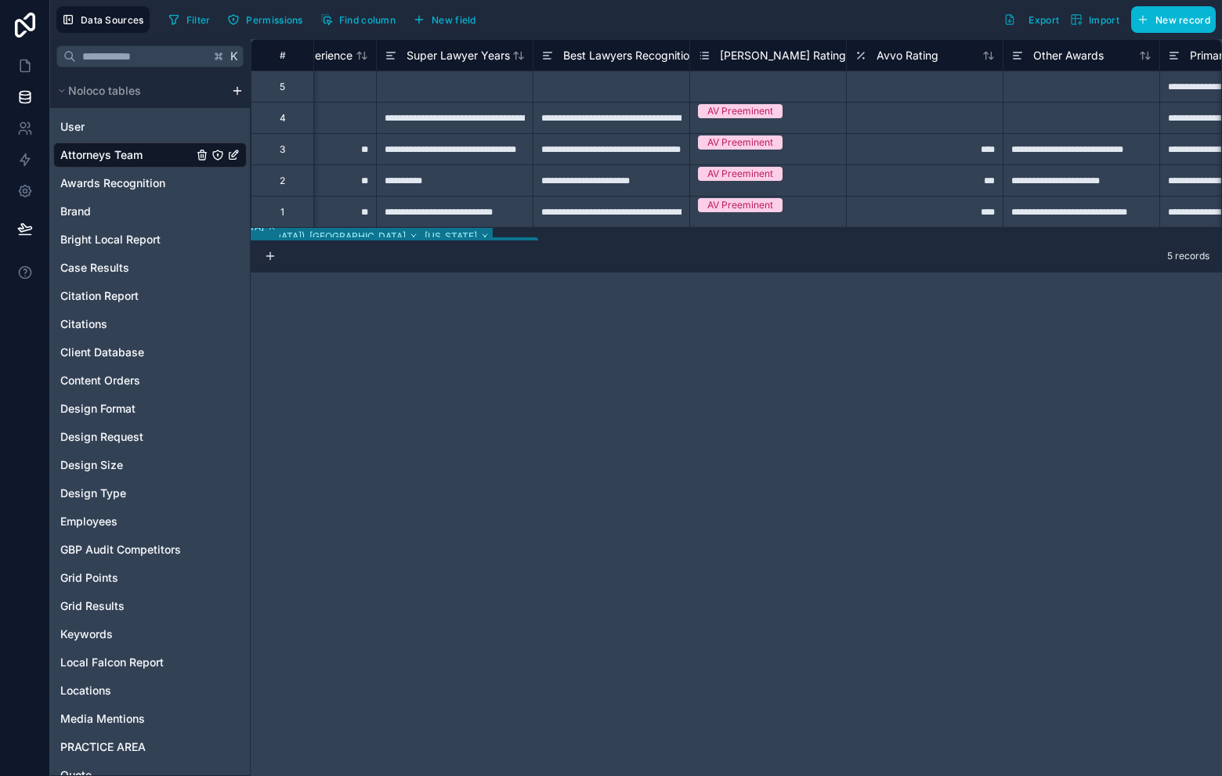
scroll to position [0, 2508]
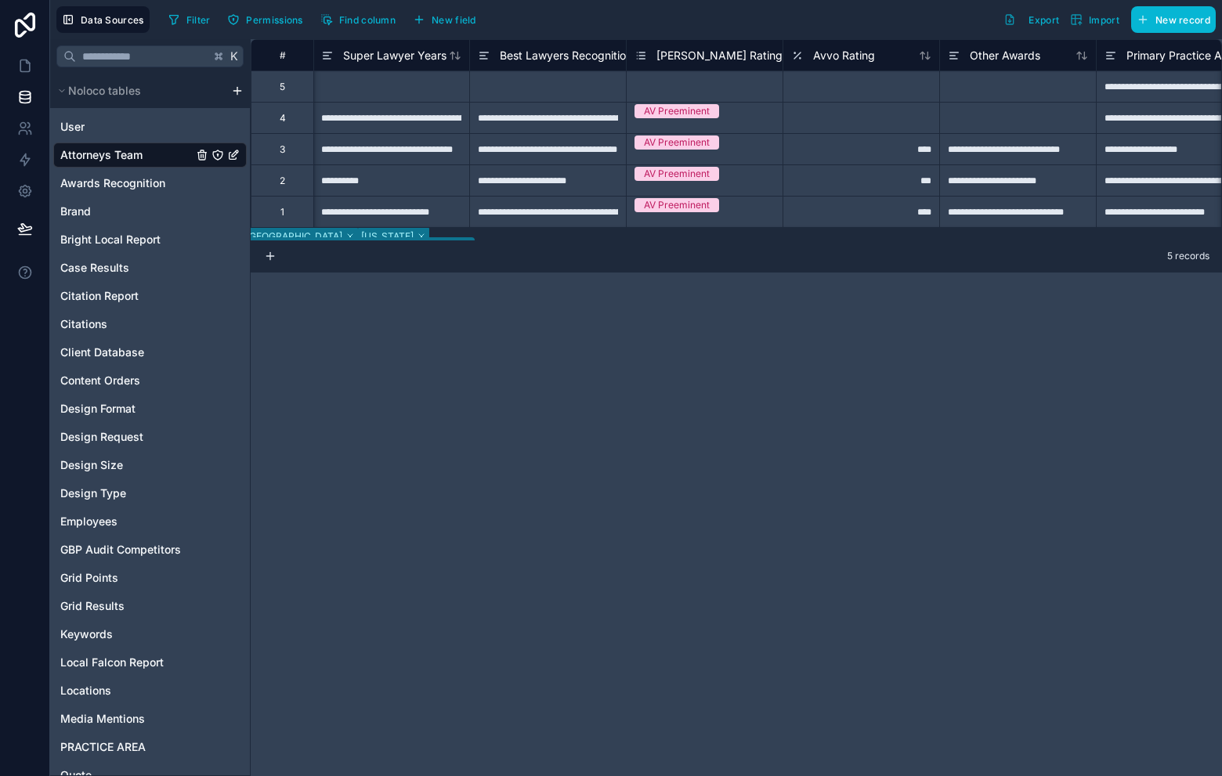
drag, startPoint x: 738, startPoint y: 241, endPoint x: 762, endPoint y: 243, distance: 24.3
click at [762, 243] on div "5 records" at bounding box center [736, 256] width 971 height 31
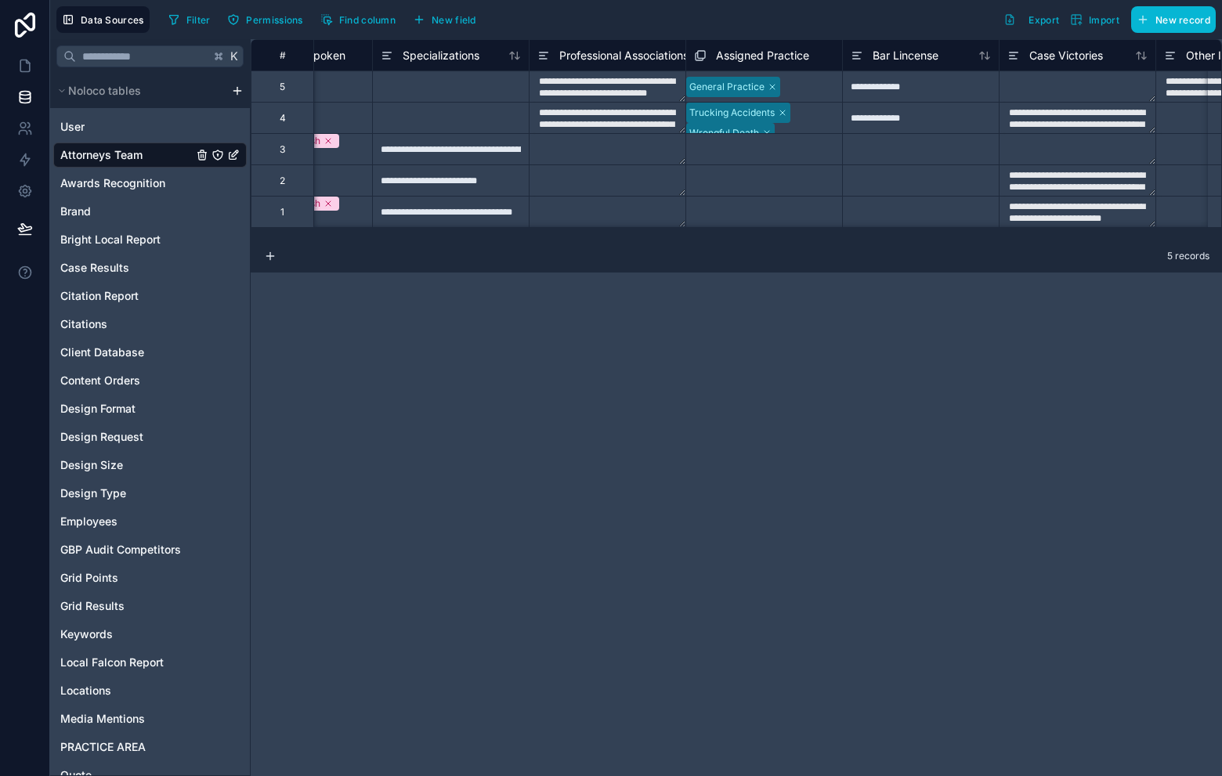
scroll to position [0, 3719]
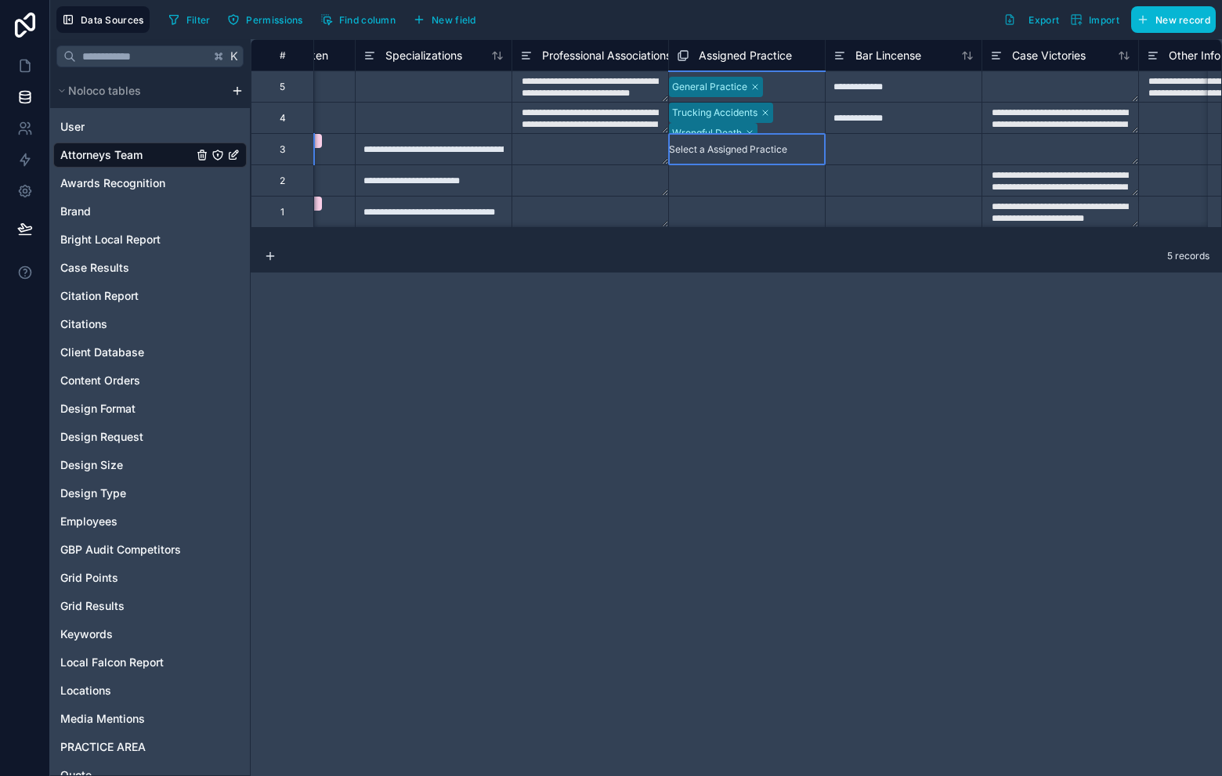
click at [787, 150] on div "Select a Assigned Practice" at bounding box center [728, 149] width 118 height 13
drag, startPoint x: 487, startPoint y: 441, endPoint x: 515, endPoint y: 336, distance: 108.7
click at [487, 441] on div "**********" at bounding box center [736, 407] width 971 height 737
click at [1203, 14] on span "New record" at bounding box center [1183, 20] width 55 height 12
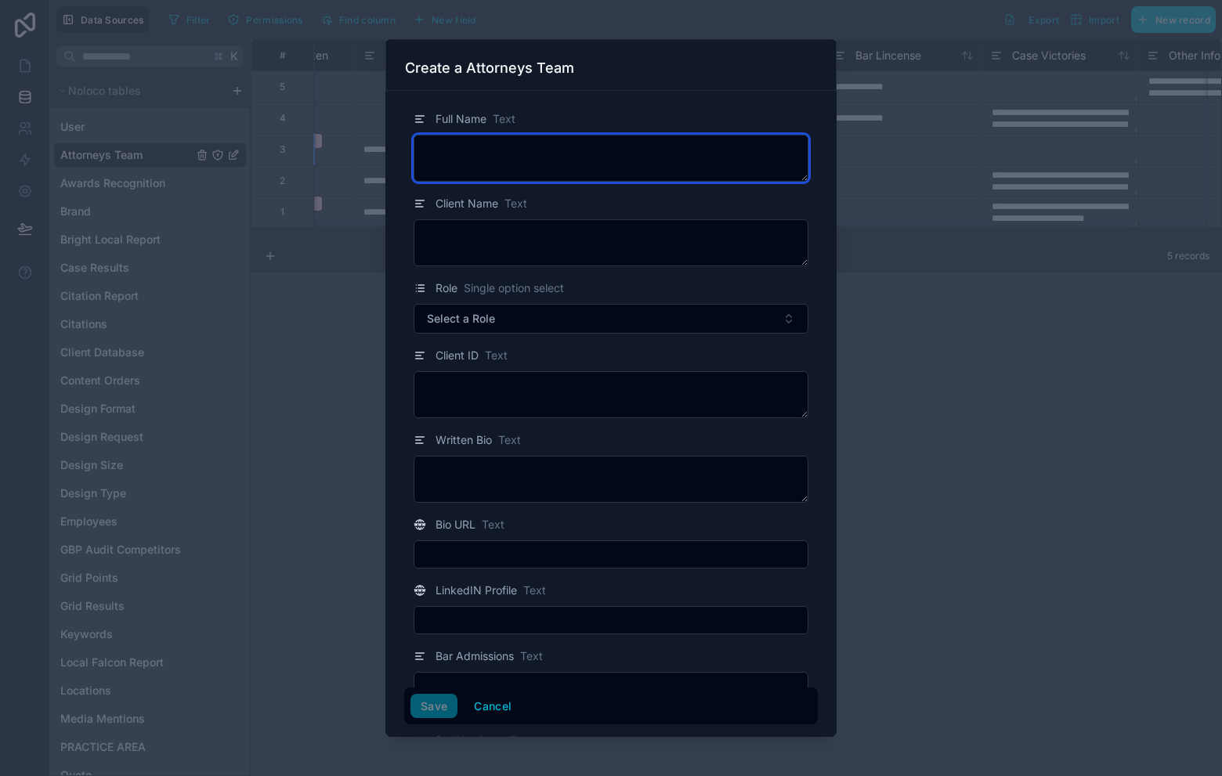
click at [530, 143] on textarea at bounding box center [611, 158] width 395 height 47
type textarea "**********"
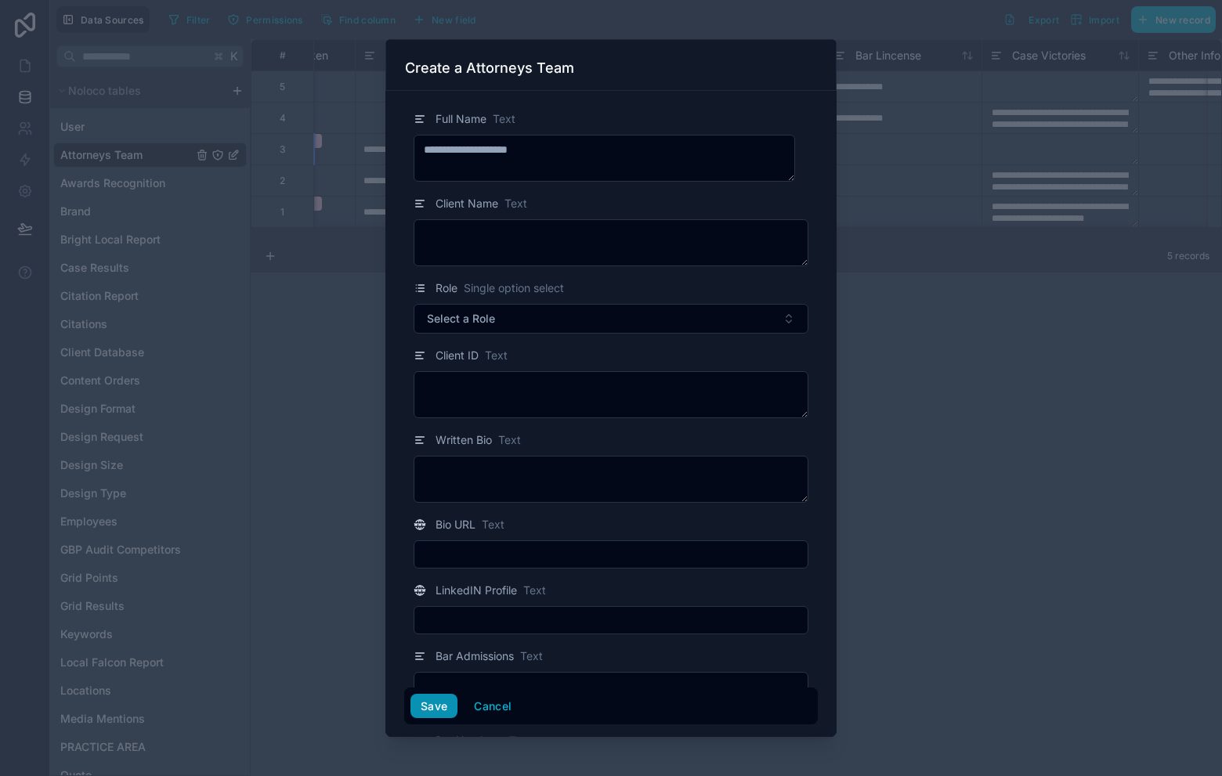
drag, startPoint x: 438, startPoint y: 709, endPoint x: 442, endPoint y: 700, distance: 10.2
click at [438, 709] on button "Save" at bounding box center [434, 706] width 47 height 25
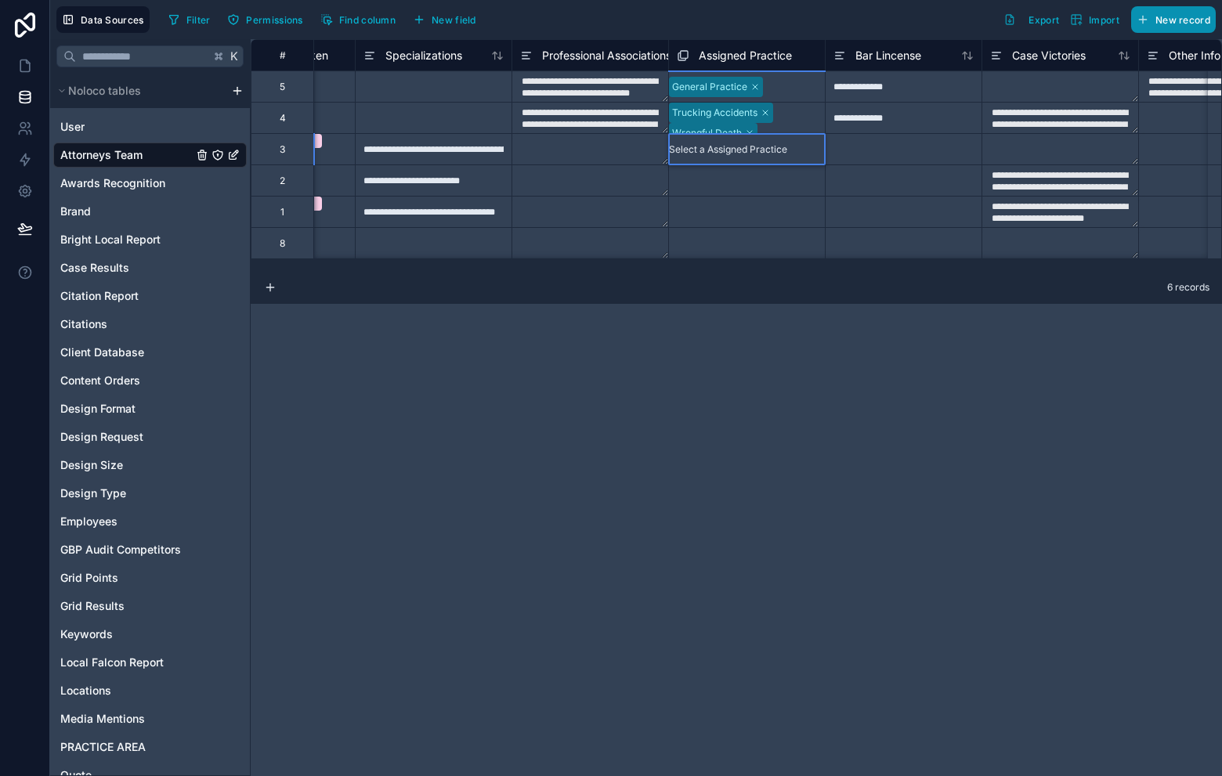
click at [1158, 19] on span "New record" at bounding box center [1183, 20] width 55 height 12
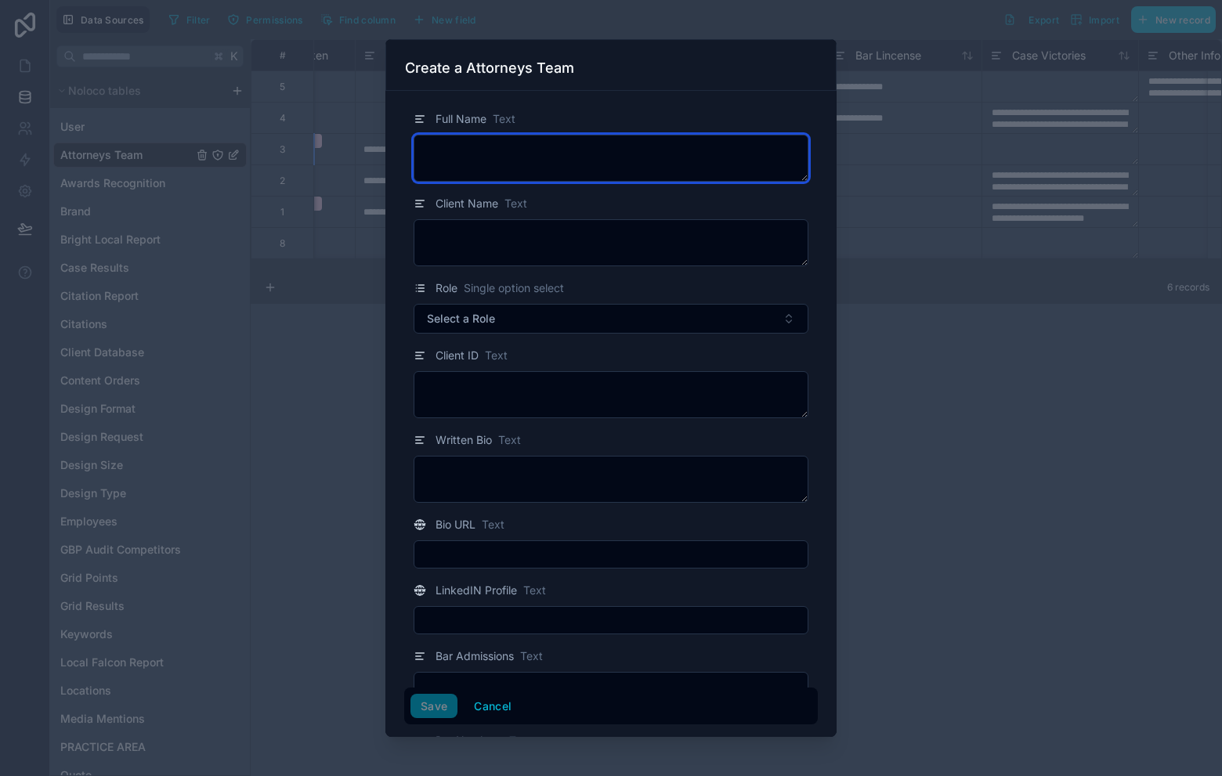
click at [557, 153] on textarea at bounding box center [611, 158] width 395 height 47
type textarea "**********"
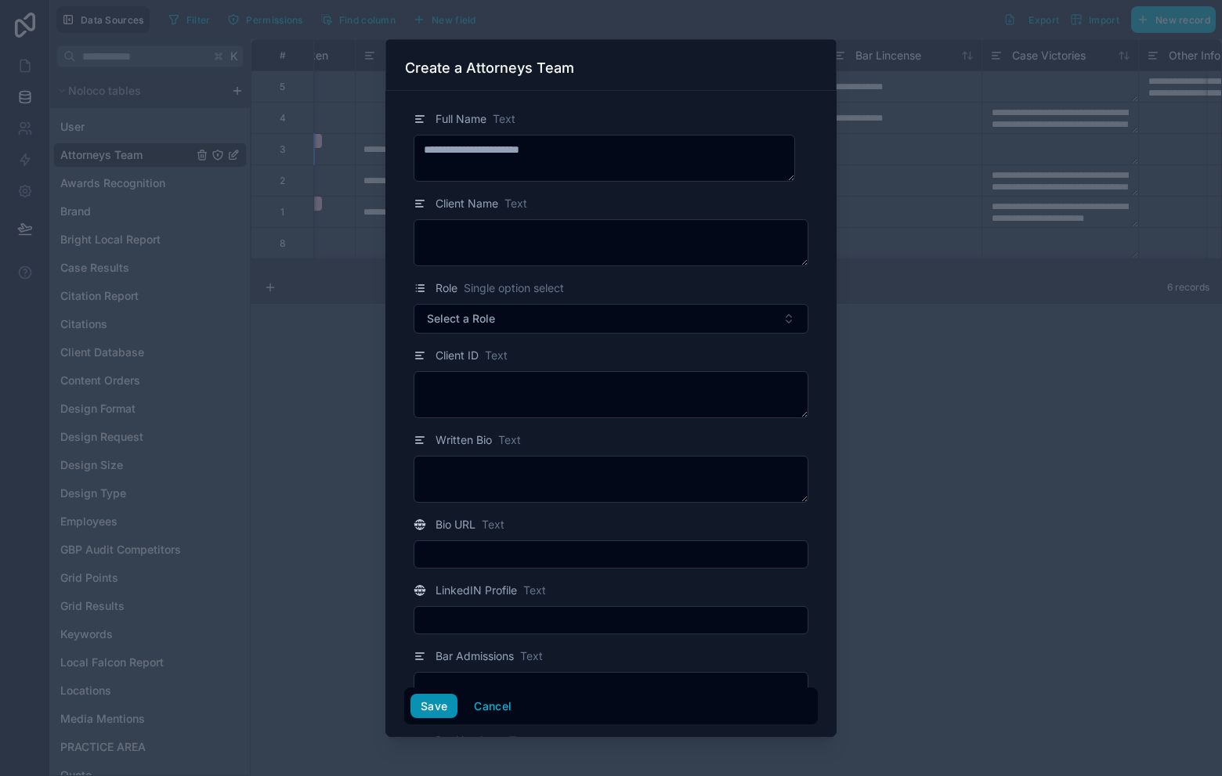
click at [443, 705] on button "Save" at bounding box center [434, 706] width 47 height 25
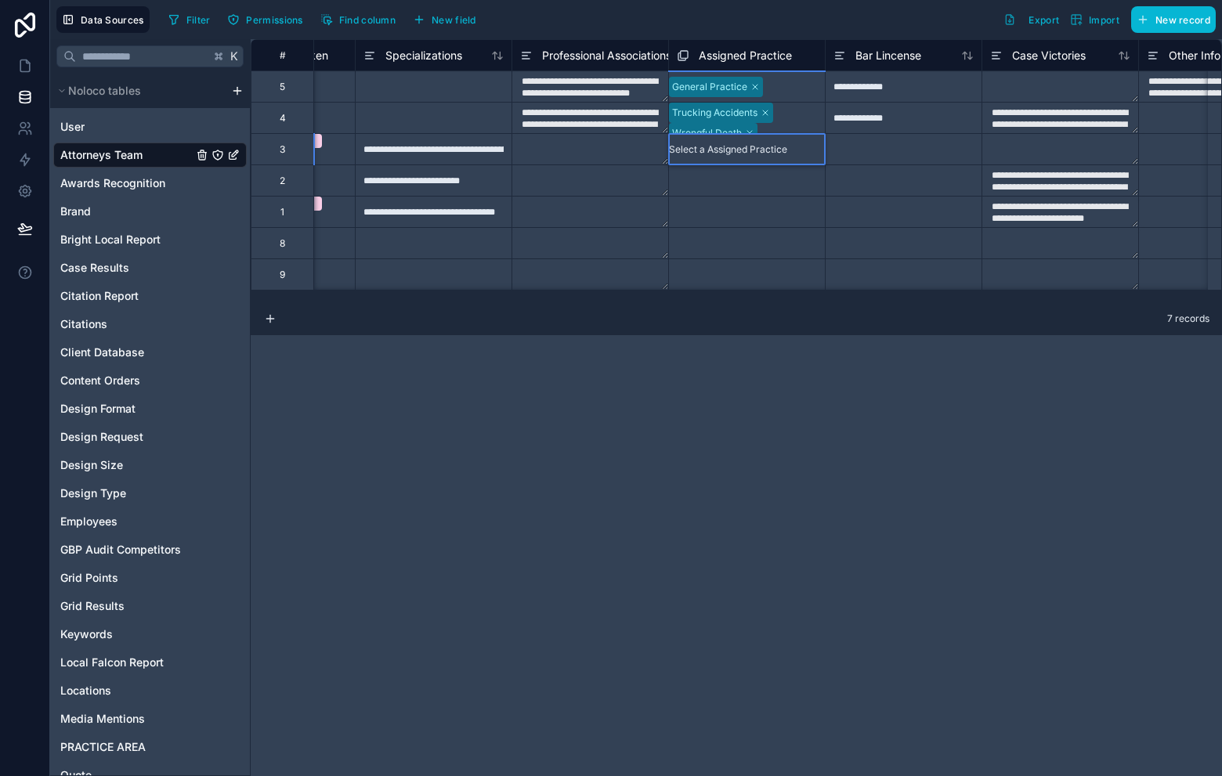
click at [881, 302] on div "**********" at bounding box center [736, 171] width 971 height 265
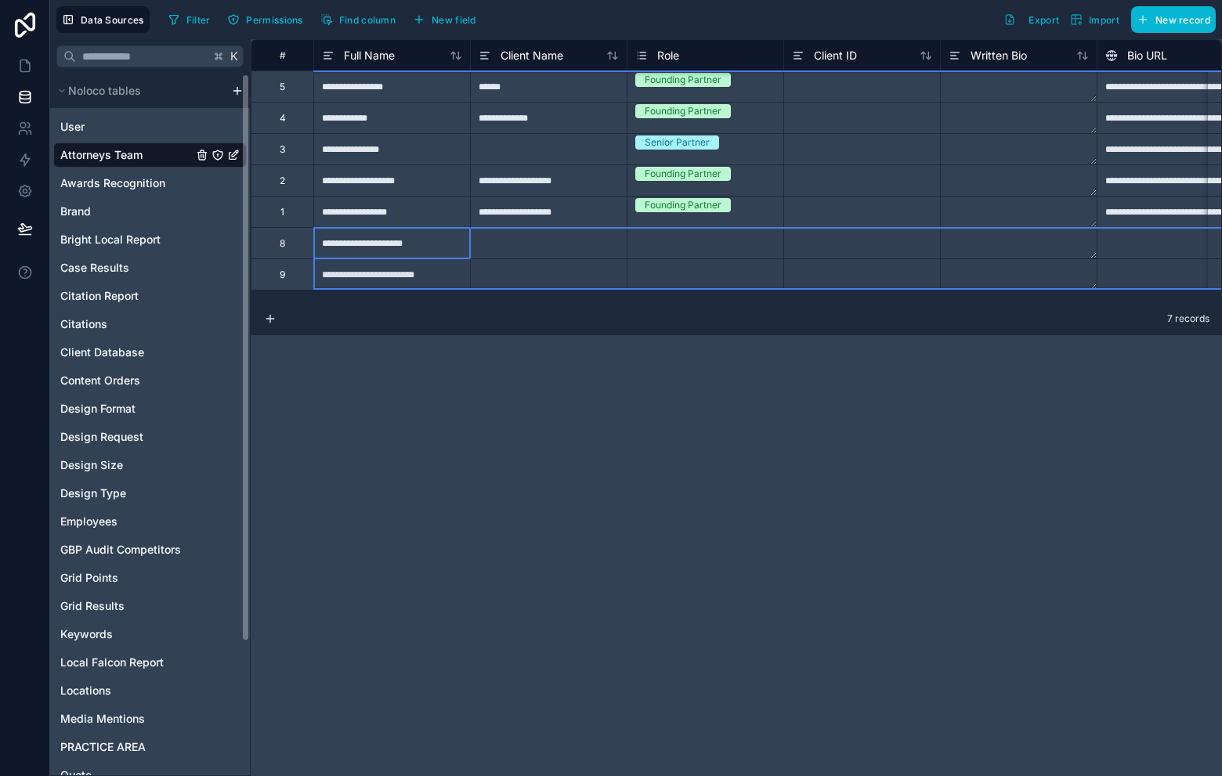
scroll to position [1, 0]
drag, startPoint x: 288, startPoint y: 259, endPoint x: 288, endPoint y: 274, distance: 14.9
drag, startPoint x: 537, startPoint y: 359, endPoint x: 501, endPoint y: 349, distance: 37.2
click at [537, 359] on div "**********" at bounding box center [736, 407] width 971 height 737
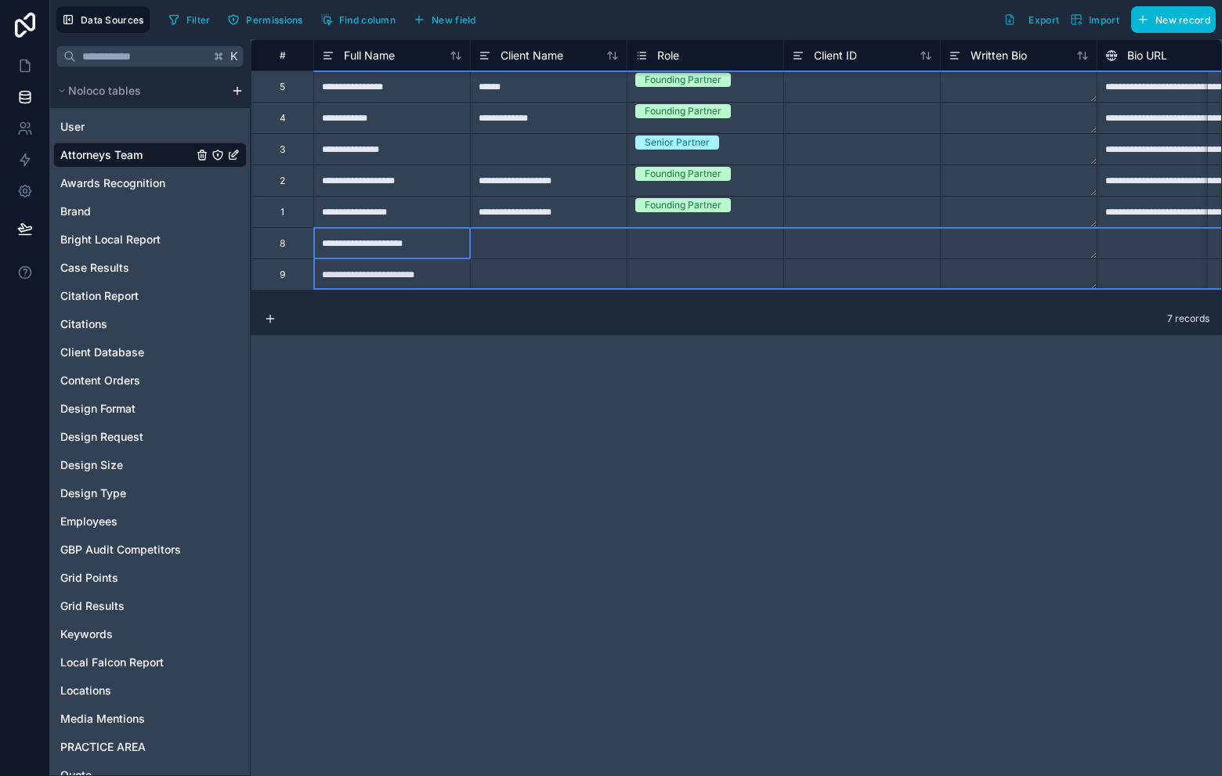
drag, startPoint x: 289, startPoint y: 238, endPoint x: 291, endPoint y: 280, distance: 41.5
click at [356, 311] on div "Delete rows 6 to 7" at bounding box center [344, 311] width 105 height 17
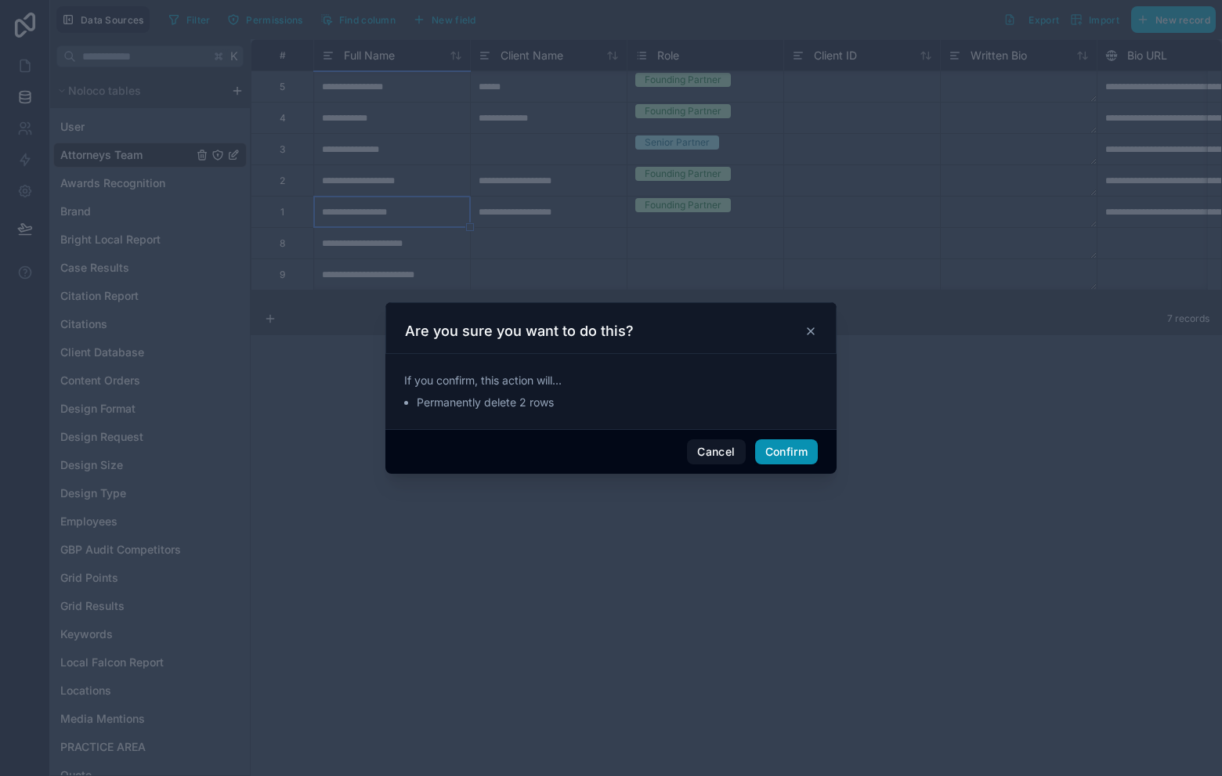
click at [804, 461] on button "Confirm" at bounding box center [786, 451] width 63 height 25
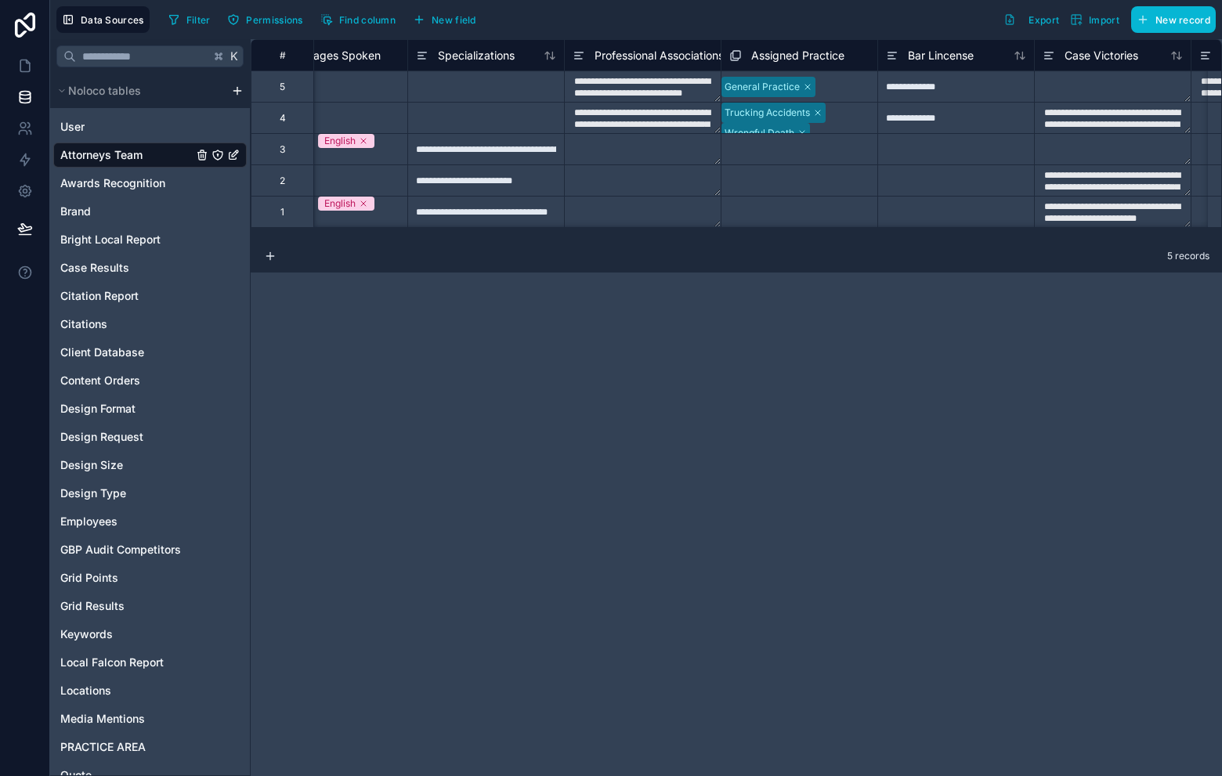
scroll to position [0, 3690]
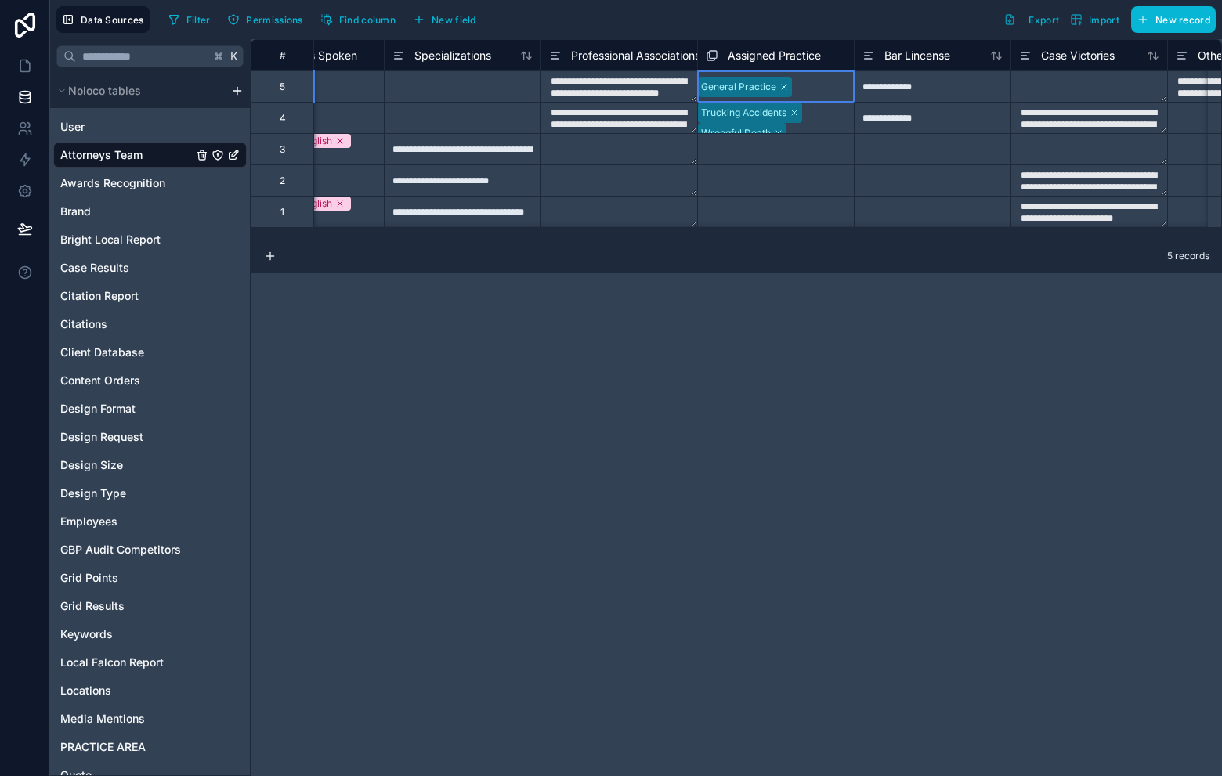
drag, startPoint x: 816, startPoint y: 76, endPoint x: 809, endPoint y: 90, distance: 15.4
click at [792, 77] on div "General Practice" at bounding box center [745, 87] width 94 height 20
click at [825, 125] on div "Trucking Accidents Wrongful Death Automobile Accidents Nursing Home Abuse Premi…" at bounding box center [776, 164] width 156 height 122
click at [946, 262] on div "5 records" at bounding box center [736, 256] width 971 height 31
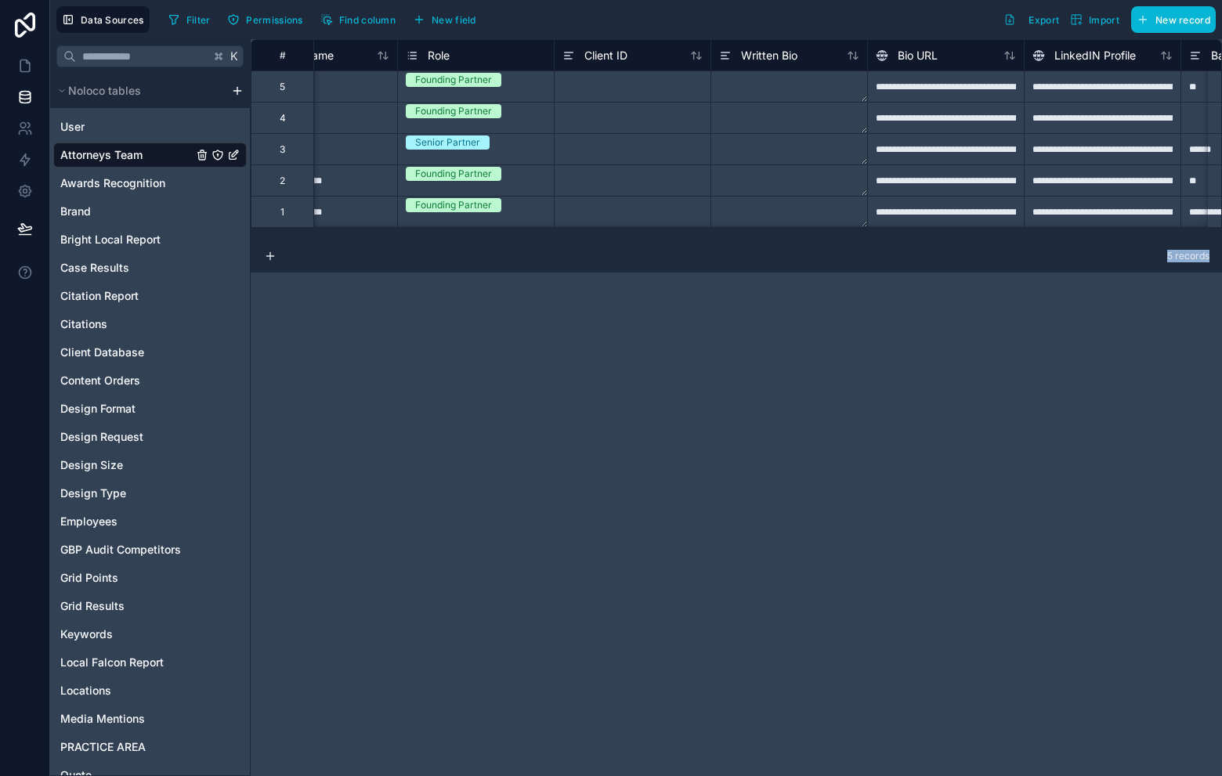
scroll to position [0, 0]
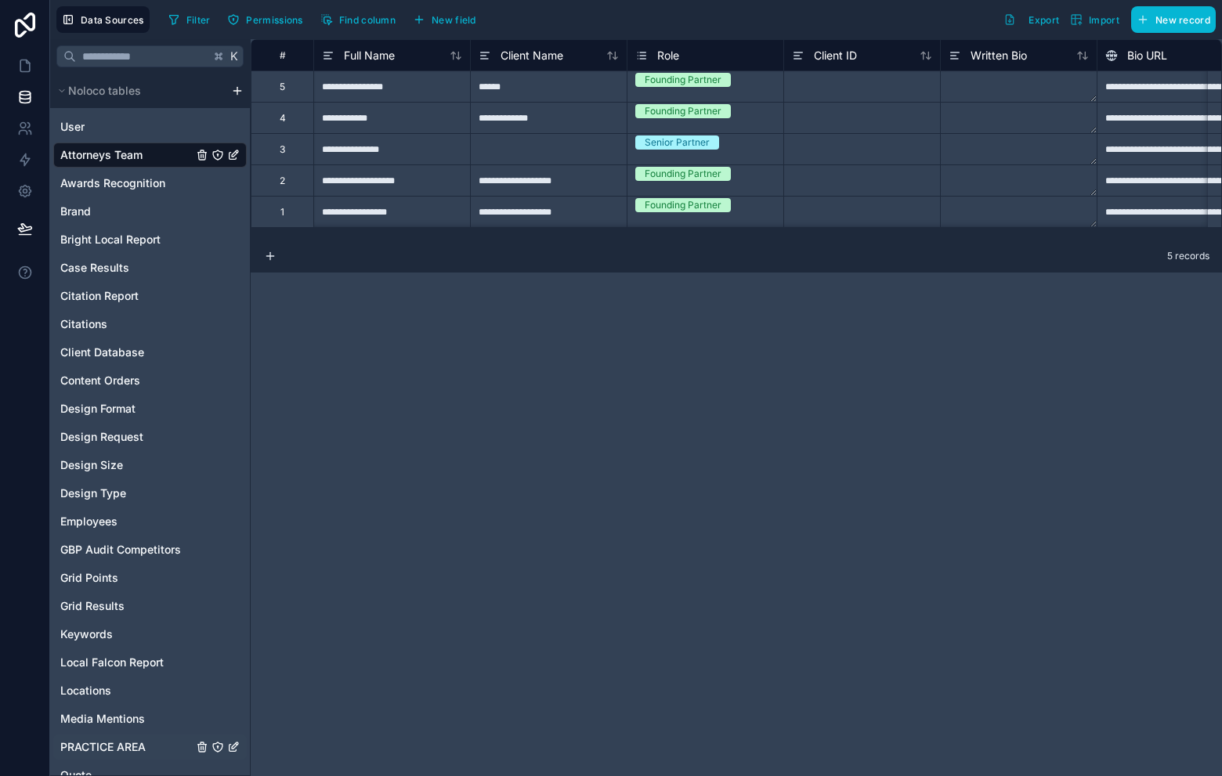
click at [132, 746] on span "PRACTICE AREA" at bounding box center [102, 748] width 85 height 16
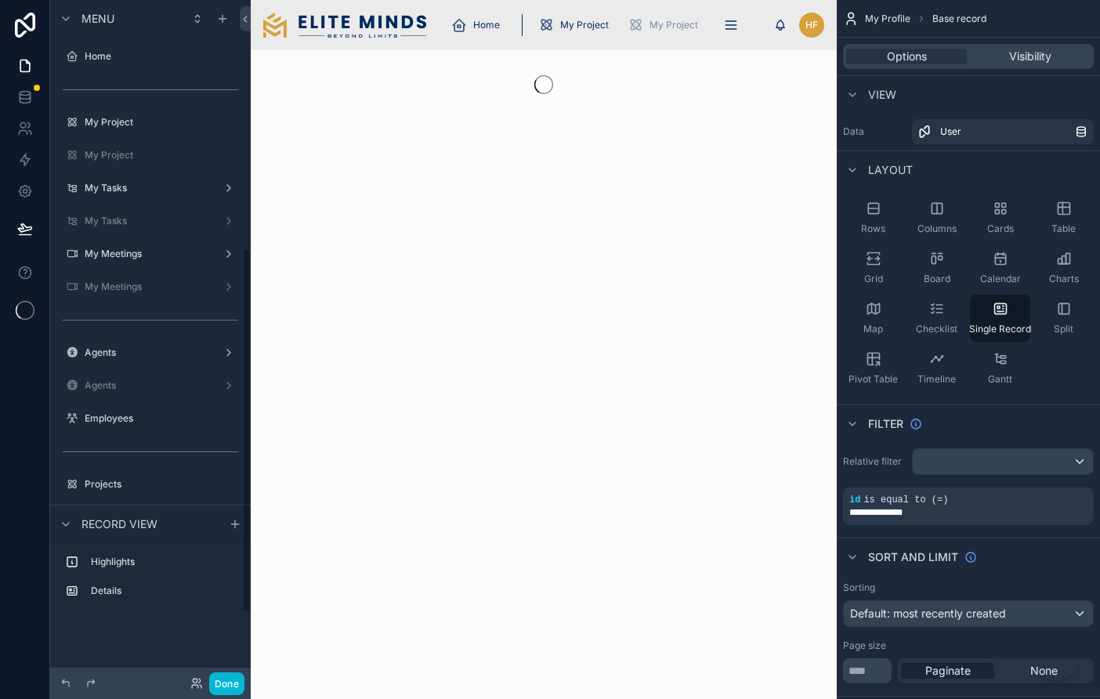
scroll to position [461, 0]
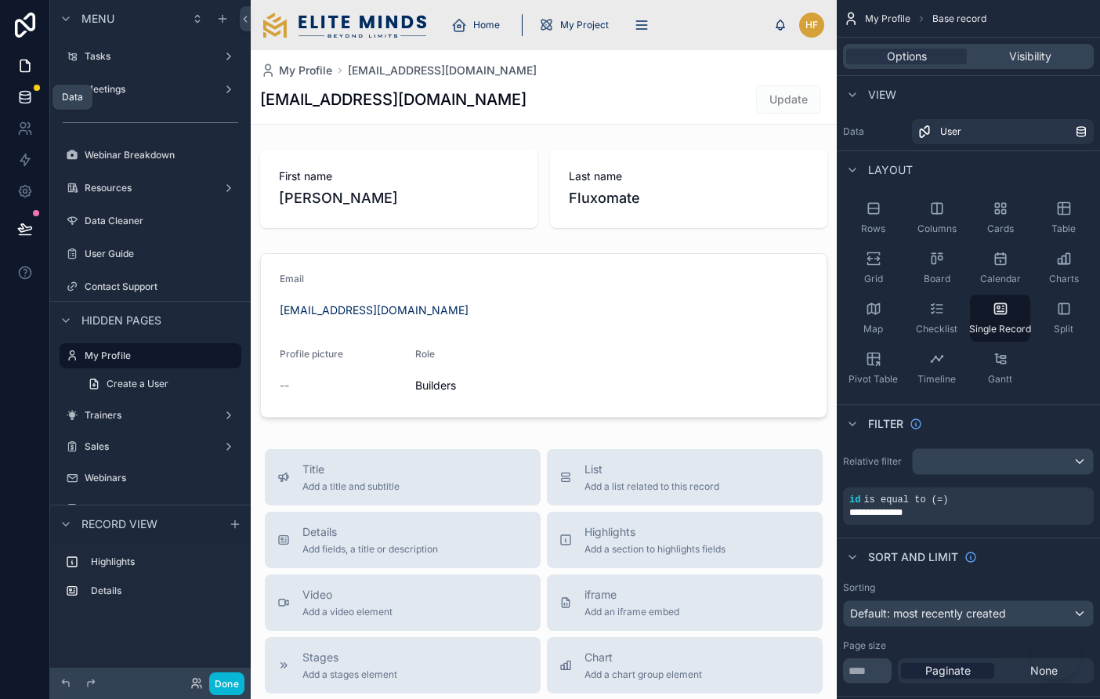
click at [24, 89] on icon at bounding box center [25, 97] width 16 height 16
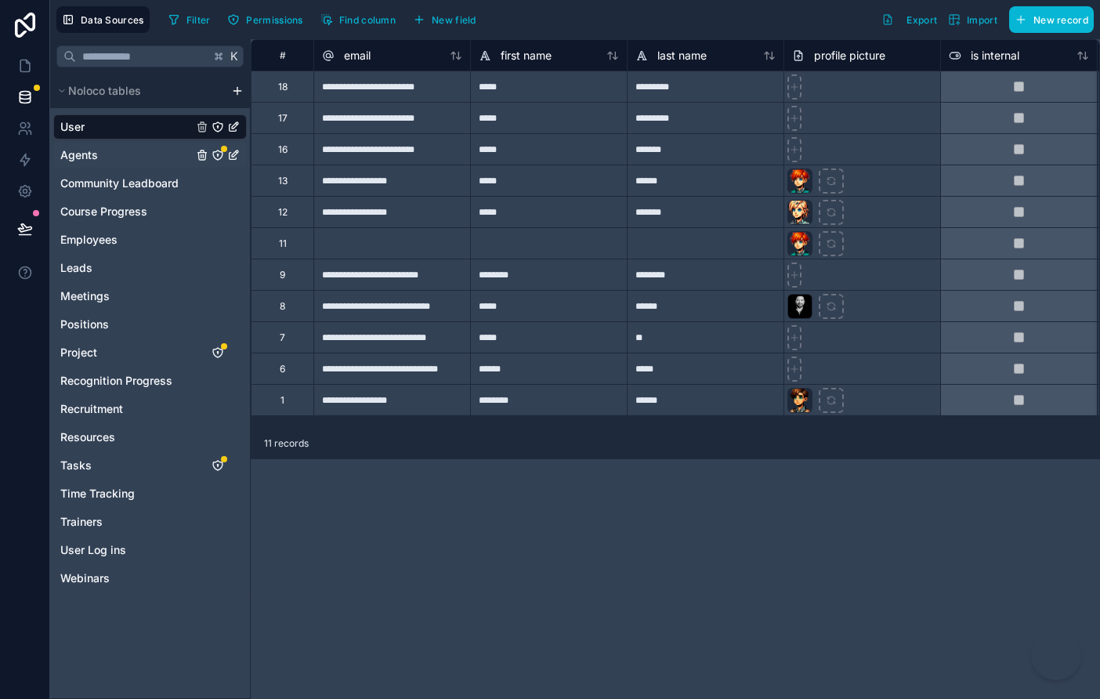
click at [128, 165] on div "Agents" at bounding box center [150, 155] width 194 height 25
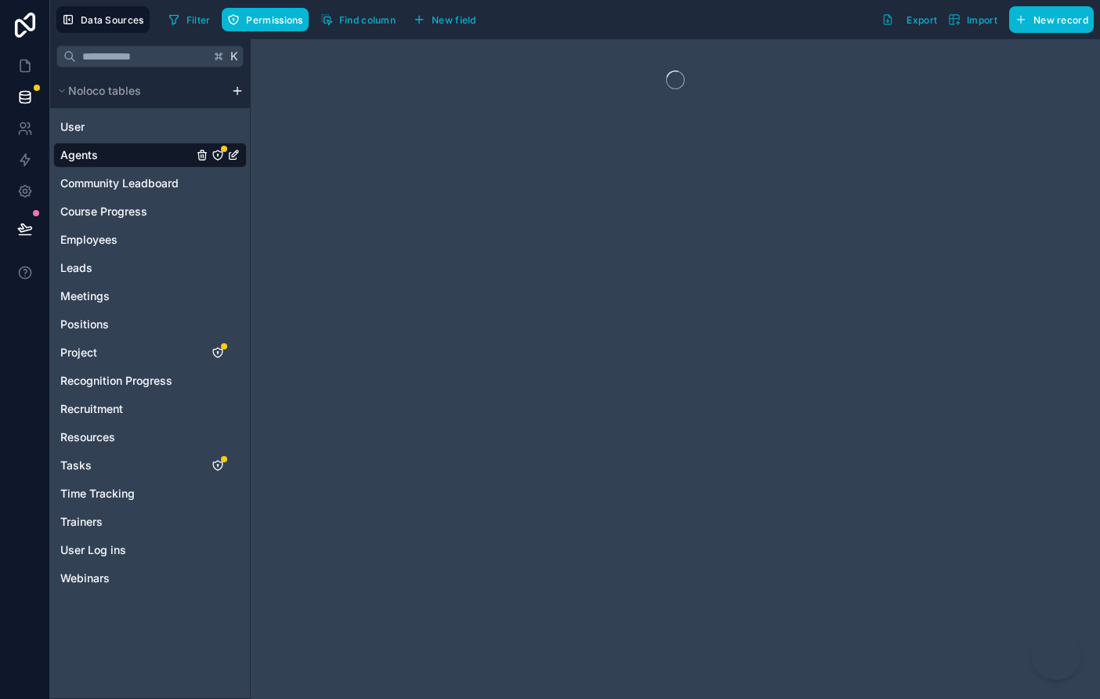
click at [111, 151] on div "Agents" at bounding box center [150, 155] width 194 height 25
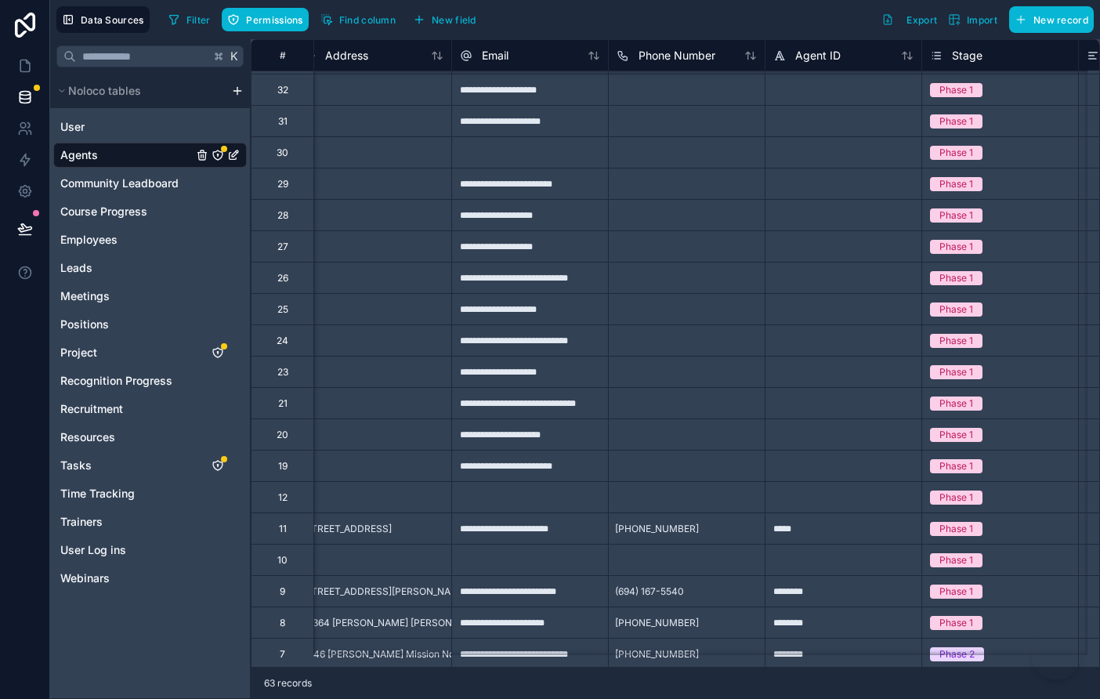
scroll to position [1186, 489]
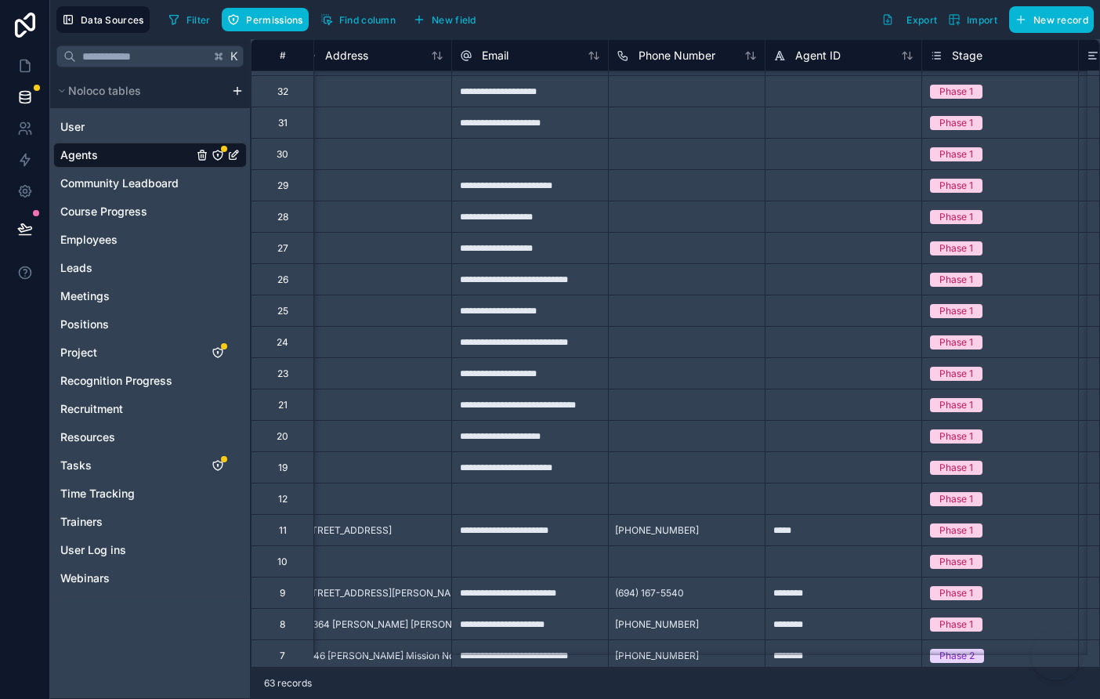
click at [291, 259] on div "27" at bounding box center [282, 247] width 63 height 31
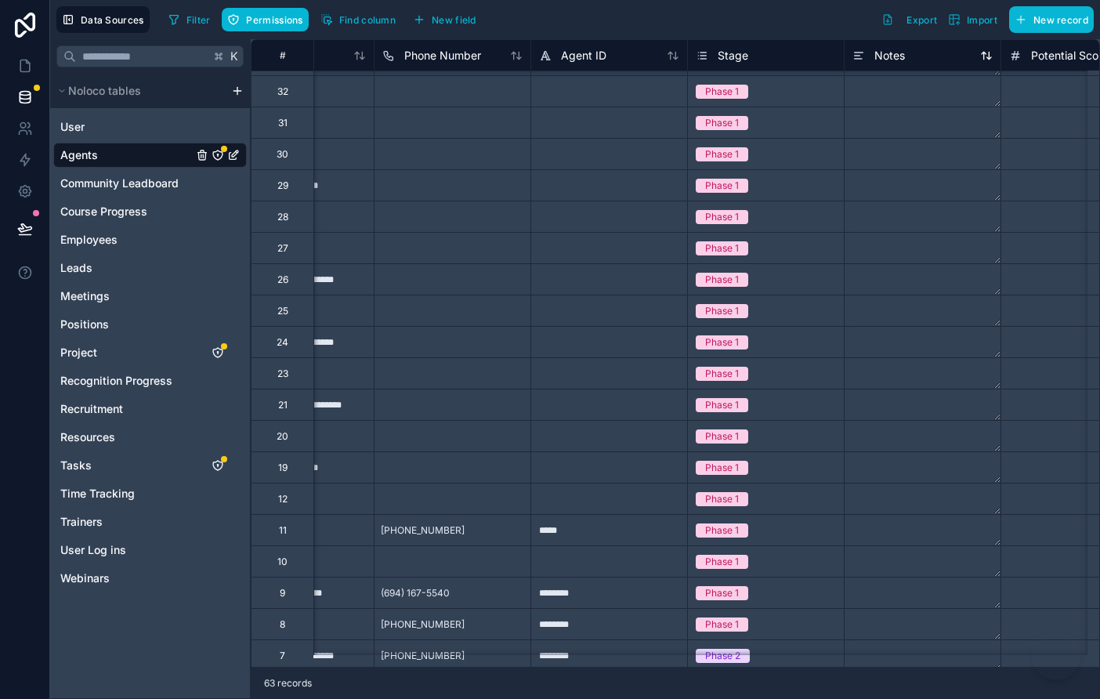
scroll to position [1186, 698]
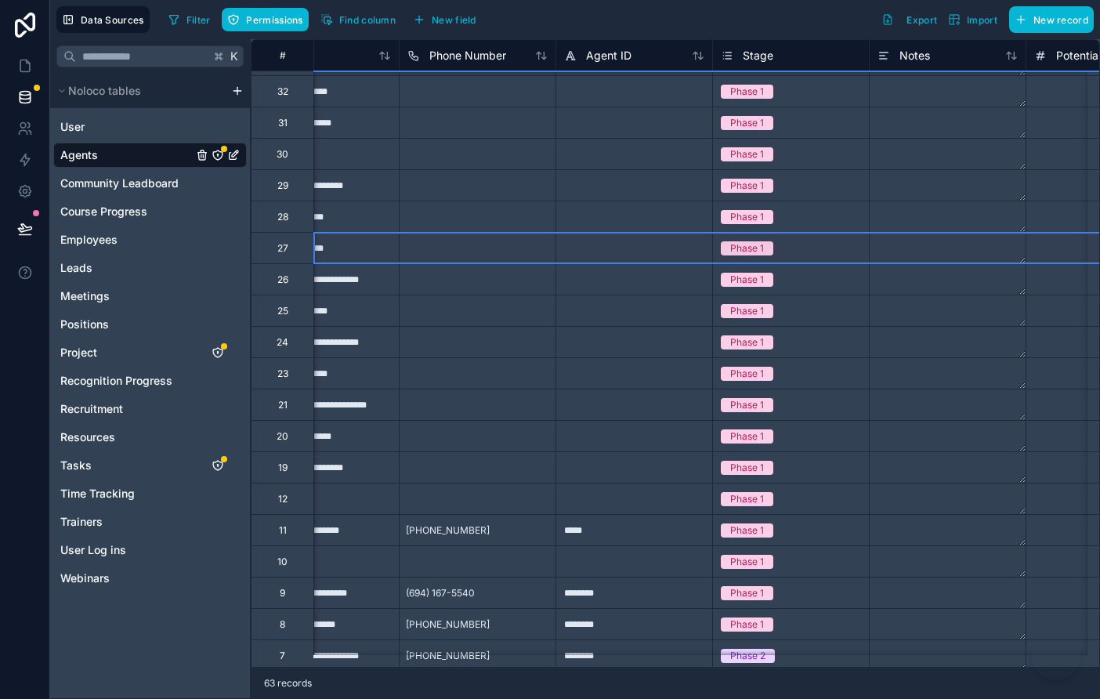
drag, startPoint x: 270, startPoint y: 240, endPoint x: 309, endPoint y: 280, distance: 56.5
click at [272, 239] on div "27" at bounding box center [282, 247] width 63 height 31
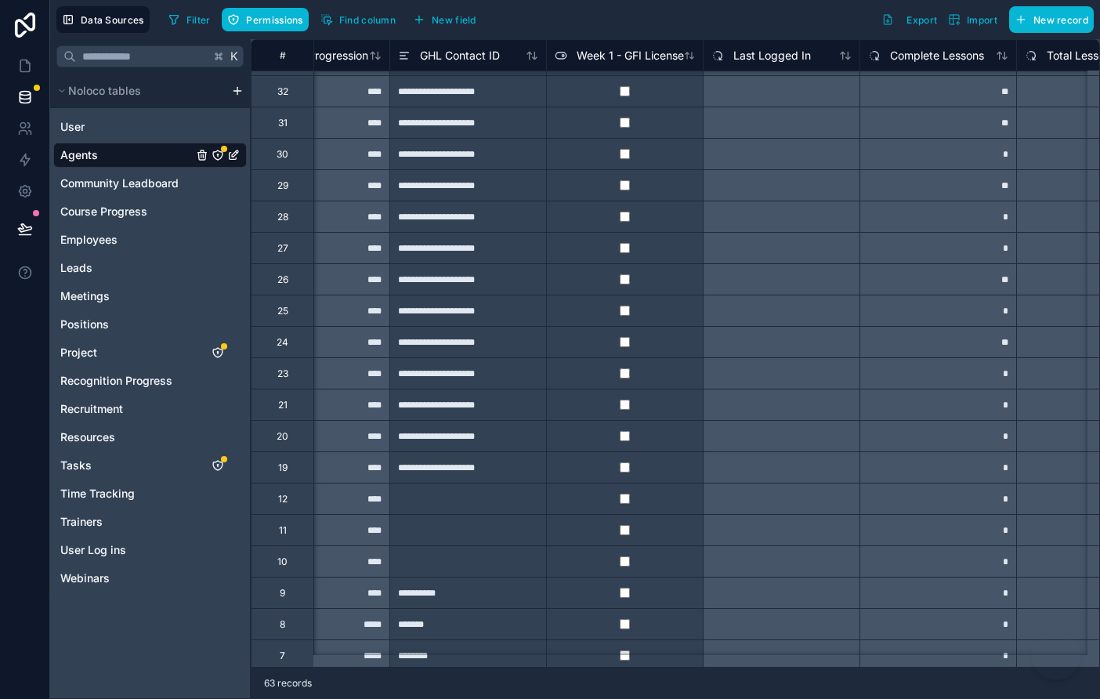
scroll to position [1186, 6454]
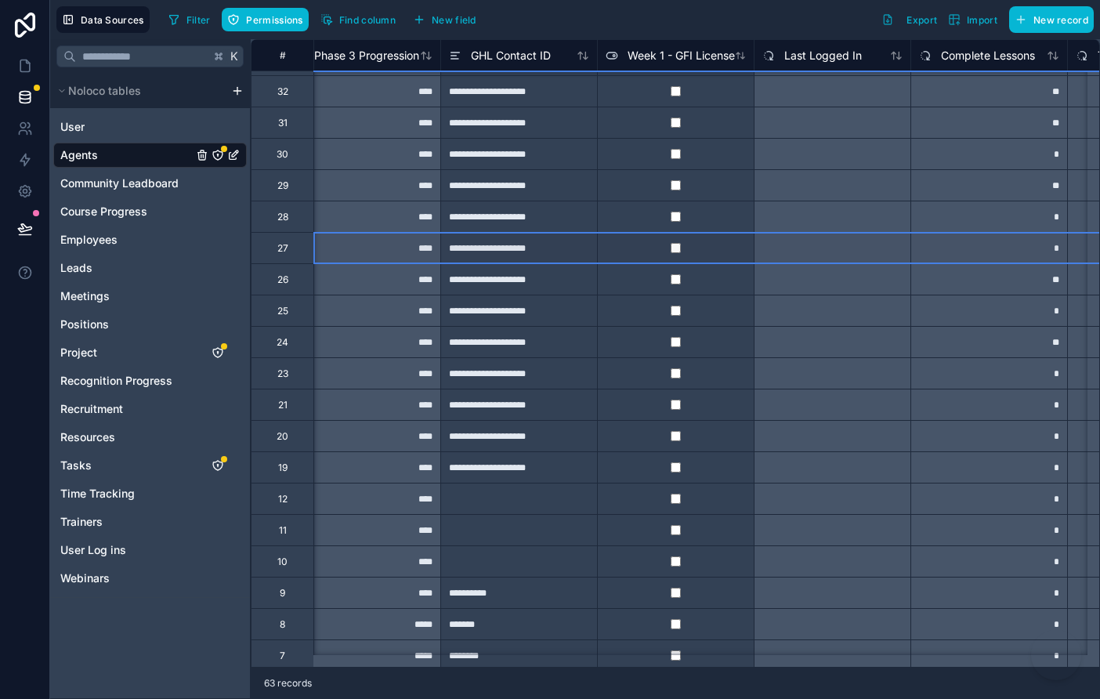
drag, startPoint x: 268, startPoint y: 249, endPoint x: 570, endPoint y: 274, distance: 303.4
click at [269, 249] on div "27" at bounding box center [282, 247] width 63 height 31
click at [515, 249] on div "**********" at bounding box center [518, 247] width 157 height 31
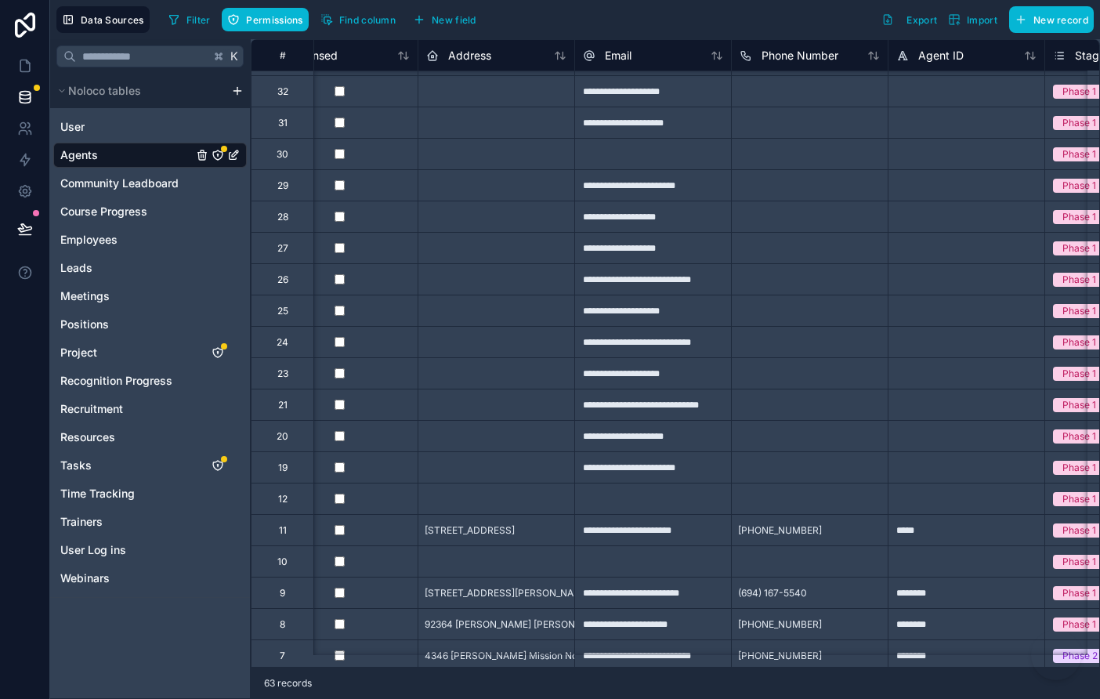
scroll to position [1186, 163]
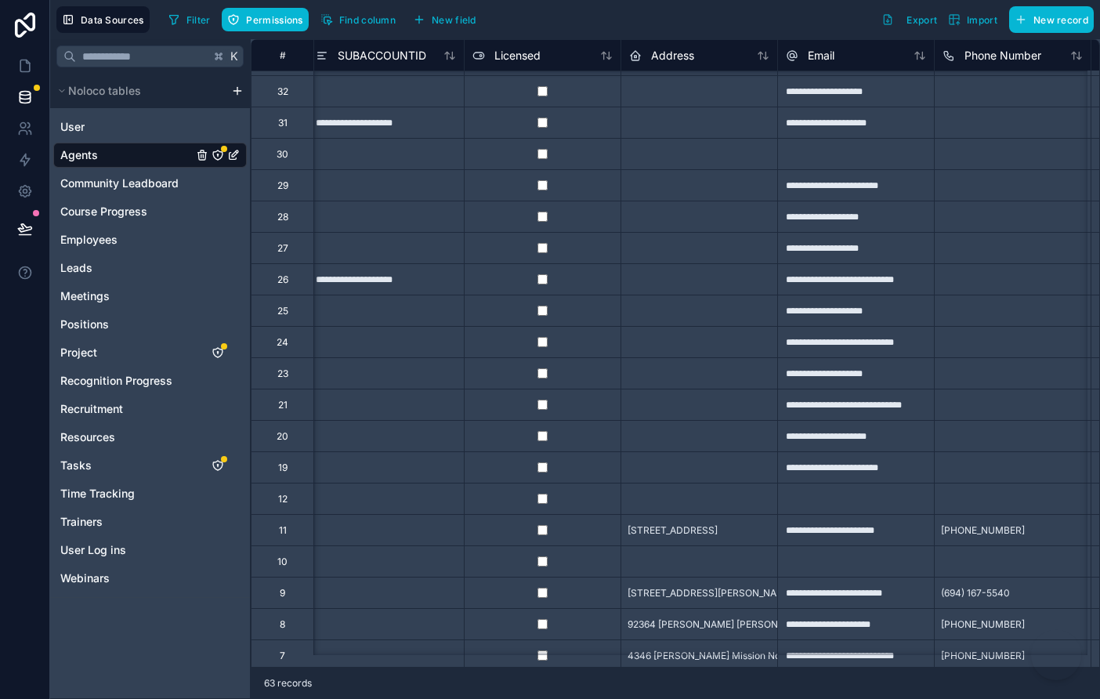
click at [284, 249] on div "27" at bounding box center [282, 248] width 11 height 13
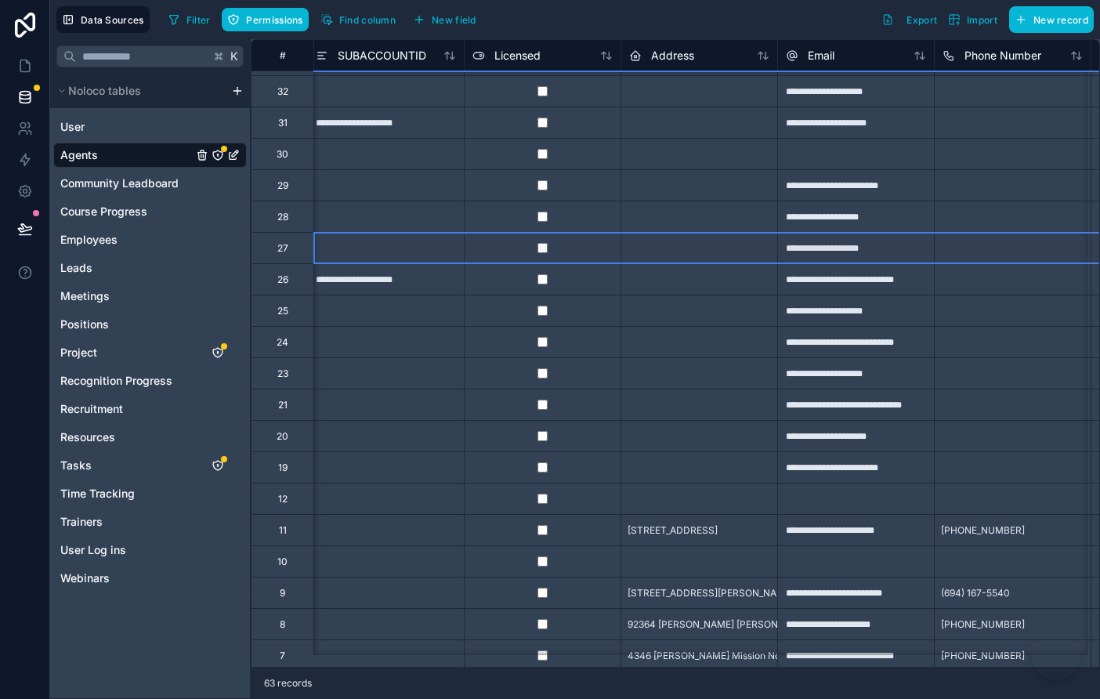
click at [297, 258] on div "27" at bounding box center [282, 247] width 63 height 31
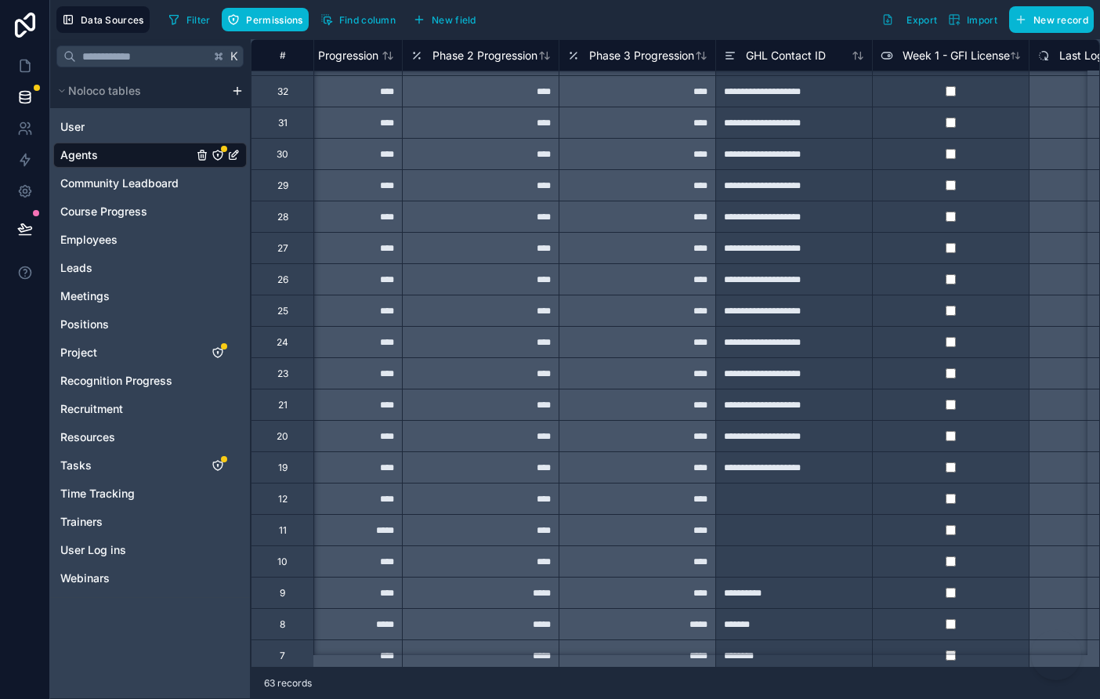
scroll to position [1186, 6271]
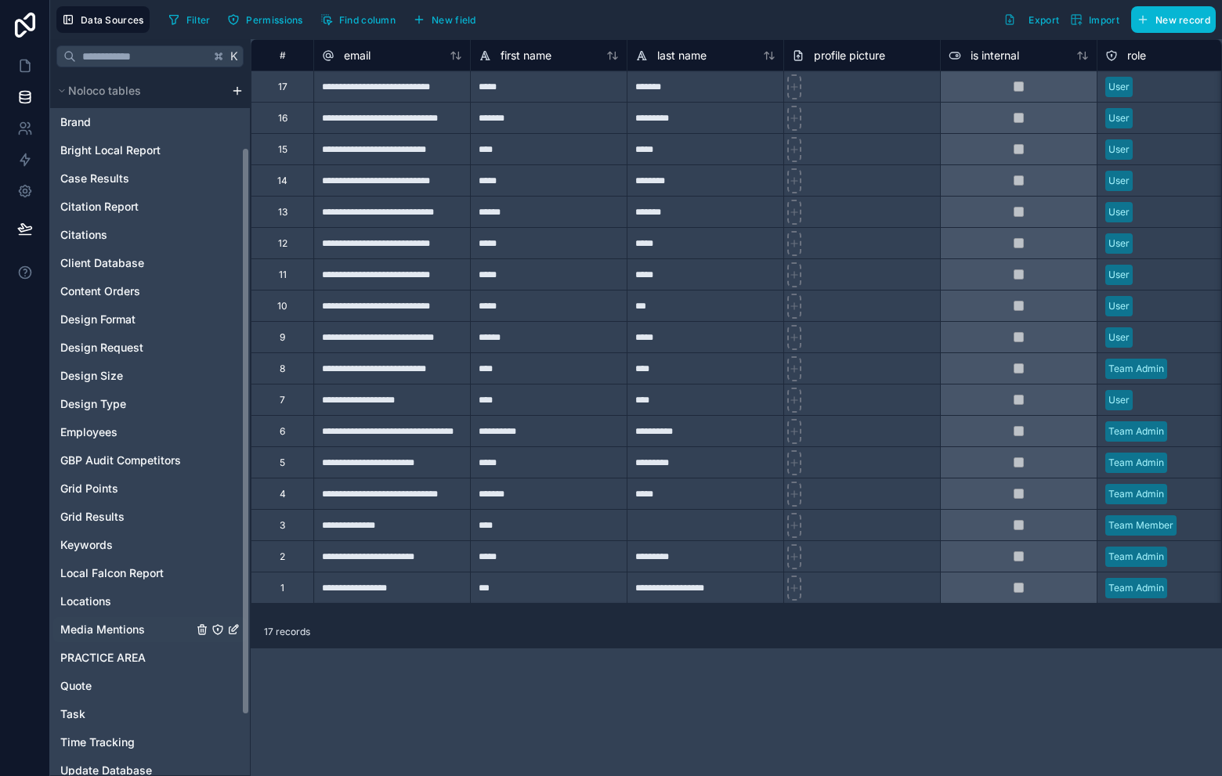
scroll to position [119, 0]
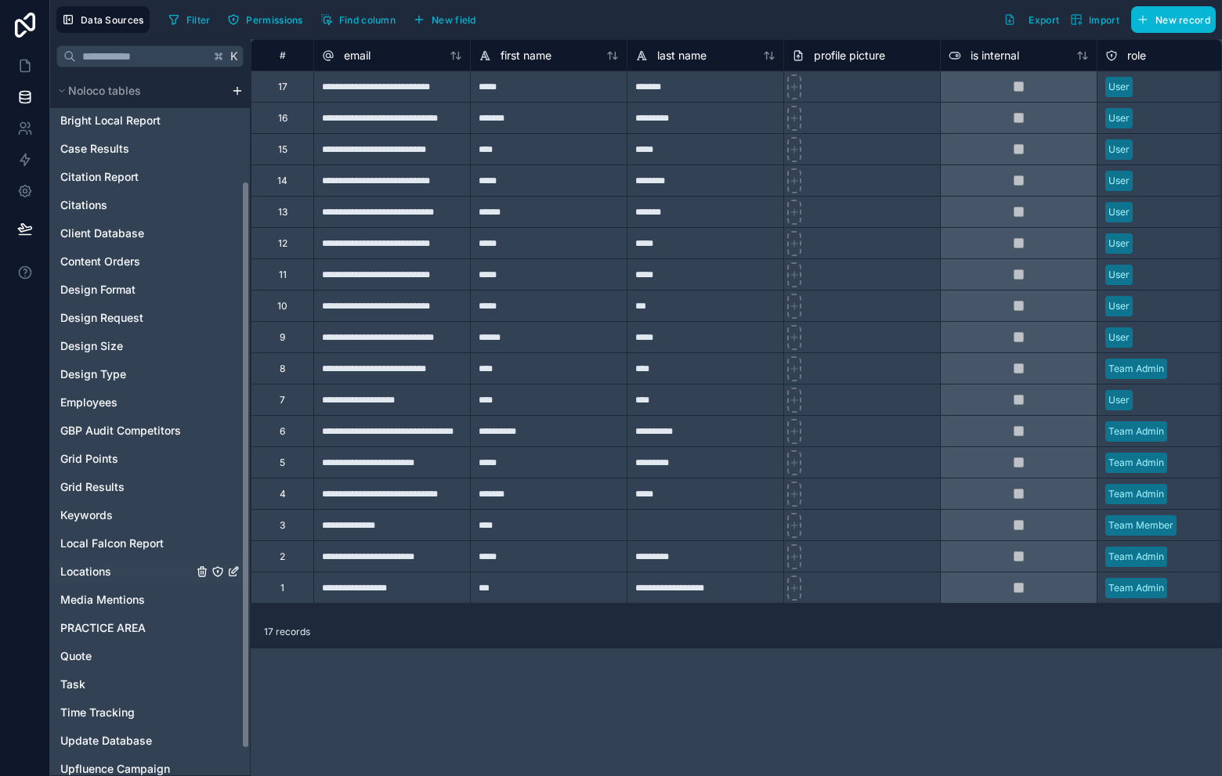
click at [92, 566] on span "Locations" at bounding box center [85, 572] width 51 height 16
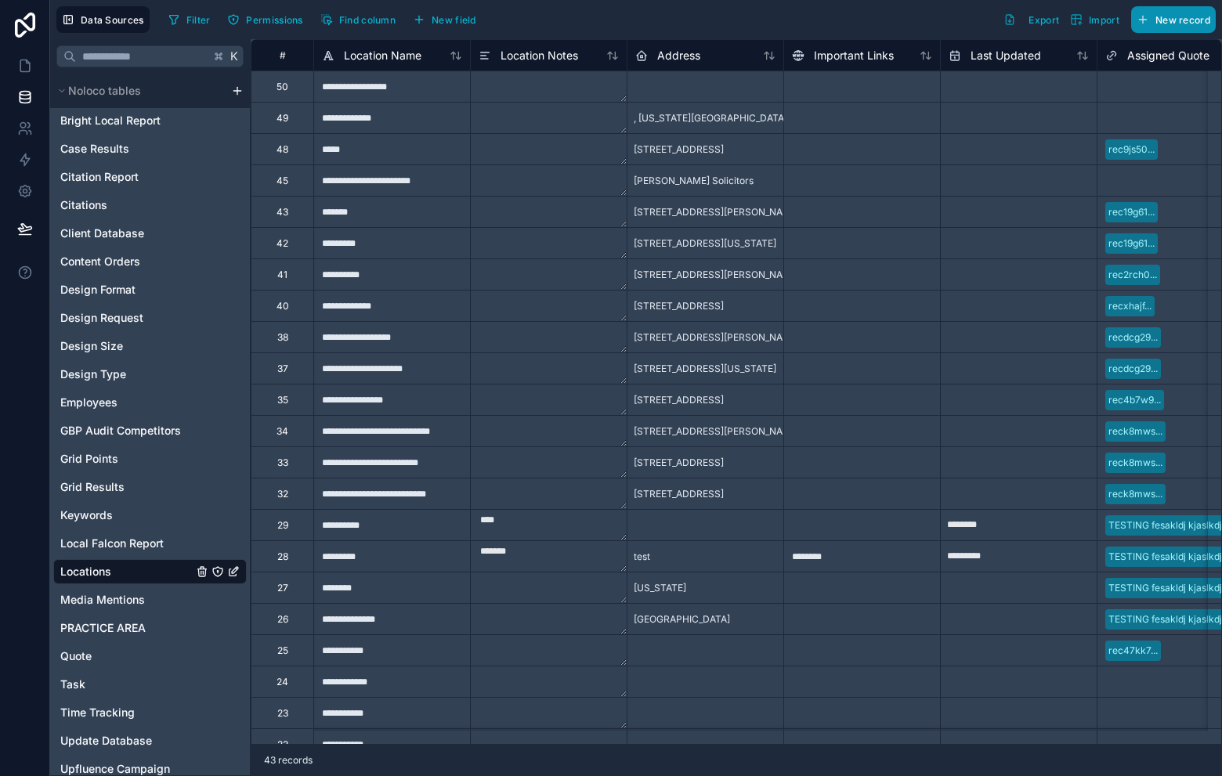
click at [1160, 16] on span "New record" at bounding box center [1183, 20] width 55 height 12
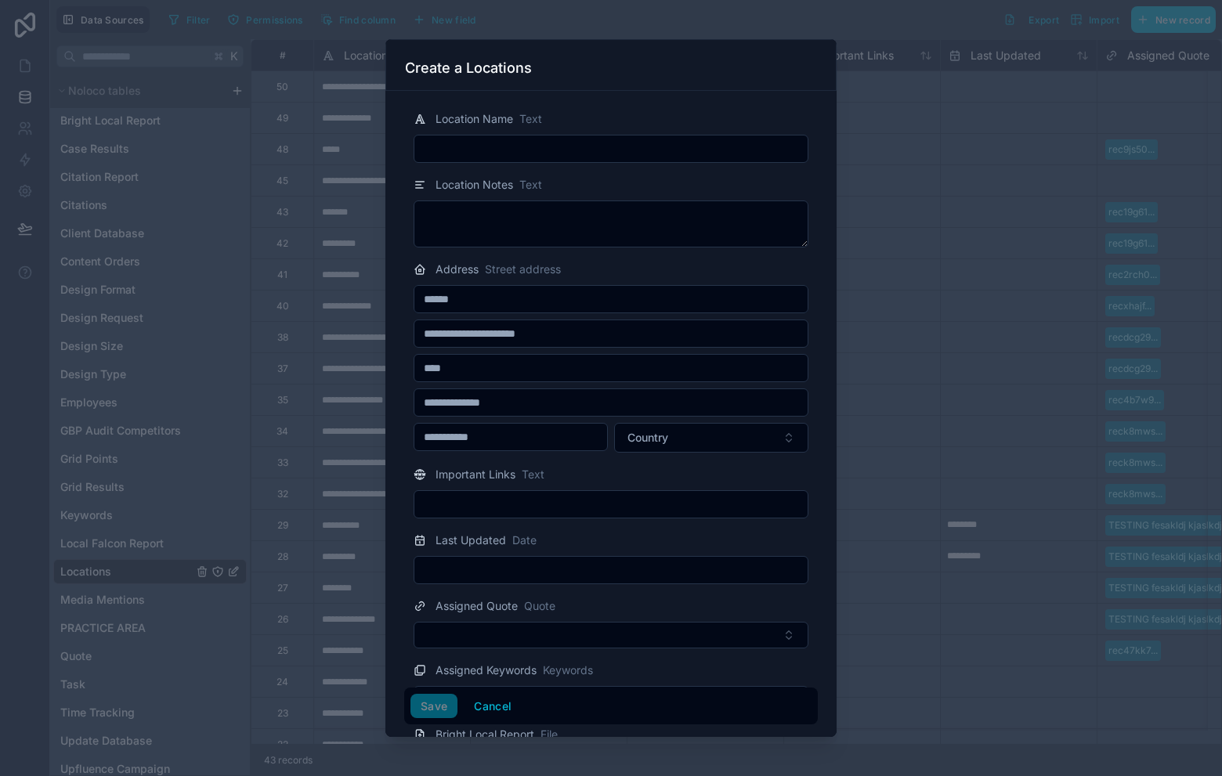
drag, startPoint x: 870, startPoint y: 99, endPoint x: 797, endPoint y: 127, distance: 78.1
click at [870, 99] on div at bounding box center [611, 388] width 1222 height 776
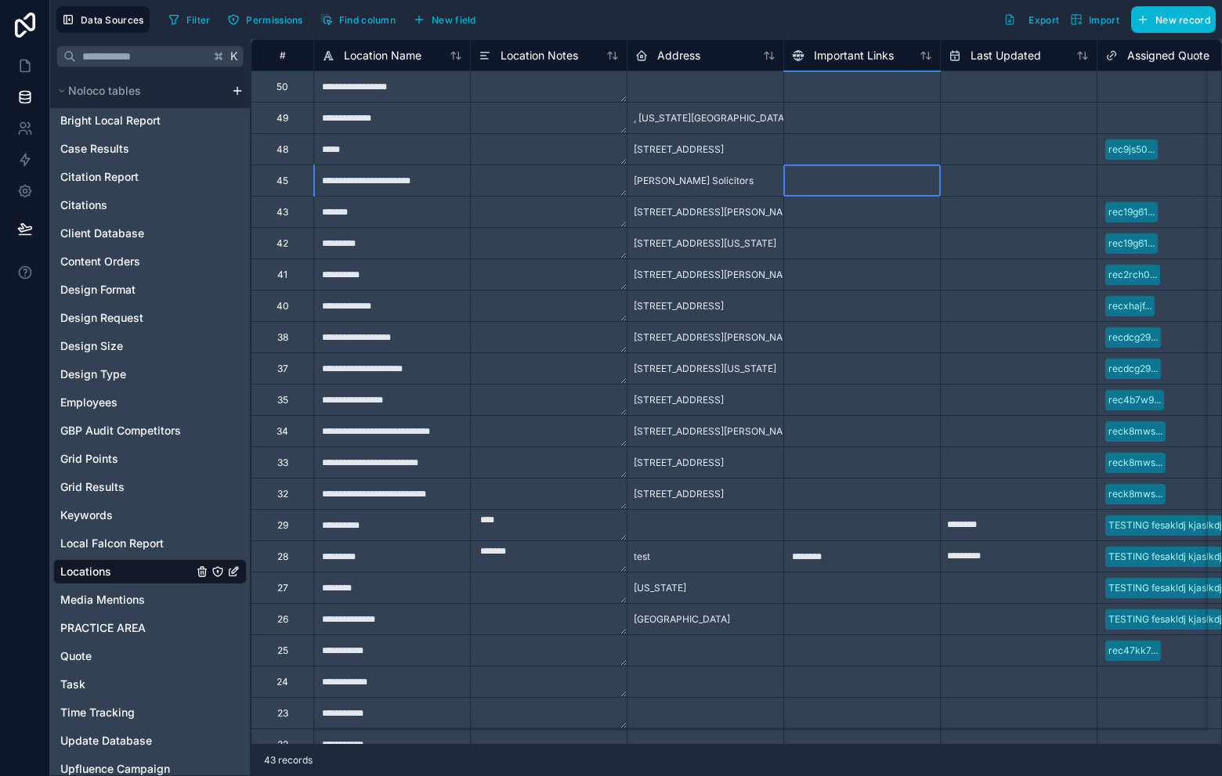
click at [834, 172] on div at bounding box center [861, 180] width 157 height 31
click at [1156, 23] on span "New record" at bounding box center [1183, 20] width 55 height 12
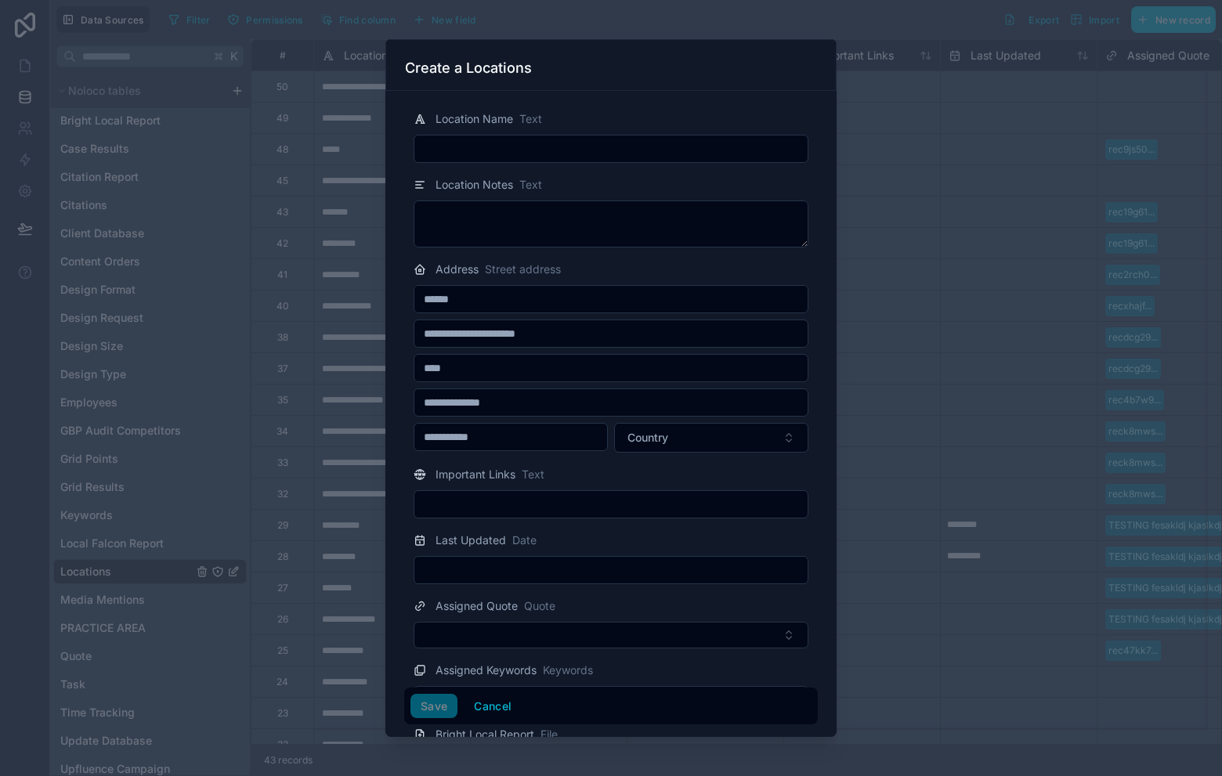
click at [602, 156] on input "text" at bounding box center [610, 149] width 393 height 22
paste input "**********"
type input "**********"
click at [617, 197] on div "Location Notes Text" at bounding box center [611, 211] width 414 height 72
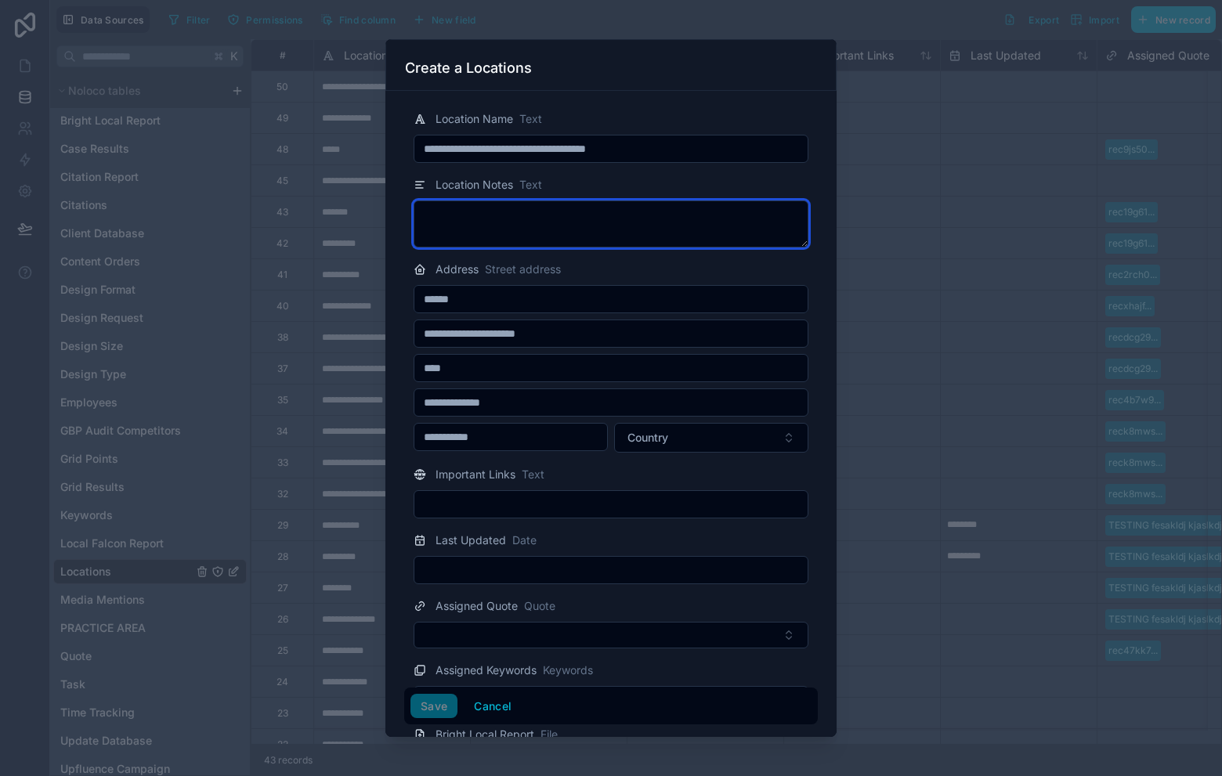
click at [622, 211] on textarea at bounding box center [611, 224] width 395 height 47
type textarea "*"
click at [526, 516] on div at bounding box center [611, 504] width 395 height 28
click at [523, 501] on input "text" at bounding box center [610, 505] width 393 height 22
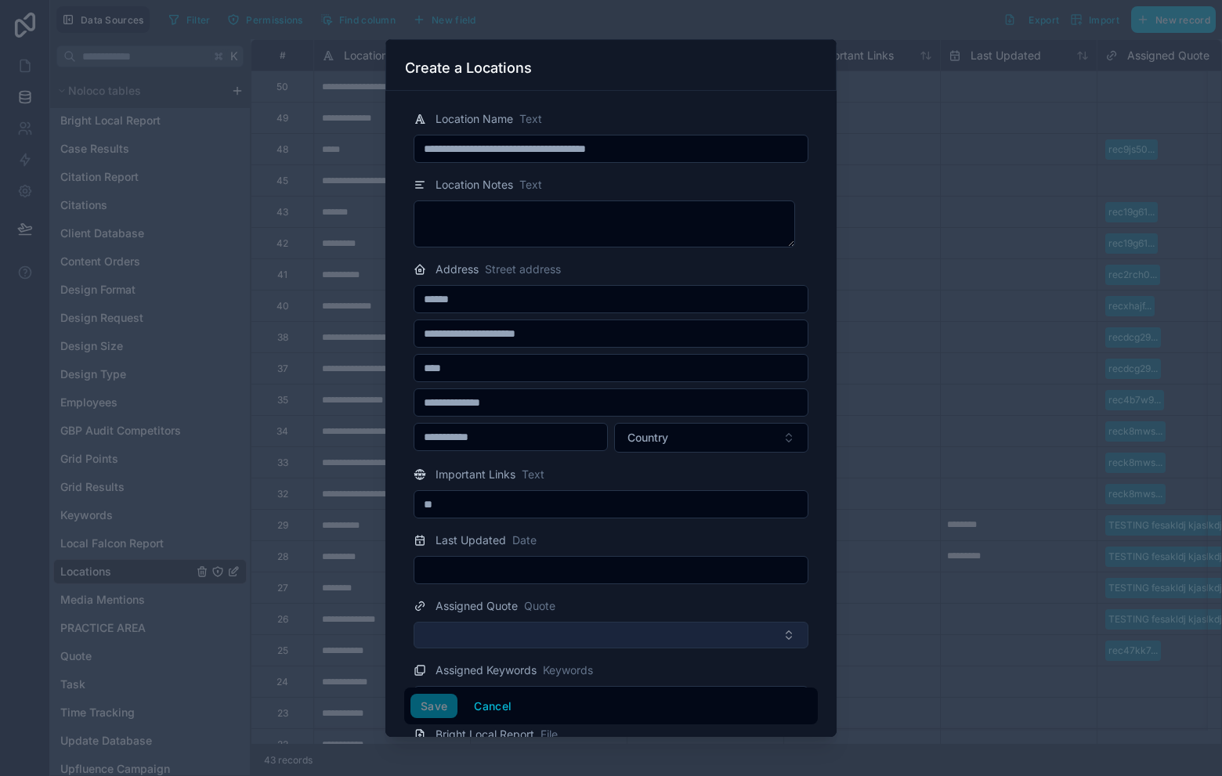
type input "**"
click at [548, 628] on button "Select Button" at bounding box center [611, 635] width 395 height 27
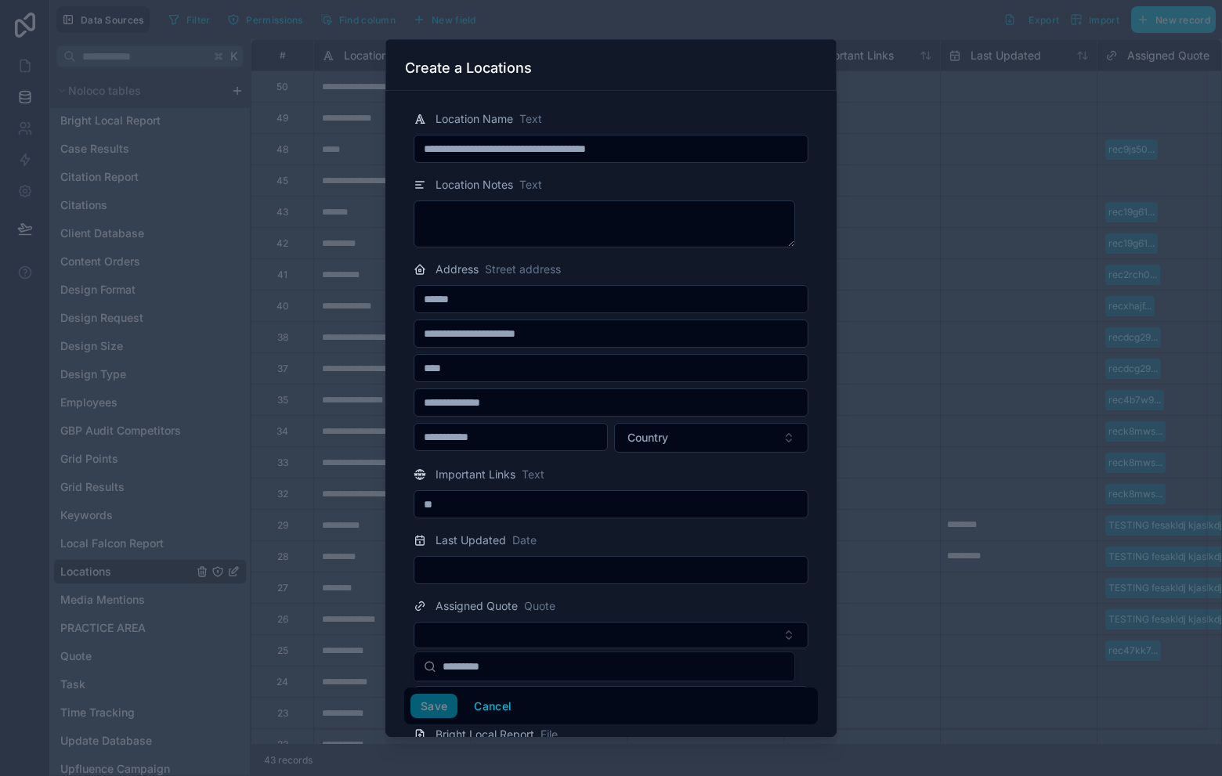
click at [629, 605] on div "Assigned Quote Quote" at bounding box center [611, 606] width 395 height 19
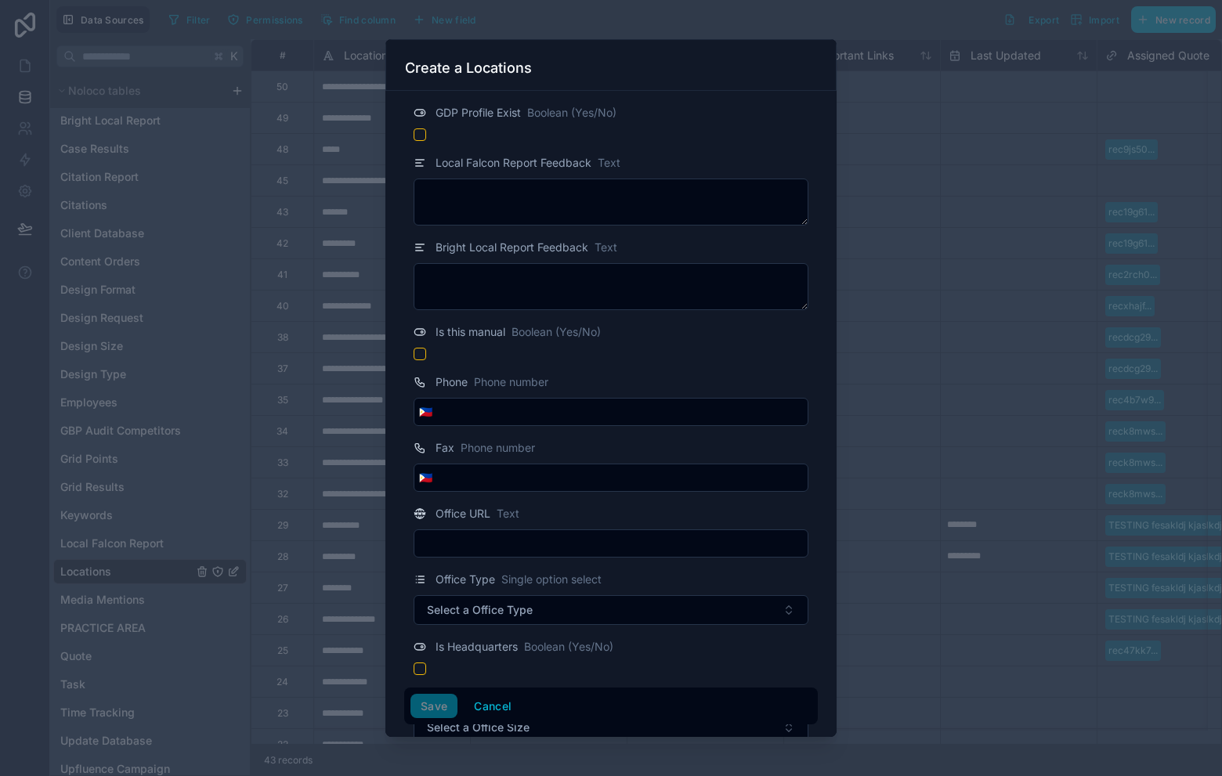
scroll to position [867, 0]
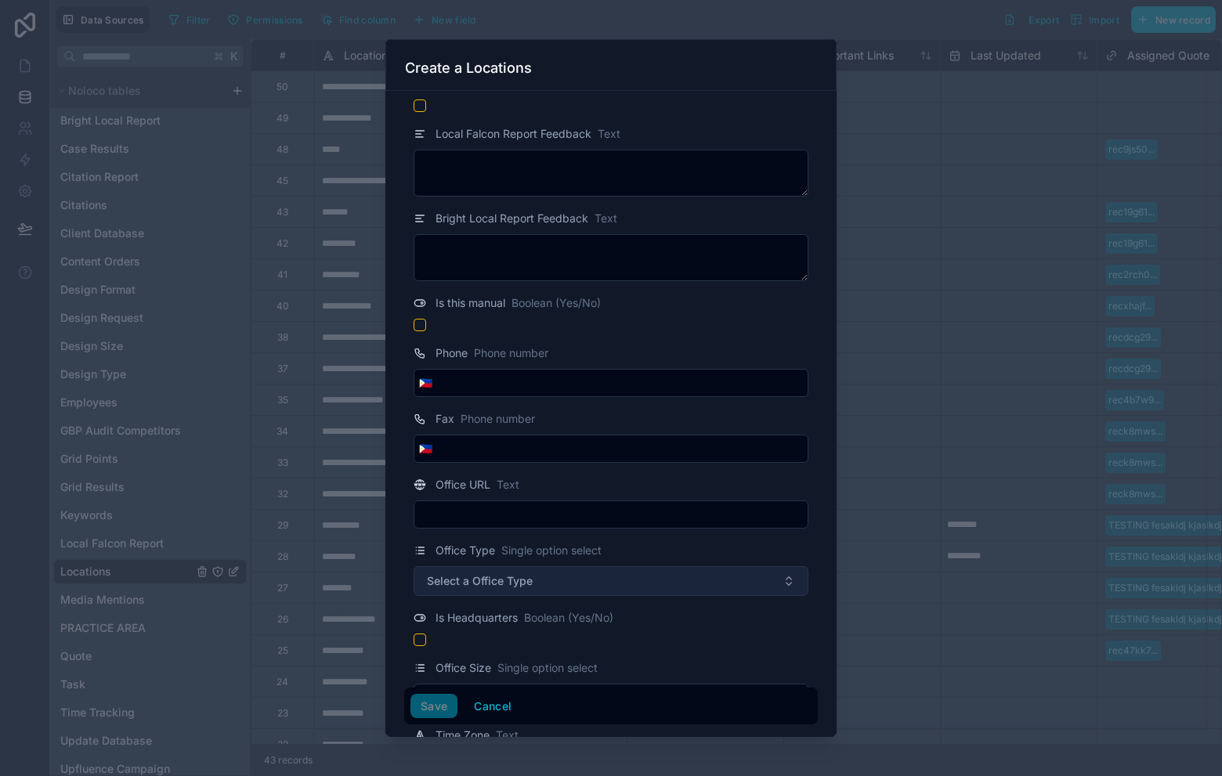
click at [612, 588] on button "Select a Office Type" at bounding box center [611, 581] width 395 height 30
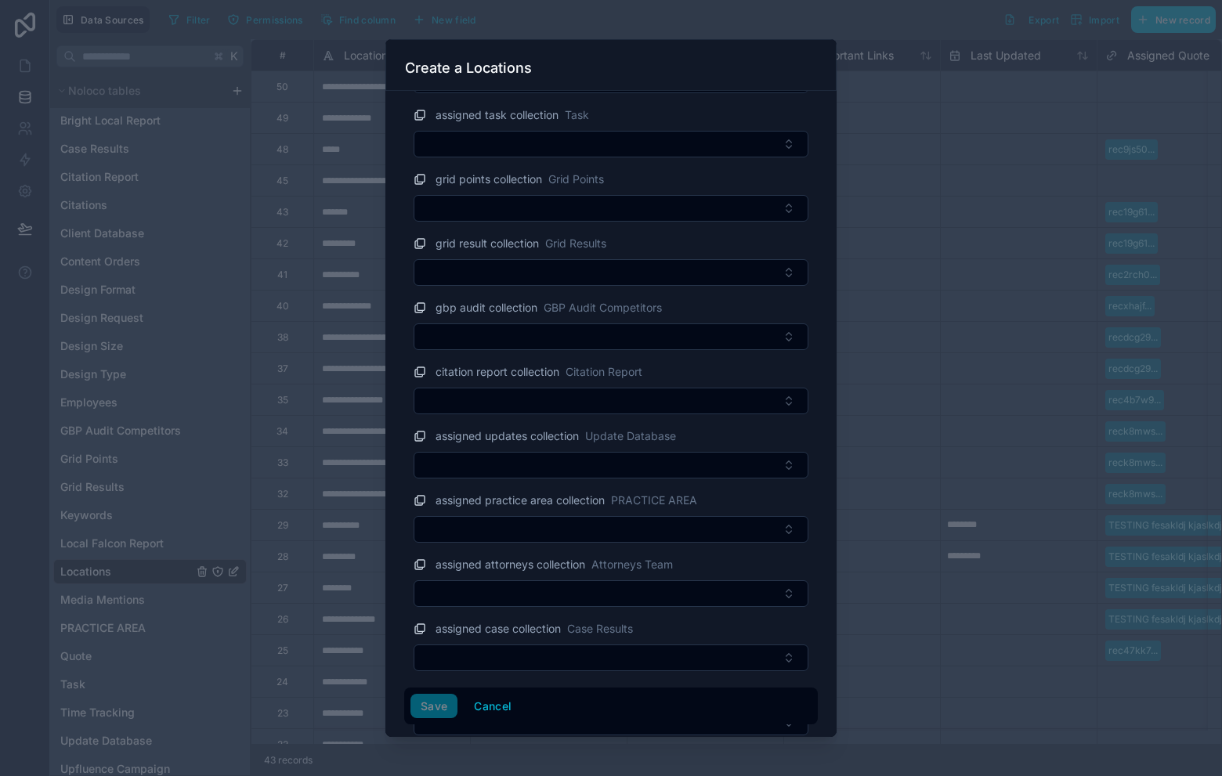
scroll to position [2335, 0]
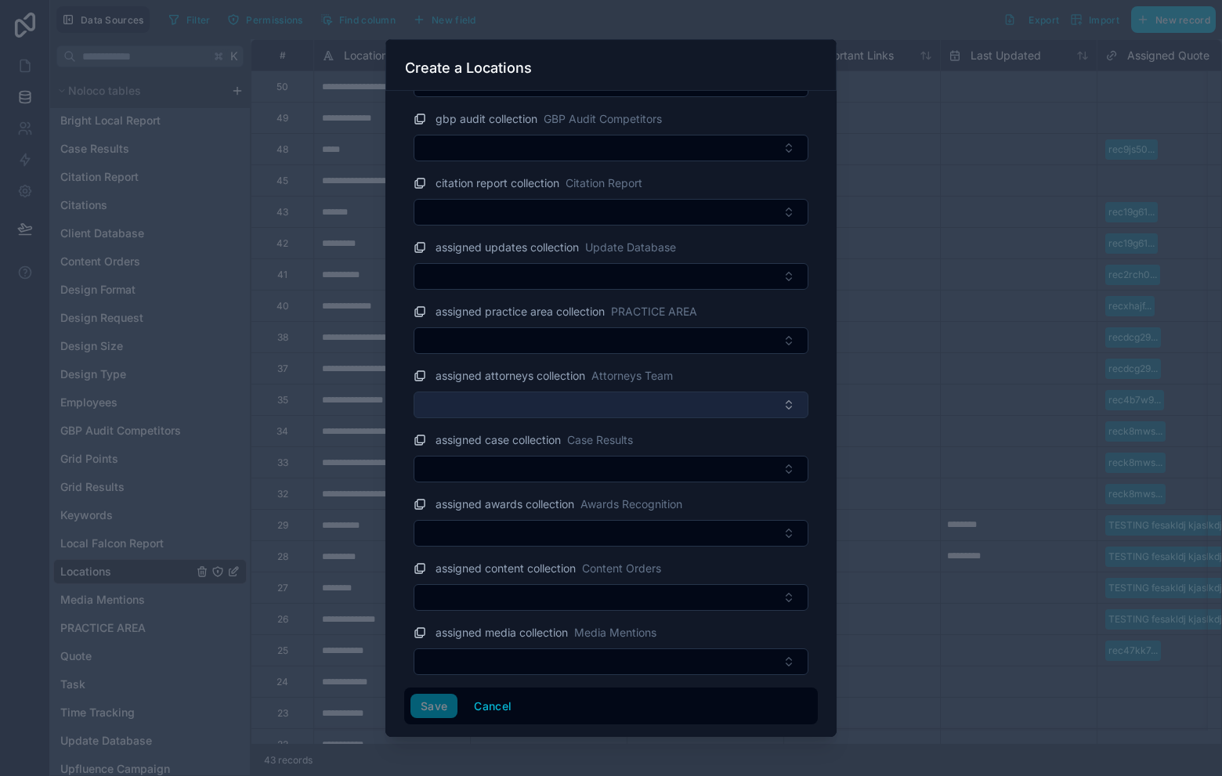
click at [743, 416] on button "Select Button" at bounding box center [611, 405] width 395 height 27
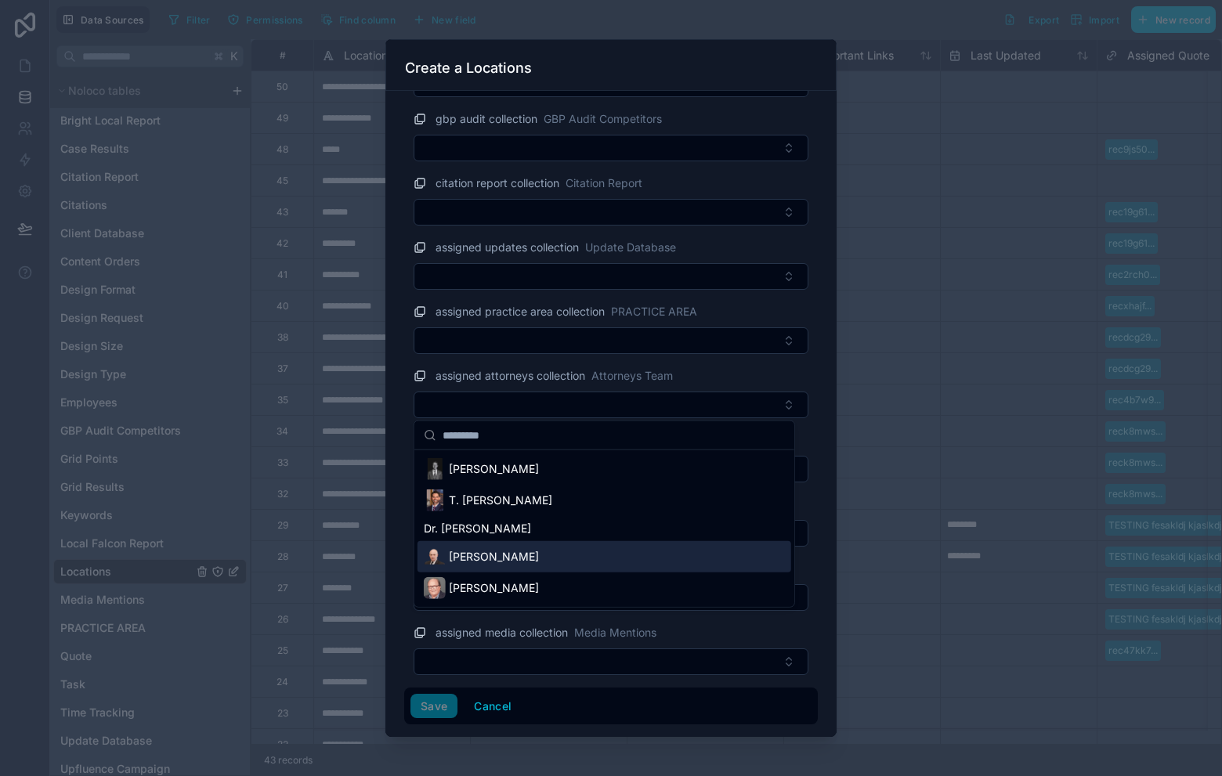
click at [619, 562] on div "Herbert L. Waichman" at bounding box center [605, 556] width 374 height 31
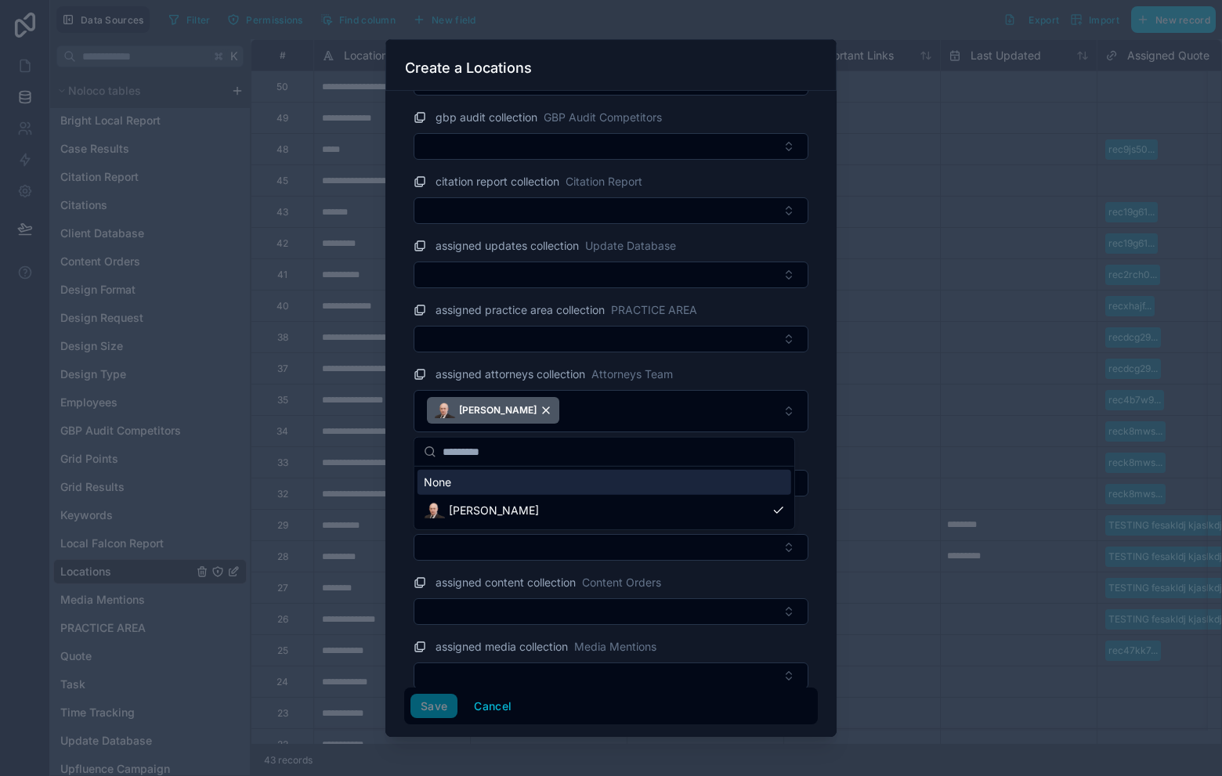
click at [787, 376] on div "assigned attorneys collection Attorneys Team" at bounding box center [611, 374] width 395 height 19
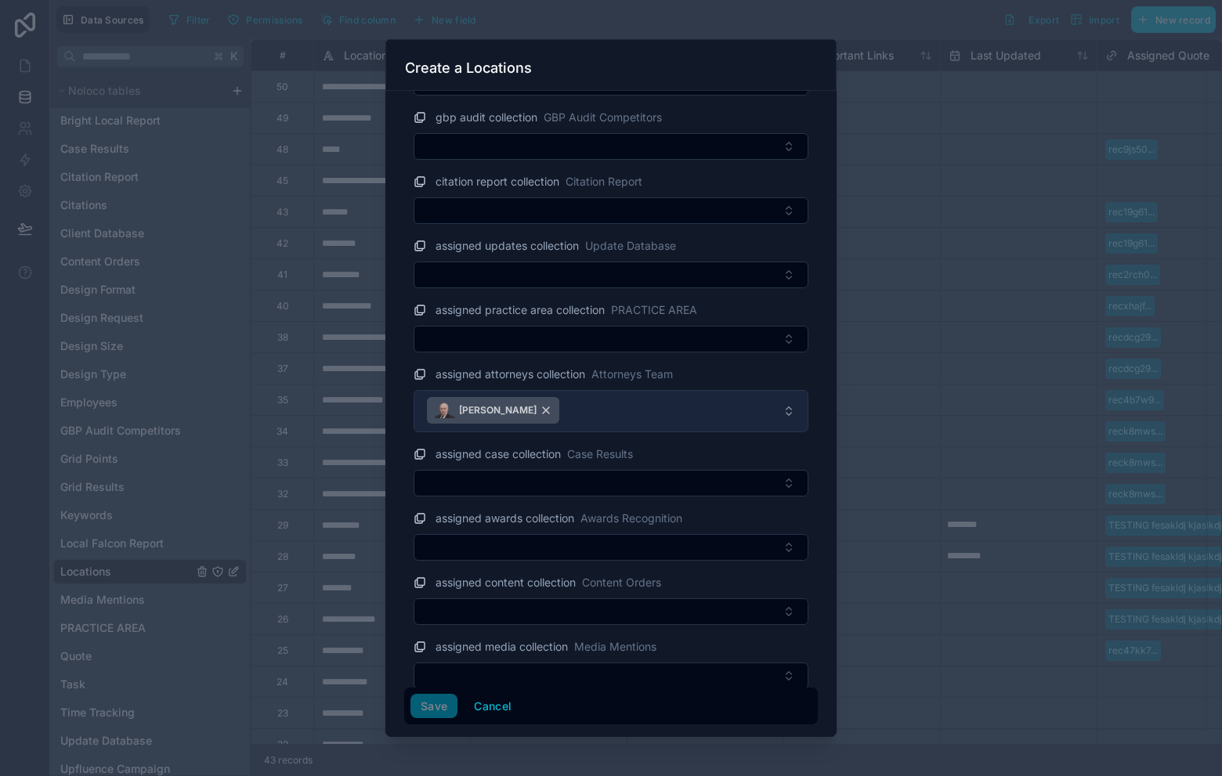
click at [559, 411] on div "Herbert L. Waichman" at bounding box center [493, 410] width 132 height 27
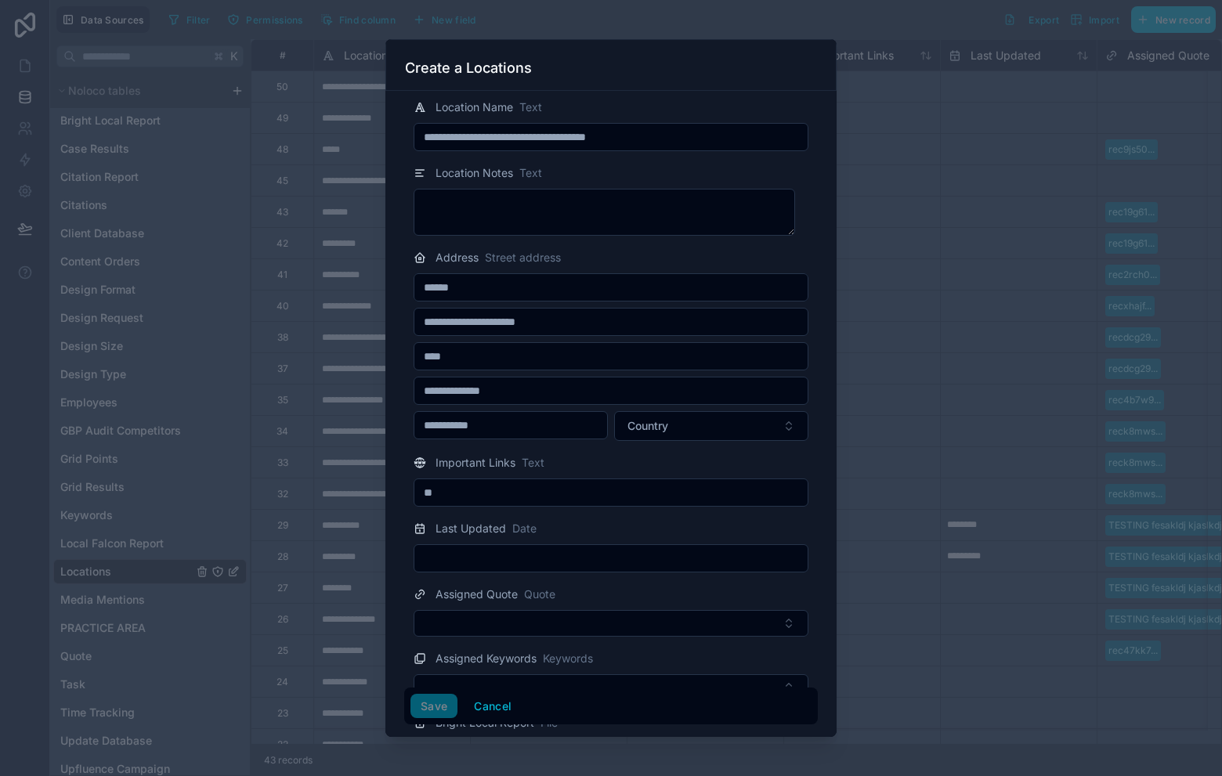
scroll to position [0, 0]
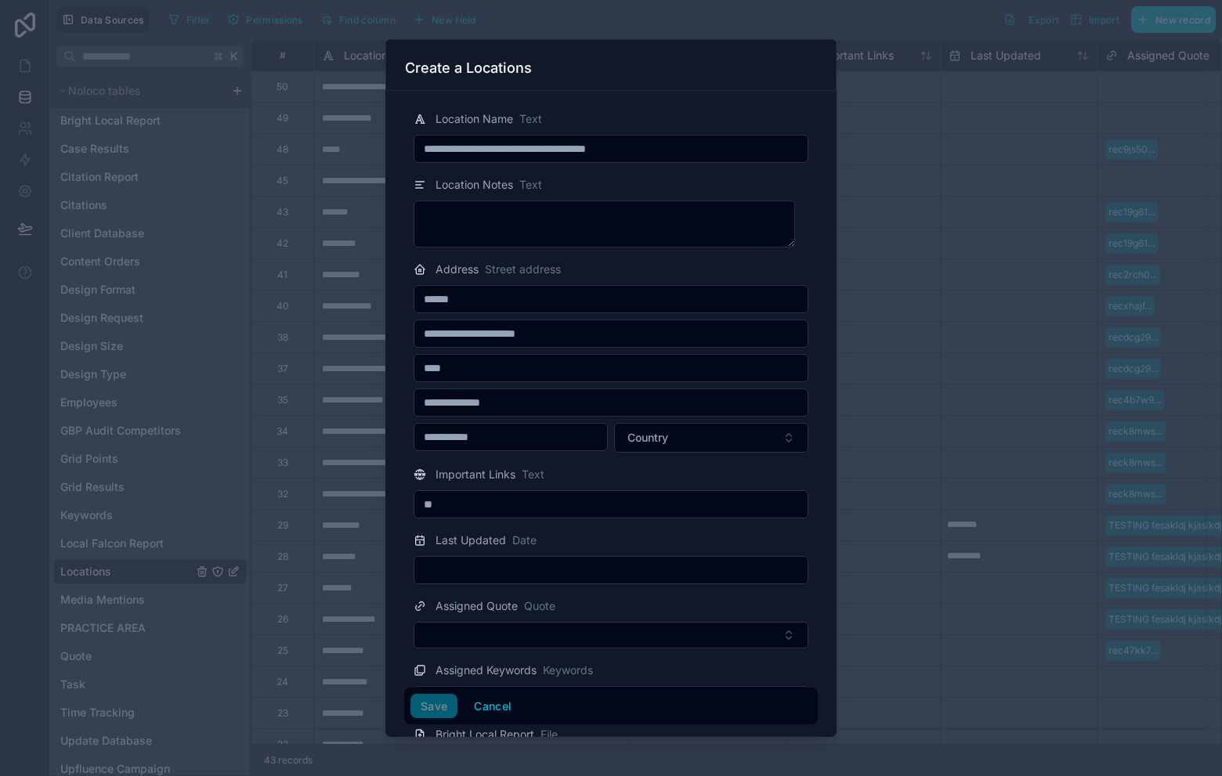
click at [558, 303] on input "text" at bounding box center [610, 299] width 393 height 22
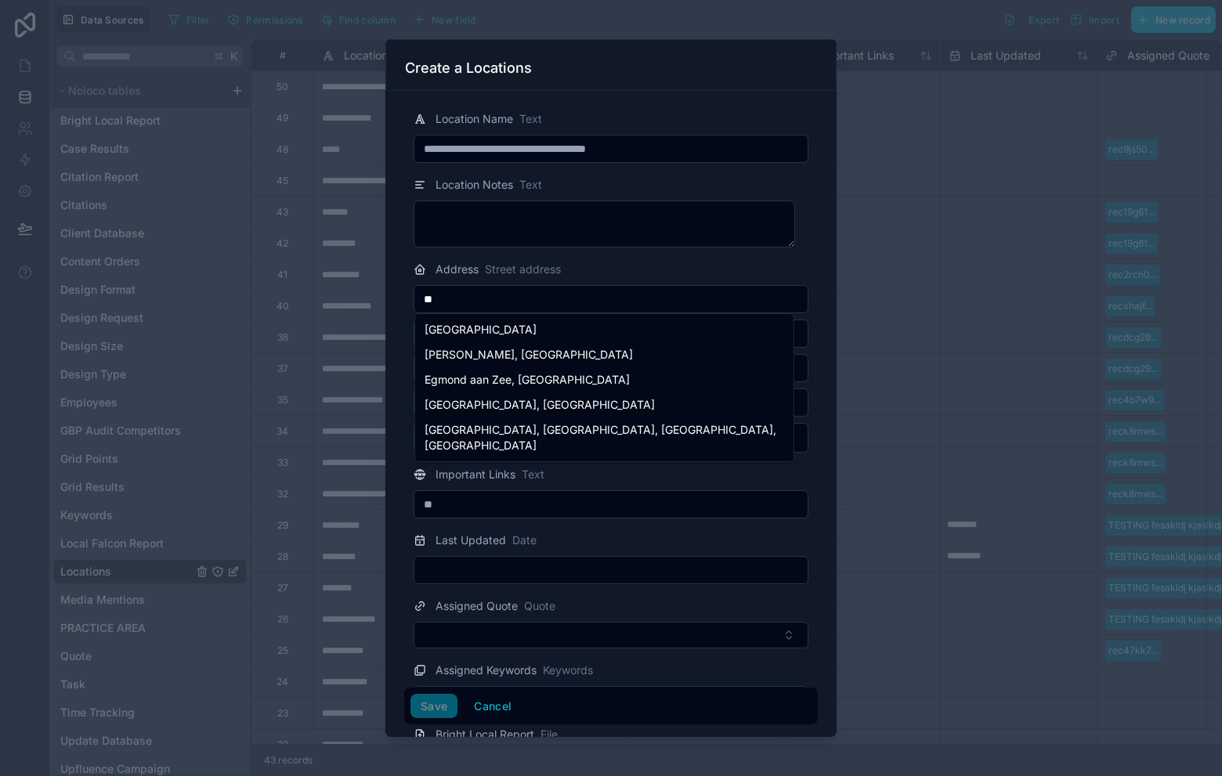
type input "*"
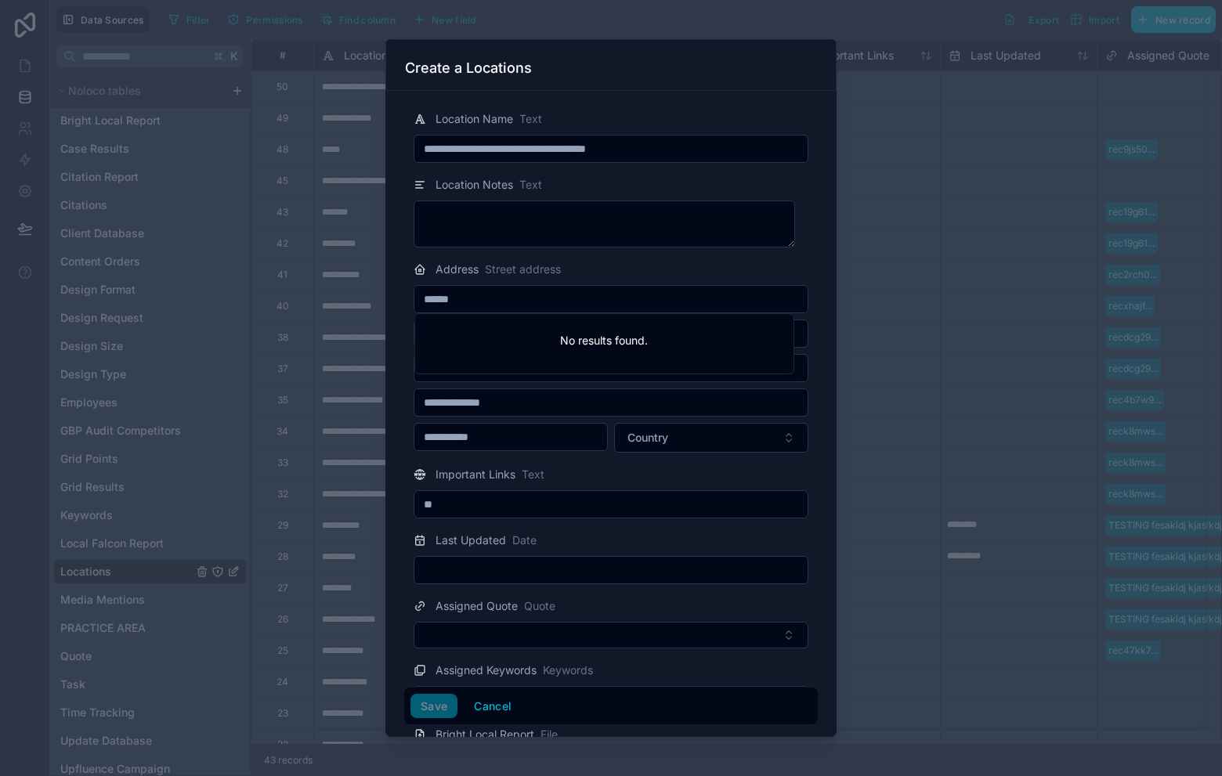
drag, startPoint x: 646, startPoint y: 263, endPoint x: 623, endPoint y: 311, distance: 53.3
click at [646, 263] on div "Address Street address" at bounding box center [611, 269] width 395 height 19
drag, startPoint x: 568, startPoint y: 396, endPoint x: 569, endPoint y: 374, distance: 21.2
click at [568, 396] on input "text" at bounding box center [610, 403] width 393 height 22
click at [571, 368] on input "text" at bounding box center [610, 368] width 393 height 22
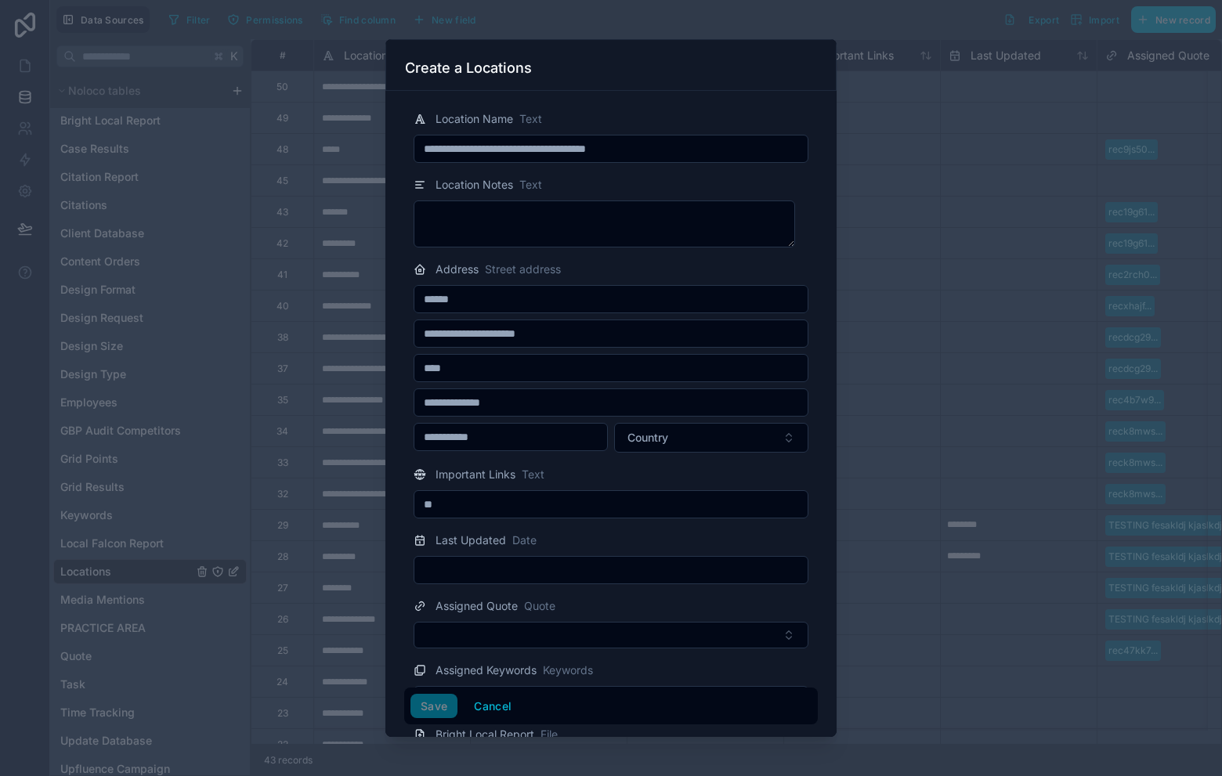
paste input "**********"
type input "**********"
click at [700, 472] on div "Important Links Text" at bounding box center [611, 474] width 395 height 19
click at [543, 508] on input "**" at bounding box center [610, 505] width 393 height 22
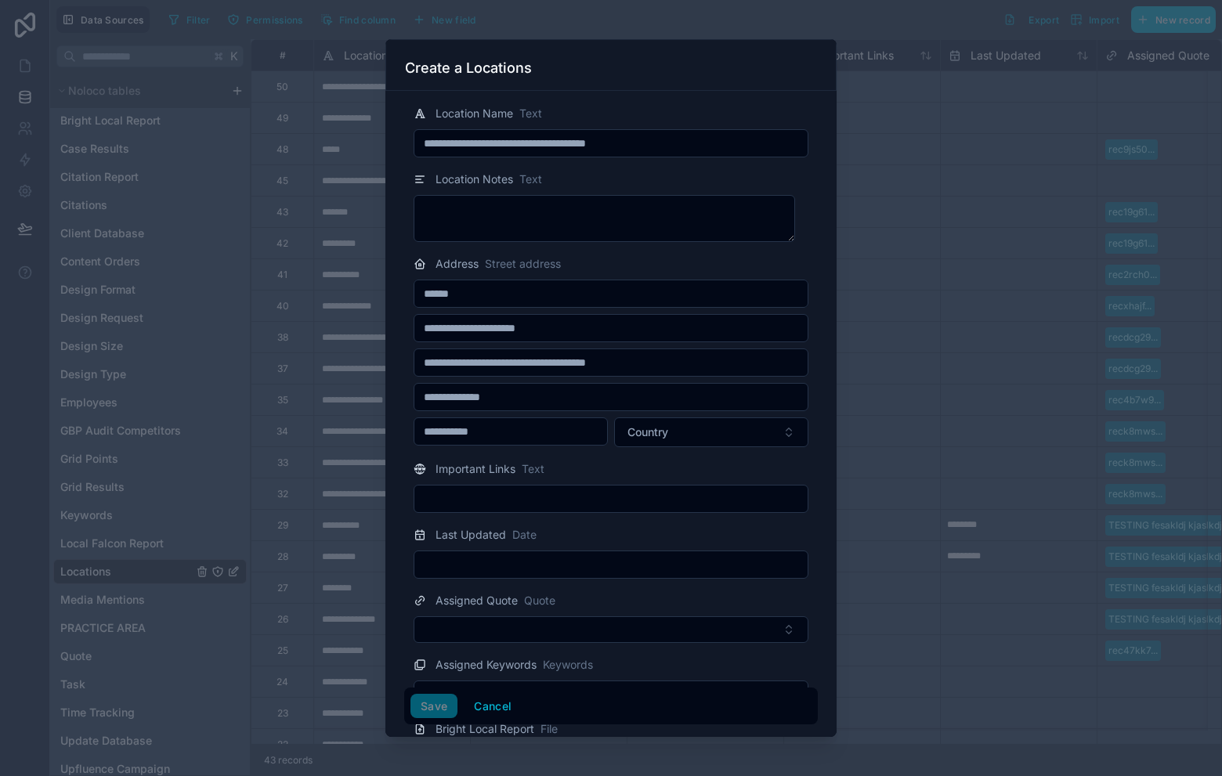
scroll to position [6, 0]
click at [432, 701] on div "Save Cancel" at bounding box center [611, 706] width 401 height 25
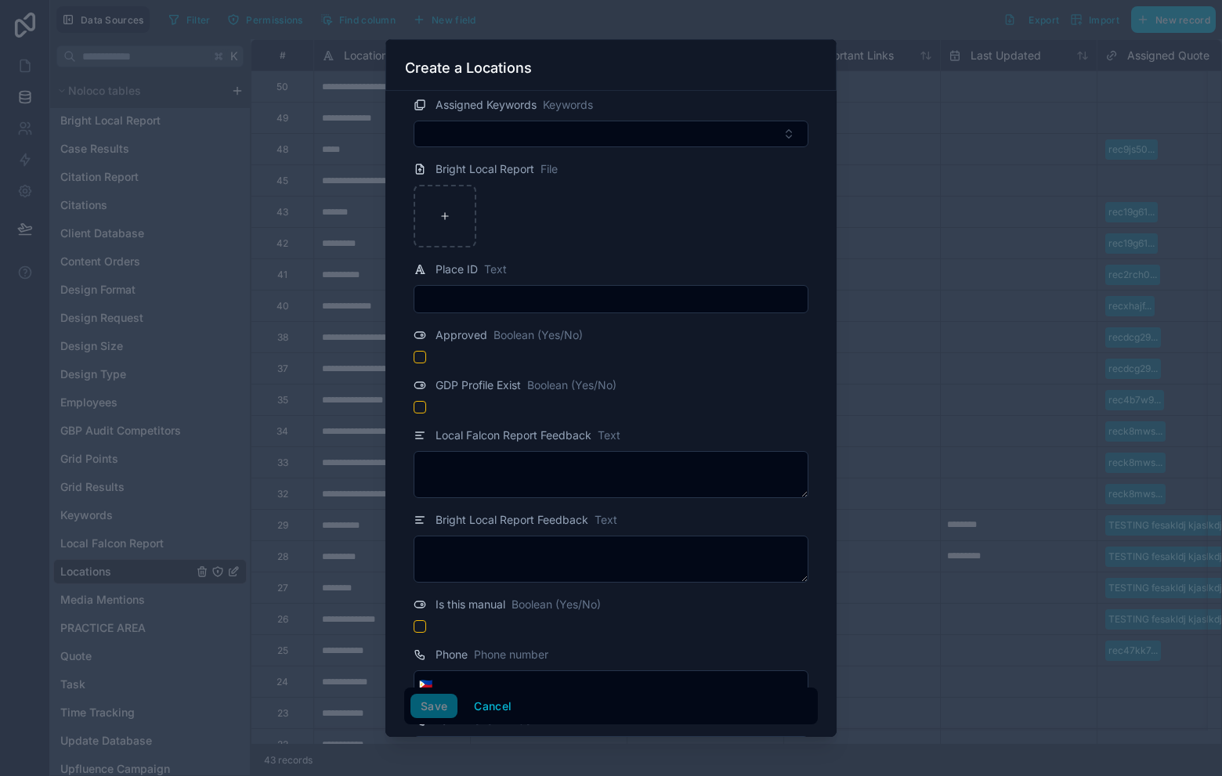
scroll to position [586, 0]
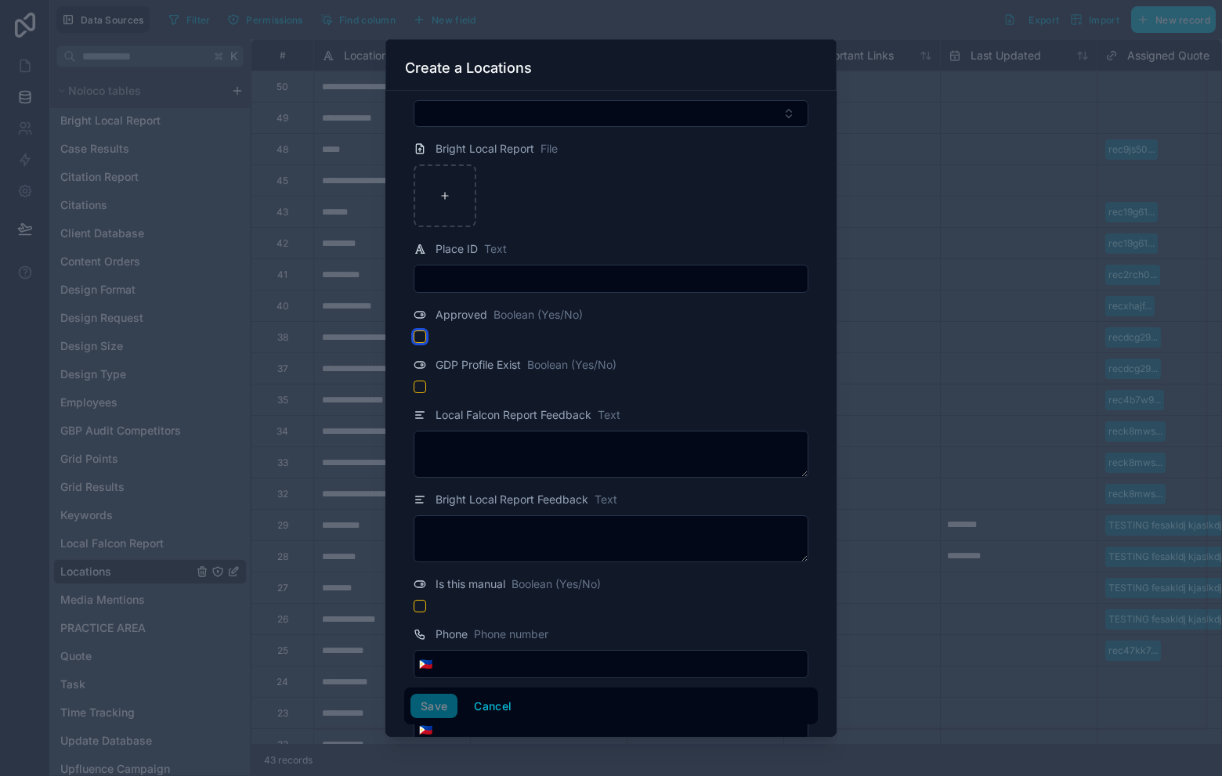
click at [421, 333] on button "button" at bounding box center [420, 337] width 13 height 13
click at [421, 334] on button "button" at bounding box center [420, 337] width 13 height 13
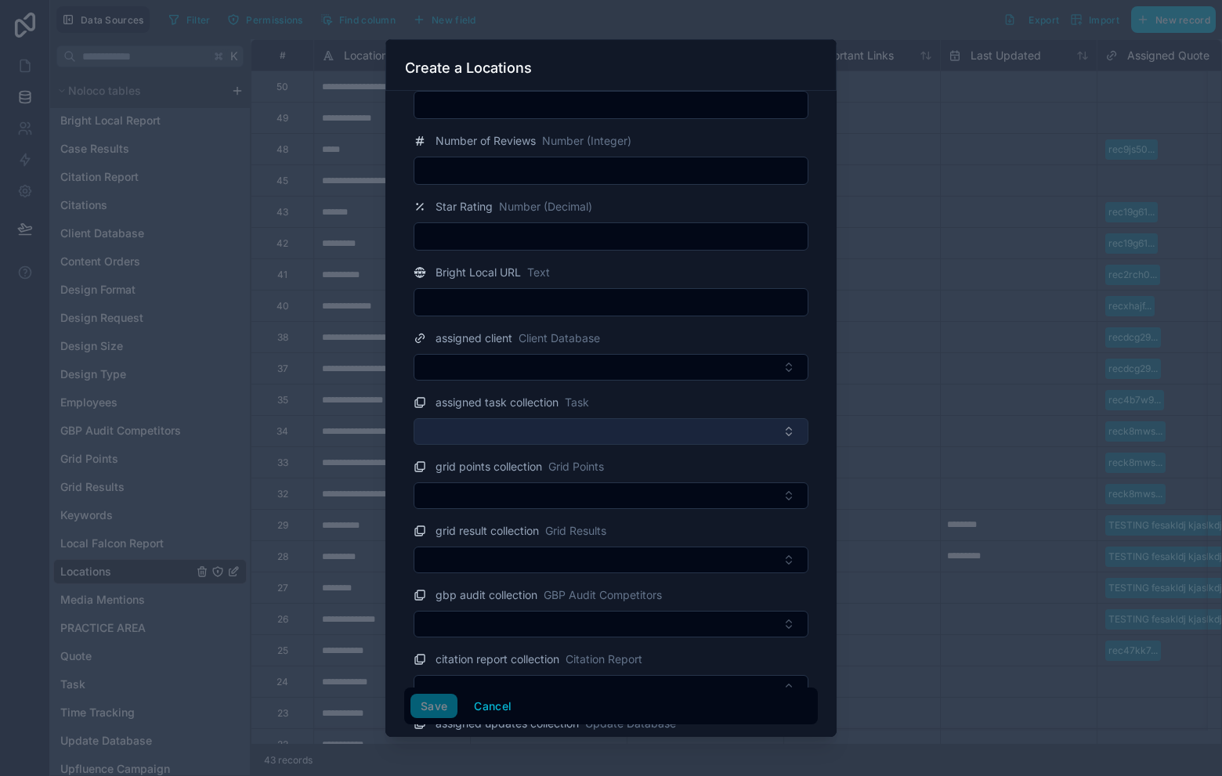
scroll to position [1810, 0]
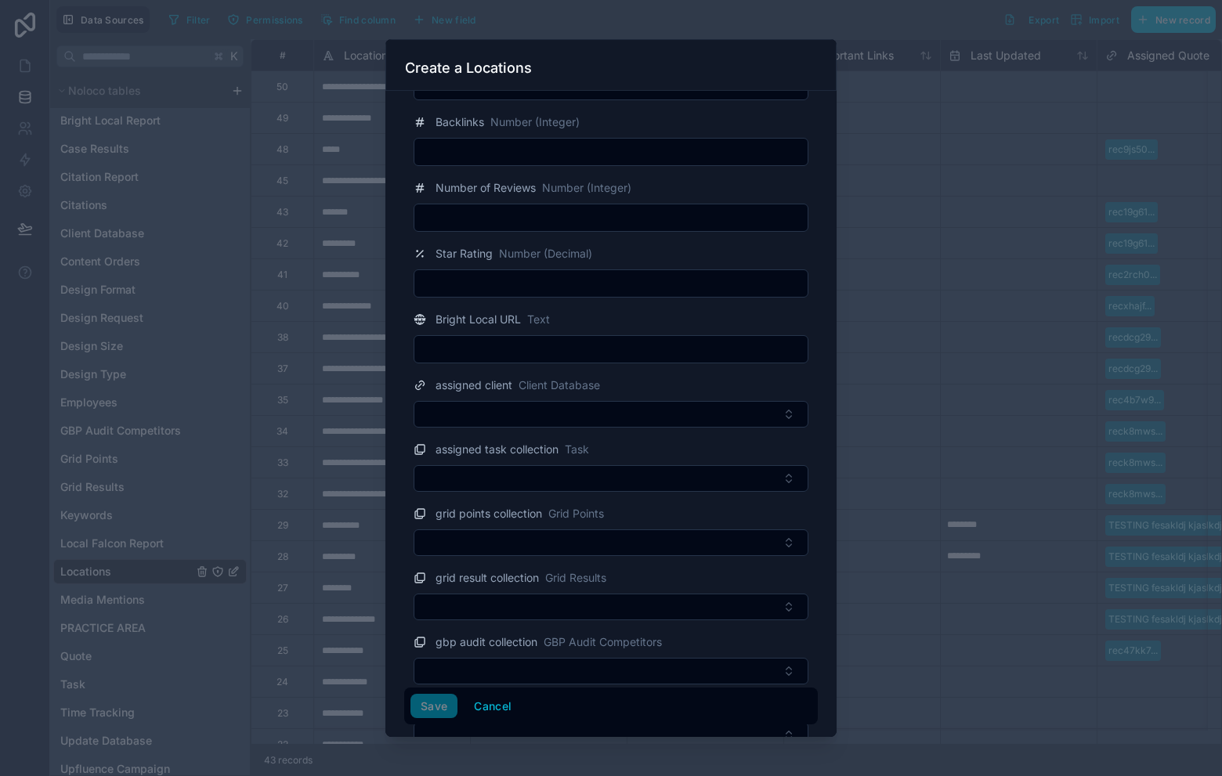
click at [660, 351] on input "text" at bounding box center [610, 349] width 393 height 22
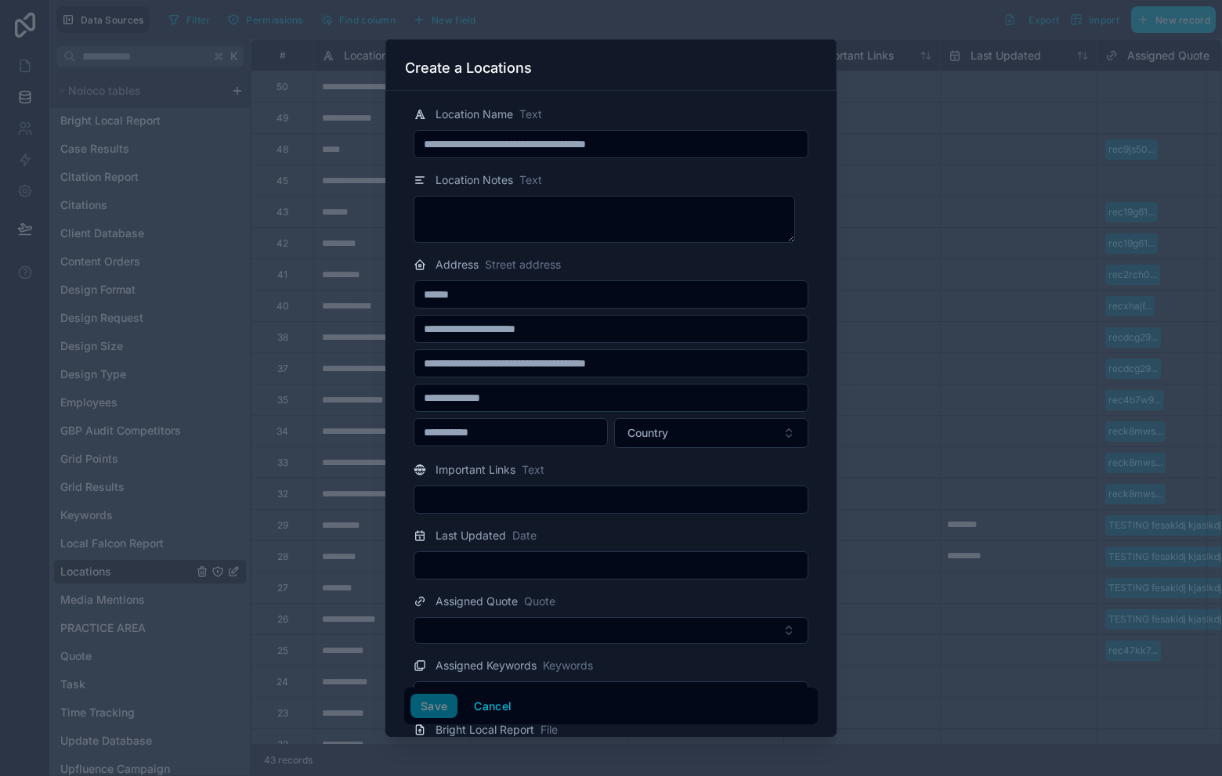
scroll to position [0, 0]
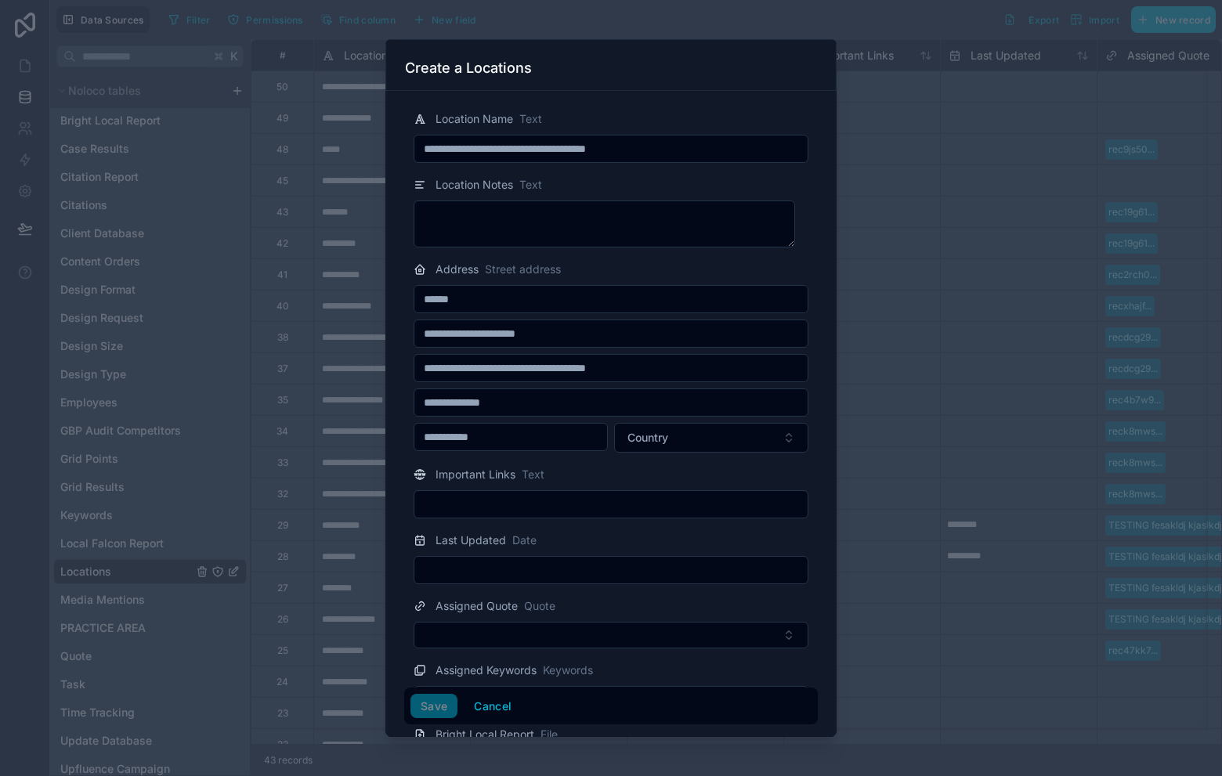
type input "****"
drag, startPoint x: 531, startPoint y: 205, endPoint x: 531, endPoint y: 214, distance: 8.6
click at [531, 206] on textarea at bounding box center [605, 224] width 382 height 47
type textarea "****"
click at [560, 489] on div "Important Links Text" at bounding box center [611, 491] width 414 height 53
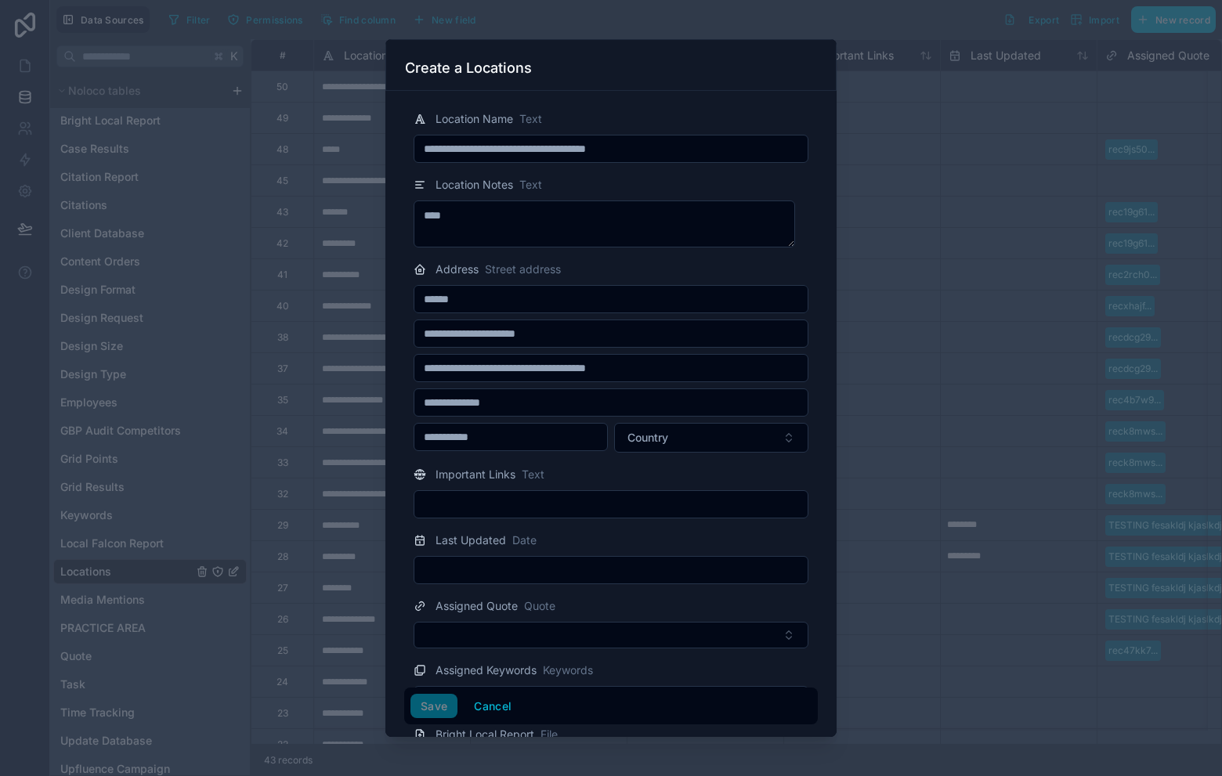
click at [562, 503] on input "text" at bounding box center [610, 505] width 393 height 22
type input "***"
click at [556, 570] on input "text" at bounding box center [610, 570] width 393 height 22
click at [517, 556] on div at bounding box center [611, 570] width 395 height 28
click at [523, 577] on input "text" at bounding box center [610, 570] width 393 height 22
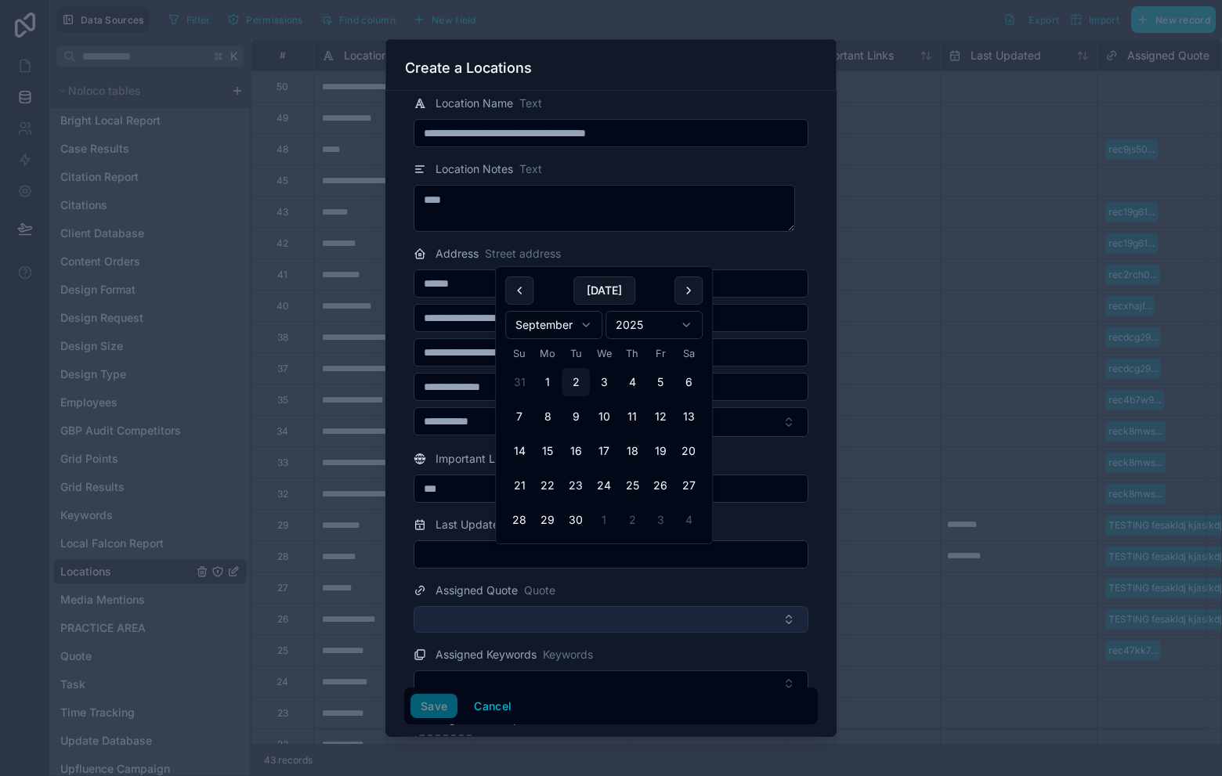
scroll to position [20, 0]
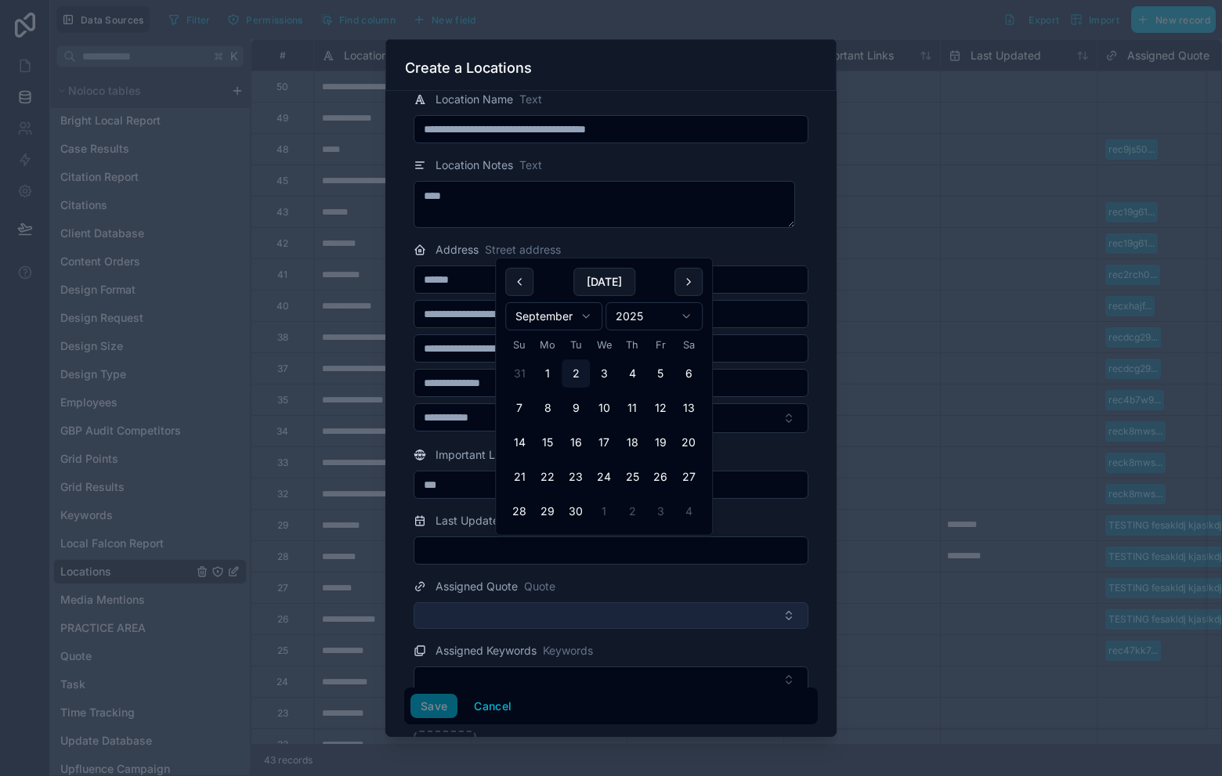
drag, startPoint x: 489, startPoint y: 601, endPoint x: 486, endPoint y: 620, distance: 19.1
click at [489, 602] on button "Select Button" at bounding box center [611, 615] width 395 height 27
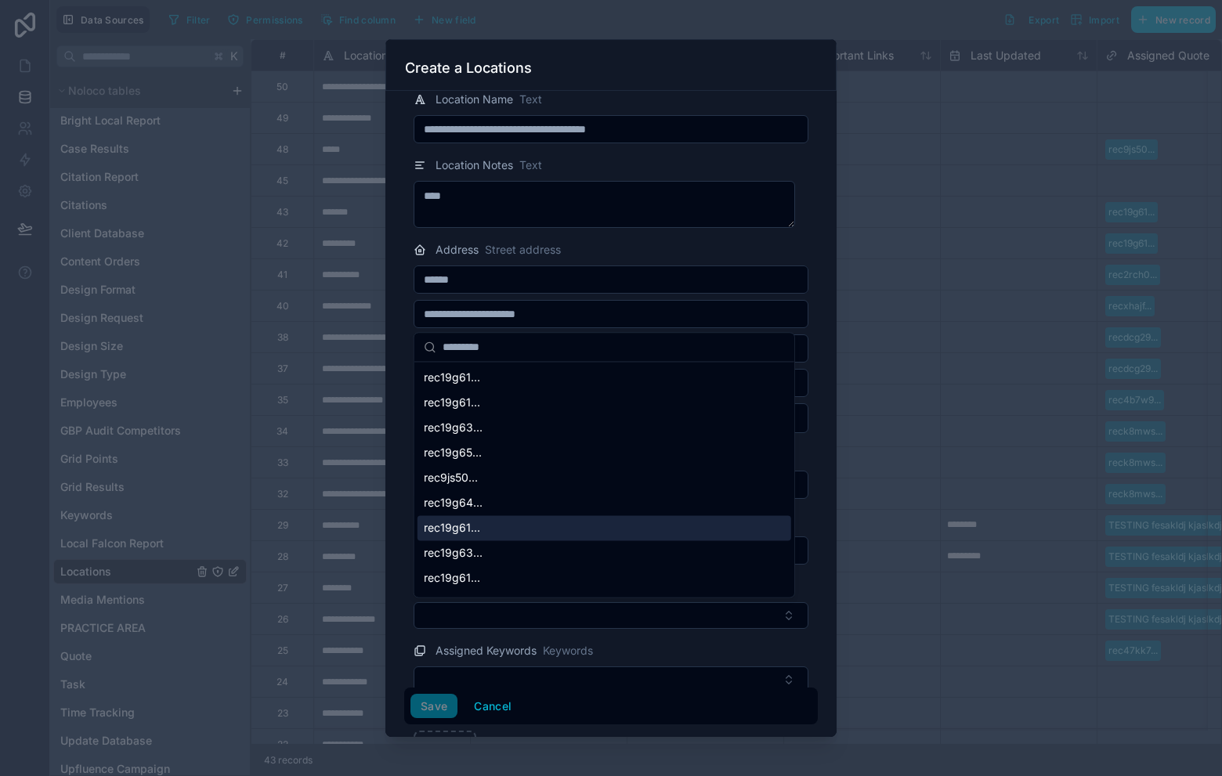
click at [509, 531] on div "rec19g61..." at bounding box center [605, 527] width 374 height 25
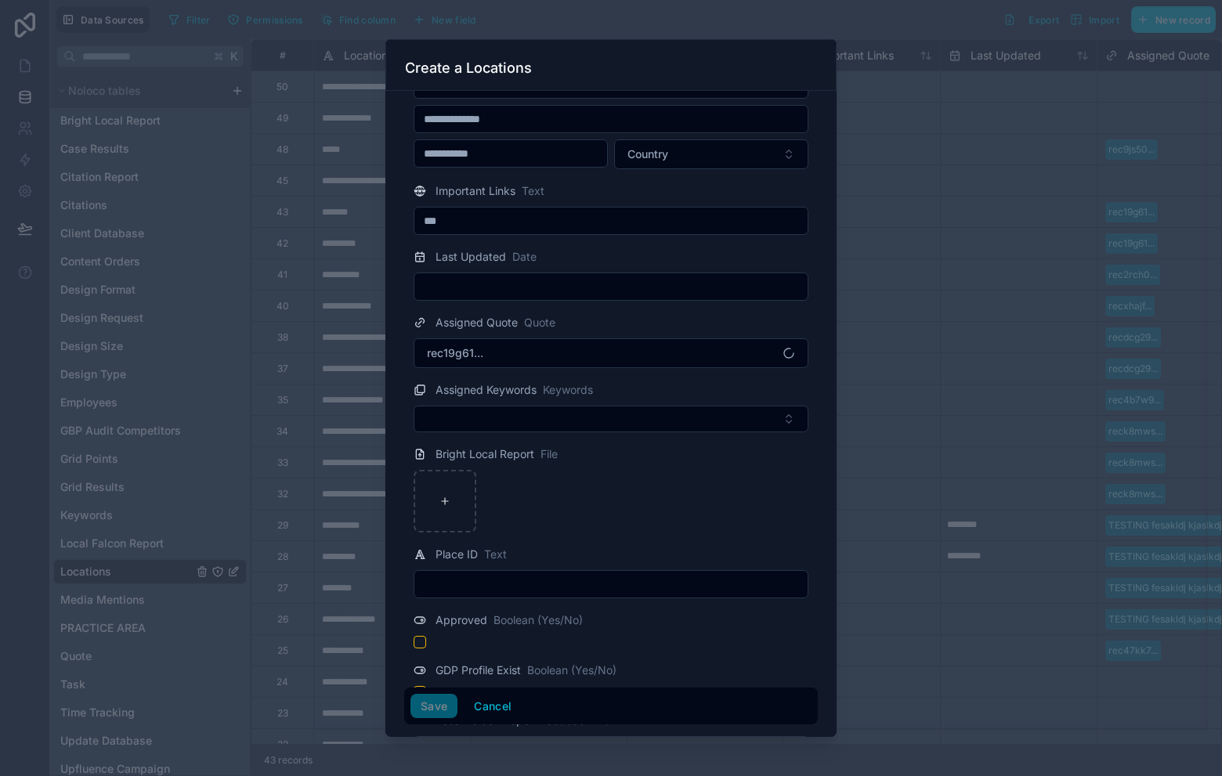
scroll to position [273, 0]
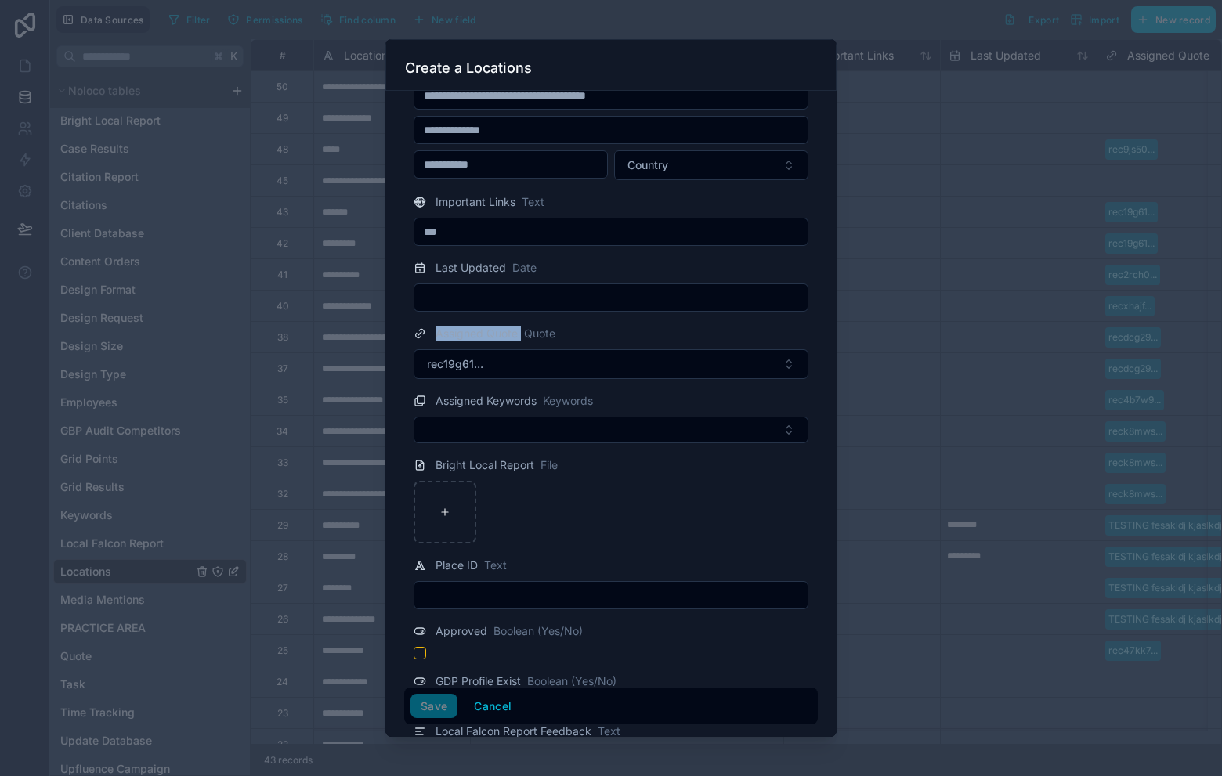
click at [557, 305] on input "text" at bounding box center [610, 298] width 393 height 22
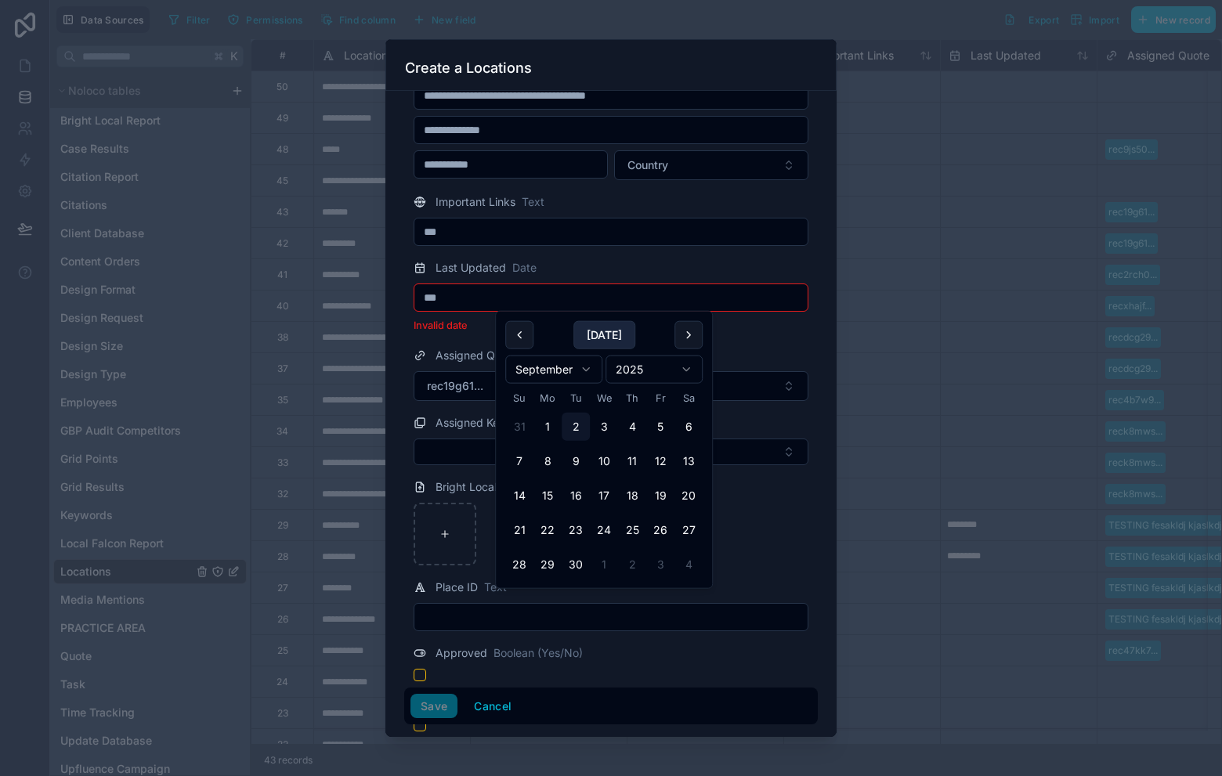
click at [619, 341] on button "[DATE]" at bounding box center [604, 335] width 62 height 28
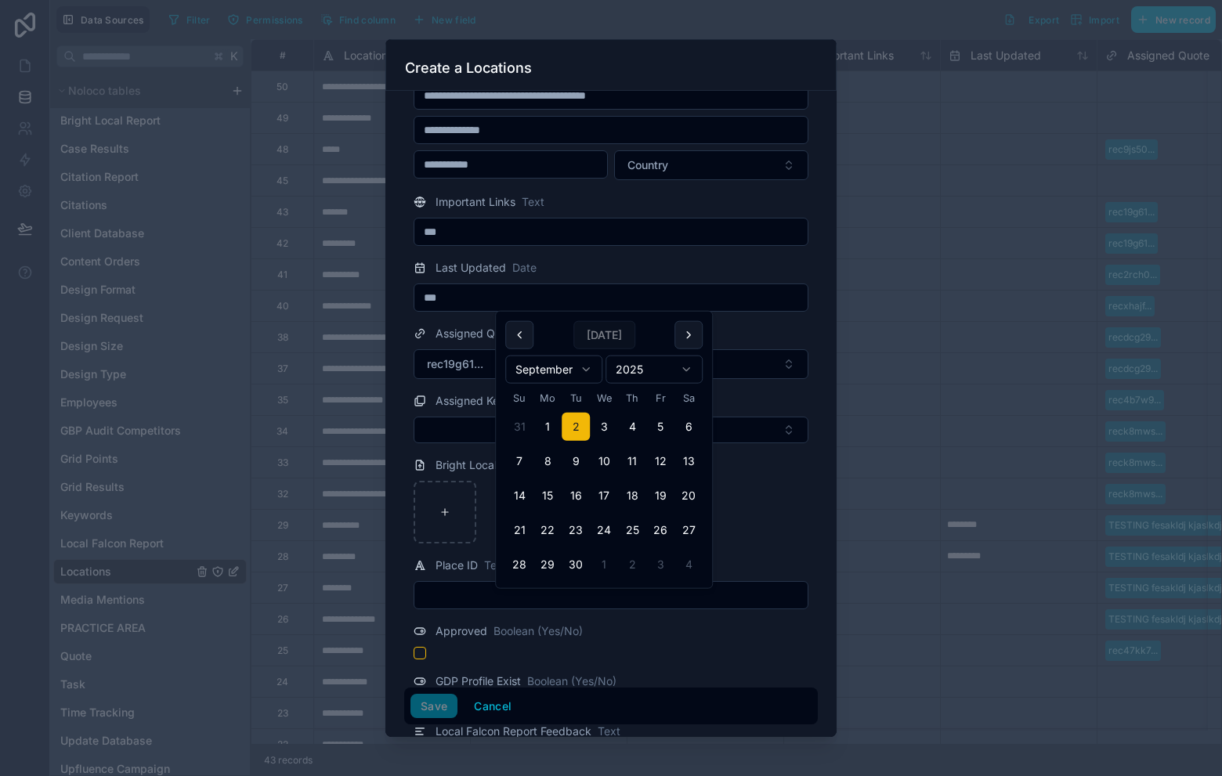
type input "********"
click at [744, 485] on div at bounding box center [611, 512] width 395 height 63
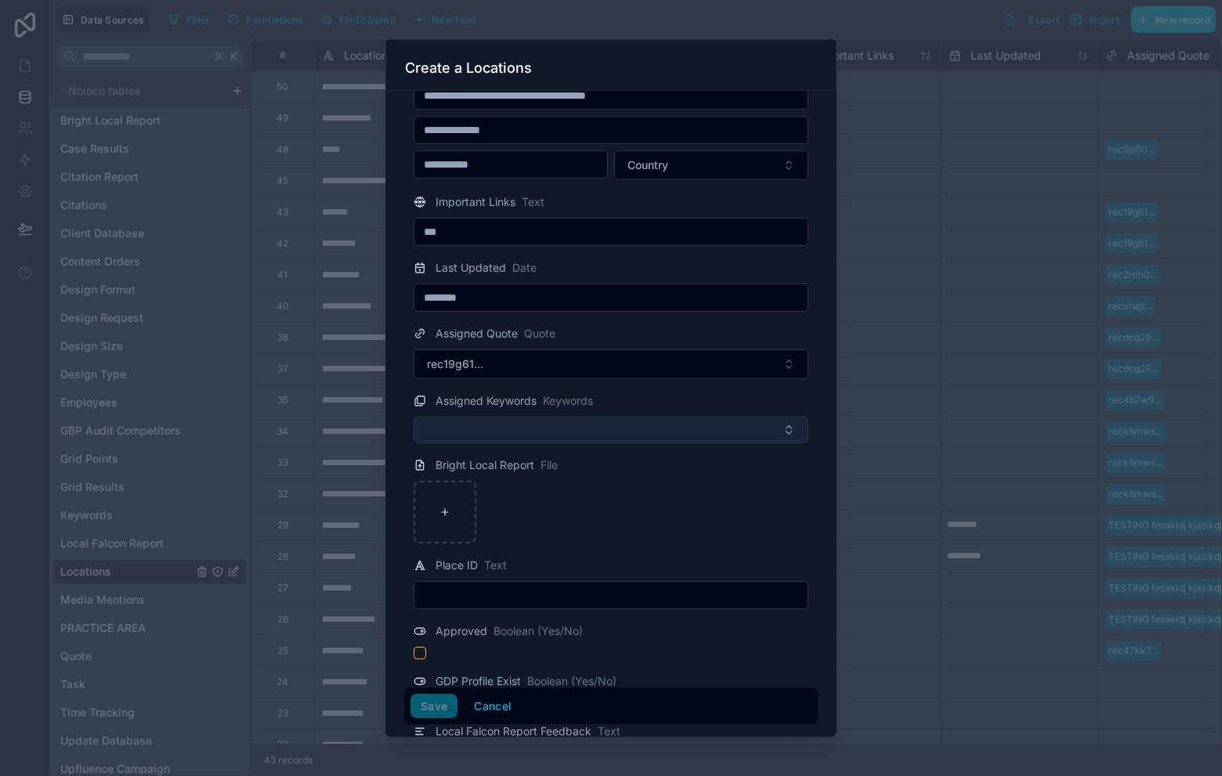
click at [617, 424] on button "Select Button" at bounding box center [611, 430] width 395 height 27
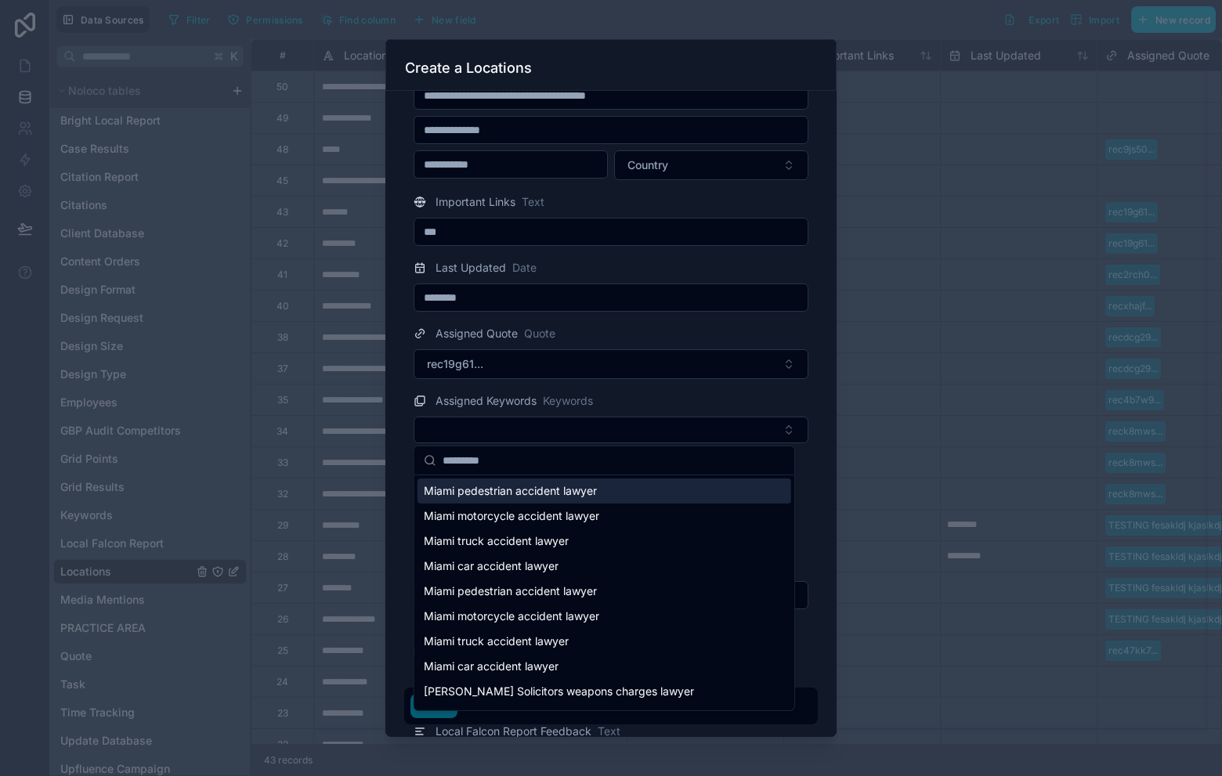
click at [596, 512] on span "Miami motorcycle accident lawyer" at bounding box center [511, 516] width 175 height 16
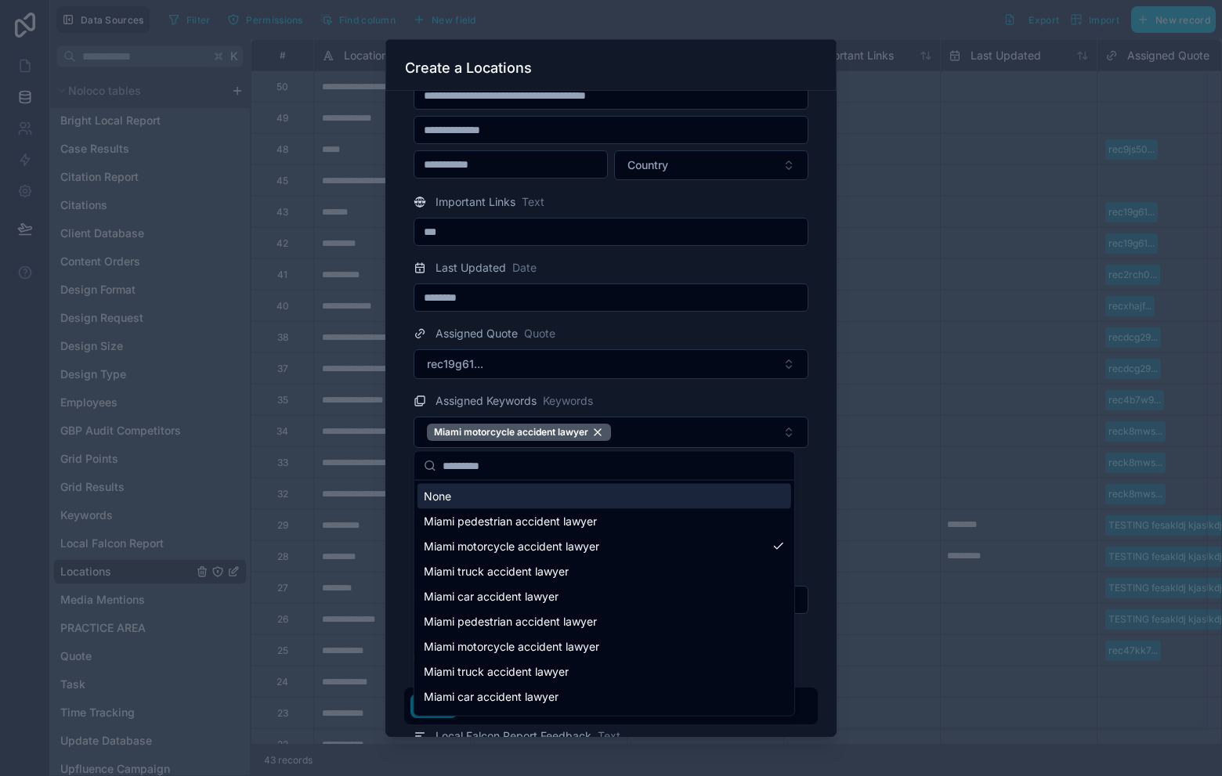
click at [689, 484] on div "None" at bounding box center [605, 496] width 374 height 25
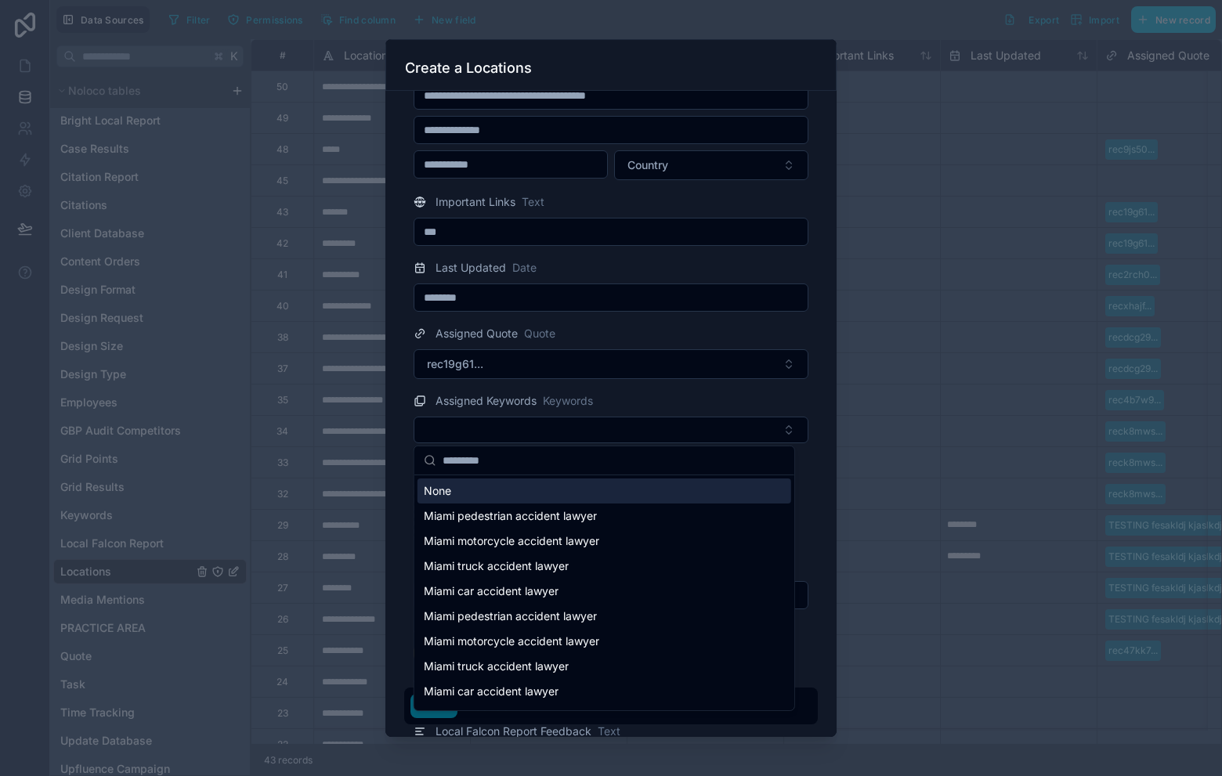
click at [745, 491] on div "None" at bounding box center [605, 491] width 374 height 25
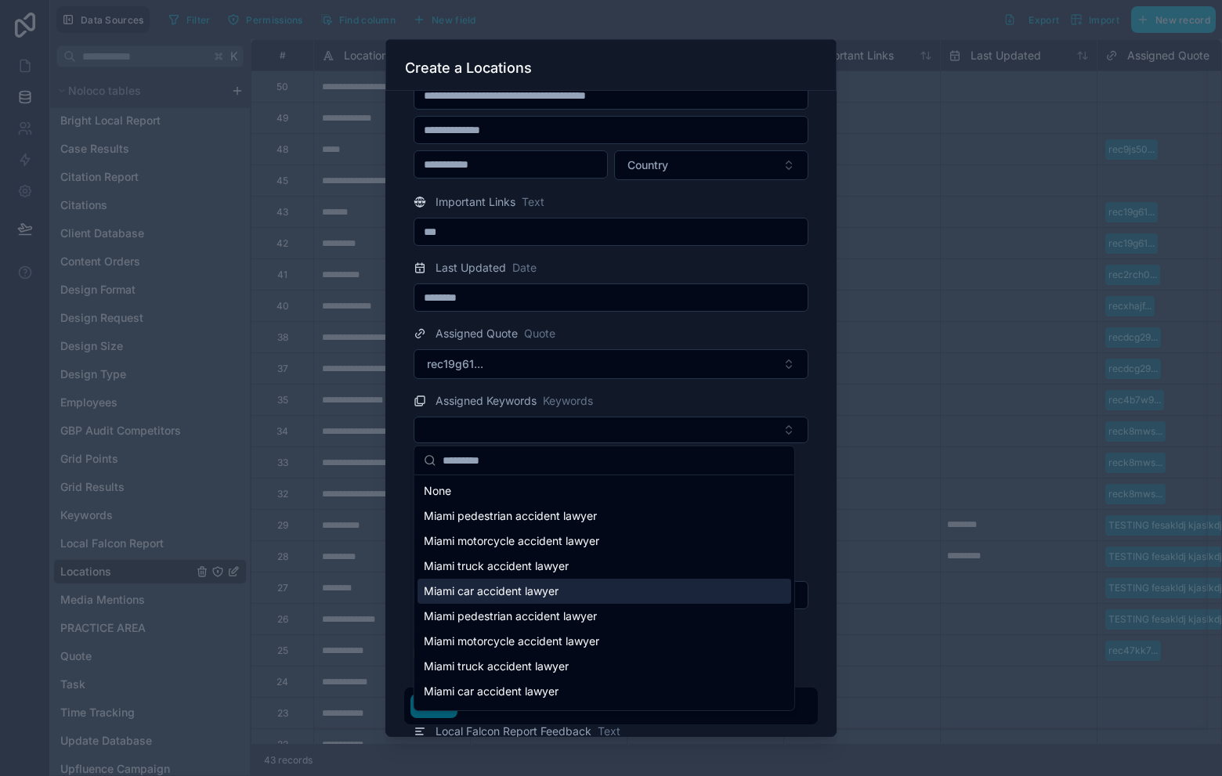
drag, startPoint x: 696, startPoint y: 591, endPoint x: 754, endPoint y: 517, distance: 93.7
click at [702, 588] on div "Miami car accident lawyer" at bounding box center [605, 591] width 374 height 25
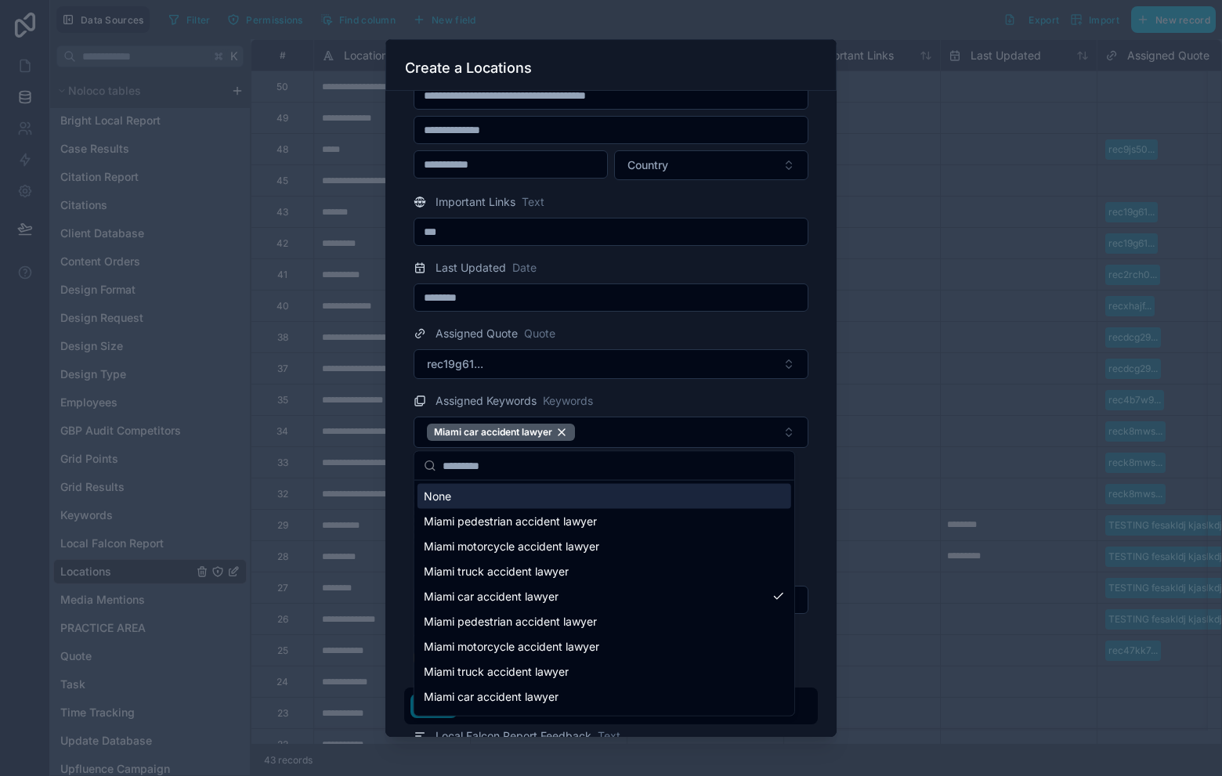
click at [808, 465] on div "**********" at bounding box center [610, 414] width 451 height 647
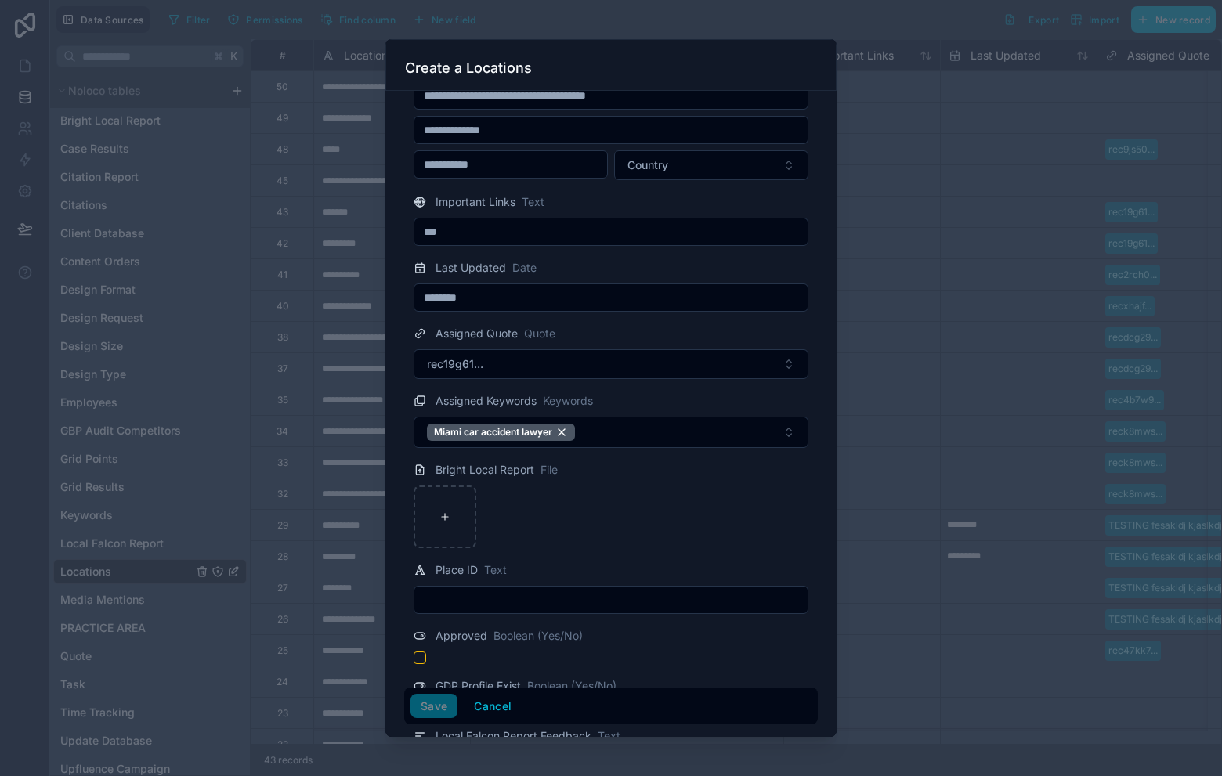
click at [532, 602] on input "text" at bounding box center [610, 600] width 393 height 22
type input "****"
click at [929, 439] on div at bounding box center [611, 388] width 1222 height 776
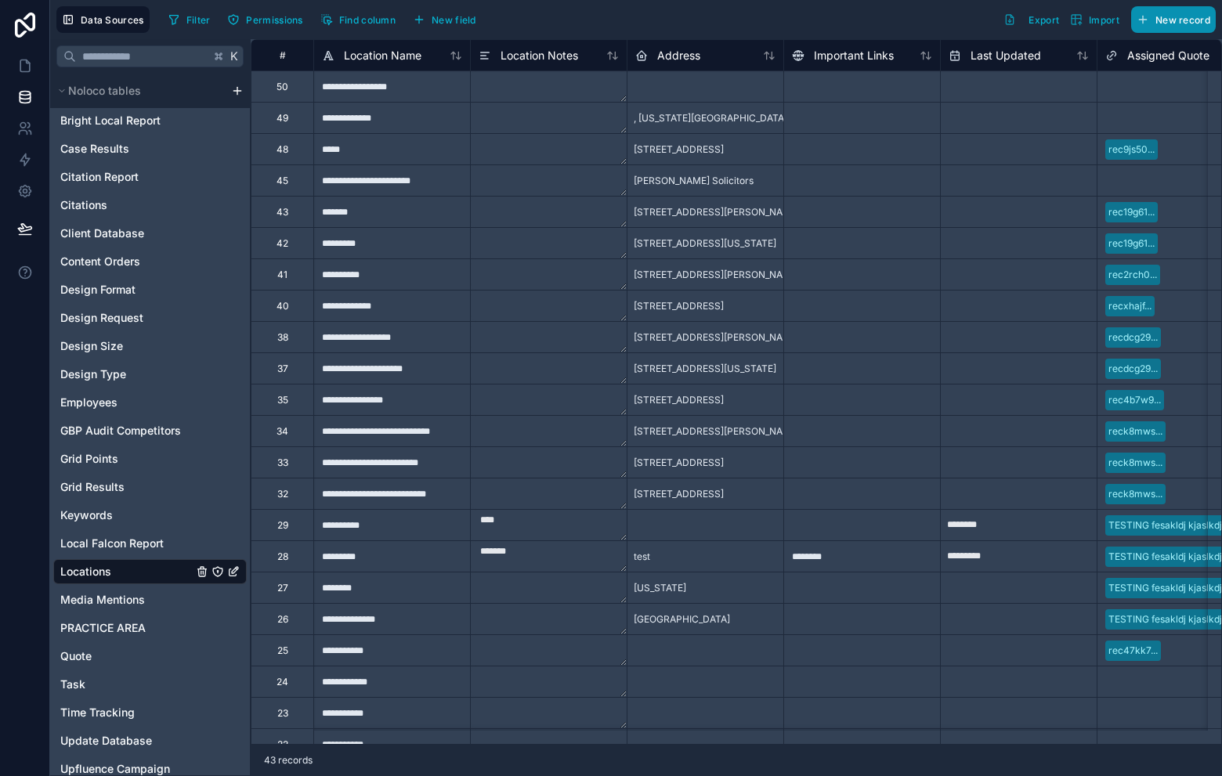
click at [1197, 14] on span "New record" at bounding box center [1183, 20] width 55 height 12
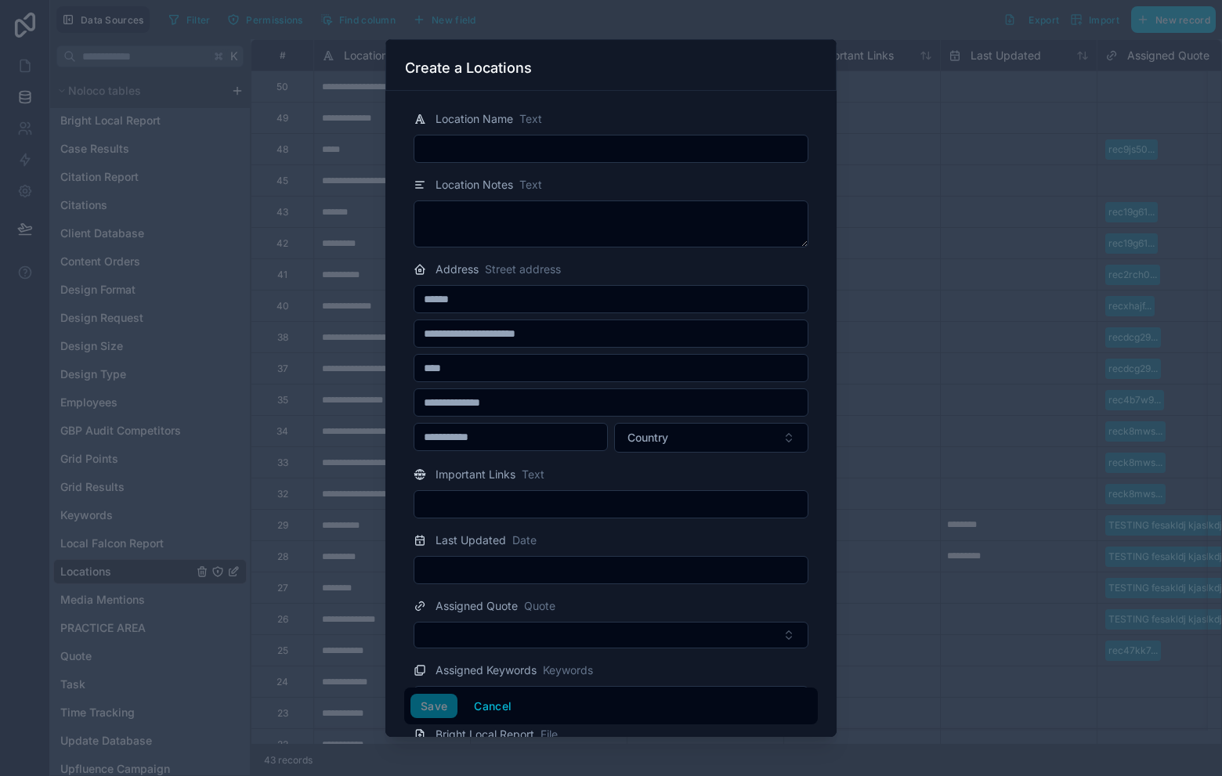
click at [540, 148] on input "text" at bounding box center [610, 149] width 393 height 22
paste input "**********"
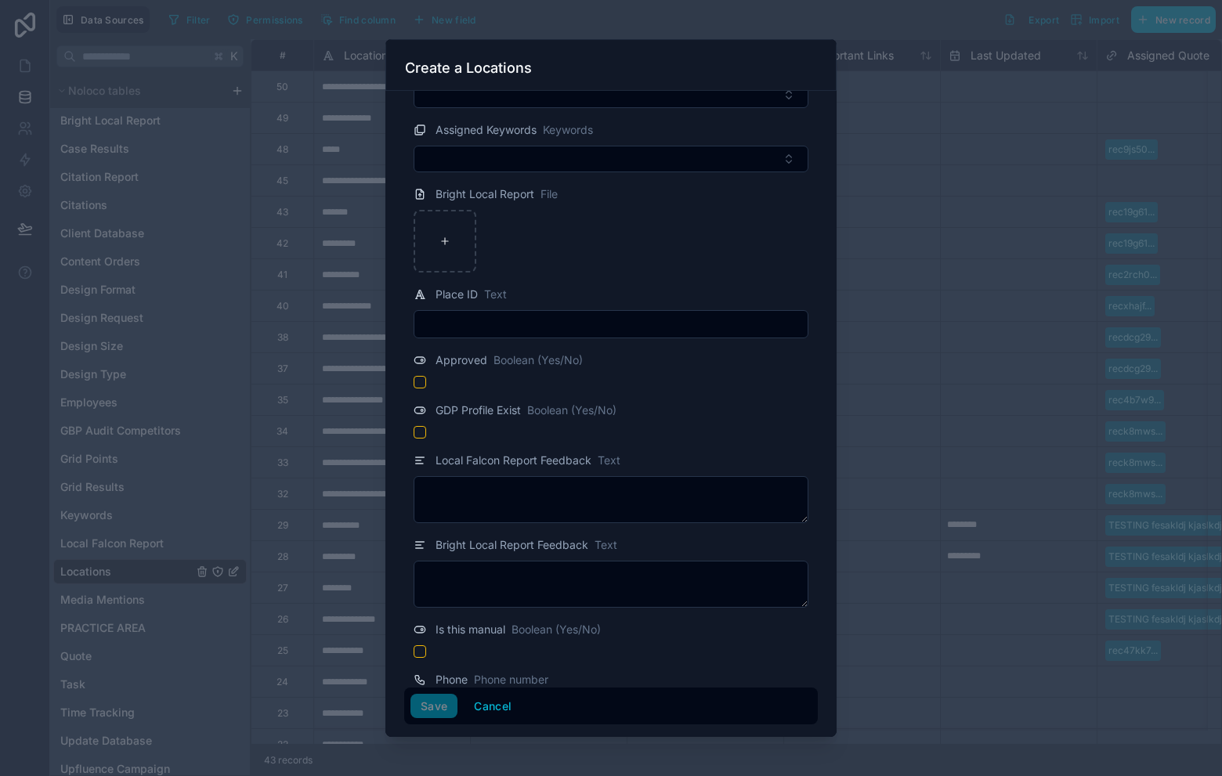
scroll to position [513, 0]
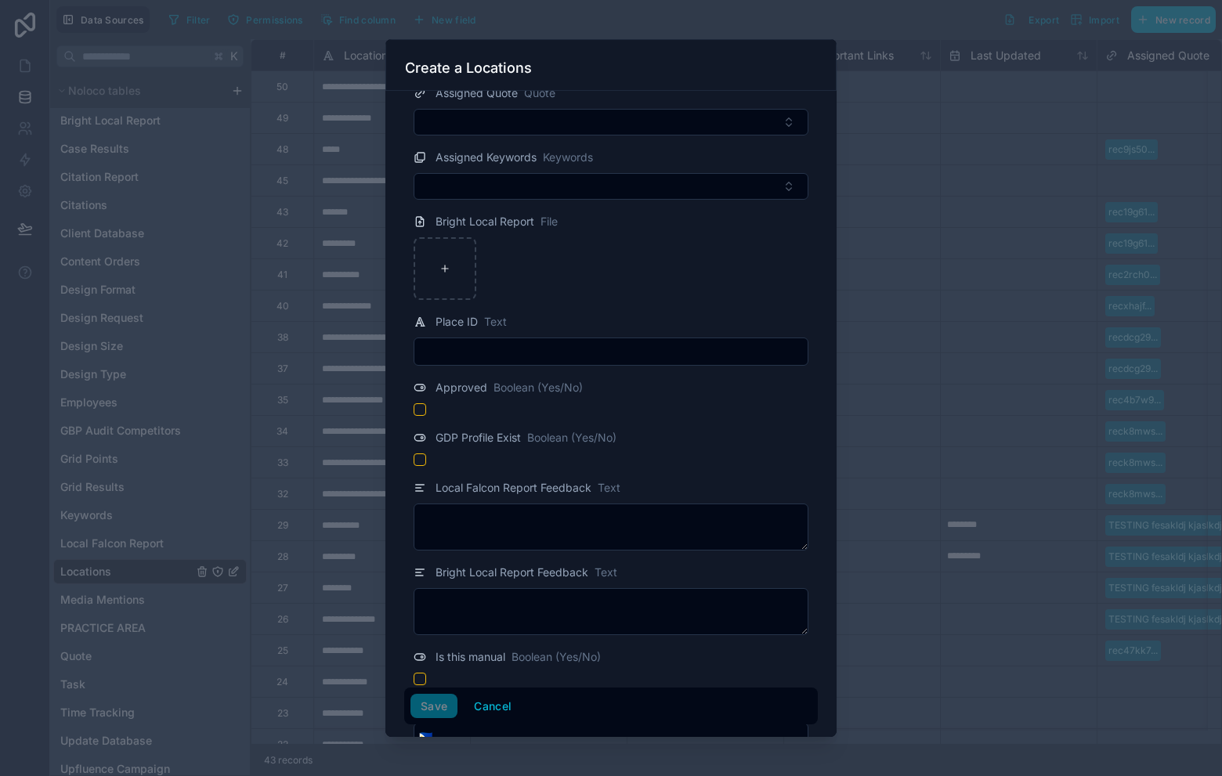
type input "**********"
click at [555, 353] on input "text" at bounding box center [610, 352] width 393 height 22
type input "*****"
click at [434, 697] on button "Save" at bounding box center [434, 706] width 47 height 25
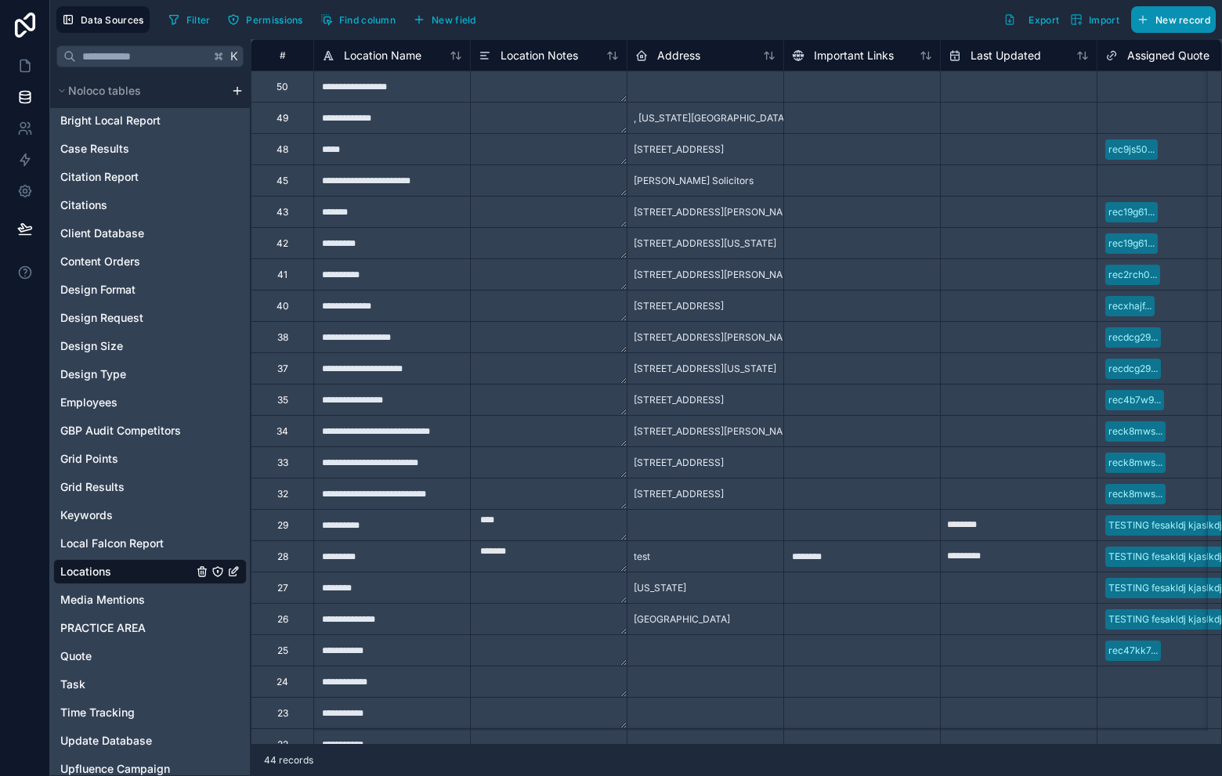
click at [1152, 13] on button "New record" at bounding box center [1173, 19] width 85 height 27
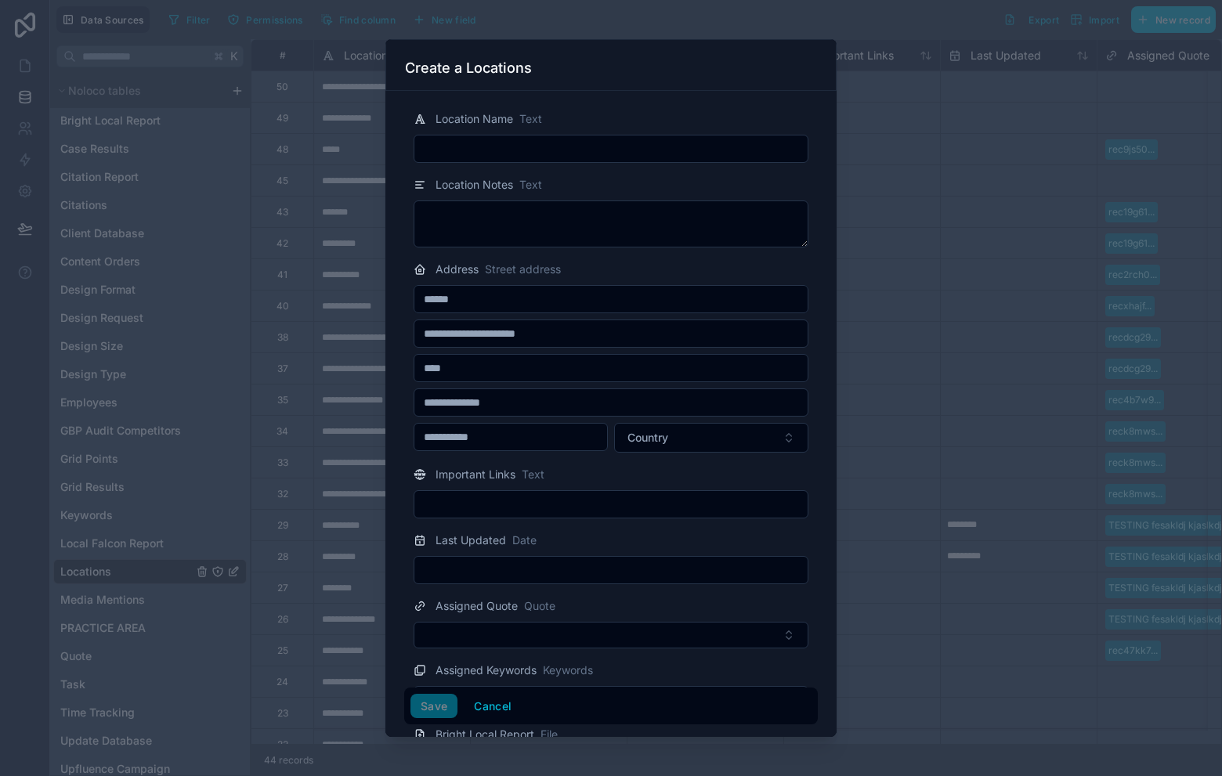
click at [603, 159] on input "text" at bounding box center [610, 149] width 393 height 22
paste input "**********"
type input "**********"
click at [691, 190] on div "Location Notes Text" at bounding box center [611, 184] width 395 height 19
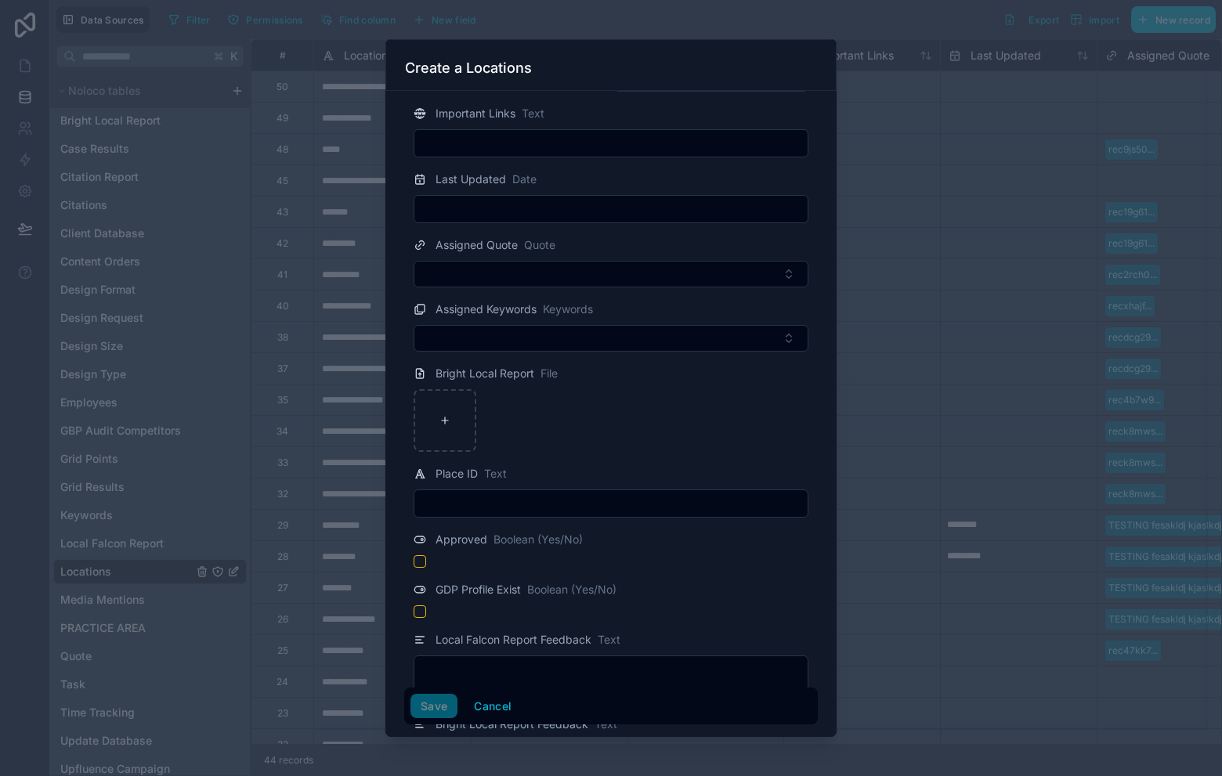
scroll to position [362, 0]
click at [526, 508] on input "text" at bounding box center [610, 503] width 393 height 22
type input "*****"
click at [443, 708] on button "Save" at bounding box center [434, 706] width 47 height 25
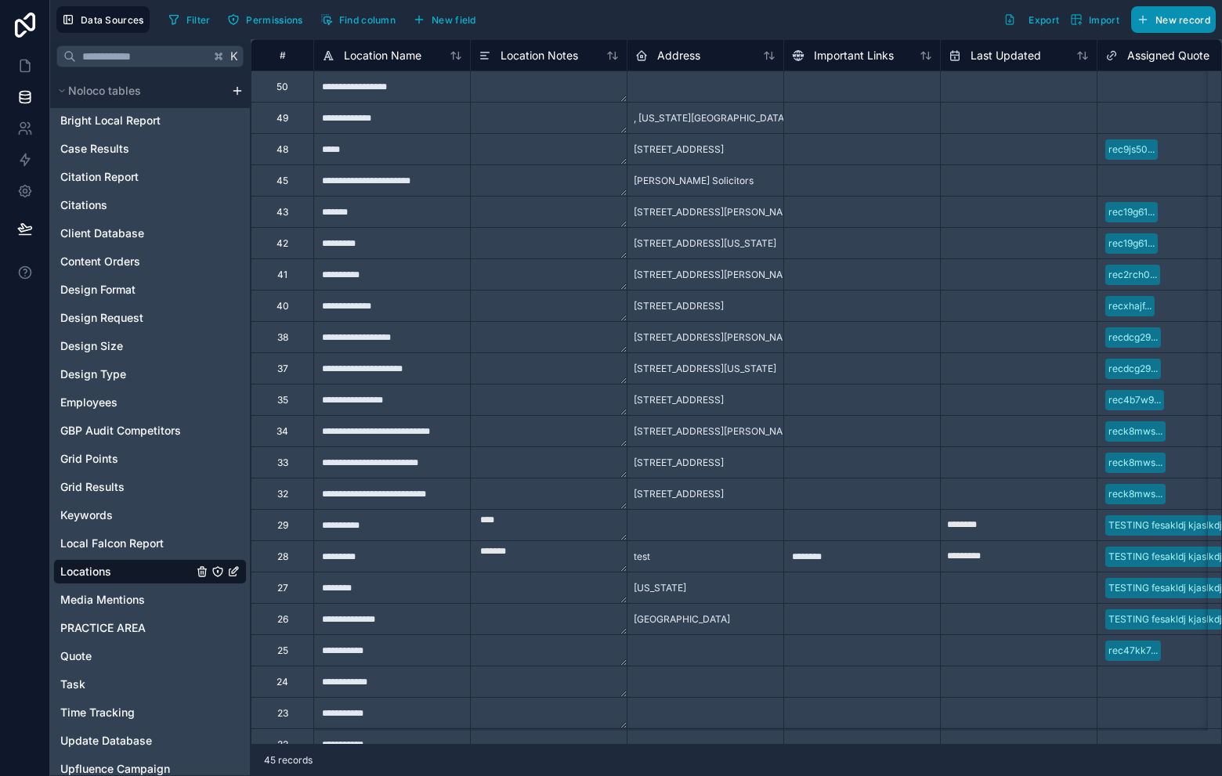
click at [1174, 19] on span "New record" at bounding box center [1183, 20] width 55 height 12
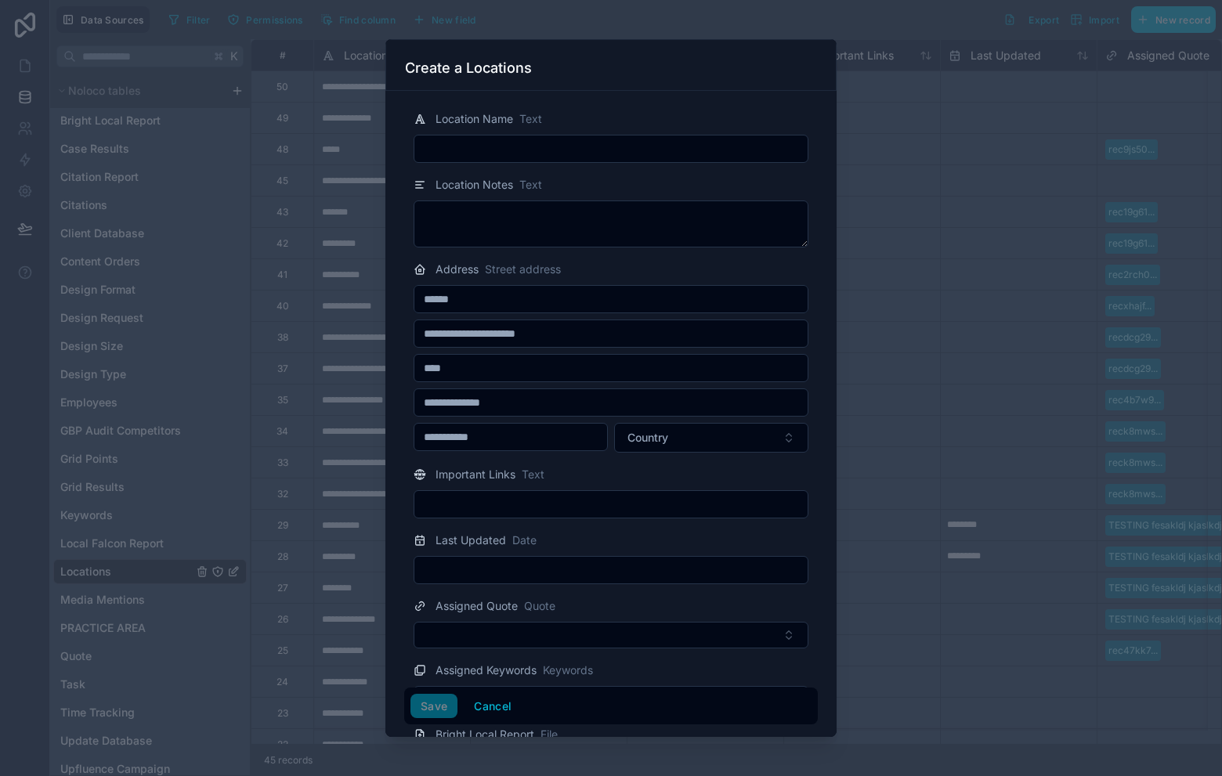
click at [583, 153] on input "text" at bounding box center [610, 149] width 393 height 22
paste input "**********"
type input "**********"
click at [569, 562] on input "text" at bounding box center [610, 570] width 393 height 22
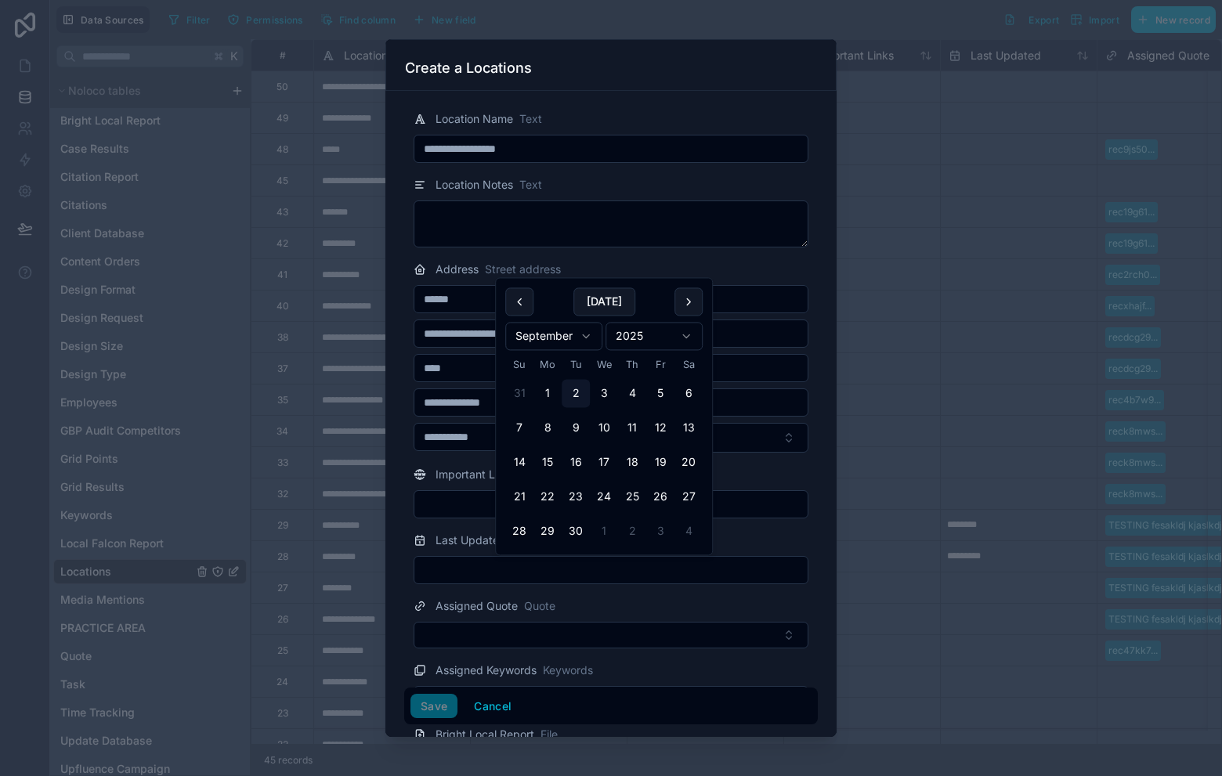
click at [607, 665] on div "Assigned Keywords Keywords" at bounding box center [611, 670] width 395 height 19
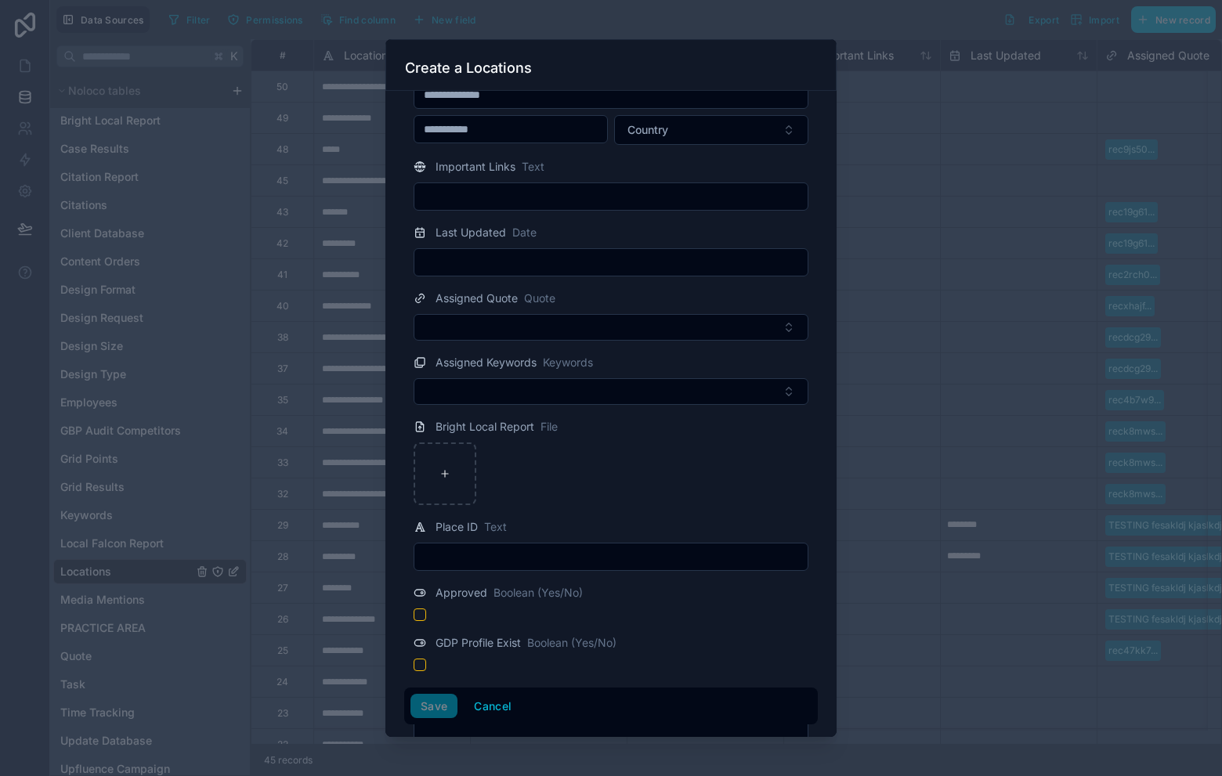
scroll to position [385, 0]
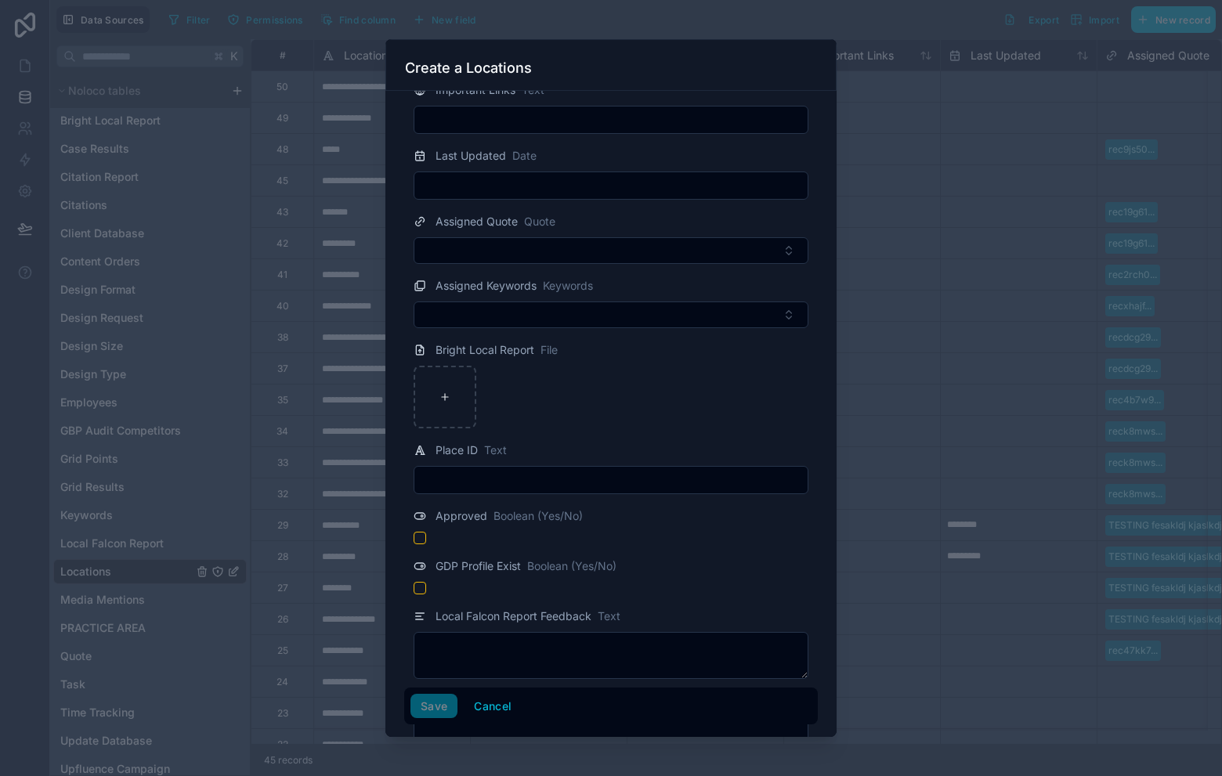
click at [497, 487] on input "text" at bounding box center [610, 480] width 393 height 22
type input "****"
click at [432, 714] on button "Save" at bounding box center [434, 706] width 47 height 25
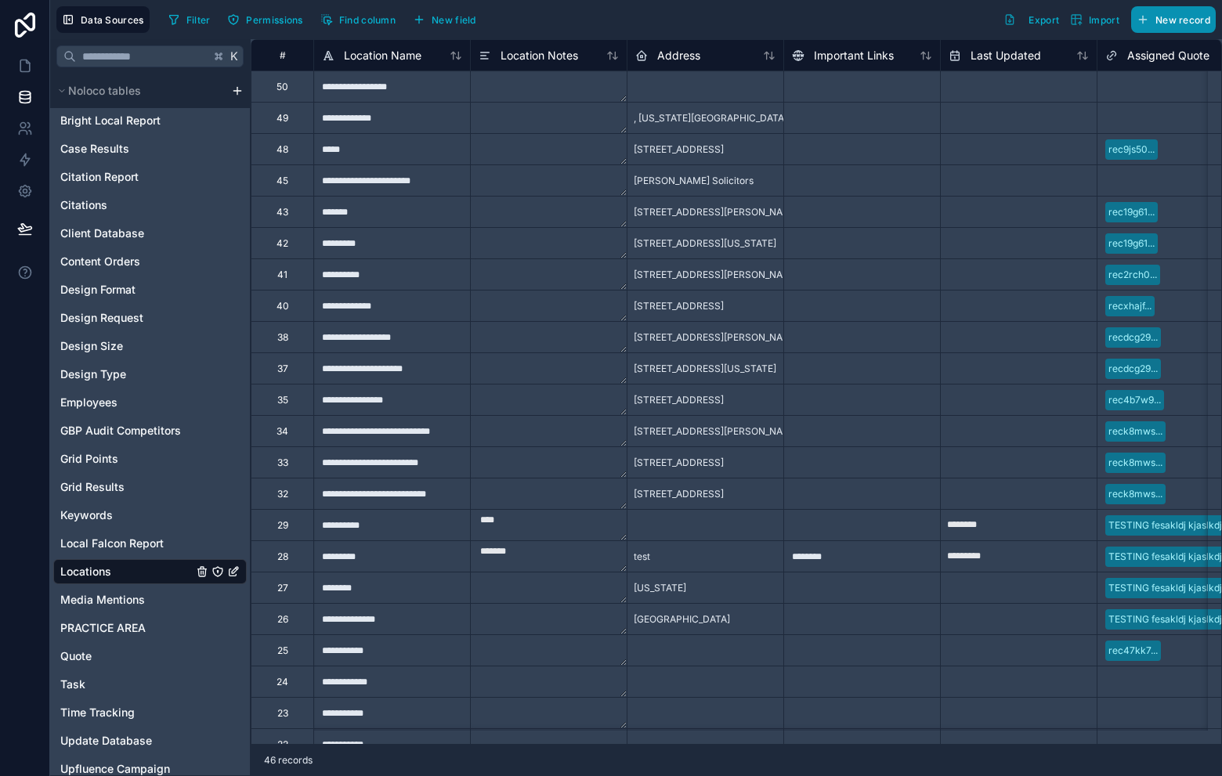
click at [1171, 23] on span "New record" at bounding box center [1183, 20] width 55 height 12
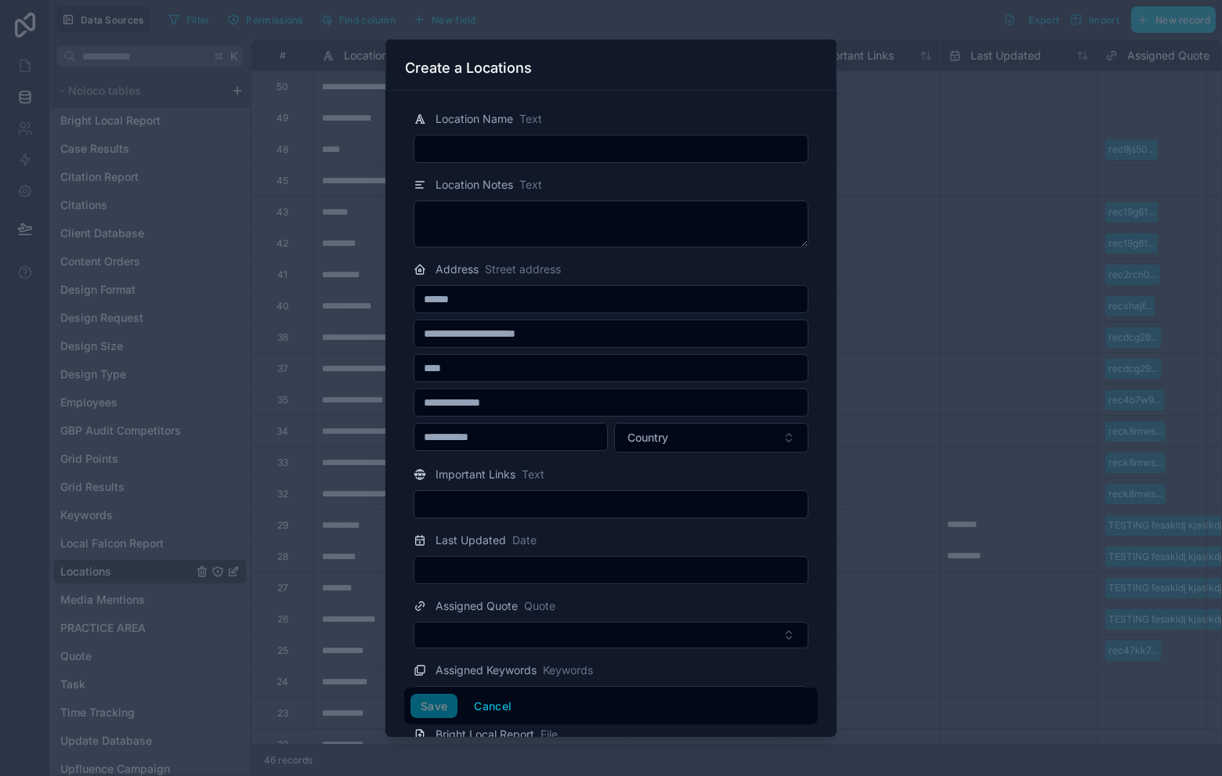
click at [595, 148] on input "text" at bounding box center [610, 149] width 393 height 22
paste input "**********"
type input "**********"
click at [695, 480] on div "Important Links Text" at bounding box center [611, 474] width 395 height 19
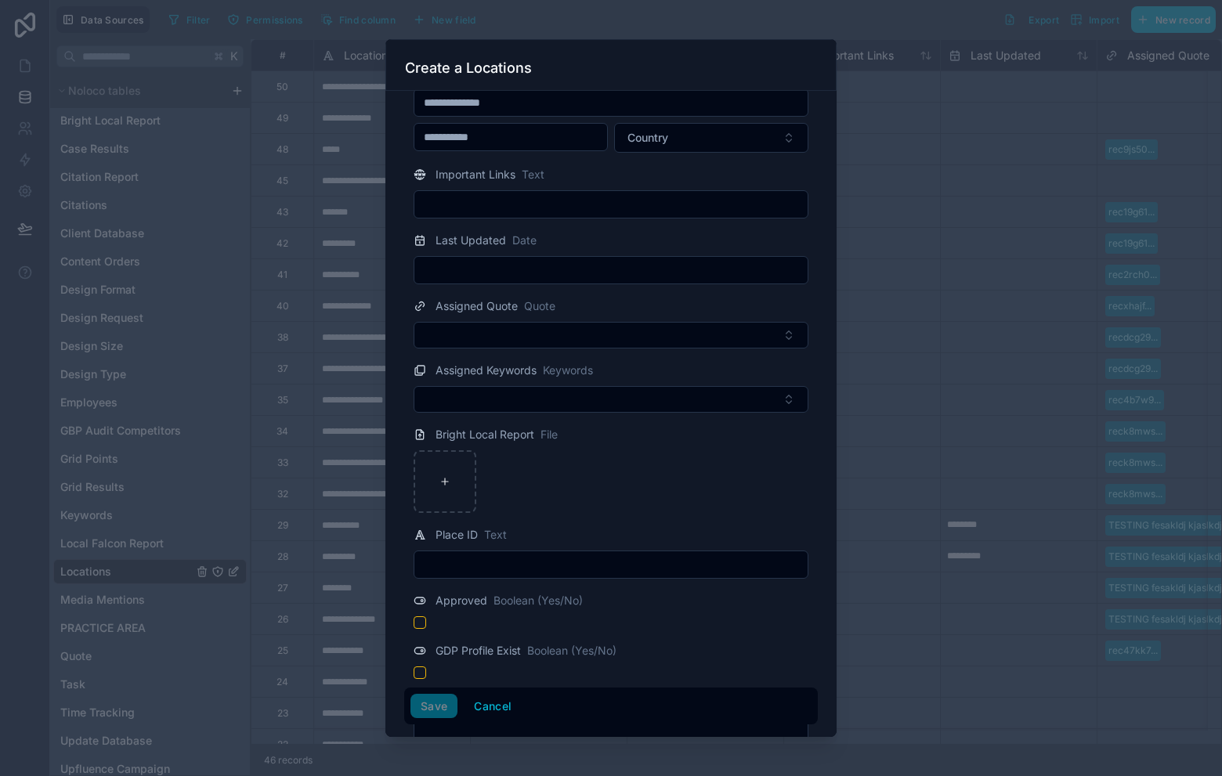
scroll to position [302, 0]
click at [570, 546] on div "Place ID Text" at bounding box center [611, 550] width 414 height 53
click at [566, 561] on input "text" at bounding box center [610, 563] width 393 height 22
type input "****"
click at [411, 694] on button "Save" at bounding box center [434, 706] width 47 height 25
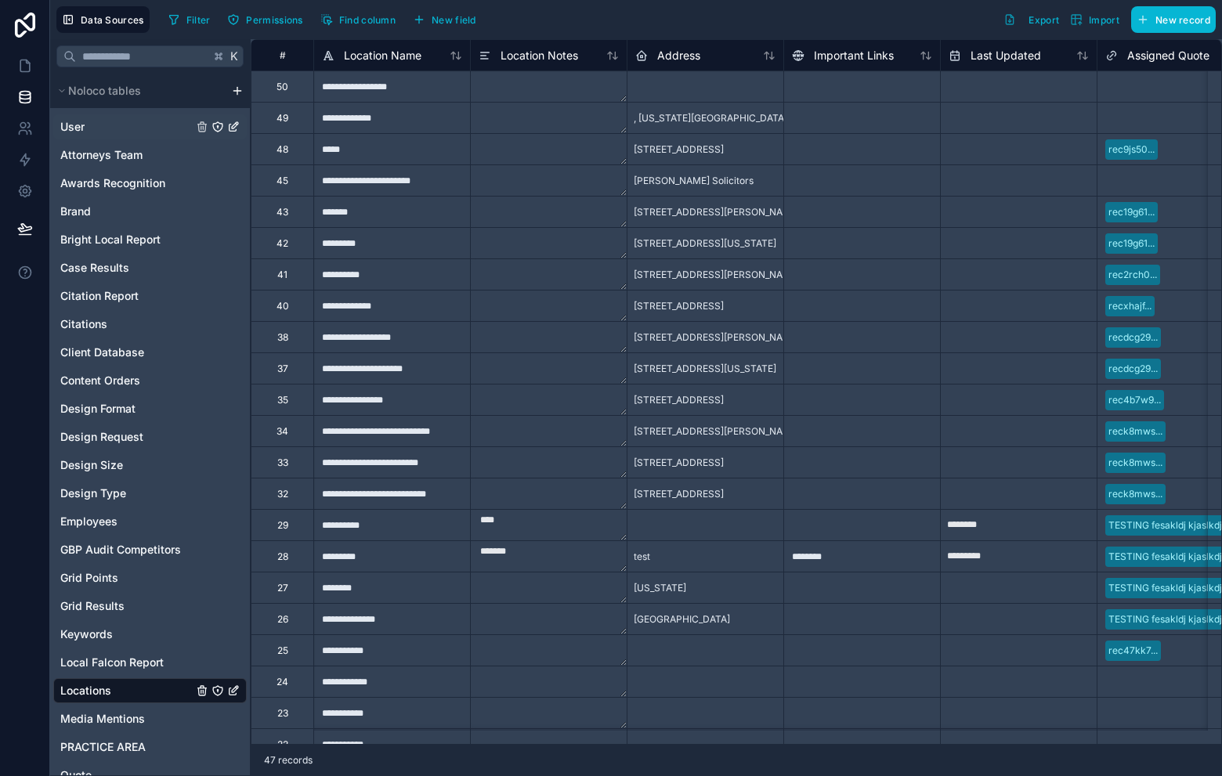
click at [129, 126] on div "User" at bounding box center [150, 126] width 194 height 25
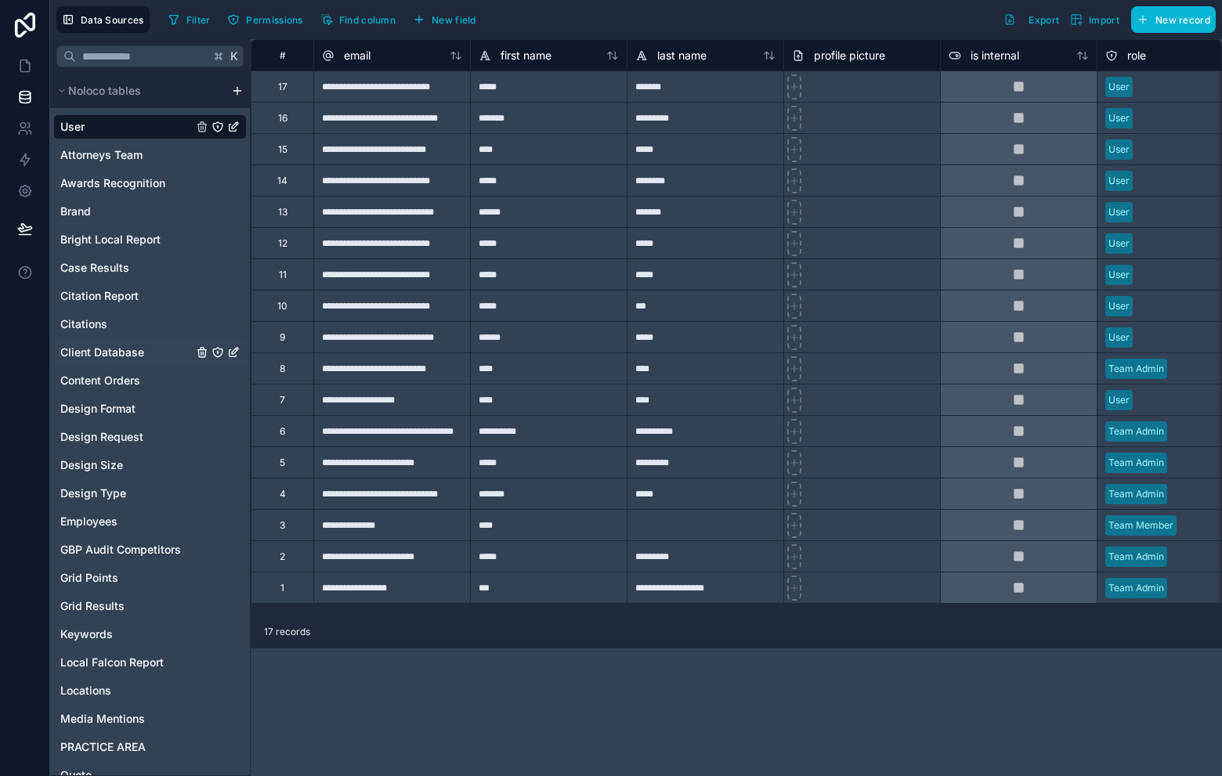
click at [135, 354] on span "Client Database" at bounding box center [102, 353] width 84 height 16
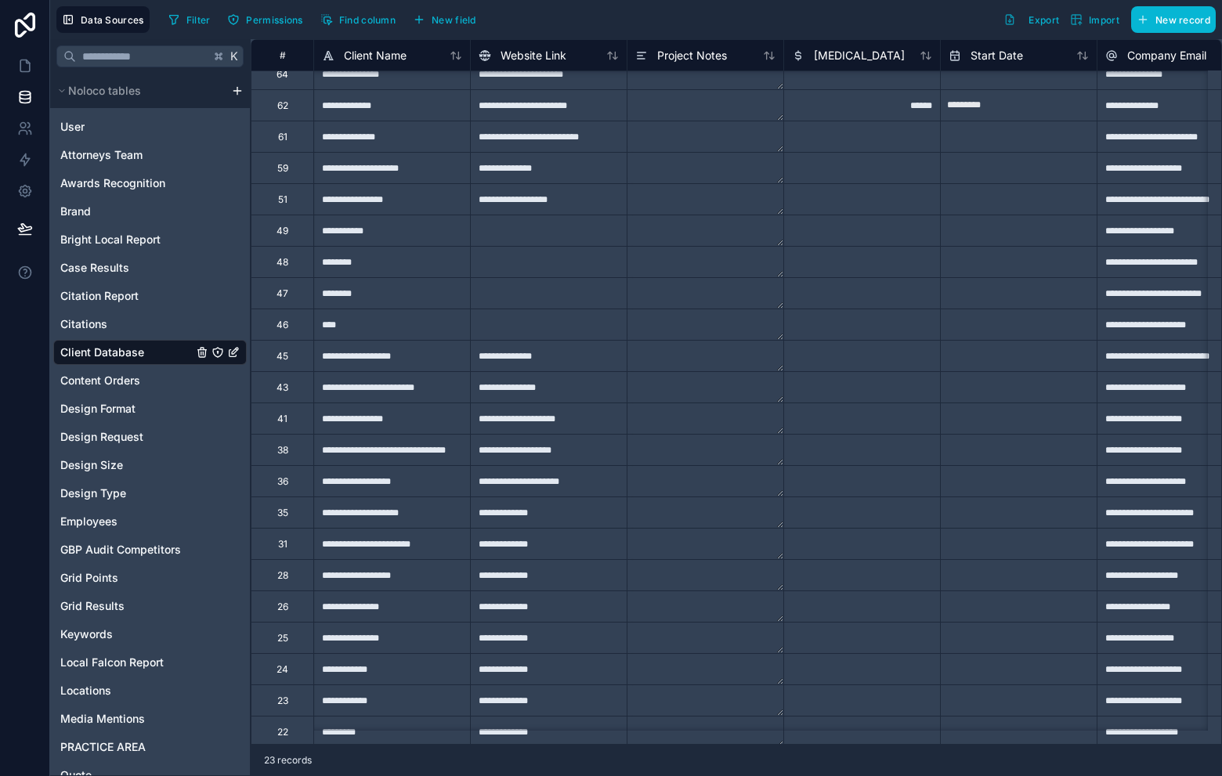
scroll to position [63, 0]
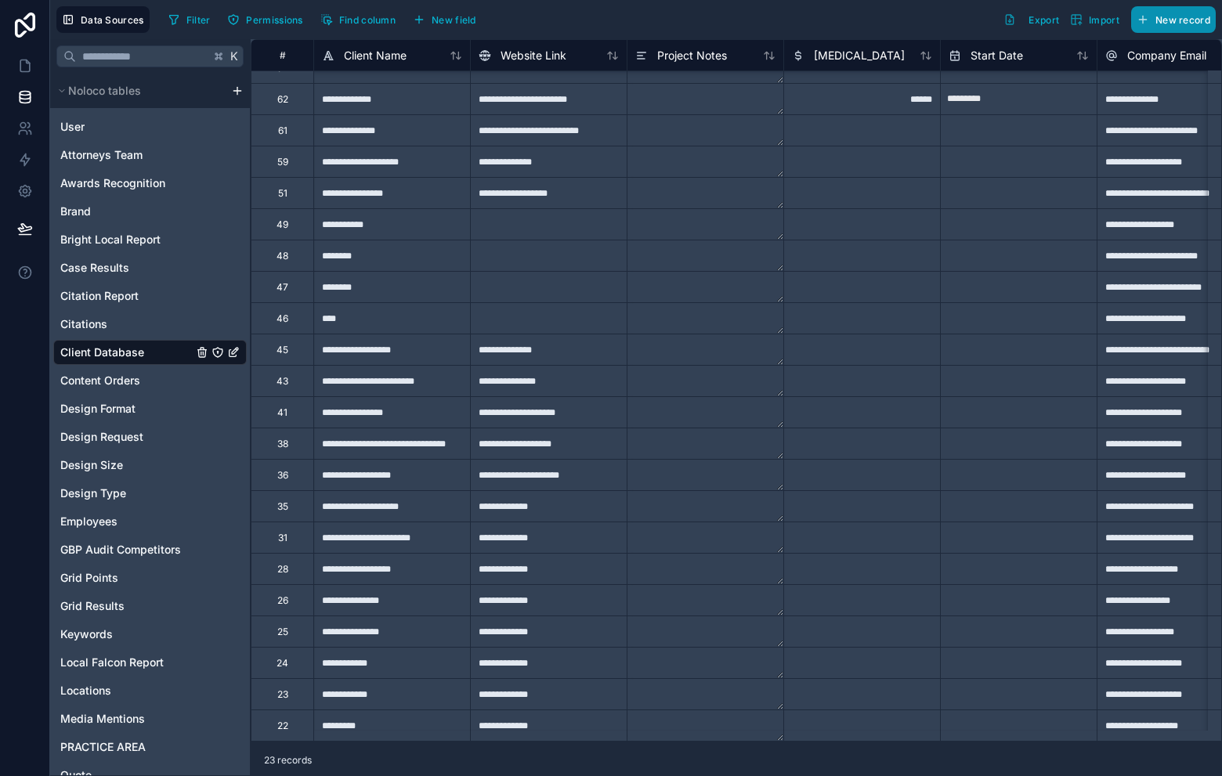
click at [1145, 20] on icon "button" at bounding box center [1142, 20] width 7 height 0
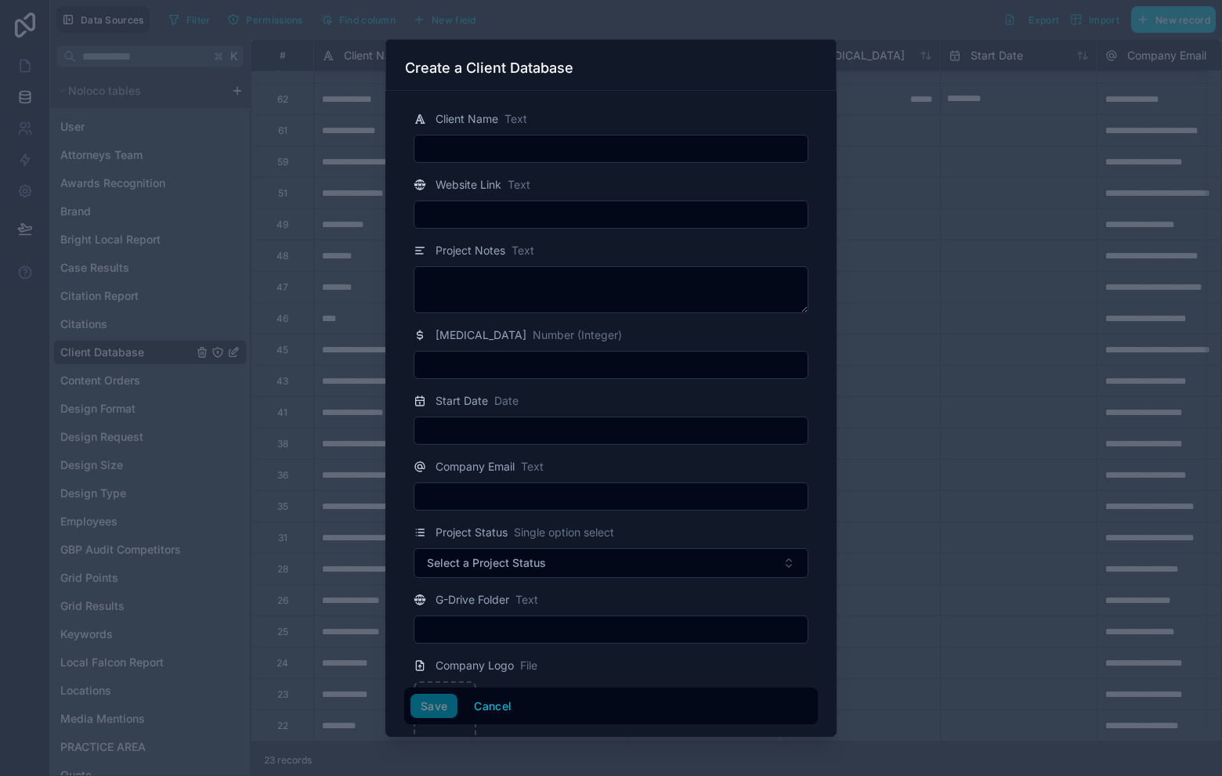
click at [592, 144] on input "text" at bounding box center [610, 149] width 393 height 22
click at [642, 74] on div "Create a Client Database" at bounding box center [611, 68] width 412 height 19
click at [609, 146] on input "text" at bounding box center [610, 149] width 393 height 22
type input "**********"
click at [737, 182] on div "Website Link Text" at bounding box center [611, 184] width 395 height 19
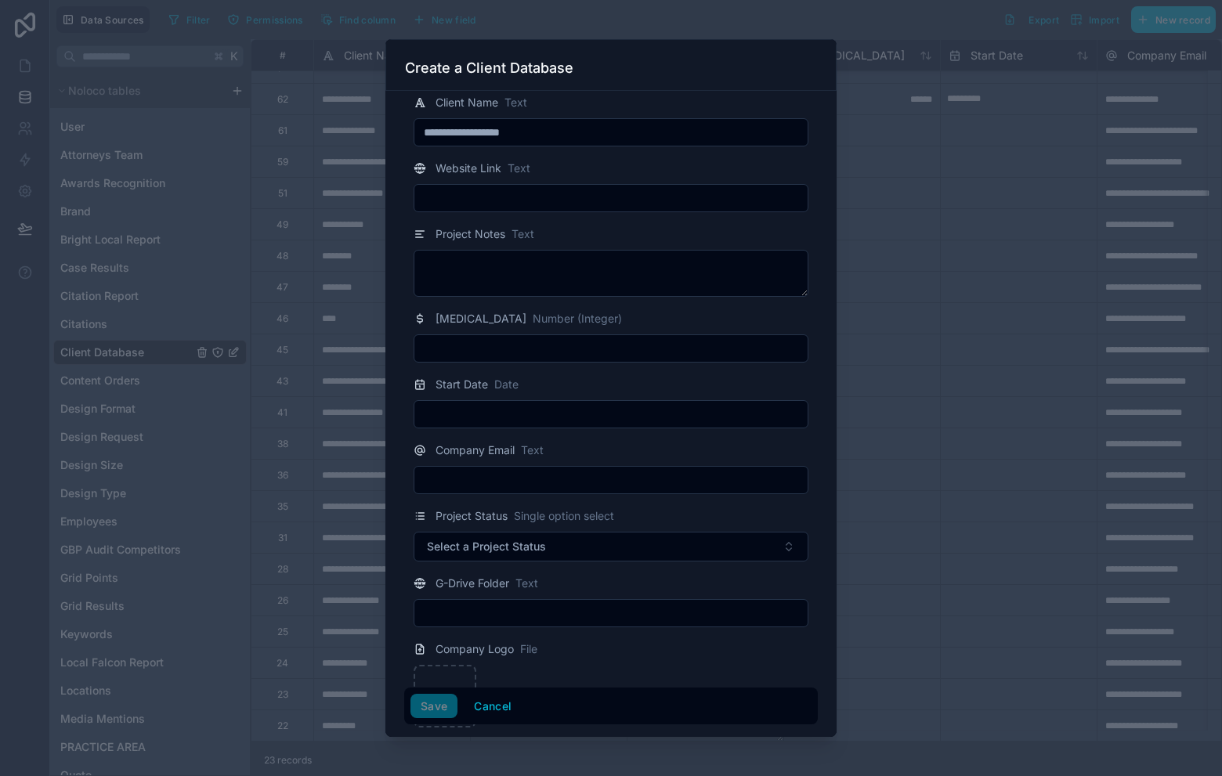
scroll to position [21, 0]
drag, startPoint x: 590, startPoint y: 178, endPoint x: 599, endPoint y: 188, distance: 13.3
click at [591, 179] on div at bounding box center [611, 193] width 395 height 28
click at [602, 194] on input "text" at bounding box center [610, 194] width 393 height 22
paste input "**********"
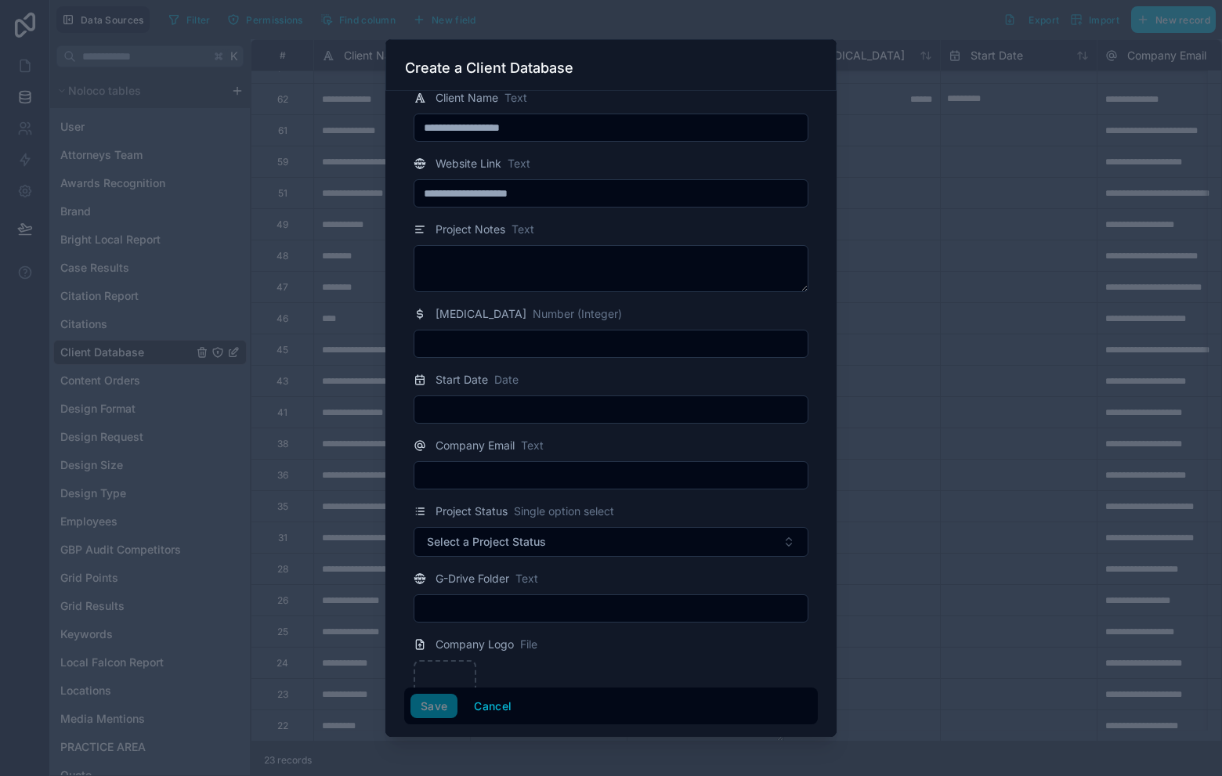
type input "**********"
click at [756, 229] on div "Project Notes Text" at bounding box center [611, 229] width 395 height 19
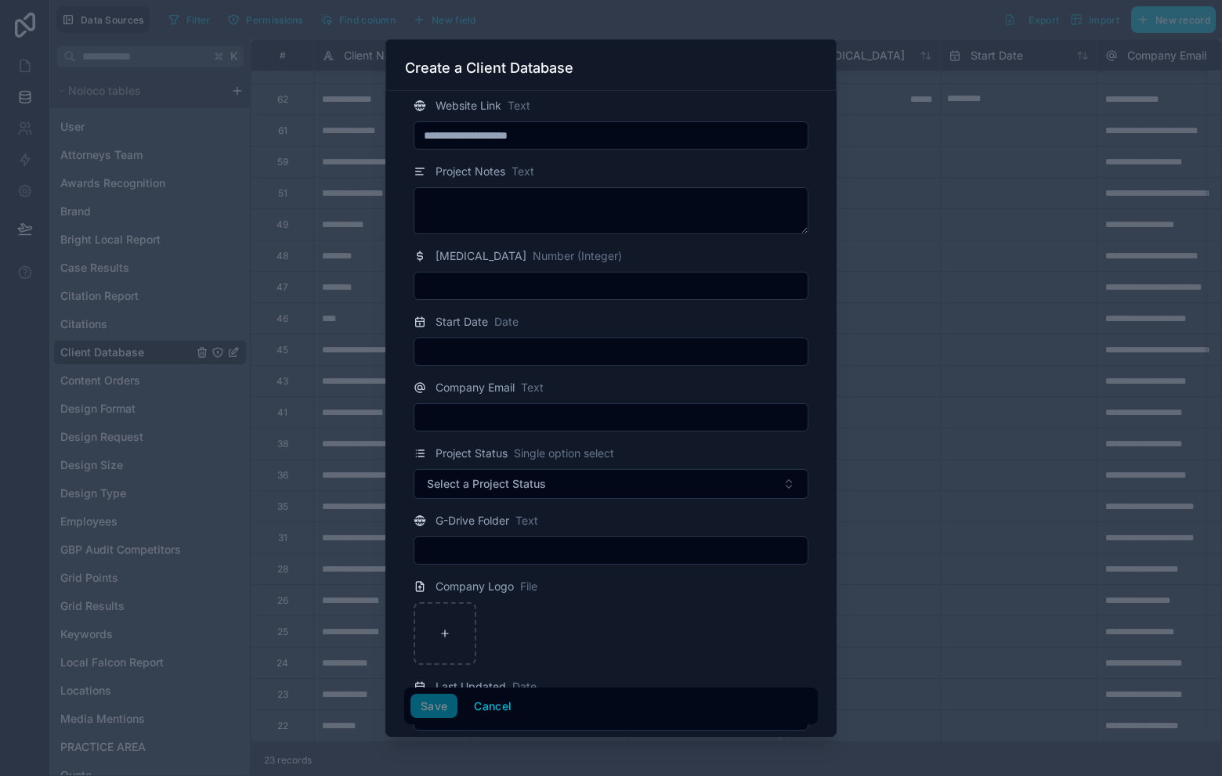
scroll to position [102, 0]
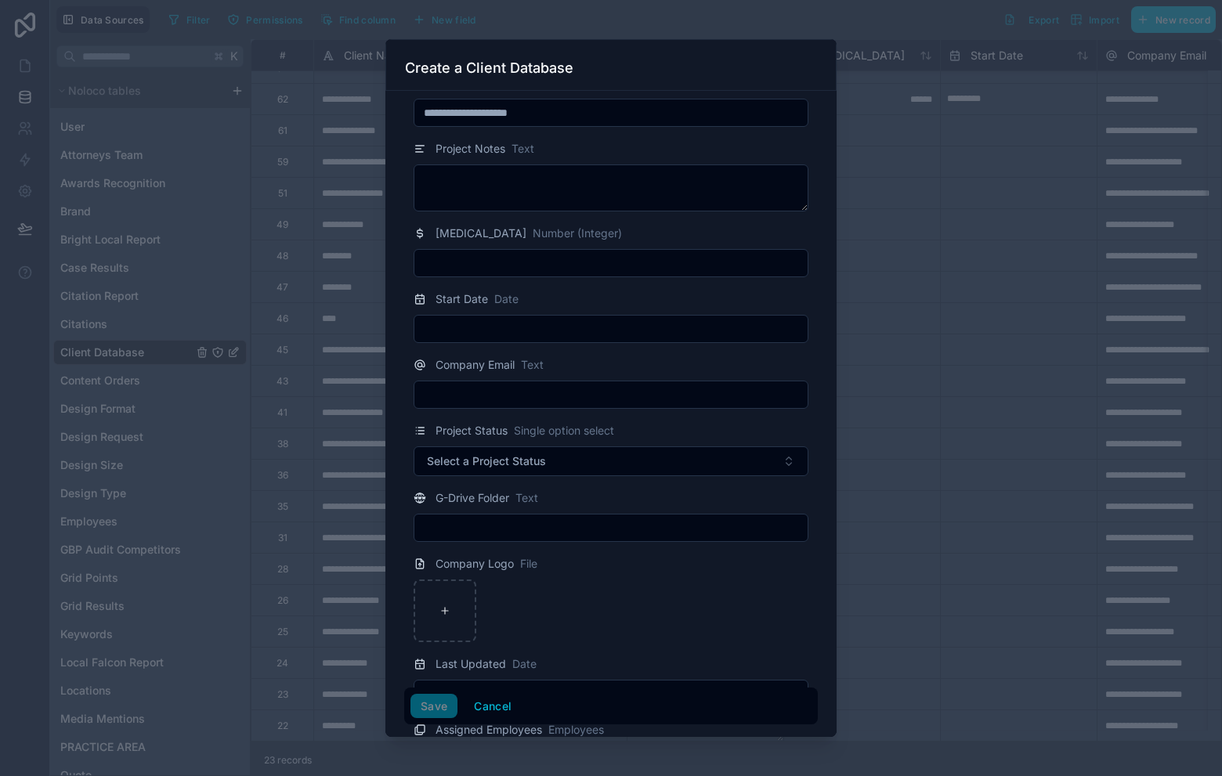
drag, startPoint x: 610, startPoint y: 345, endPoint x: 604, endPoint y: 325, distance: 20.6
click at [605, 325] on input "text" at bounding box center [610, 329] width 393 height 22
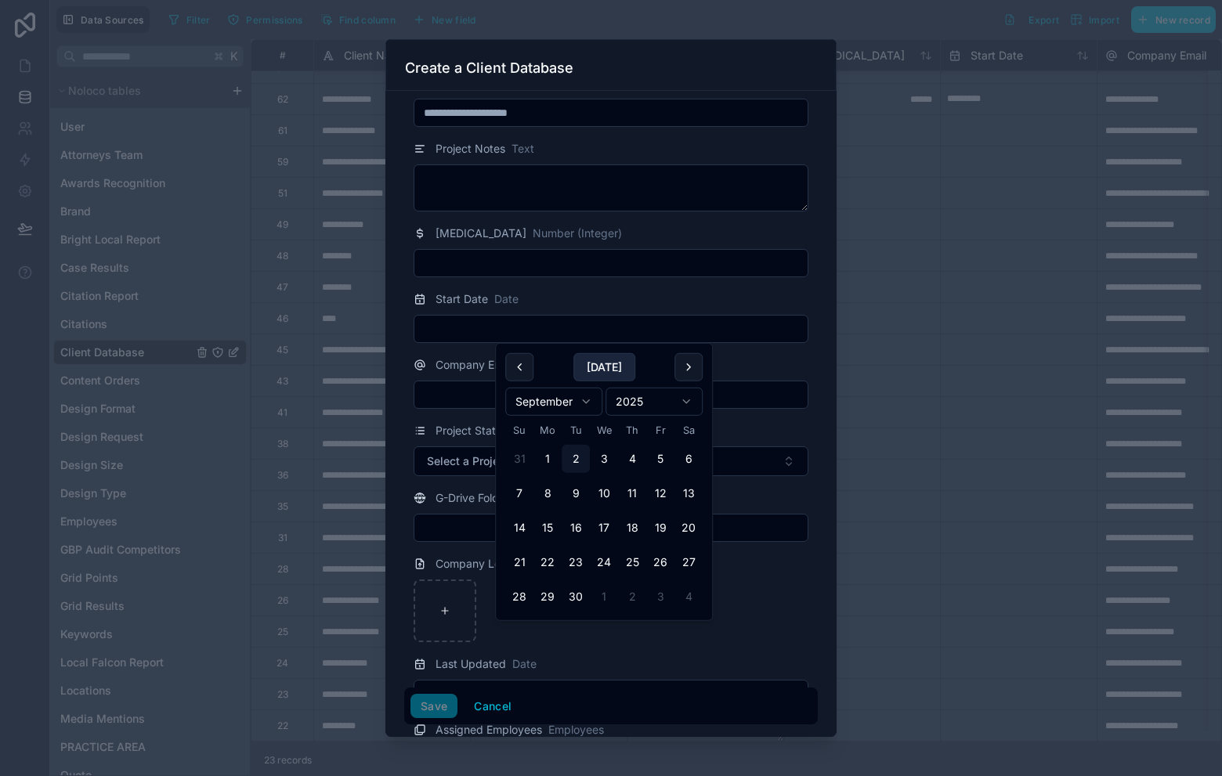
click at [605, 360] on button "Today" at bounding box center [604, 367] width 62 height 28
type input "********"
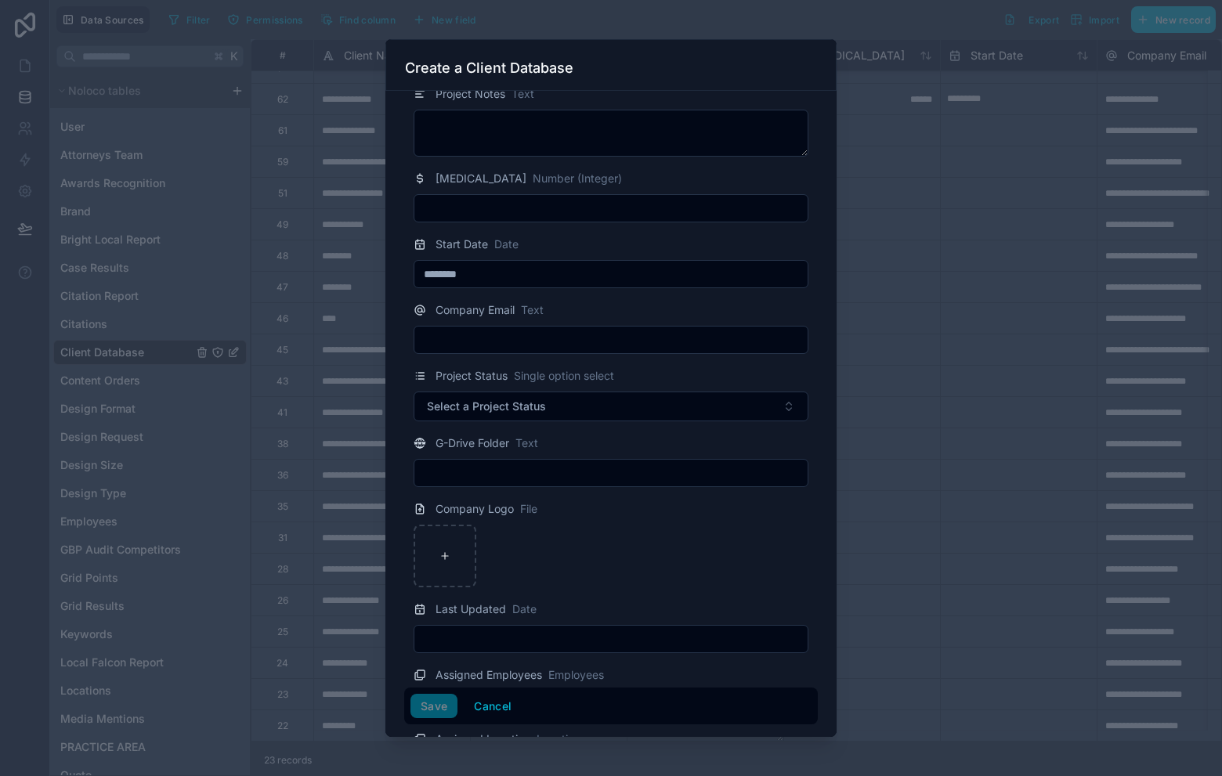
scroll to position [237, 0]
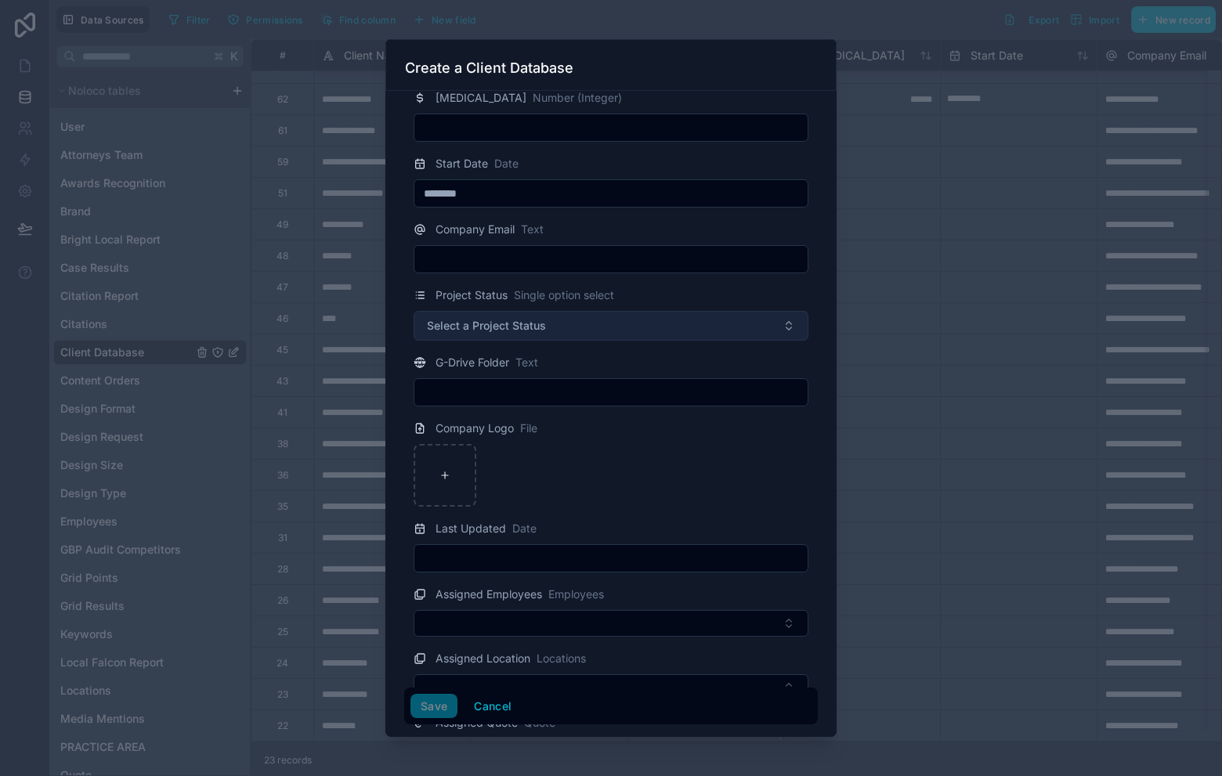
click at [645, 342] on form "**********" at bounding box center [611, 790] width 414 height 1860
click at [638, 314] on button "Select a Project Status" at bounding box center [611, 326] width 395 height 30
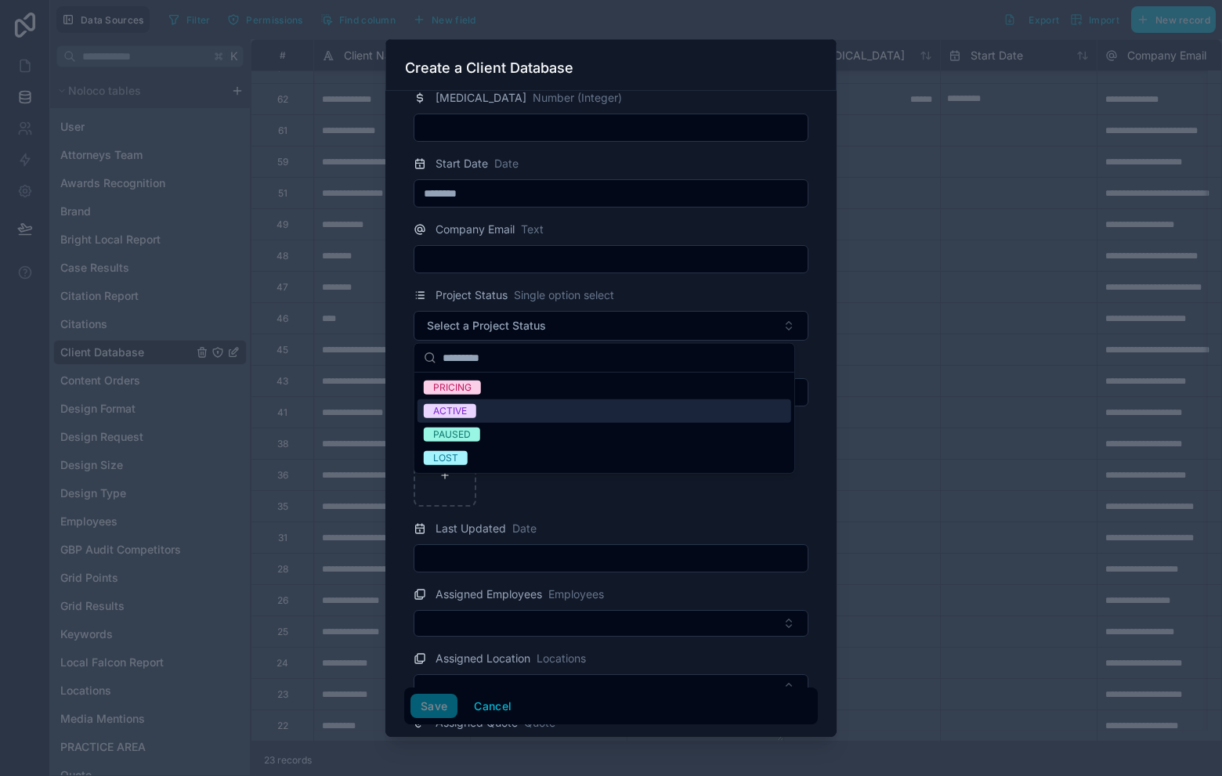
click at [528, 410] on div "ACTIVE" at bounding box center [605, 412] width 374 height 24
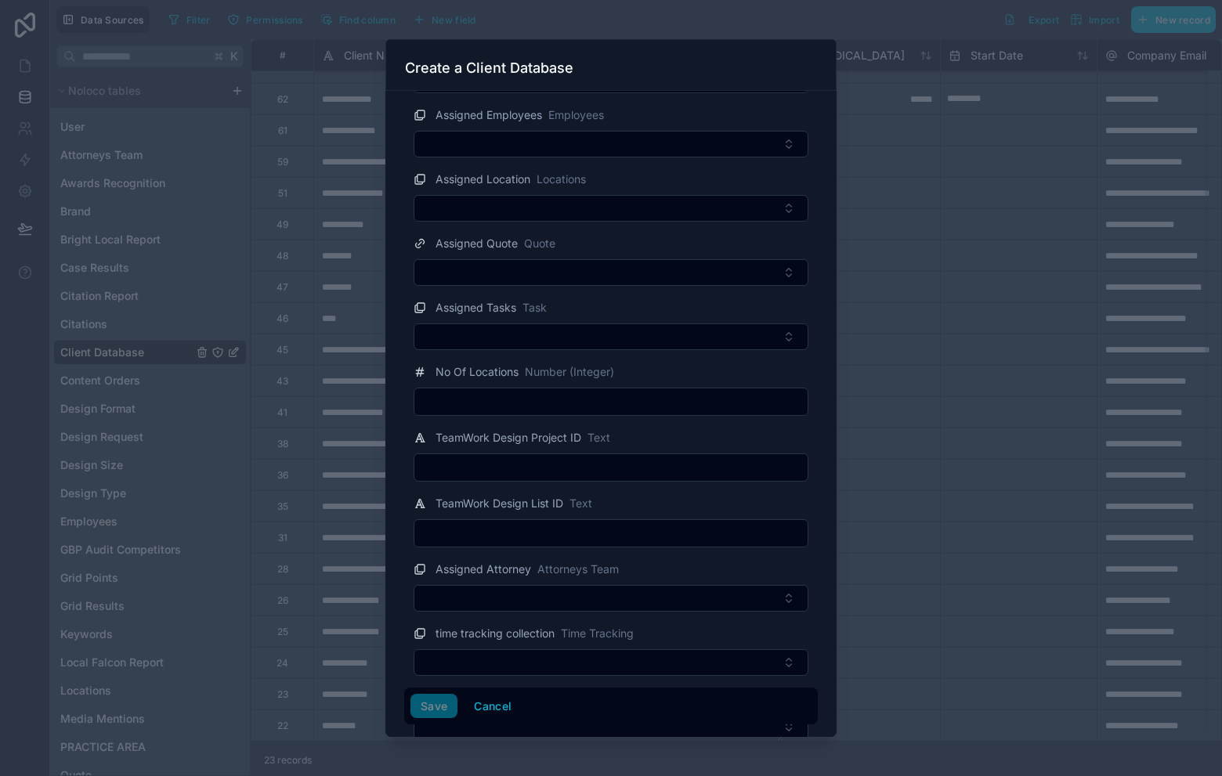
scroll to position [737, 0]
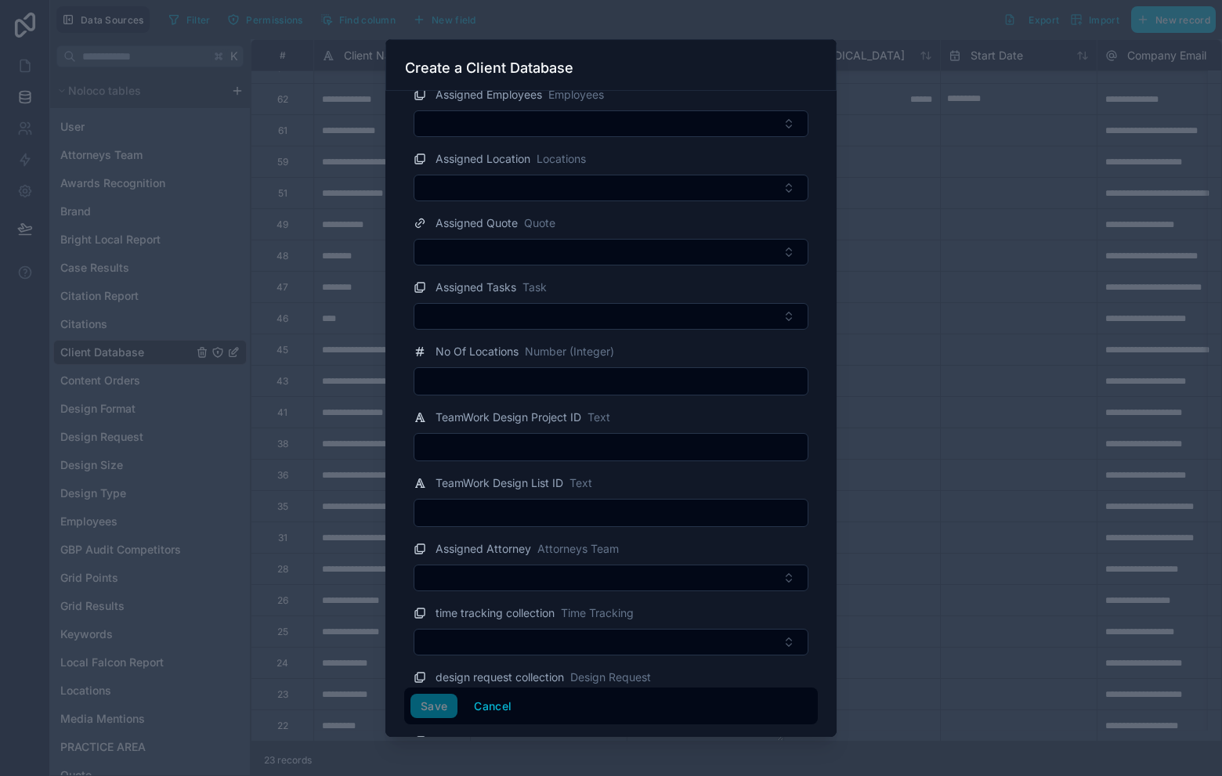
click at [649, 424] on div "TeamWork Design Project ID Text" at bounding box center [611, 417] width 395 height 19
drag, startPoint x: 649, startPoint y: 438, endPoint x: 653, endPoint y: 445, distance: 8.1
click at [649, 438] on input "text" at bounding box center [610, 447] width 393 height 22
type input "***"
click at [689, 512] on input "text" at bounding box center [610, 513] width 393 height 22
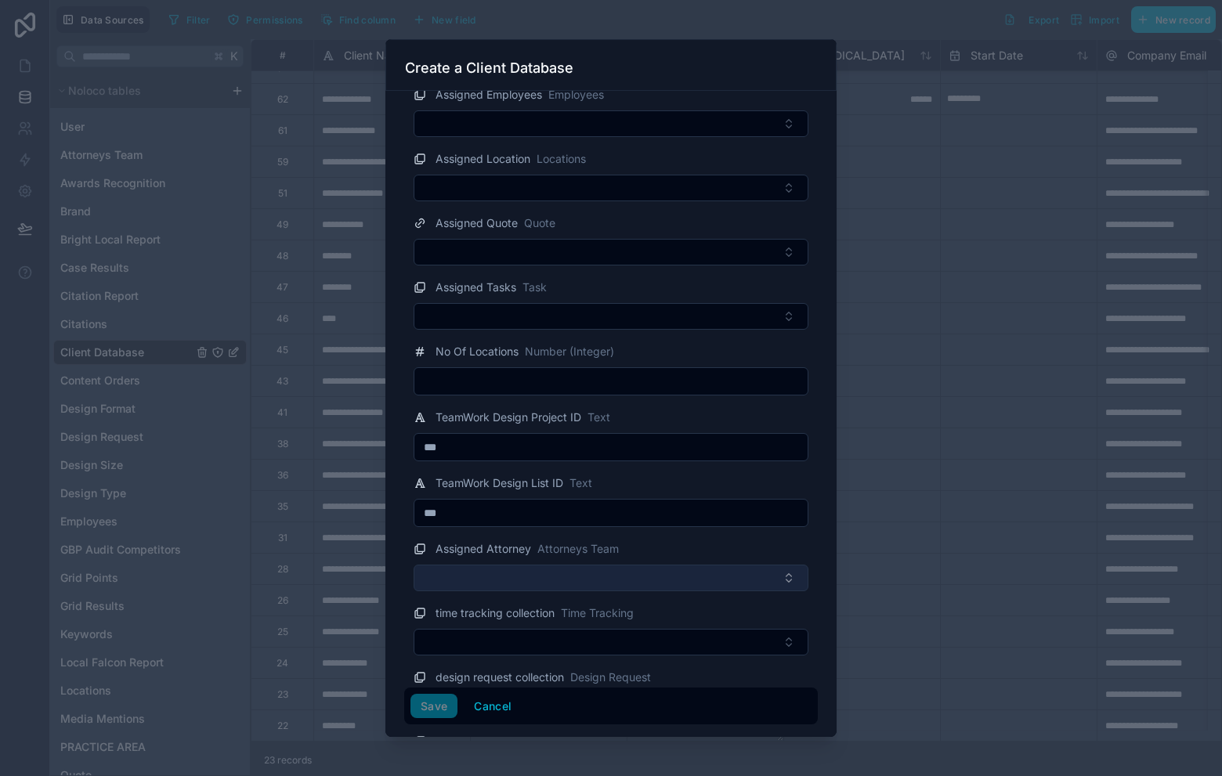
type input "***"
click at [574, 577] on button "Select Button" at bounding box center [611, 578] width 395 height 27
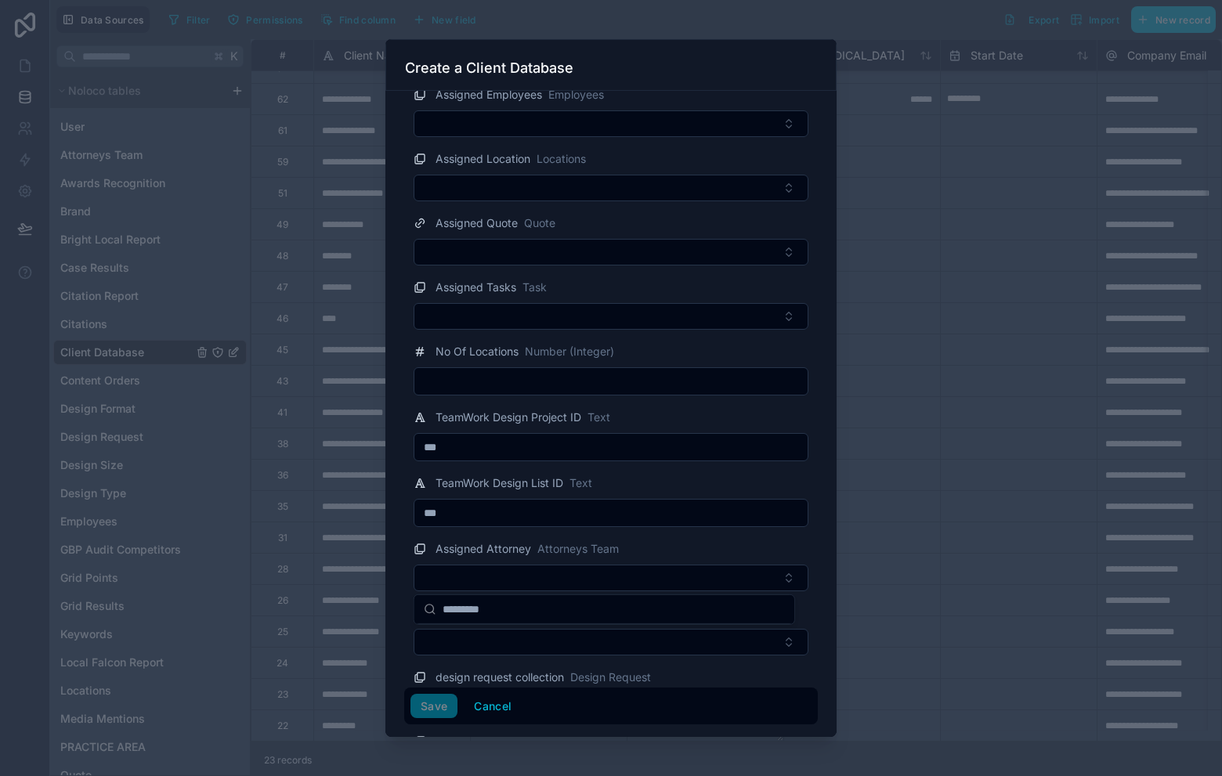
click at [806, 476] on div "**********" at bounding box center [610, 414] width 451 height 647
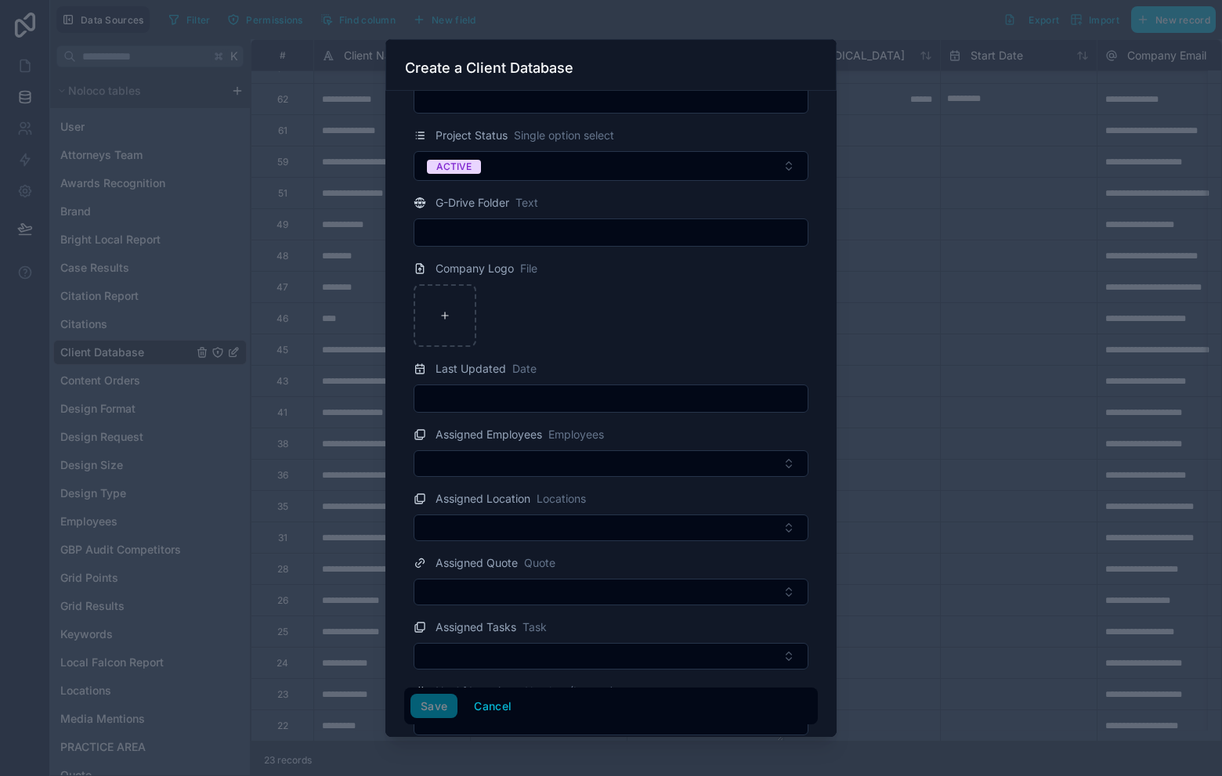
scroll to position [390, 0]
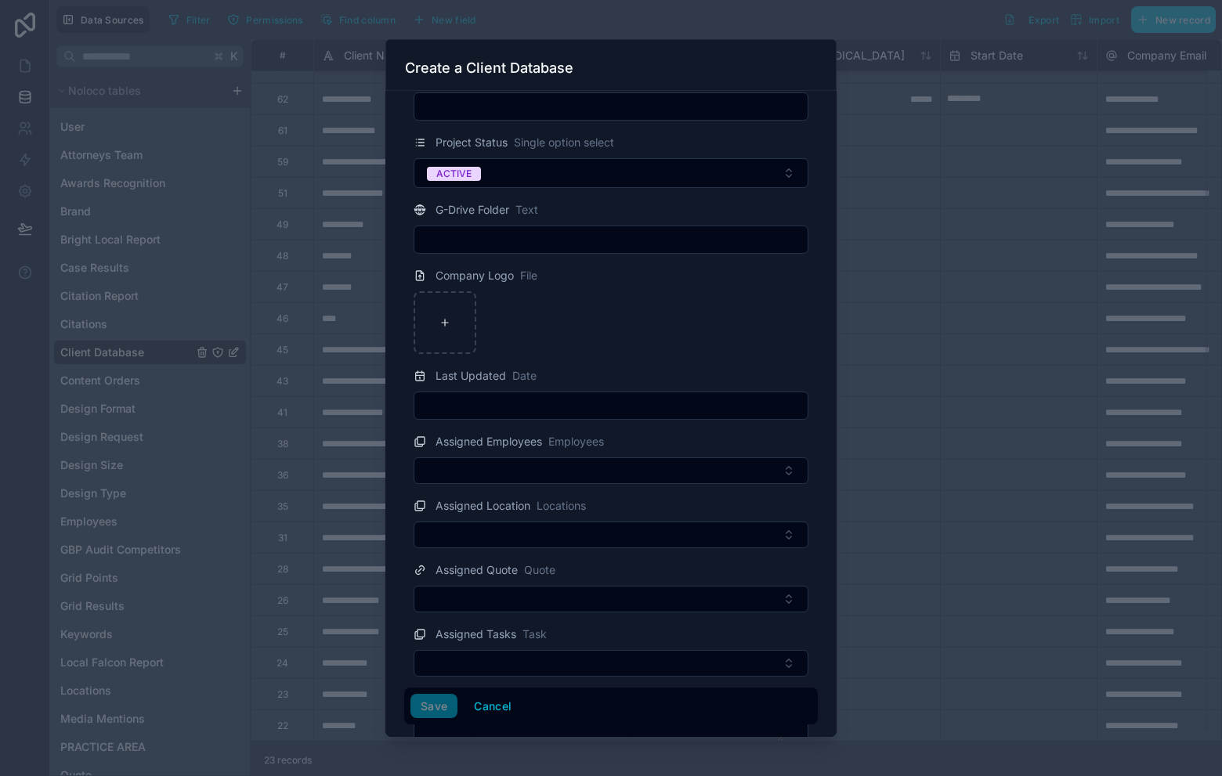
click at [619, 248] on input "text" at bounding box center [610, 240] width 393 height 22
click at [702, 307] on div at bounding box center [611, 322] width 395 height 63
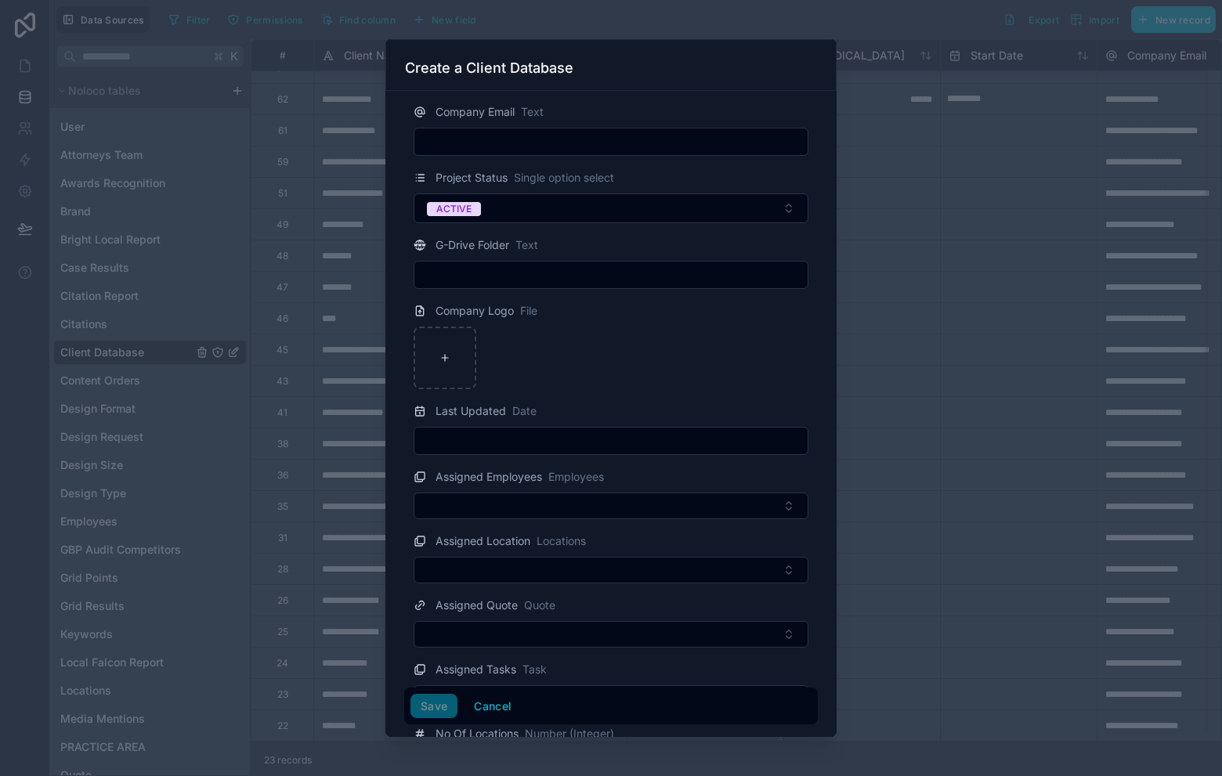
scroll to position [0, 0]
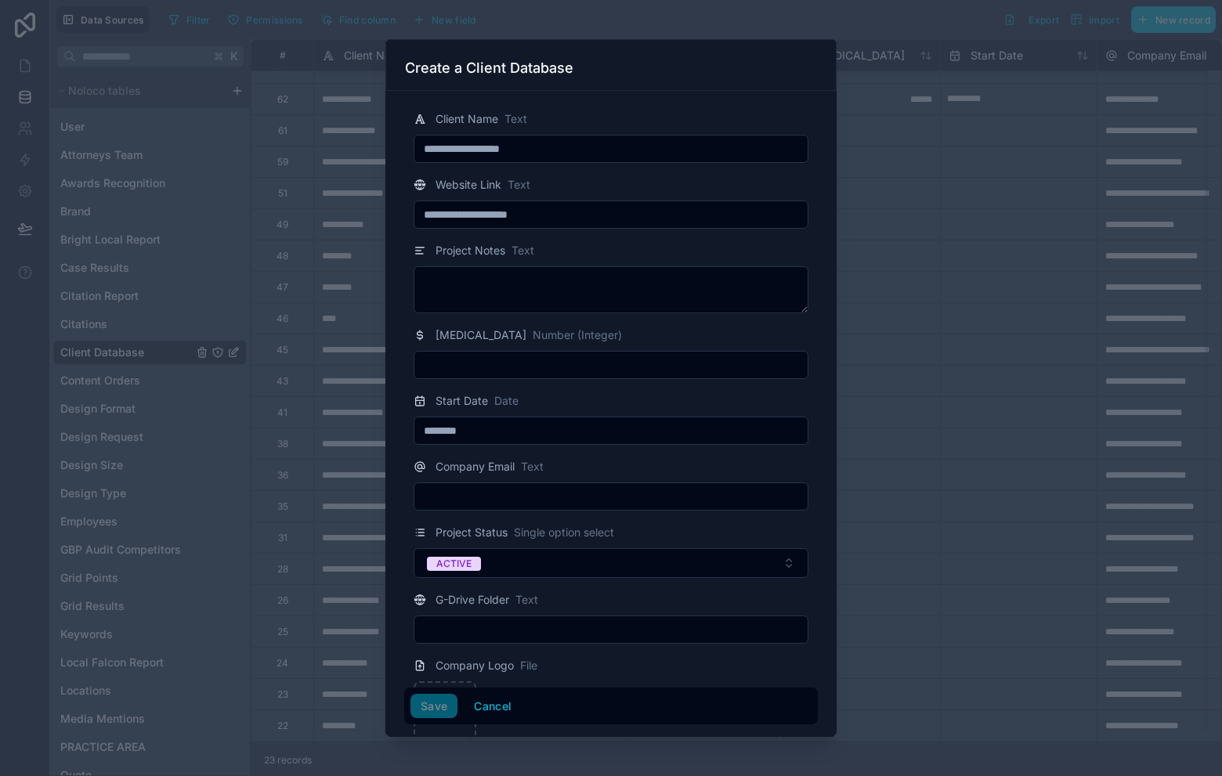
click at [562, 505] on input "text" at bounding box center [610, 497] width 393 height 22
click at [623, 494] on input "**********" at bounding box center [610, 497] width 393 height 22
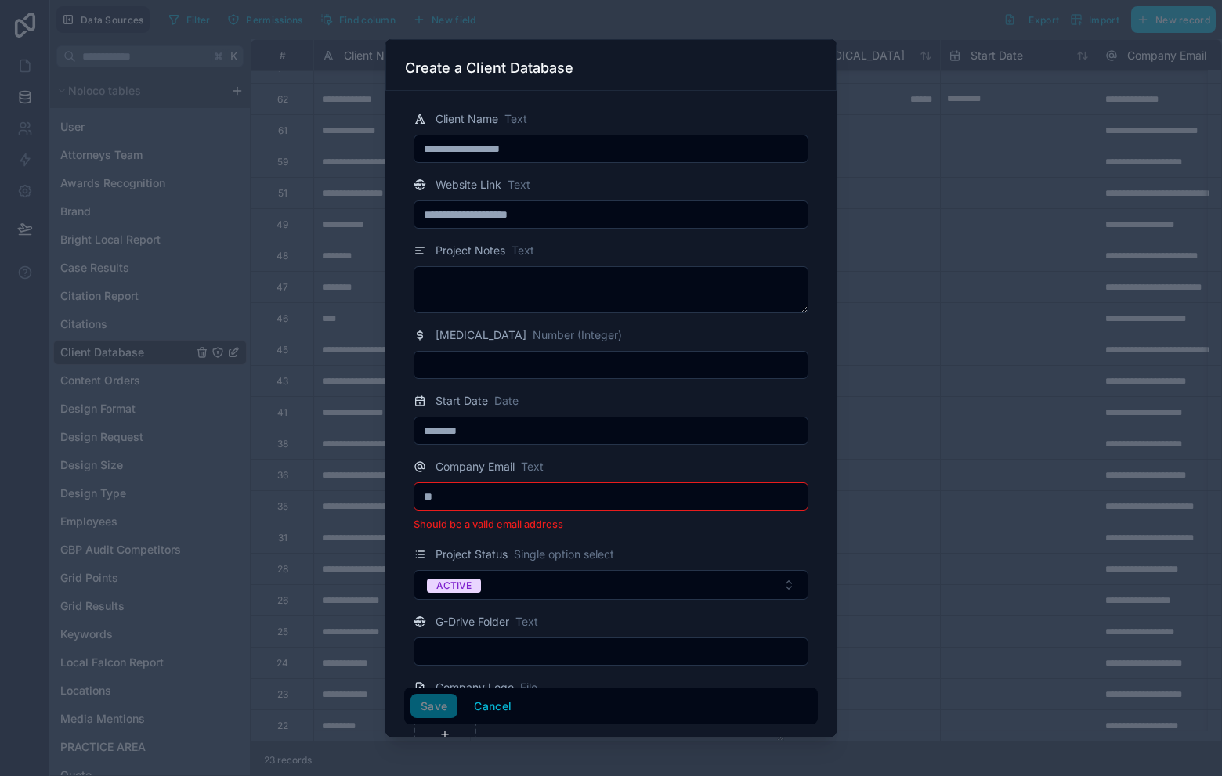
type input "*"
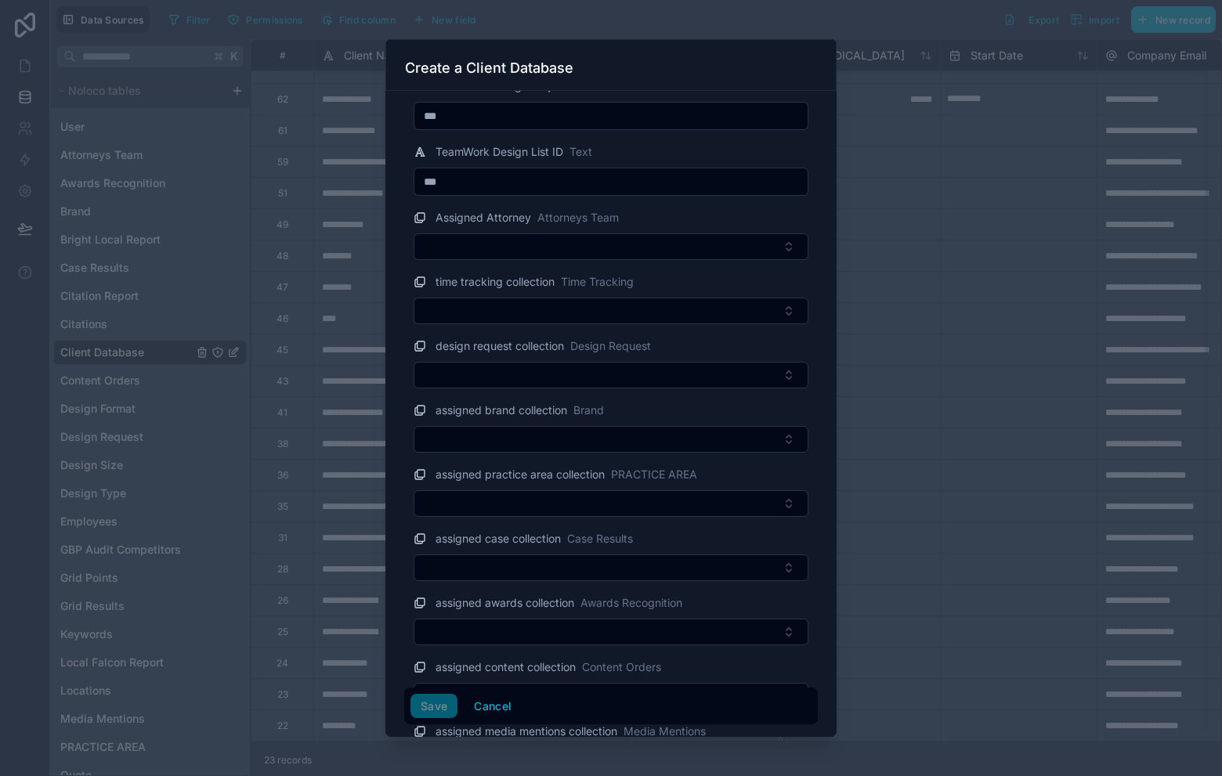
scroll to position [881, 0]
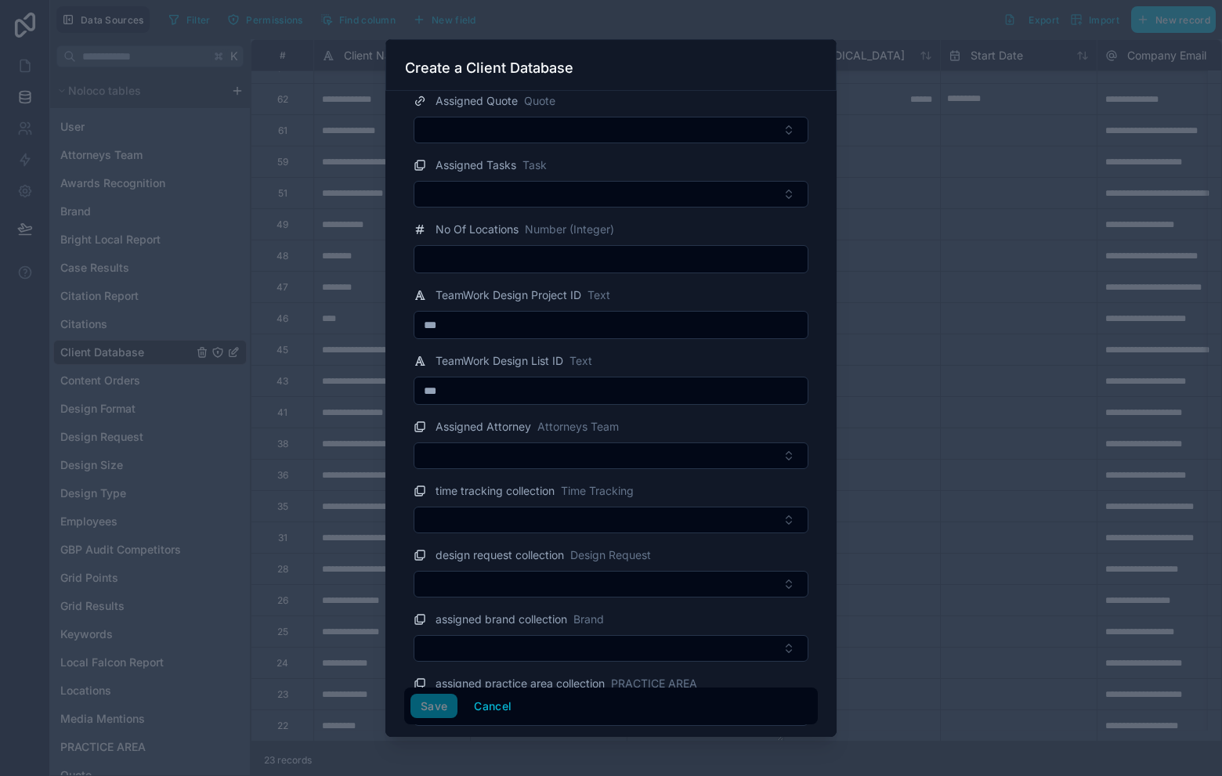
click at [498, 335] on div "***" at bounding box center [611, 325] width 395 height 28
click at [489, 324] on input "***" at bounding box center [610, 325] width 393 height 22
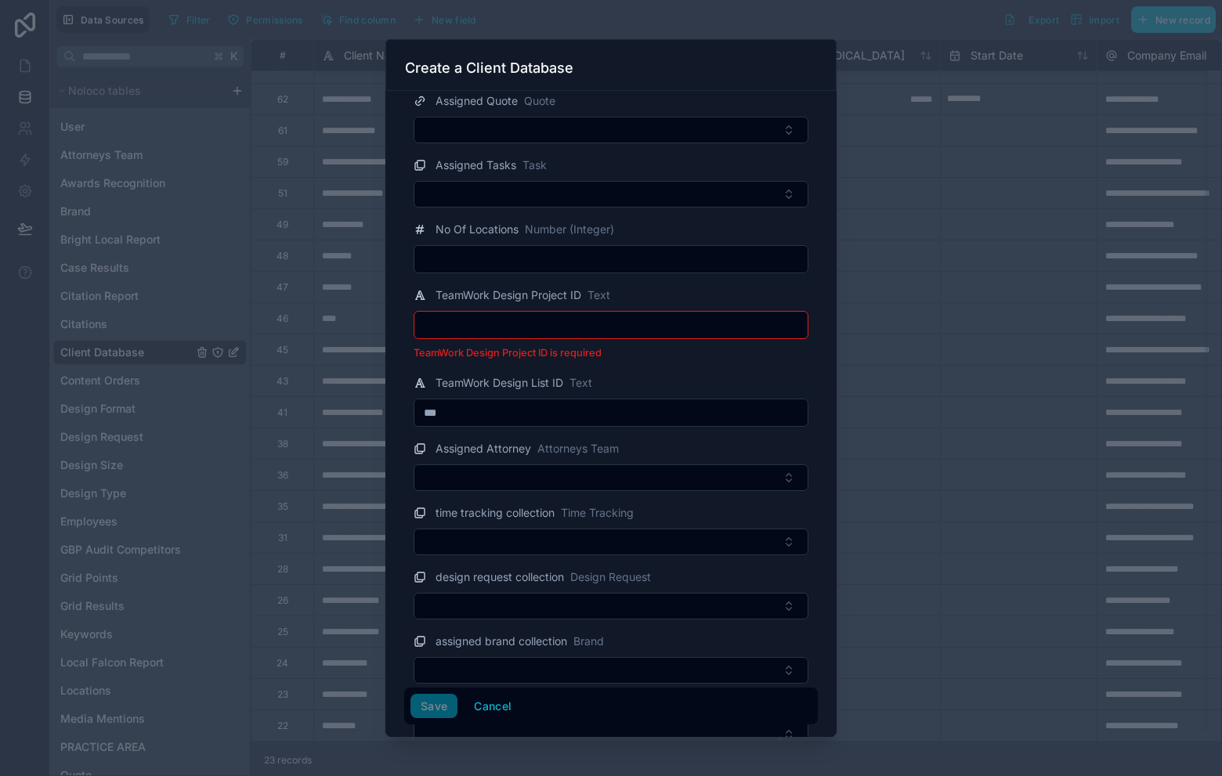
click at [501, 408] on input "***" at bounding box center [610, 413] width 393 height 22
click at [501, 409] on input "***" at bounding box center [610, 413] width 393 height 22
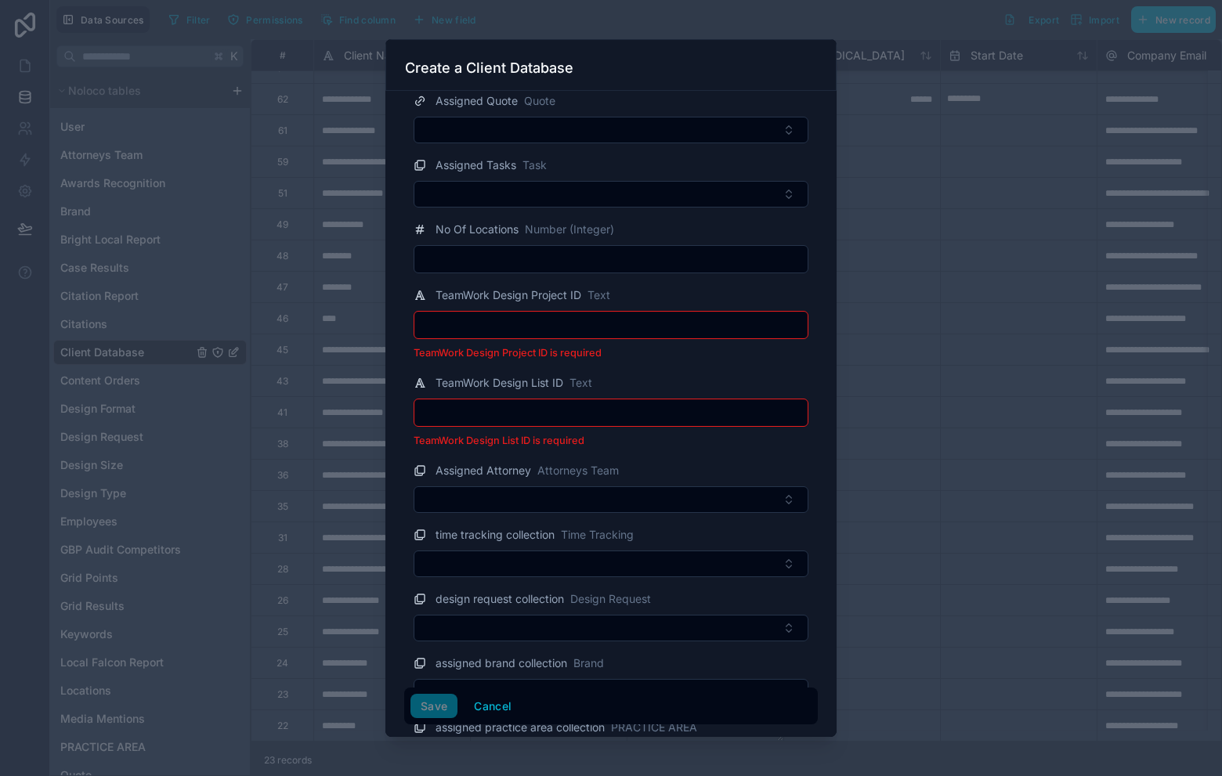
click at [559, 329] on input "text" at bounding box center [610, 325] width 393 height 22
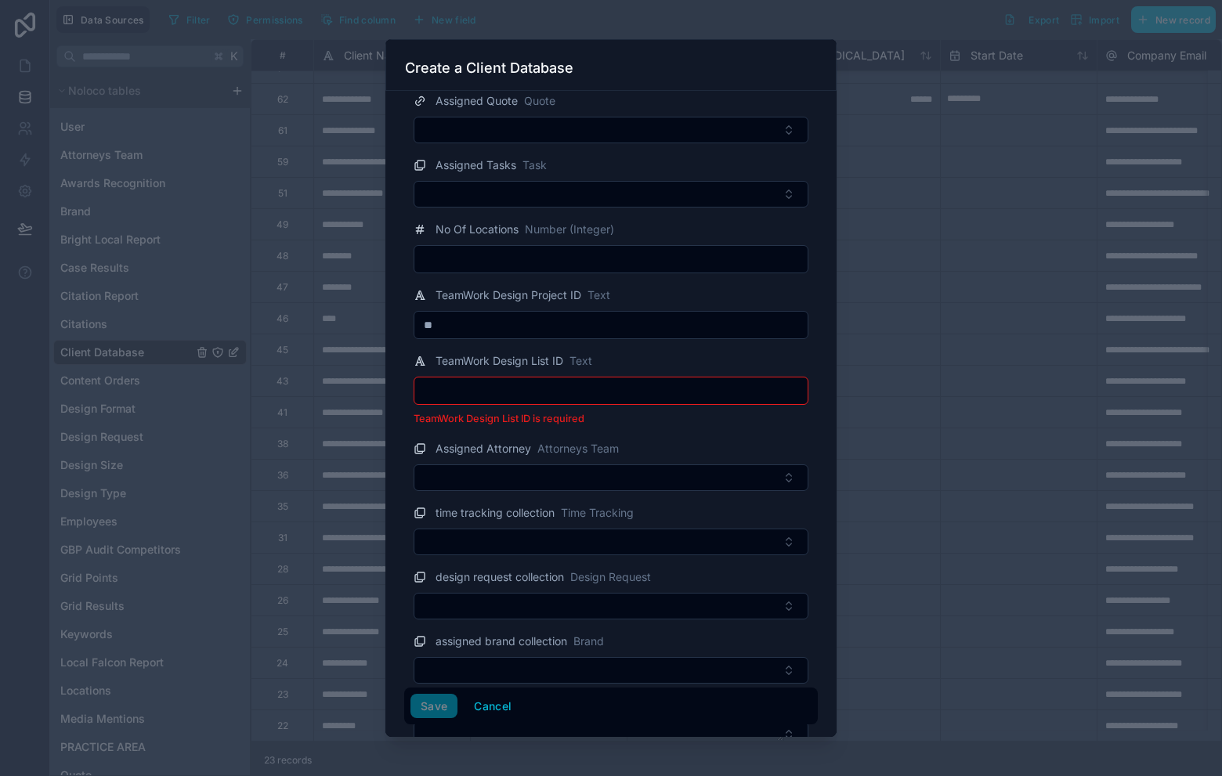
type input "*"
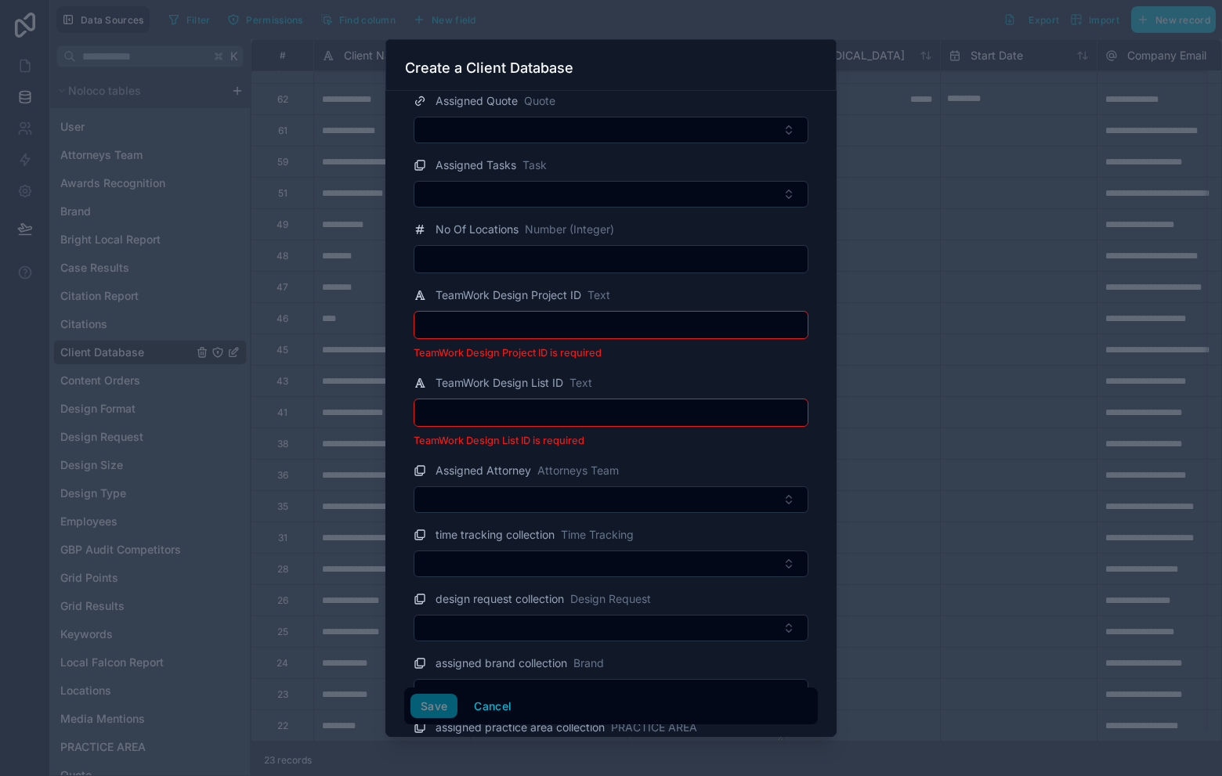
paste input "**********"
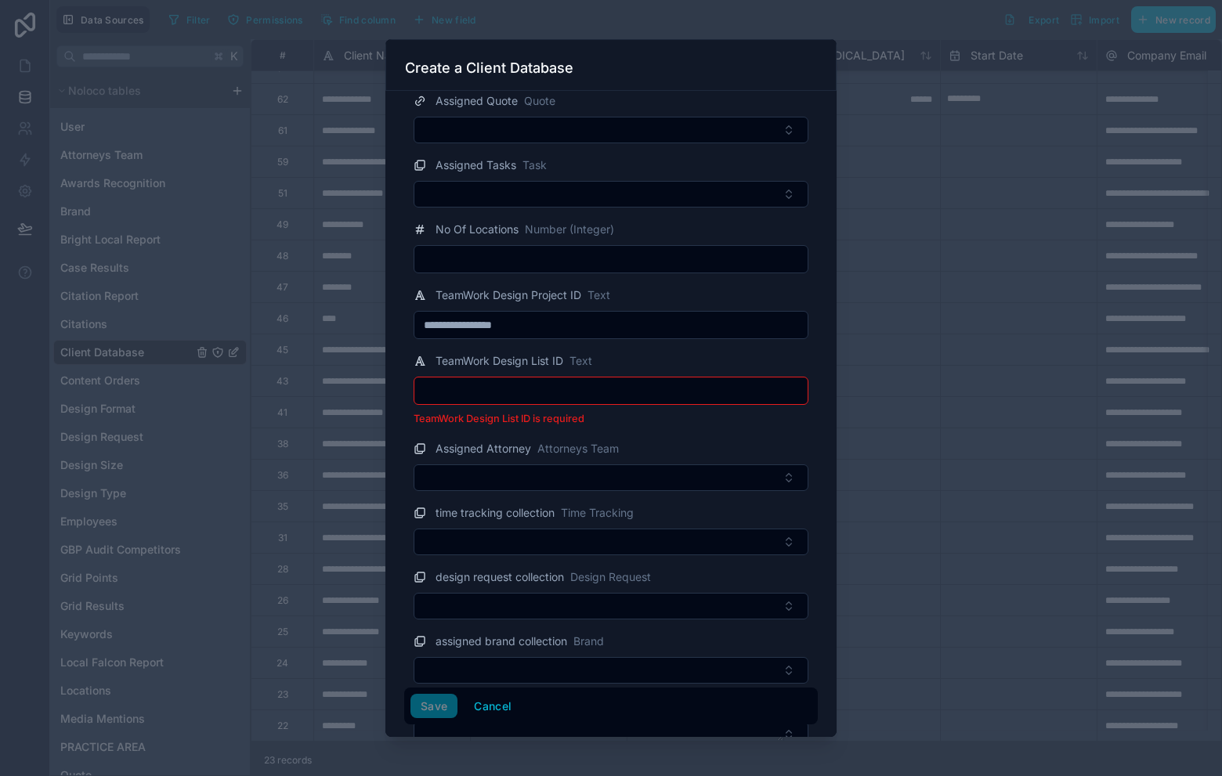
type input "**********"
click at [631, 378] on div at bounding box center [611, 391] width 395 height 28
click at [630, 385] on input "text" at bounding box center [610, 391] width 393 height 22
paste input "**********"
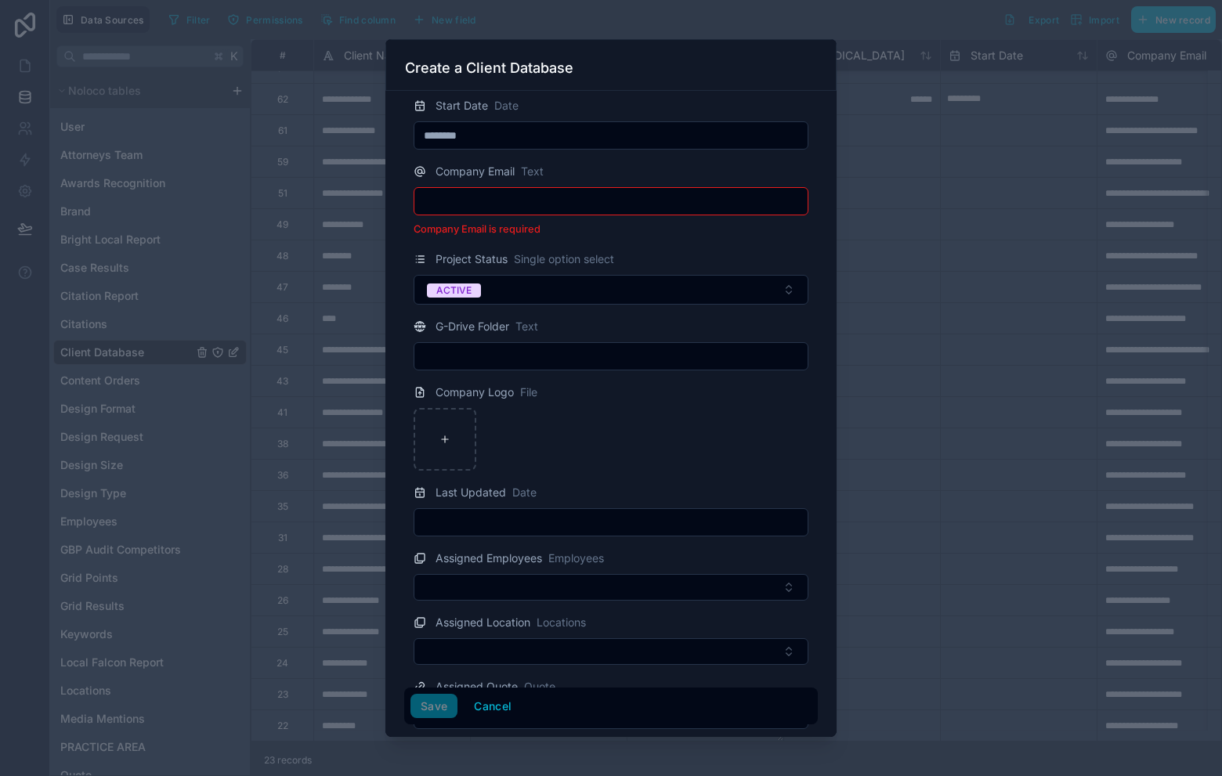
scroll to position [116, 0]
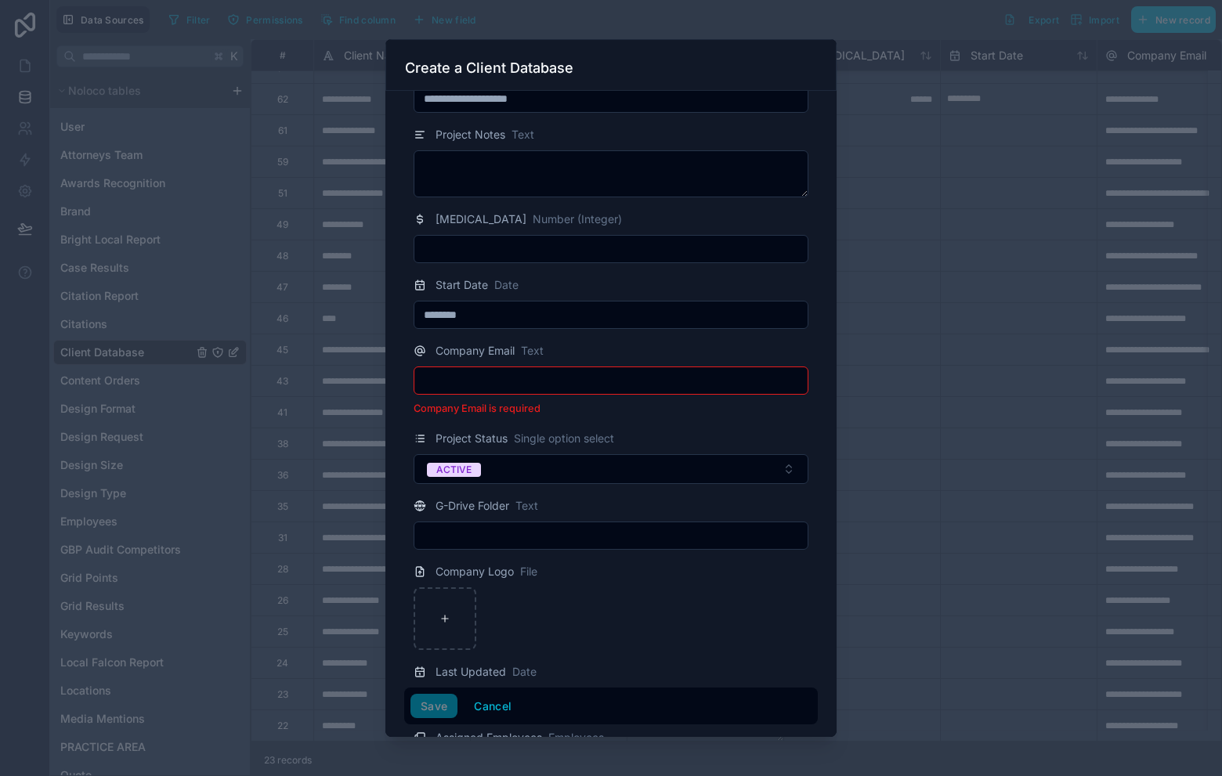
type input "**********"
click at [610, 382] on input "text" at bounding box center [610, 381] width 393 height 22
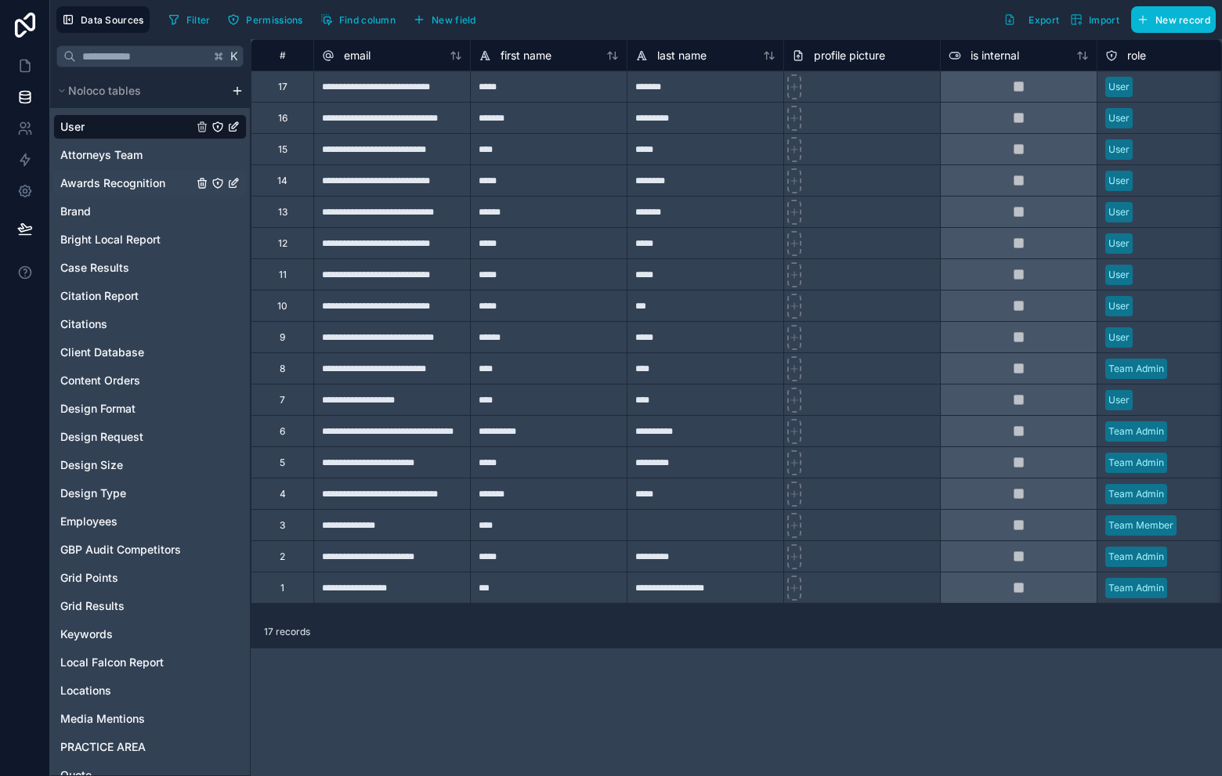
click at [112, 183] on span "Awards Recognition" at bounding box center [112, 183] width 105 height 16
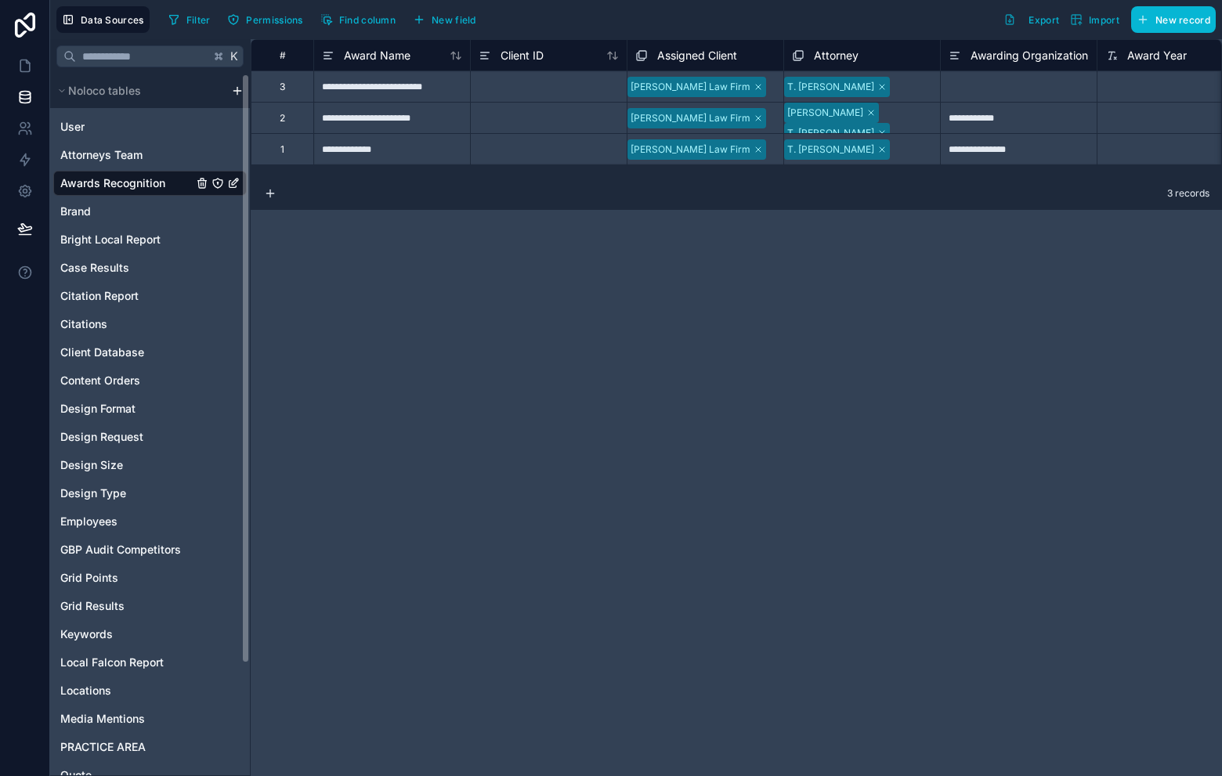
drag, startPoint x: 120, startPoint y: 183, endPoint x: 170, endPoint y: 172, distance: 51.3
click at [120, 183] on span "Awards Recognition" at bounding box center [112, 183] width 105 height 16
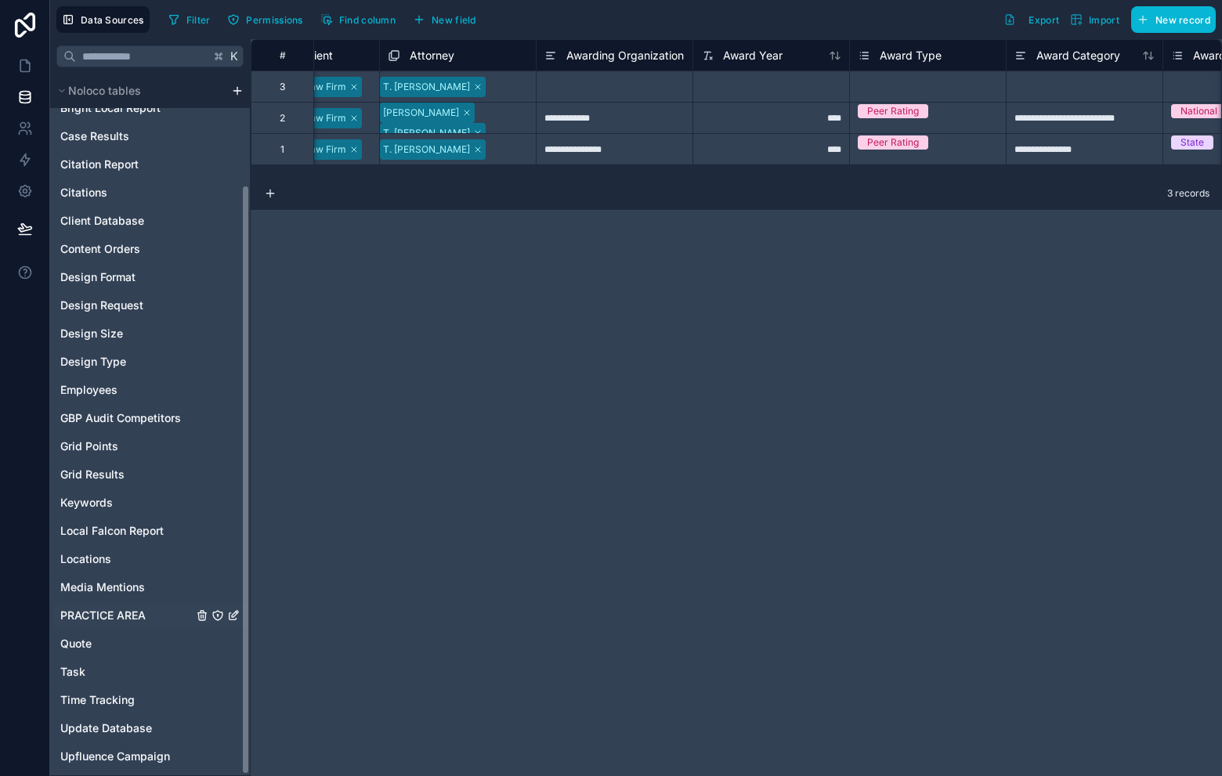
scroll to position [132, 0]
click at [123, 615] on span "PRACTICE AREA" at bounding box center [102, 616] width 85 height 16
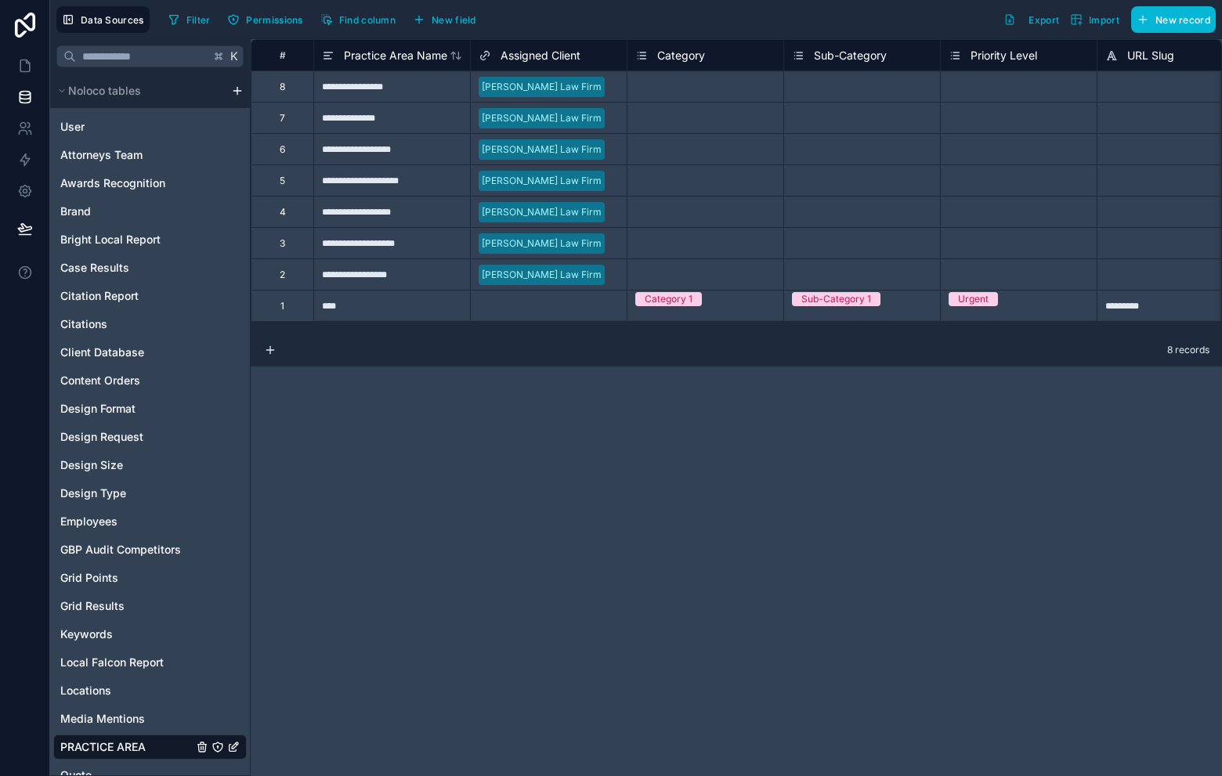
click at [292, 312] on div "1" at bounding box center [282, 305] width 63 height 31
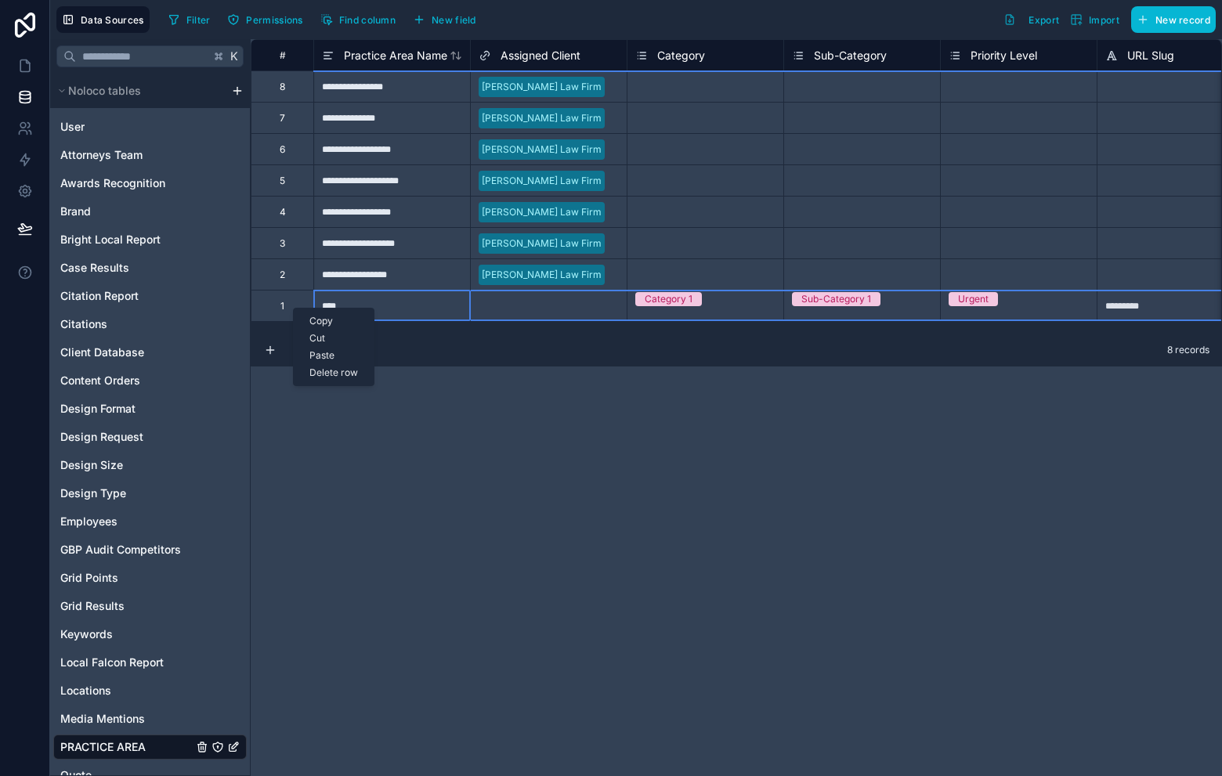
click at [338, 373] on div "Delete row" at bounding box center [334, 372] width 80 height 17
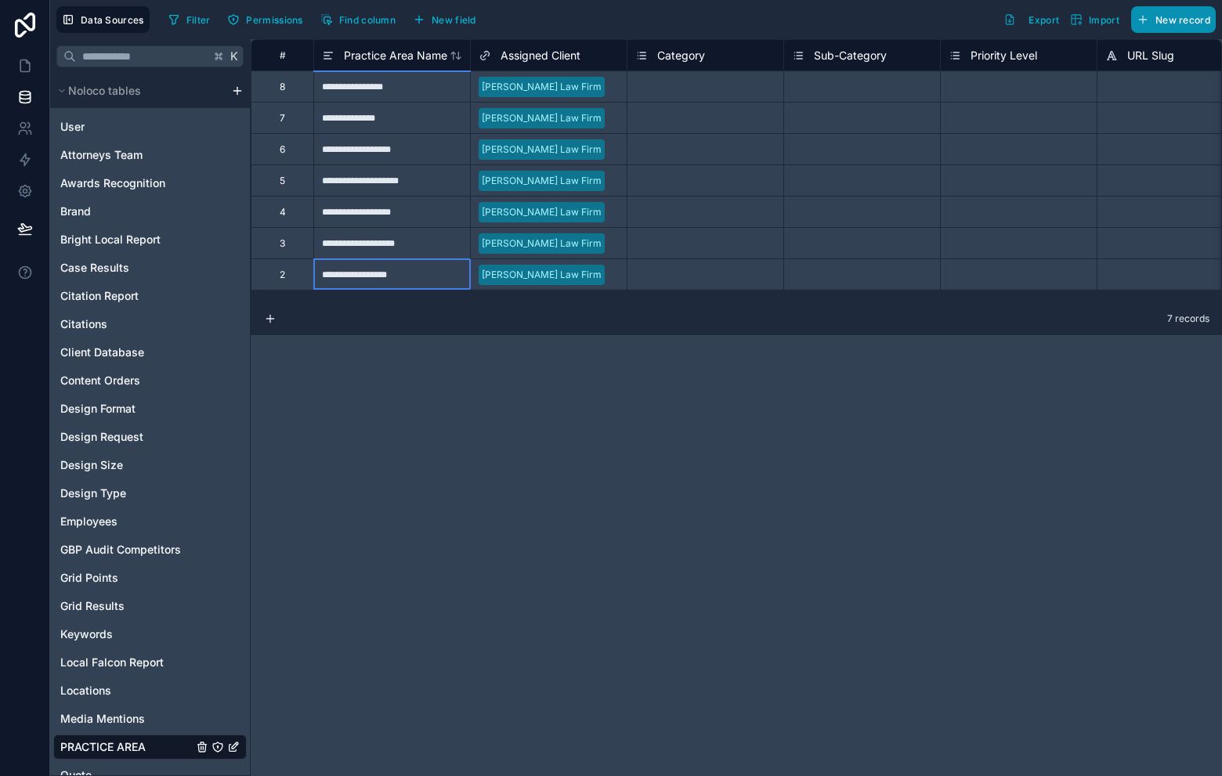
click at [1197, 17] on span "New record" at bounding box center [1183, 20] width 55 height 12
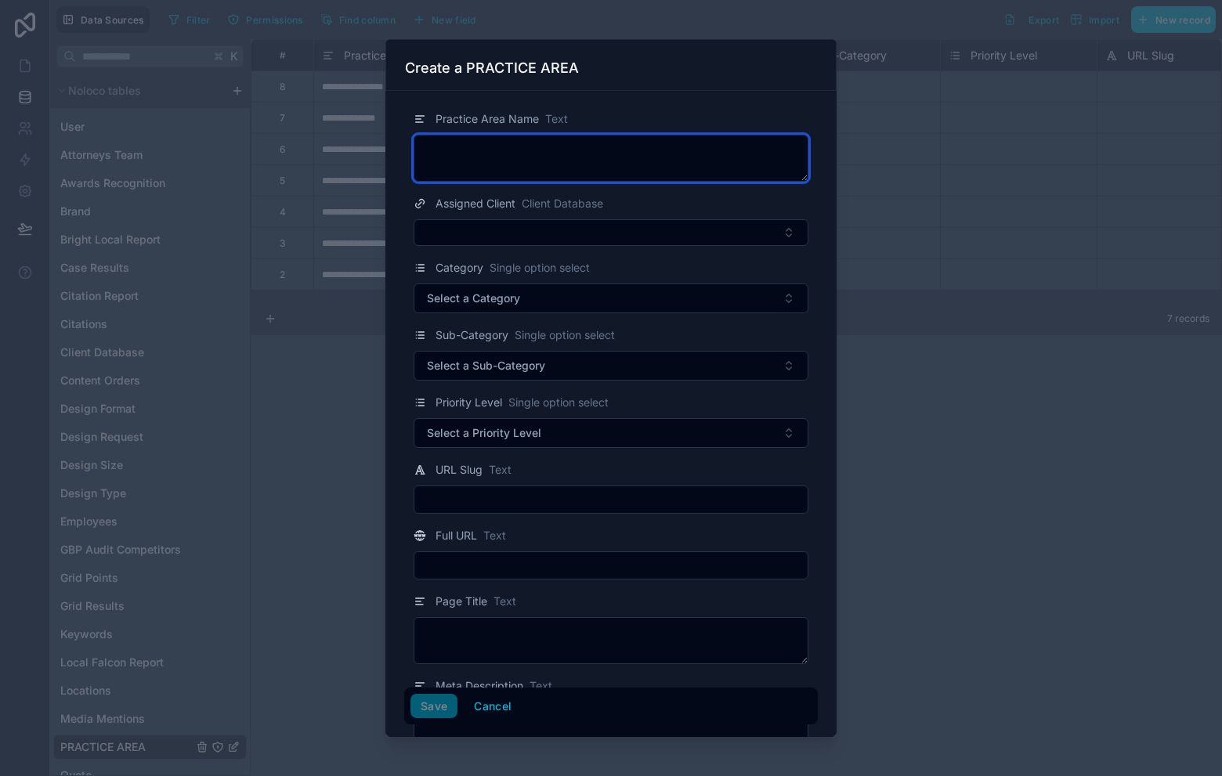
click at [609, 139] on textarea at bounding box center [611, 158] width 395 height 47
type textarea "**********"
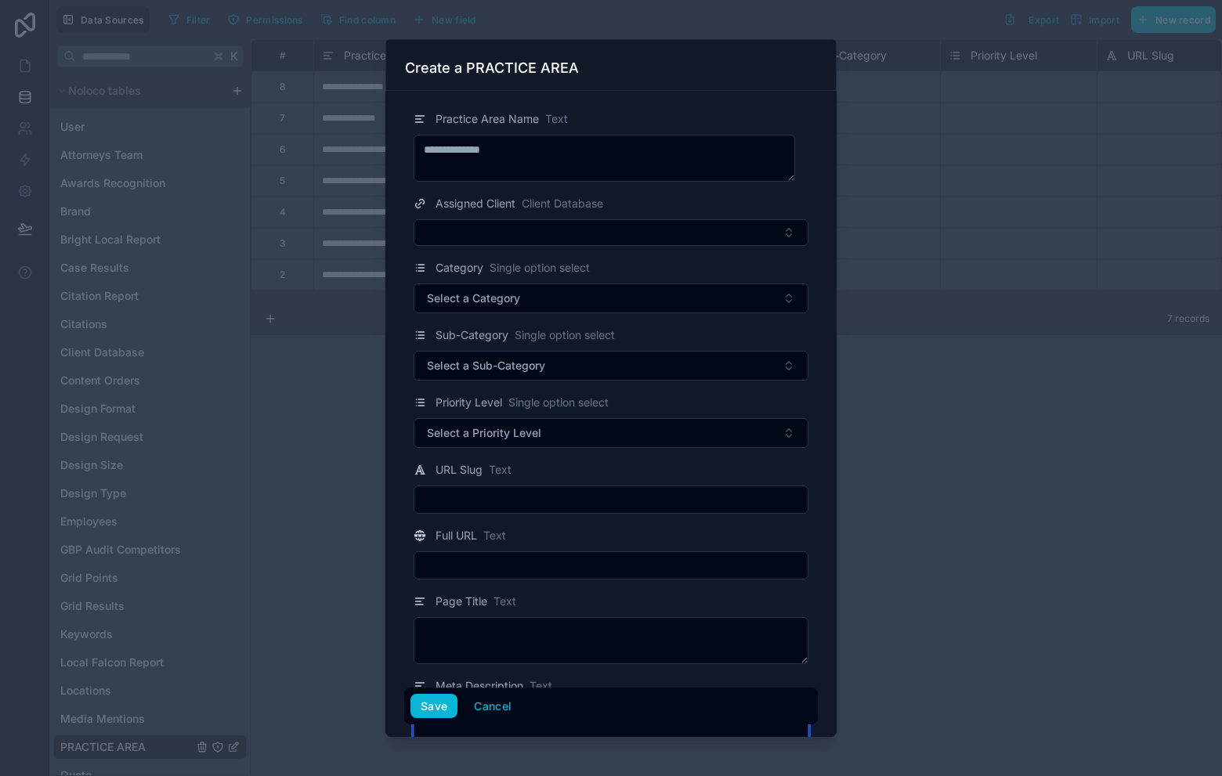
click at [443, 733] on textarea at bounding box center [611, 725] width 395 height 47
click at [414, 708] on button "Save" at bounding box center [434, 706] width 47 height 25
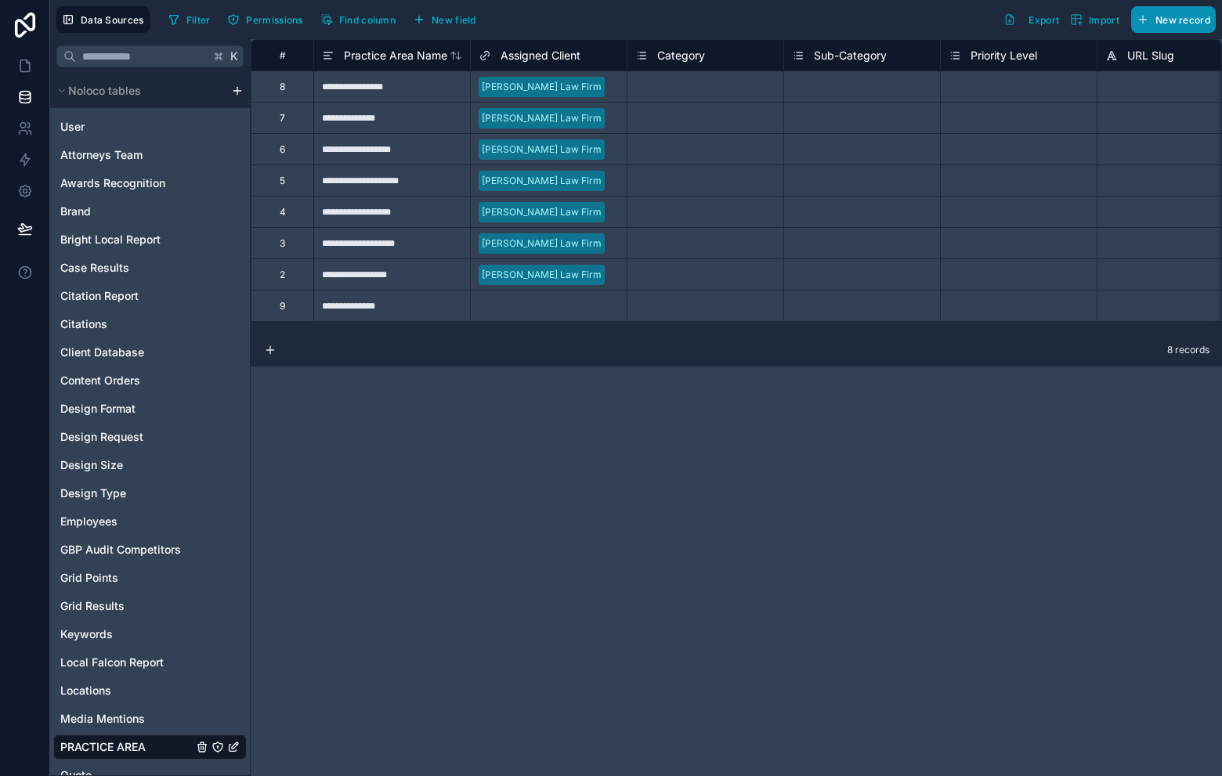
click at [1175, 16] on span "New record" at bounding box center [1183, 20] width 55 height 12
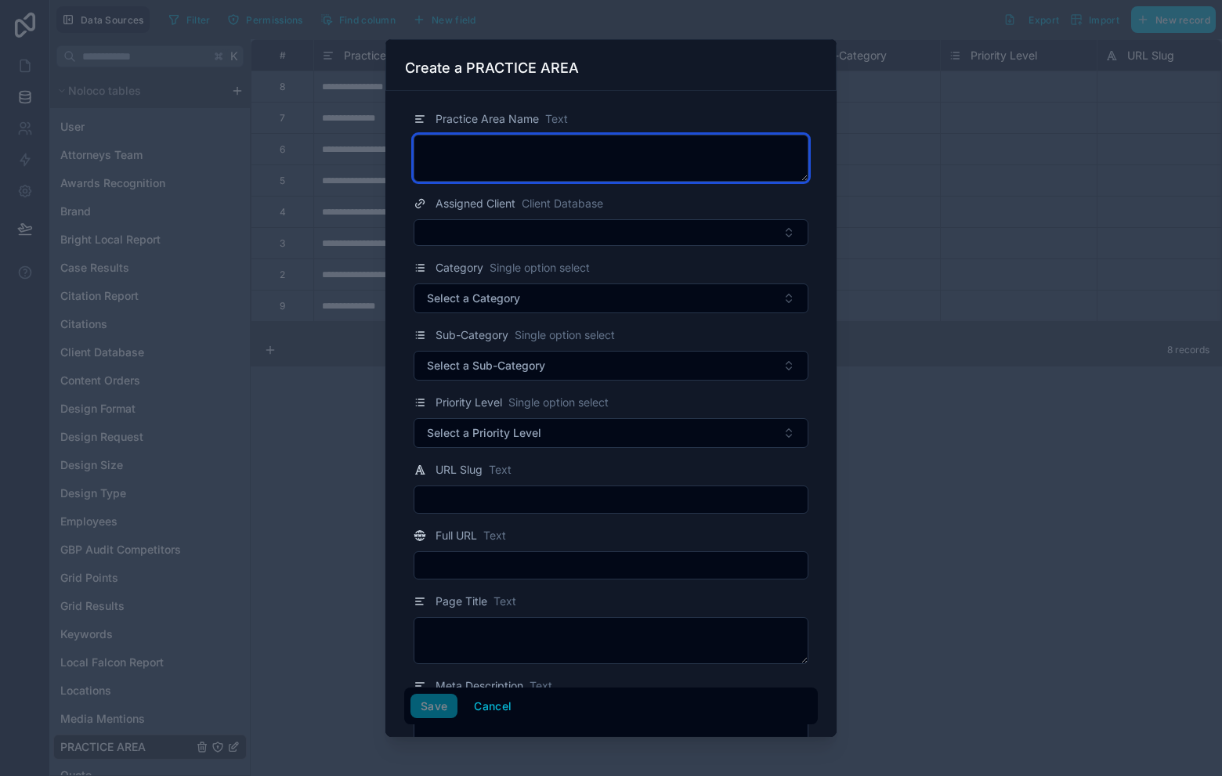
drag, startPoint x: 577, startPoint y: 135, endPoint x: 577, endPoint y: 151, distance: 16.5
click at [576, 146] on textarea at bounding box center [611, 158] width 395 height 47
type textarea "**********"
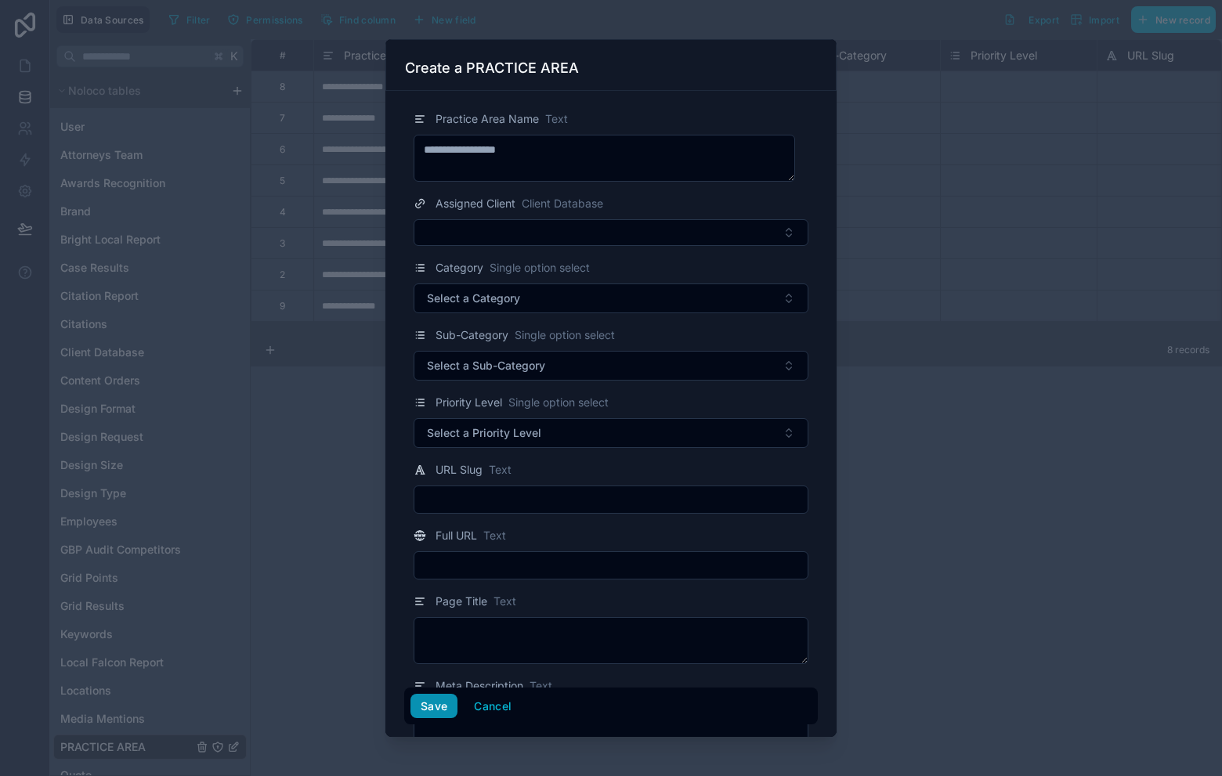
drag, startPoint x: 440, startPoint y: 706, endPoint x: 443, endPoint y: 696, distance: 10.7
click at [440, 706] on button "Save" at bounding box center [434, 706] width 47 height 25
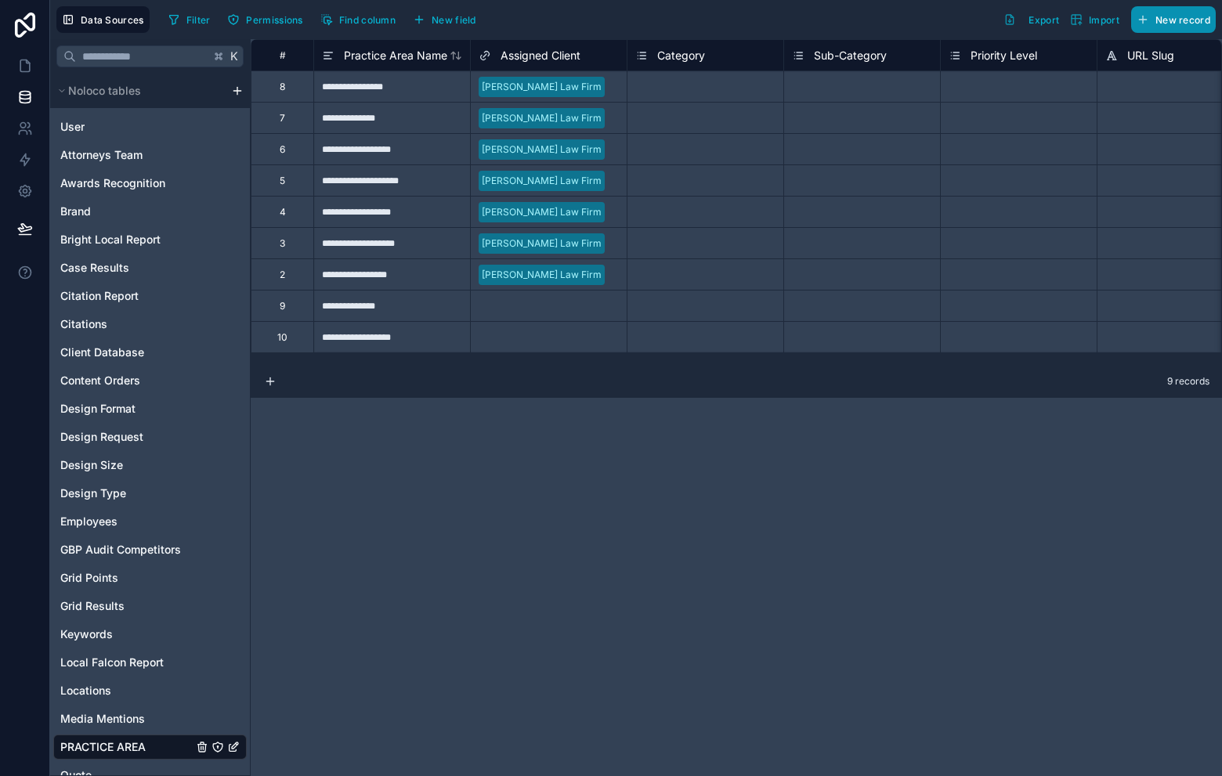
click at [1190, 20] on span "New record" at bounding box center [1183, 20] width 55 height 12
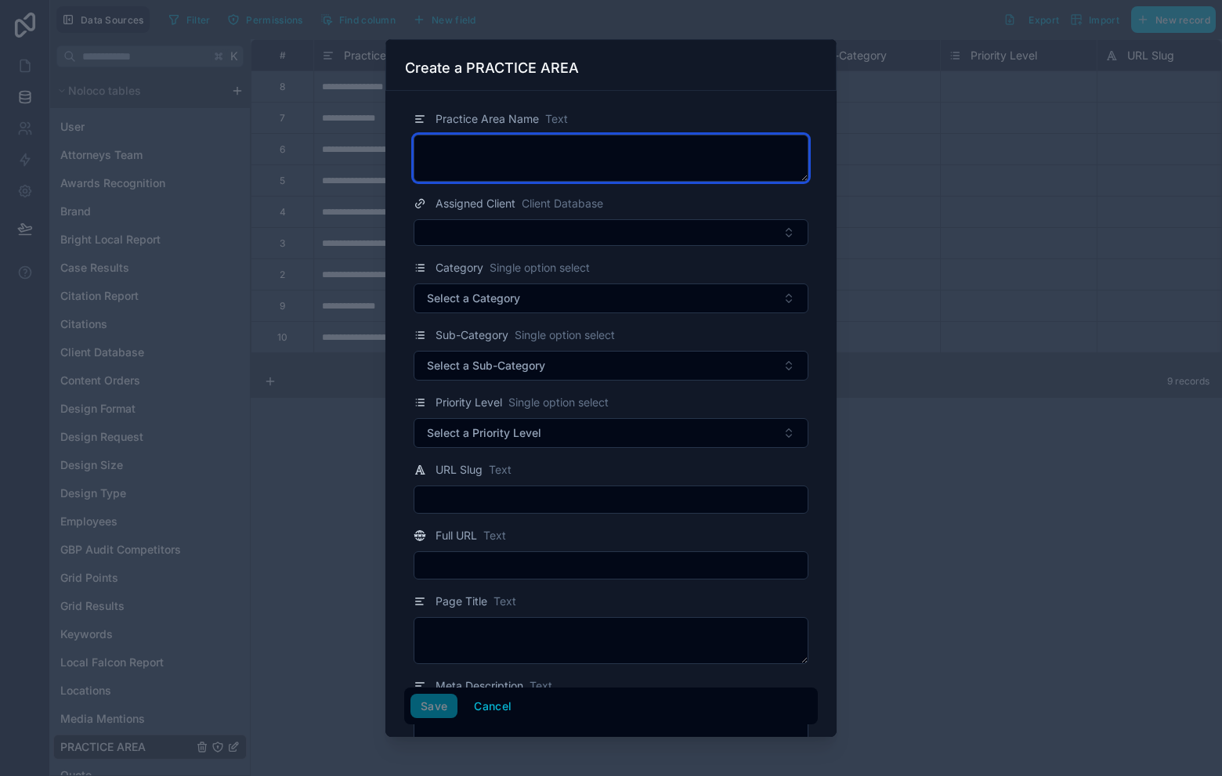
click at [609, 161] on textarea at bounding box center [611, 158] width 395 height 47
type textarea "**********"
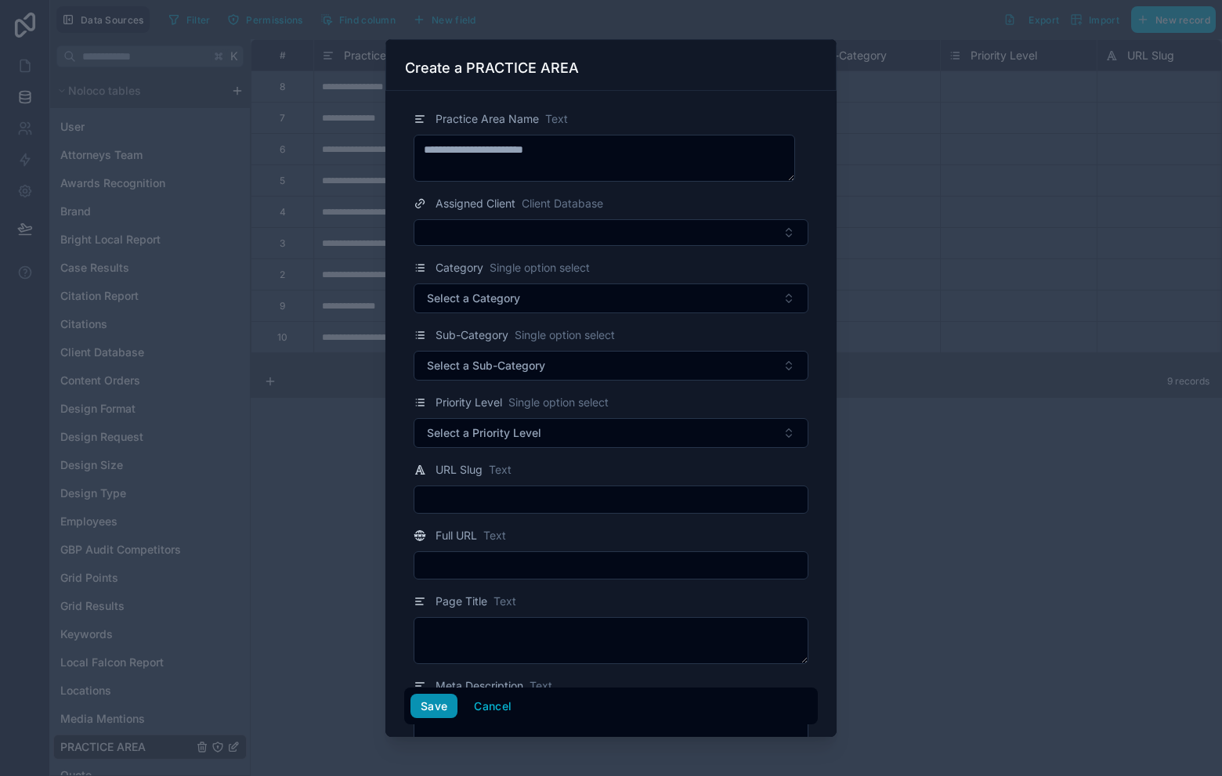
click at [433, 710] on button "Save" at bounding box center [434, 706] width 47 height 25
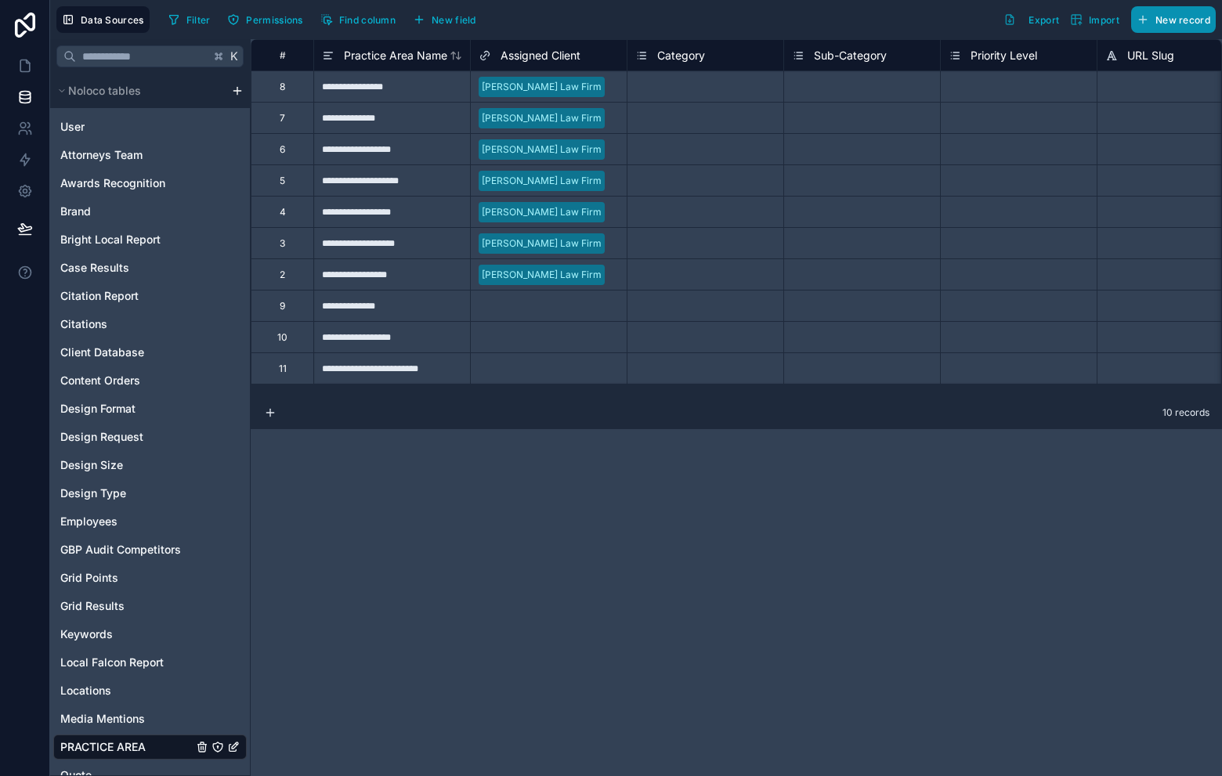
click at [1188, 23] on span "New record" at bounding box center [1183, 20] width 55 height 12
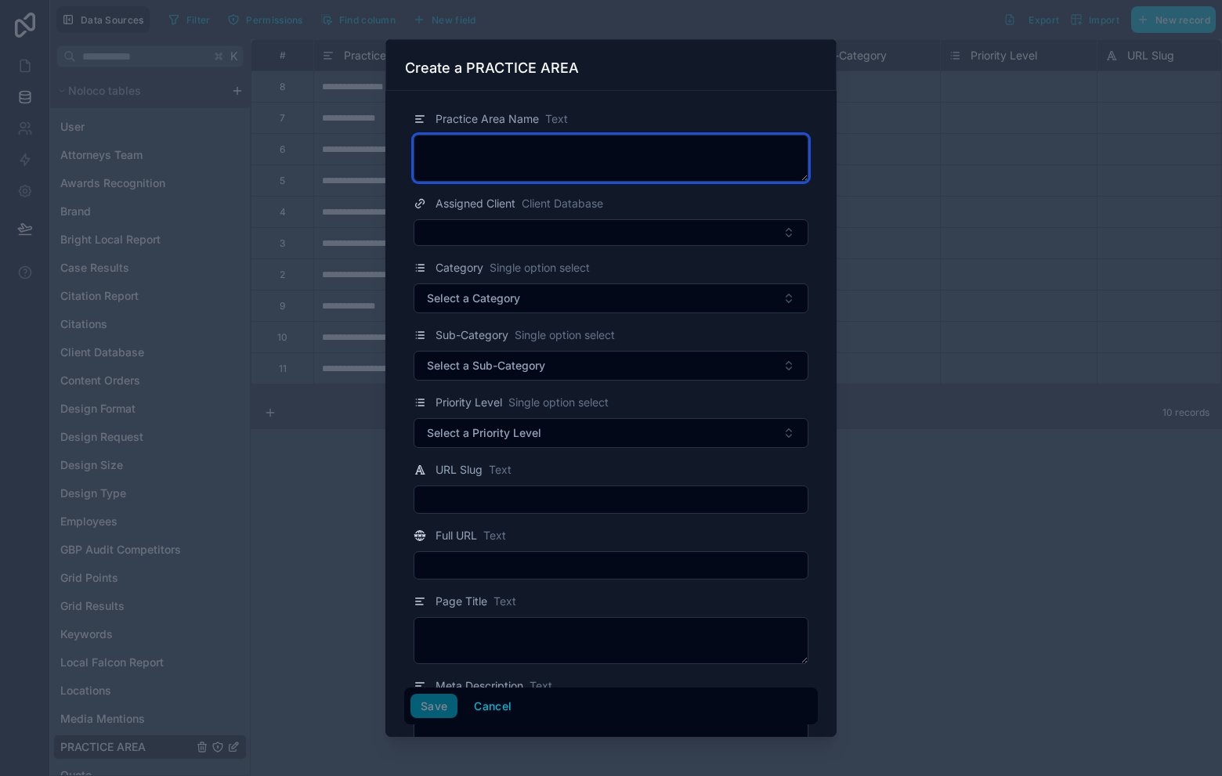
click at [595, 149] on textarea at bounding box center [611, 158] width 395 height 47
type textarea "*"
type textarea "**********"
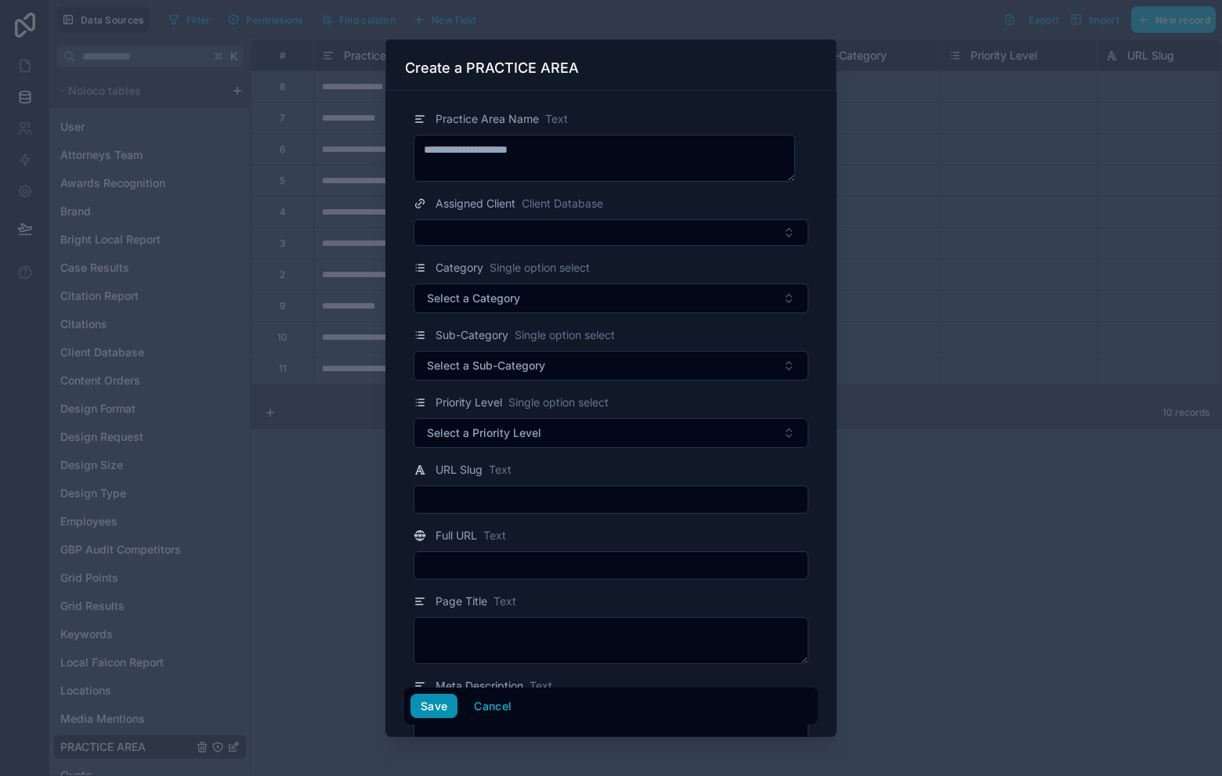
click at [436, 707] on button "Save" at bounding box center [434, 706] width 47 height 25
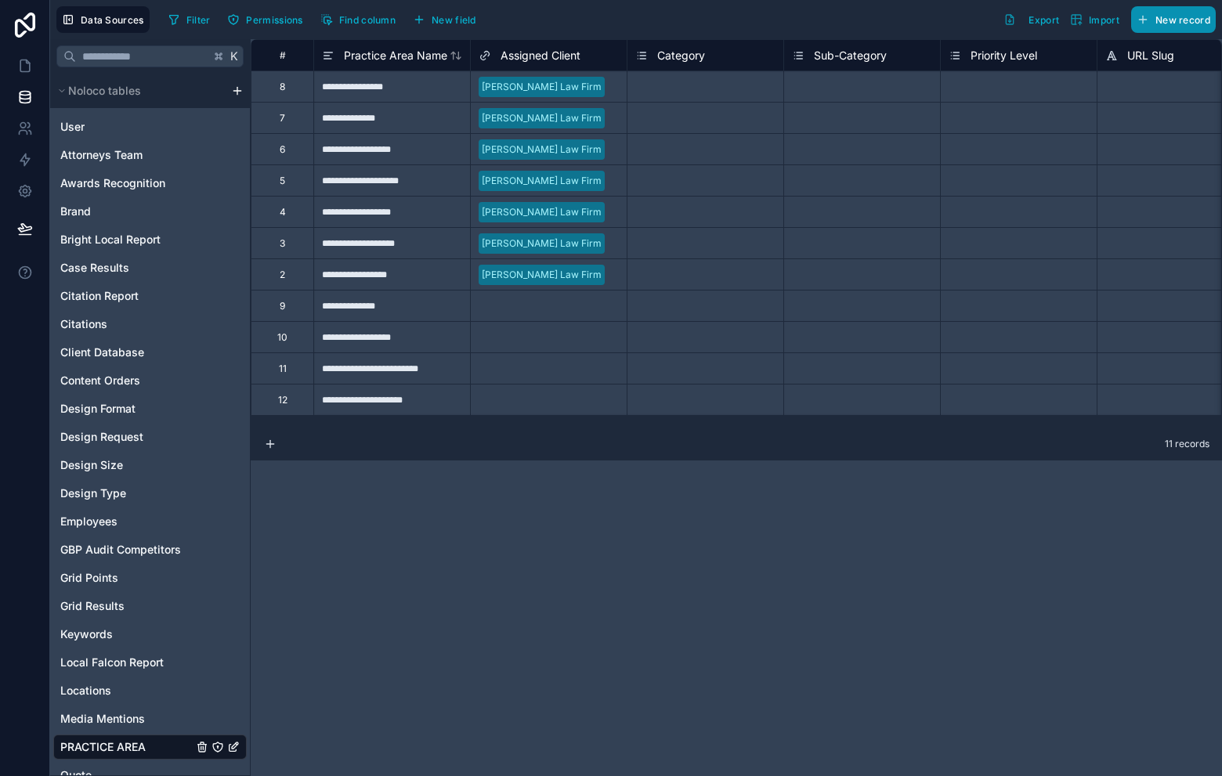
click at [1207, 17] on span "New record" at bounding box center [1183, 20] width 55 height 12
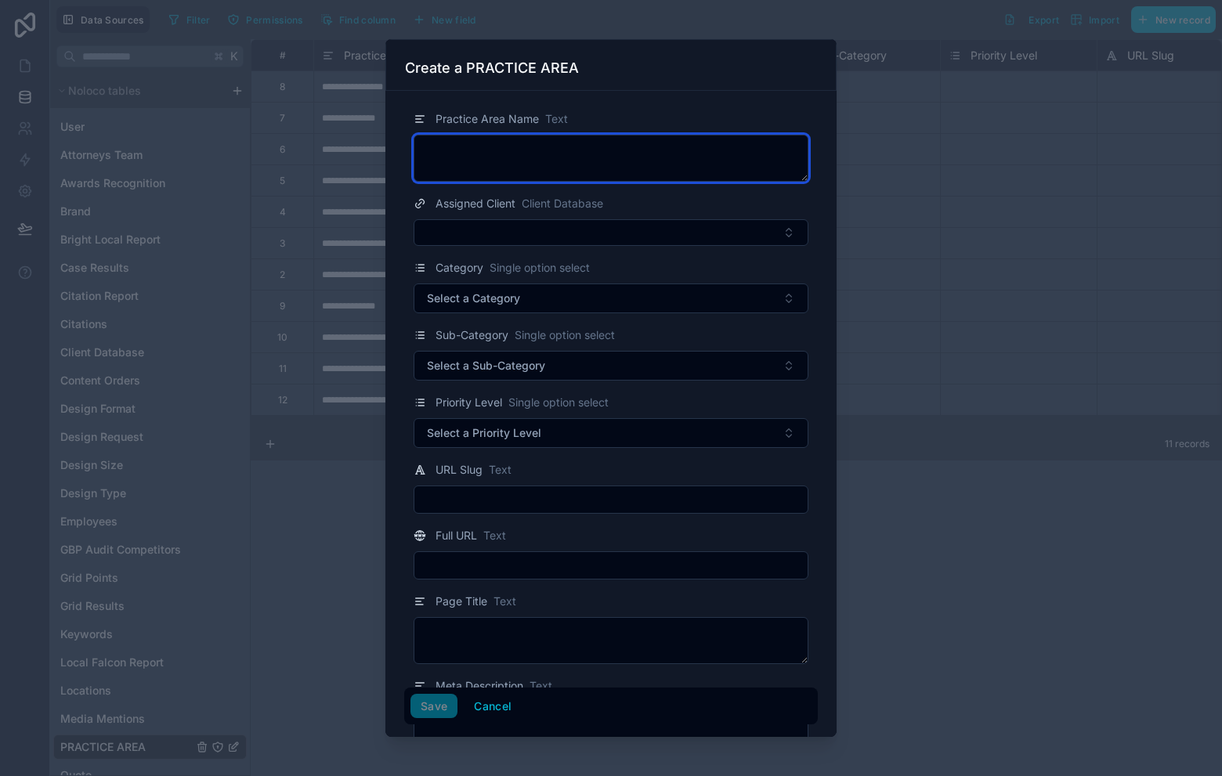
click at [559, 178] on textarea at bounding box center [611, 158] width 395 height 47
type textarea "**********"
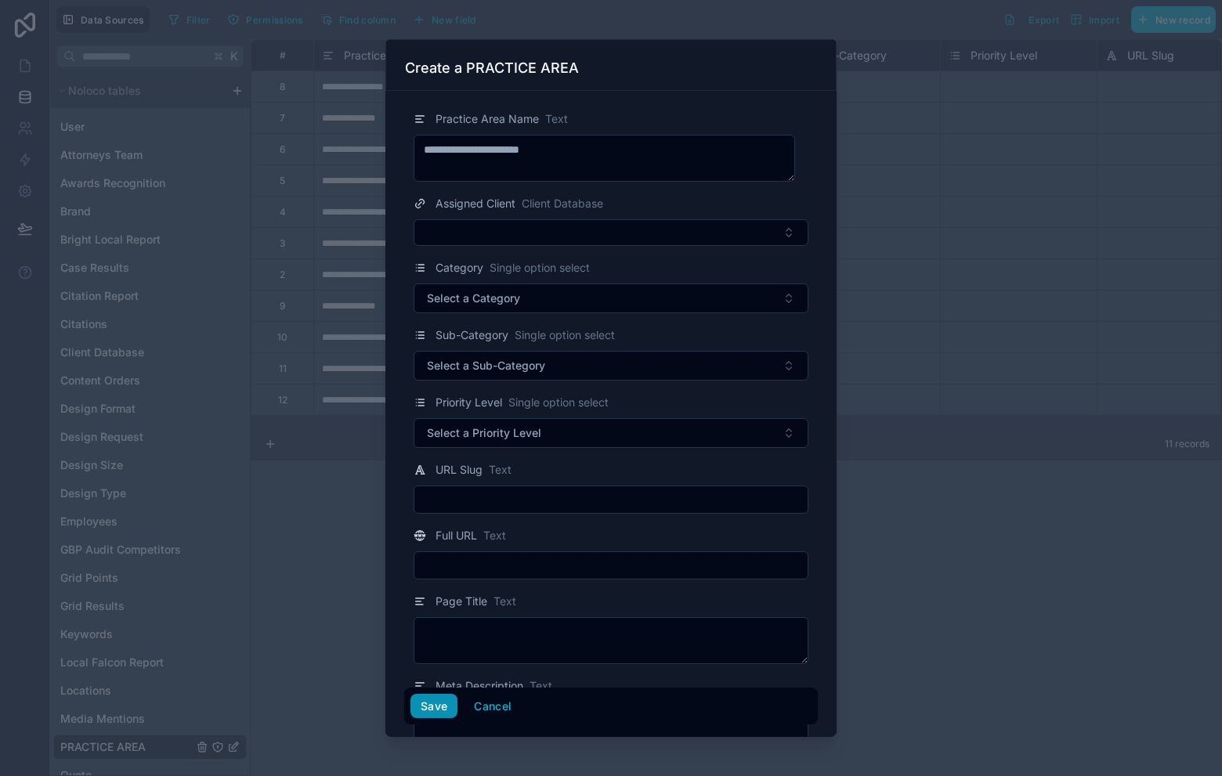
click at [426, 705] on button "Save" at bounding box center [434, 706] width 47 height 25
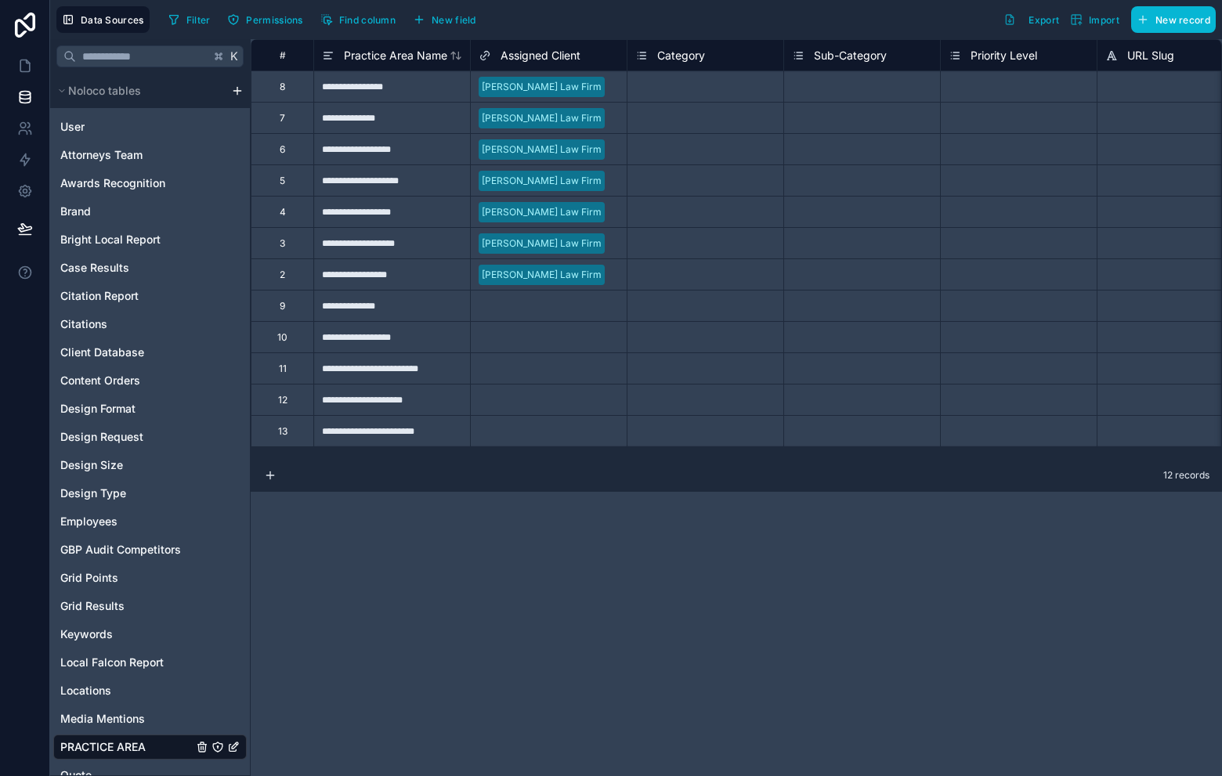
click at [512, 304] on div "Select a Assigned Client" at bounding box center [532, 306] width 107 height 13
click at [512, 304] on div "Select a Assigned Client" at bounding box center [524, 306] width 107 height 13
click at [566, 776] on div "[PERSON_NAME] LLP" at bounding box center [611, 785] width 1222 height 19
click at [546, 335] on div "Select a Assigned Client" at bounding box center [532, 337] width 107 height 13
click at [544, 337] on div "Select a Assigned Client" at bounding box center [524, 337] width 107 height 13
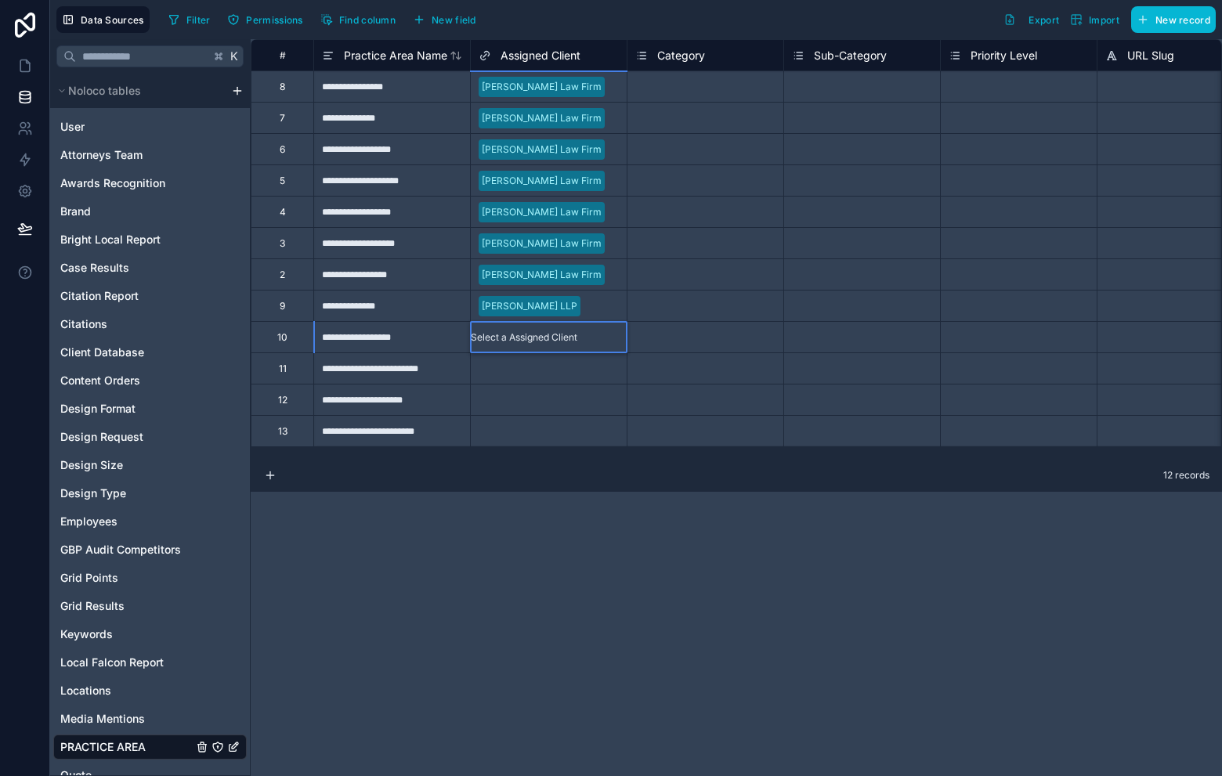
click at [550, 335] on div "Select a Assigned Client" at bounding box center [524, 337] width 107 height 13
click at [553, 776] on div "[PERSON_NAME] LLP" at bounding box center [611, 785] width 1222 height 19
click at [563, 360] on div "Select a Assigned Client" at bounding box center [549, 368] width 156 height 31
click at [565, 363] on div "Select a Assigned Client" at bounding box center [524, 369] width 107 height 13
click at [556, 776] on div "[PERSON_NAME] LLP" at bounding box center [611, 785] width 1222 height 19
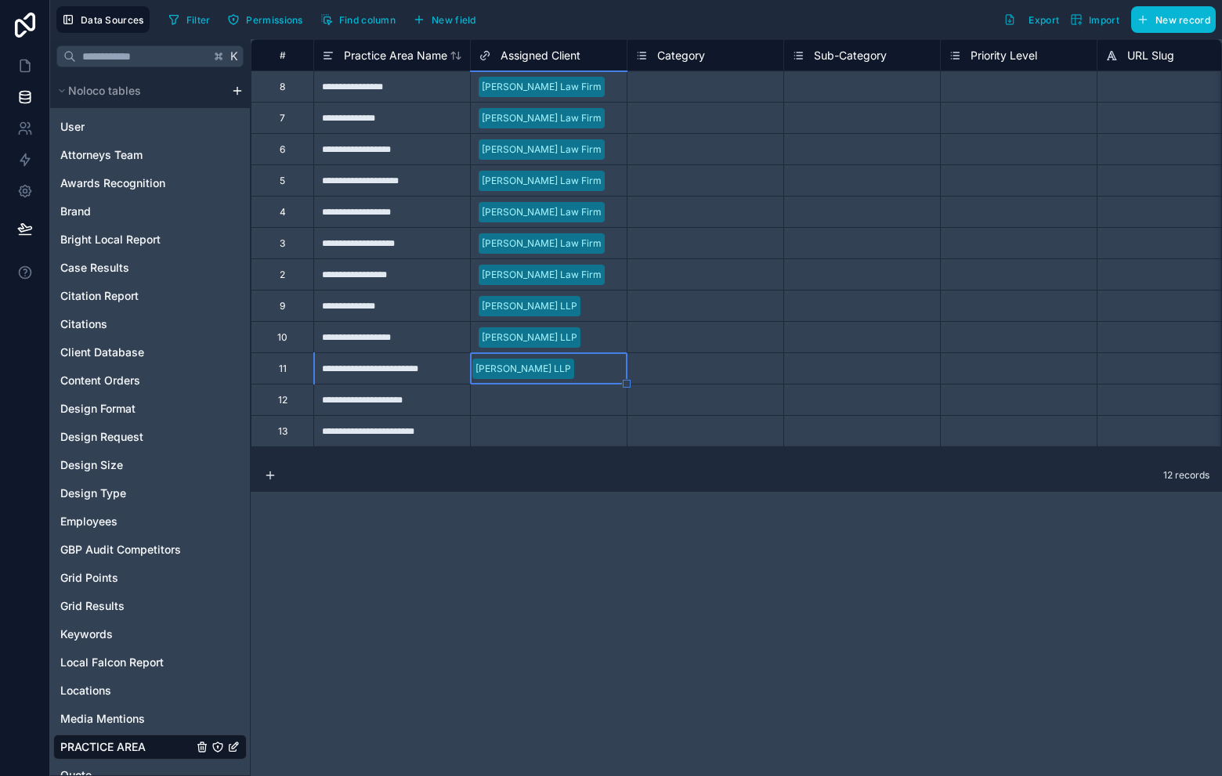
click at [552, 395] on div "Select a Assigned Client" at bounding box center [532, 400] width 107 height 13
click at [552, 408] on div "Select a Assigned Client" at bounding box center [549, 400] width 156 height 31
click at [562, 776] on div "[PERSON_NAME] LLP" at bounding box center [611, 785] width 1222 height 19
click at [576, 392] on div "[PERSON_NAME] LLP" at bounding box center [523, 400] width 105 height 20
drag, startPoint x: 684, startPoint y: 581, endPoint x: 554, endPoint y: 399, distance: 223.5
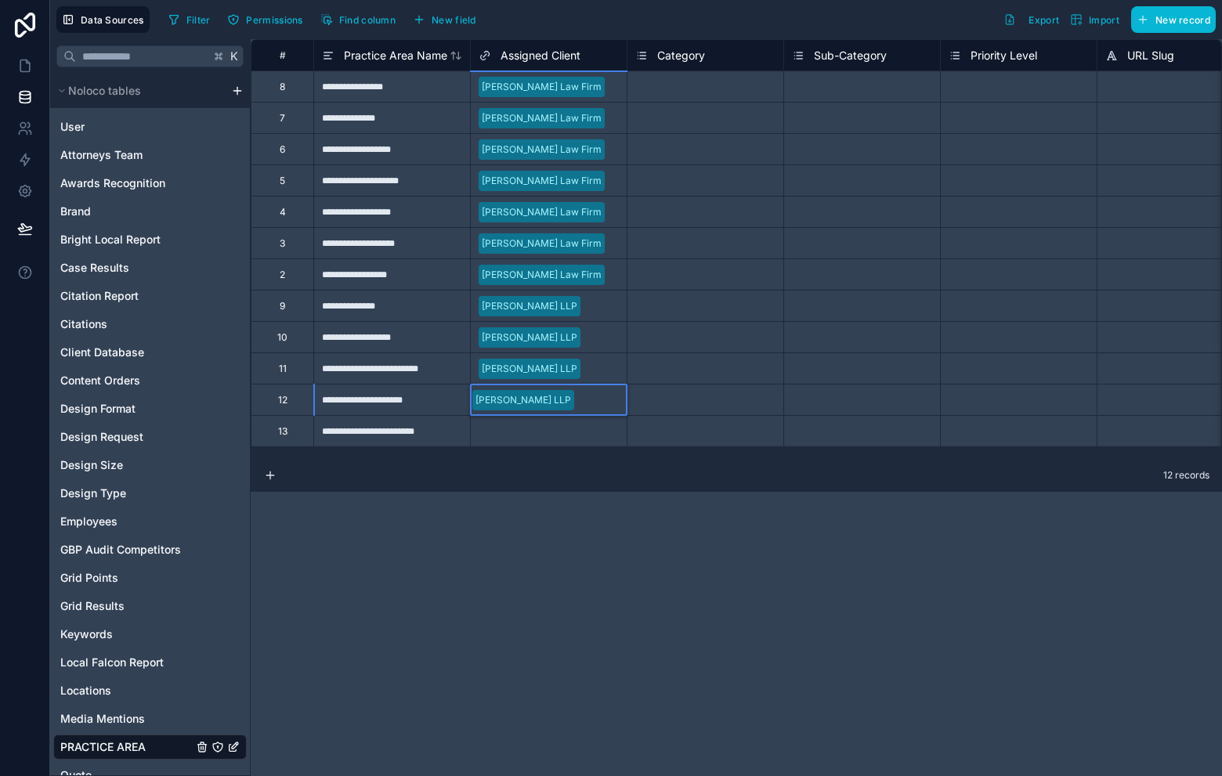
click at [684, 580] on div "**********" at bounding box center [736, 407] width 971 height 737
drag, startPoint x: 580, startPoint y: 389, endPoint x: 606, endPoint y: 405, distance: 30.6
click at [574, 390] on div "[PERSON_NAME] LLP" at bounding box center [523, 400] width 102 height 20
click at [781, 581] on div "**********" at bounding box center [736, 407] width 971 height 737
drag, startPoint x: 720, startPoint y: 333, endPoint x: 686, endPoint y: 382, distance: 59.8
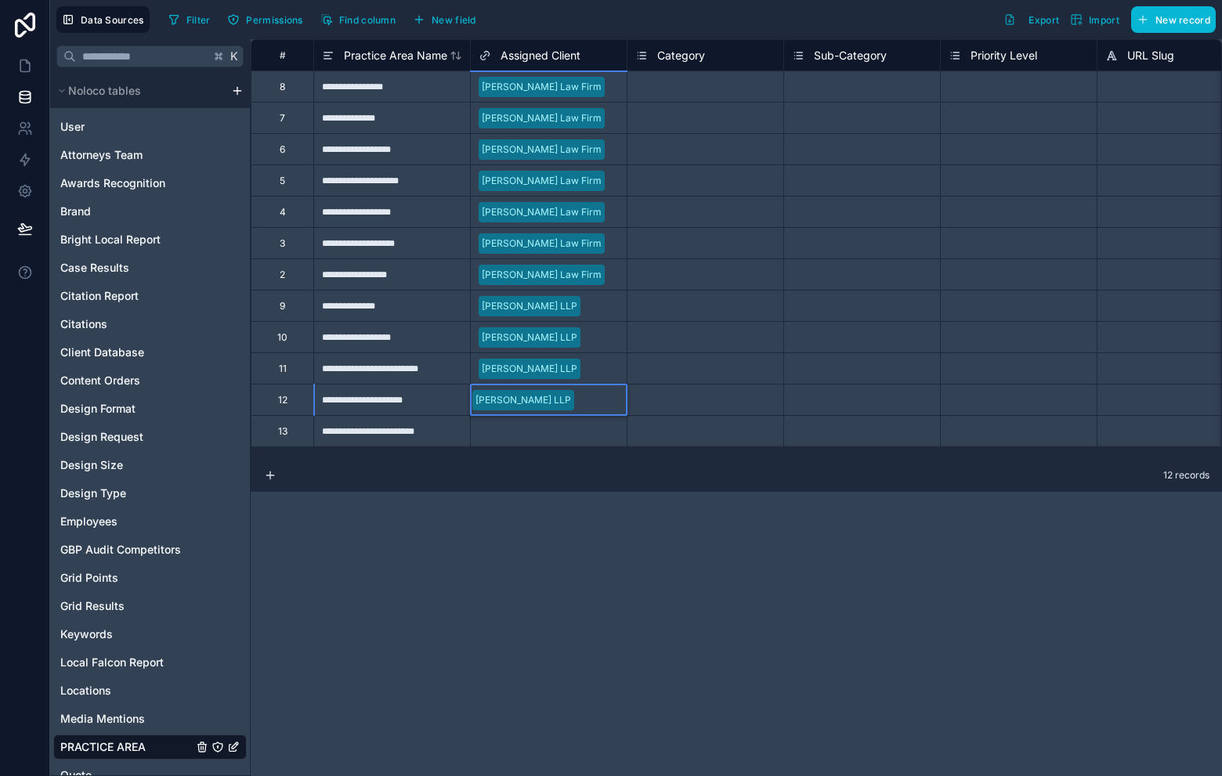
click at [720, 334] on div "Select a Category" at bounding box center [706, 330] width 156 height 16
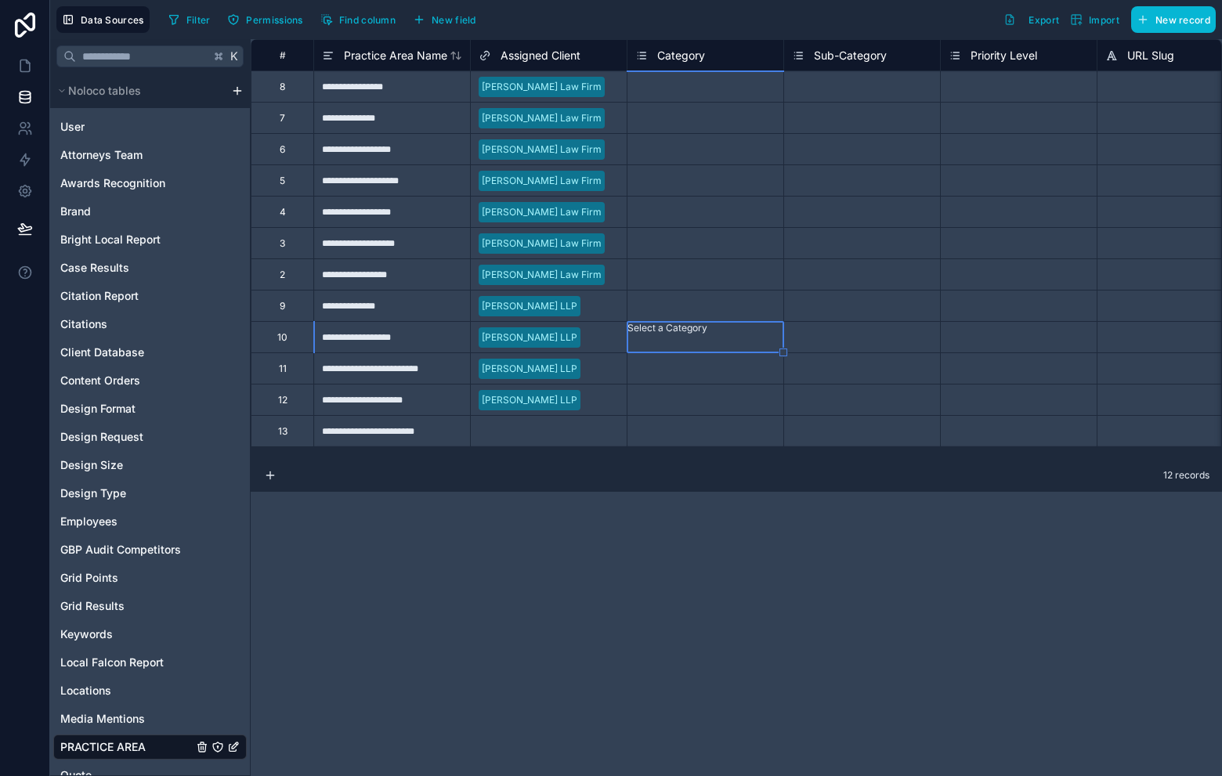
click at [625, 401] on div "[PERSON_NAME] LLP" at bounding box center [549, 401] width 156 height 24
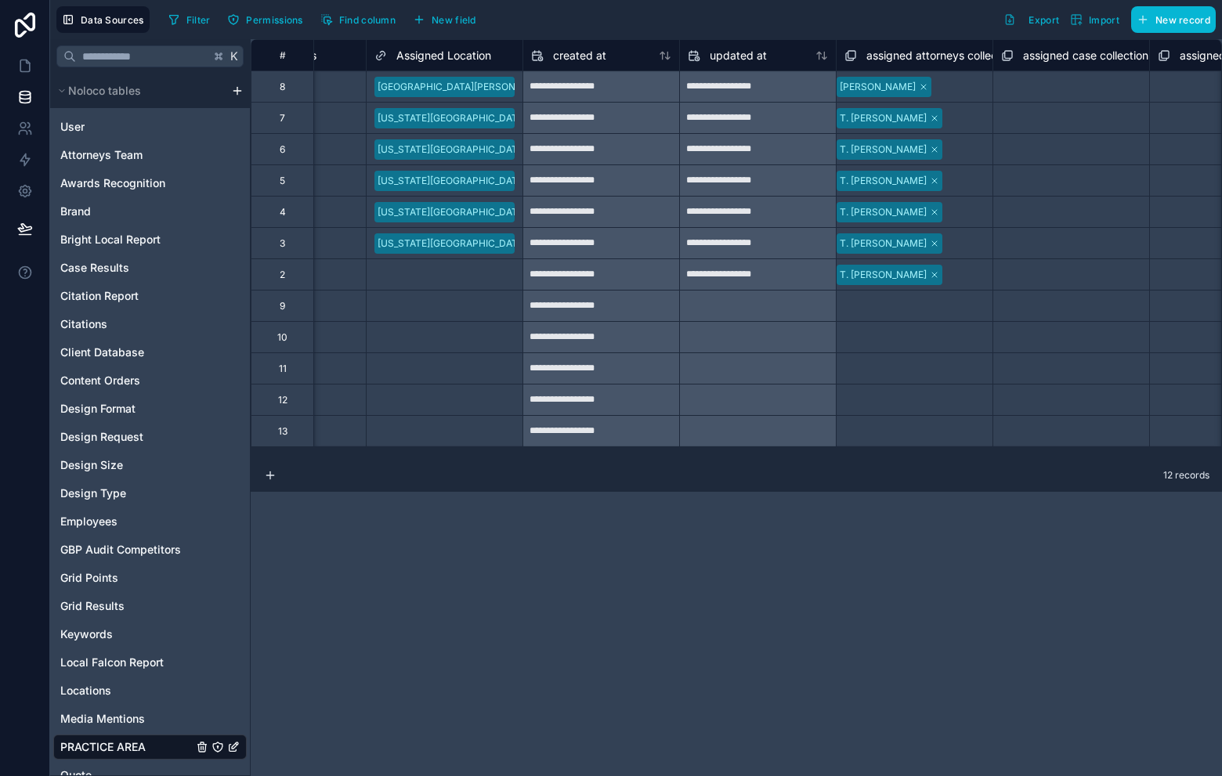
scroll to position [0, 2888]
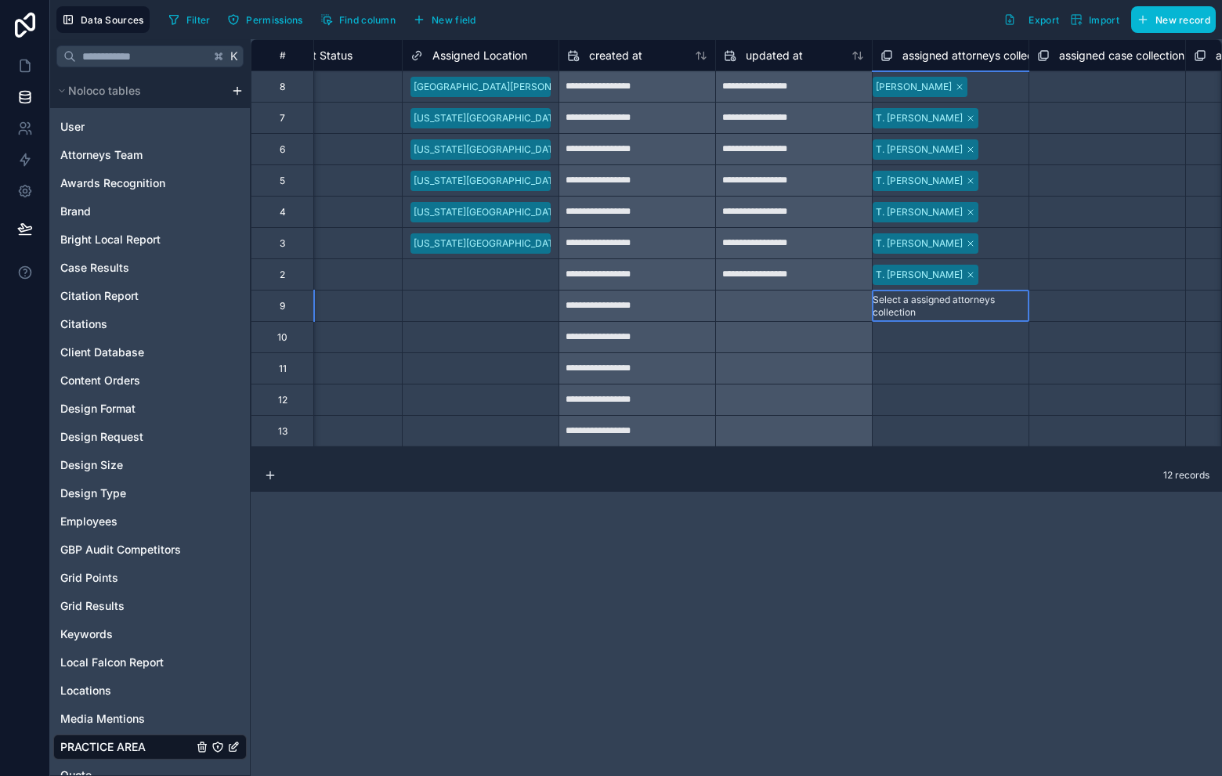
click at [967, 309] on div "Select a assigned attorneys collection" at bounding box center [951, 306] width 156 height 25
click at [964, 305] on div "Select a assigned attorneys collection" at bounding box center [951, 306] width 156 height 25
click at [964, 339] on div "Select a assigned attorneys collection" at bounding box center [951, 337] width 156 height 25
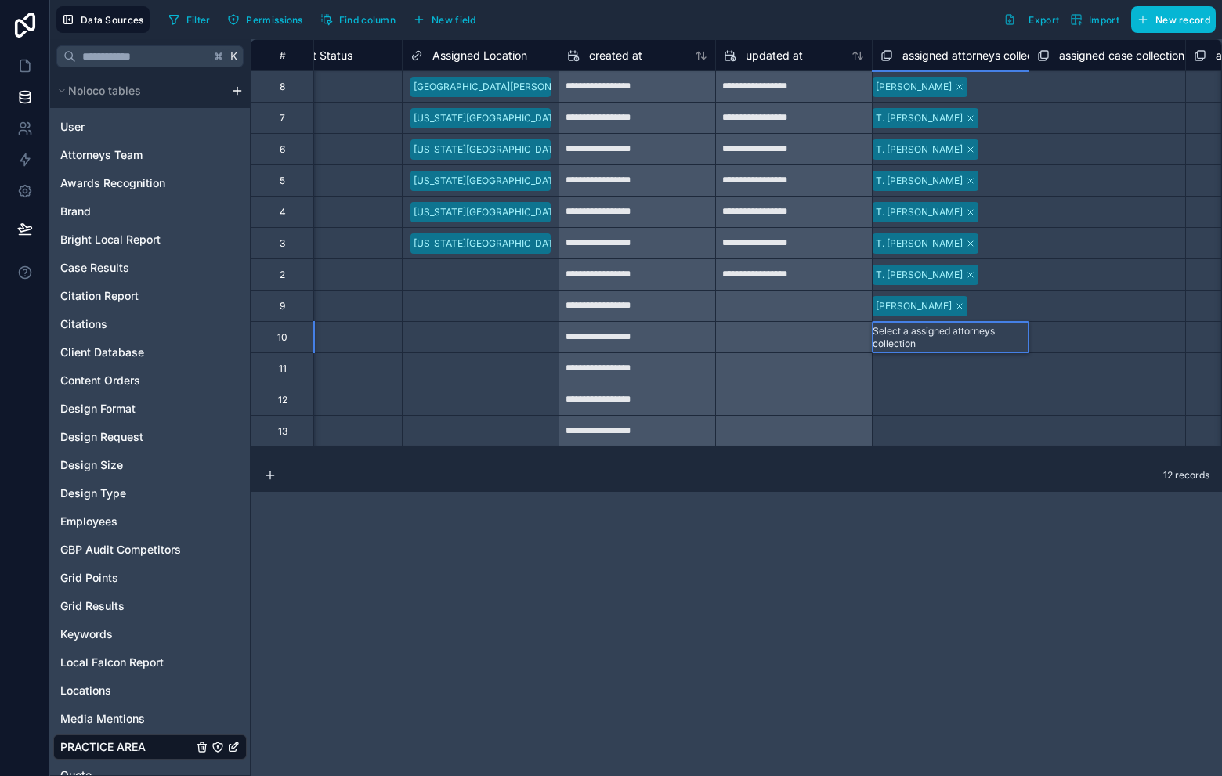
click at [974, 361] on div "Select a assigned attorneys collection" at bounding box center [950, 368] width 153 height 25
click at [974, 361] on div "Select a assigned attorneys collection" at bounding box center [951, 368] width 156 height 25
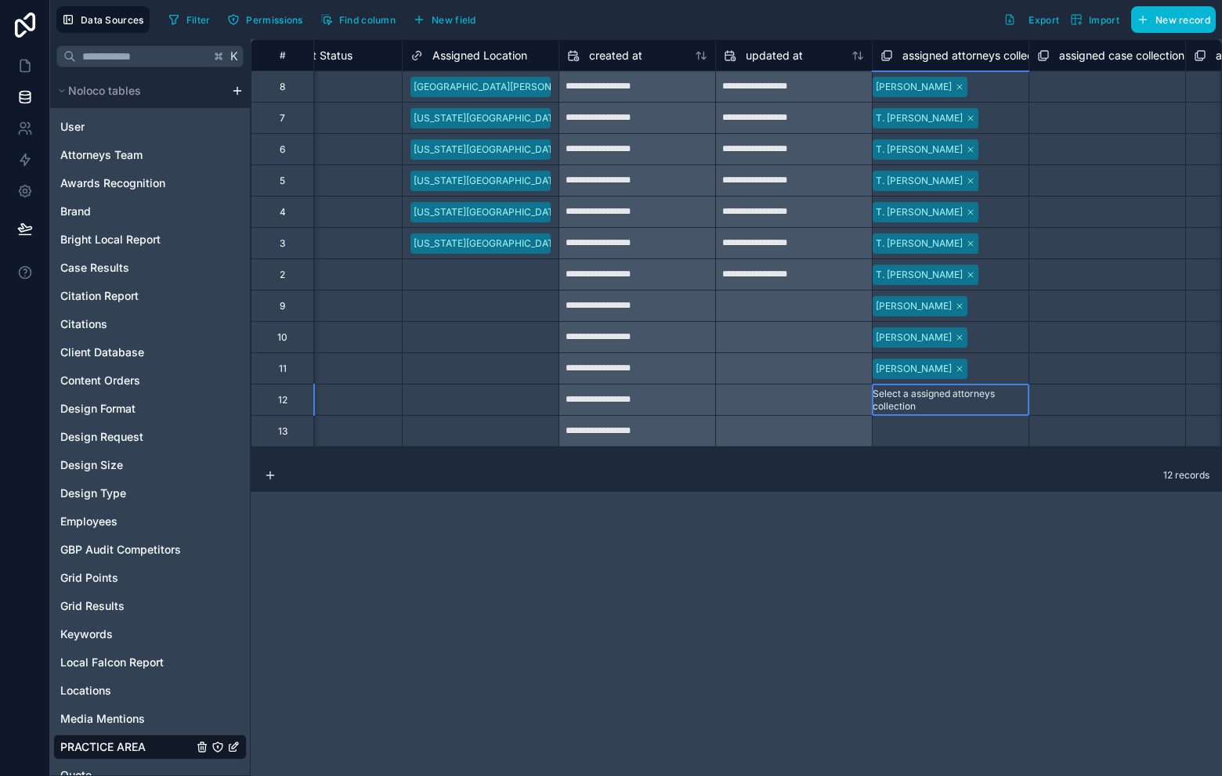
click at [954, 408] on div "Select a assigned attorneys collection" at bounding box center [951, 400] width 156 height 25
drag, startPoint x: 990, startPoint y: 464, endPoint x: 954, endPoint y: 462, distance: 36.1
click at [949, 461] on div "12 records" at bounding box center [736, 476] width 971 height 31
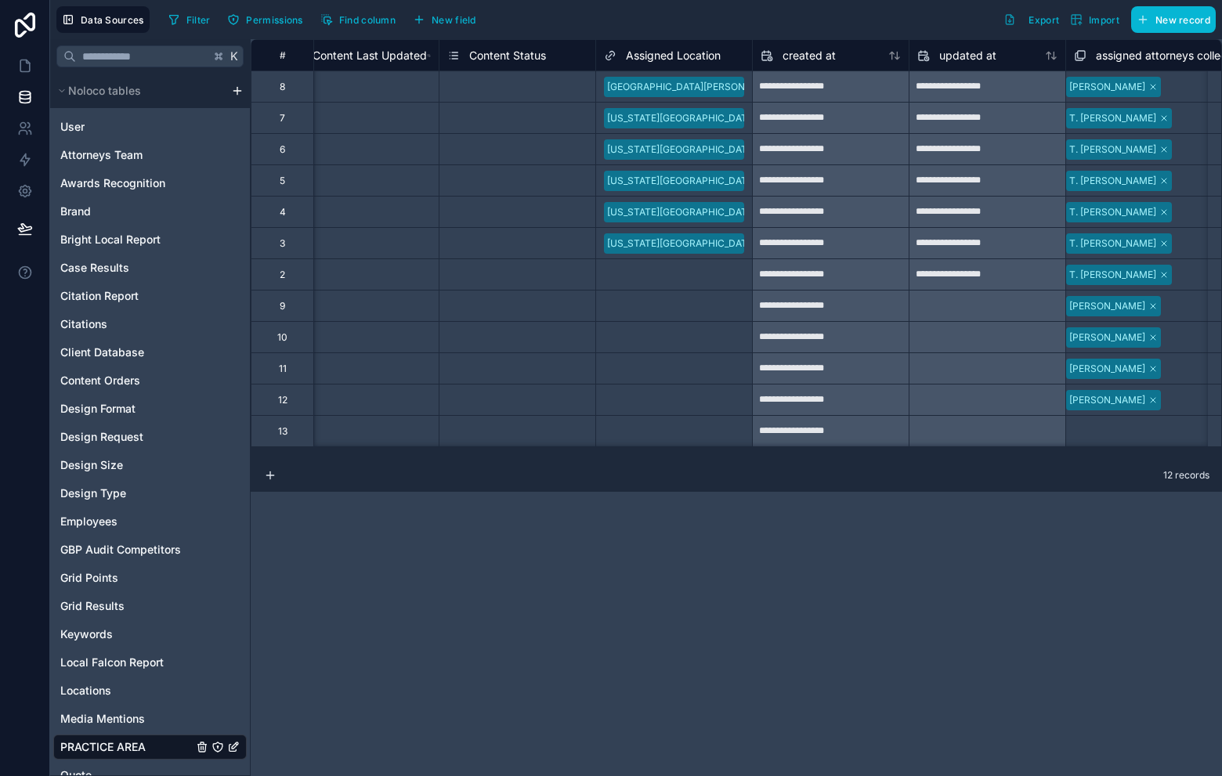
scroll to position [0, 2675]
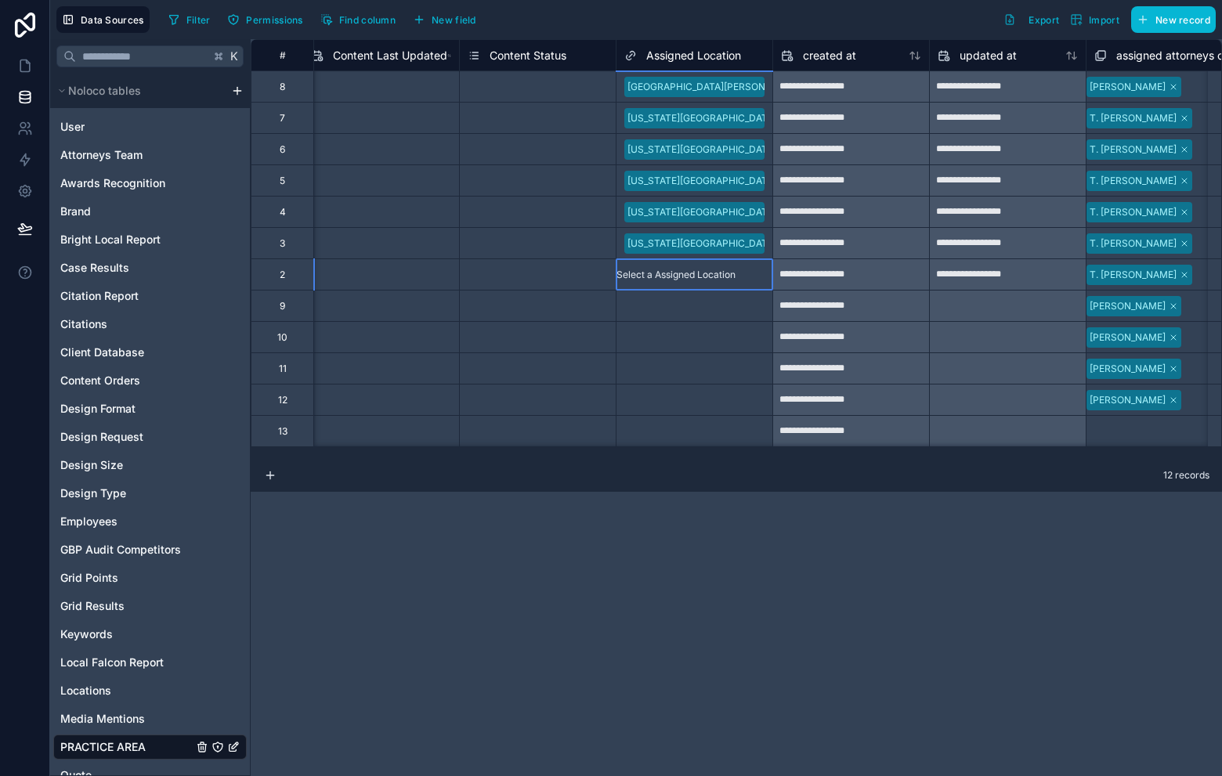
click at [673, 279] on div "Select a Assigned Location" at bounding box center [676, 275] width 119 height 13
click at [673, 278] on div "Select a Assigned Location" at bounding box center [676, 275] width 119 height 13
click at [672, 277] on div "Select a Assigned Location" at bounding box center [676, 275] width 119 height 13
drag, startPoint x: 702, startPoint y: 514, endPoint x: 708, endPoint y: 495, distance: 19.8
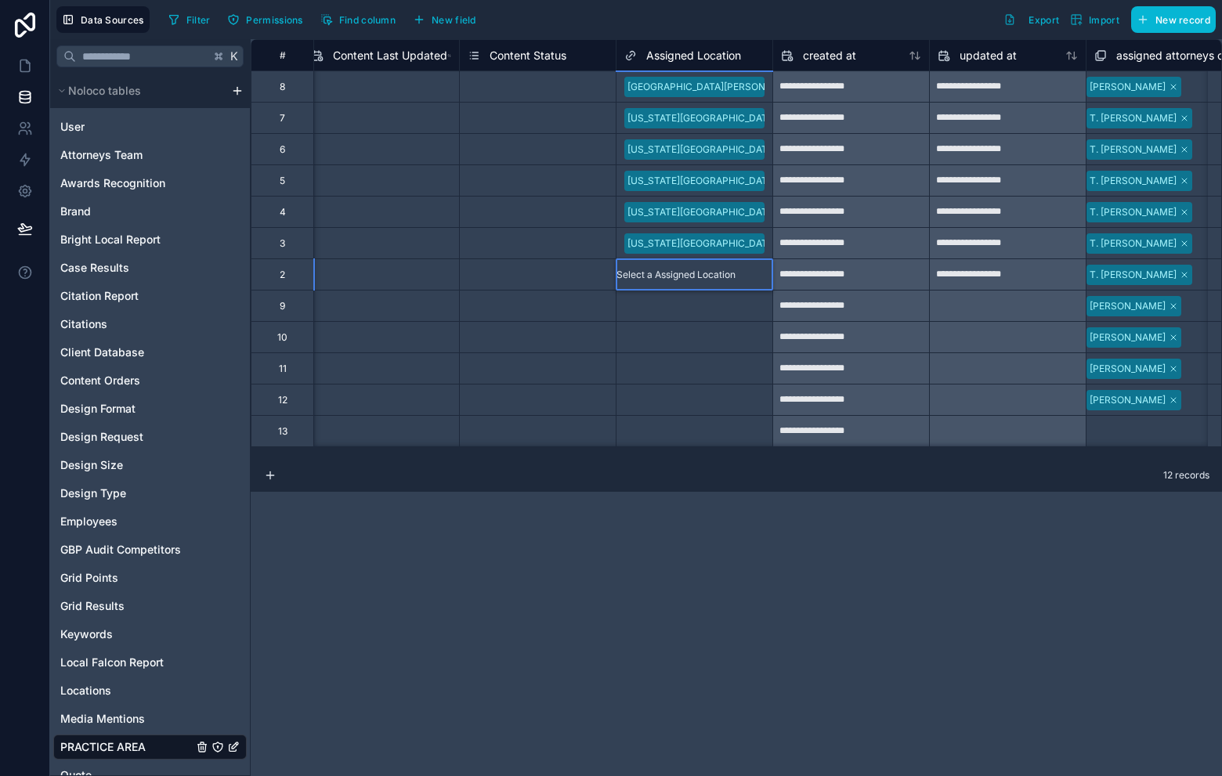
click at [709, 315] on div "Select a Assigned Location" at bounding box center [695, 306] width 156 height 31
click at [711, 776] on div "Forest Hills (Queens), NY" at bounding box center [611, 785] width 1222 height 19
click at [743, 312] on div "Forest Hills (Queens), NY" at bounding box center [773, 306] width 312 height 20
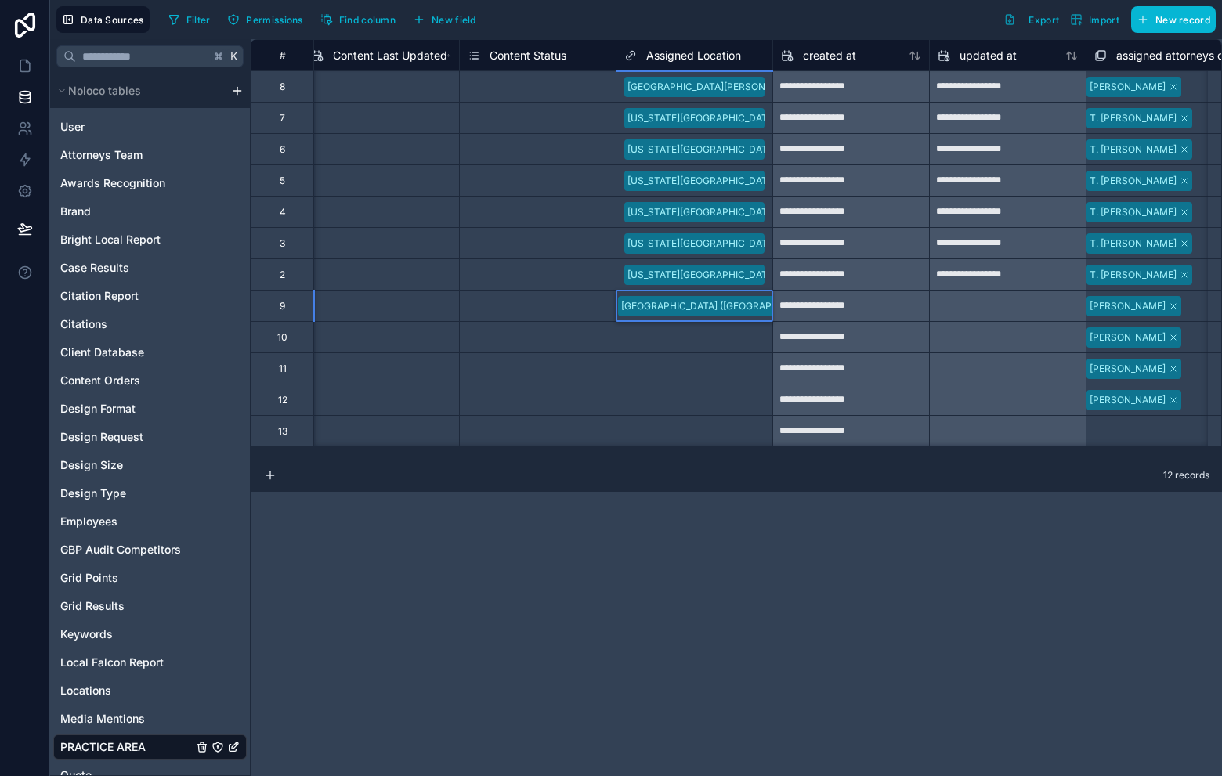
click at [765, 302] on div "Port Washington, Nassau County (Long Island), NY" at bounding box center [849, 306] width 465 height 20
click at [765, 305] on div "Port Washington, Nassau County (Long Island), NY" at bounding box center [849, 306] width 465 height 20
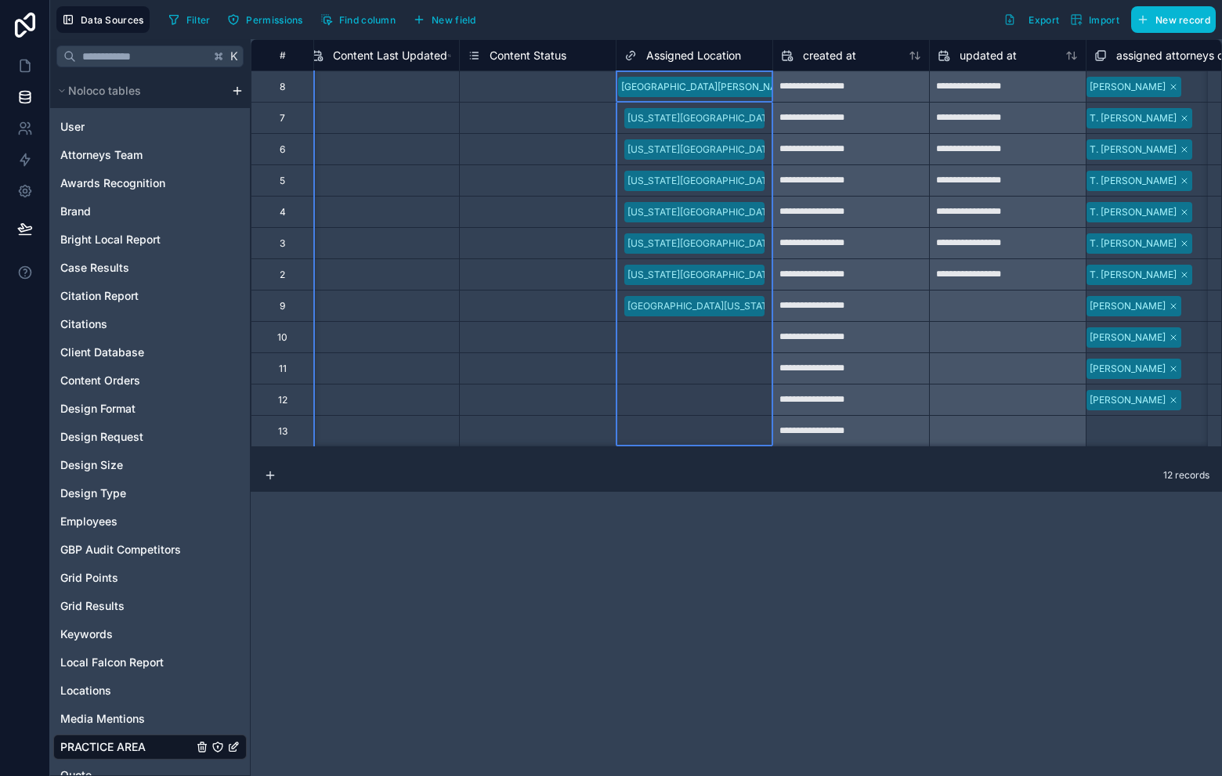
click at [625, 56] on icon at bounding box center [630, 55] width 13 height 19
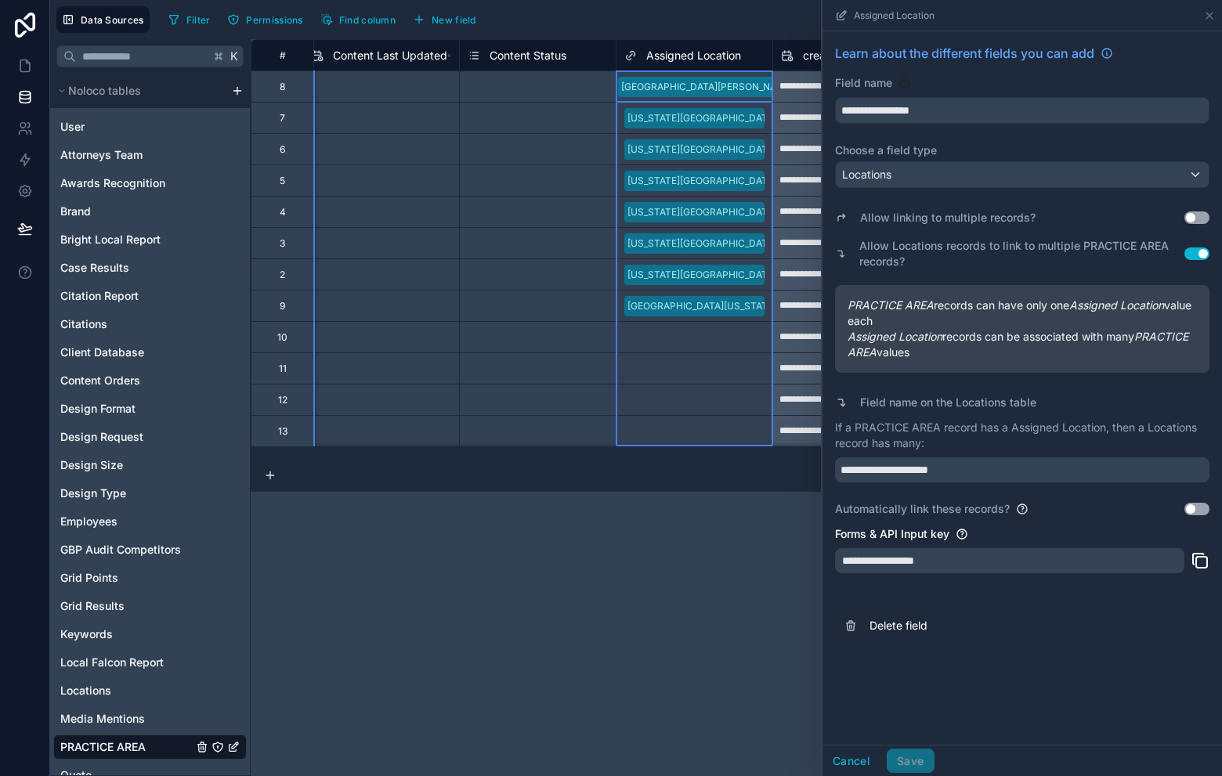
click at [1194, 219] on button "Use setting" at bounding box center [1197, 218] width 25 height 13
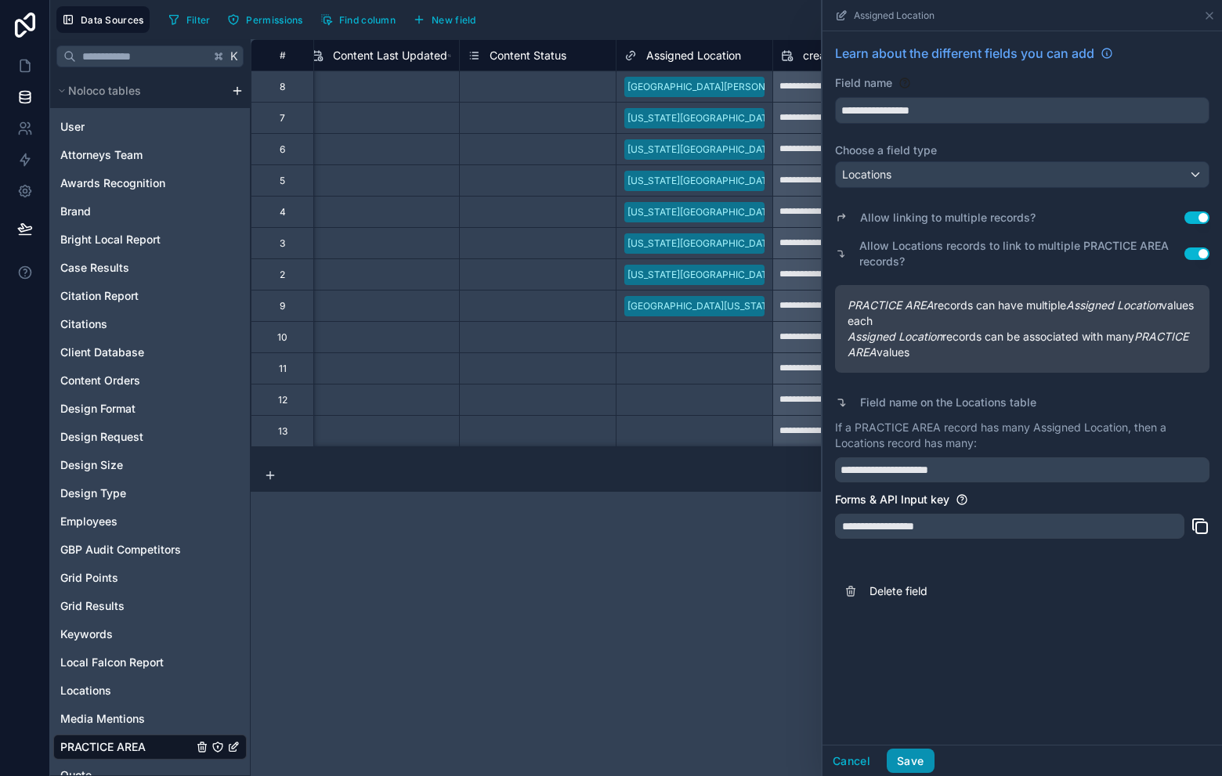
click at [920, 765] on button "Save" at bounding box center [910, 761] width 47 height 25
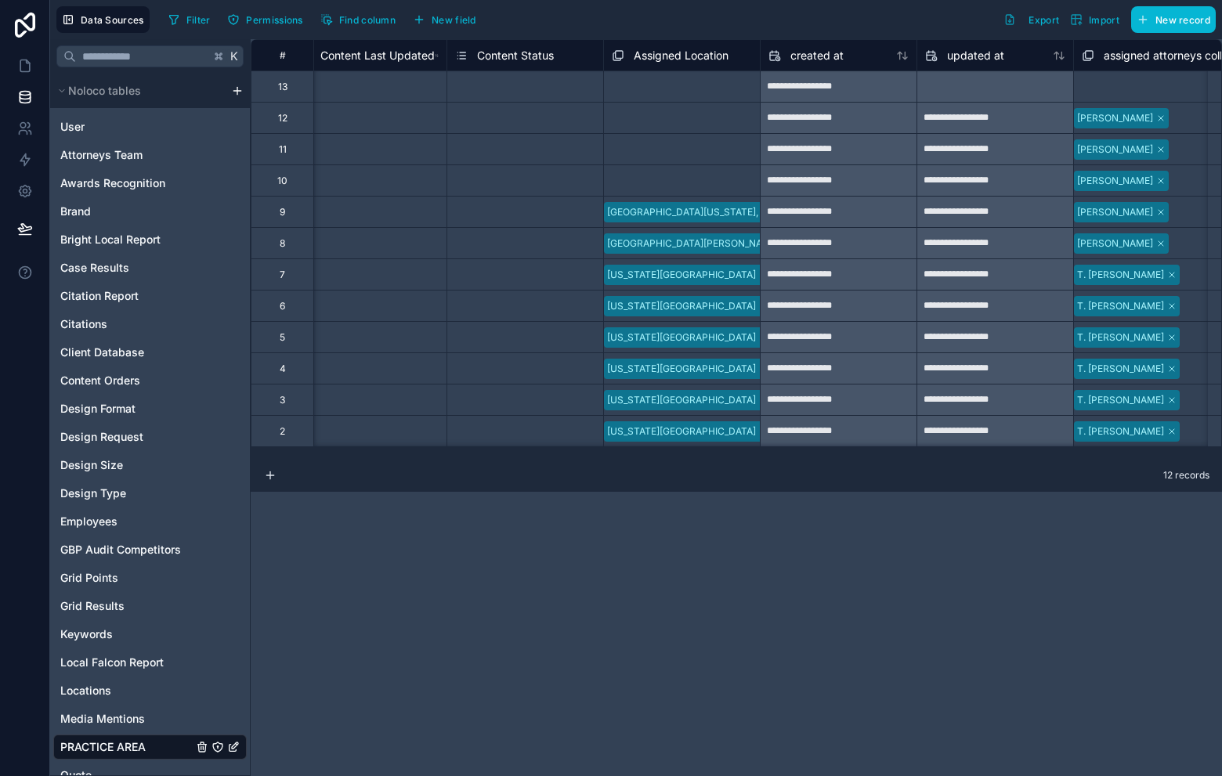
scroll to position [0, 2703]
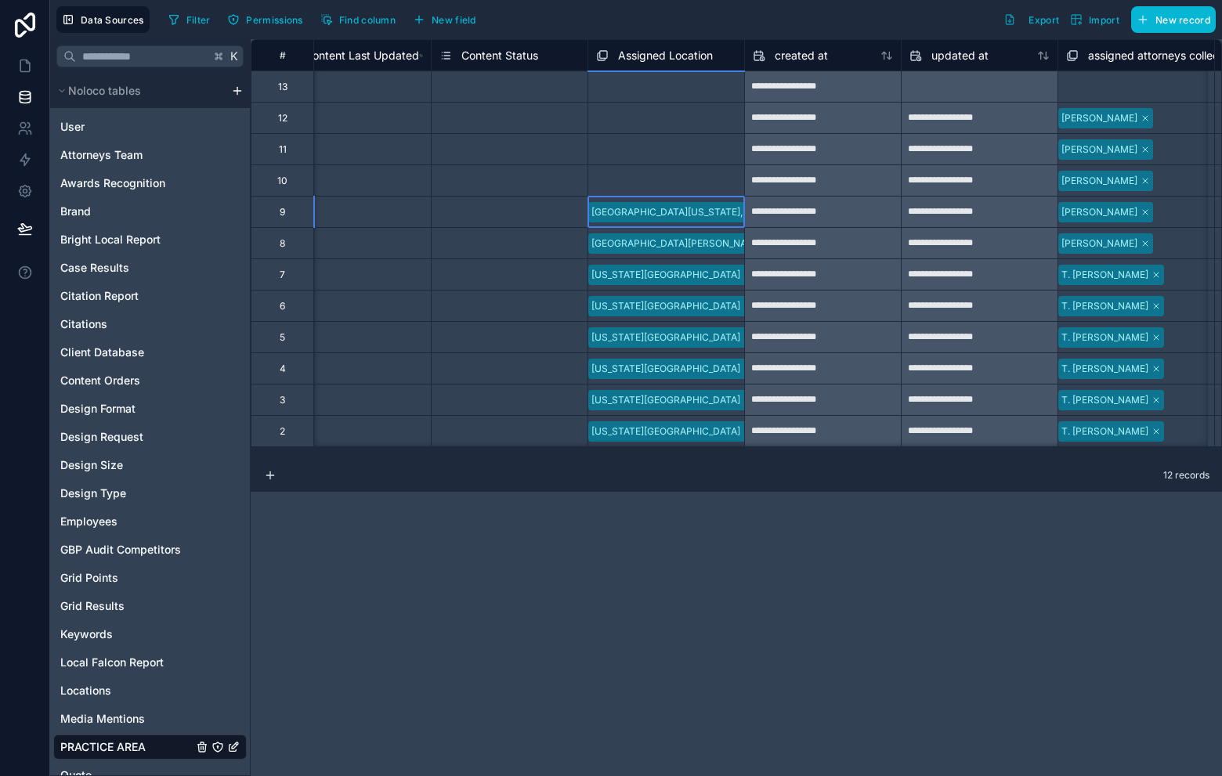
click at [740, 203] on div "Port Washington, Nassau County (Long Island), NY" at bounding box center [825, 212] width 475 height 20
click at [745, 201] on div "**********" at bounding box center [823, 212] width 156 height 25
click at [732, 207] on div "Port Washington, Nassau County (Long Island), NY" at bounding box center [819, 212] width 456 height 14
drag, startPoint x: 691, startPoint y: 266, endPoint x: 700, endPoint y: 248, distance: 20.7
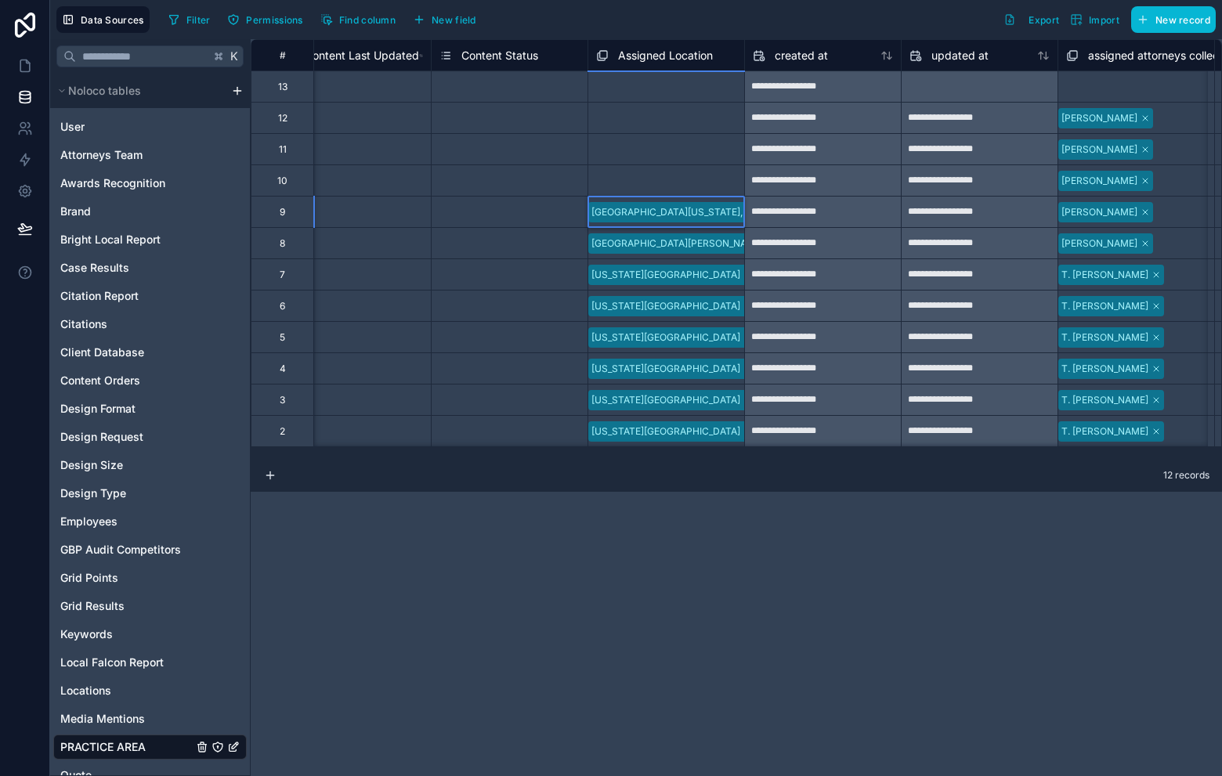
click at [691, 776] on div "Forest Hills (Queens), NY" at bounding box center [611, 785] width 1222 height 19
click at [712, 214] on div "Port Washington, Nassau County (Long Island), NY" at bounding box center [819, 207] width 456 height 14
click at [714, 214] on div "Port Washington, Nassau County (Long Island), NY" at bounding box center [819, 207] width 456 height 14
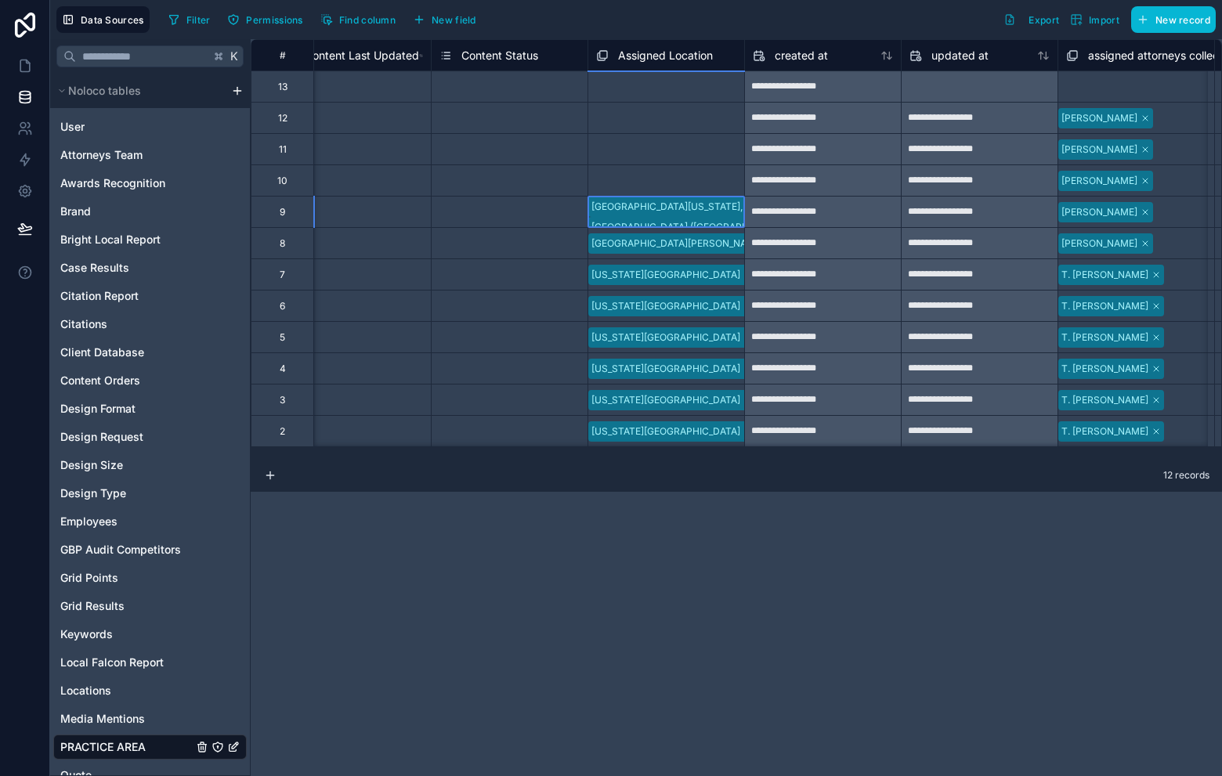
click at [715, 217] on span "Port Washington, Nassau County (Long Island), NY" at bounding box center [825, 207] width 475 height 20
click at [719, 214] on div "Port Washington, Nassau County (Long Island), NY" at bounding box center [819, 207] width 456 height 14
click at [689, 214] on div "Port Washington, Nassau County (Long Island), NY" at bounding box center [819, 207] width 456 height 14
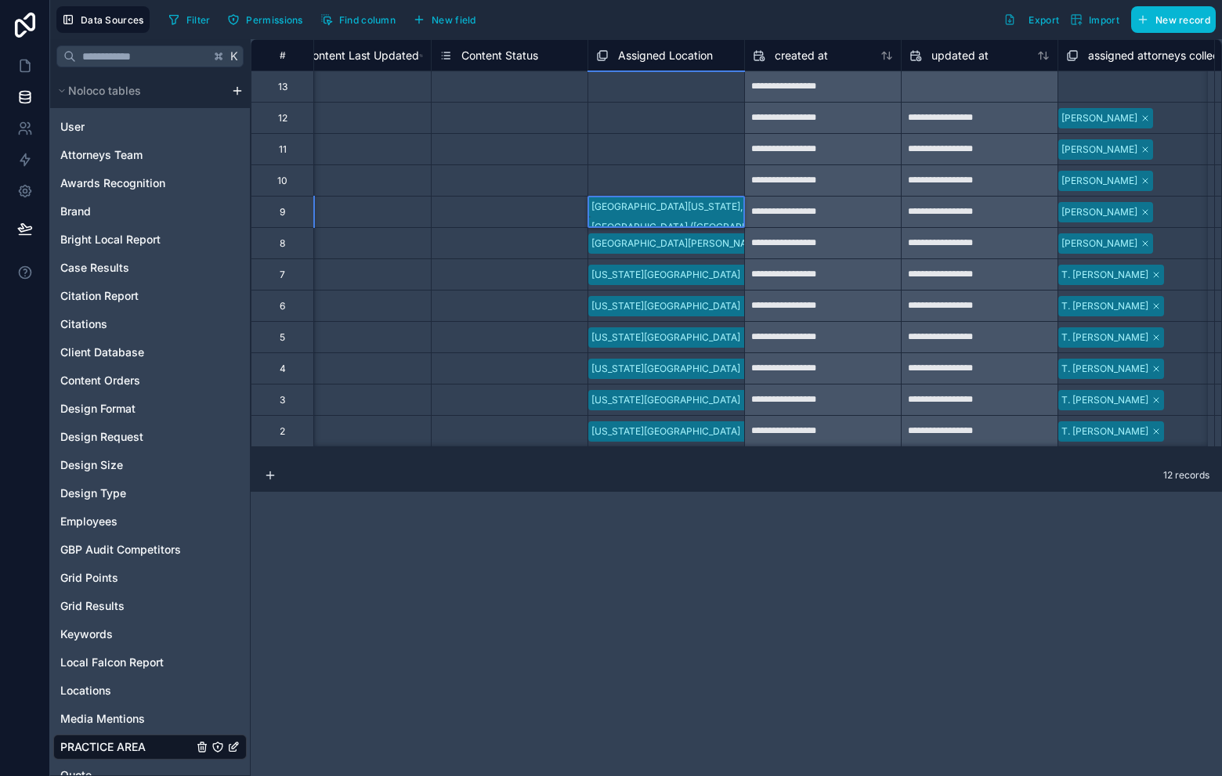
click at [693, 176] on div "Select a Assigned Location" at bounding box center [649, 181] width 119 height 13
click at [737, 214] on div "Port Washington, Nassau County (Long Island), NY" at bounding box center [819, 207] width 456 height 14
click at [711, 185] on div "Select a Assigned Location" at bounding box center [649, 181] width 122 height 13
drag, startPoint x: 743, startPoint y: 223, endPoint x: 746, endPoint y: 233, distance: 10.7
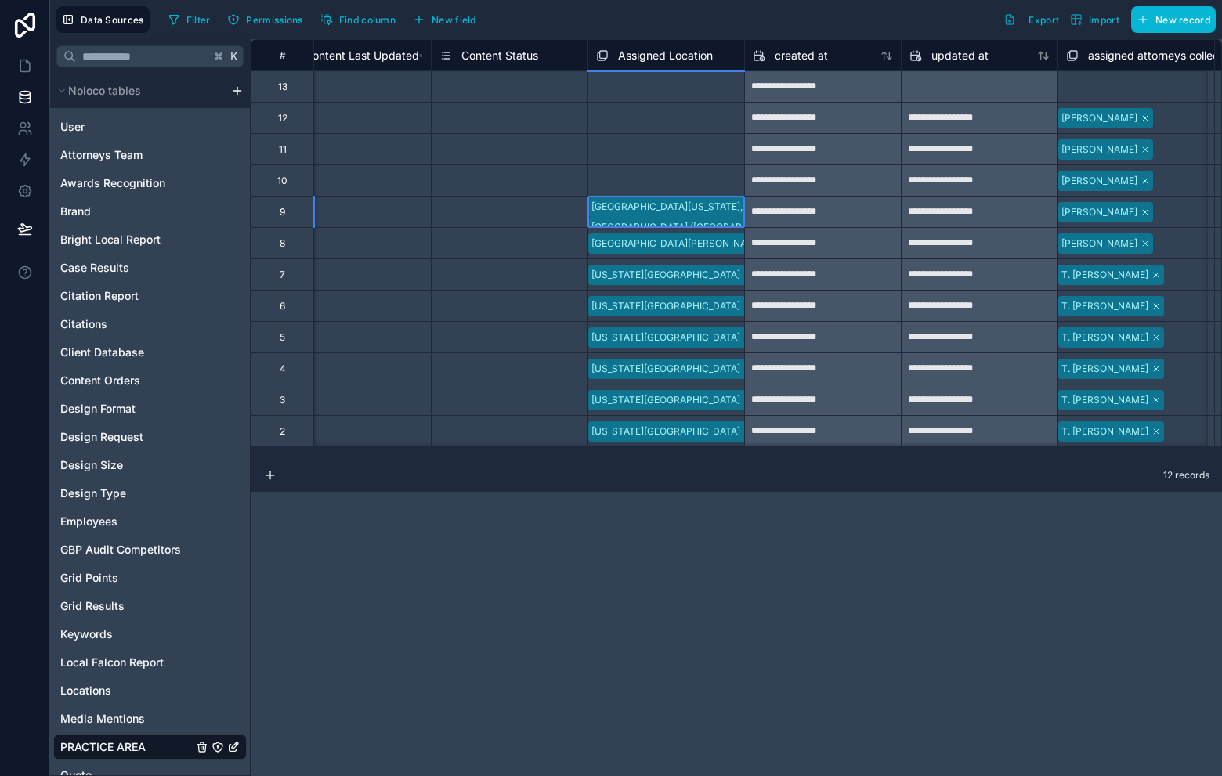
click at [743, 224] on div "Port Washington, Nassau County (Long Island), NY Forest Hills (Queens), NY Boni…" at bounding box center [825, 237] width 475 height 81
drag, startPoint x: 748, startPoint y: 219, endPoint x: 746, endPoint y: 175, distance: 43.9
click at [731, 203] on div "Port Washington, Nassau County (Long Island), NY" at bounding box center [819, 207] width 456 height 14
drag, startPoint x: 744, startPoint y: 226, endPoint x: 729, endPoint y: 138, distance: 89.0
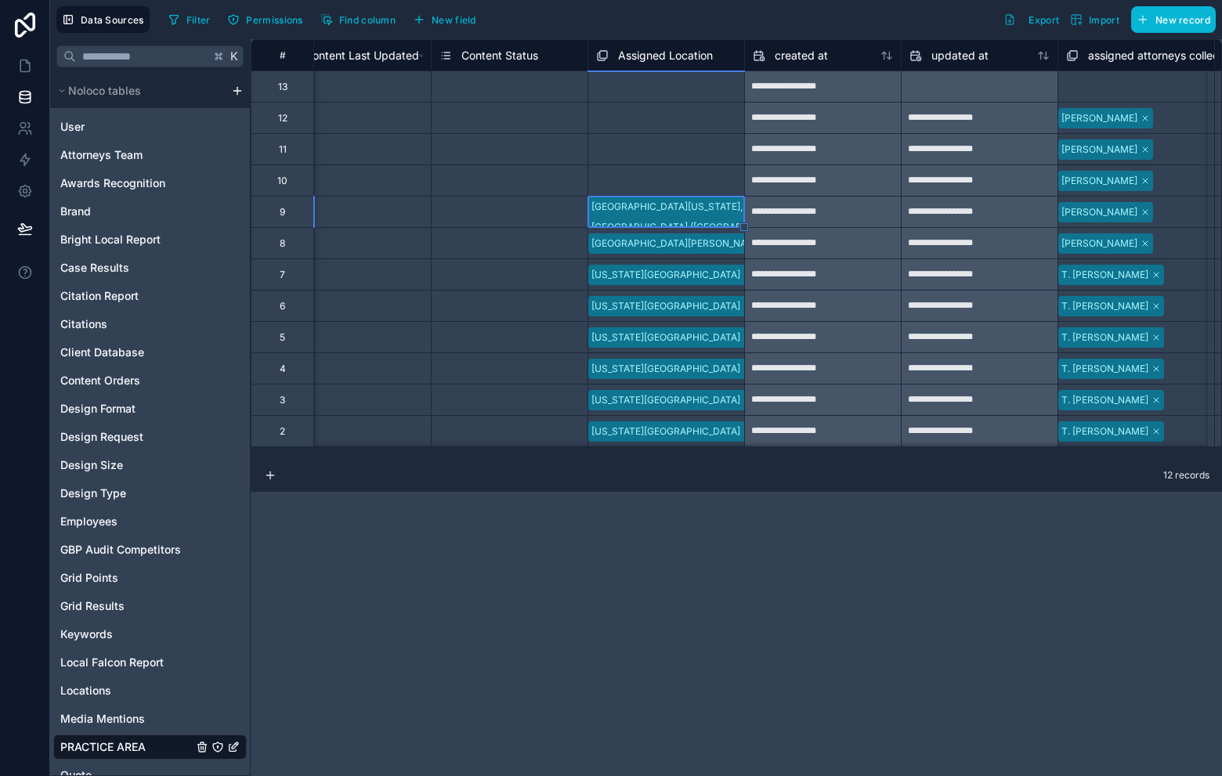
click at [707, 175] on div "Select a Assigned Location" at bounding box center [647, 181] width 119 height 13
click at [715, 205] on div "Port Washington, Nassau County (Long Island), NY" at bounding box center [819, 207] width 456 height 14
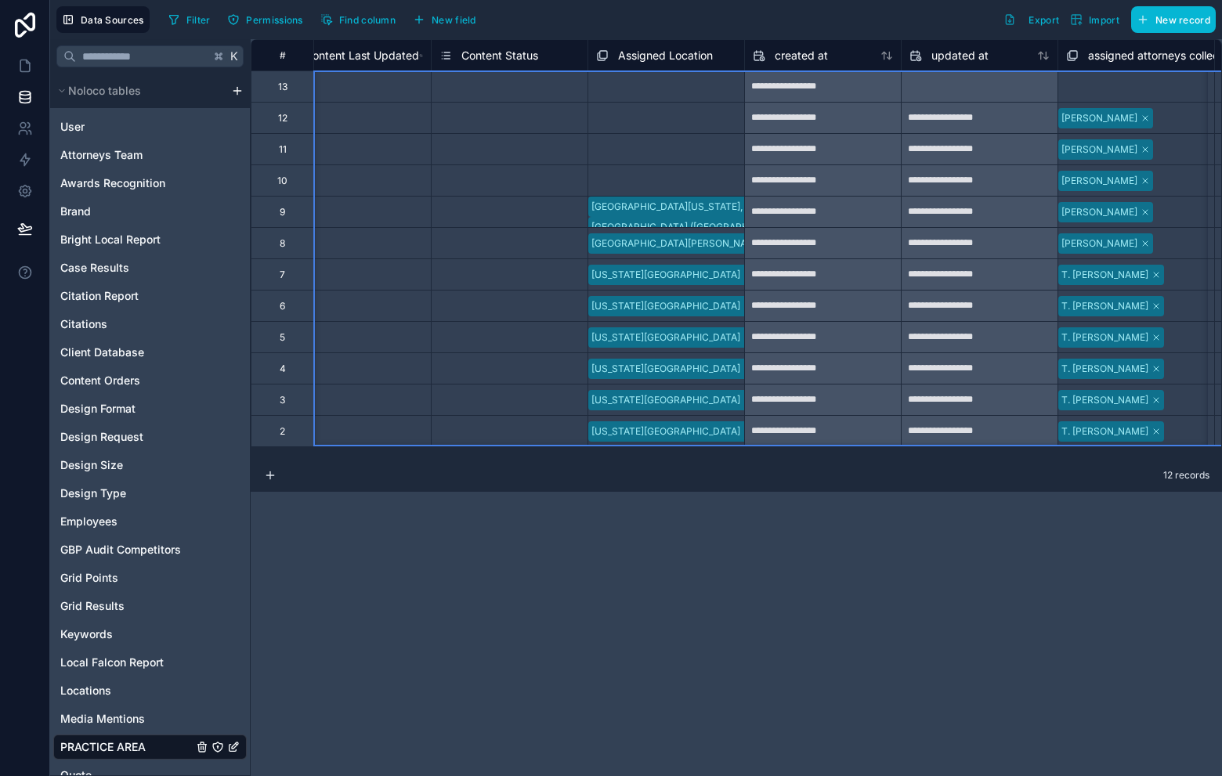
click at [716, 189] on div "Select a Assigned Location" at bounding box center [666, 180] width 156 height 31
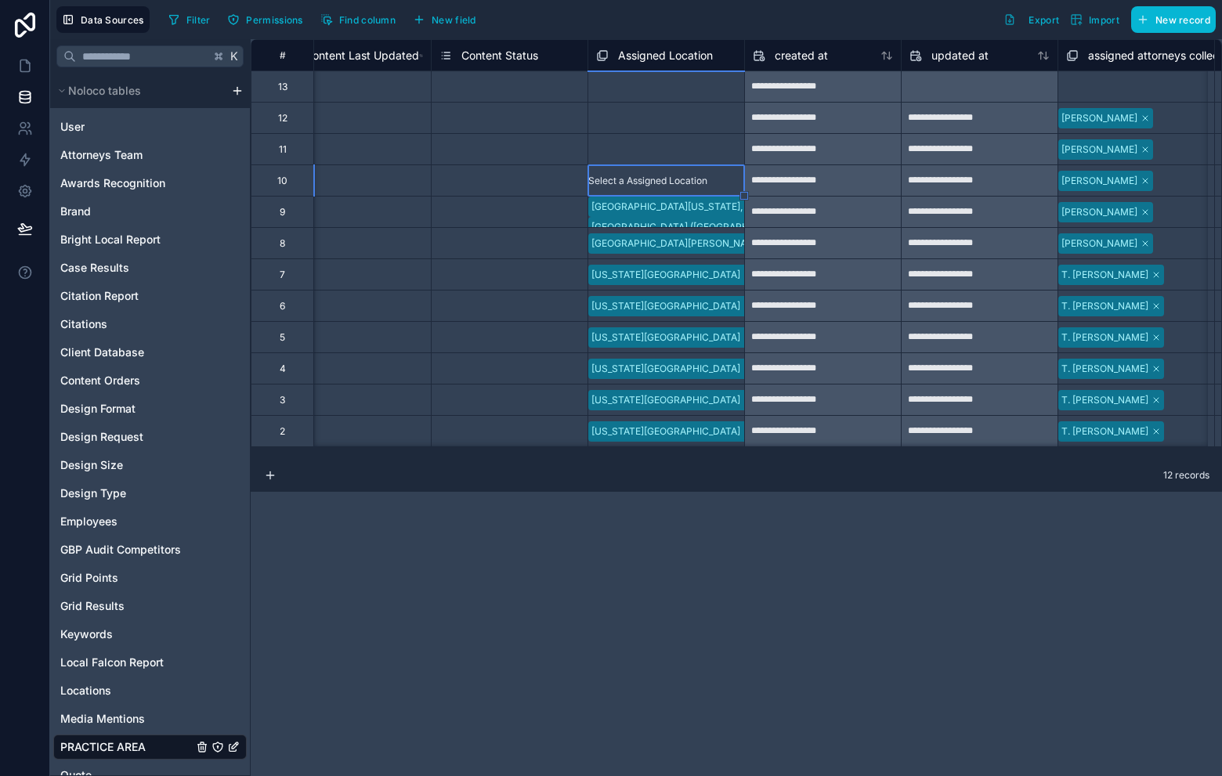
click at [707, 187] on div "Select a Assigned Location" at bounding box center [647, 181] width 119 height 13
click at [675, 776] on div "Forest Hills (Queens), NY" at bounding box center [611, 785] width 1222 height 19
click at [728, 176] on div "Forest Hills (Queens), NY" at bounding box center [748, 181] width 321 height 20
click at [734, 197] on div "Port Washington, Nassau County (Long Island), NY Forest Hills (Queens), NY Boni…" at bounding box center [825, 237] width 475 height 81
click at [710, 172] on span "Forest Hills (Queens), NY" at bounding box center [748, 181] width 321 height 20
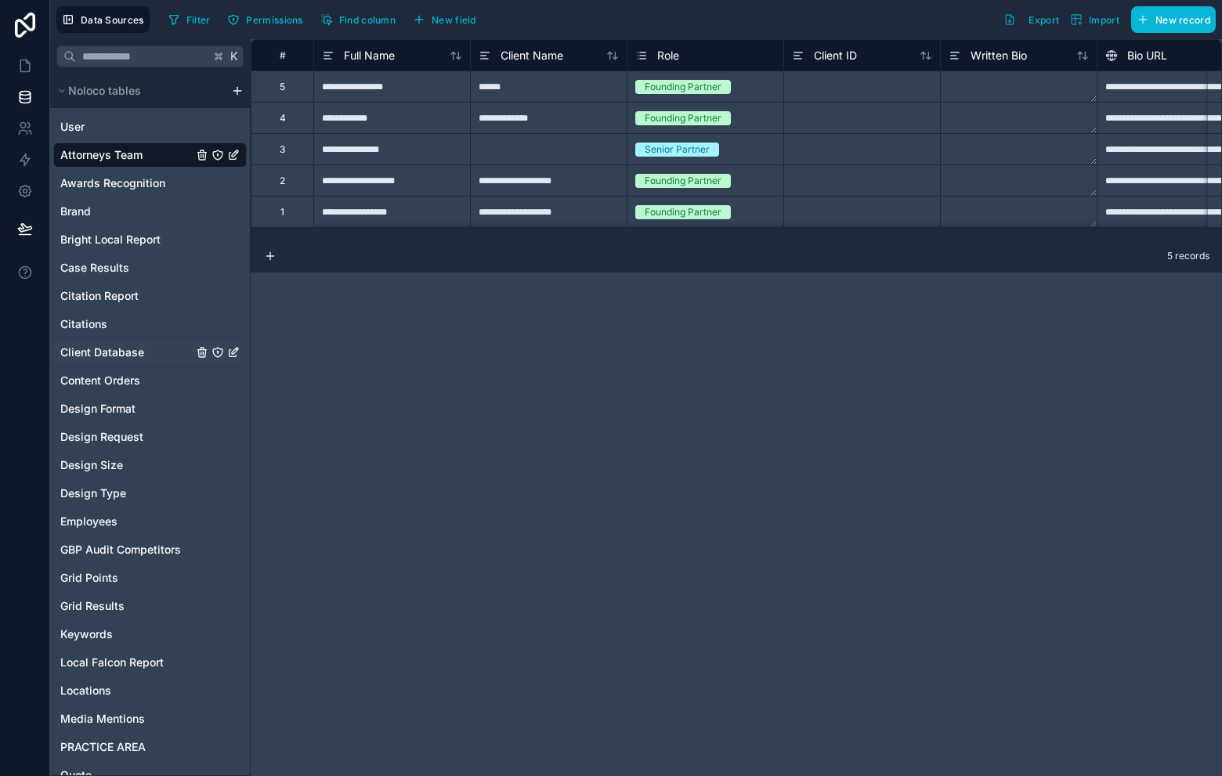
click at [115, 340] on div "Client Database" at bounding box center [150, 352] width 194 height 25
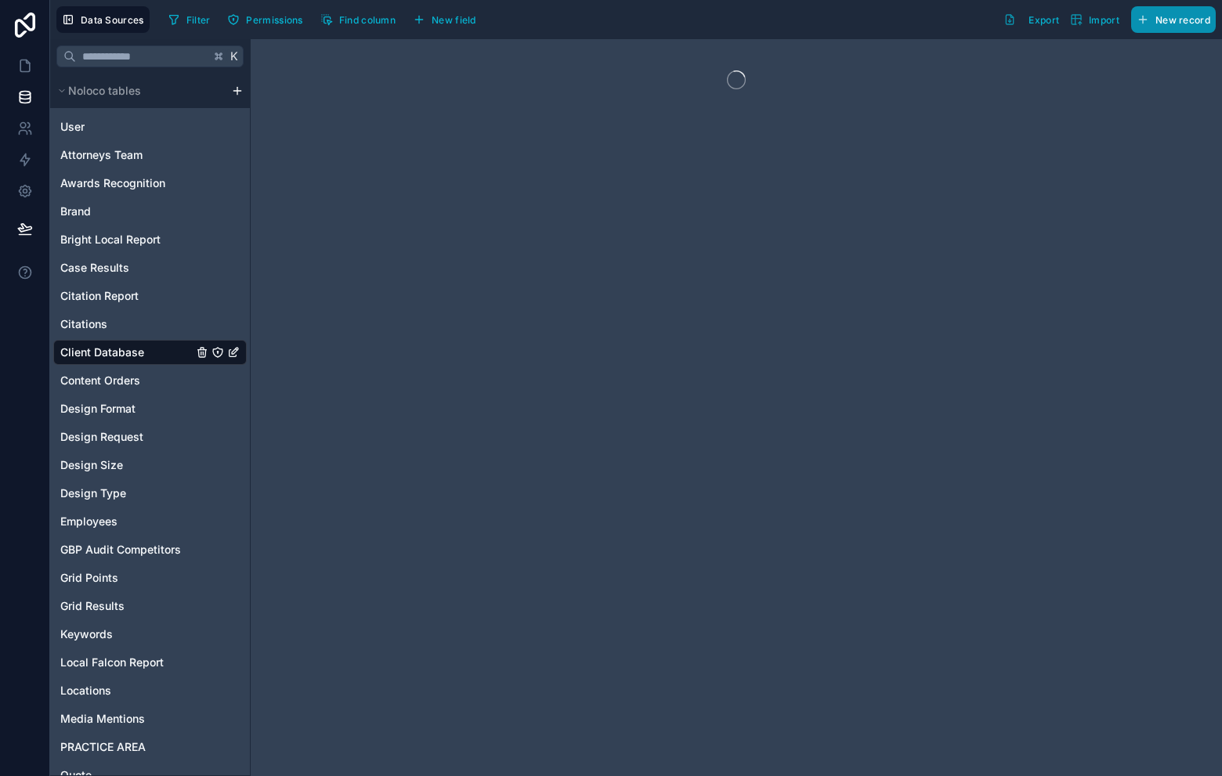
click at [1193, 20] on span "New record" at bounding box center [1183, 20] width 55 height 12
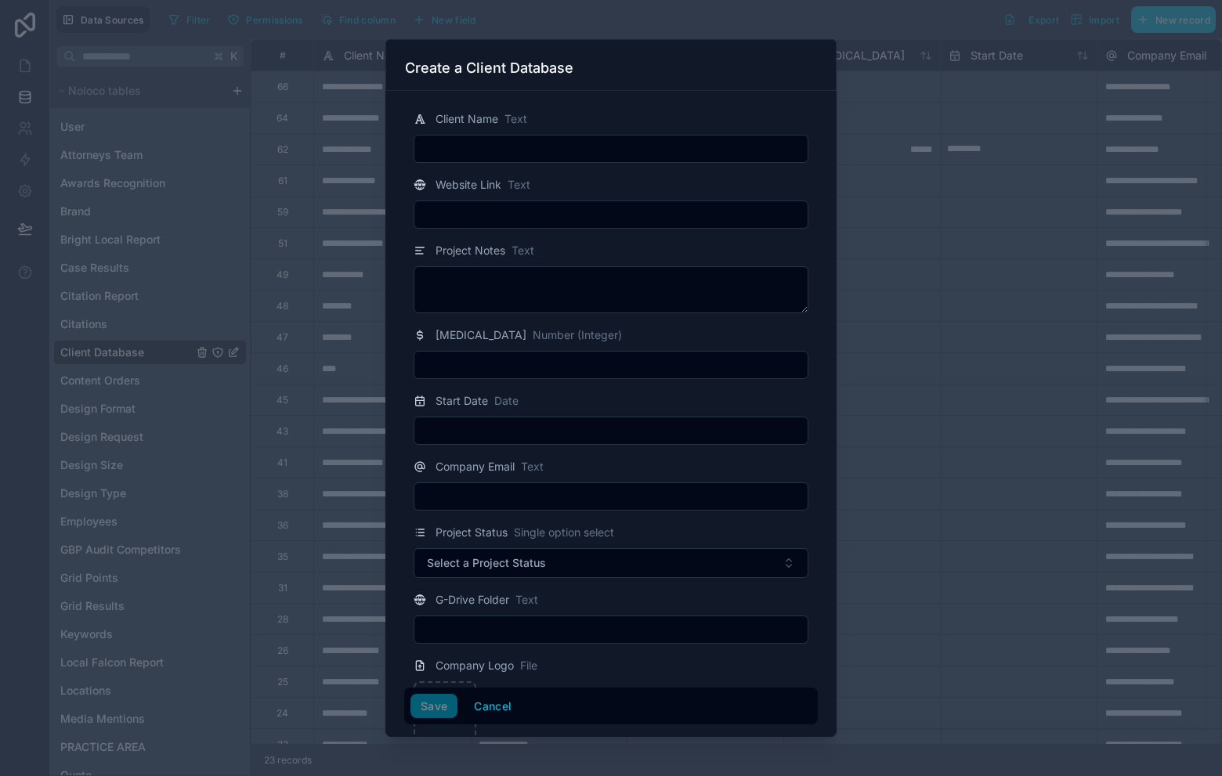
click at [583, 143] on input "text" at bounding box center [610, 149] width 393 height 22
type input "**********"
click at [554, 213] on input "text" at bounding box center [610, 215] width 393 height 22
type input "**********"
click at [658, 244] on div "Project Notes Text" at bounding box center [611, 250] width 395 height 19
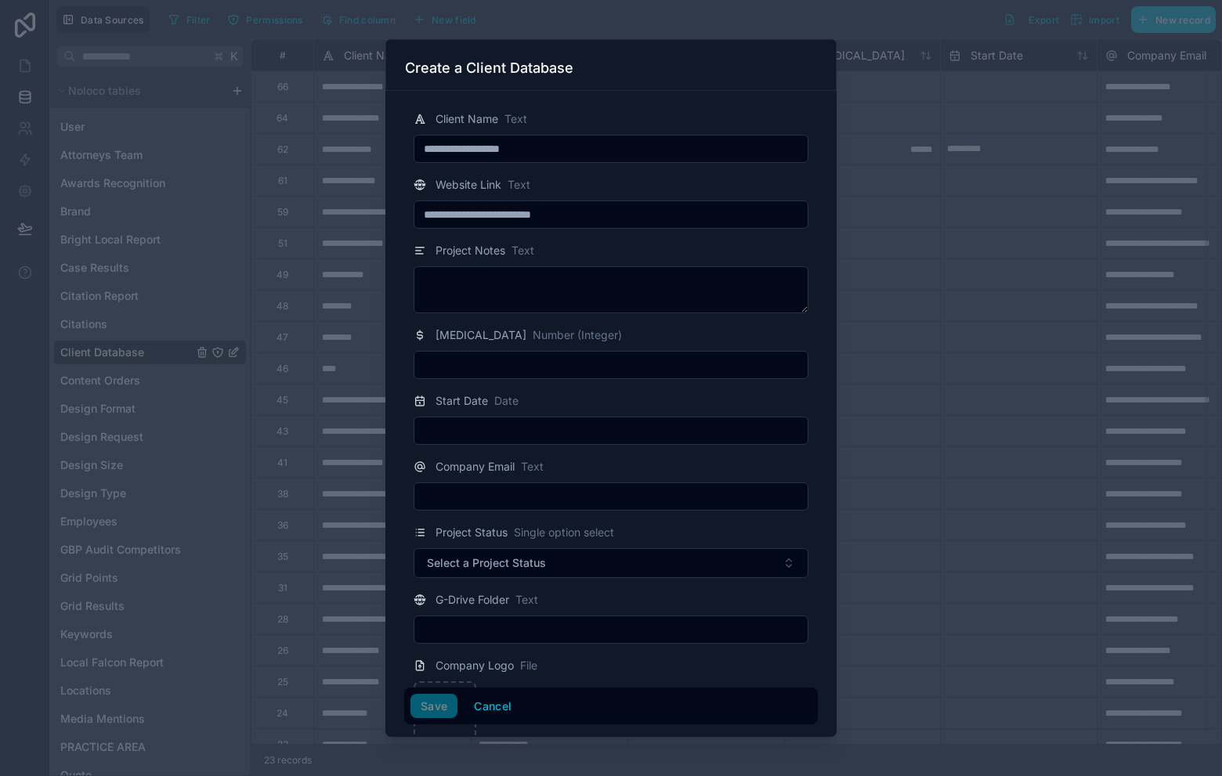
click at [576, 492] on input "text" at bounding box center [610, 497] width 393 height 22
type input "**********"
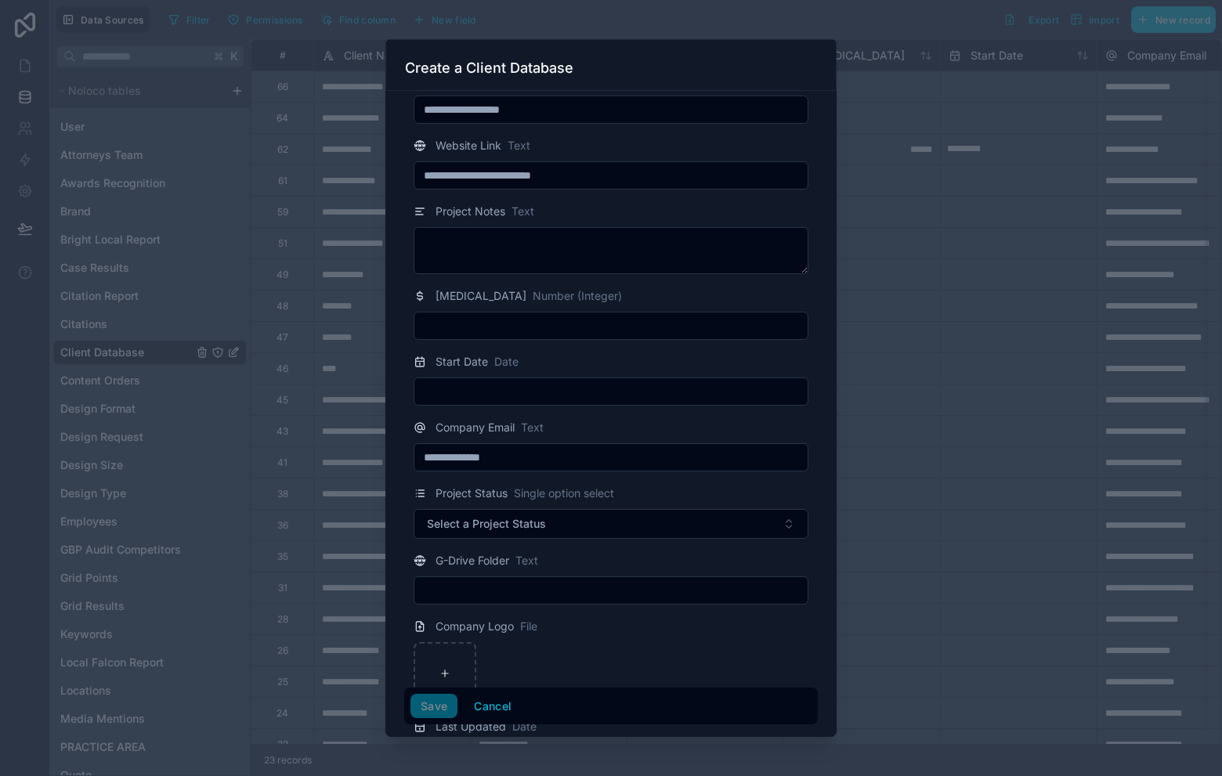
click at [732, 493] on div "Project Status Single option select" at bounding box center [611, 493] width 395 height 19
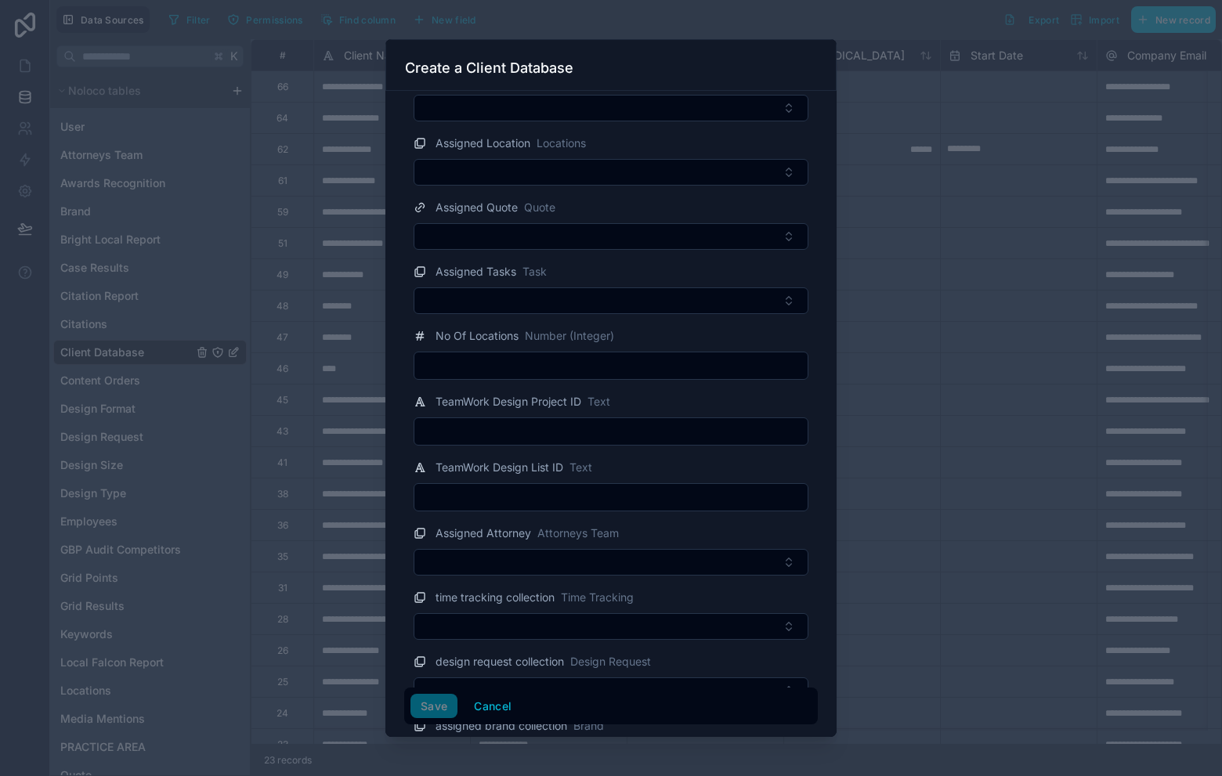
scroll to position [743, 0]
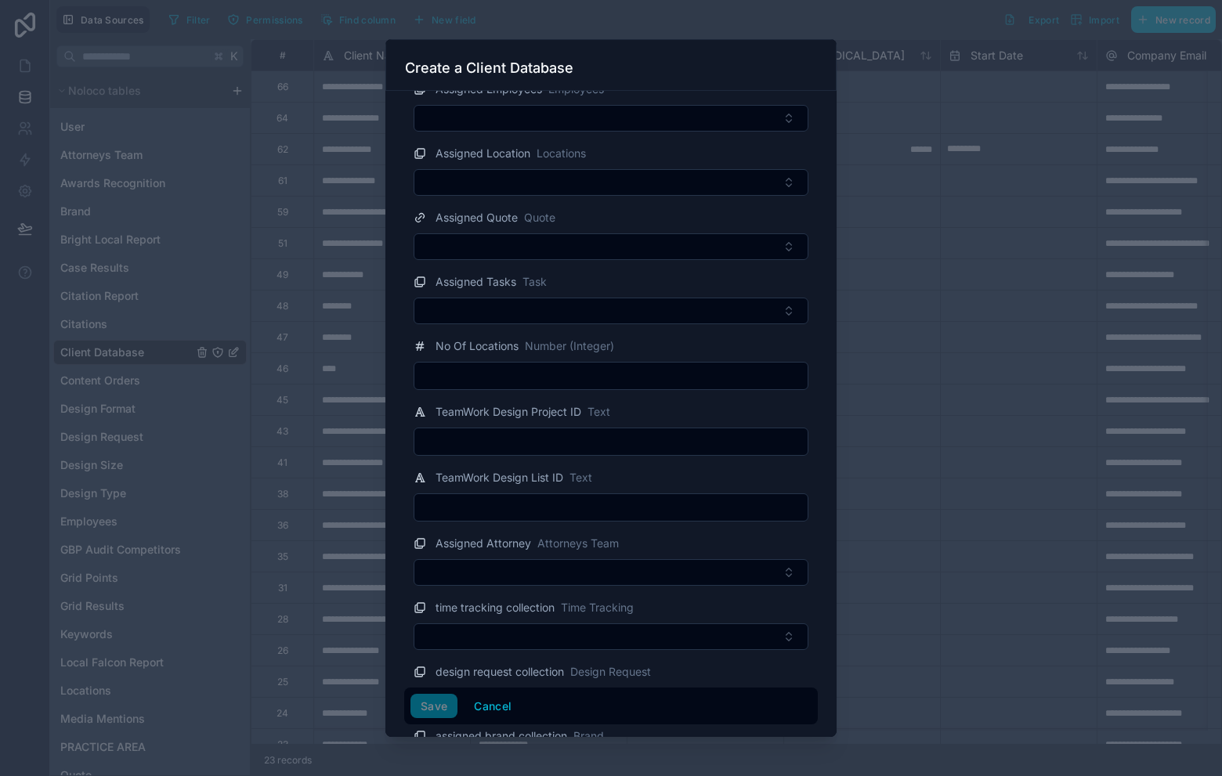
click at [632, 384] on input "text" at bounding box center [610, 376] width 393 height 22
click at [687, 433] on input "text" at bounding box center [610, 442] width 393 height 22
paste input "**********"
type input "**********"
click at [591, 510] on input "text" at bounding box center [610, 508] width 393 height 22
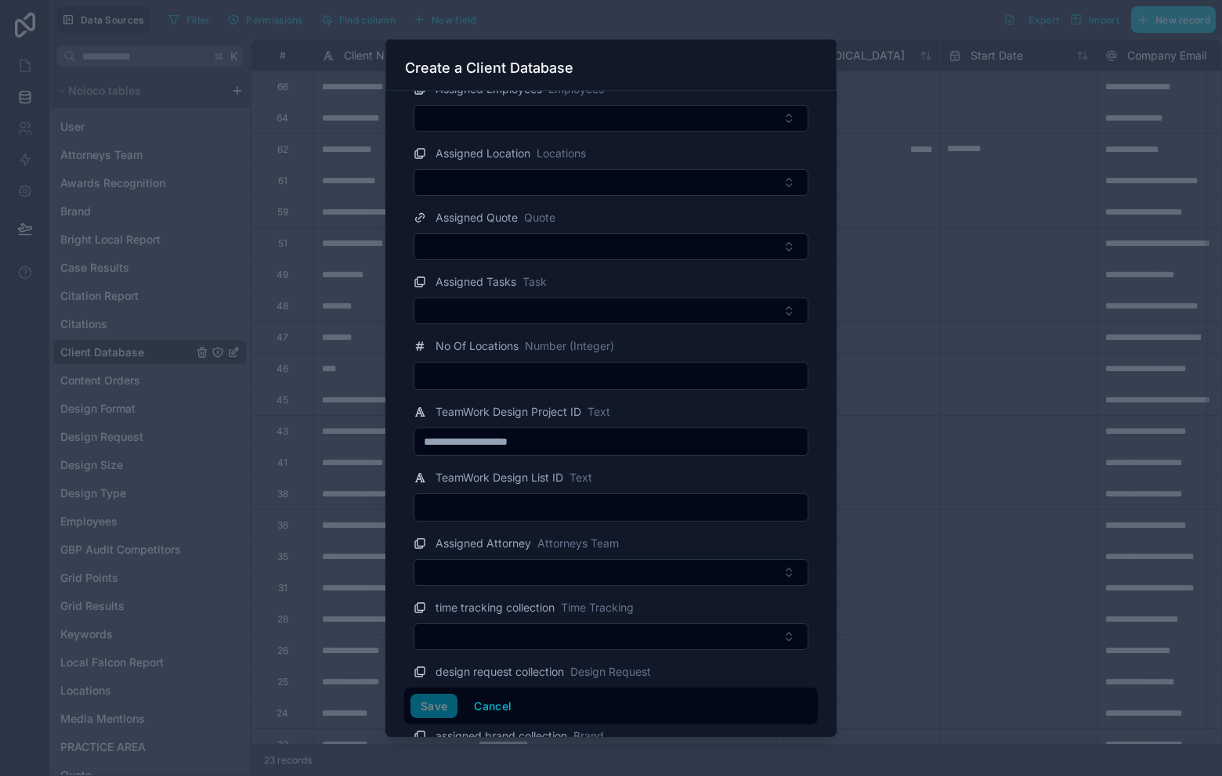
paste input "**********"
type input "**********"
click at [606, 441] on input "**********" at bounding box center [610, 442] width 393 height 22
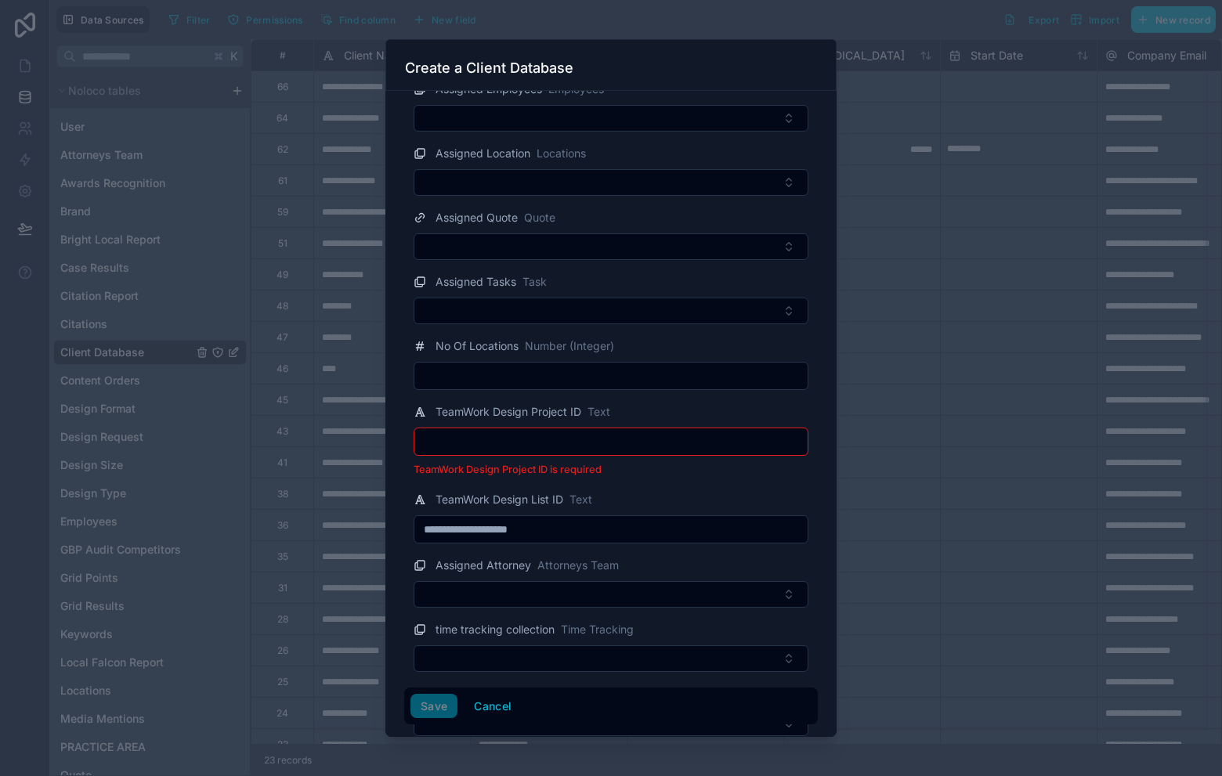
paste input "**********"
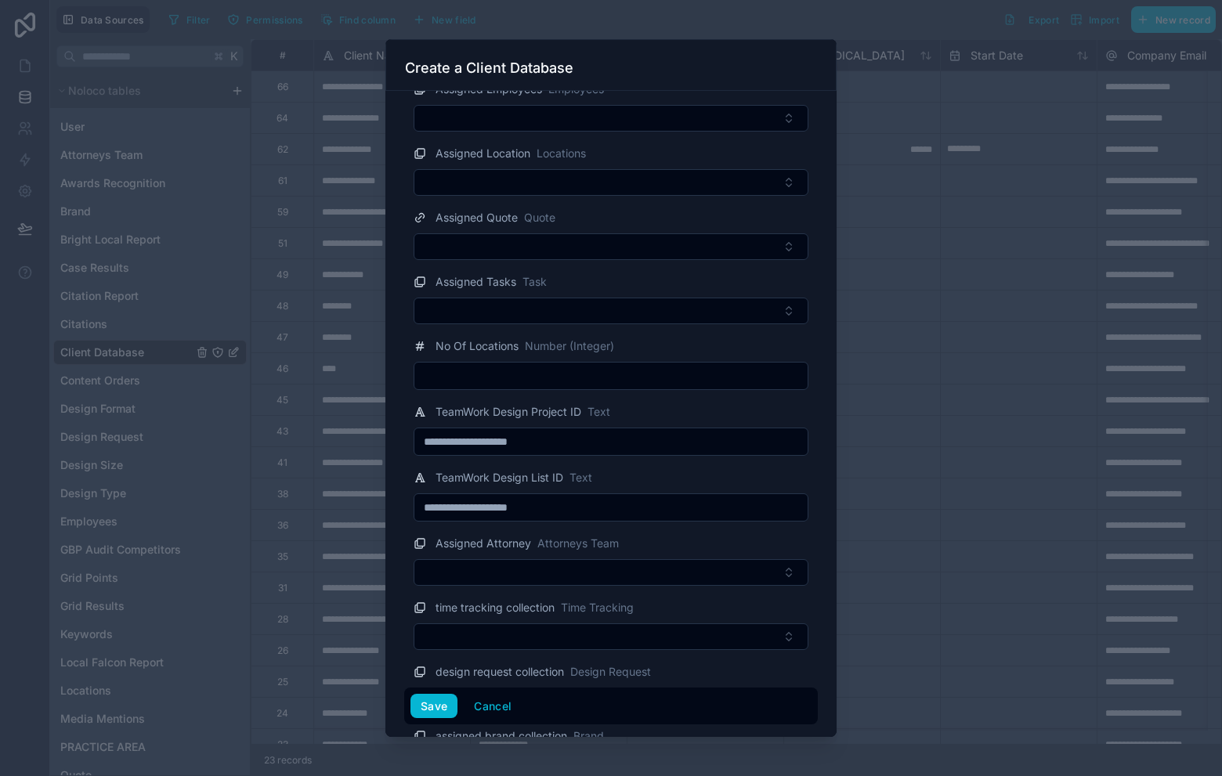
type input "**********"
click at [570, 509] on input "**********" at bounding box center [610, 508] width 393 height 22
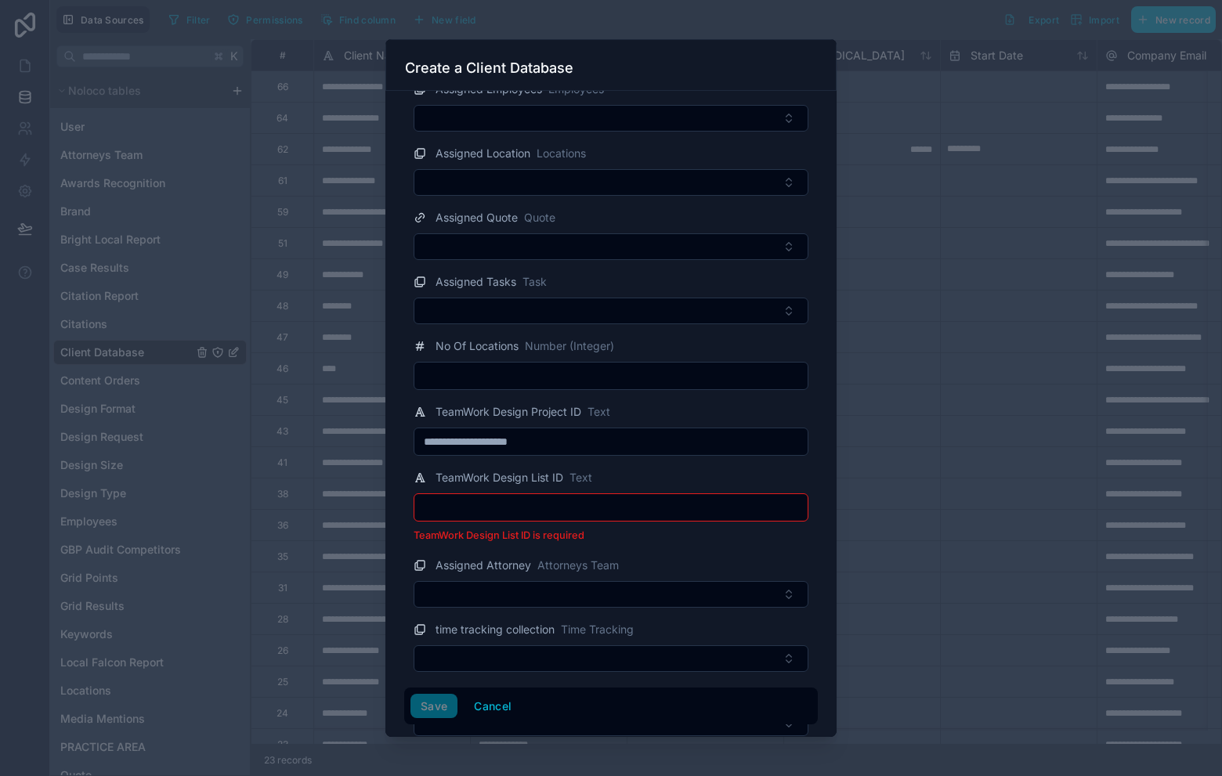
paste input "**********"
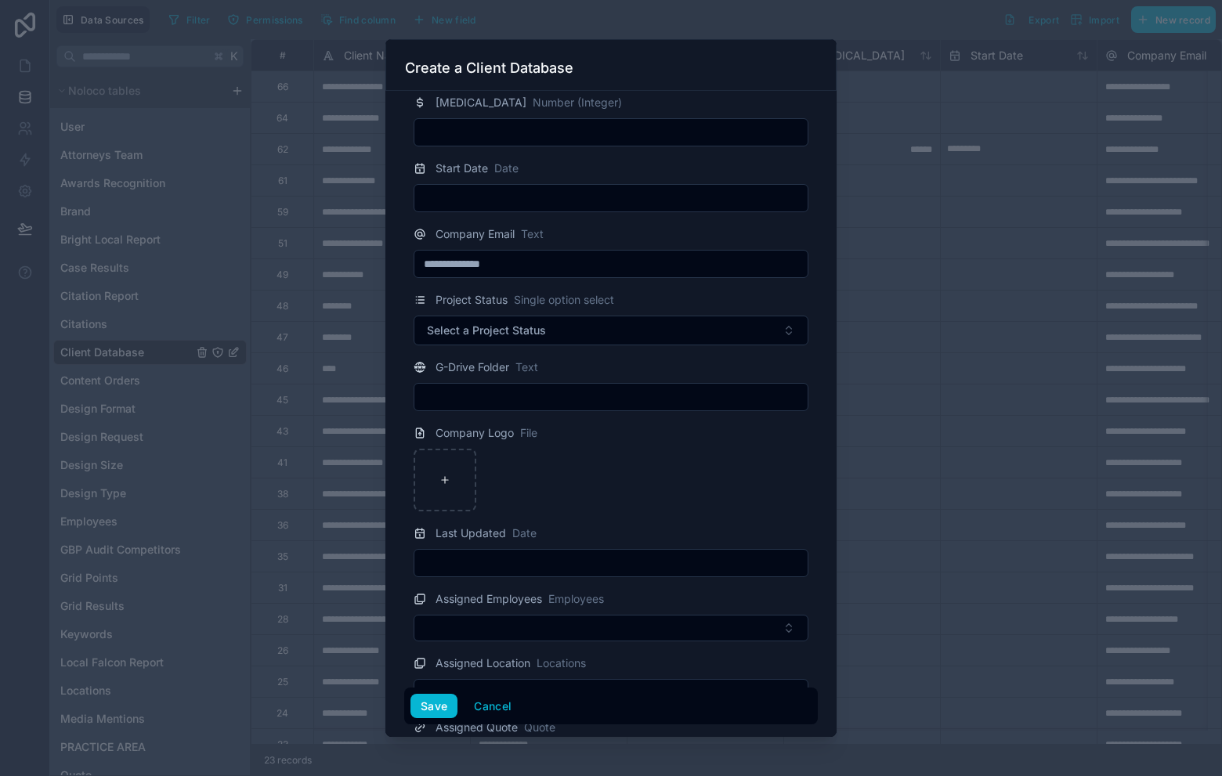
scroll to position [0, 0]
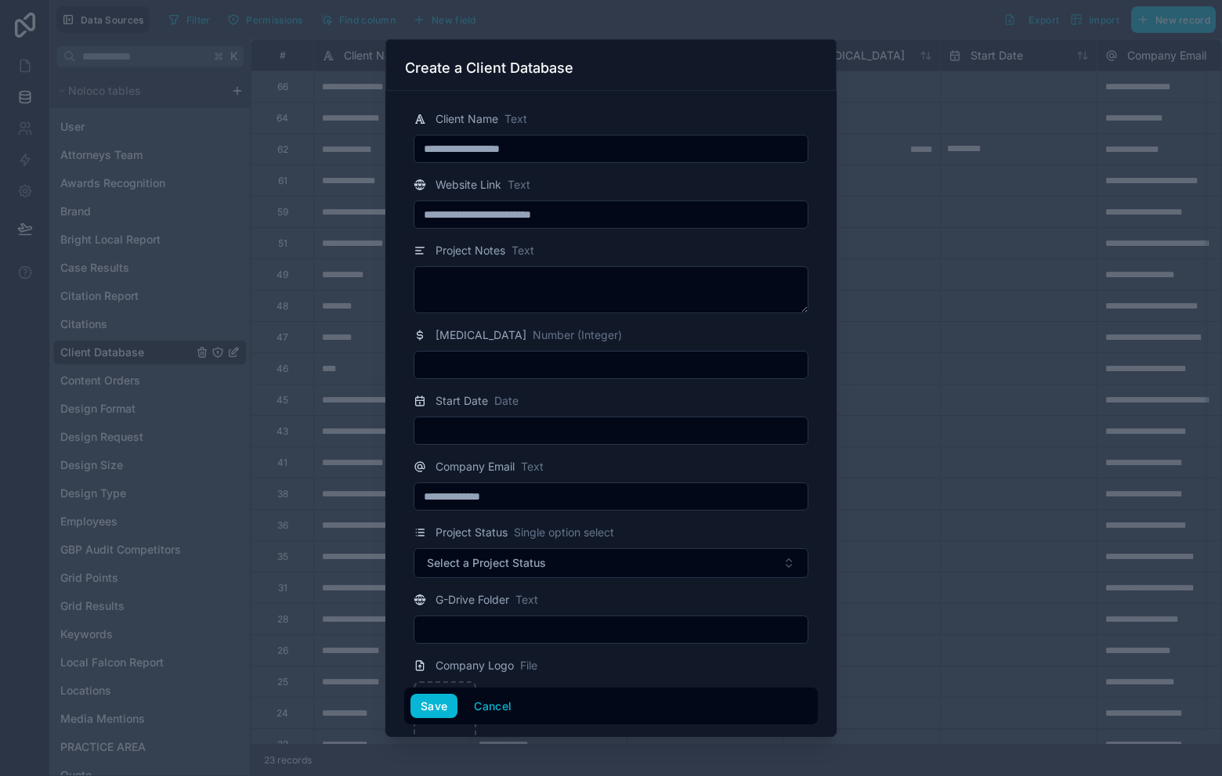
type input "**********"
click at [541, 507] on input "**********" at bounding box center [610, 497] width 393 height 22
click at [543, 501] on input "**********" at bounding box center [610, 497] width 393 height 22
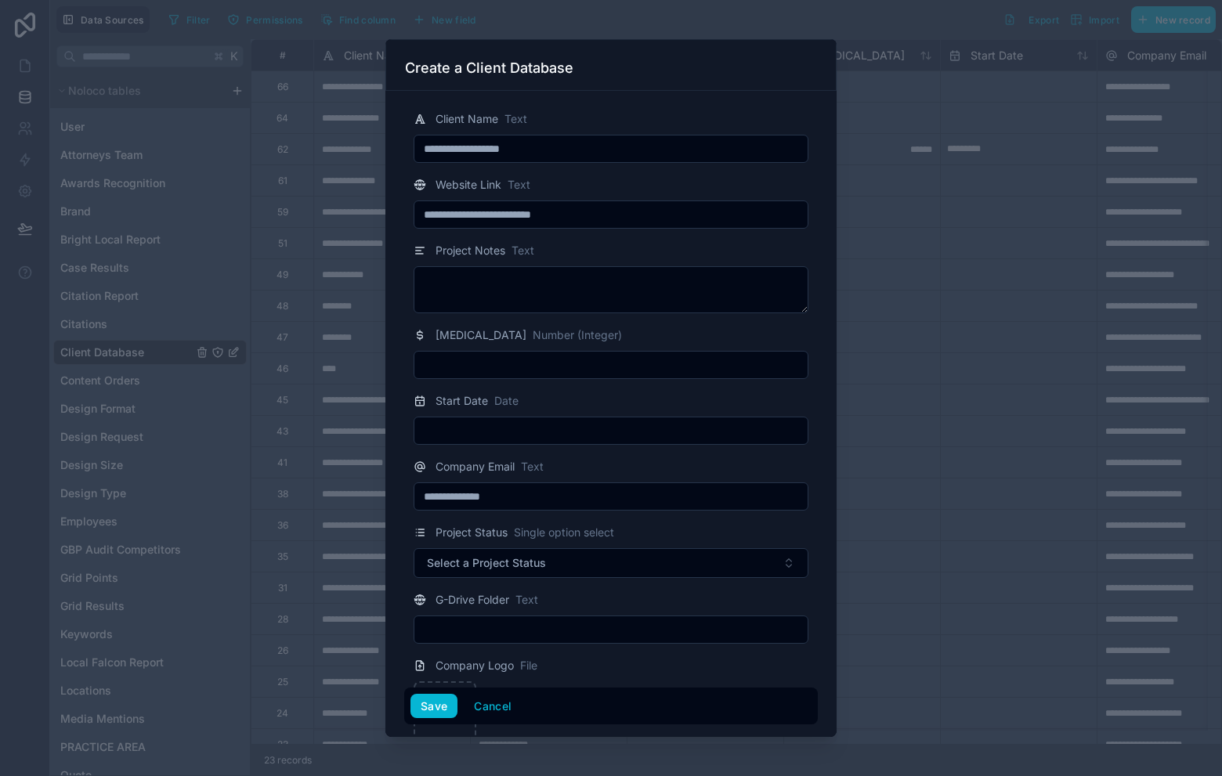
click at [608, 492] on input "**********" at bounding box center [610, 497] width 393 height 22
click at [443, 707] on button "Save" at bounding box center [434, 706] width 47 height 25
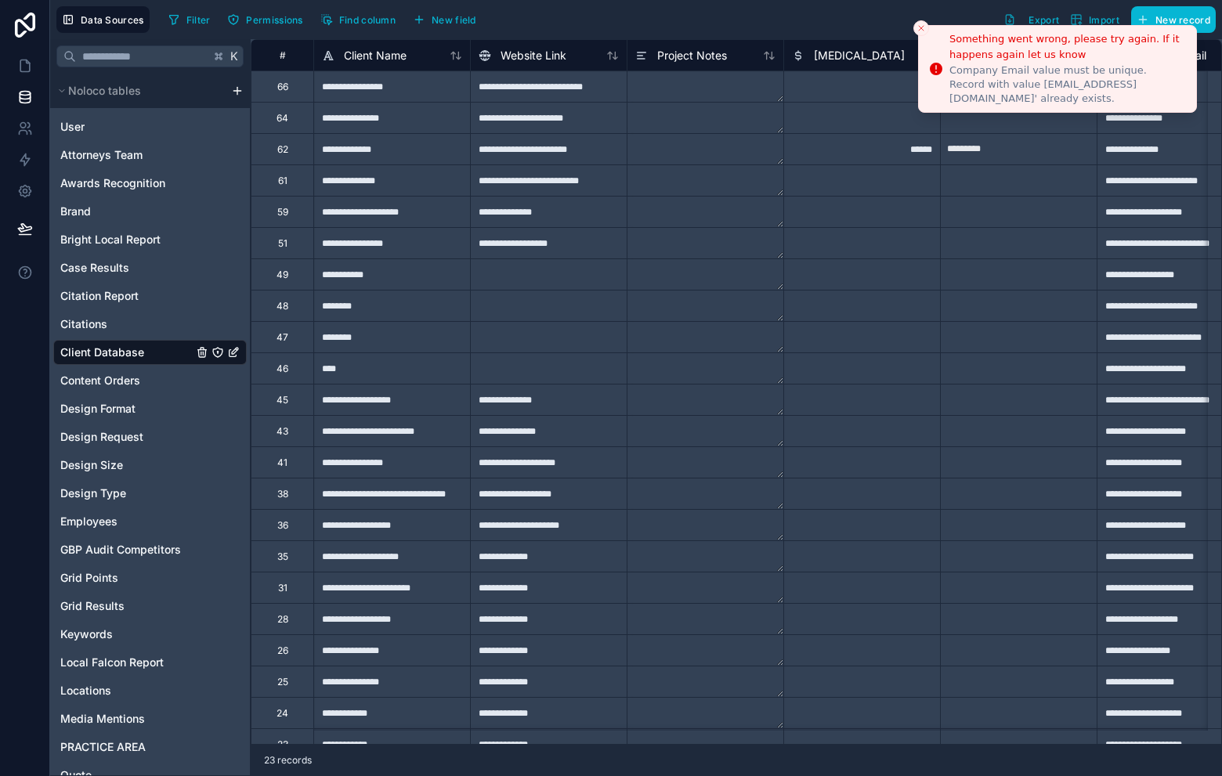
click at [917, 27] on icon "Close toast" at bounding box center [921, 28] width 9 height 9
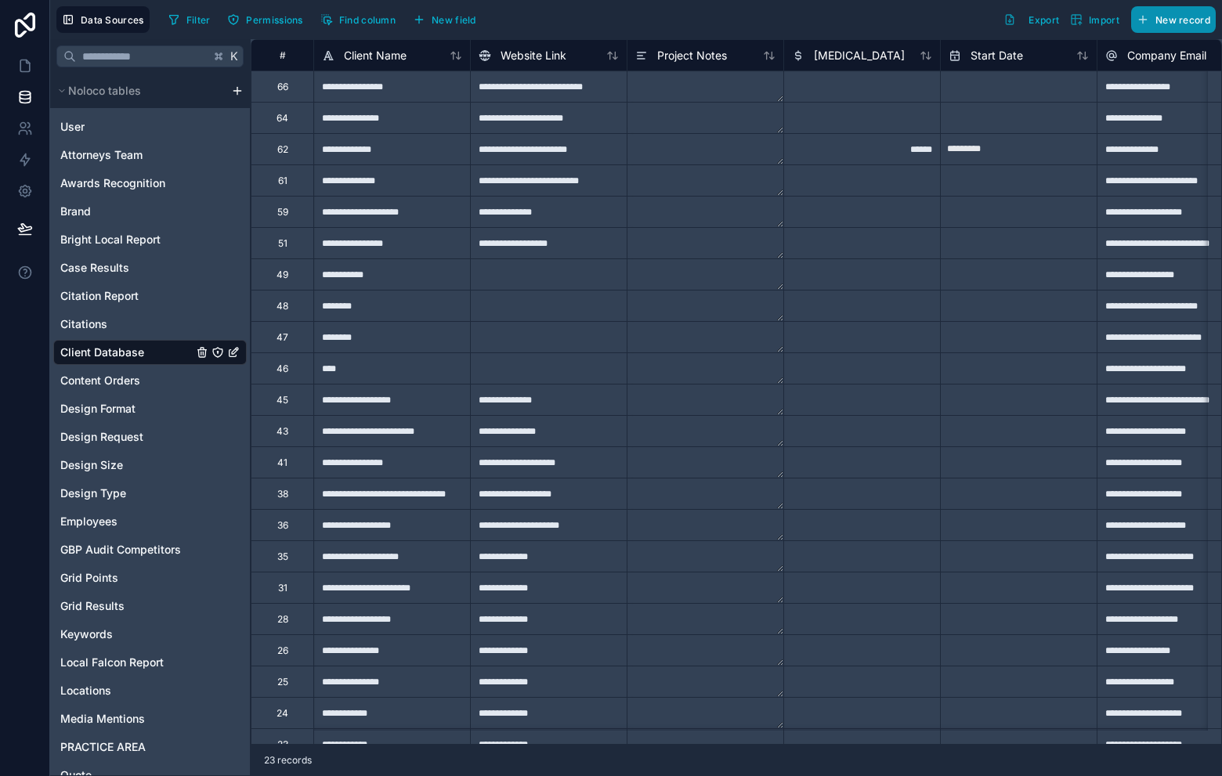
click at [1200, 13] on button "New record" at bounding box center [1173, 19] width 85 height 27
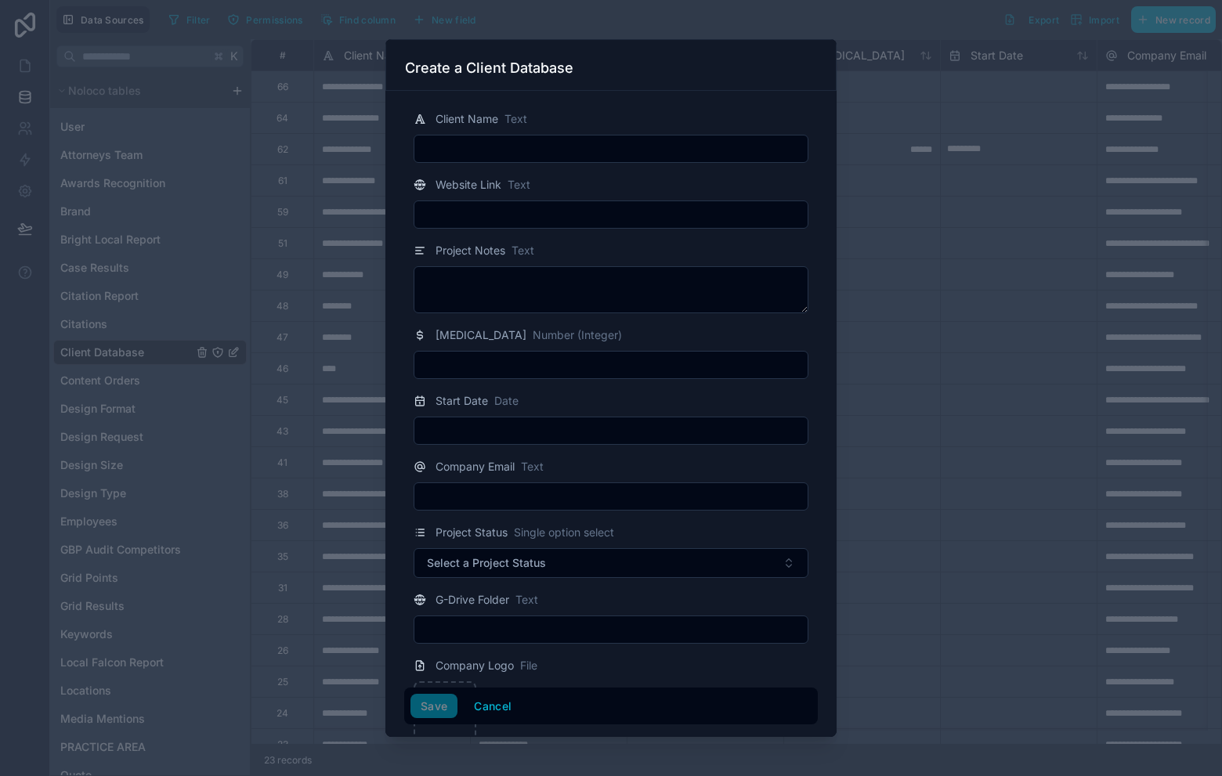
click at [566, 150] on input "text" at bounding box center [610, 149] width 393 height 22
type input "**********"
click at [516, 214] on input "text" at bounding box center [610, 215] width 393 height 22
type input "**********"
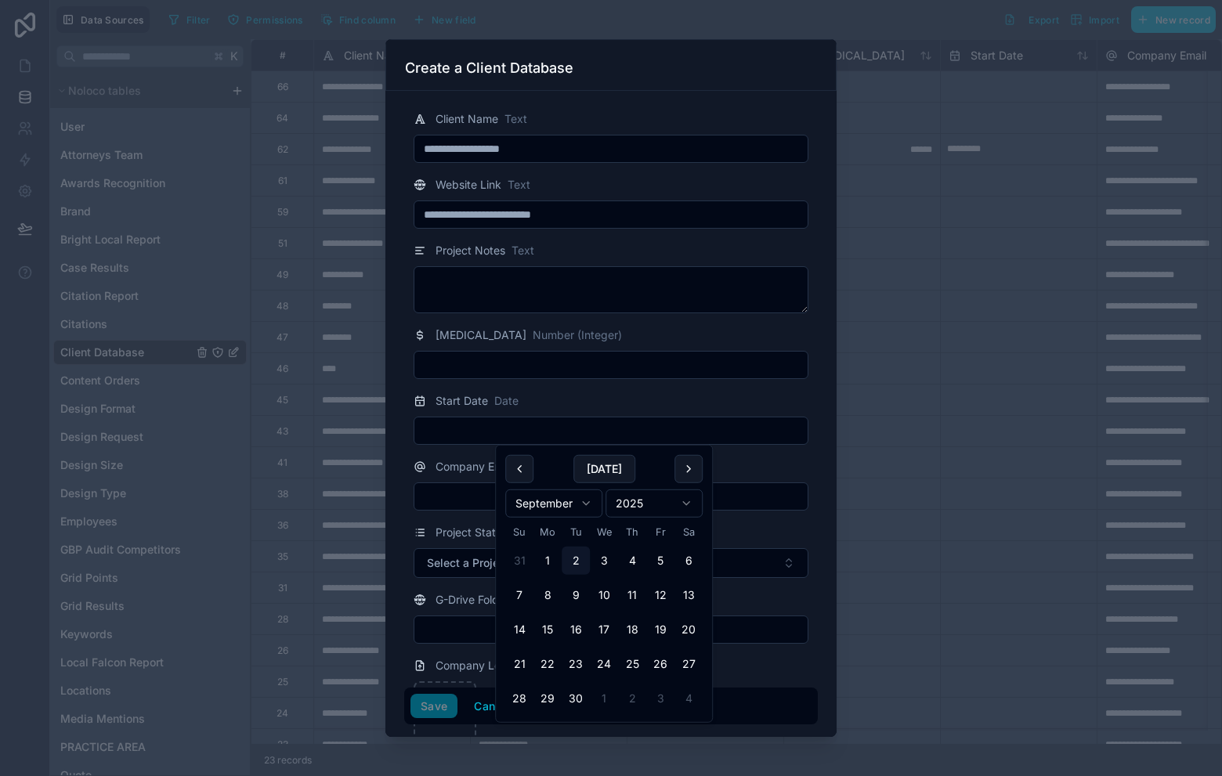
click at [563, 436] on input "text" at bounding box center [610, 431] width 393 height 22
click at [599, 471] on button "[DATE]" at bounding box center [604, 469] width 62 height 28
type input "********"
drag, startPoint x: 768, startPoint y: 449, endPoint x: 770, endPoint y: 458, distance: 9.7
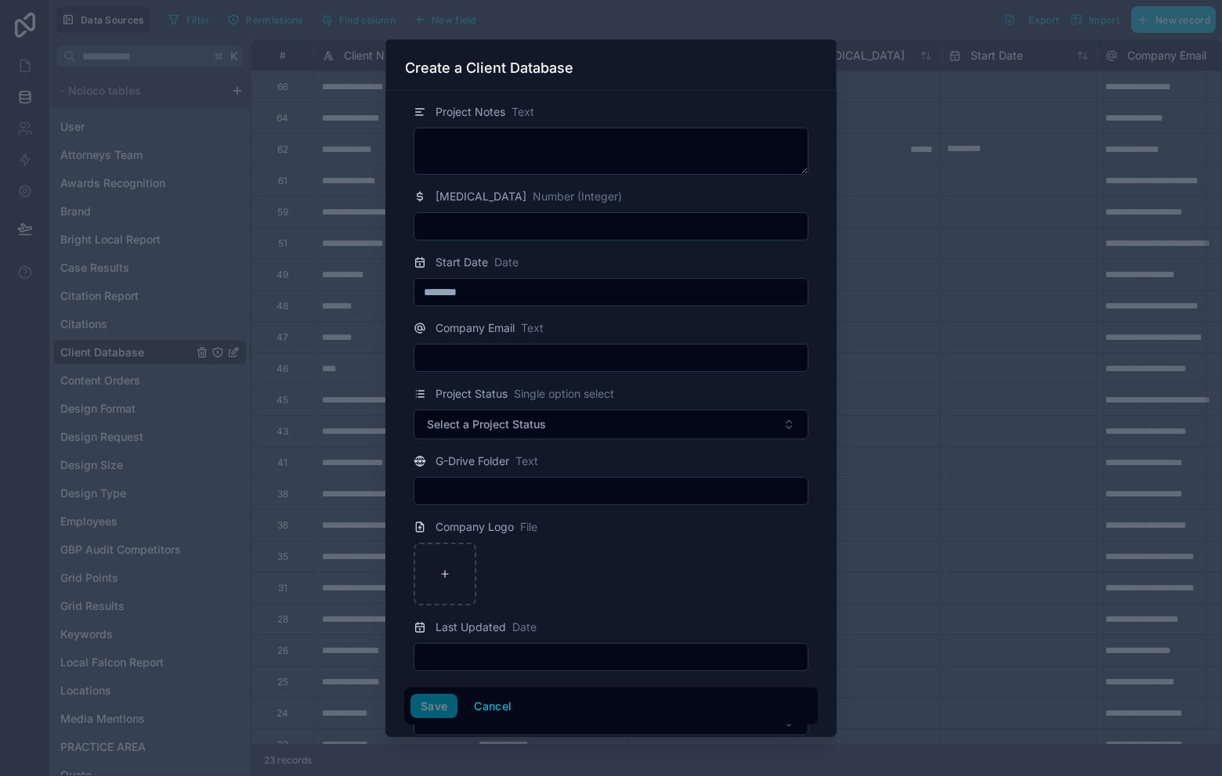
scroll to position [149, 0]
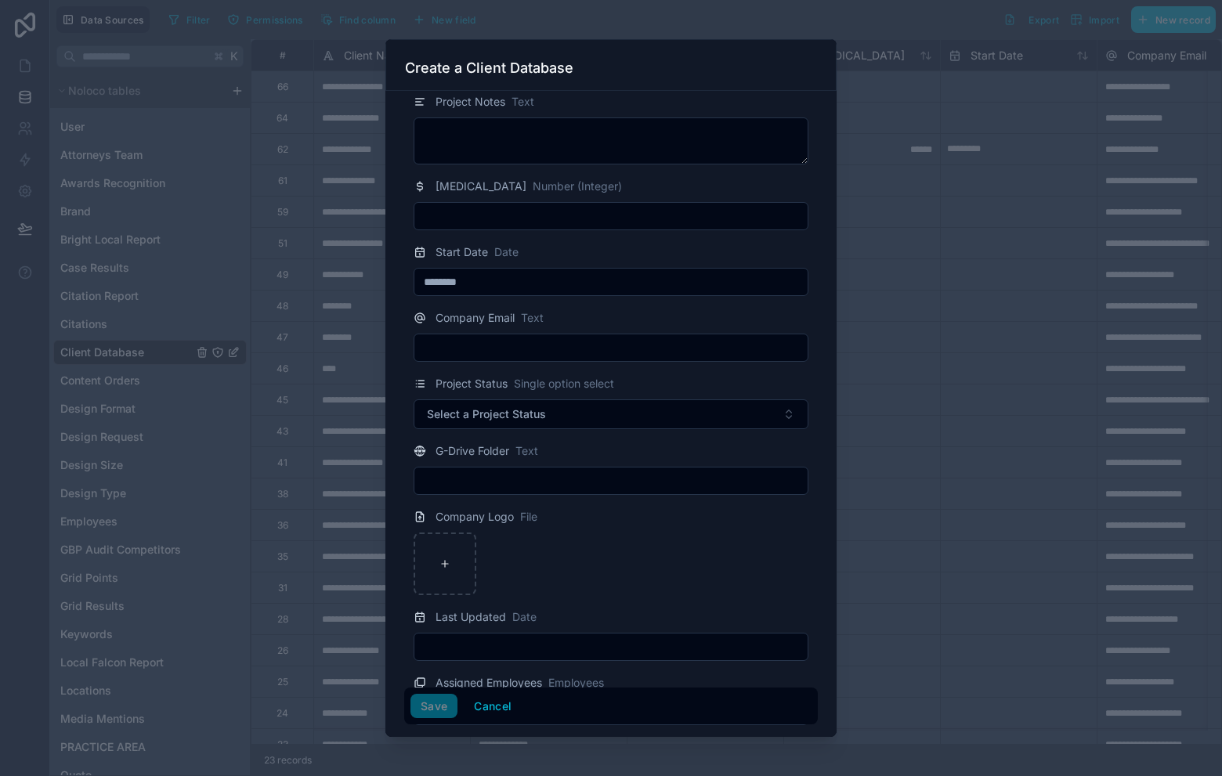
click at [601, 345] on input "text" at bounding box center [610, 348] width 393 height 22
paste input "**********"
type input "**********"
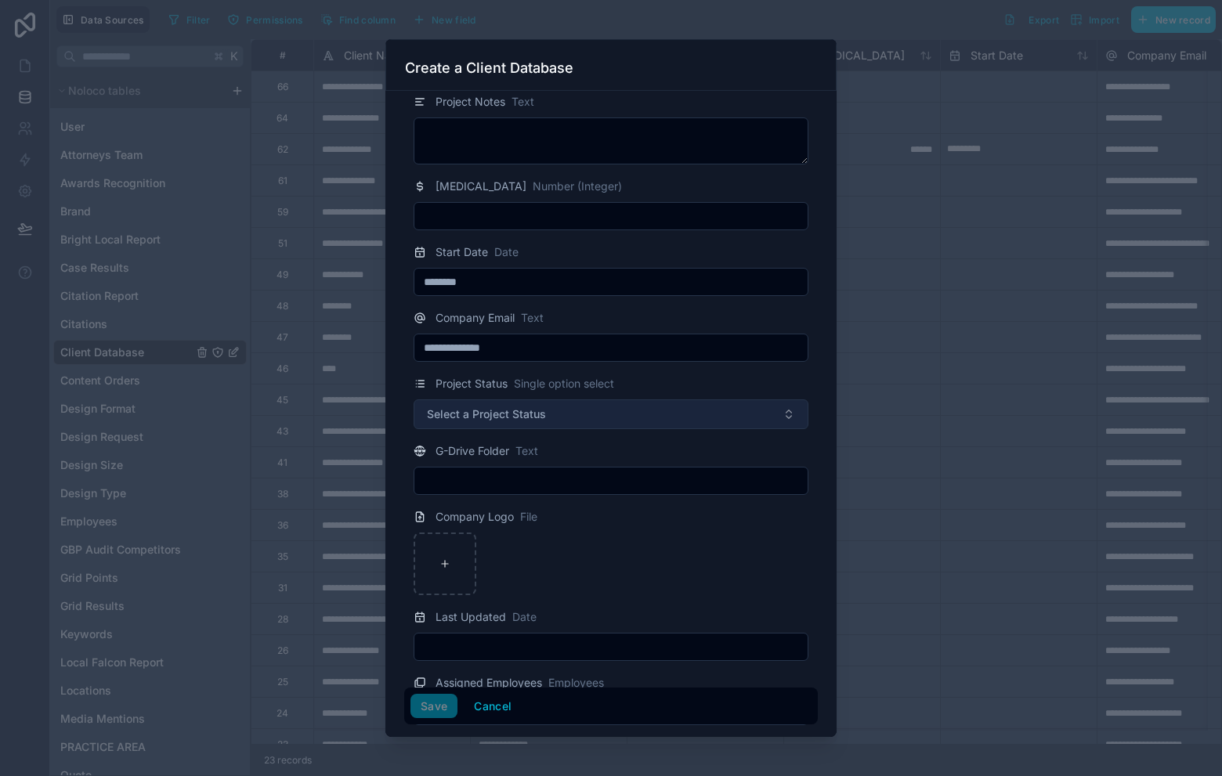
type input "**********"
click at [660, 413] on button "Select a Project Status" at bounding box center [611, 415] width 395 height 30
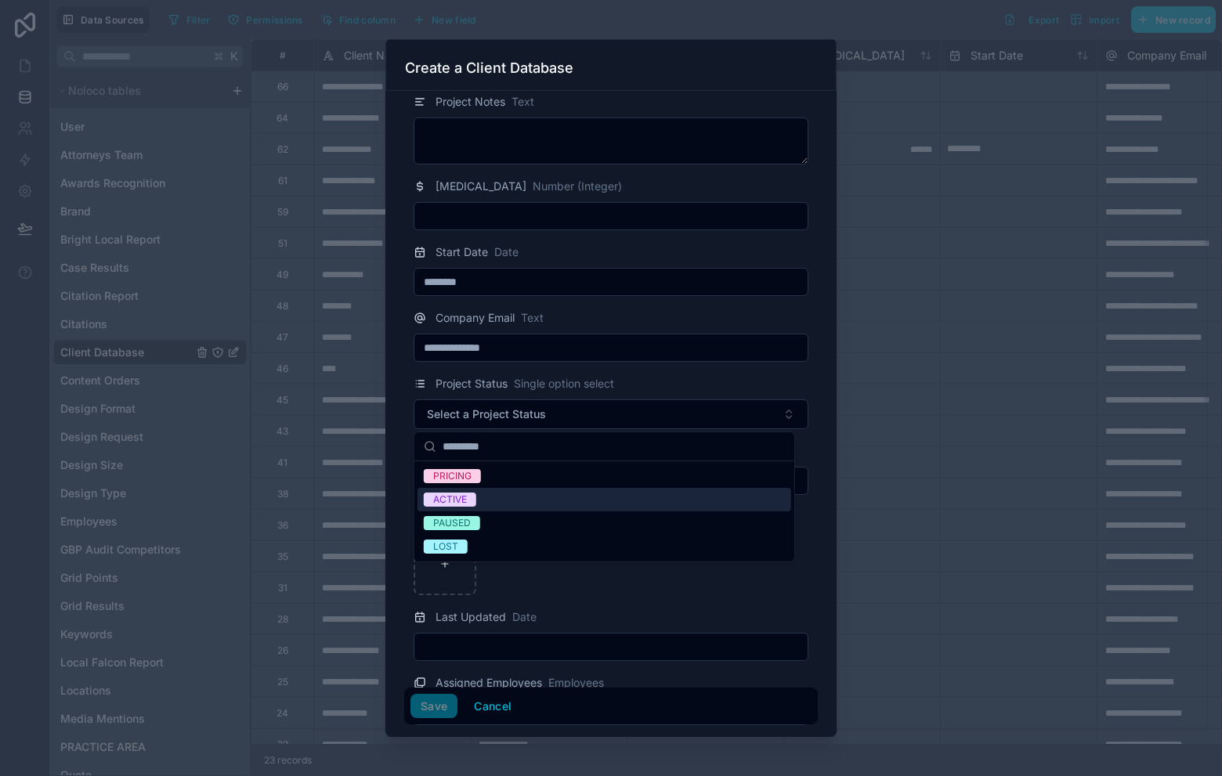
click at [587, 505] on div "ACTIVE" at bounding box center [605, 500] width 374 height 24
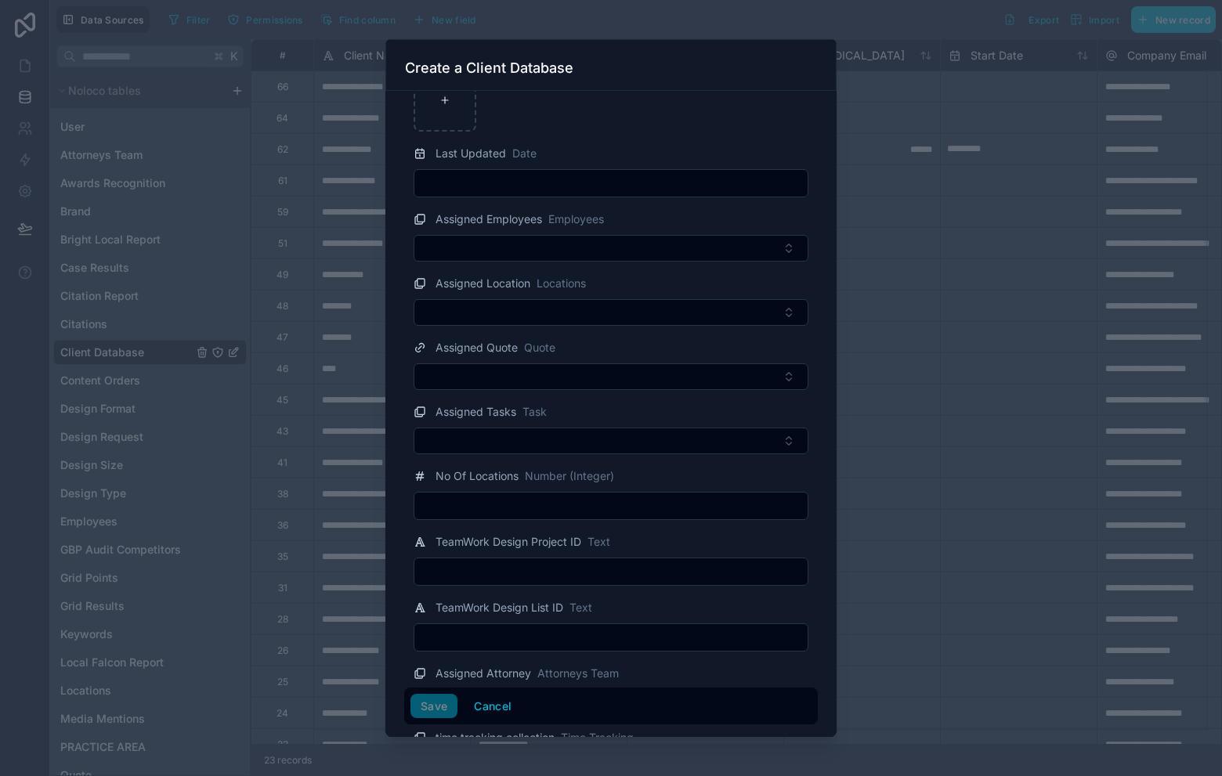
scroll to position [630, 0]
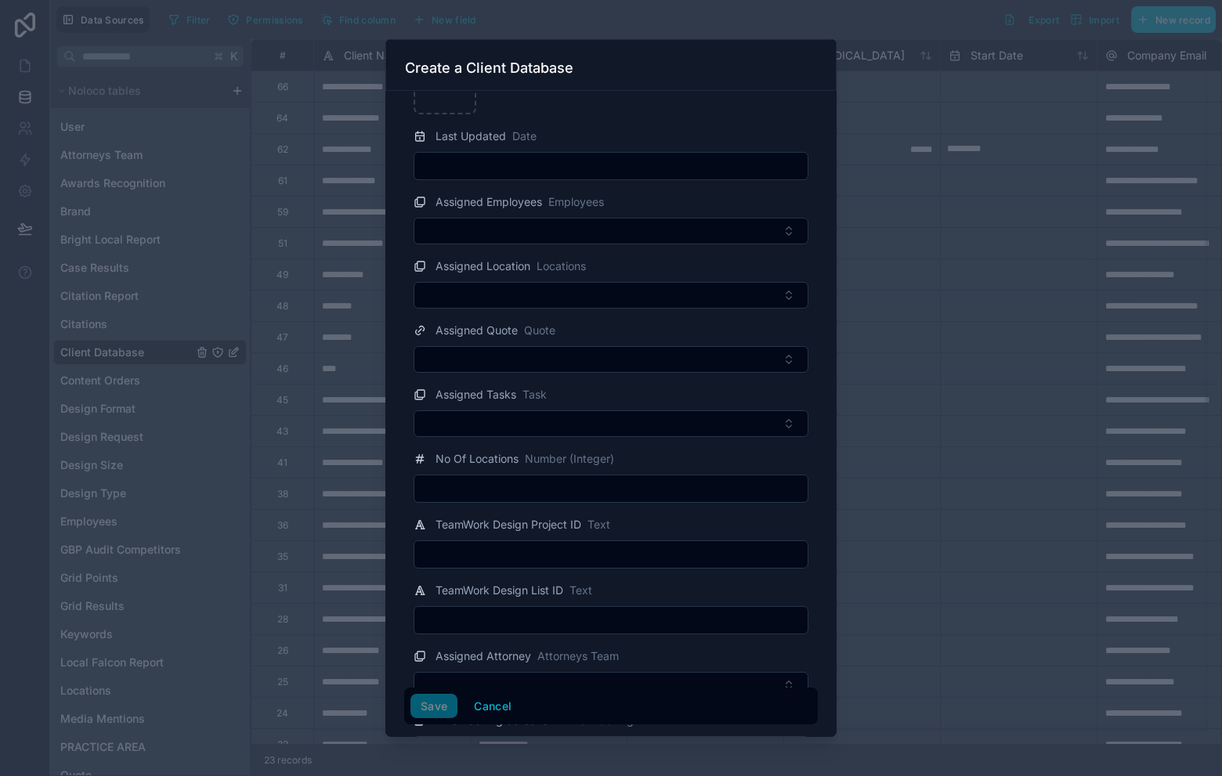
click at [602, 560] on input "text" at bounding box center [610, 555] width 393 height 22
paste input "**********"
type input "**********"
click at [595, 616] on input "text" at bounding box center [610, 620] width 393 height 22
paste input "**********"
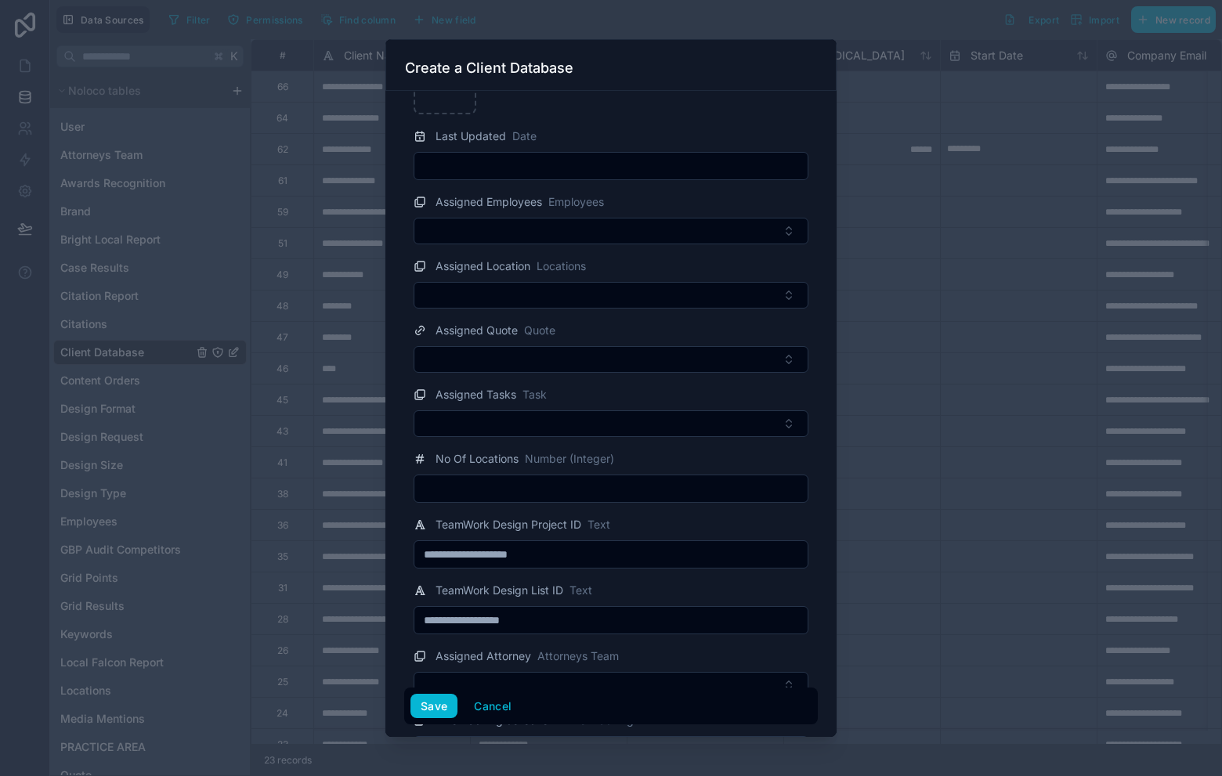
type input "**********"
click at [437, 707] on button "Save" at bounding box center [434, 706] width 47 height 25
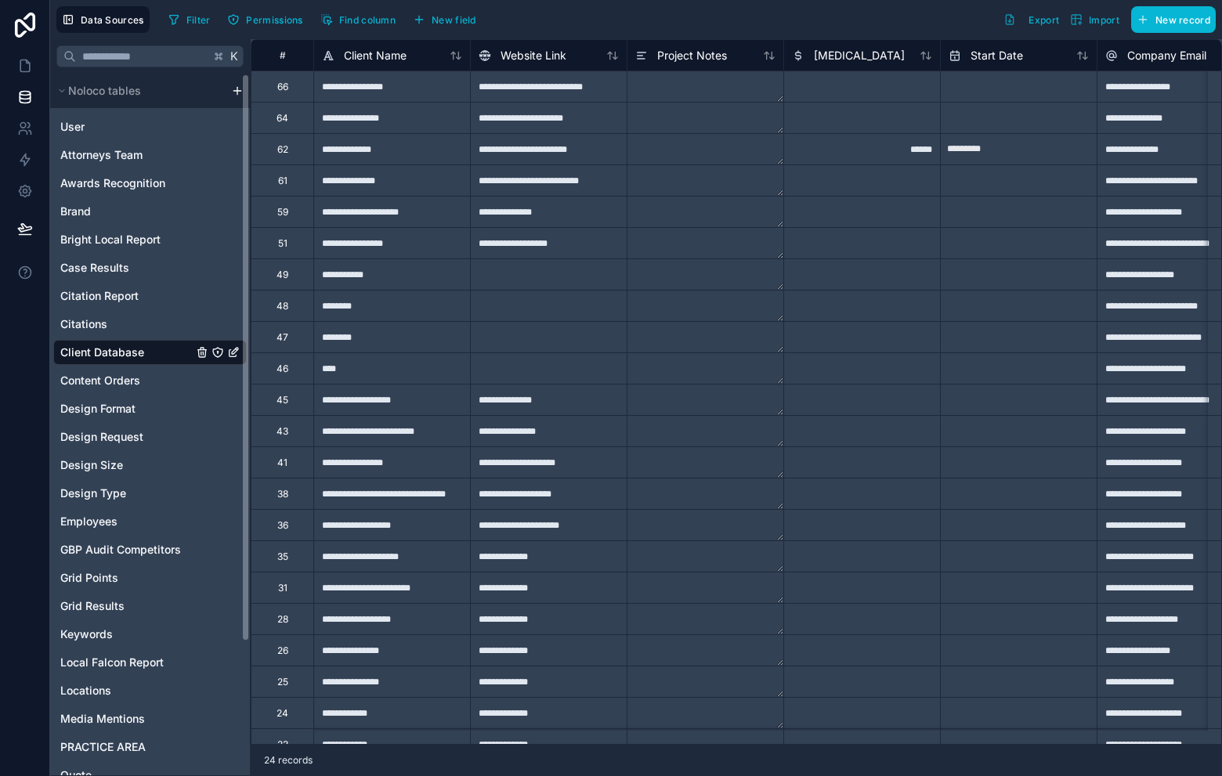
click at [97, 141] on div "User Attorneys Team Awards Recognition Brand Bright Local Report Case Results C…" at bounding box center [150, 504] width 194 height 793
click at [112, 144] on div "Attorneys Team" at bounding box center [150, 155] width 194 height 25
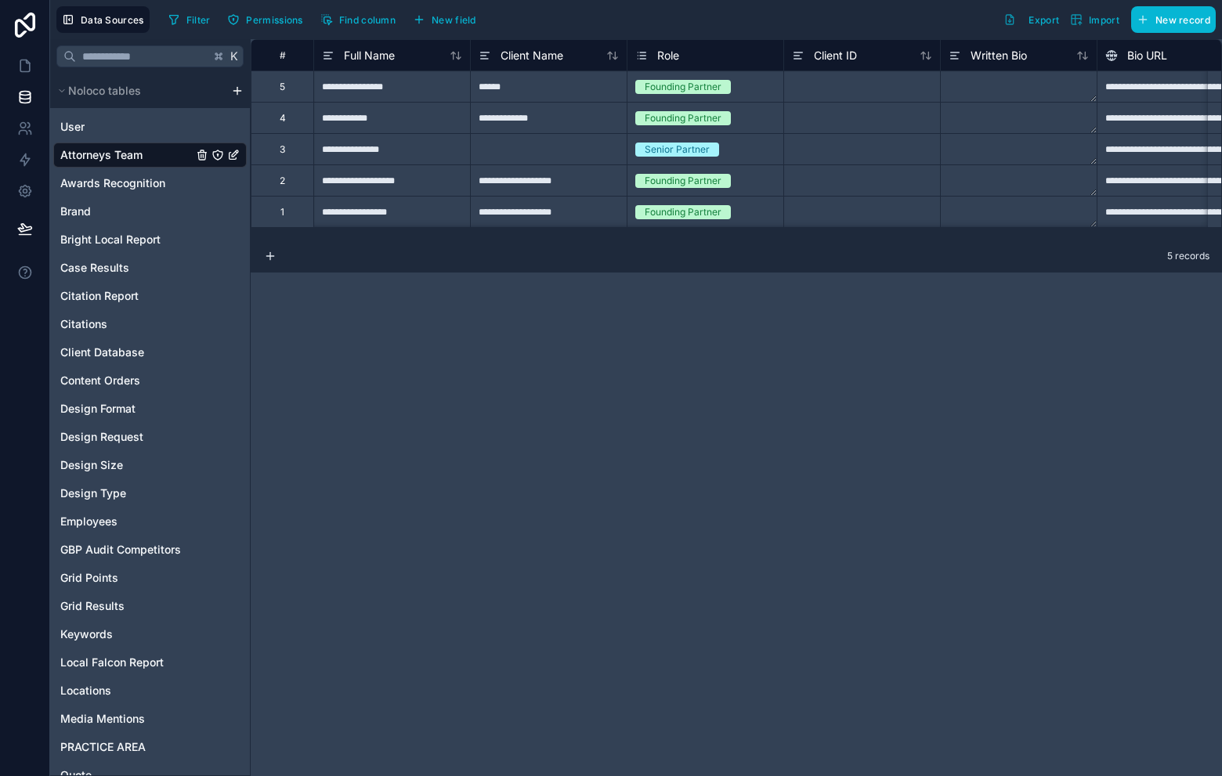
drag, startPoint x: 378, startPoint y: 241, endPoint x: 406, endPoint y: 237, distance: 28.6
click at [407, 235] on div "**********" at bounding box center [736, 407] width 971 height 737
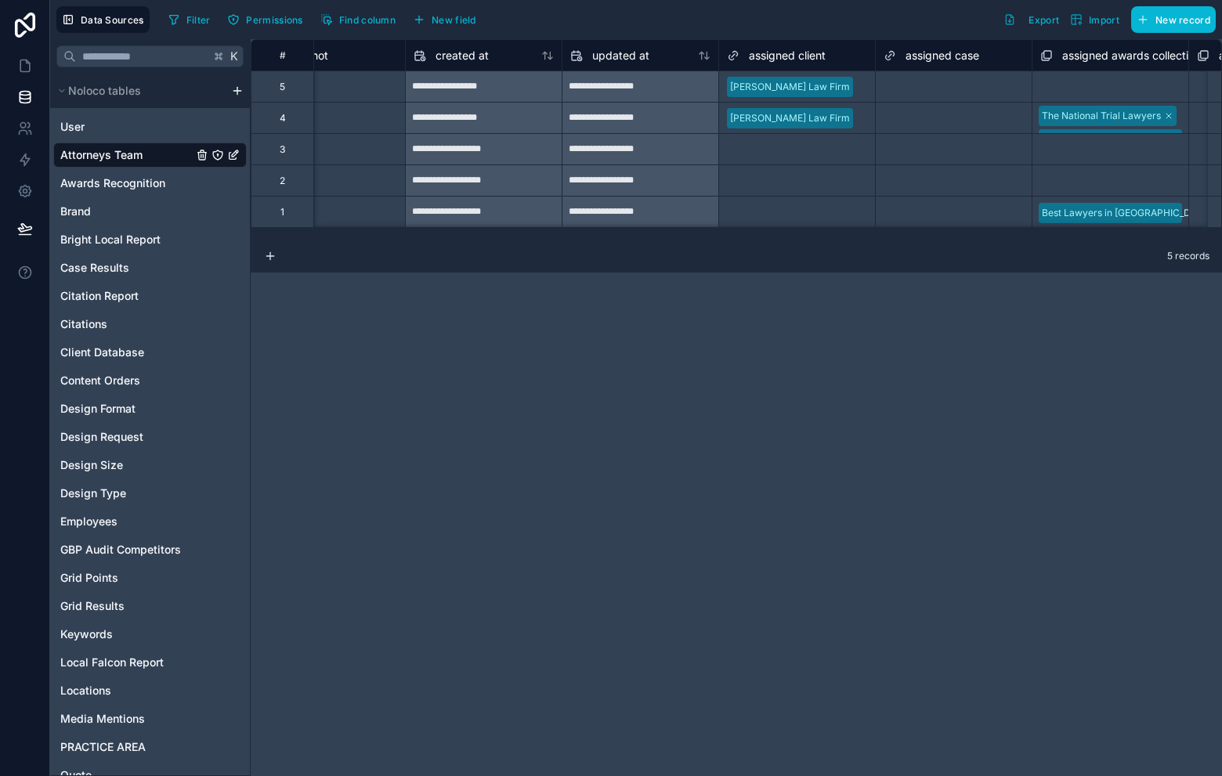
scroll to position [0, 4871]
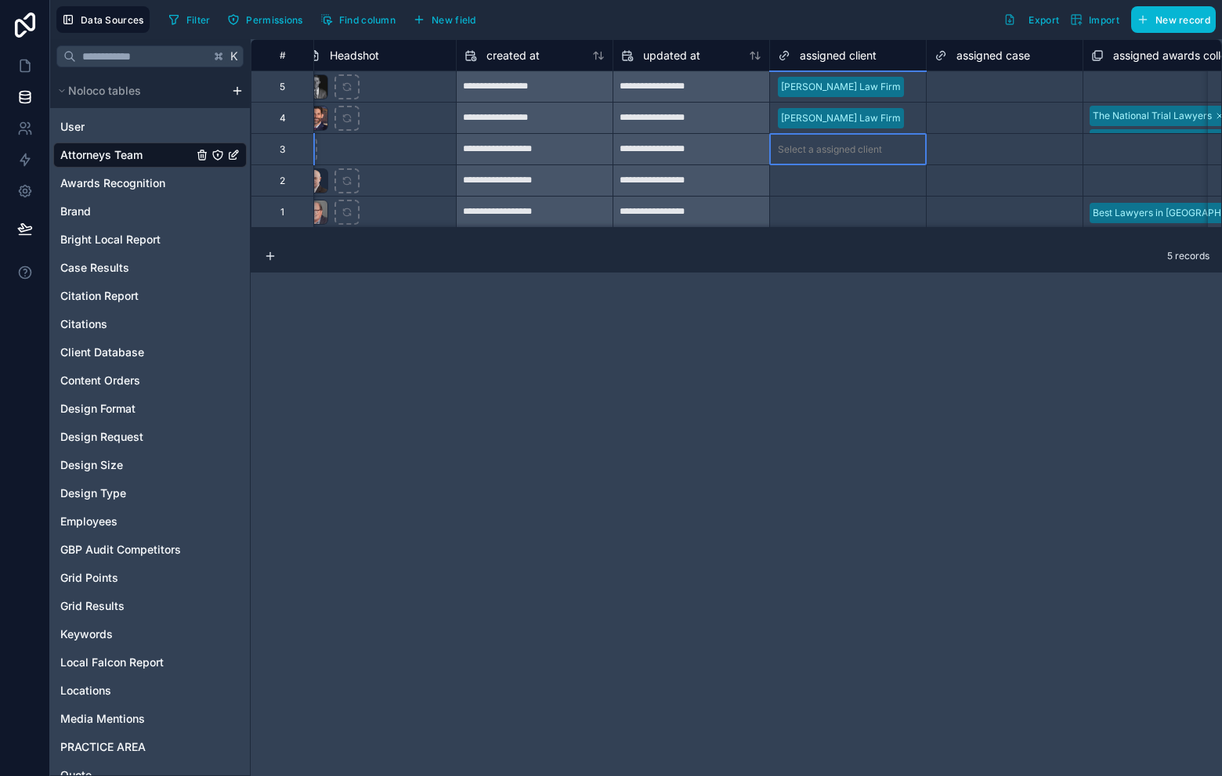
drag, startPoint x: 830, startPoint y: 155, endPoint x: 835, endPoint y: 172, distance: 17.9
click at [830, 155] on div "Select a assigned client" at bounding box center [848, 150] width 156 height 16
click at [843, 179] on div "Select a assigned client" at bounding box center [830, 181] width 104 height 13
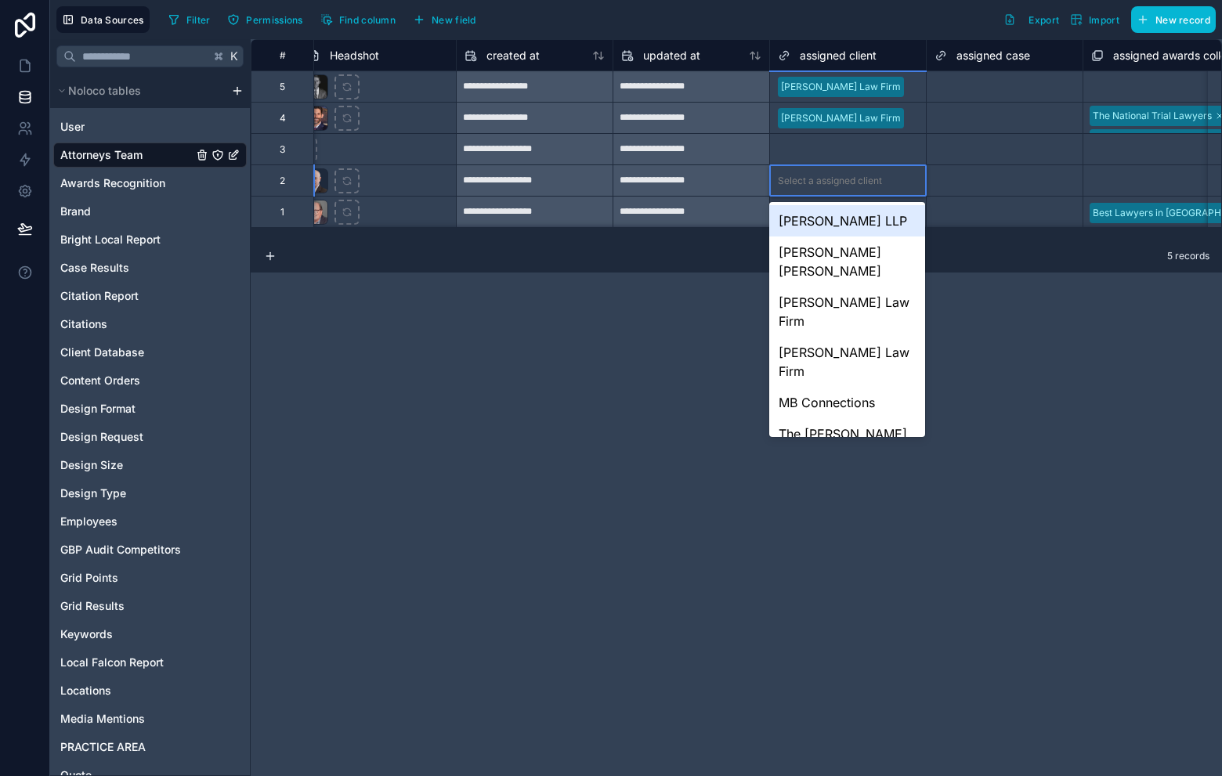
click at [863, 237] on div "[PERSON_NAME] LLP" at bounding box center [847, 220] width 156 height 31
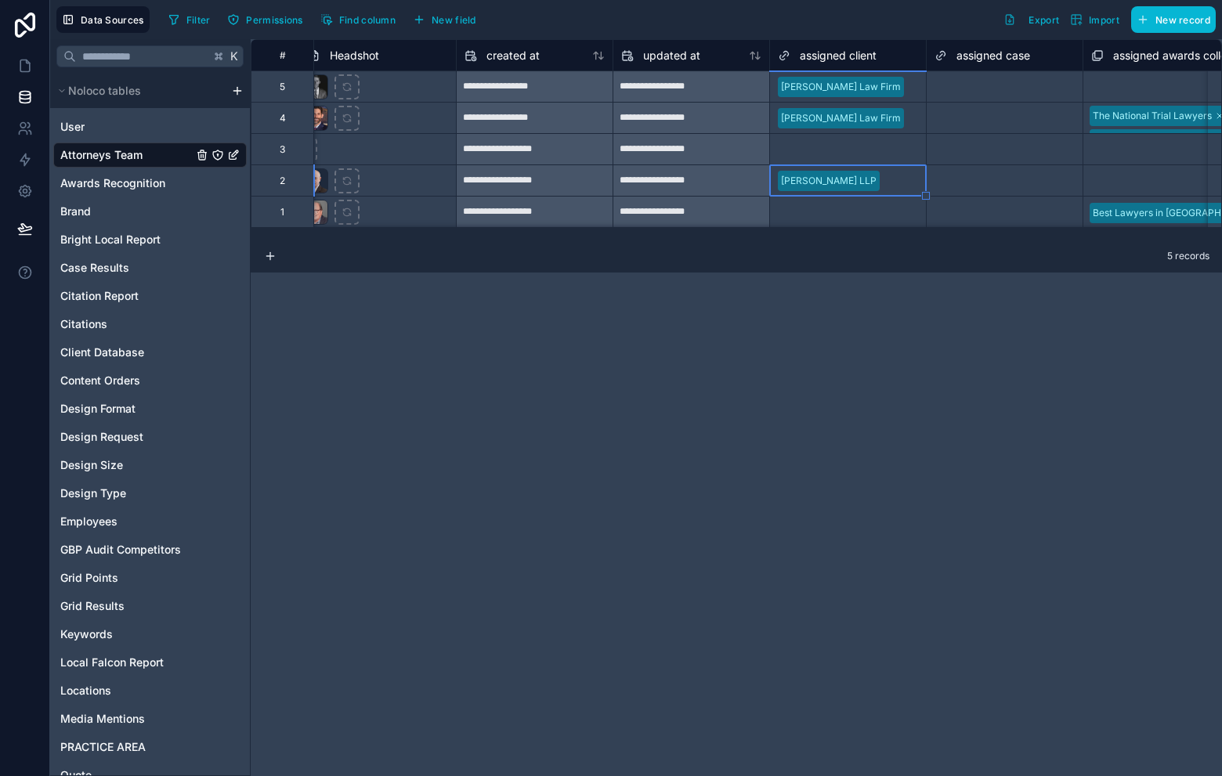
click at [827, 207] on div "Select a assigned client" at bounding box center [830, 212] width 104 height 13
click at [829, 208] on div "Select a assigned client" at bounding box center [830, 212] width 104 height 13
click at [843, 209] on div "Select a assigned client" at bounding box center [830, 212] width 104 height 13
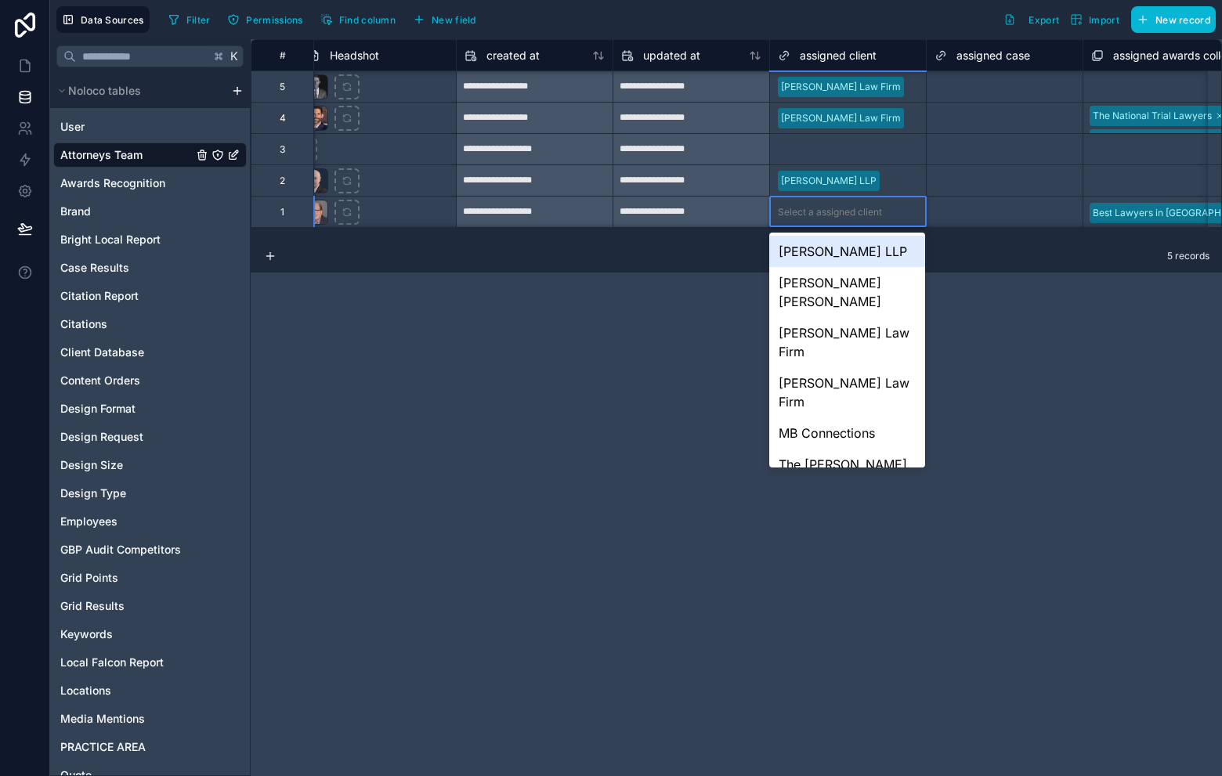
click at [843, 209] on div "Select a assigned client" at bounding box center [830, 212] width 104 height 13
click at [830, 247] on div "[PERSON_NAME] LLP" at bounding box center [847, 251] width 156 height 31
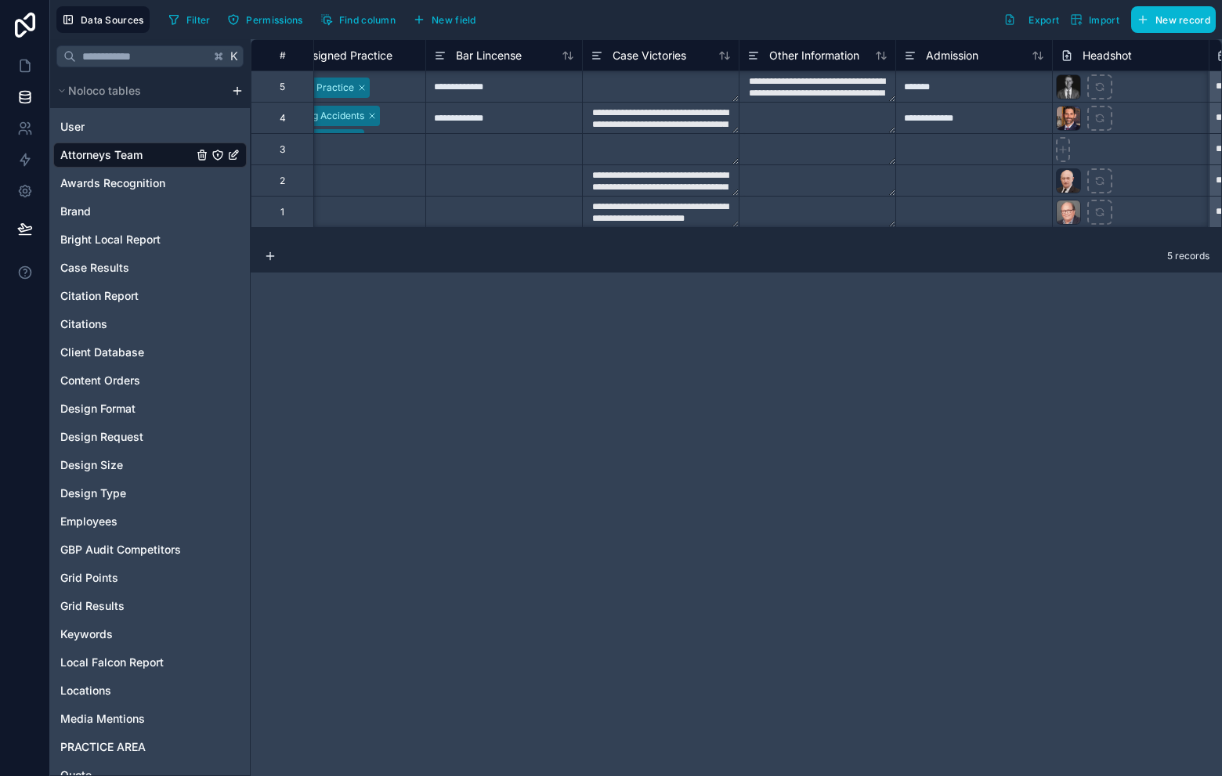
scroll to position [1, 4124]
click at [667, 185] on textarea "**********" at bounding box center [655, 180] width 156 height 31
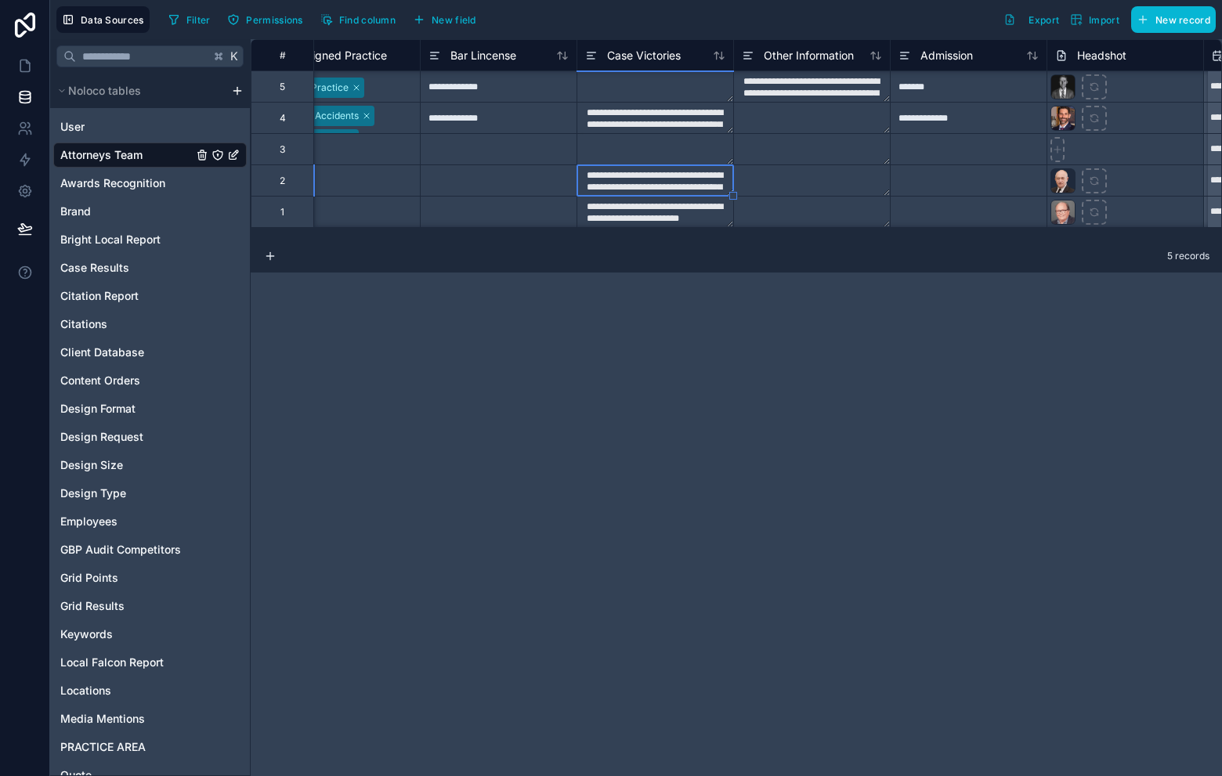
click at [685, 213] on textarea "**********" at bounding box center [655, 212] width 156 height 31
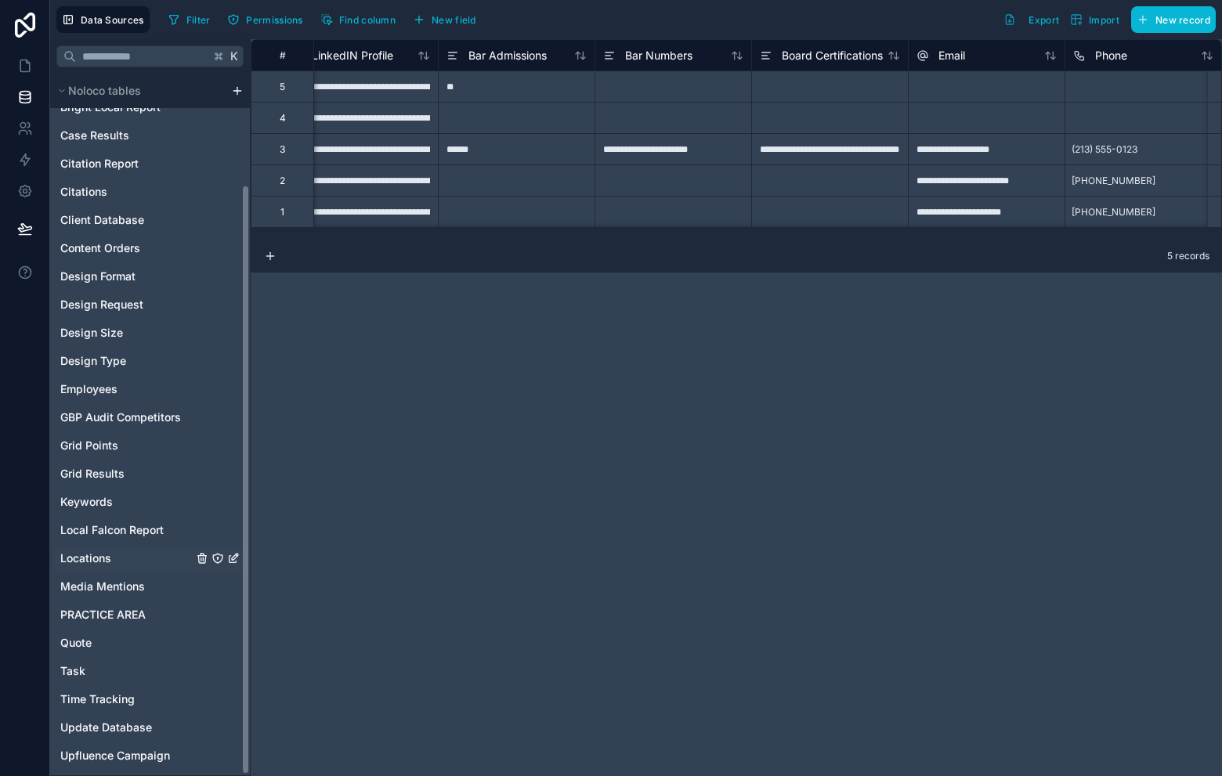
scroll to position [132, 0]
click at [94, 555] on span "Locations" at bounding box center [85, 560] width 51 height 16
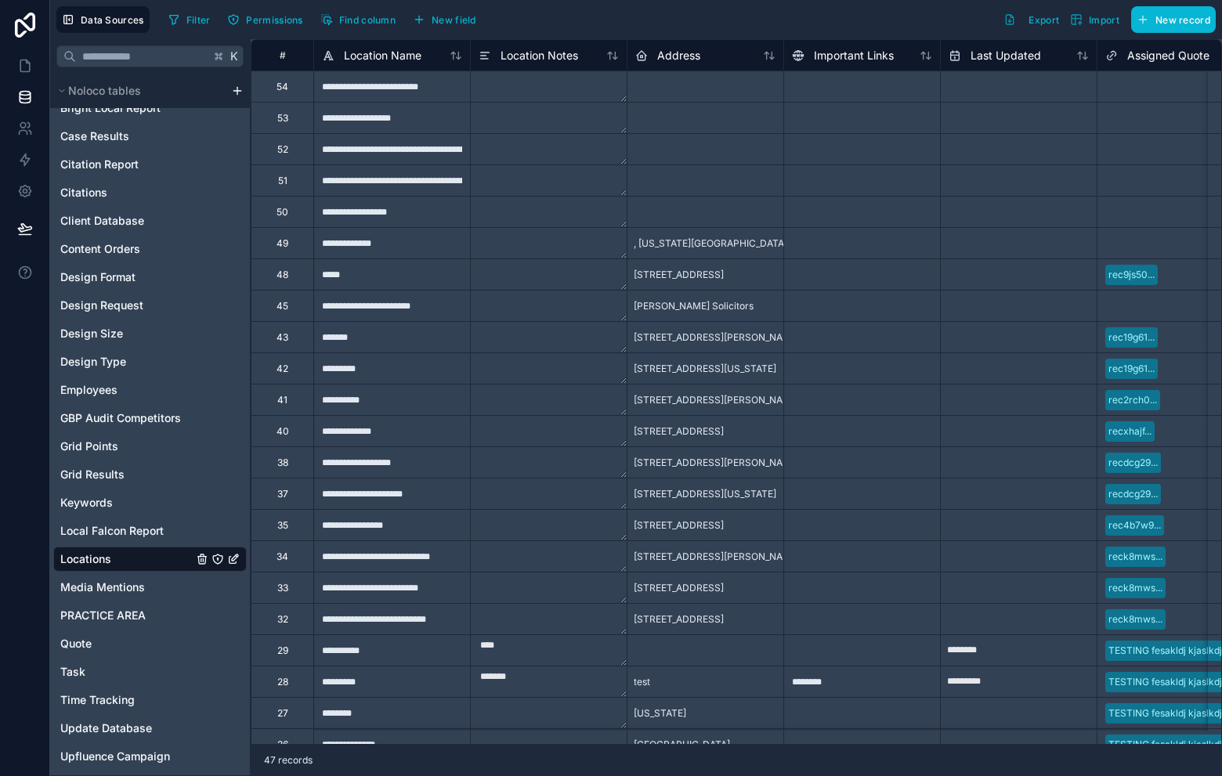
click at [747, 149] on div at bounding box center [705, 148] width 157 height 31
click at [710, 168] on div at bounding box center [705, 180] width 157 height 31
click at [703, 151] on div at bounding box center [705, 148] width 157 height 31
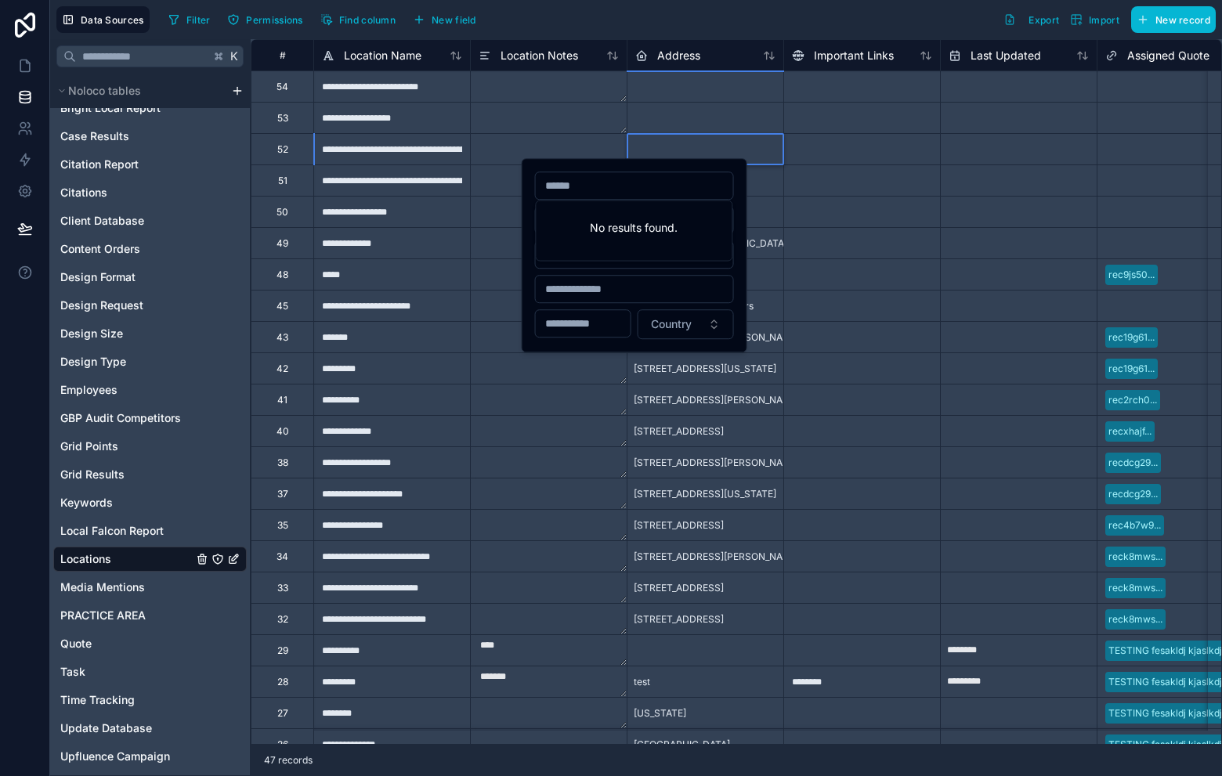
paste input "**********"
type input "**********"
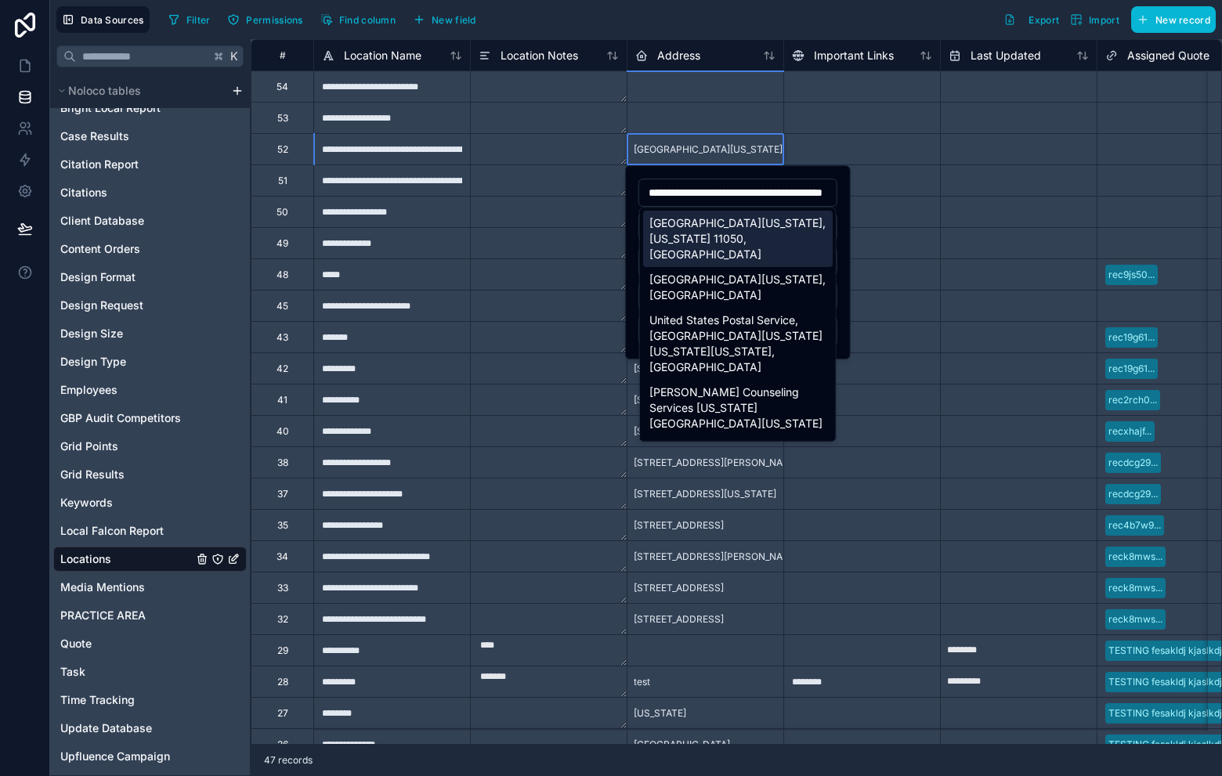
click at [772, 230] on div "Port Washington, New York 11050, United States" at bounding box center [738, 239] width 190 height 56
type input "**********"
type input "********"
type input "*****"
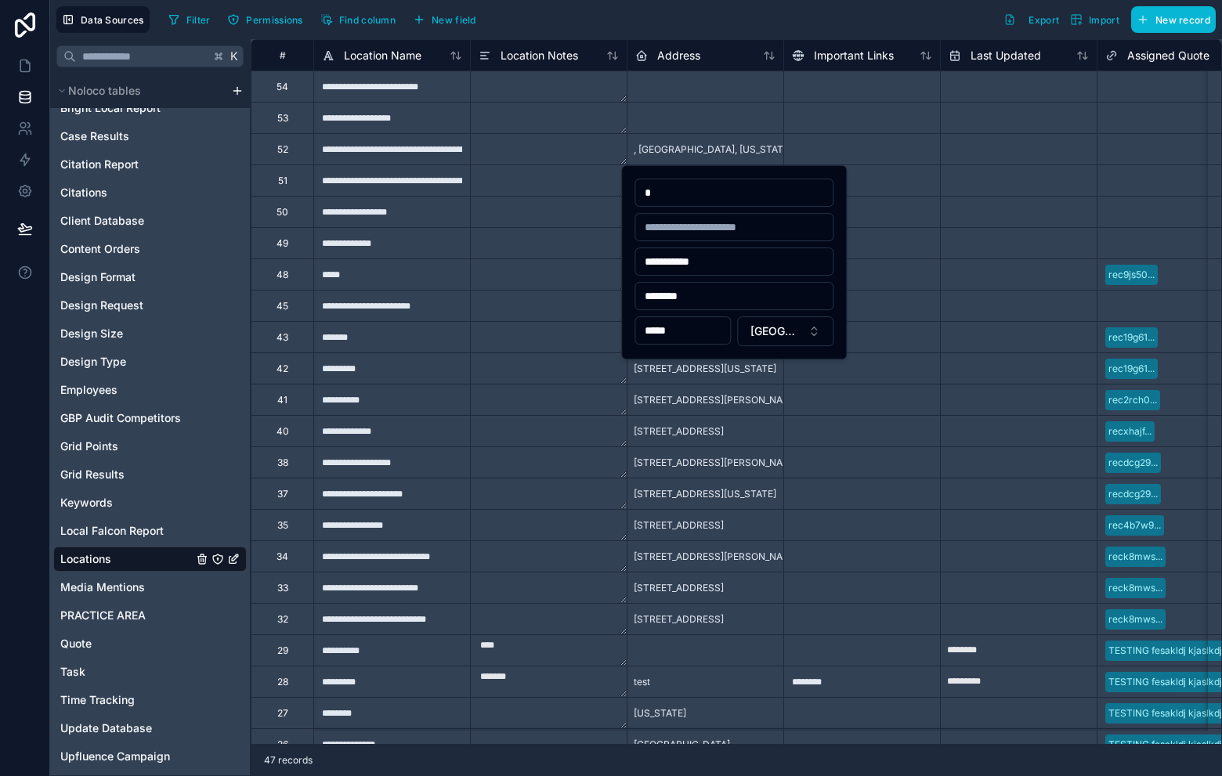
click at [878, 172] on div at bounding box center [861, 180] width 157 height 31
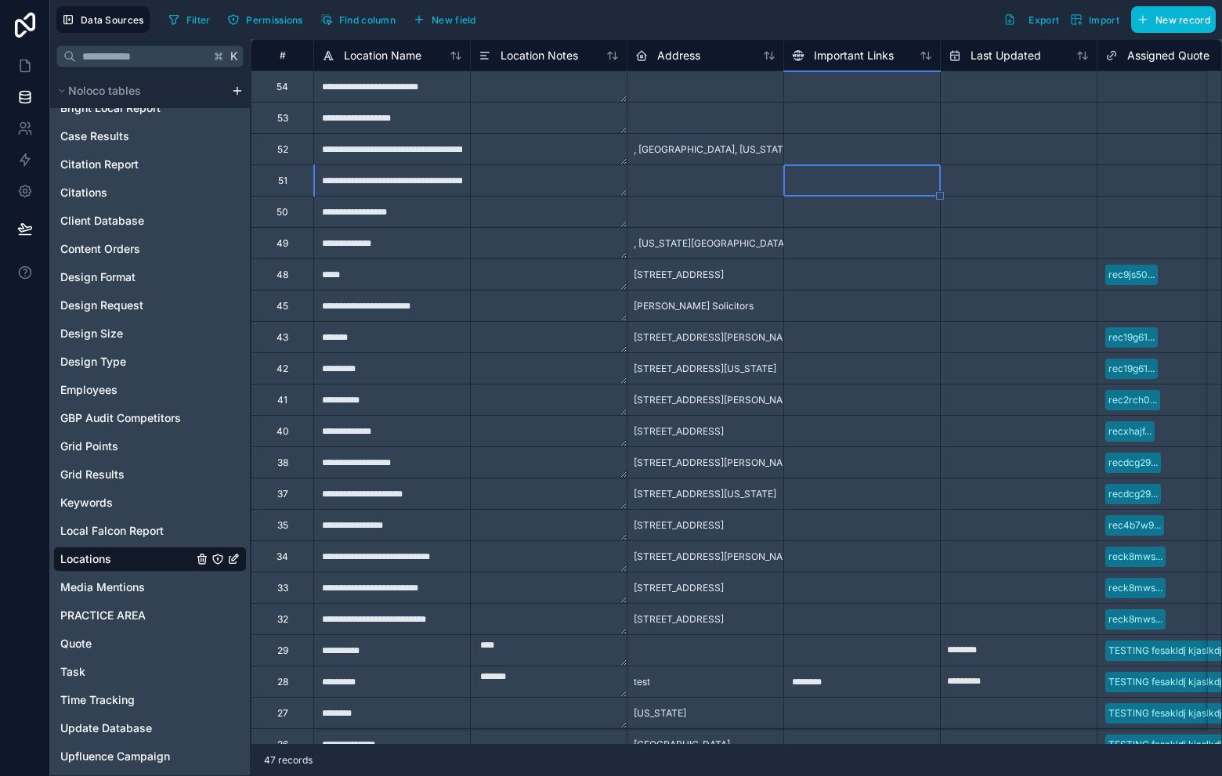
click at [711, 131] on div at bounding box center [705, 117] width 157 height 31
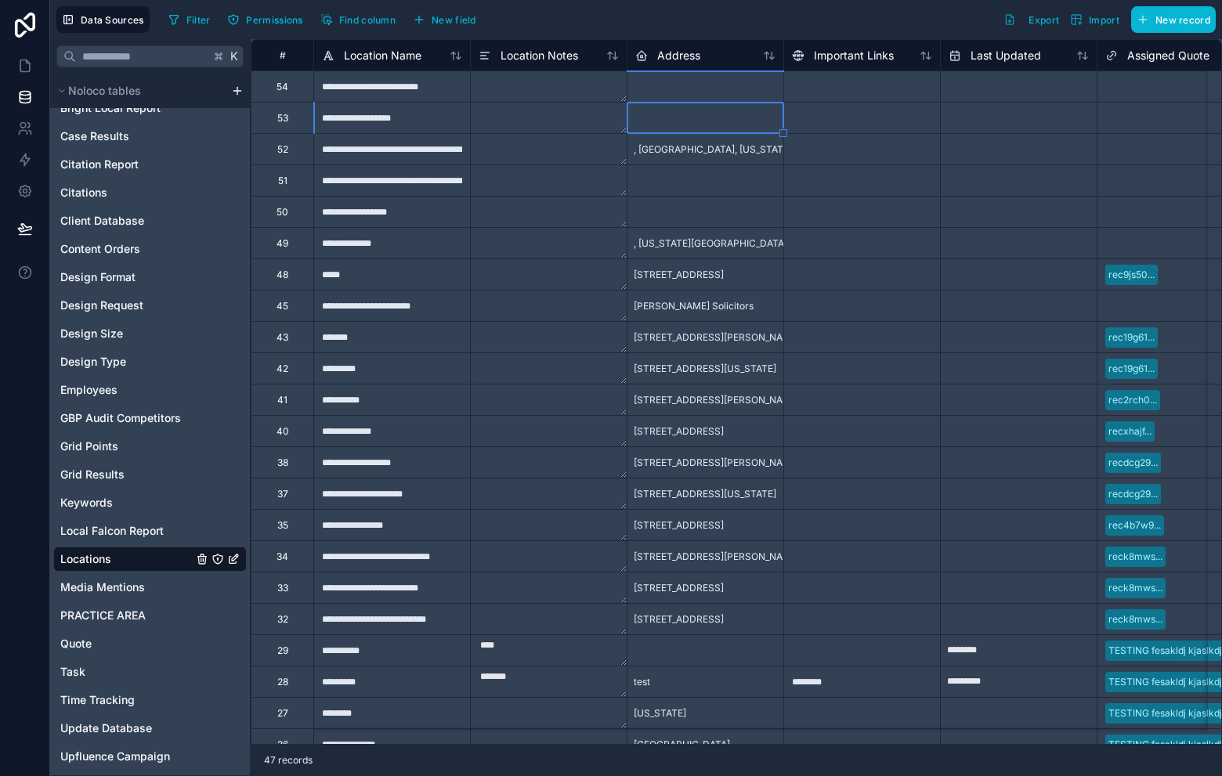
drag, startPoint x: 812, startPoint y: 149, endPoint x: 779, endPoint y: 144, distance: 34.0
click at [812, 149] on div at bounding box center [861, 148] width 157 height 31
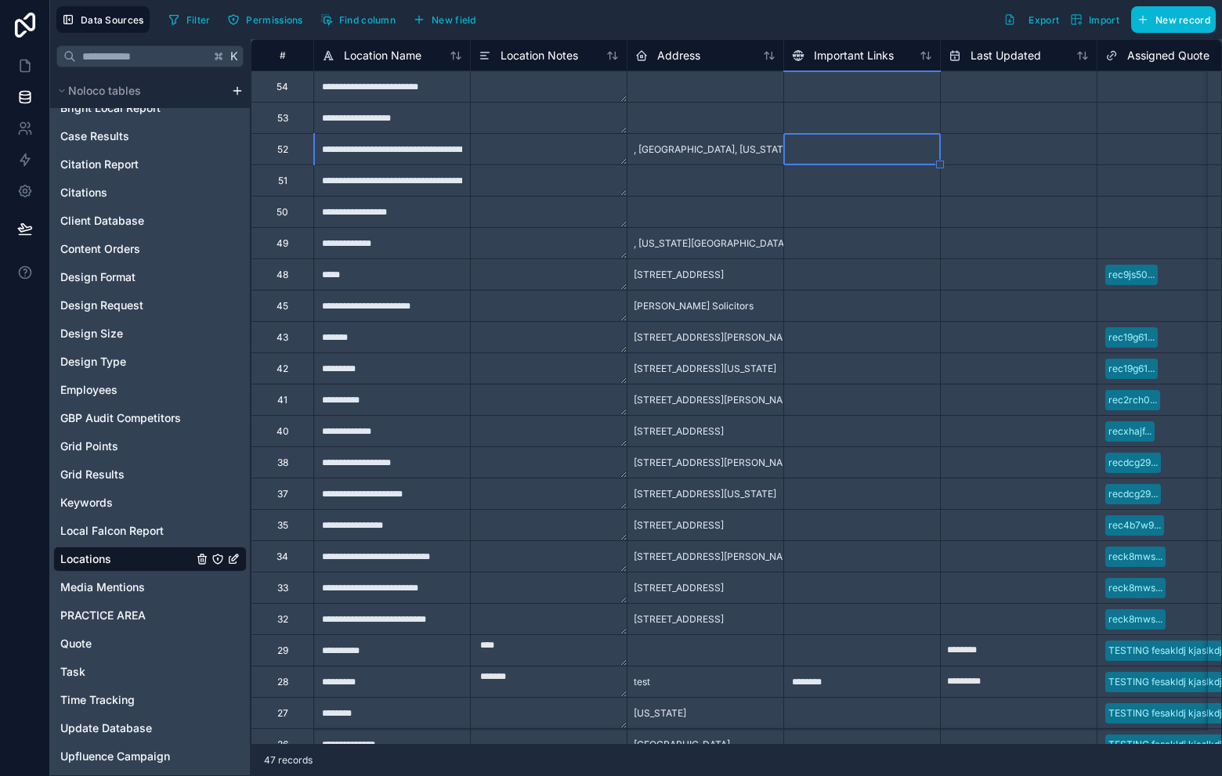
click at [750, 158] on div ", [GEOGRAPHIC_DATA], [US_STATE], 11050, [GEOGRAPHIC_DATA]" at bounding box center [779, 149] width 302 height 25
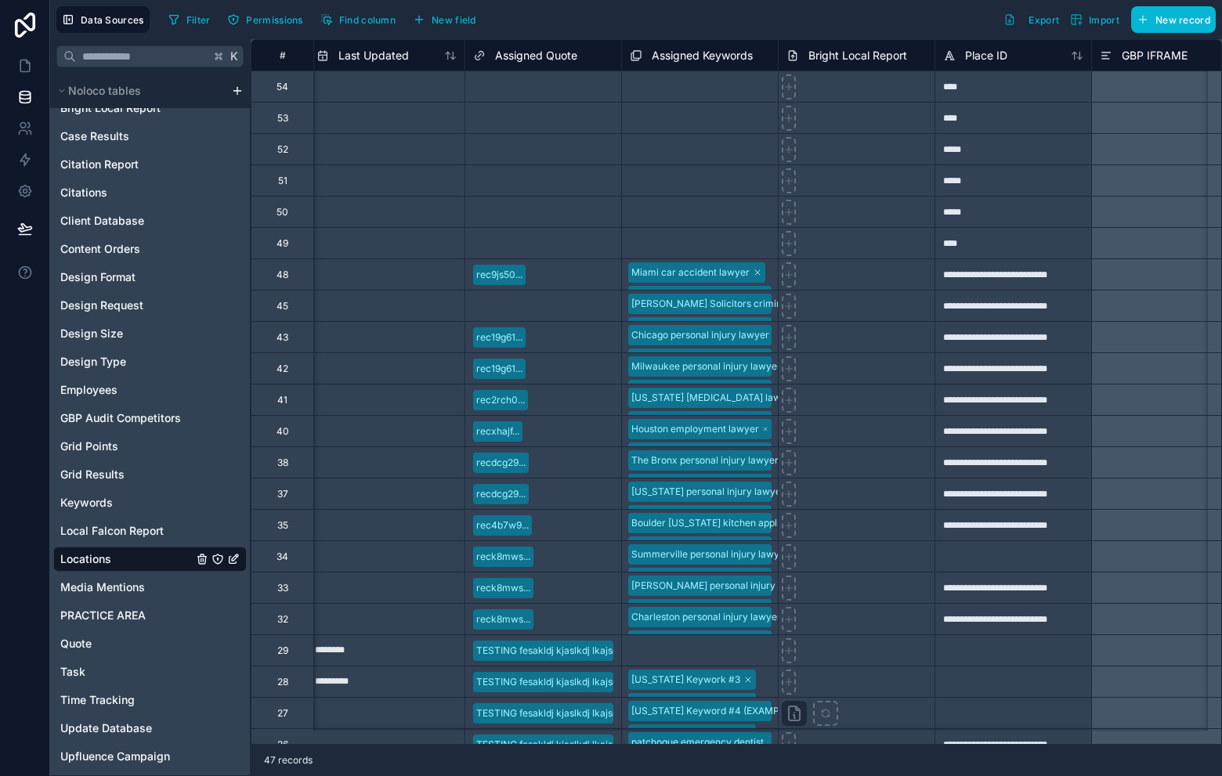
scroll to position [0, 647]
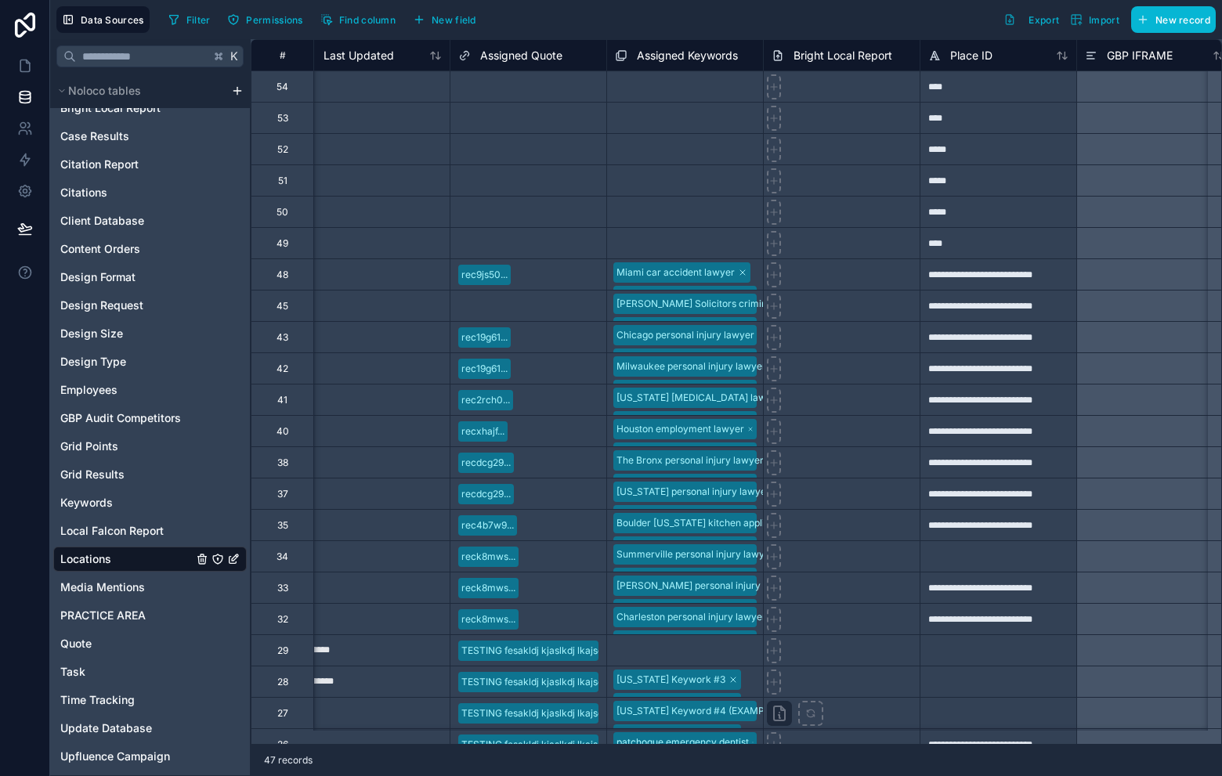
click at [563, 143] on div "Select a Assigned Quote" at bounding box center [511, 149] width 107 height 13
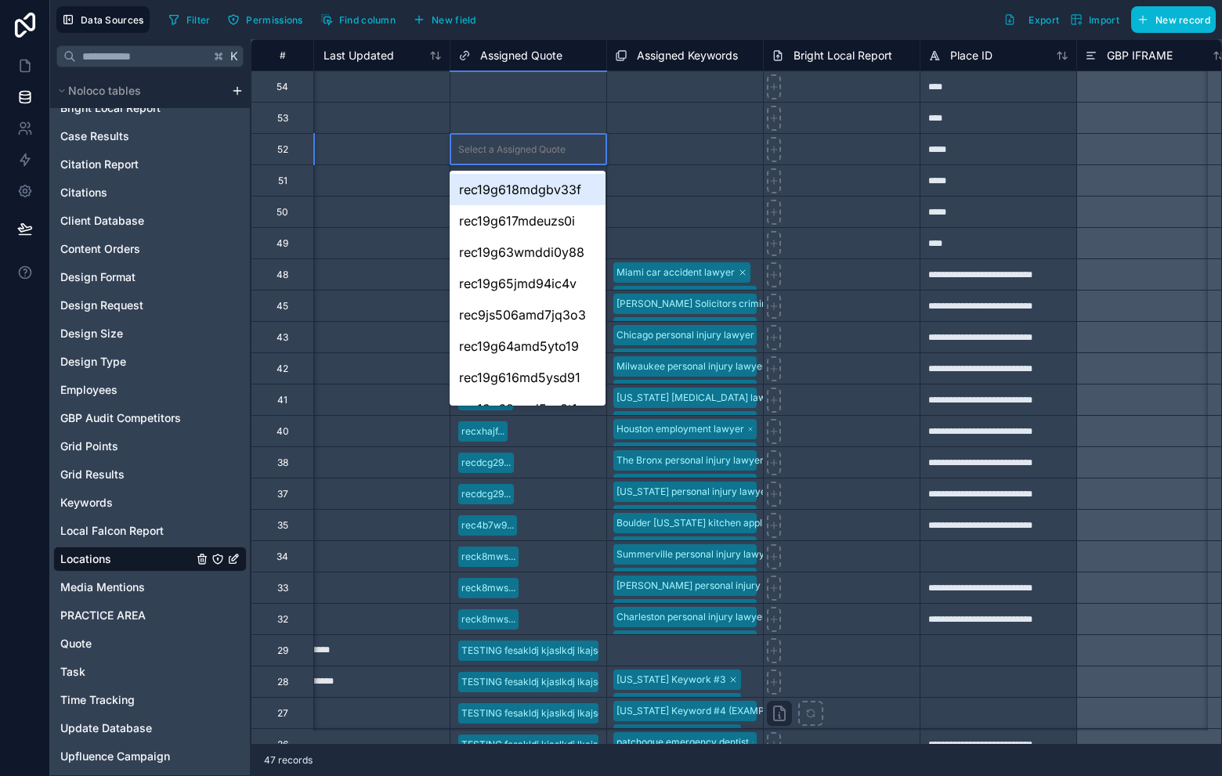
click at [664, 139] on div "Select a Assigned Keywords" at bounding box center [685, 149] width 156 height 31
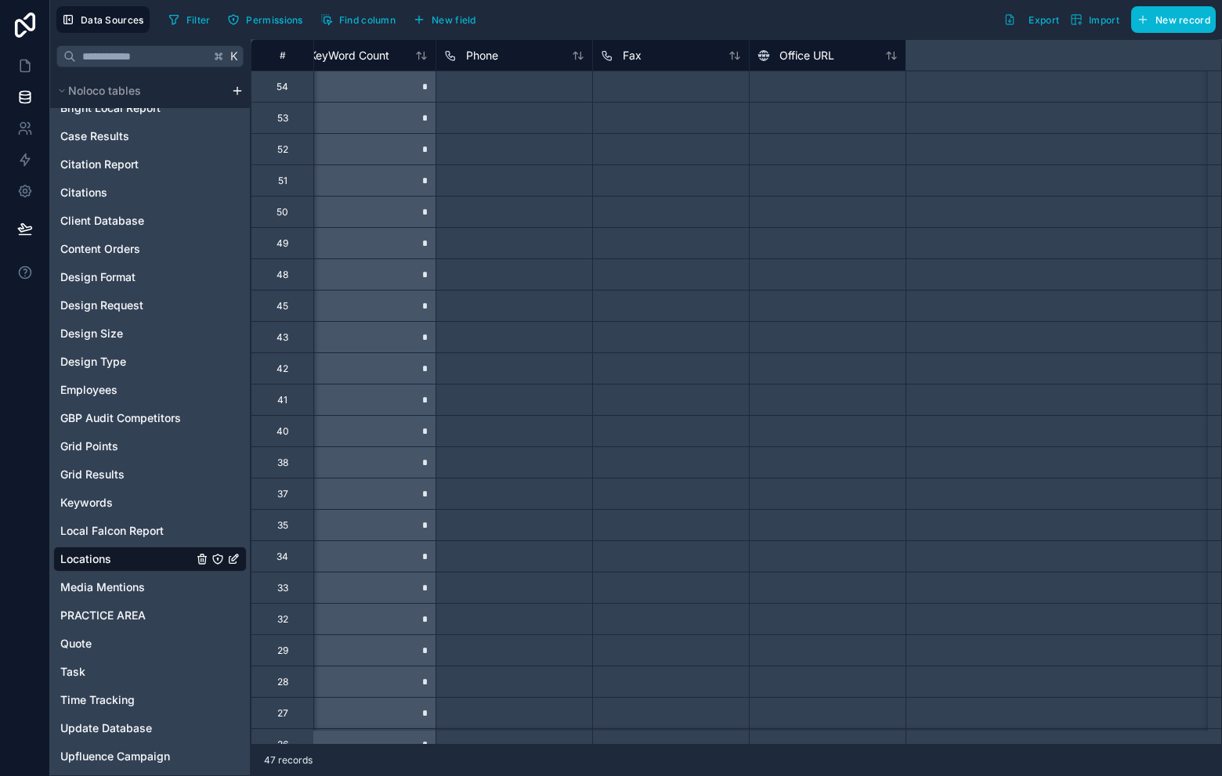
scroll to position [0, 0]
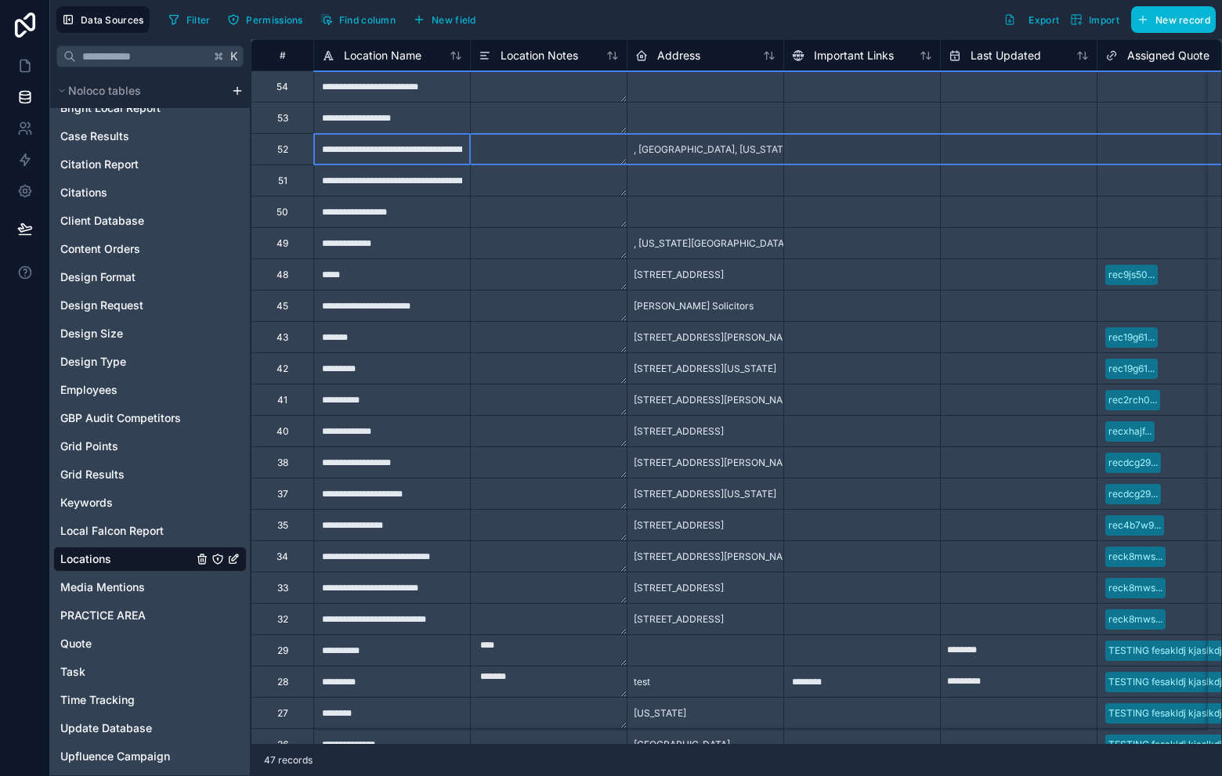
drag, startPoint x: 276, startPoint y: 151, endPoint x: 285, endPoint y: 147, distance: 10.2
click at [277, 151] on div "52" at bounding box center [282, 149] width 11 height 13
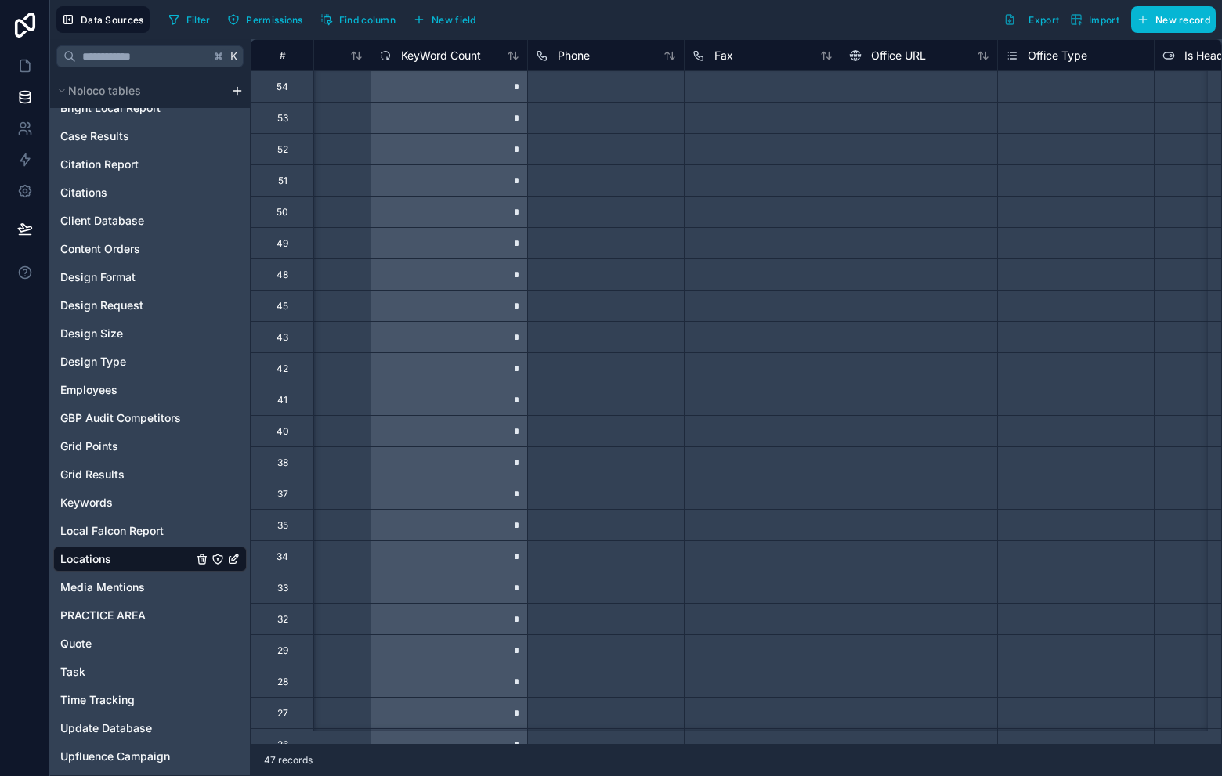
scroll to position [0, 2469]
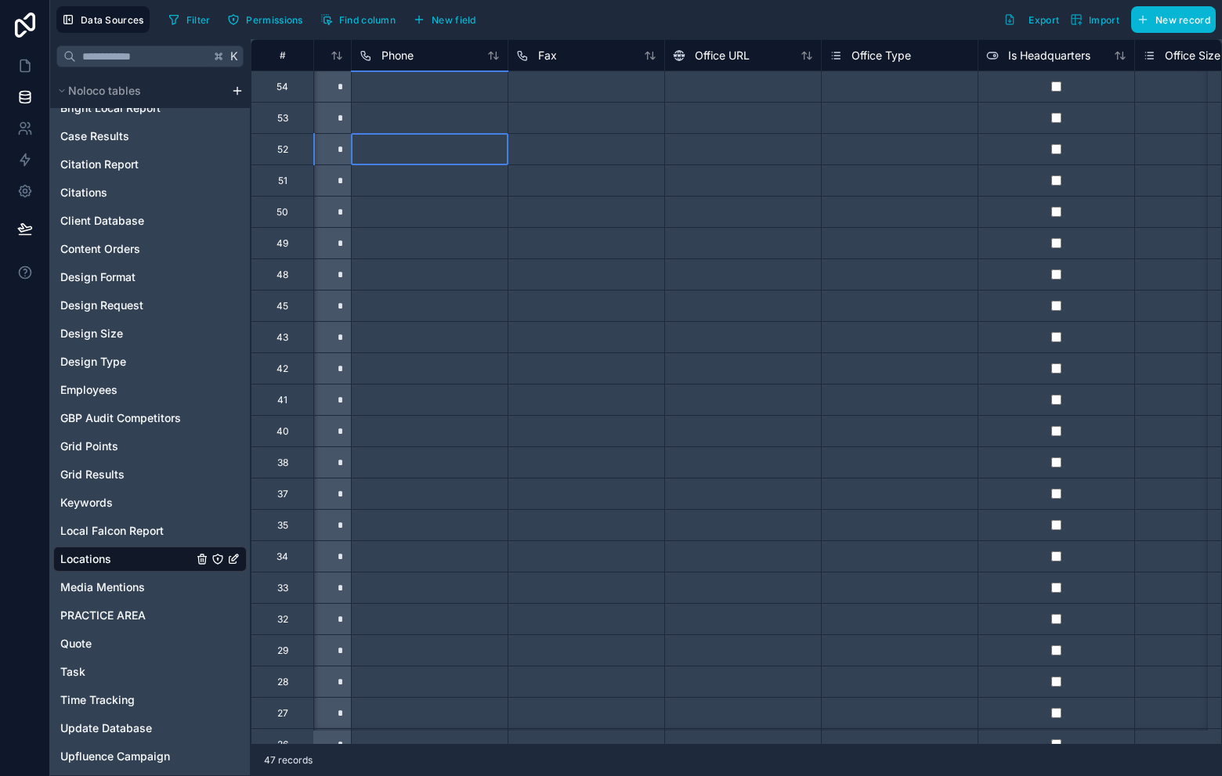
click at [430, 150] on div at bounding box center [429, 148] width 157 height 31
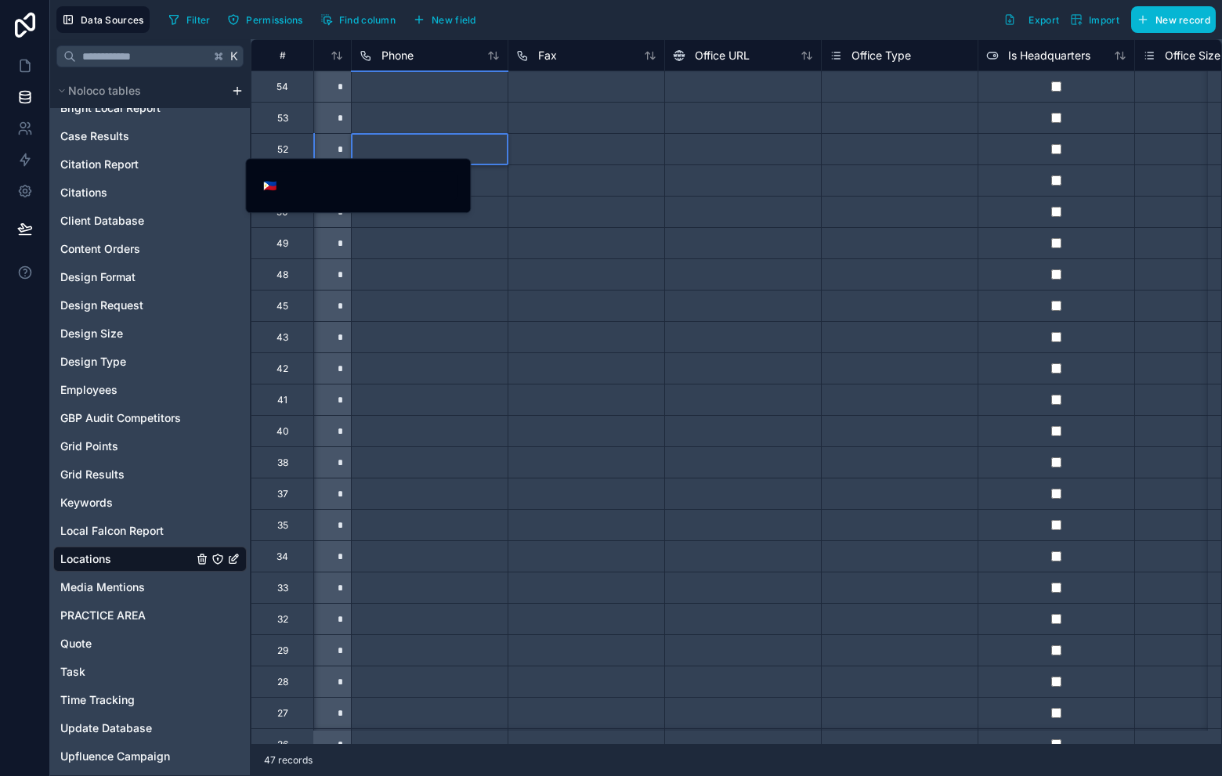
click at [429, 143] on div at bounding box center [429, 148] width 157 height 31
drag, startPoint x: 583, startPoint y: 151, endPoint x: 496, endPoint y: 141, distance: 87.6
click at [583, 151] on div at bounding box center [586, 148] width 157 height 31
drag, startPoint x: 407, startPoint y: 126, endPoint x: 409, endPoint y: 134, distance: 8.0
click at [408, 129] on div at bounding box center [429, 117] width 157 height 31
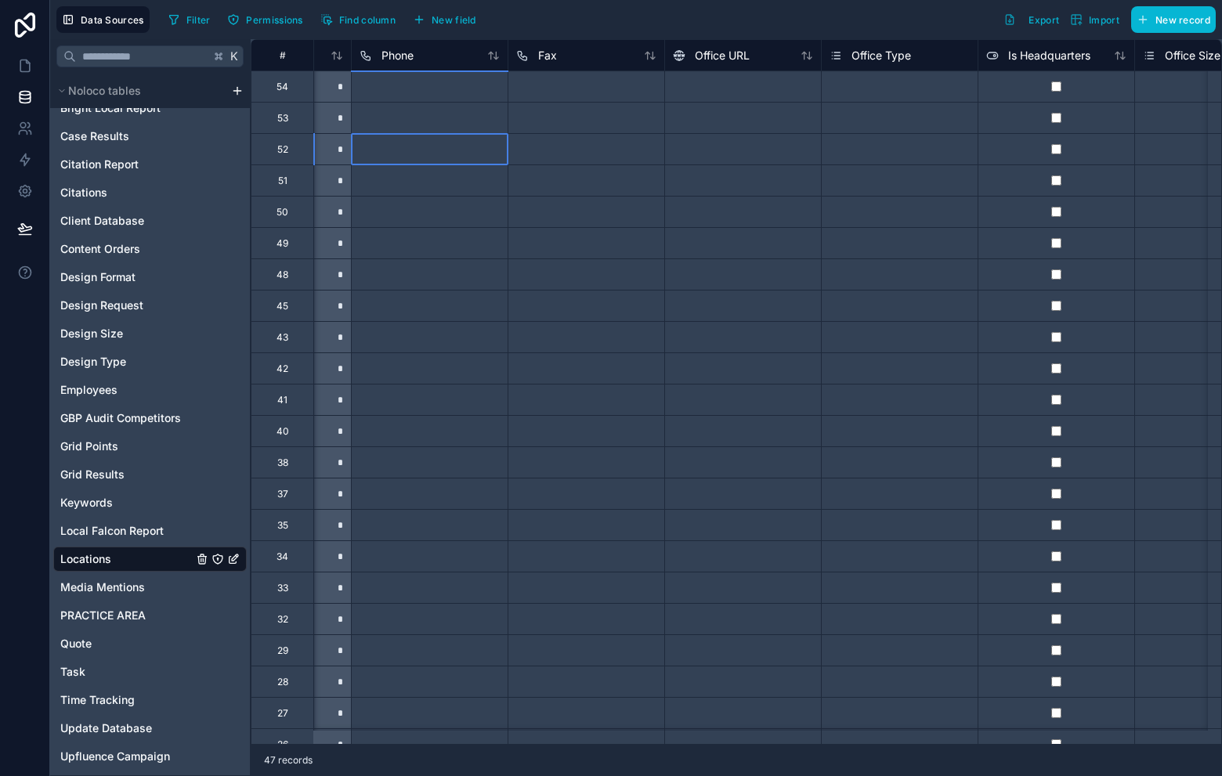
click at [422, 149] on div at bounding box center [429, 148] width 157 height 31
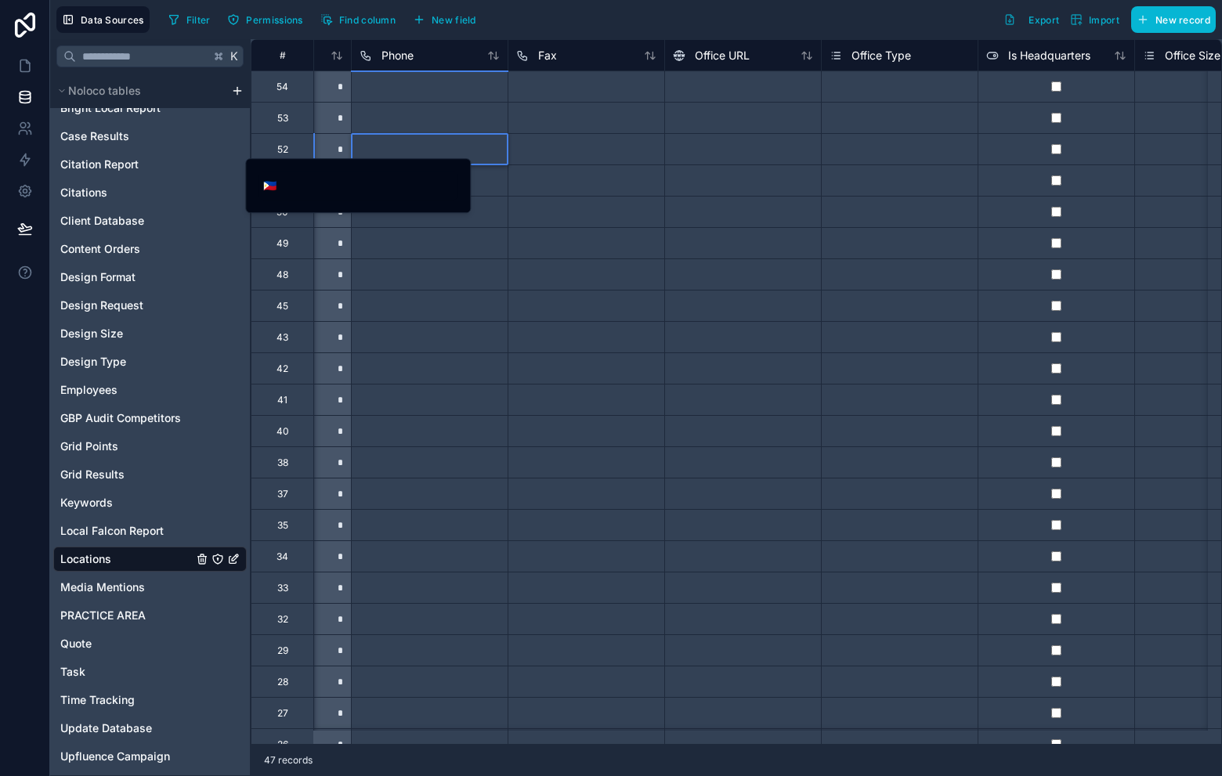
click at [371, 191] on input "tel" at bounding box center [369, 186] width 176 height 22
paste input "**********"
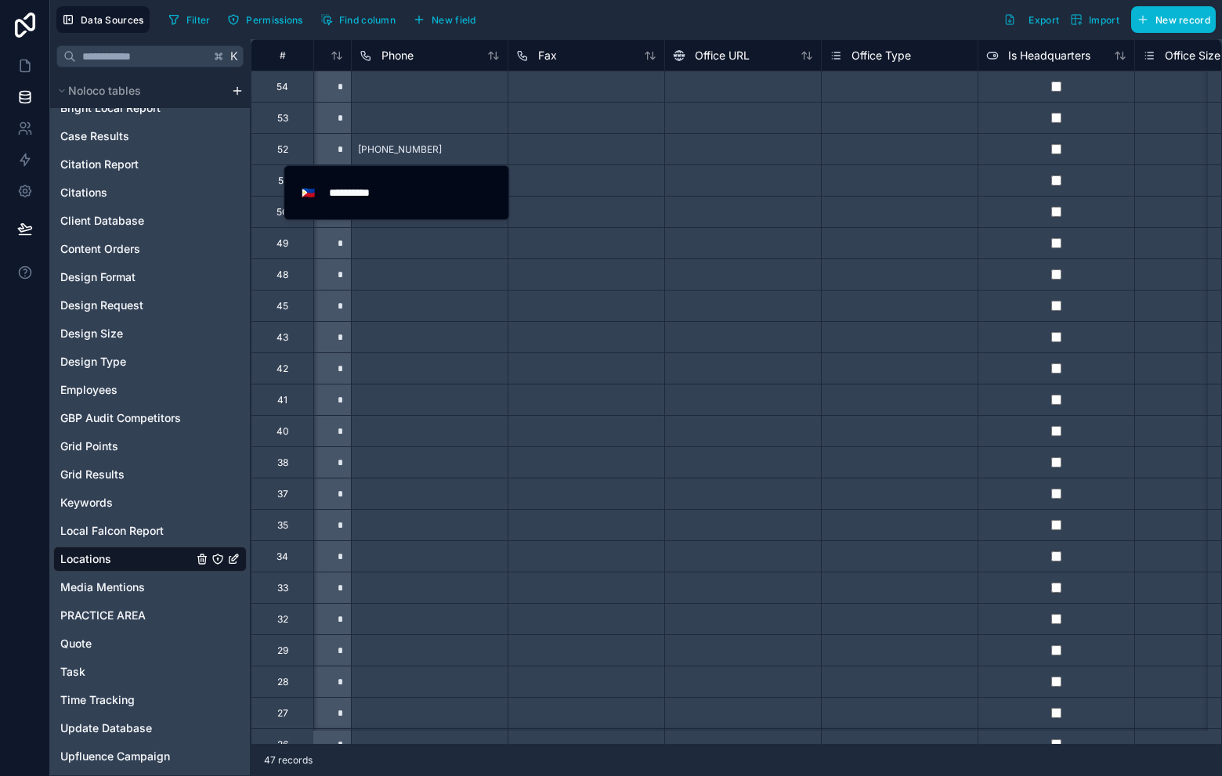
type input "**********"
click at [567, 155] on div at bounding box center [586, 148] width 157 height 31
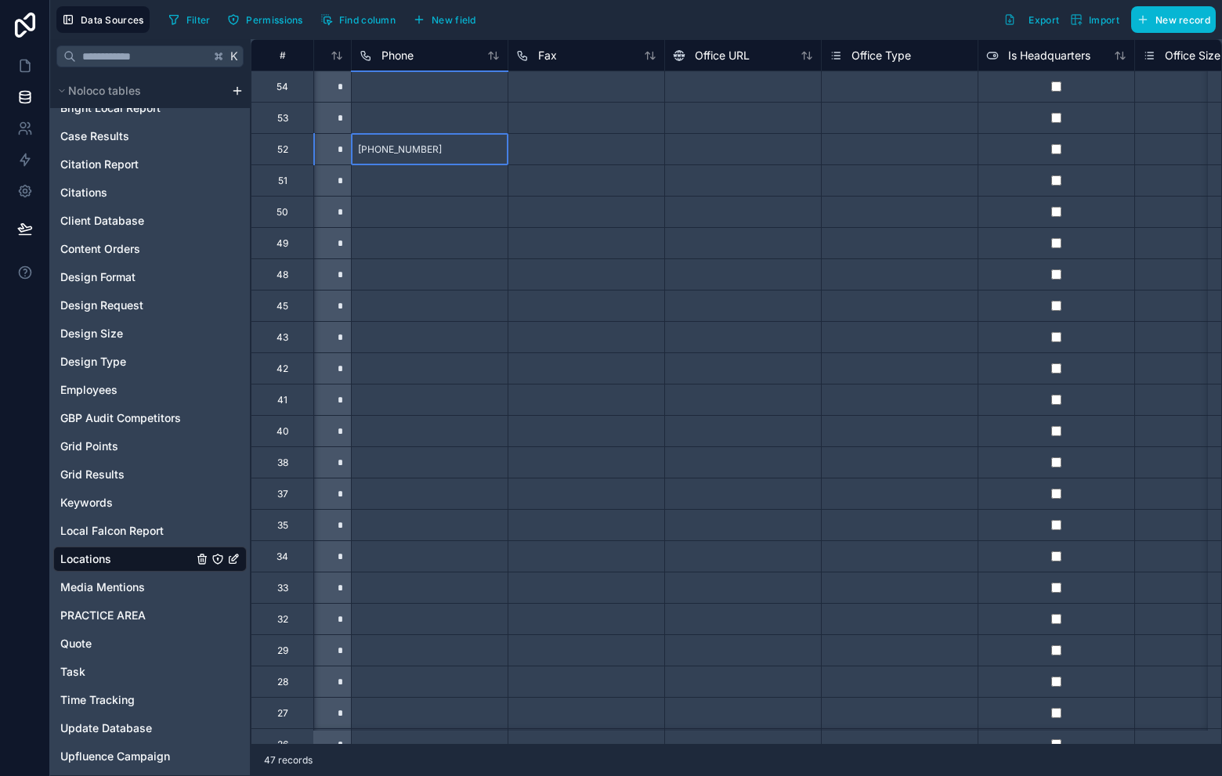
click at [444, 159] on div "+63 5164666500" at bounding box center [429, 148] width 157 height 31
click at [367, 63] on icon at bounding box center [366, 55] width 13 height 19
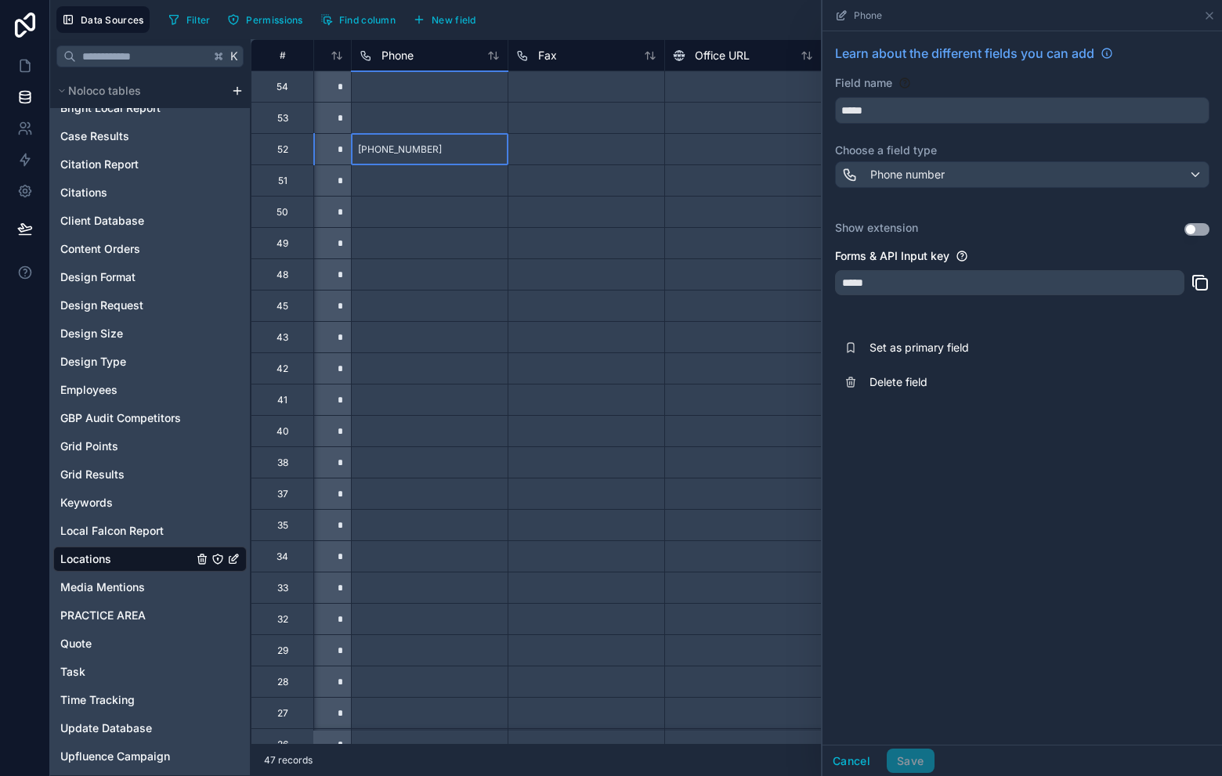
click at [432, 136] on div "+63 5164666500" at bounding box center [429, 148] width 157 height 31
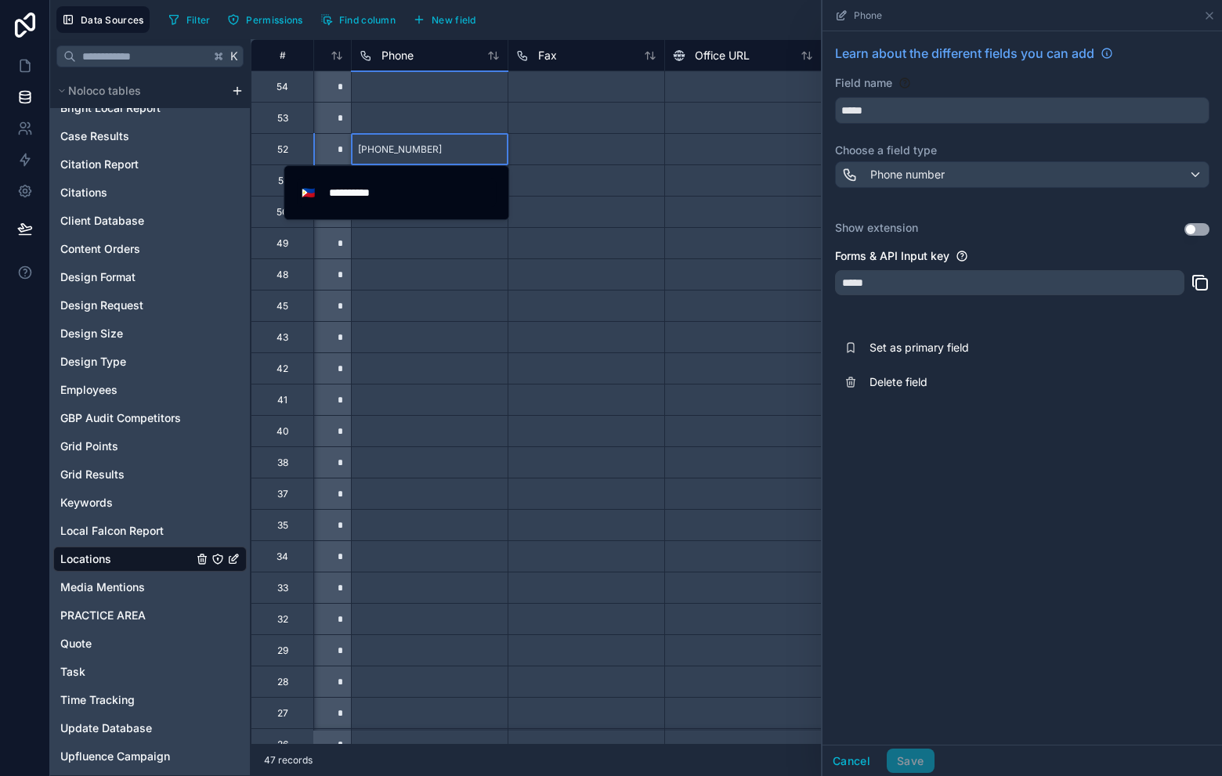
click at [366, 152] on span "+63 5164666500" at bounding box center [400, 149] width 84 height 13
click at [312, 195] on span "🇵🇭" at bounding box center [308, 193] width 13 height 16
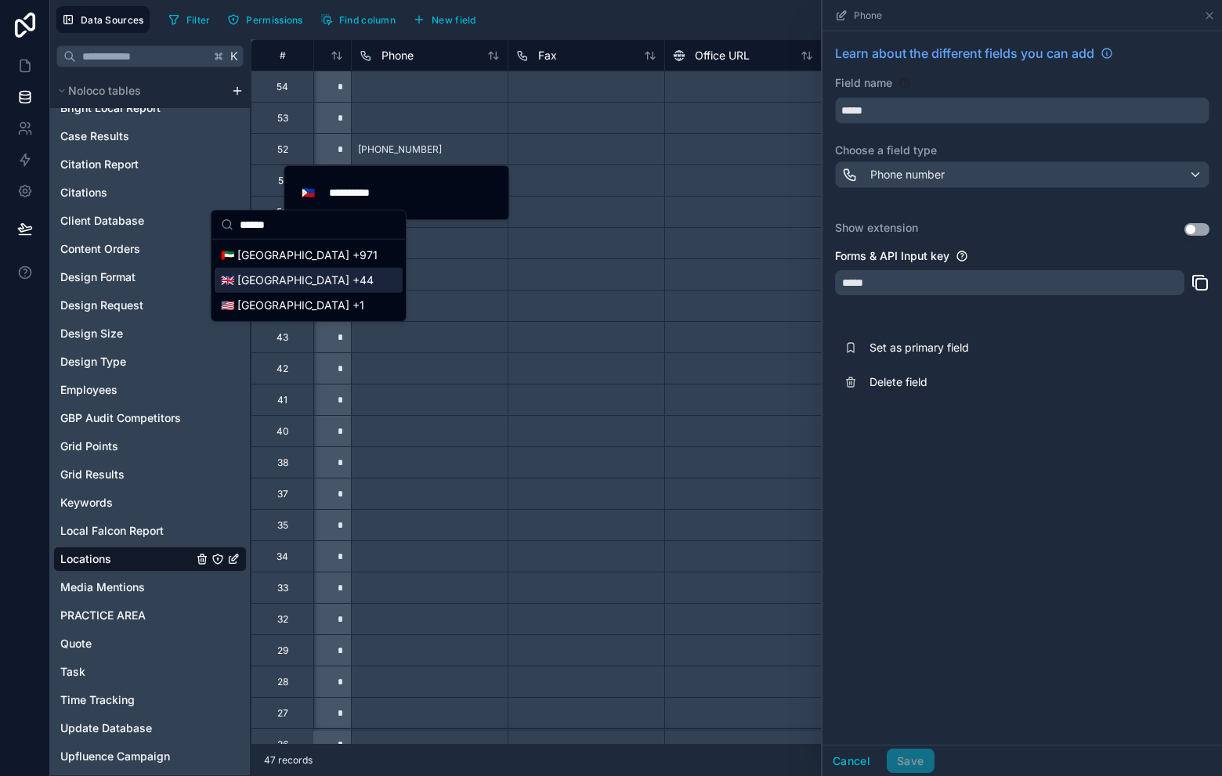
type input "******"
click at [342, 302] on div "🇺🇸 United States +1" at bounding box center [309, 305] width 188 height 25
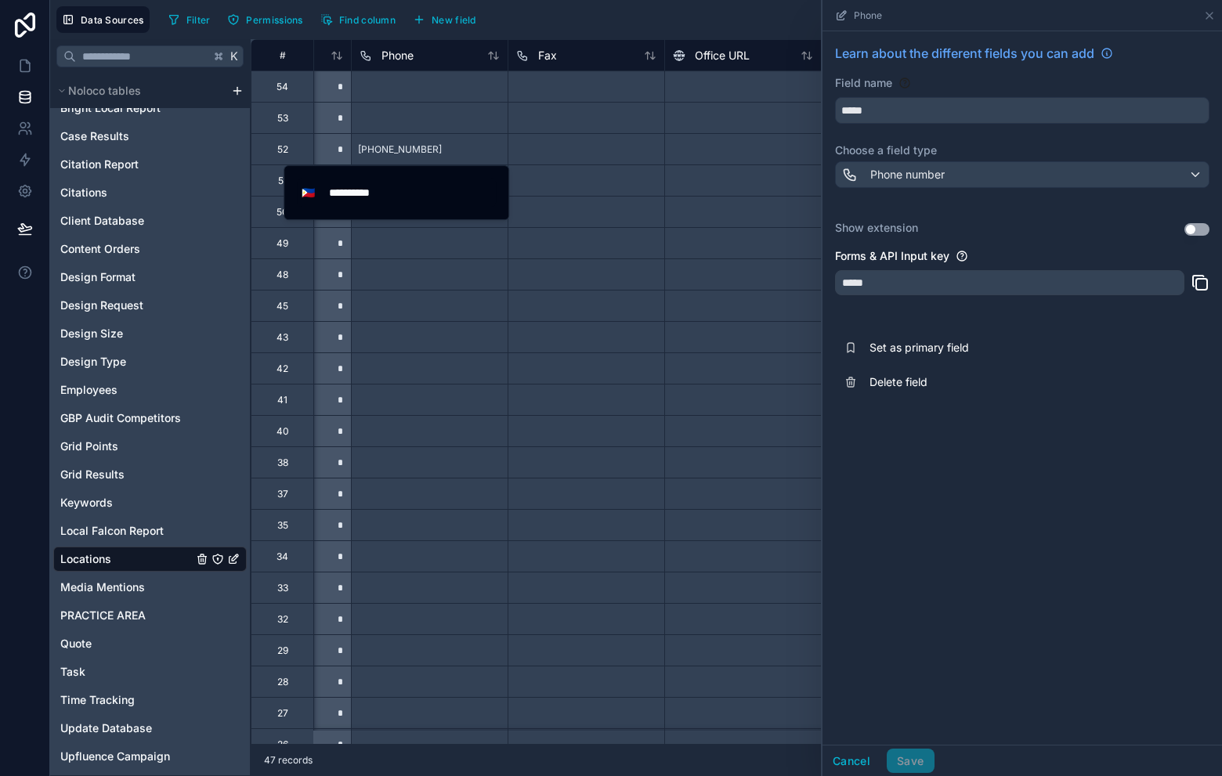
click at [530, 145] on div at bounding box center [586, 148] width 157 height 31
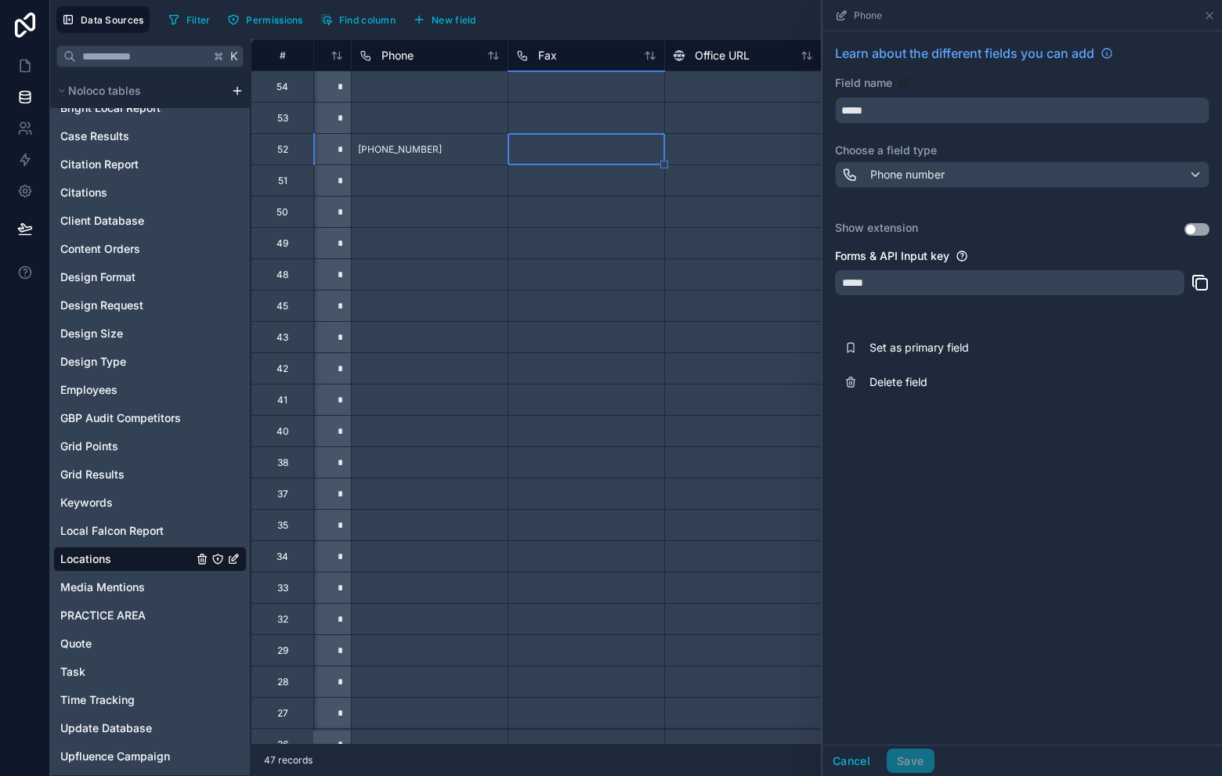
click at [374, 147] on span "+63 5164666500" at bounding box center [400, 149] width 84 height 13
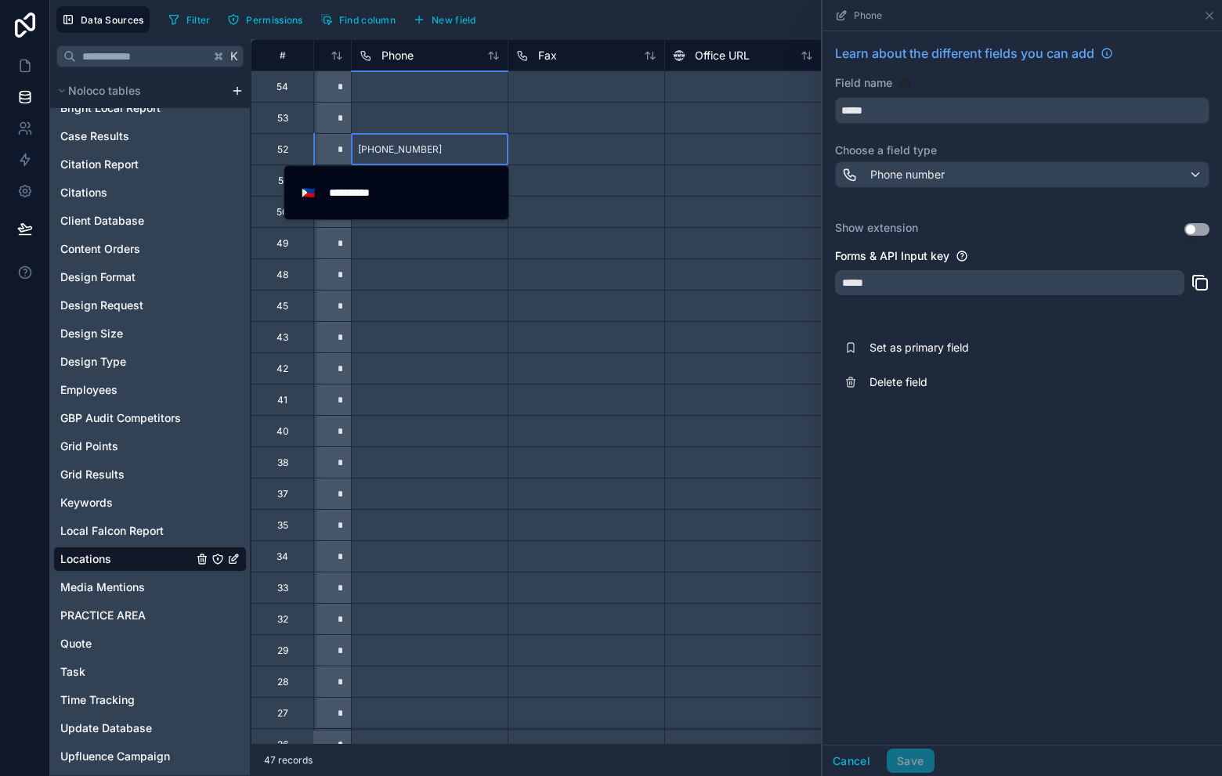
click at [367, 147] on span "+63 5164666500" at bounding box center [400, 149] width 84 height 13
drag, startPoint x: 349, startPoint y: 179, endPoint x: 315, endPoint y: 181, distance: 33.7
click at [349, 179] on div "**********" at bounding box center [396, 193] width 199 height 28
click at [303, 185] on span "🇵🇭" at bounding box center [308, 193] width 13 height 16
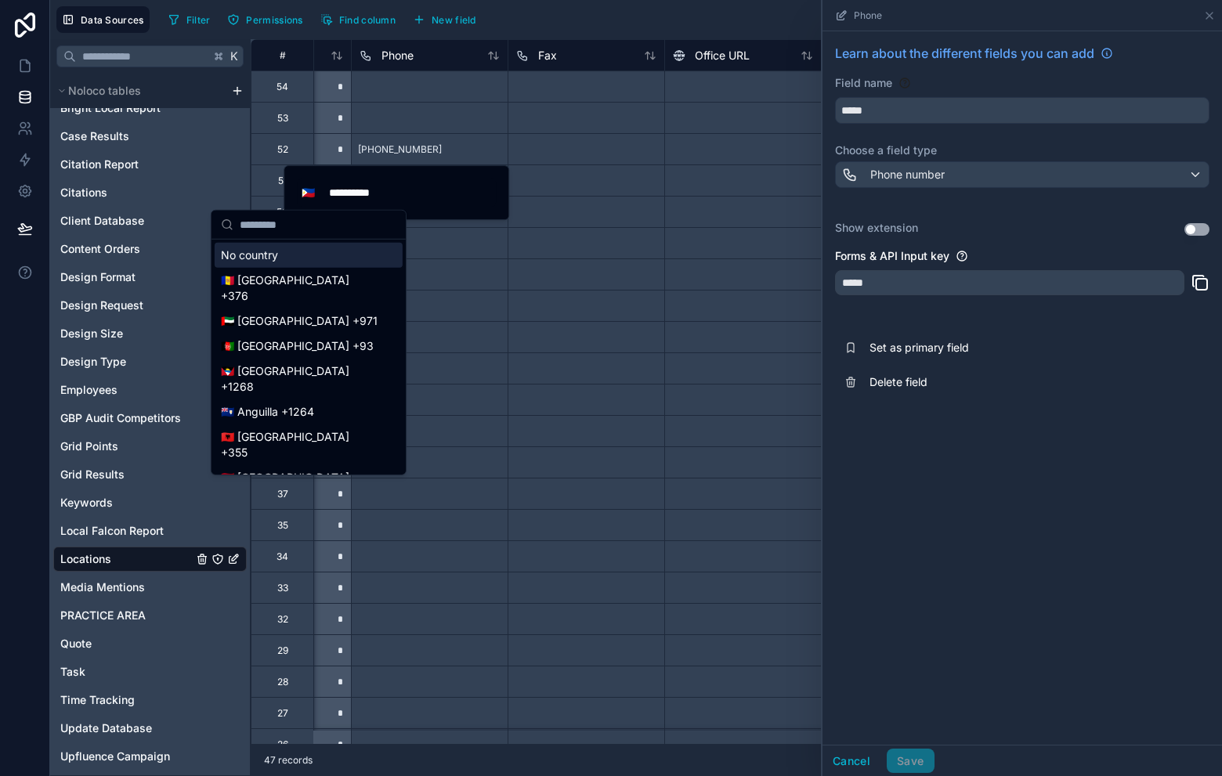
click at [282, 248] on div "No country" at bounding box center [309, 255] width 188 height 25
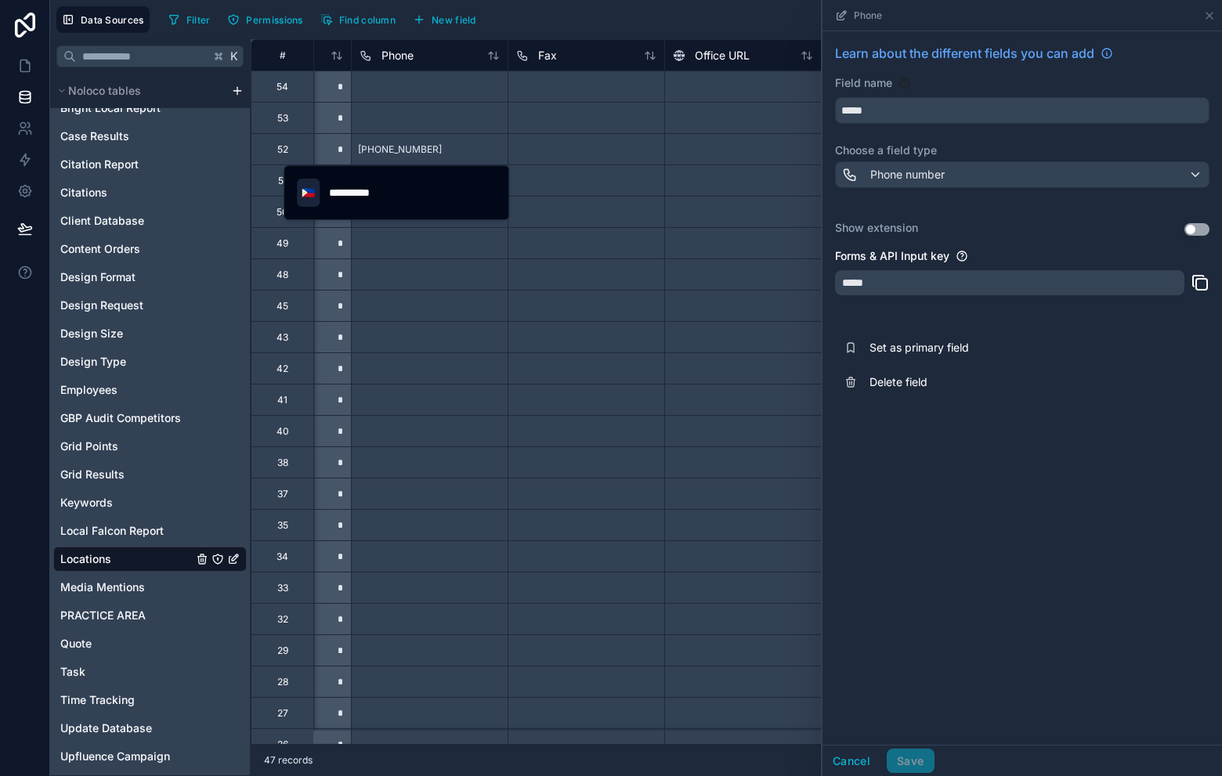
click at [309, 191] on span "🇵🇭" at bounding box center [308, 193] width 13 height 16
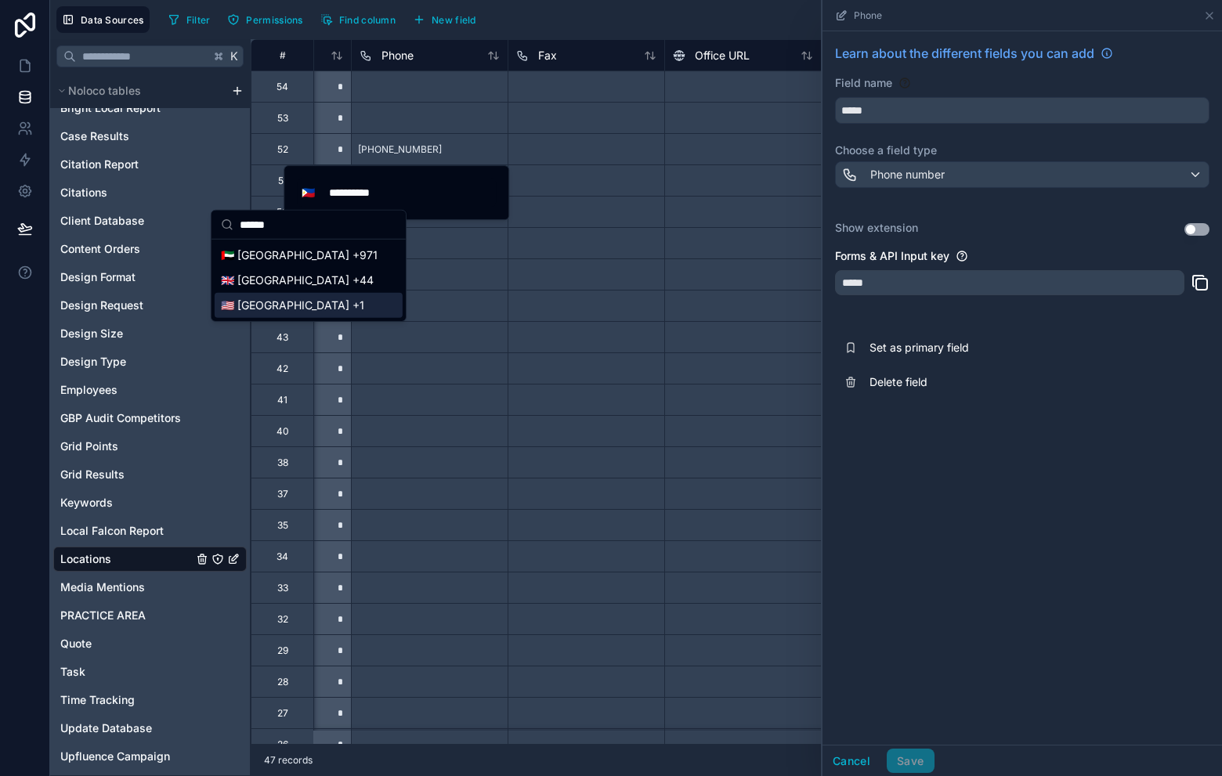
type input "******"
click at [273, 302] on div "🇺🇸 United States +1" at bounding box center [309, 305] width 188 height 25
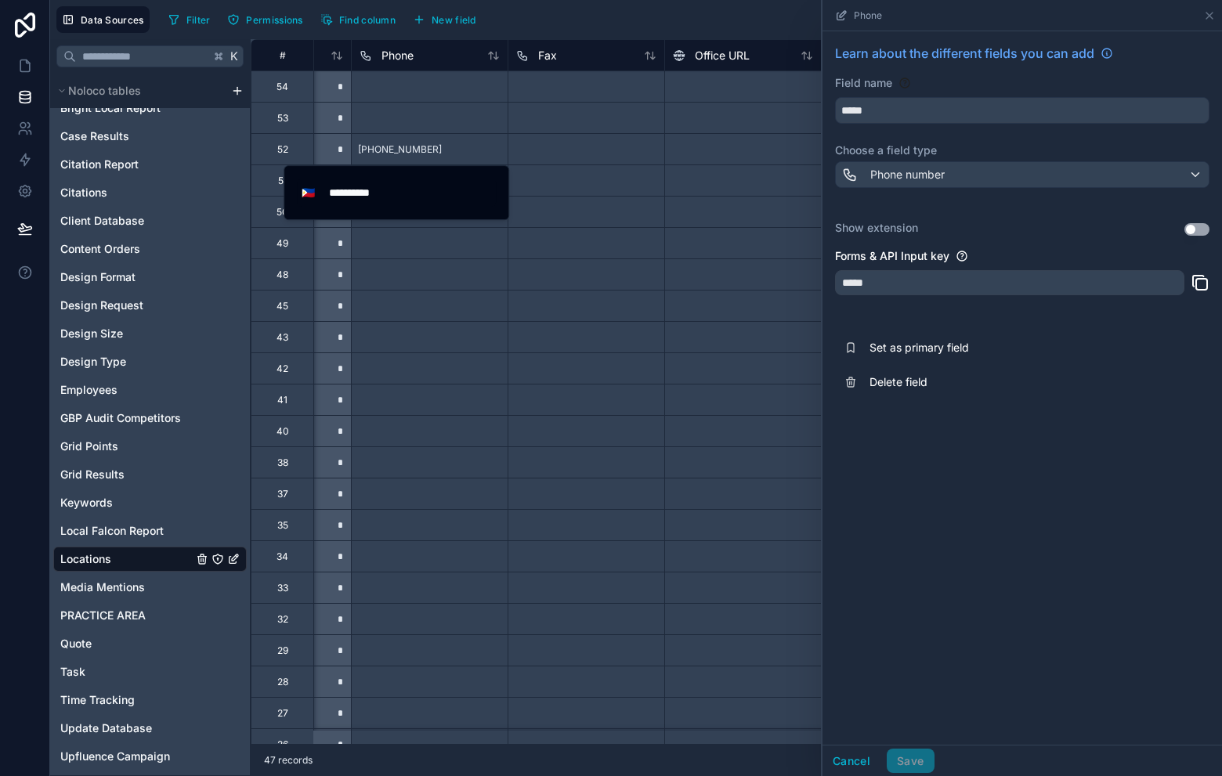
drag, startPoint x: 420, startPoint y: 198, endPoint x: 291, endPoint y: 197, distance: 128.5
click at [288, 197] on div "**********" at bounding box center [397, 192] width 226 height 55
click at [311, 190] on span "🇵🇭" at bounding box center [308, 193] width 13 height 16
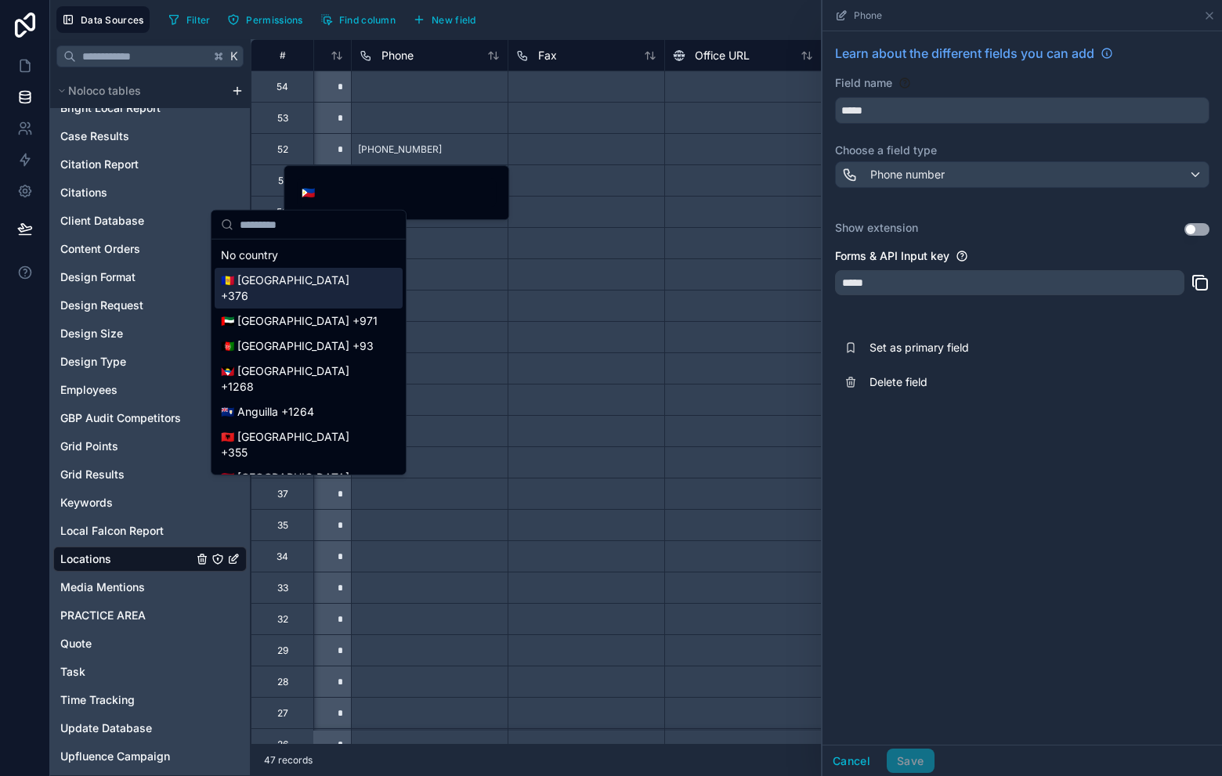
click at [296, 273] on div "🇦🇩 Andorra +376" at bounding box center [309, 288] width 188 height 41
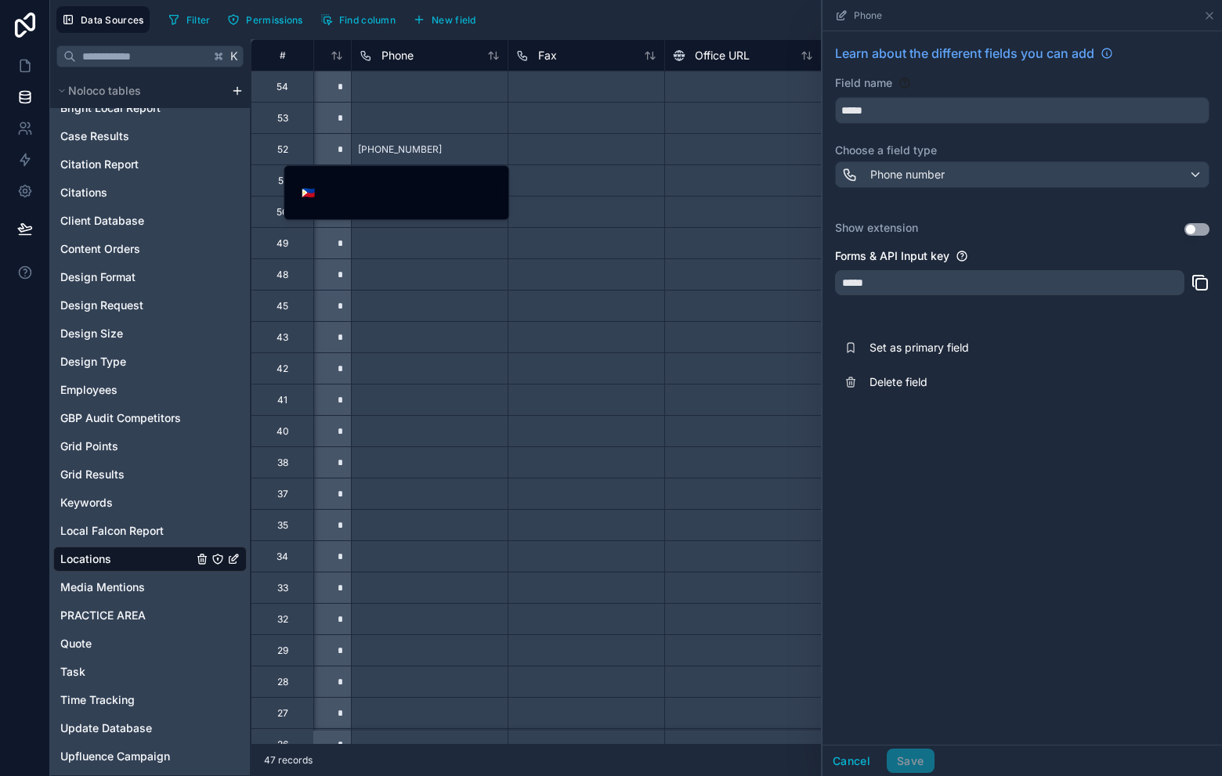
click at [395, 298] on div at bounding box center [429, 305] width 157 height 31
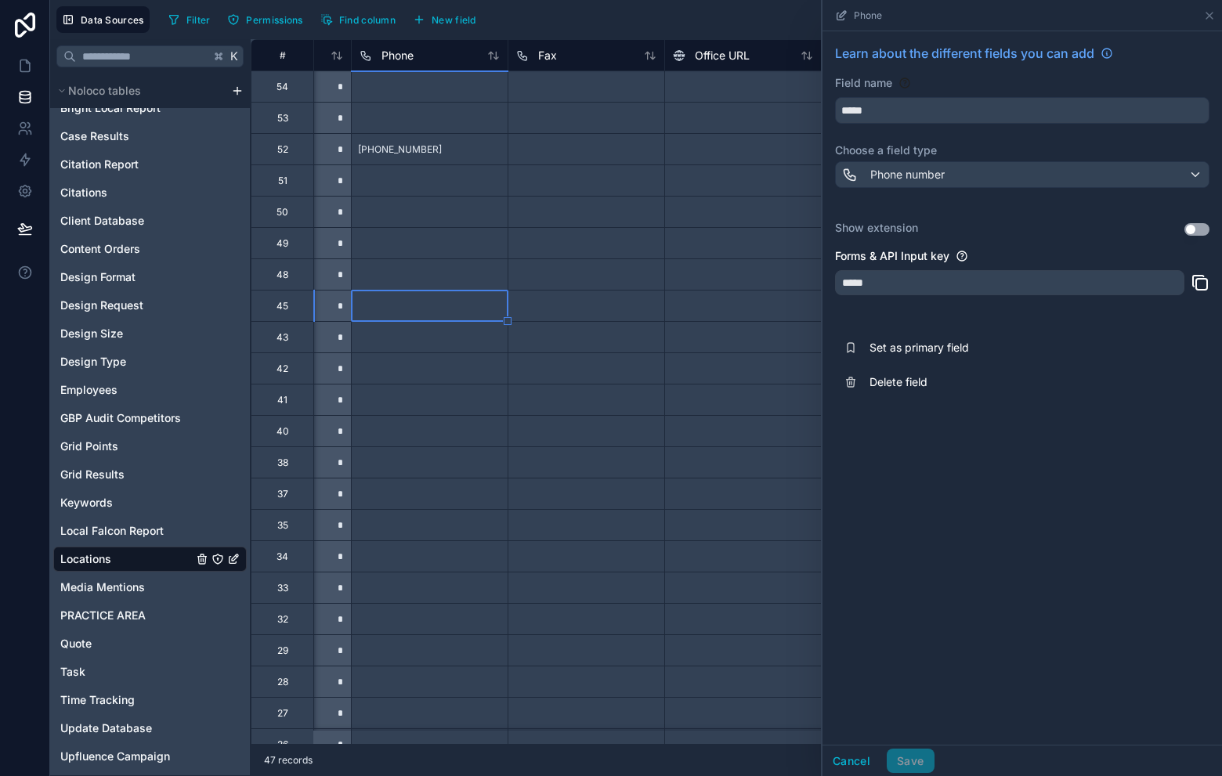
click at [394, 147] on span "+63 5164666500" at bounding box center [400, 149] width 84 height 13
click at [369, 147] on span "+63 5164666500" at bounding box center [400, 149] width 84 height 13
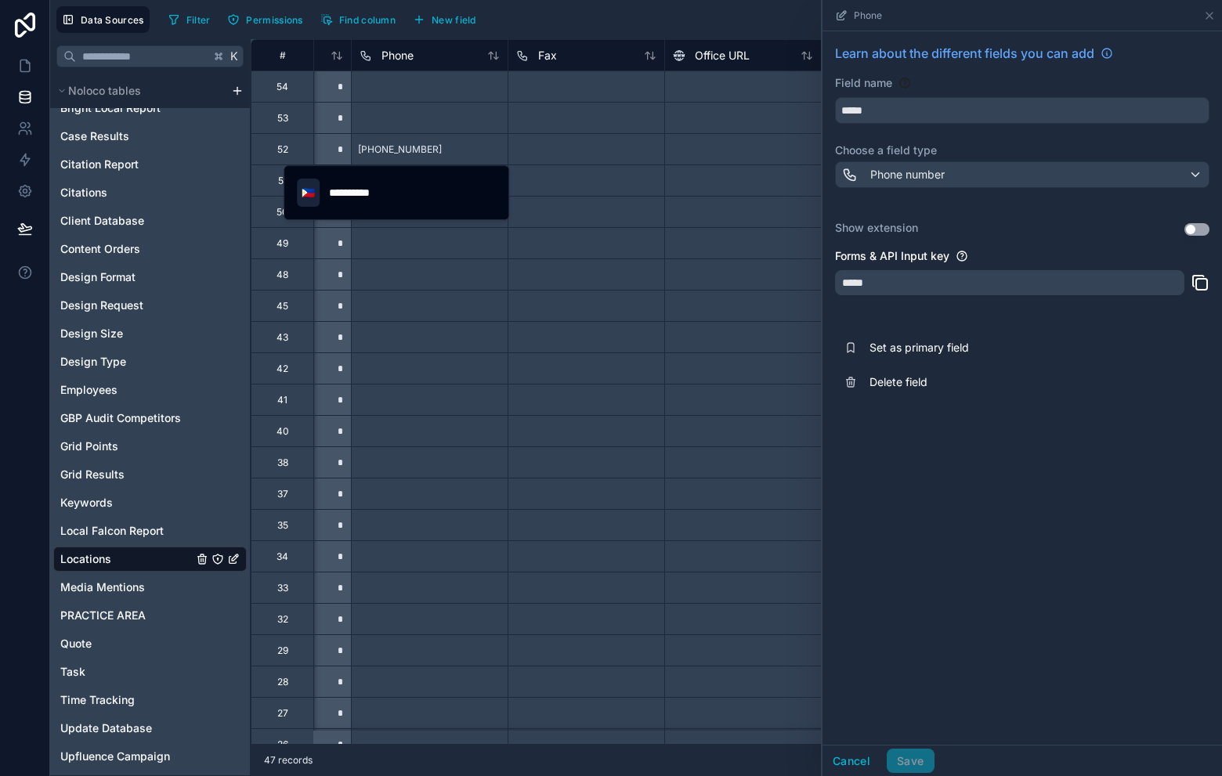
click at [316, 196] on button "🇵🇭" at bounding box center [308, 193] width 23 height 28
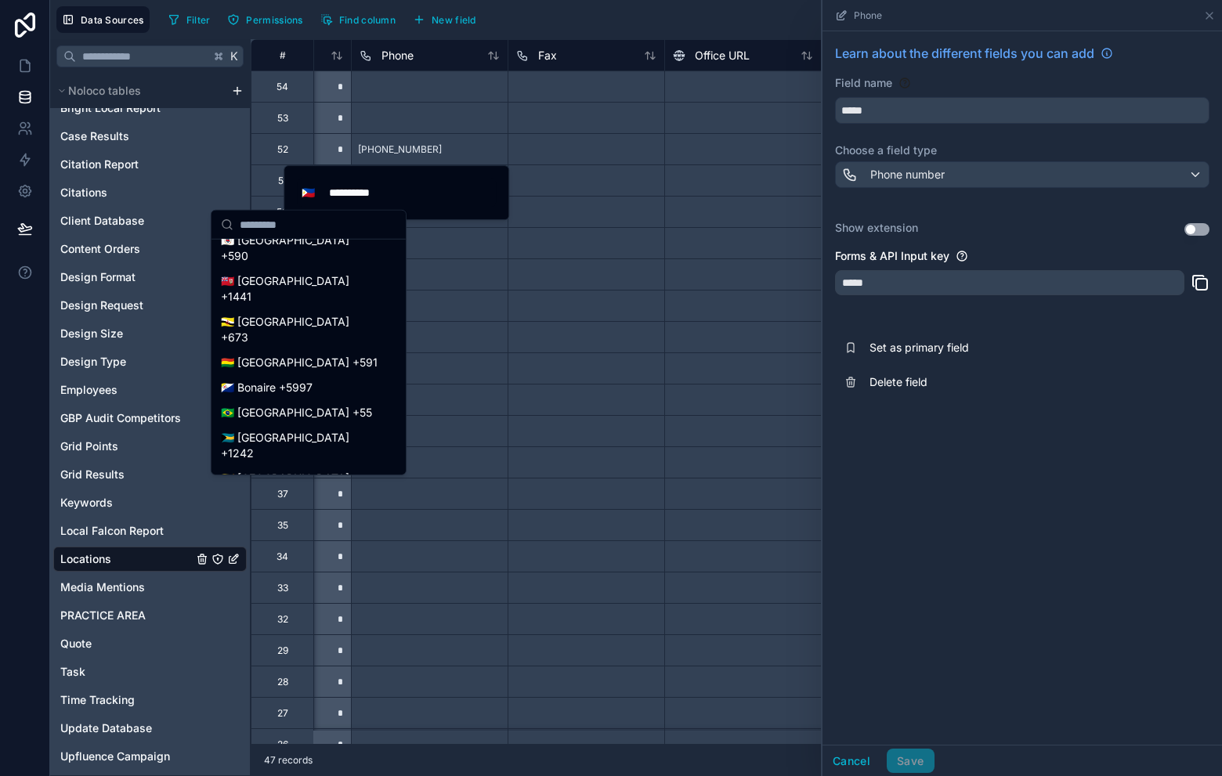
scroll to position [952, 0]
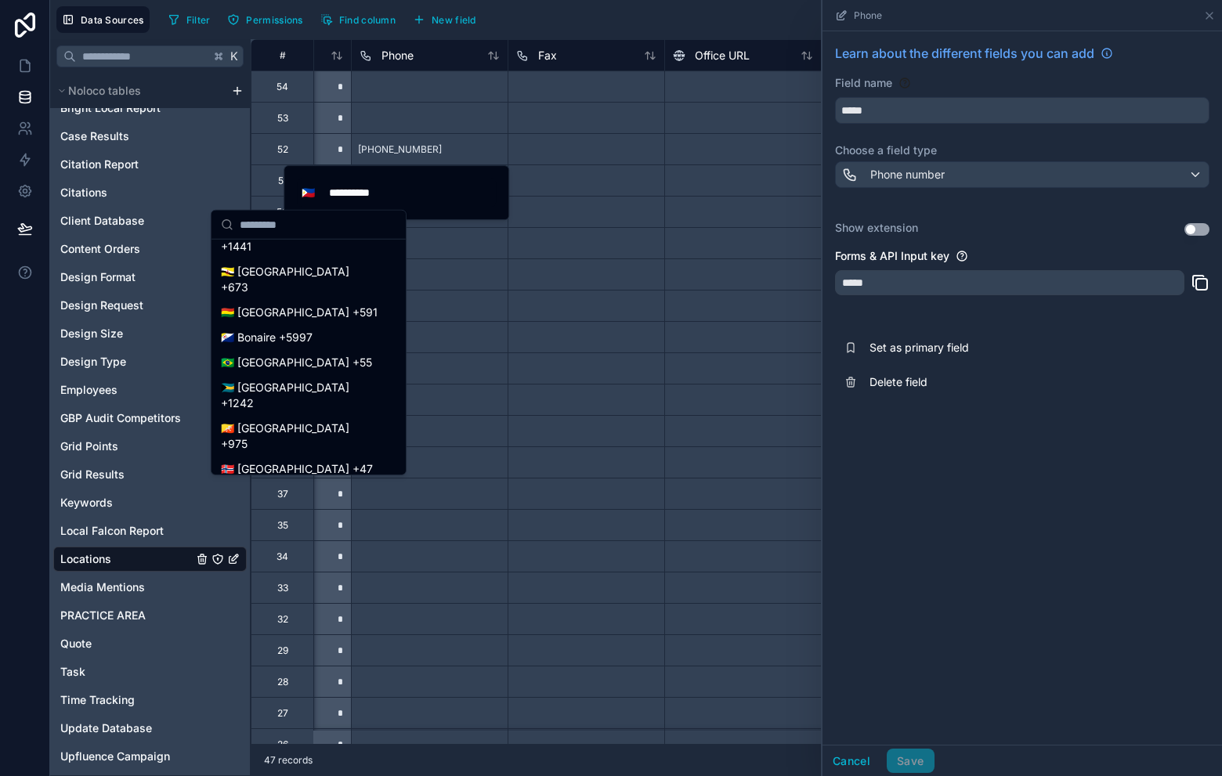
click at [311, 654] on div "🇨🇩 Democratic Republic of the Congo +243" at bounding box center [309, 674] width 188 height 41
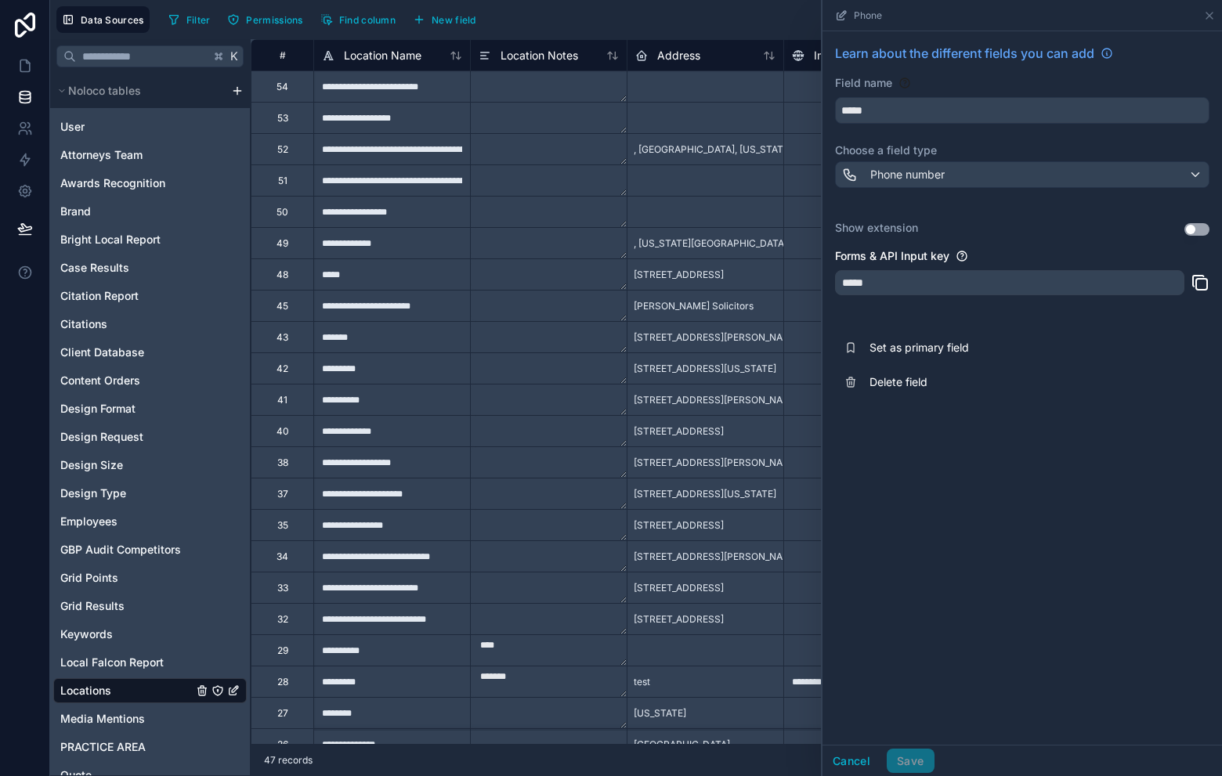
click at [736, 102] on div at bounding box center [705, 117] width 157 height 31
click at [1203, 17] on icon at bounding box center [1209, 15] width 13 height 13
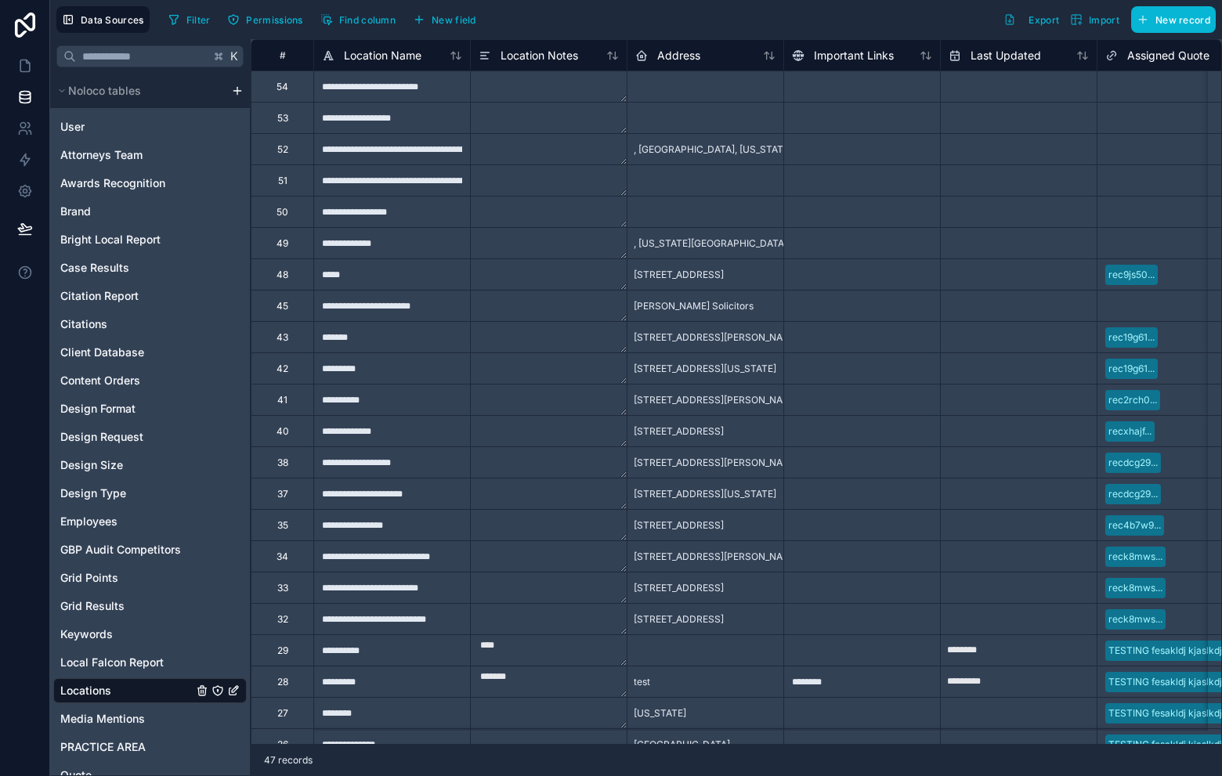
click at [297, 156] on div "52" at bounding box center [282, 148] width 63 height 31
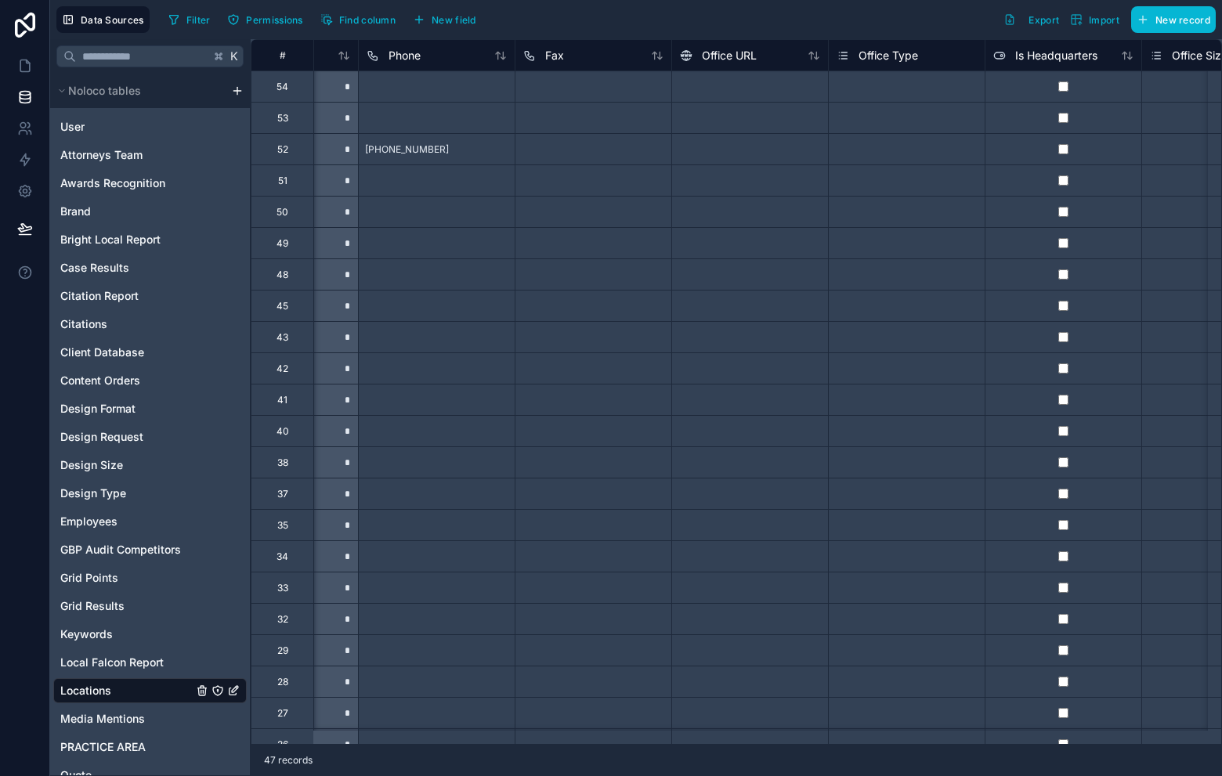
scroll to position [0, 2469]
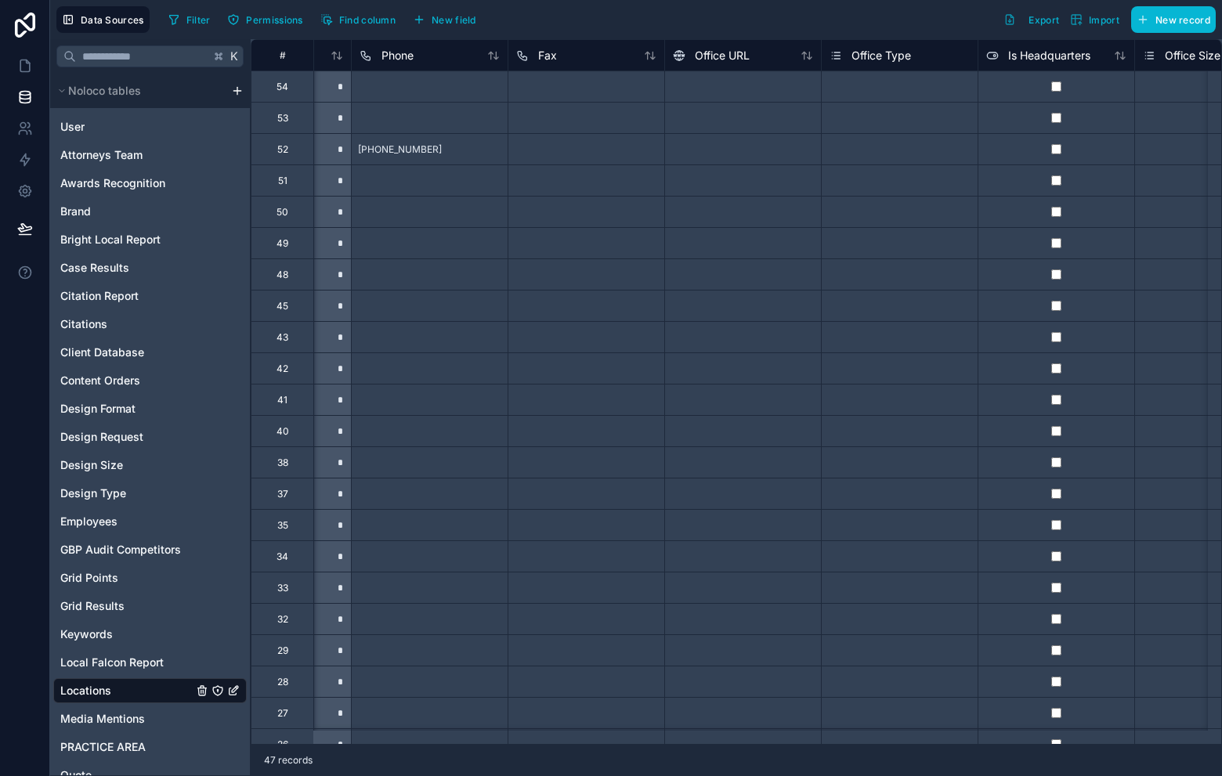
click at [374, 145] on span "[PHONE_NUMBER]" at bounding box center [400, 149] width 84 height 13
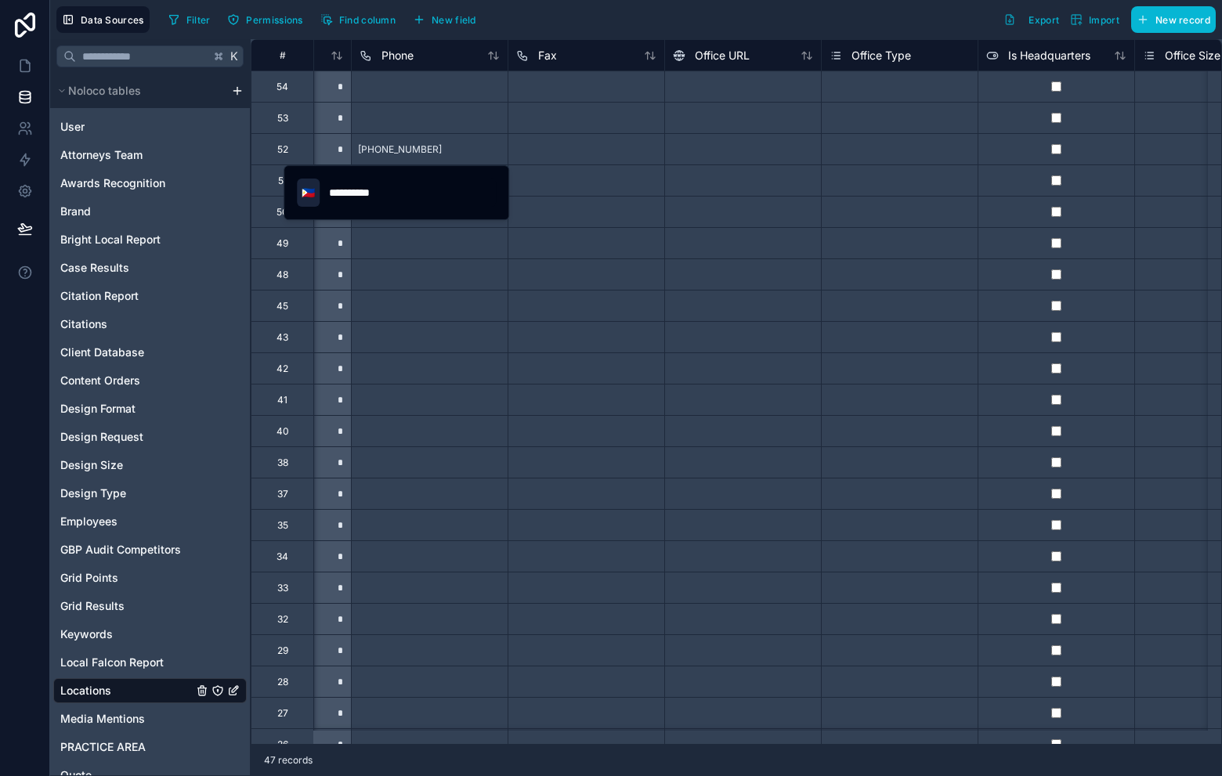
click at [306, 196] on span "🇵🇭" at bounding box center [308, 193] width 13 height 16
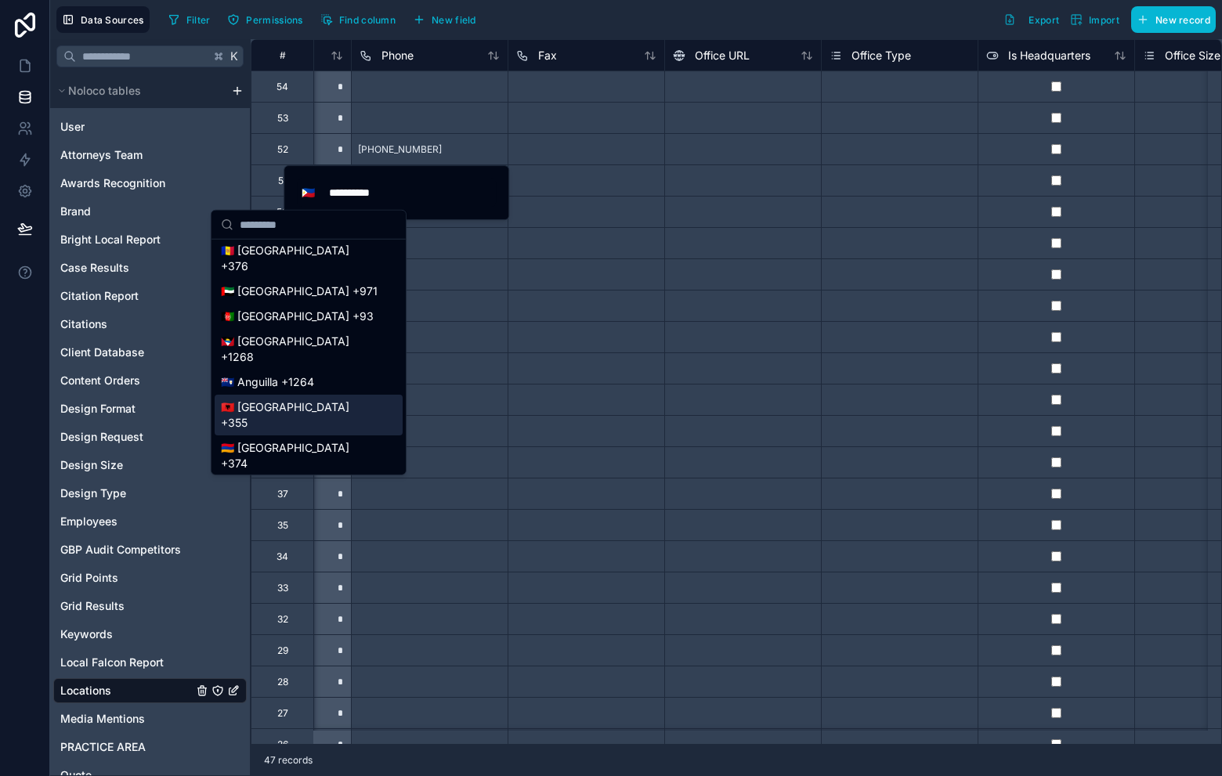
scroll to position [31, 0]
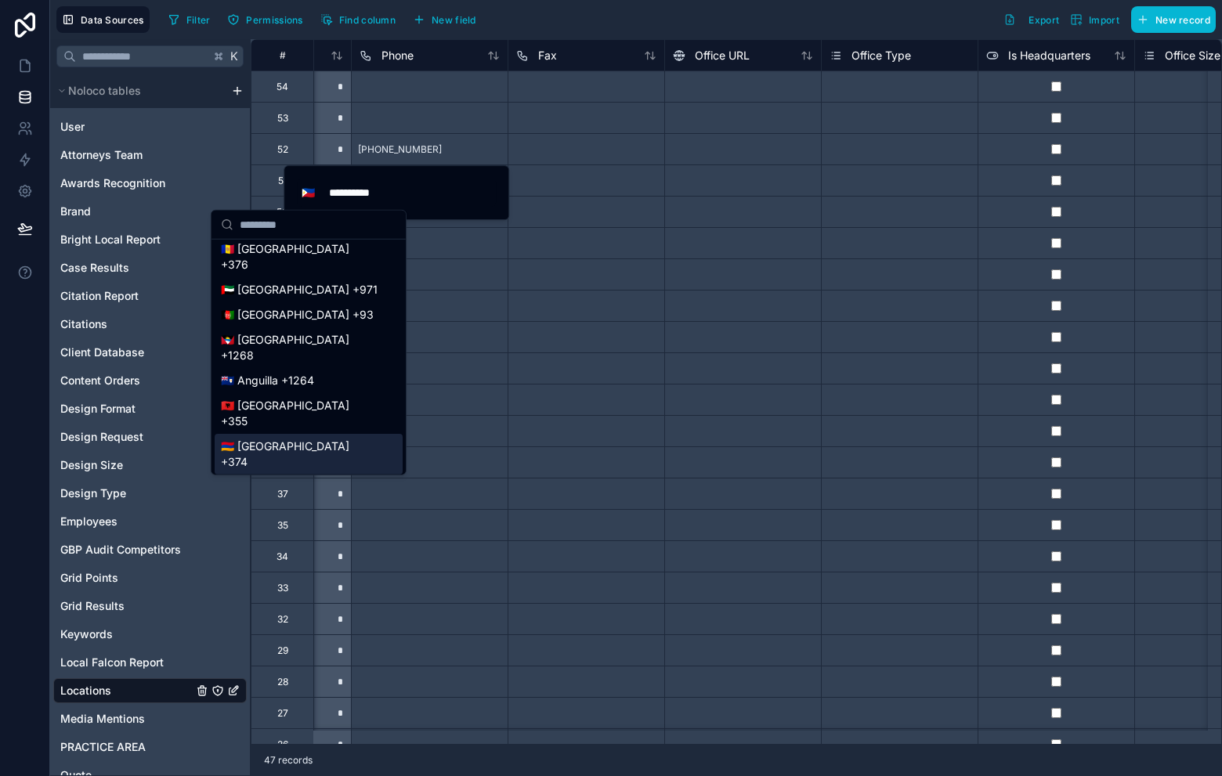
click at [302, 435] on div "🇦🇲 [GEOGRAPHIC_DATA] +374" at bounding box center [309, 454] width 188 height 41
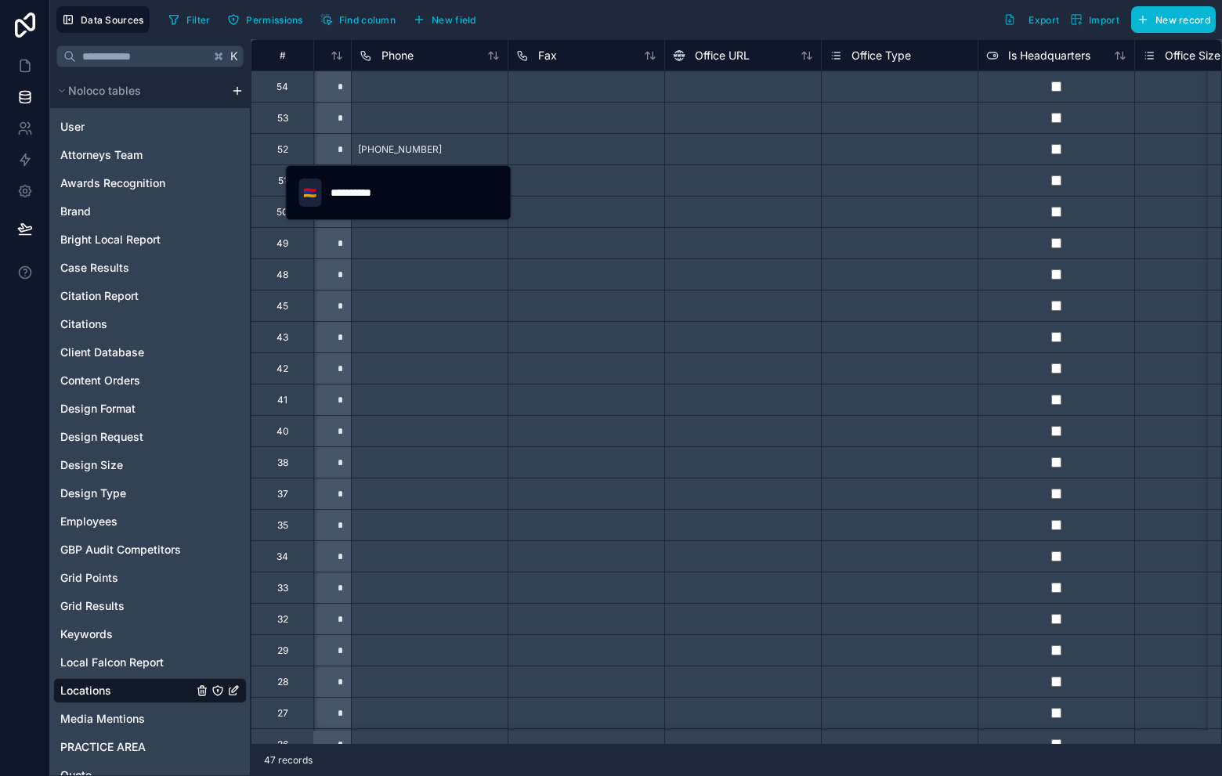
click at [311, 193] on span "🇦🇲" at bounding box center [309, 193] width 13 height 16
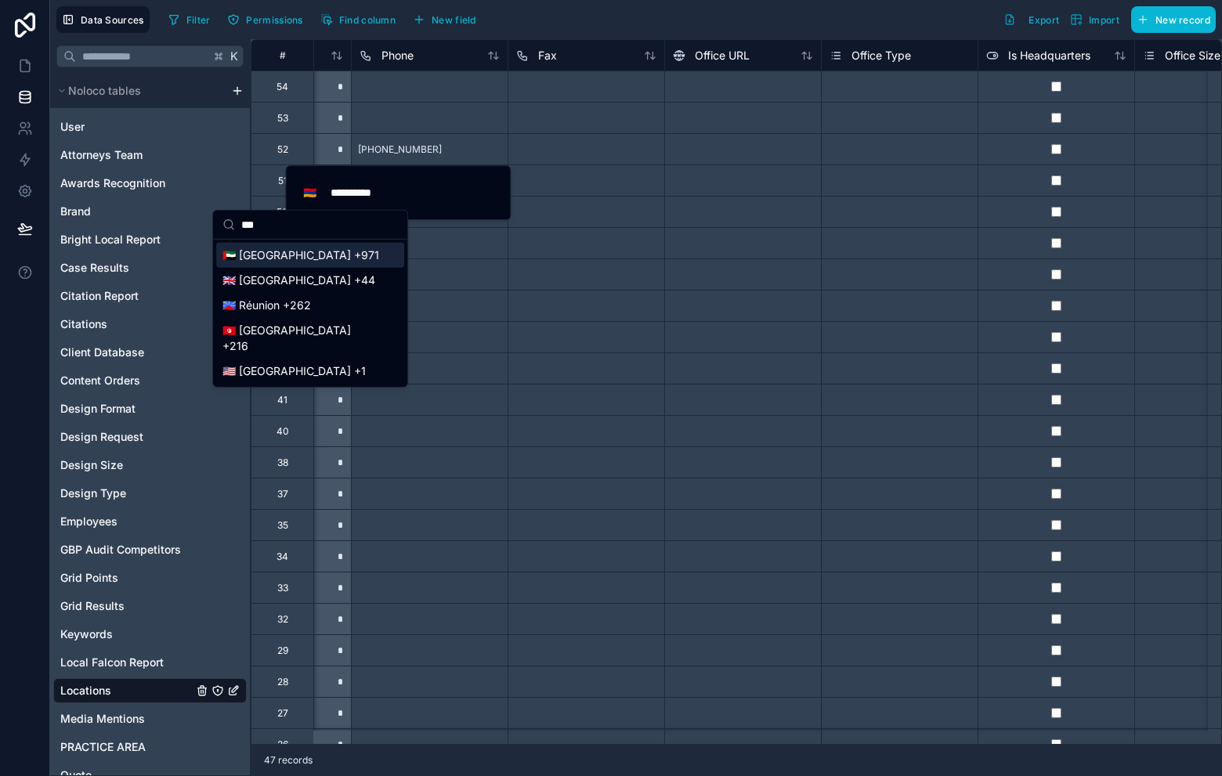
scroll to position [0, 0]
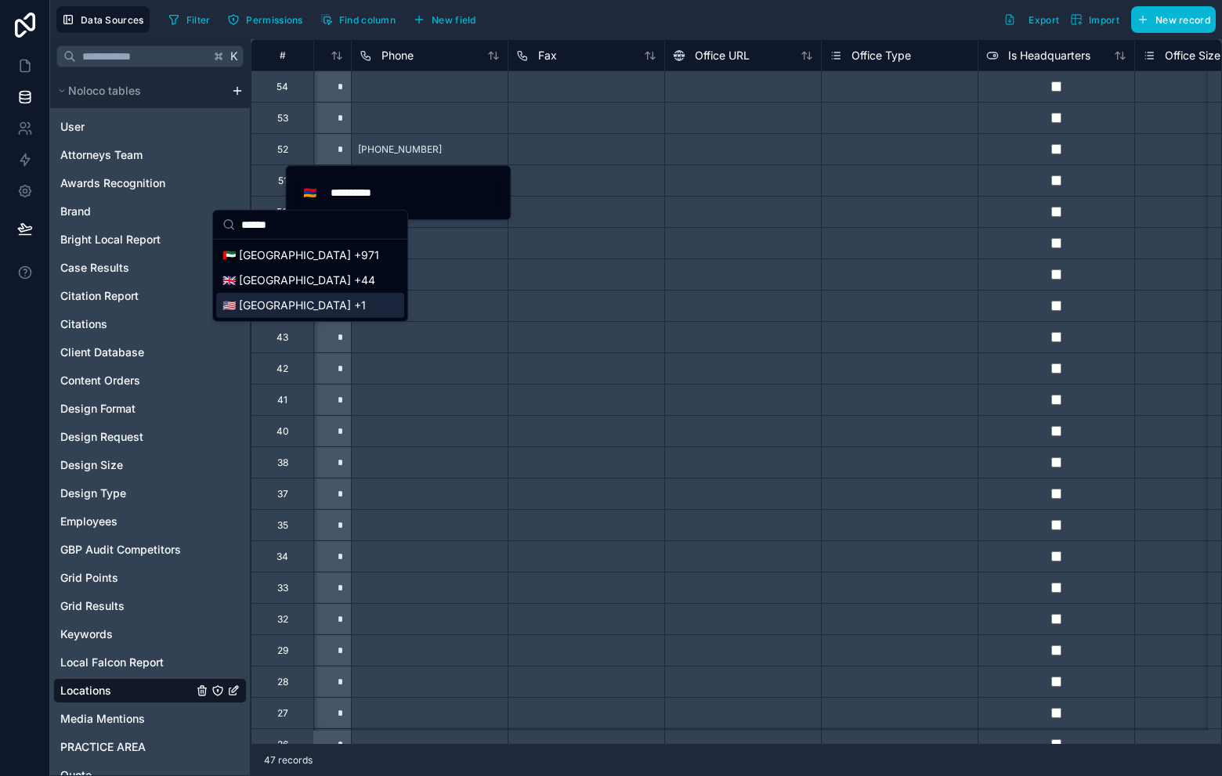
type input "******"
click at [276, 306] on div "🇺🇸 [GEOGRAPHIC_DATA] +1" at bounding box center [310, 305] width 188 height 25
type input "**********"
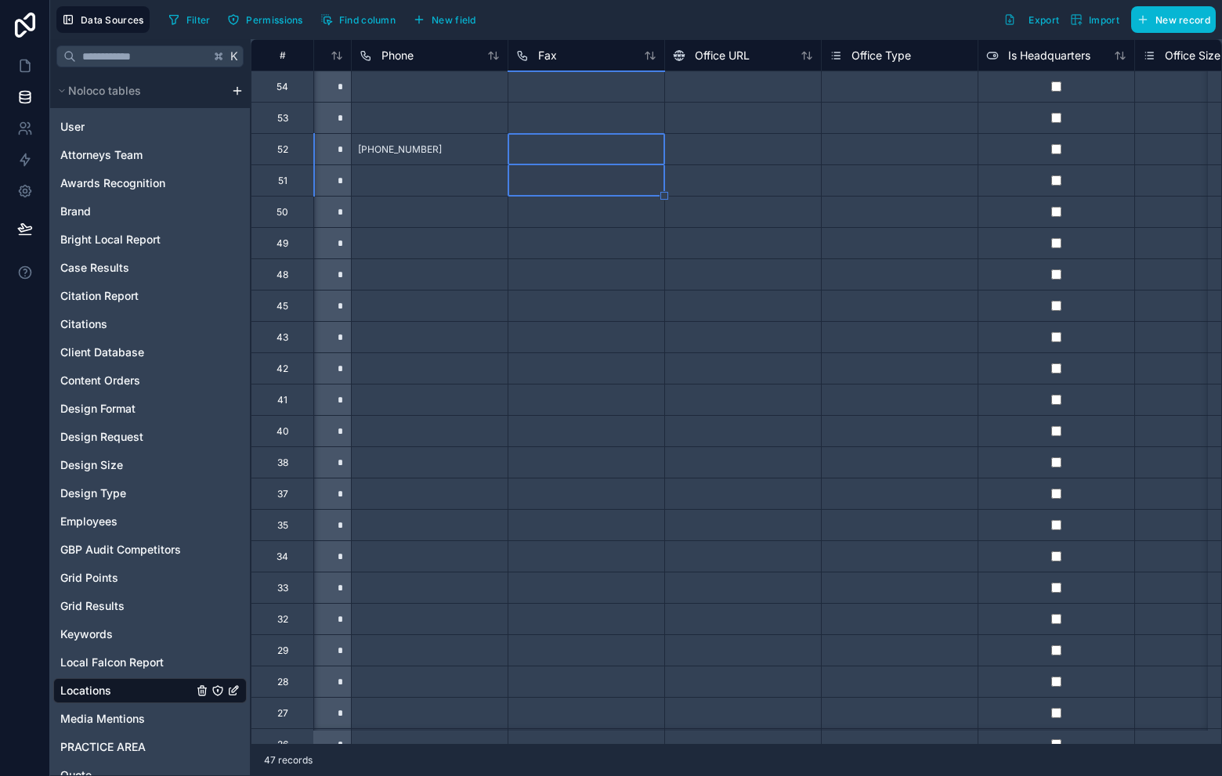
click at [549, 151] on div at bounding box center [586, 148] width 157 height 31
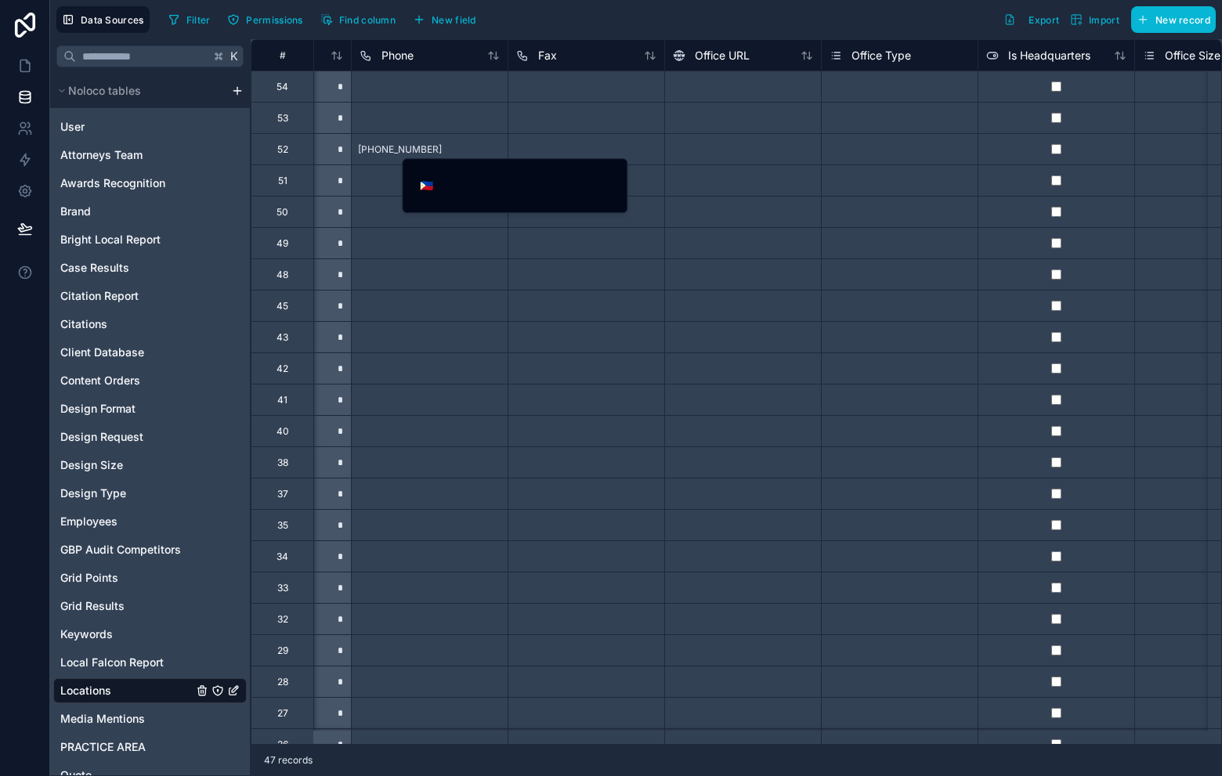
click at [432, 204] on div "🇵🇭" at bounding box center [515, 185] width 226 height 55
click at [433, 184] on span "🇵🇭" at bounding box center [426, 186] width 13 height 16
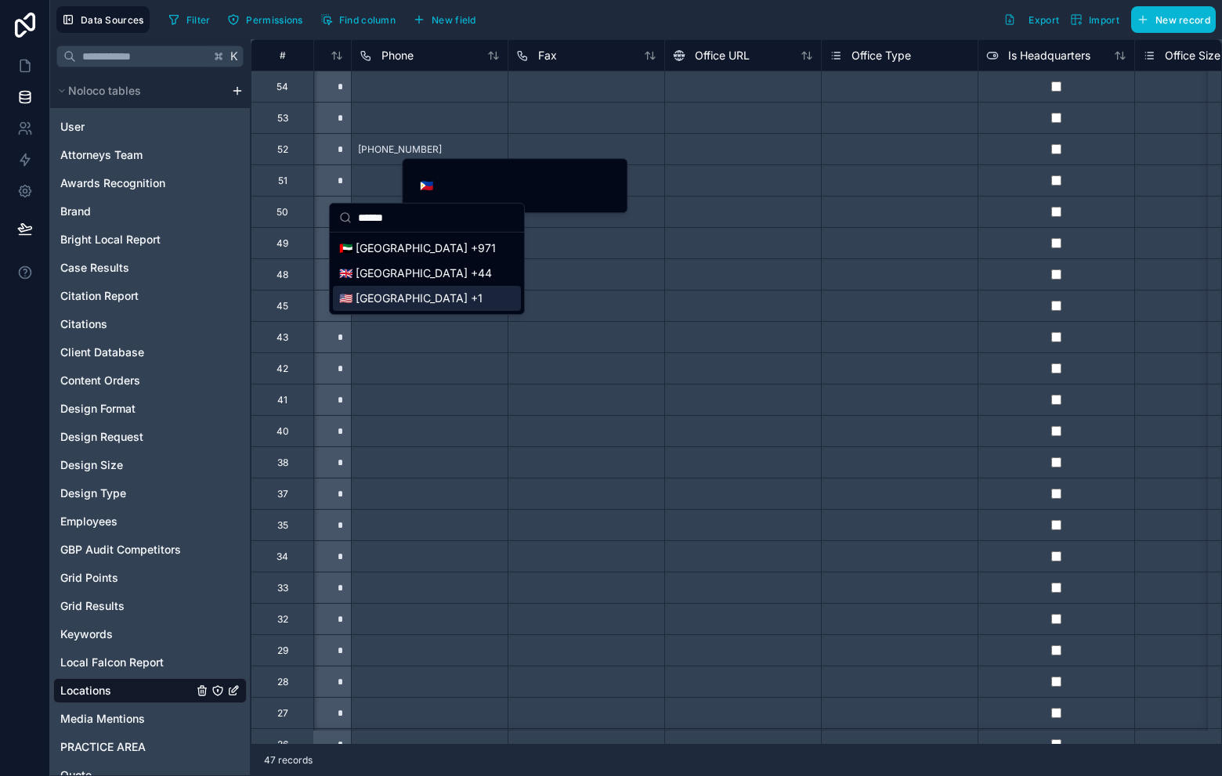
type input "******"
click at [411, 298] on div "🇺🇸 United States +1" at bounding box center [427, 298] width 188 height 25
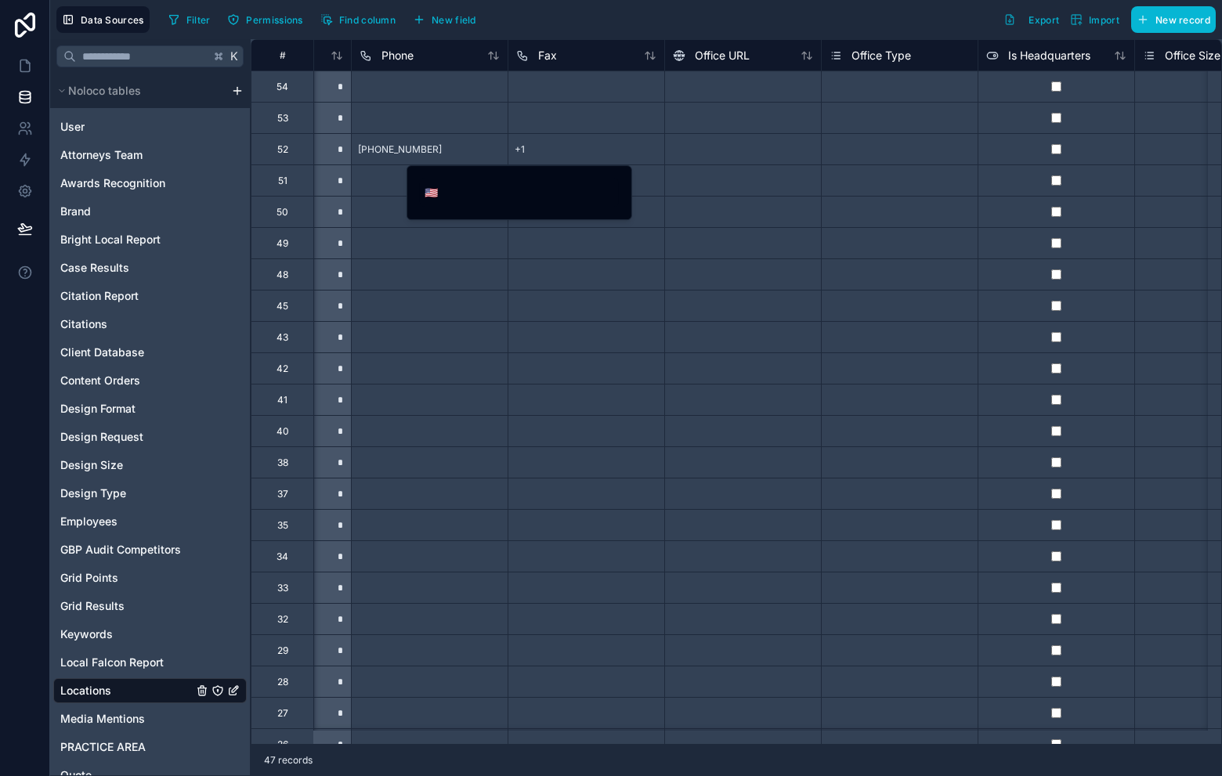
click at [411, 298] on div at bounding box center [429, 305] width 157 height 31
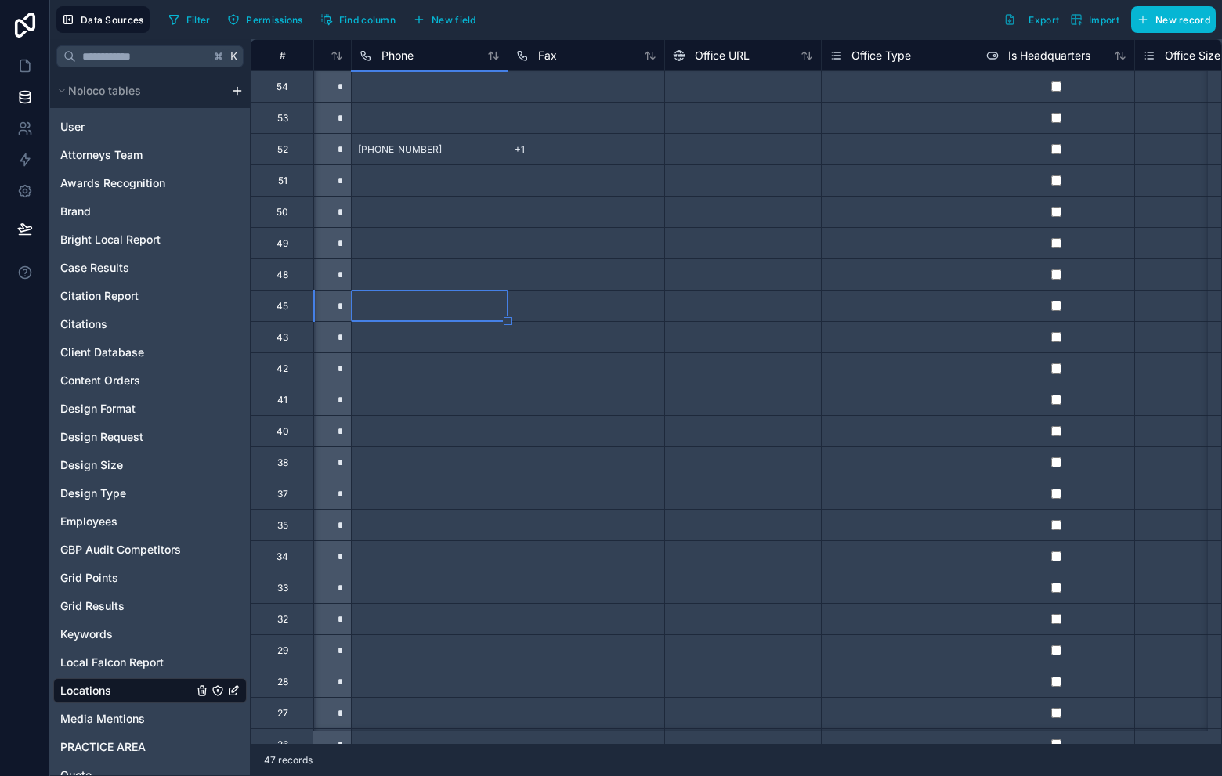
click at [609, 154] on div "+1" at bounding box center [586, 148] width 157 height 31
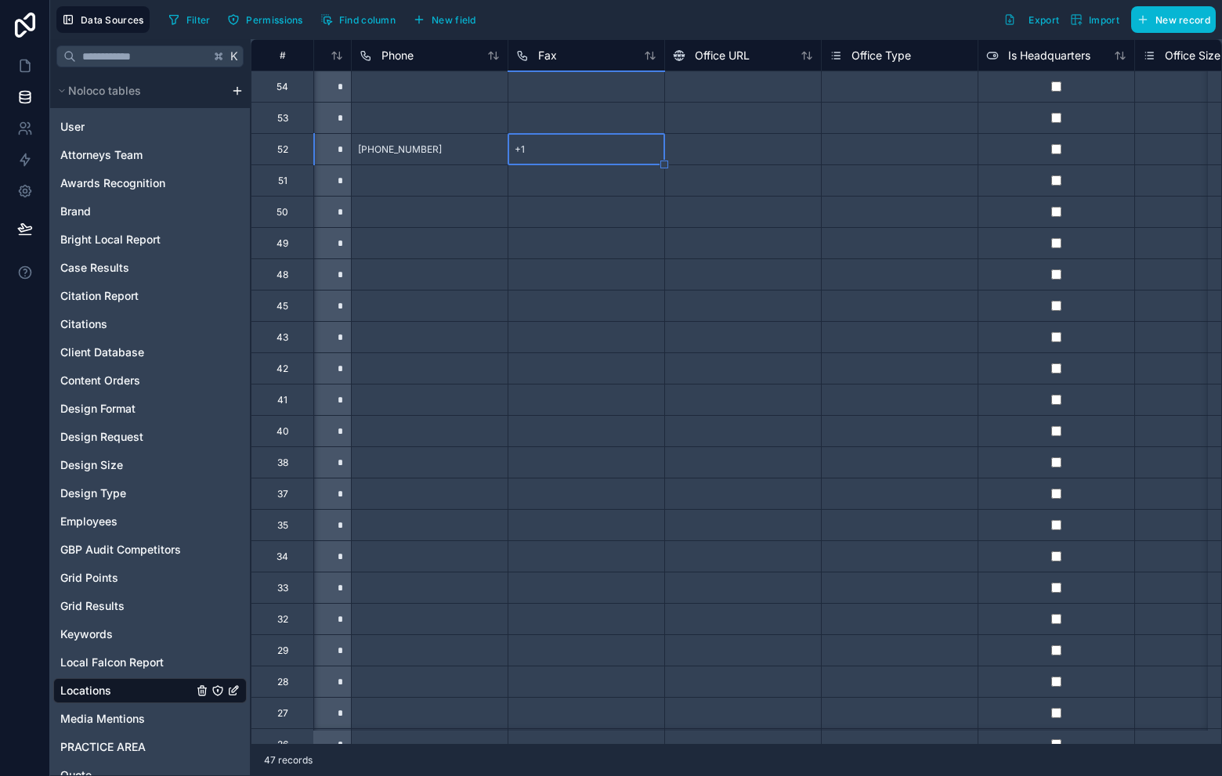
click at [595, 157] on div "+1" at bounding box center [586, 148] width 157 height 31
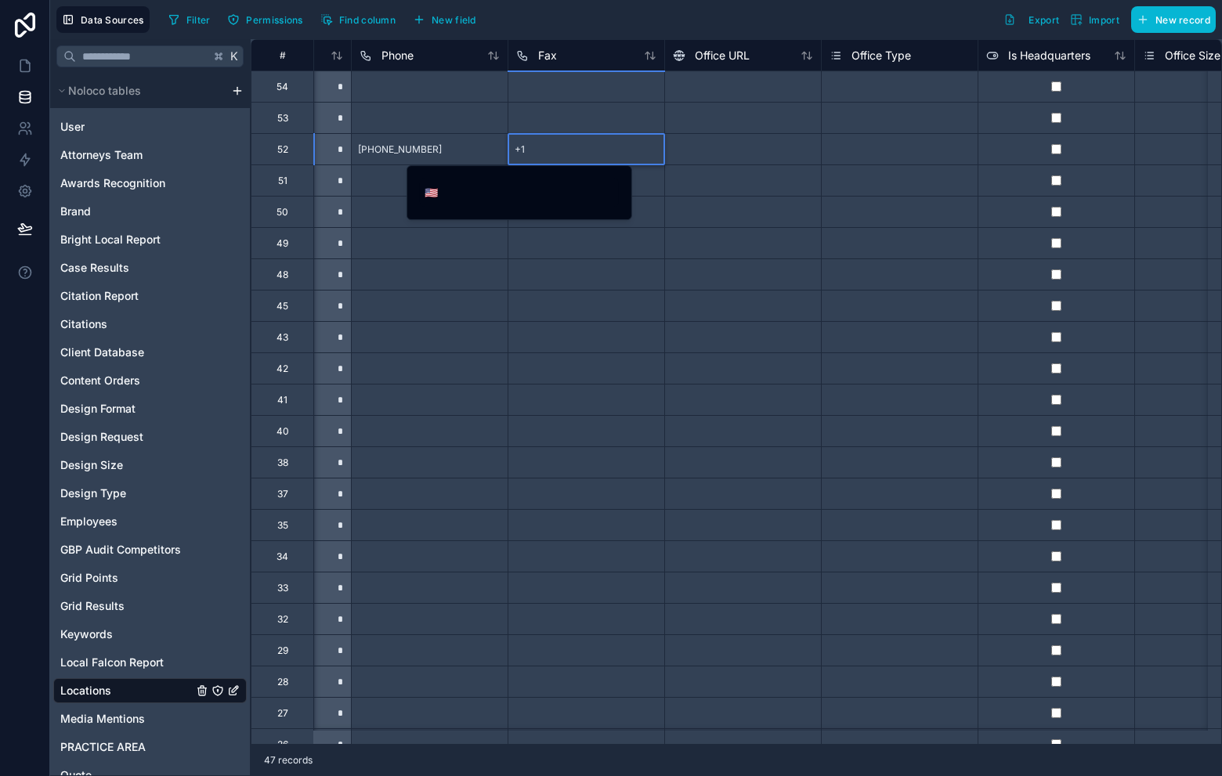
click at [486, 195] on input "tel" at bounding box center [531, 193] width 176 height 22
paste input "**********"
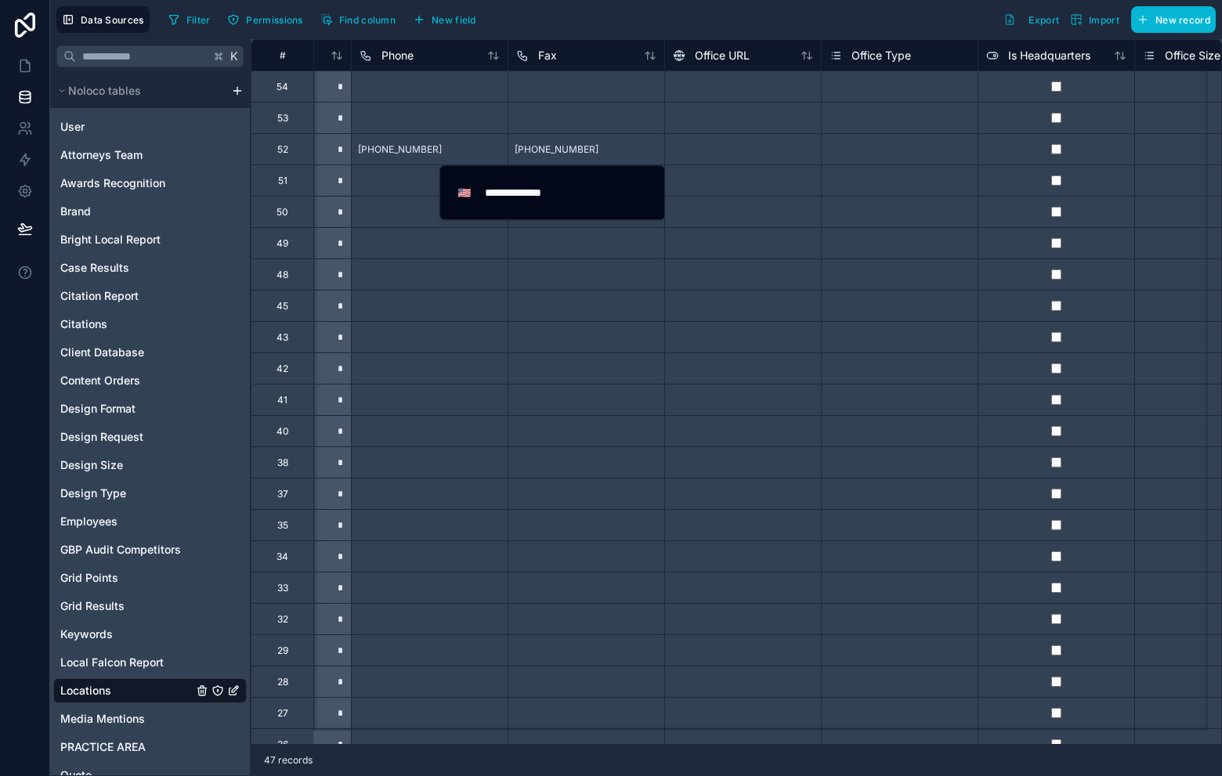
type input "**********"
click at [723, 165] on div at bounding box center [742, 180] width 157 height 31
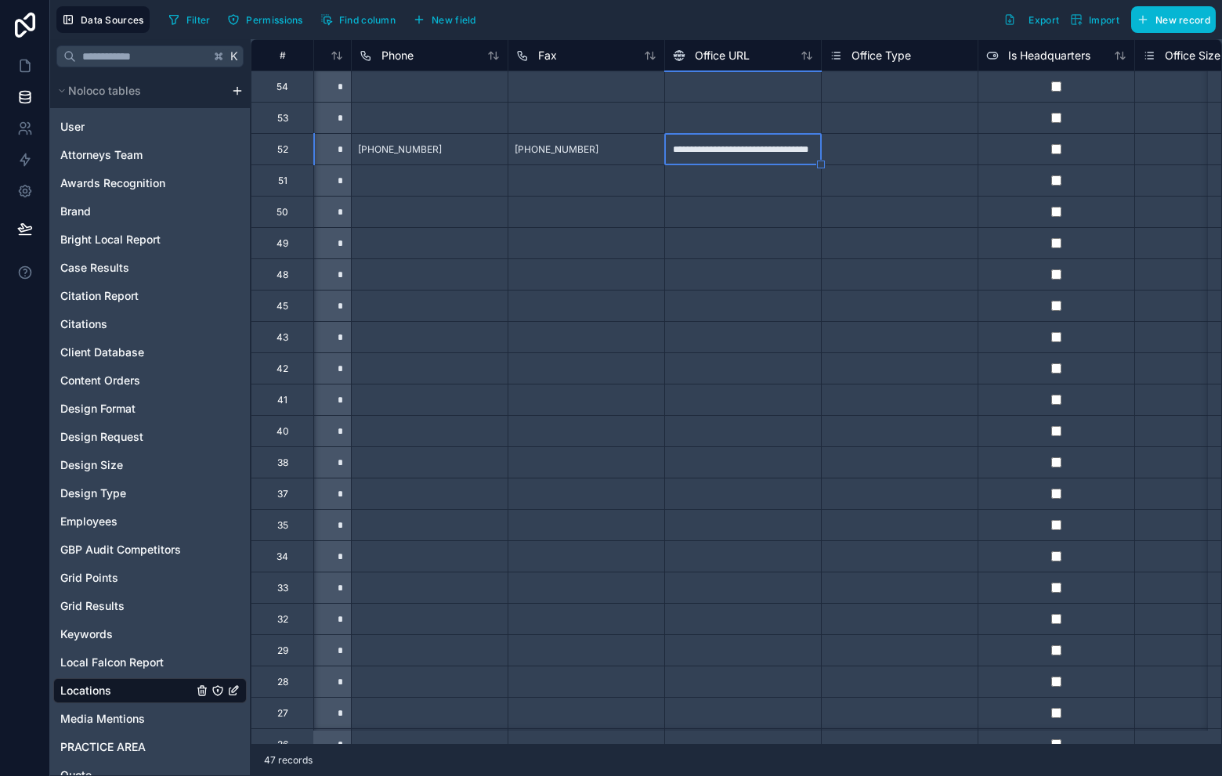
drag, startPoint x: 882, startPoint y: 151, endPoint x: 894, endPoint y: 151, distance: 11.8
click at [884, 151] on div "Select a Office Type" at bounding box center [874, 149] width 89 height 13
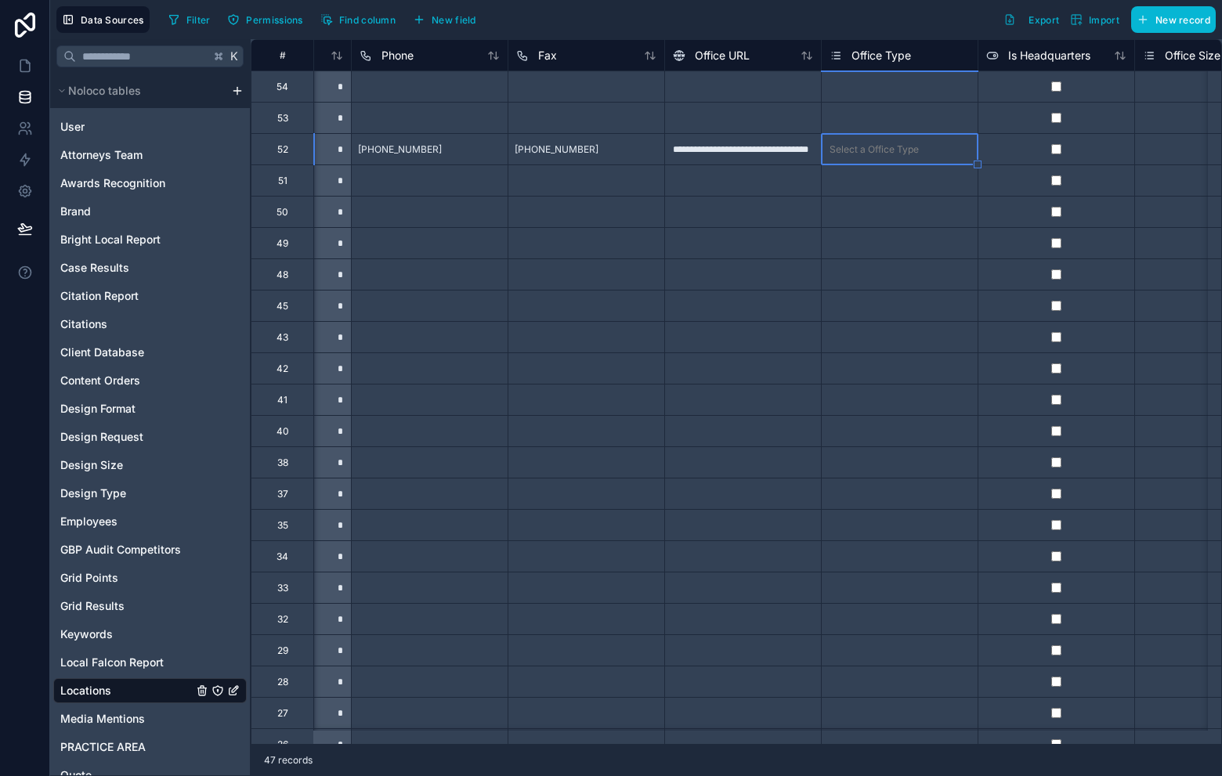
click at [894, 151] on div "Select a Office Type" at bounding box center [874, 149] width 89 height 13
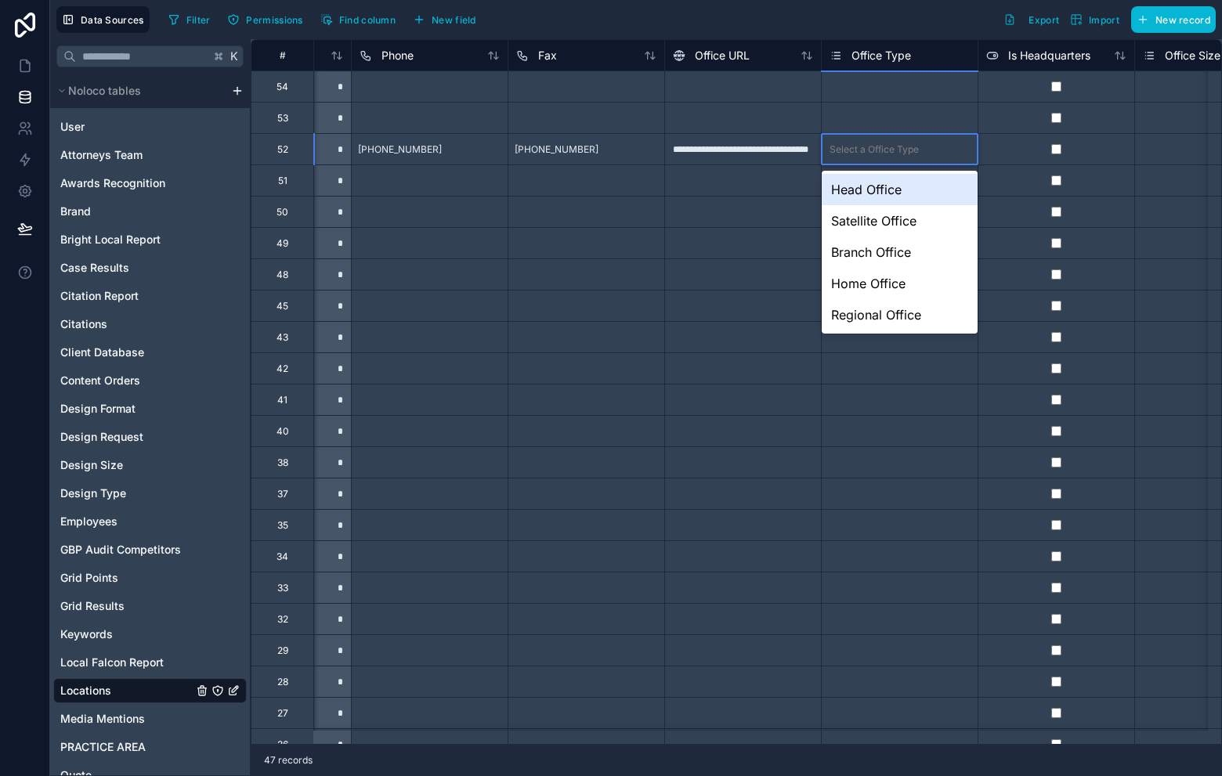
click at [906, 197] on div "Head Office" at bounding box center [900, 189] width 156 height 31
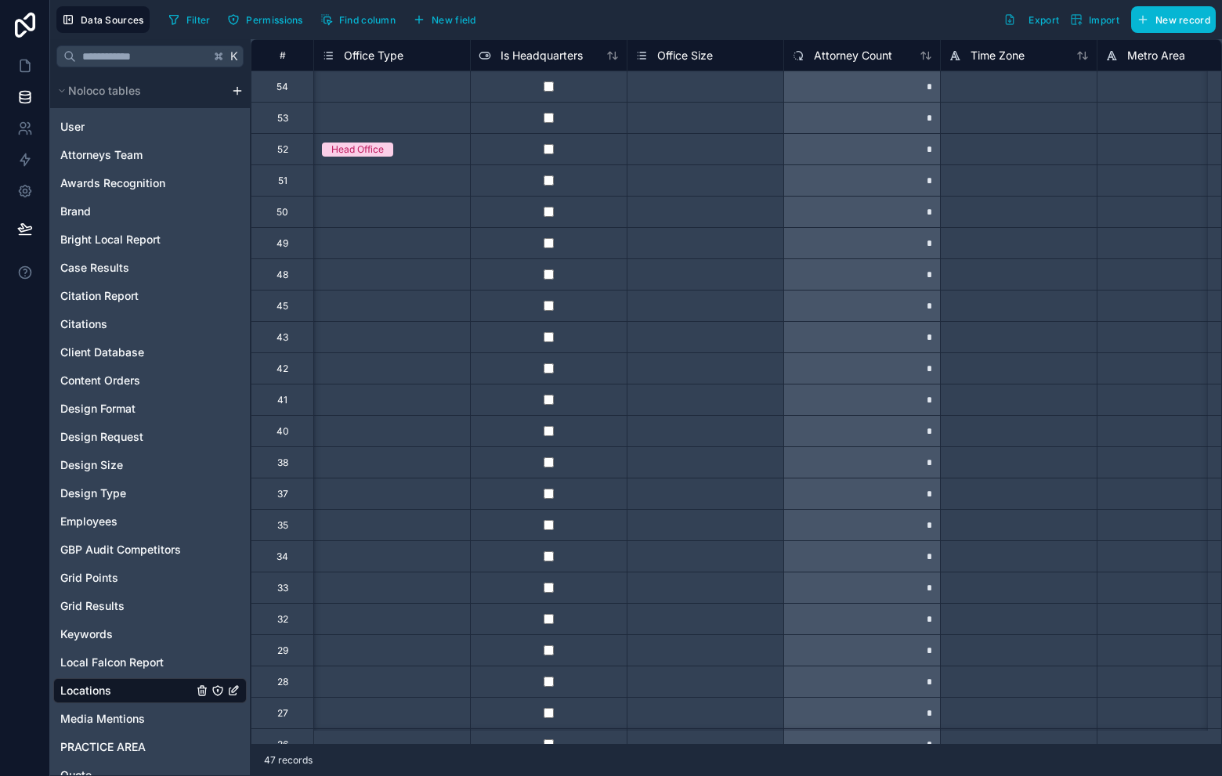
scroll to position [0, 2997]
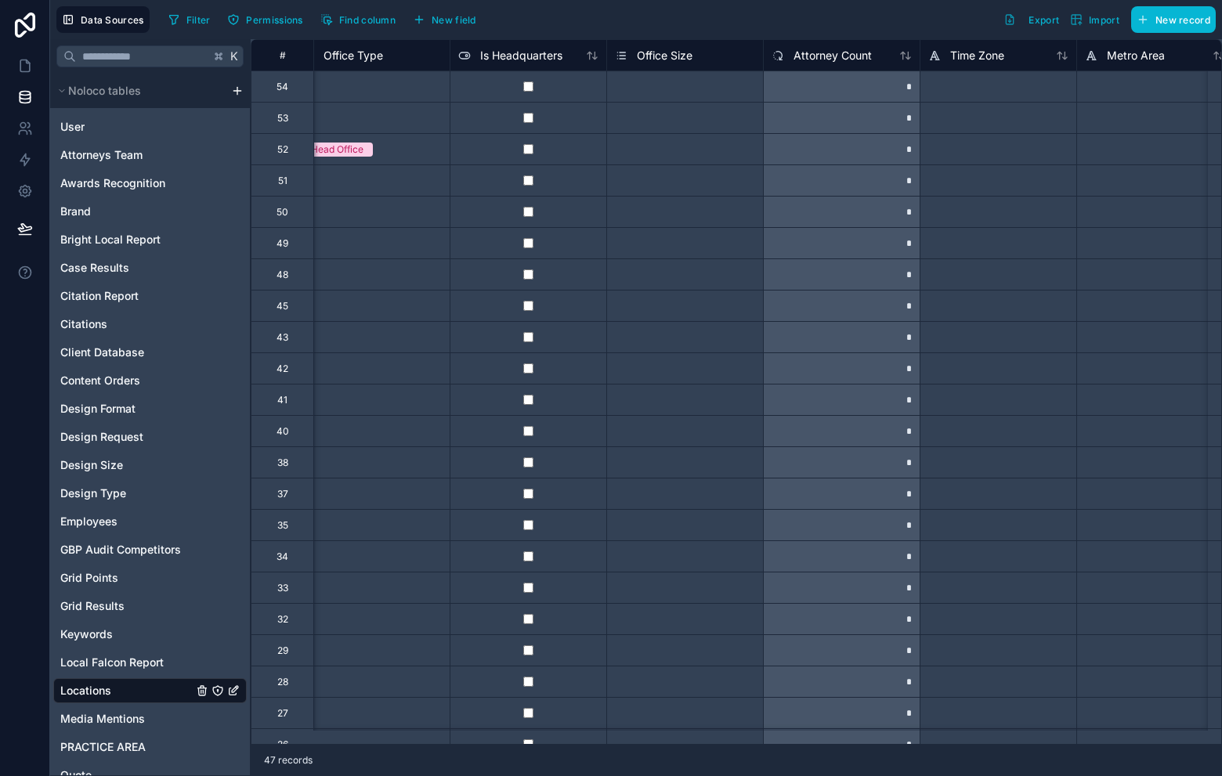
click at [654, 149] on div "Select a Office Size" at bounding box center [658, 149] width 87 height 13
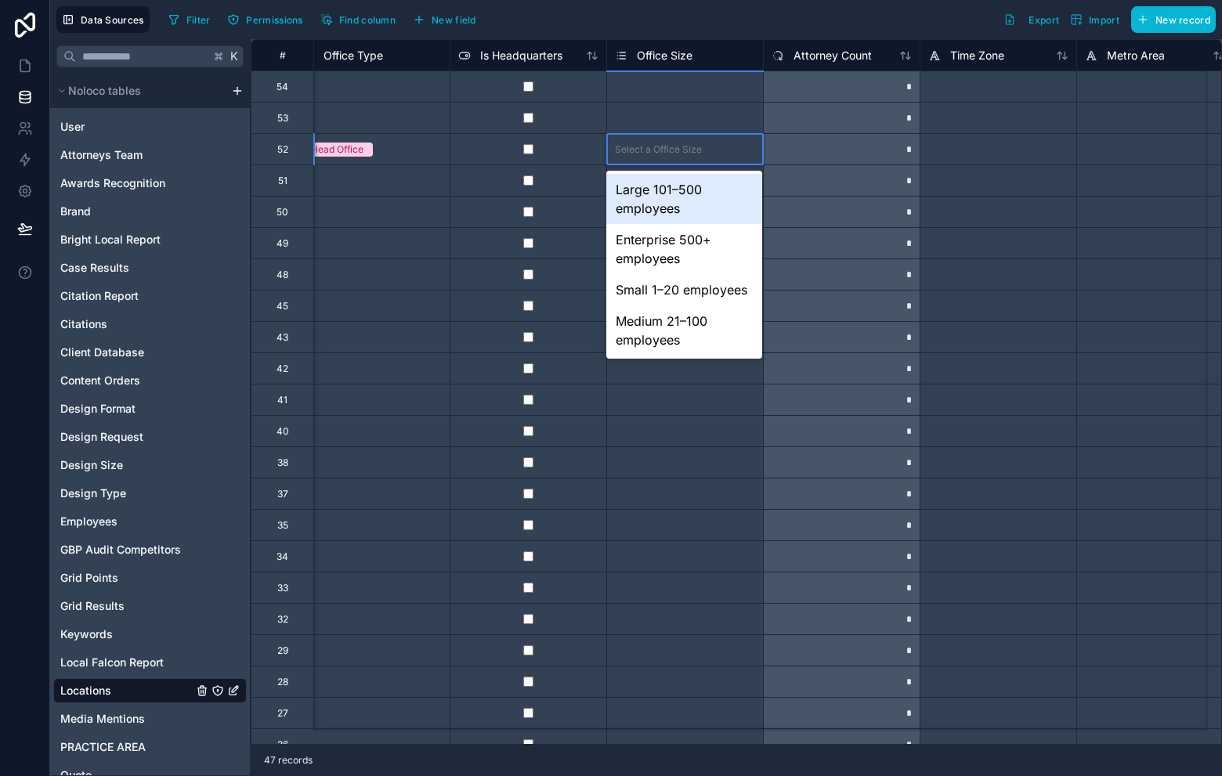
click at [684, 193] on div "Large 101–500 employees" at bounding box center [684, 199] width 156 height 50
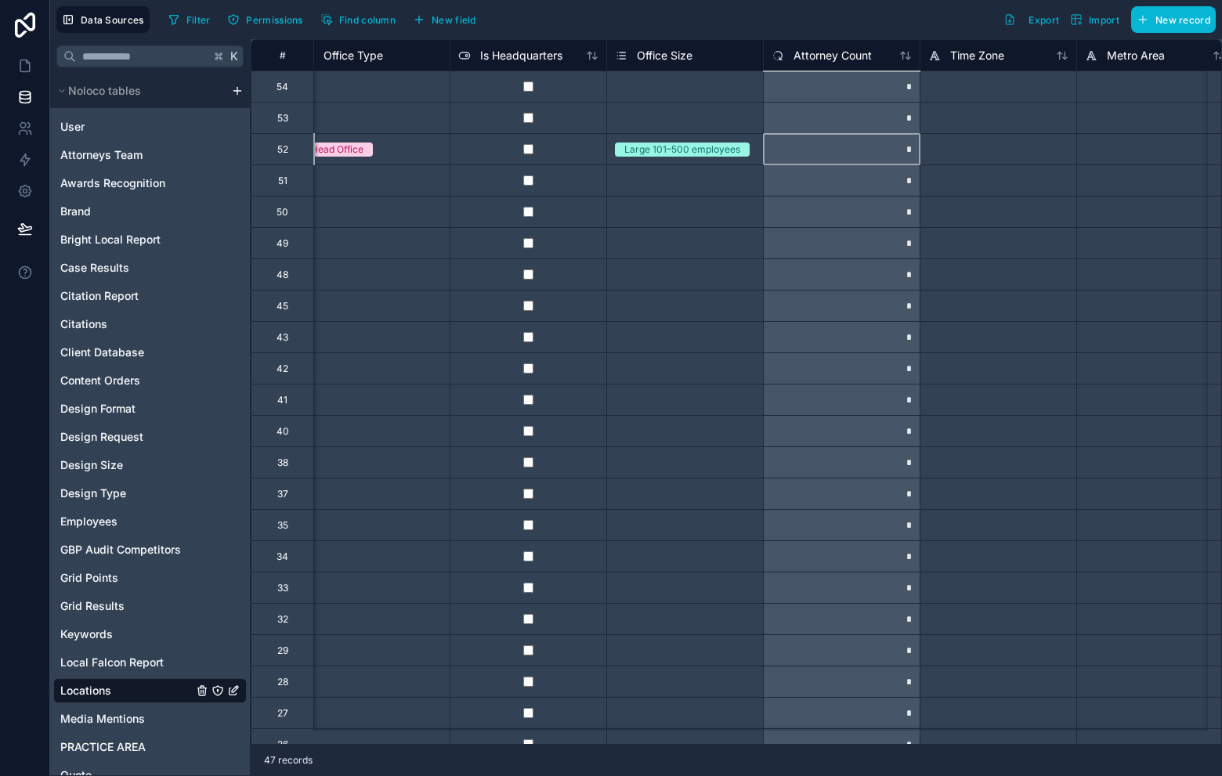
click at [828, 158] on div "*" at bounding box center [841, 148] width 157 height 31
click at [859, 156] on div "*" at bounding box center [841, 148] width 157 height 31
click at [906, 147] on div "*" at bounding box center [841, 148] width 157 height 31
click at [916, 150] on div "*" at bounding box center [841, 148] width 157 height 31
click at [886, 152] on div "*" at bounding box center [841, 148] width 157 height 31
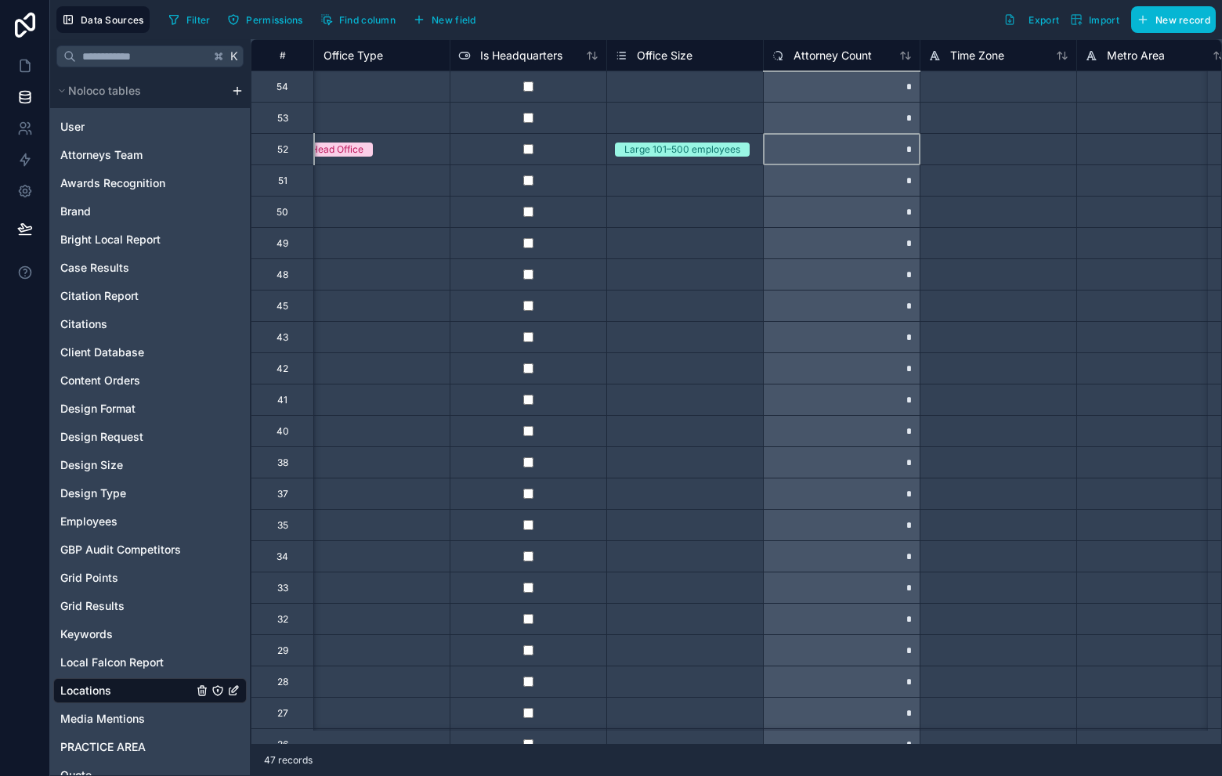
click at [886, 152] on div "*" at bounding box center [841, 148] width 157 height 31
click at [779, 51] on icon at bounding box center [778, 55] width 5 height 9
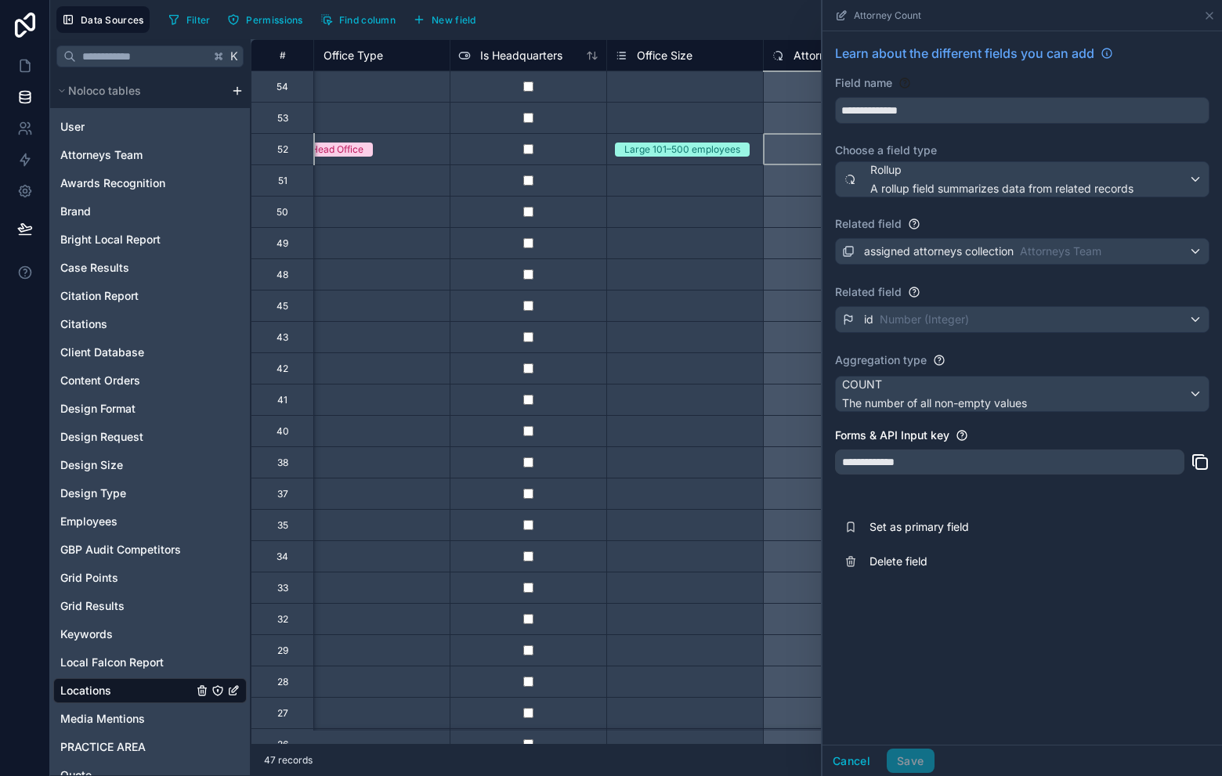
click at [779, 161] on div "*" at bounding box center [841, 148] width 157 height 31
drag, startPoint x: 837, startPoint y: 759, endPoint x: 863, endPoint y: 613, distance: 148.8
click at [837, 759] on button "Cancel" at bounding box center [852, 761] width 58 height 25
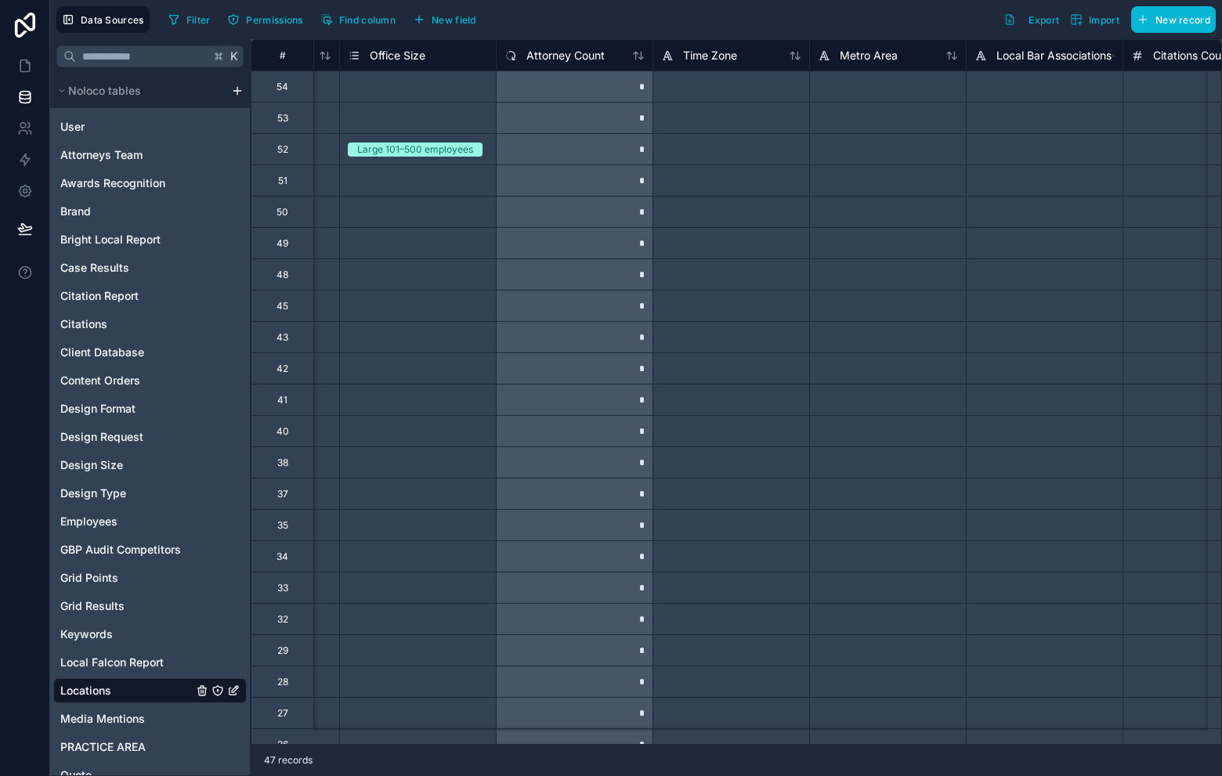
scroll to position [0, 3286]
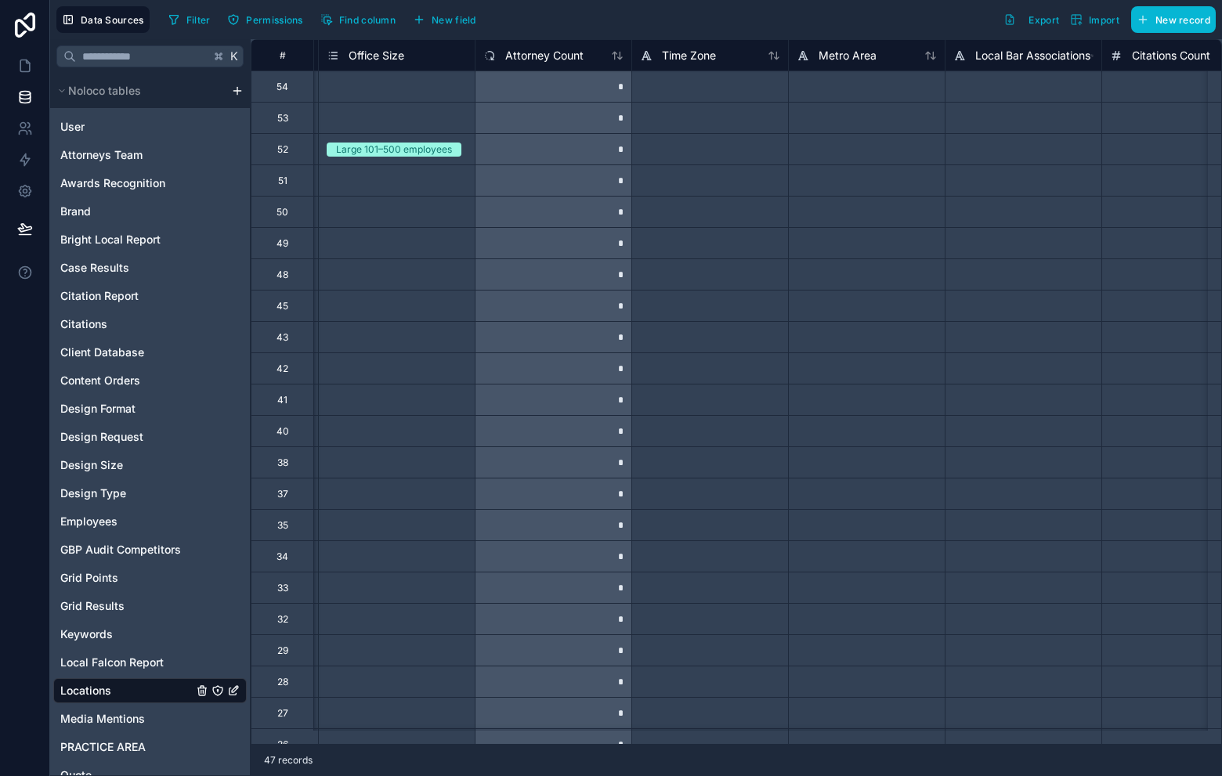
drag, startPoint x: 700, startPoint y: 139, endPoint x: 711, endPoint y: 84, distance: 55.9
click at [698, 139] on div at bounding box center [709, 148] width 157 height 31
click at [700, 147] on div at bounding box center [709, 148] width 157 height 31
type input "*******"
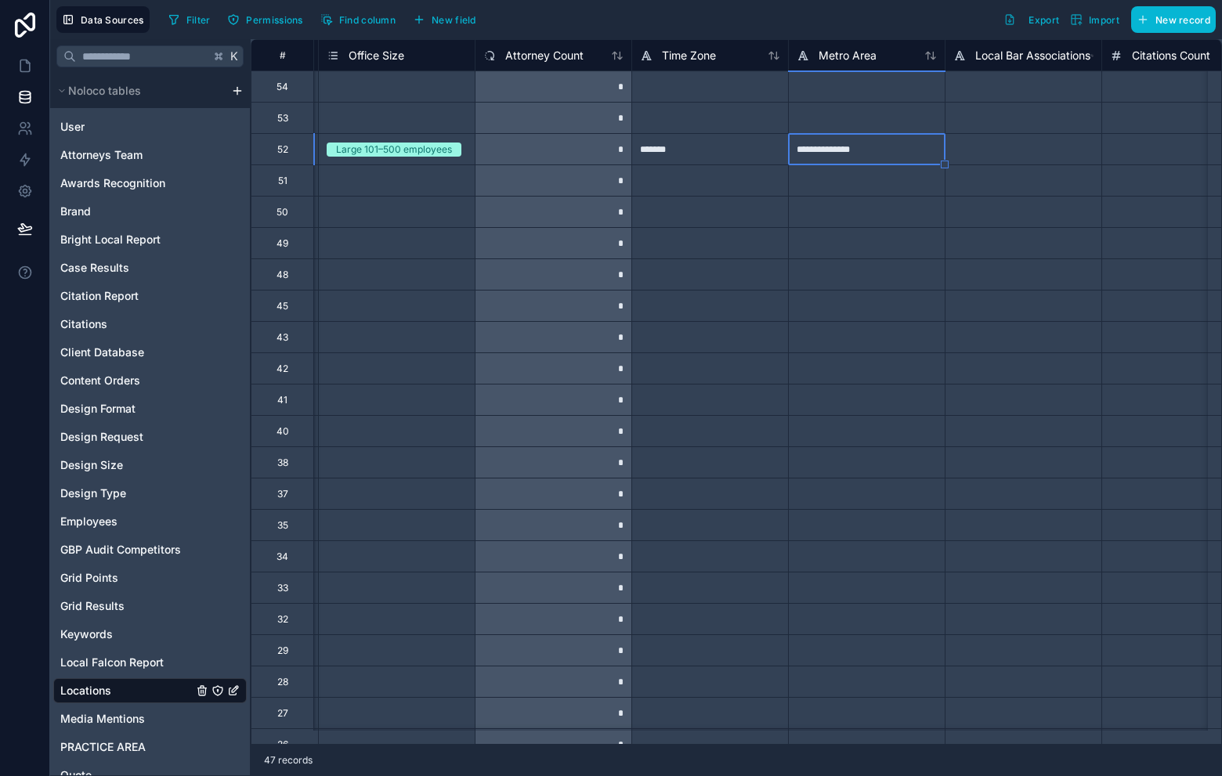
click at [1028, 150] on div at bounding box center [1023, 148] width 157 height 31
drag, startPoint x: 804, startPoint y: 731, endPoint x: 859, endPoint y: 725, distance: 55.2
click at [869, 722] on div "**********" at bounding box center [736, 392] width 971 height 706
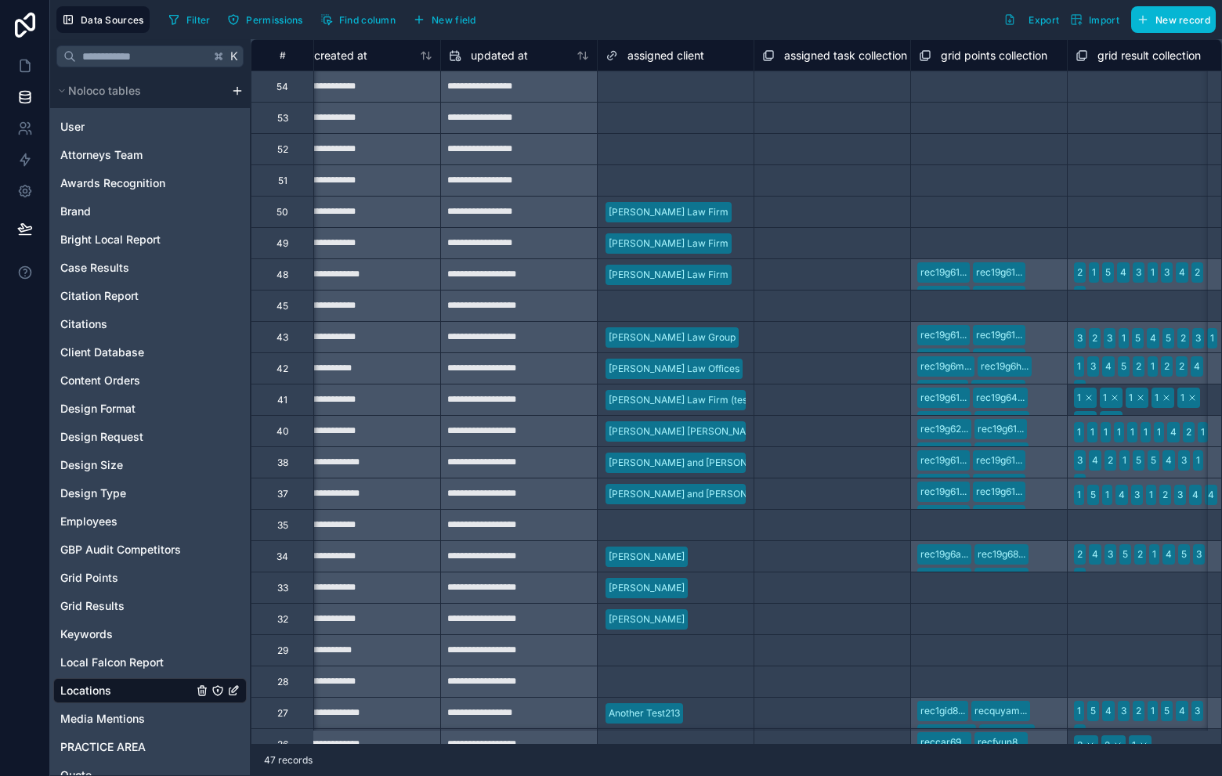
scroll to position [0, 5051]
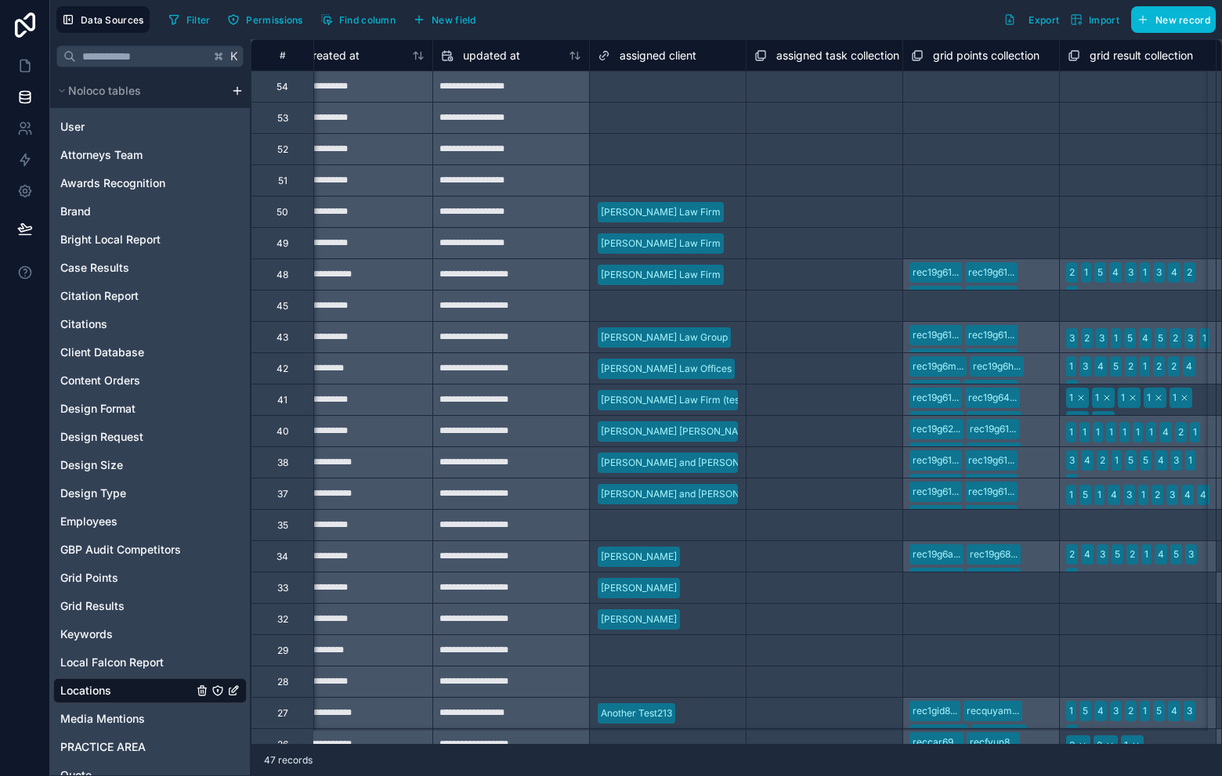
click at [275, 146] on div "52" at bounding box center [282, 148] width 63 height 31
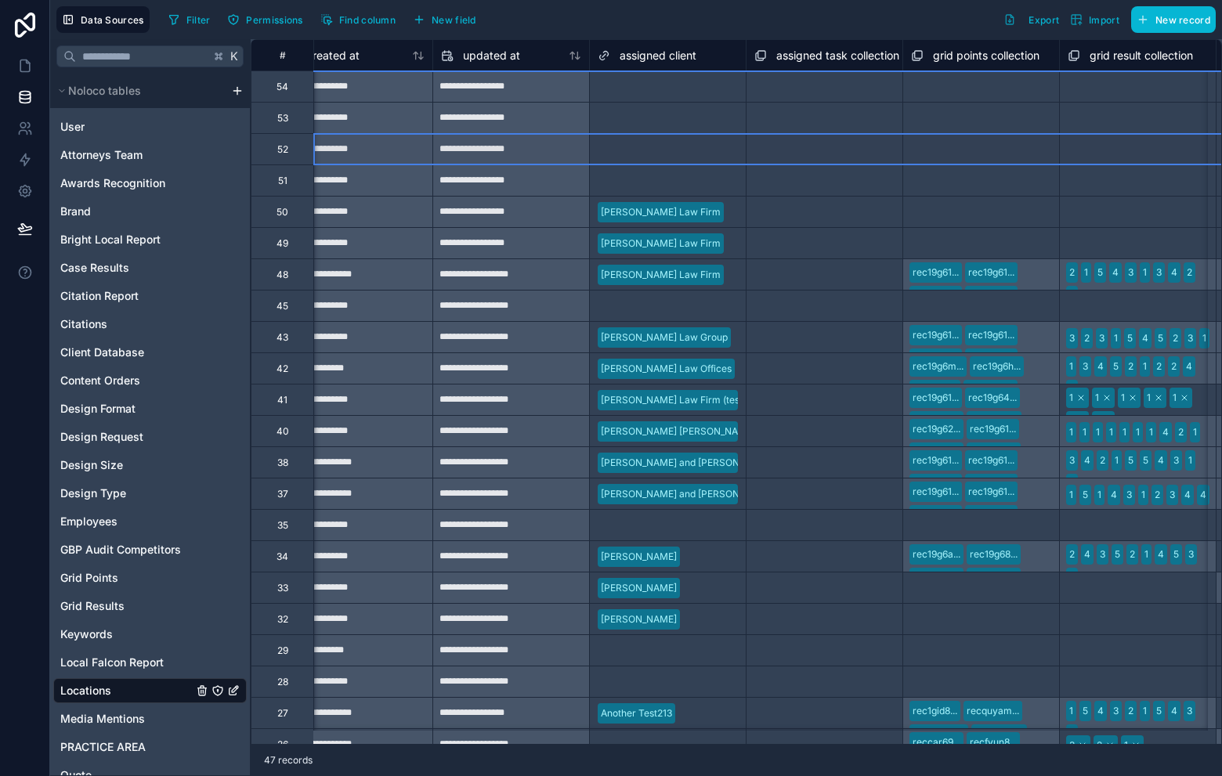
click at [678, 151] on div "Select a assigned client" at bounding box center [650, 149] width 104 height 13
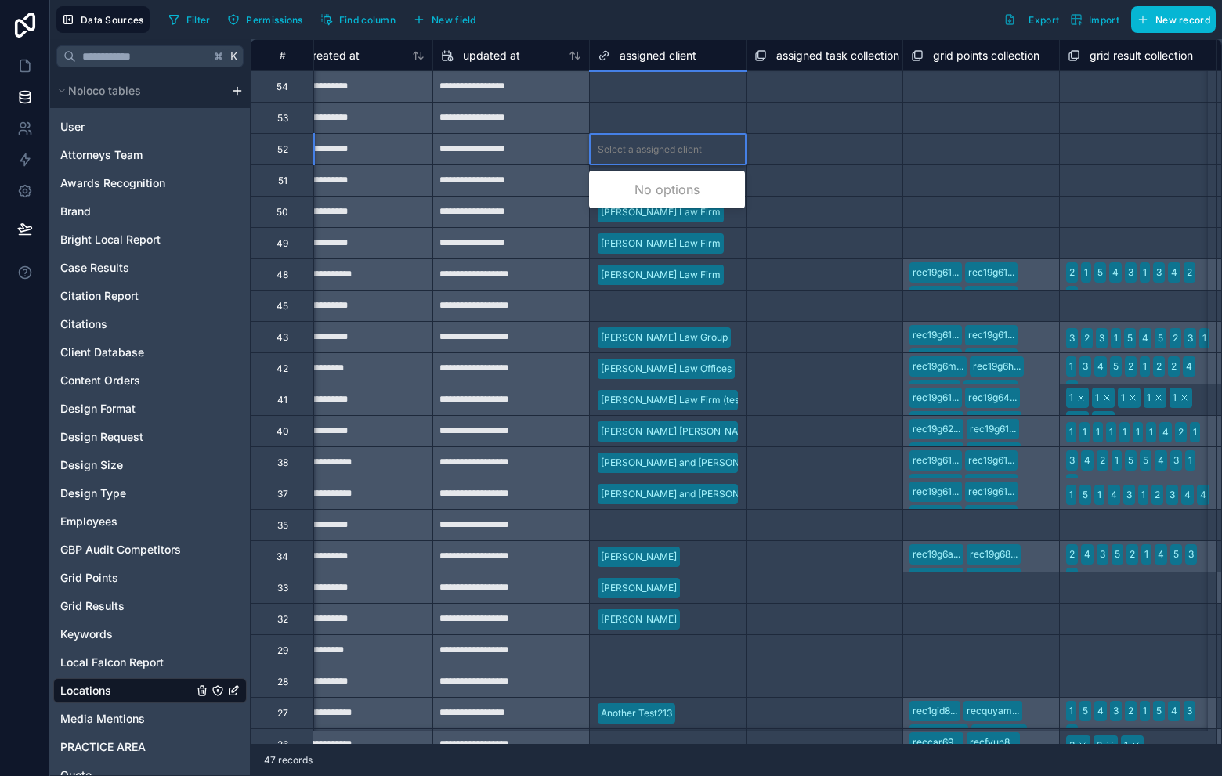
click at [678, 147] on div "Select a assigned client" at bounding box center [650, 149] width 104 height 13
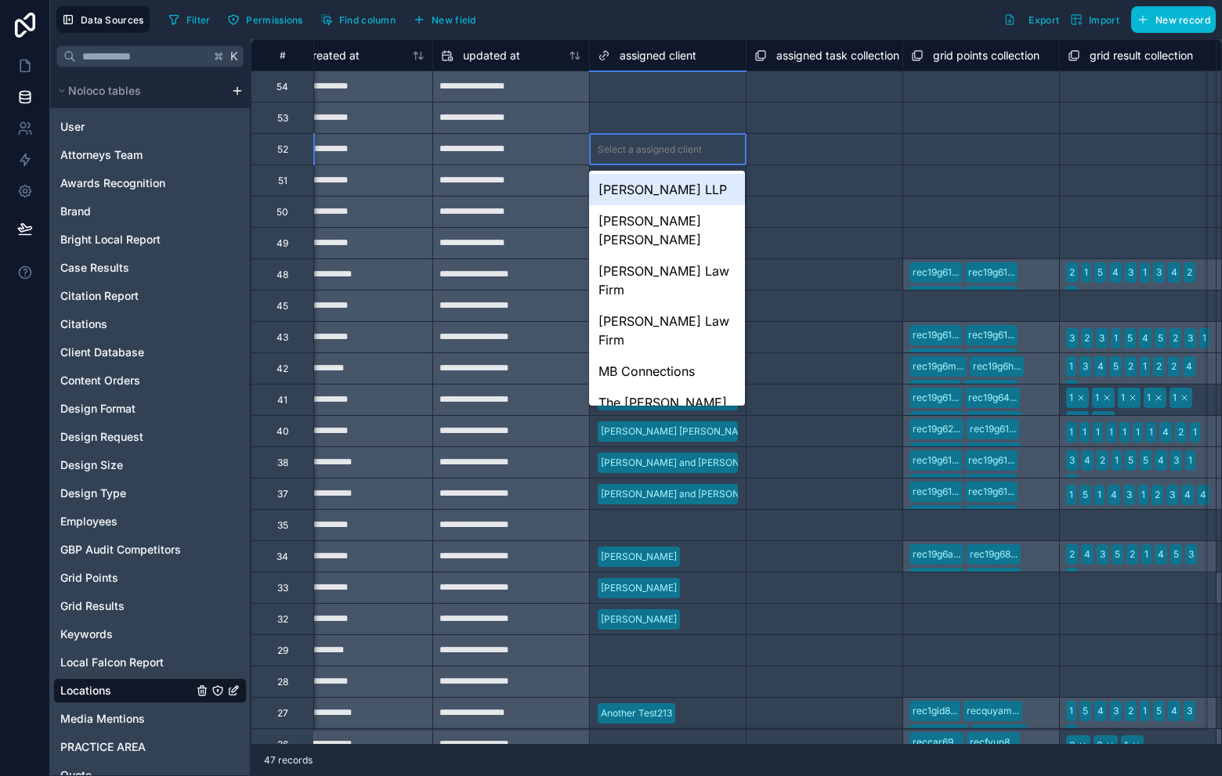
drag, startPoint x: 671, startPoint y: 207, endPoint x: 681, endPoint y: 222, distance: 18.0
click at [671, 205] on div "[PERSON_NAME] LLP" at bounding box center [667, 189] width 156 height 31
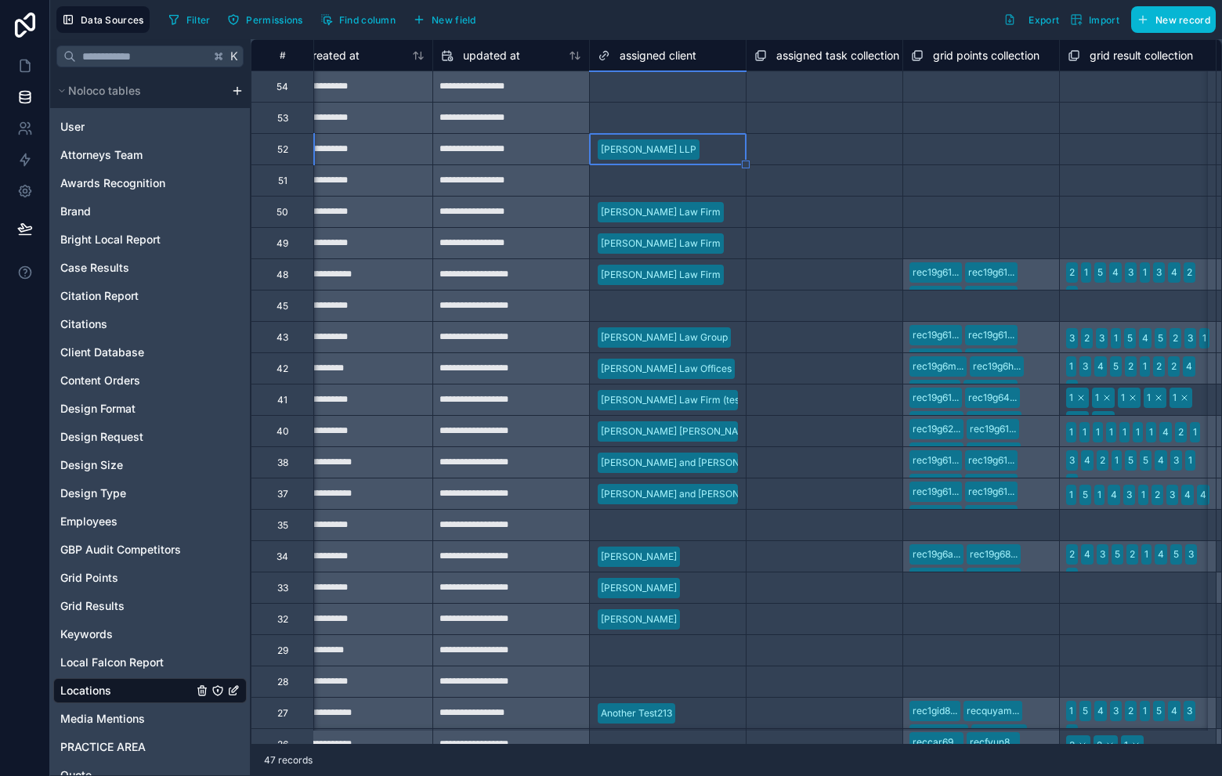
click at [671, 114] on div "Select a assigned client" at bounding box center [650, 118] width 104 height 13
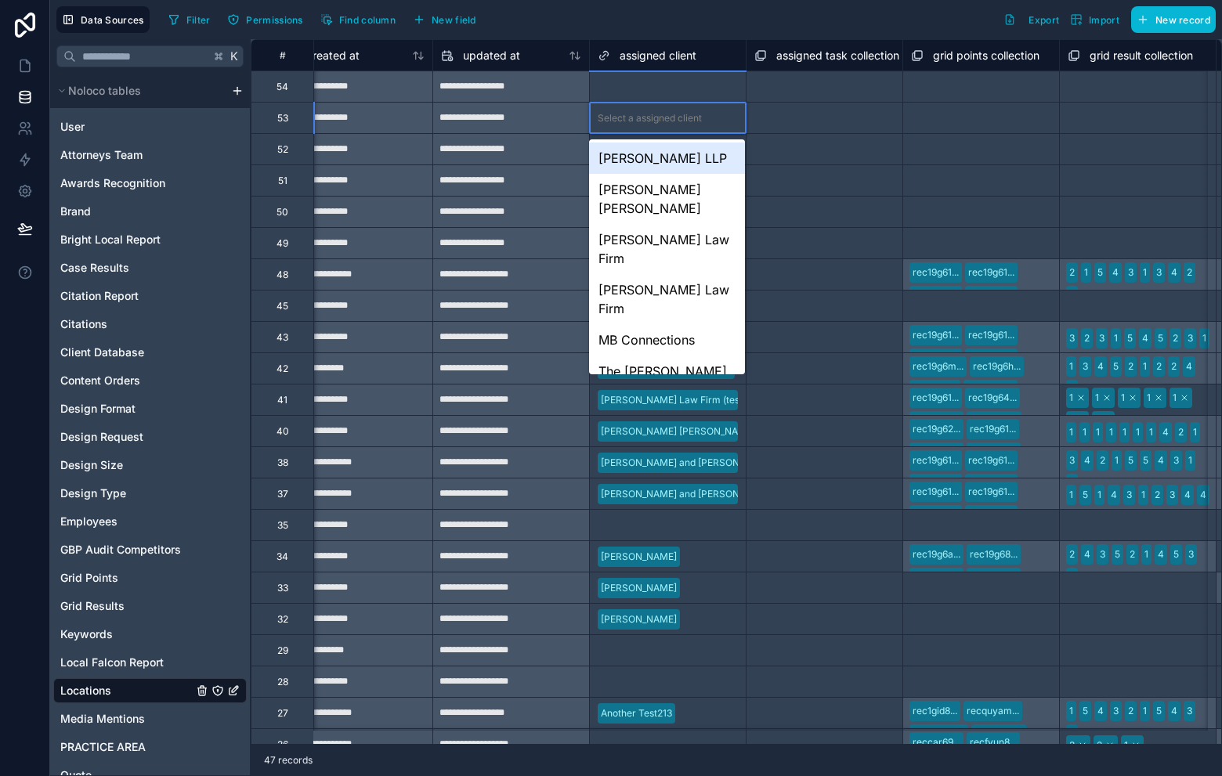
click at [656, 172] on div "[PERSON_NAME] LLP" at bounding box center [667, 158] width 156 height 31
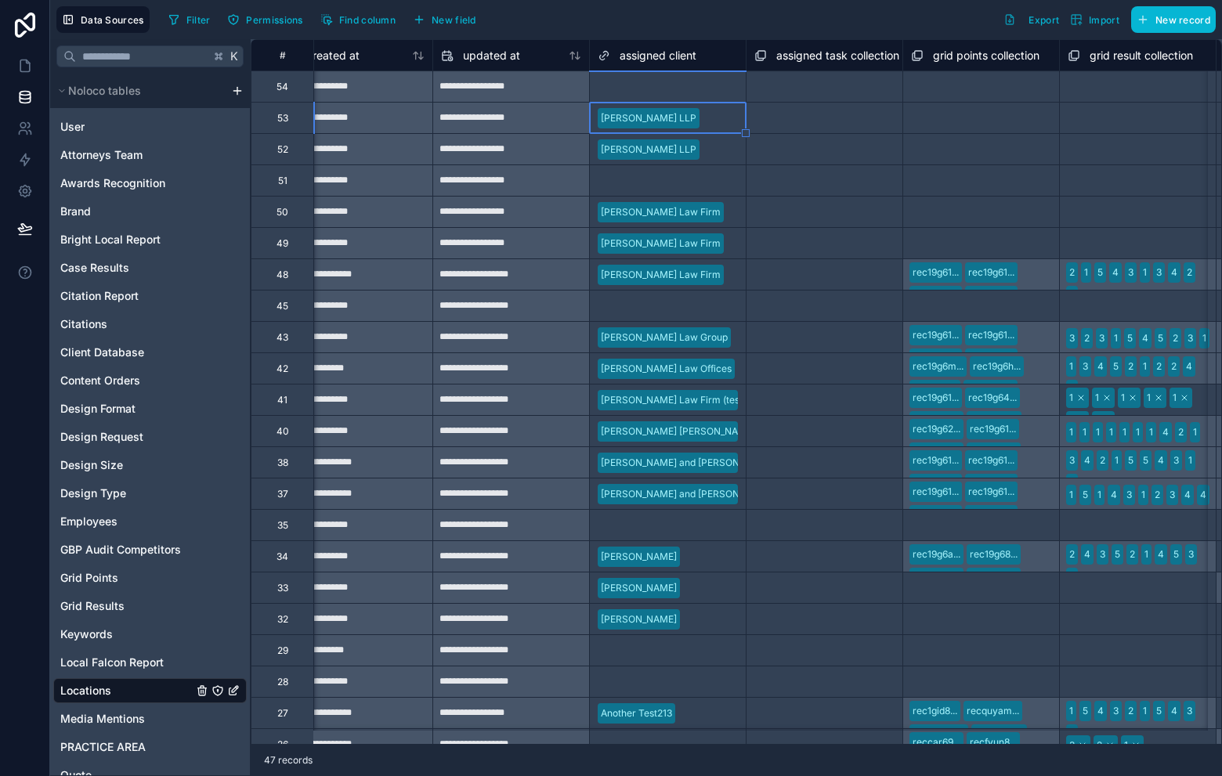
click at [667, 87] on div "Select a assigned client" at bounding box center [650, 87] width 104 height 13
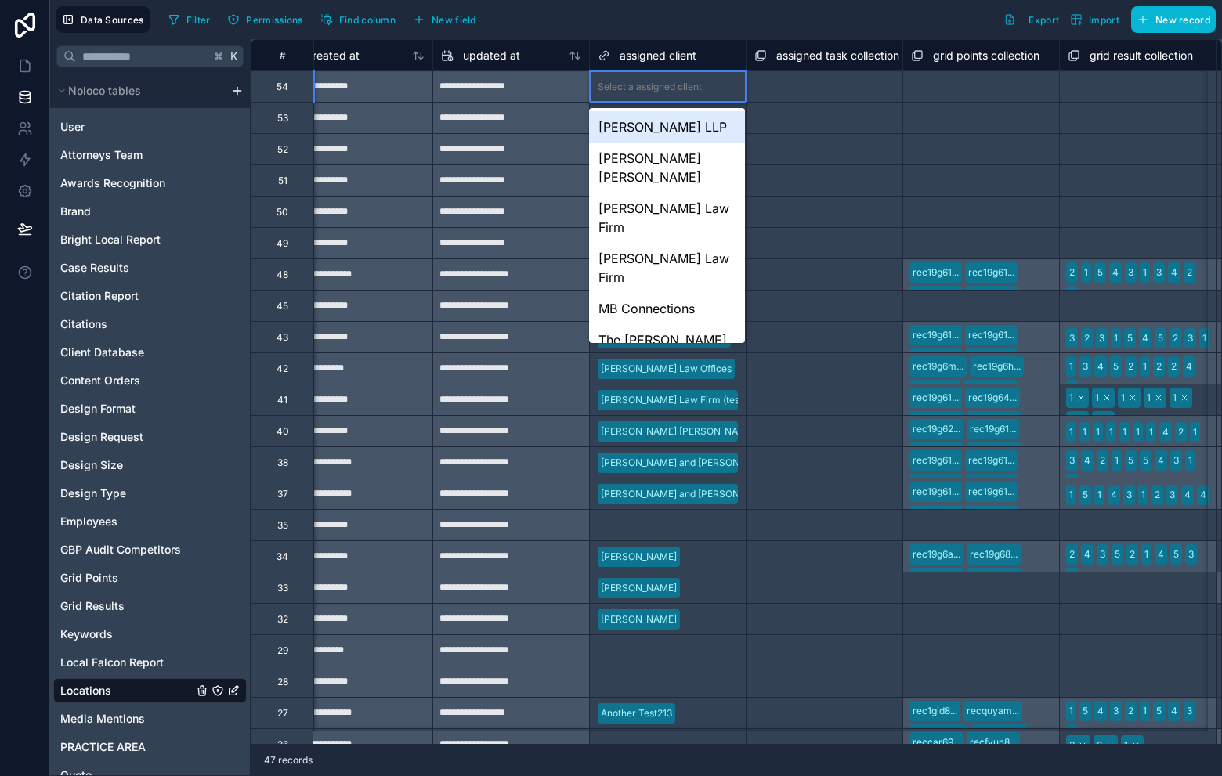
click at [666, 102] on div "[PERSON_NAME] LLP" at bounding box center [667, 117] width 157 height 31
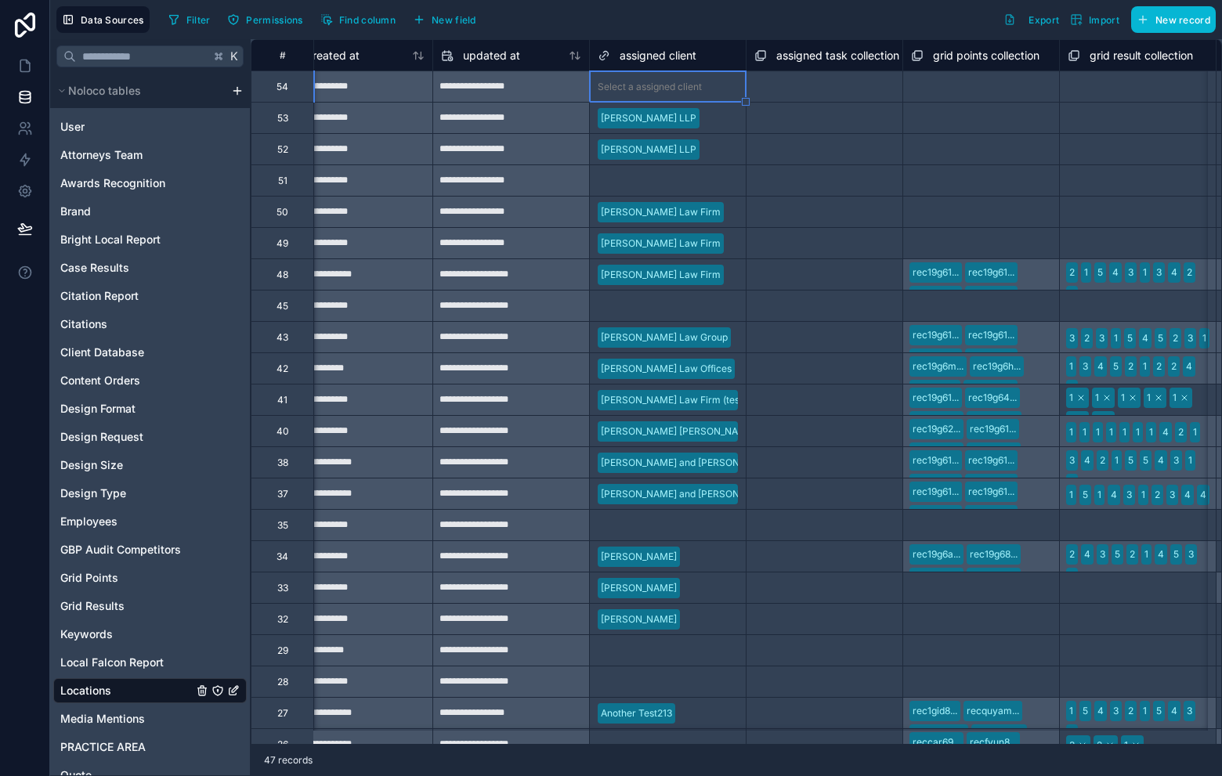
click at [676, 79] on div "Select a assigned client" at bounding box center [668, 87] width 156 height 16
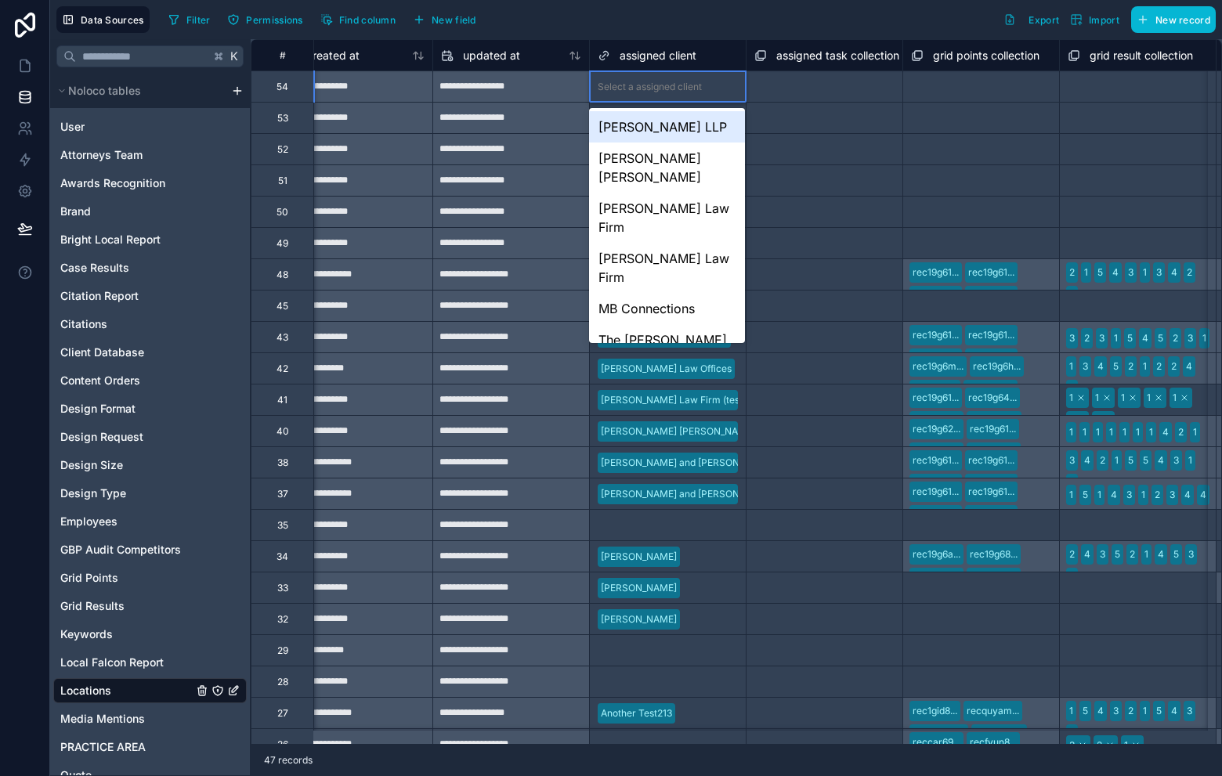
click at [676, 81] on div "Select a assigned client" at bounding box center [650, 87] width 104 height 13
click at [665, 123] on div "[PERSON_NAME] LLP" at bounding box center [667, 126] width 156 height 31
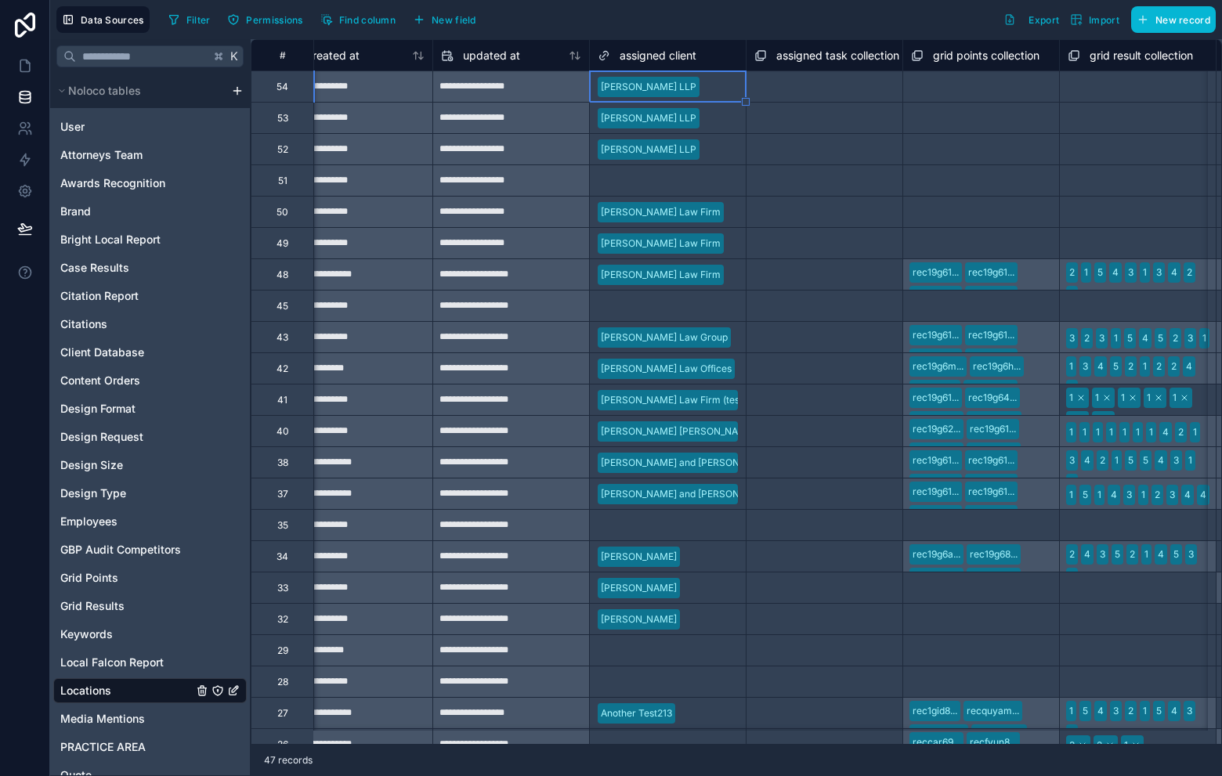
click at [650, 183] on div "Select a assigned client" at bounding box center [650, 181] width 104 height 13
click at [651, 183] on div "Select a assigned client" at bounding box center [650, 181] width 104 height 13
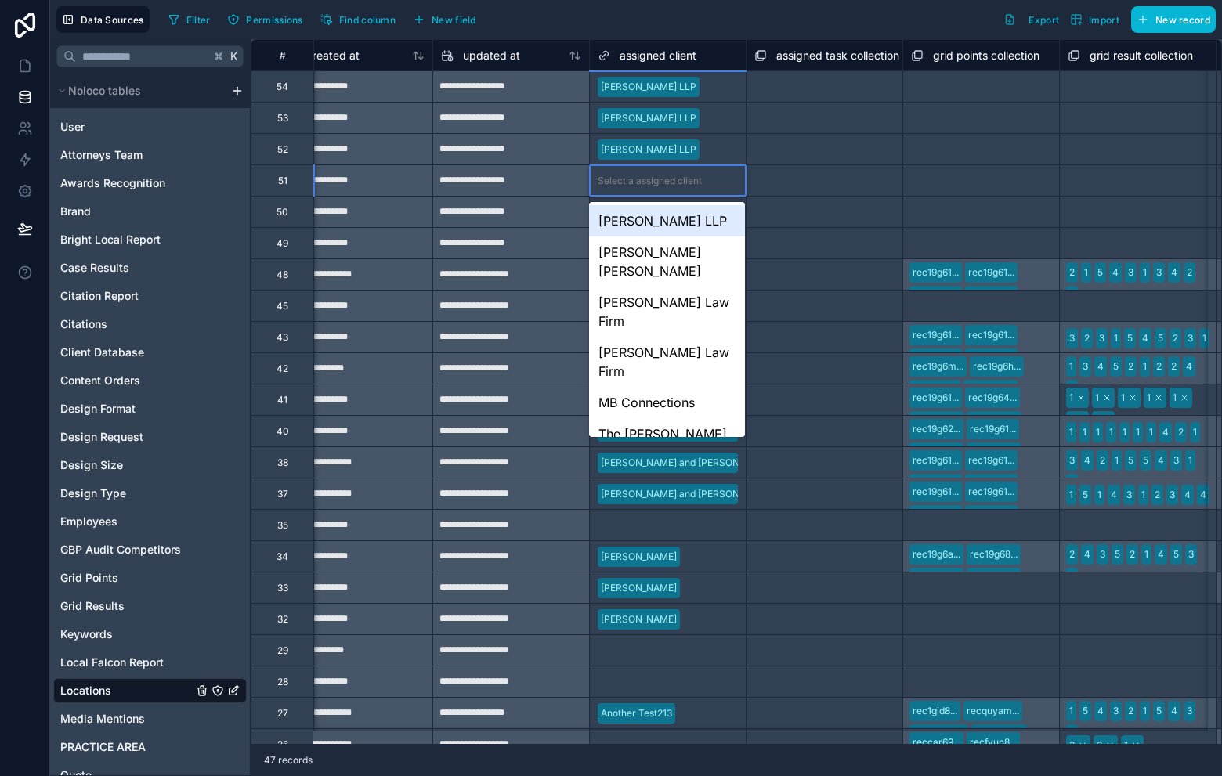
click at [660, 224] on div "[PERSON_NAME] LLP" at bounding box center [667, 220] width 156 height 31
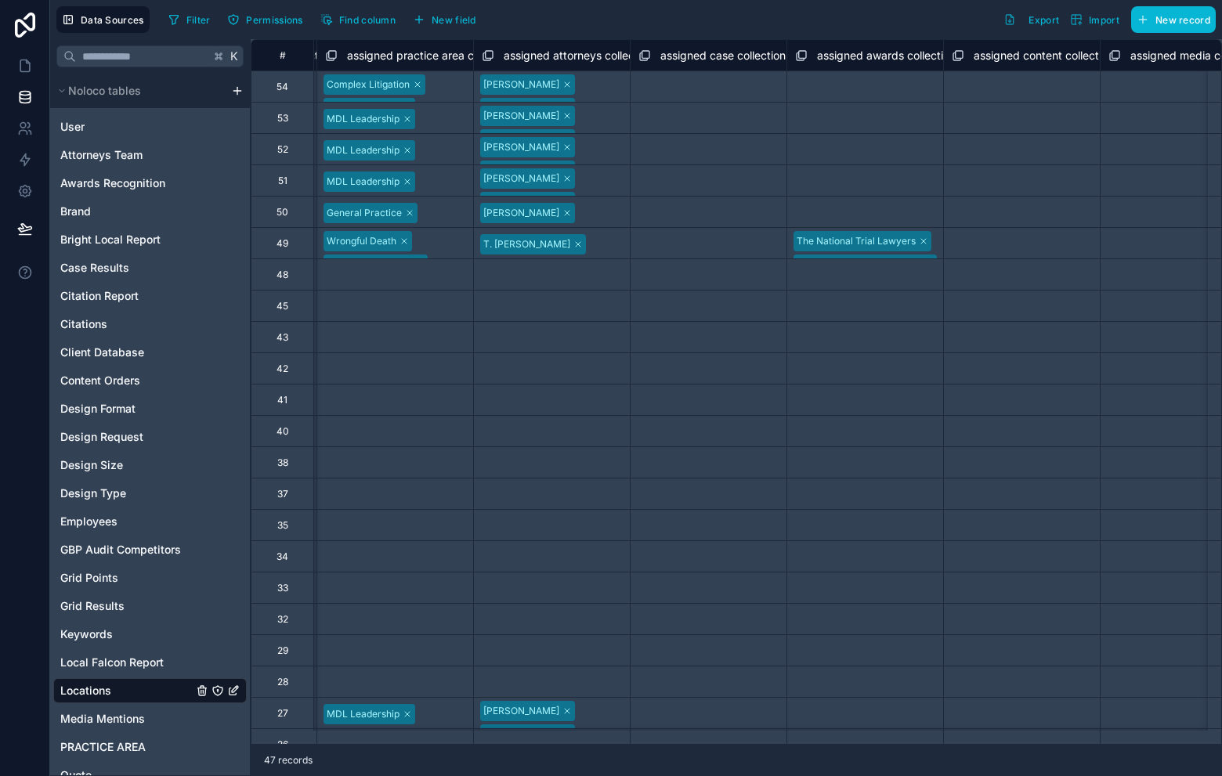
scroll to position [0, 6522]
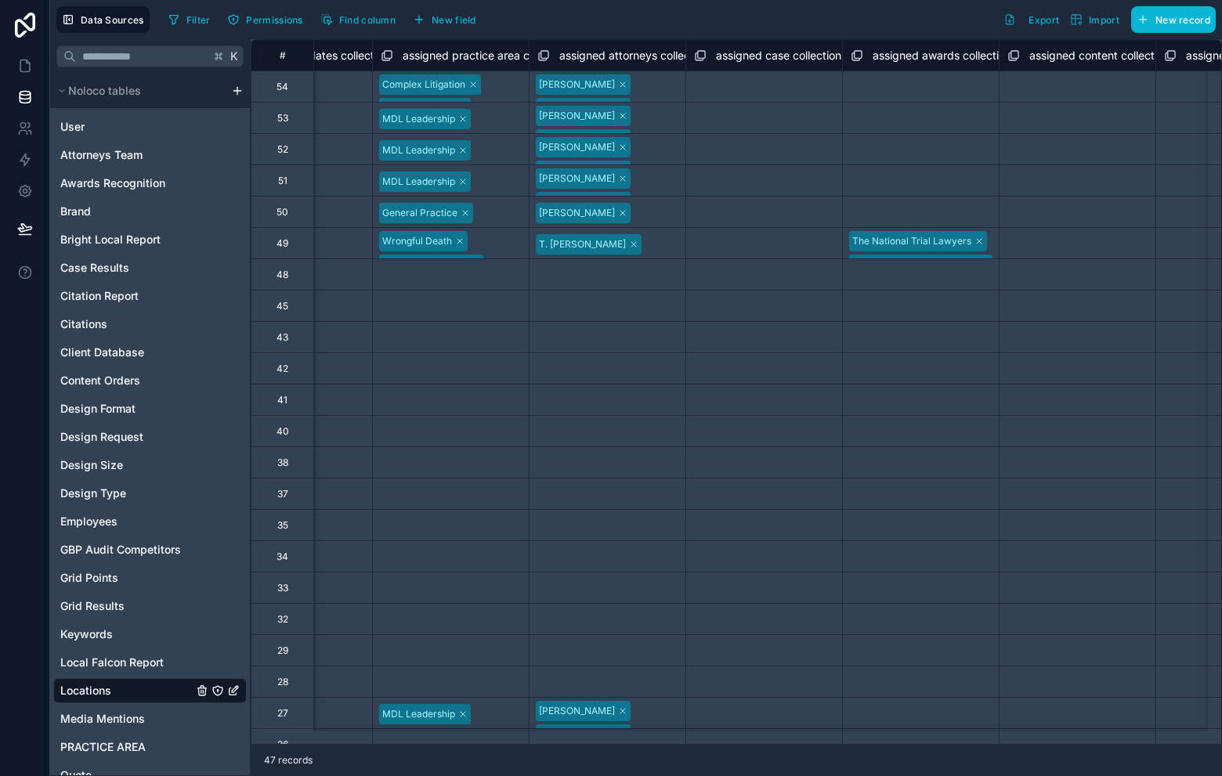
click at [493, 98] on div "Complex Litigation MDL Leadership" at bounding box center [451, 86] width 156 height 31
click at [499, 125] on div "MDL Leadership" at bounding box center [451, 118] width 156 height 25
click at [687, 89] on div "Select a assigned case collection" at bounding box center [764, 87] width 156 height 30
click at [678, 95] on div "Herbert L. Waichman Jerrold S. Parker" at bounding box center [608, 86] width 156 height 31
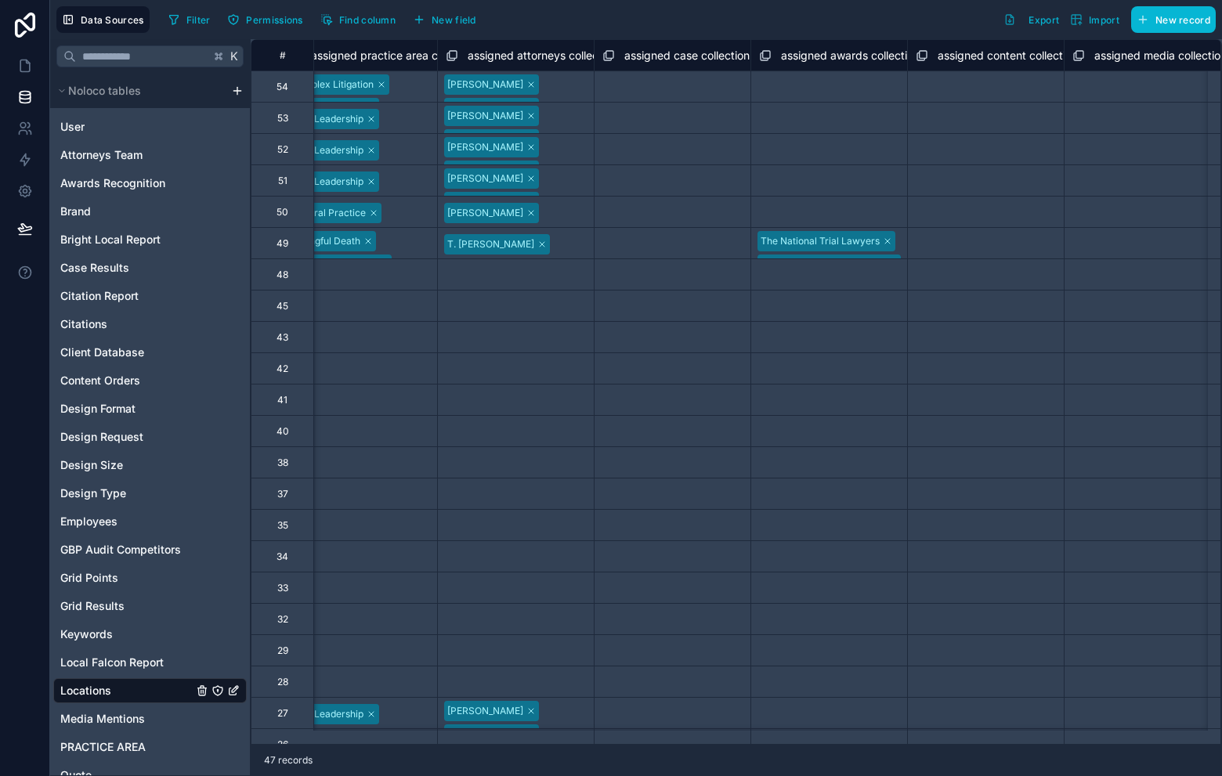
scroll to position [0, 6656]
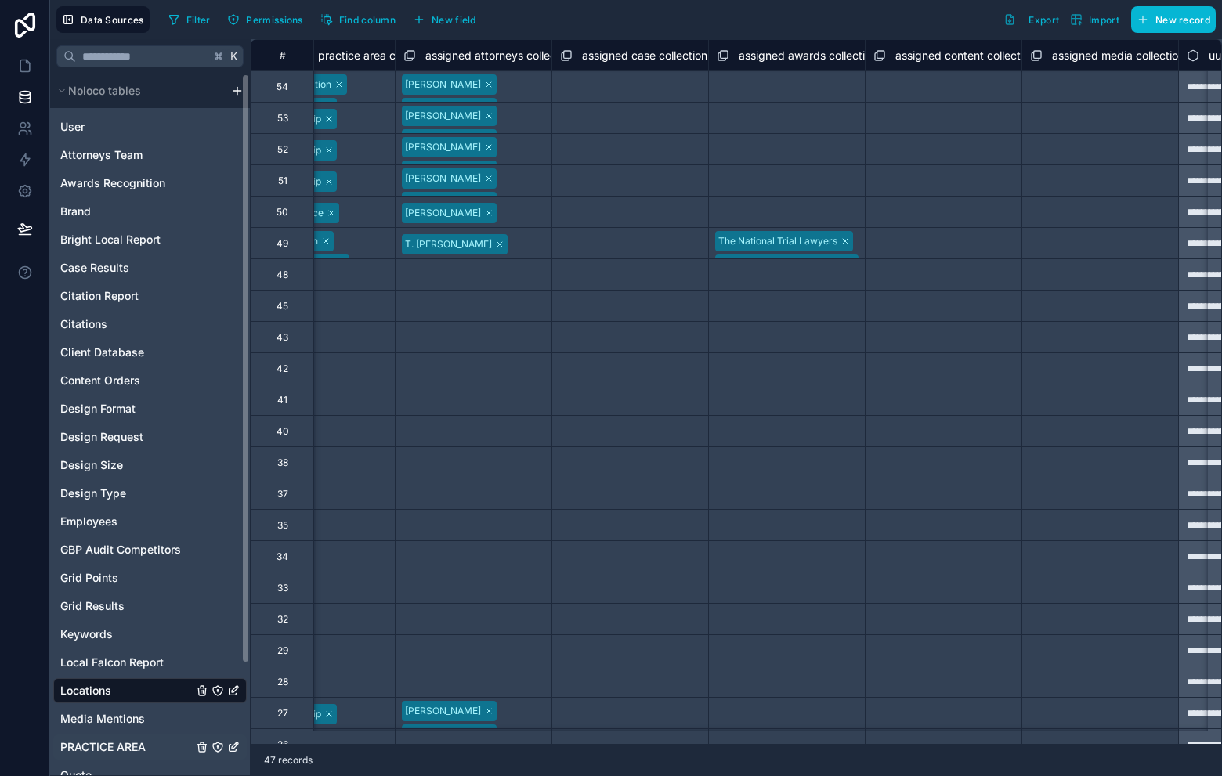
click at [116, 741] on span "PRACTICE AREA" at bounding box center [102, 748] width 85 height 16
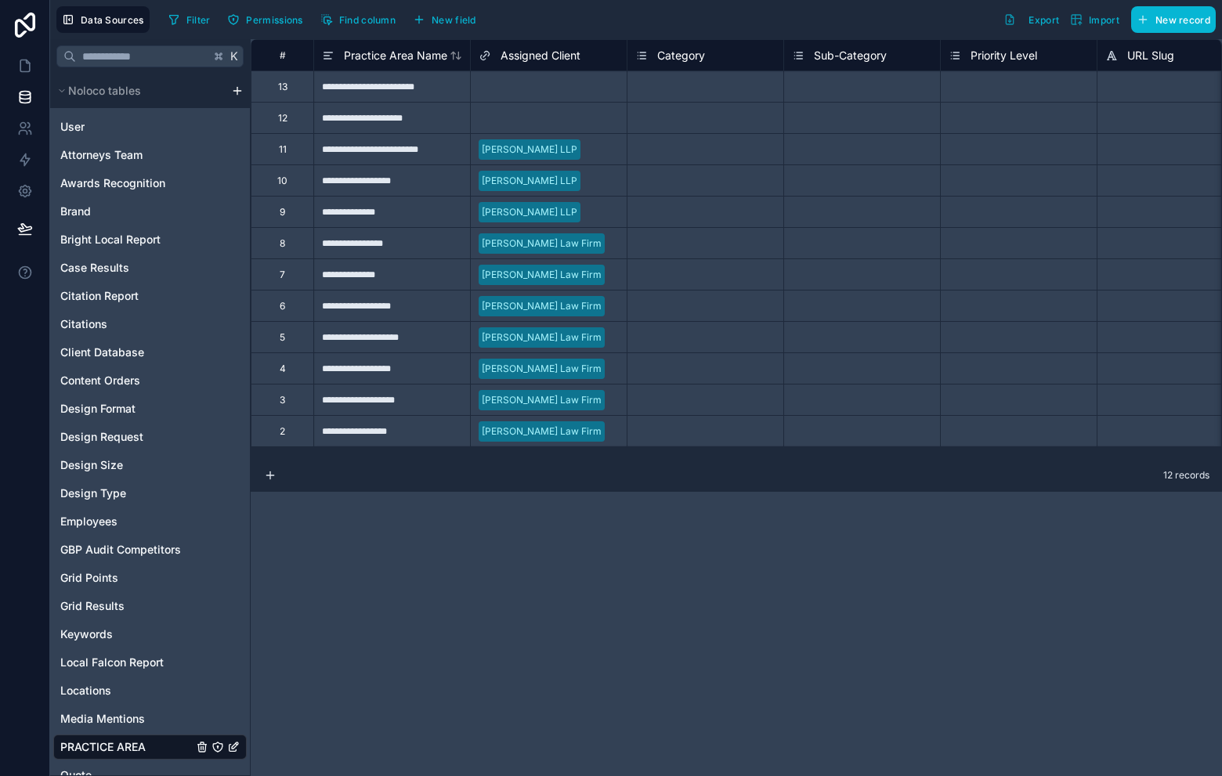
click at [709, 139] on div "Select a Category" at bounding box center [706, 149] width 156 height 31
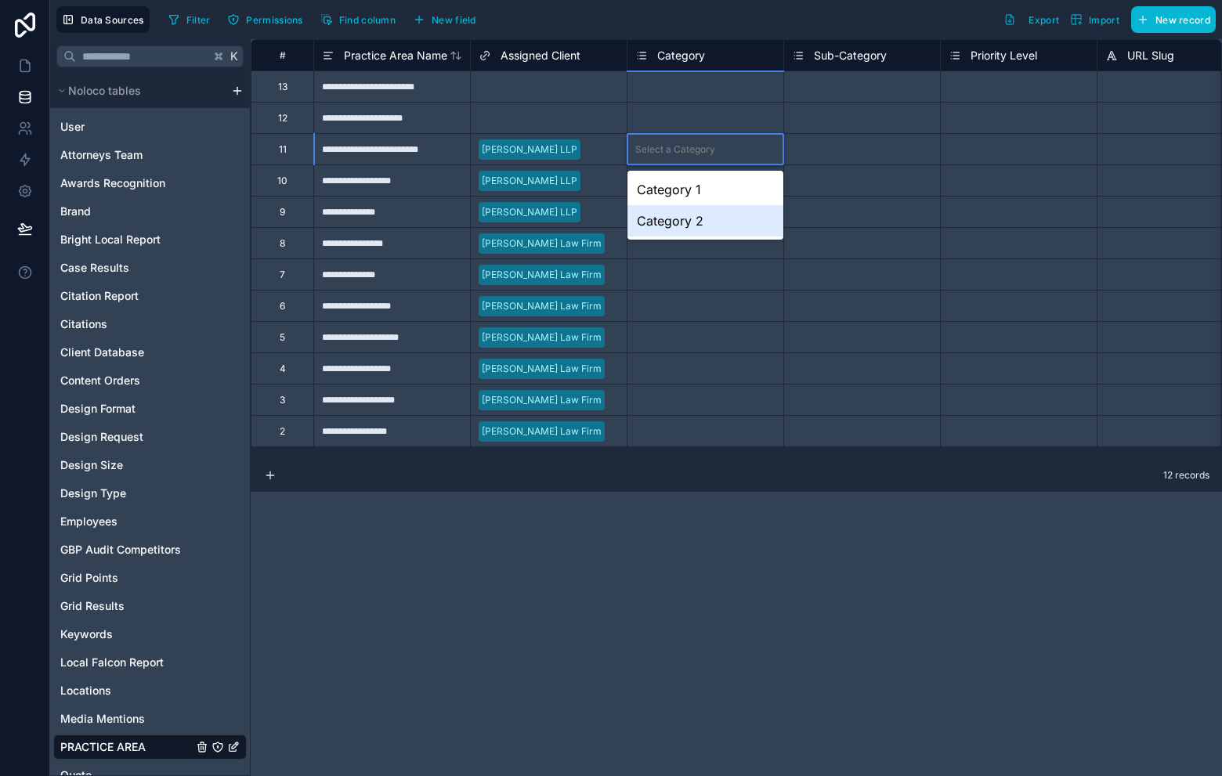
click at [645, 472] on div "12 records" at bounding box center [736, 476] width 971 height 31
click at [423, 179] on div "**********" at bounding box center [391, 180] width 157 height 31
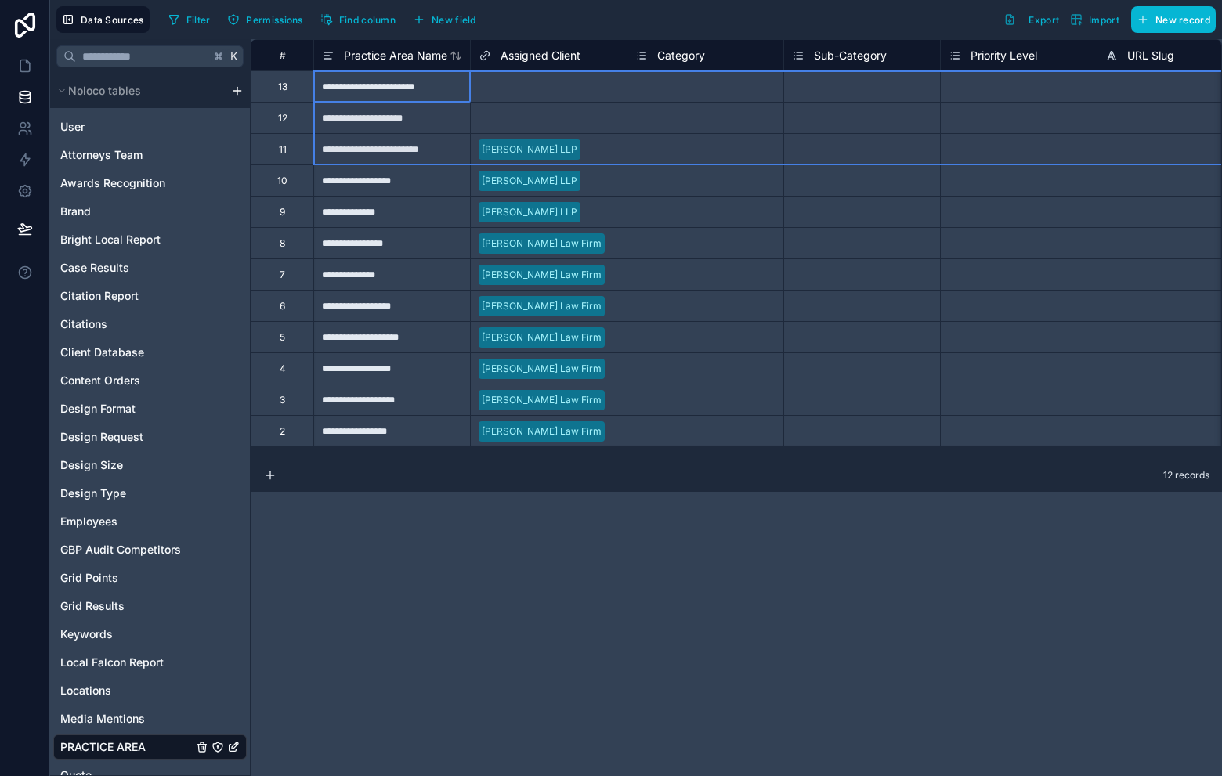
drag, startPoint x: 289, startPoint y: 81, endPoint x: 292, endPoint y: 149, distance: 68.2
click at [352, 216] on div "Delete rows 1 to 3" at bounding box center [344, 213] width 103 height 17
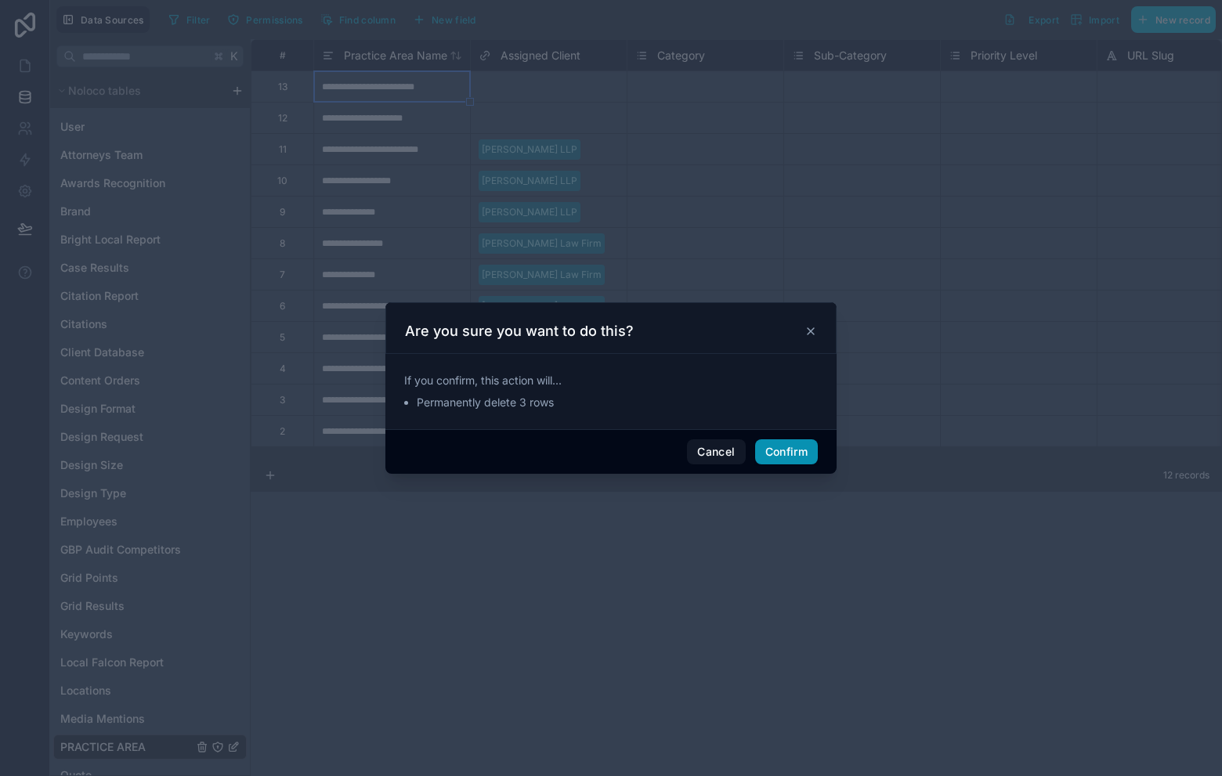
click at [766, 448] on button "Confirm" at bounding box center [786, 451] width 63 height 25
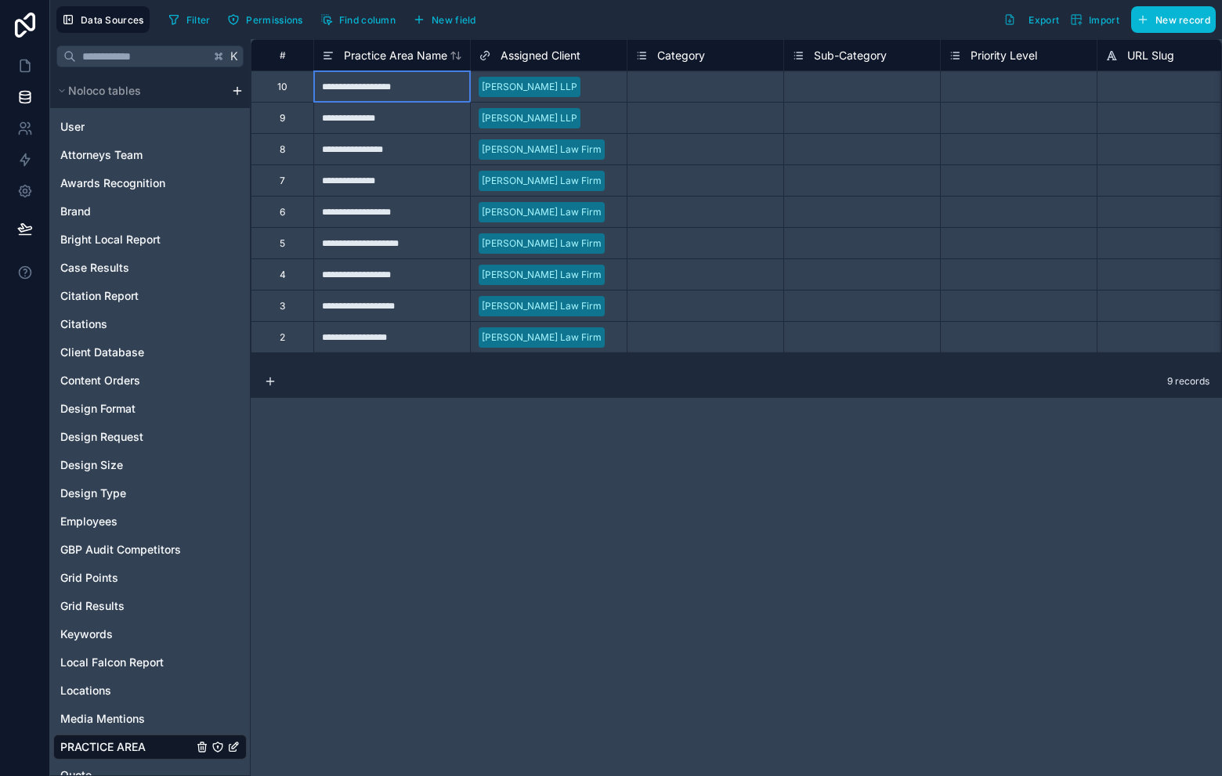
click at [399, 85] on div "**********" at bounding box center [391, 86] width 157 height 31
click at [412, 91] on div "**********" at bounding box center [391, 86] width 157 height 31
drag, startPoint x: 412, startPoint y: 92, endPoint x: 394, endPoint y: 90, distance: 18.1
click at [411, 92] on div "**********" at bounding box center [391, 86] width 157 height 31
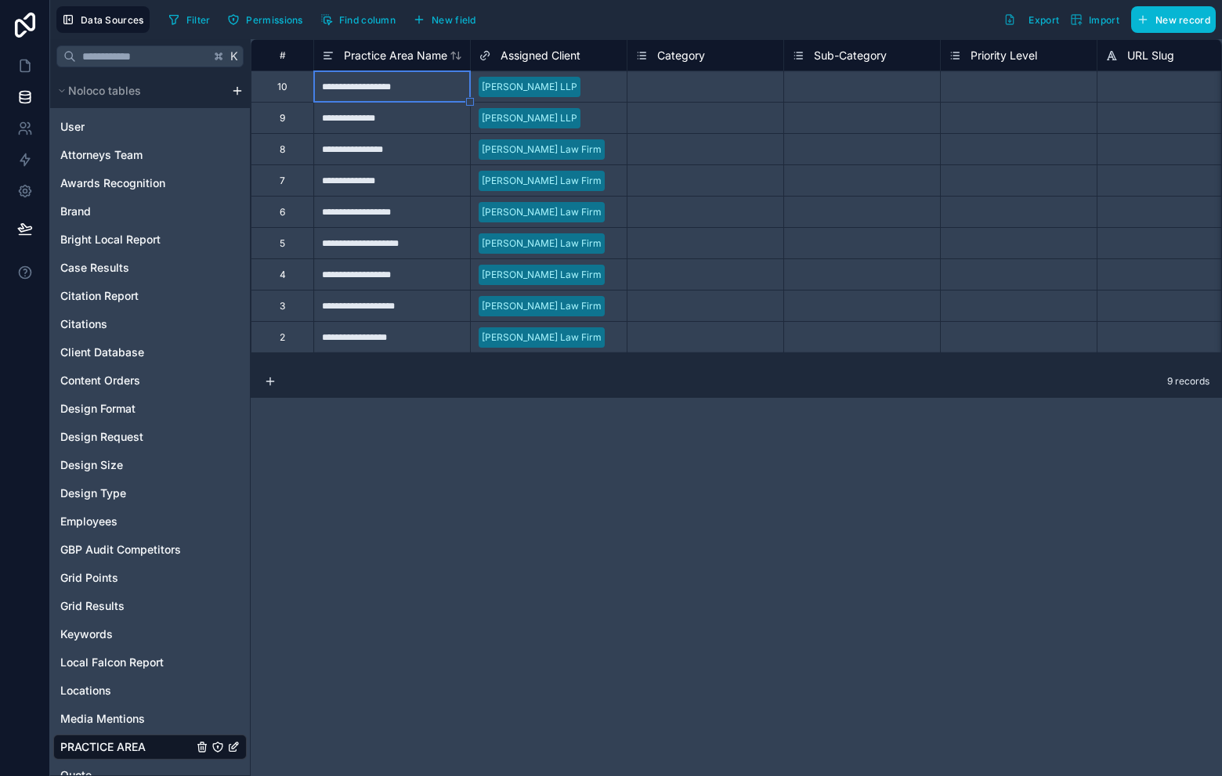
click at [394, 90] on div "**********" at bounding box center [391, 86] width 157 height 31
paste input "**********"
type input "**********"
click at [348, 121] on div "**********" at bounding box center [391, 117] width 157 height 31
click at [349, 121] on div "**********" at bounding box center [391, 117] width 157 height 31
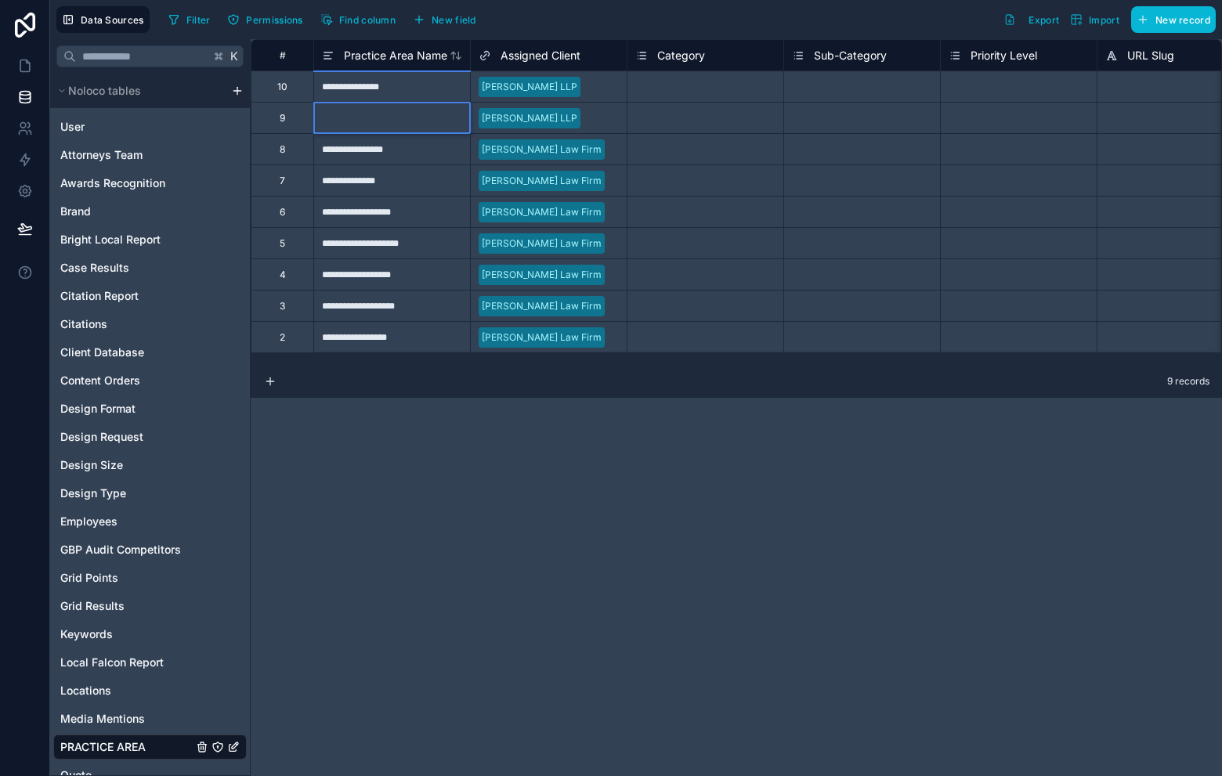
paste input "**********"
type input "**********"
click at [673, 76] on div "Select a Category" at bounding box center [706, 86] width 156 height 31
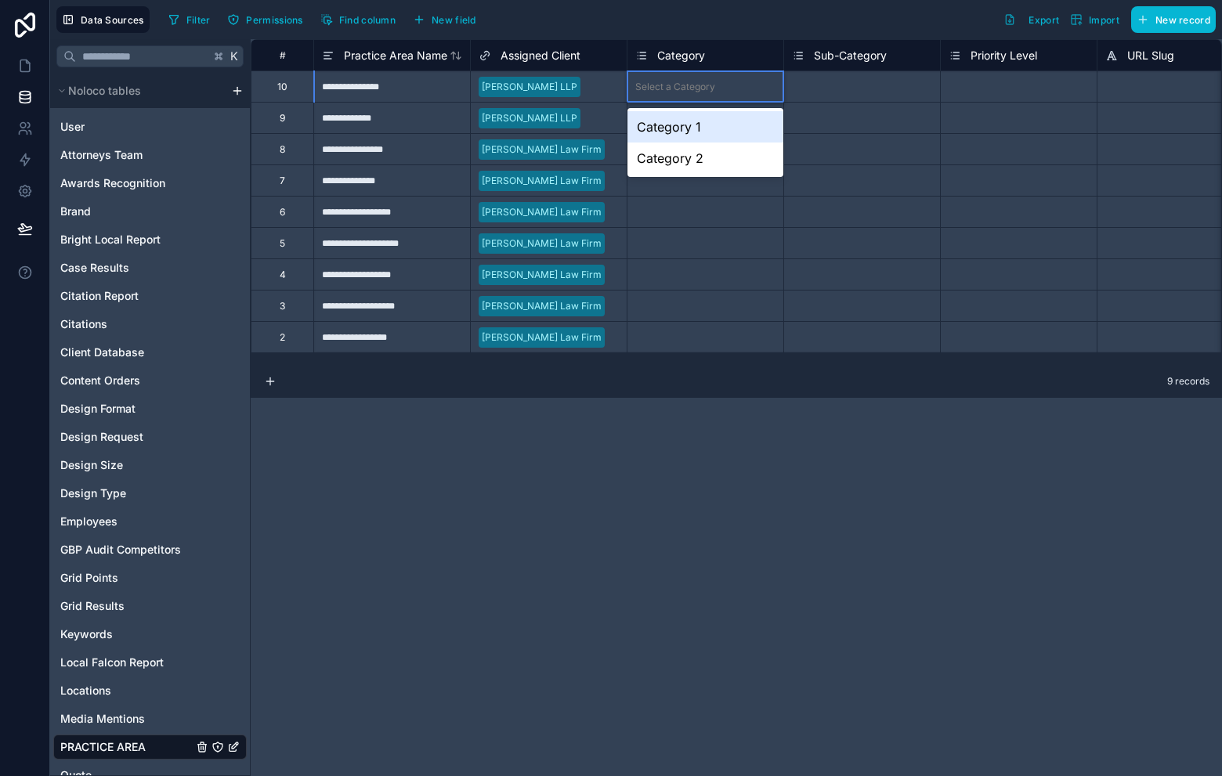
click at [647, 56] on icon at bounding box center [641, 55] width 13 height 19
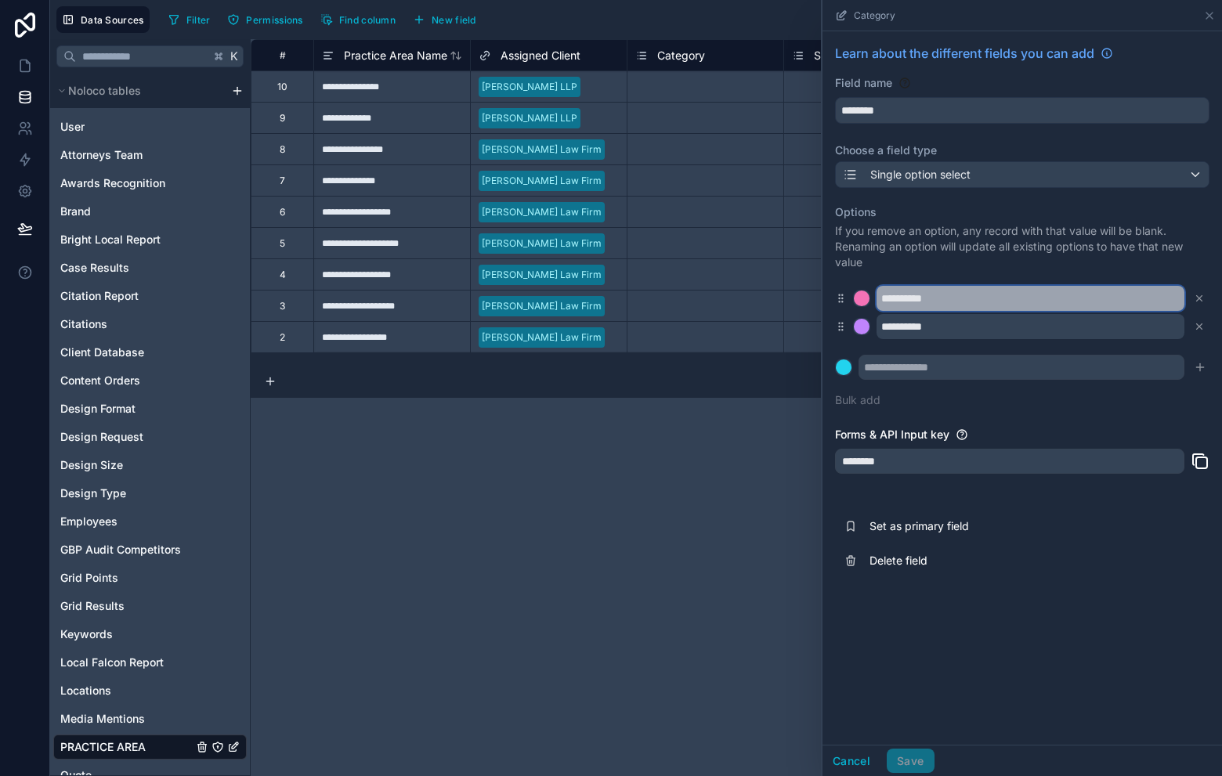
click at [969, 293] on input "**********" at bounding box center [1031, 298] width 308 height 25
type input "**********"
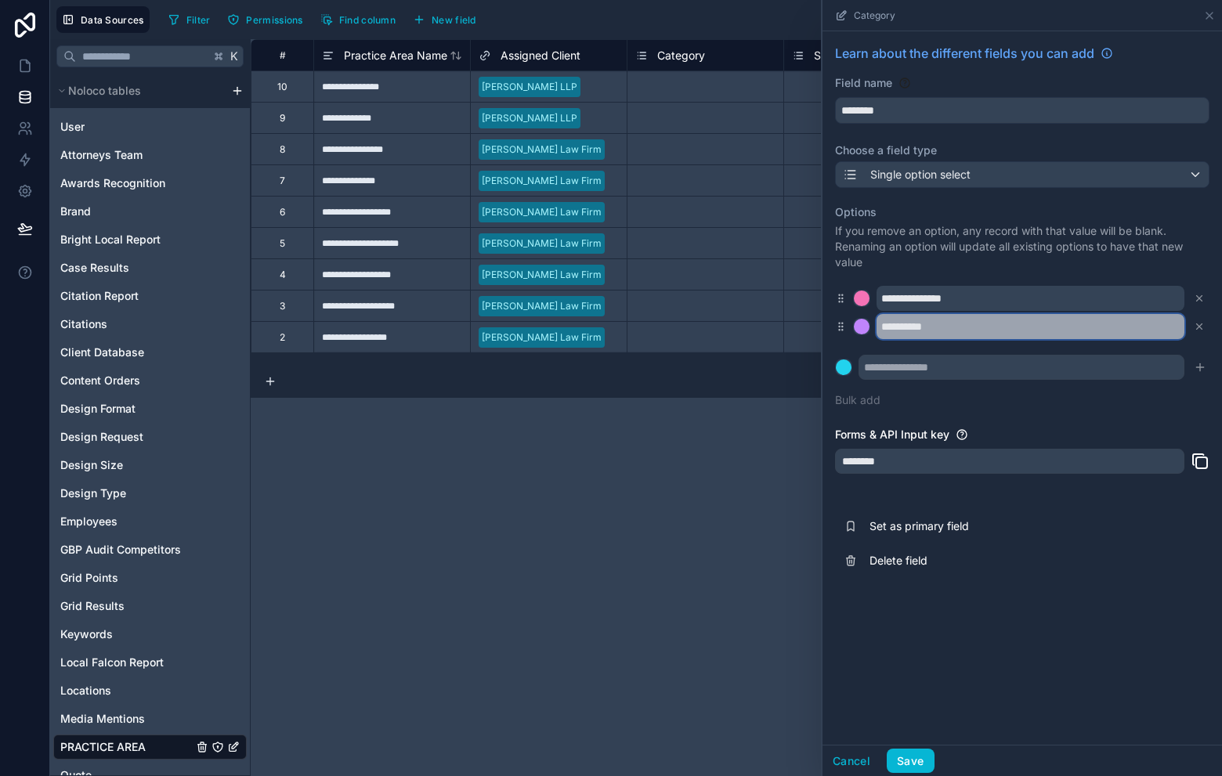
click at [983, 334] on input "**********" at bounding box center [1031, 326] width 308 height 25
click at [983, 333] on input "**********" at bounding box center [1031, 326] width 308 height 25
click at [984, 333] on input "**********" at bounding box center [1031, 326] width 308 height 25
type input "**********"
click at [965, 375] on input "text" at bounding box center [1022, 367] width 326 height 25
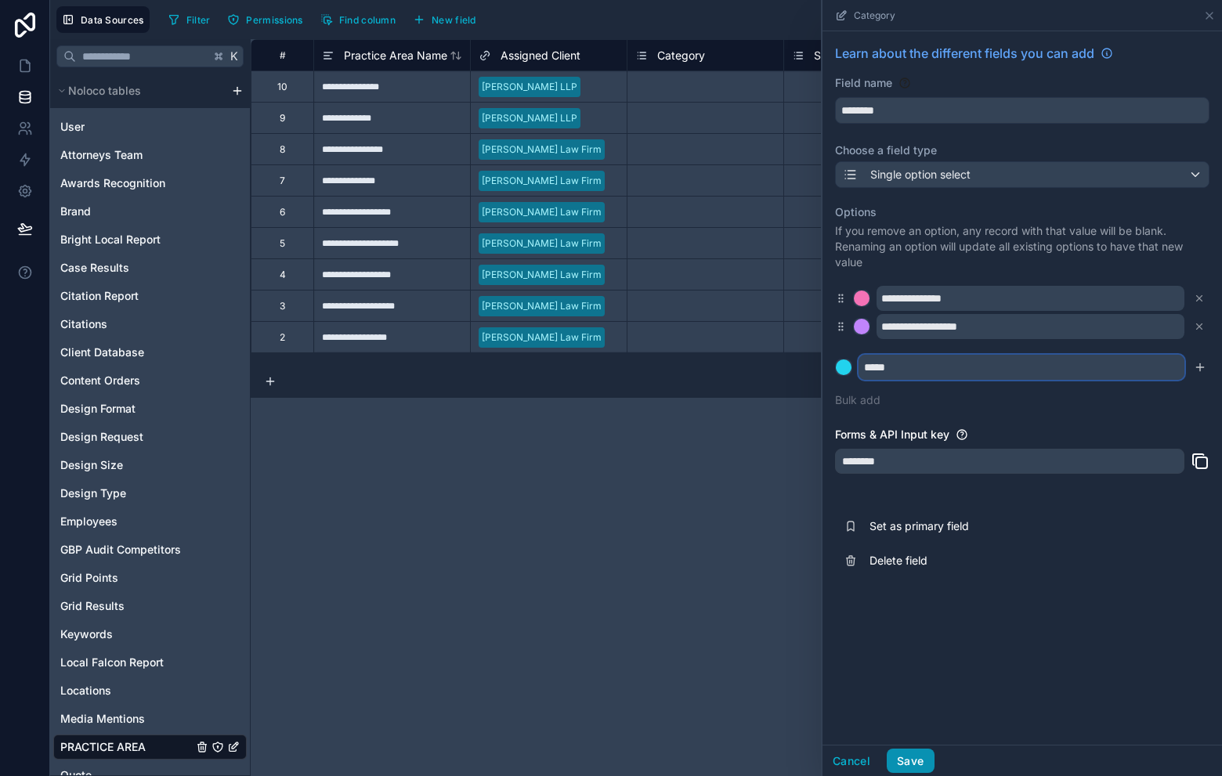
type input "*****"
click at [910, 765] on button "Save" at bounding box center [910, 761] width 47 height 25
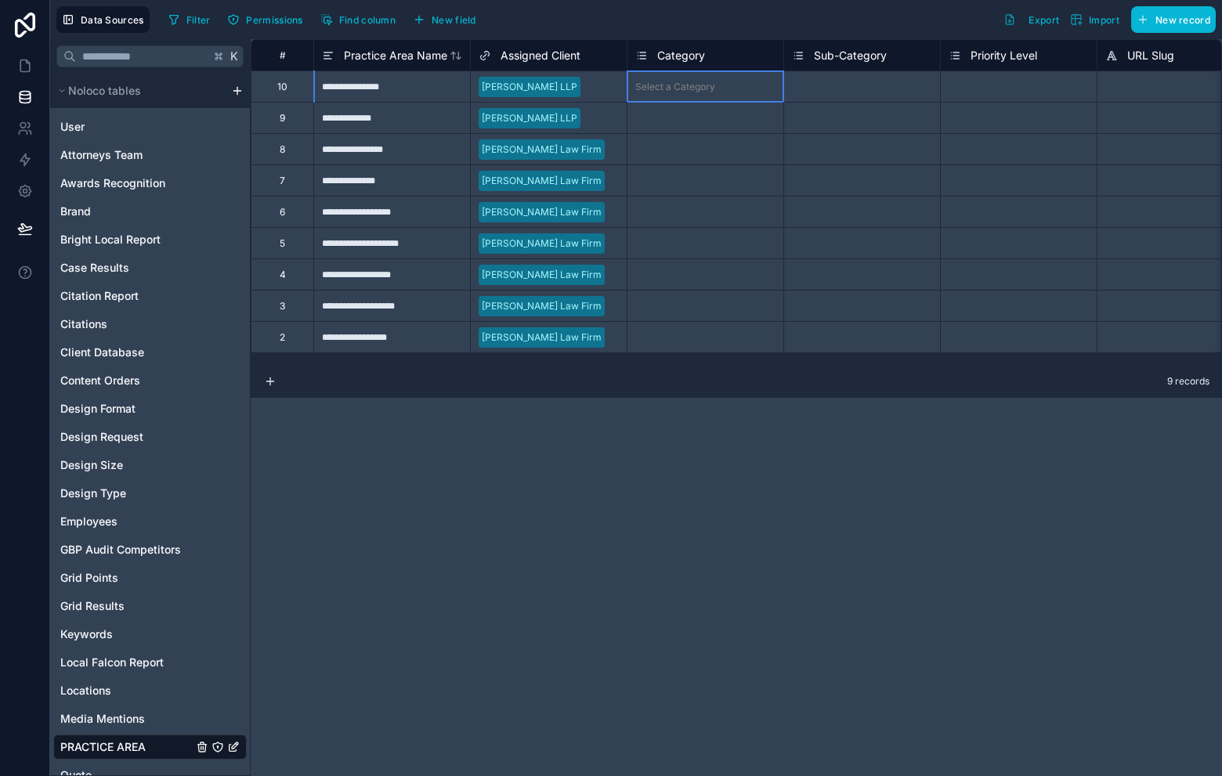
click at [709, 81] on div "Select a Category" at bounding box center [675, 87] width 80 height 13
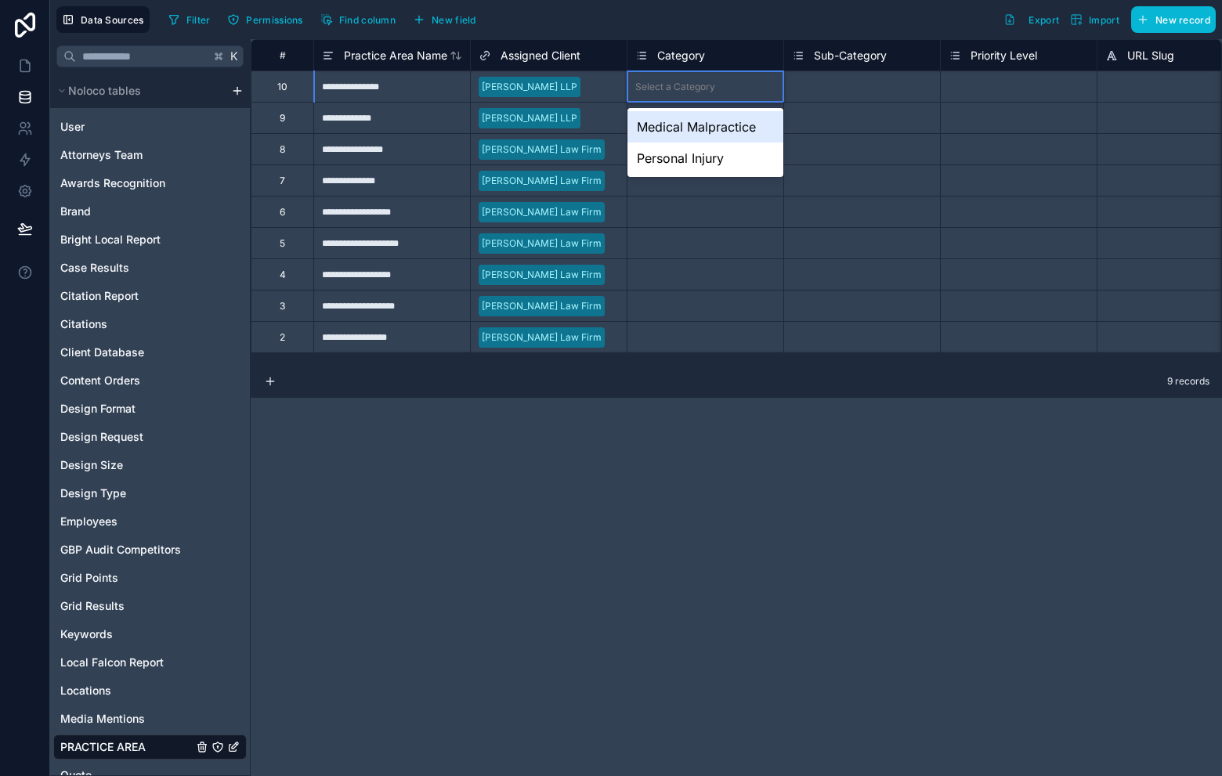
click at [693, 138] on div "Medical Malpractice" at bounding box center [706, 126] width 156 height 31
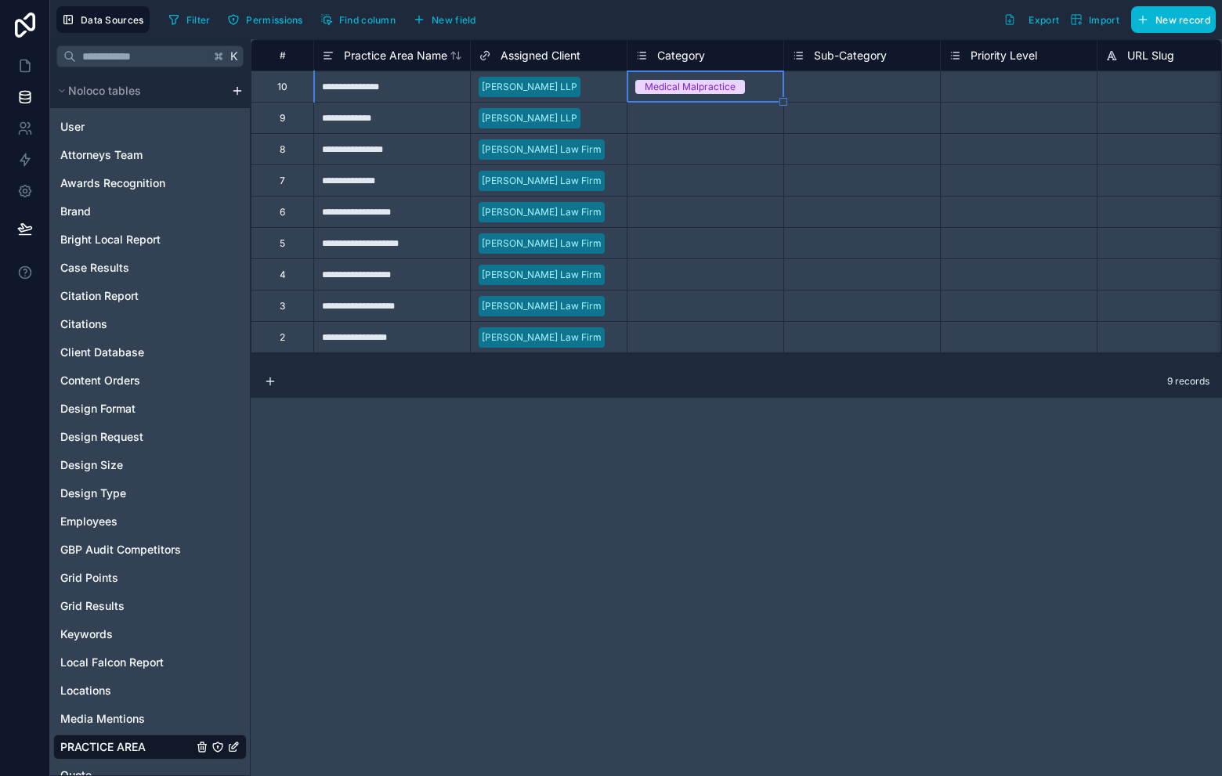
click at [683, 121] on div "Select a Category" at bounding box center [675, 118] width 80 height 13
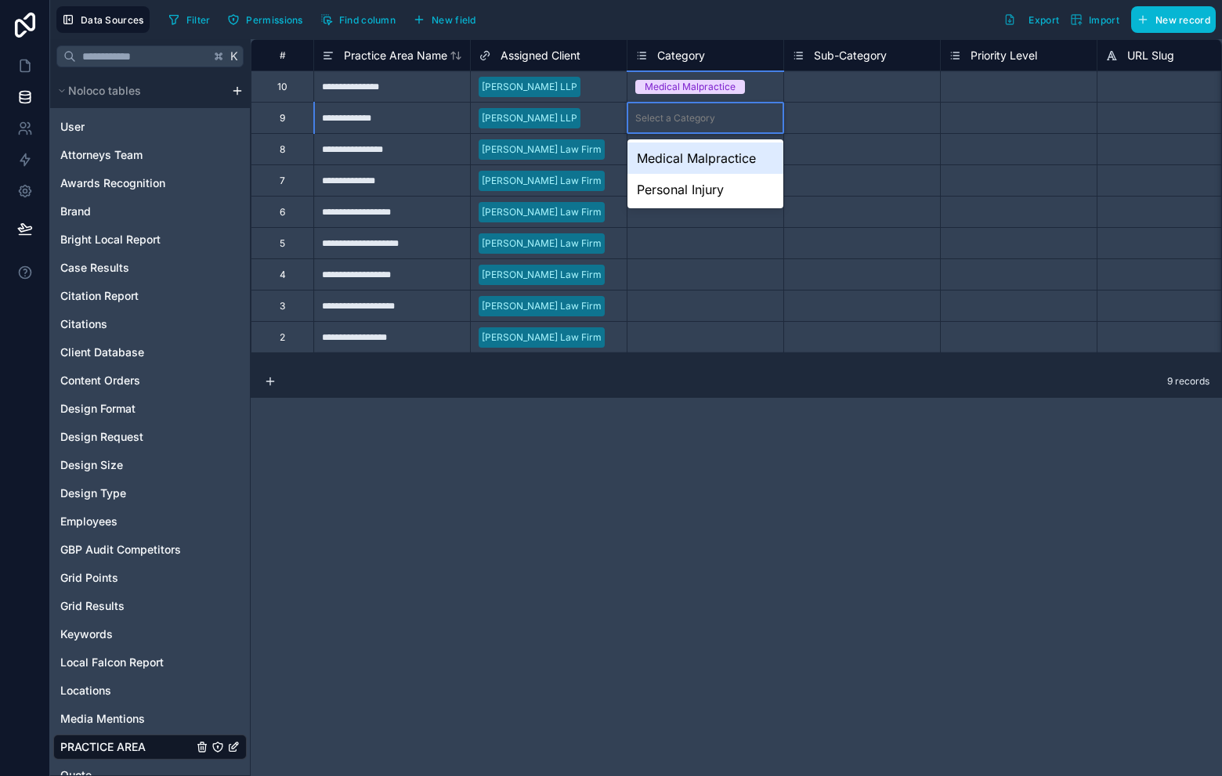
click at [693, 156] on div "Medical Malpractice" at bounding box center [706, 158] width 156 height 31
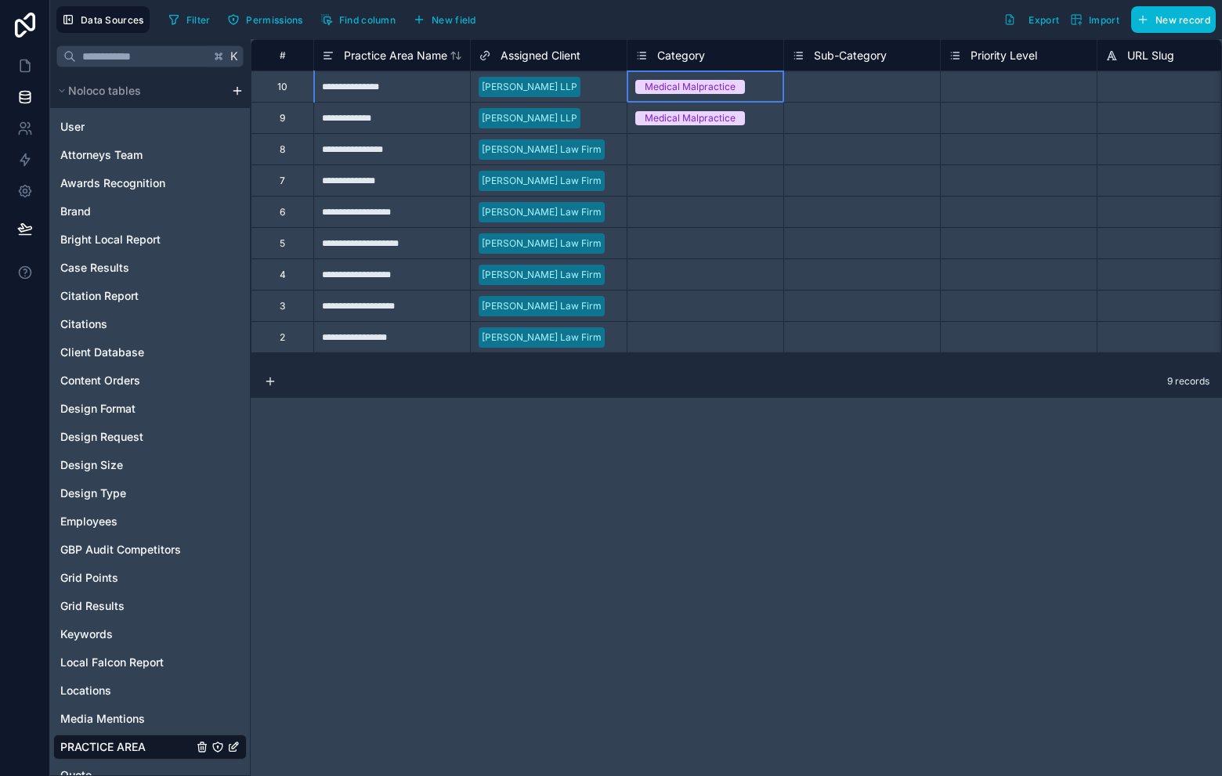
click at [755, 89] on div "Medical Malpractice" at bounding box center [706, 86] width 156 height 17
click at [755, 90] on div "Medical Malpractice" at bounding box center [706, 86] width 156 height 17
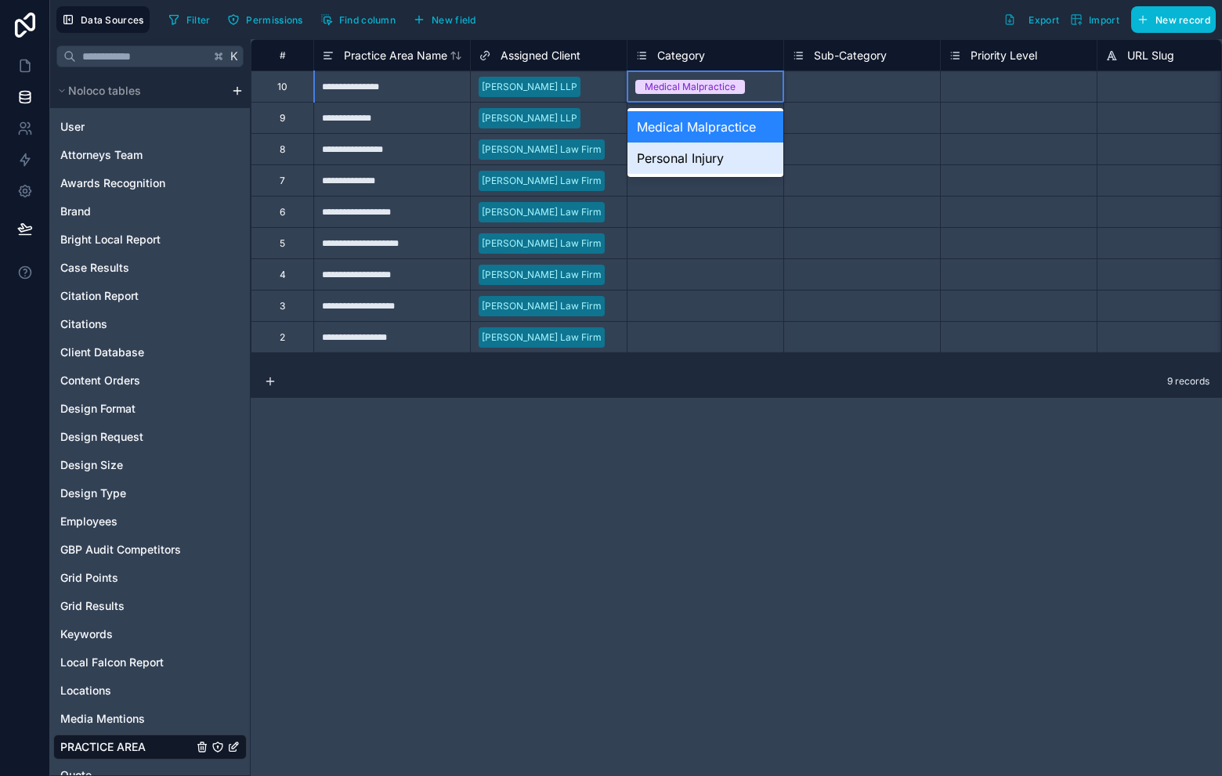
drag, startPoint x: 718, startPoint y: 156, endPoint x: 727, endPoint y: 146, distance: 13.9
click at [718, 155] on div "Personal Injury" at bounding box center [706, 158] width 156 height 31
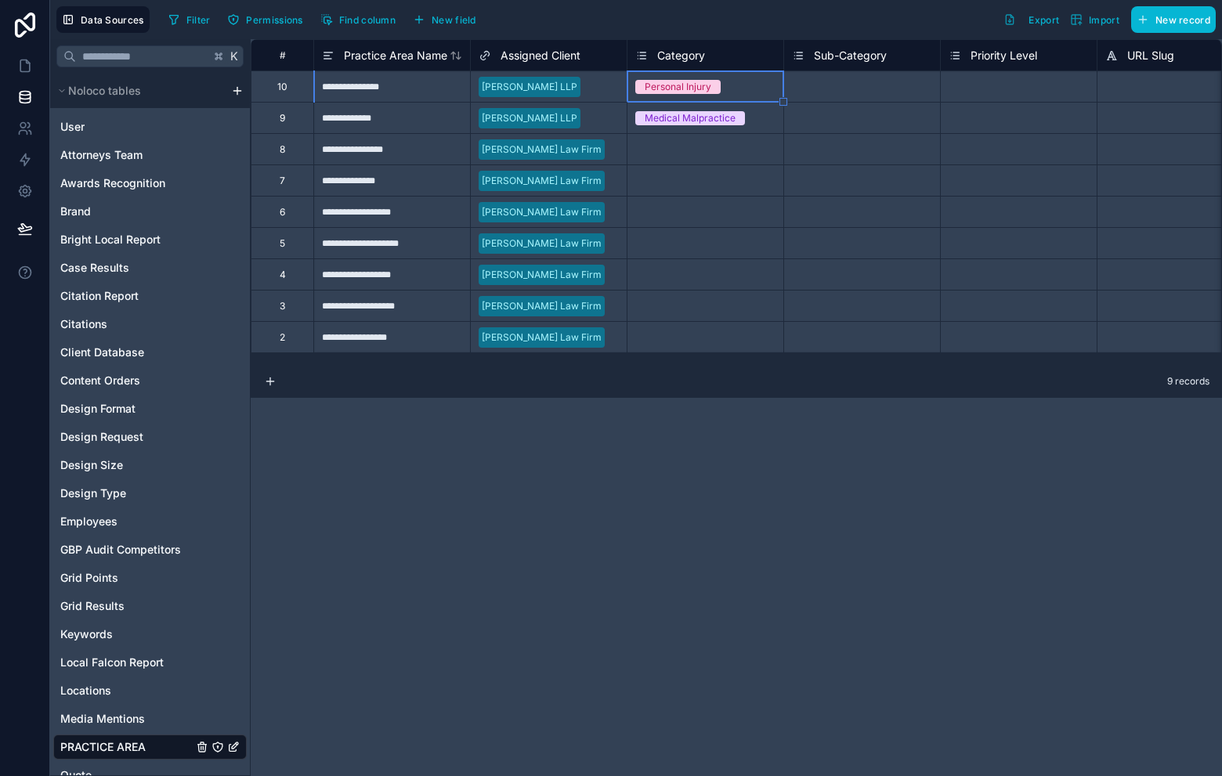
click at [770, 115] on div "Medical Malpractice" at bounding box center [706, 118] width 156 height 17
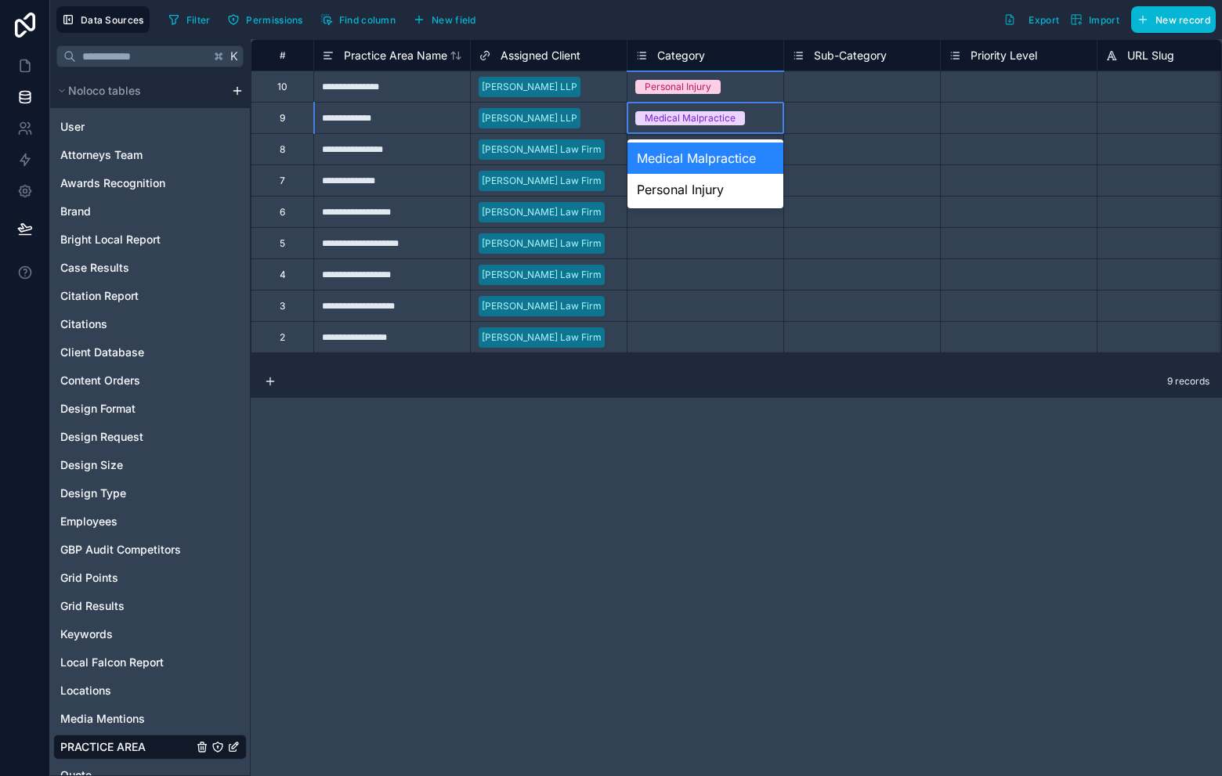
click at [770, 115] on div "Medical Malpractice" at bounding box center [706, 118] width 156 height 17
click at [744, 181] on div "Personal Injury" at bounding box center [706, 189] width 156 height 31
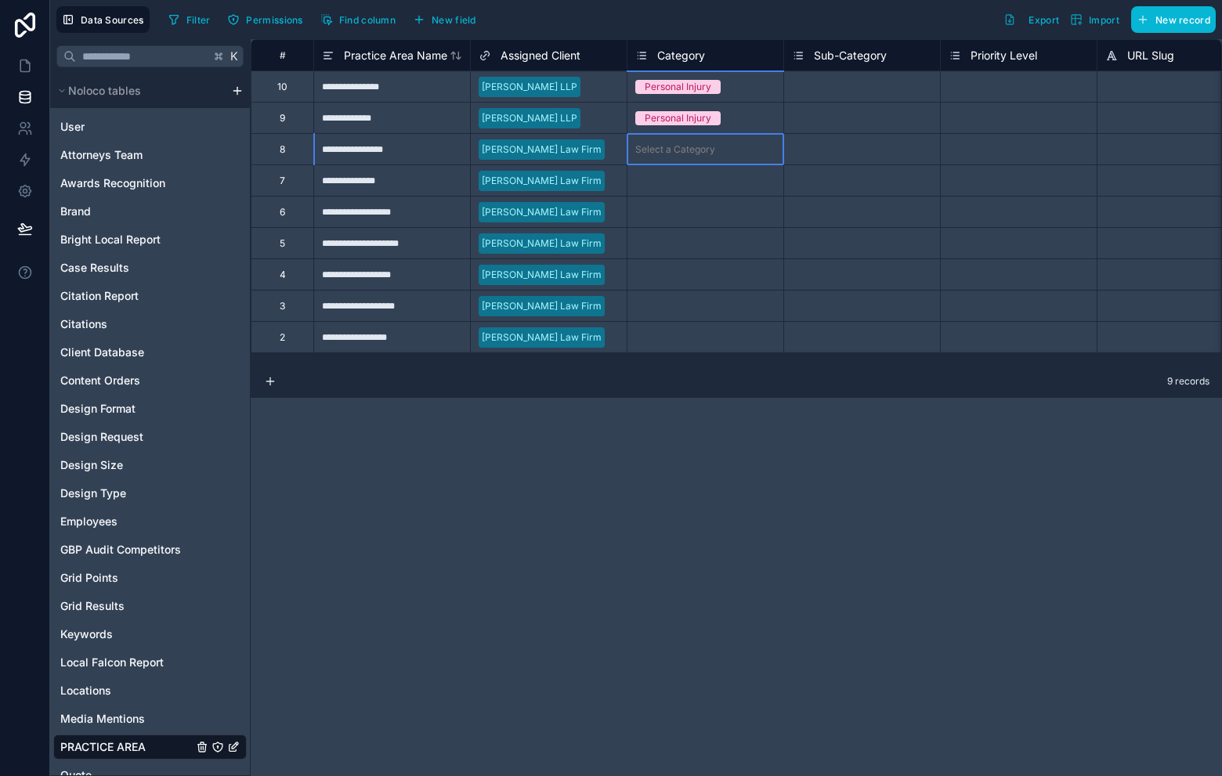
click at [692, 150] on div "Select a Category" at bounding box center [675, 149] width 80 height 13
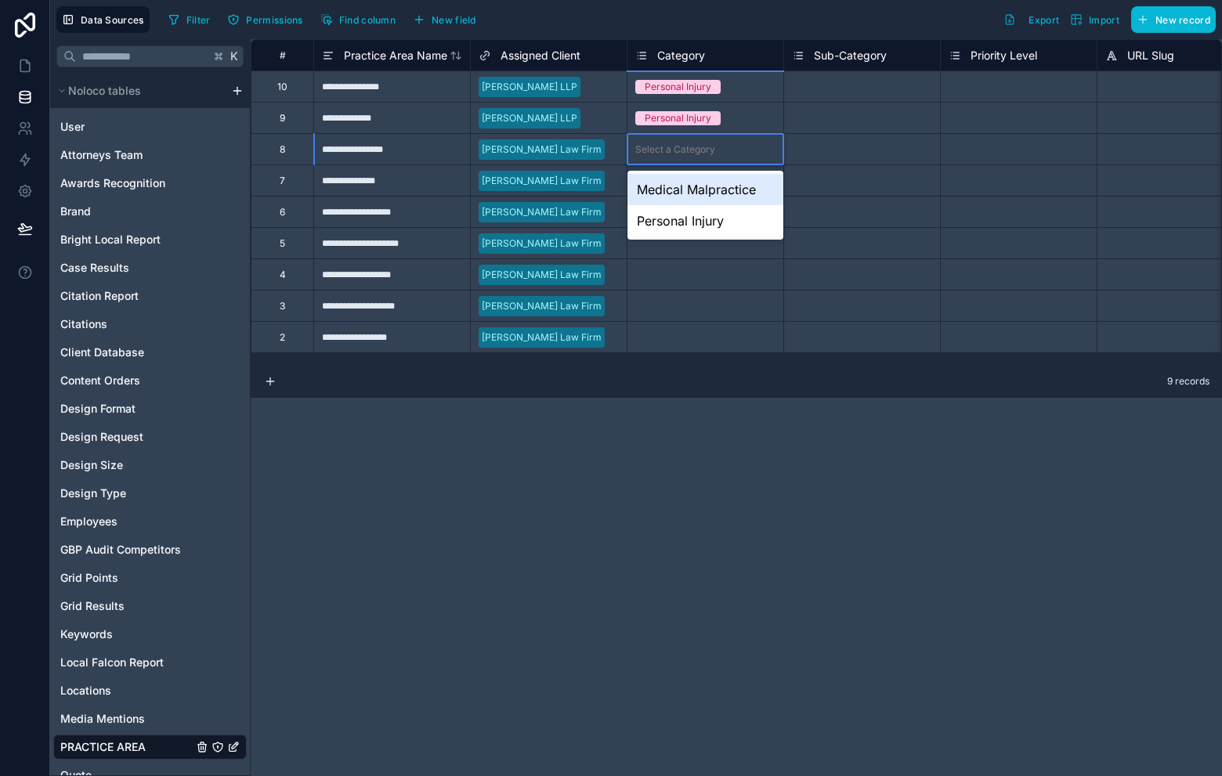
click at [653, 53] on div "Category" at bounding box center [670, 55] width 70 height 19
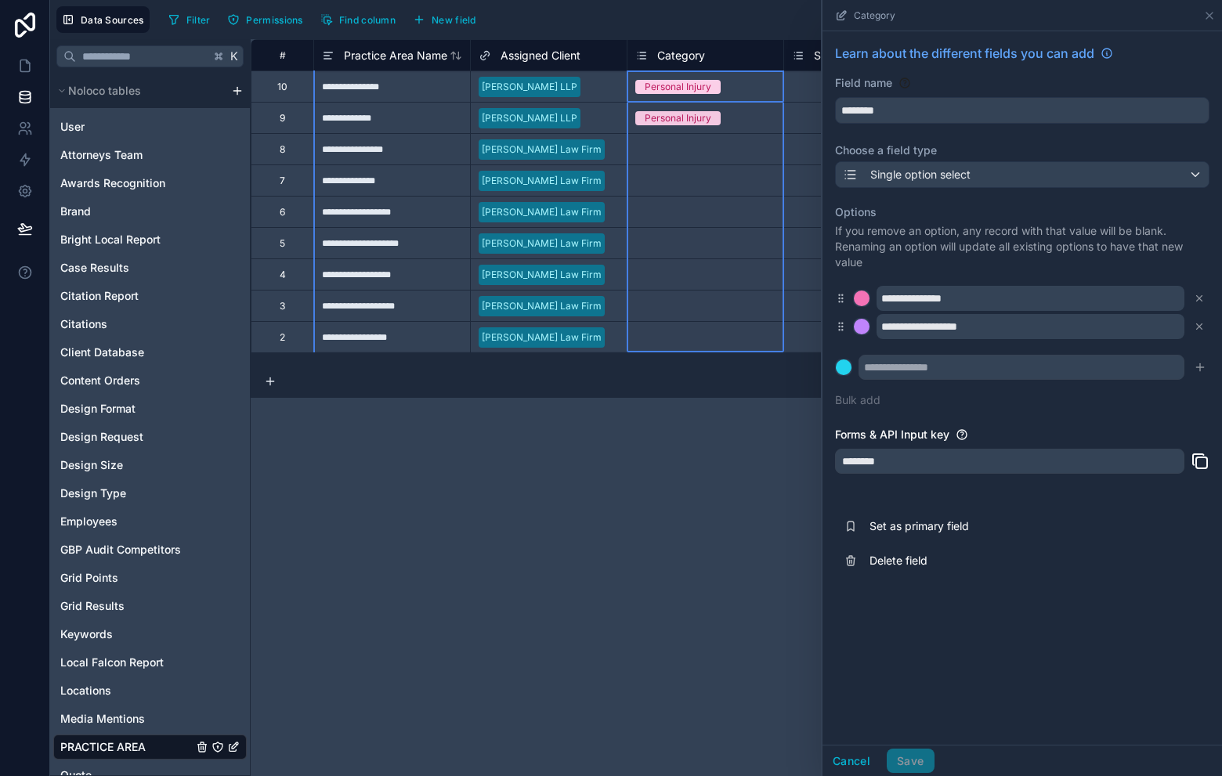
click at [648, 52] on div "Category" at bounding box center [670, 55] width 70 height 19
click at [944, 371] on input "text" at bounding box center [1022, 367] width 326 height 25
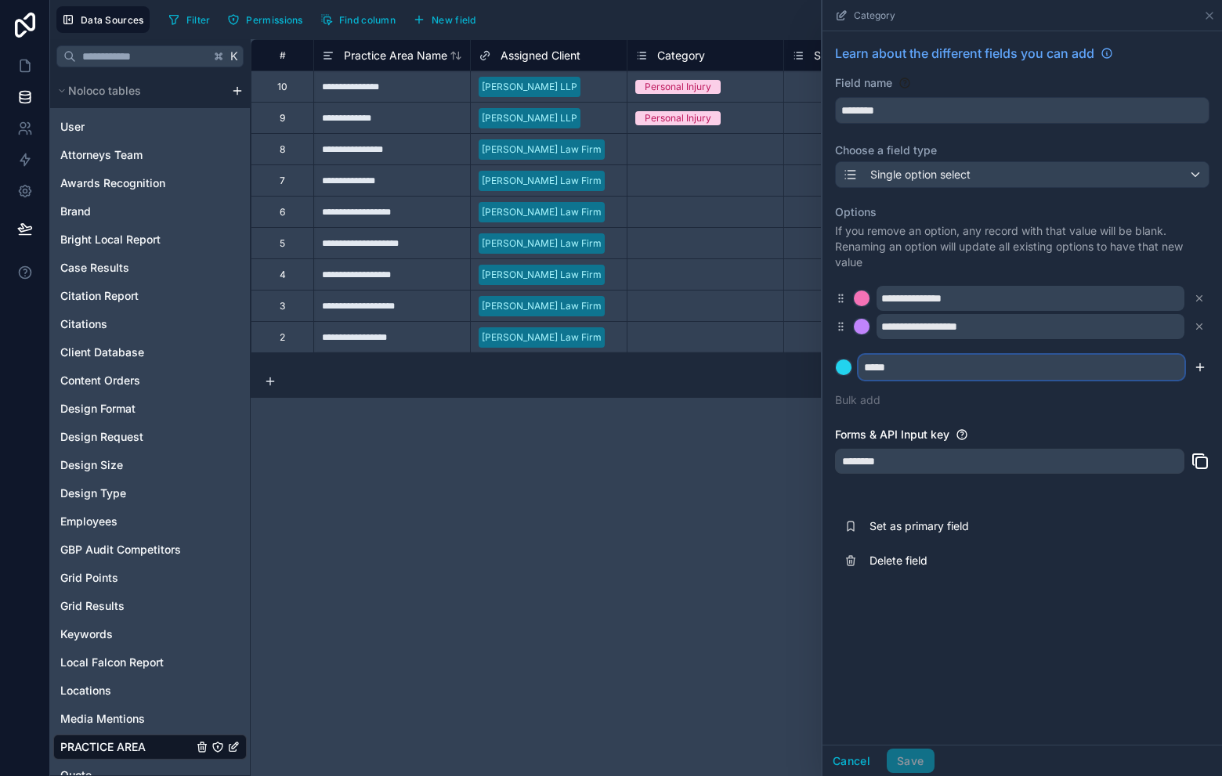
type input "*****"
click at [1194, 369] on icon "submit" at bounding box center [1200, 367] width 13 height 13
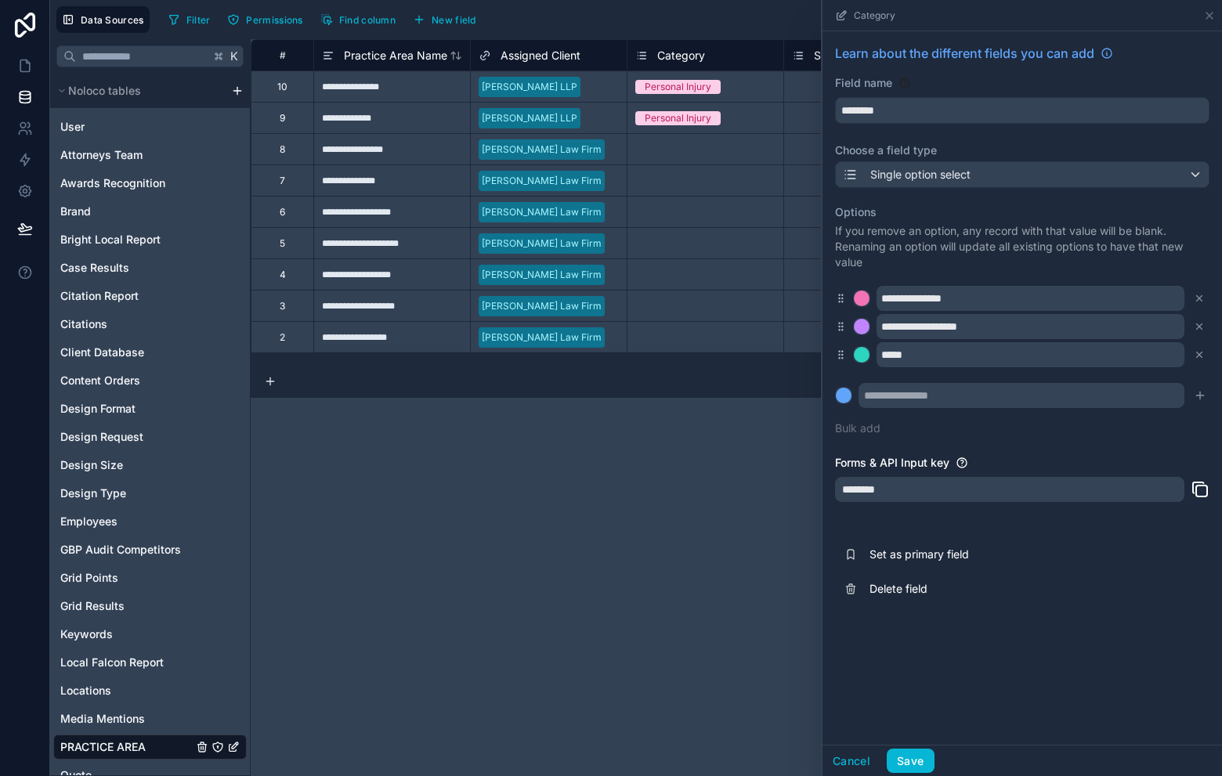
drag, startPoint x: 615, startPoint y: 572, endPoint x: 668, endPoint y: 174, distance: 401.5
click at [621, 569] on div "**********" at bounding box center [736, 407] width 971 height 737
click at [910, 758] on button "Save" at bounding box center [910, 761] width 47 height 25
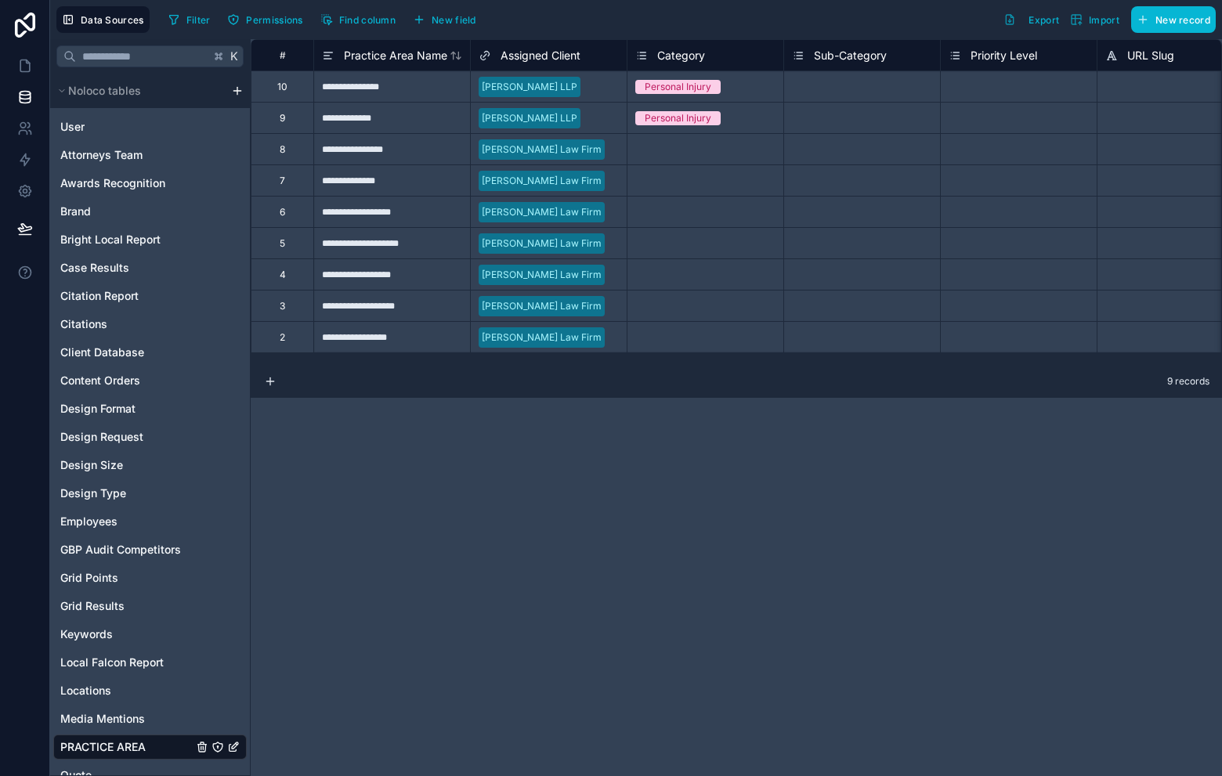
click at [666, 143] on div "Select a Category" at bounding box center [675, 149] width 80 height 13
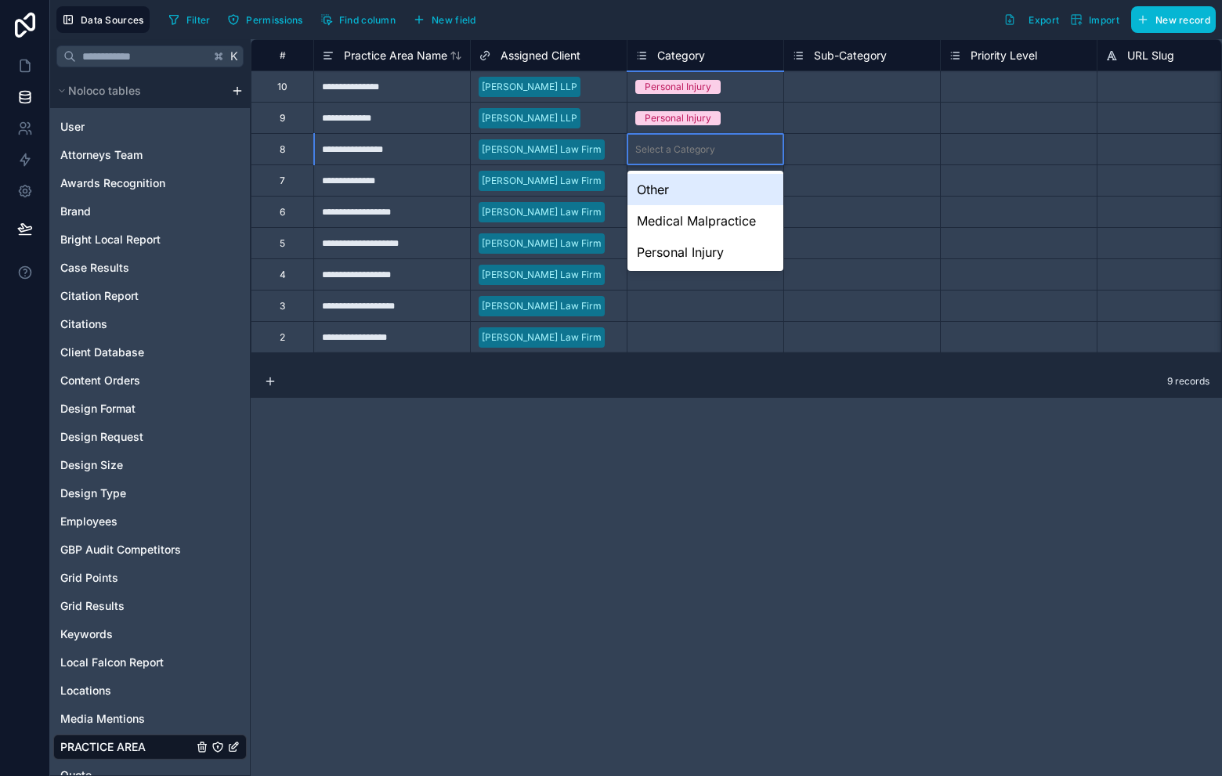
click at [666, 143] on div "Select a Category" at bounding box center [675, 149] width 80 height 13
click at [694, 190] on div "Other" at bounding box center [706, 189] width 156 height 31
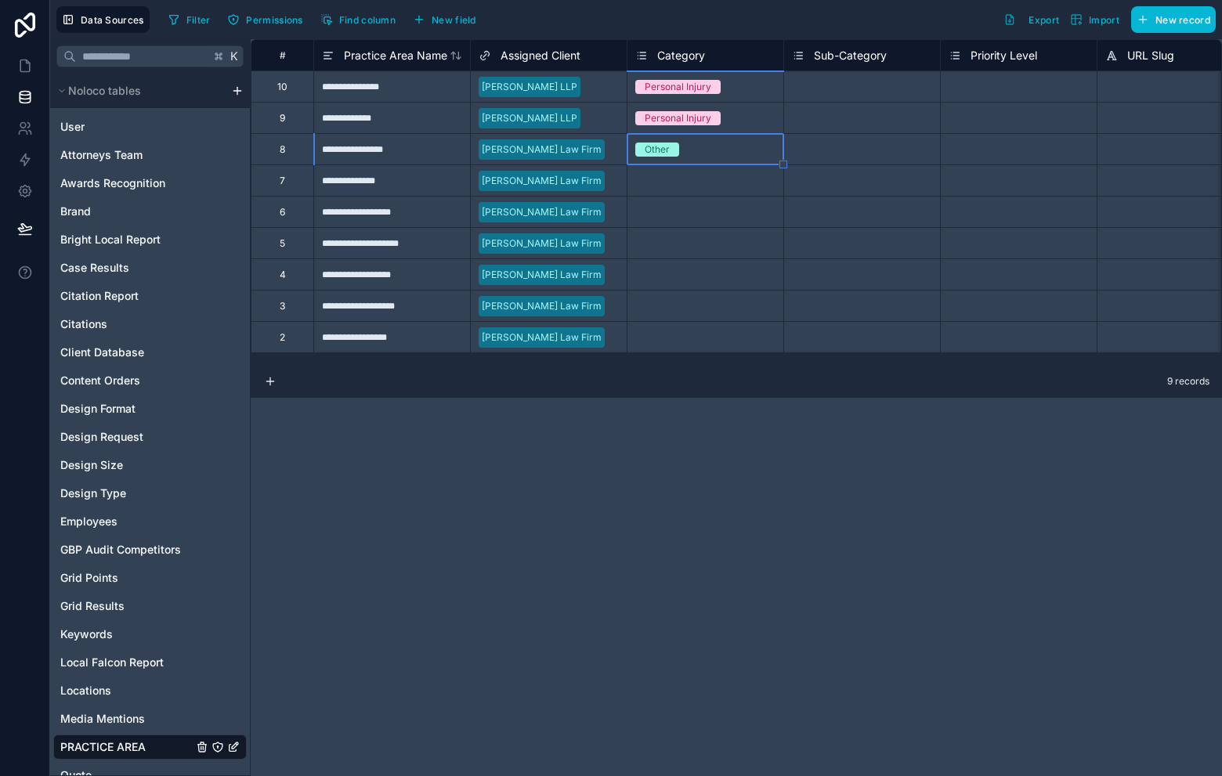
click at [705, 176] on div "Select a Category" at bounding box center [675, 181] width 80 height 13
click at [705, 178] on div "Select a Category" at bounding box center [675, 181] width 80 height 13
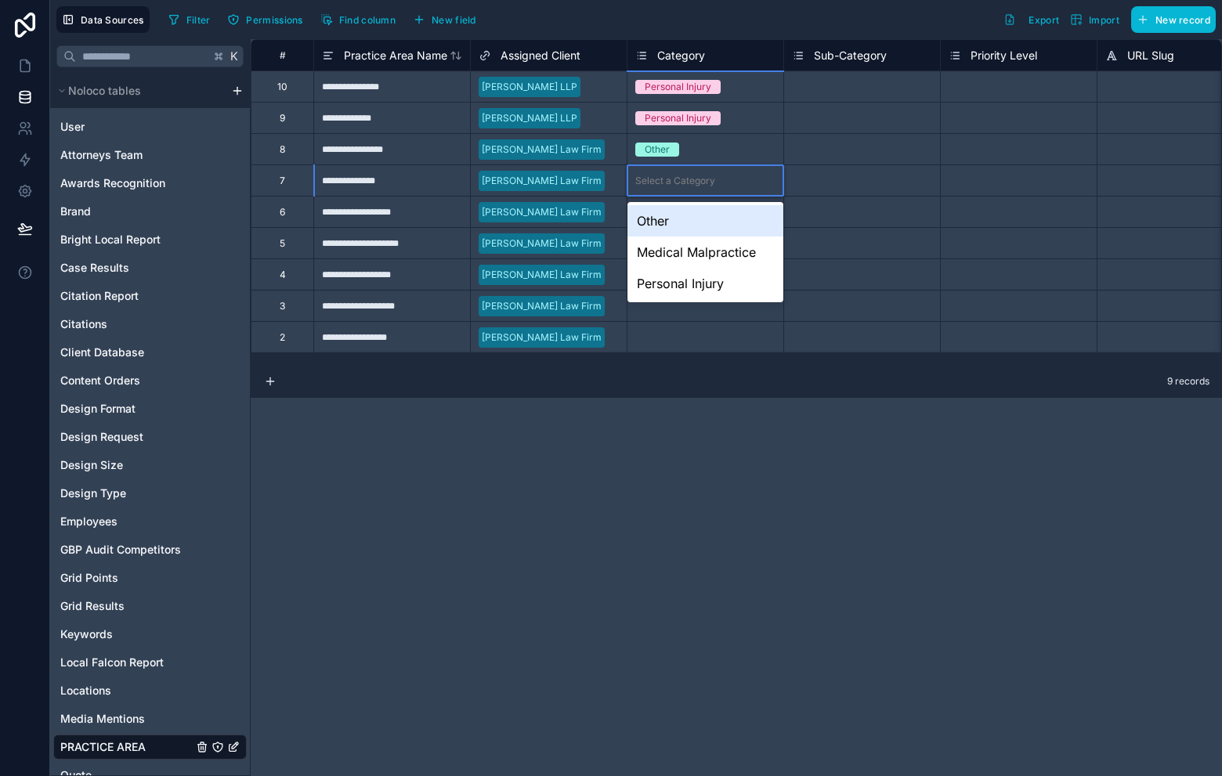
click at [700, 217] on div "Other" at bounding box center [706, 220] width 156 height 31
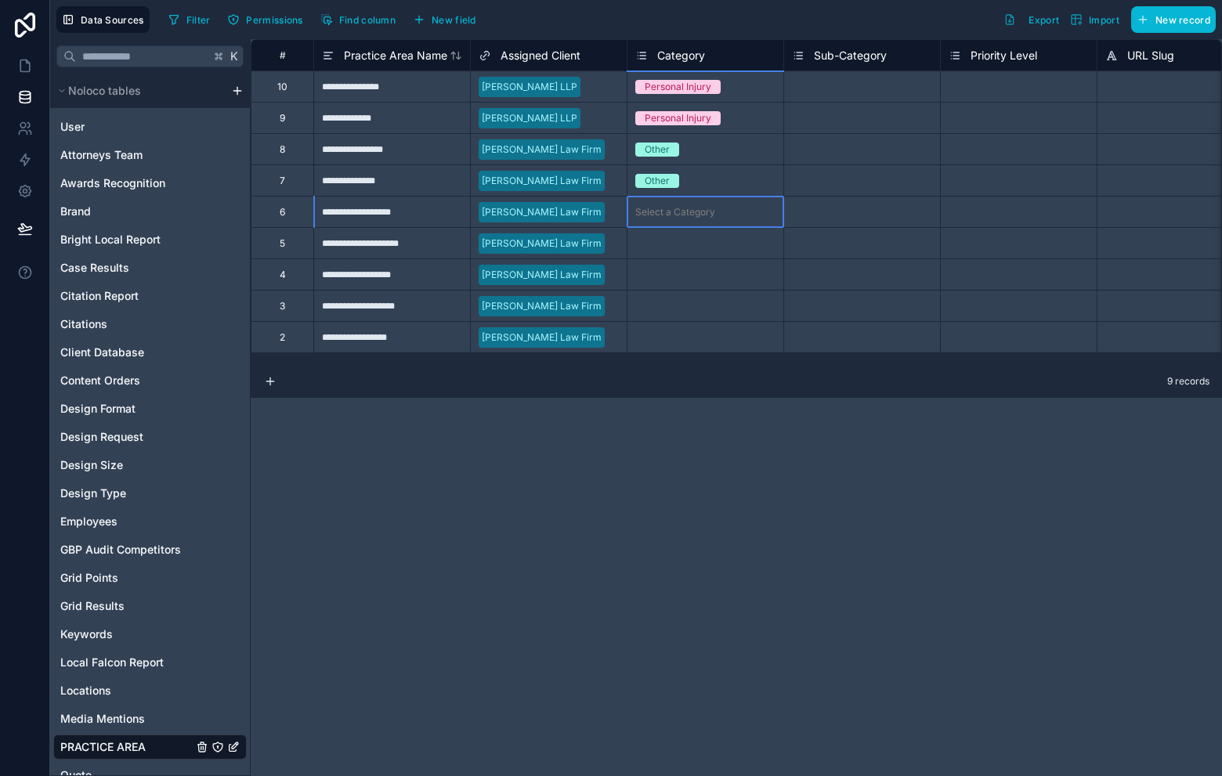
click at [725, 218] on div "Select a Category" at bounding box center [706, 212] width 156 height 16
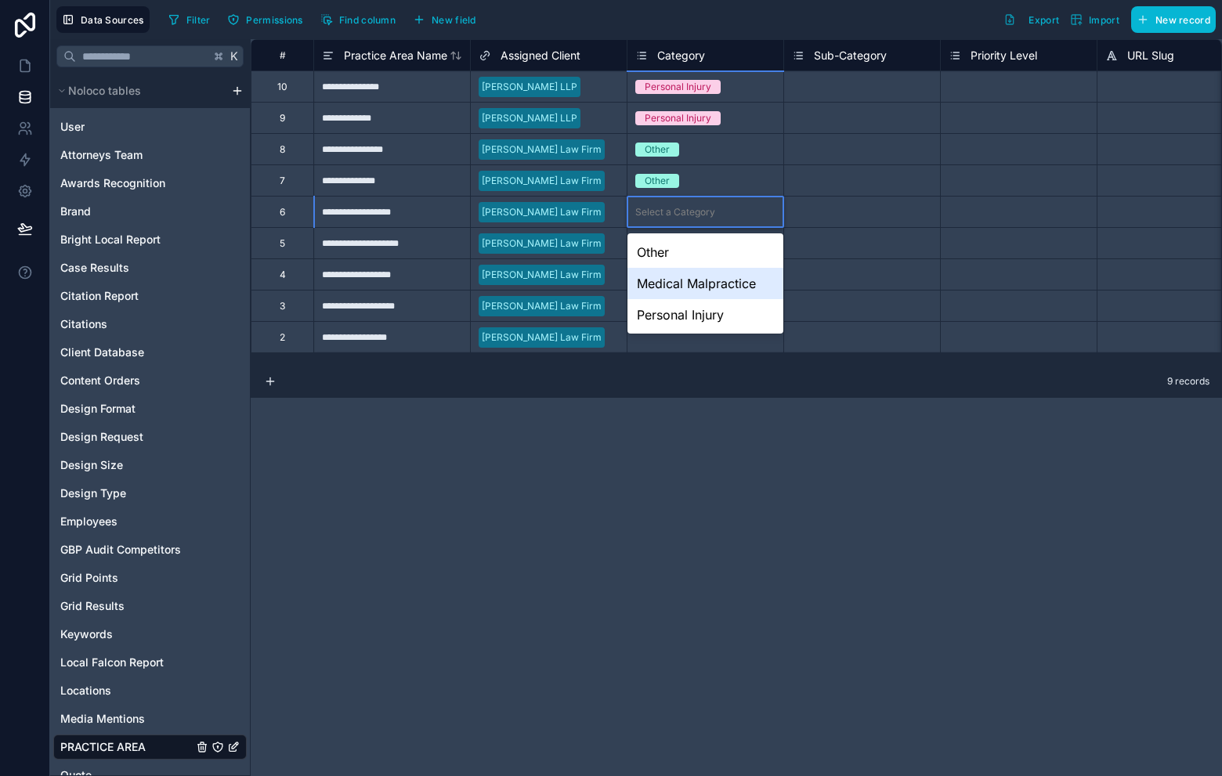
click at [709, 313] on div "Personal Injury" at bounding box center [706, 314] width 156 height 31
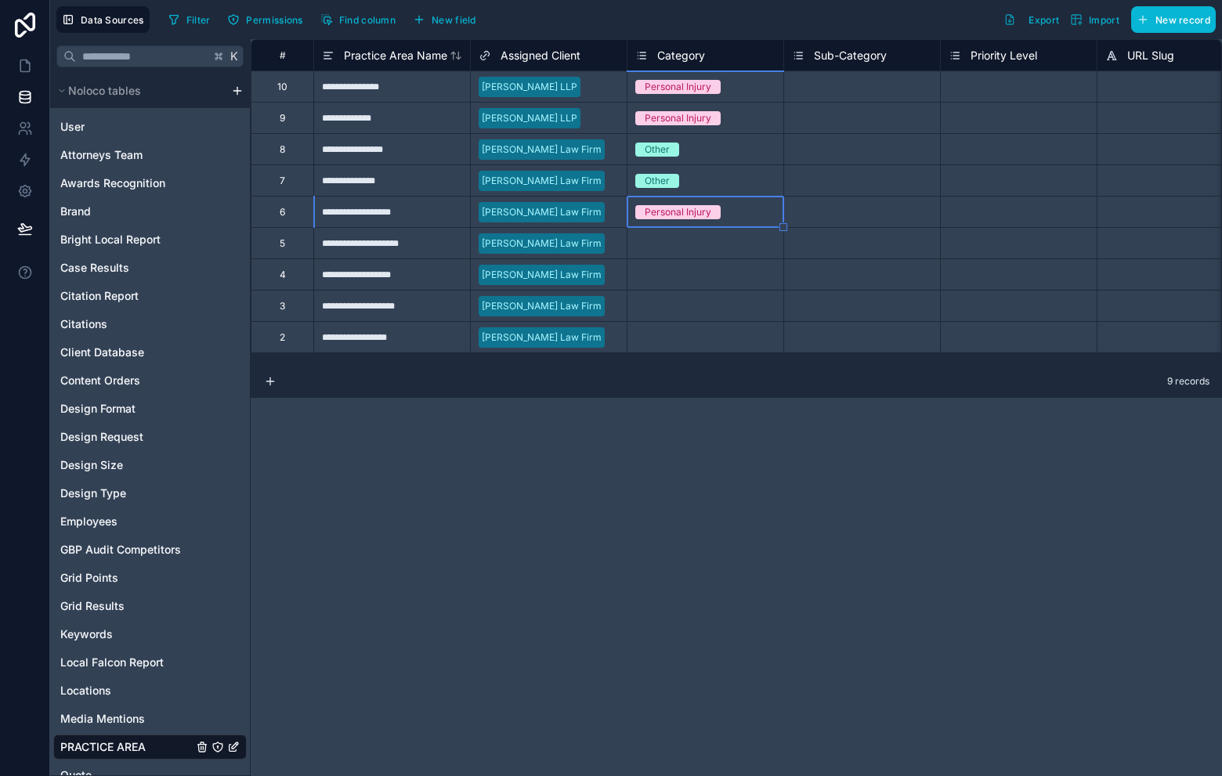
click at [690, 244] on div "Select a Category" at bounding box center [675, 243] width 80 height 13
click at [707, 249] on div "Select a Category" at bounding box center [706, 244] width 156 height 16
click at [712, 239] on div "Select a Category" at bounding box center [675, 243] width 80 height 13
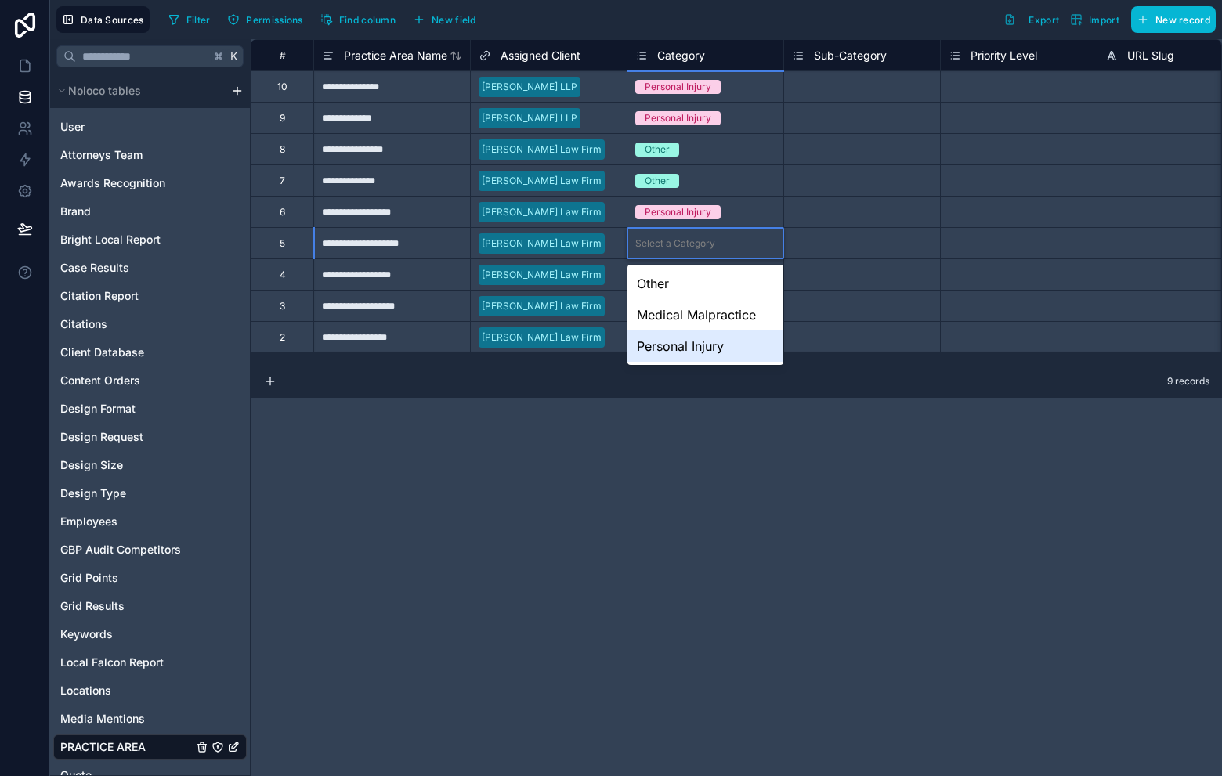
click at [716, 331] on div "Personal Injury" at bounding box center [706, 346] width 156 height 31
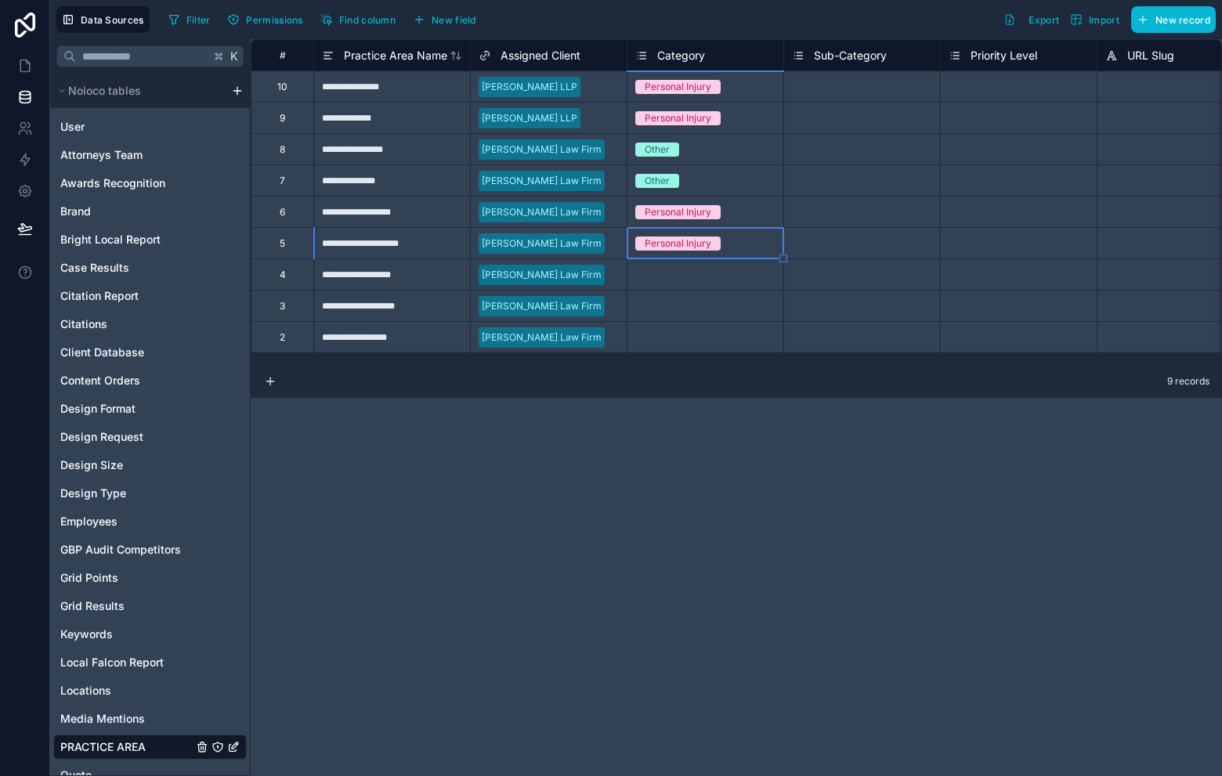
click at [690, 284] on div "Select a Category" at bounding box center [706, 274] width 156 height 31
click at [691, 283] on div "Select a Category" at bounding box center [706, 274] width 156 height 31
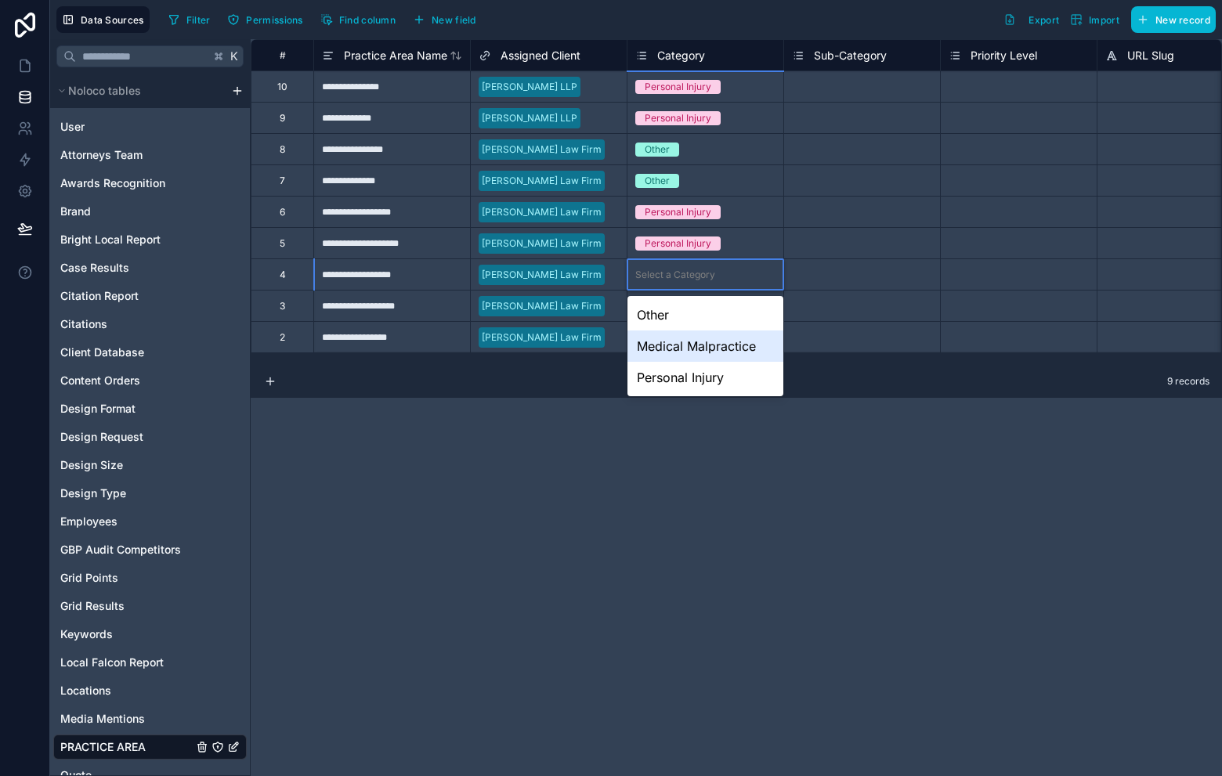
click at [696, 345] on div "Medical Malpractice" at bounding box center [706, 346] width 156 height 31
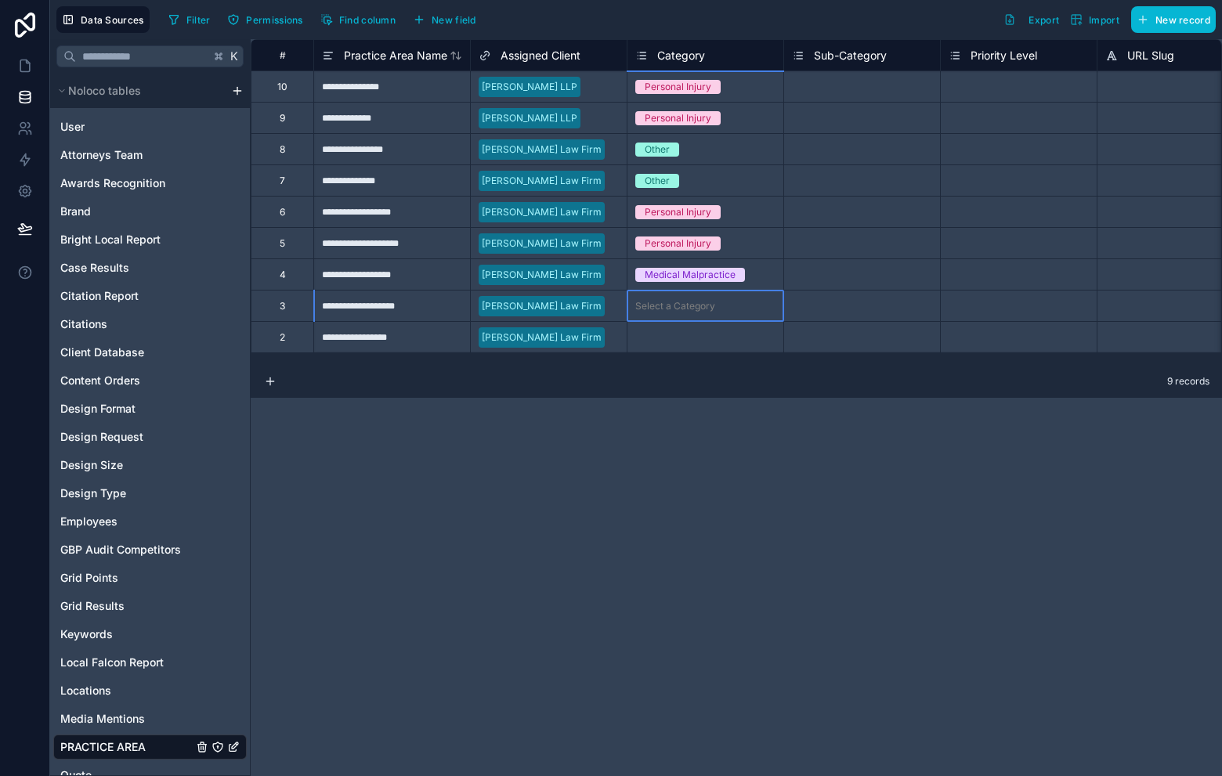
click at [681, 309] on div "Select a Category" at bounding box center [675, 306] width 80 height 13
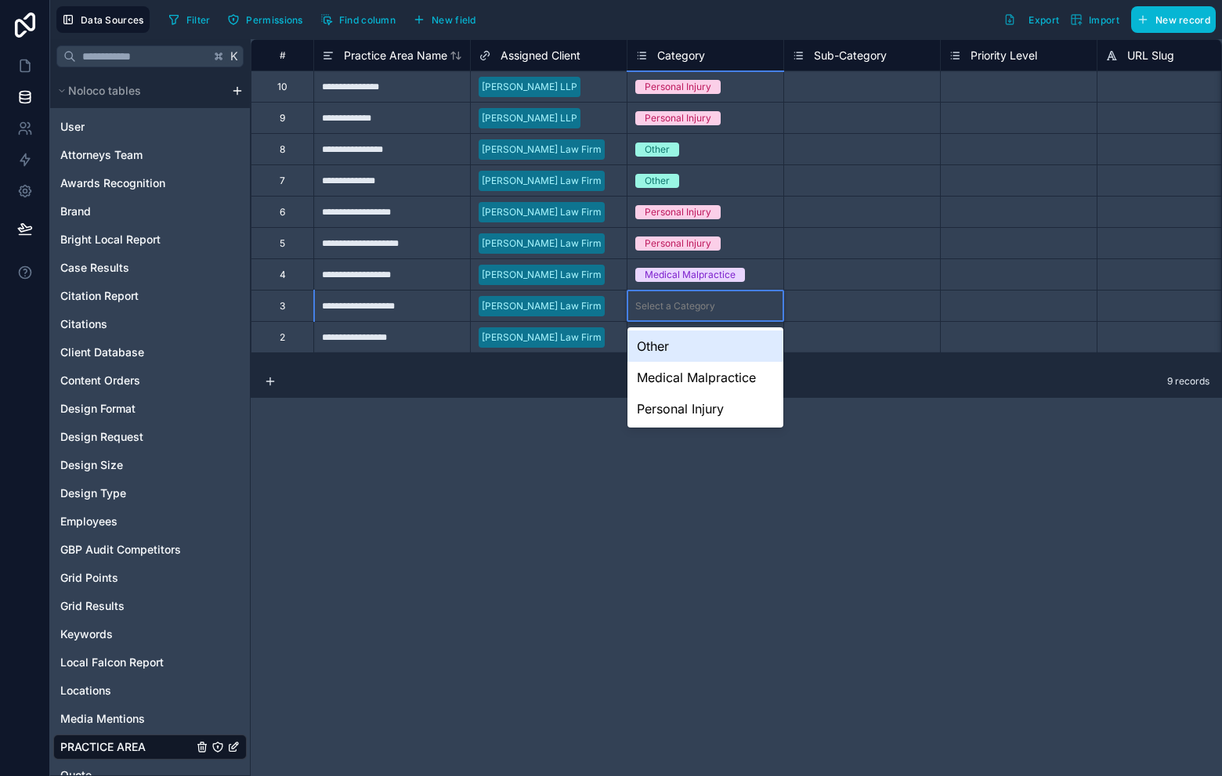
click at [682, 309] on div "Select a Category" at bounding box center [675, 306] width 80 height 13
click at [712, 343] on div "Other" at bounding box center [706, 346] width 156 height 31
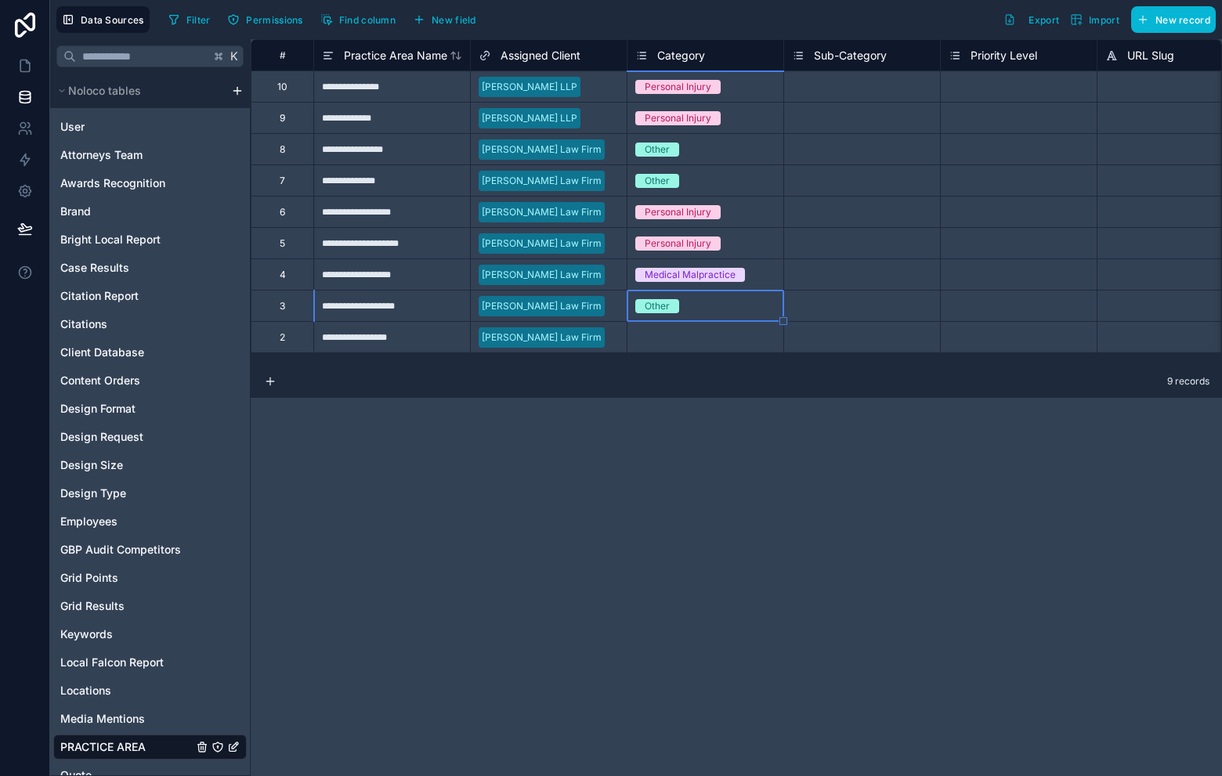
click at [663, 347] on div "Select a Category" at bounding box center [706, 337] width 156 height 31
click at [667, 344] on div "Select a Category" at bounding box center [706, 338] width 156 height 16
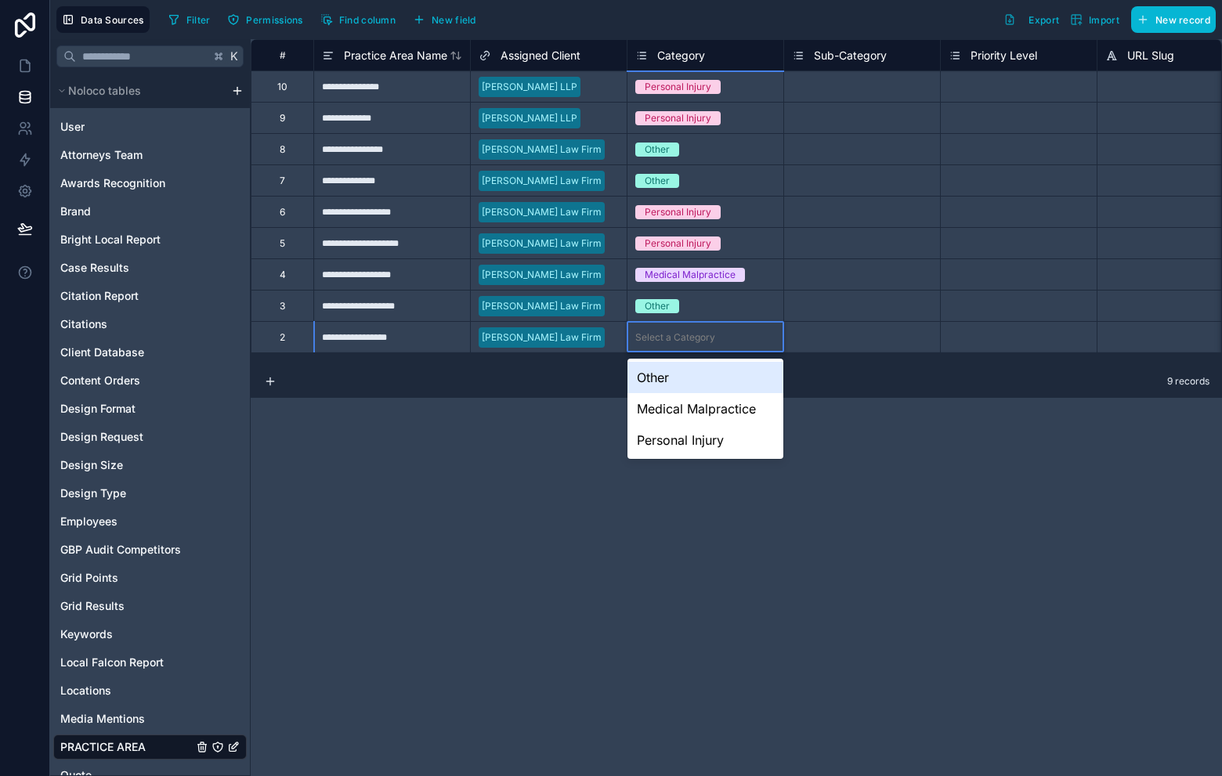
click at [683, 391] on div "Other" at bounding box center [706, 377] width 156 height 31
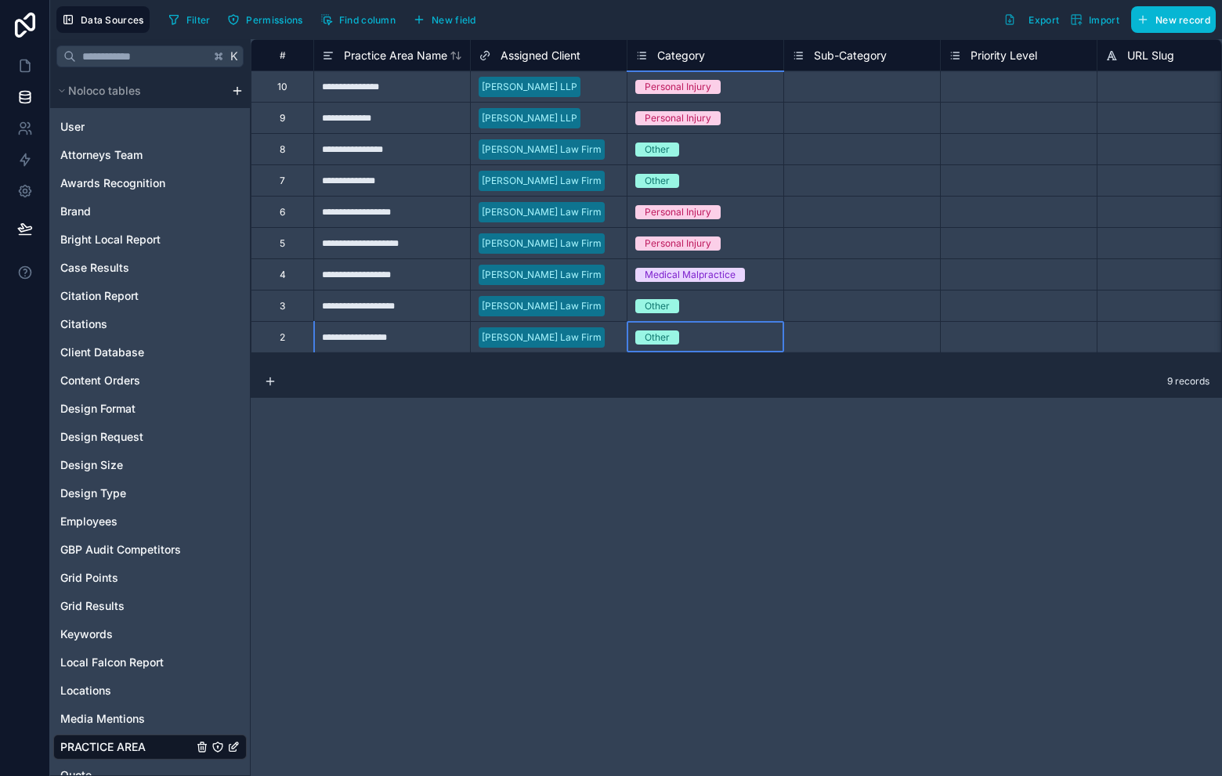
click at [836, 84] on div "Select a Sub-Category" at bounding box center [843, 87] width 102 height 13
click at [832, 83] on div "Select a Sub-Category" at bounding box center [843, 87] width 102 height 13
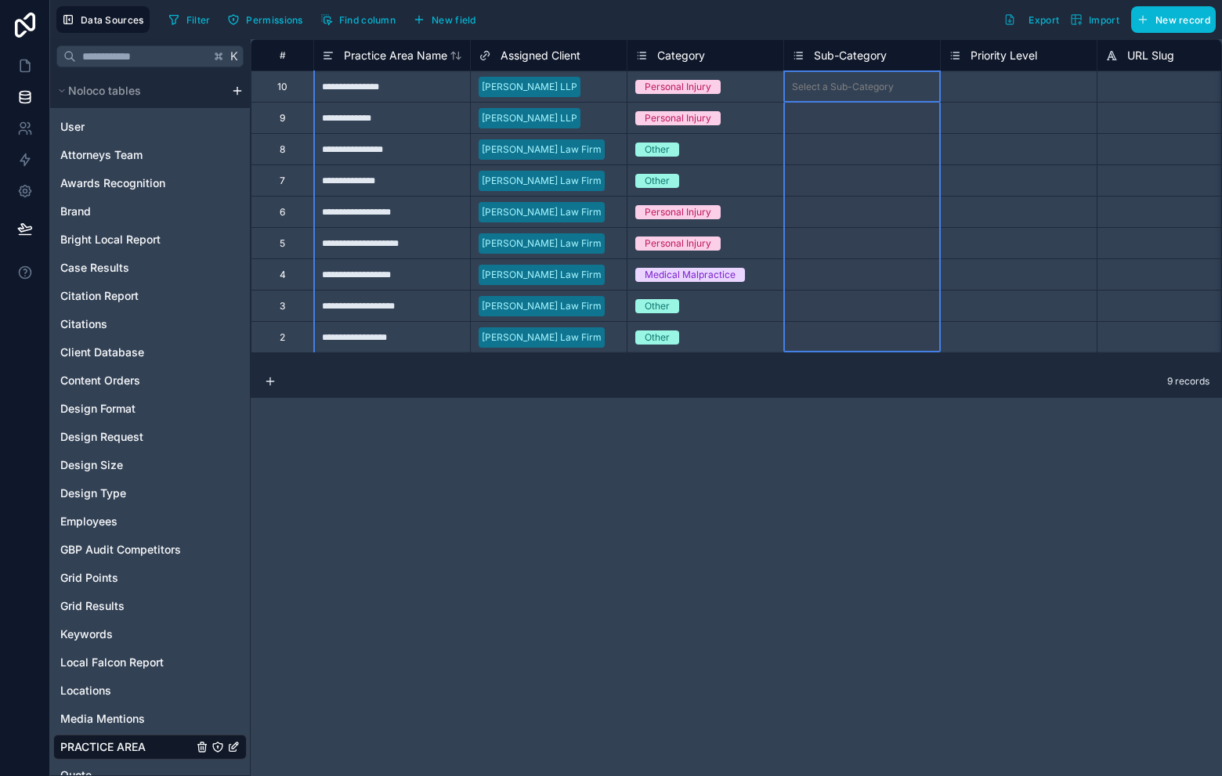
drag, startPoint x: 800, startPoint y: 60, endPoint x: 792, endPoint y: 48, distance: 14.1
click at [800, 60] on icon at bounding box center [798, 55] width 13 height 19
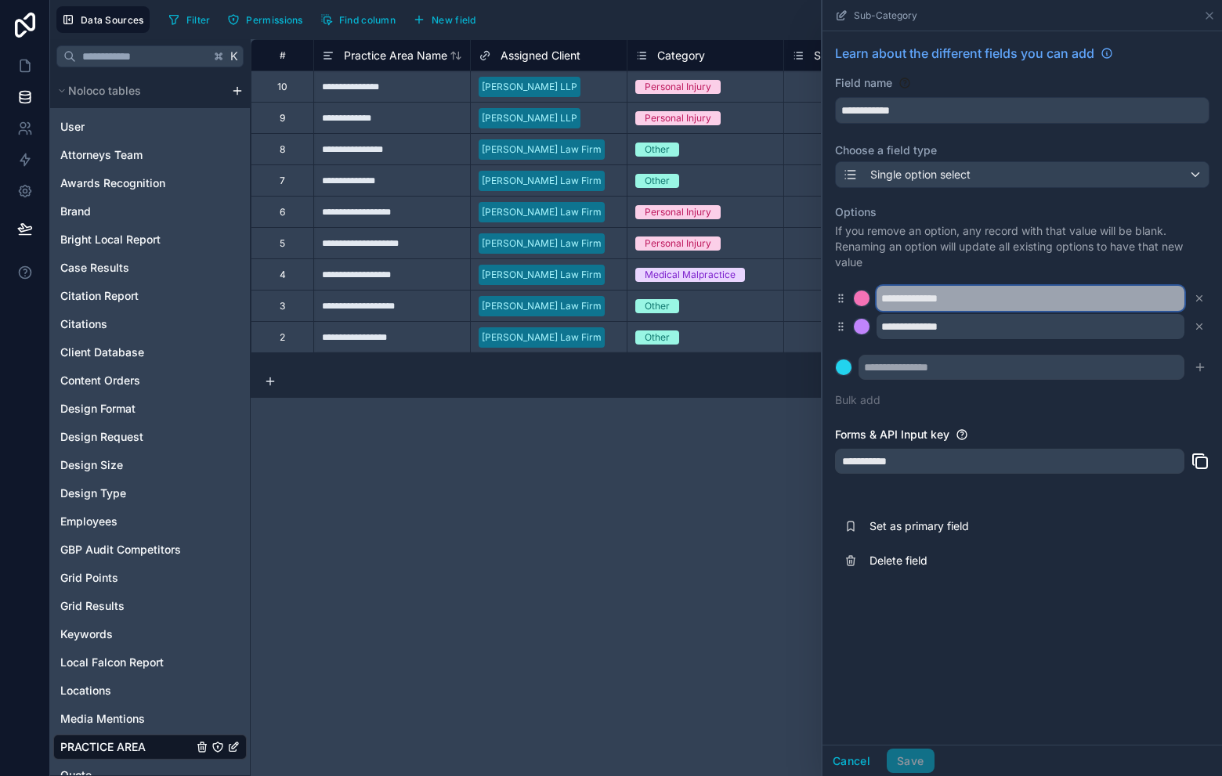
click at [1013, 296] on input "**********" at bounding box center [1031, 298] width 308 height 25
click at [1012, 295] on input "**********" at bounding box center [1031, 298] width 308 height 25
type input "**********"
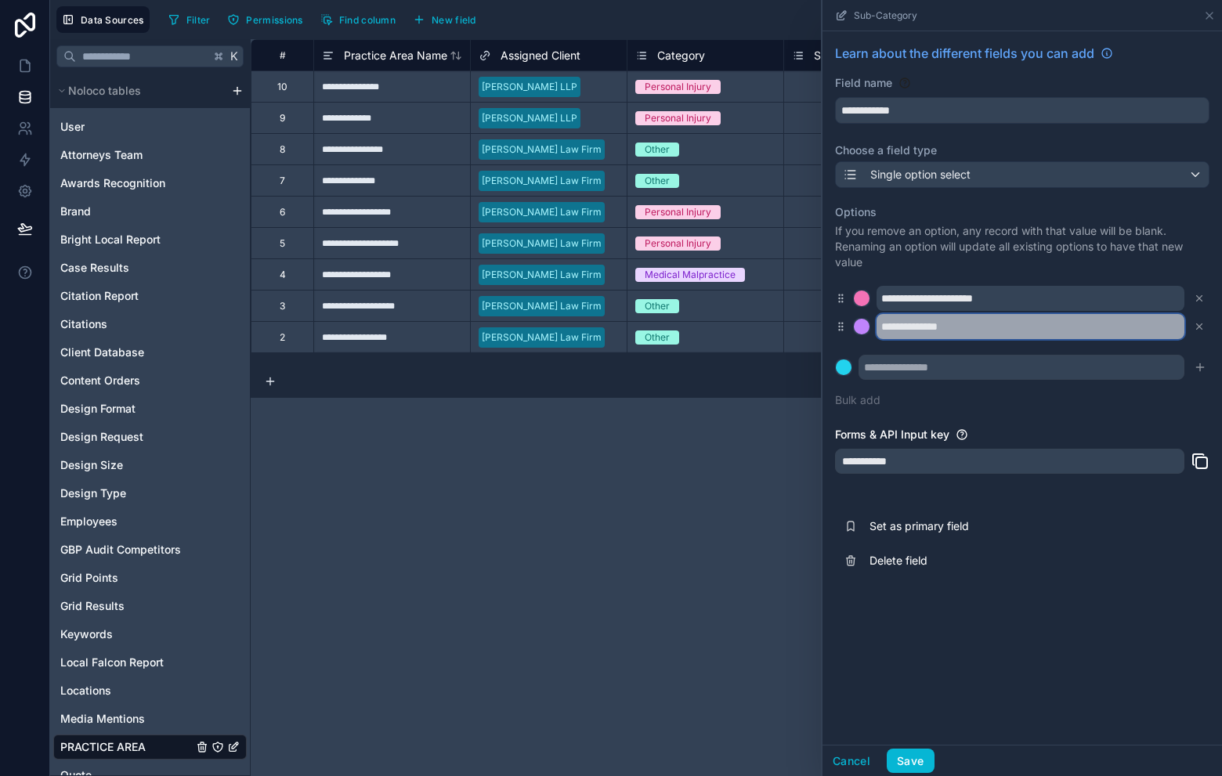
click at [1017, 324] on input "**********" at bounding box center [1031, 326] width 308 height 25
paste input "**********"
type input "**********"
paste input "**********"
type input "**********"
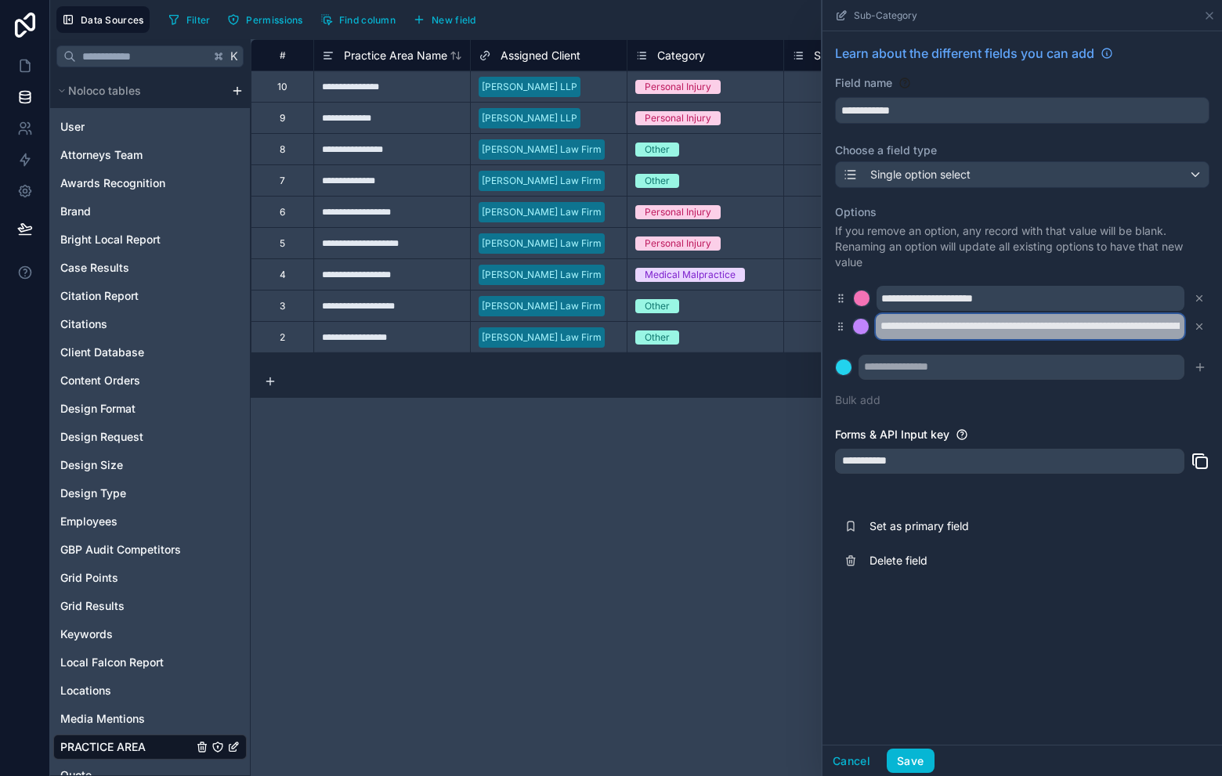
scroll to position [0, 1108]
click at [975, 326] on input "**********" at bounding box center [1030, 326] width 309 height 25
paste input "**********"
type input "**********"
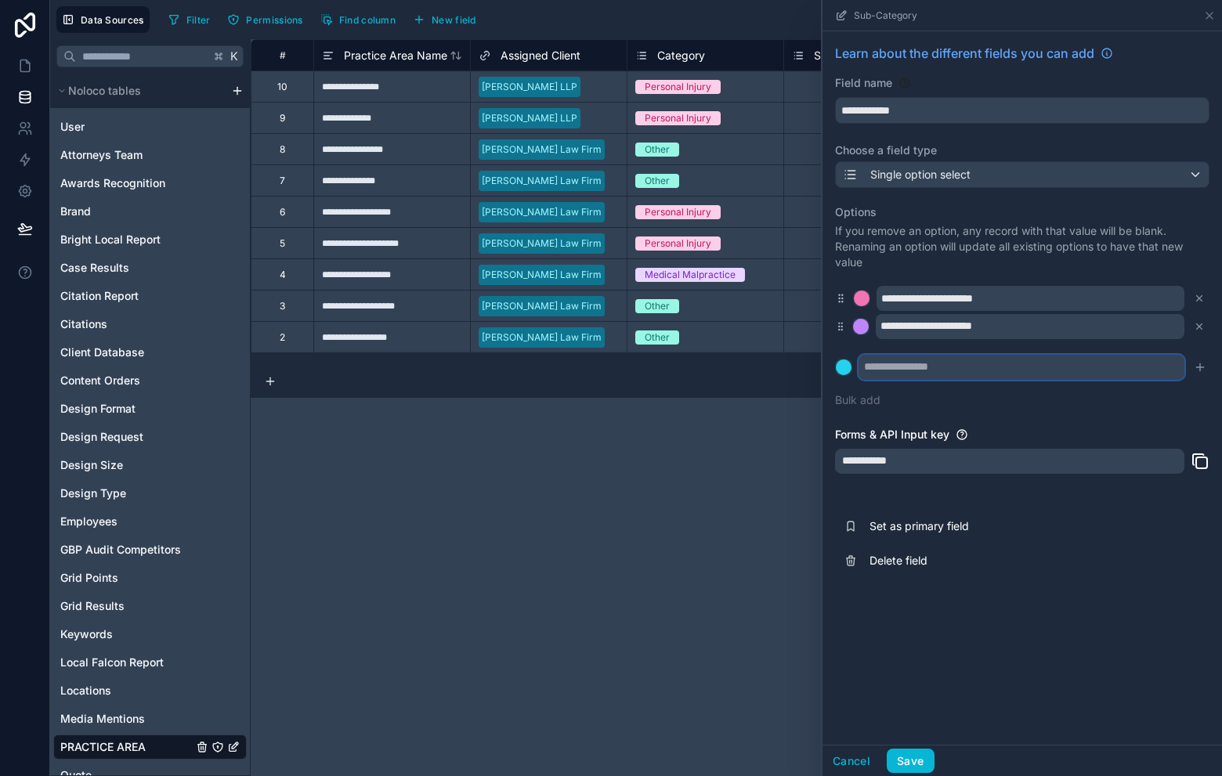
click at [976, 364] on input "text" at bounding box center [1022, 367] width 326 height 25
paste input "**********"
type input "**********"
click at [1086, 412] on div "**********" at bounding box center [1022, 306] width 374 height 222
click at [1205, 370] on icon "submit" at bounding box center [1200, 367] width 13 height 13
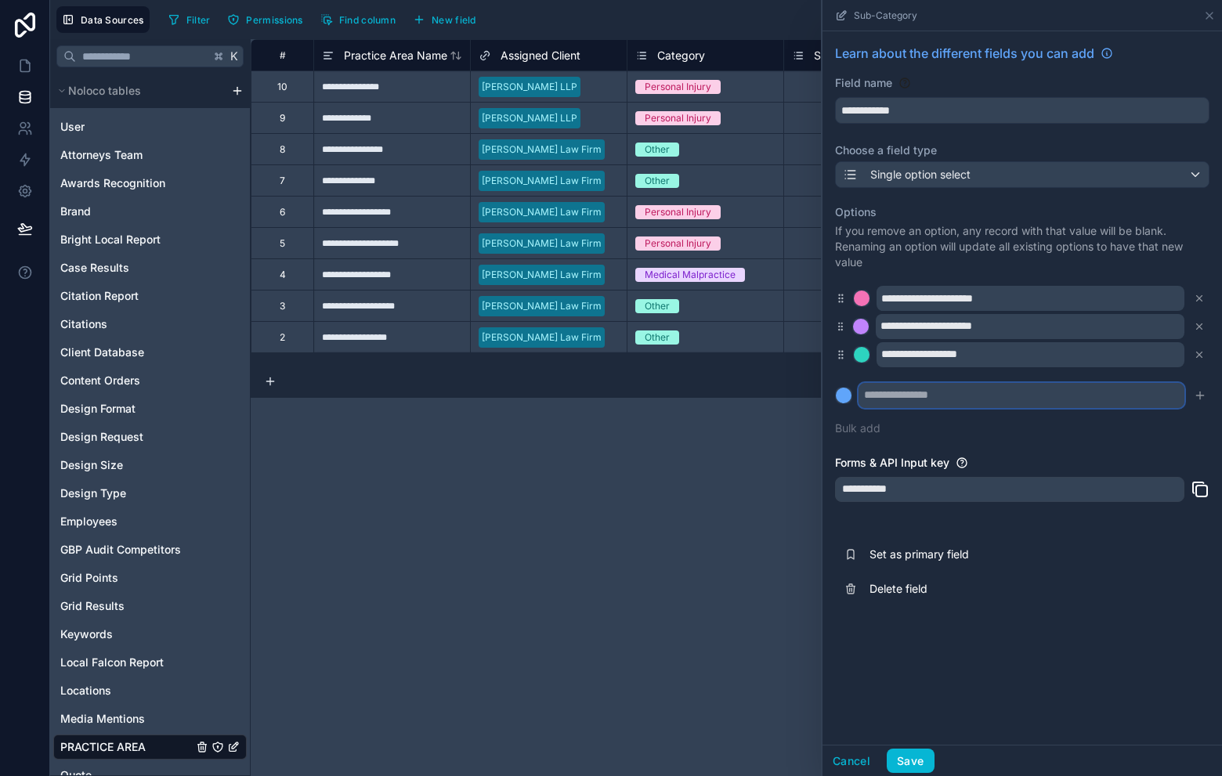
click at [1141, 395] on input "text" at bounding box center [1022, 395] width 326 height 25
type input "*"
type input "*****"
click at [924, 761] on button "Save" at bounding box center [910, 761] width 47 height 25
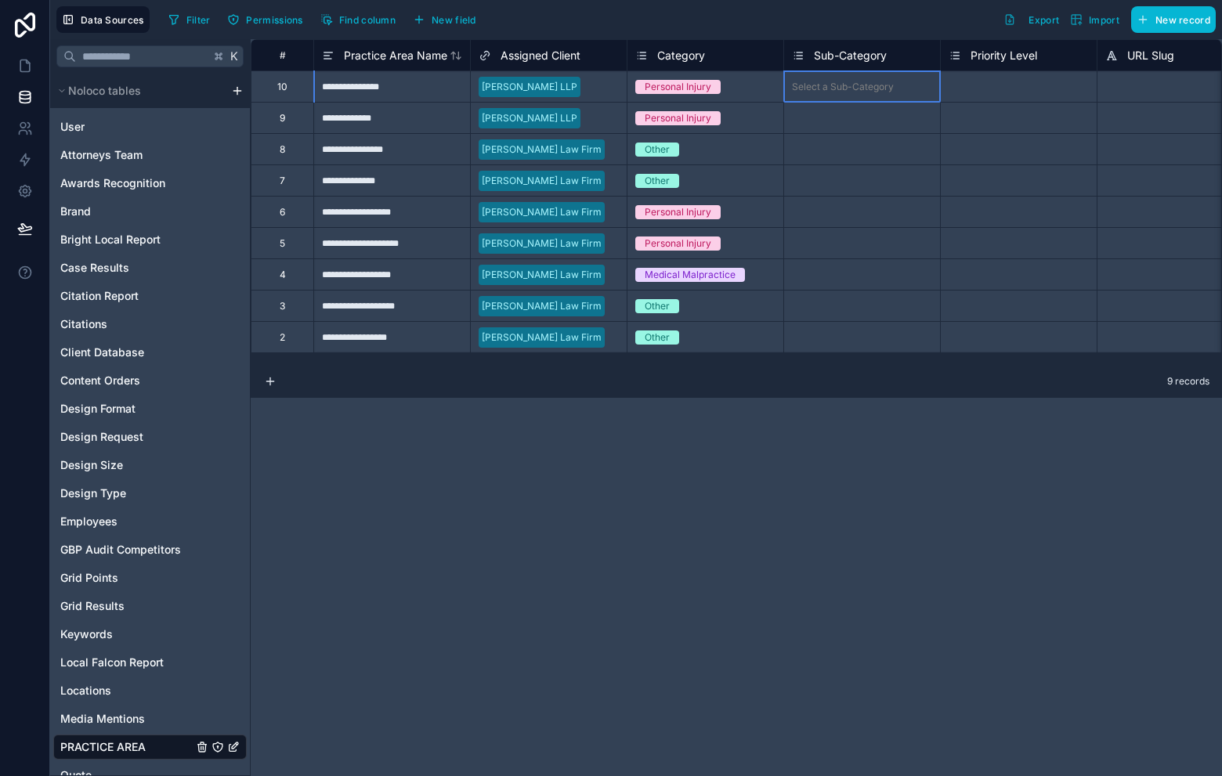
click at [818, 89] on div "Select a Sub-Category" at bounding box center [843, 87] width 102 height 13
click at [795, 54] on icon at bounding box center [798, 55] width 13 height 19
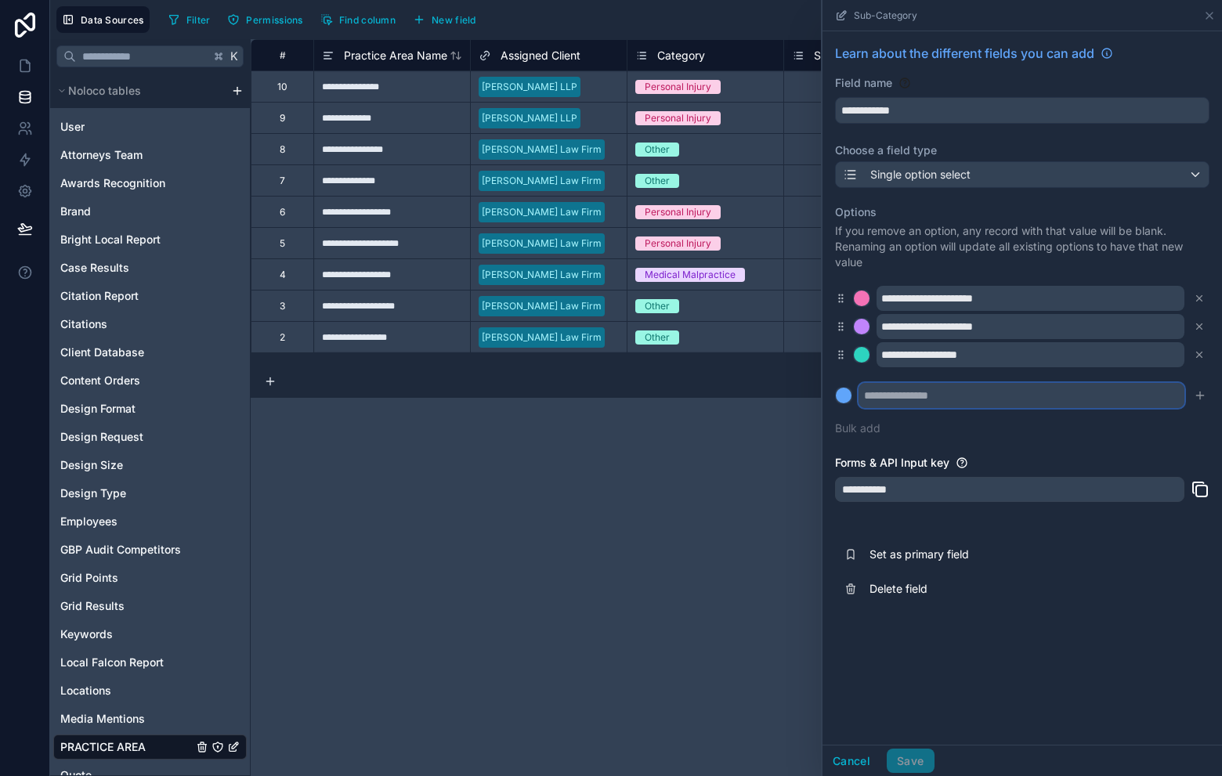
click at [995, 390] on input "text" at bounding box center [1022, 395] width 326 height 25
type input "*****"
click at [1199, 393] on icon "submit" at bounding box center [1200, 395] width 13 height 13
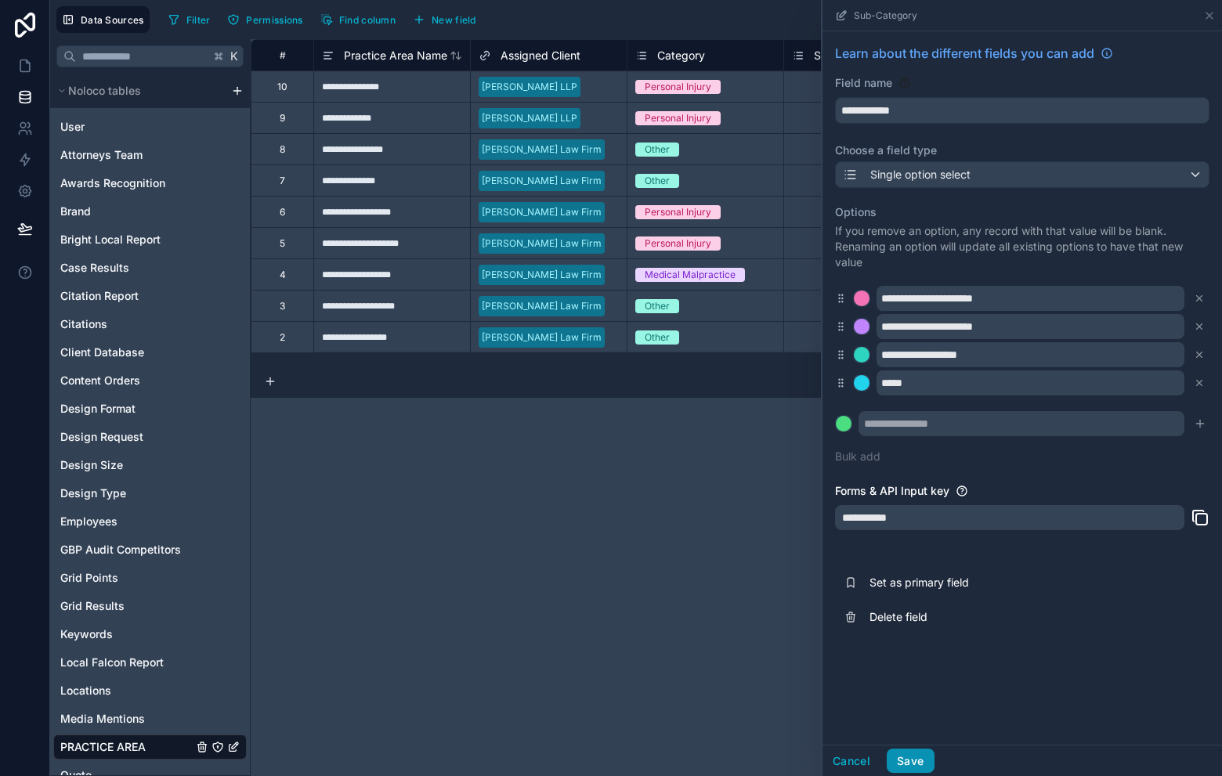
click at [907, 758] on button "Save" at bounding box center [910, 761] width 47 height 25
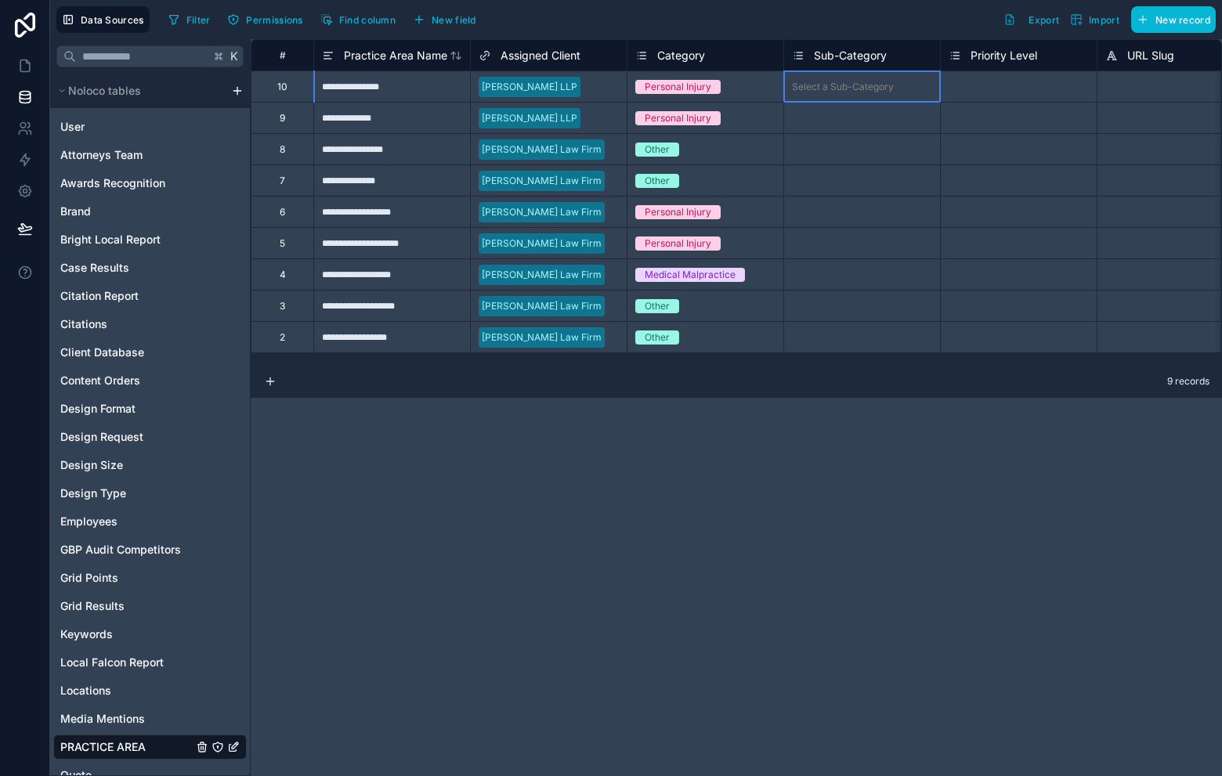
click at [834, 89] on div "Select a Sub-Category" at bounding box center [843, 87] width 102 height 13
click at [835, 74] on div "Select a Sub-Category" at bounding box center [862, 86] width 156 height 31
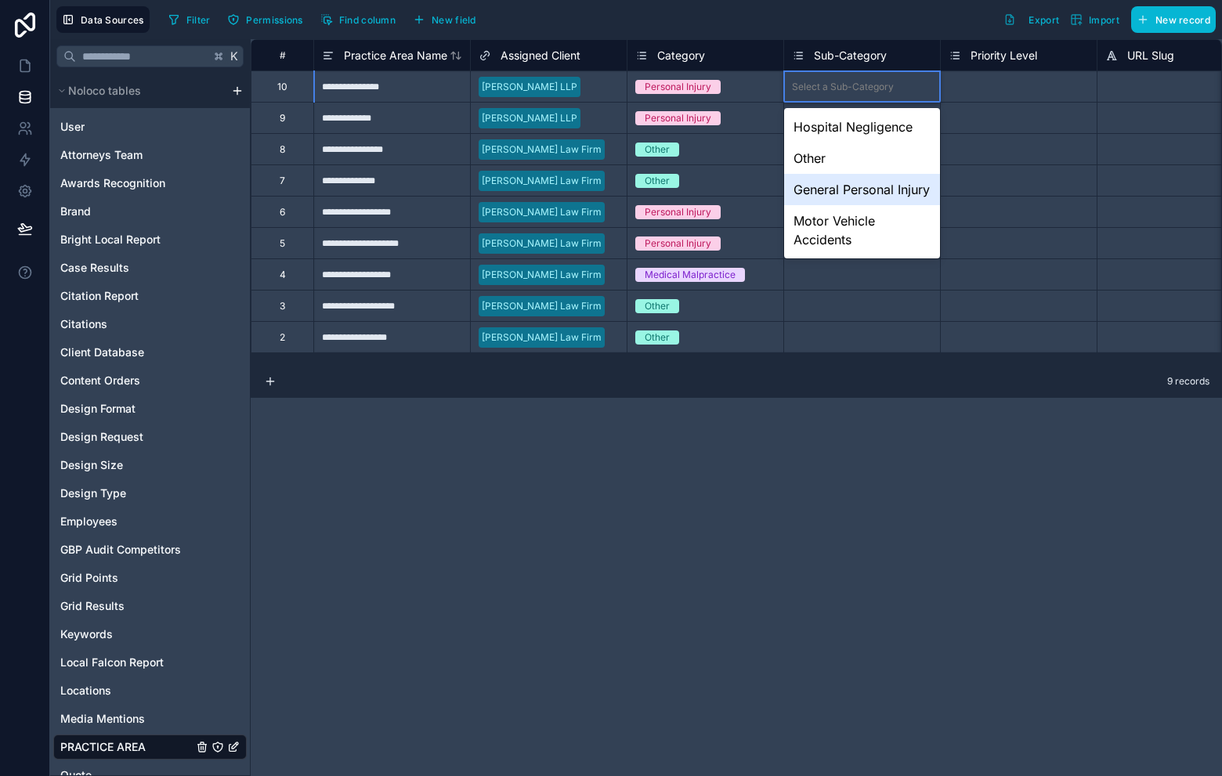
click at [853, 201] on div "General Personal Injury" at bounding box center [862, 189] width 156 height 31
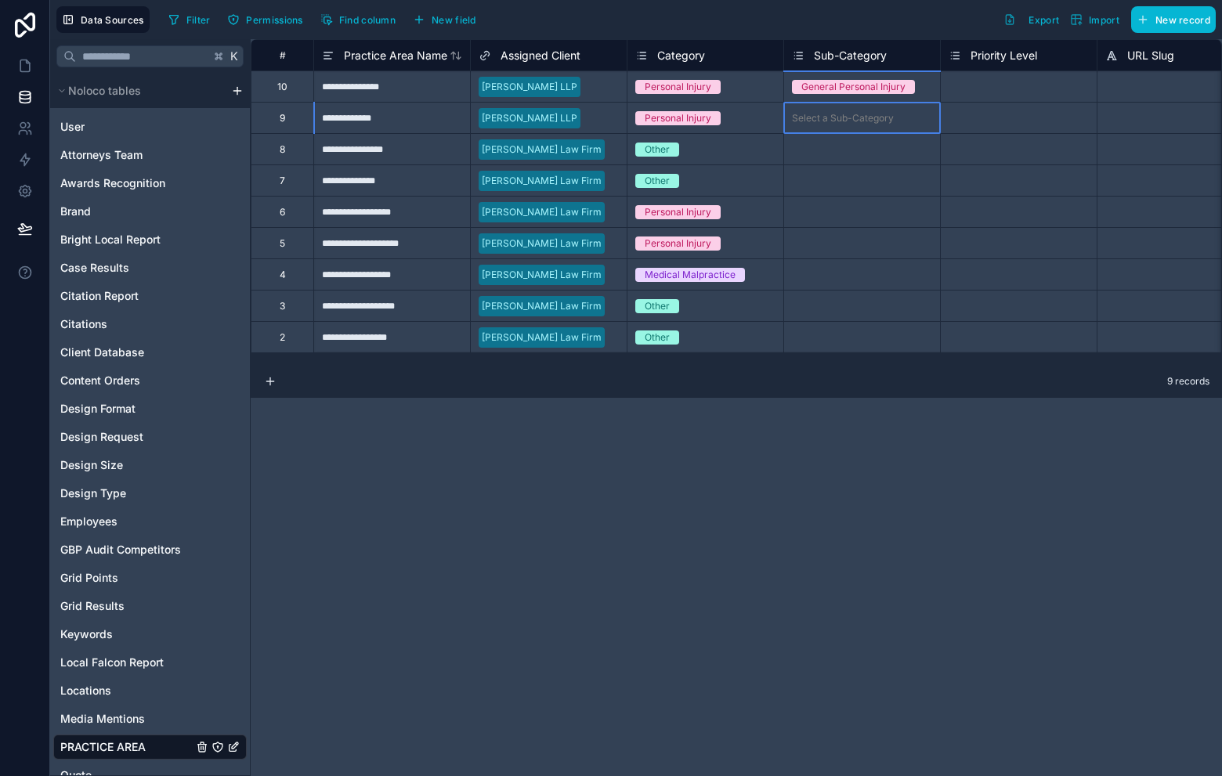
click at [836, 113] on div "Select a Sub-Category" at bounding box center [843, 118] width 102 height 13
click at [804, 52] on icon at bounding box center [798, 55] width 13 height 19
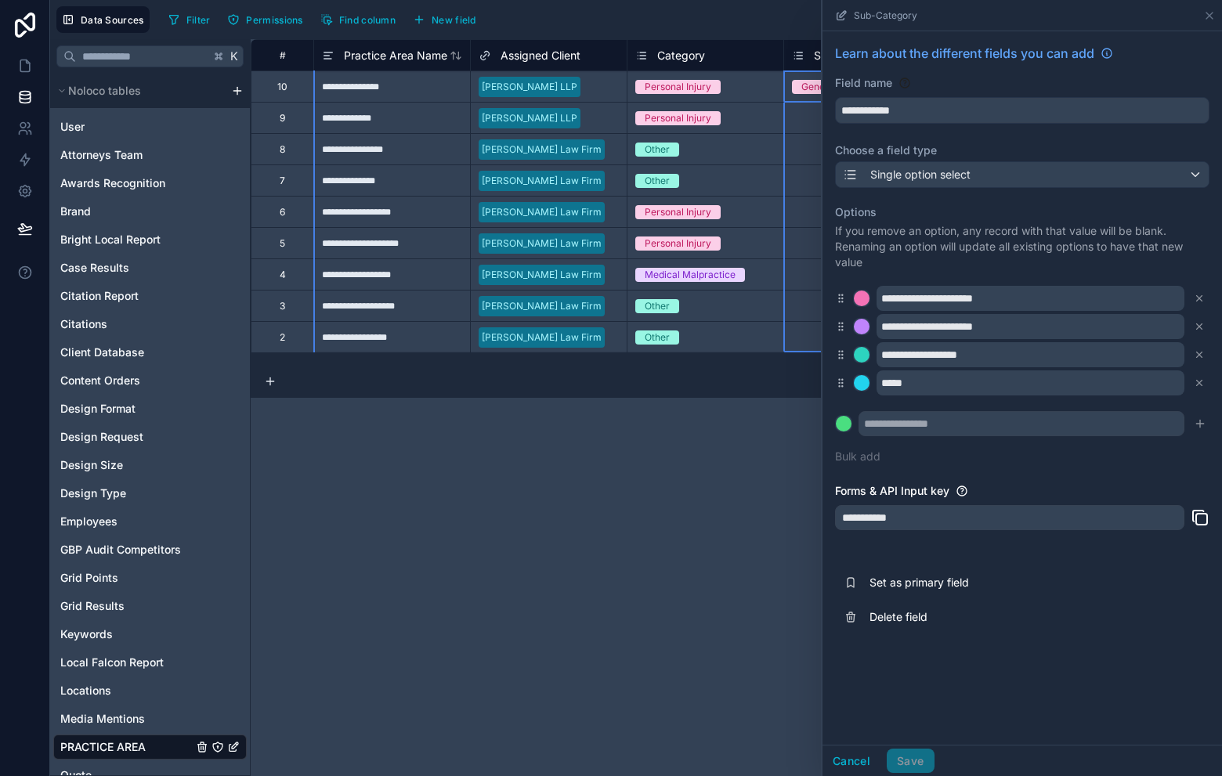
click at [643, 505] on div "**********" at bounding box center [736, 407] width 971 height 737
click at [807, 119] on div "Select a Sub-Category" at bounding box center [843, 118] width 102 height 13
click at [807, 120] on div "Select a Sub-Category" at bounding box center [843, 118] width 102 height 13
drag, startPoint x: 1215, startPoint y: 6, endPoint x: 1189, endPoint y: 21, distance: 29.8
click at [1215, 6] on div "Sub-Category" at bounding box center [1022, 15] width 387 height 31
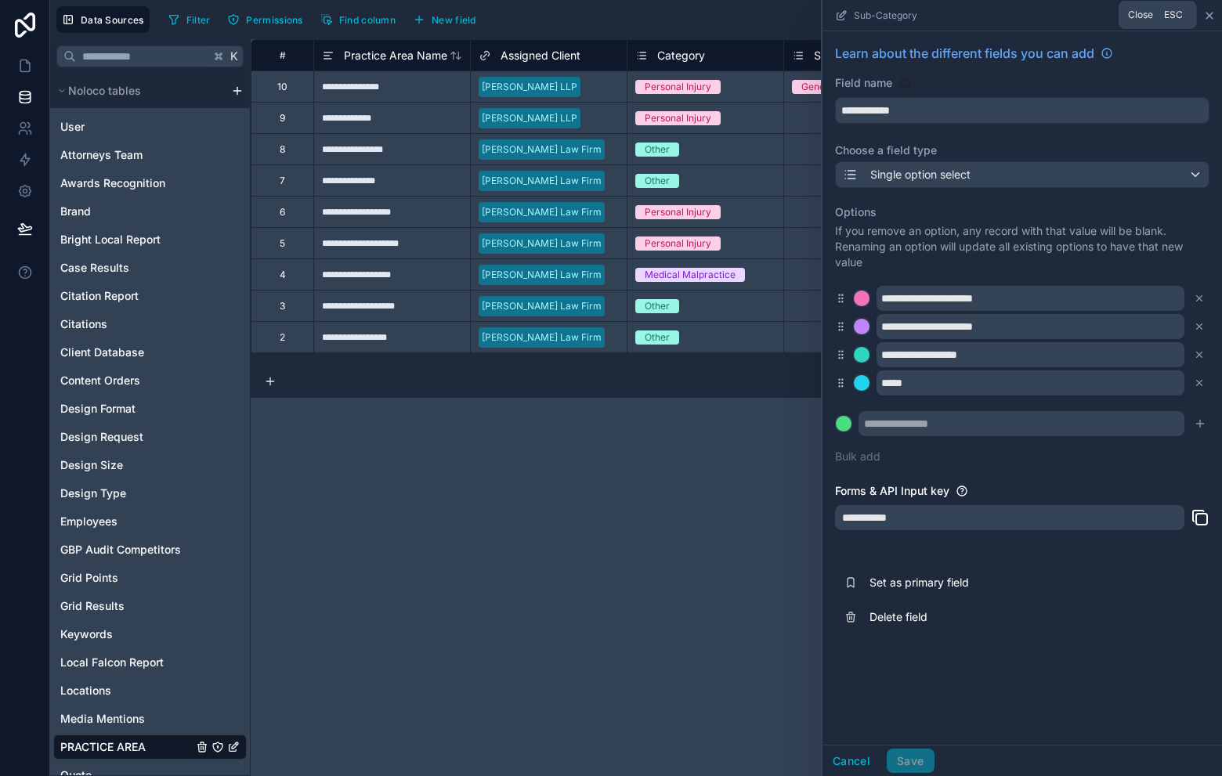
click at [1204, 9] on icon at bounding box center [1209, 15] width 13 height 13
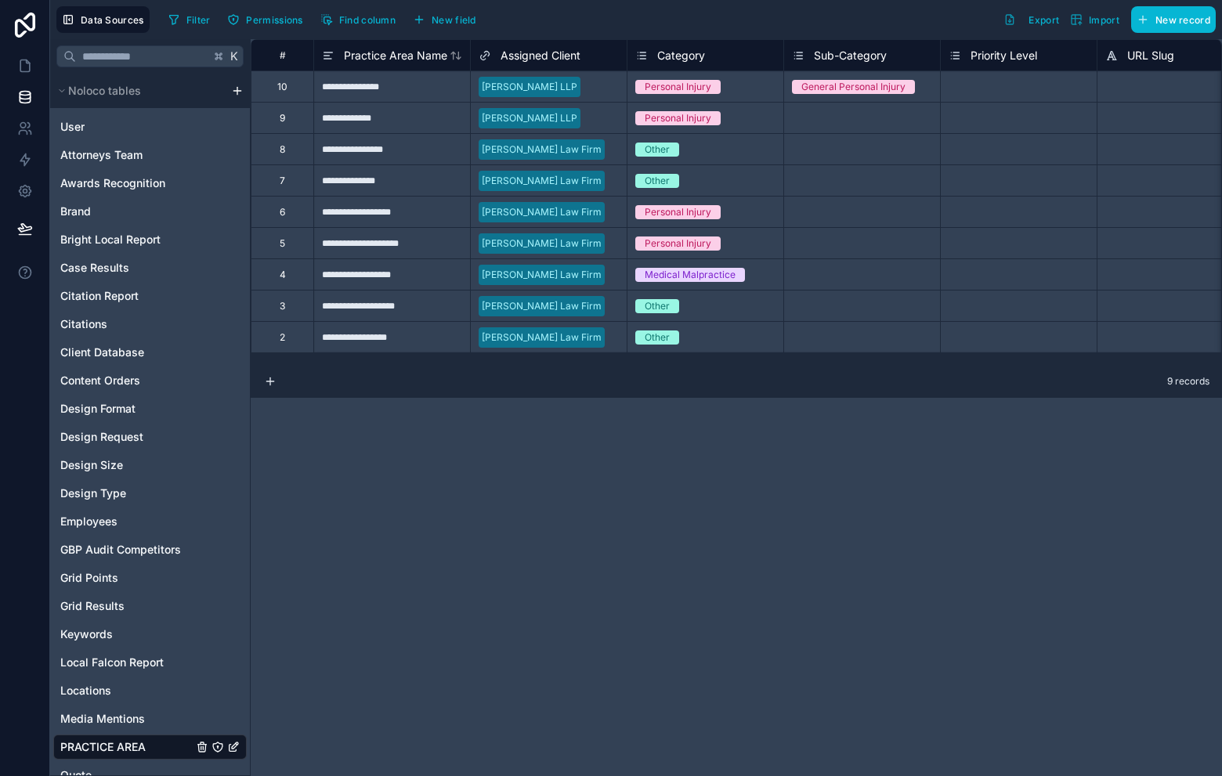
click at [836, 112] on div "Select a Sub-Category" at bounding box center [843, 118] width 102 height 13
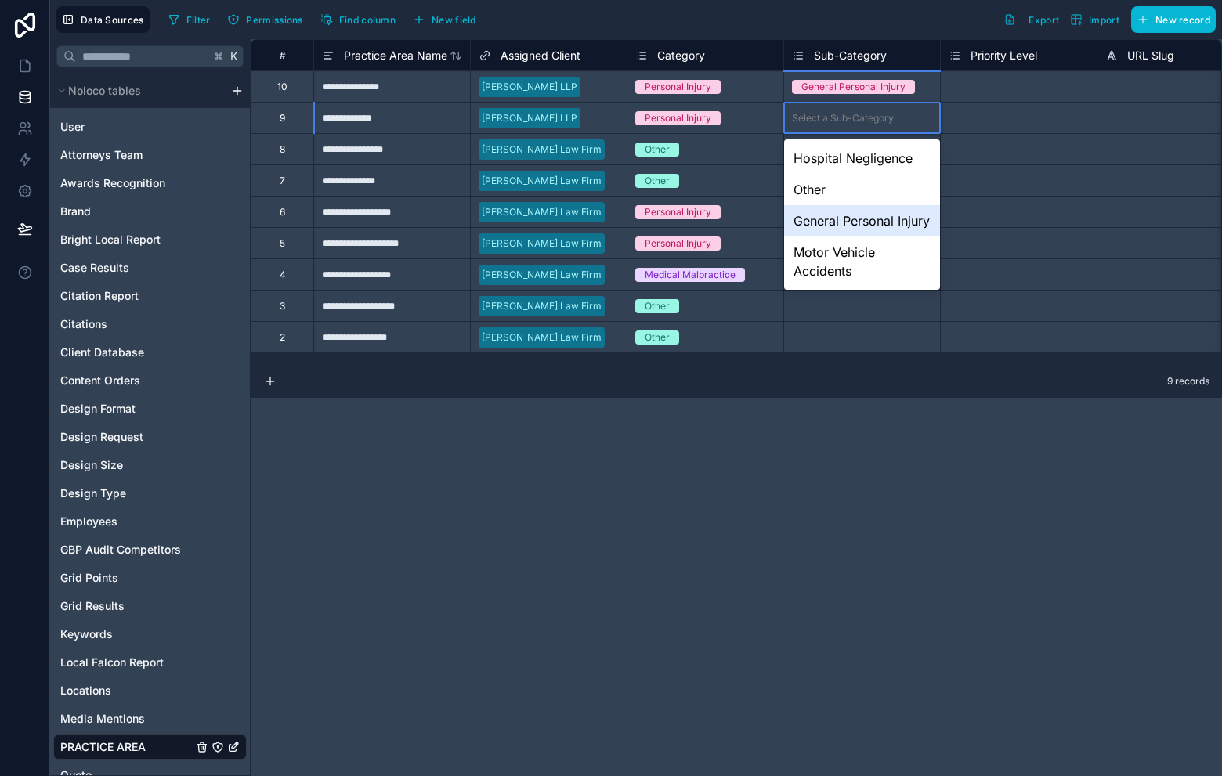
click at [865, 231] on div "General Personal Injury" at bounding box center [862, 220] width 156 height 31
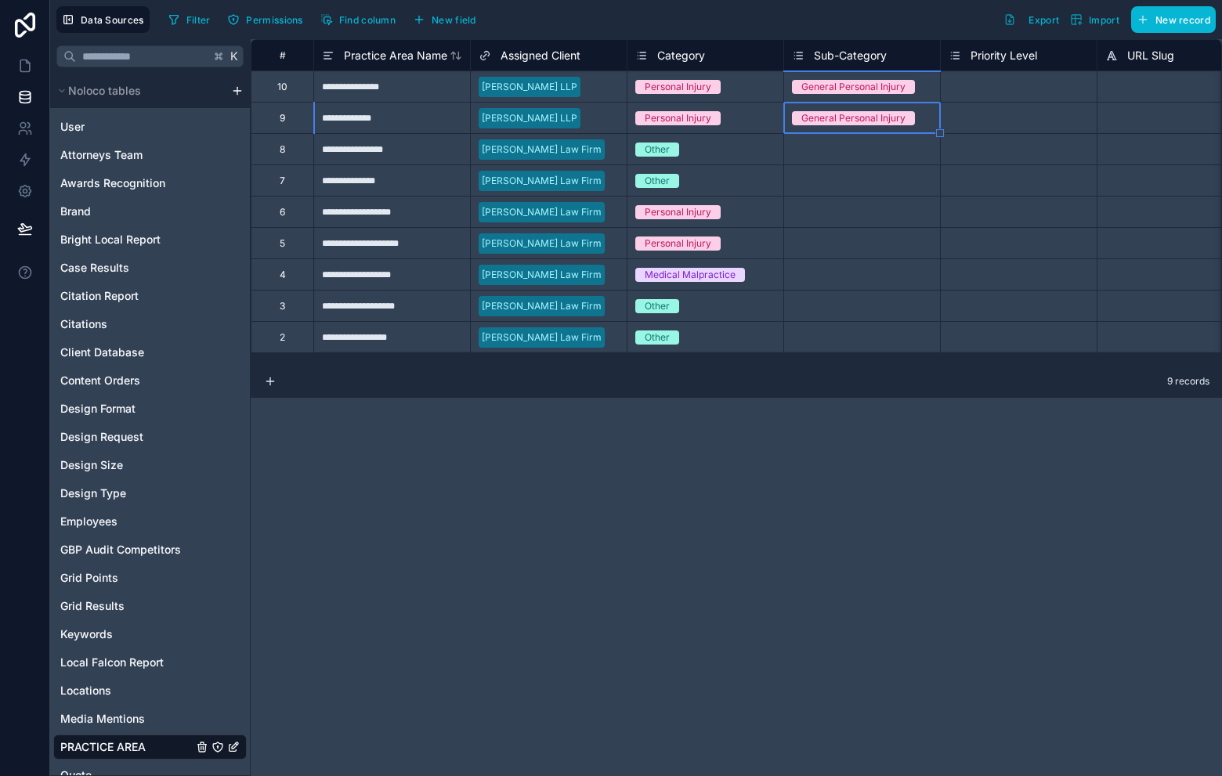
click at [832, 170] on div "Select a Sub-Category" at bounding box center [862, 180] width 156 height 31
click at [832, 149] on div "Select a Sub-Category" at bounding box center [843, 149] width 102 height 13
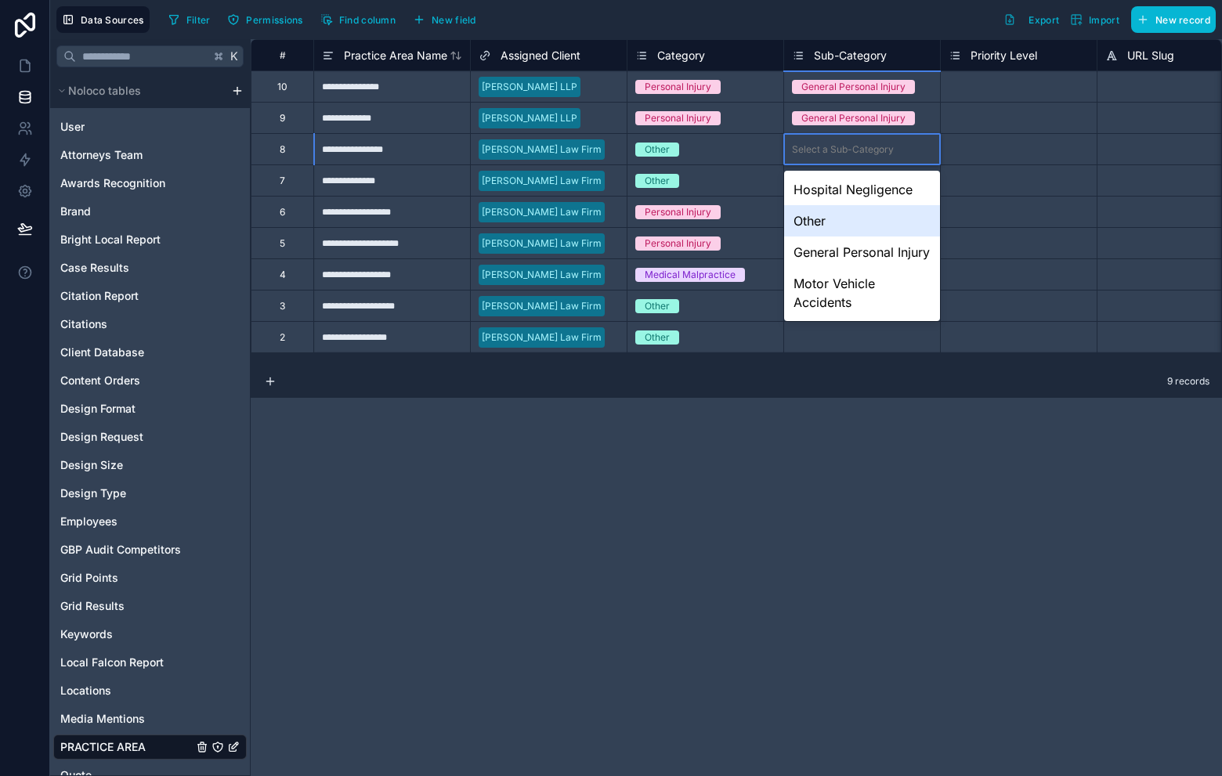
click at [852, 226] on div "Other" at bounding box center [862, 220] width 156 height 31
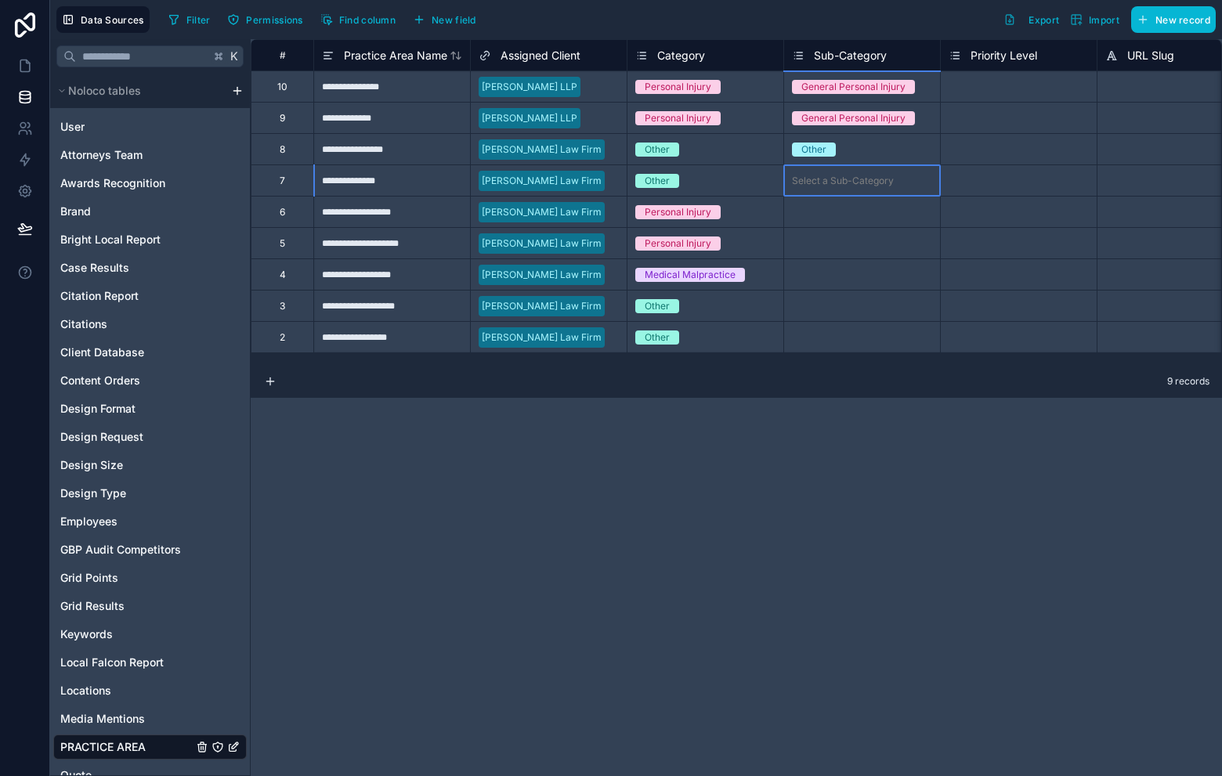
click at [827, 175] on div "Select a Sub-Category" at bounding box center [843, 181] width 102 height 13
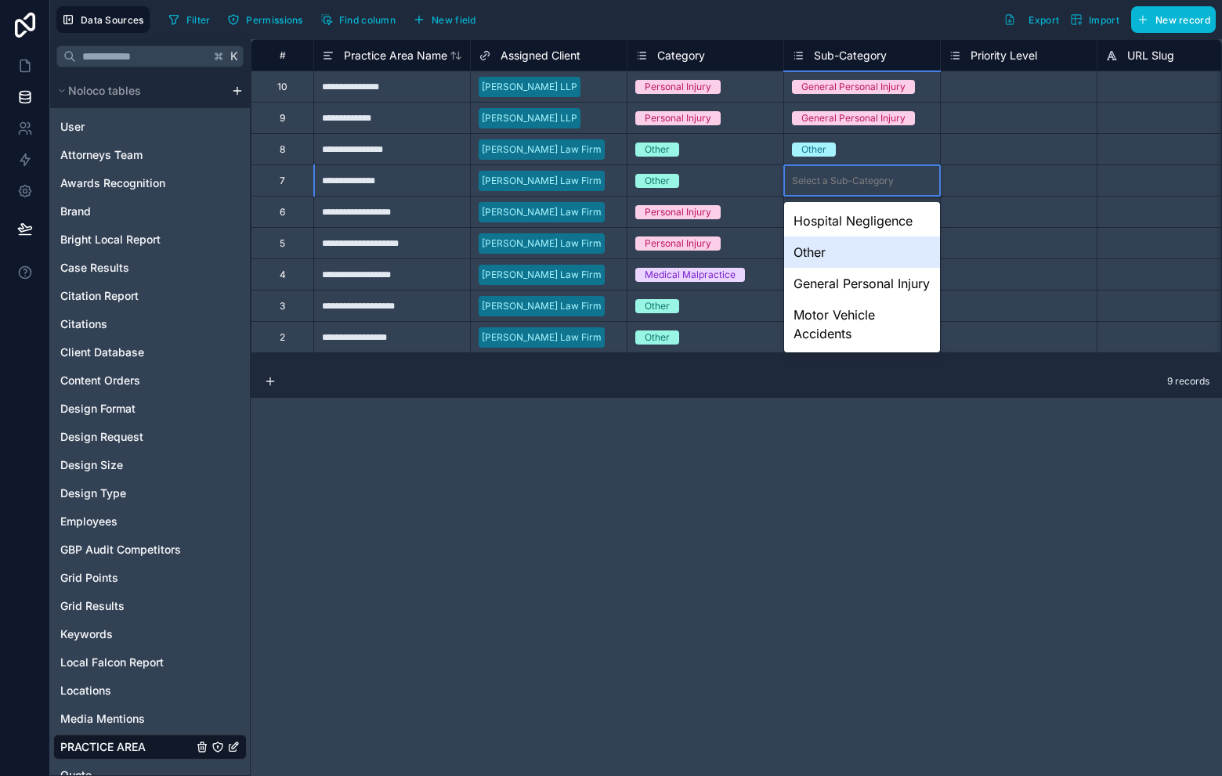
click at [826, 249] on div "Other" at bounding box center [862, 252] width 156 height 31
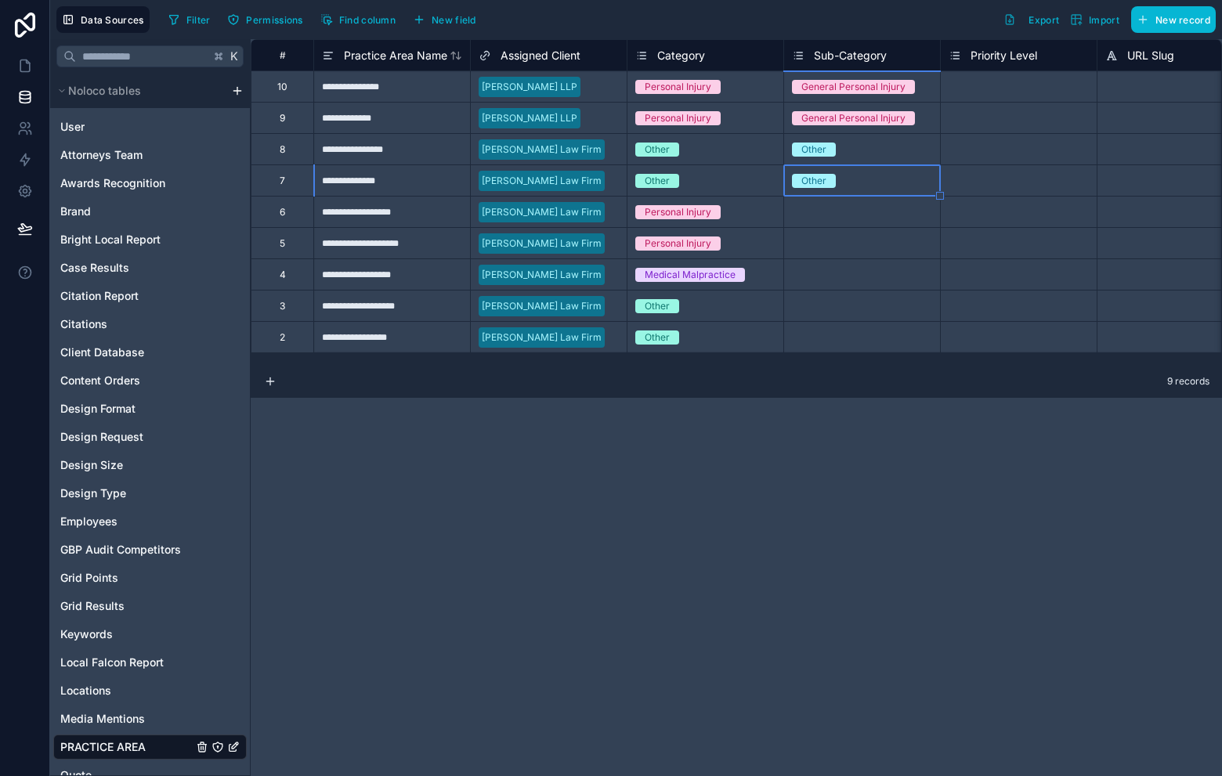
click at [863, 179] on div "Other" at bounding box center [862, 180] width 156 height 17
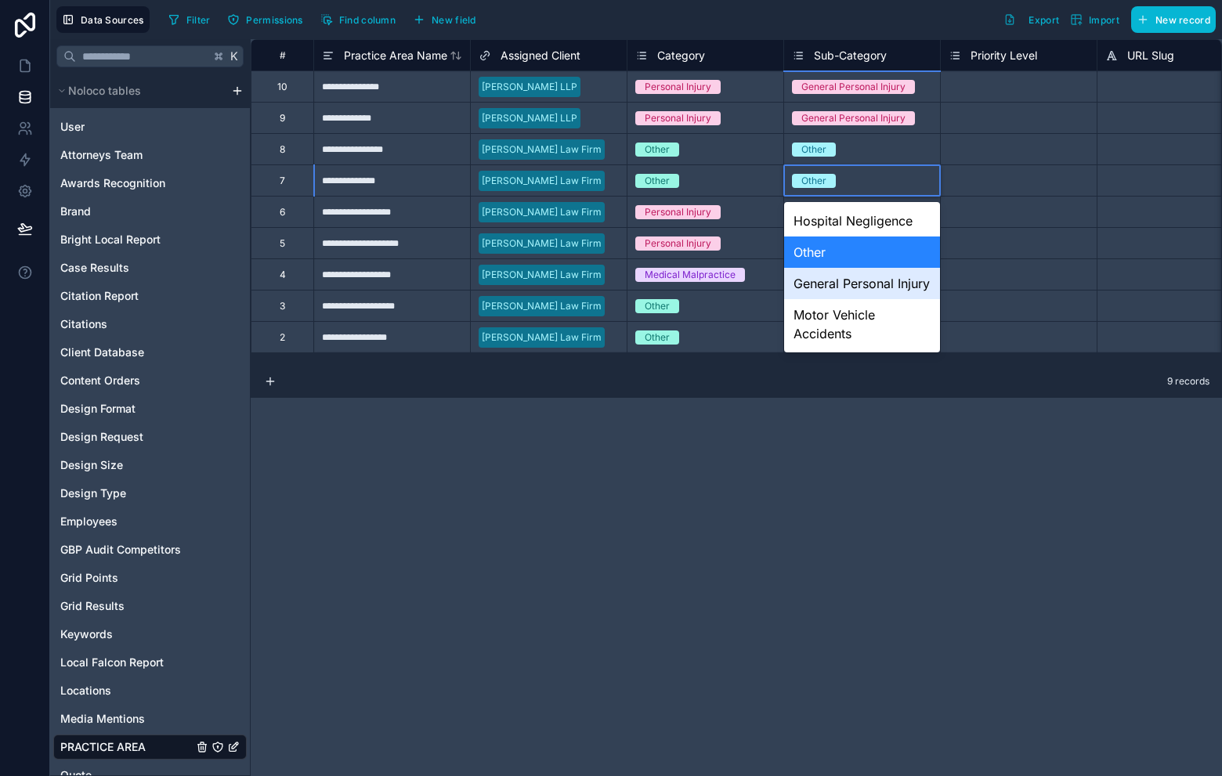
drag, startPoint x: 675, startPoint y: 486, endPoint x: 737, endPoint y: 419, distance: 92.0
click at [675, 486] on div "**********" at bounding box center [736, 407] width 971 height 737
click at [884, 515] on div "**********" at bounding box center [736, 407] width 971 height 737
click at [894, 172] on div "Other" at bounding box center [862, 180] width 156 height 17
click at [909, 185] on div "Other" at bounding box center [862, 180] width 156 height 17
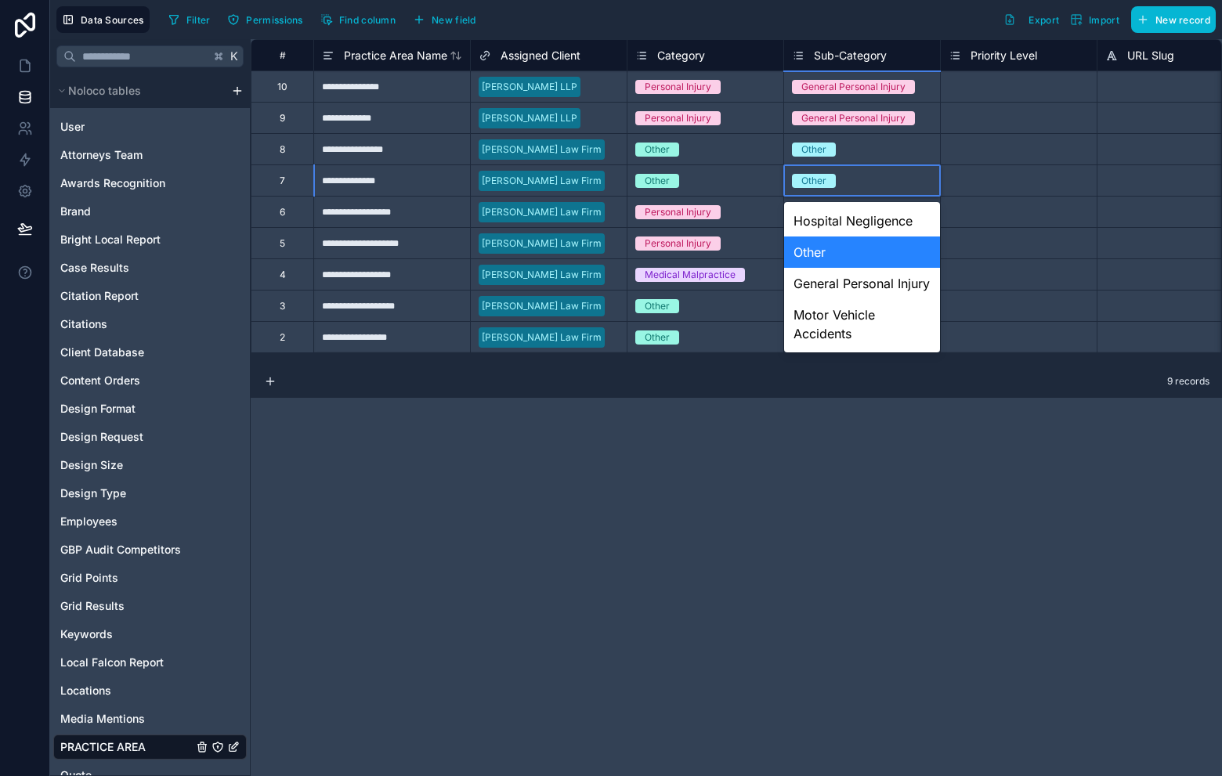
click at [836, 242] on div "Other" at bounding box center [862, 252] width 156 height 31
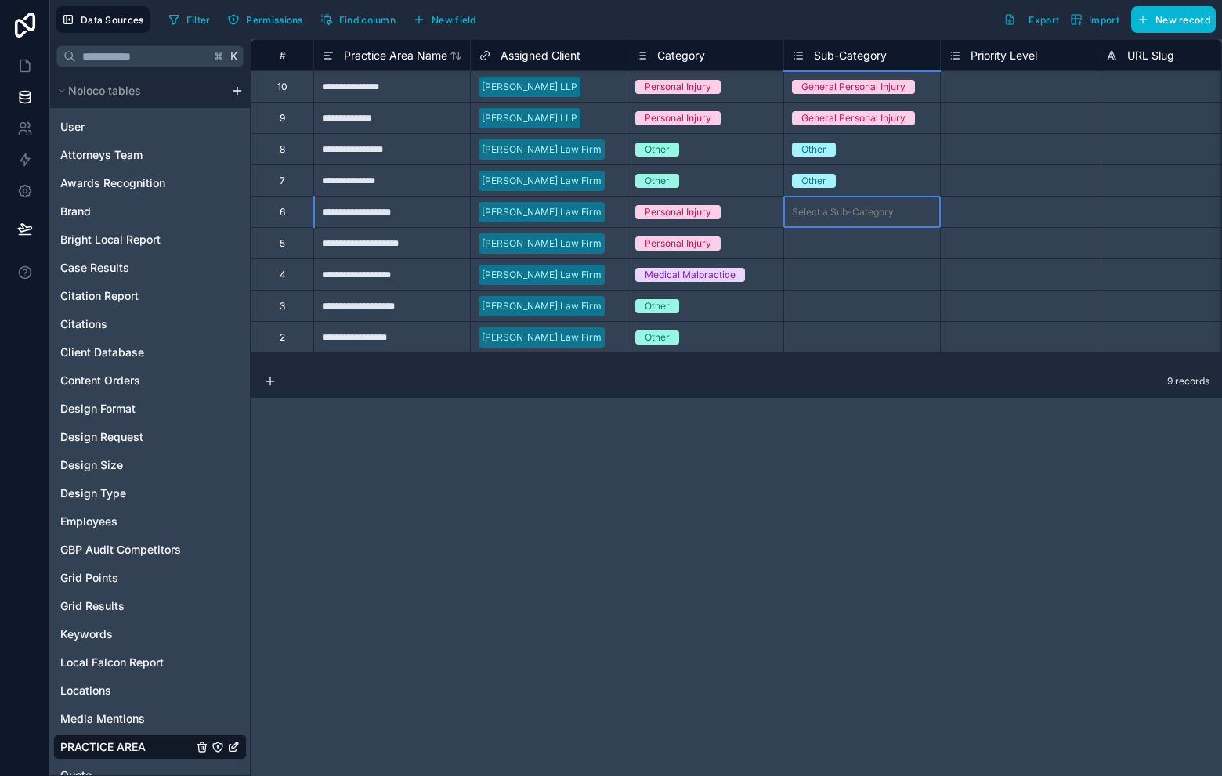
click at [845, 215] on div "Select a Sub-Category" at bounding box center [843, 212] width 102 height 13
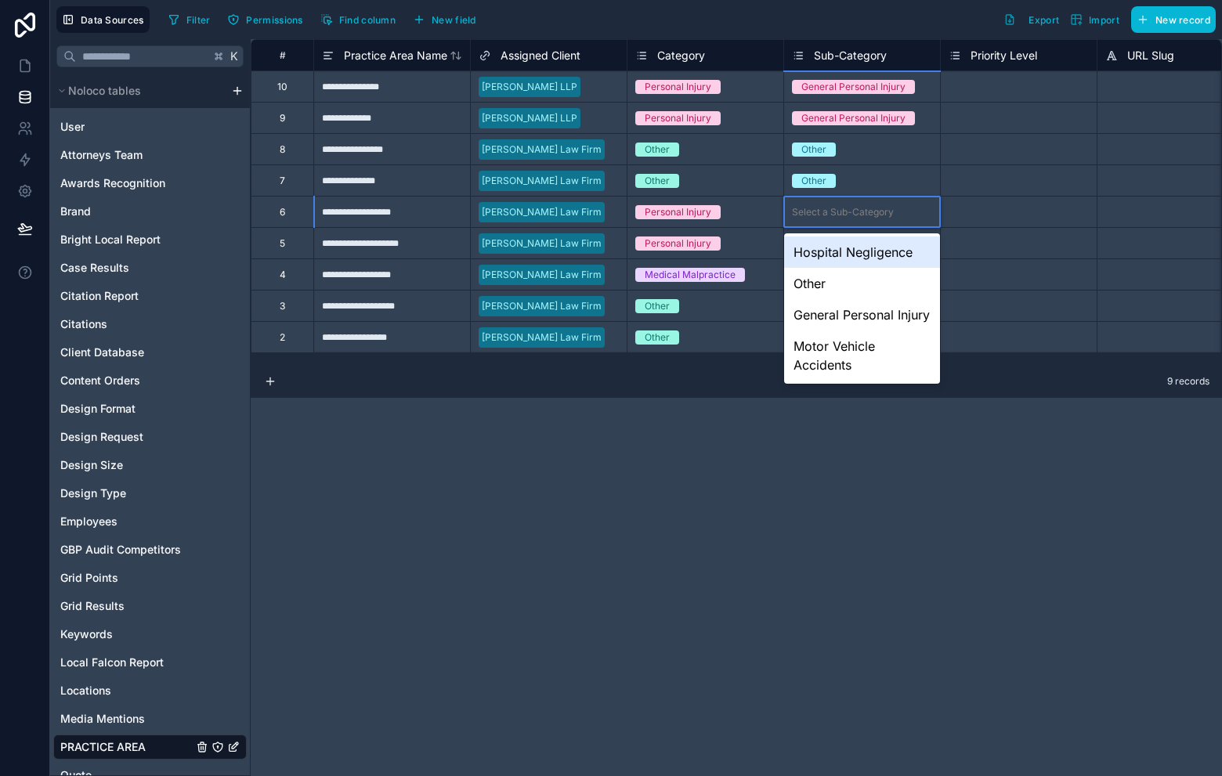
click at [845, 215] on div "Select a Sub-Category" at bounding box center [843, 212] width 102 height 13
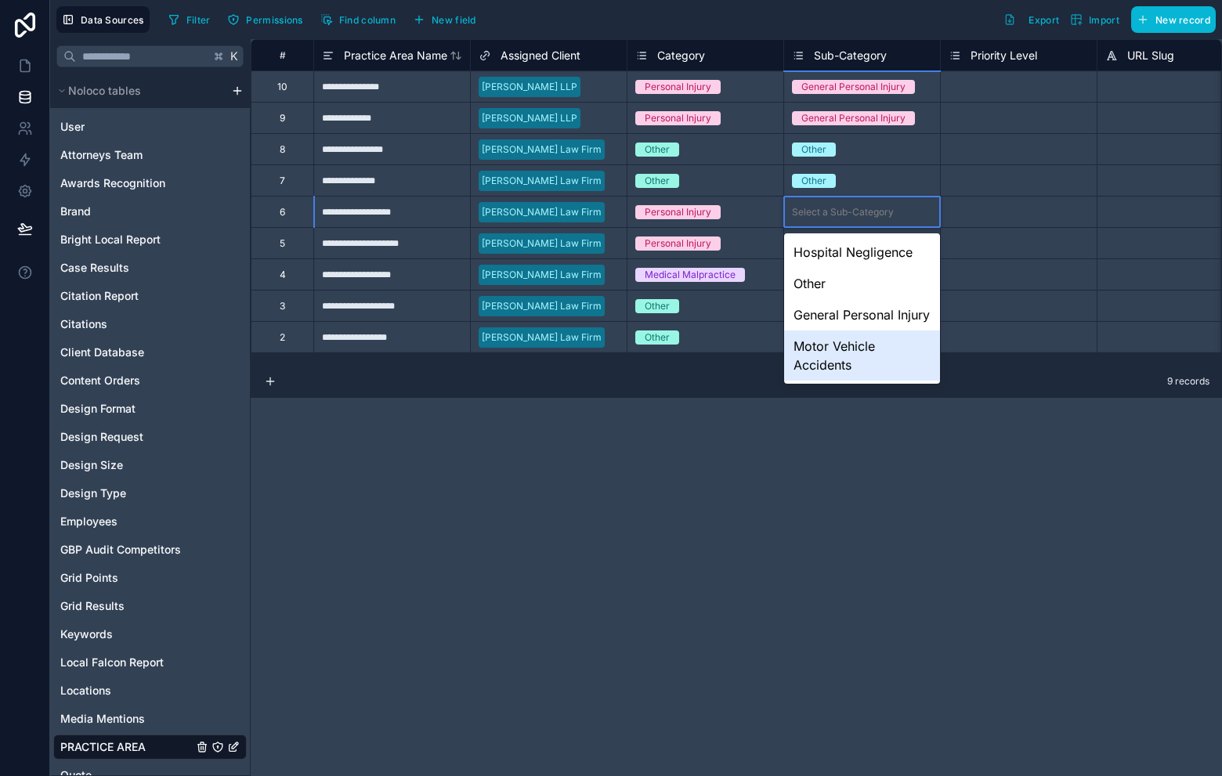
click at [838, 381] on div "Motor Vehicle Accidents" at bounding box center [862, 356] width 156 height 50
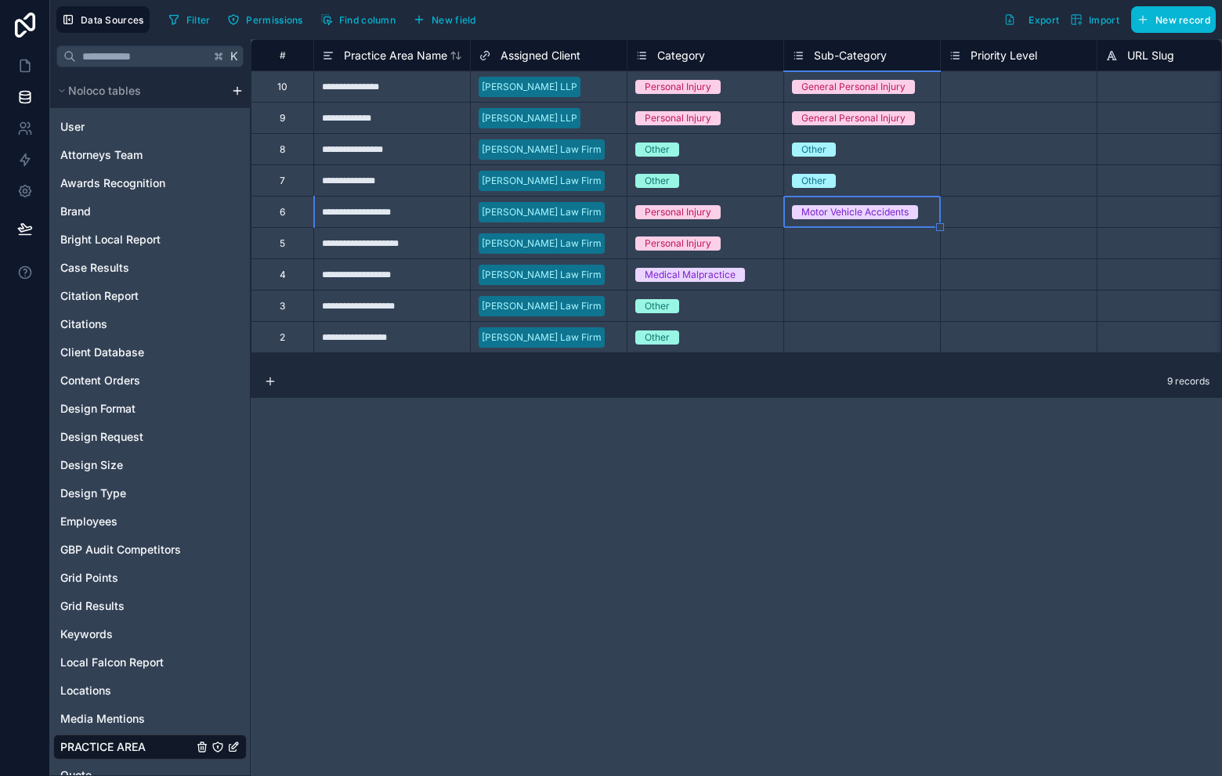
click at [835, 251] on div "Select a Sub-Category" at bounding box center [862, 243] width 156 height 31
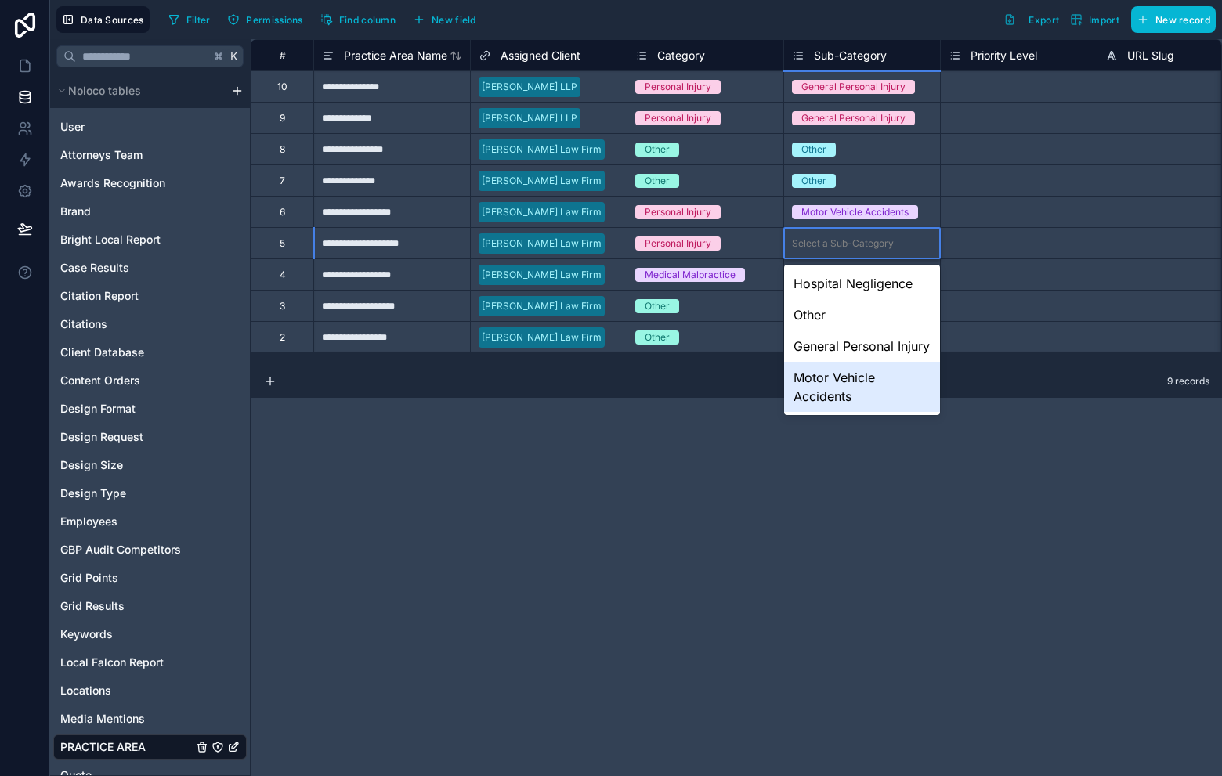
click at [848, 401] on div "Motor Vehicle Accidents" at bounding box center [862, 387] width 156 height 50
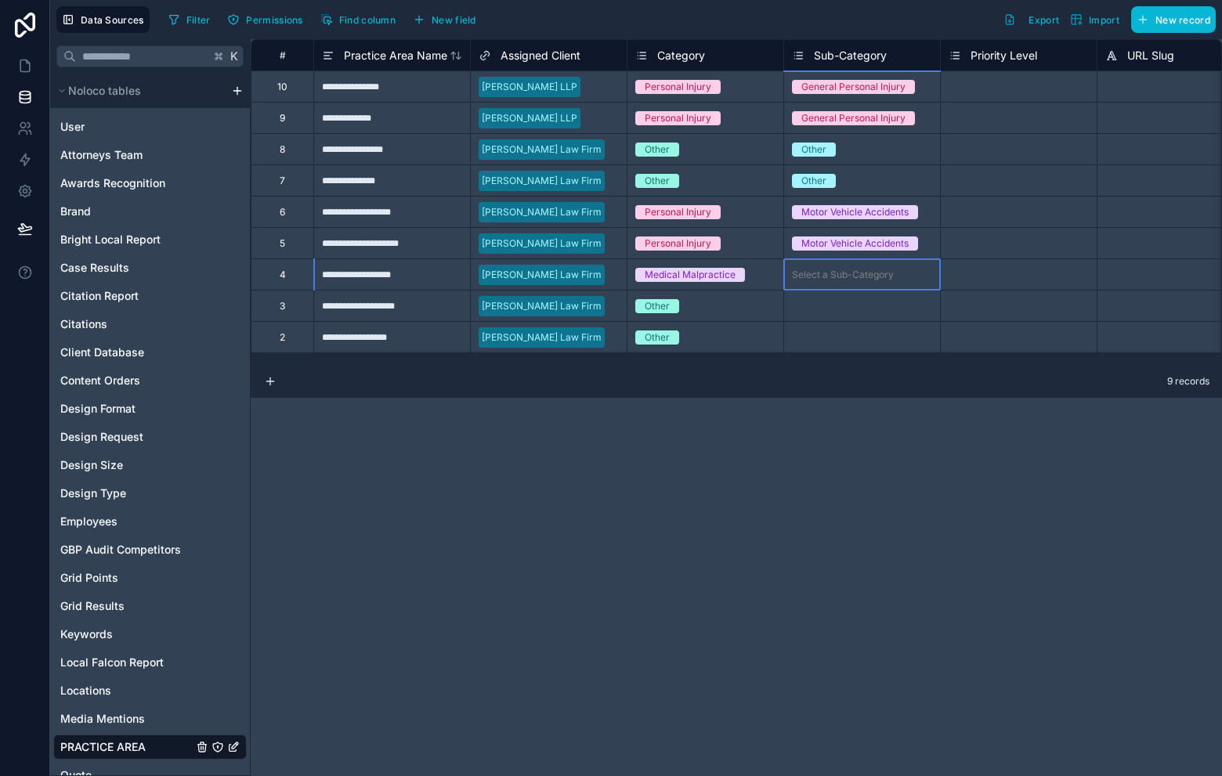
click at [840, 288] on div "Select a Sub-Category" at bounding box center [862, 274] width 156 height 31
click at [839, 279] on div "Select a Sub-Category" at bounding box center [843, 275] width 102 height 13
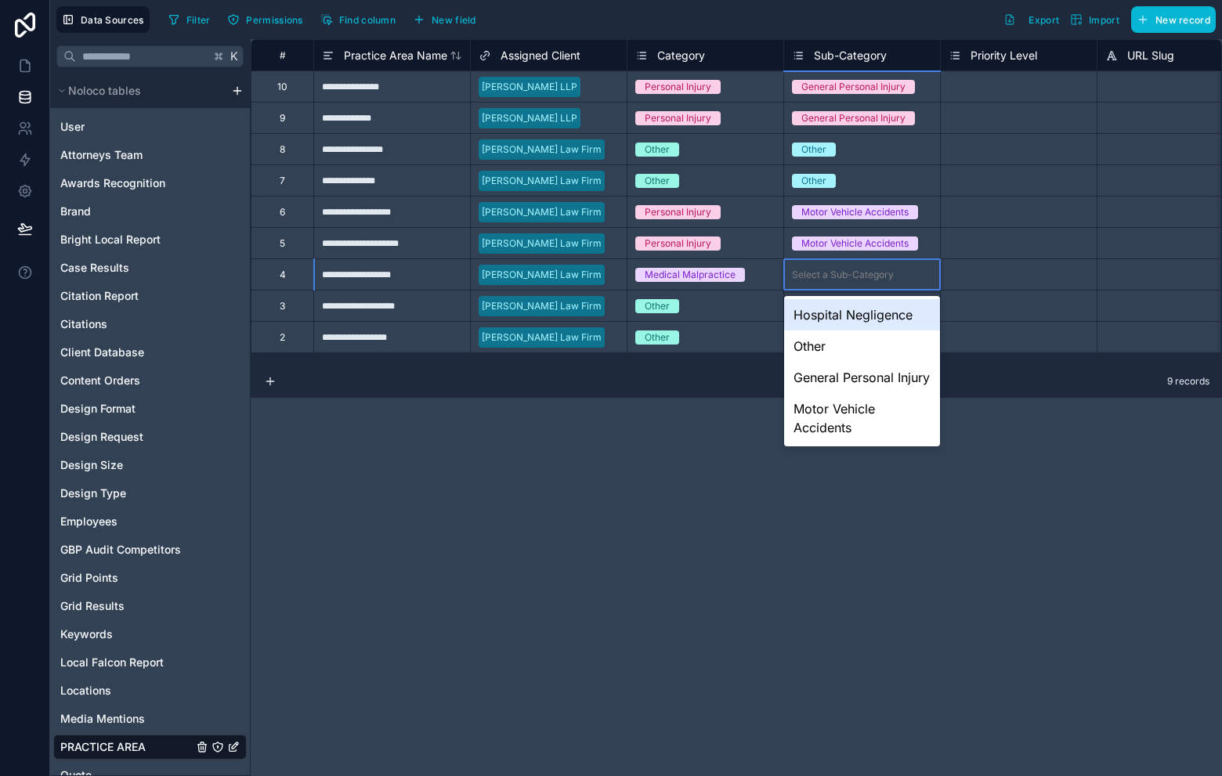
drag, startPoint x: 861, startPoint y: 325, endPoint x: 857, endPoint y: 317, distance: 8.8
click at [861, 326] on div "Hospital Negligence" at bounding box center [862, 314] width 156 height 31
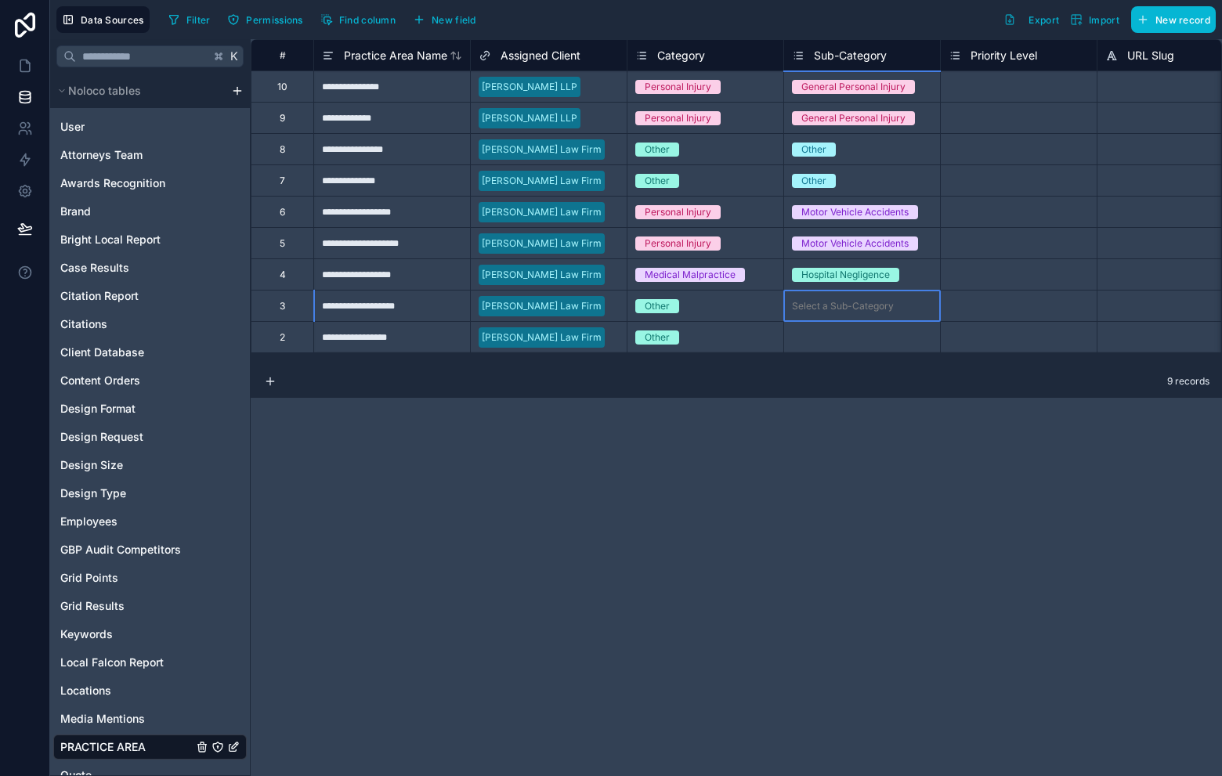
click at [823, 311] on div "Select a Sub-Category" at bounding box center [843, 306] width 102 height 13
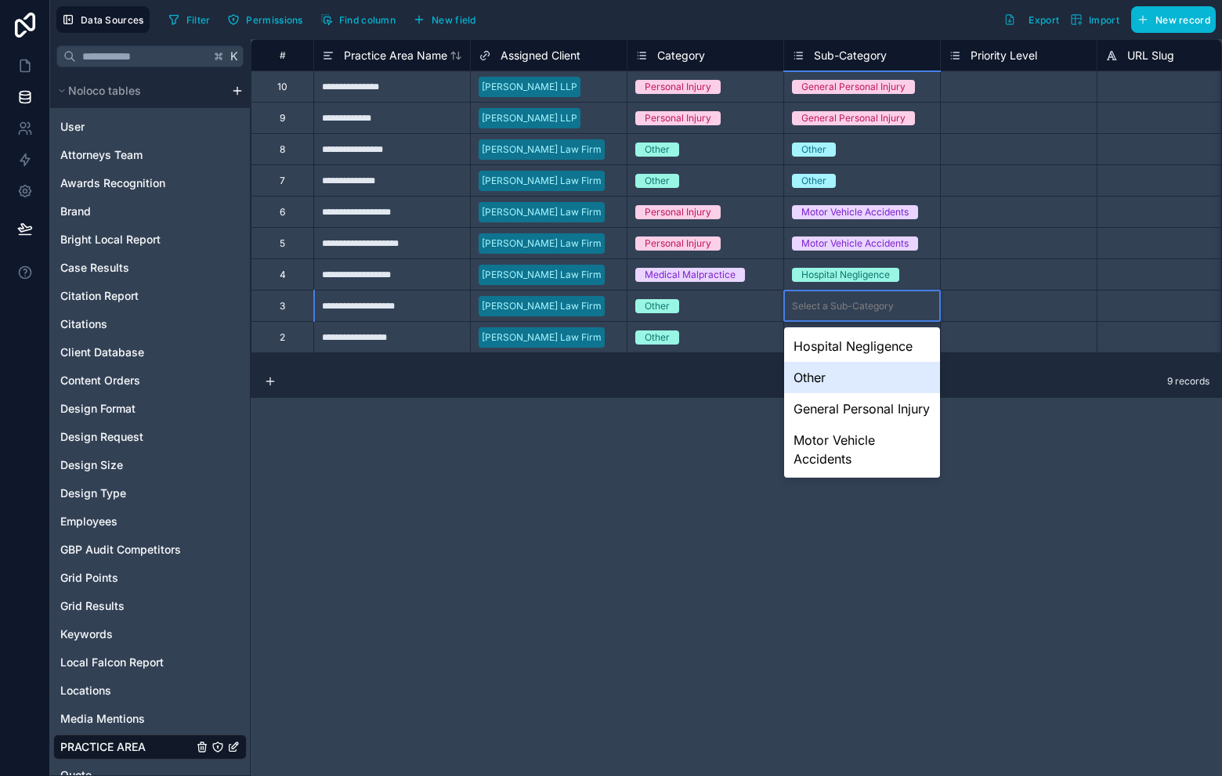
click at [852, 374] on div "Other" at bounding box center [862, 377] width 156 height 31
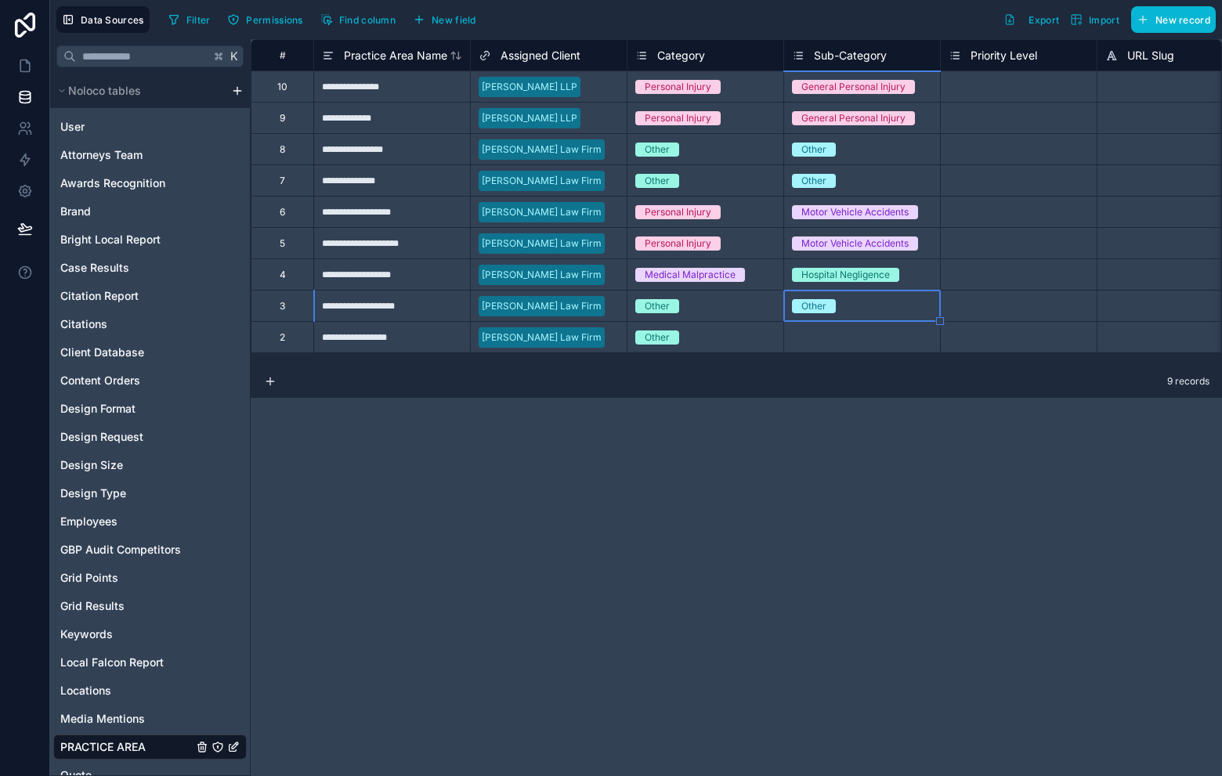
click at [841, 342] on div "Select a Sub-Category" at bounding box center [843, 337] width 102 height 13
click at [837, 345] on div "Select a Sub-Category" at bounding box center [862, 337] width 156 height 31
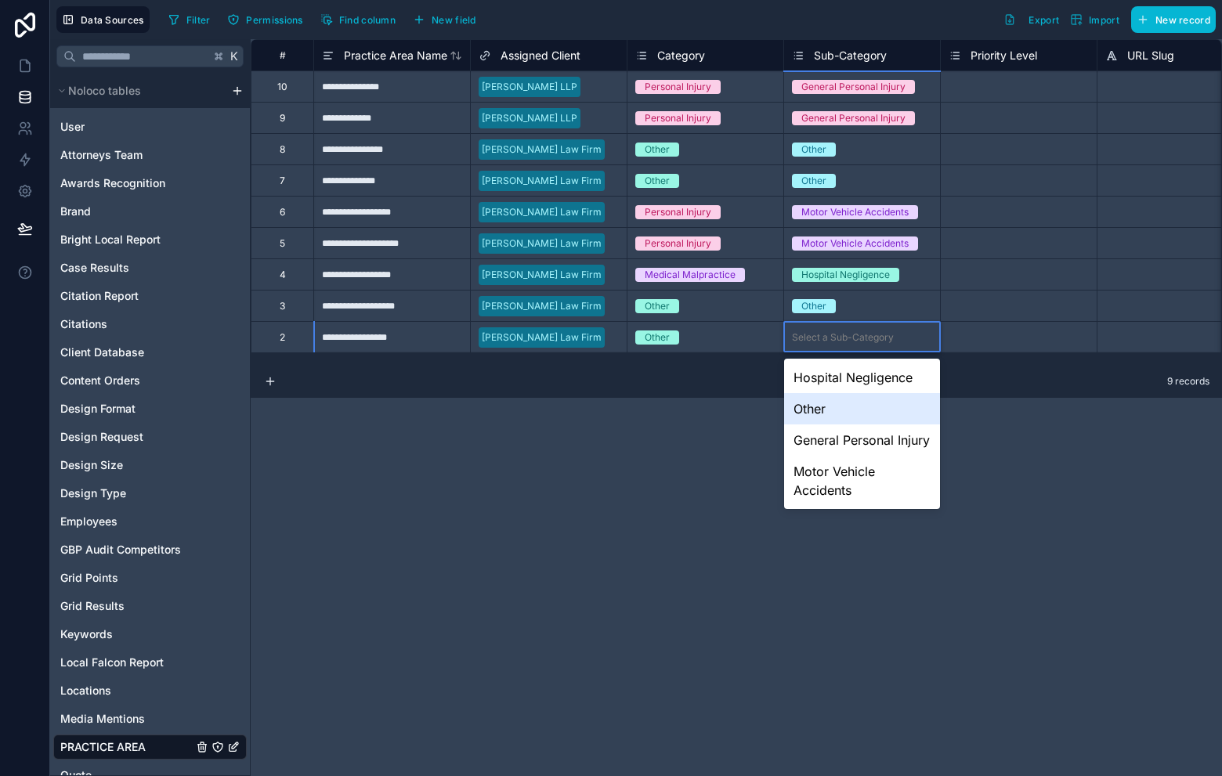
click at [831, 404] on div "Other" at bounding box center [862, 408] width 156 height 31
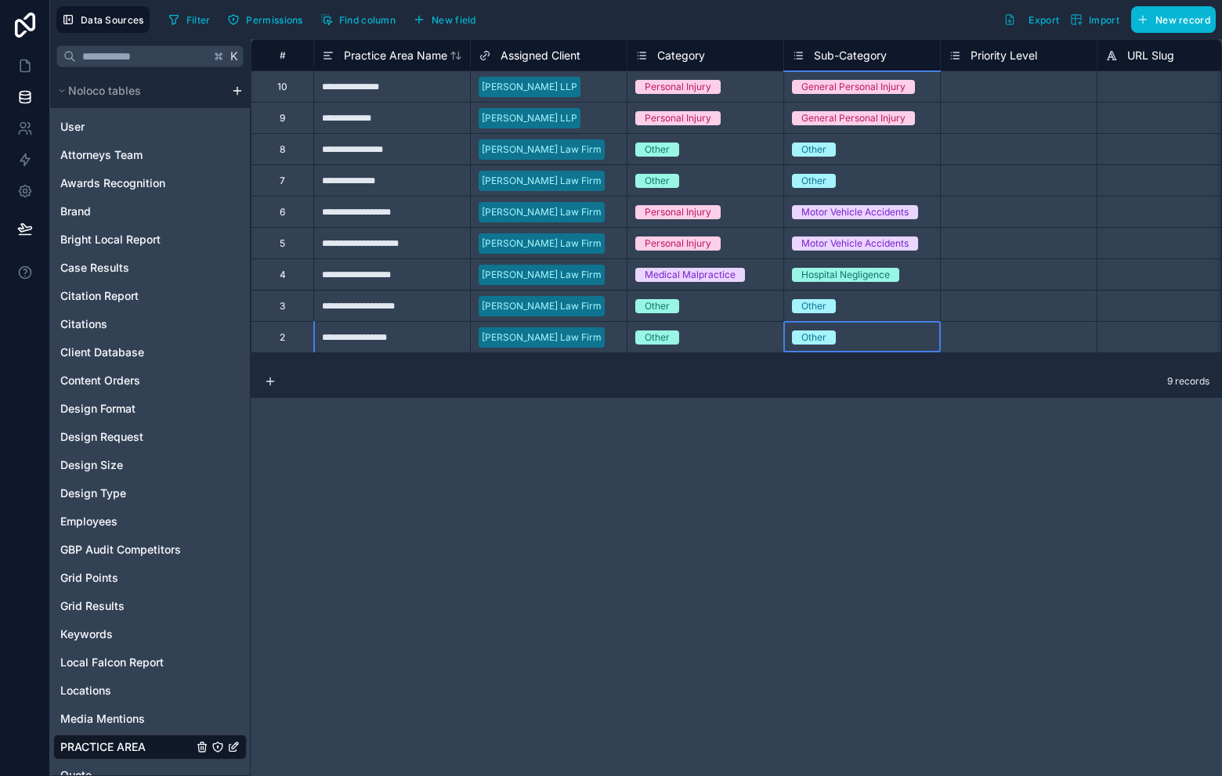
click at [1014, 90] on div "Select a Priority Level" at bounding box center [998, 87] width 98 height 13
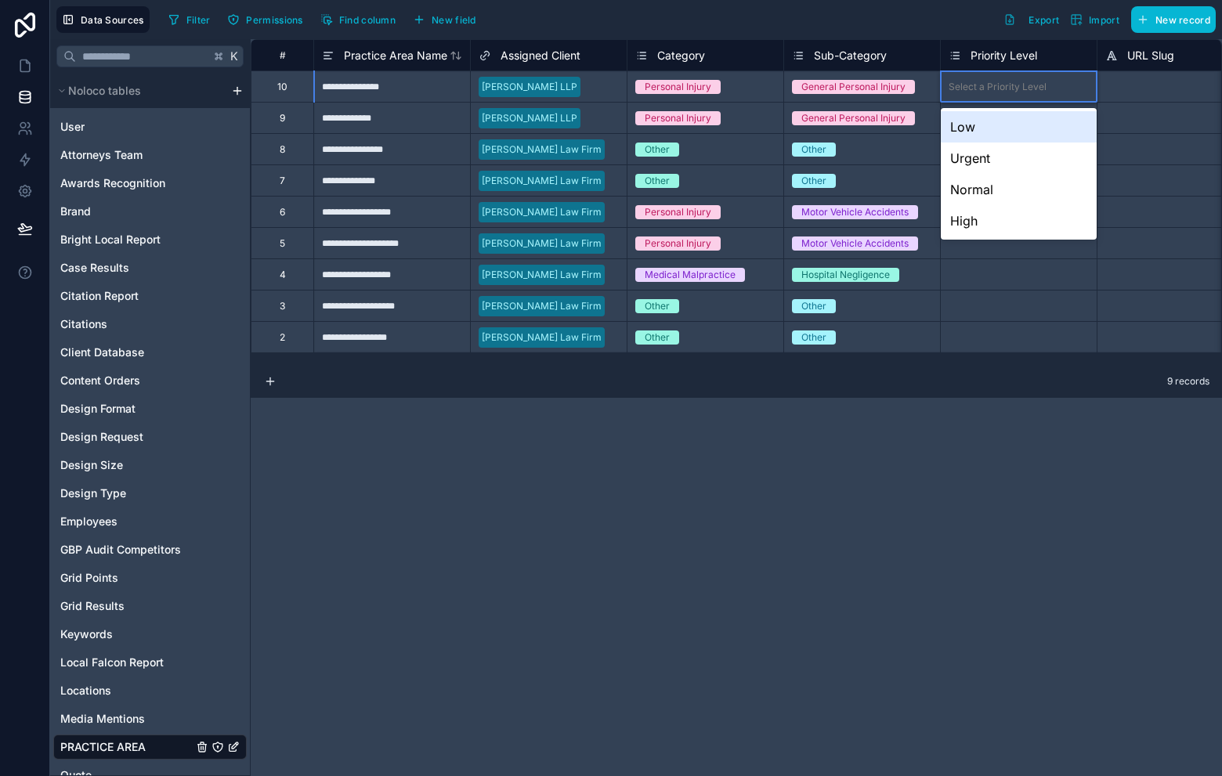
click at [983, 84] on div "Select a Priority Level" at bounding box center [998, 87] width 98 height 13
click at [1012, 179] on div "Normal" at bounding box center [1019, 189] width 156 height 31
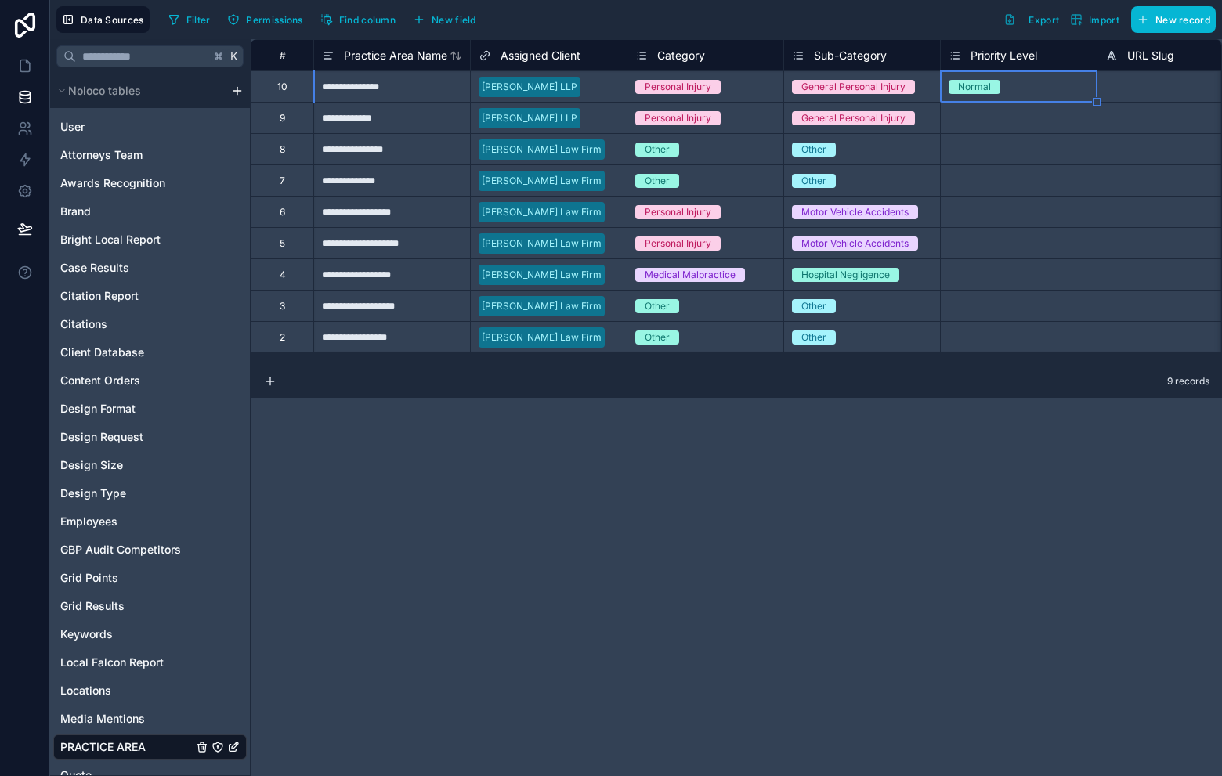
scroll to position [0, 33]
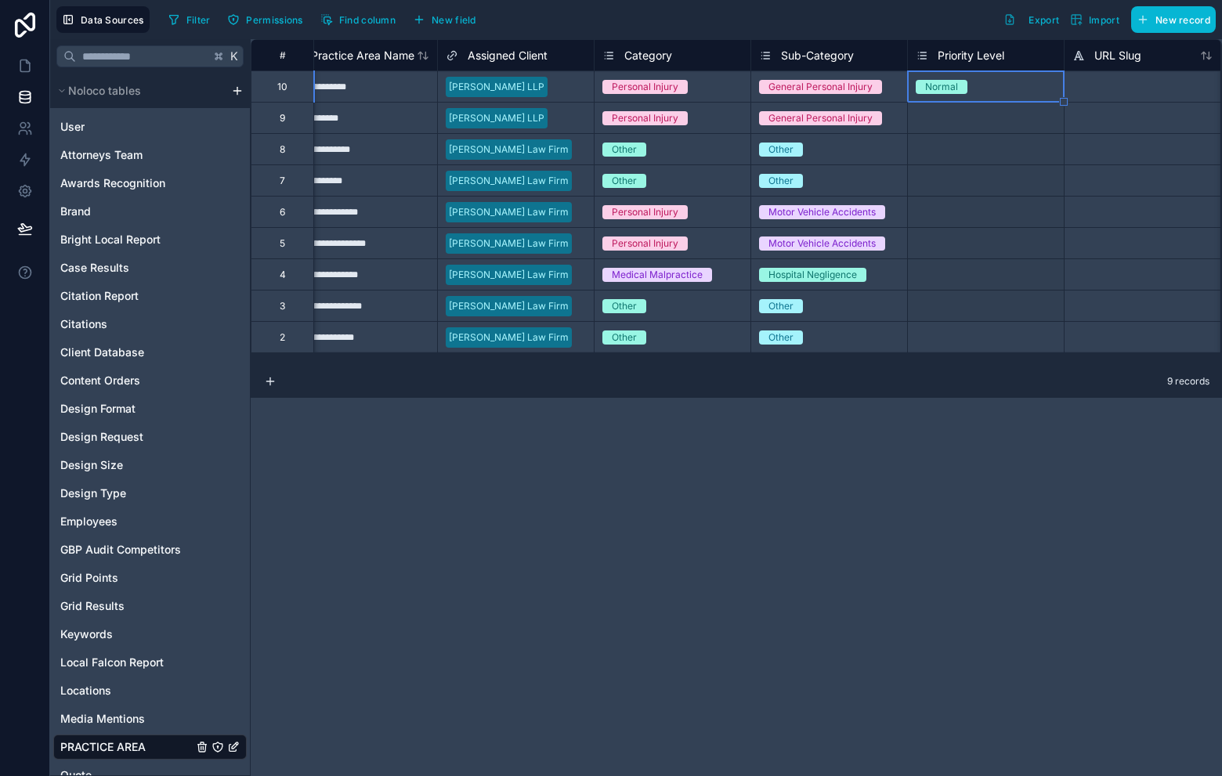
drag, startPoint x: 1097, startPoint y: 103, endPoint x: 1075, endPoint y: 309, distance: 207.2
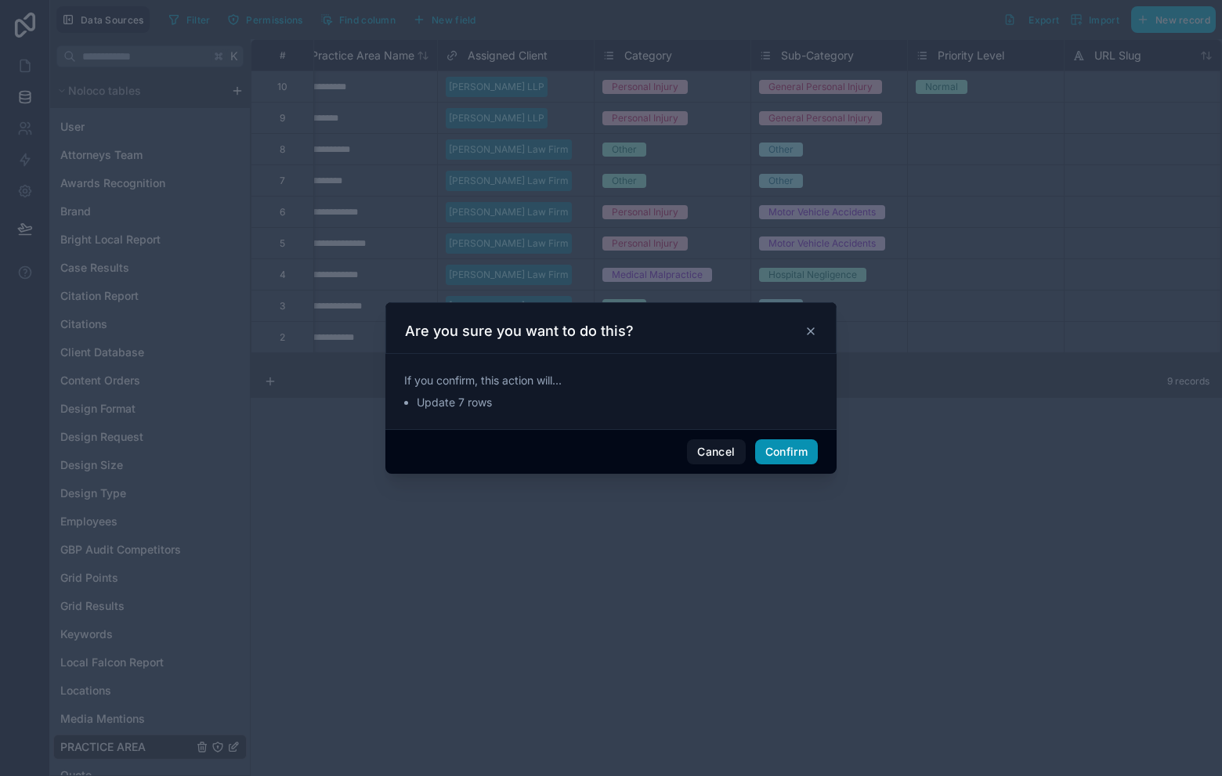
drag, startPoint x: 798, startPoint y: 444, endPoint x: 797, endPoint y: 453, distance: 8.7
click at [797, 452] on button "Confirm" at bounding box center [786, 451] width 63 height 25
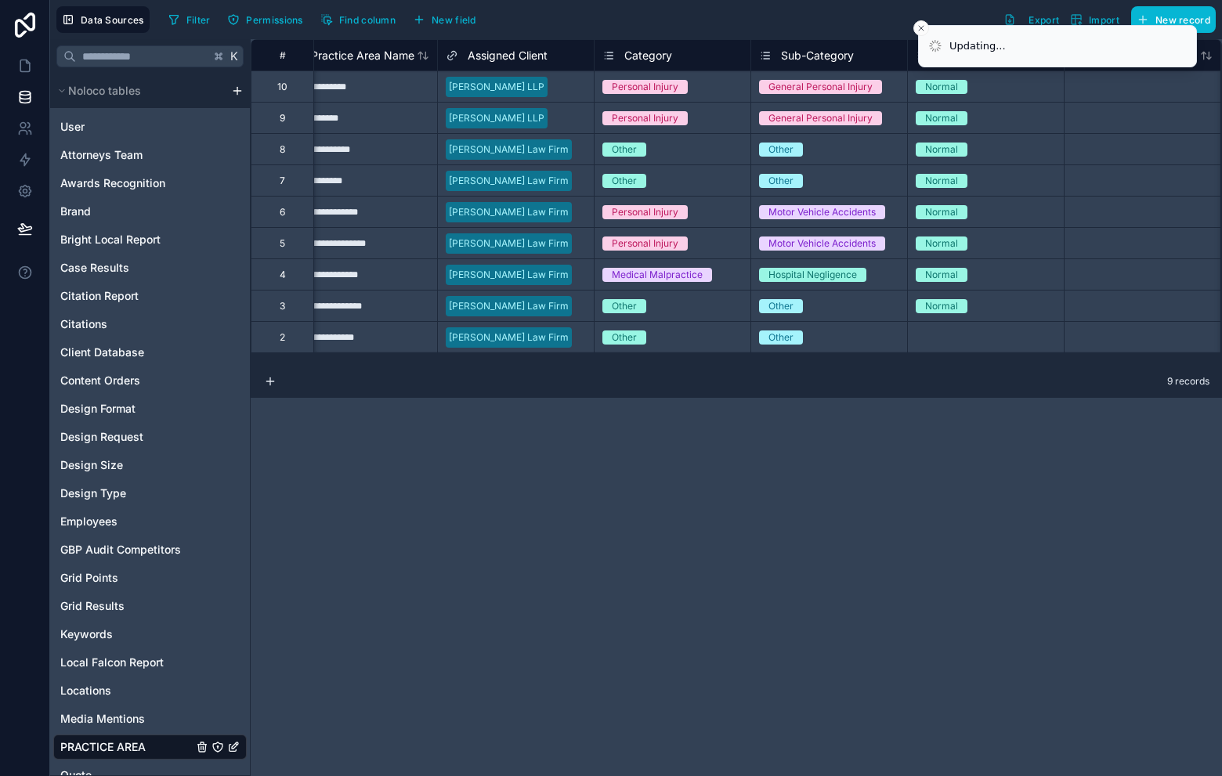
click at [1004, 300] on div "Normal" at bounding box center [986, 306] width 156 height 17
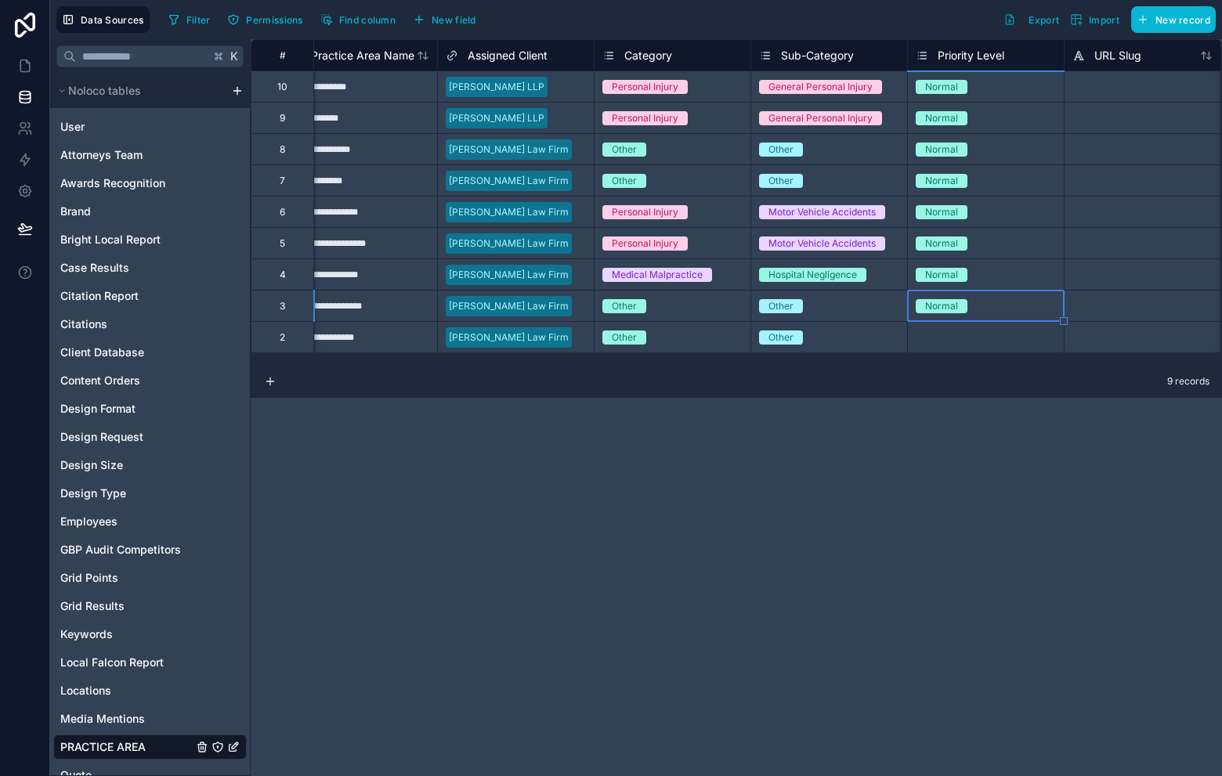
drag, startPoint x: 1065, startPoint y: 321, endPoint x: 1055, endPoint y: 342, distance: 22.4
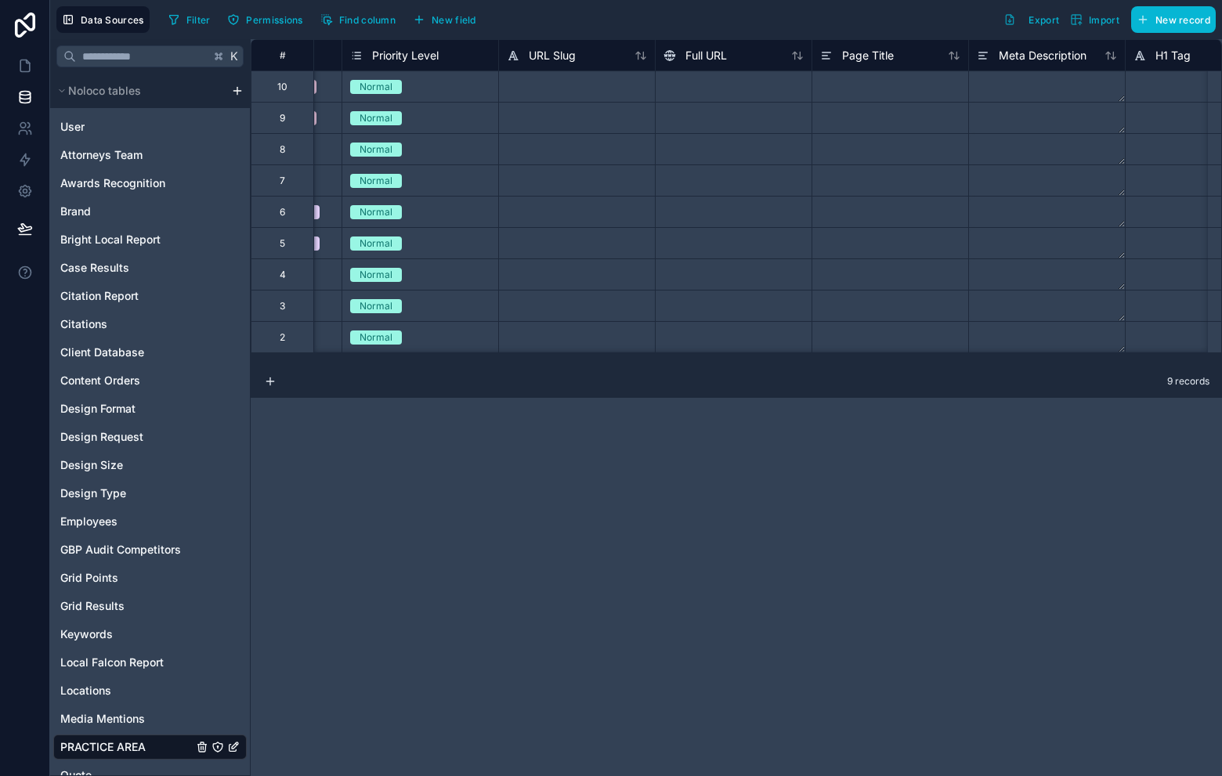
scroll to position [0, 603]
click at [568, 77] on div at bounding box center [572, 86] width 157 height 31
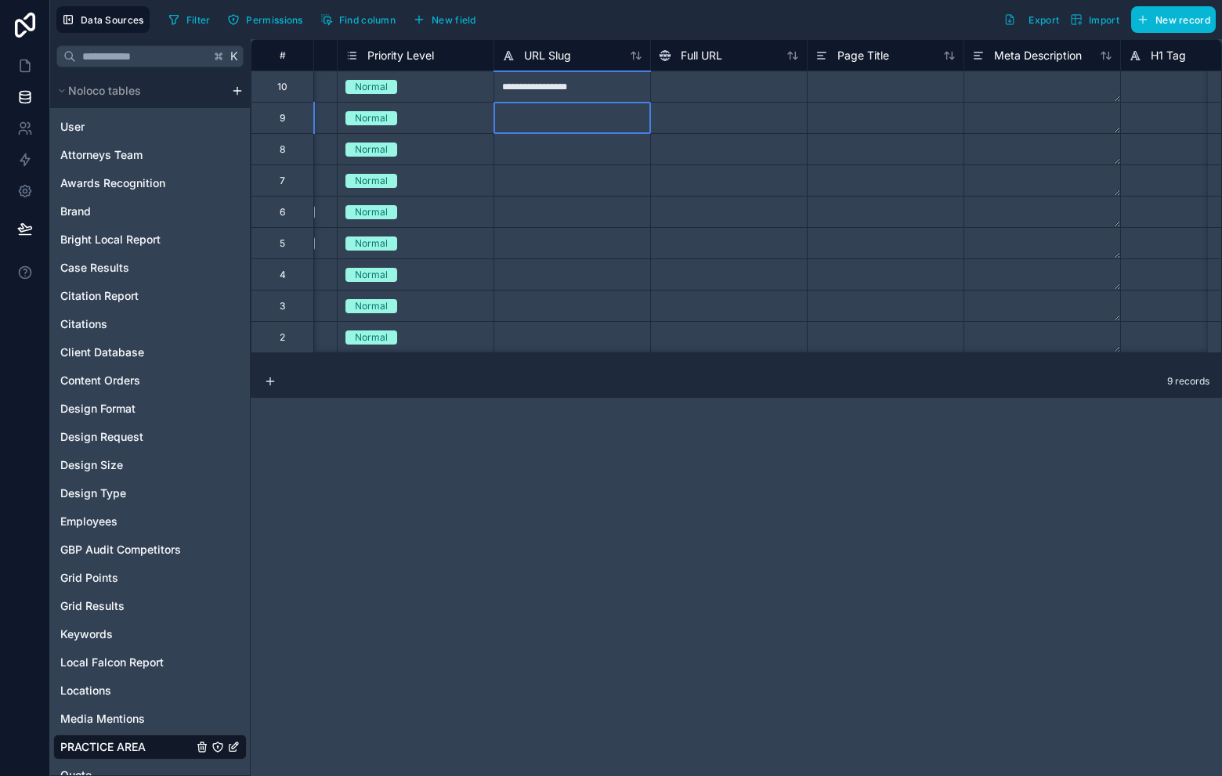
click at [588, 122] on div at bounding box center [572, 117] width 157 height 31
click at [704, 82] on div at bounding box center [728, 86] width 157 height 31
click at [734, 86] on div at bounding box center [728, 86] width 157 height 31
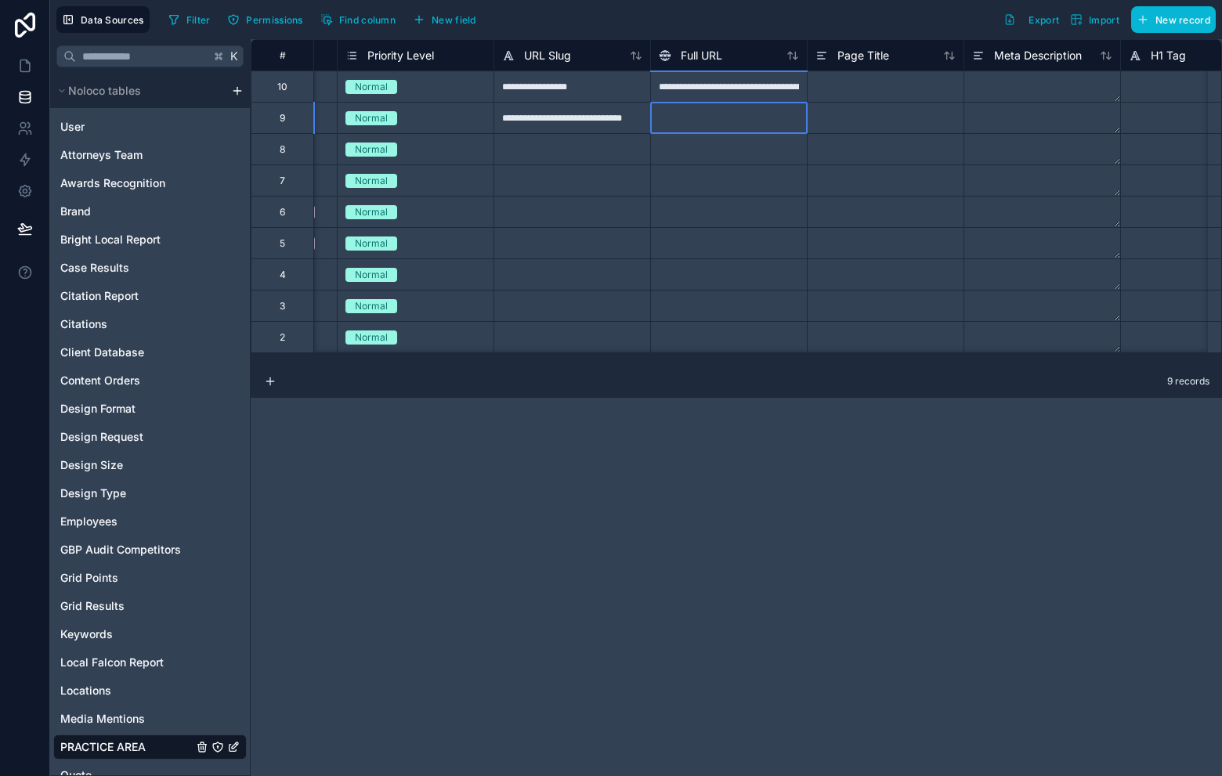
click at [722, 122] on div at bounding box center [728, 117] width 157 height 31
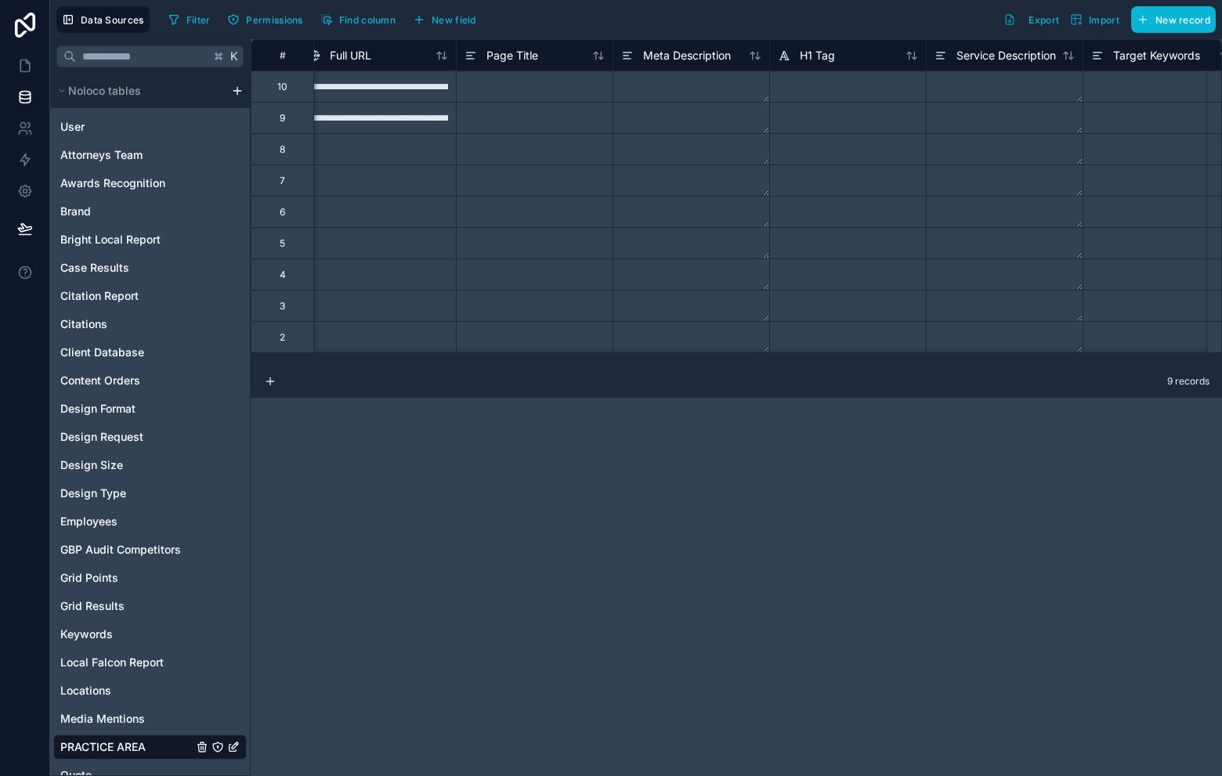
scroll to position [0, 964]
click at [544, 89] on div at bounding box center [525, 86] width 157 height 31
click at [555, 86] on div at bounding box center [525, 86] width 157 height 31
paste input "**********"
type input "**********"
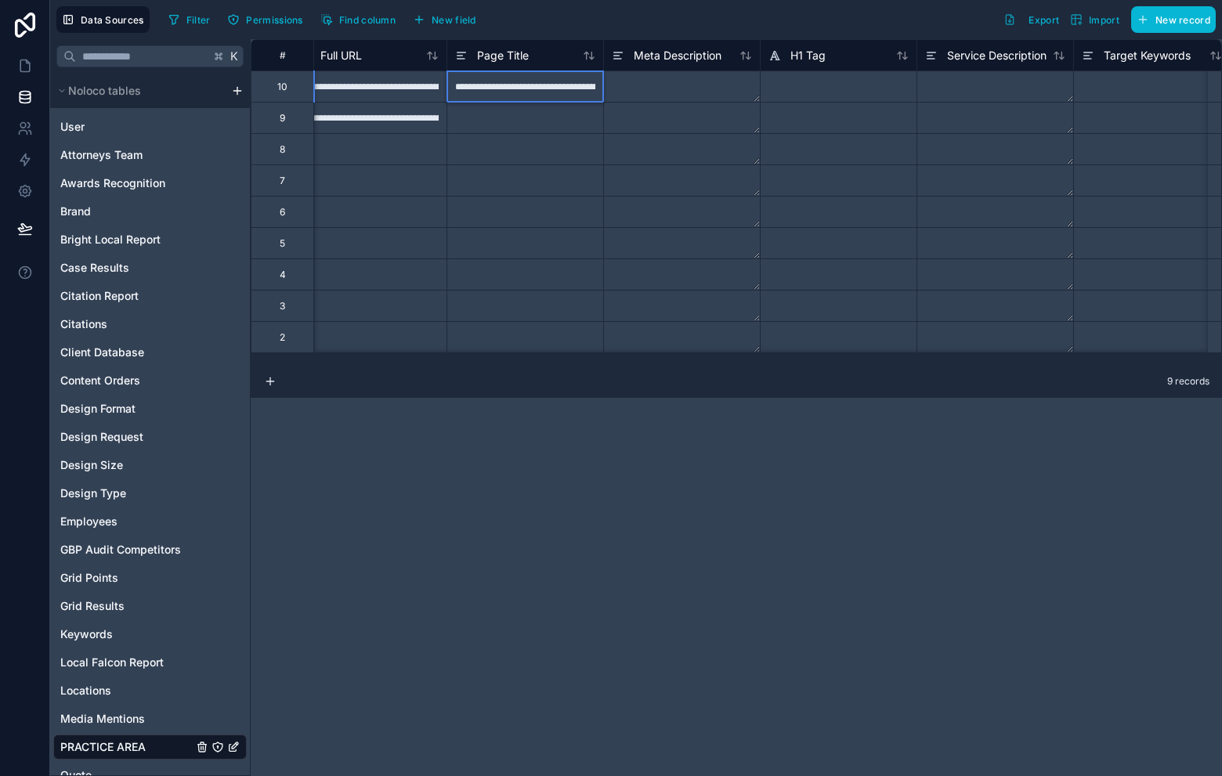
scroll to position [0, 71]
click at [530, 118] on div at bounding box center [525, 117] width 157 height 31
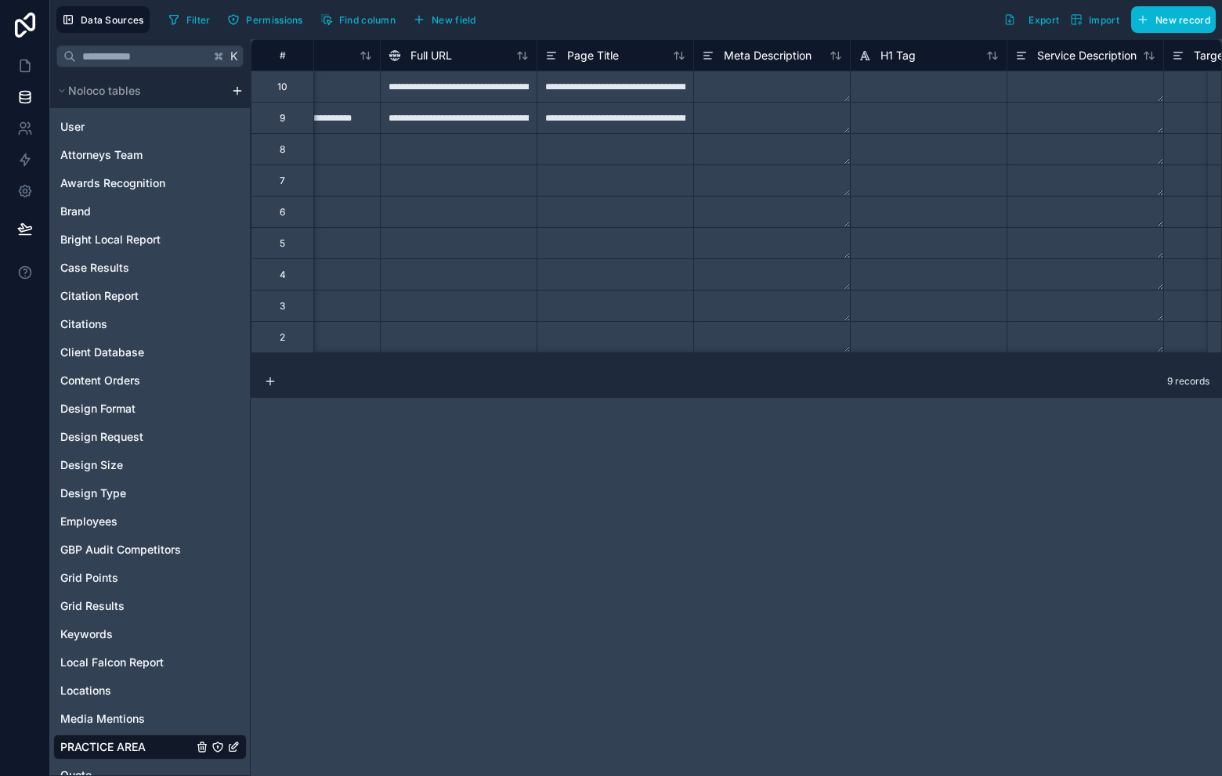
scroll to position [0, 902]
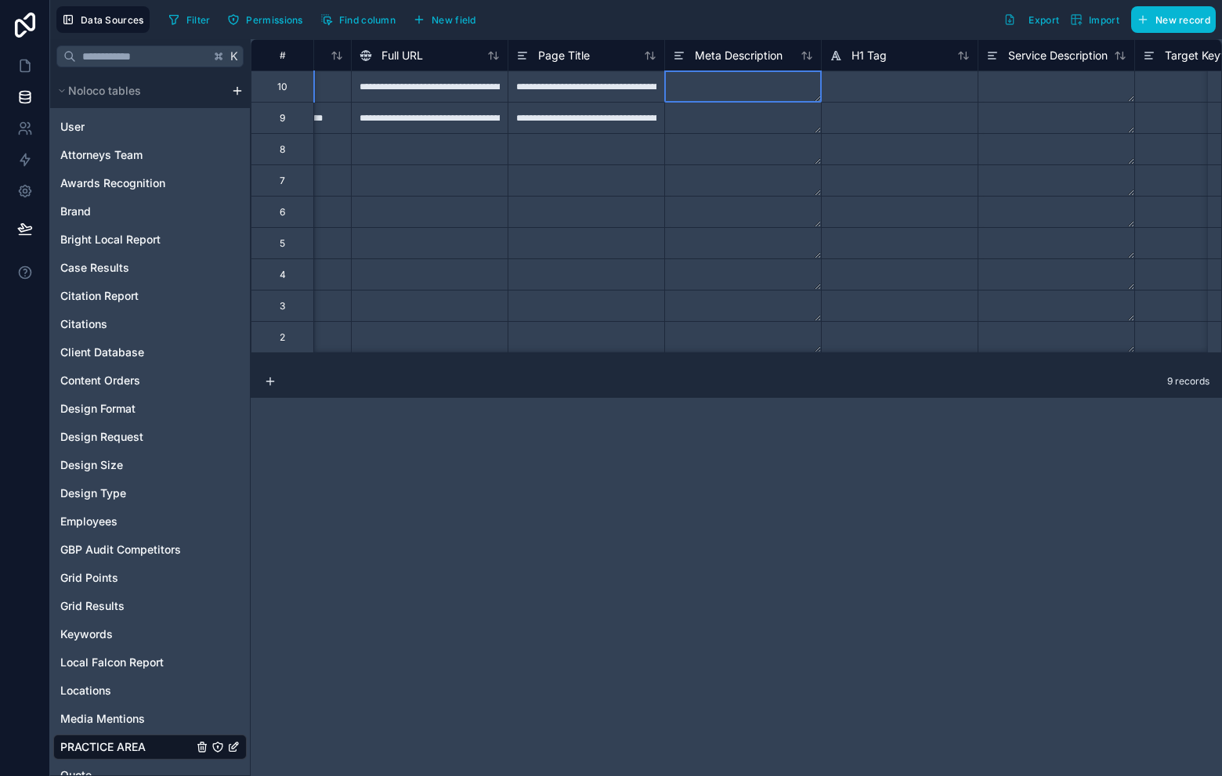
click at [724, 85] on textarea at bounding box center [743, 86] width 156 height 31
type textarea "**********"
drag, startPoint x: 746, startPoint y: 117, endPoint x: 740, endPoint y: 71, distance: 46.5
click at [746, 117] on textarea at bounding box center [743, 118] width 156 height 31
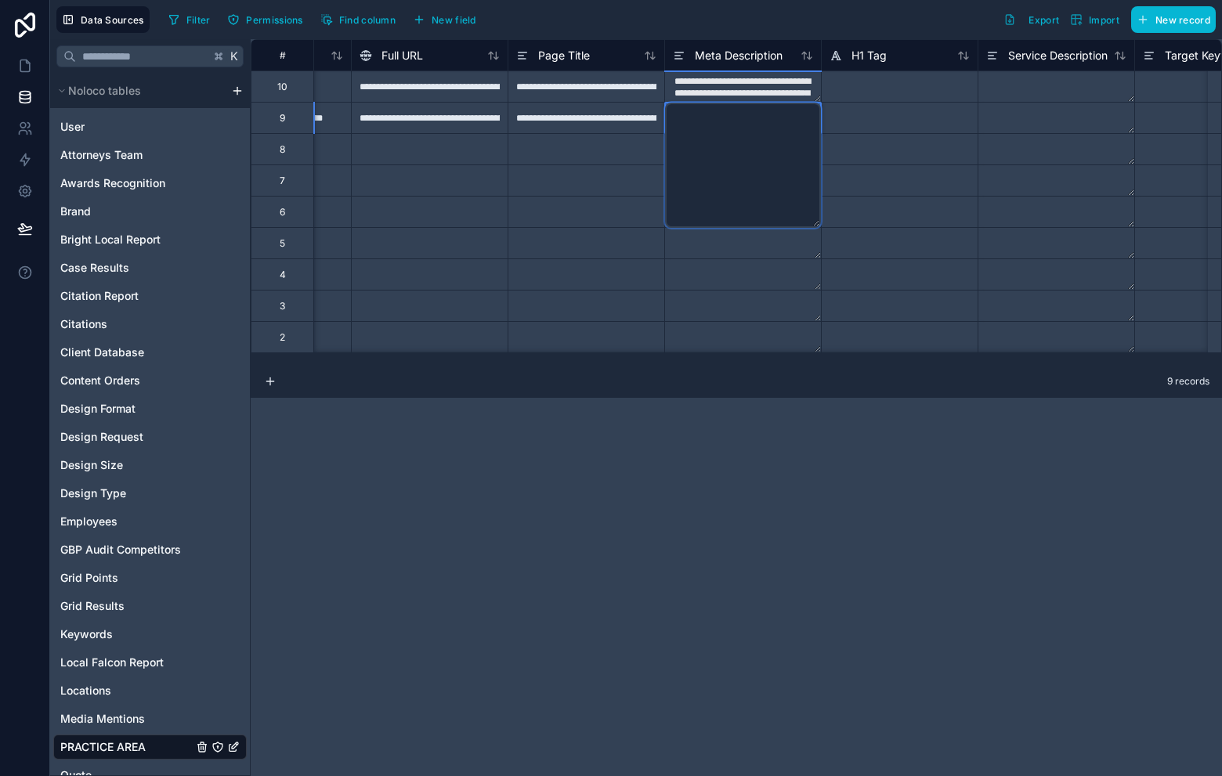
click at [715, 107] on textarea at bounding box center [743, 165] width 156 height 125
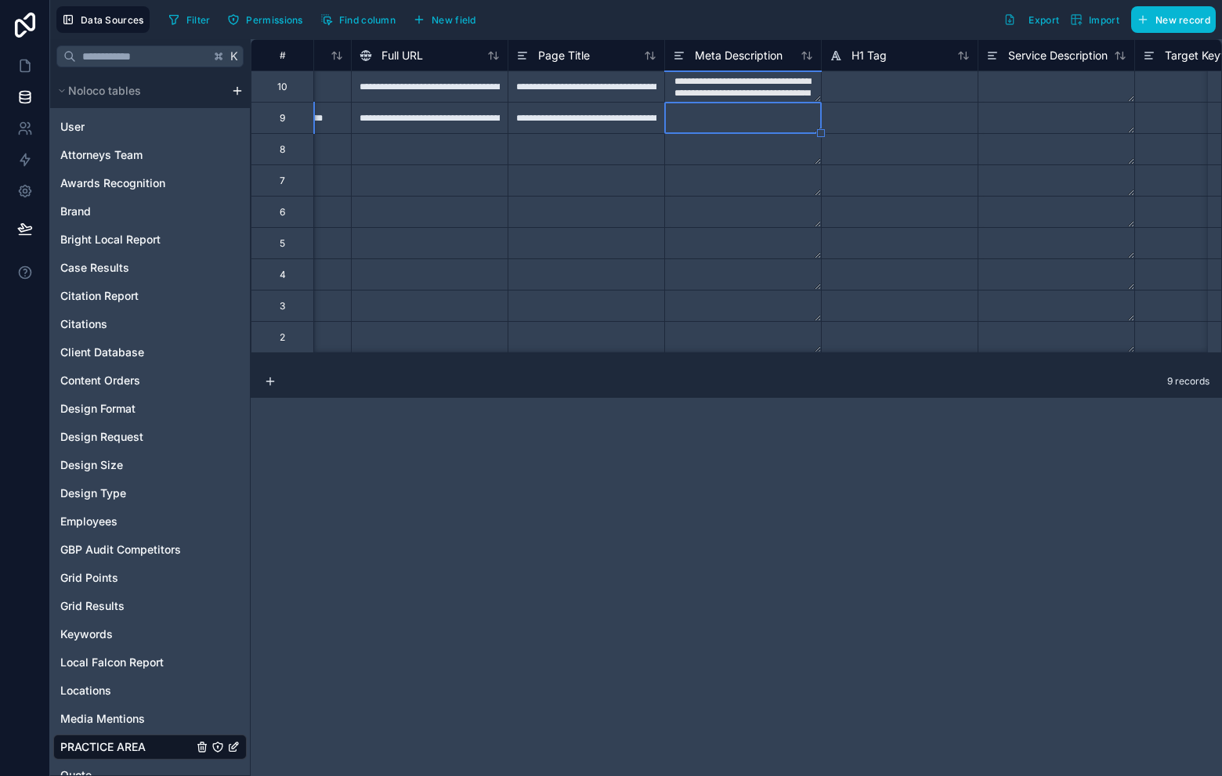
type textarea "**********"
click at [886, 92] on div at bounding box center [899, 86] width 157 height 31
click at [885, 89] on div at bounding box center [899, 86] width 157 height 31
paste input "**********"
type input "**********"
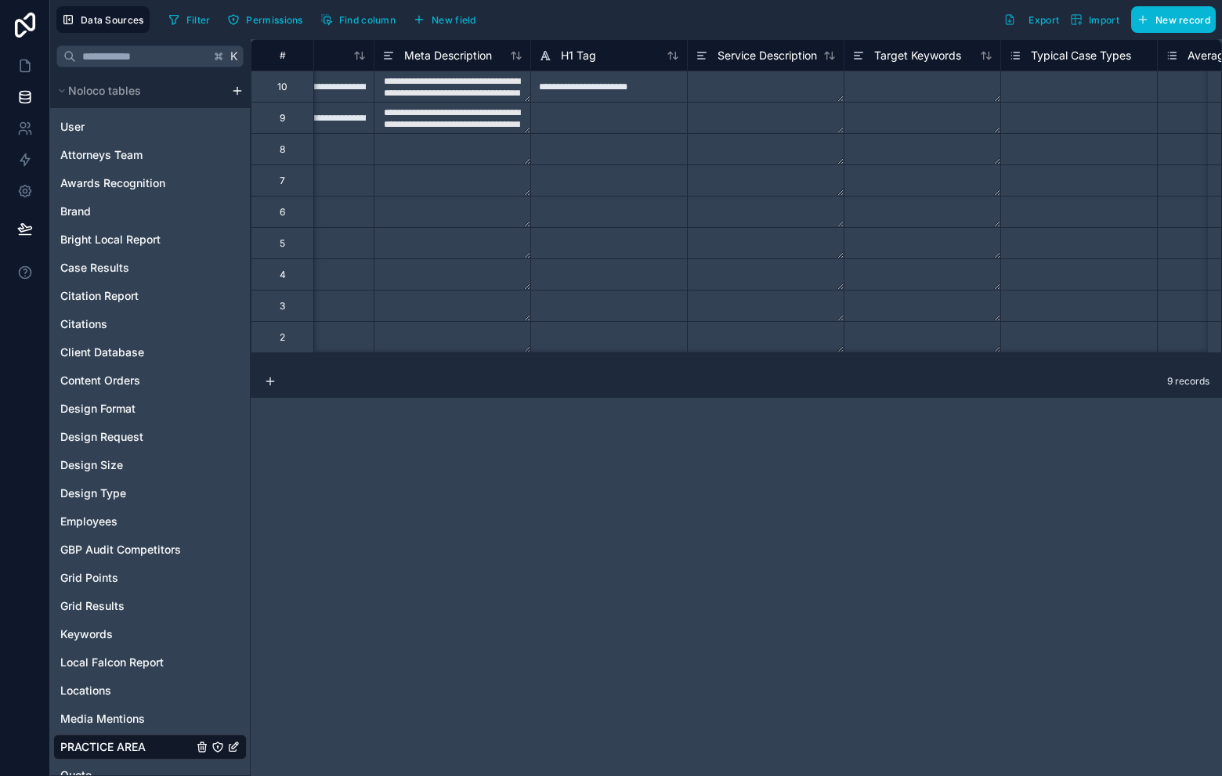
scroll to position [0, 1239]
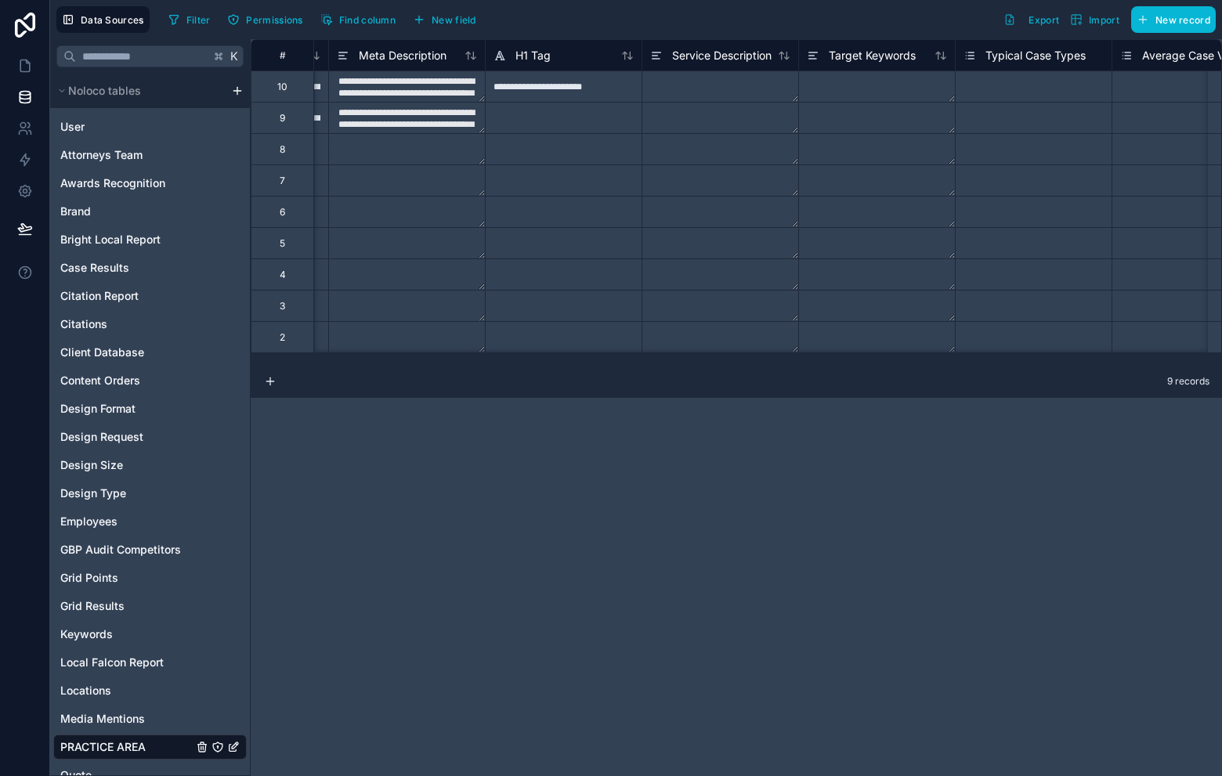
click at [593, 105] on div at bounding box center [563, 117] width 157 height 31
click at [687, 89] on textarea at bounding box center [720, 86] width 156 height 31
type textarea "**********"
click at [684, 126] on textarea at bounding box center [720, 118] width 156 height 31
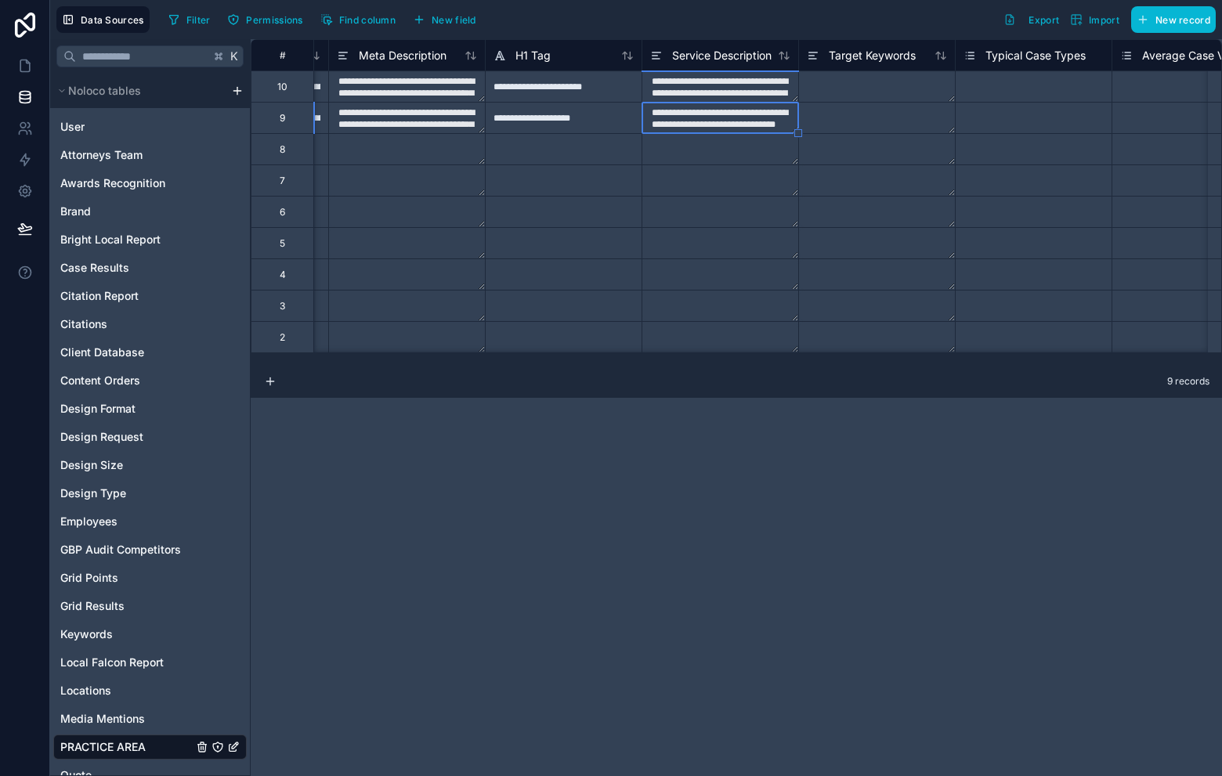
type textarea "**********"
click at [837, 81] on textarea at bounding box center [877, 86] width 156 height 31
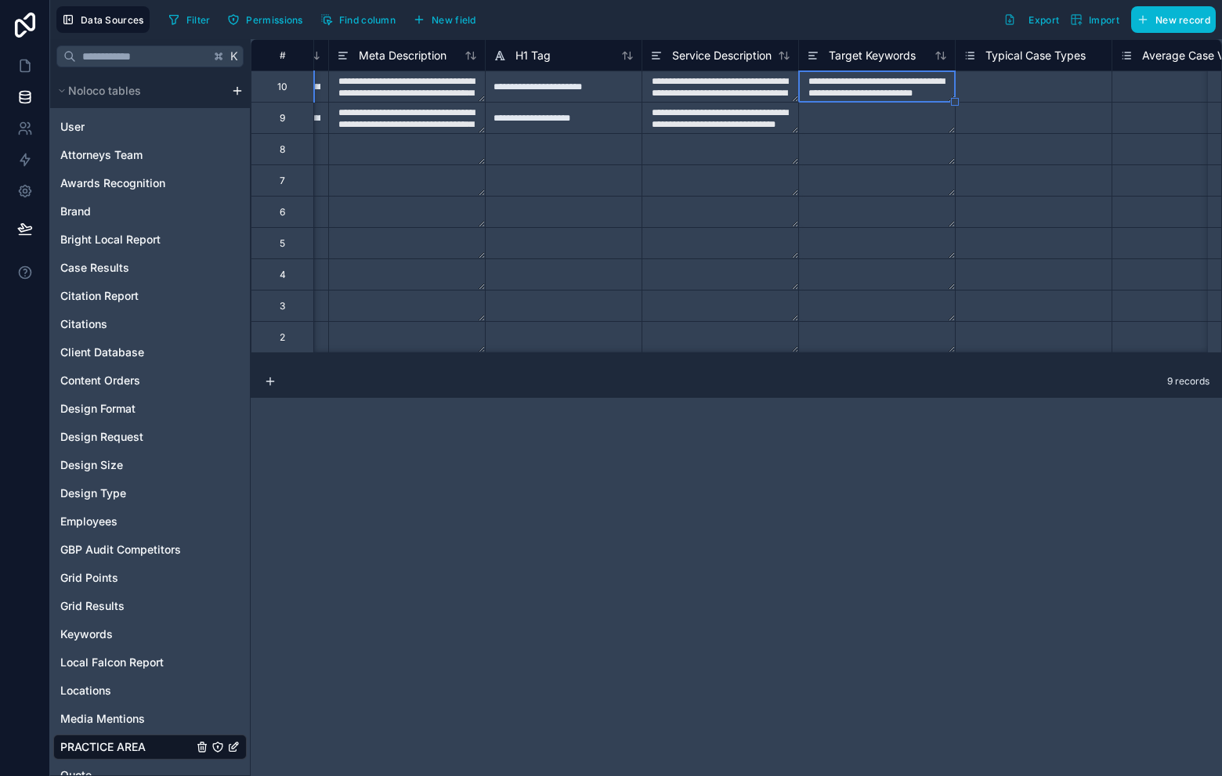
type textarea "**********"
click at [866, 112] on textarea at bounding box center [877, 118] width 156 height 31
click at [837, 121] on textarea at bounding box center [877, 118] width 156 height 31
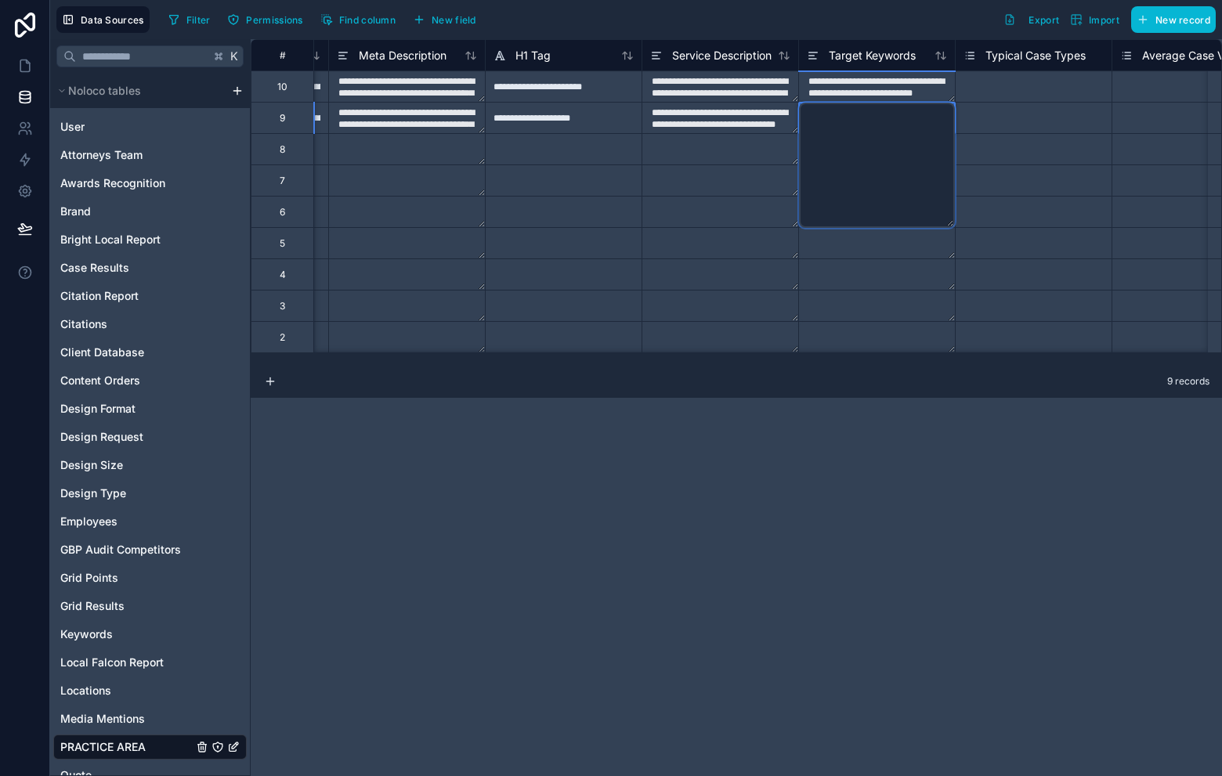
click at [973, 189] on div "Select a Typical Case Types" at bounding box center [1034, 180] width 156 height 31
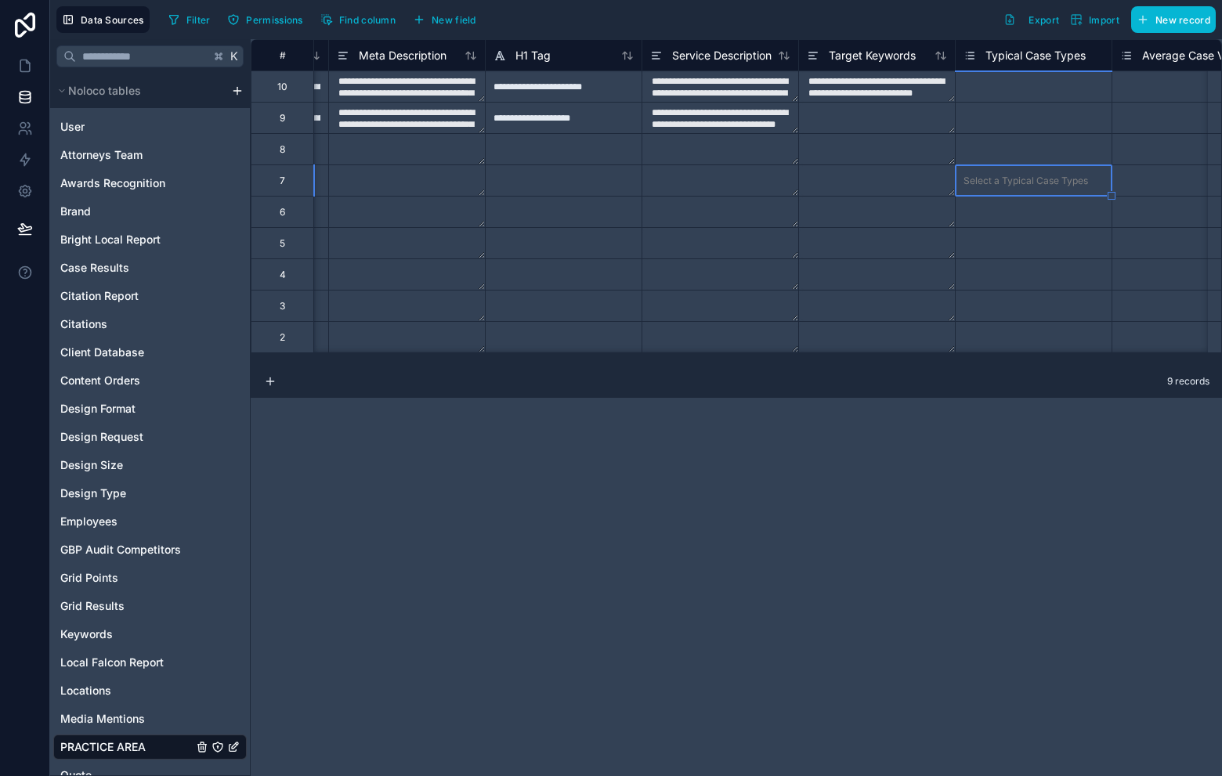
click at [873, 111] on textarea at bounding box center [877, 118] width 156 height 31
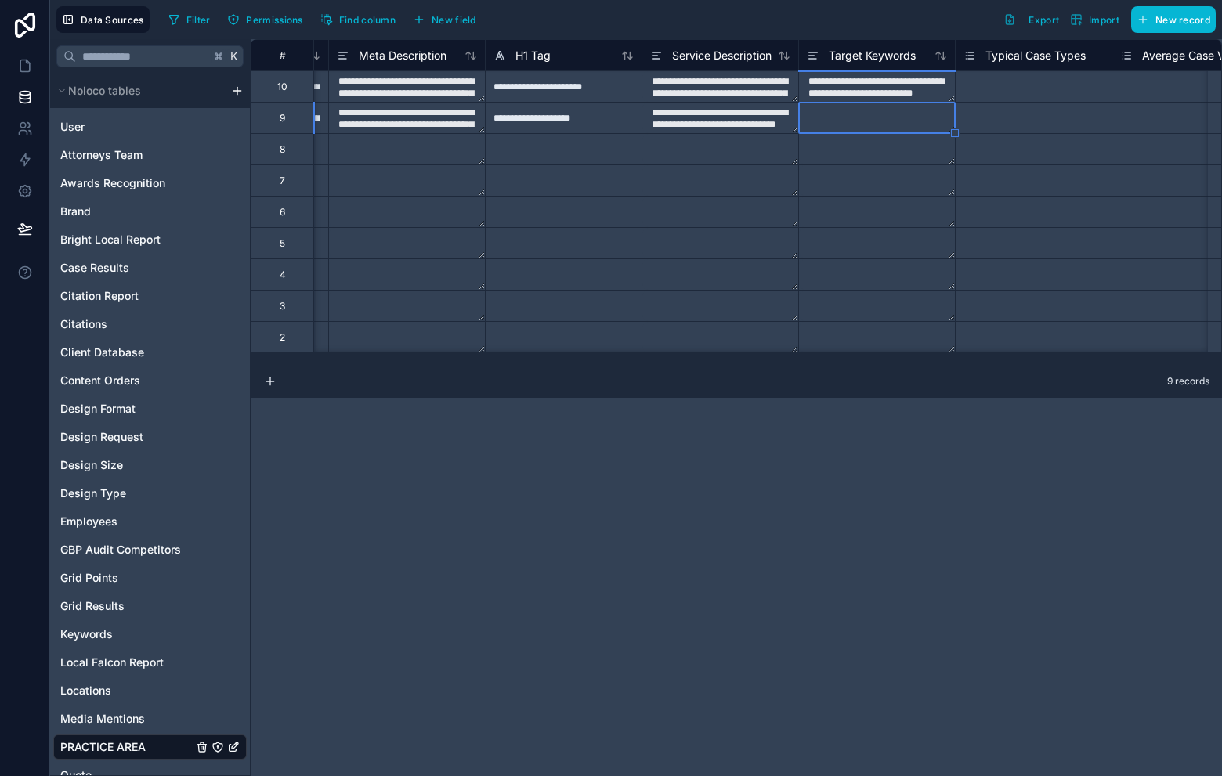
type textarea "**********"
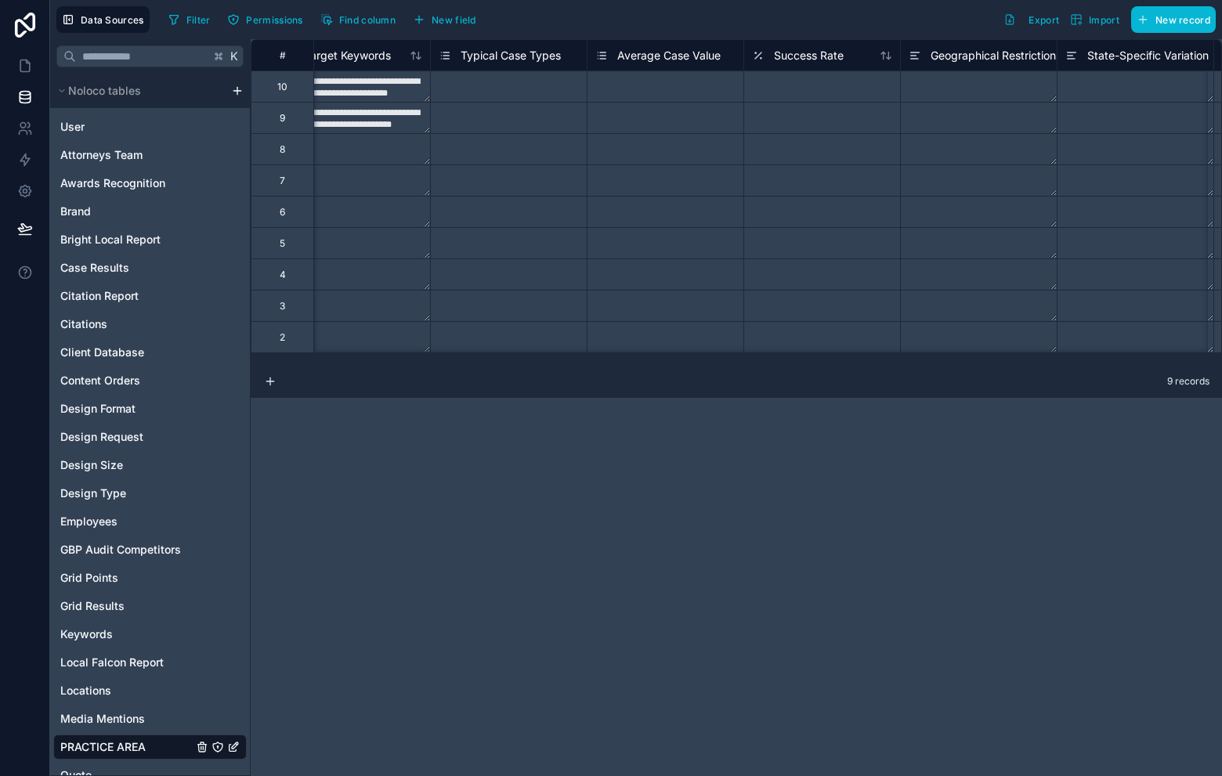
scroll to position [0, 1740]
drag, startPoint x: 529, startPoint y: 76, endPoint x: 545, endPoint y: 80, distance: 16.9
click at [529, 76] on div "Select a Typical Case Types" at bounding box center [532, 86] width 156 height 31
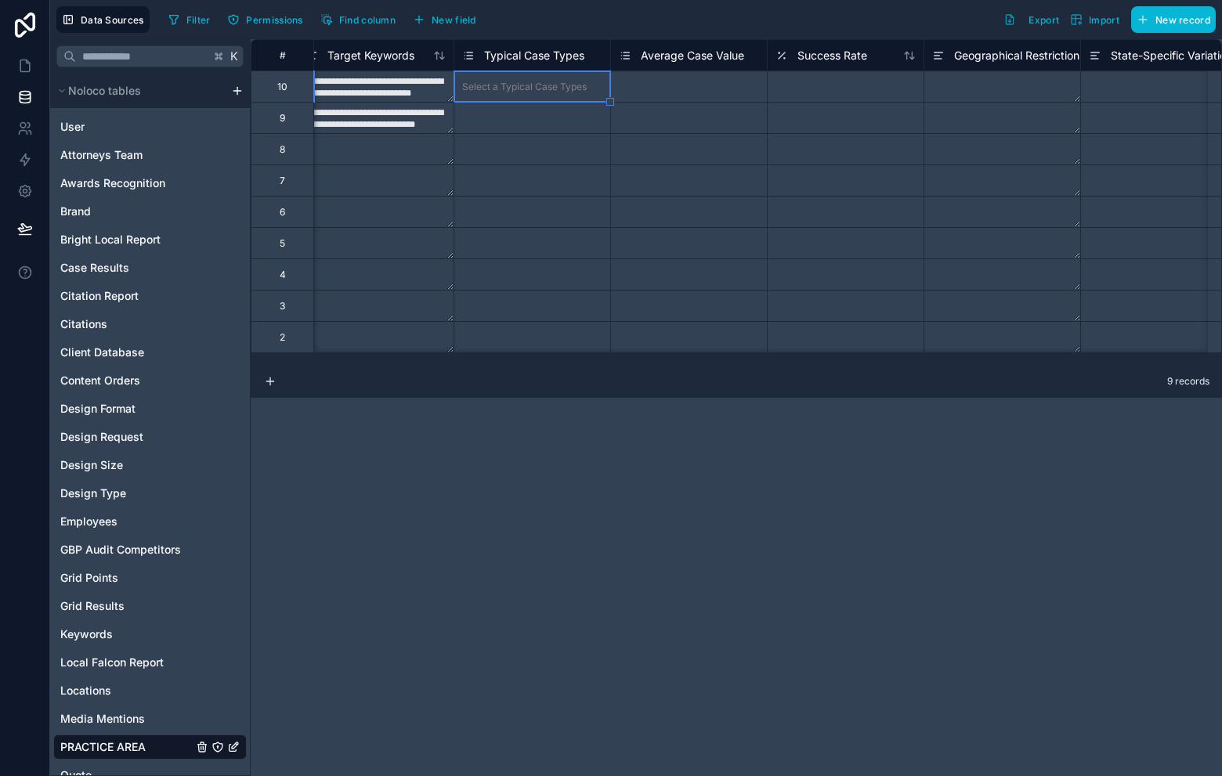
click at [544, 84] on div "Select a Typical Case Types" at bounding box center [524, 87] width 125 height 13
click at [665, 76] on div "Select a Average Case Value" at bounding box center [689, 86] width 156 height 31
click at [522, 89] on div "Select a Typical Case Types" at bounding box center [524, 87] width 125 height 13
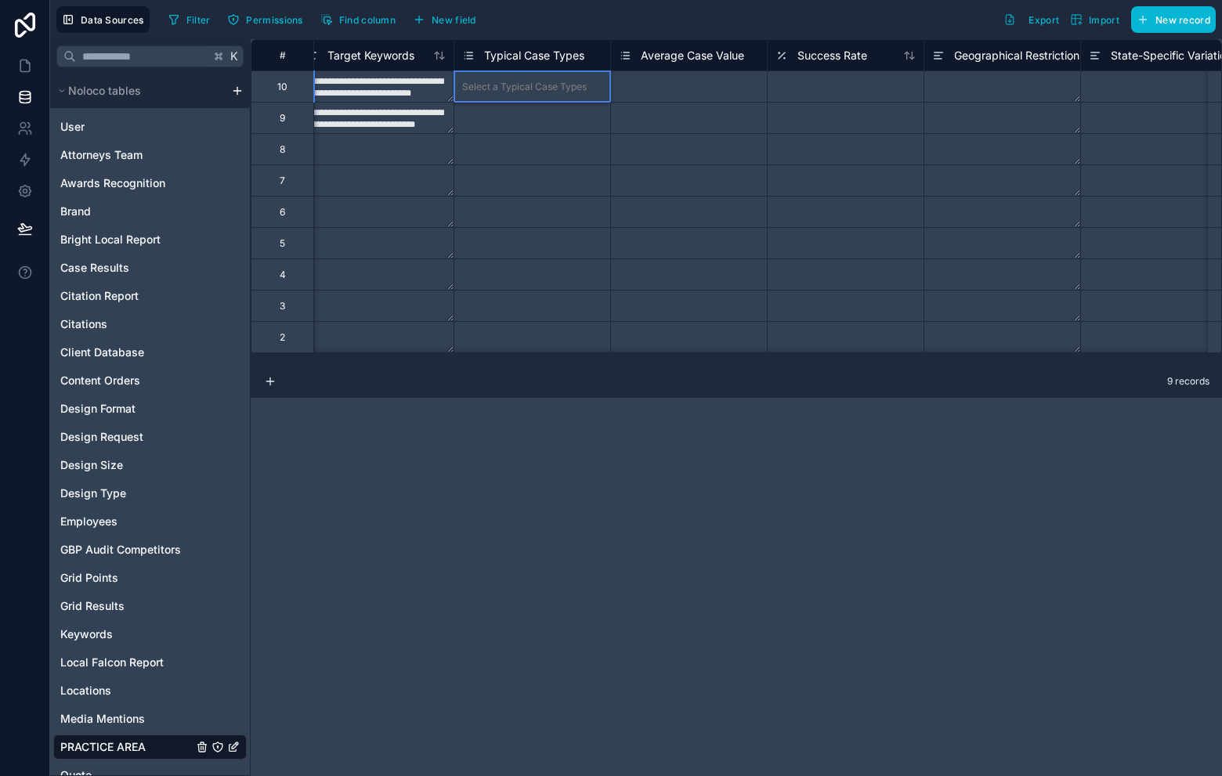
scroll to position [20, 0]
click at [470, 60] on icon at bounding box center [468, 55] width 13 height 19
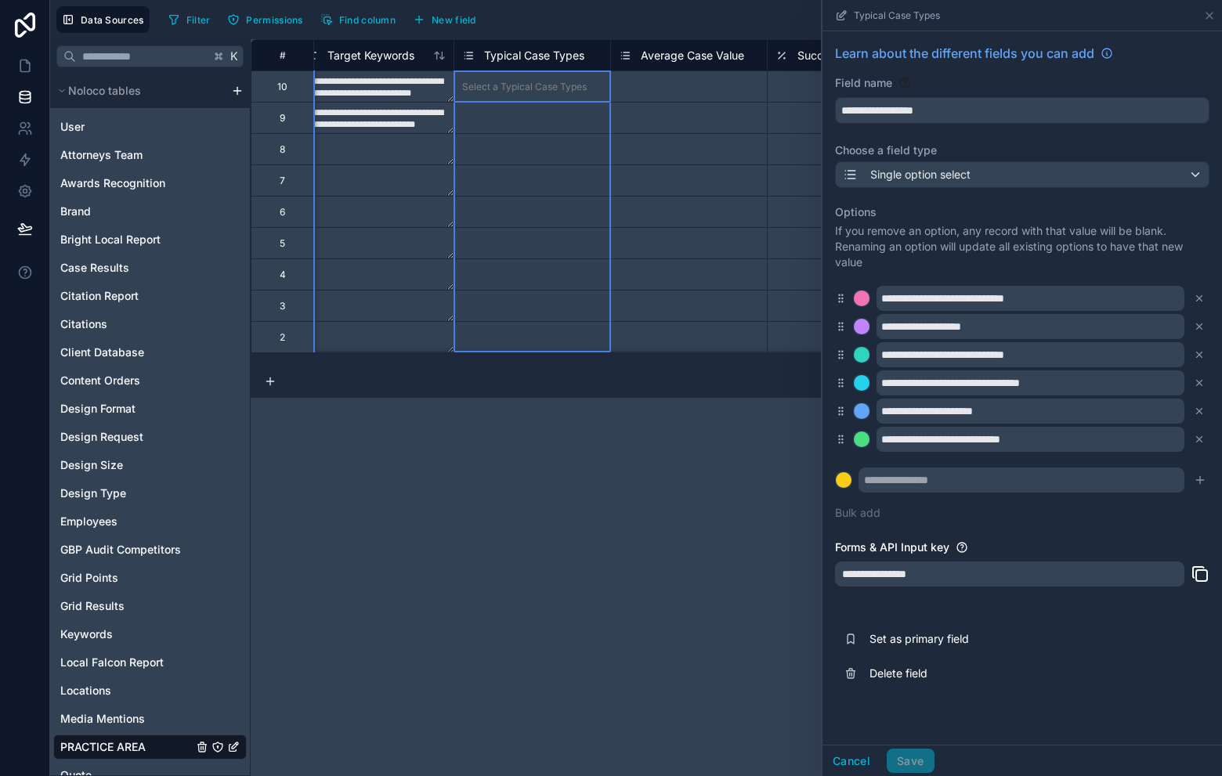
click at [661, 554] on div "**********" at bounding box center [736, 407] width 971 height 737
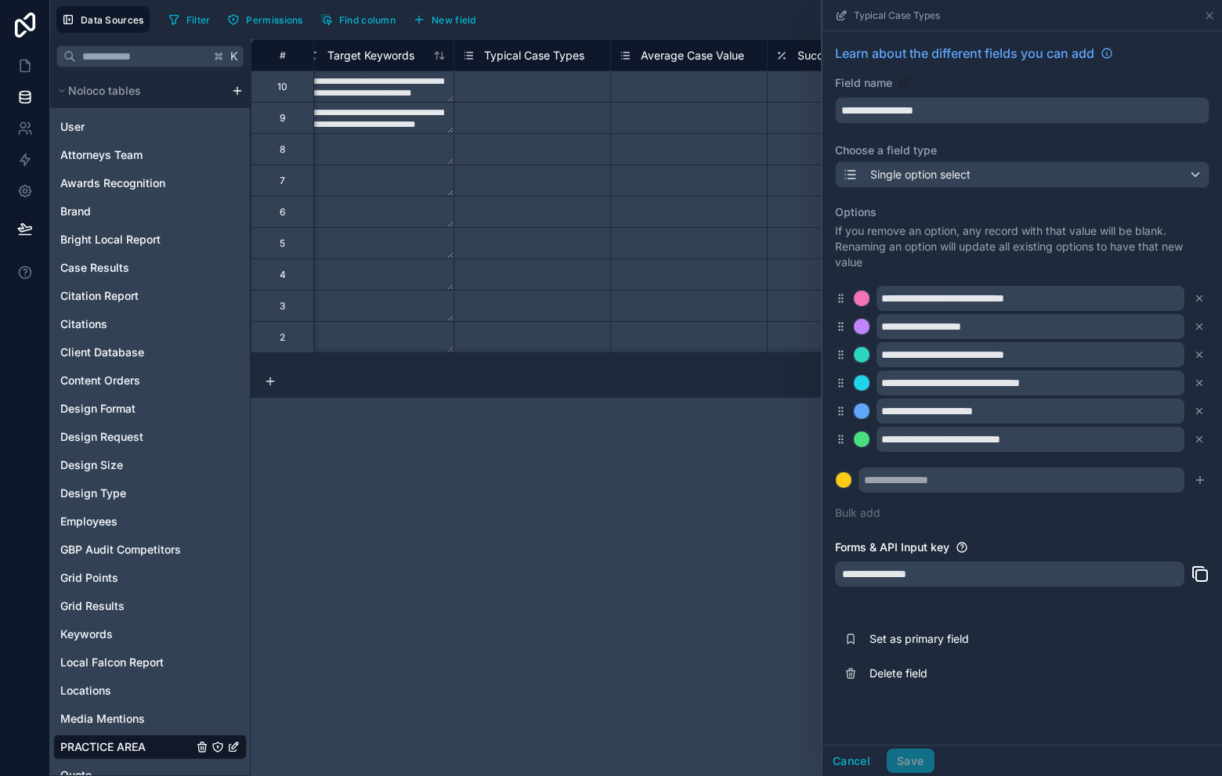
click at [644, 64] on div "Average Case Value" at bounding box center [681, 55] width 125 height 19
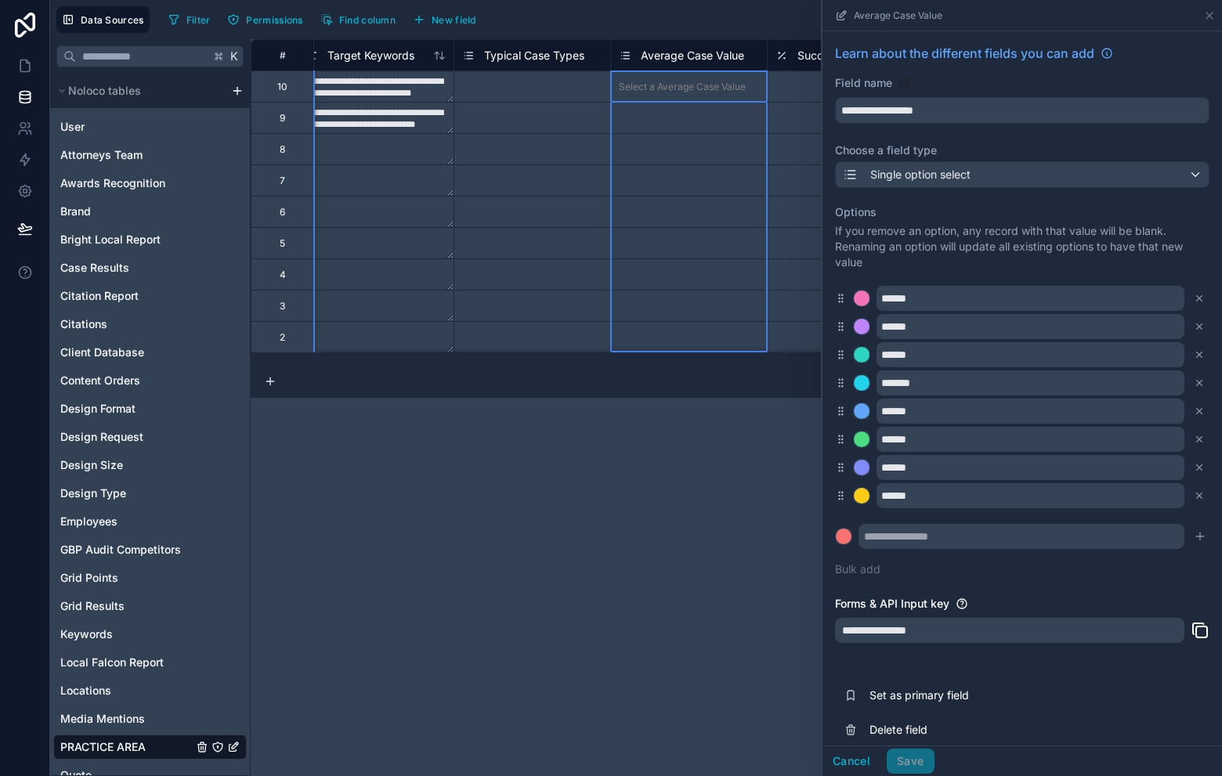
click at [617, 59] on div "Average Case Value" at bounding box center [689, 55] width 156 height 19
click at [475, 49] on div "Typical Case Types" at bounding box center [523, 55] width 122 height 19
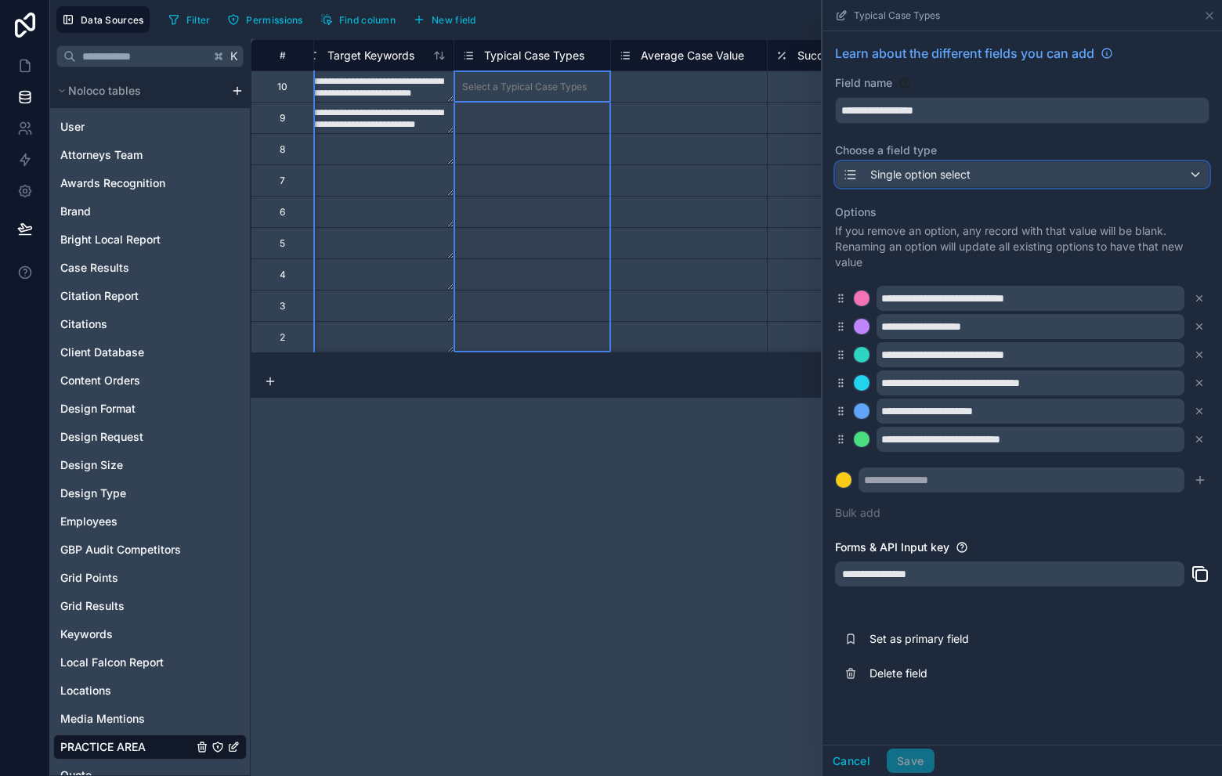
click at [1011, 171] on div "Single option select" at bounding box center [1022, 174] width 373 height 25
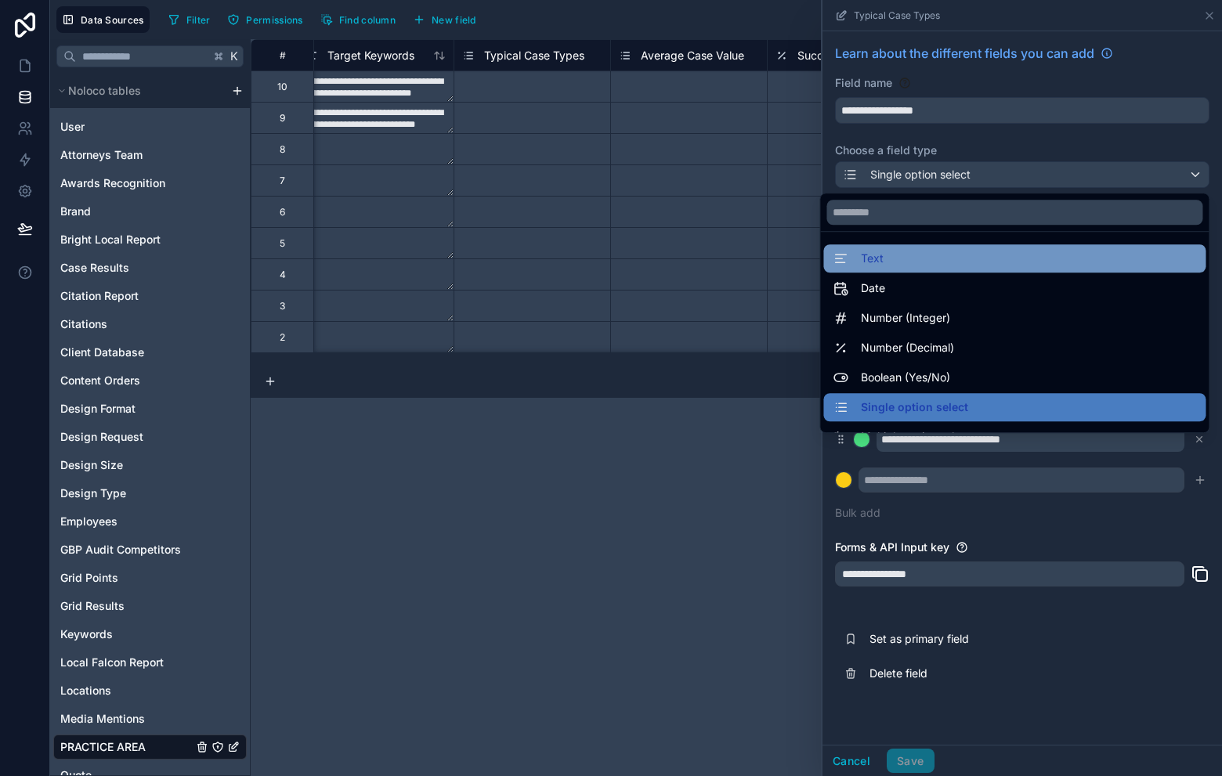
click at [965, 250] on div "Text" at bounding box center [1014, 258] width 363 height 19
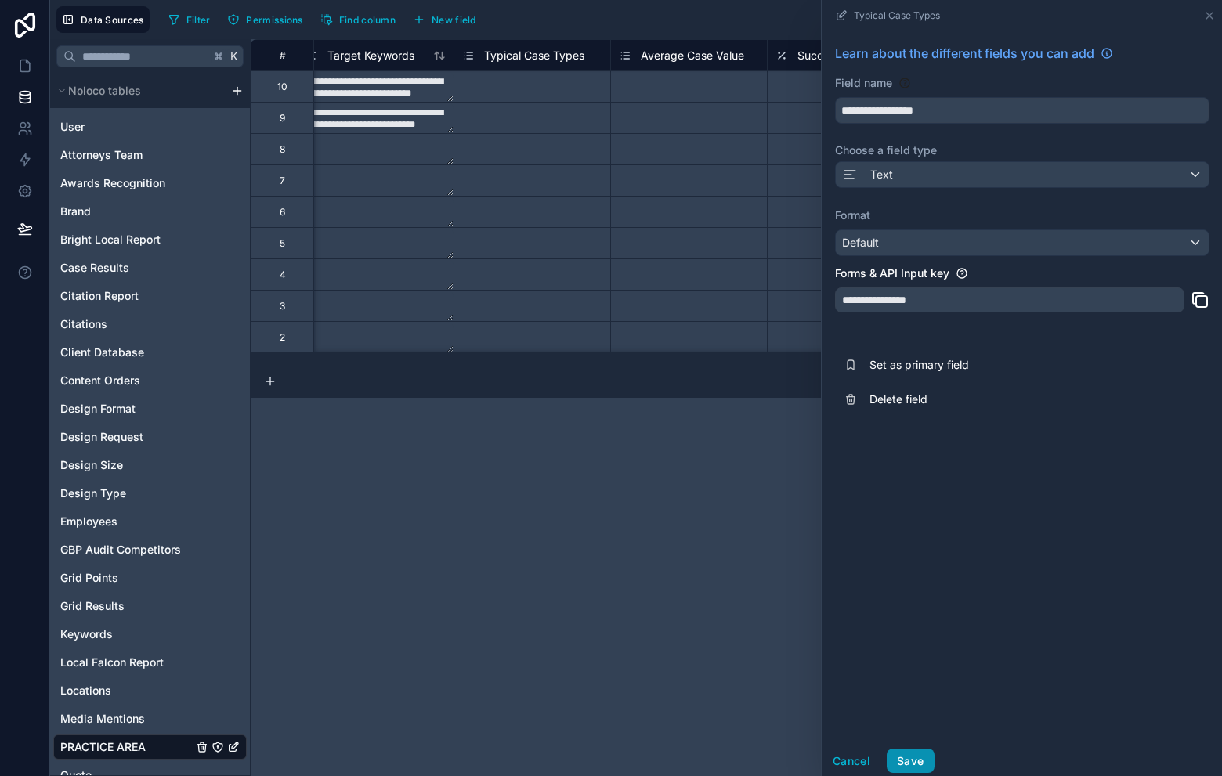
click at [925, 769] on button "Save" at bounding box center [910, 761] width 47 height 25
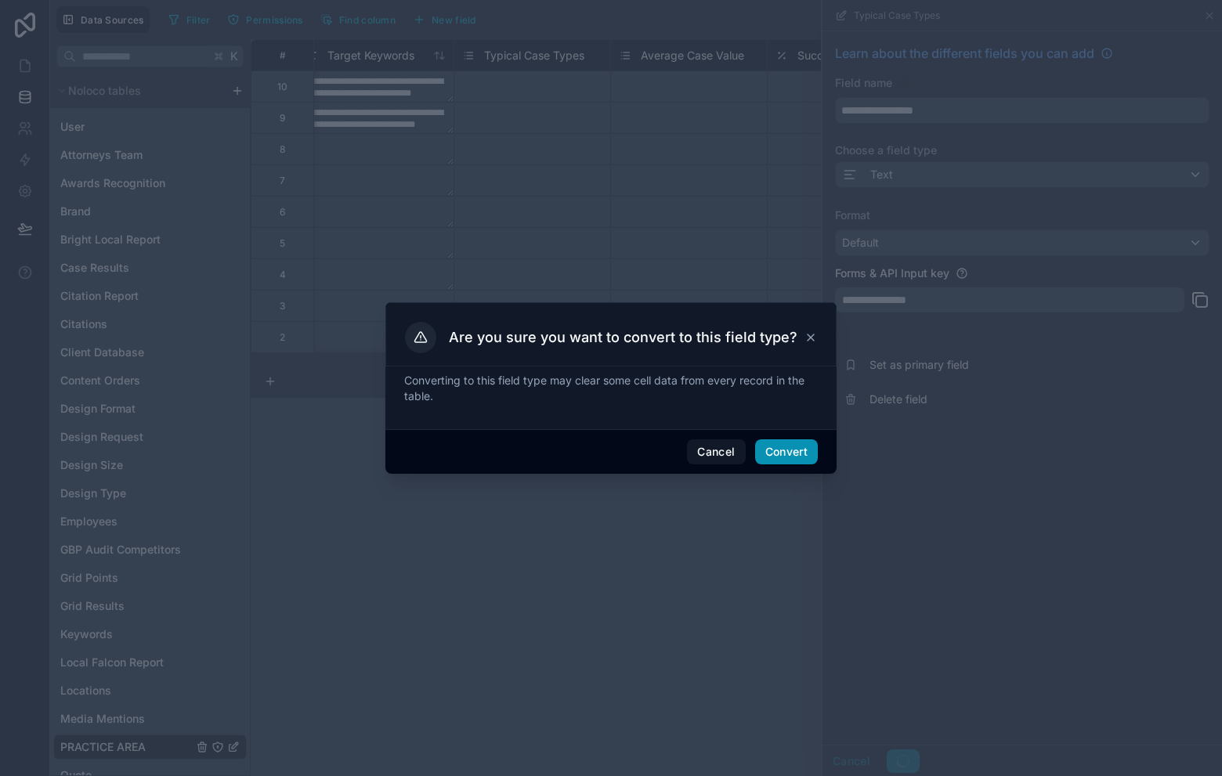
click at [791, 450] on button "Convert" at bounding box center [786, 451] width 63 height 25
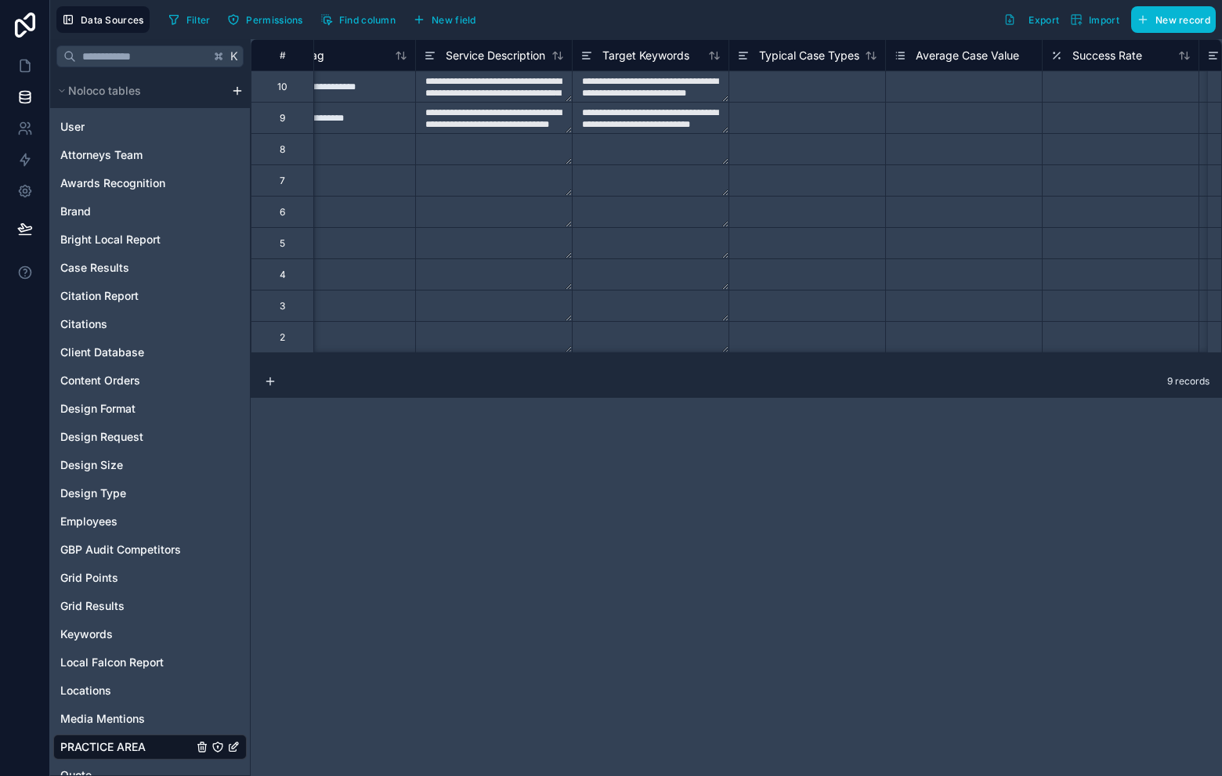
scroll to position [0, 1727]
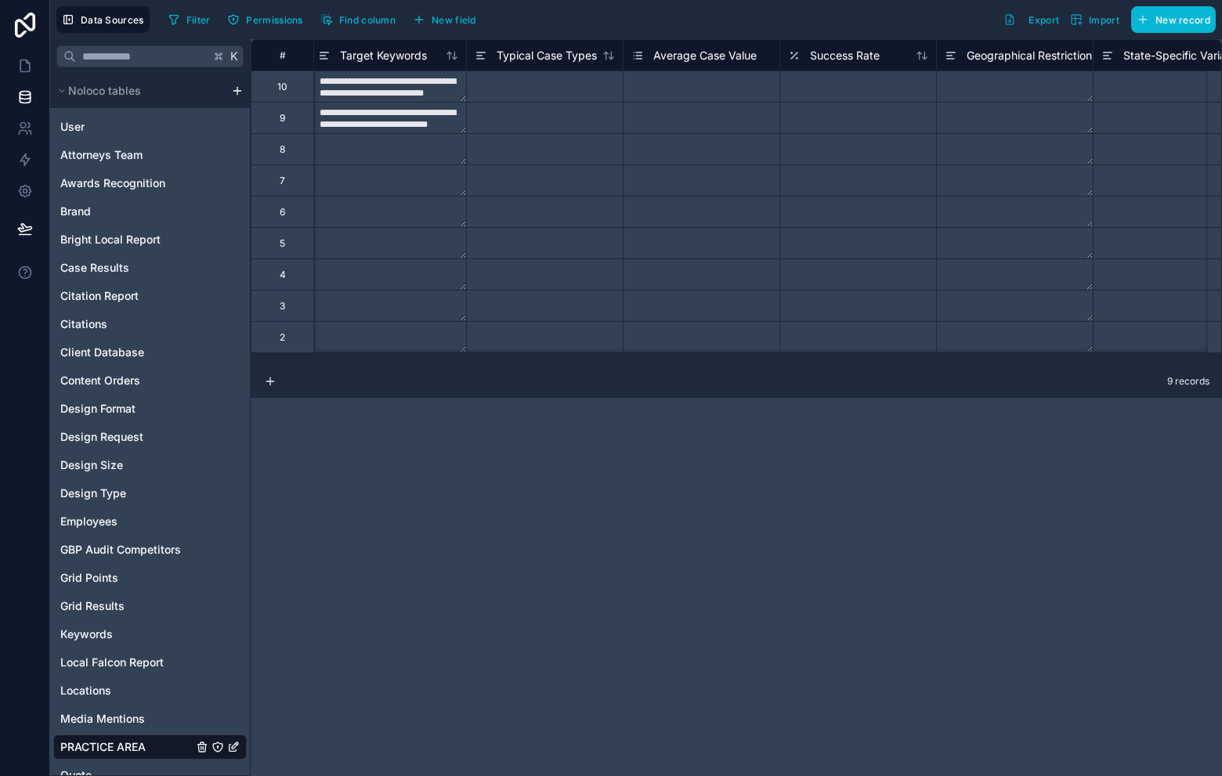
drag, startPoint x: 570, startPoint y: 84, endPoint x: 591, endPoint y: 89, distance: 21.7
click at [571, 84] on div at bounding box center [544, 86] width 157 height 31
click at [581, 129] on div at bounding box center [544, 117] width 157 height 31
click at [645, 48] on div "Average Case Value" at bounding box center [693, 55] width 125 height 19
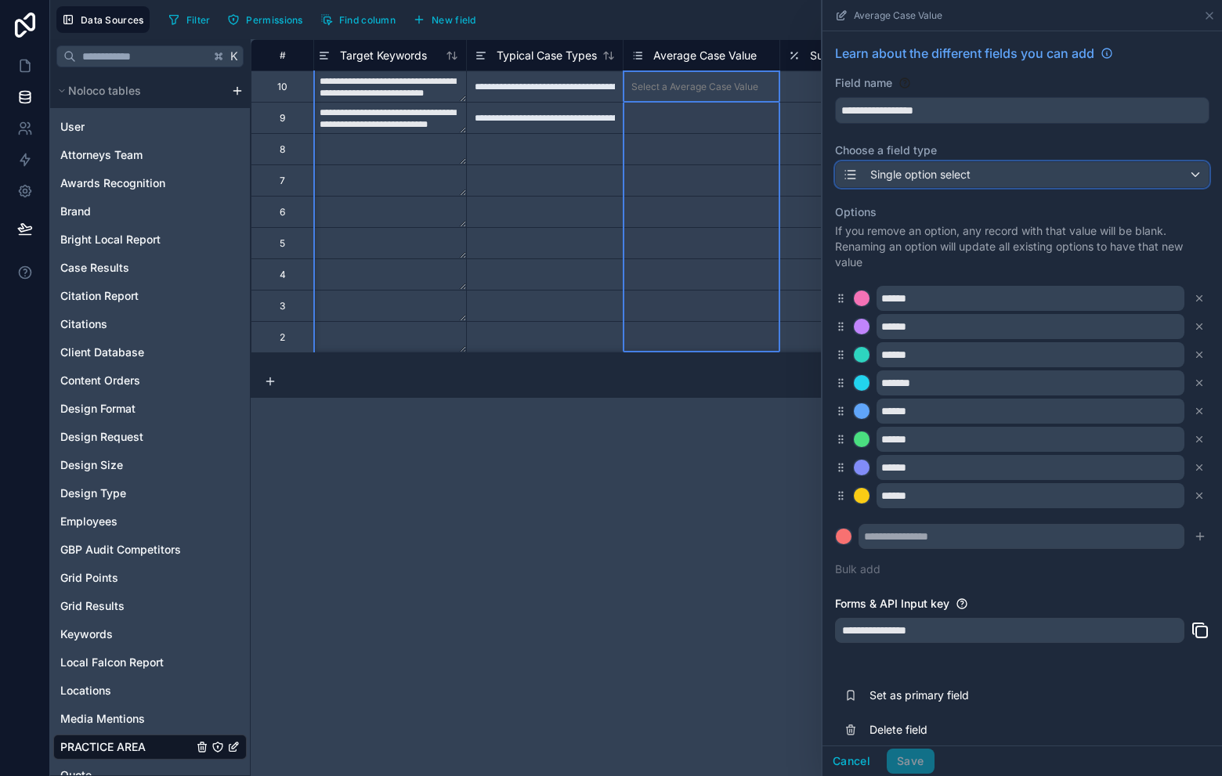
click at [988, 172] on div "Single option select" at bounding box center [1022, 174] width 373 height 25
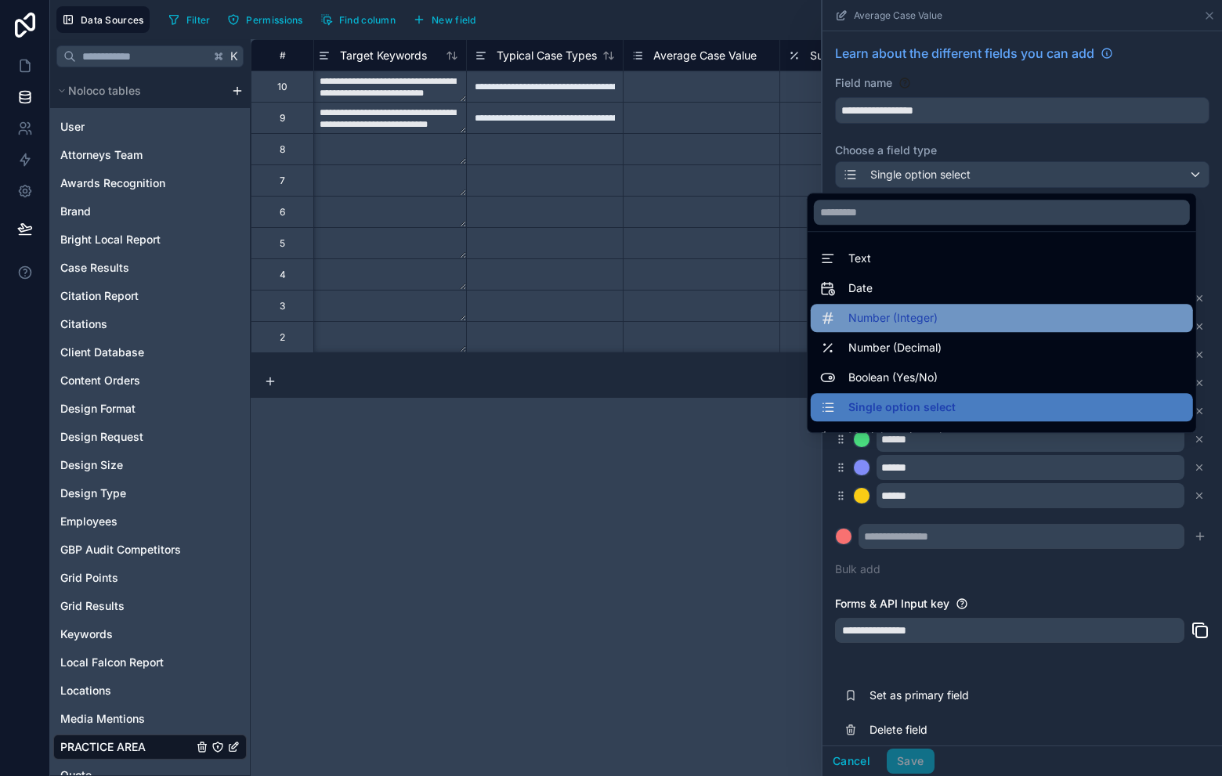
click at [982, 310] on div "Number (Integer)" at bounding box center [1001, 318] width 363 height 19
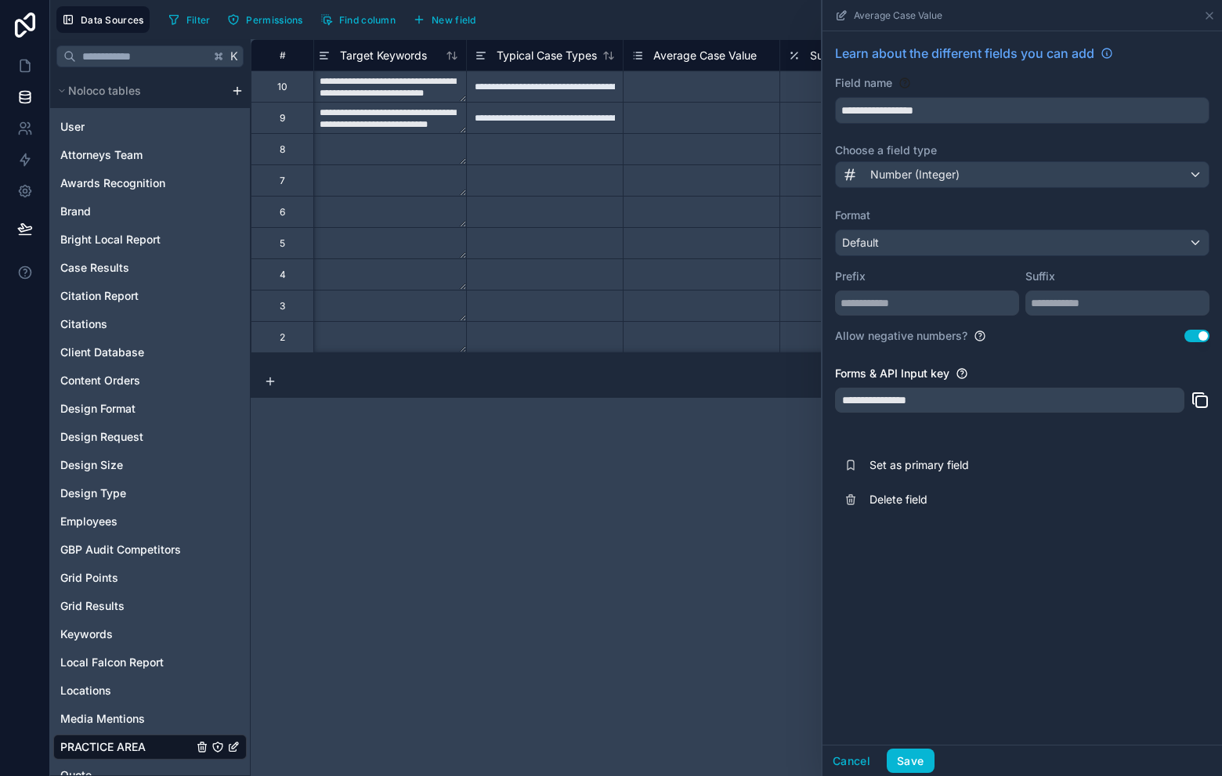
click at [1202, 340] on button "Use setting" at bounding box center [1197, 336] width 25 height 13
click at [987, 247] on div "Default" at bounding box center [1022, 242] width 373 height 25
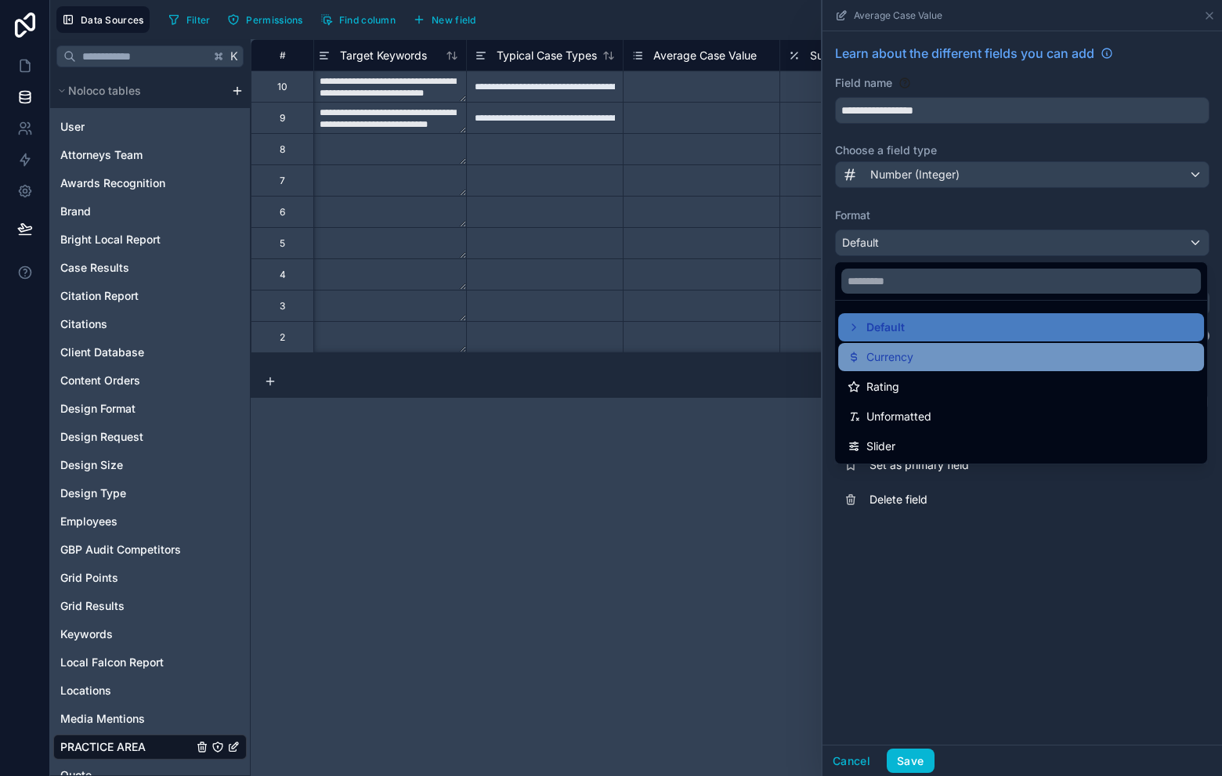
click at [968, 363] on div "Currency" at bounding box center [1021, 357] width 347 height 19
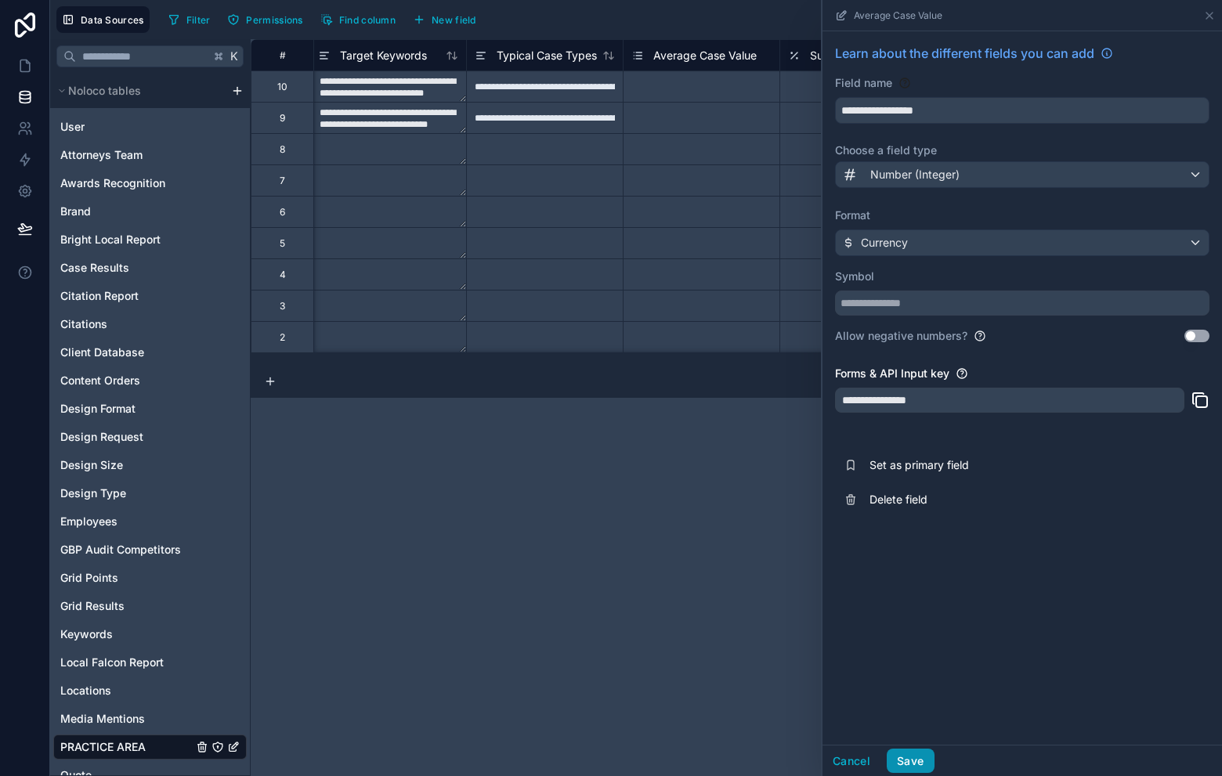
click at [917, 752] on button "Save" at bounding box center [910, 761] width 47 height 25
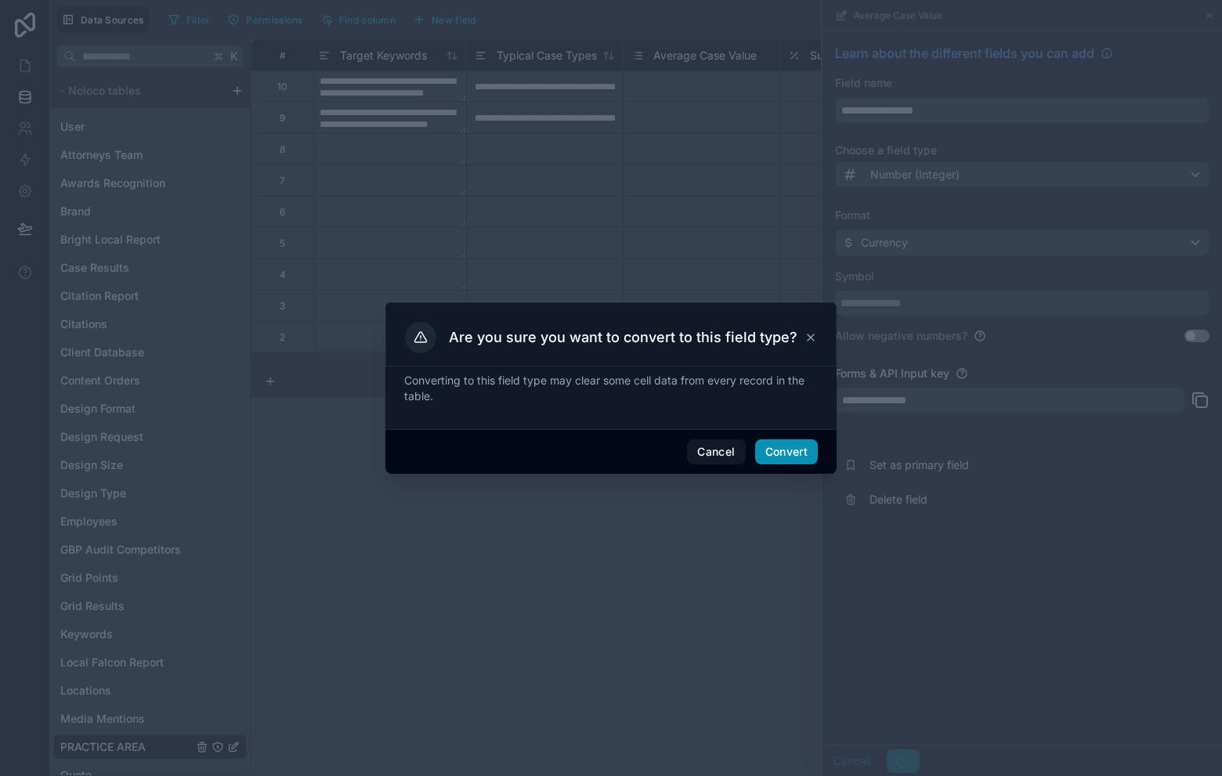
drag, startPoint x: 802, startPoint y: 450, endPoint x: 801, endPoint y: 344, distance: 106.6
click at [802, 450] on button "Convert" at bounding box center [786, 451] width 63 height 25
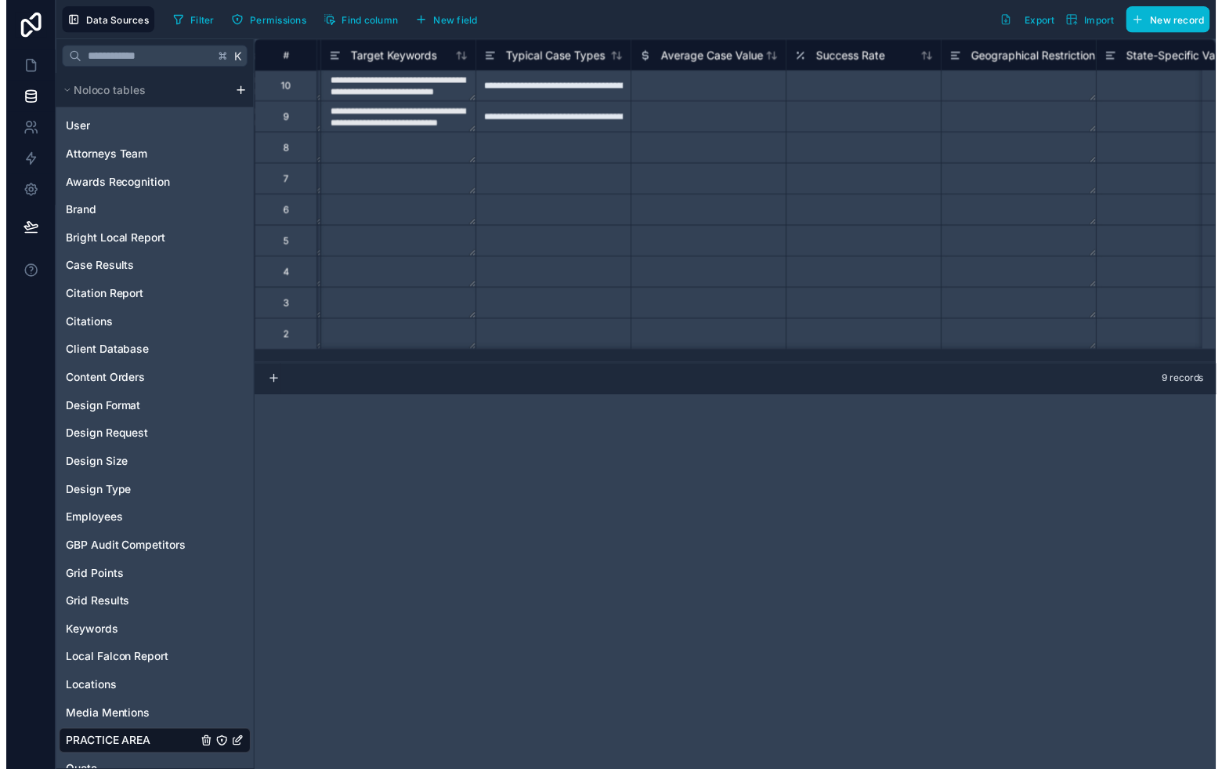
scroll to position [0, 1732]
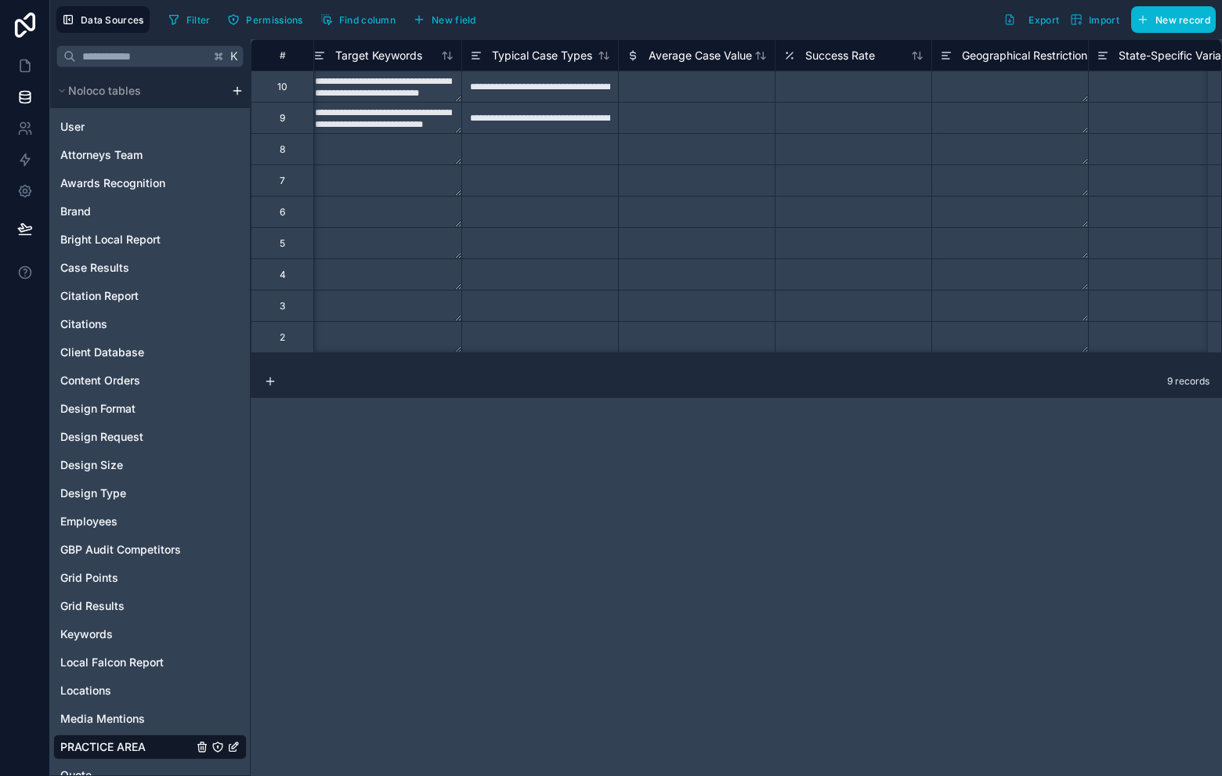
click at [727, 87] on div at bounding box center [696, 86] width 157 height 31
drag, startPoint x: 700, startPoint y: 121, endPoint x: 748, endPoint y: 110, distance: 49.0
click at [700, 121] on div at bounding box center [696, 117] width 157 height 31
click at [870, 82] on div at bounding box center [853, 86] width 157 height 31
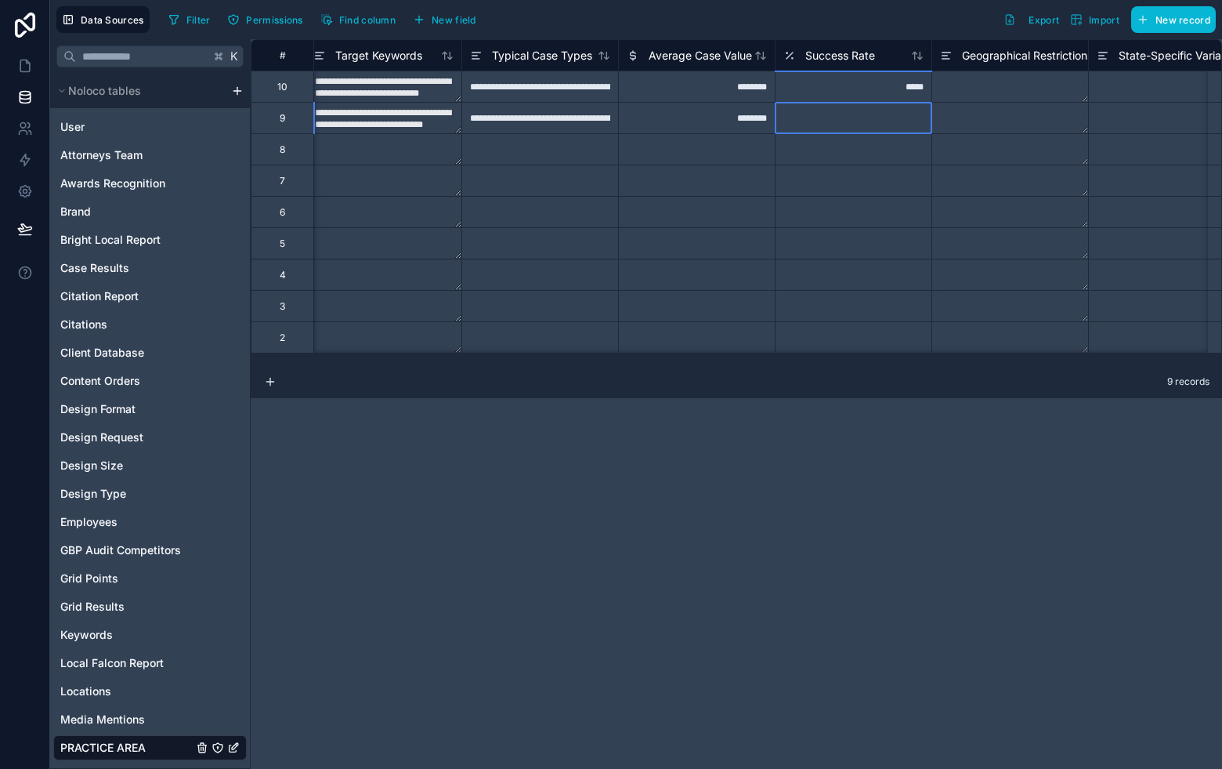
click at [868, 114] on div at bounding box center [853, 117] width 157 height 31
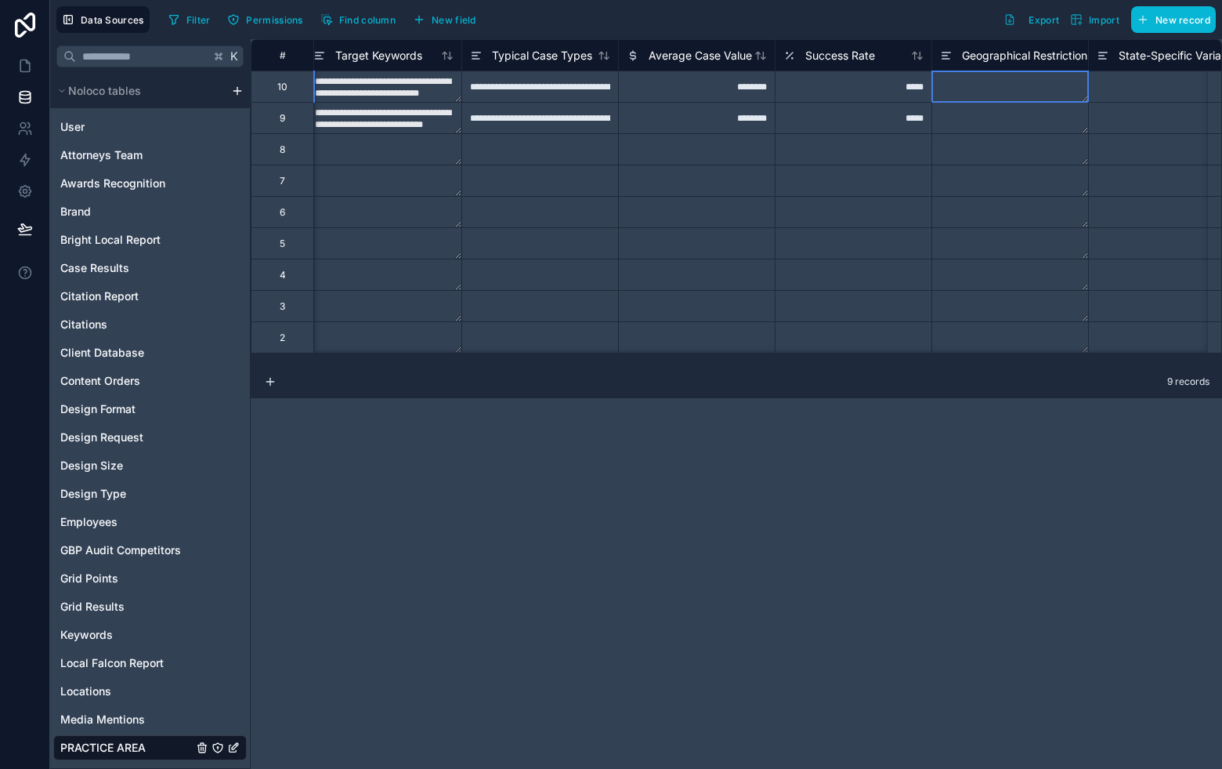
click at [1051, 74] on textarea at bounding box center [1010, 86] width 156 height 31
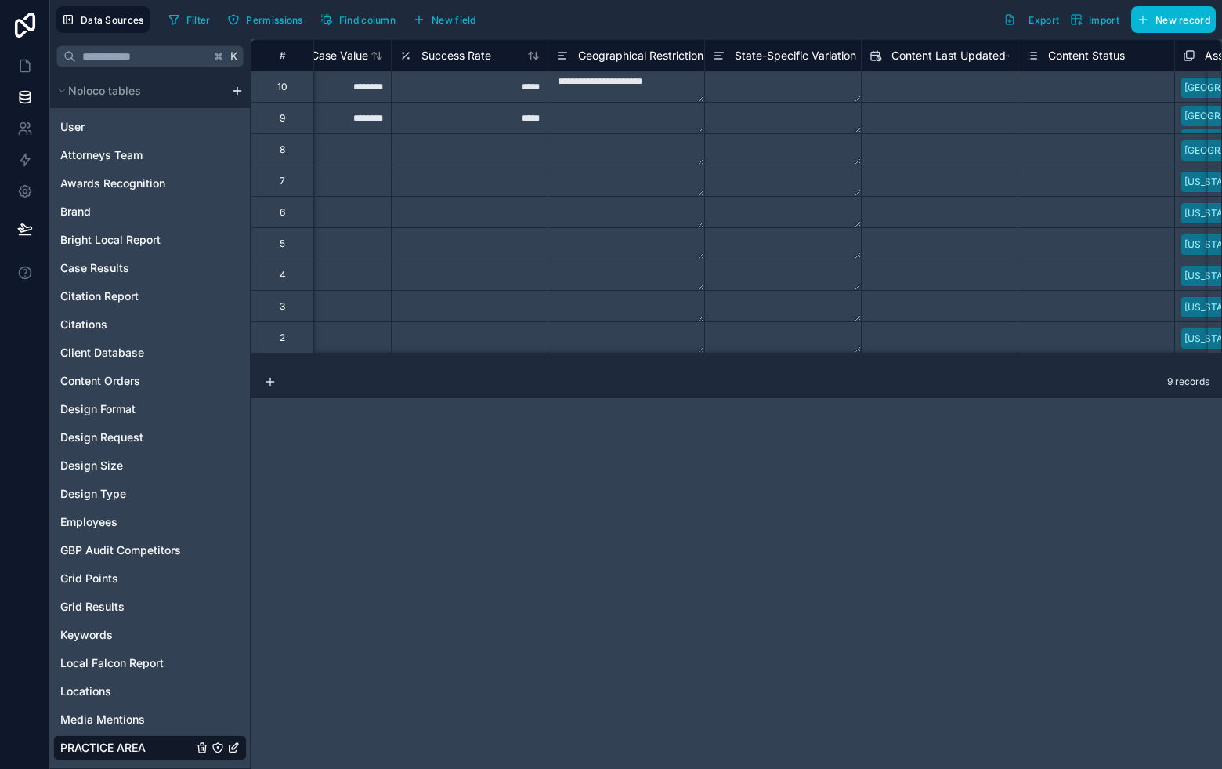
scroll to position [0, 2168]
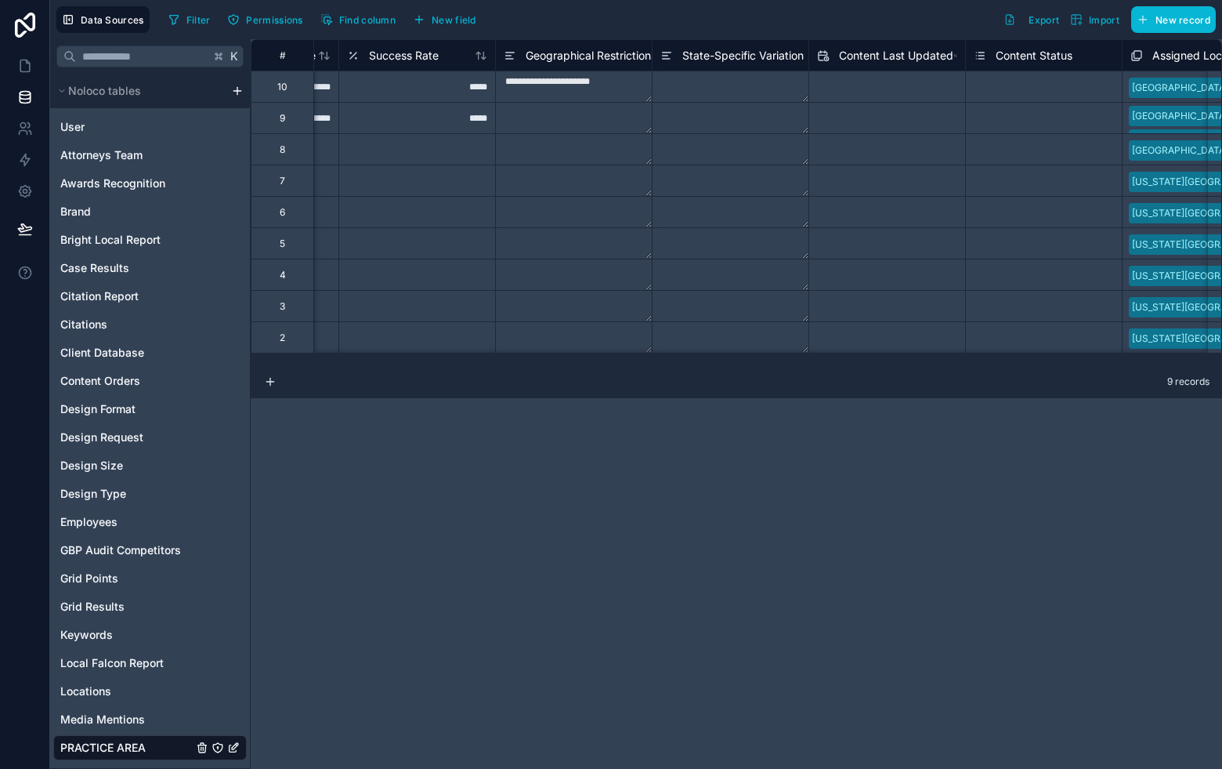
drag, startPoint x: 606, startPoint y: 126, endPoint x: 620, endPoint y: 114, distance: 17.8
click at [606, 126] on textarea at bounding box center [574, 118] width 156 height 31
click at [734, 75] on textarea at bounding box center [731, 86] width 156 height 31
click at [714, 121] on textarea at bounding box center [731, 118] width 156 height 31
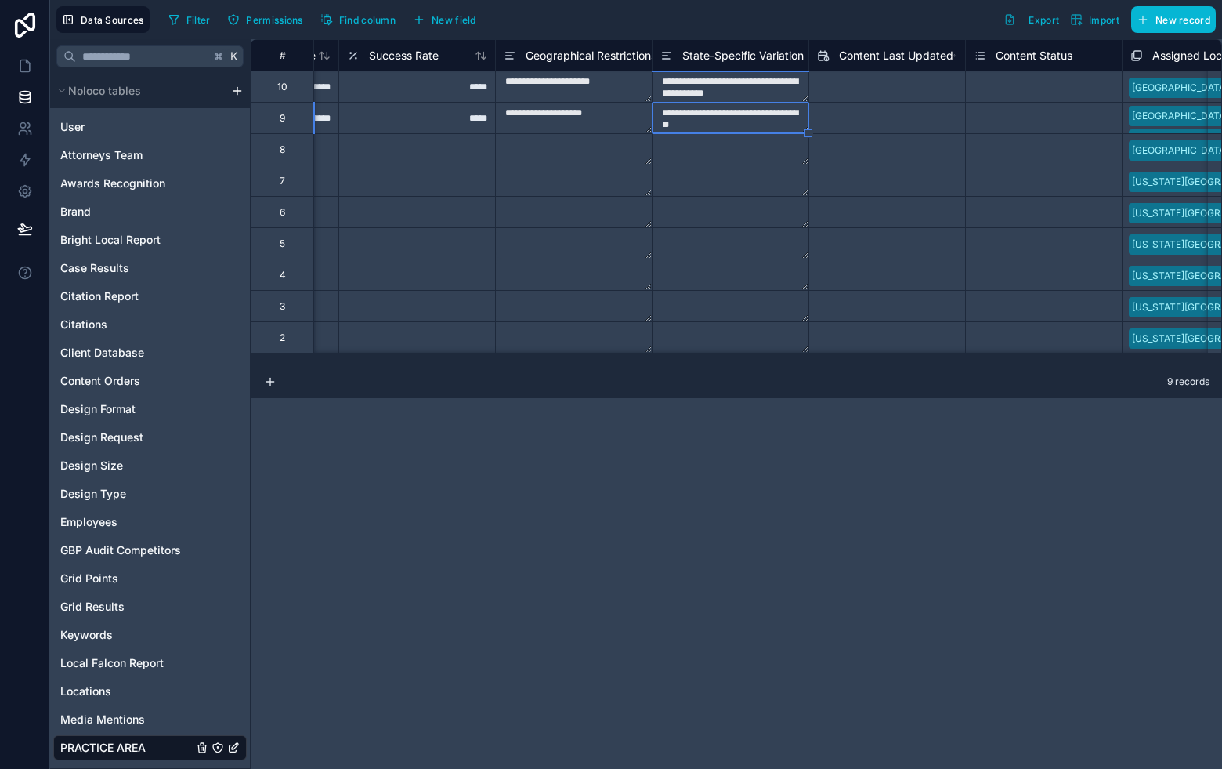
click at [867, 88] on input "text" at bounding box center [887, 86] width 156 height 25
select select "****"
select select "*"
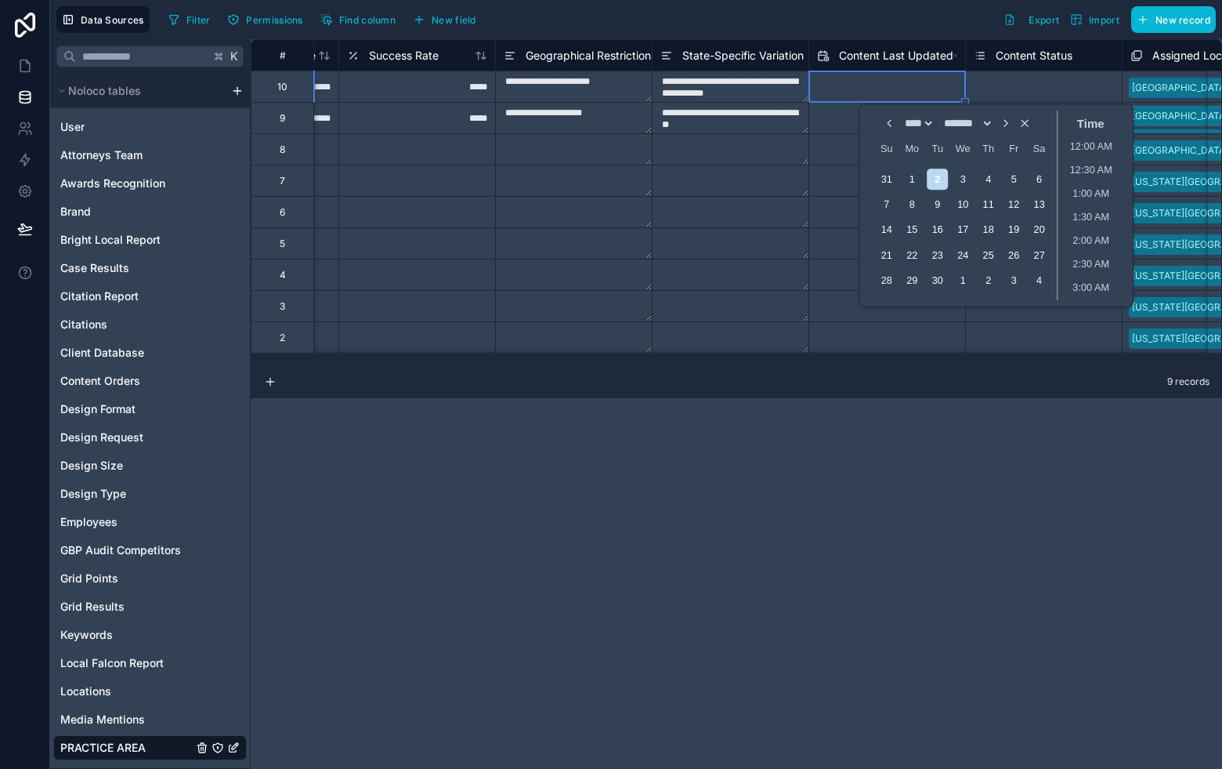
click at [902, 125] on select "**** **** **** **** **** **** **** **** **** **** **** **** **** **** **** ****…" at bounding box center [918, 123] width 33 height 13
select select "****"
click at [902, 117] on select "**** **** **** **** **** **** **** **** **** **** **** **** **** **** **** ****…" at bounding box center [918, 123] width 33 height 13
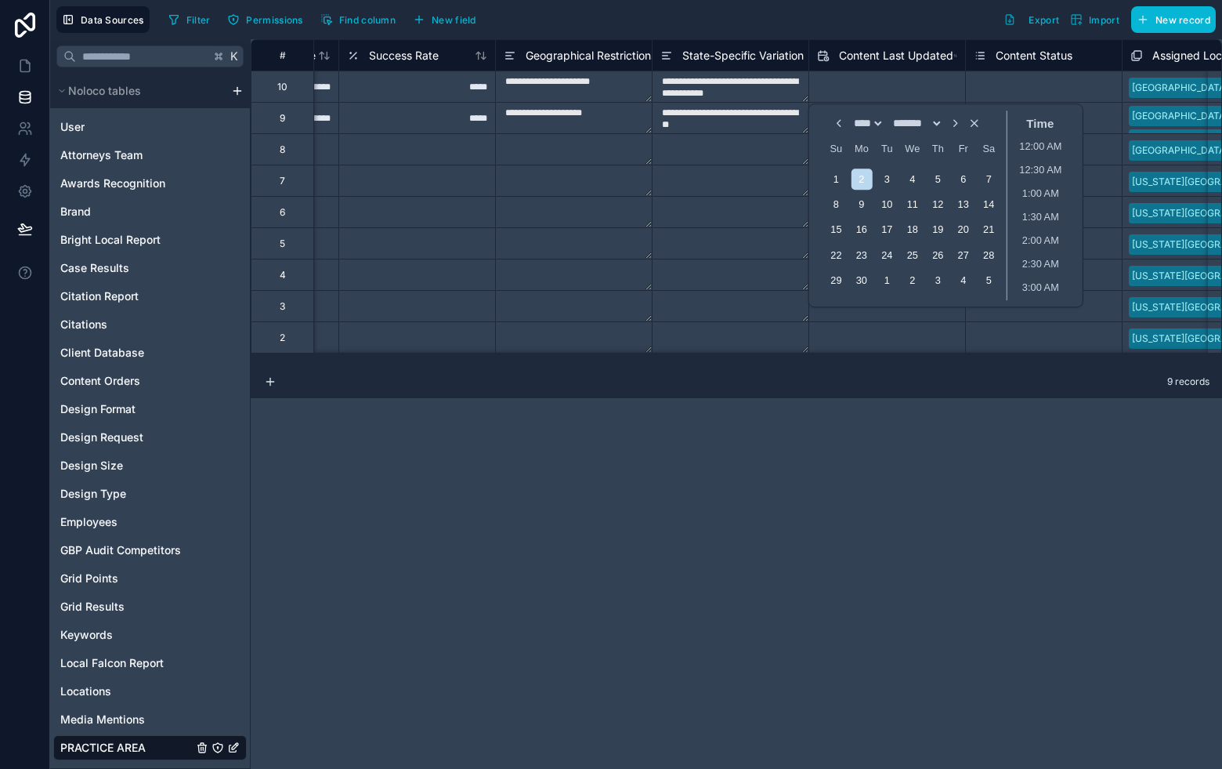
click at [935, 127] on select "******* ******** ***** ***** *** **** **** ****** ********* ******* ******** **…" at bounding box center [916, 123] width 52 height 13
select select "**"
click at [890, 117] on select "******* ******** ***** ***** *** **** **** ****** ********* ******* ******** **…" at bounding box center [916, 123] width 52 height 13
click at [845, 177] on div "1 2 3 4 5 6 7" at bounding box center [912, 178] width 178 height 25
drag, startPoint x: 837, startPoint y: 181, endPoint x: 845, endPoint y: 178, distance: 9.2
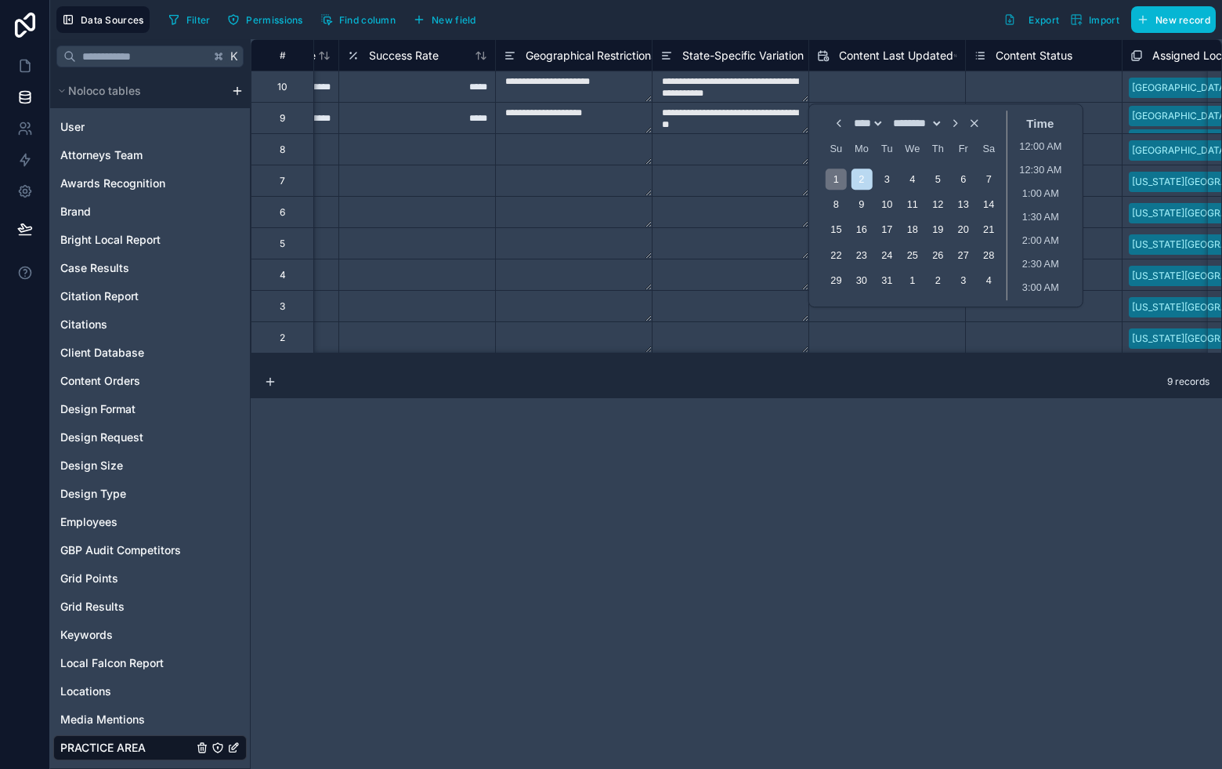
click at [837, 182] on div "1" at bounding box center [836, 178] width 21 height 21
type input "**********"
click at [996, 72] on div "Select a Content Status" at bounding box center [1044, 86] width 156 height 31
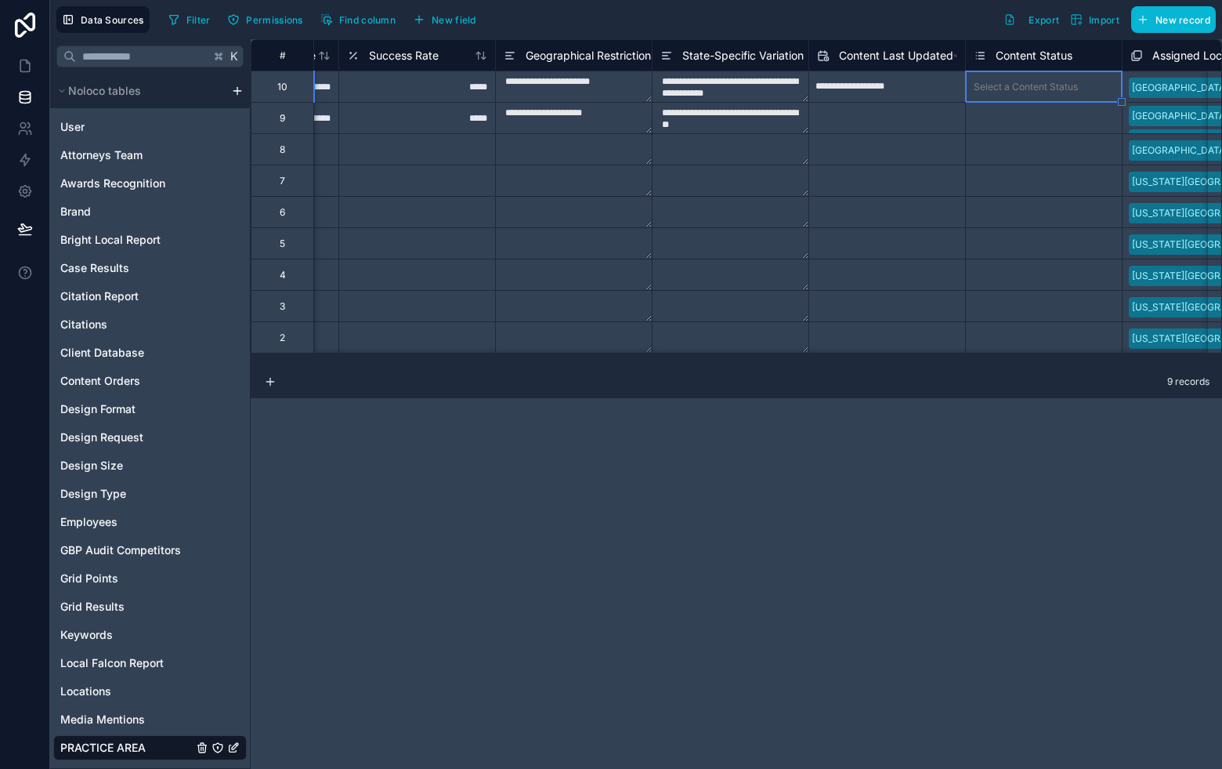
click at [910, 99] on input "text" at bounding box center [887, 86] width 156 height 25
select select "****"
select select "*"
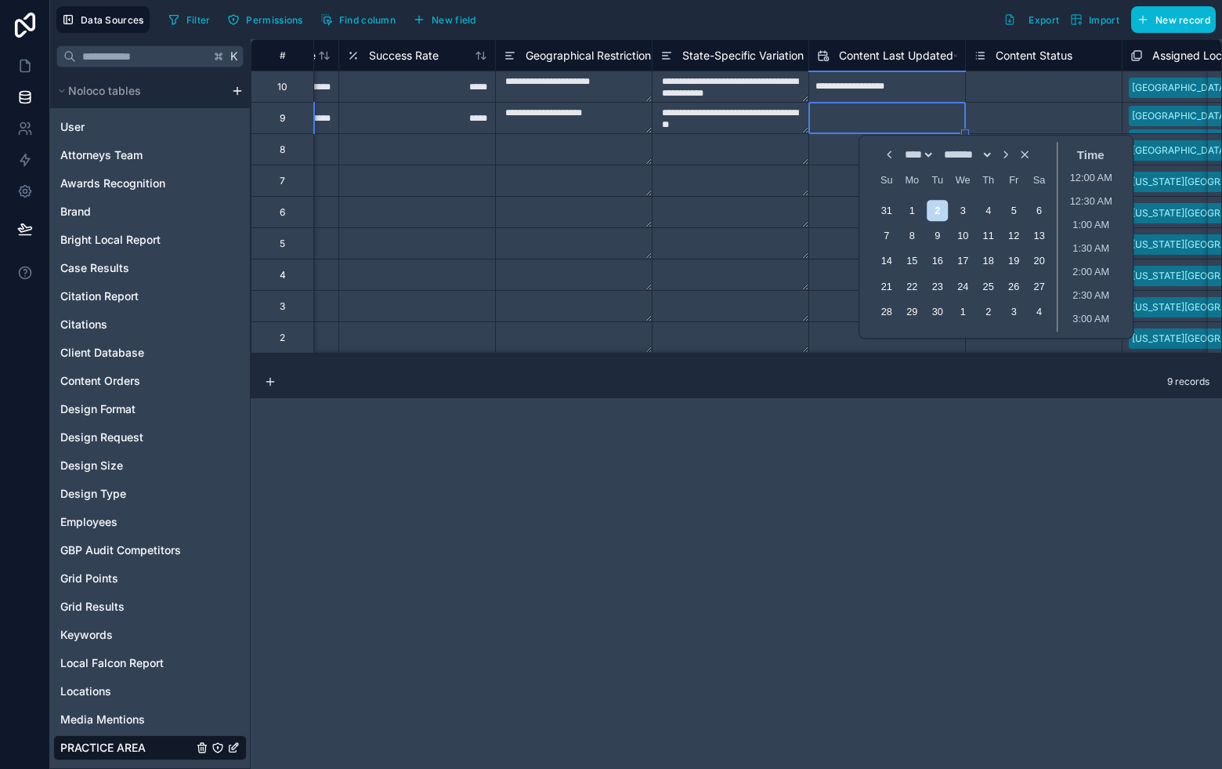
click at [913, 160] on select "**** **** **** **** **** **** **** **** **** **** **** **** **** **** **** ****…" at bounding box center [918, 154] width 33 height 13
select select "****"
click at [902, 148] on select "**** **** **** **** **** **** **** **** **** **** **** **** **** **** **** ****…" at bounding box center [918, 154] width 33 height 13
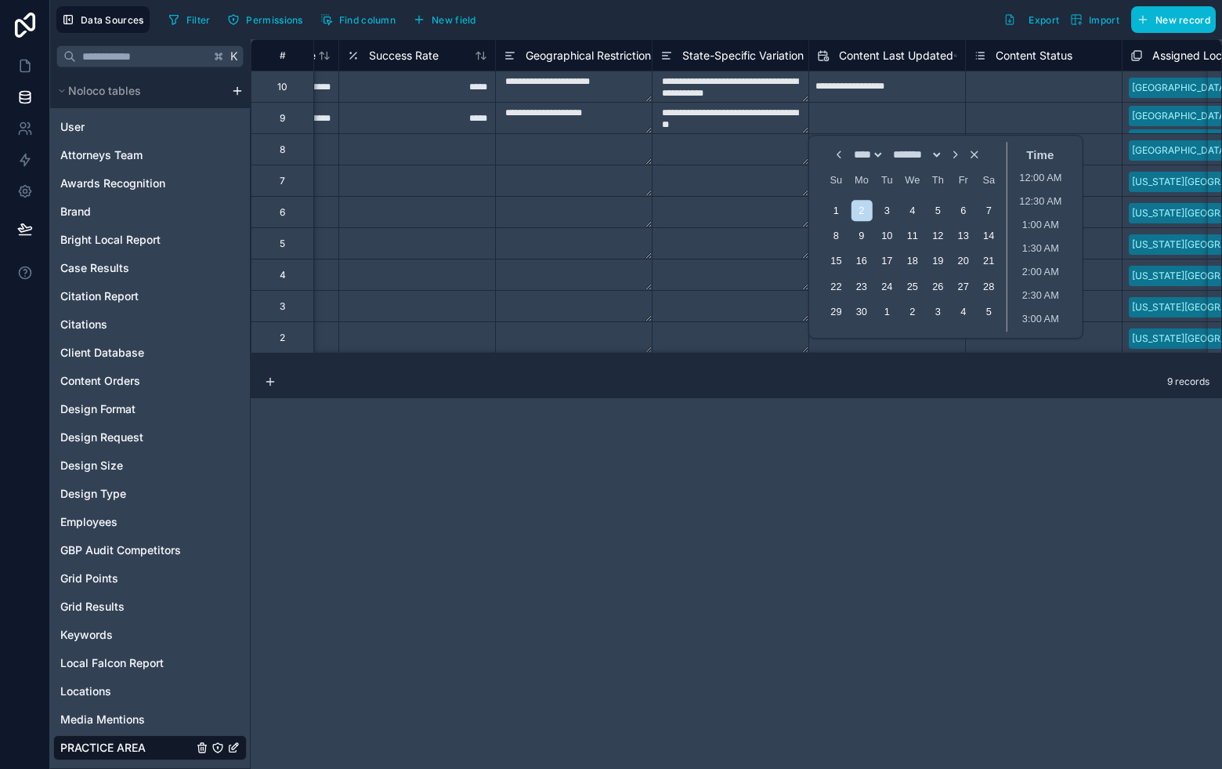
click at [921, 154] on select "******* ******** ***** ***** *** **** **** ****** ********* ******* ******** **…" at bounding box center [916, 154] width 52 height 13
select select "**"
click at [890, 148] on select "******* ******** ***** ***** *** **** **** ****** ********* ******* ******** **…" at bounding box center [916, 154] width 52 height 13
click at [960, 262] on div "15" at bounding box center [963, 261] width 21 height 21
type input "**********"
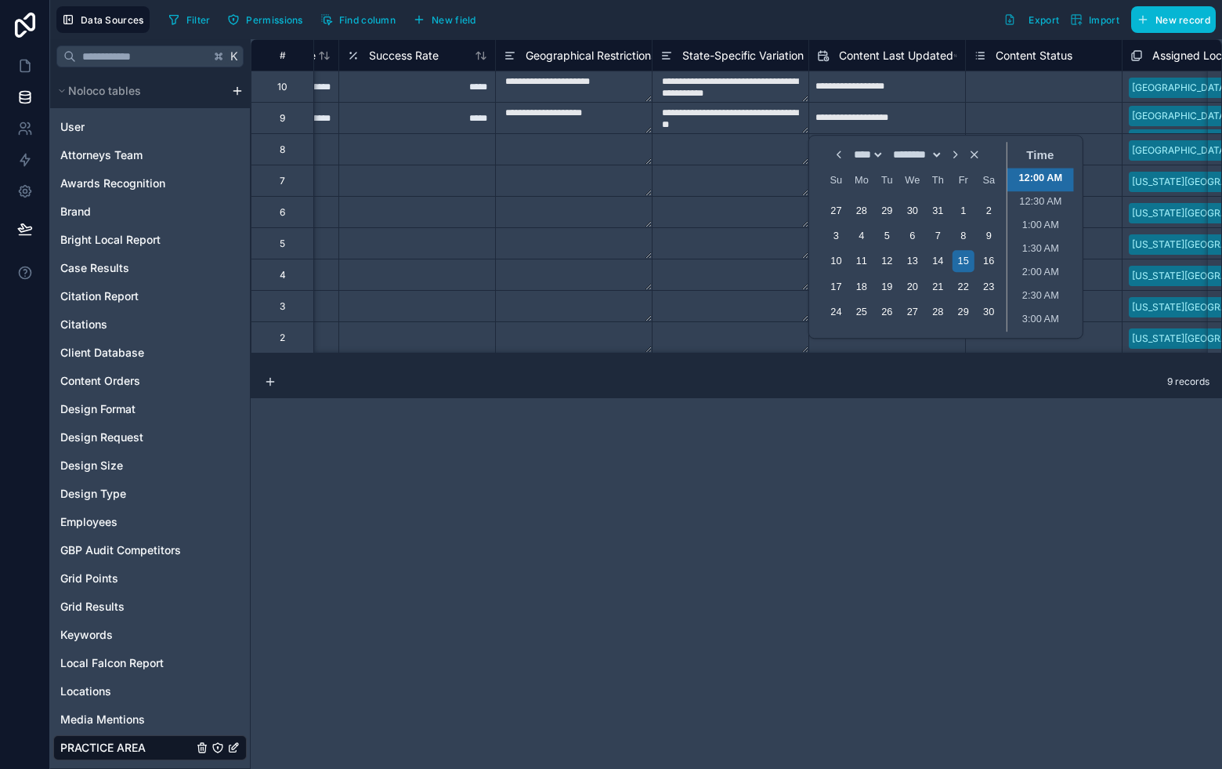
click at [999, 102] on div "Select a Content Status" at bounding box center [1043, 117] width 157 height 31
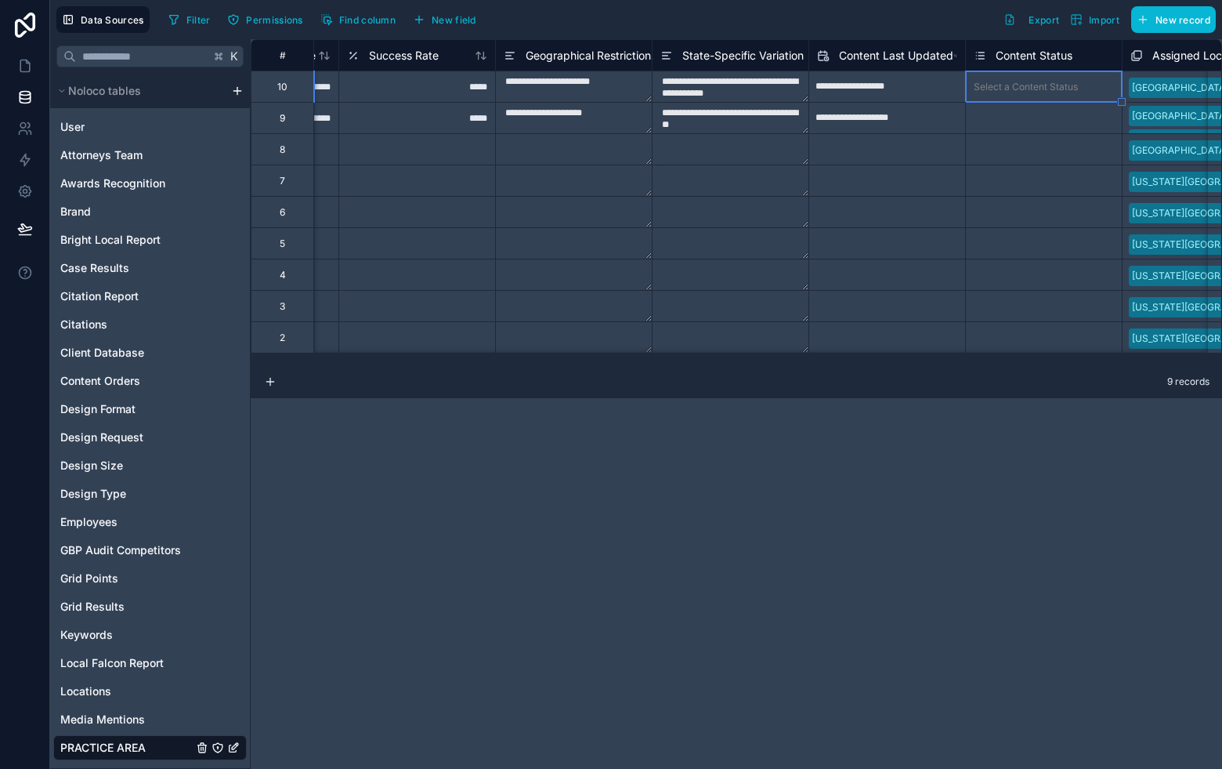
click at [1013, 81] on div "Select a Content Status" at bounding box center [1026, 87] width 104 height 13
click at [1026, 127] on div "Select a Content Status" at bounding box center [1044, 118] width 156 height 31
click at [1032, 116] on div "Select a Content Status" at bounding box center [1026, 118] width 104 height 13
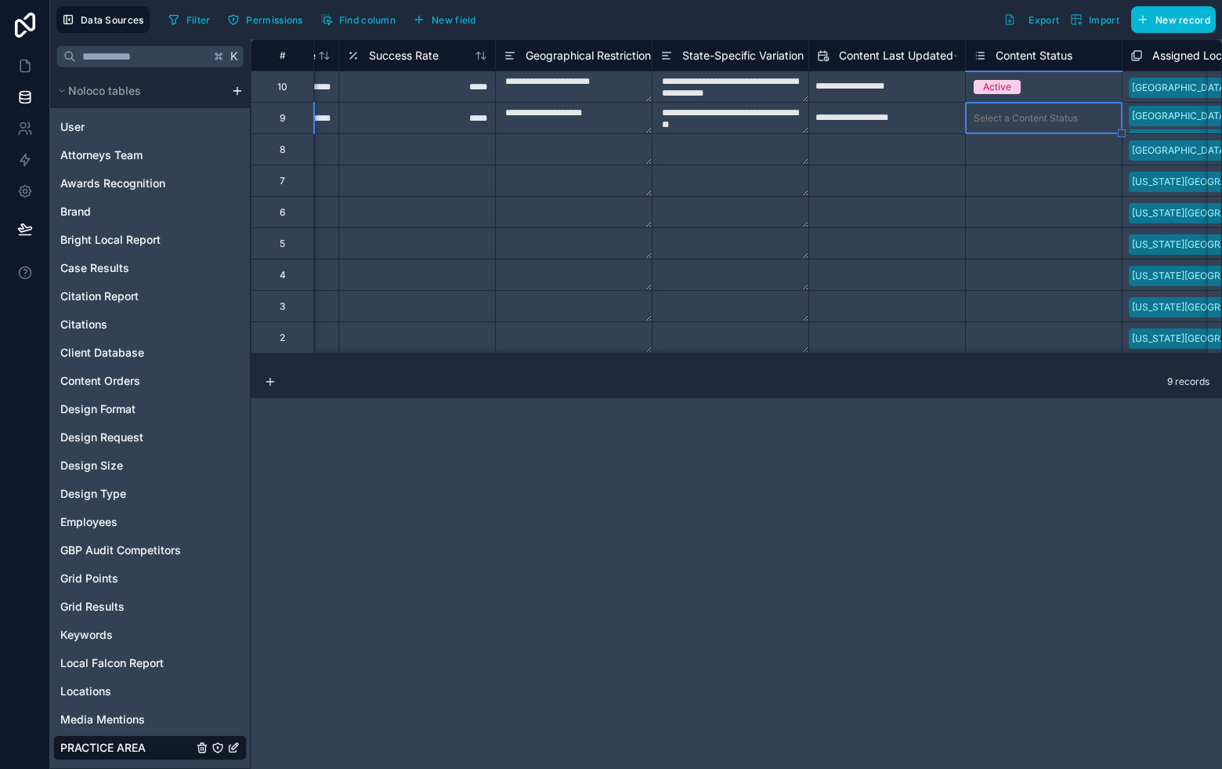
click at [1029, 123] on div "Select a Content Status" at bounding box center [1026, 118] width 104 height 13
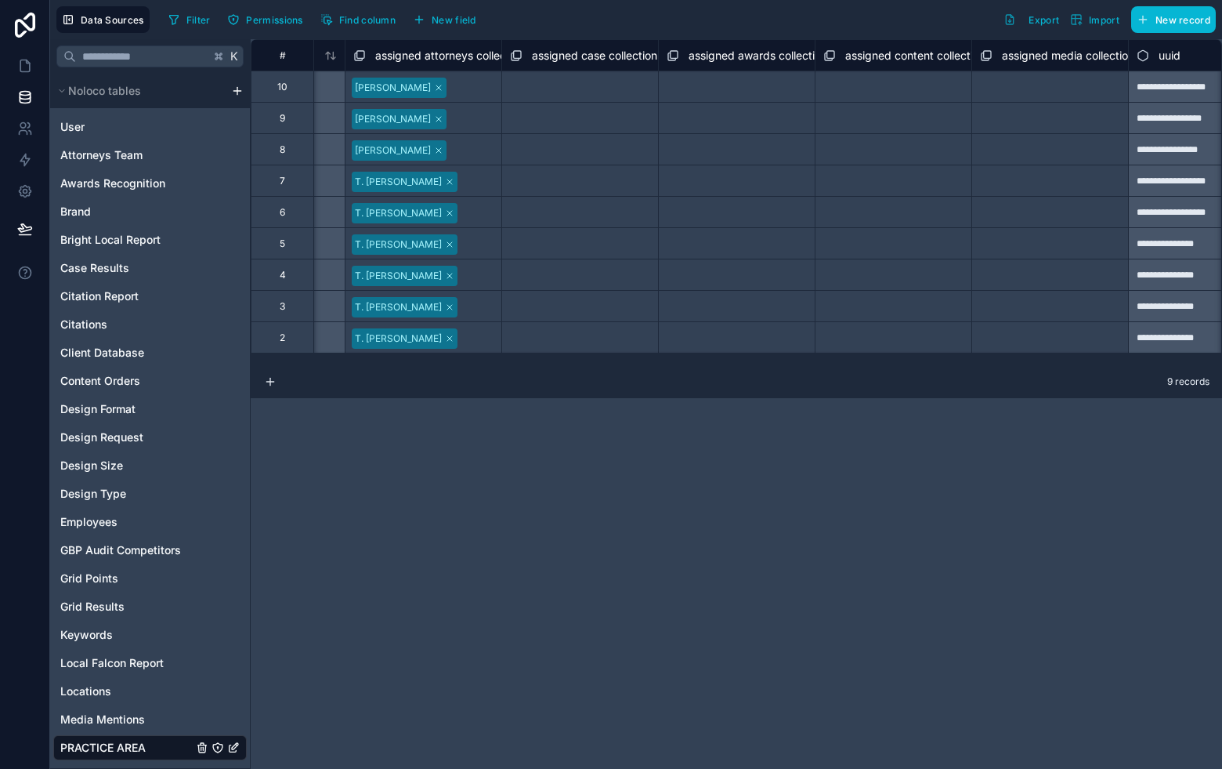
scroll to position [0, 3295]
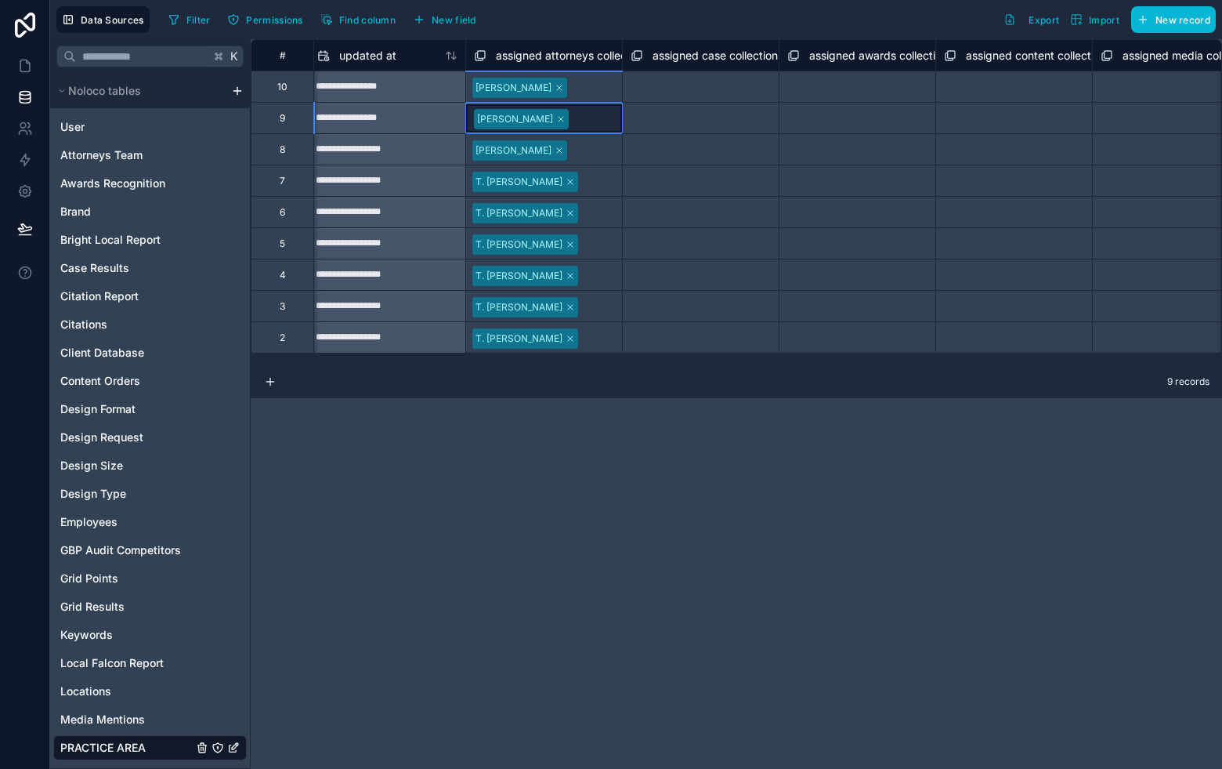
click at [589, 117] on div "Jerrold S. Parker" at bounding box center [544, 118] width 156 height 28
drag, startPoint x: 557, startPoint y: 124, endPoint x: 567, endPoint y: 122, distance: 10.3
click at [557, 125] on span "Jerrold S. Parker" at bounding box center [521, 119] width 95 height 20
click at [591, 110] on div "Jerrold S. Parker" at bounding box center [544, 118] width 156 height 28
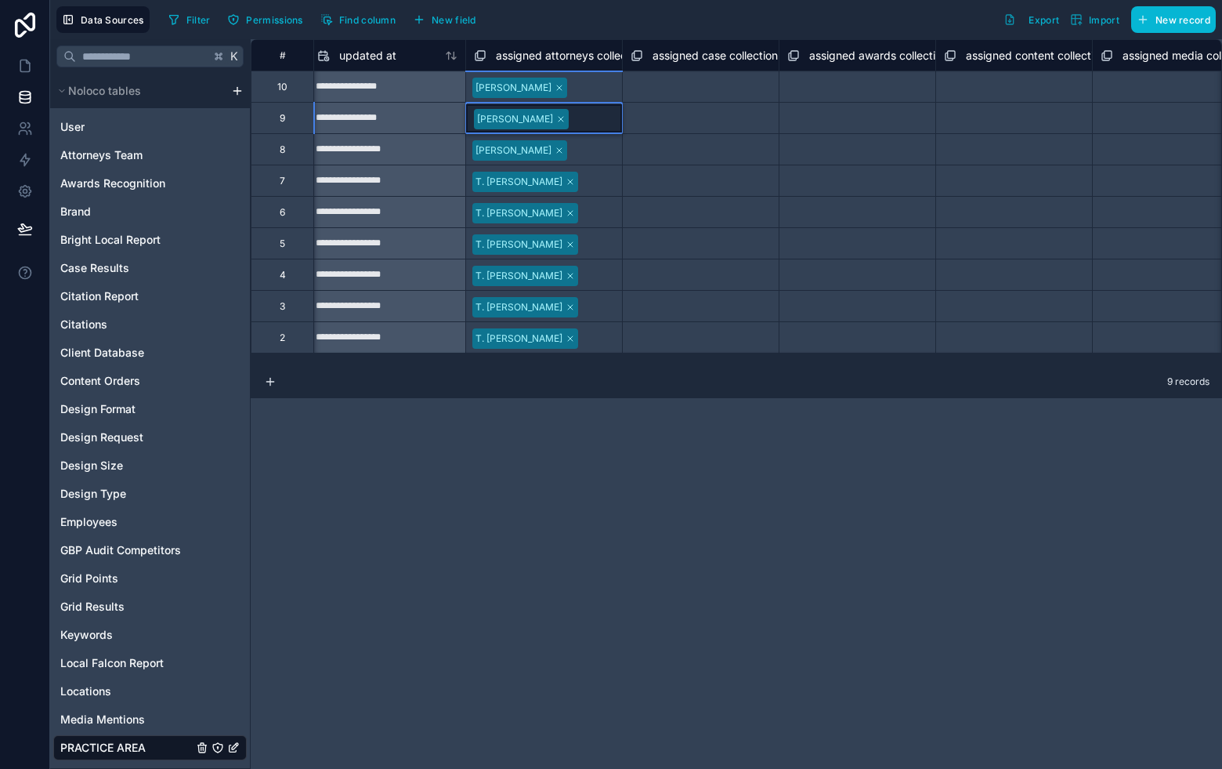
click at [592, 92] on div "Jerrold S. Parker" at bounding box center [544, 86] width 156 height 25
click at [599, 80] on div "Jerrold S. Parker" at bounding box center [544, 87] width 156 height 28
click at [1028, 161] on div "Select a assigned content collection" at bounding box center [1014, 150] width 140 height 25
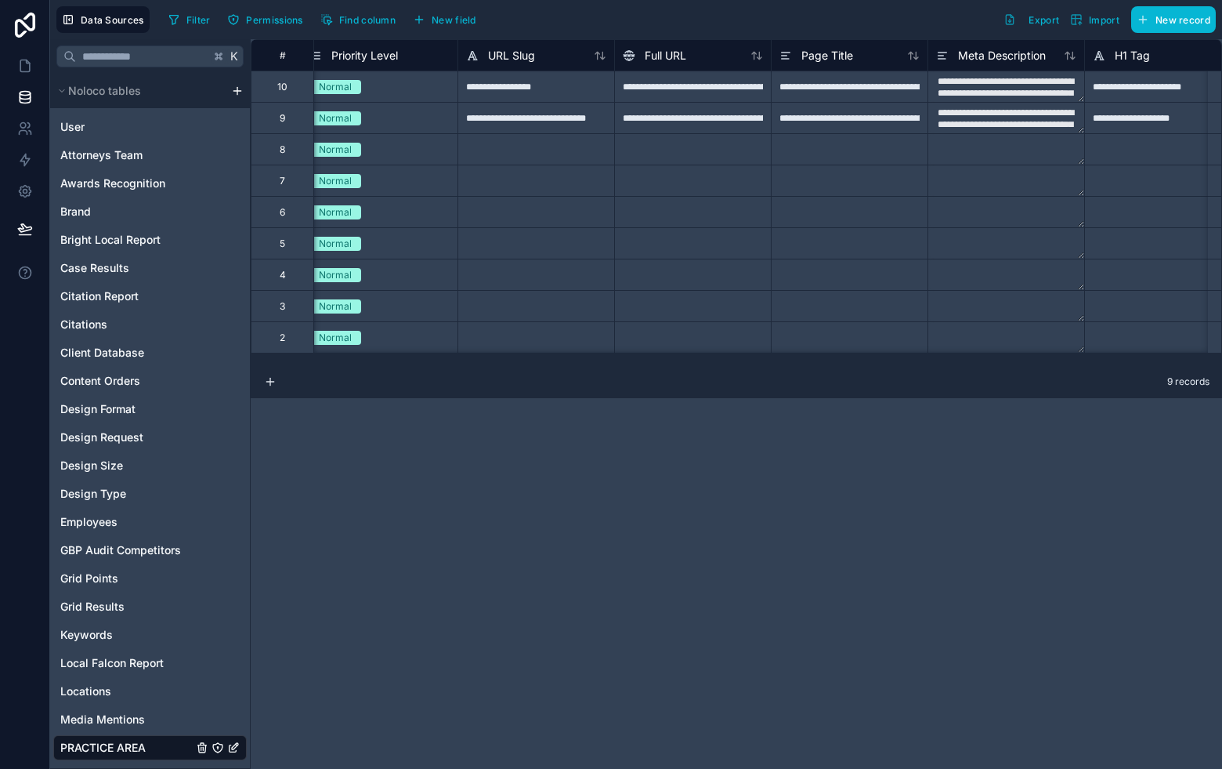
scroll to position [0, 0]
